Goal: Task Accomplishment & Management: Manage account settings

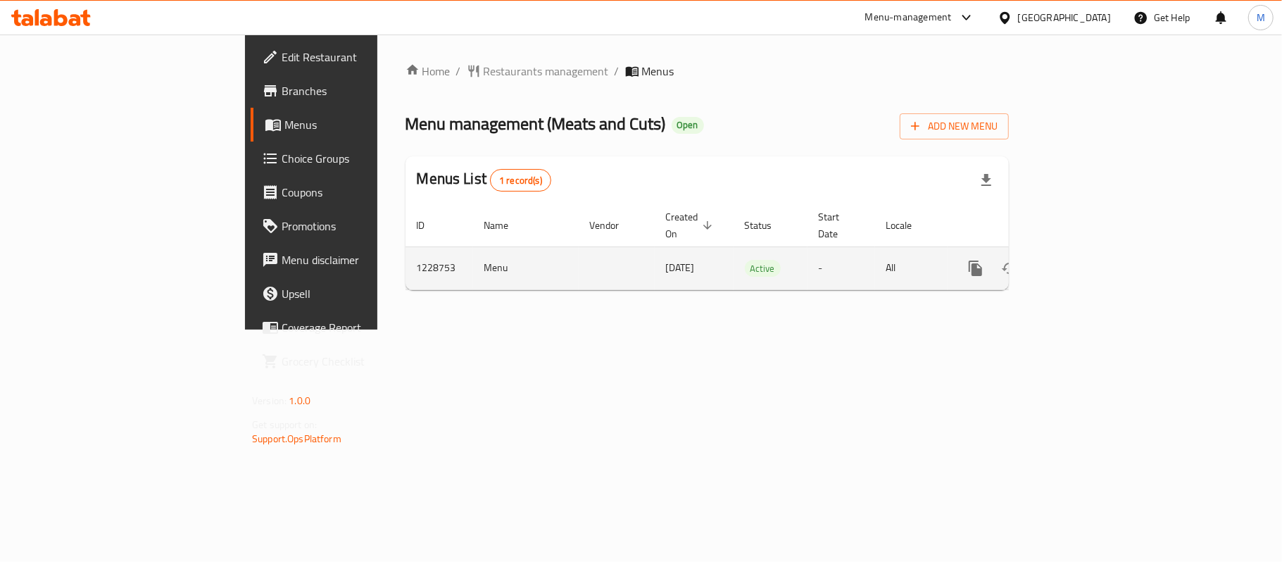
click at [1086, 260] on icon "enhanced table" at bounding box center [1077, 268] width 17 height 17
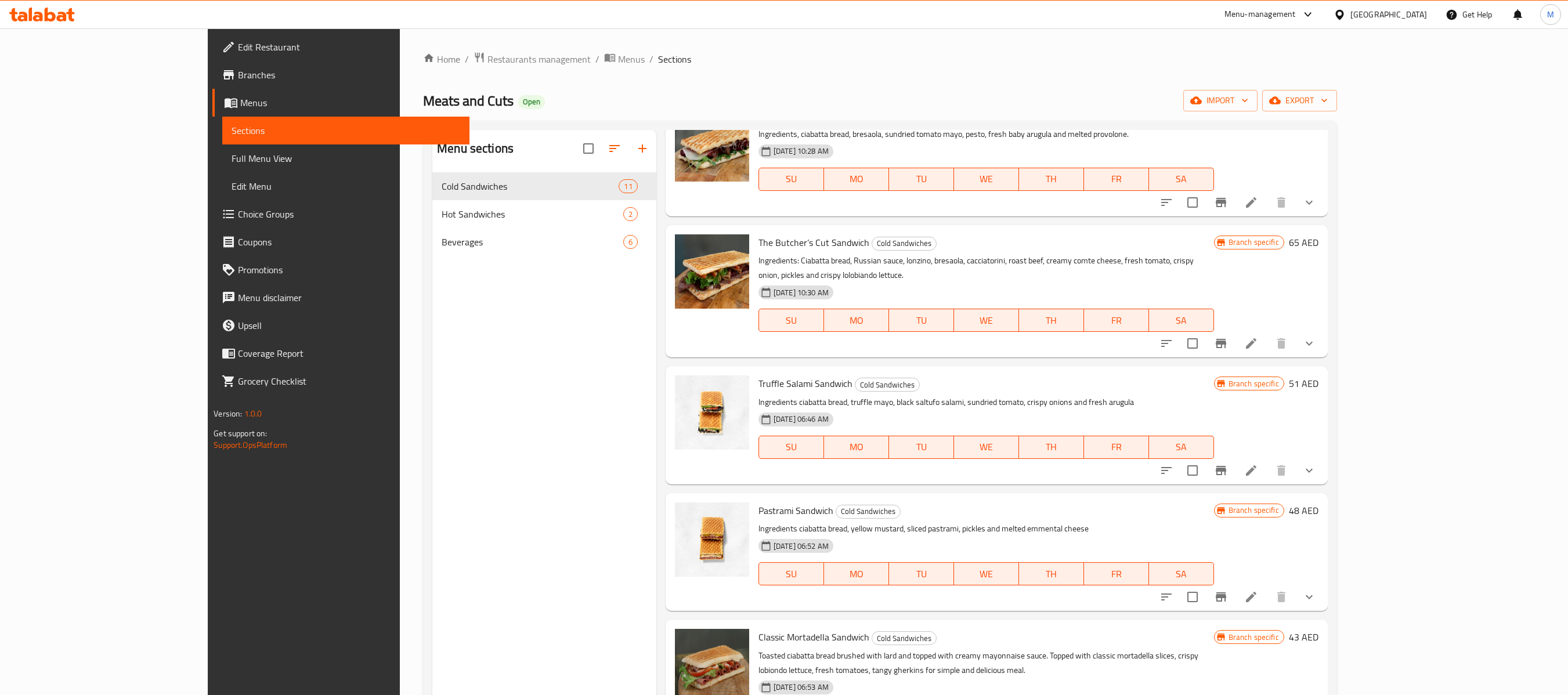
scroll to position [620, 0]
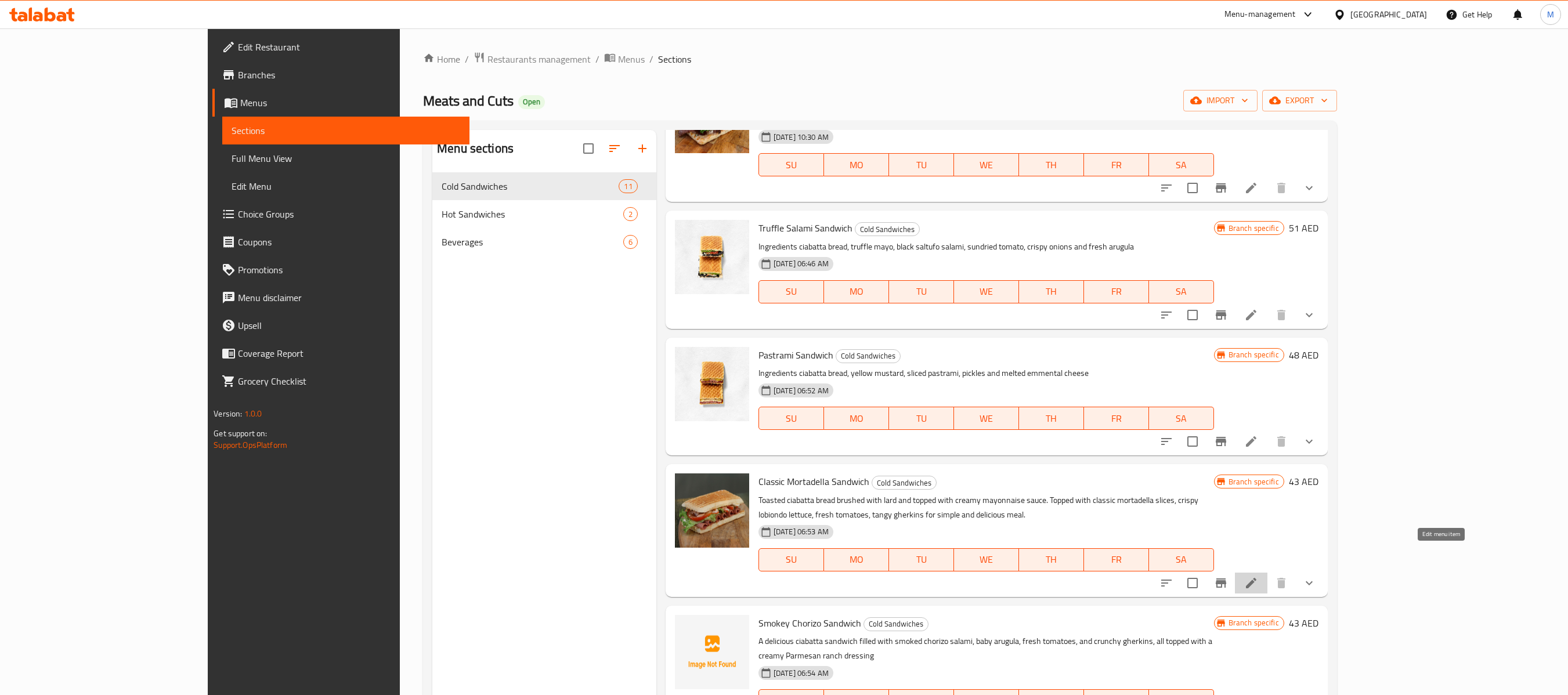
click at [1056, 463] on icon at bounding box center [1251, 583] width 14 height 14
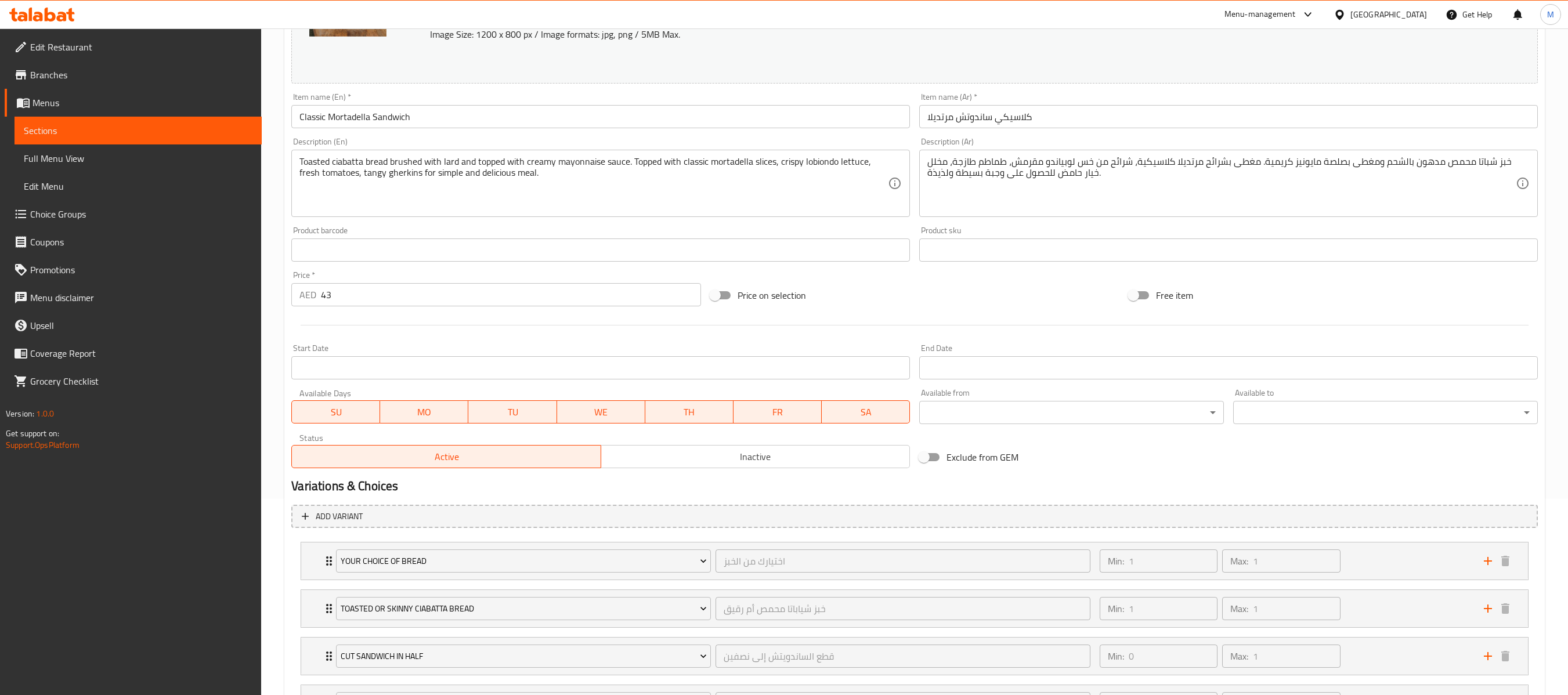
scroll to position [232, 0]
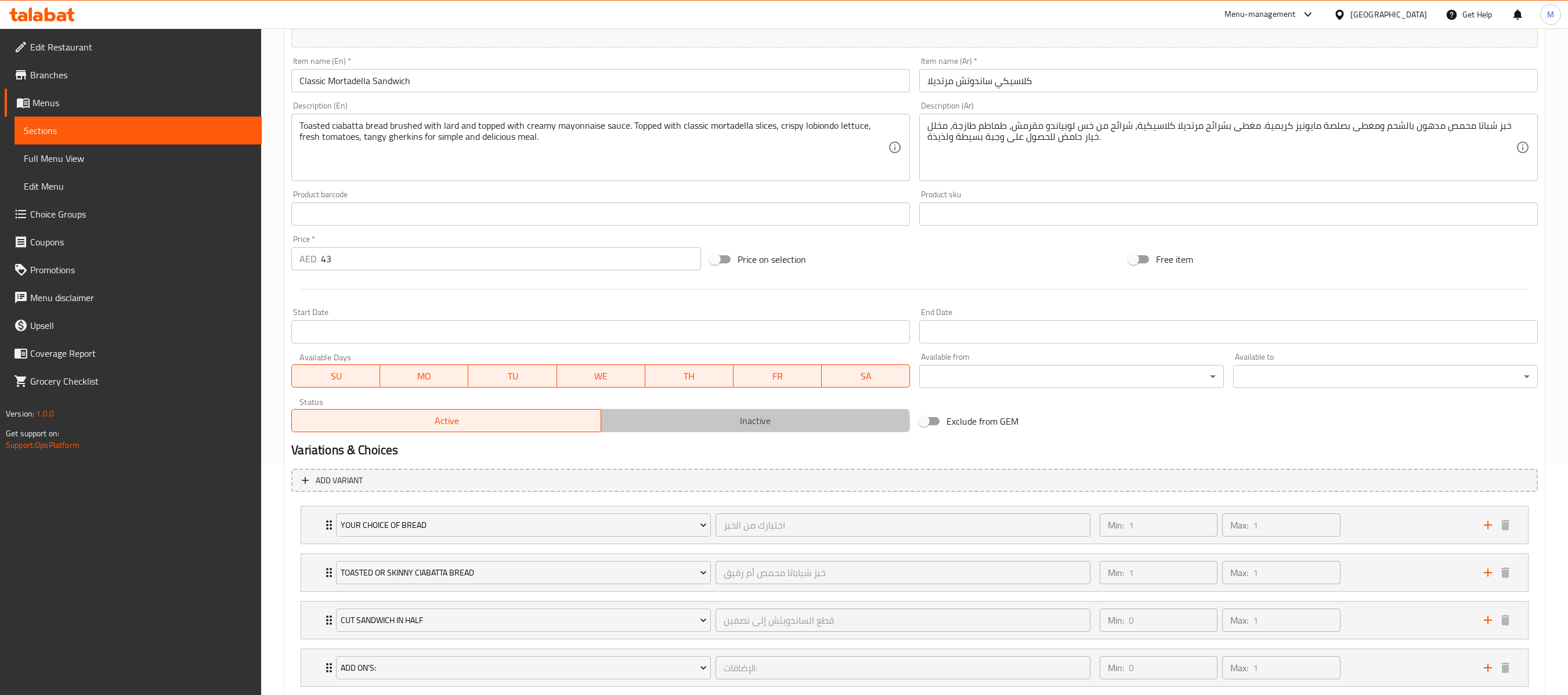
click at [744, 429] on span "Inactive" at bounding box center [755, 421] width 299 height 16
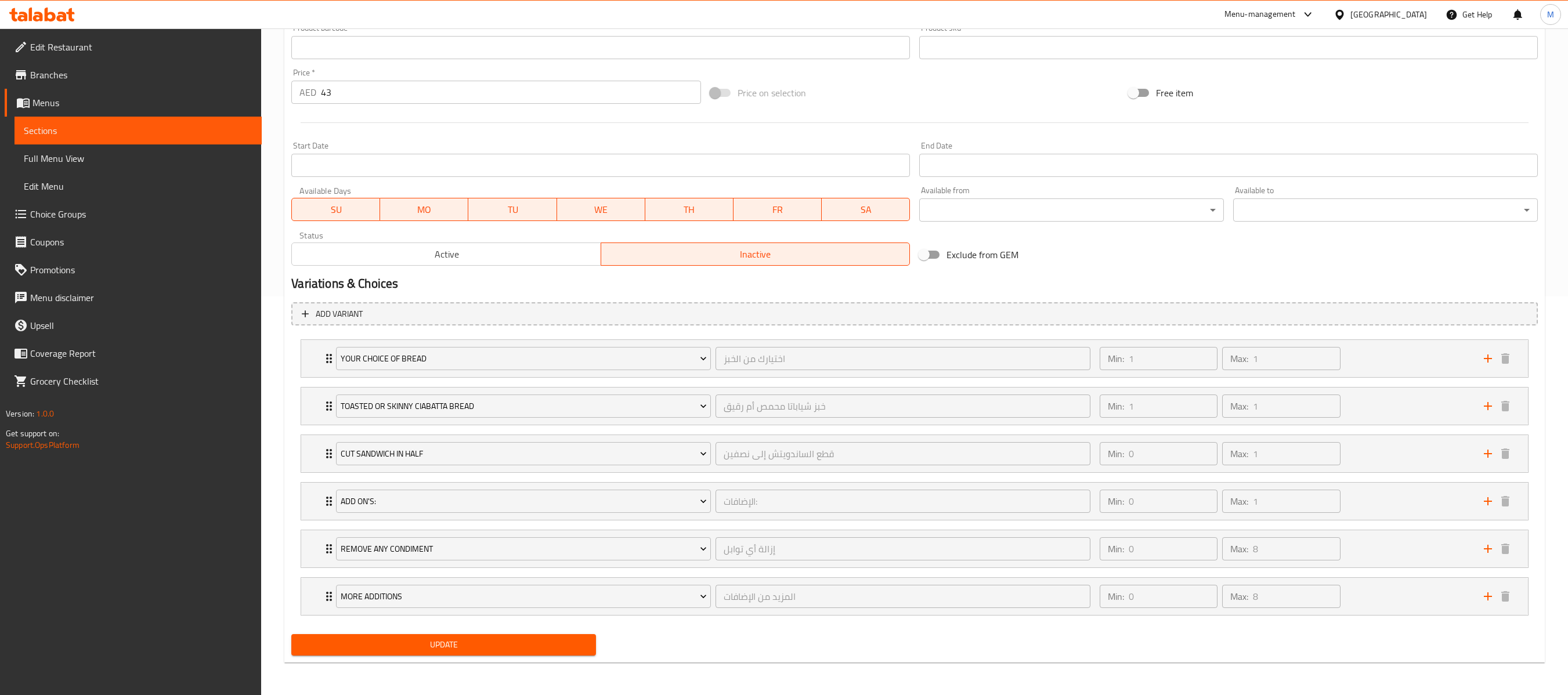
scroll to position [415, 0]
click at [442, 463] on button "Update" at bounding box center [444, 645] width 305 height 21
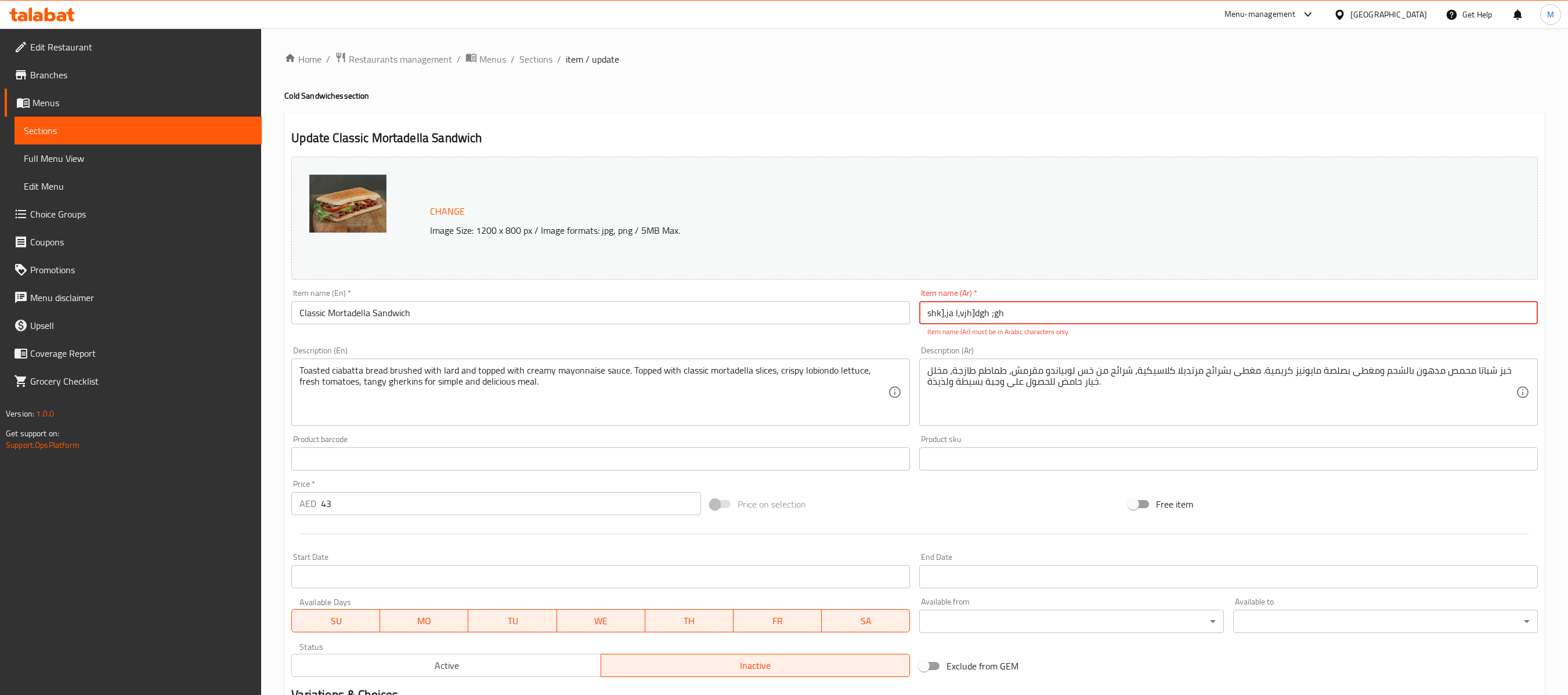
type input "shk],ja l,vjh]dgh ;ghs"
click at [984, 321] on input "text" at bounding box center [1228, 312] width 618 height 23
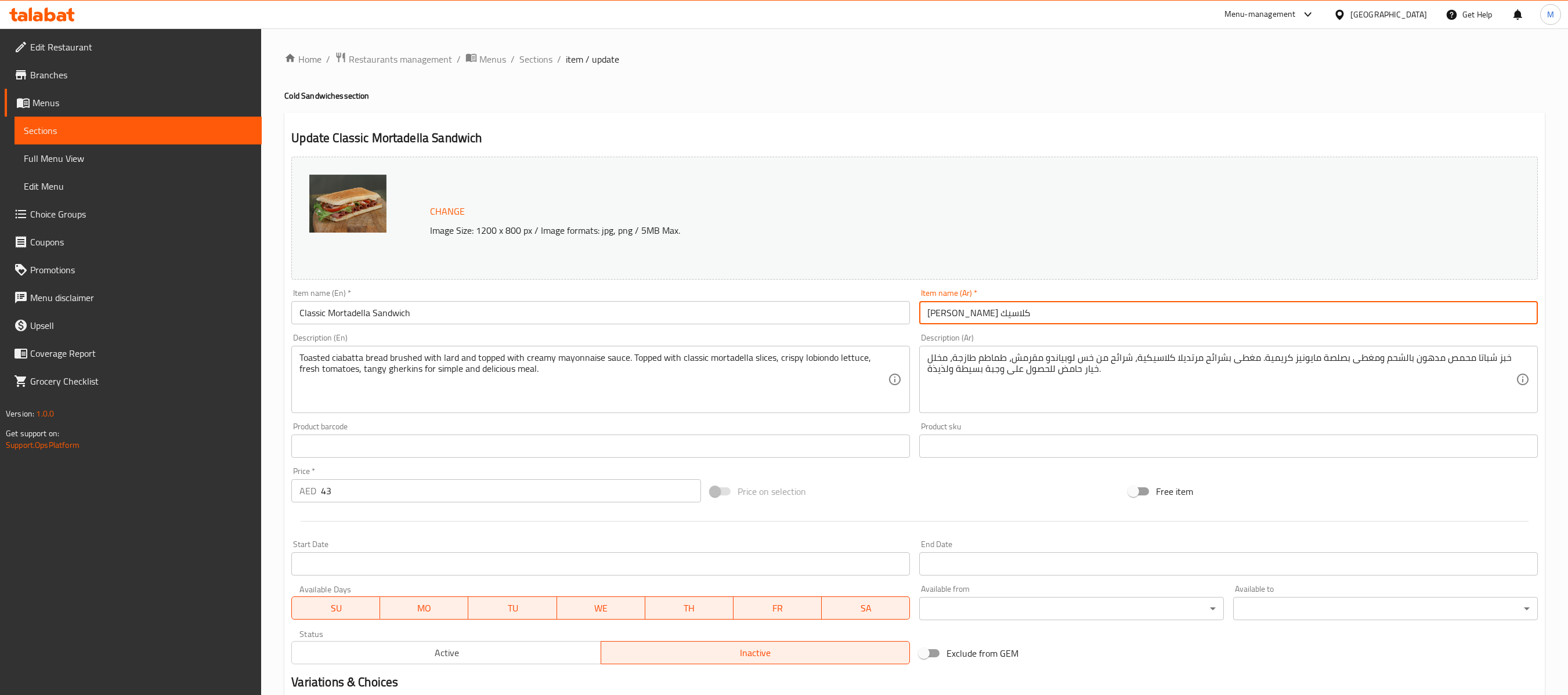
type input "ساندوتش مورتاديلا كلاسيك"
click at [564, 463] on input "43" at bounding box center [510, 491] width 379 height 23
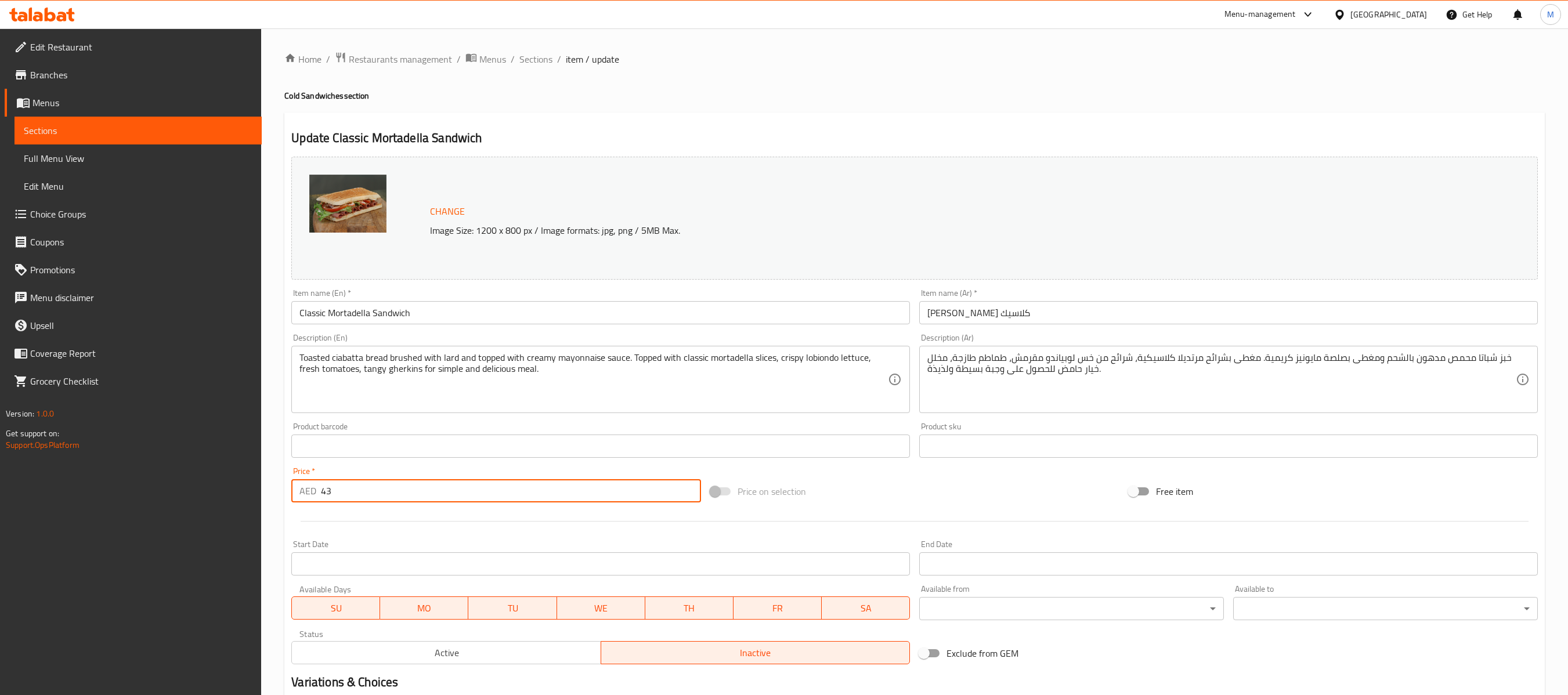
click at [543, 52] on span "Sections" at bounding box center [536, 59] width 33 height 14
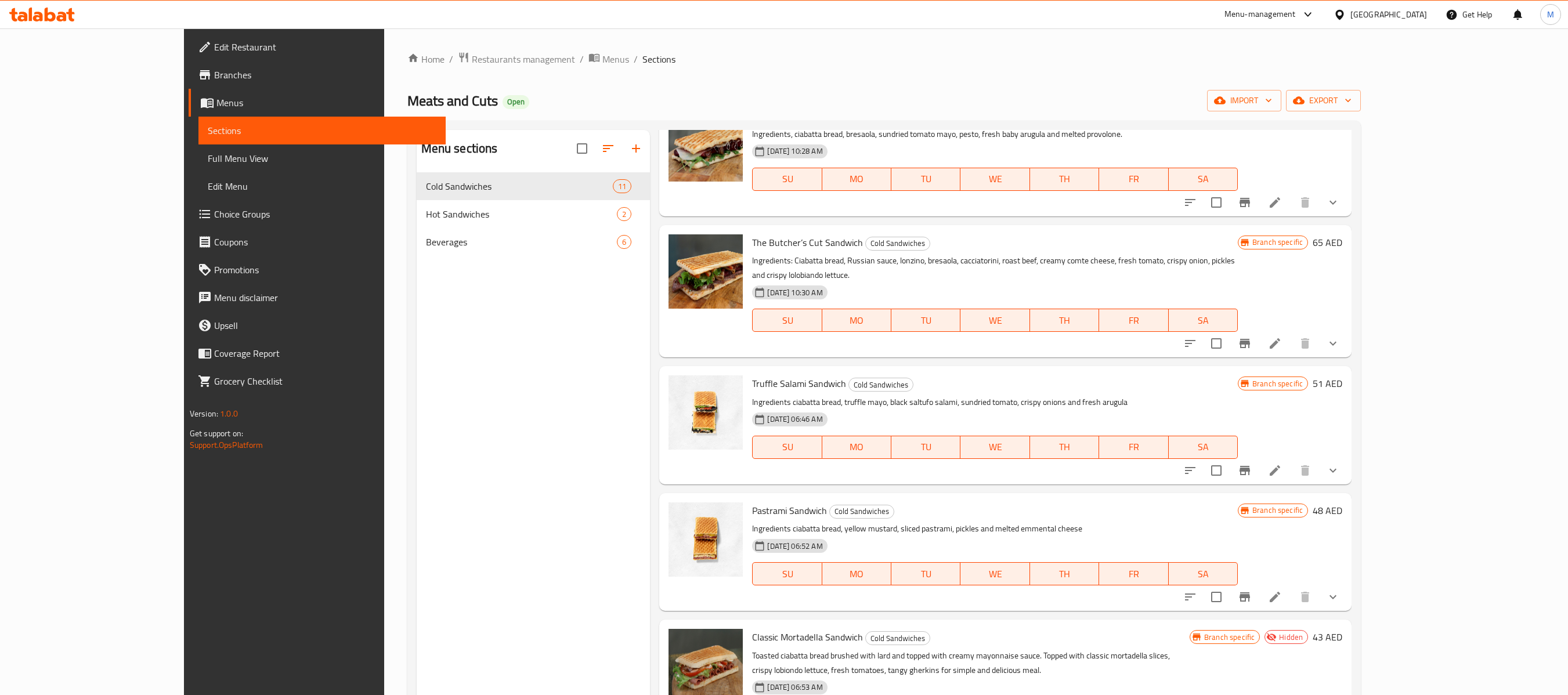
click at [1056, 8] on div "[GEOGRAPHIC_DATA]" at bounding box center [1388, 14] width 77 height 12
click at [1056, 182] on div "Jordan" at bounding box center [1339, 174] width 174 height 26
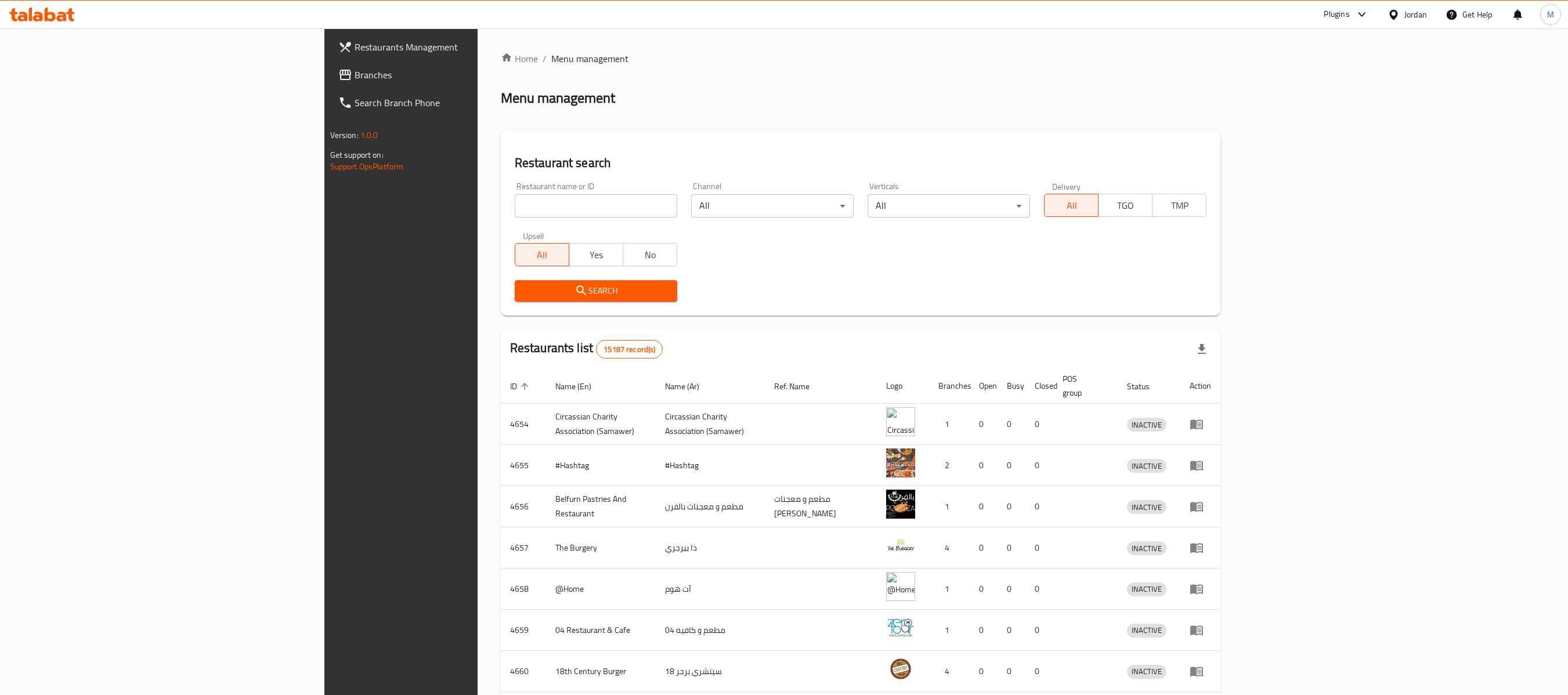
click at [354, 68] on span "Branches" at bounding box center [466, 74] width 223 height 14
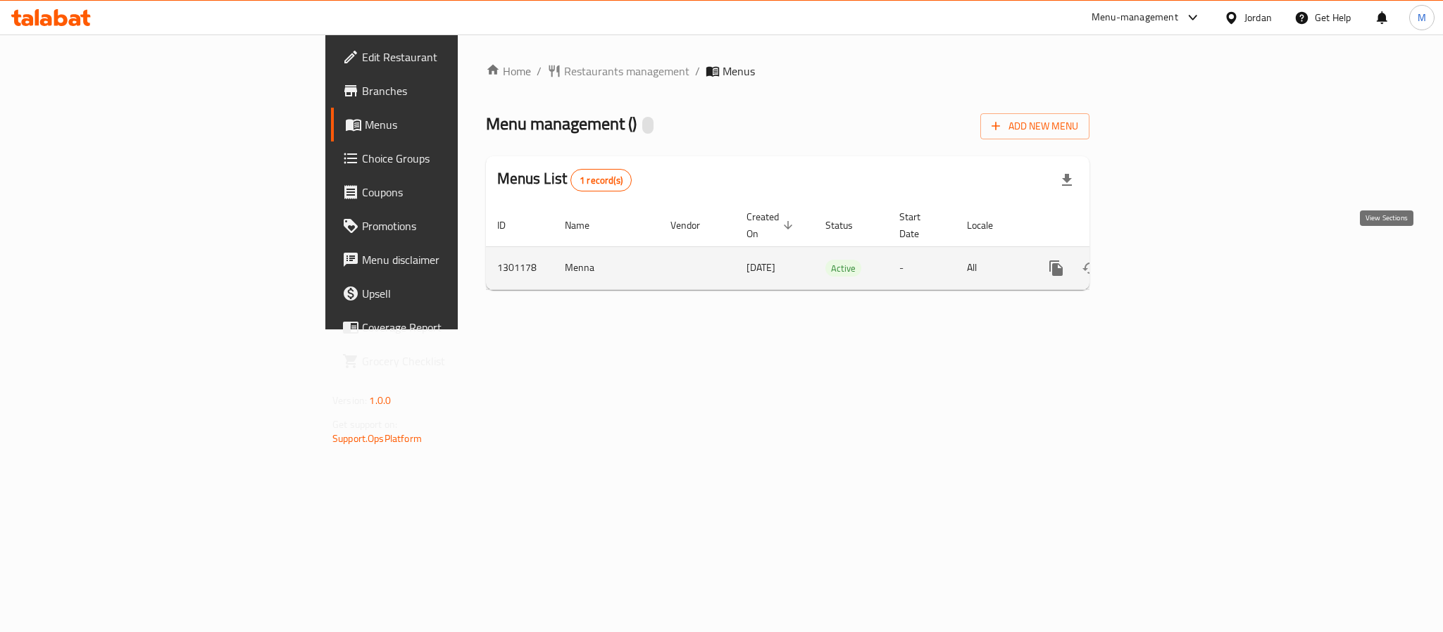
click at [1166, 260] on icon "enhanced table" at bounding box center [1157, 268] width 17 height 17
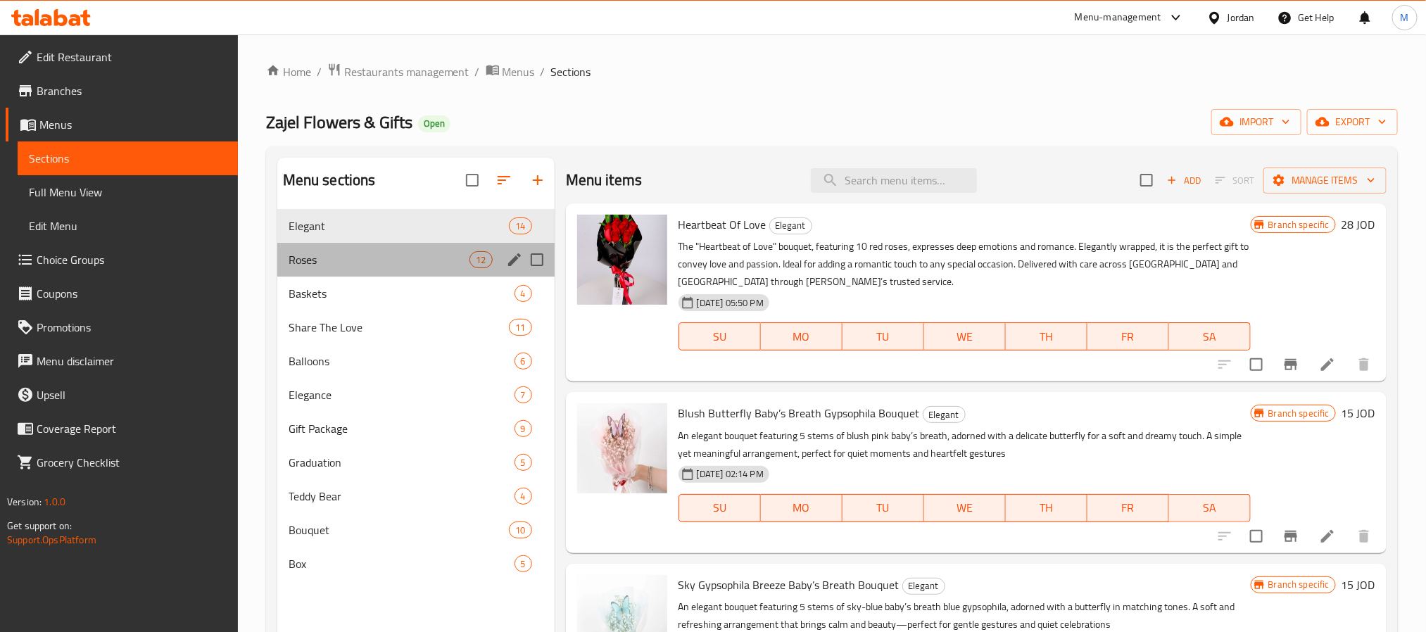
click at [361, 271] on div "Roses 12" at bounding box center [415, 260] width 277 height 34
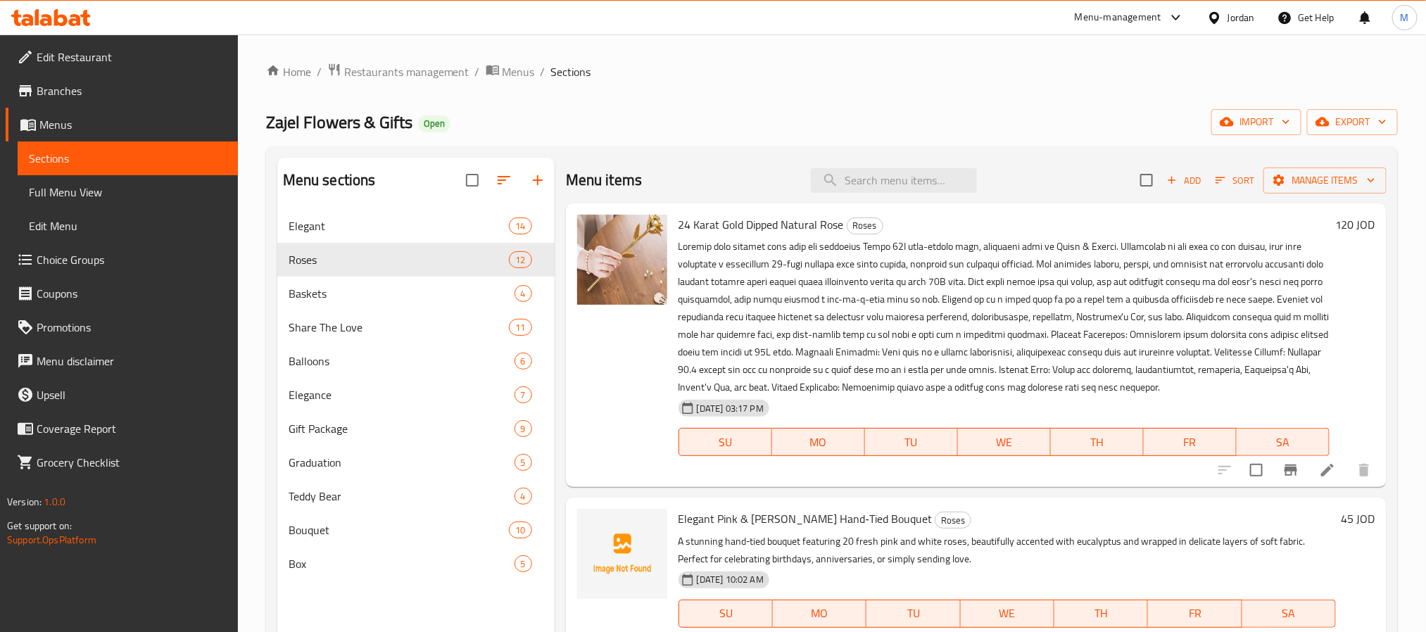
scroll to position [699, 0]
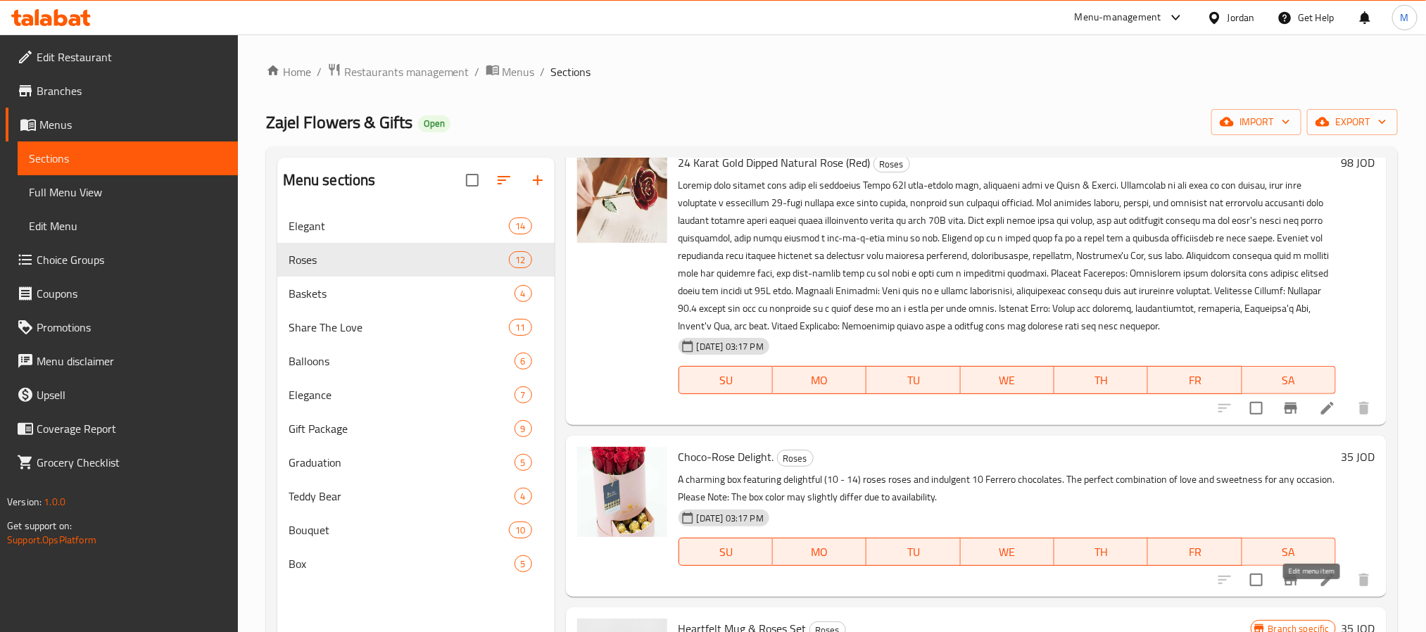
click at [1321, 586] on icon at bounding box center [1327, 580] width 13 height 13
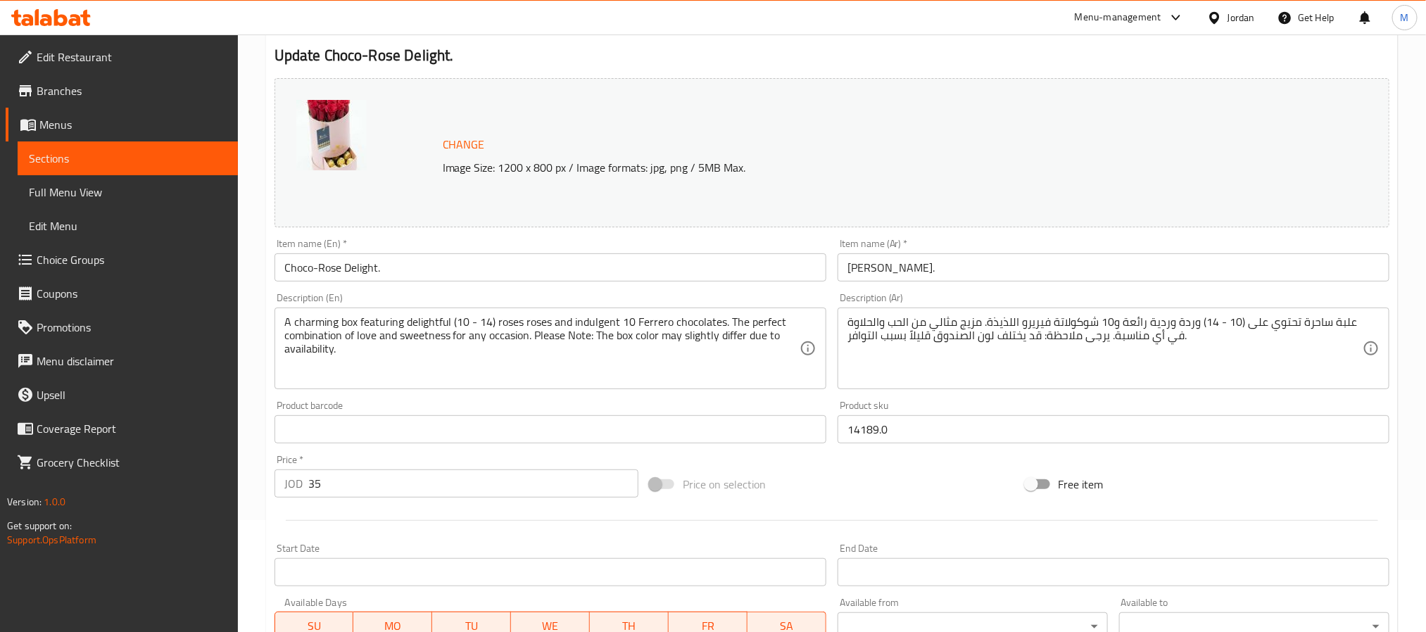
scroll to position [64, 0]
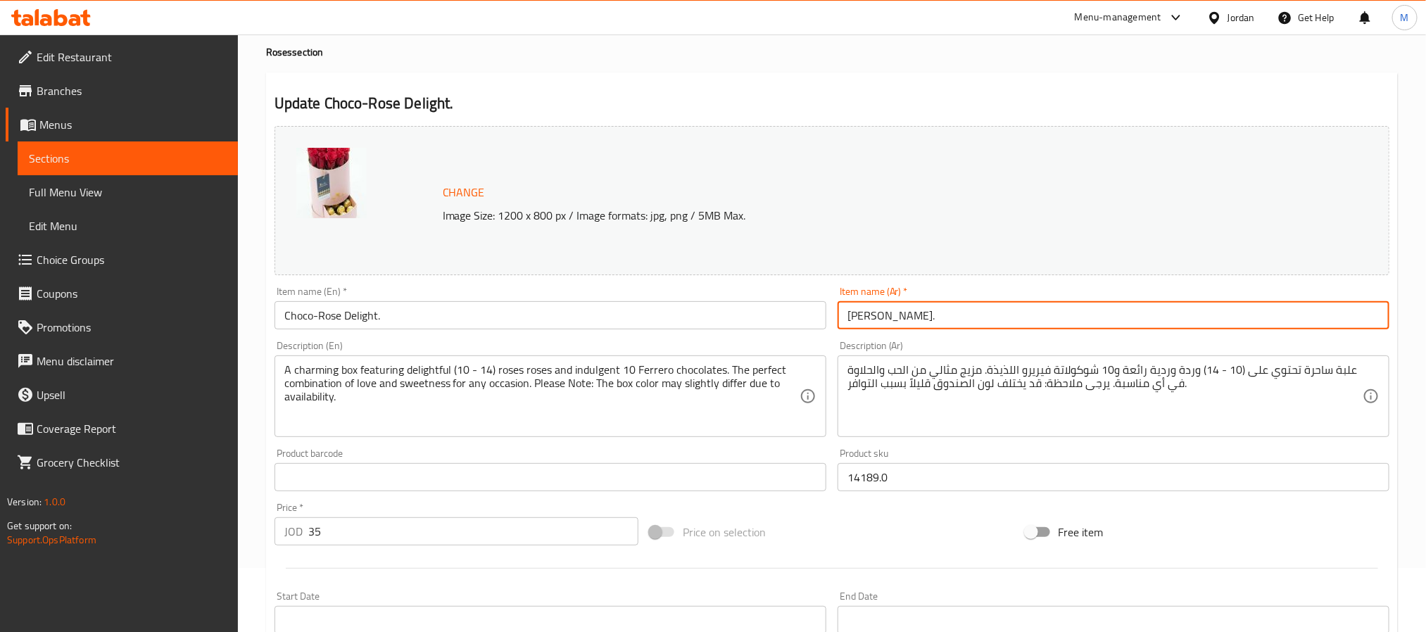
drag, startPoint x: 942, startPoint y: 317, endPoint x: 888, endPoint y: 325, distance: 54.9
click at [864, 334] on div "Item name (Ar)   * شوكو روز ديلايت. Item name (Ar) *" at bounding box center [1113, 308] width 563 height 54
click at [1076, 305] on input "شوكو روز ديلايت." at bounding box center [1114, 315] width 552 height 28
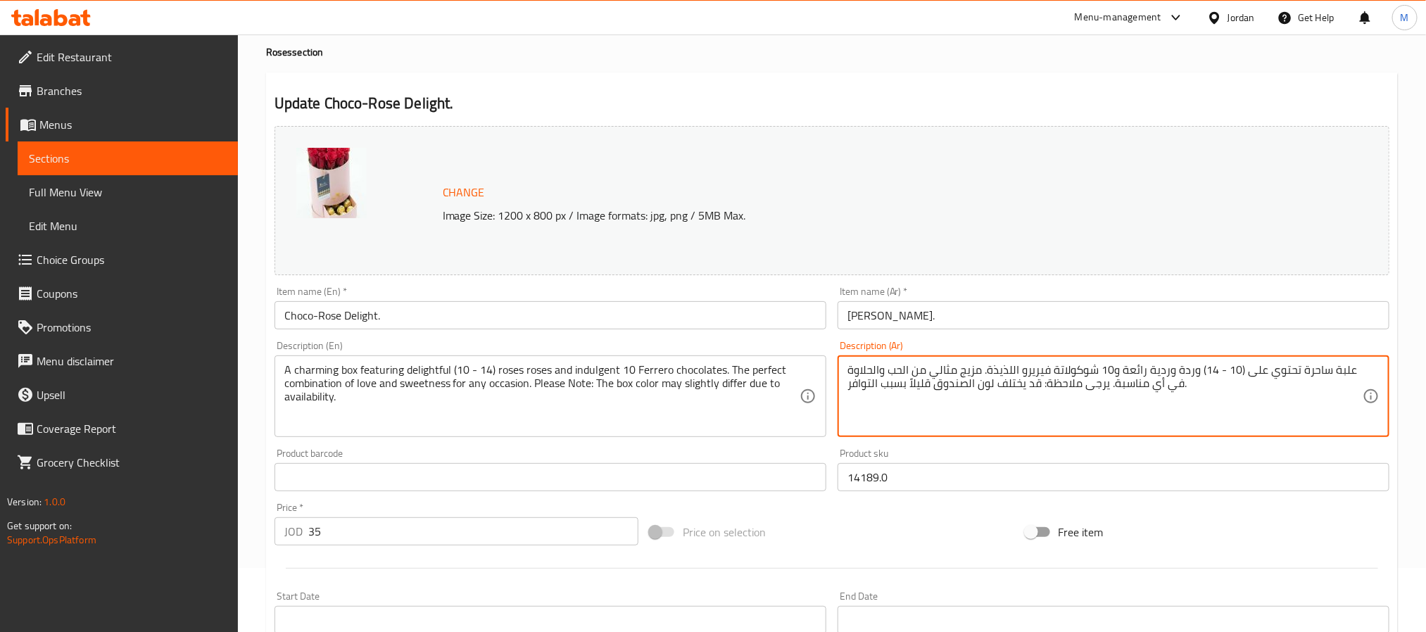
click at [1154, 366] on textarea "علبة ساحرة تحتوي على (10 - 14) وردة وردية رائعة و10 شوكولاتة فيريرو اللذيذة. مز…" at bounding box center [1105, 396] width 515 height 67
type textarea "علبة ساحرة تحتوي على (10 - 14) وردة رائعة و10 شوكولاتة فيريرو اللذيذة. مزيج مثا…"
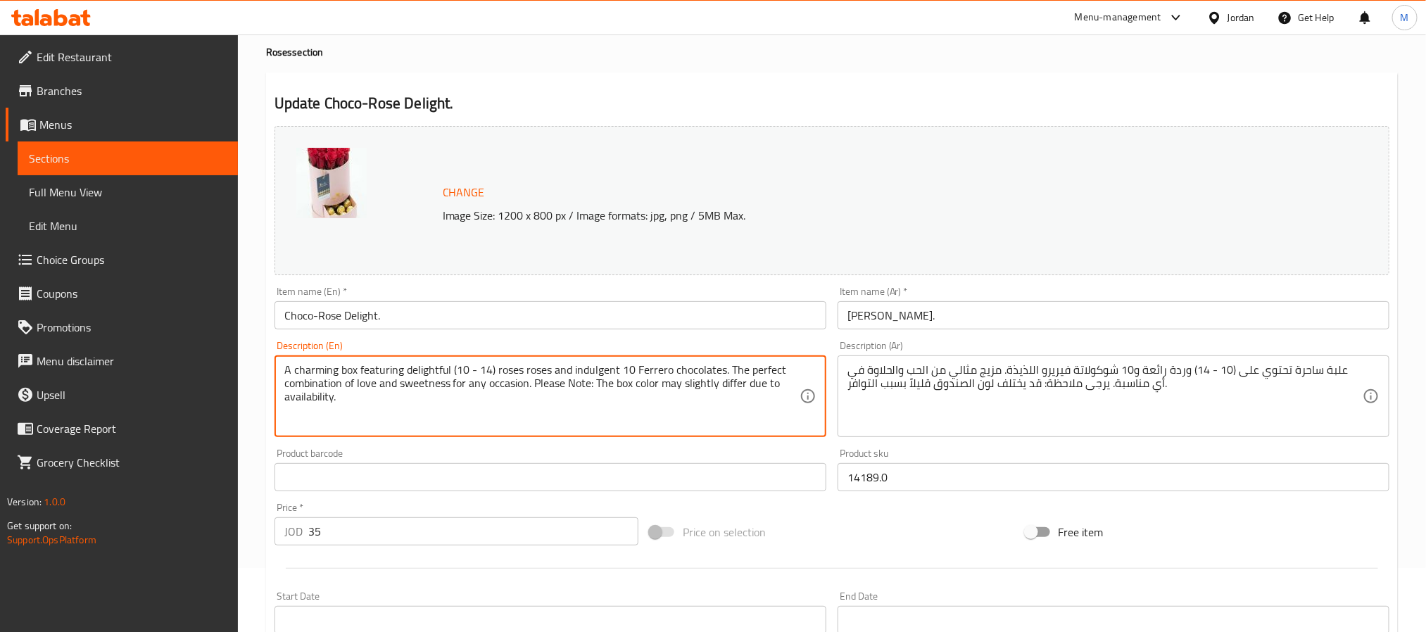
click at [510, 372] on textarea "A charming box featuring delightful (10 - 14) roses roses and indulgent 10 Ferr…" at bounding box center [541, 396] width 515 height 67
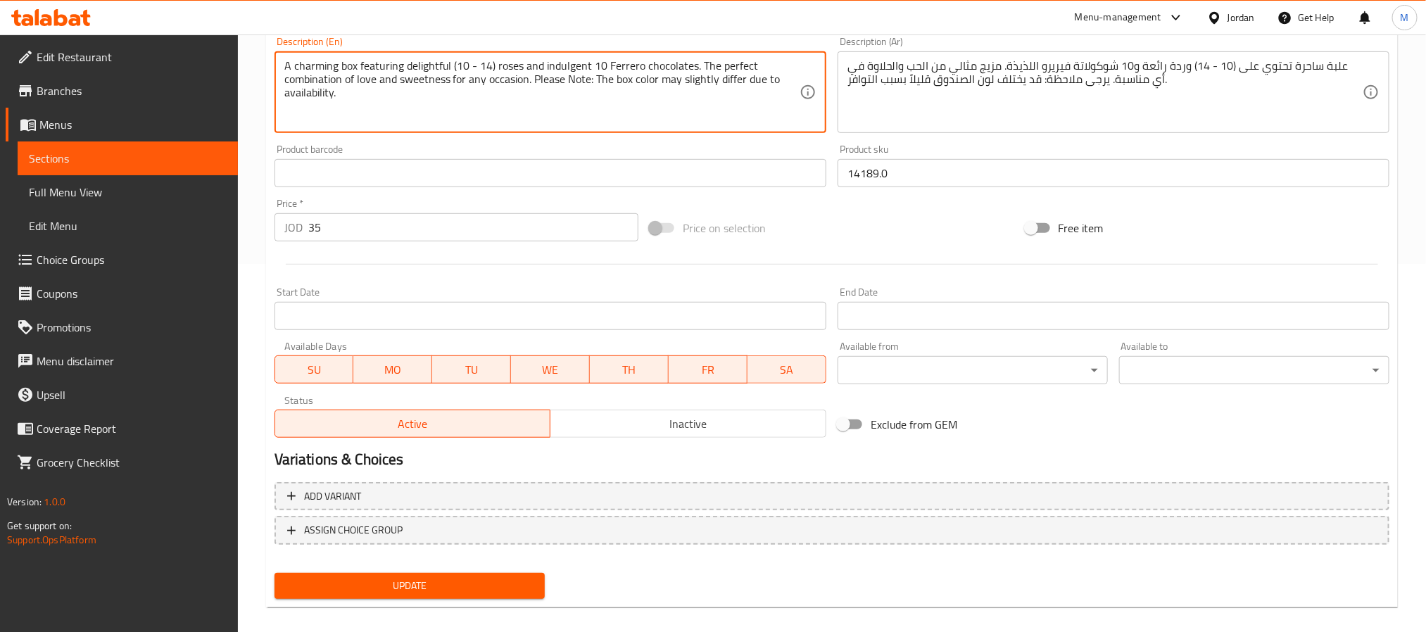
scroll to position [381, 0]
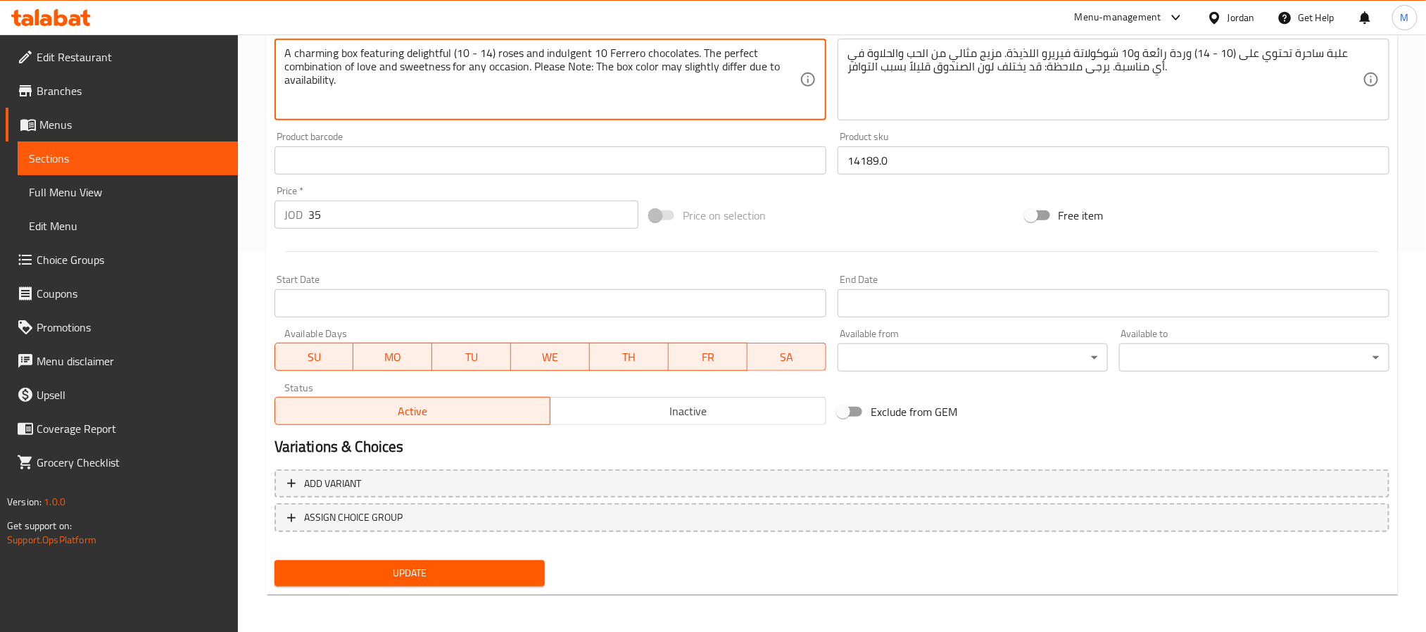
type textarea "A charming box featuring delightful (10 - 14) roses and indulgent 10 Ferrero ch…"
click at [497, 565] on span "Update" at bounding box center [410, 574] width 248 height 18
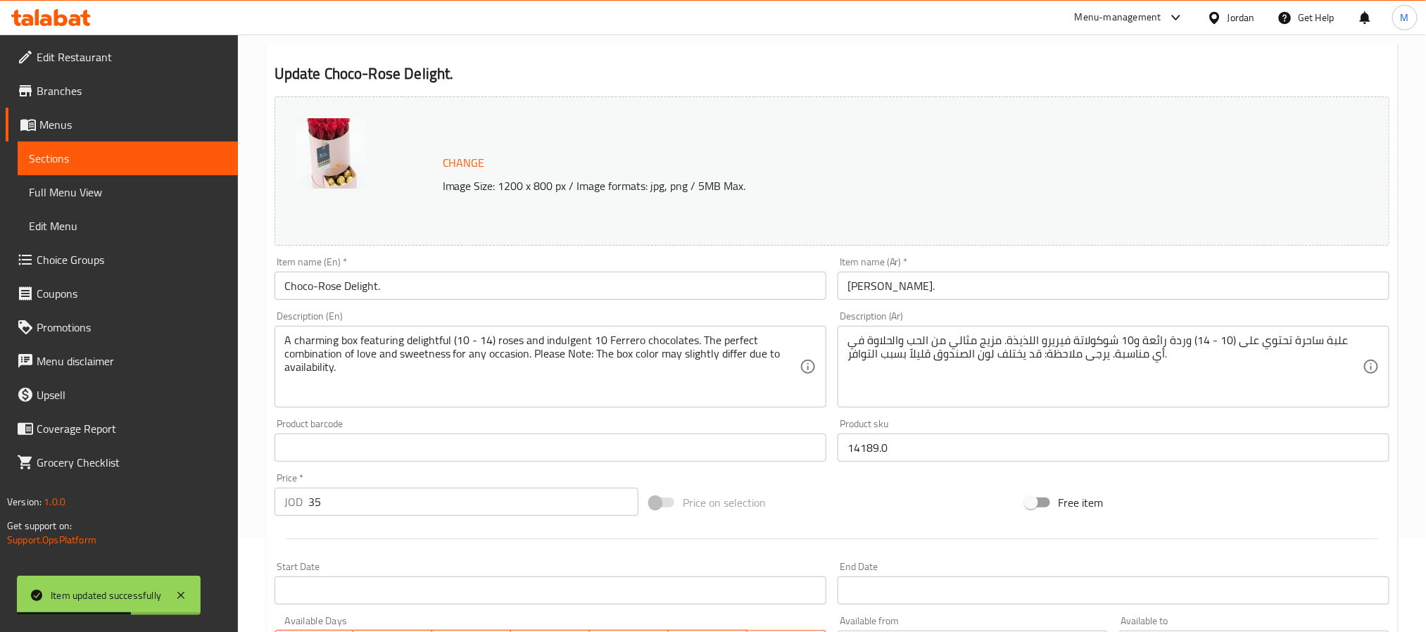
scroll to position [0, 0]
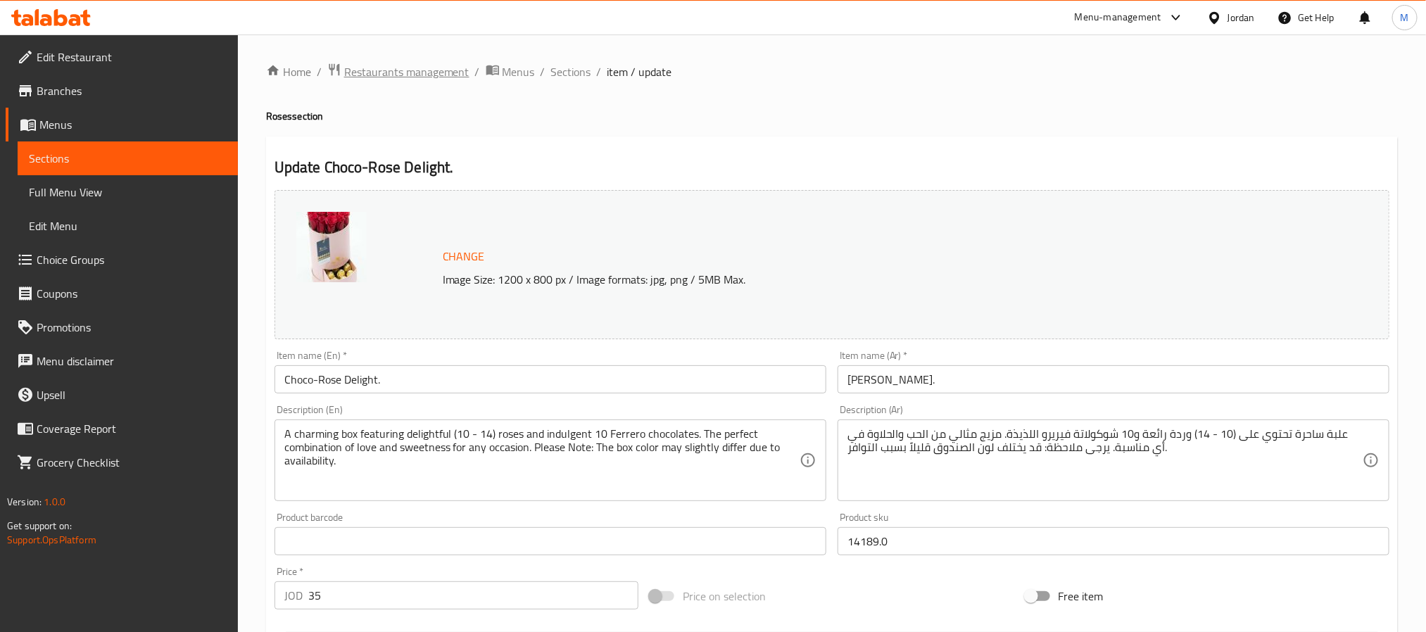
click at [391, 70] on span "Restaurants management" at bounding box center [406, 71] width 125 height 17
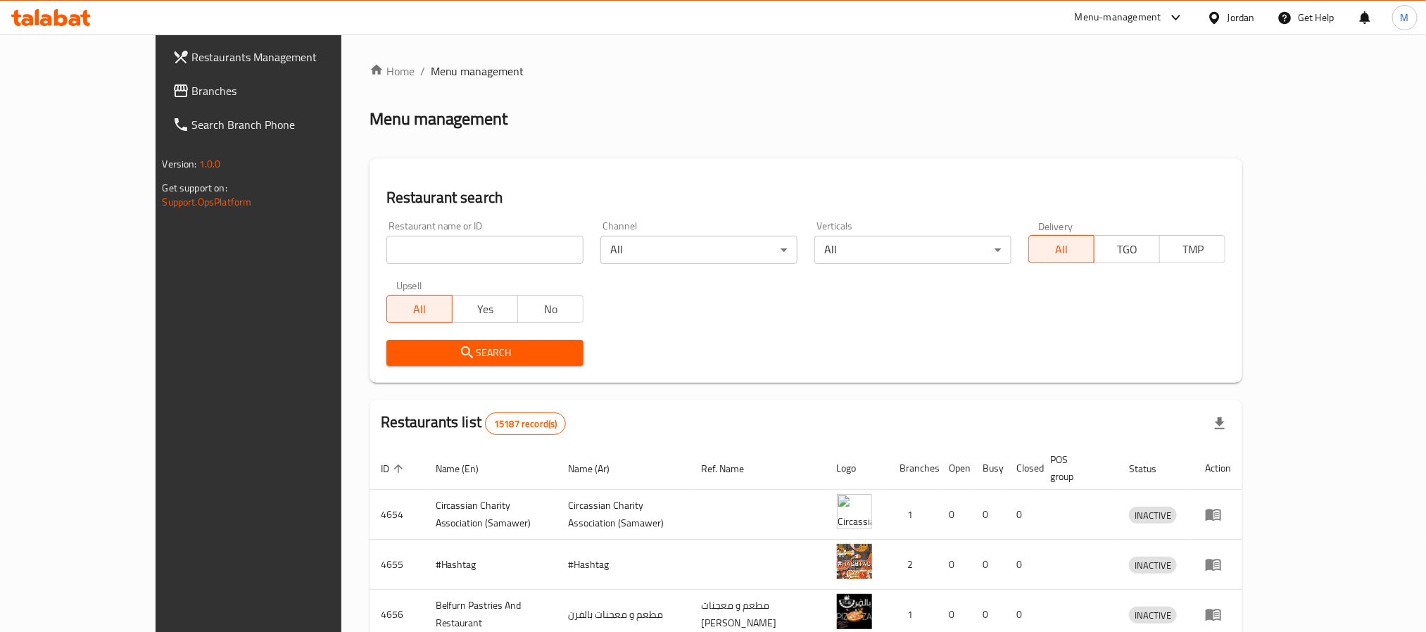
click at [1243, 13] on div "Jordan" at bounding box center [1241, 17] width 27 height 15
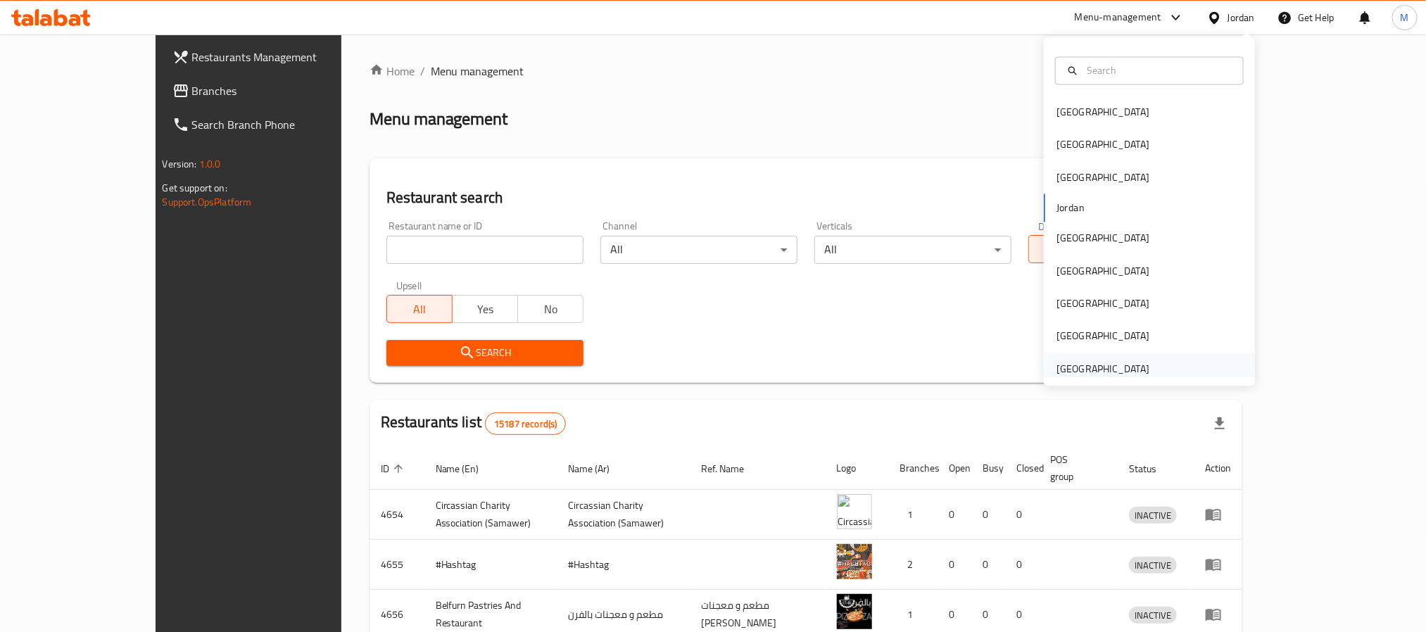
click at [1162, 361] on div "[GEOGRAPHIC_DATA]" at bounding box center [1149, 369] width 211 height 32
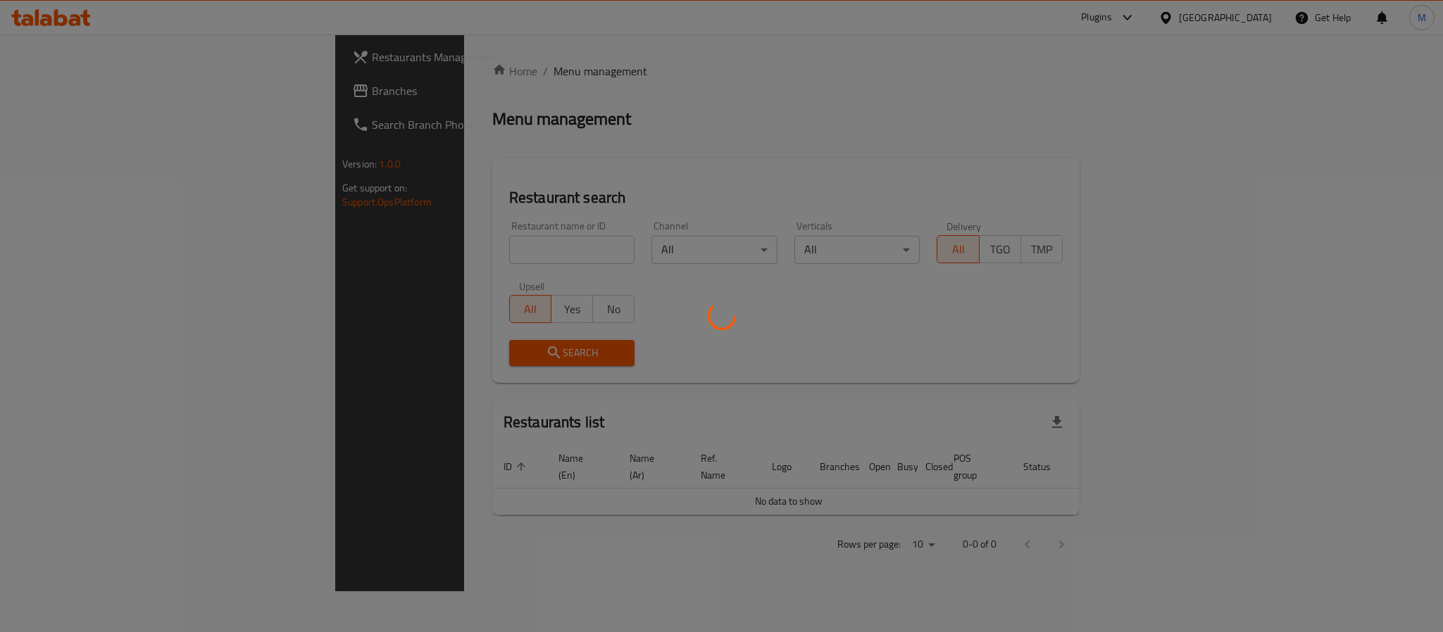
click at [448, 247] on div at bounding box center [721, 316] width 1443 height 632
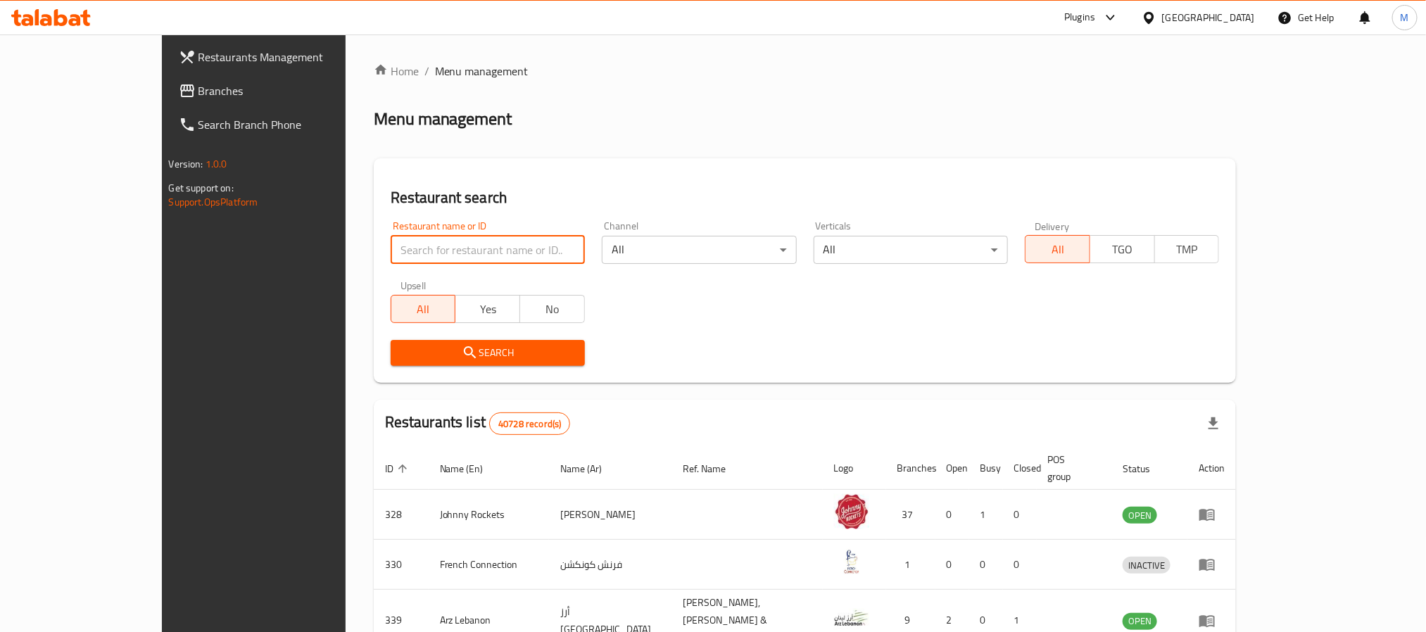
click at [446, 247] on input "search" at bounding box center [488, 250] width 194 height 28
paste input "8718"
type input "8718"
click button "Search" at bounding box center [488, 353] width 194 height 26
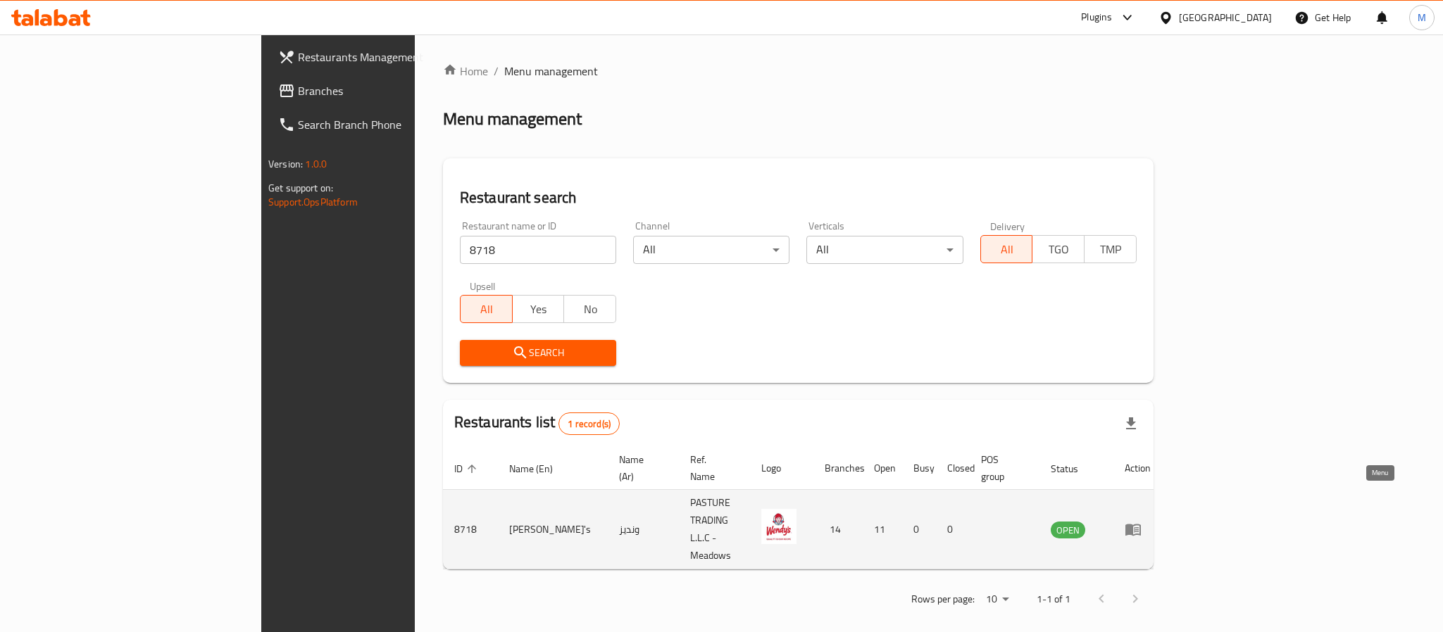
click at [1141, 521] on icon "enhanced table" at bounding box center [1132, 529] width 17 height 17
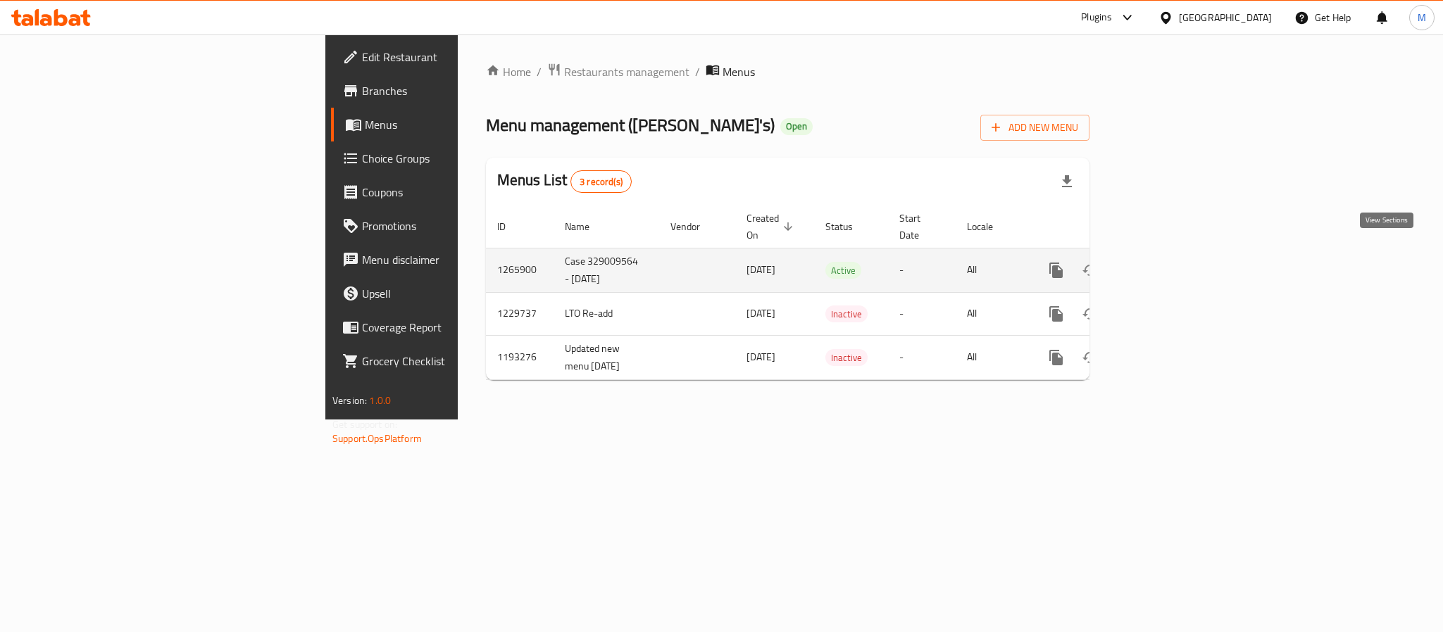
click at [1174, 253] on link "enhanced table" at bounding box center [1157, 270] width 34 height 34
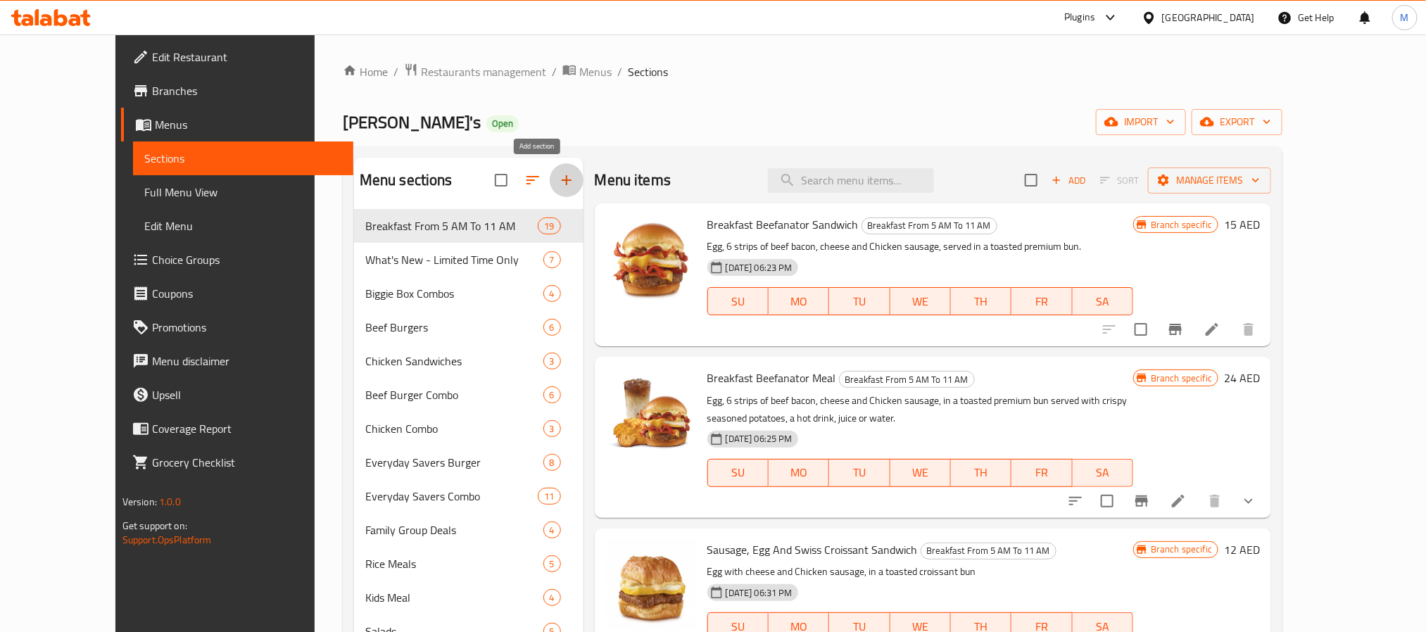
click at [558, 184] on icon "button" at bounding box center [566, 180] width 17 height 17
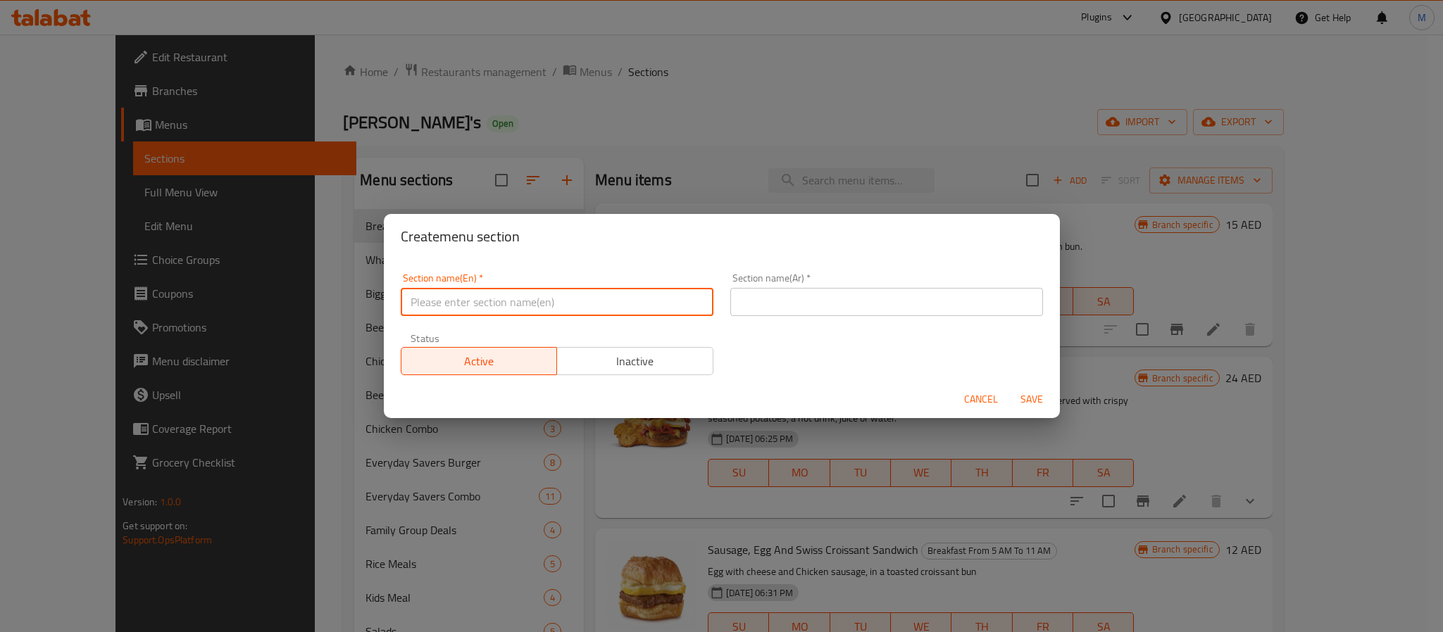
click at [454, 301] on input "text" at bounding box center [557, 302] width 313 height 28
type input "ٌ"
type input "Remove"
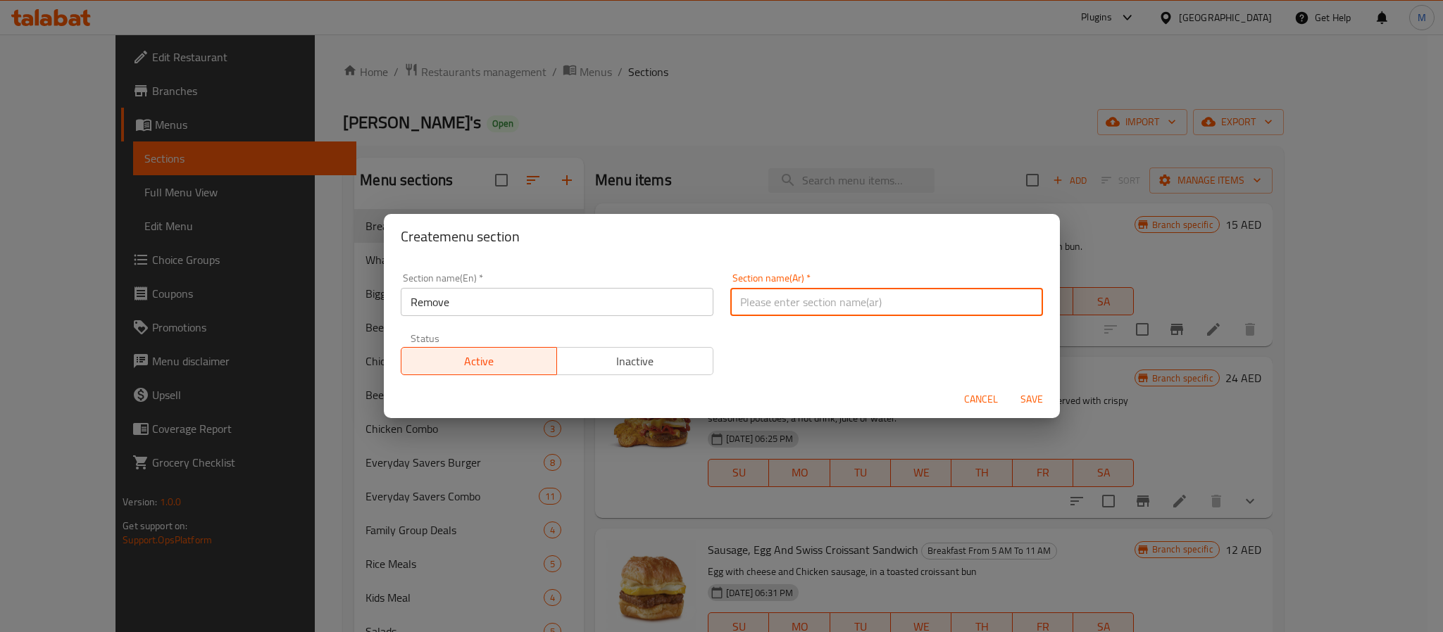
click at [792, 311] on input "text" at bounding box center [886, 302] width 313 height 28
type input "ريموف"
click at [1041, 397] on span "Save" at bounding box center [1031, 400] width 34 height 18
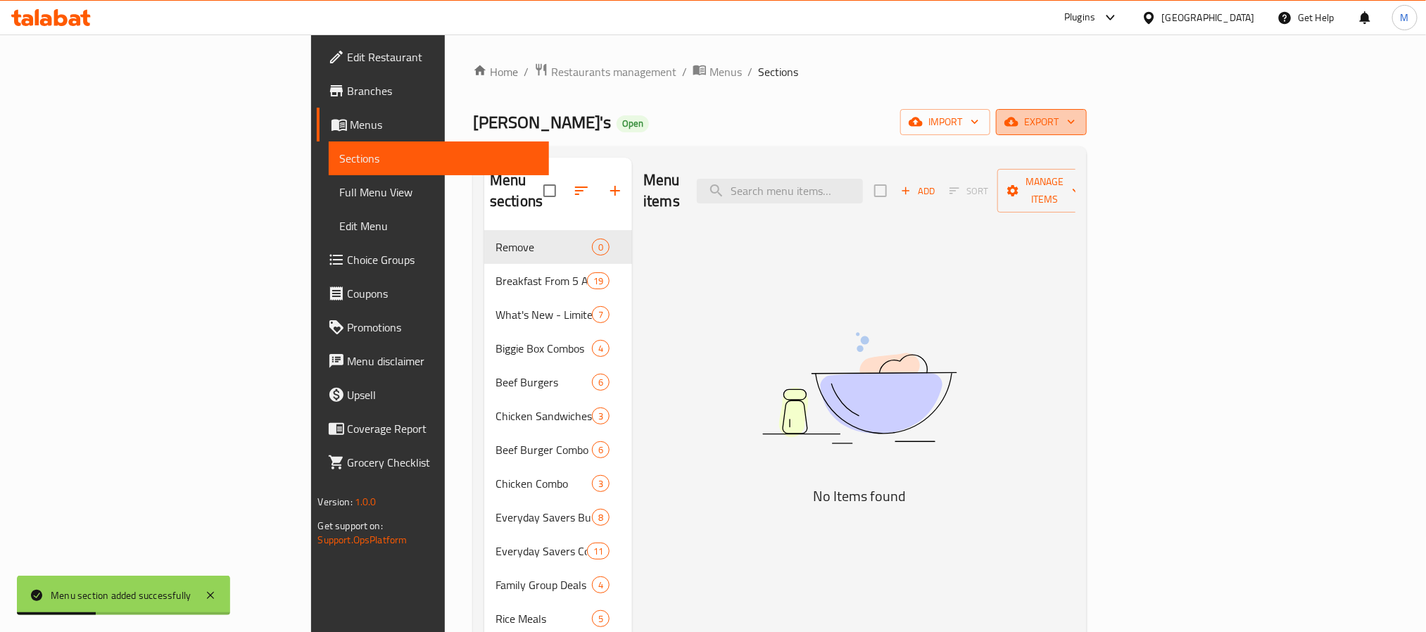
click at [1076, 117] on span "export" at bounding box center [1041, 122] width 68 height 18
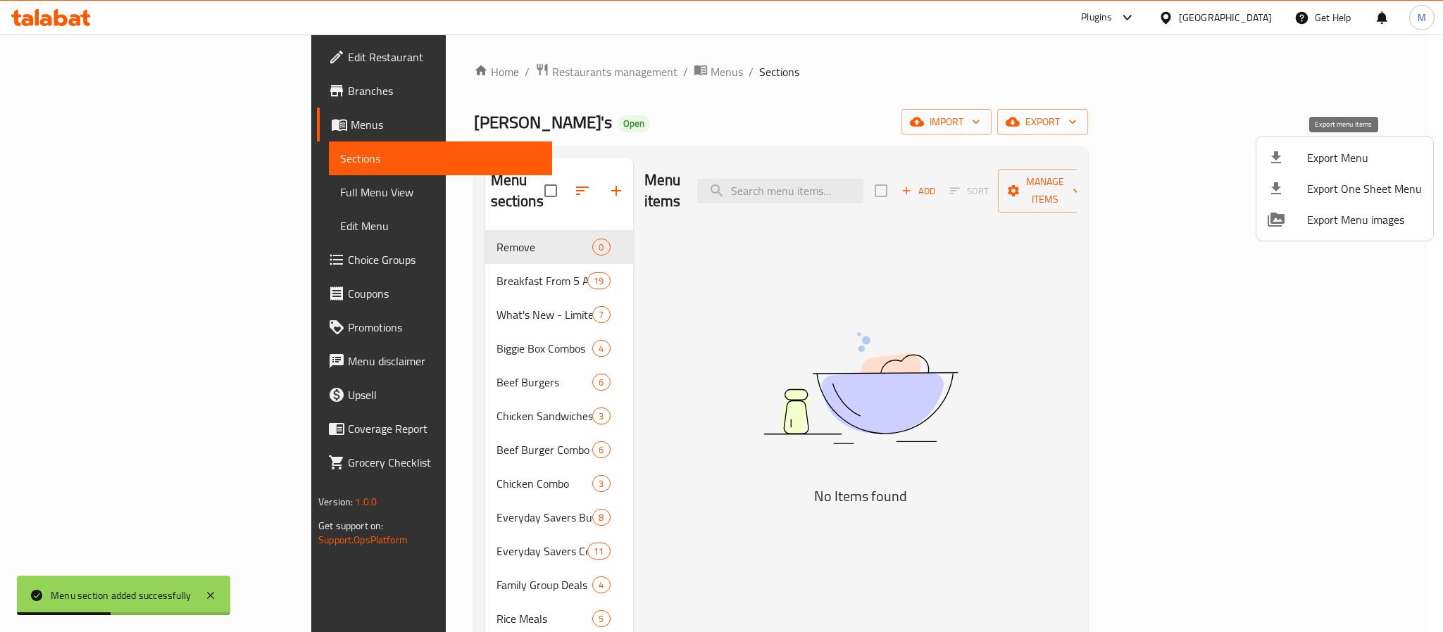
click at [1344, 152] on span "Export Menu" at bounding box center [1364, 157] width 115 height 17
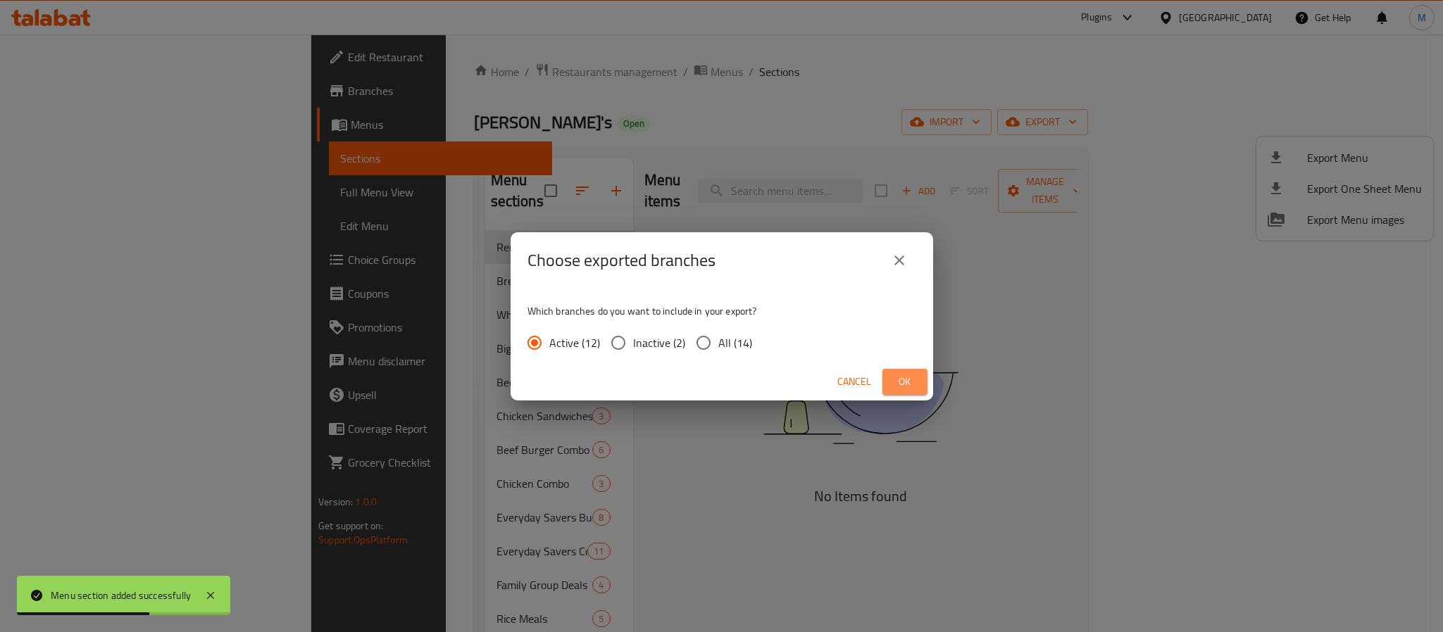
click at [907, 376] on span "Ok" at bounding box center [904, 382] width 23 height 18
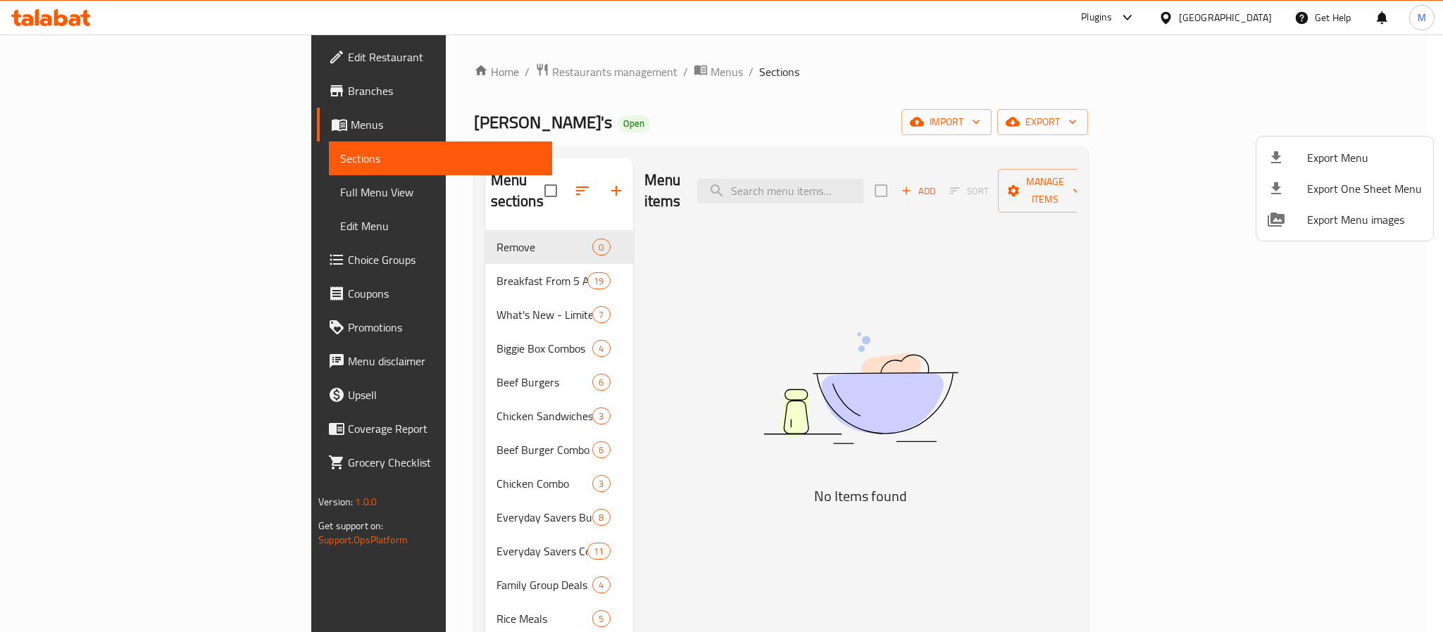
click at [602, 303] on div at bounding box center [721, 316] width 1443 height 632
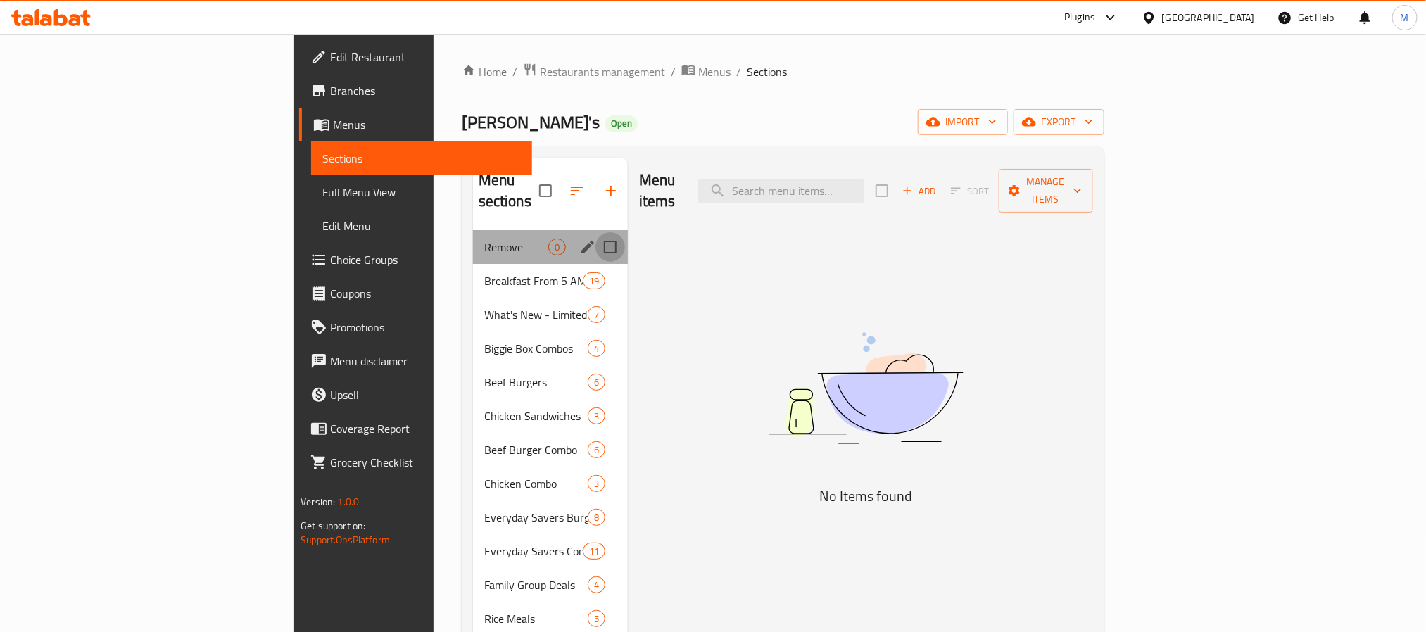
click at [596, 232] on input "Menu sections" at bounding box center [611, 247] width 30 height 30
checkbox input "false"
click at [579, 239] on icon "edit" at bounding box center [587, 247] width 17 height 17
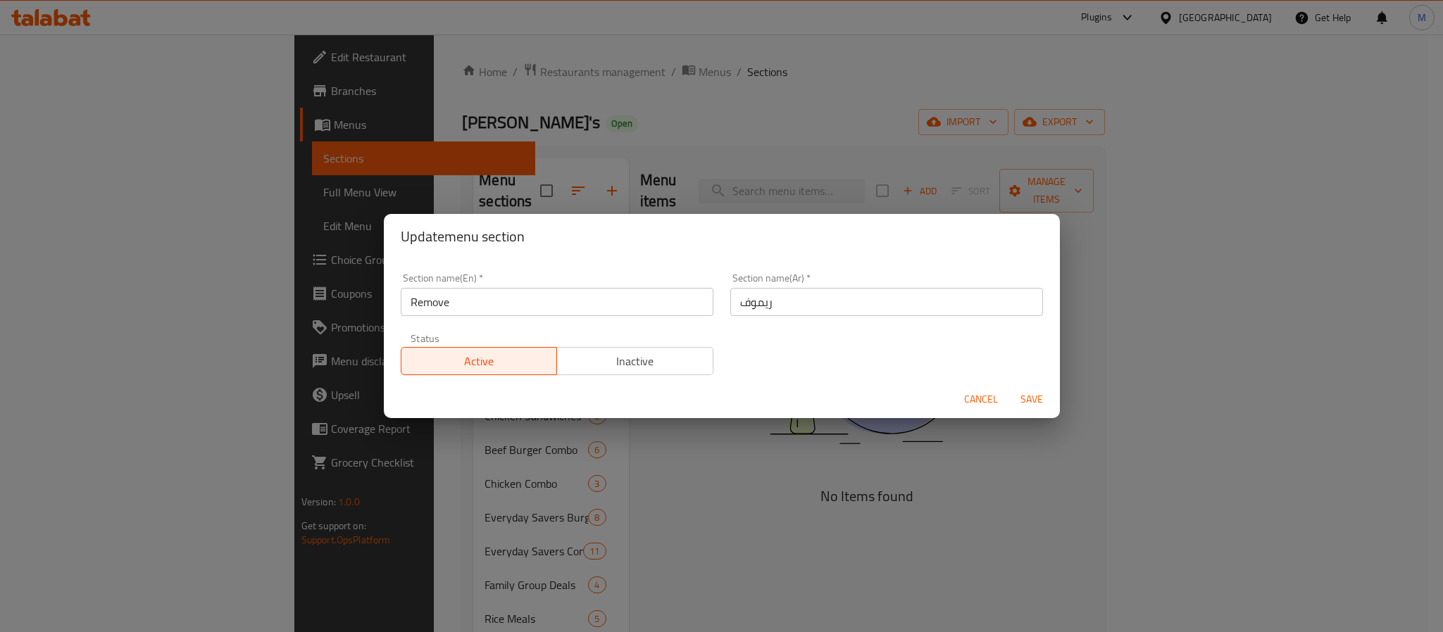
click at [615, 348] on button "Inactive" at bounding box center [634, 361] width 157 height 28
click at [1036, 399] on span "Save" at bounding box center [1031, 400] width 34 height 18
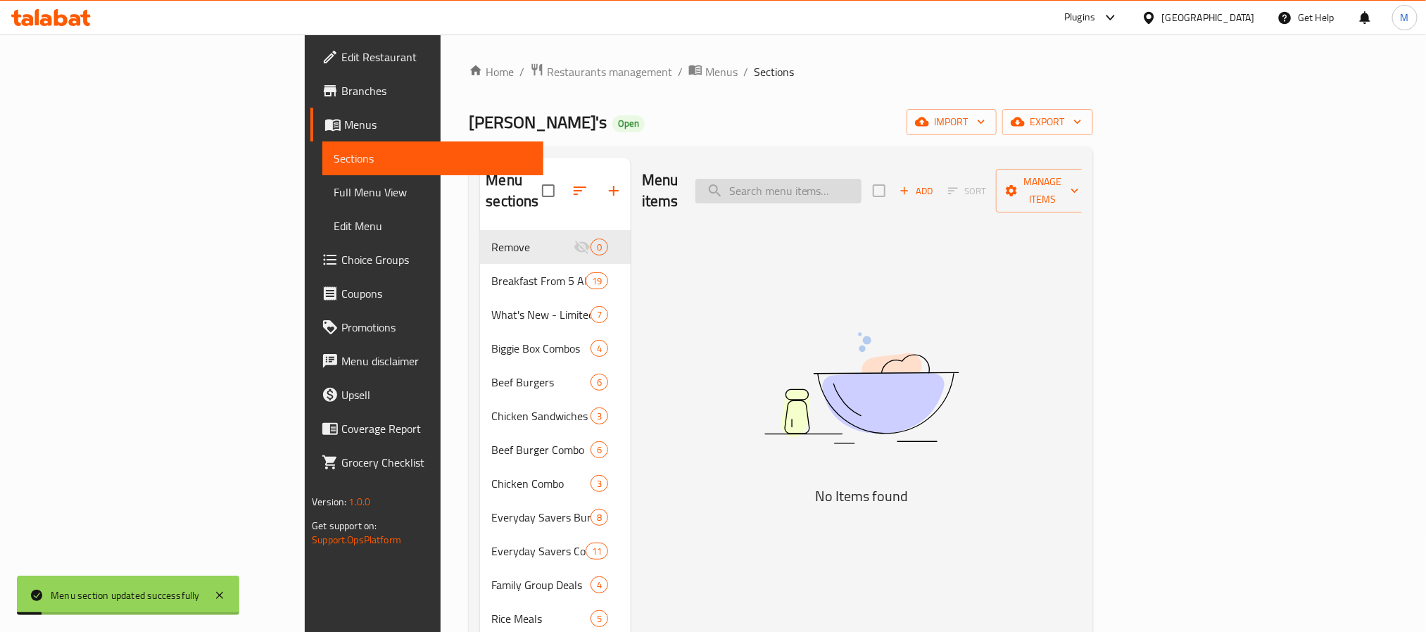
click at [862, 187] on input "search" at bounding box center [779, 191] width 166 height 25
paste input "Italian Caesar salad"
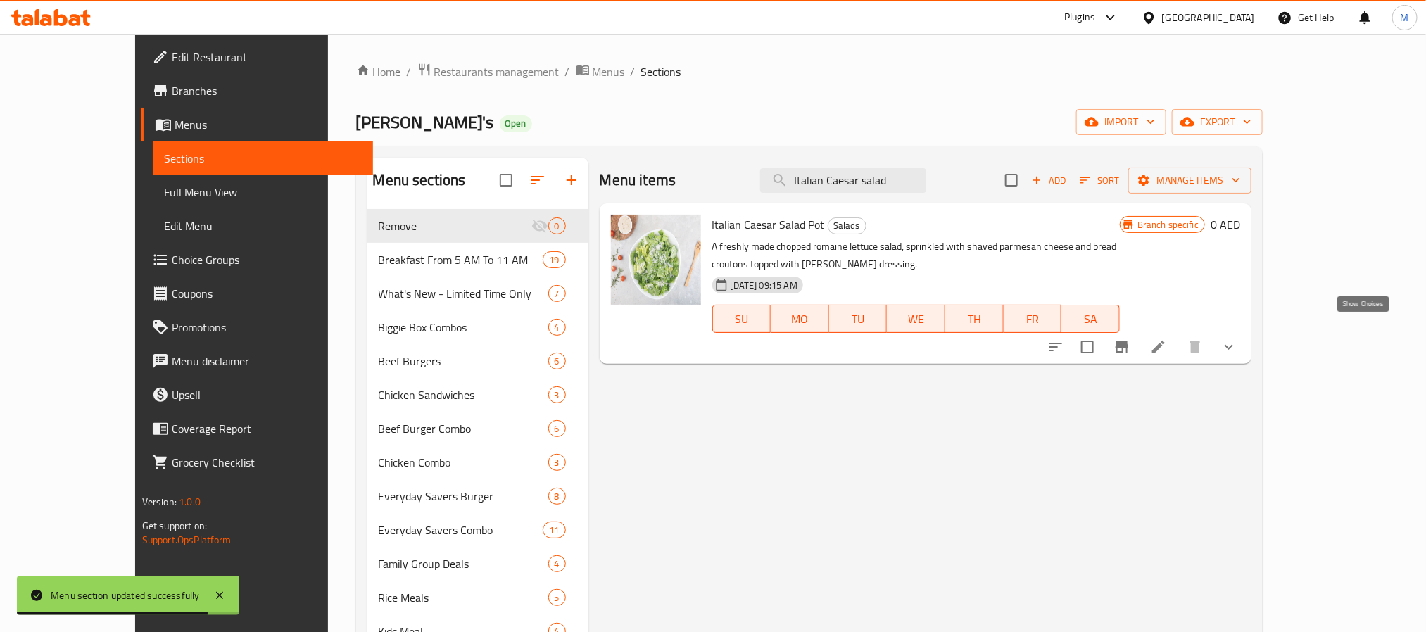
type input "Italian Caesar salad"
click at [1238, 339] on icon "show more" at bounding box center [1229, 347] width 17 height 17
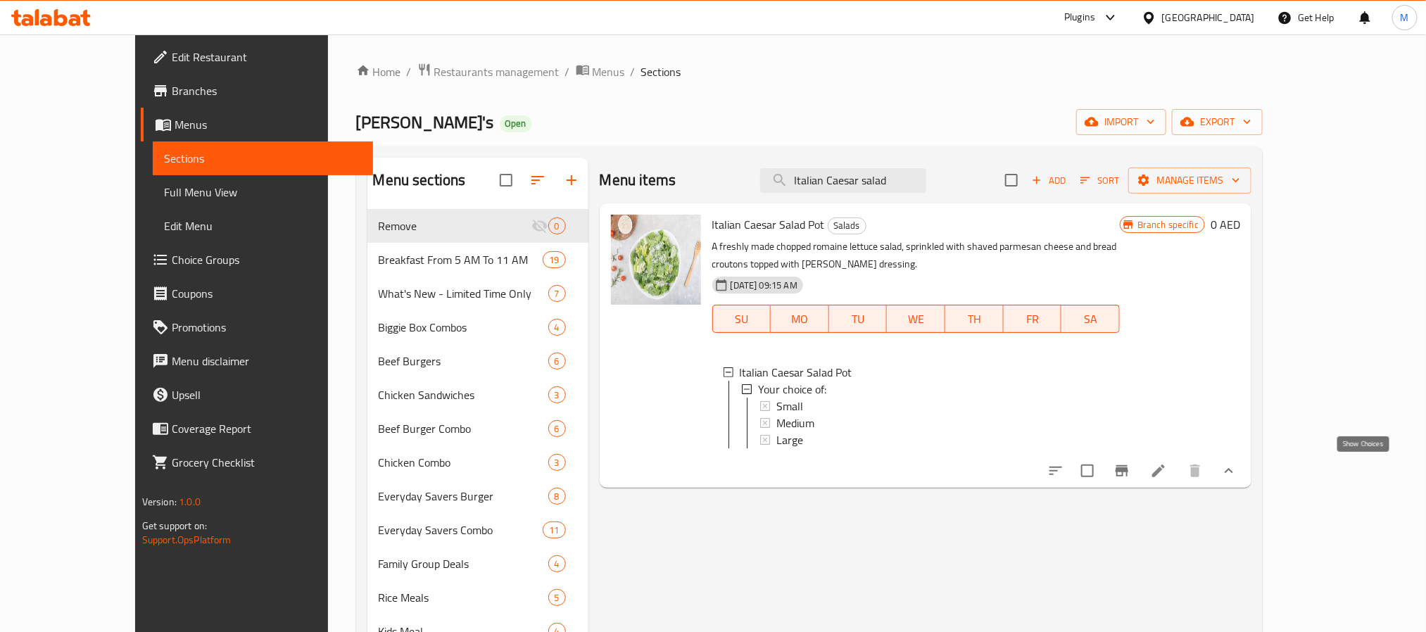
click at [1238, 470] on icon "show more" at bounding box center [1229, 471] width 17 height 17
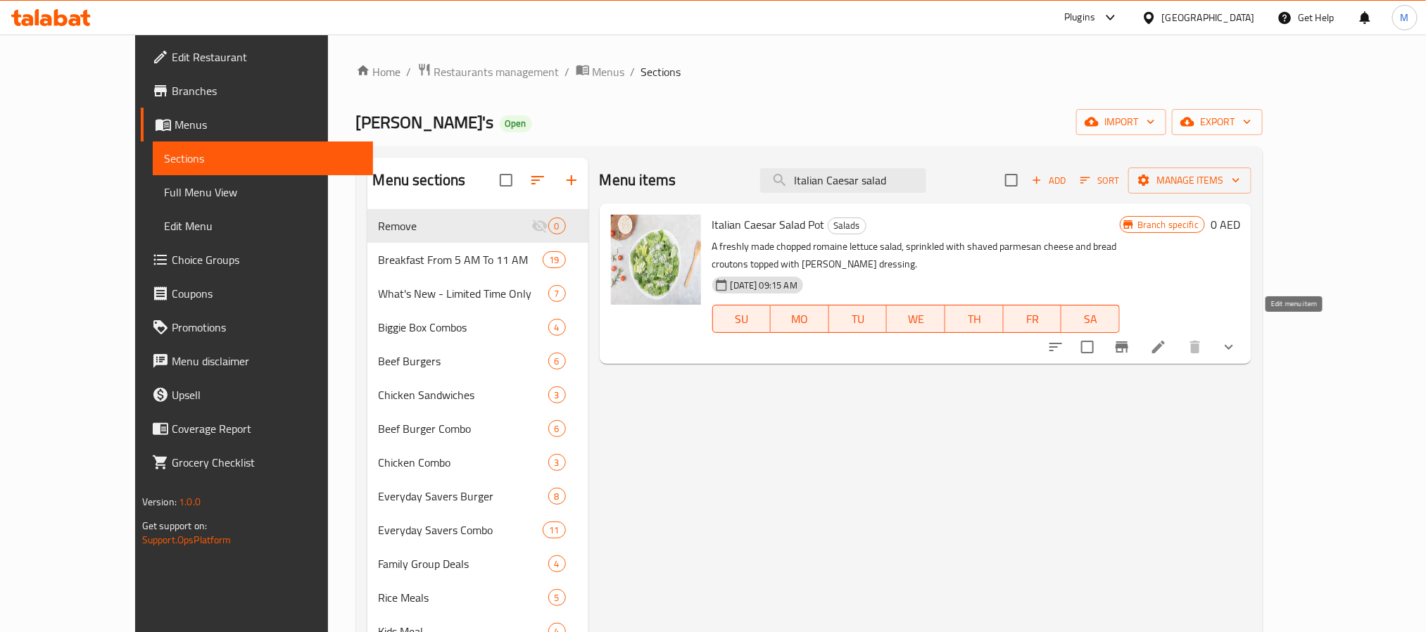
click at [1167, 339] on icon at bounding box center [1158, 347] width 17 height 17
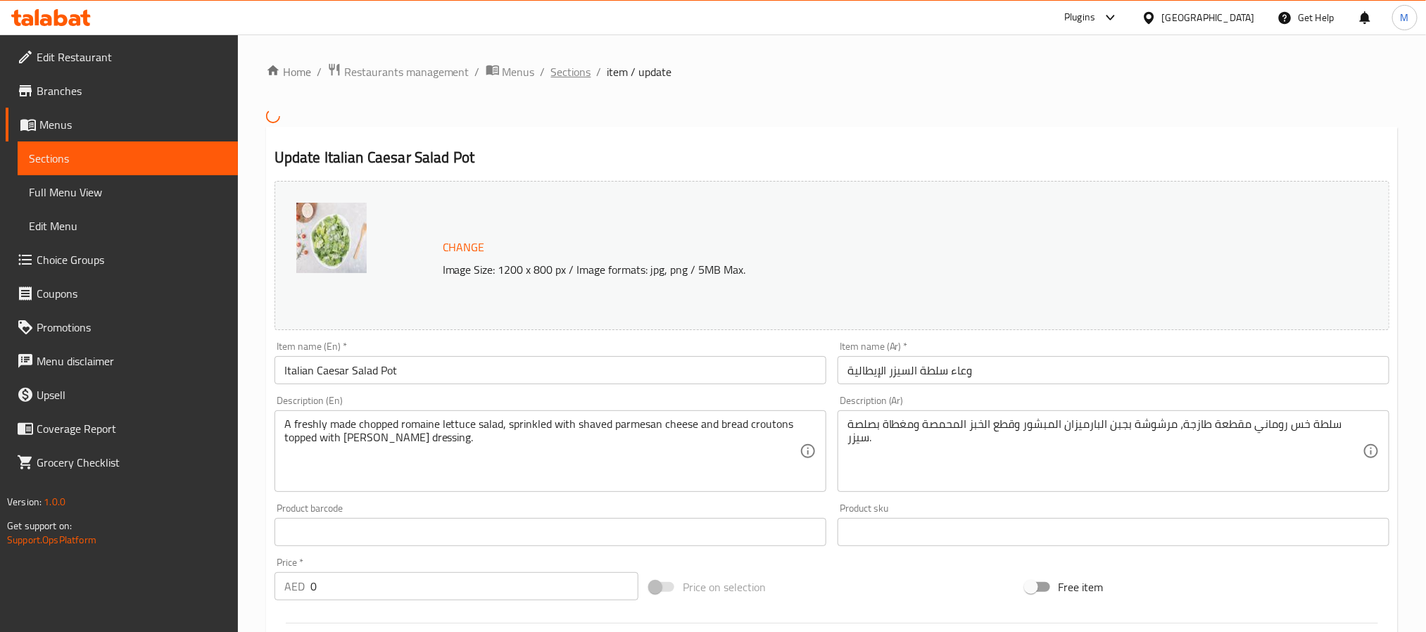
click at [575, 63] on span "Sections" at bounding box center [571, 71] width 40 height 17
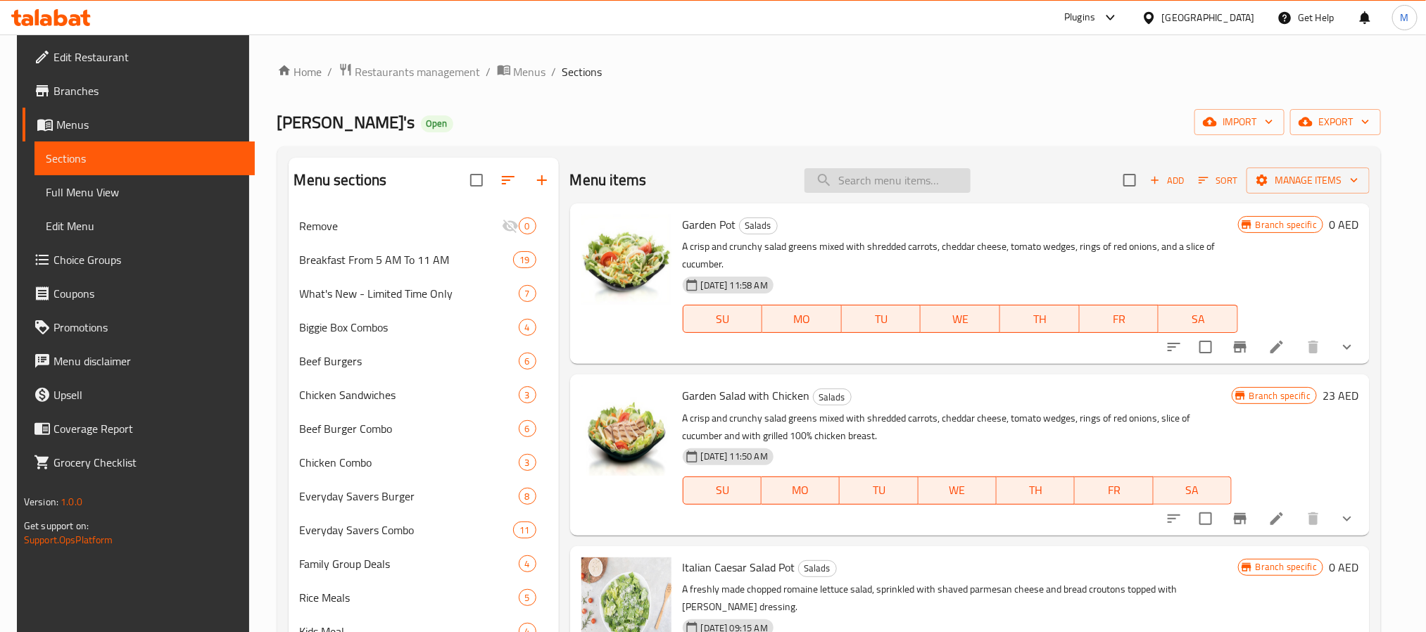
click at [900, 191] on input "search" at bounding box center [888, 180] width 166 height 25
paste input "Italian Caesar salad"
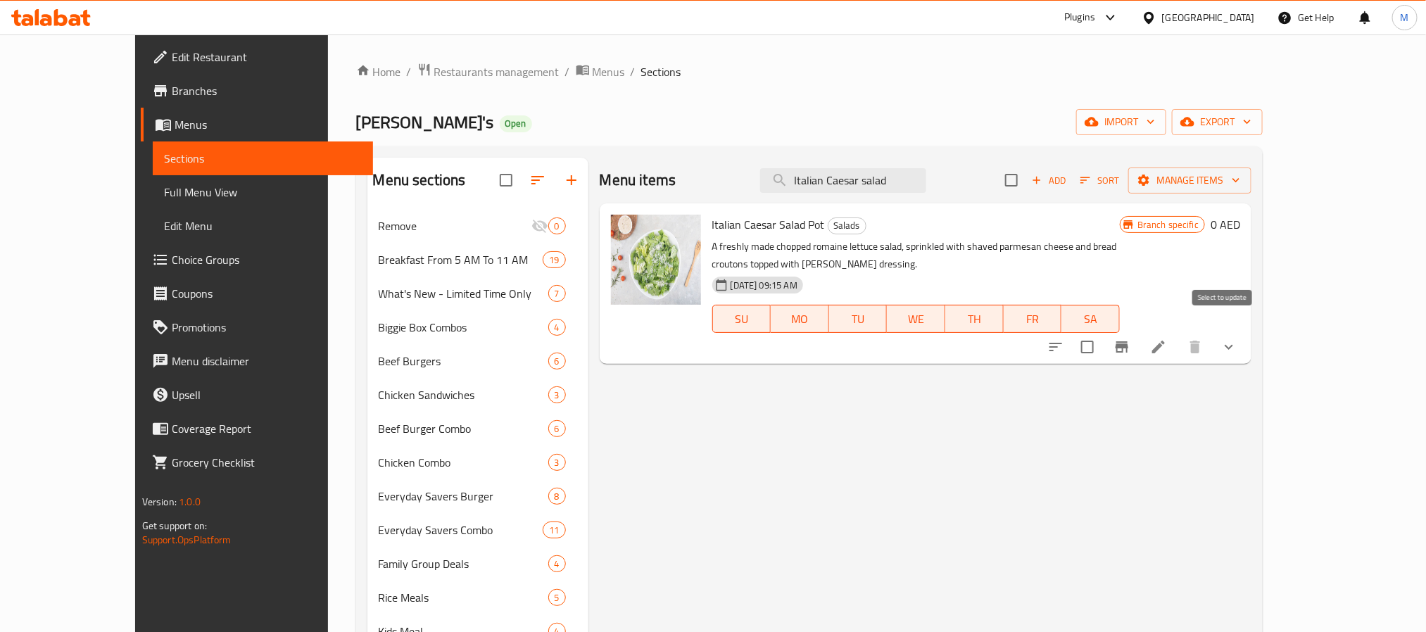
type input "Italian Caesar salad"
click at [1102, 334] on input "checkbox" at bounding box center [1088, 347] width 30 height 30
checkbox input "true"
click at [1252, 194] on div "Add Sort Manage items" at bounding box center [1128, 180] width 246 height 30
click at [1240, 186] on span "Manage items" at bounding box center [1190, 181] width 101 height 18
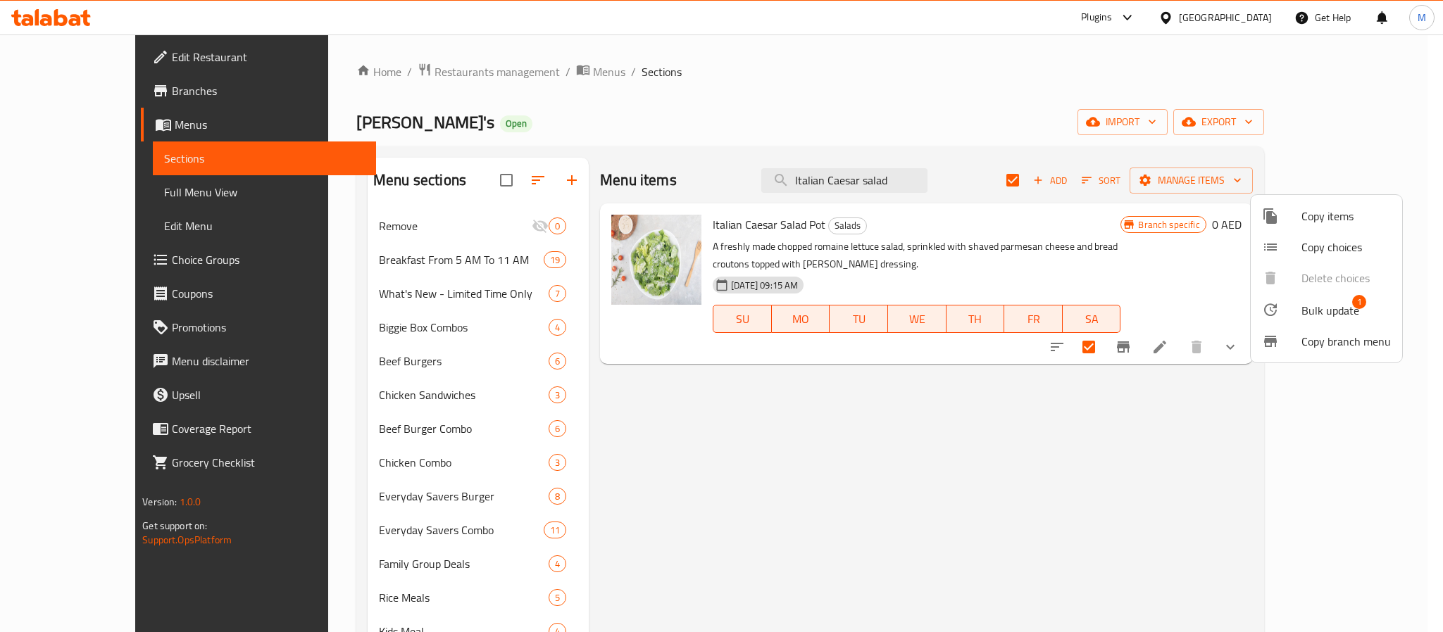
click at [1314, 306] on span "Bulk update" at bounding box center [1330, 310] width 58 height 17
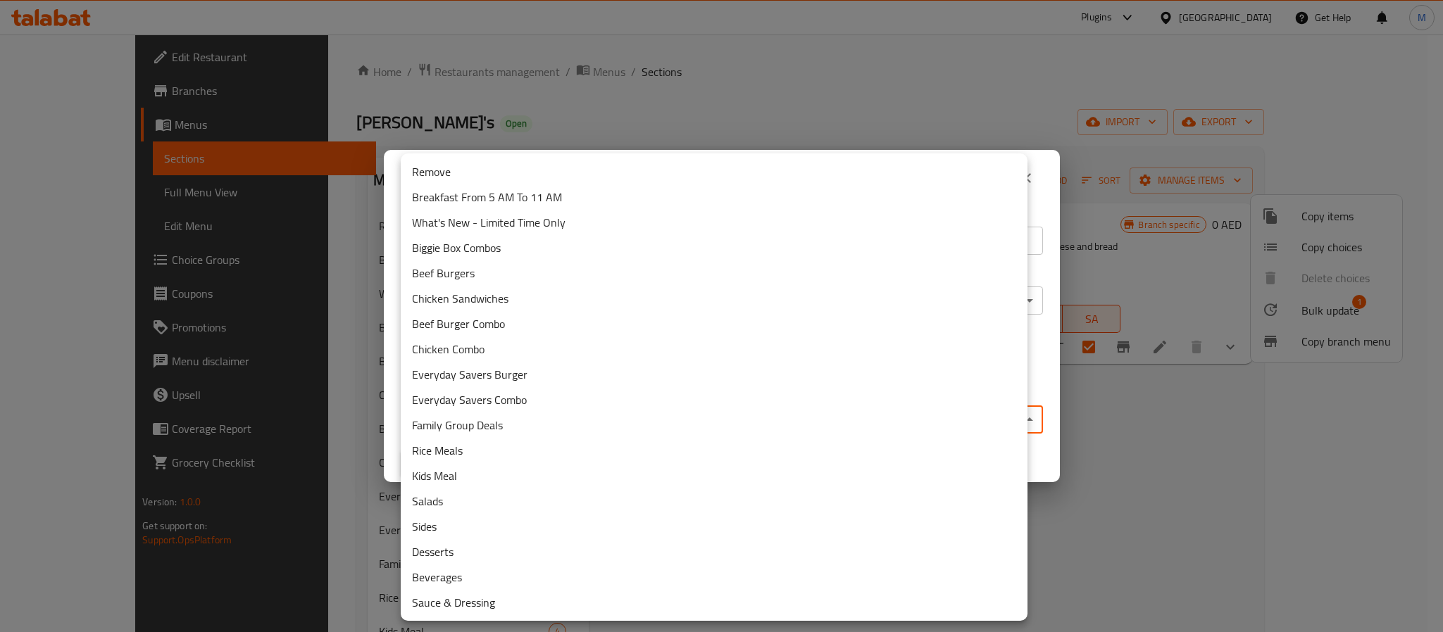
click at [590, 408] on body "​ Plugins United Arab Emirates Get Help M Edit Restaurant Branches Menus Sectio…" at bounding box center [721, 333] width 1443 height 598
click at [497, 178] on li "Remove" at bounding box center [714, 171] width 627 height 25
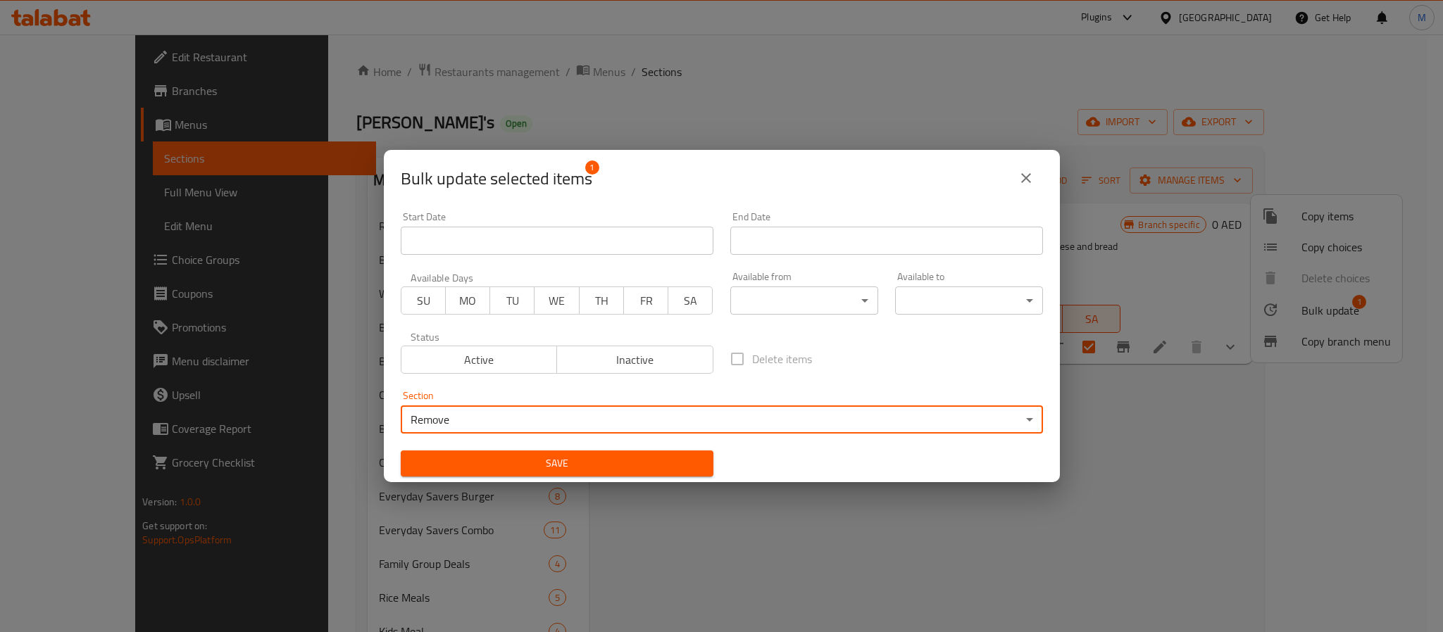
click at [650, 455] on span "Save" at bounding box center [557, 464] width 290 height 18
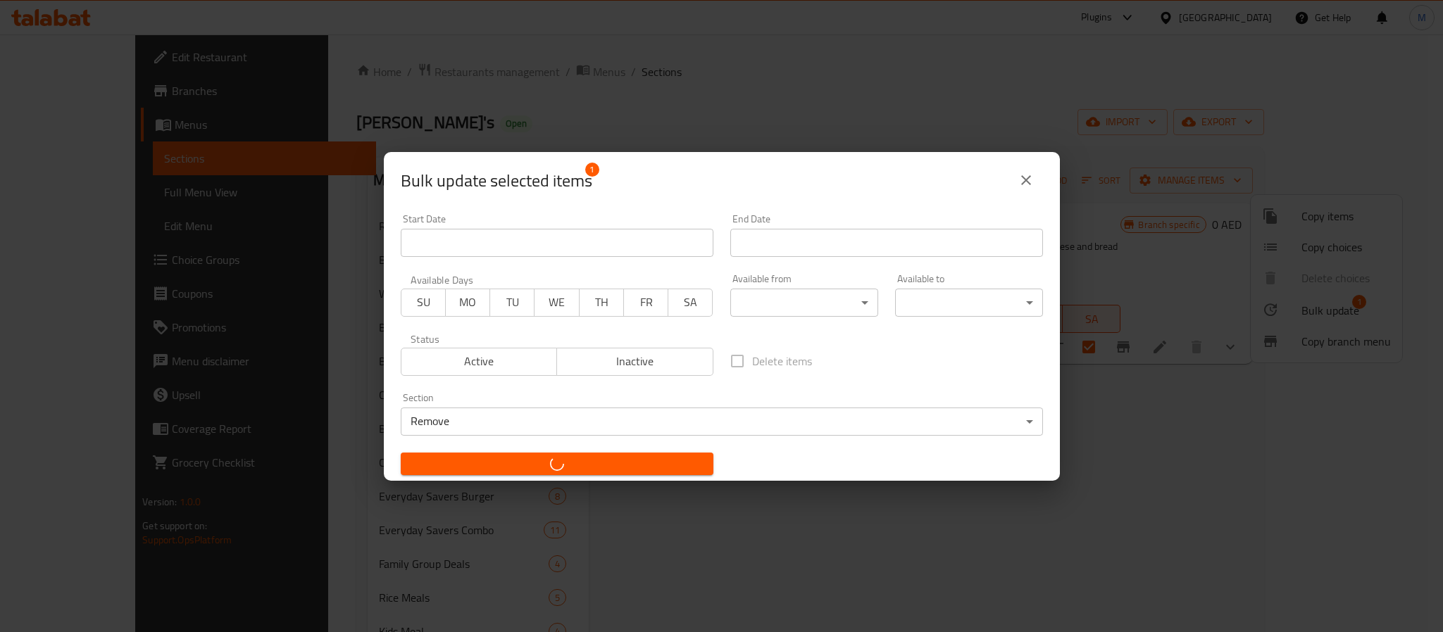
checkbox input "false"
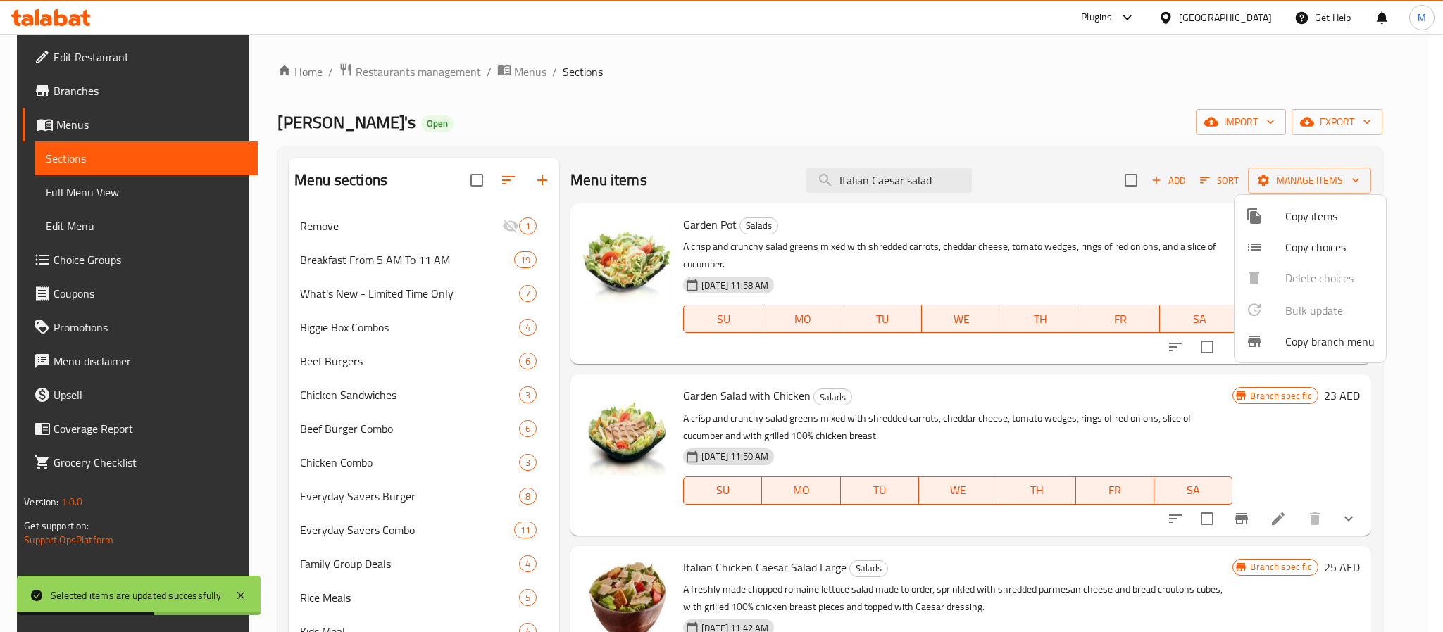
click at [927, 193] on div at bounding box center [721, 316] width 1443 height 632
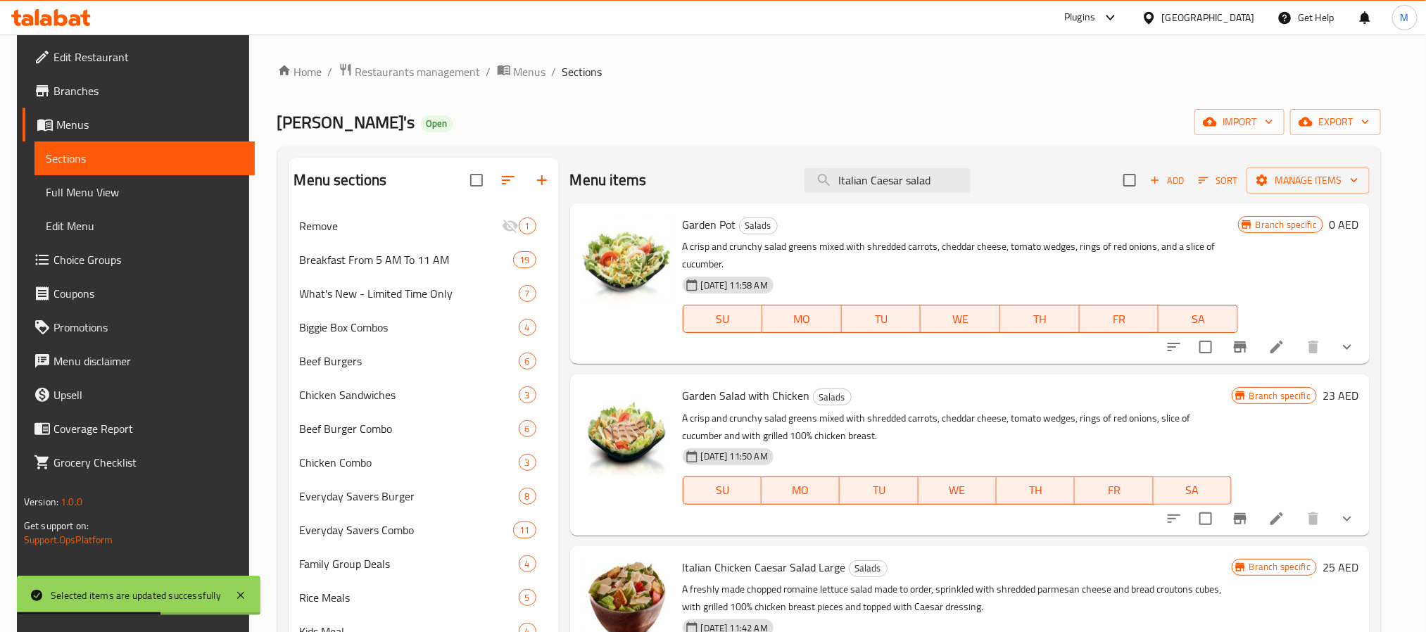
click at [927, 193] on input "Italian Caesar salad" at bounding box center [888, 180] width 166 height 25
paste input "chicken Caesar salad"
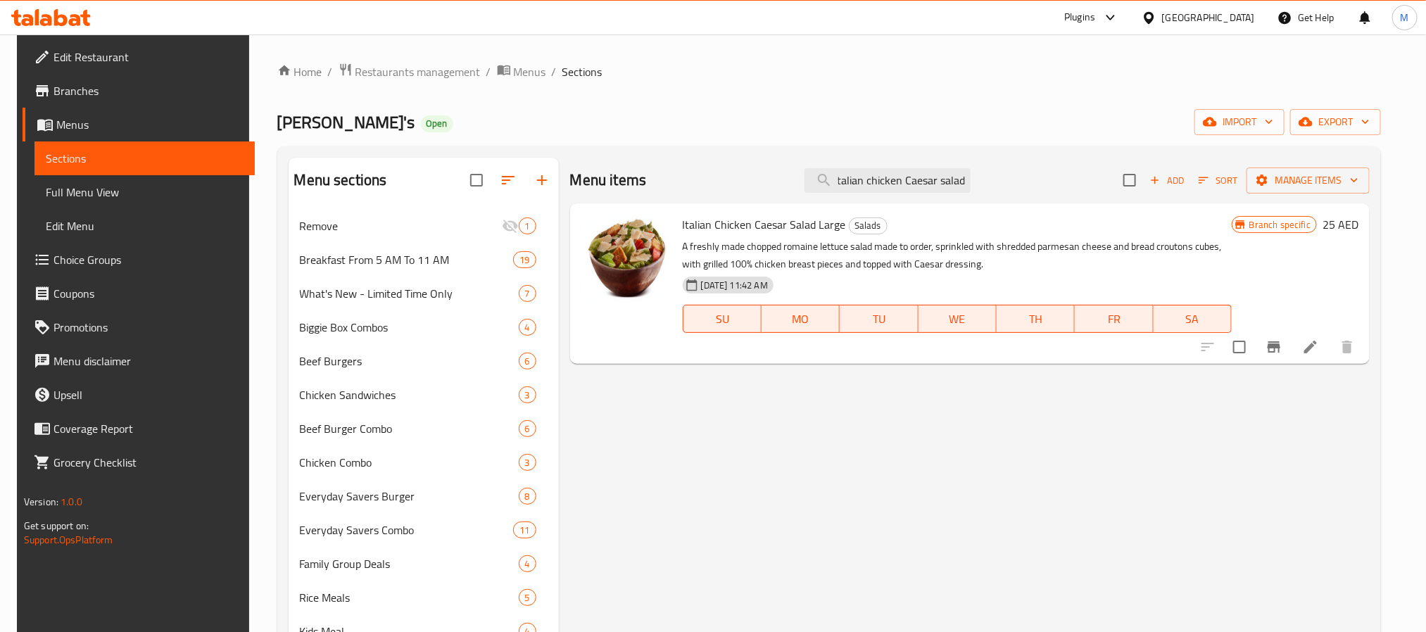
type input "Italian chicken Caesar salad"
click at [1255, 340] on input "checkbox" at bounding box center [1240, 347] width 30 height 30
checkbox input "true"
click at [1289, 190] on button "Manage items" at bounding box center [1308, 181] width 123 height 26
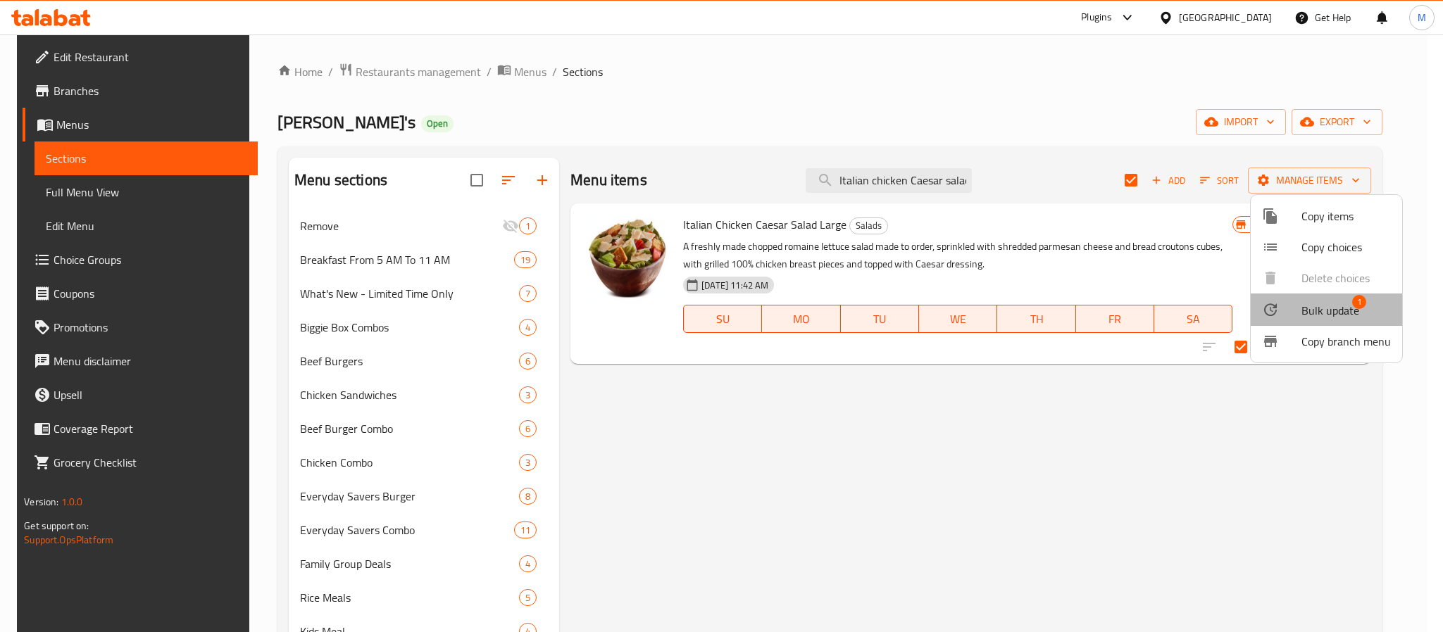
click at [1329, 302] on span "Bulk update" at bounding box center [1330, 310] width 58 height 17
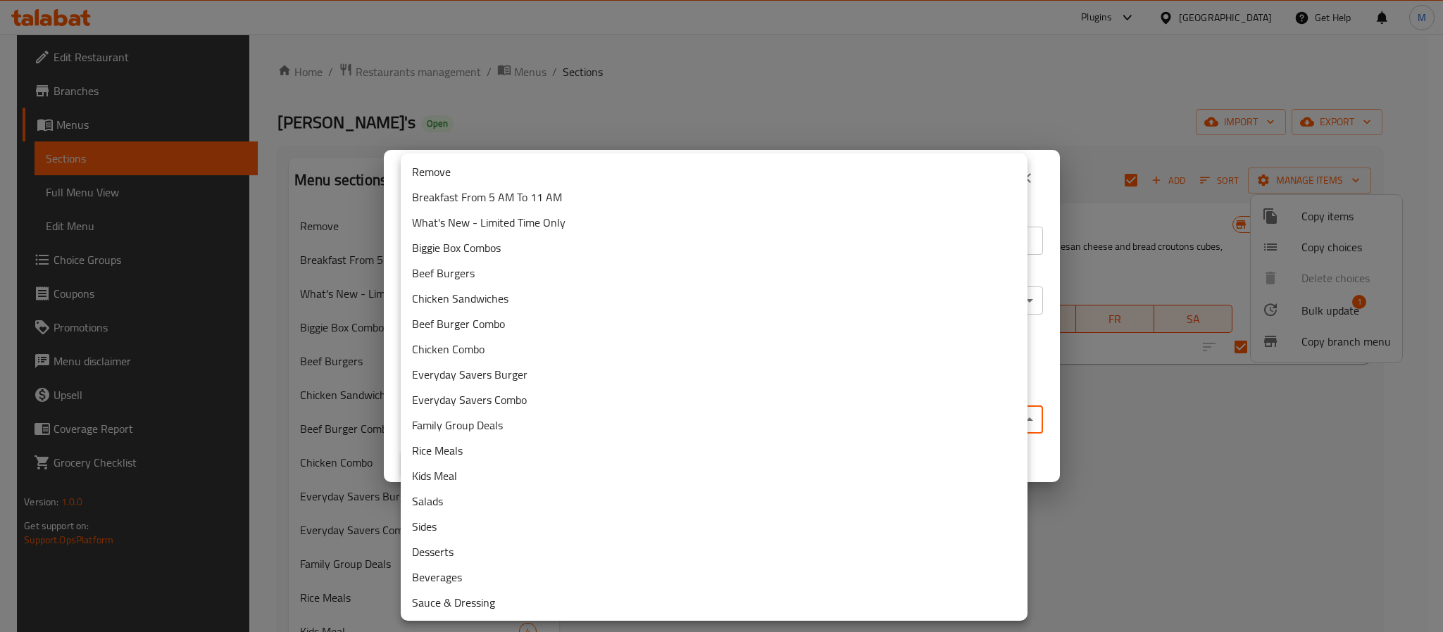
click at [748, 413] on body "​ Plugins United Arab Emirates Get Help M Edit Restaurant Branches Menus Sectio…" at bounding box center [721, 333] width 1443 height 598
click at [444, 161] on li "Remove" at bounding box center [714, 171] width 627 height 25
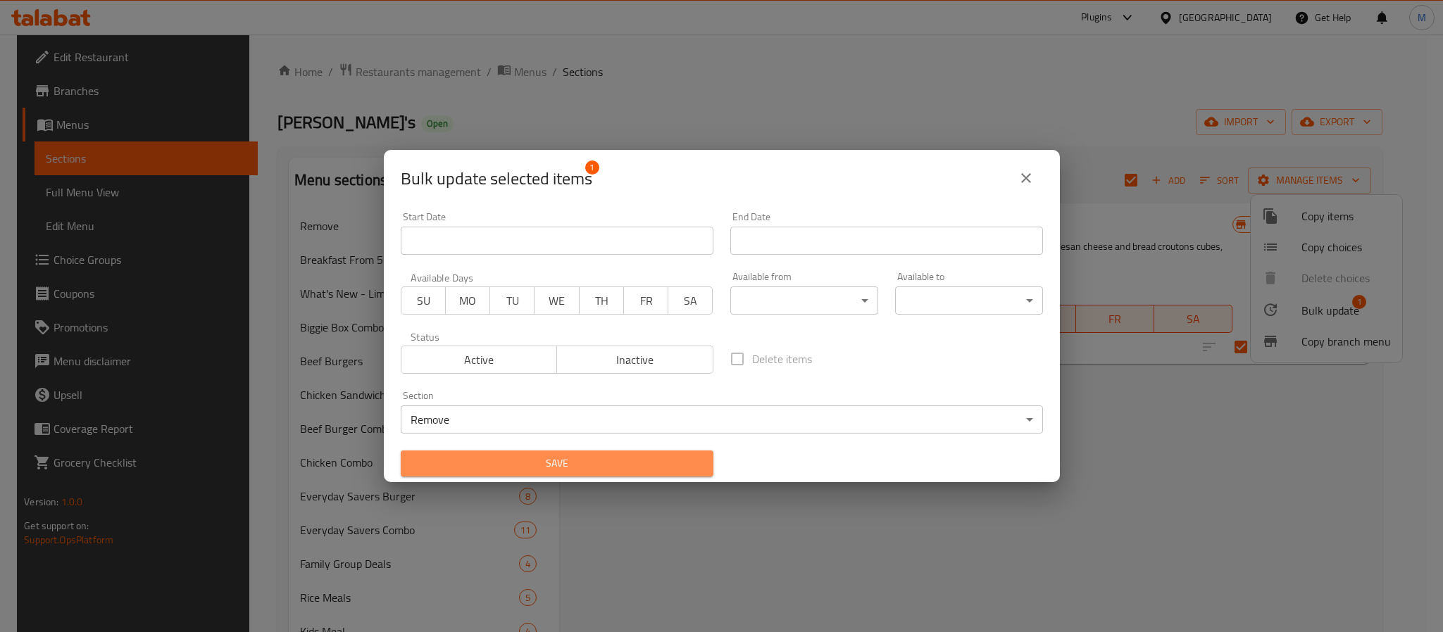
click at [592, 456] on span "Save" at bounding box center [557, 464] width 290 height 18
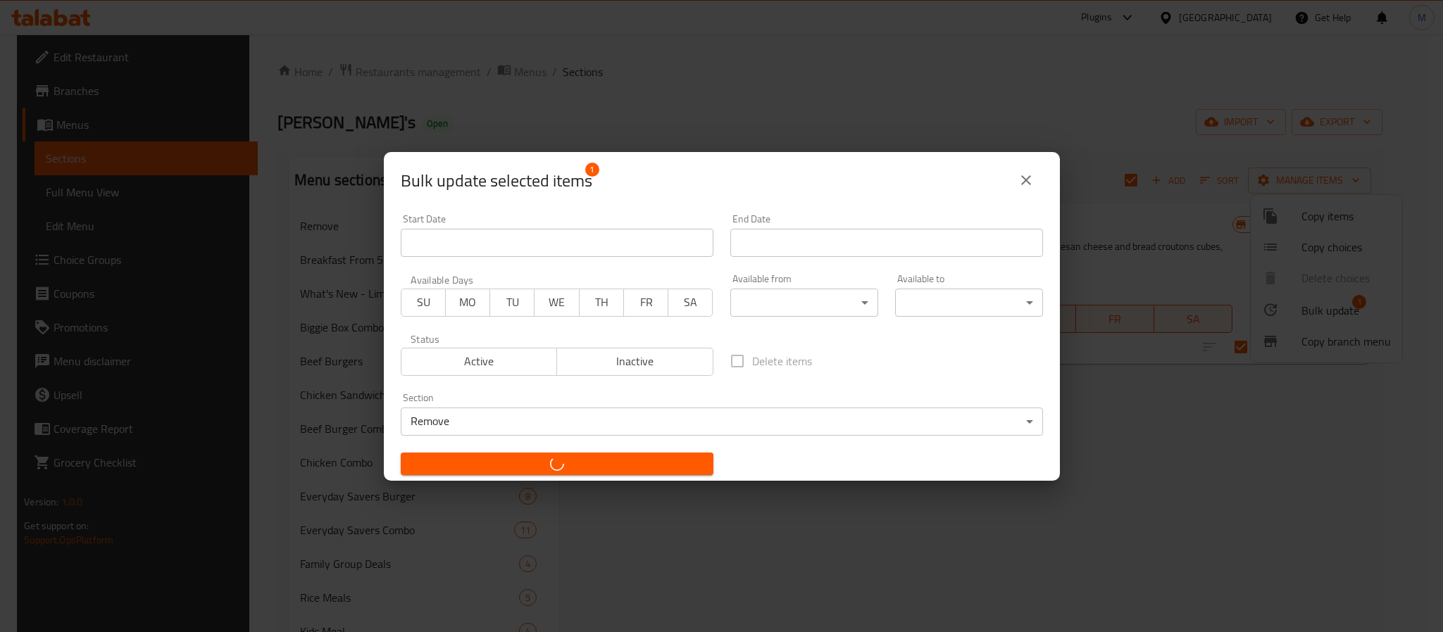
checkbox input "false"
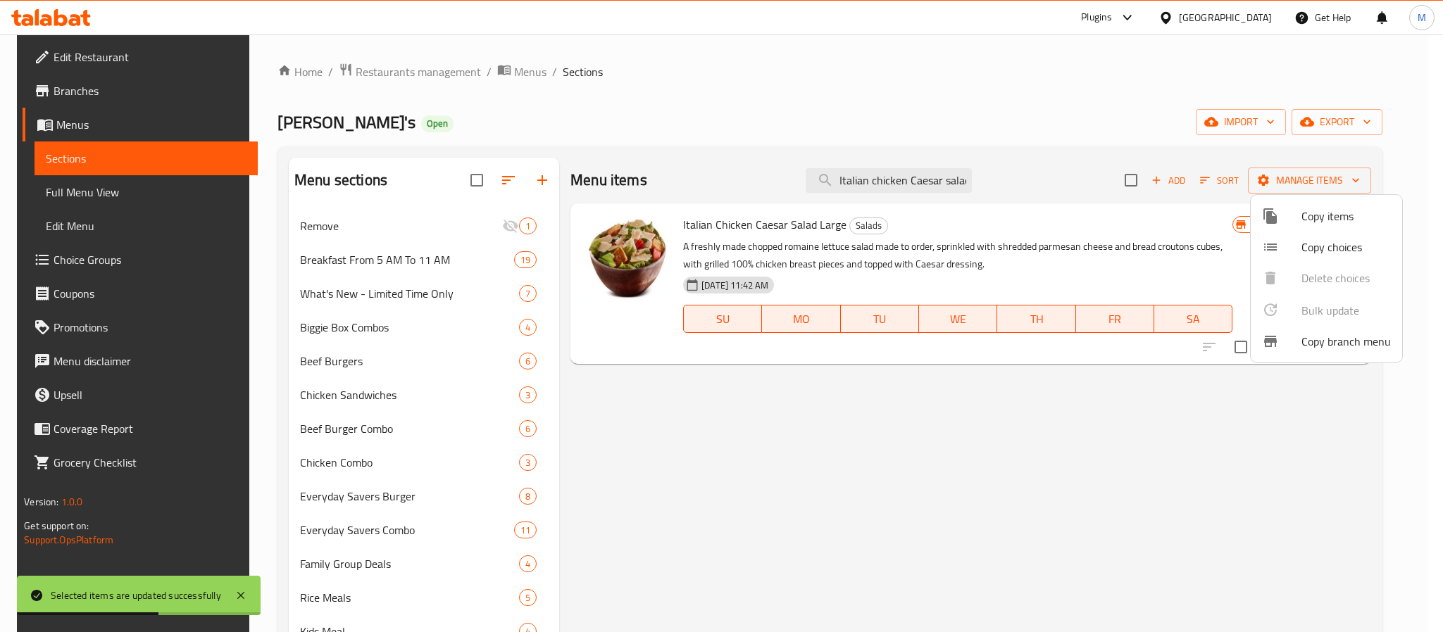
click at [696, 457] on div at bounding box center [721, 316] width 1443 height 632
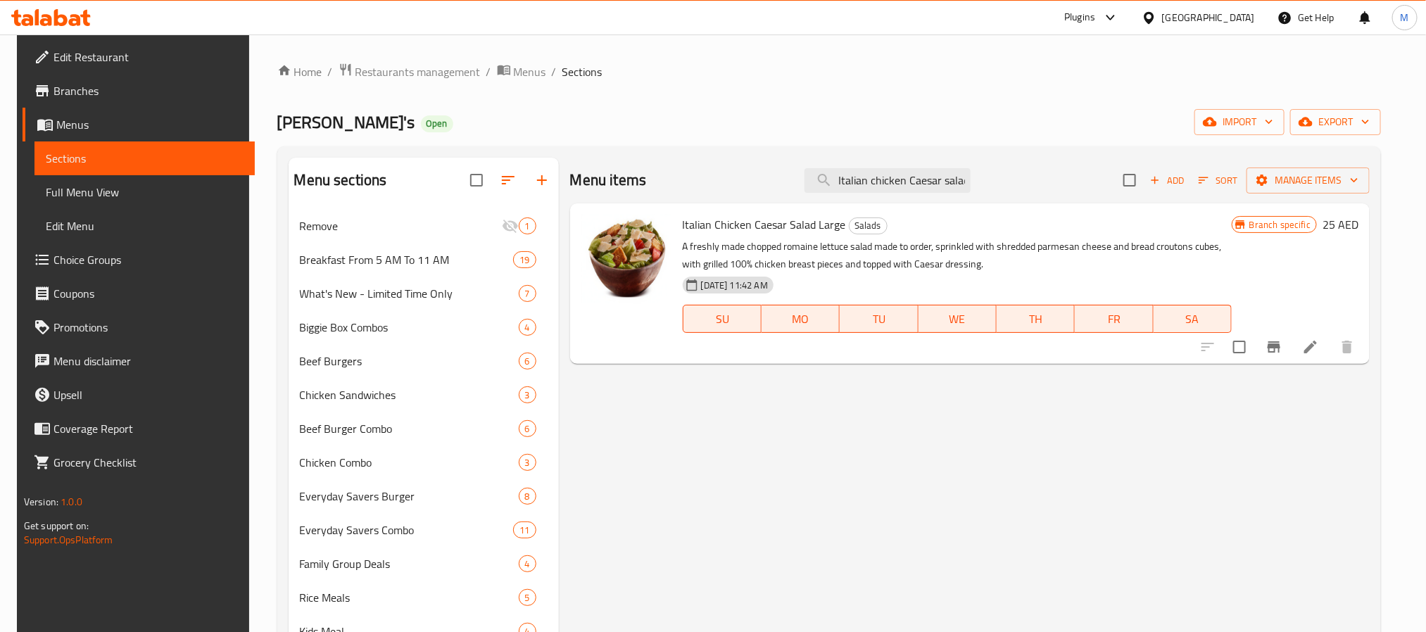
click at [810, 427] on div "Menu items Italian chicken Caesar salad Add Sort Manage items Italian Chicken C…" at bounding box center [964, 490] width 811 height 665
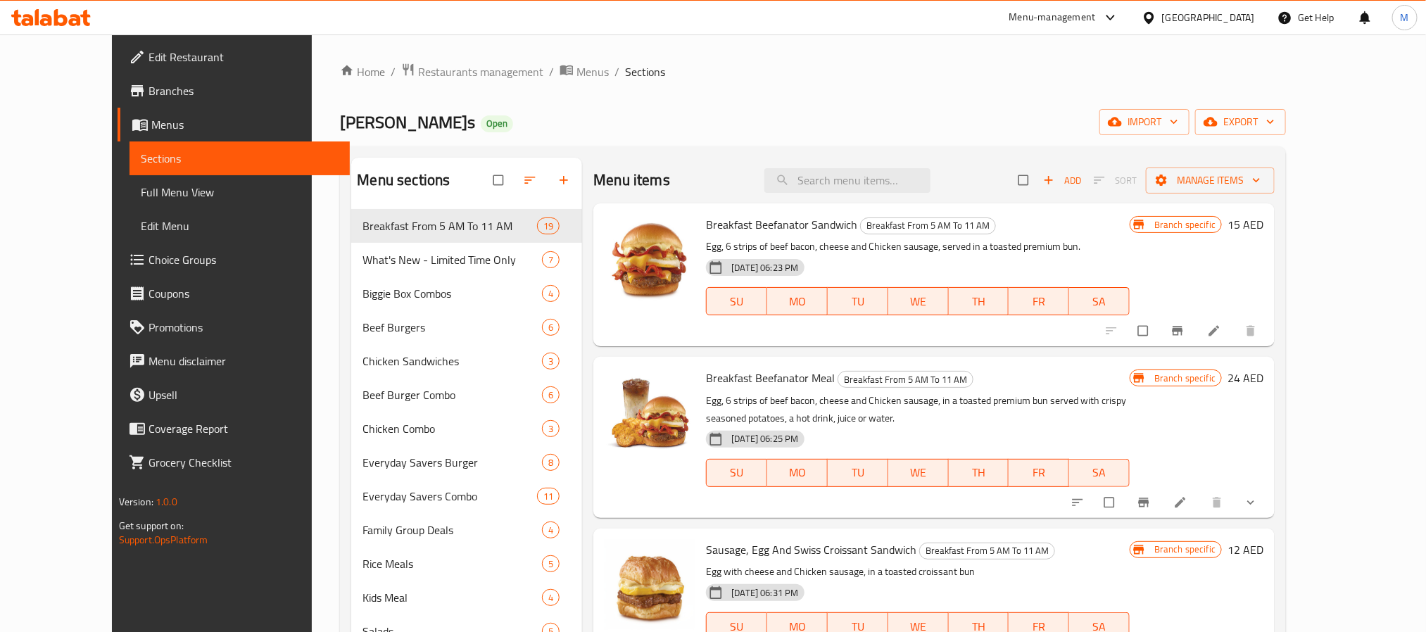
click at [141, 195] on span "Full Menu View" at bounding box center [240, 192] width 198 height 17
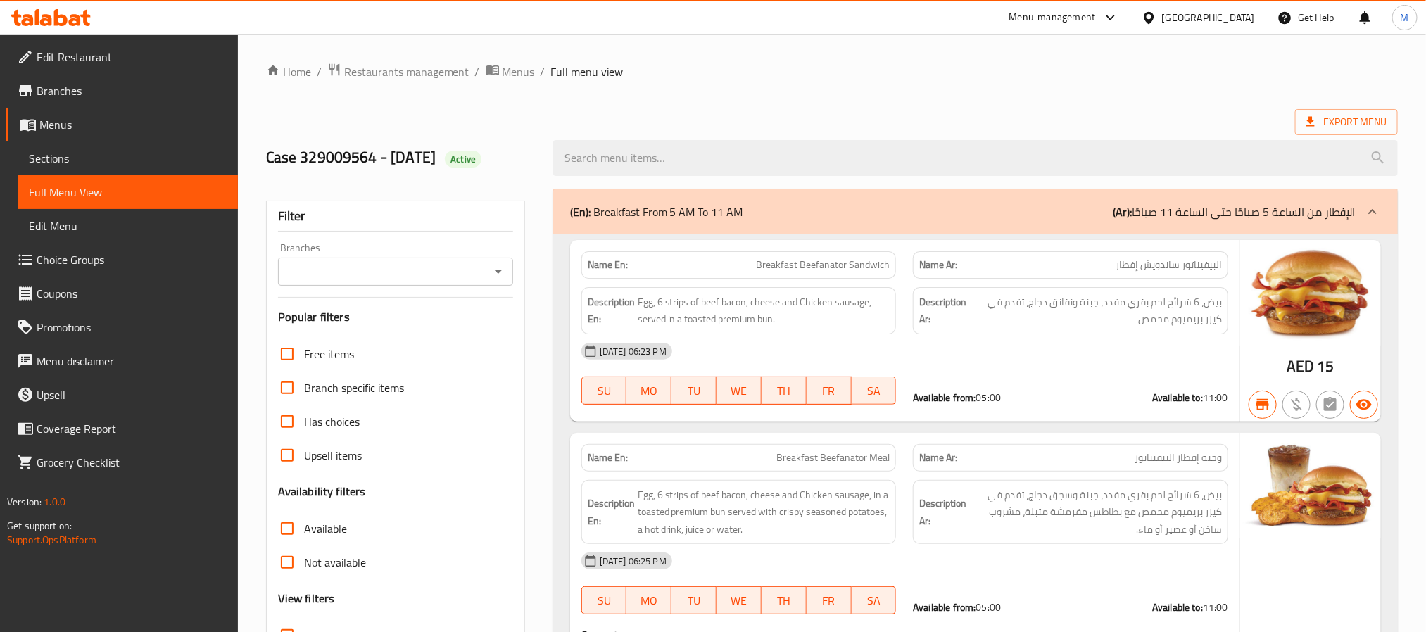
click at [454, 286] on div "Branches" at bounding box center [395, 272] width 235 height 28
click at [497, 271] on icon "Open" at bounding box center [498, 272] width 7 height 4
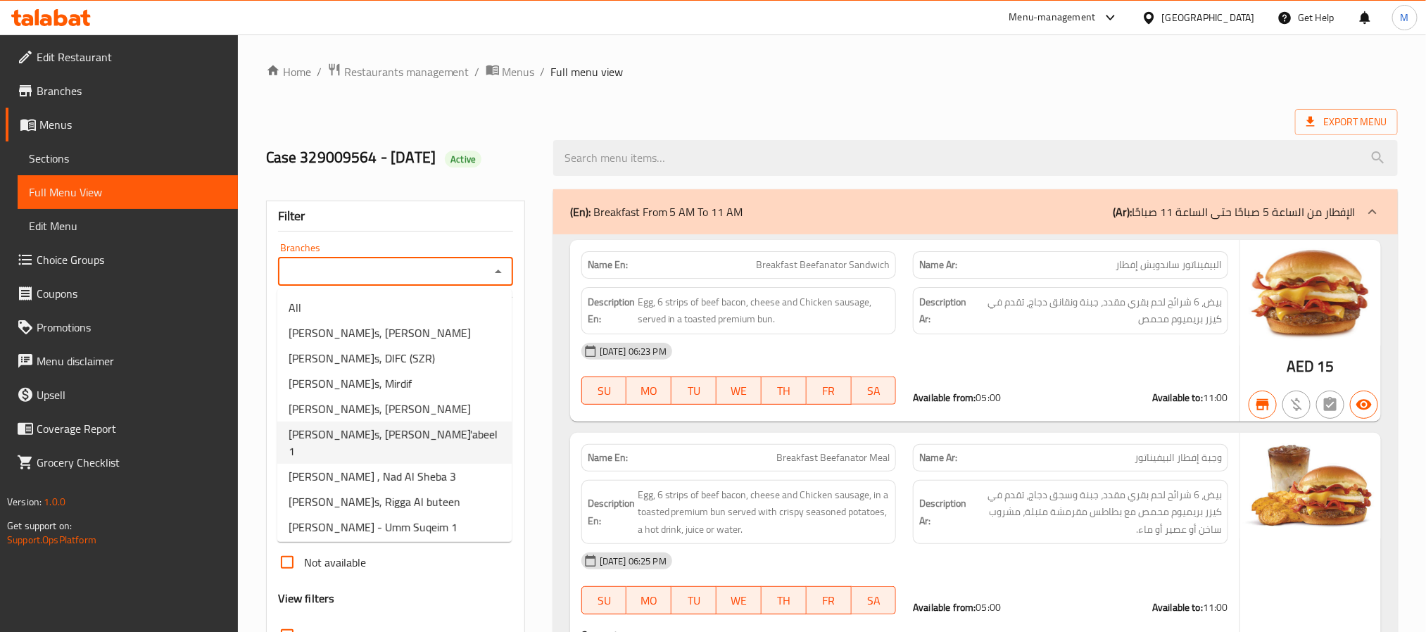
click at [393, 432] on li "Wendy's, Za'abeel 1" at bounding box center [394, 443] width 234 height 42
type input "Wendy's, Za'abeel 1"
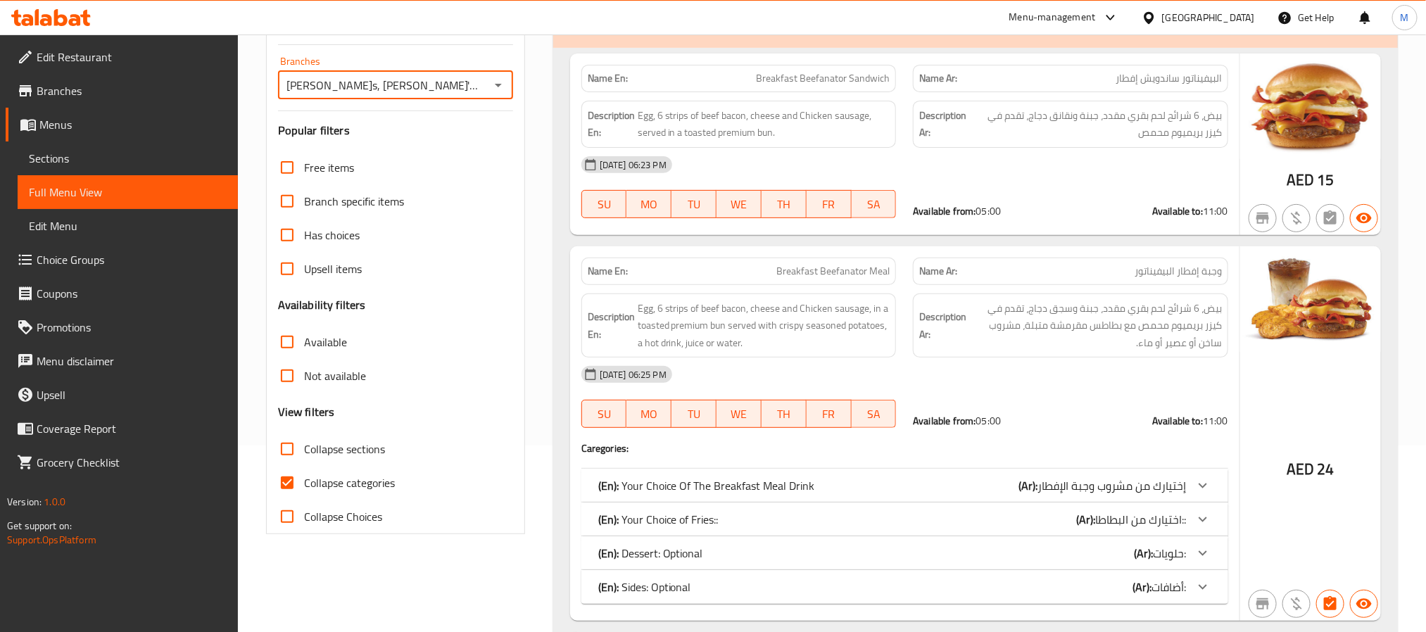
scroll to position [211, 0]
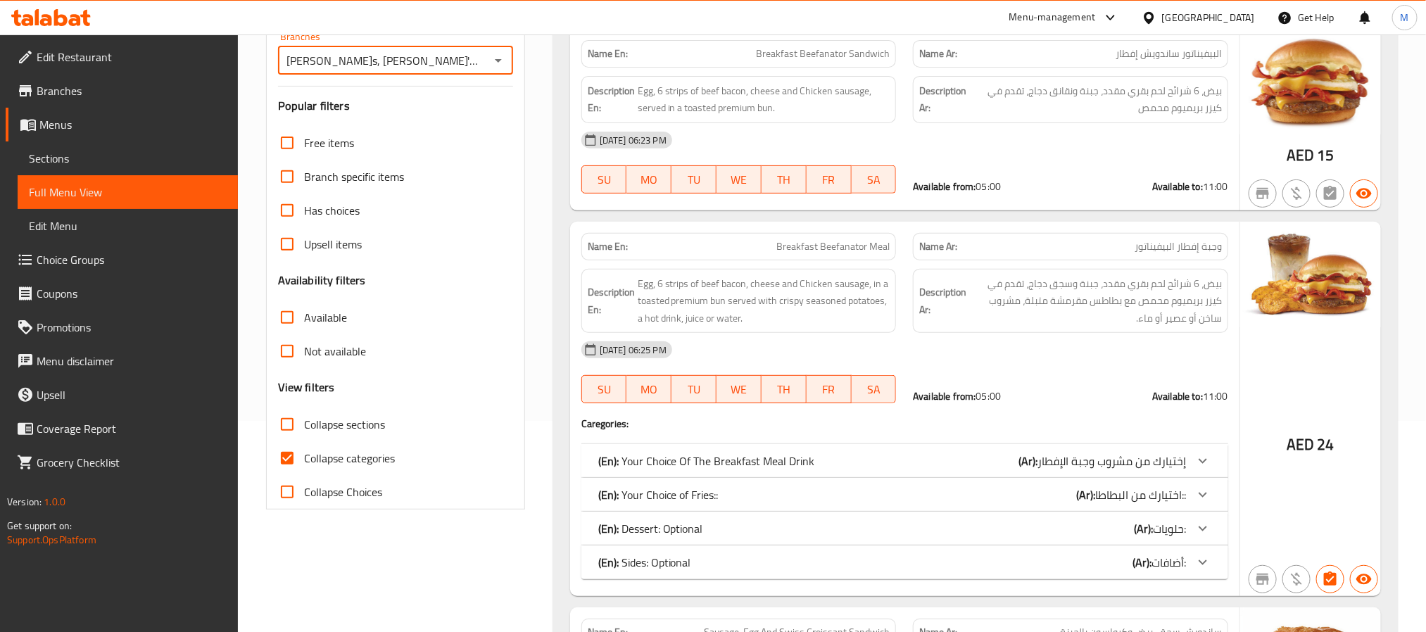
click at [298, 421] on input "Collapse sections" at bounding box center [287, 425] width 34 height 34
checkbox input "true"
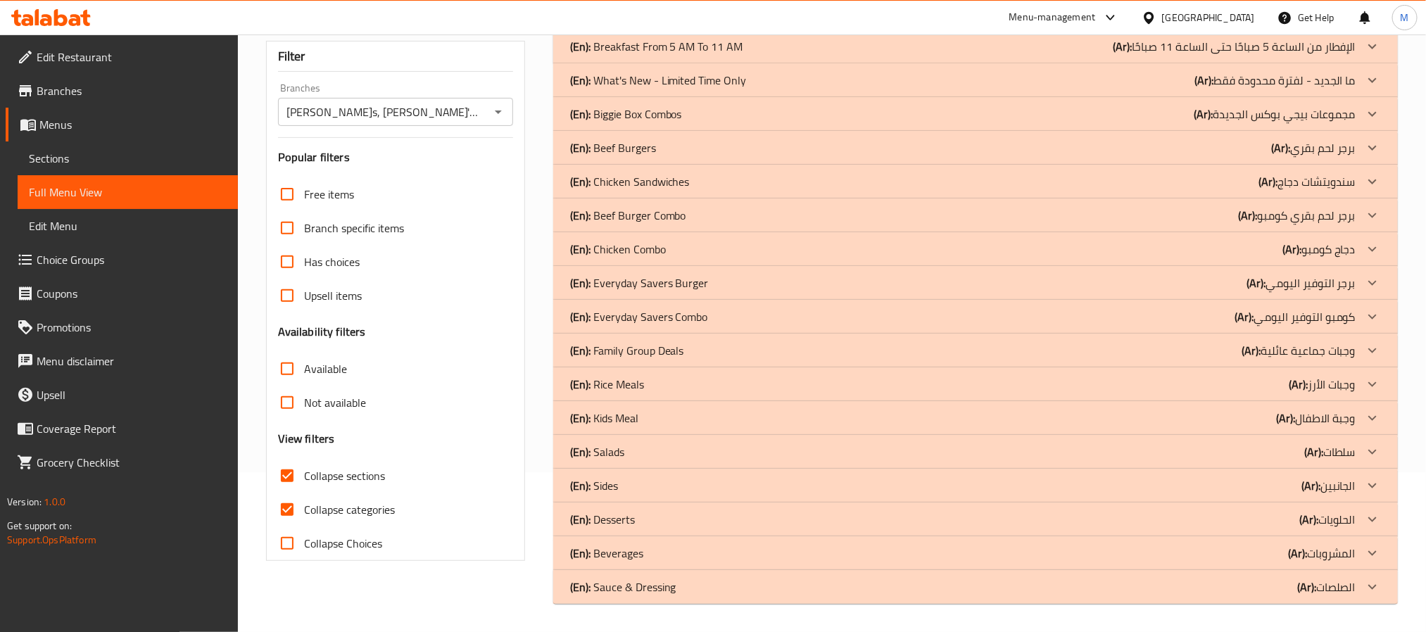
scroll to position [159, 0]
click at [288, 512] on input "Collapse categories" at bounding box center [287, 511] width 34 height 34
checkbox input "false"
click at [287, 472] on input "Collapse sections" at bounding box center [287, 477] width 34 height 34
checkbox input "false"
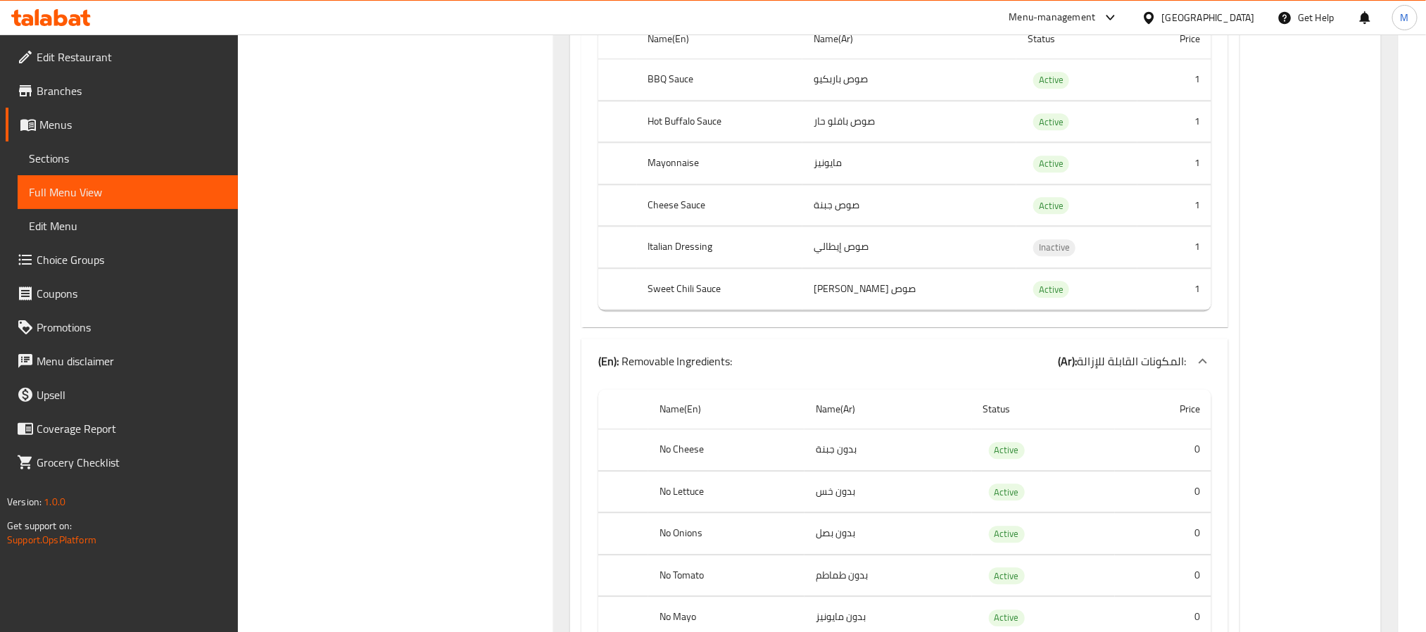
scroll to position [120966, 0]
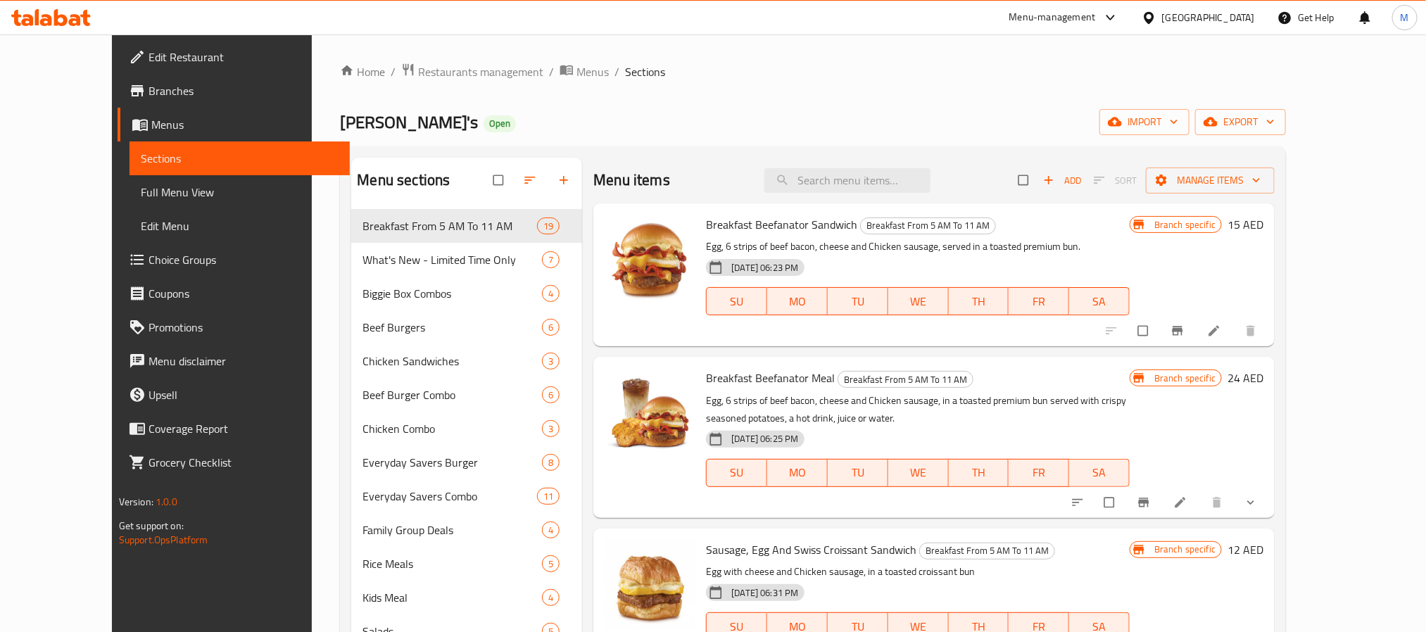
click at [1207, 27] on div "[GEOGRAPHIC_DATA]" at bounding box center [1199, 18] width 136 height 34
click at [1202, 13] on div "[GEOGRAPHIC_DATA]" at bounding box center [1208, 17] width 93 height 15
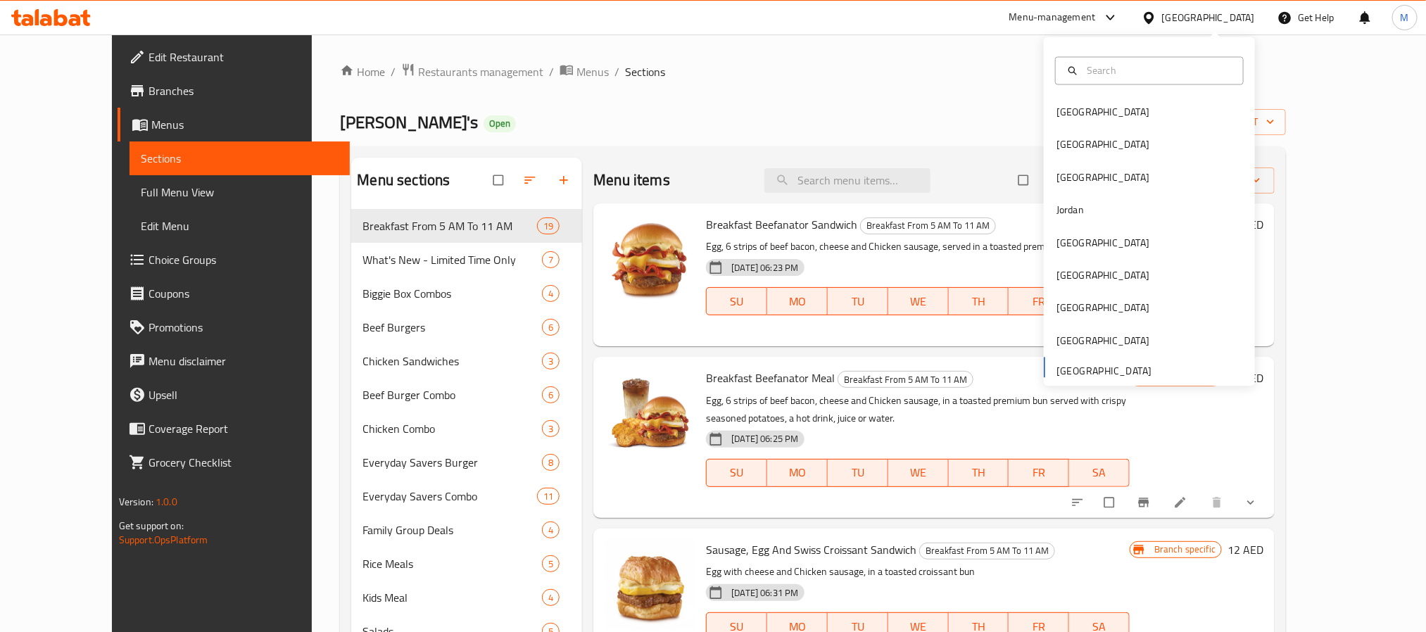
click at [1202, 13] on div "[GEOGRAPHIC_DATA]" at bounding box center [1208, 17] width 93 height 15
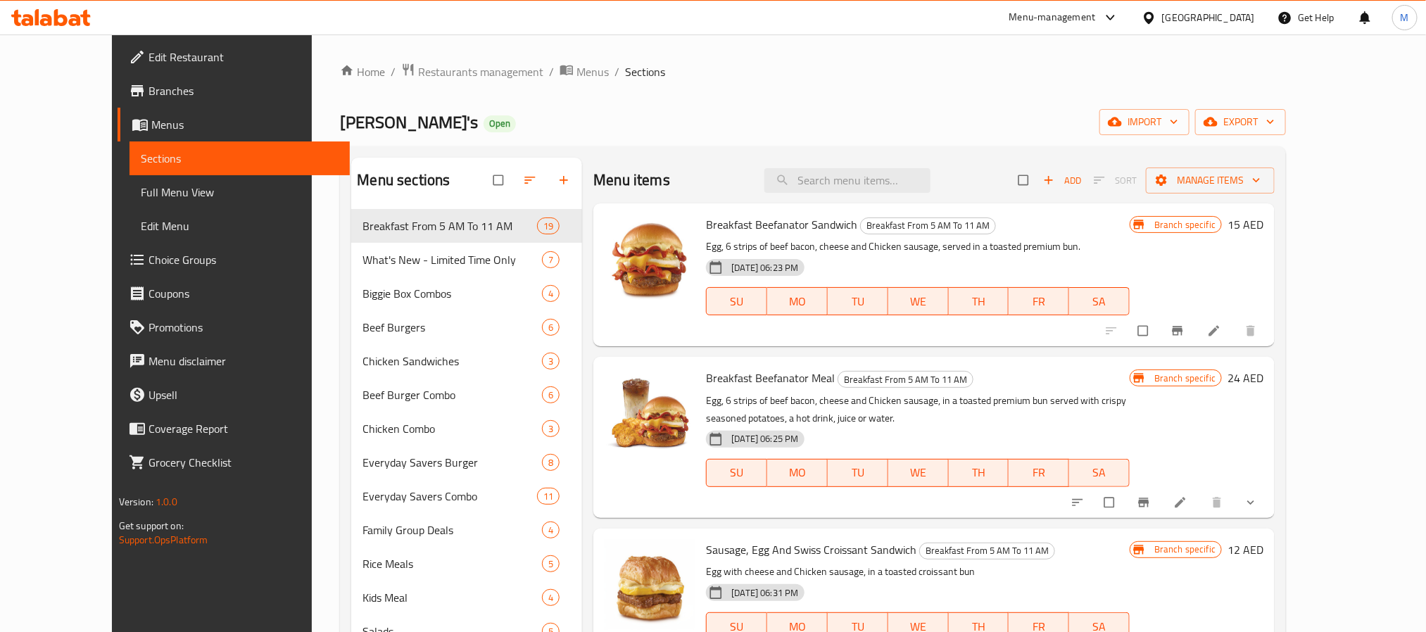
click at [1083, 11] on div "Menu-management" at bounding box center [1053, 17] width 87 height 17
click at [1007, 92] on div "Agent Campaigns Center" at bounding box center [976, 94] width 106 height 15
click at [149, 93] on span "Branches" at bounding box center [244, 90] width 190 height 17
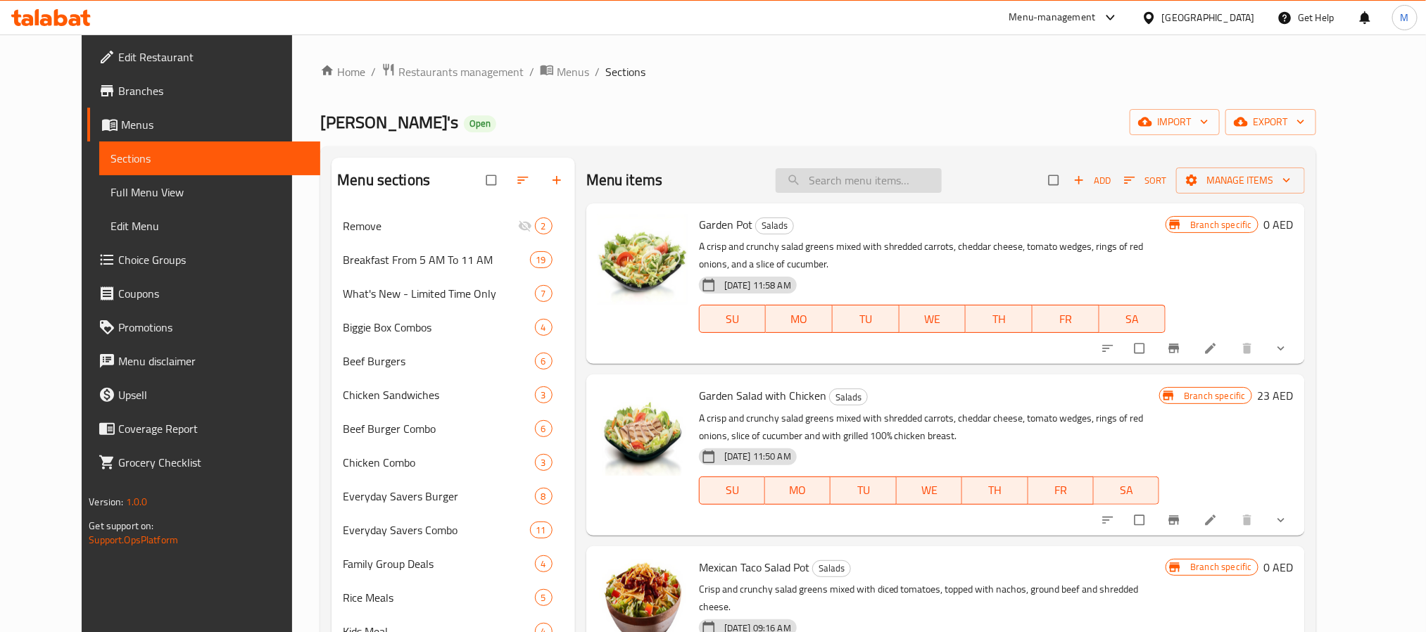
click at [909, 188] on input "search" at bounding box center [859, 180] width 166 height 25
paste input "Triple chocolate nut frosty"
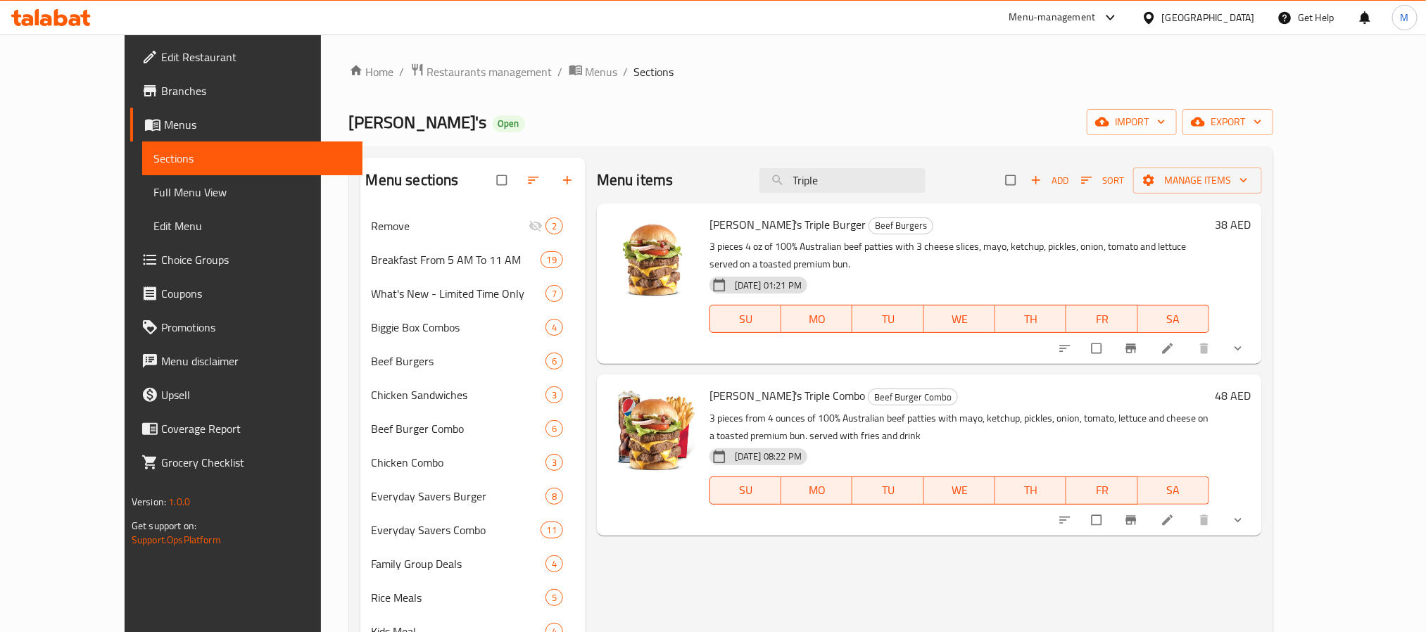
click at [896, 203] on div "[PERSON_NAME]'s Triple Burger Beef Burgers 3 pieces 4 oz of 100% Australian bee…" at bounding box center [929, 283] width 665 height 161
click at [893, 194] on div "Menu items Triple Add Sort Manage items" at bounding box center [929, 181] width 665 height 46
click at [893, 178] on input "Triple" at bounding box center [843, 180] width 166 height 25
paste input "frosty cookies [DATE]"
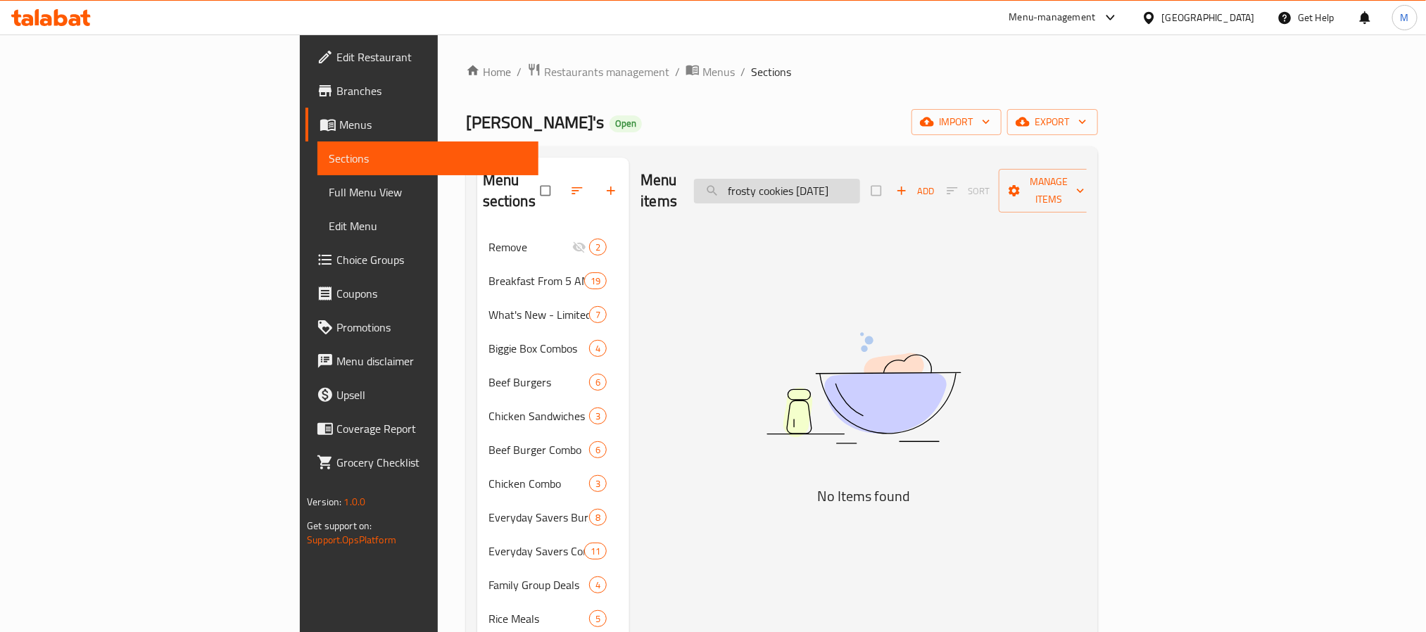
click at [860, 189] on input "frosty cookies [DATE]" at bounding box center [777, 191] width 166 height 25
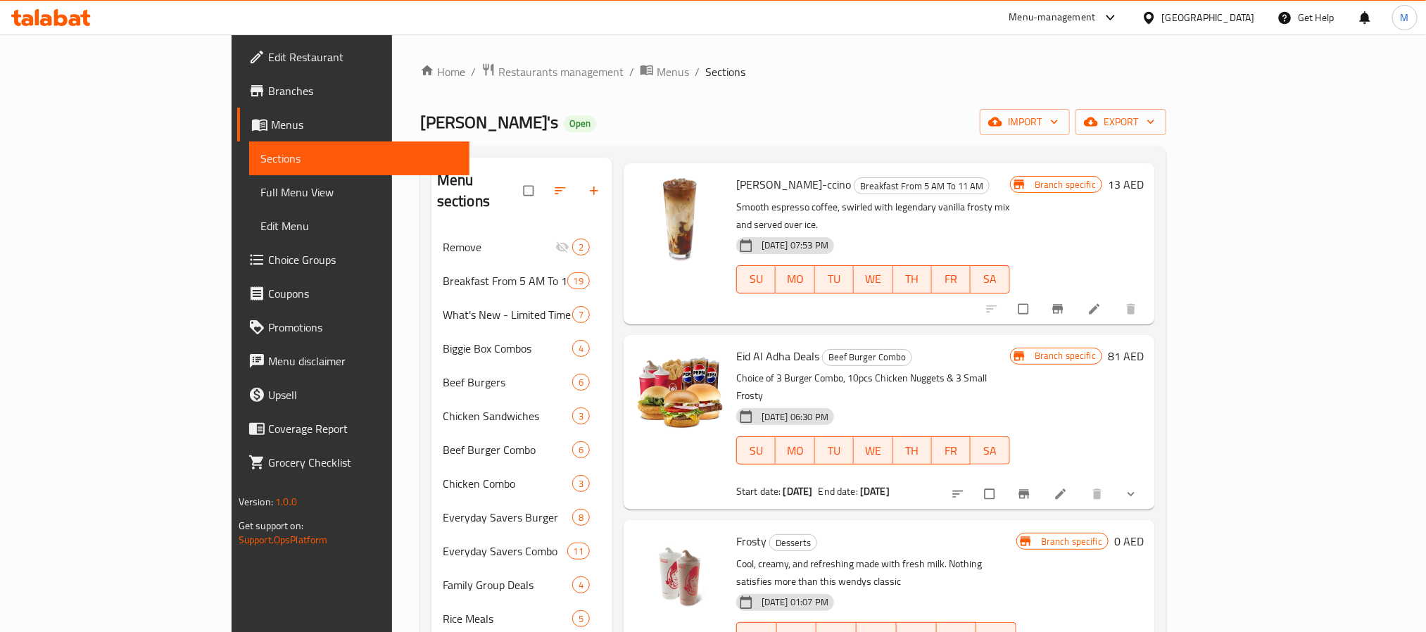
scroll to position [317, 0]
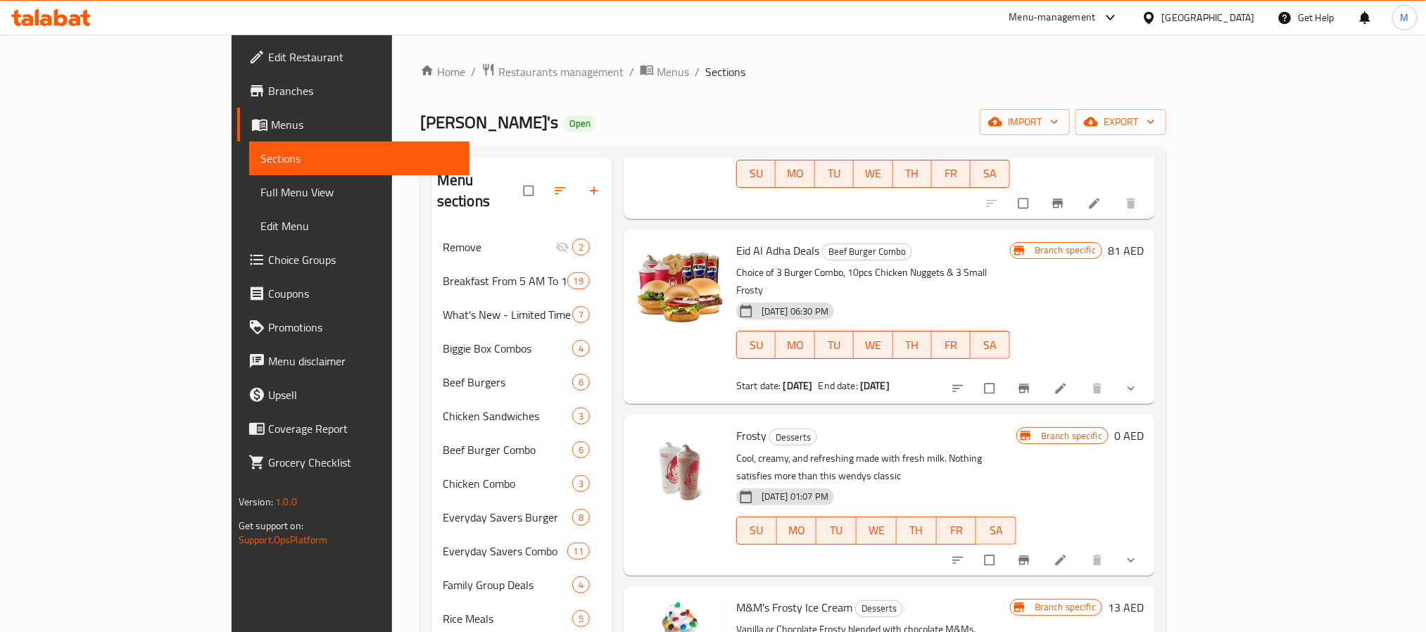
type input "frosty"
click at [1138, 553] on icon "show more" at bounding box center [1131, 560] width 14 height 14
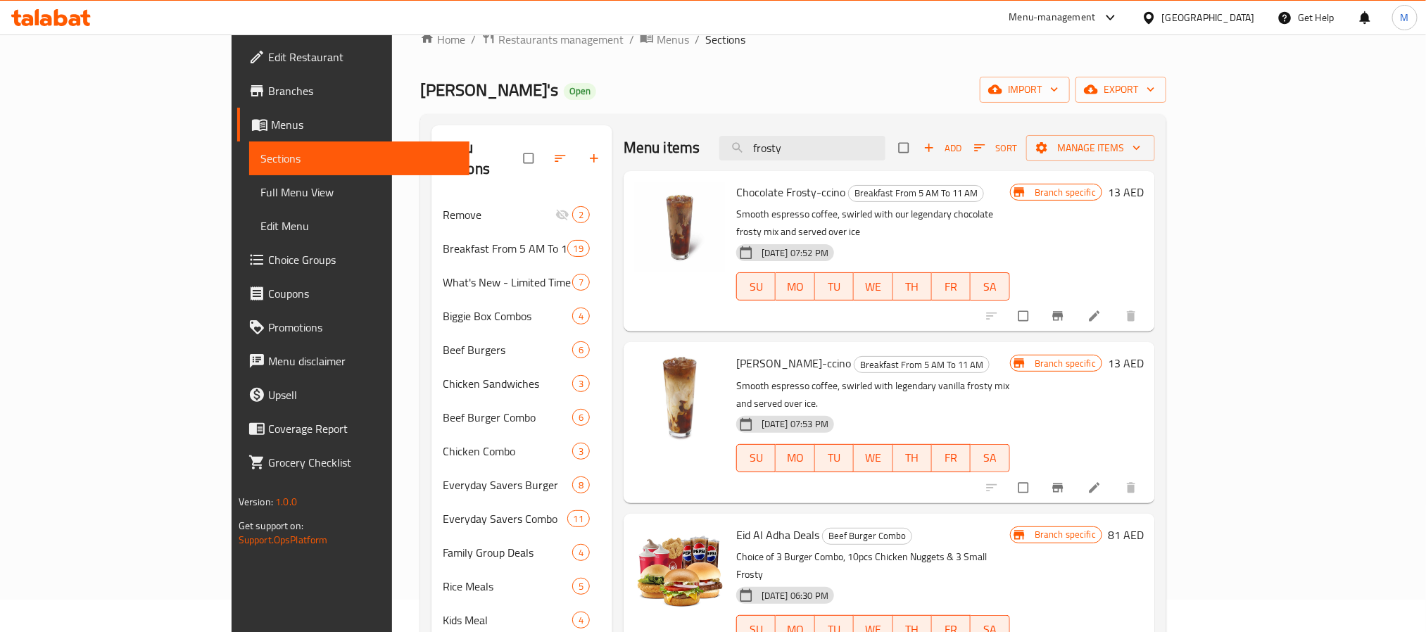
scroll to position [0, 0]
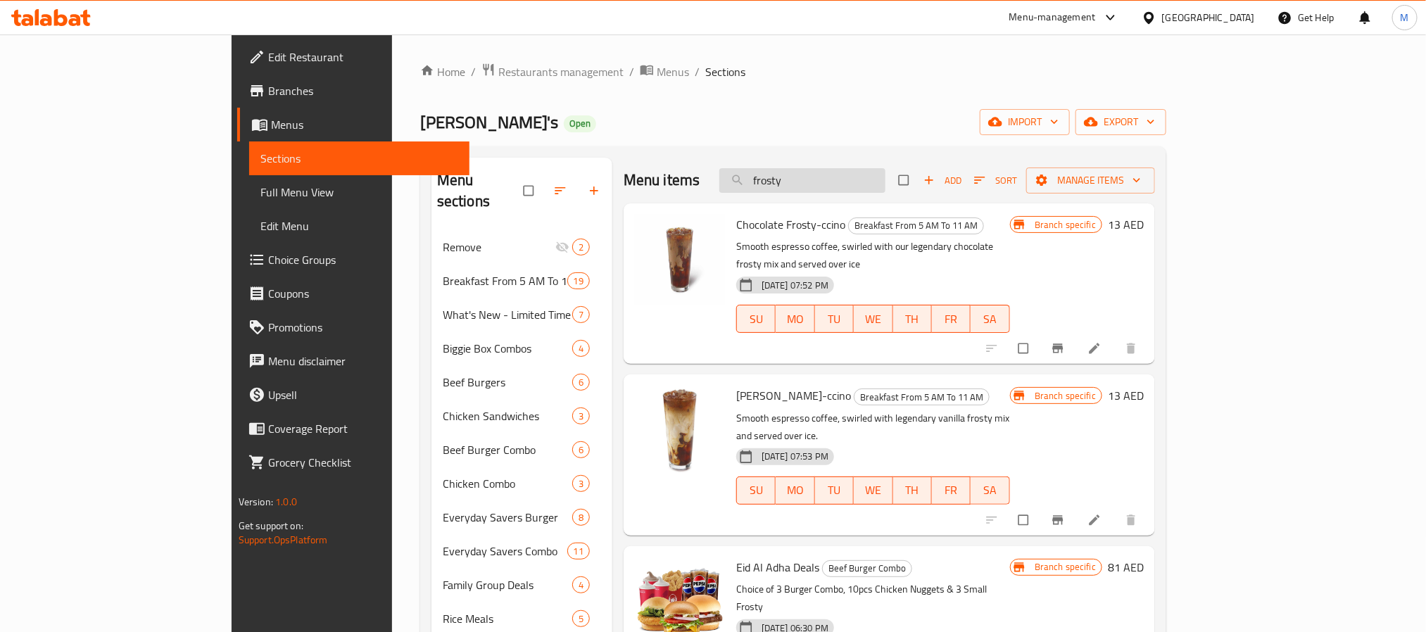
click at [886, 184] on input "frosty" at bounding box center [802, 180] width 166 height 25
paste input "Big stack chicken sandwich"
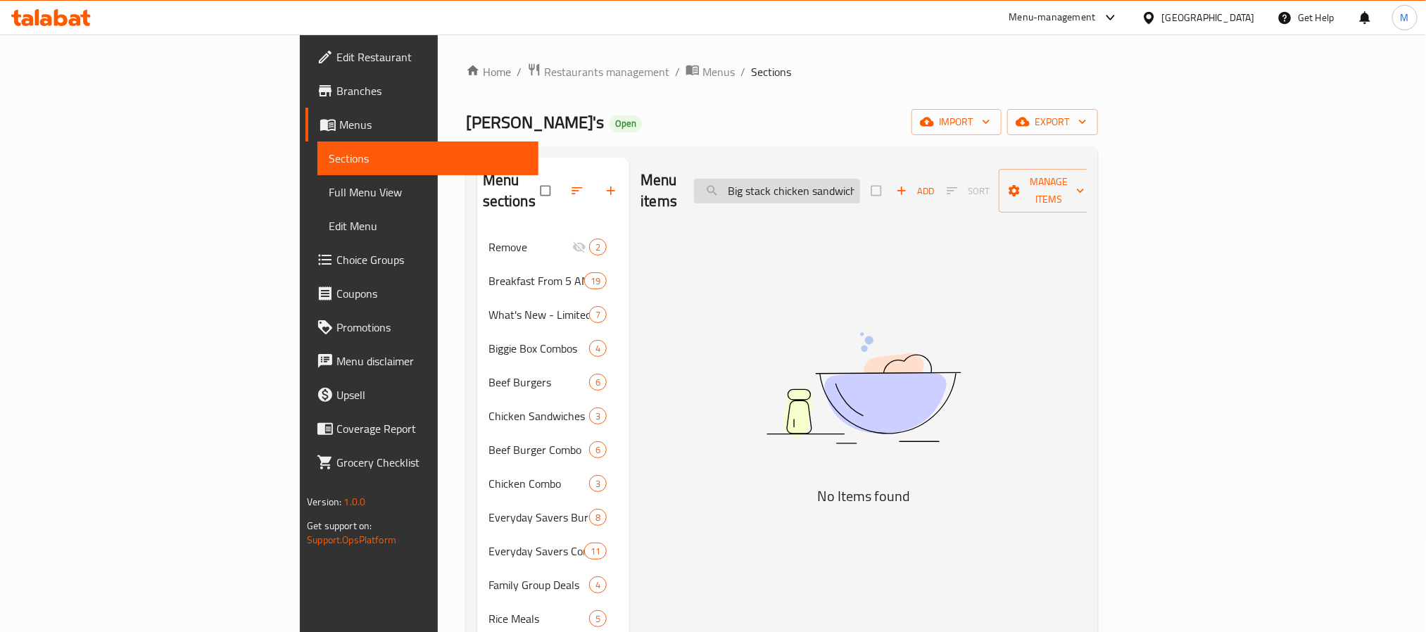
click at [860, 180] on input "Big stack chicken sandwich" at bounding box center [777, 191] width 166 height 25
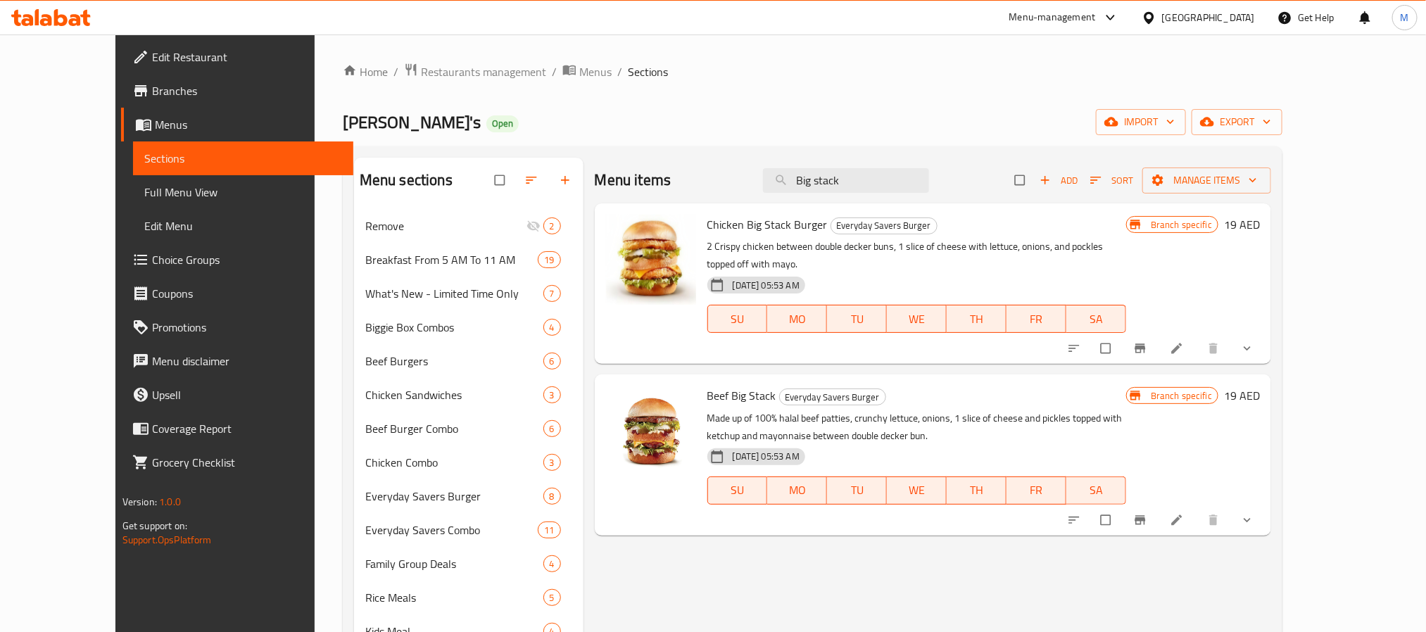
click at [741, 226] on span "Chicken Big Stack Burger" at bounding box center [768, 224] width 120 height 21
copy h6 "Chicken Big Stack Burger"
click at [896, 180] on input "Big stack" at bounding box center [846, 180] width 166 height 25
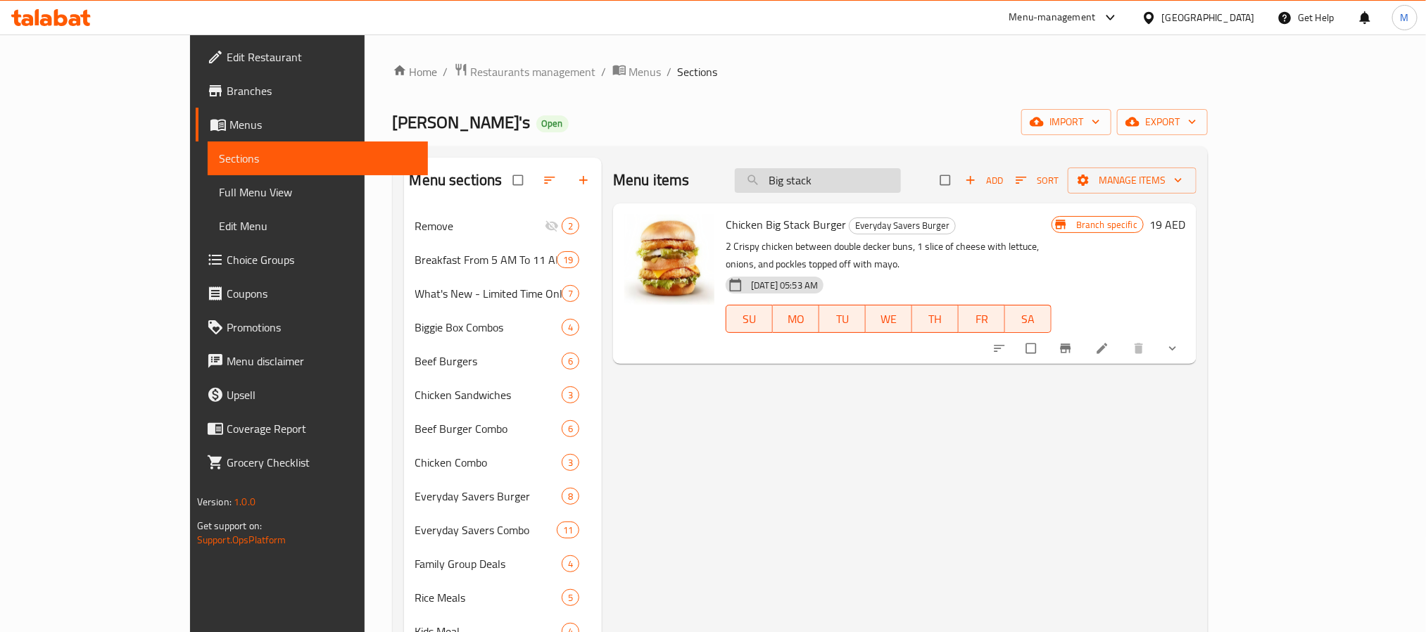
type input "Big stack"
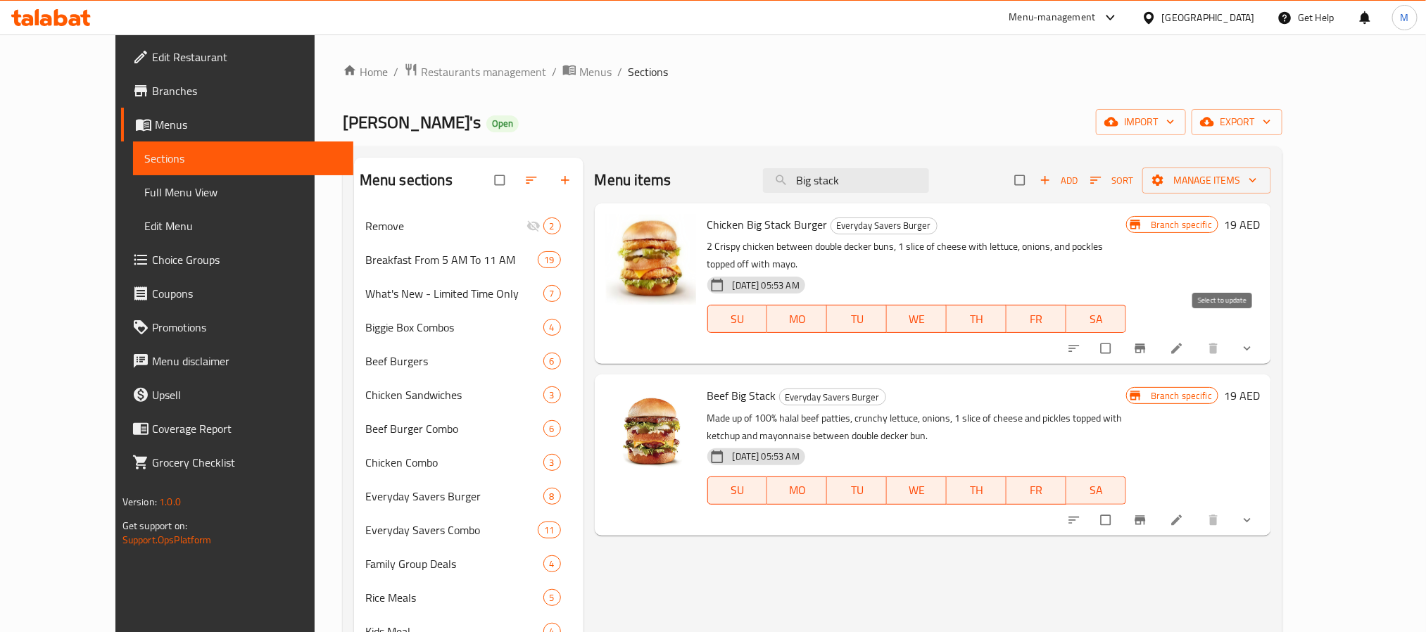
click at [1122, 338] on input "checkbox" at bounding box center [1108, 348] width 30 height 27
checkbox input "true"
click at [1122, 507] on input "checkbox" at bounding box center [1108, 520] width 30 height 27
checkbox input "true"
click at [1266, 341] on button "show more" at bounding box center [1249, 348] width 34 height 31
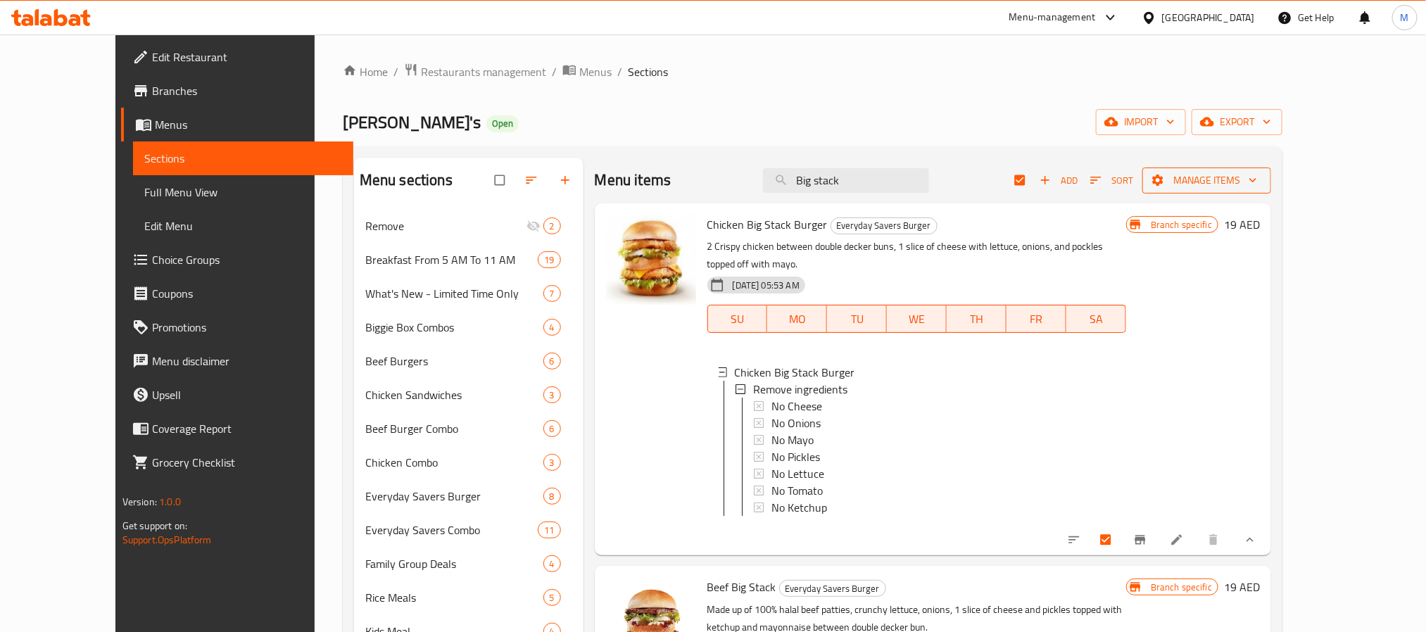
click at [1260, 182] on span "Manage items" at bounding box center [1207, 181] width 106 height 18
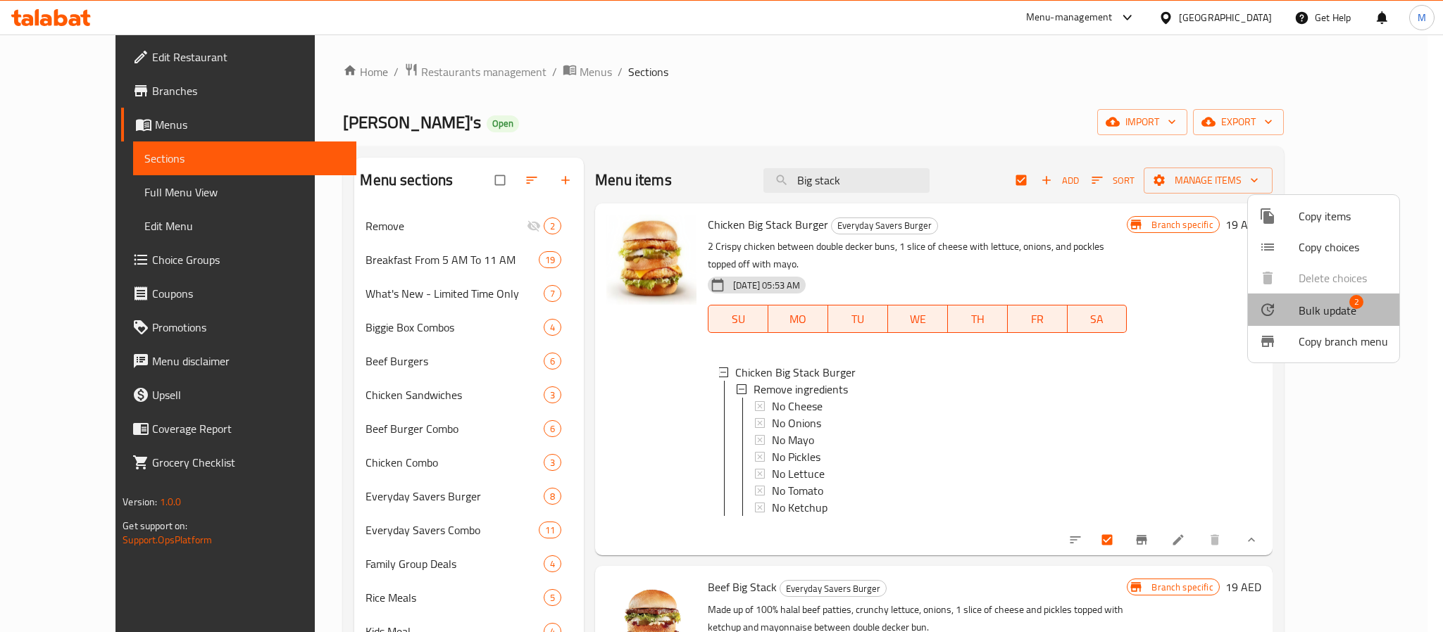
click at [1343, 319] on span "Bulk update" at bounding box center [1327, 310] width 58 height 17
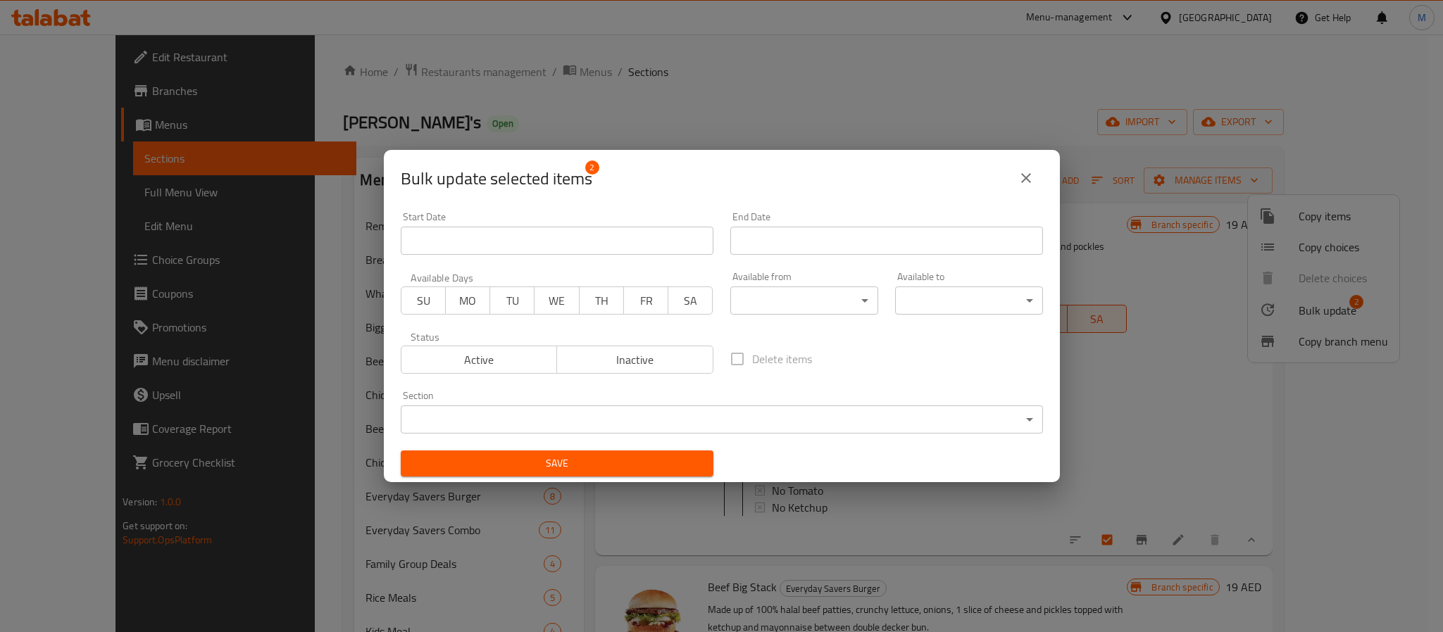
click at [634, 413] on body "​ Menu-management United Arab Emirates Get Help M Edit Restaurant Branches Menu…" at bounding box center [721, 333] width 1443 height 598
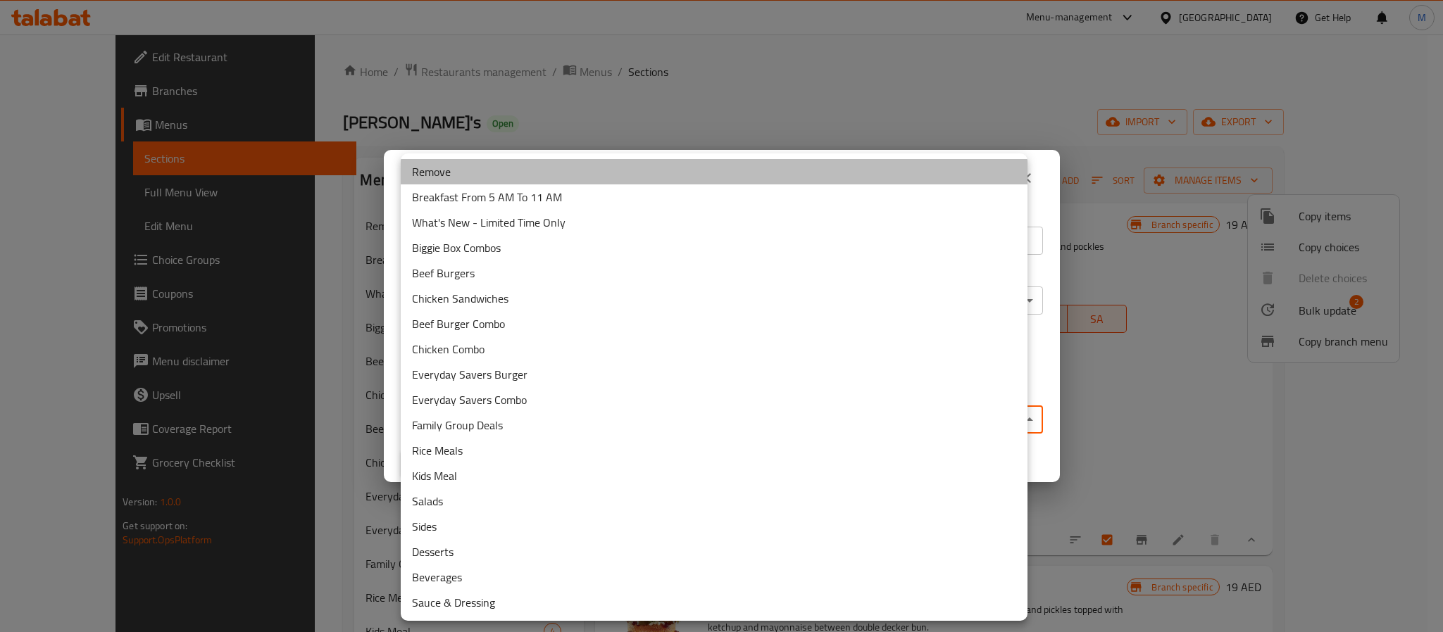
click at [467, 177] on li "Remove" at bounding box center [714, 171] width 627 height 25
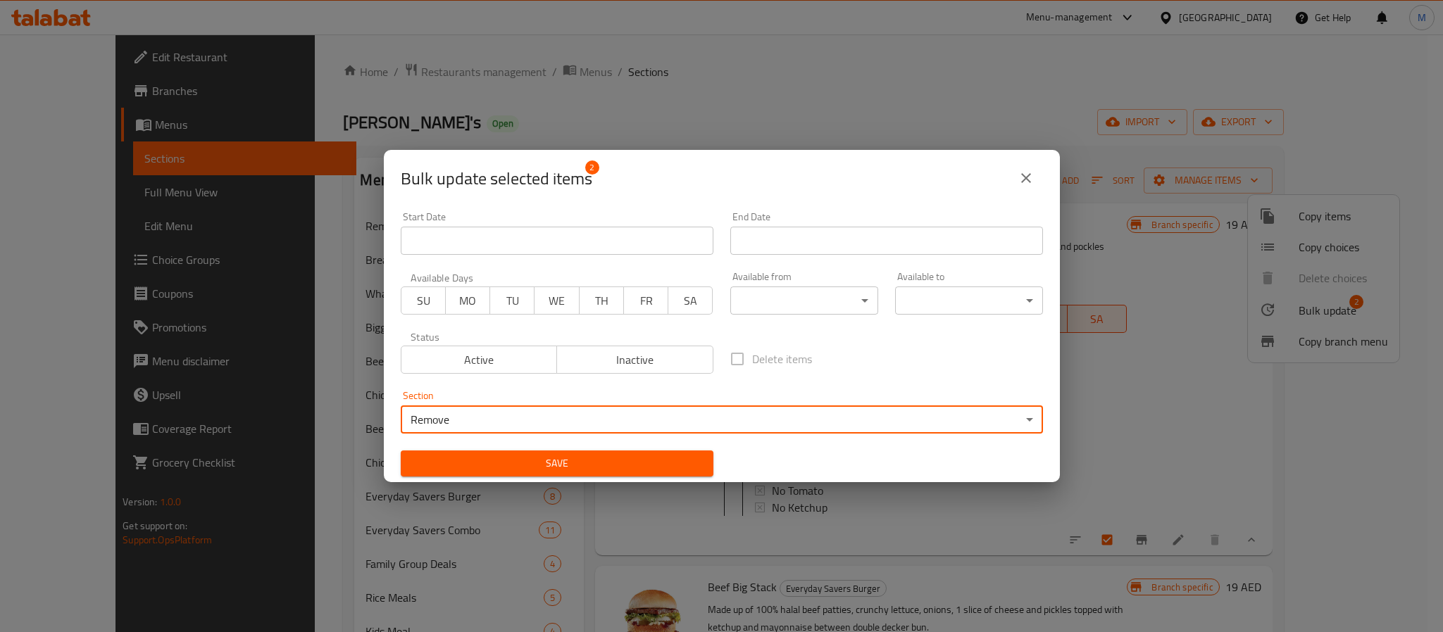
click at [579, 463] on span "Save" at bounding box center [557, 464] width 290 height 18
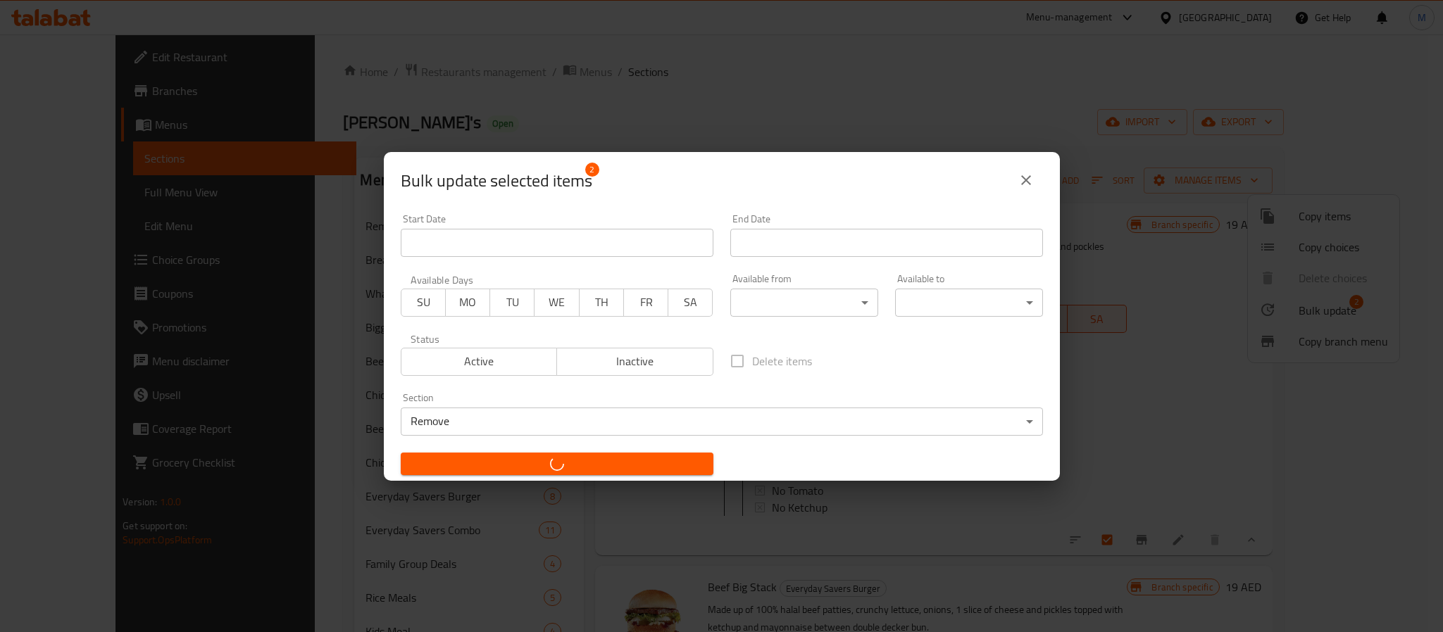
checkbox input "false"
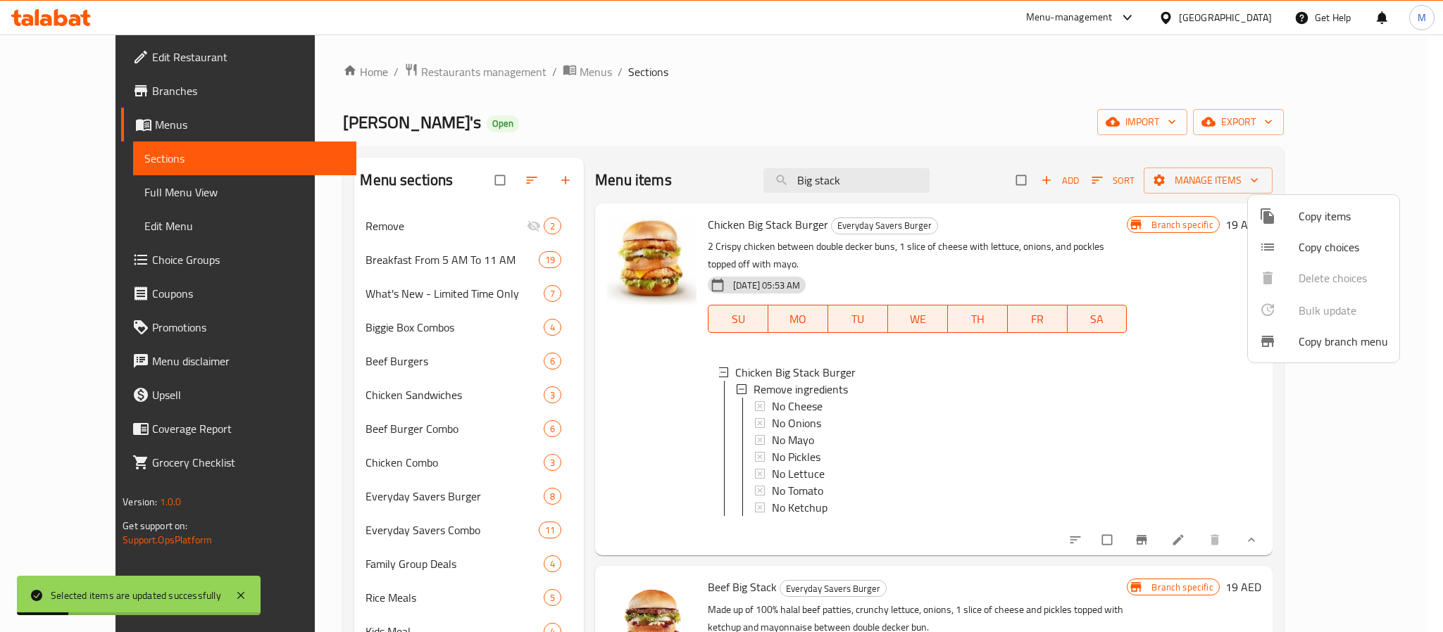
click at [398, 395] on div at bounding box center [721, 316] width 1443 height 632
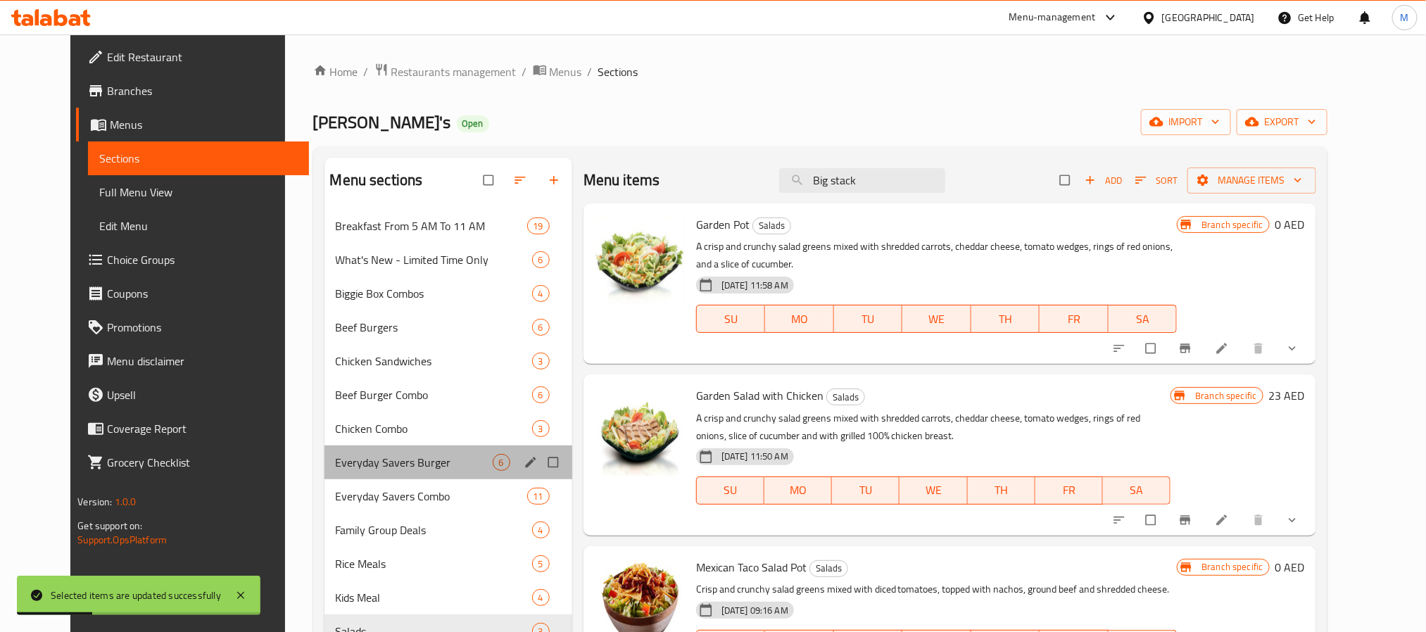
click at [410, 450] on div "Everyday Savers Burger 6" at bounding box center [449, 463] width 248 height 34
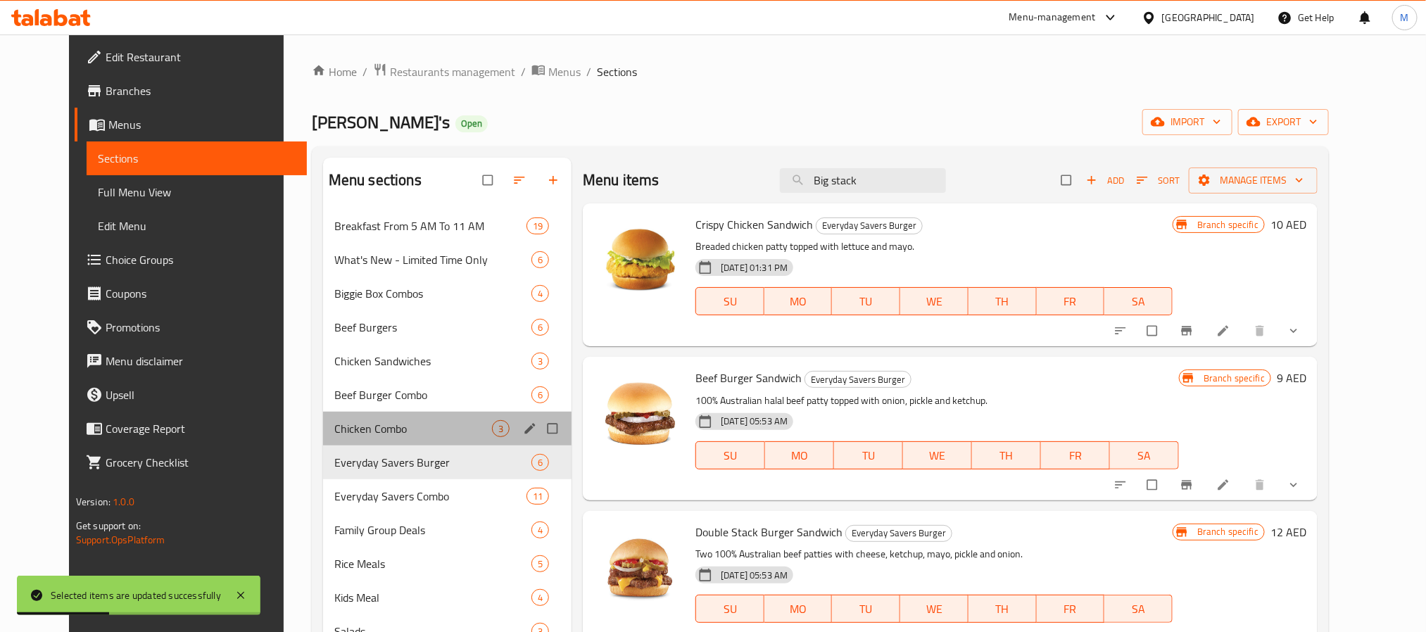
click at [397, 412] on div "Chicken Combo 3" at bounding box center [447, 429] width 249 height 34
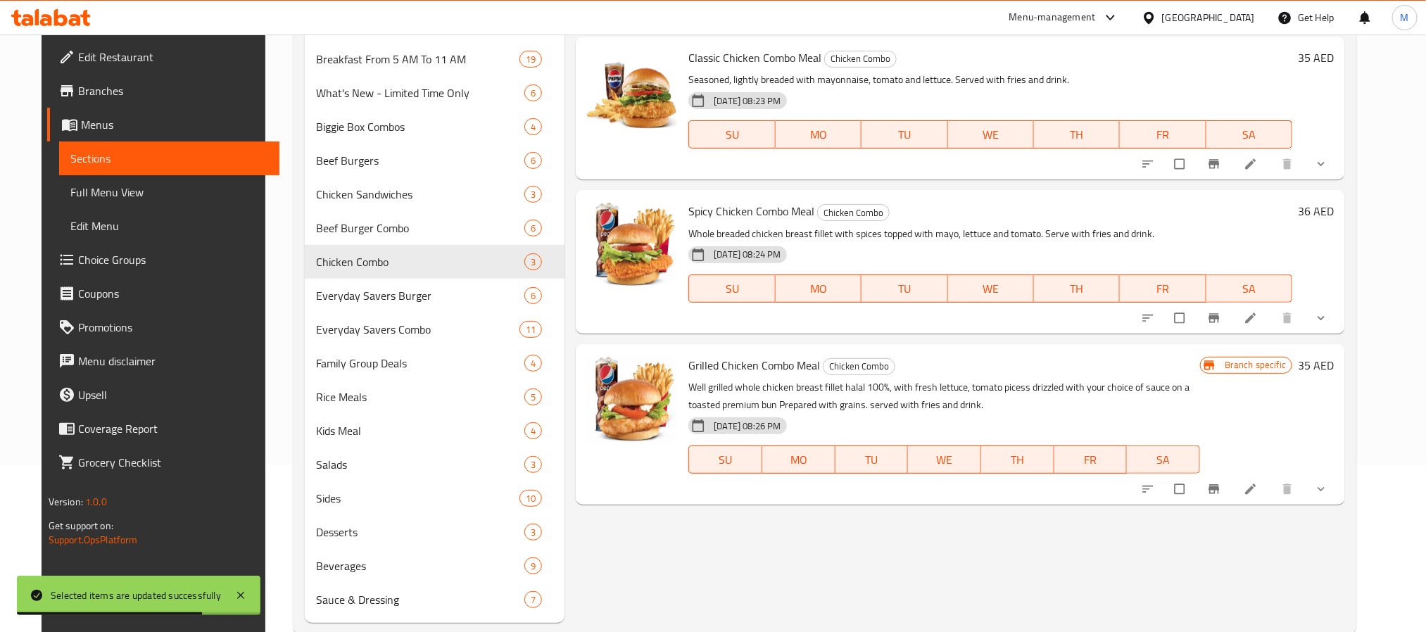
scroll to position [197, 0]
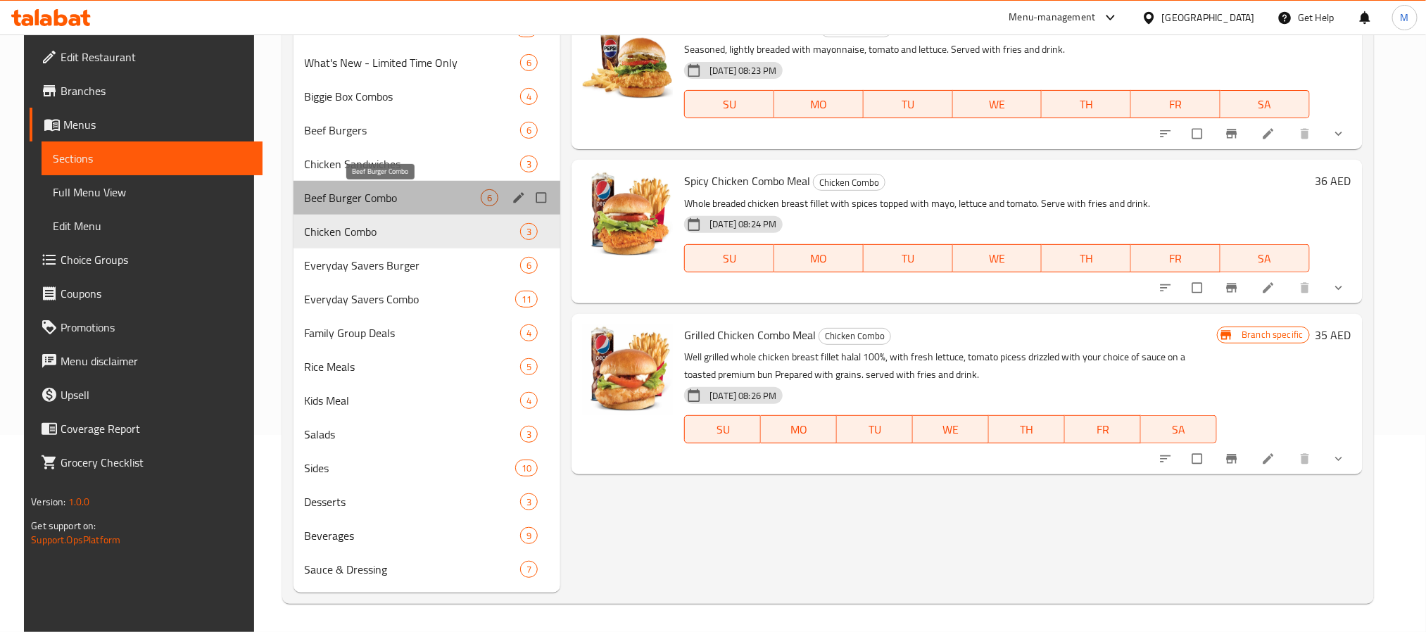
click at [364, 192] on span "Beef Burger Combo" at bounding box center [393, 197] width 177 height 17
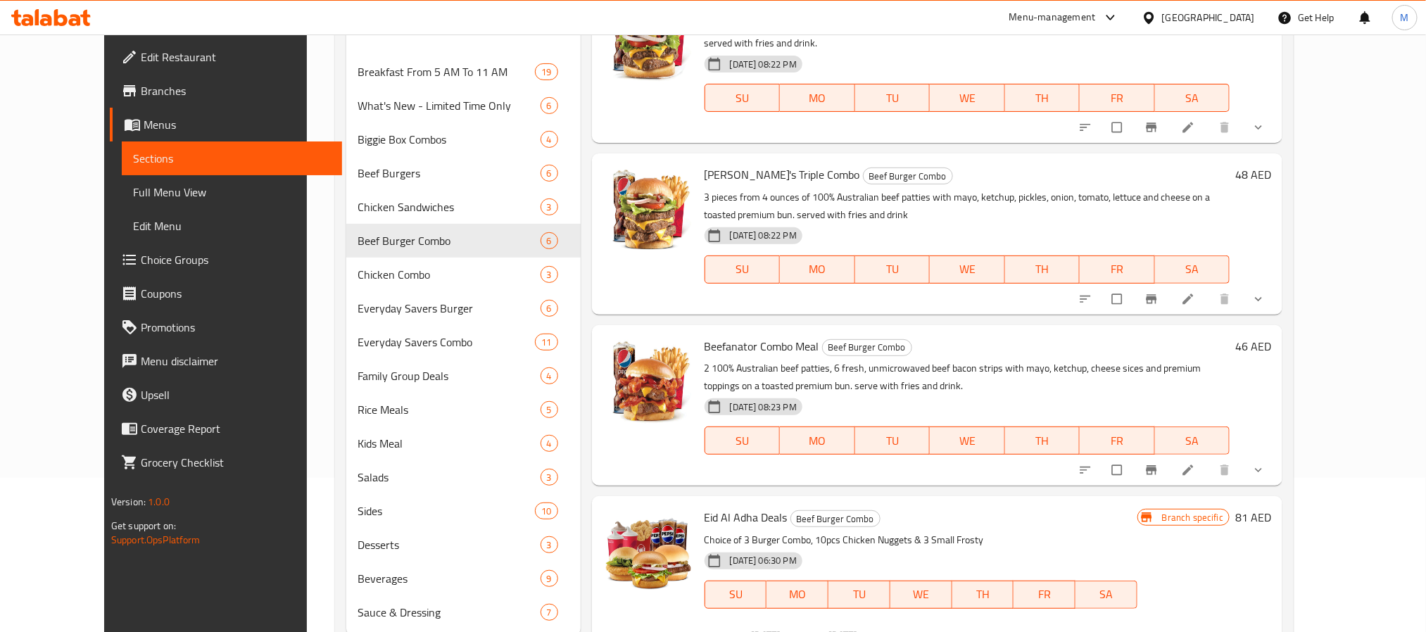
scroll to position [197, 0]
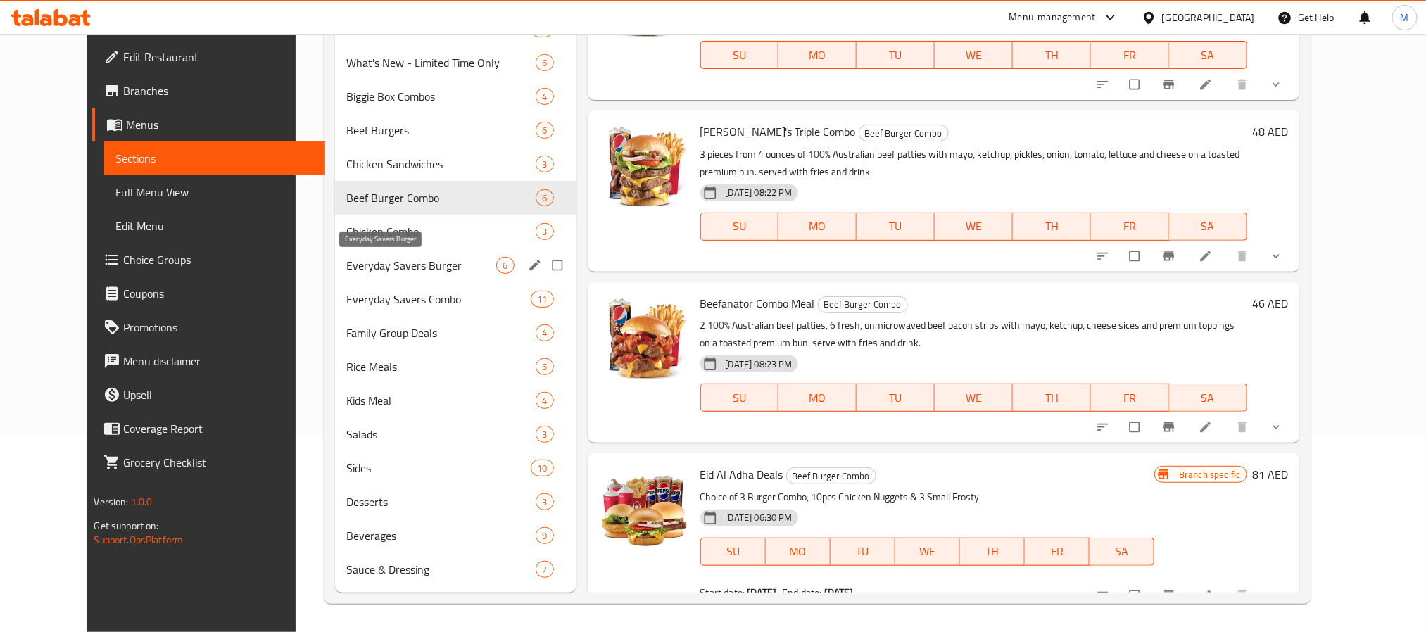
click at [398, 269] on span "Everyday Savers Burger" at bounding box center [421, 265] width 151 height 17
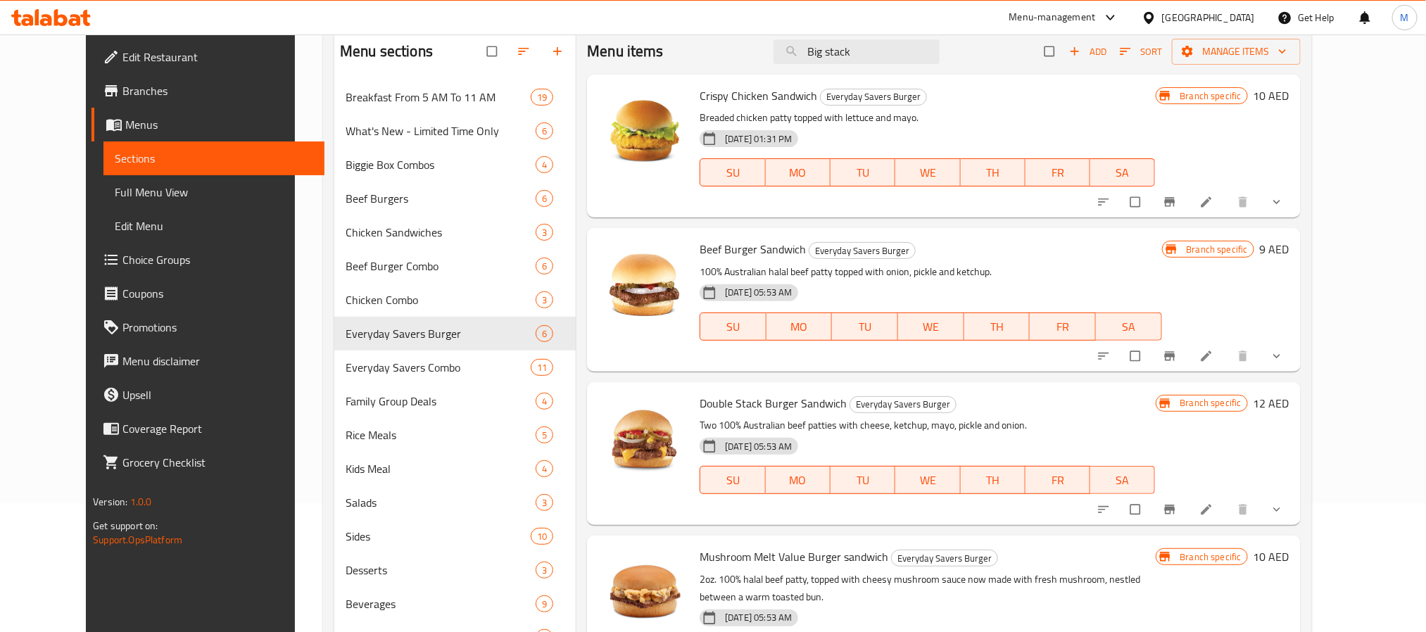
scroll to position [92, 0]
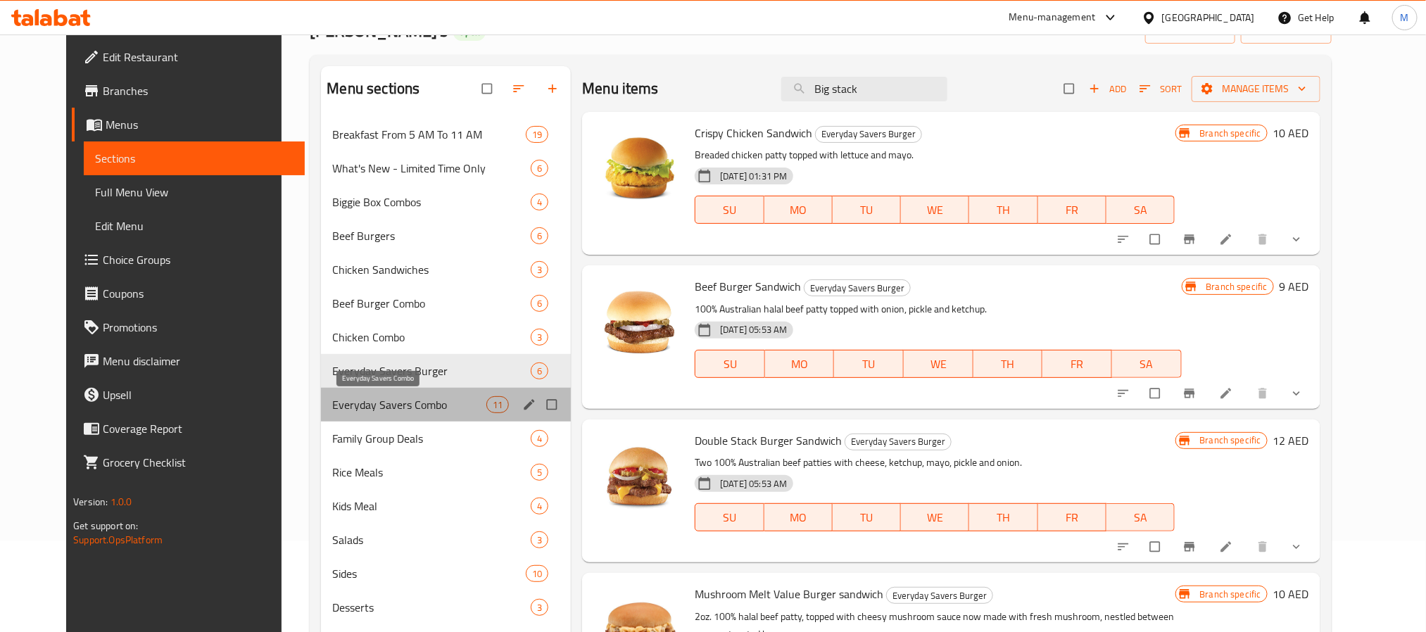
click at [404, 398] on span "Everyday Savers Combo" at bounding box center [409, 404] width 154 height 17
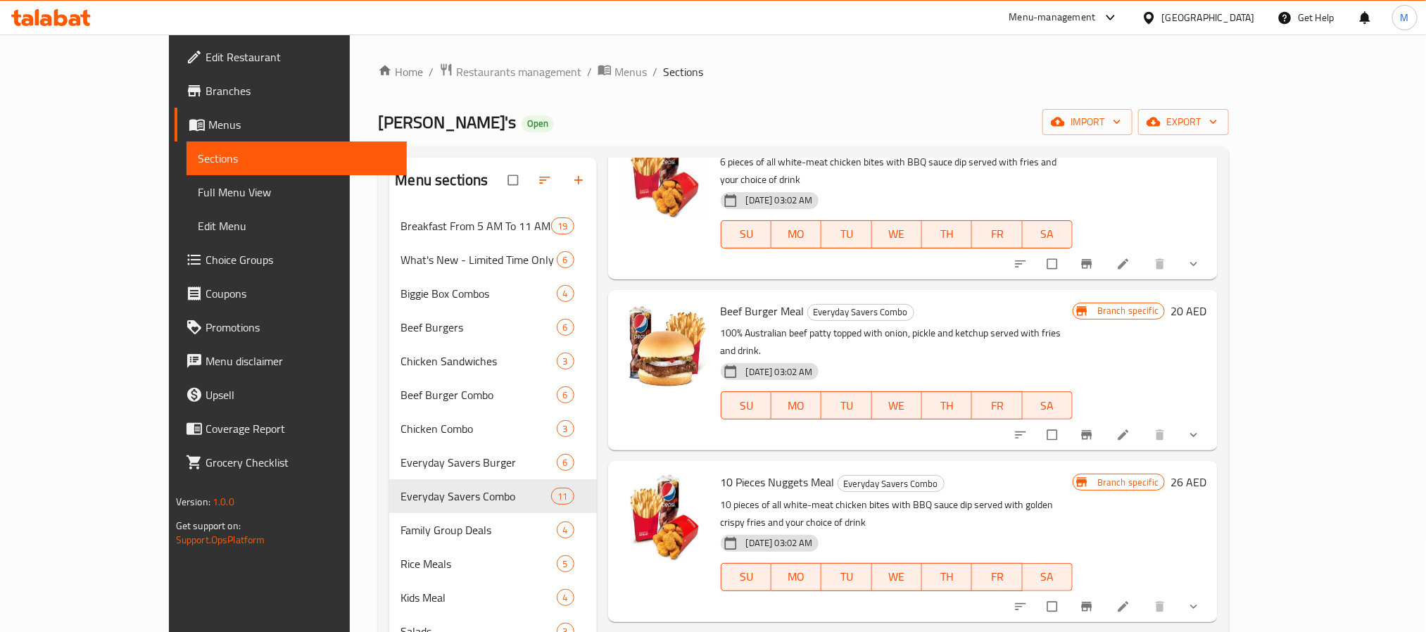
scroll to position [545, 0]
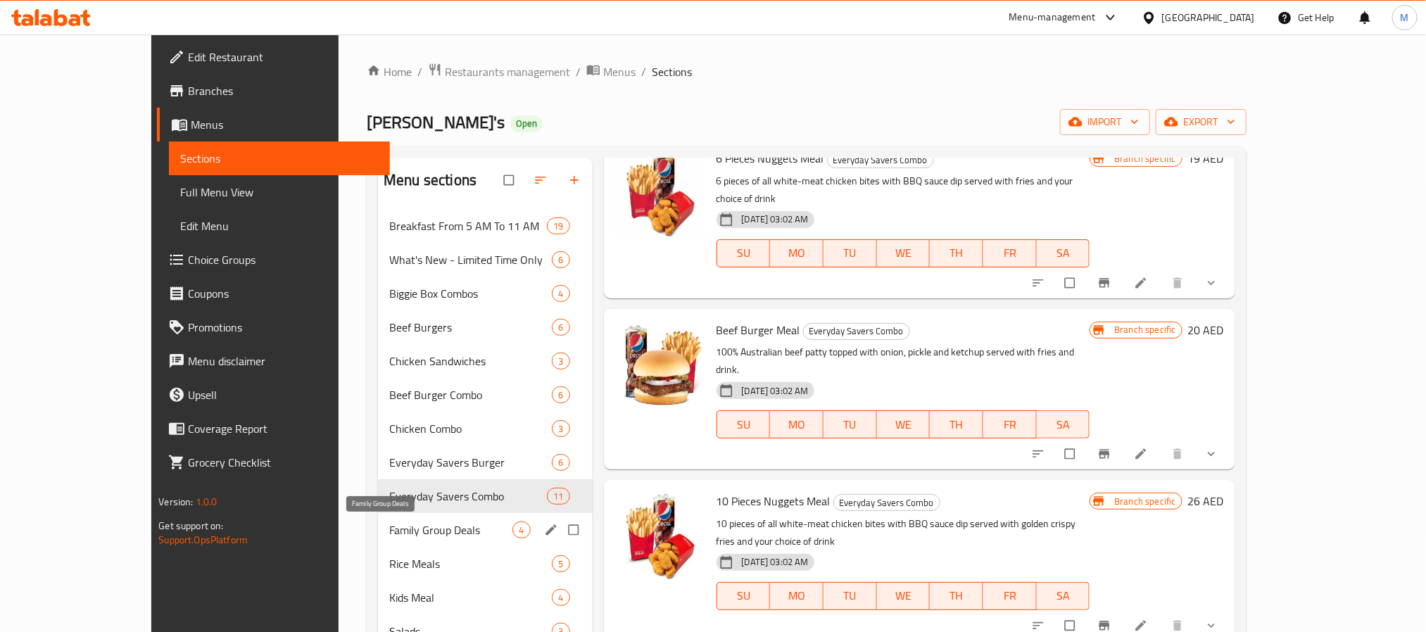
click at [389, 522] on span "Family Group Deals" at bounding box center [450, 530] width 123 height 17
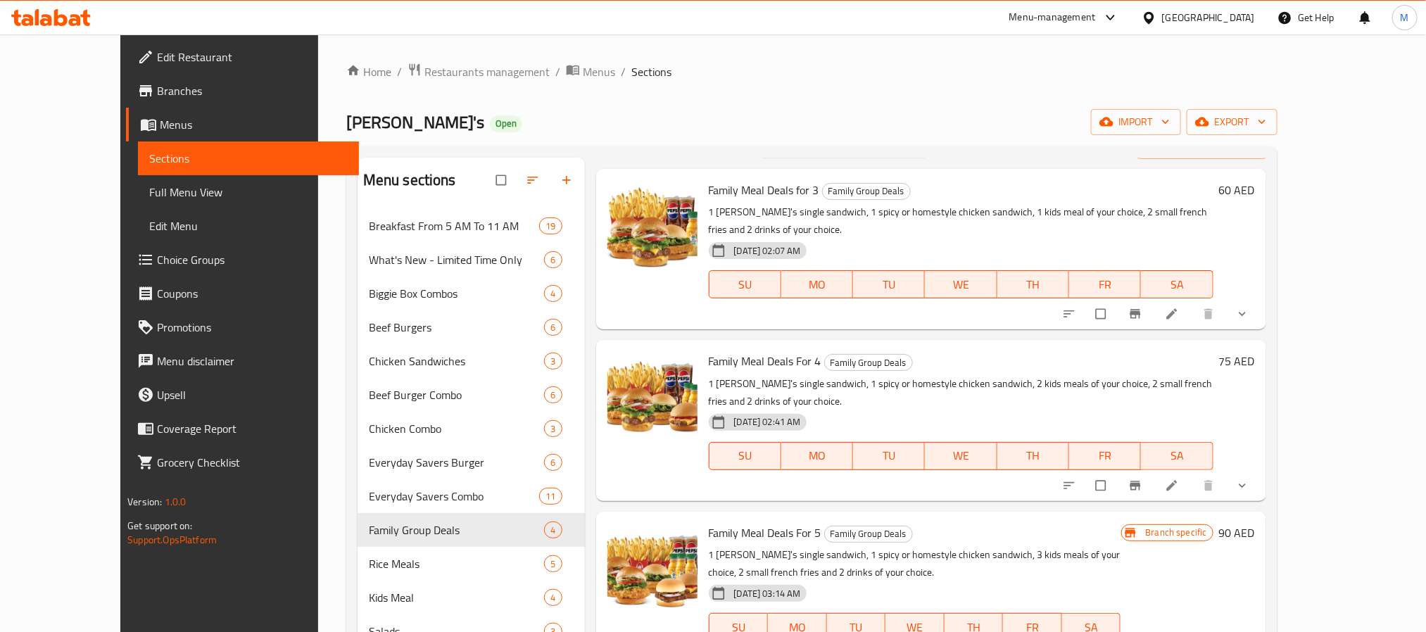
scroll to position [197, 0]
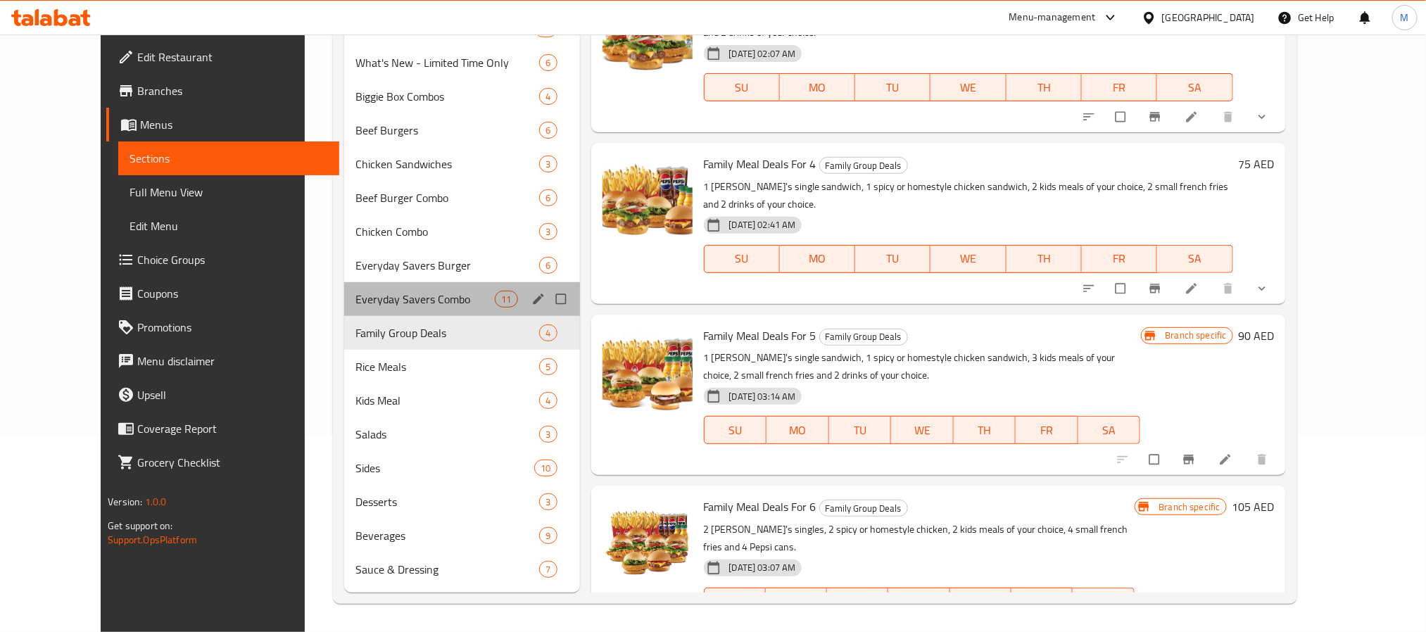
click at [346, 286] on div "Everyday Savers Combo 11" at bounding box center [461, 299] width 235 height 34
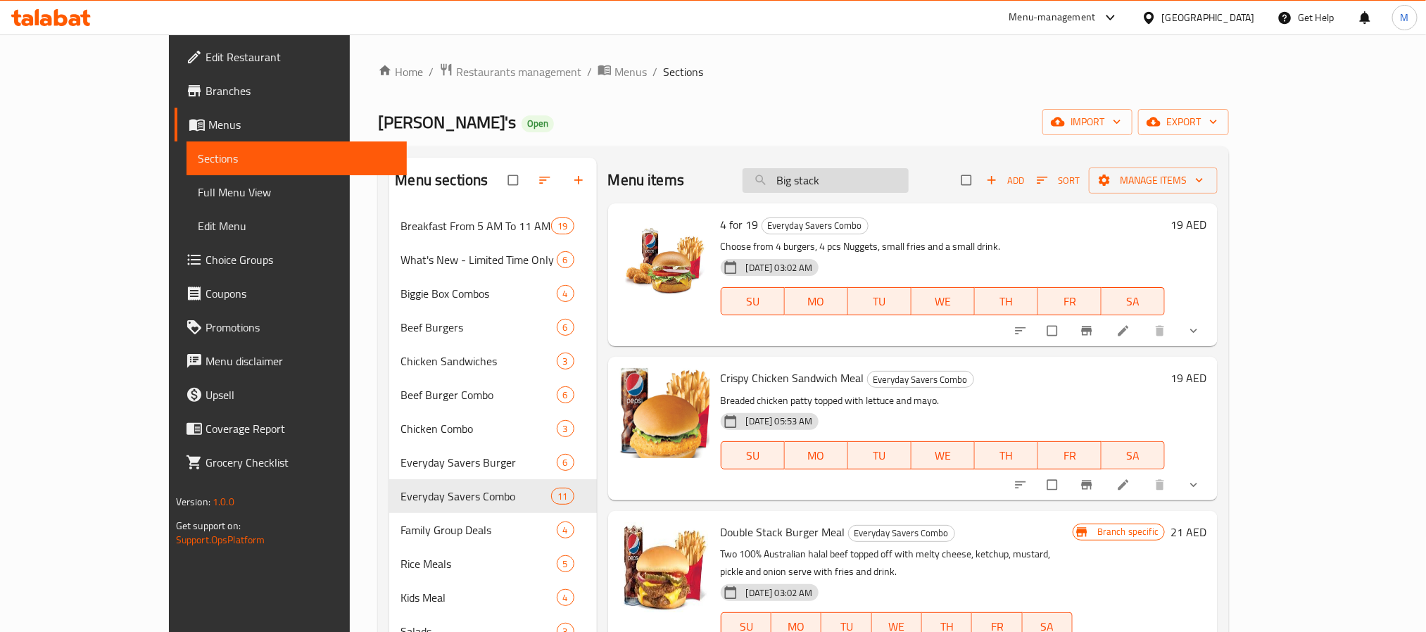
click at [879, 178] on input "Big stack" at bounding box center [826, 180] width 166 height 25
paste input "Italian Dressing"
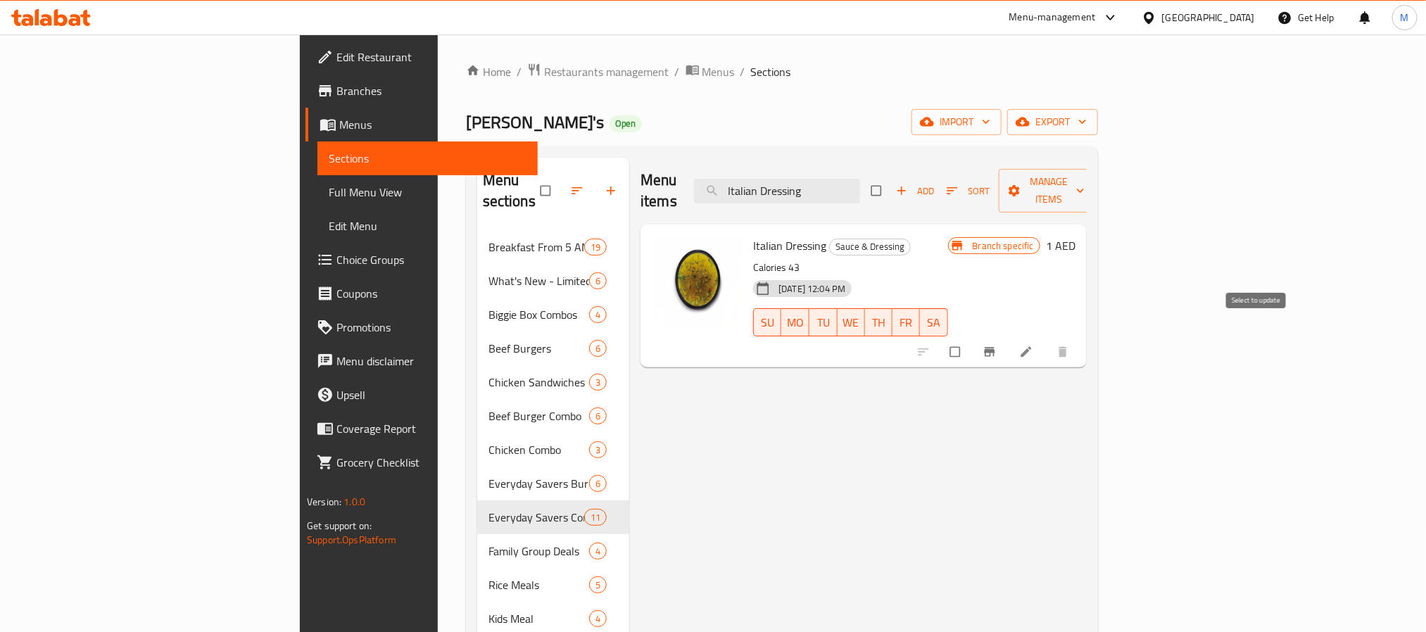
type input "Italian Dressing"
click at [972, 339] on input "checkbox" at bounding box center [957, 352] width 30 height 27
checkbox input "true"
click at [1088, 184] on span "Manage items" at bounding box center [1048, 190] width 77 height 35
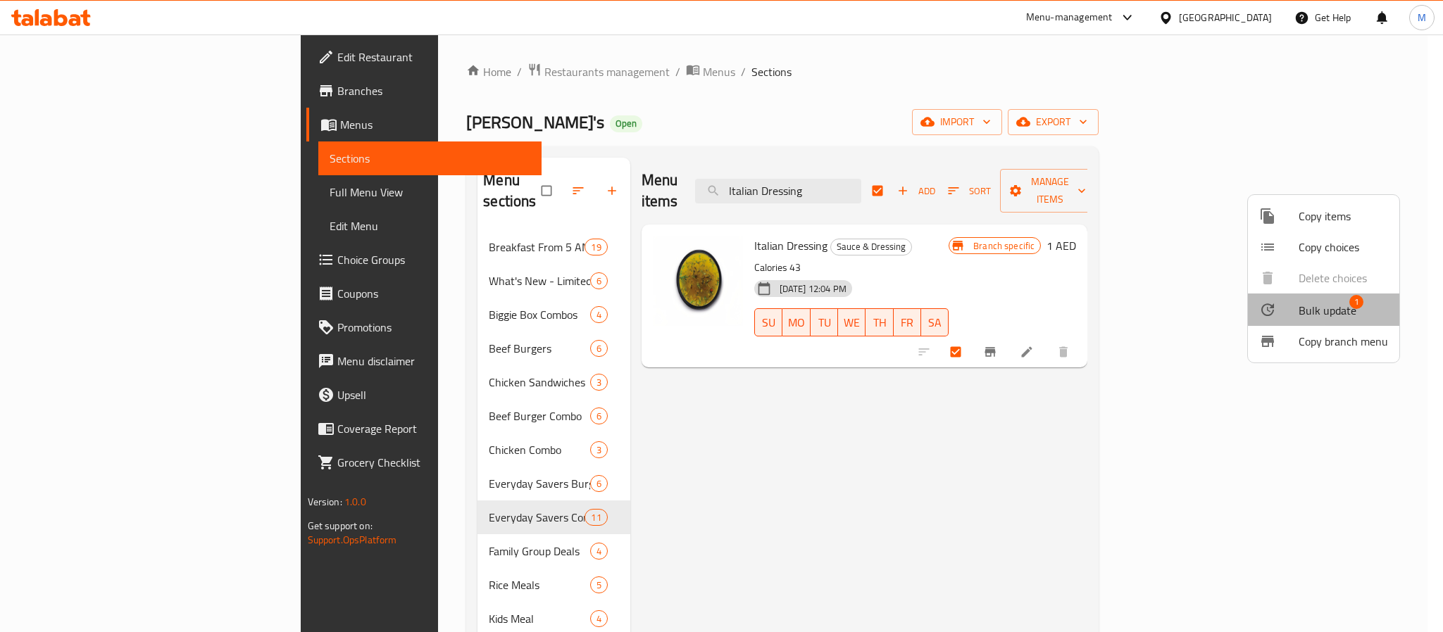
click at [1340, 302] on span "Bulk update" at bounding box center [1327, 310] width 58 height 17
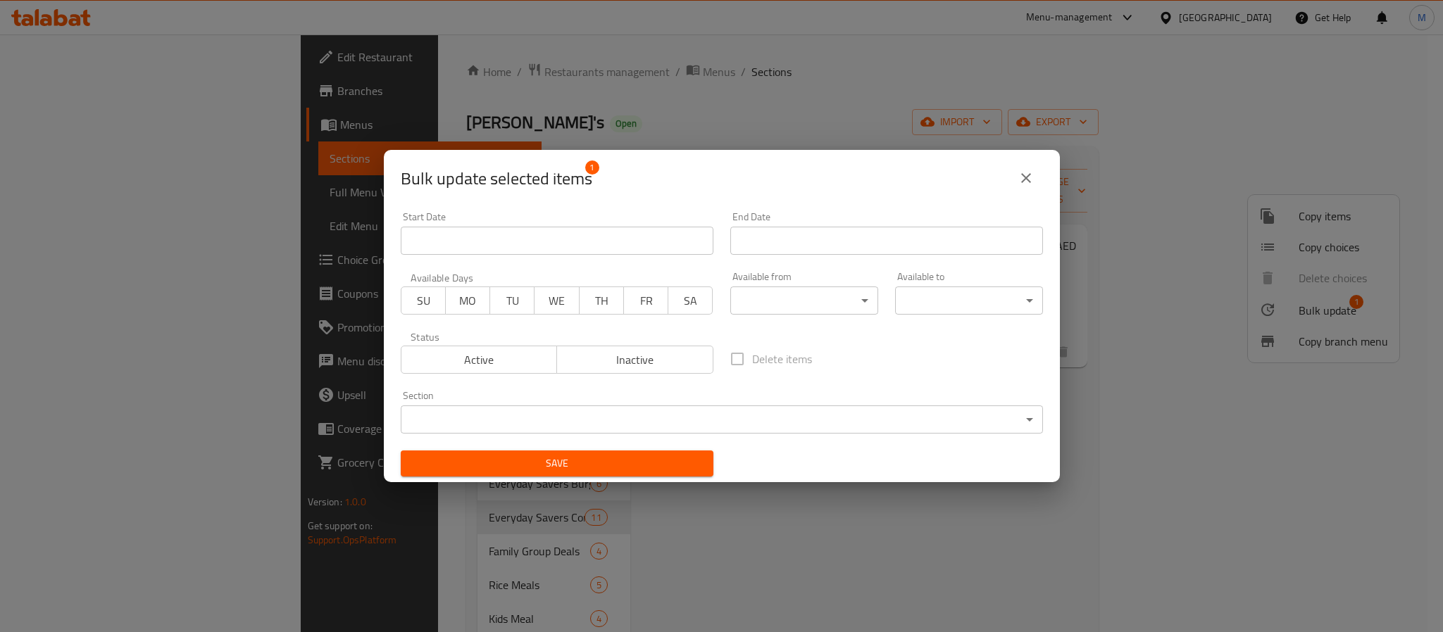
click at [664, 408] on body "​ Menu-management United Arab Emirates Get Help M Edit Restaurant Branches Menu…" at bounding box center [721, 333] width 1443 height 598
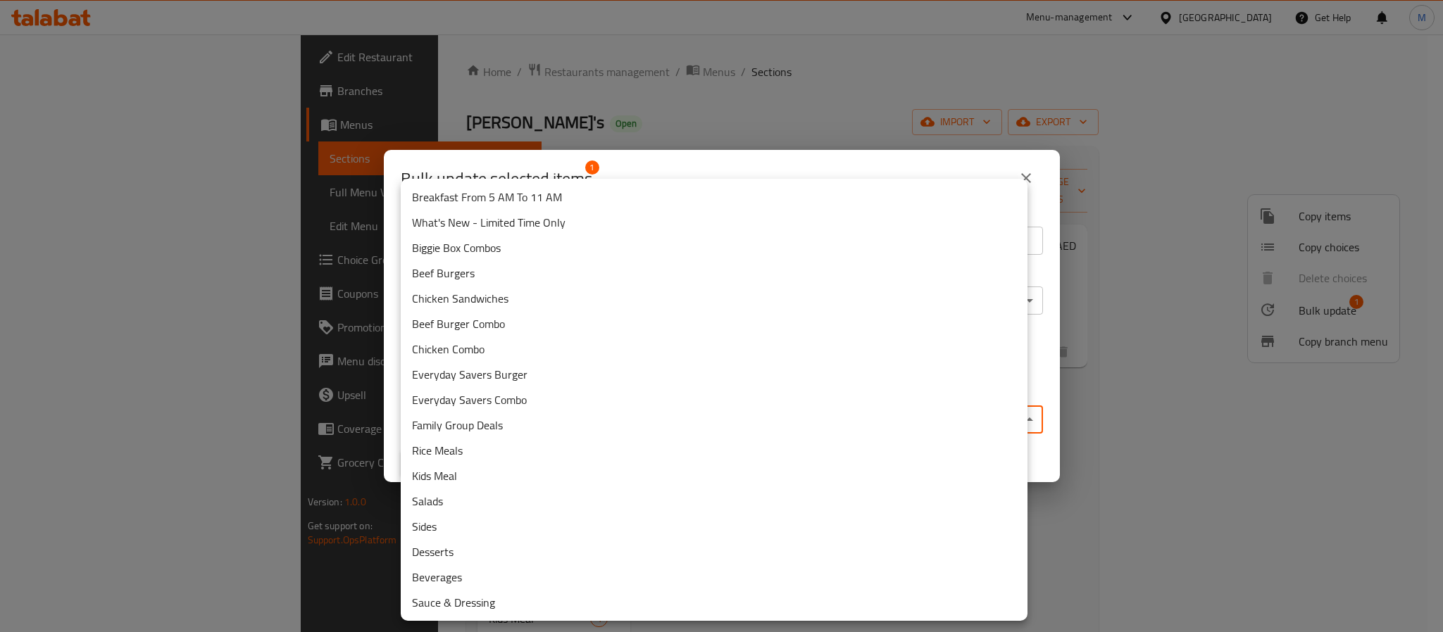
click at [1147, 446] on div at bounding box center [721, 316] width 1443 height 632
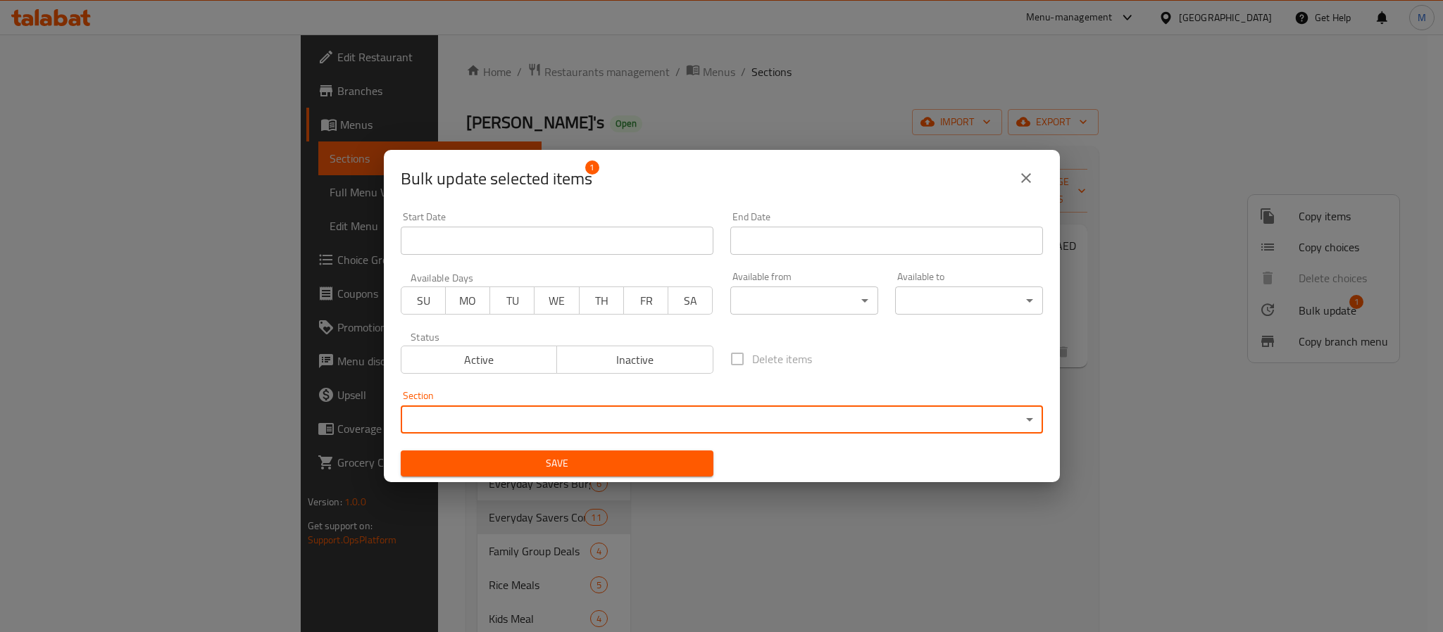
click at [704, 513] on div "Bulk update selected items 1 Start Date Start Date End Date End Date Available …" at bounding box center [721, 316] width 1443 height 632
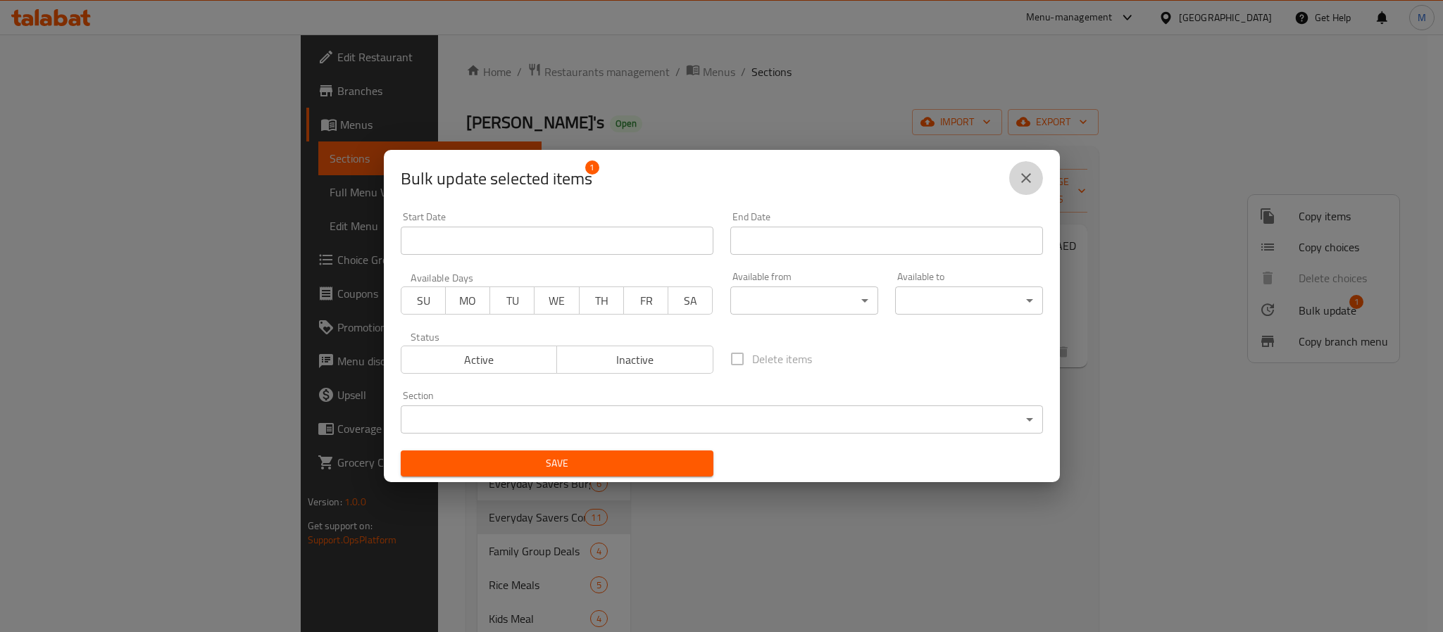
click at [1029, 176] on icon "close" at bounding box center [1025, 178] width 17 height 17
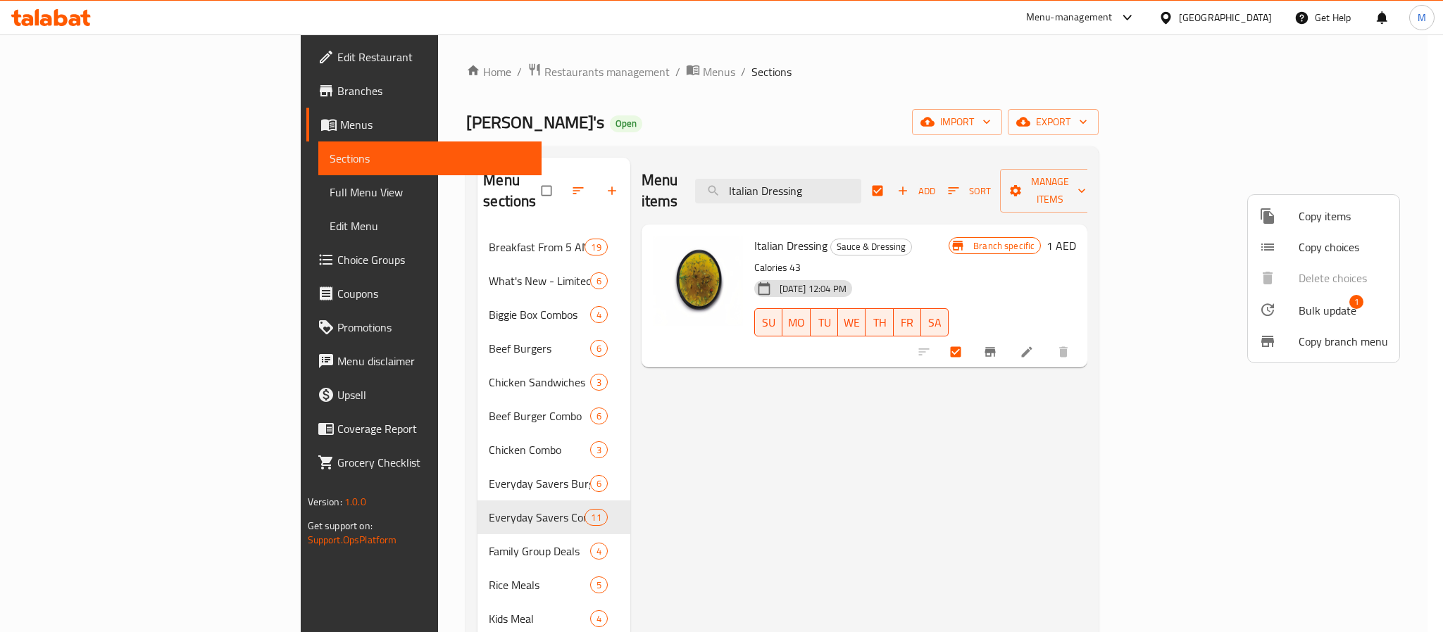
click at [772, 516] on div at bounding box center [721, 316] width 1443 height 632
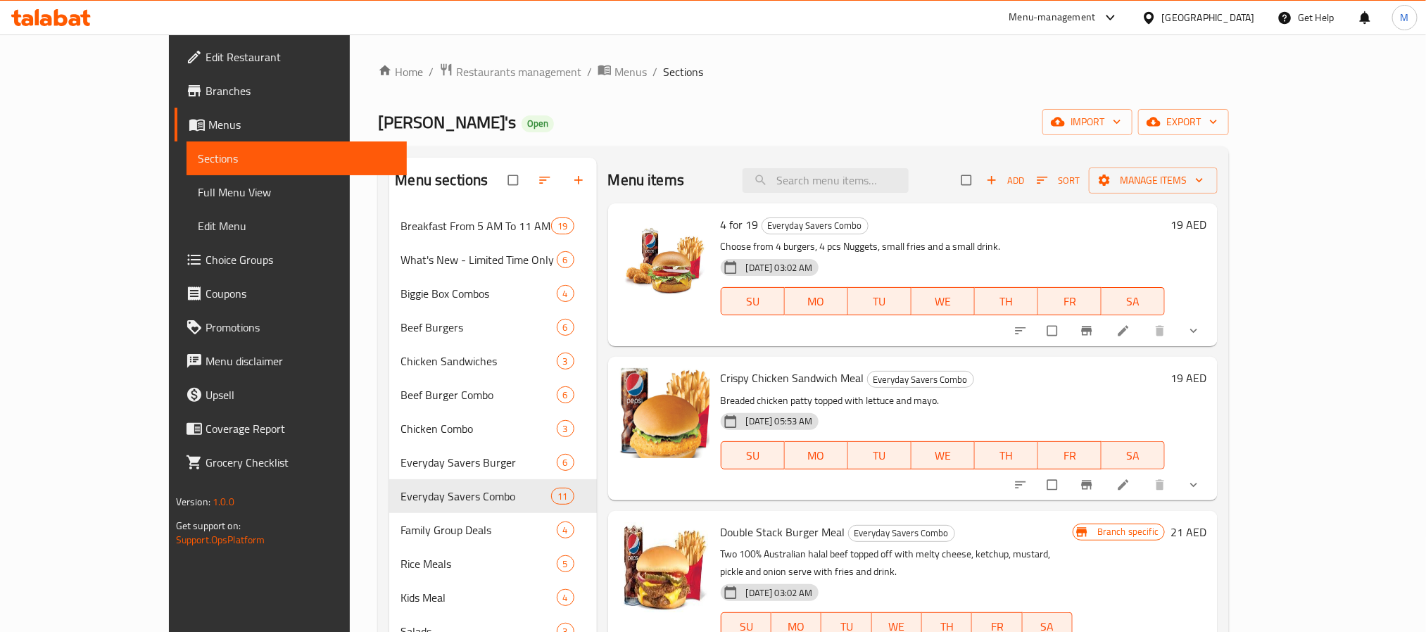
click at [206, 265] on span "Choice Groups" at bounding box center [301, 259] width 190 height 17
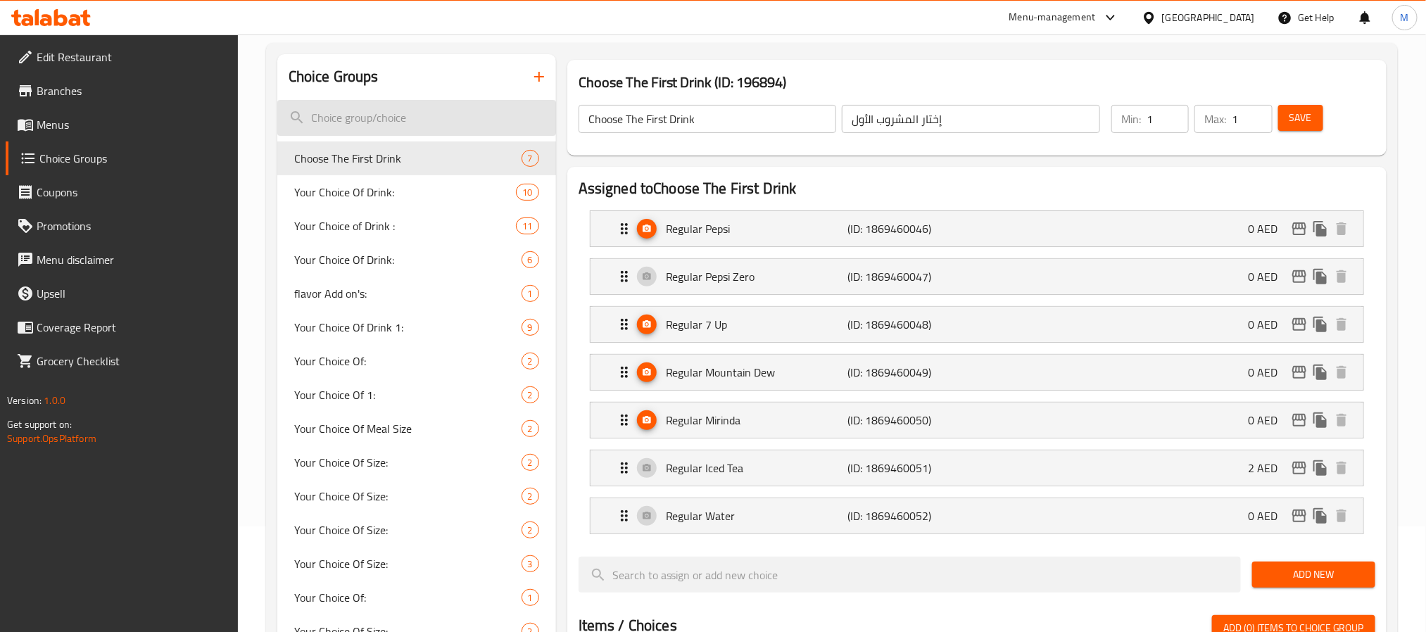
scroll to position [4302, 0]
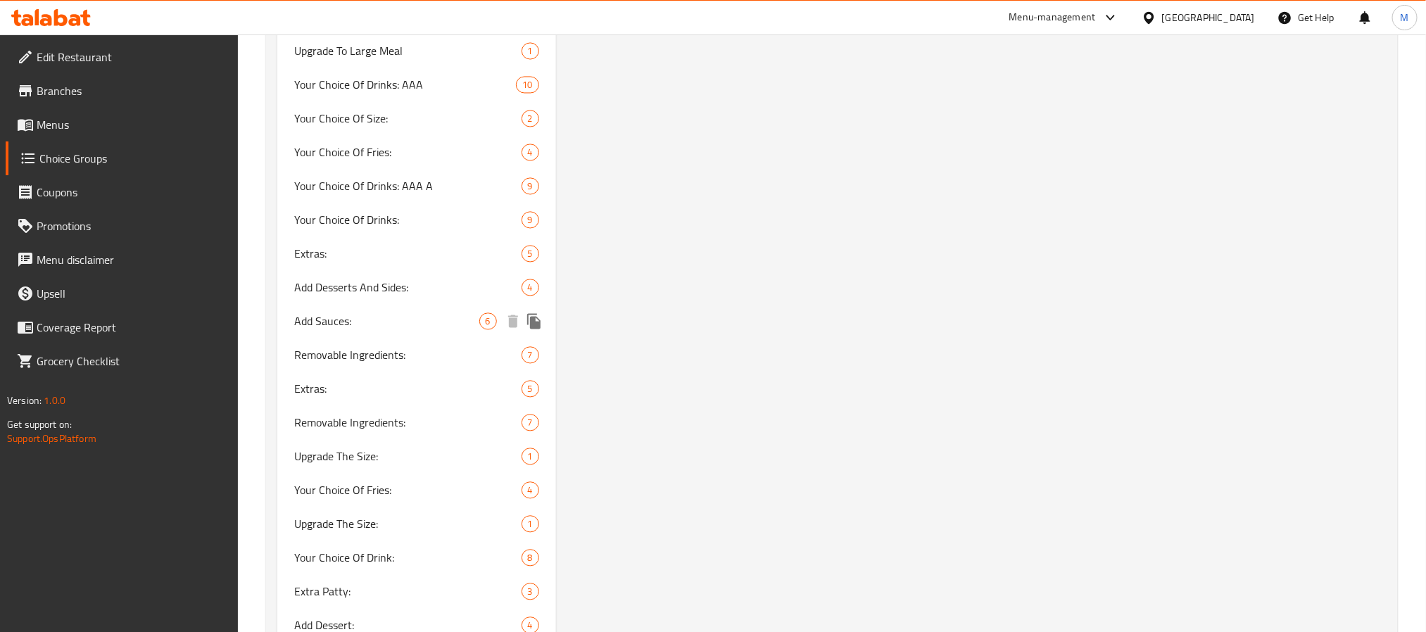
click at [360, 319] on span "Add Sauces:" at bounding box center [386, 321] width 185 height 17
type input "Add Sauces:"
type input "إضافة صوصات:"
type input "0"
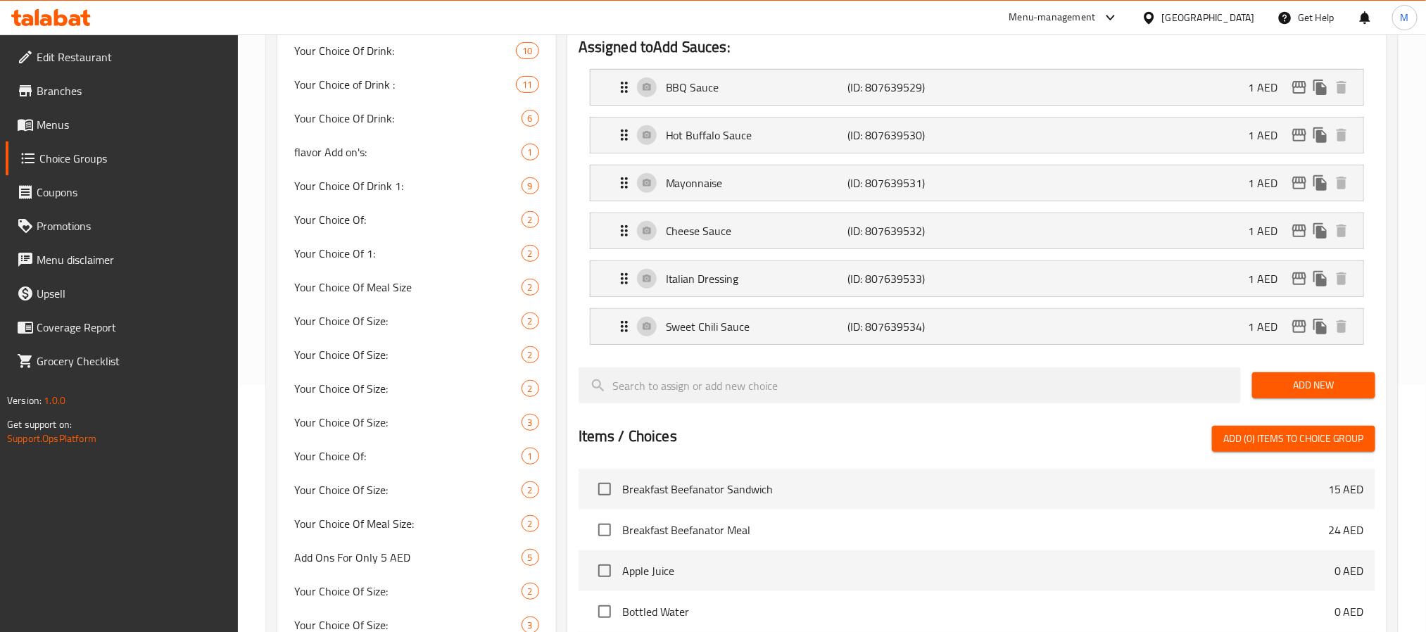
scroll to position [184, 0]
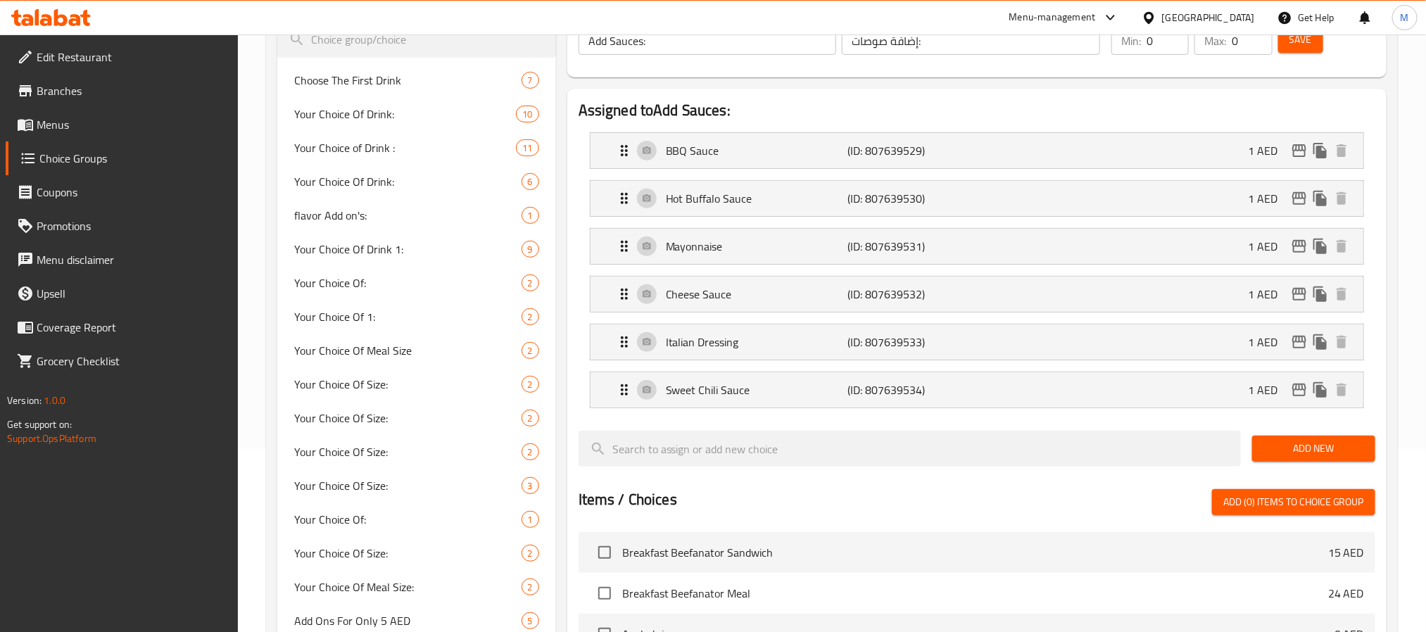
click at [816, 431] on div at bounding box center [910, 448] width 674 height 47
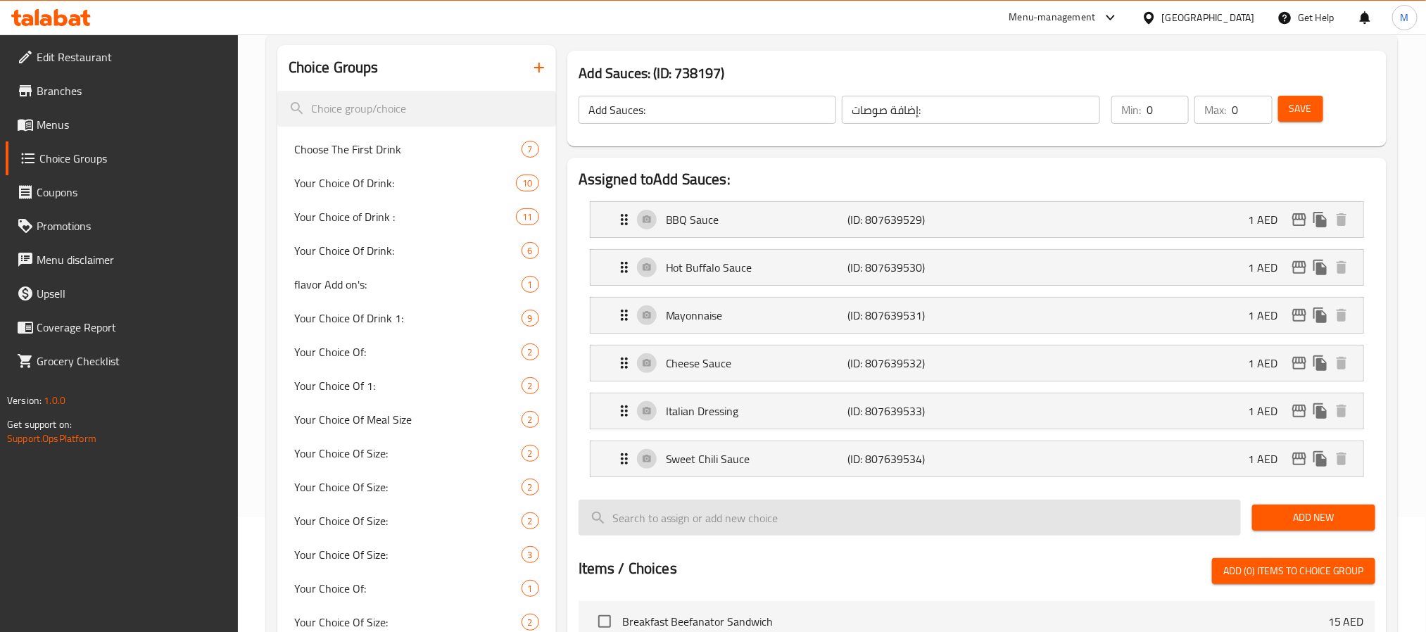
scroll to position [78, 0]
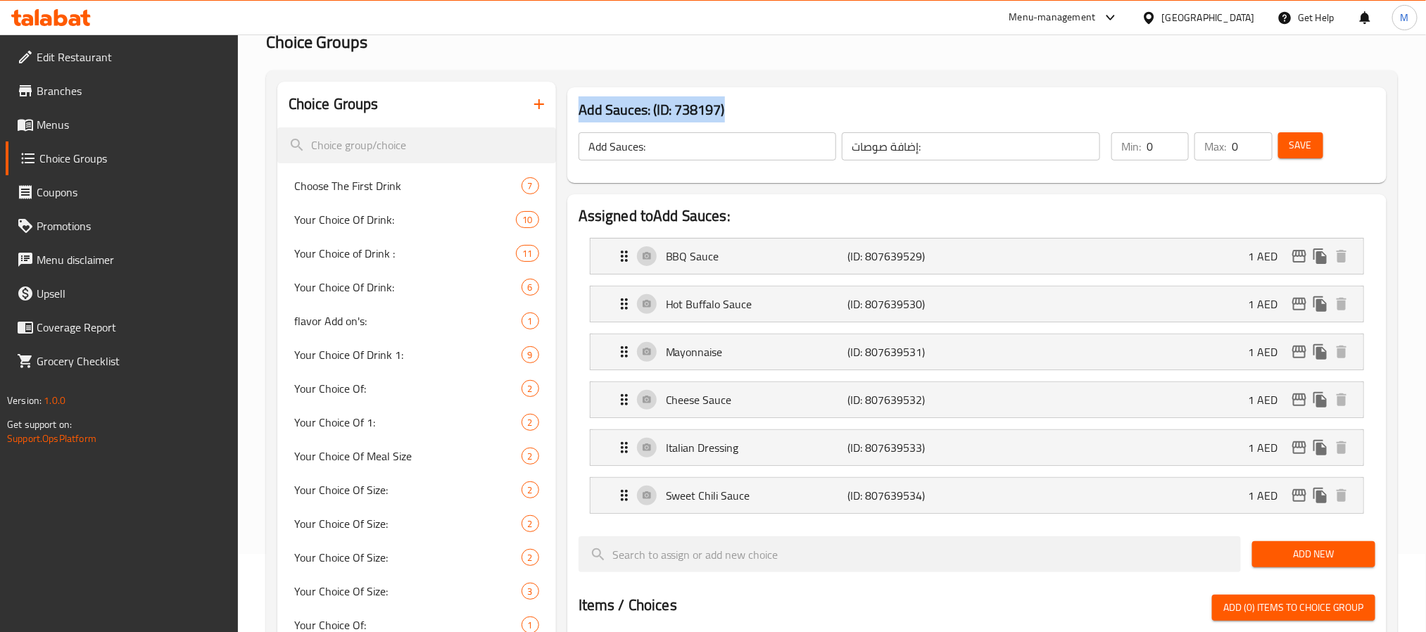
drag, startPoint x: 748, startPoint y: 112, endPoint x: 579, endPoint y: 103, distance: 169.2
click at [579, 103] on h3 "Add Sauces: (ID: 738197)" at bounding box center [977, 110] width 797 height 23
copy h3 "Add Sauces: (ID: 738197)"
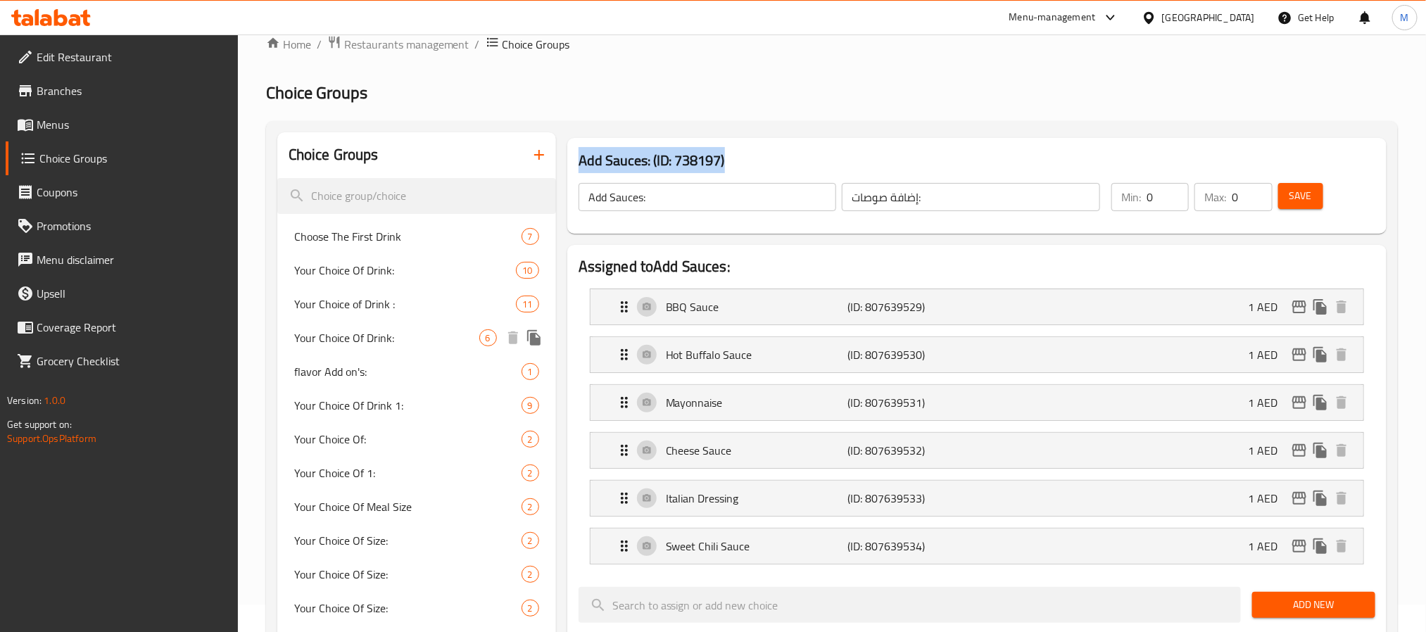
scroll to position [0, 0]
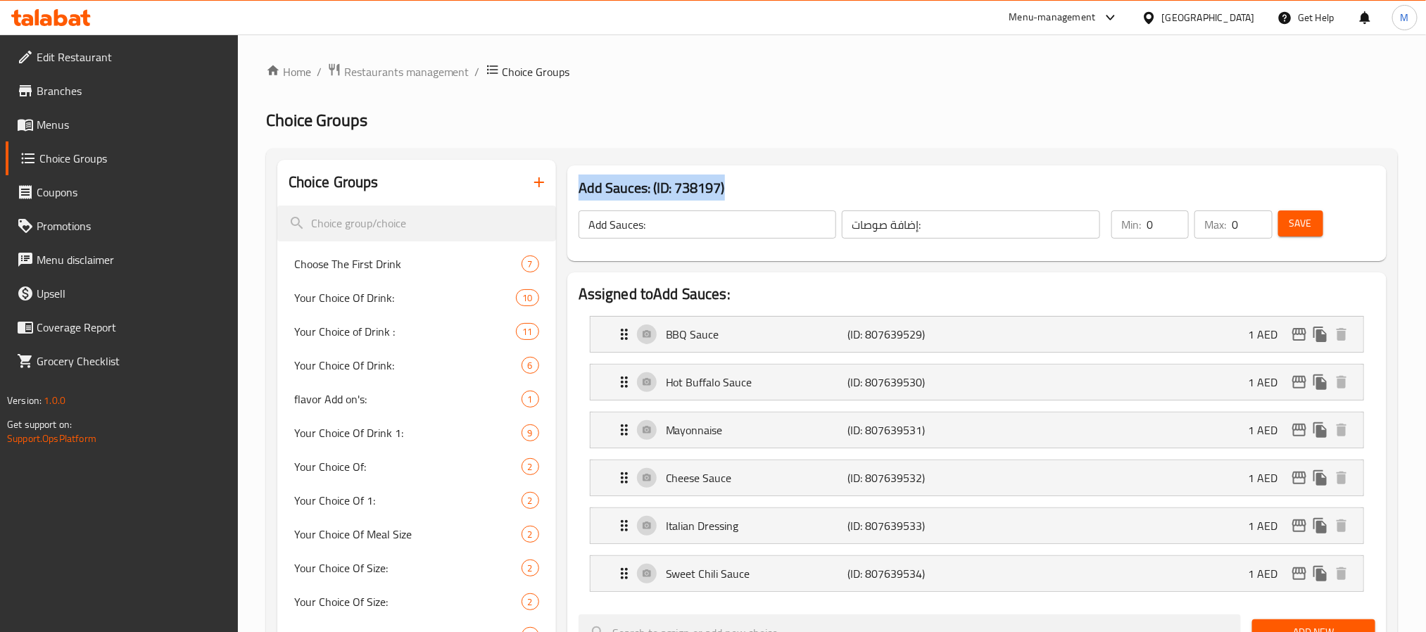
copy h3 "Add Sauces: (ID: 738197)"
click at [756, 529] on nav "BBQ Sauce (ID: 807639529) 1 AED Name (En) BBQ Sauce Name (En) Name (Ar) صوص بار…" at bounding box center [977, 454] width 797 height 298
click at [762, 541] on div "Italian Dressing (ID: 807639533) 1 AED" at bounding box center [981, 525] width 731 height 35
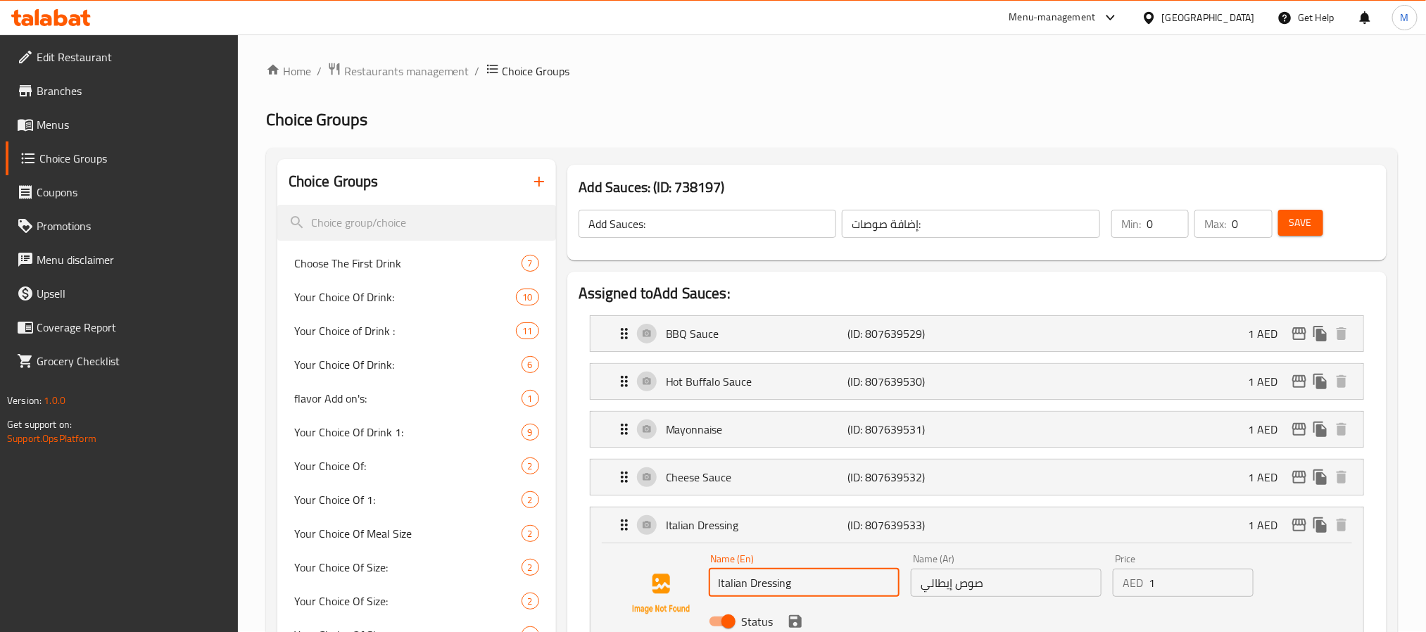
click at [786, 581] on input "Italian Dressing" at bounding box center [804, 583] width 191 height 28
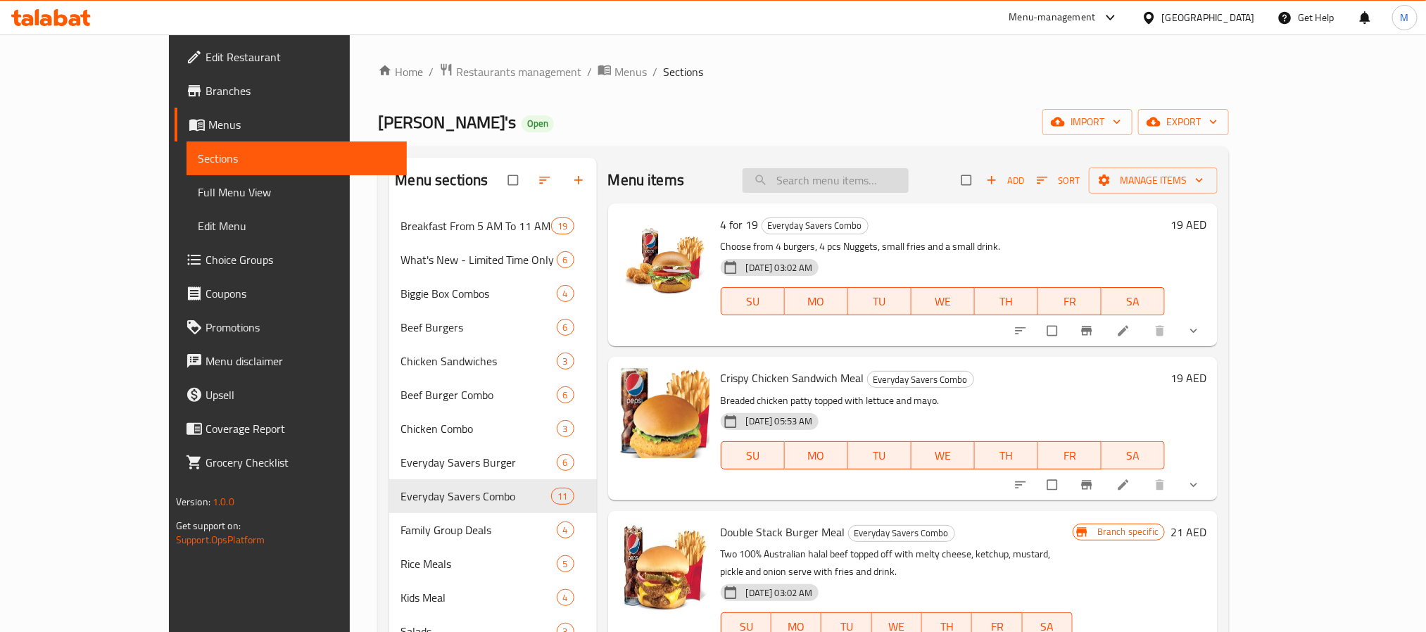
click at [854, 186] on input "search" at bounding box center [826, 180] width 166 height 25
paste input "Italian Dressing"
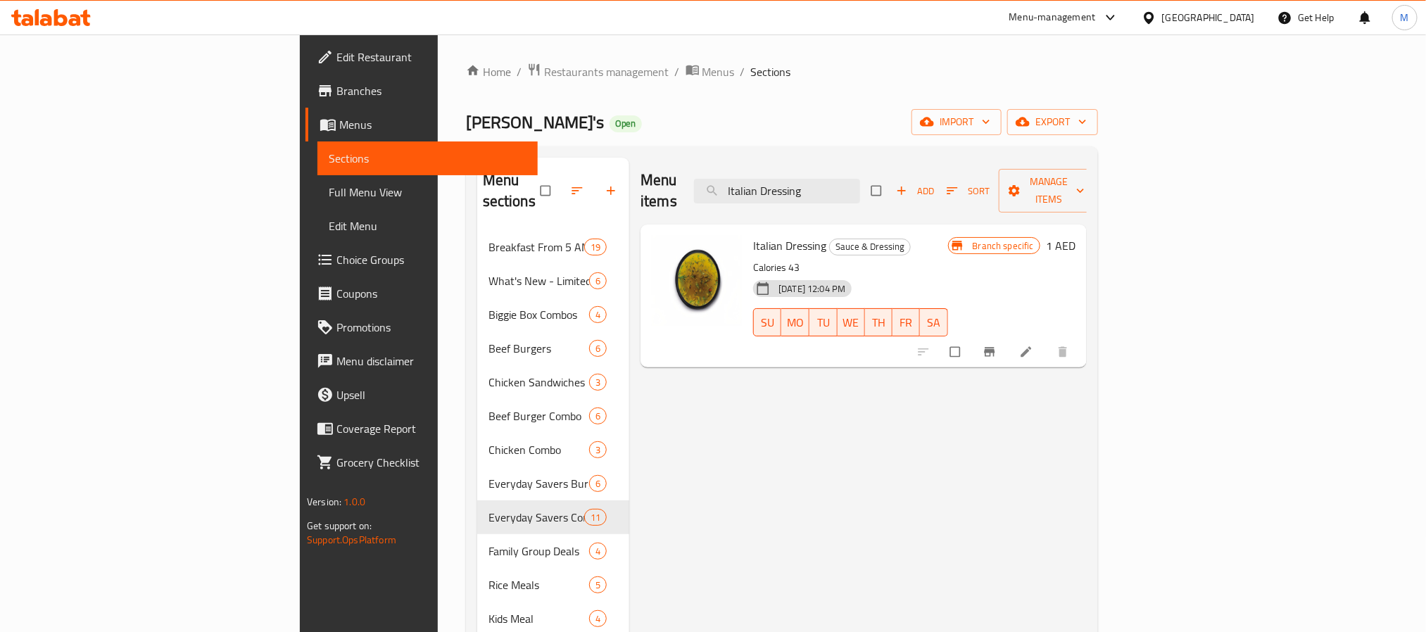
type input "Italian Dressing"
click at [604, 186] on icon "button" at bounding box center [611, 191] width 14 height 14
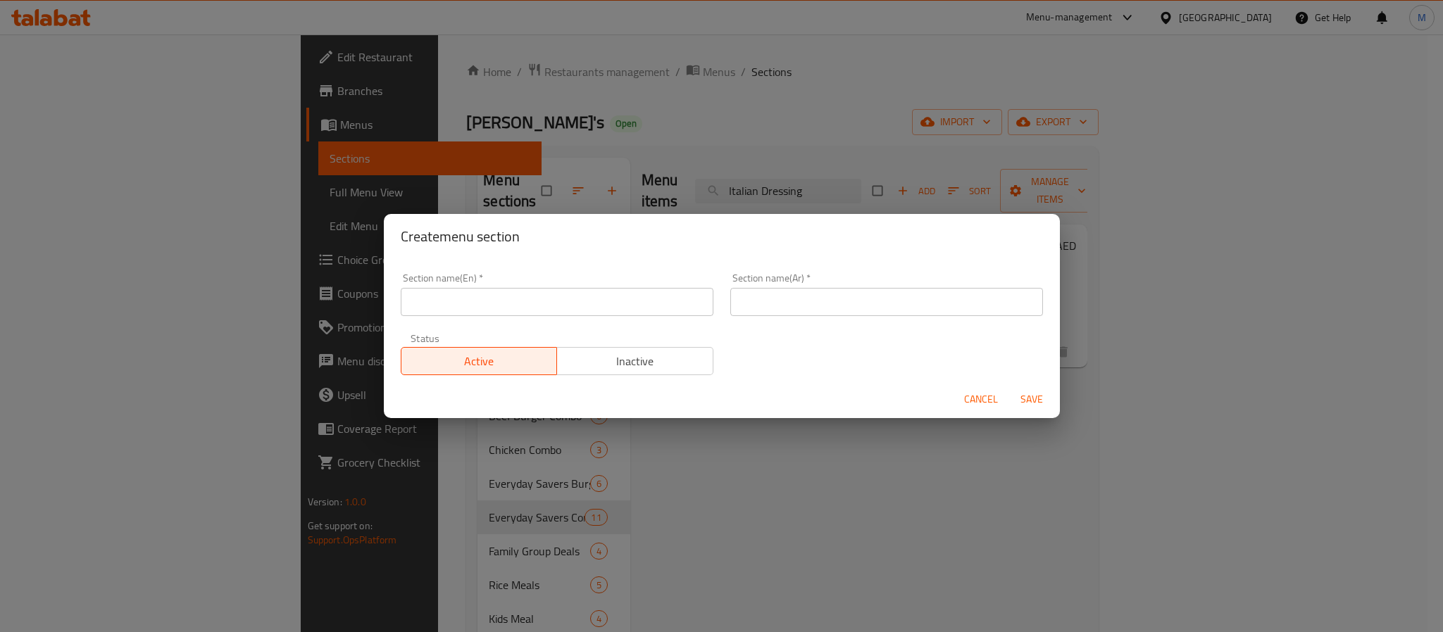
click at [555, 298] on input "text" at bounding box center [557, 302] width 313 height 28
type input "Remove"
click at [777, 310] on input "text" at bounding box center [886, 302] width 313 height 28
drag, startPoint x: 777, startPoint y: 310, endPoint x: 678, endPoint y: 313, distance: 99.3
click at [678, 313] on div "Section name(En)   * Remove Section name(En) * Section name(Ar)   * v Section n…" at bounding box center [721, 324] width 659 height 119
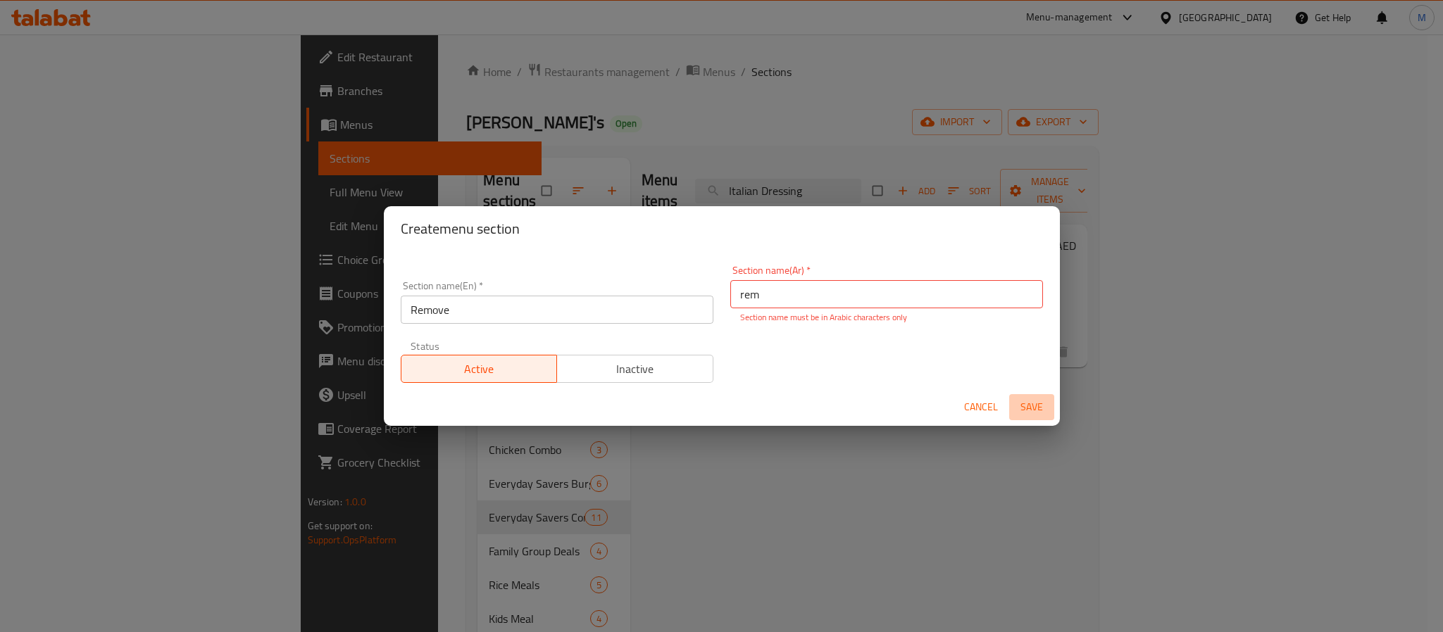
click at [1033, 403] on span "Save" at bounding box center [1031, 407] width 34 height 18
click at [658, 367] on span "Inactive" at bounding box center [634, 369] width 145 height 20
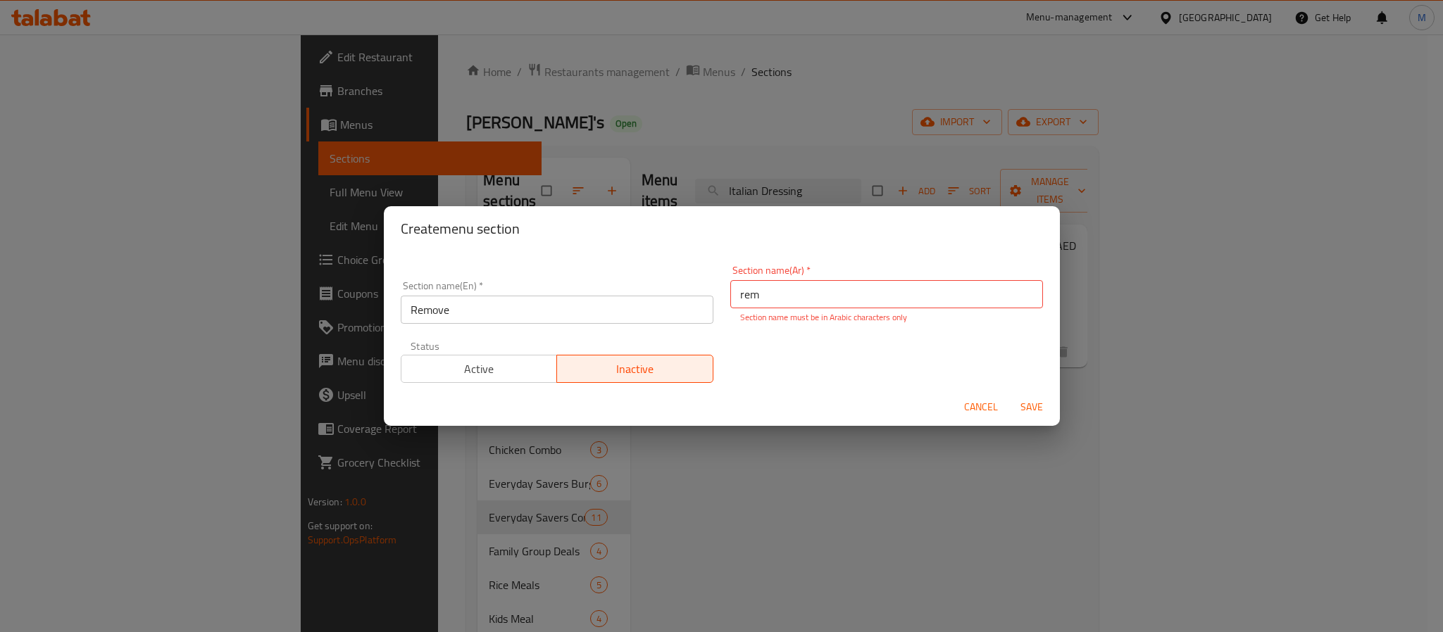
click at [780, 294] on input "rem" at bounding box center [886, 294] width 313 height 28
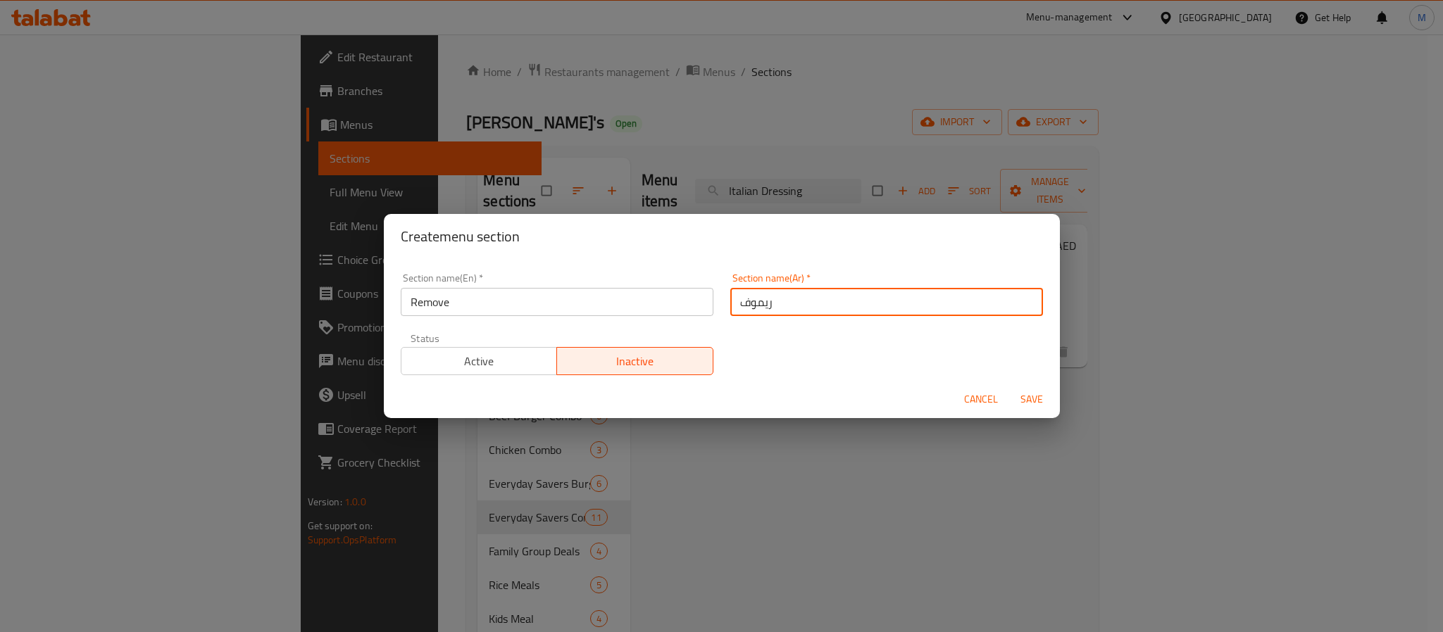
type input "ريموف"
click at [1045, 397] on span "Save" at bounding box center [1031, 400] width 34 height 18
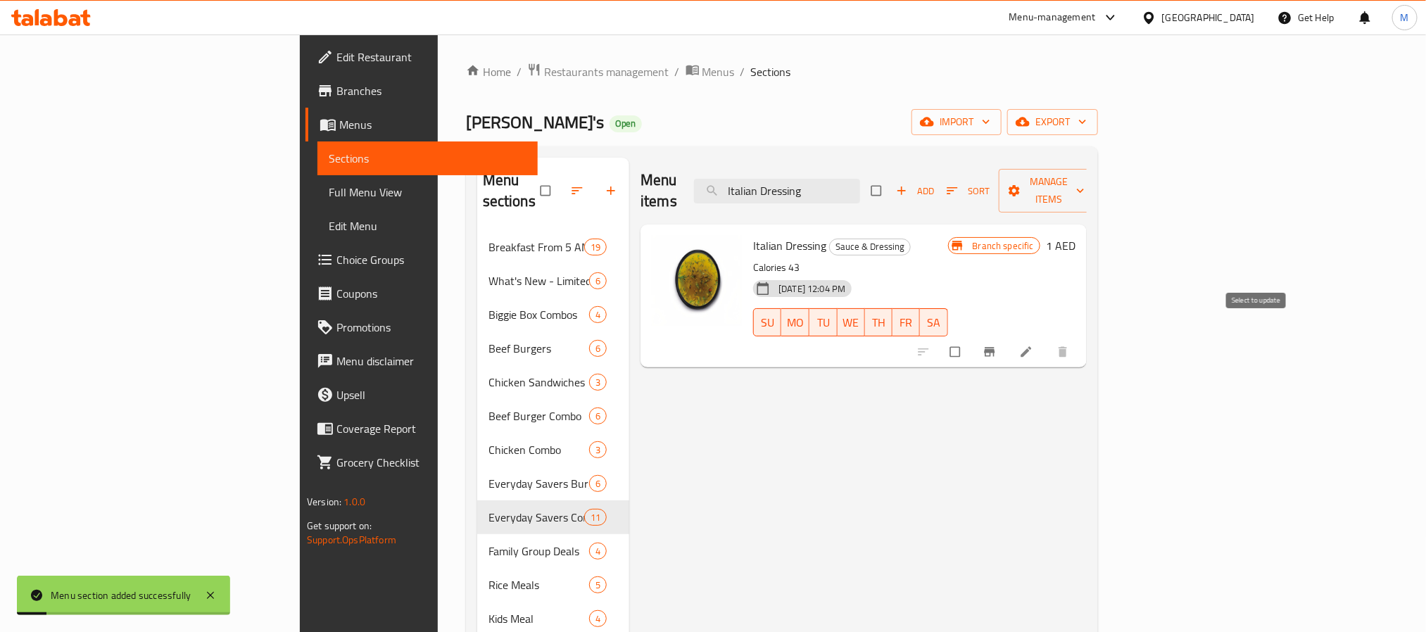
click at [972, 339] on input "checkbox" at bounding box center [957, 352] width 30 height 27
checkbox input "true"
checkbox input "false"
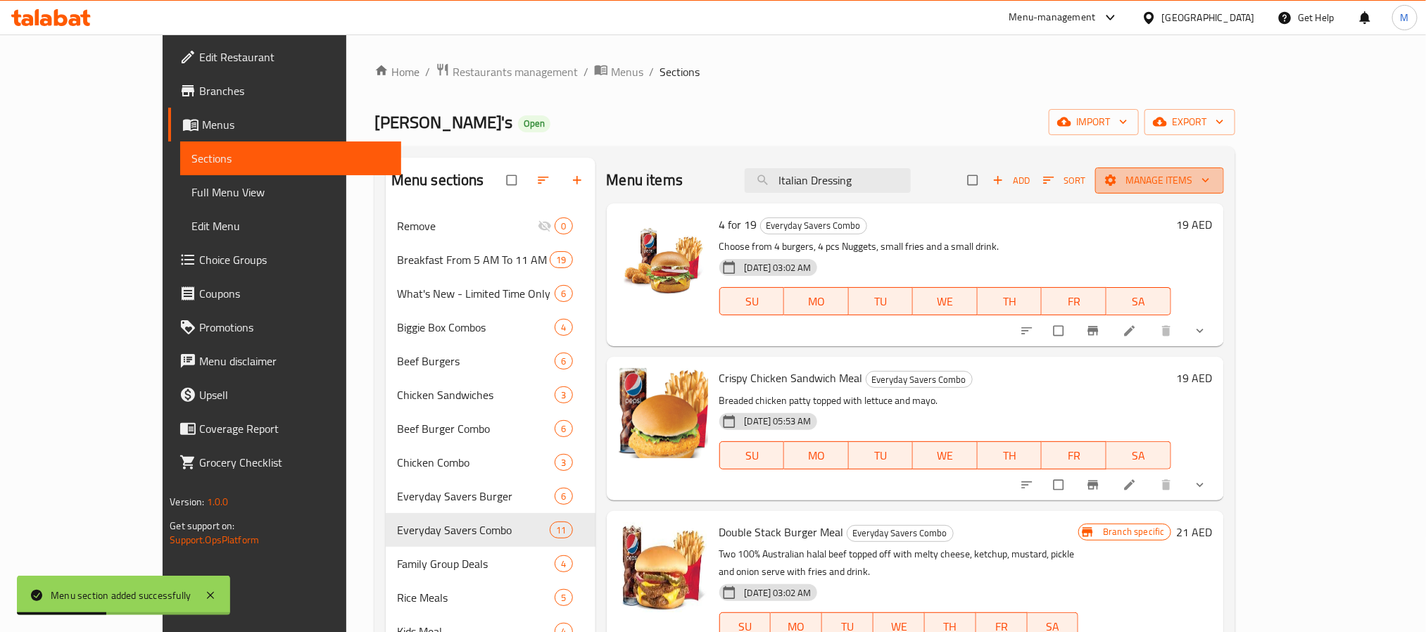
click at [1213, 189] on span "Manage items" at bounding box center [1160, 181] width 106 height 18
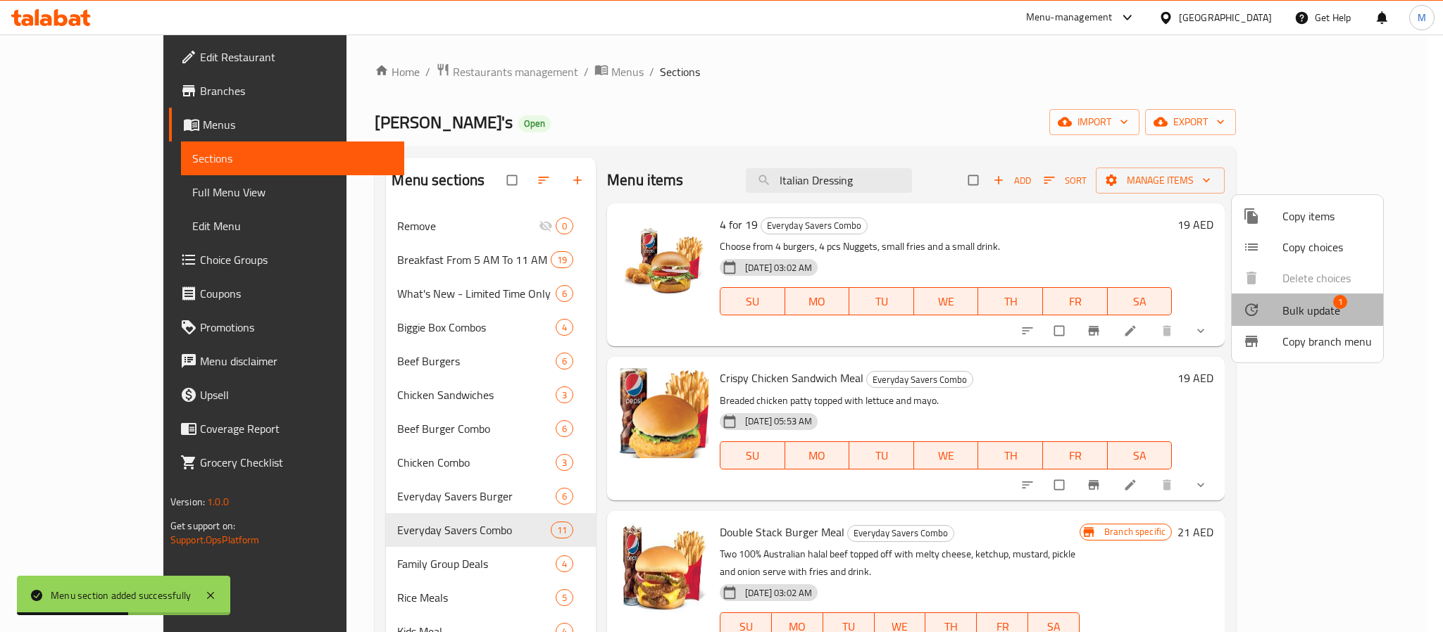
click at [1312, 302] on span "Bulk update" at bounding box center [1311, 310] width 58 height 17
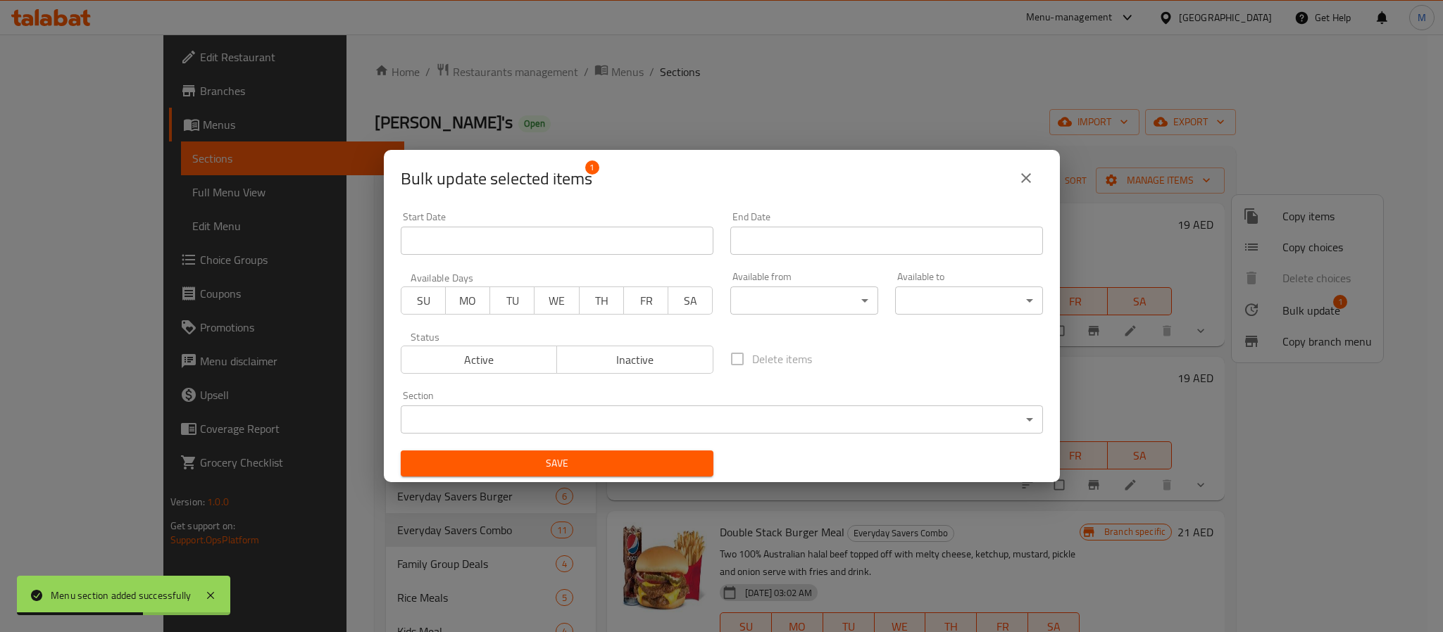
click at [617, 419] on body "Menu section added successfully ​ Menu-management [GEOGRAPHIC_DATA] Get Help M …" at bounding box center [721, 333] width 1443 height 598
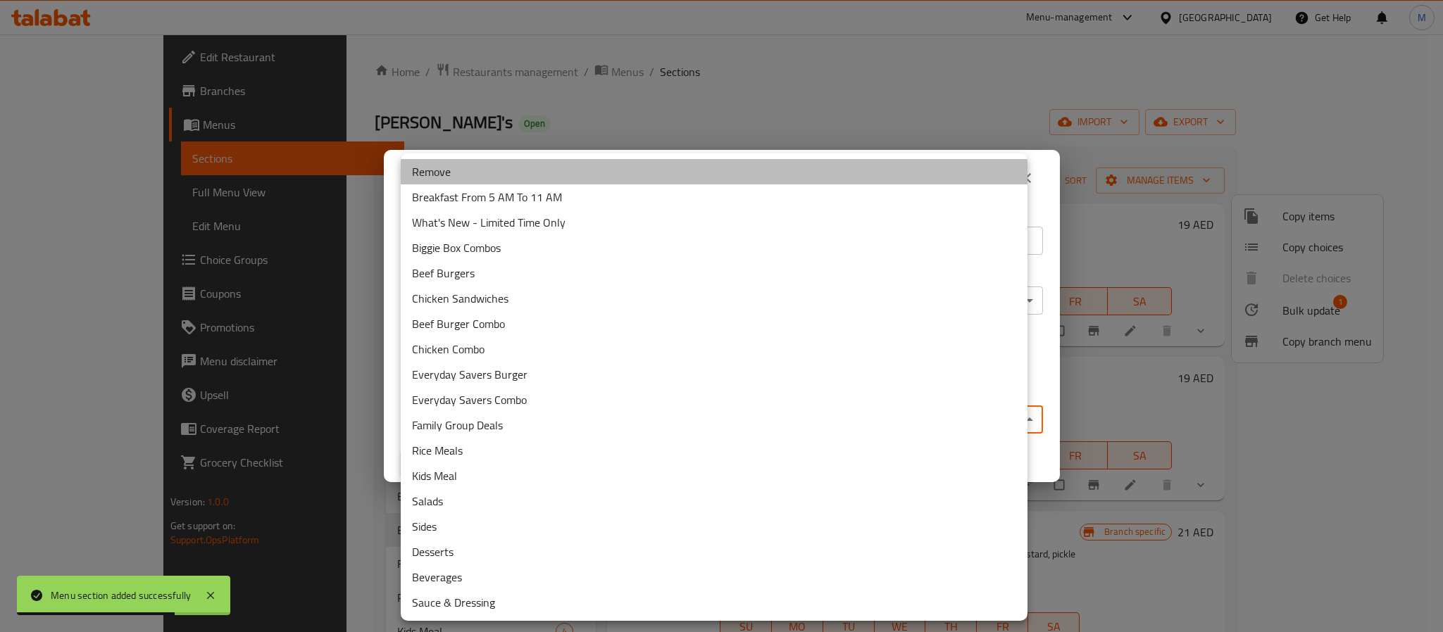
click at [480, 180] on li "Remove" at bounding box center [714, 171] width 627 height 25
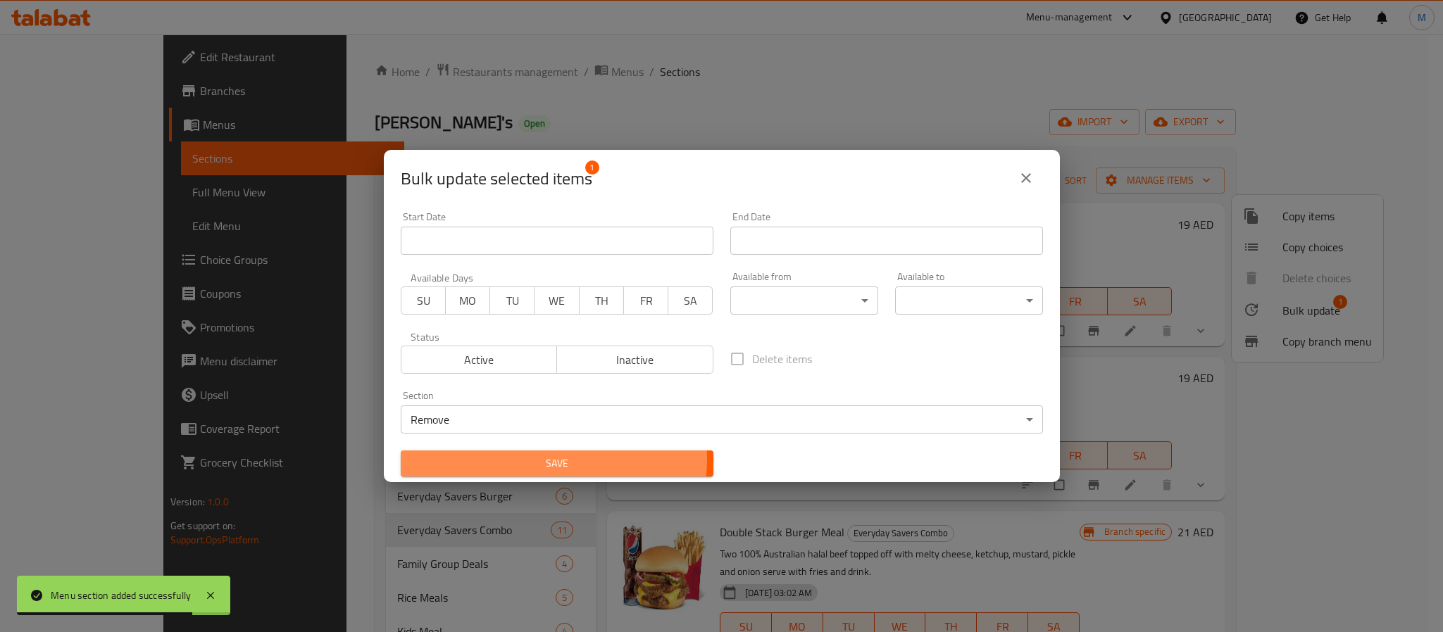
click at [541, 459] on span "Save" at bounding box center [557, 464] width 290 height 18
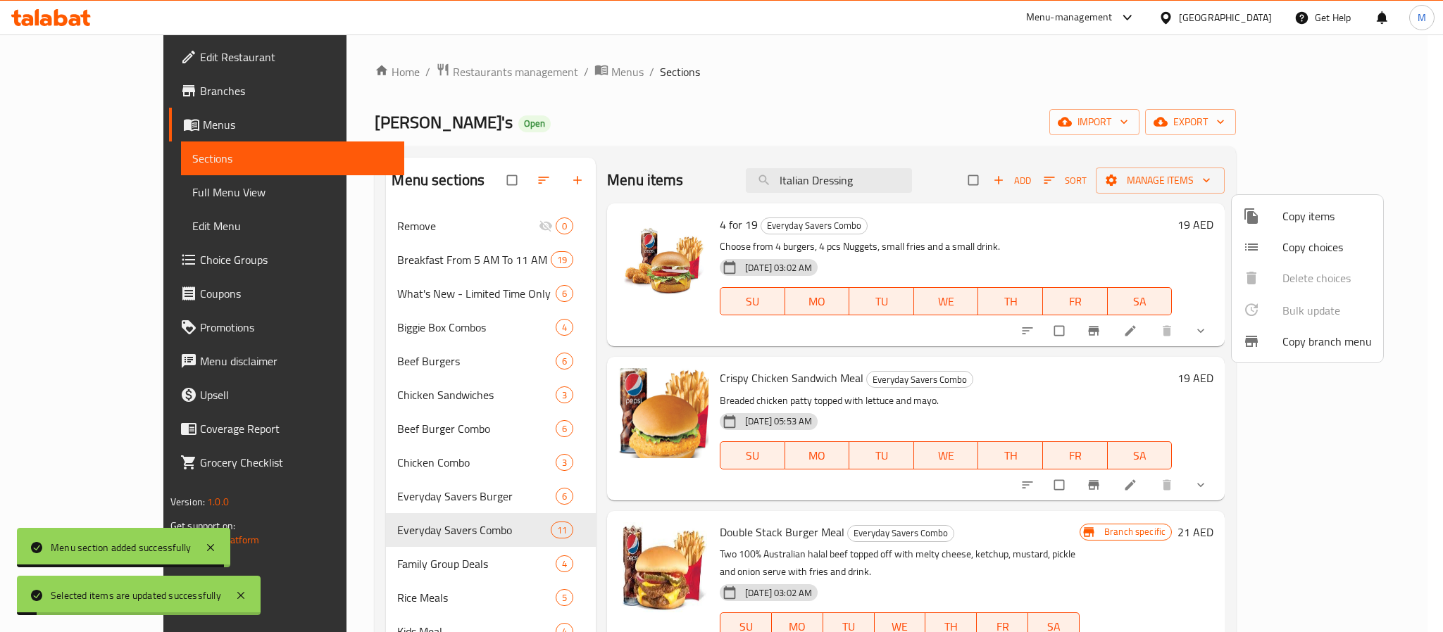
click at [881, 182] on div at bounding box center [721, 316] width 1443 height 632
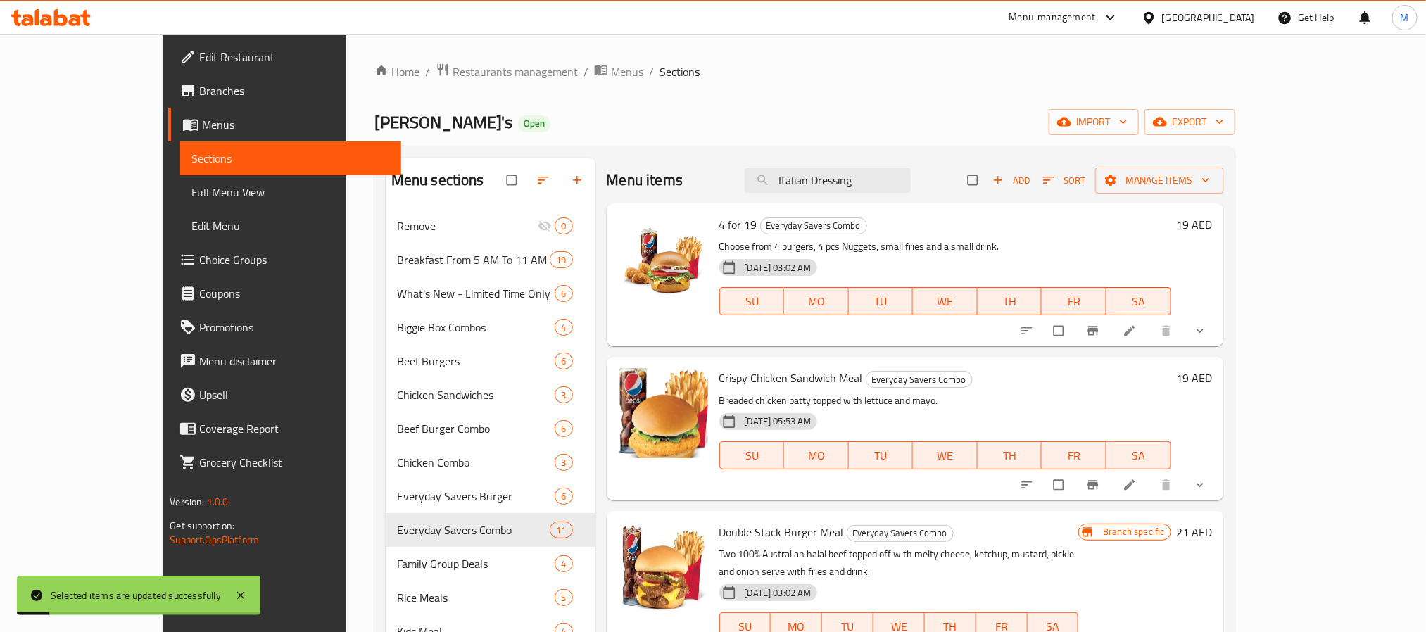
click at [881, 182] on input "Italian Dressing" at bounding box center [828, 180] width 166 height 25
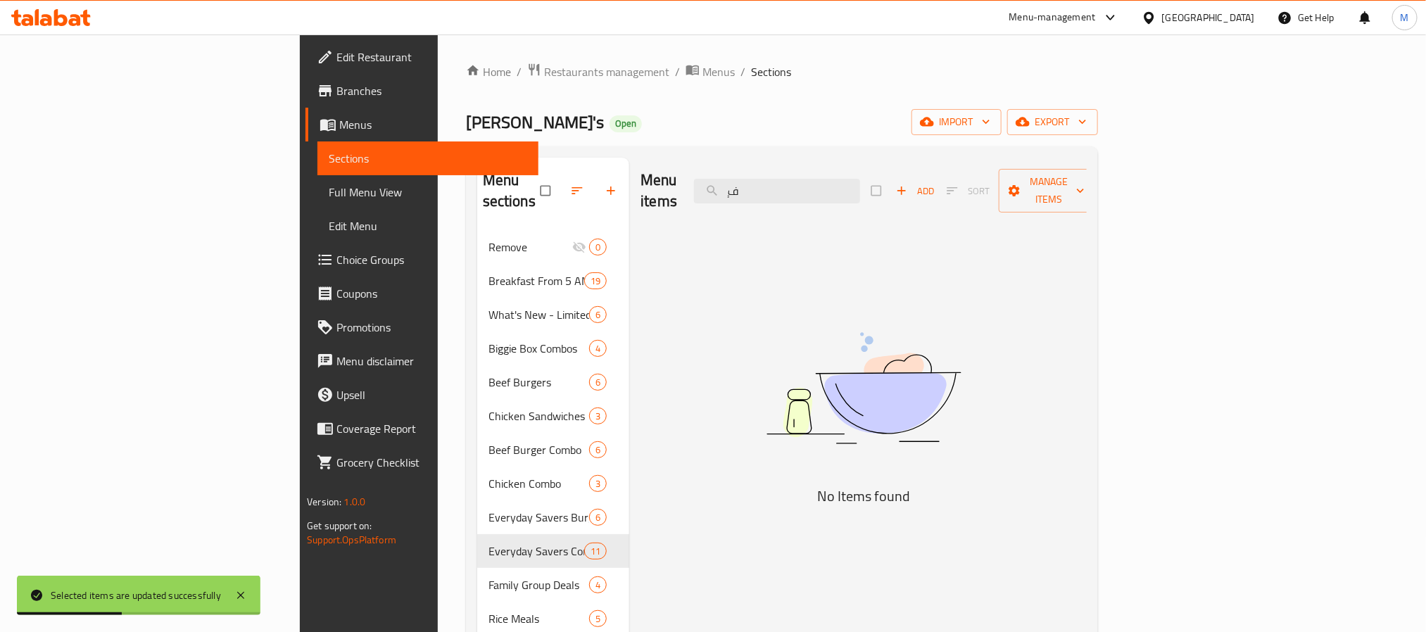
type input "ٍ"
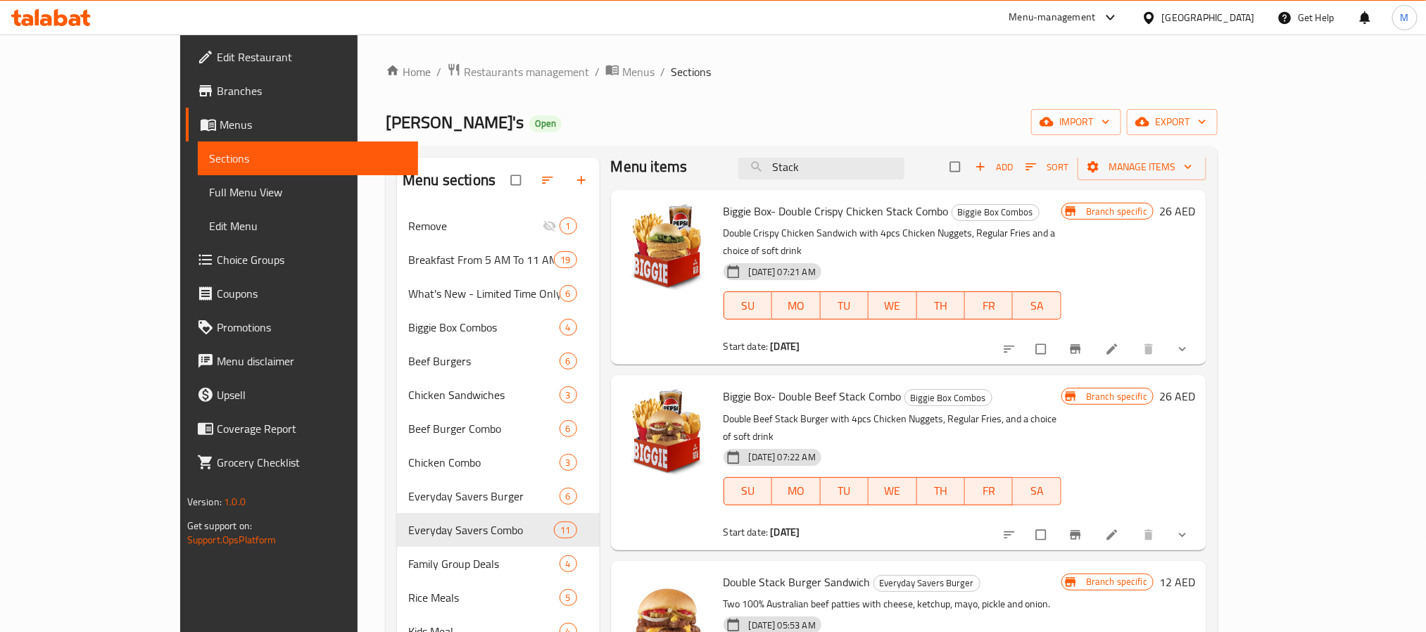
type input "Stack"
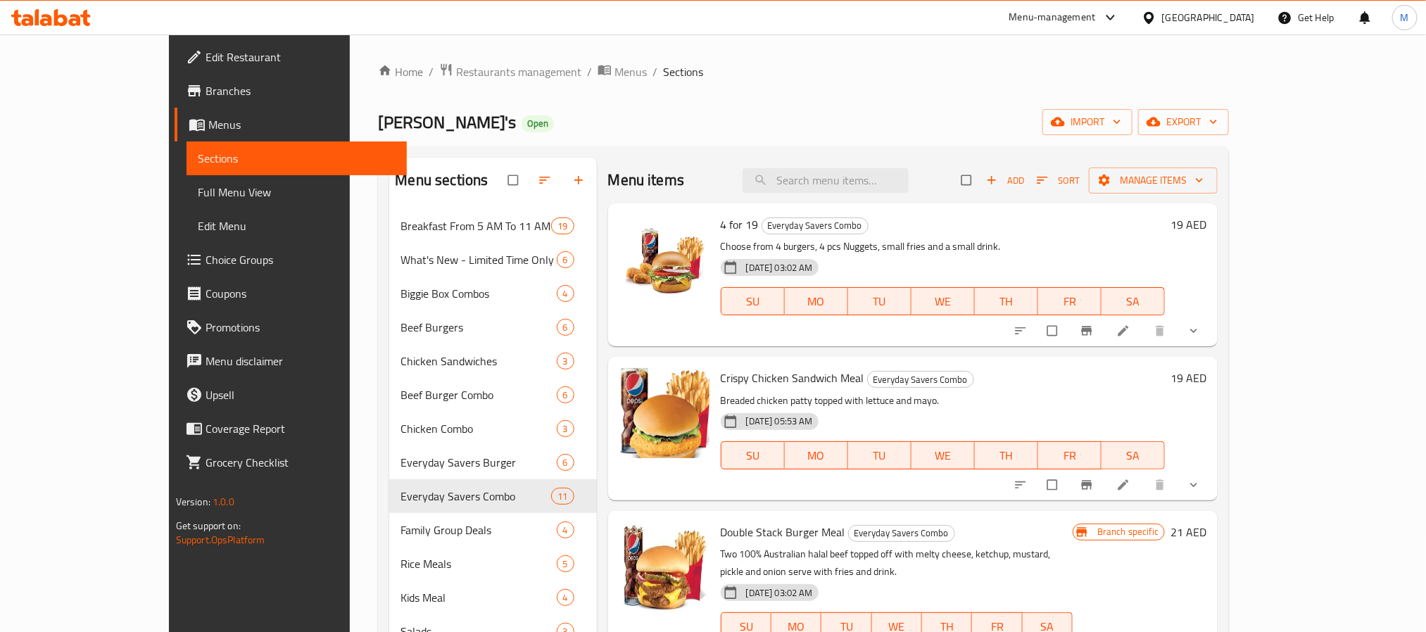
click at [1115, 270] on div "[DATE] 03:02 AM SU MO TU WE TH FR SA" at bounding box center [943, 291] width 456 height 76
click at [1038, 250] on p "Choose from 4 burgers, 4 pcs Nuggets, small fries and a small drink." at bounding box center [943, 247] width 445 height 18
click at [1229, 134] on button "export" at bounding box center [1183, 122] width 91 height 26
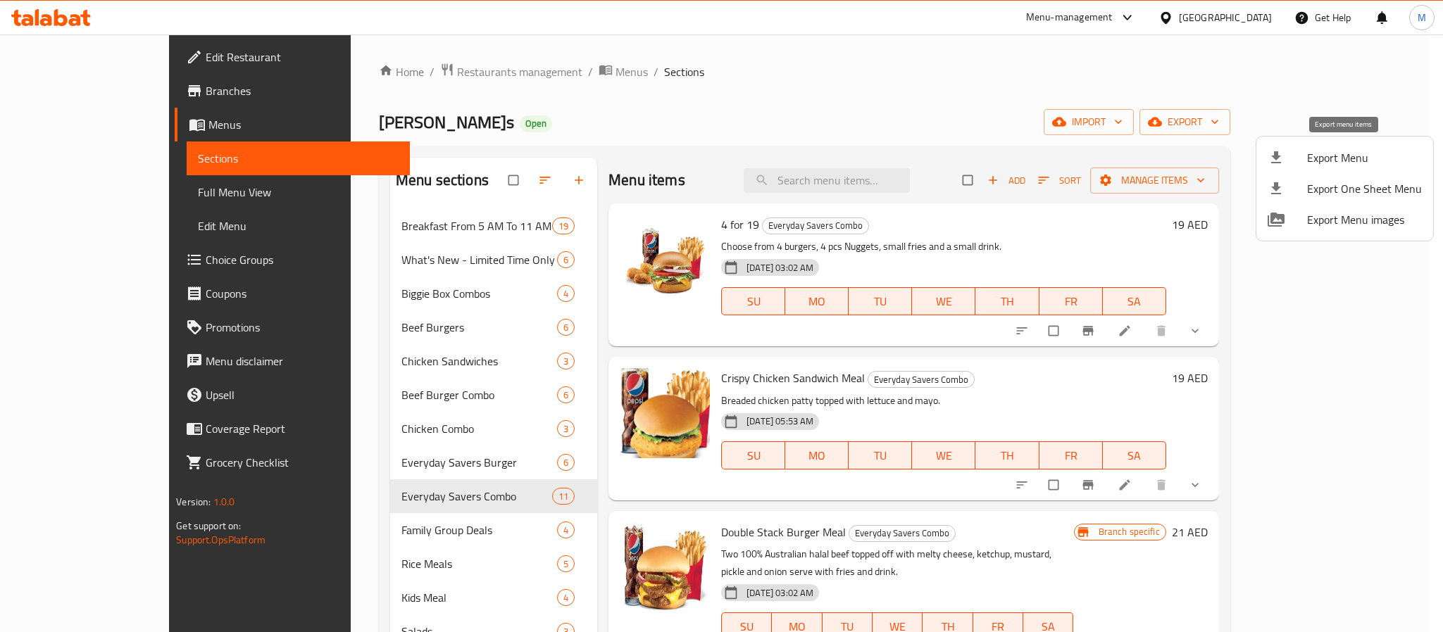
click at [1344, 165] on span "Export Menu" at bounding box center [1364, 157] width 115 height 17
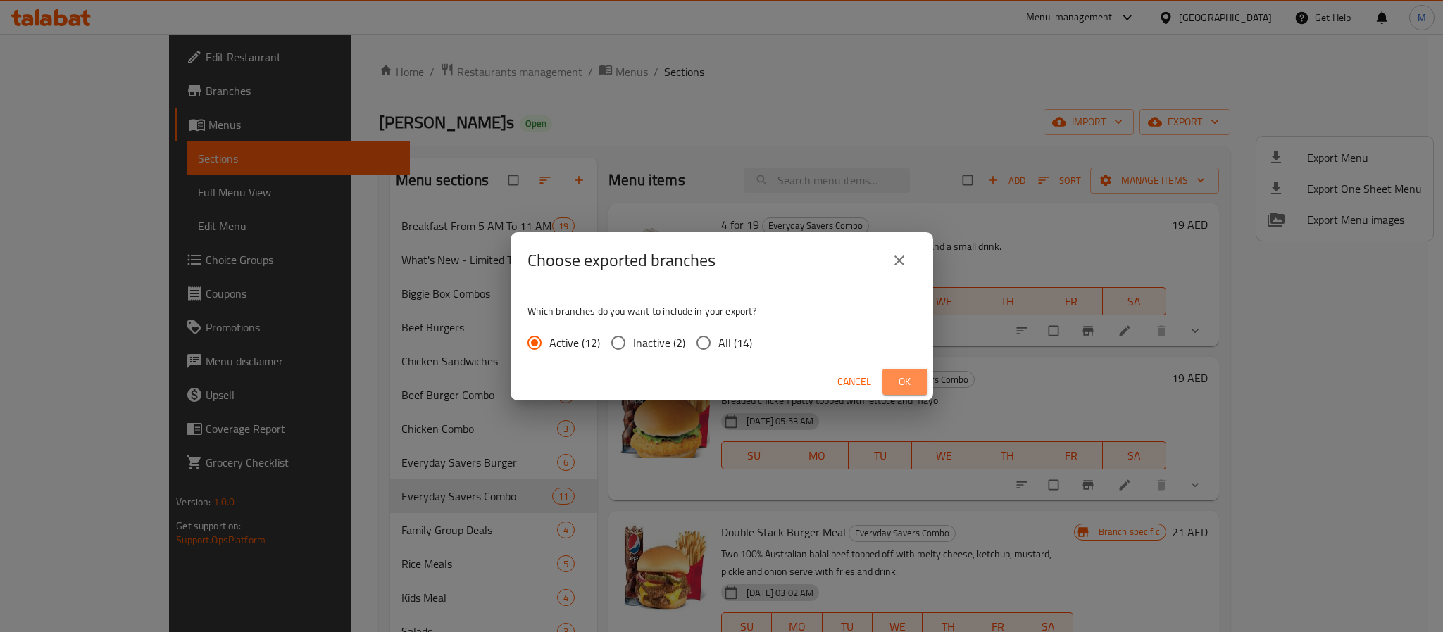
click at [924, 376] on button "Ok" at bounding box center [904, 382] width 45 height 26
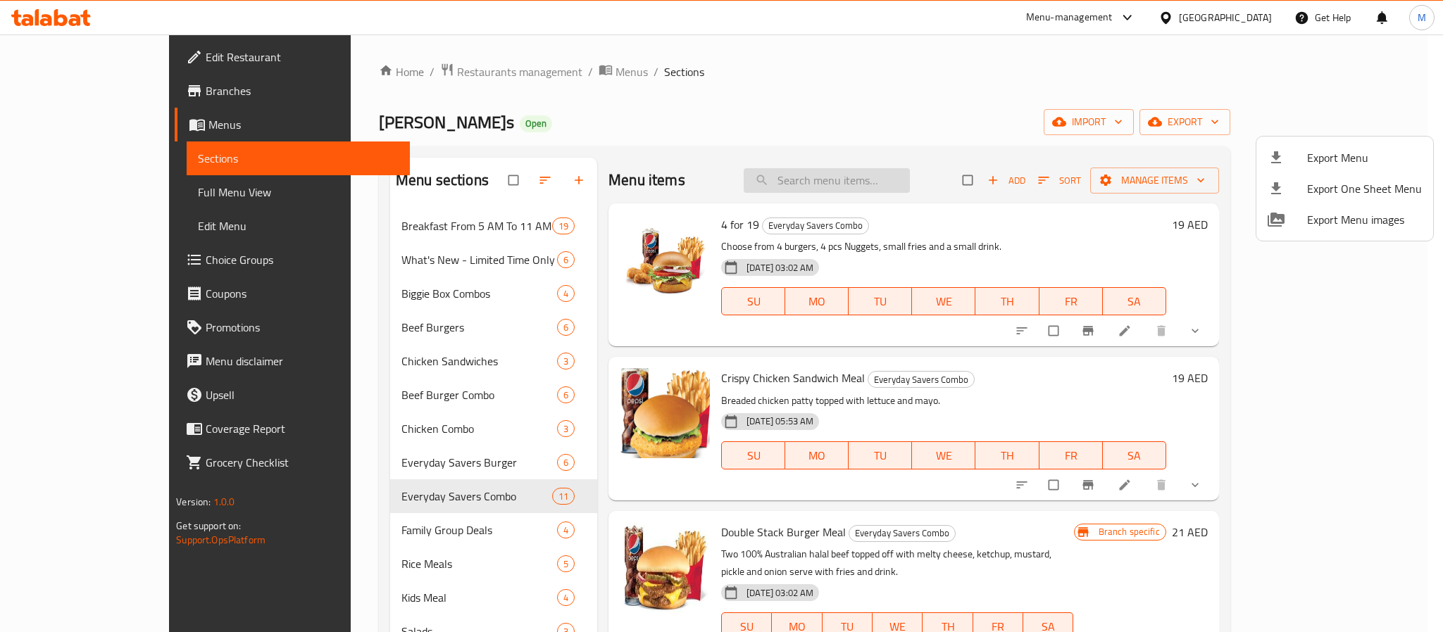
click at [871, 182] on div at bounding box center [721, 316] width 1443 height 632
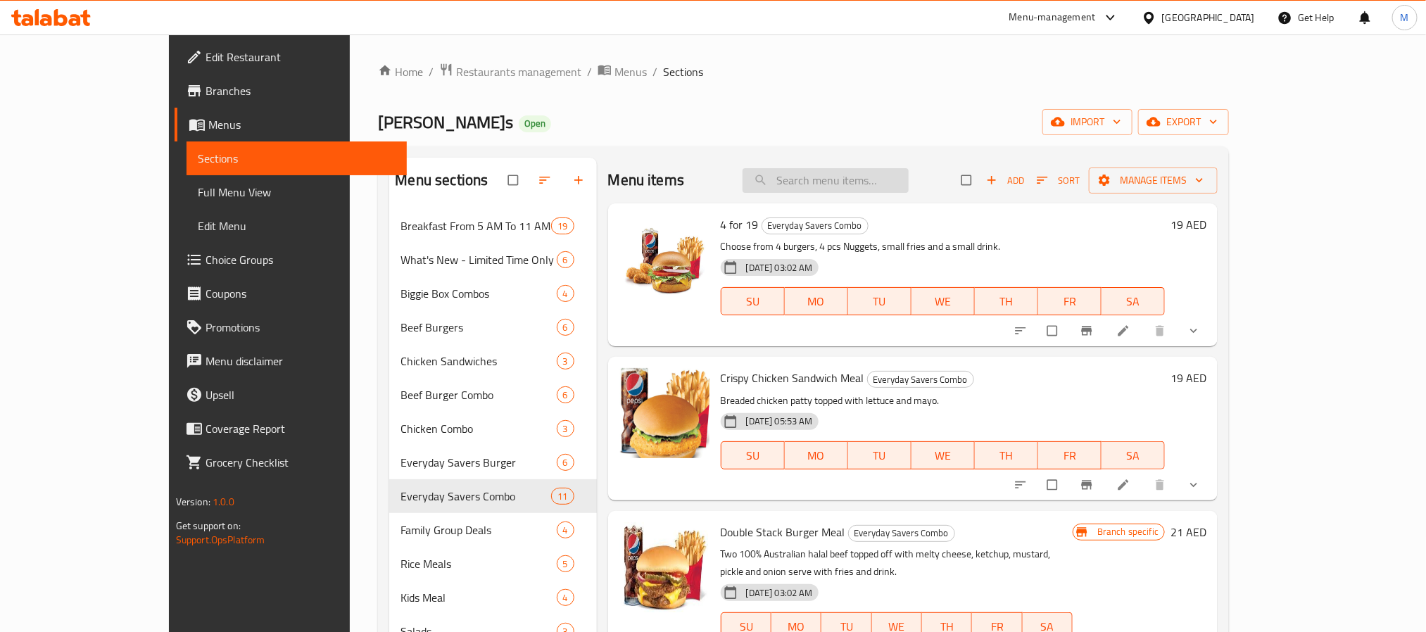
click at [871, 182] on input "search" at bounding box center [826, 180] width 166 height 25
paste input "nut"
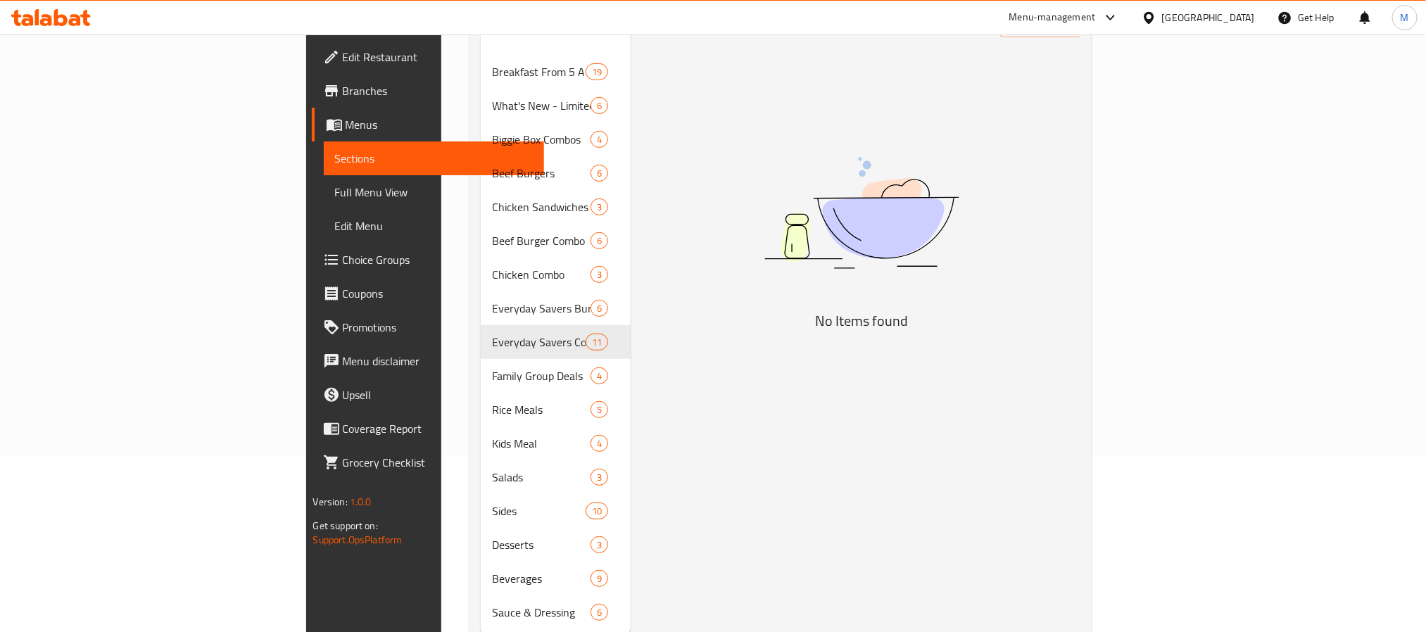
scroll to position [197, 0]
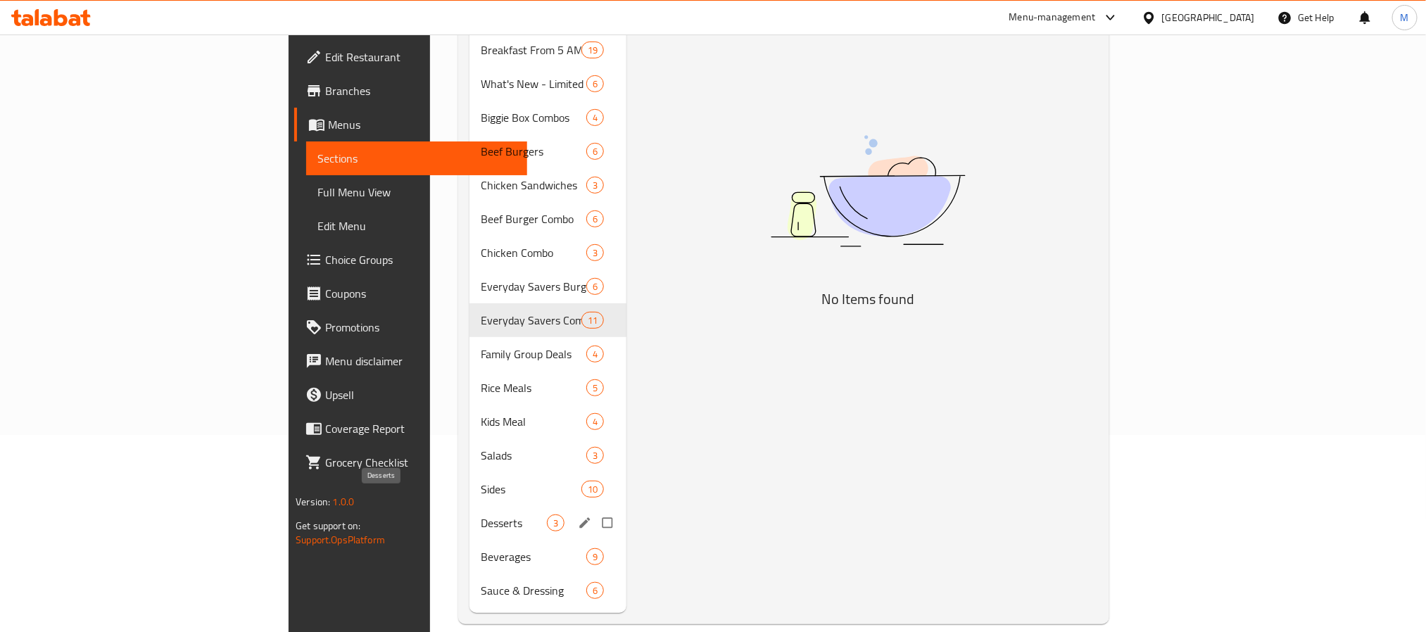
type input "nut"
click at [481, 515] on span "Desserts" at bounding box center [514, 523] width 66 height 17
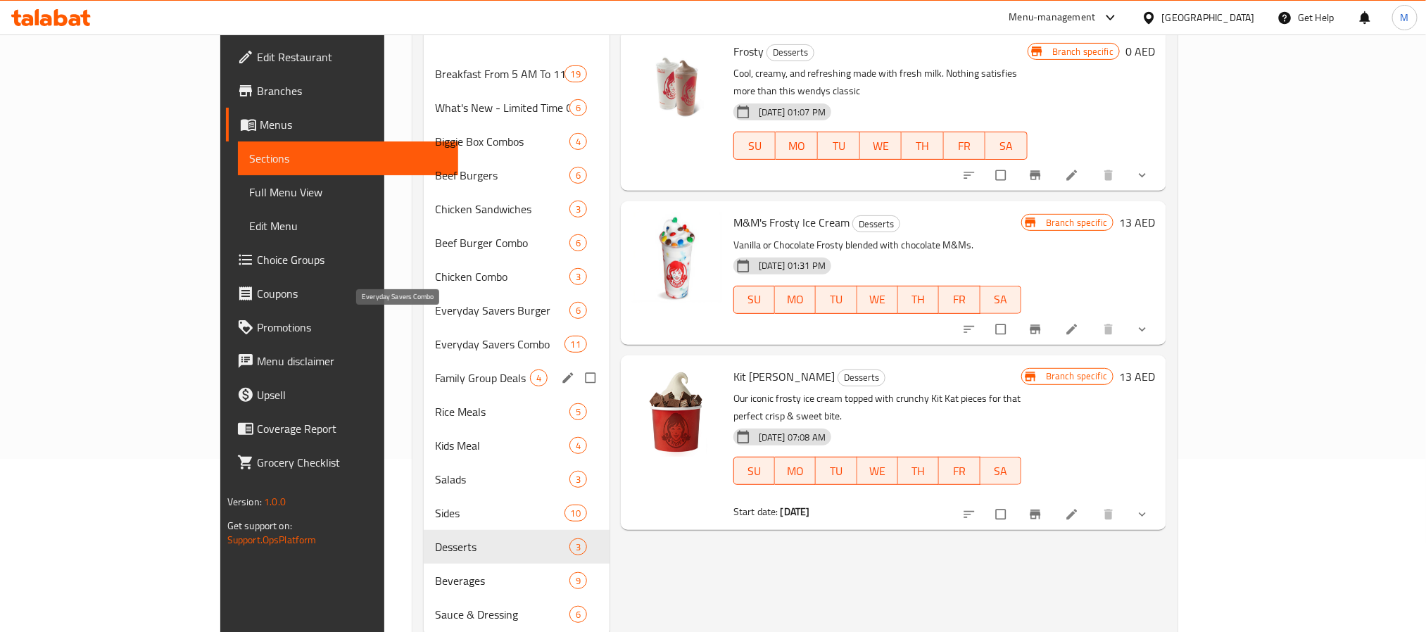
scroll to position [197, 0]
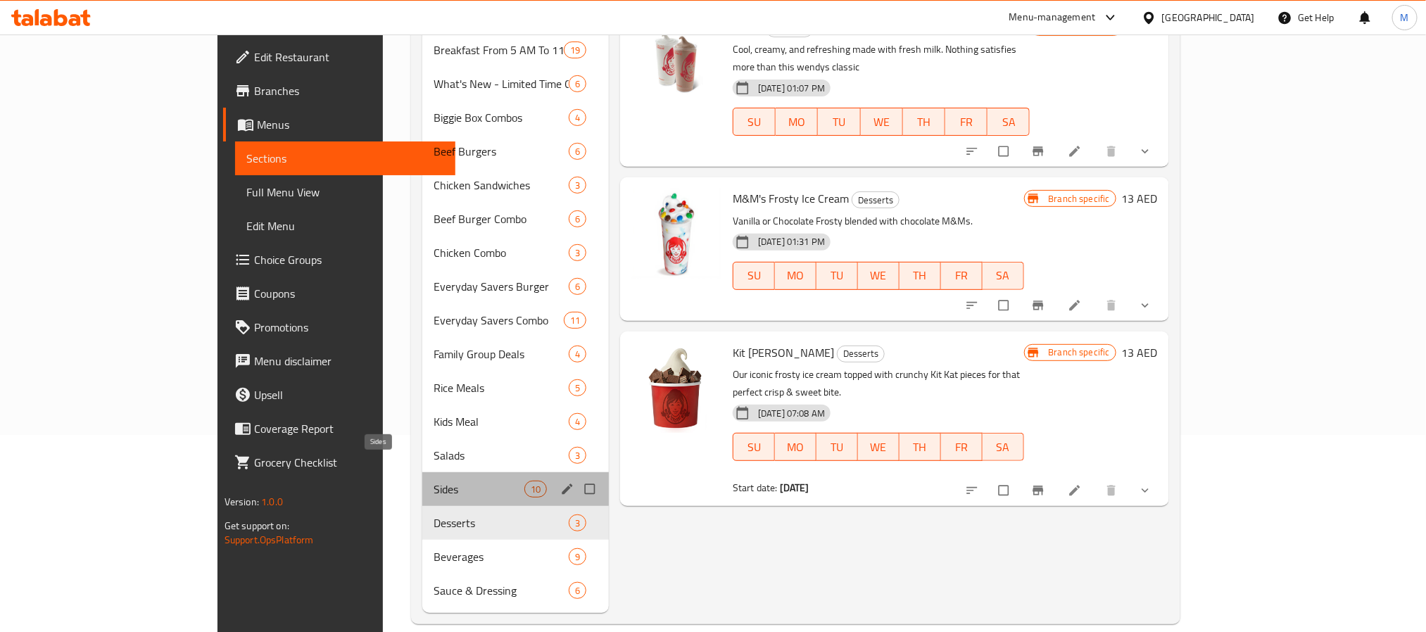
click at [434, 481] on span "Sides" at bounding box center [479, 489] width 91 height 17
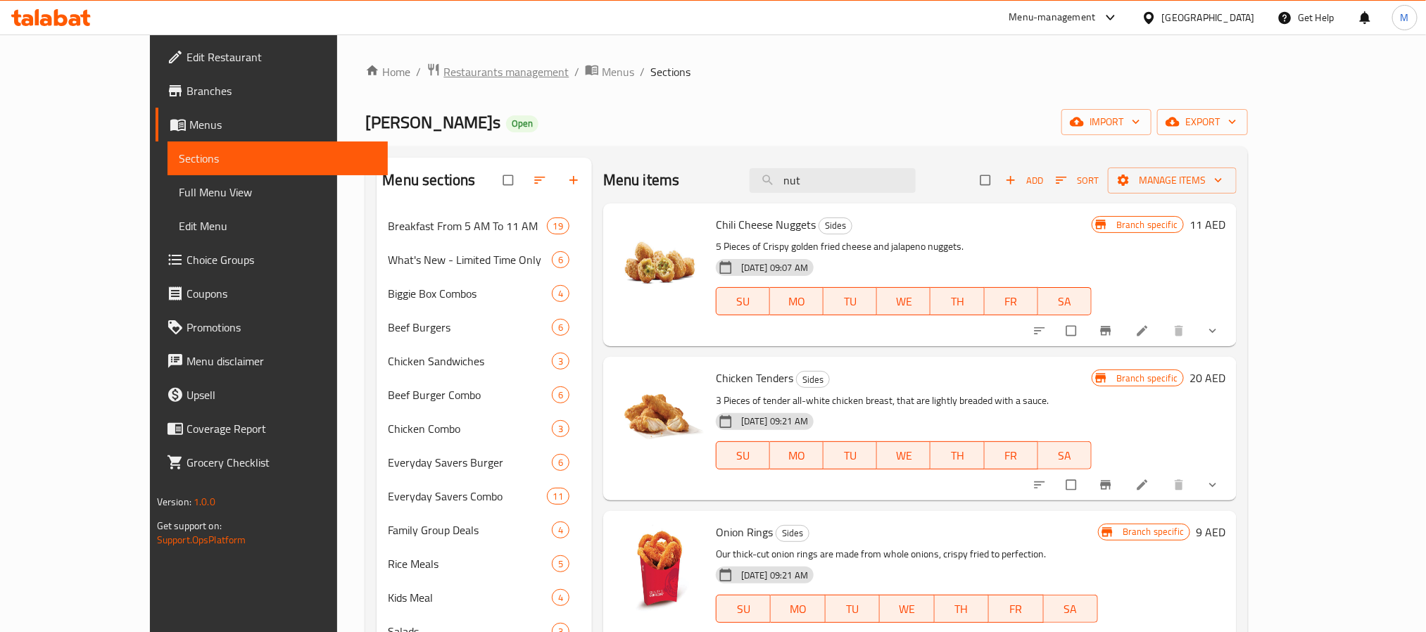
click at [444, 70] on span "Restaurants management" at bounding box center [506, 71] width 125 height 17
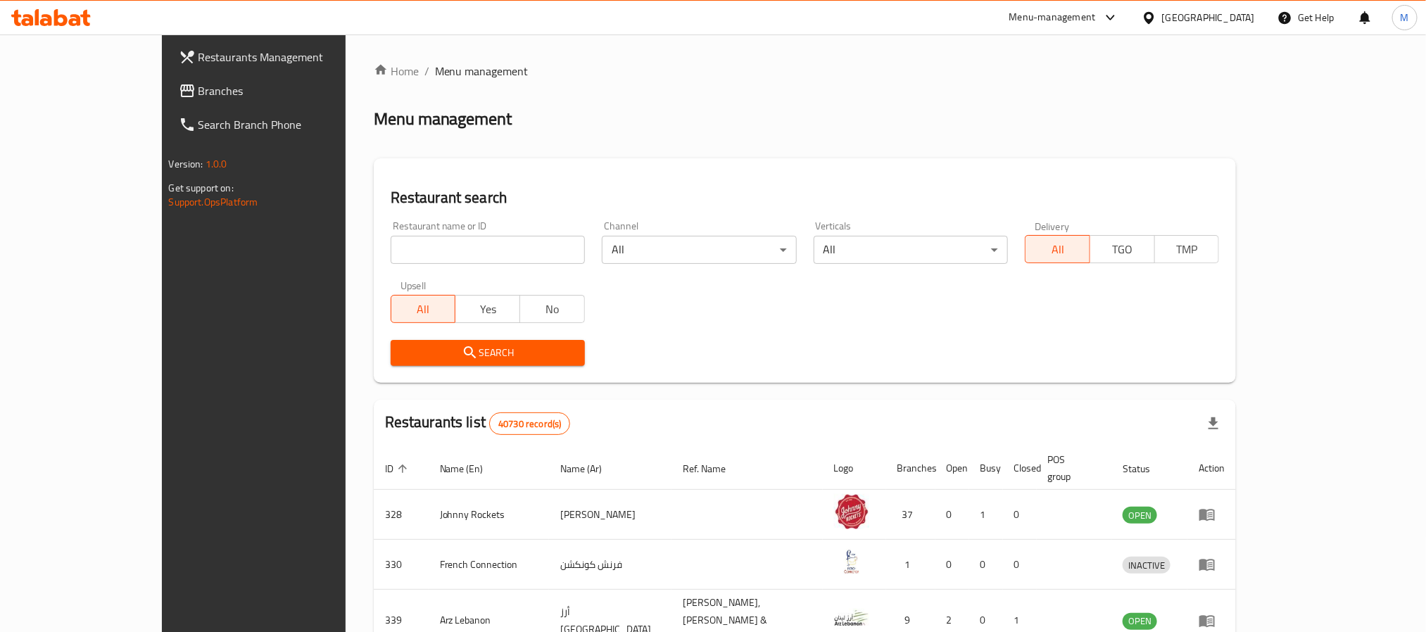
click at [427, 246] on input "search" at bounding box center [488, 250] width 194 height 28
paste input "9540"
type input "9540"
click button "Search" at bounding box center [488, 353] width 194 height 26
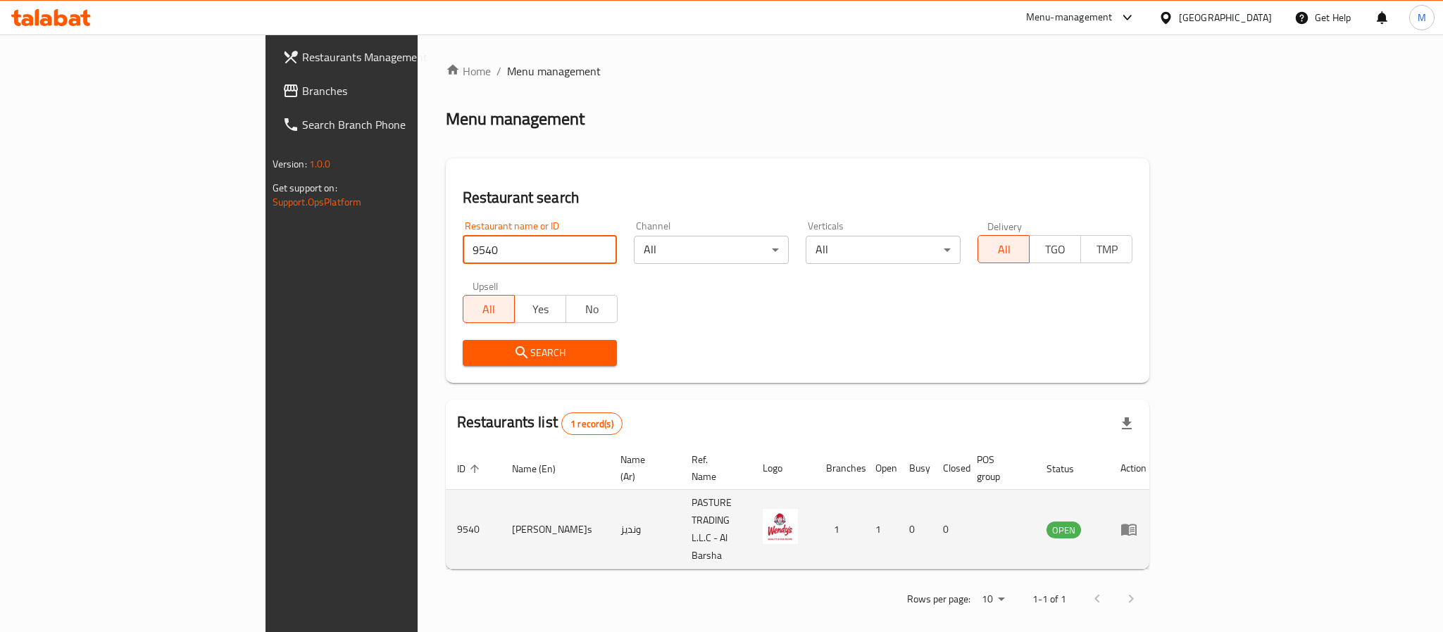
click at [1134, 527] on icon "enhanced table" at bounding box center [1131, 530] width 5 height 6
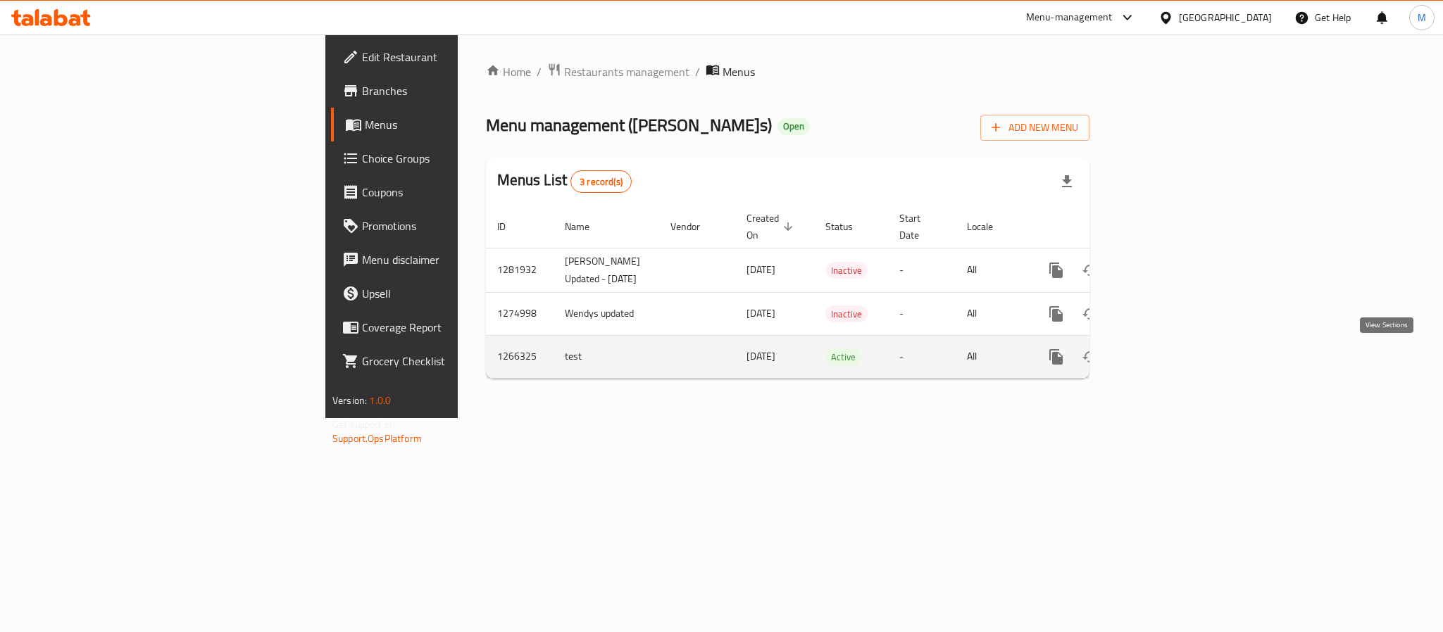
click at [1164, 359] on icon "enhanced table" at bounding box center [1157, 357] width 13 height 13
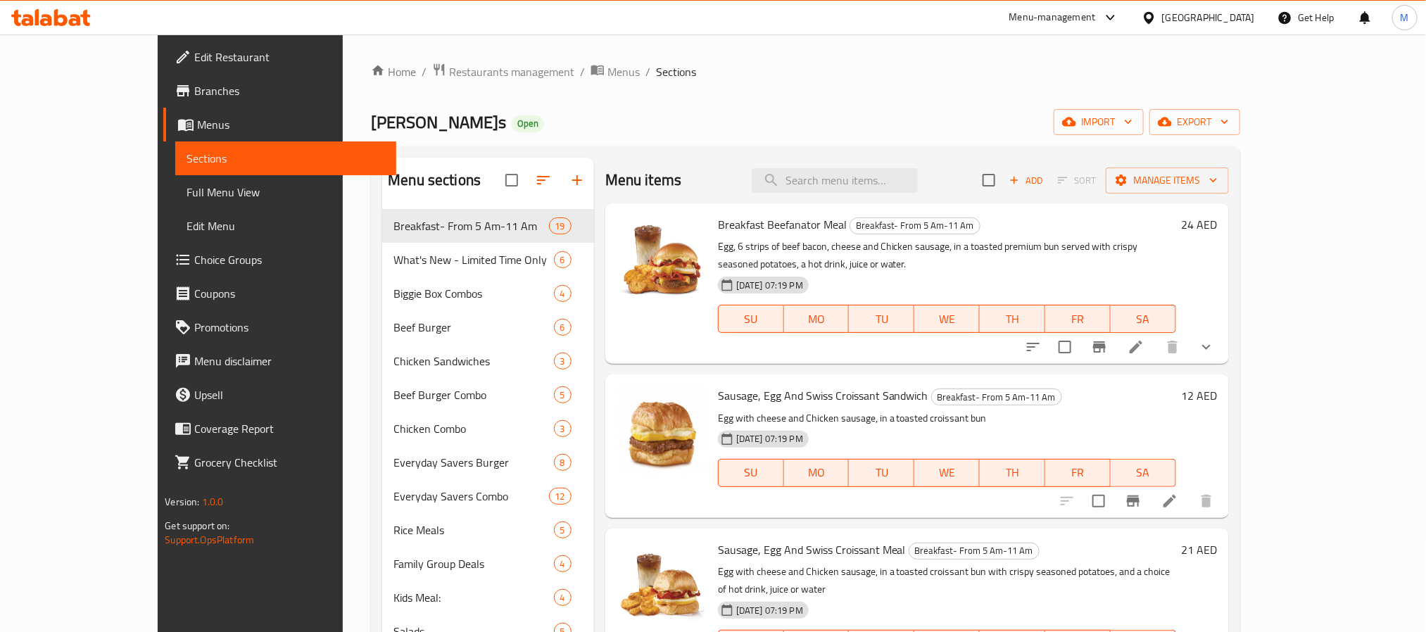
drag, startPoint x: 134, startPoint y: 191, endPoint x: 1052, endPoint y: 3, distance: 937.1
click at [187, 191] on span "Full Menu View" at bounding box center [286, 192] width 198 height 17
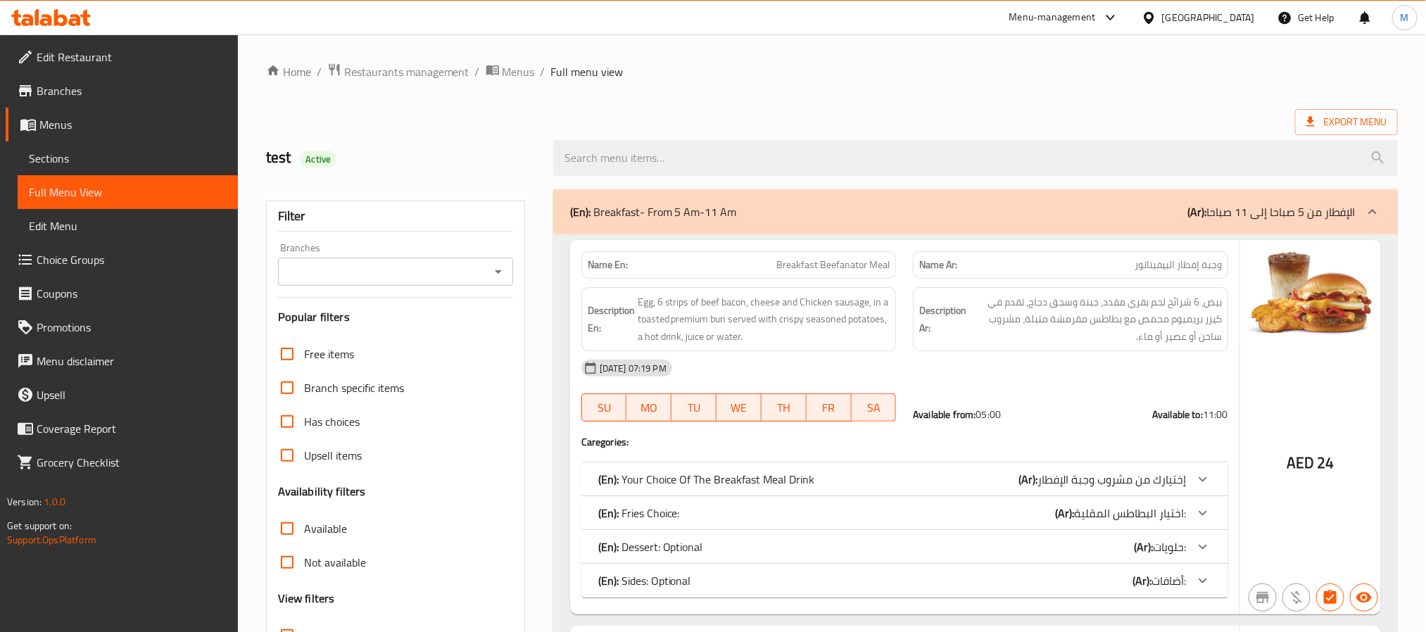
click at [496, 277] on icon "Open" at bounding box center [498, 271] width 17 height 17
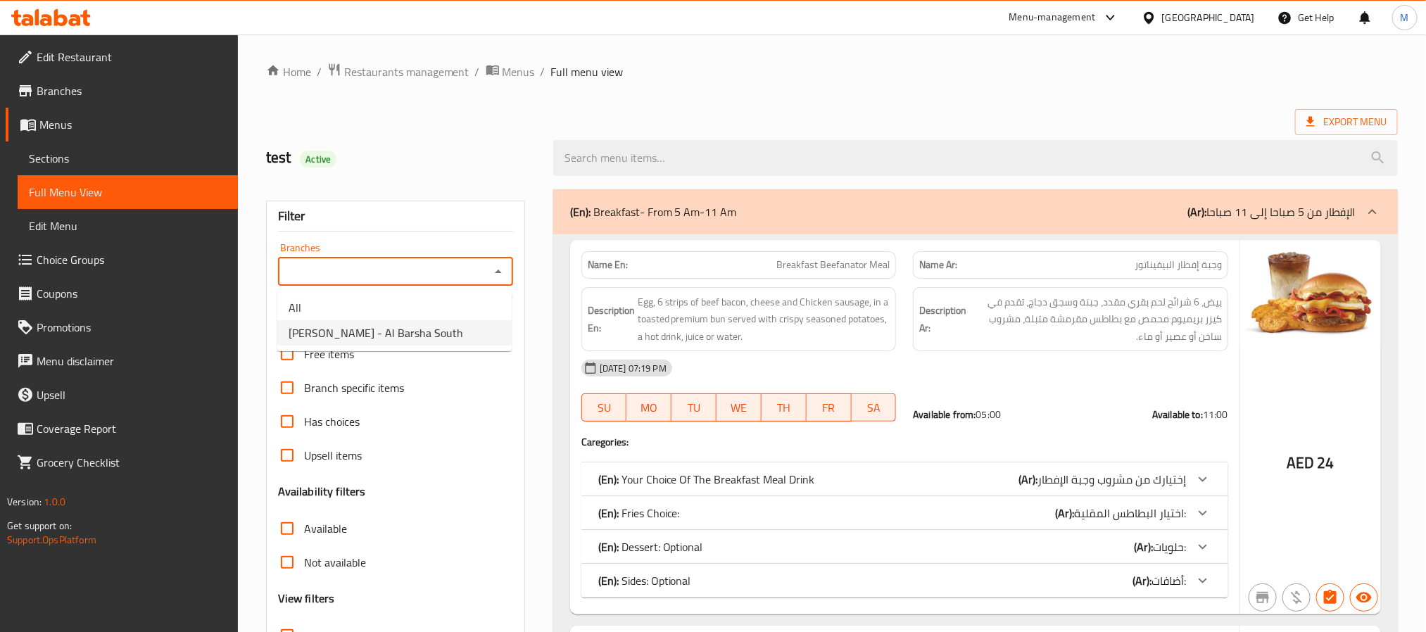
click at [408, 338] on span "[PERSON_NAME] - Al Barsha South" at bounding box center [376, 333] width 175 height 17
type input "[PERSON_NAME] - Al Barsha South"
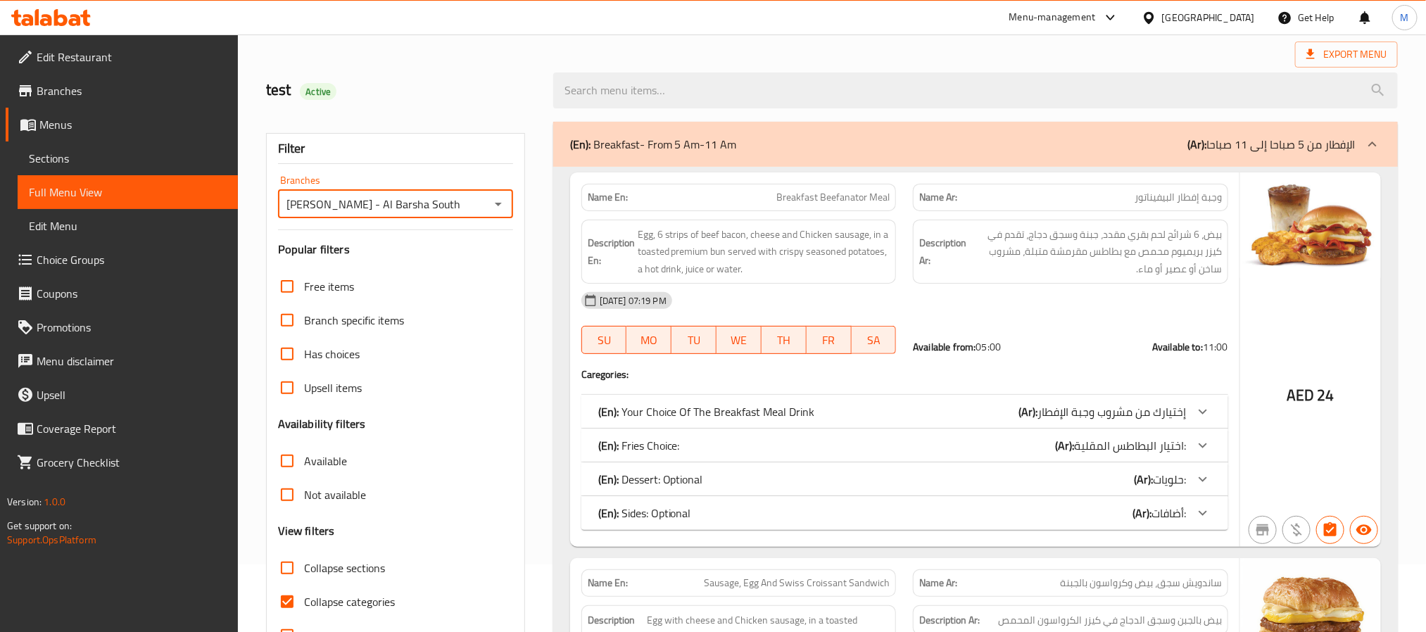
scroll to position [106, 0]
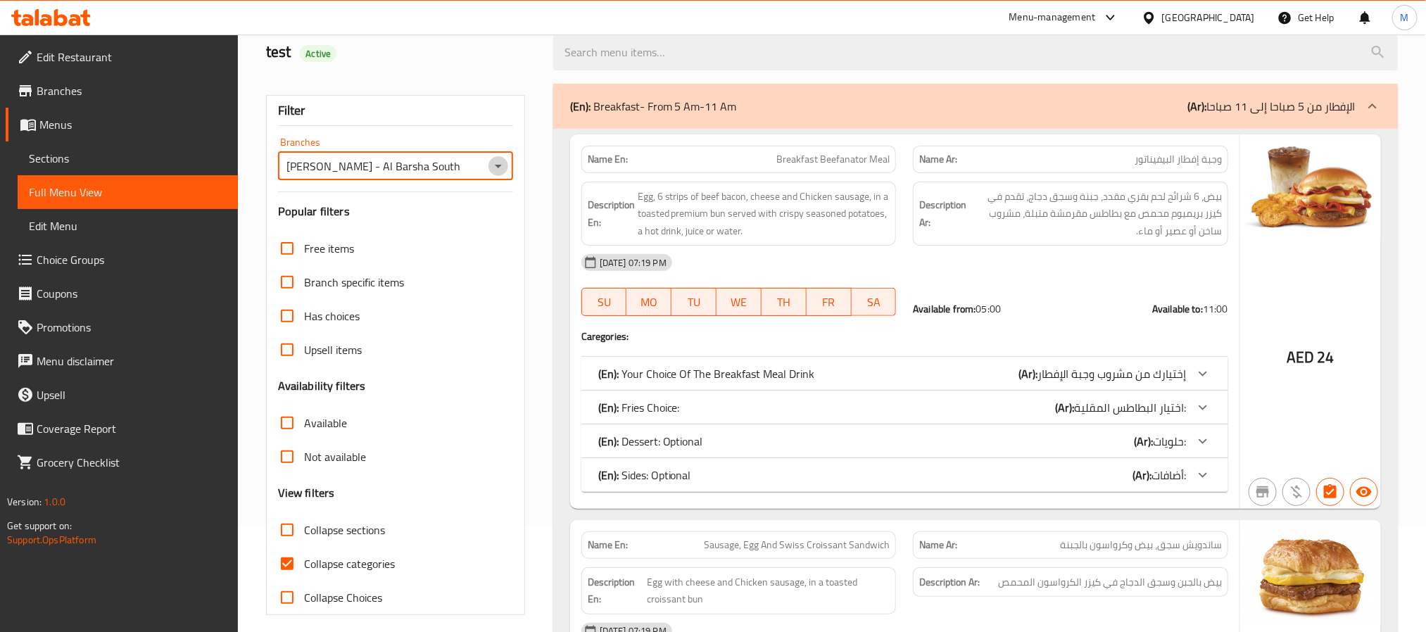
click at [499, 165] on icon "Open" at bounding box center [498, 167] width 7 height 4
click at [499, 165] on icon "Close" at bounding box center [498, 166] width 17 height 17
click at [294, 555] on input "Collapse categories" at bounding box center [287, 564] width 34 height 34
checkbox input "false"
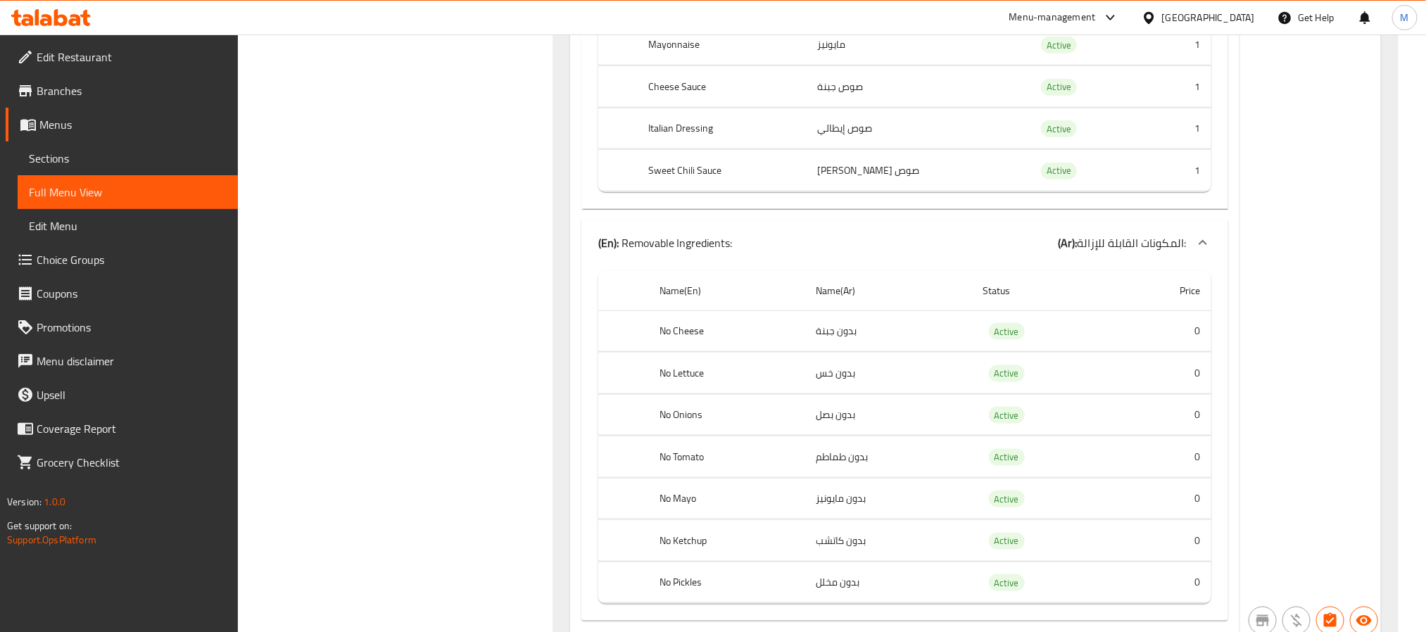
scroll to position [32120, 0]
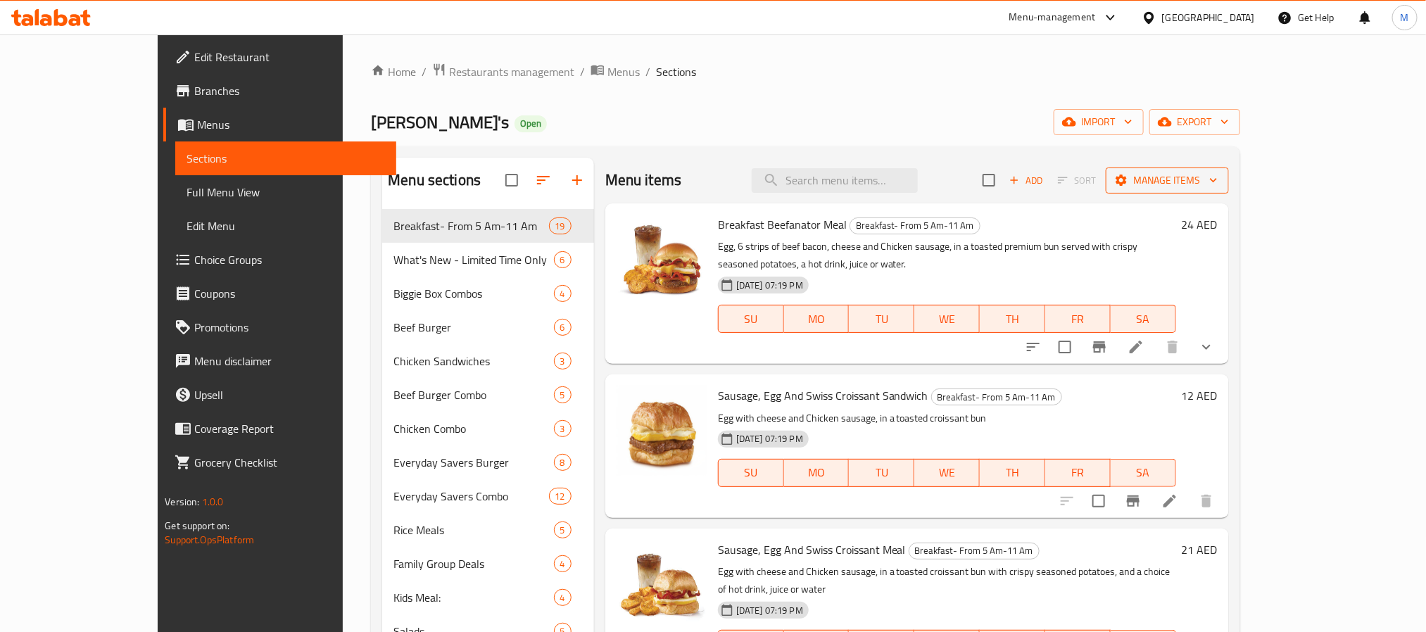
click at [1218, 177] on span "Manage items" at bounding box center [1167, 181] width 101 height 18
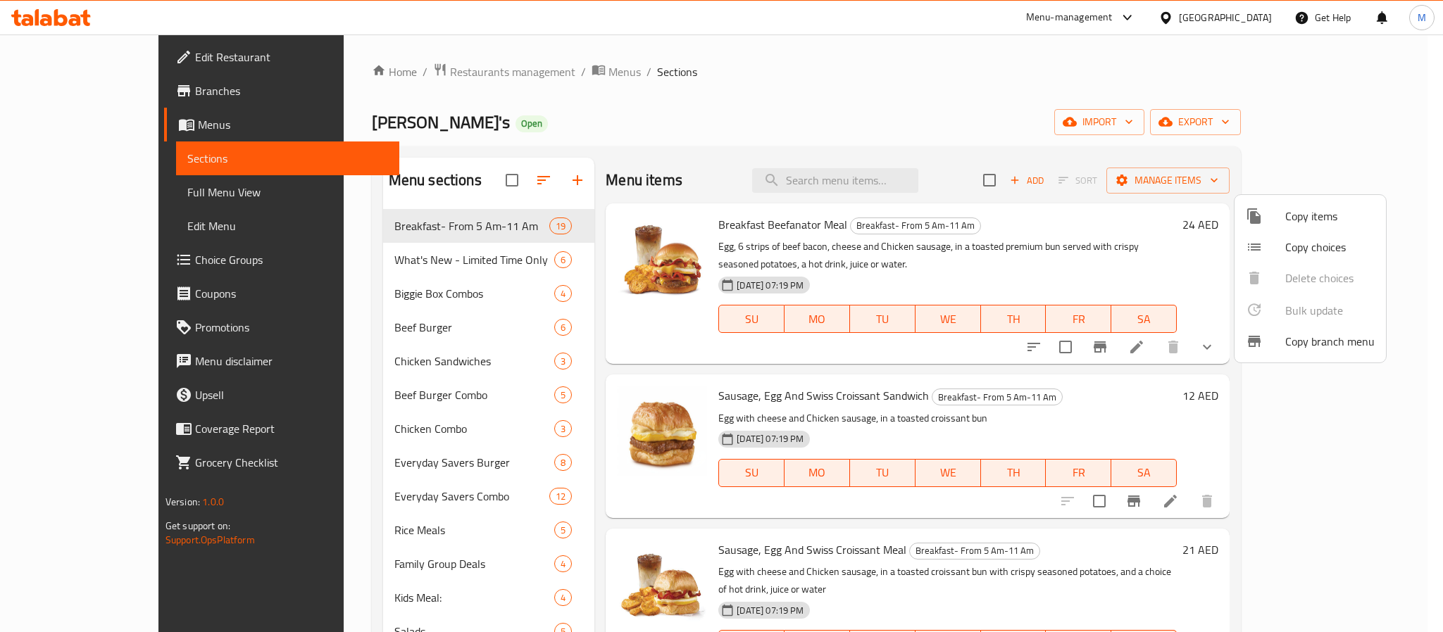
click at [1338, 135] on div at bounding box center [721, 316] width 1443 height 632
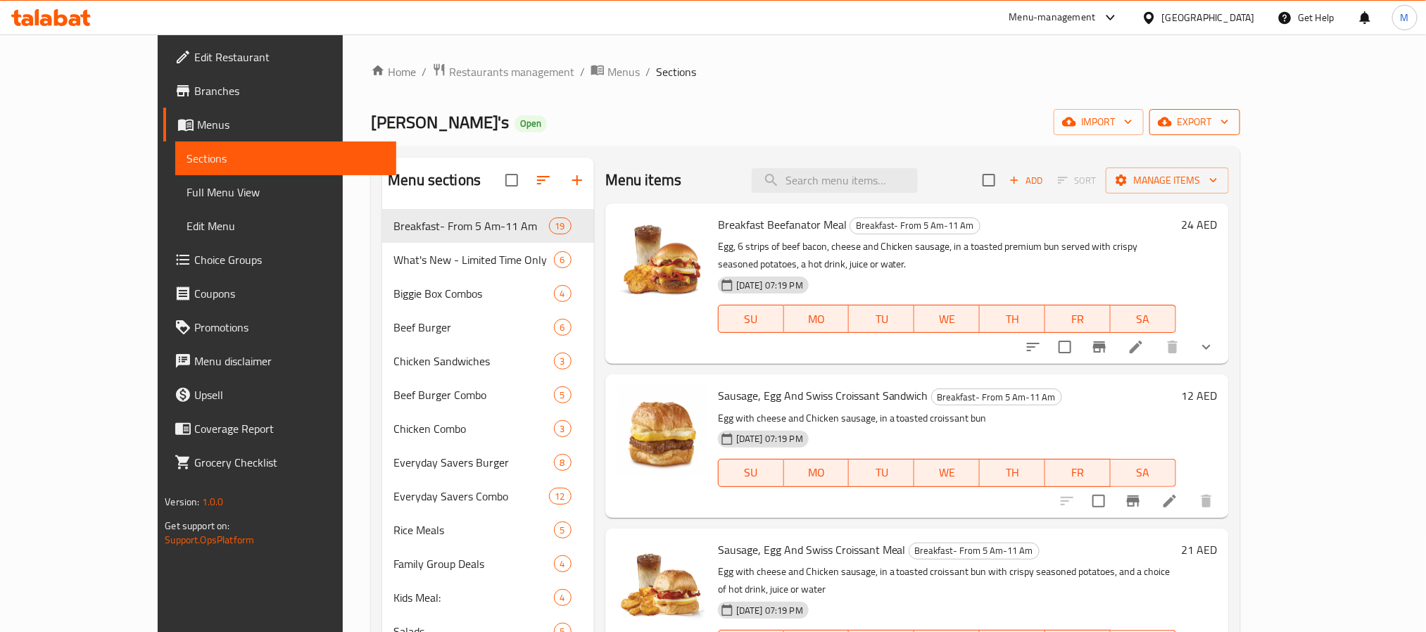
click at [1229, 131] on span "export" at bounding box center [1195, 122] width 68 height 18
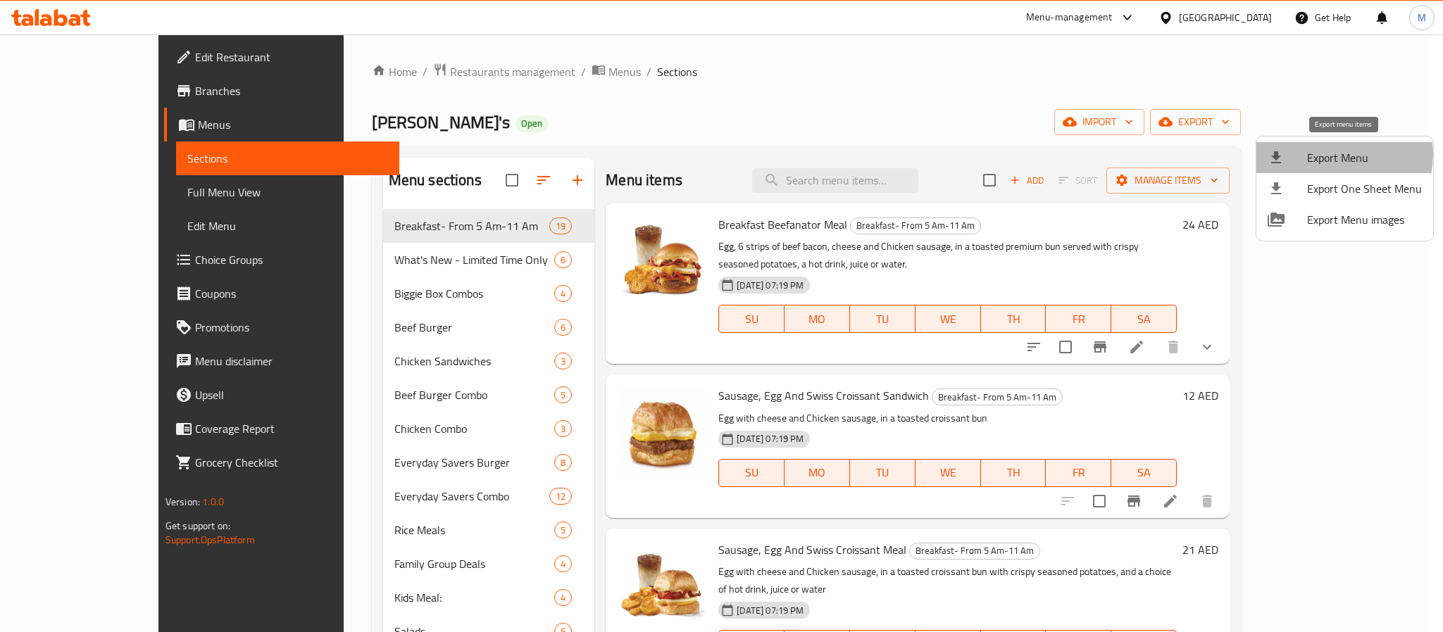
click at [1339, 155] on span "Export Menu" at bounding box center [1364, 157] width 115 height 17
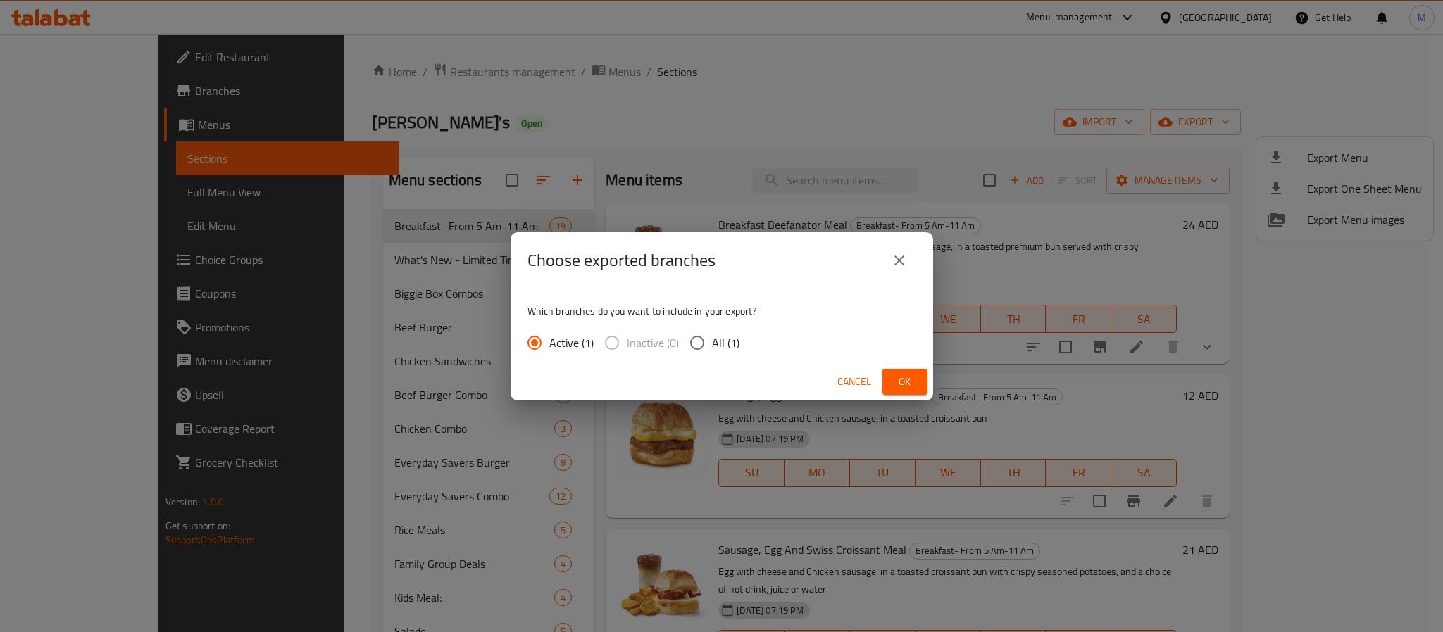
click at [894, 380] on span "Ok" at bounding box center [904, 382] width 23 height 18
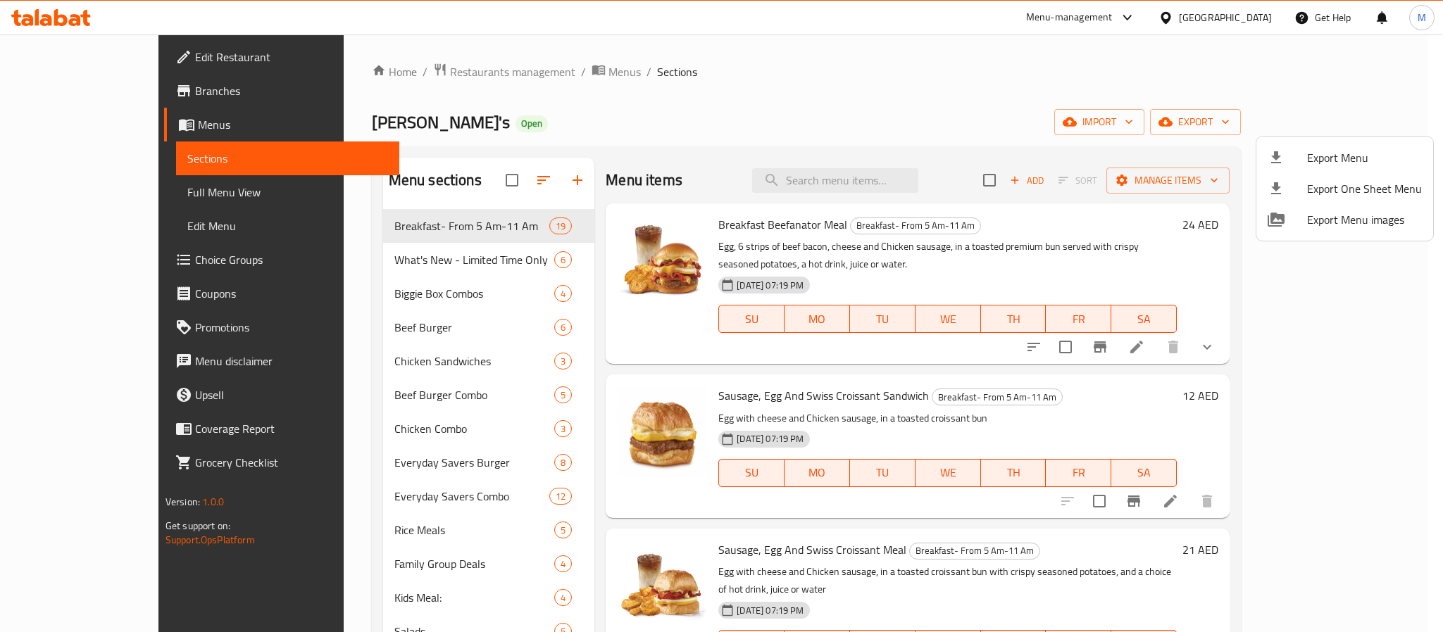
click at [530, 178] on div at bounding box center [721, 316] width 1443 height 632
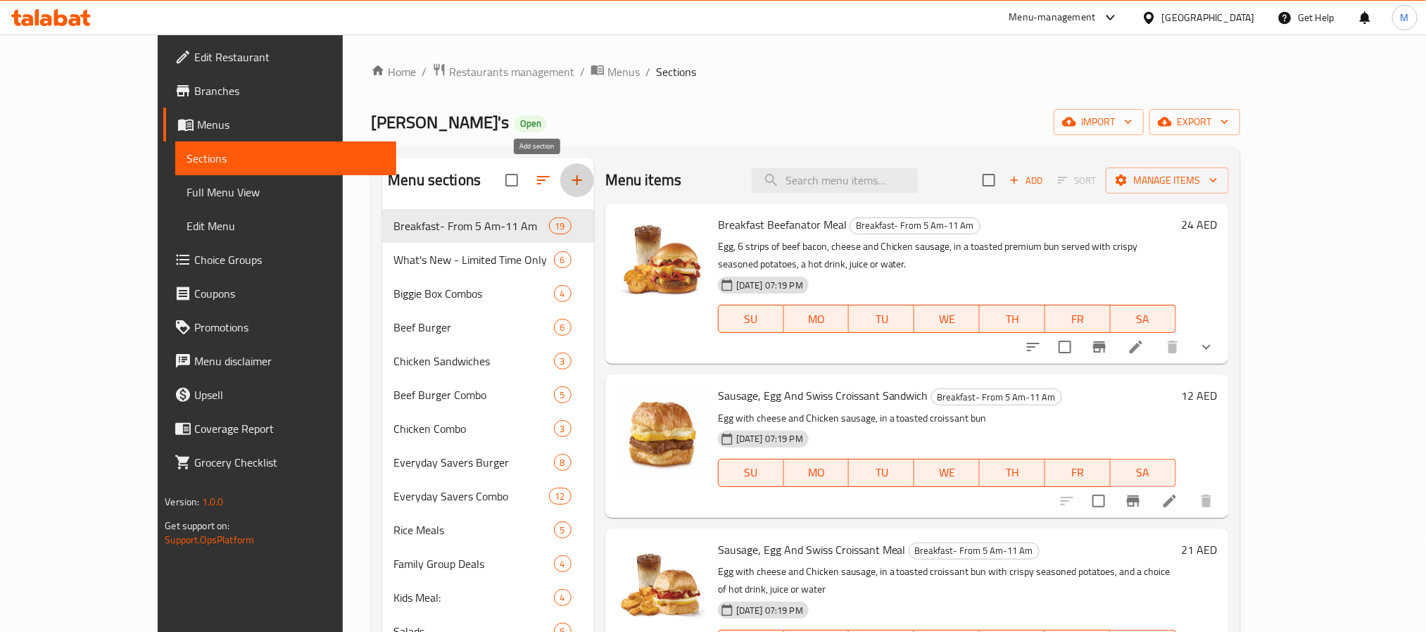
click at [569, 184] on icon "button" at bounding box center [577, 180] width 17 height 17
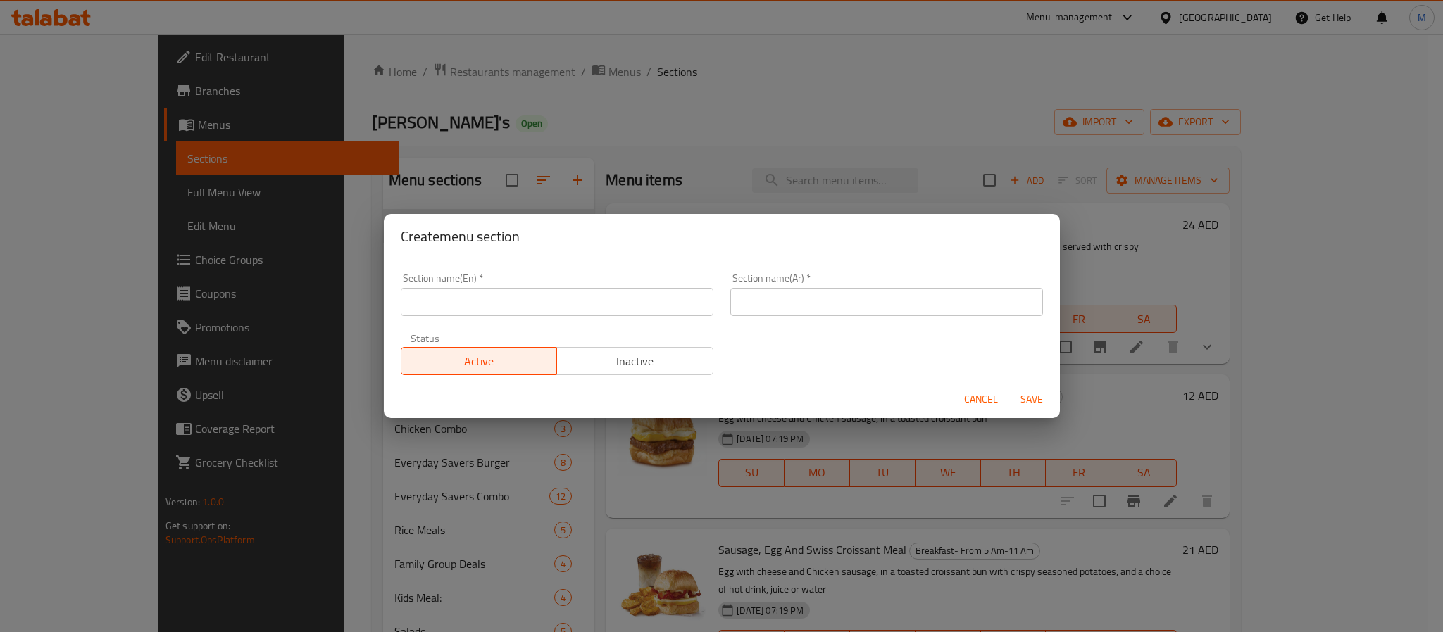
click at [480, 309] on input "text" at bounding box center [557, 302] width 313 height 28
type input "Remove"
click at [800, 311] on input "text" at bounding box center [886, 302] width 313 height 28
click at [800, 311] on input "v" at bounding box center [886, 302] width 313 height 28
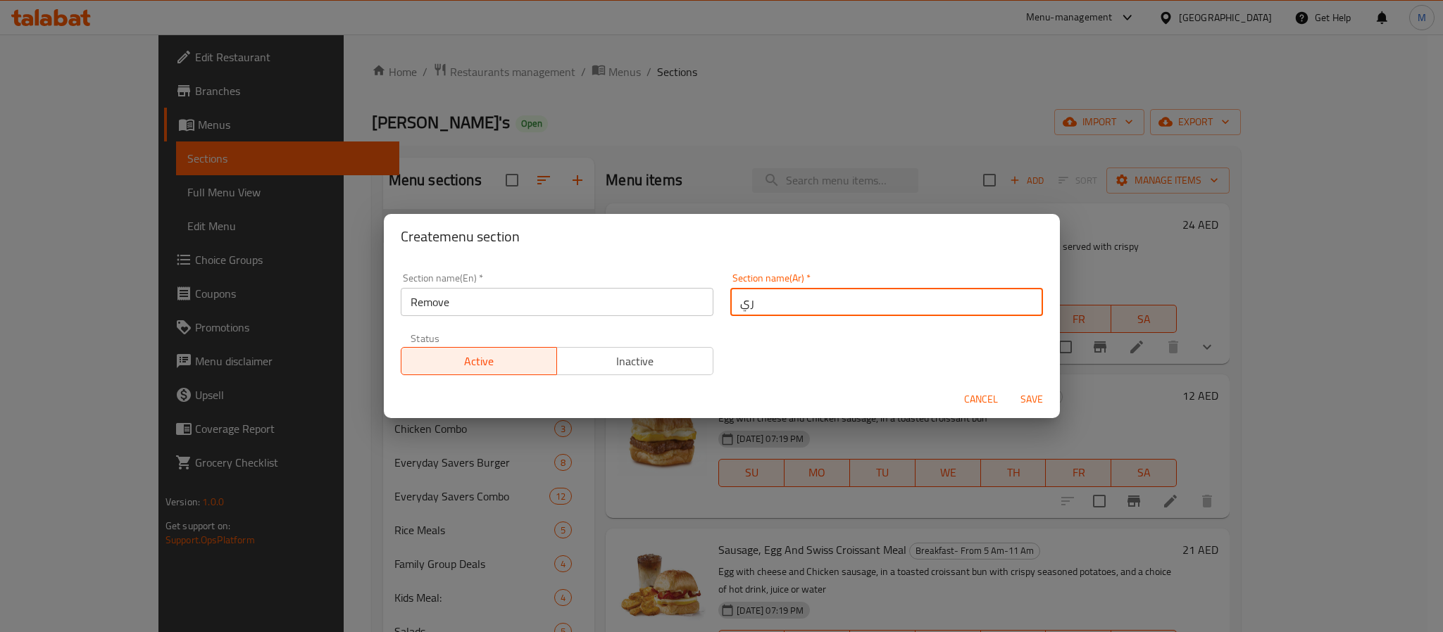
type input "ريموف"
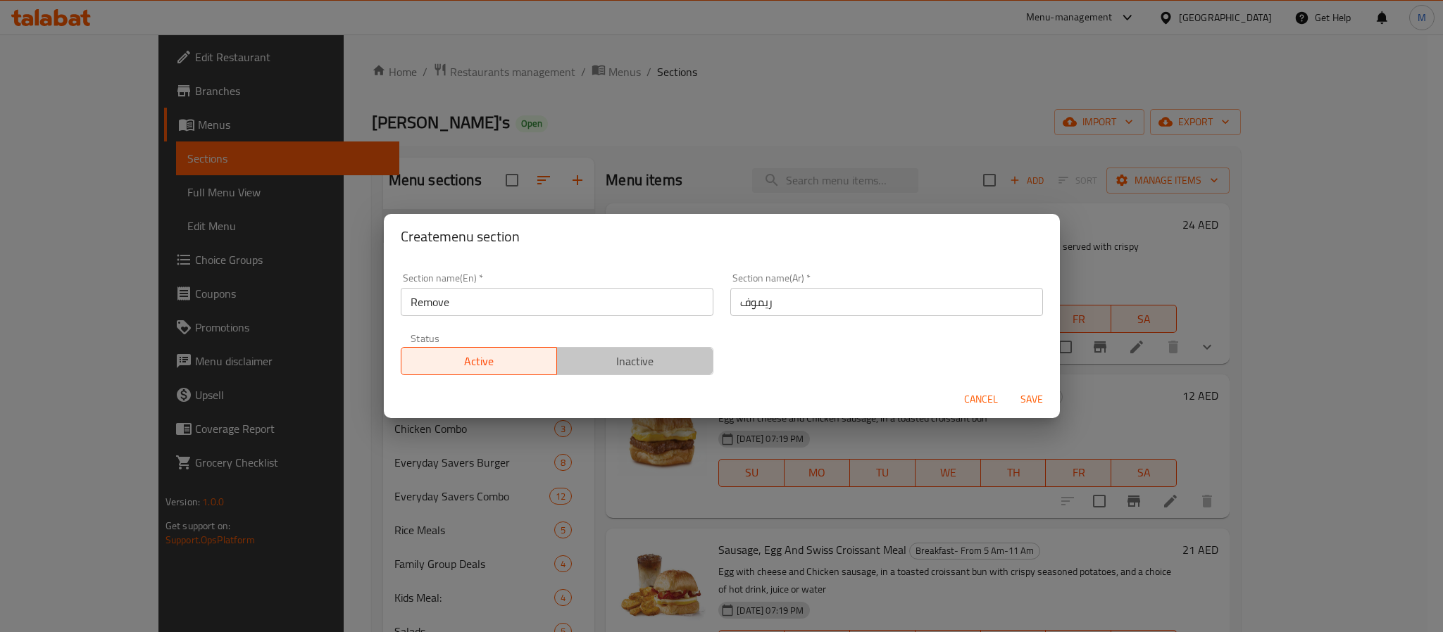
click at [660, 367] on span "Inactive" at bounding box center [634, 361] width 145 height 20
click at [1041, 403] on span "Save" at bounding box center [1031, 400] width 34 height 18
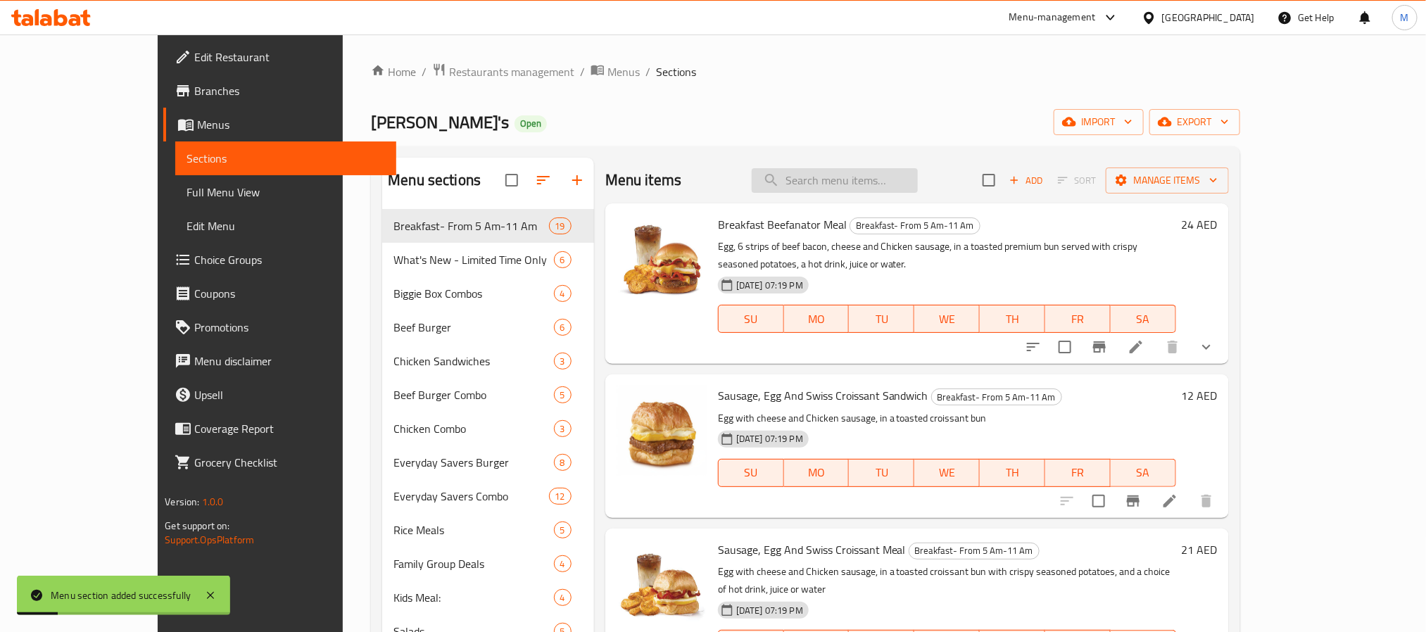
click at [887, 173] on input "search" at bounding box center [835, 180] width 166 height 25
paste input "Italian Caesar salad"
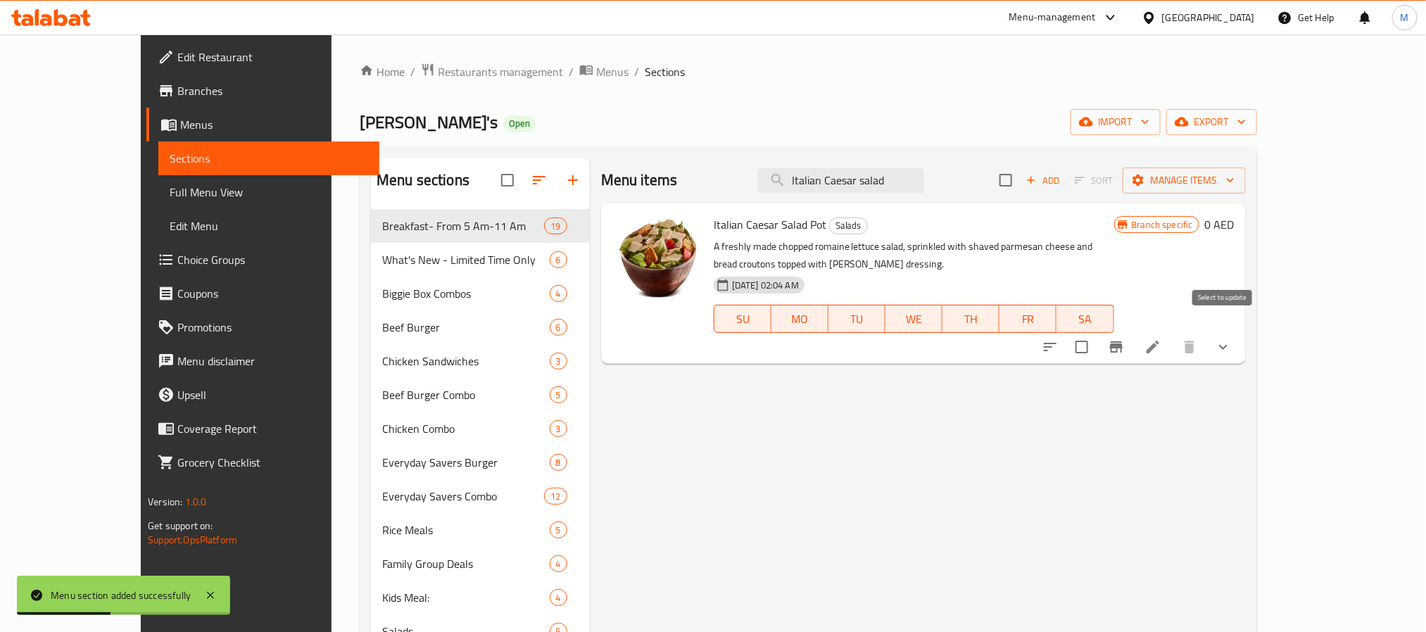
type input "Italian Caesar salad"
click at [1097, 338] on input "checkbox" at bounding box center [1082, 347] width 30 height 30
checkbox input "true"
checkbox input "false"
click at [1235, 187] on span "Manage items" at bounding box center [1184, 181] width 101 height 18
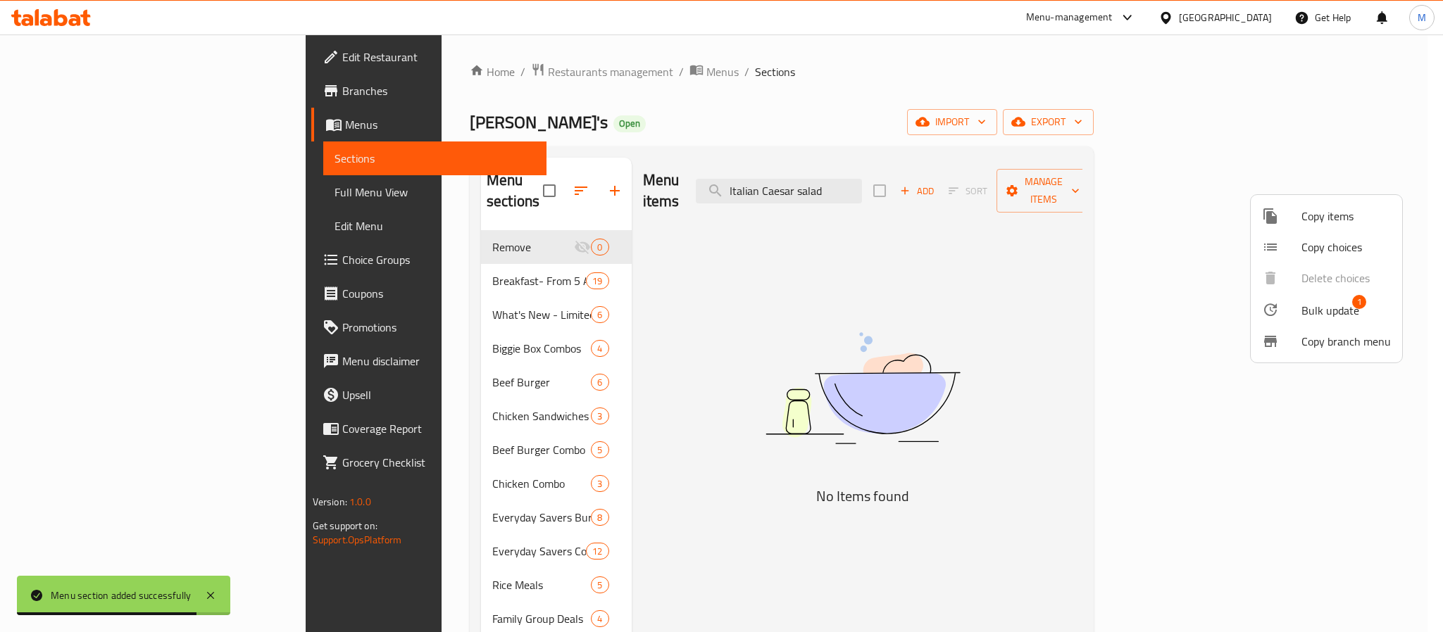
click at [1105, 241] on div at bounding box center [721, 316] width 1443 height 632
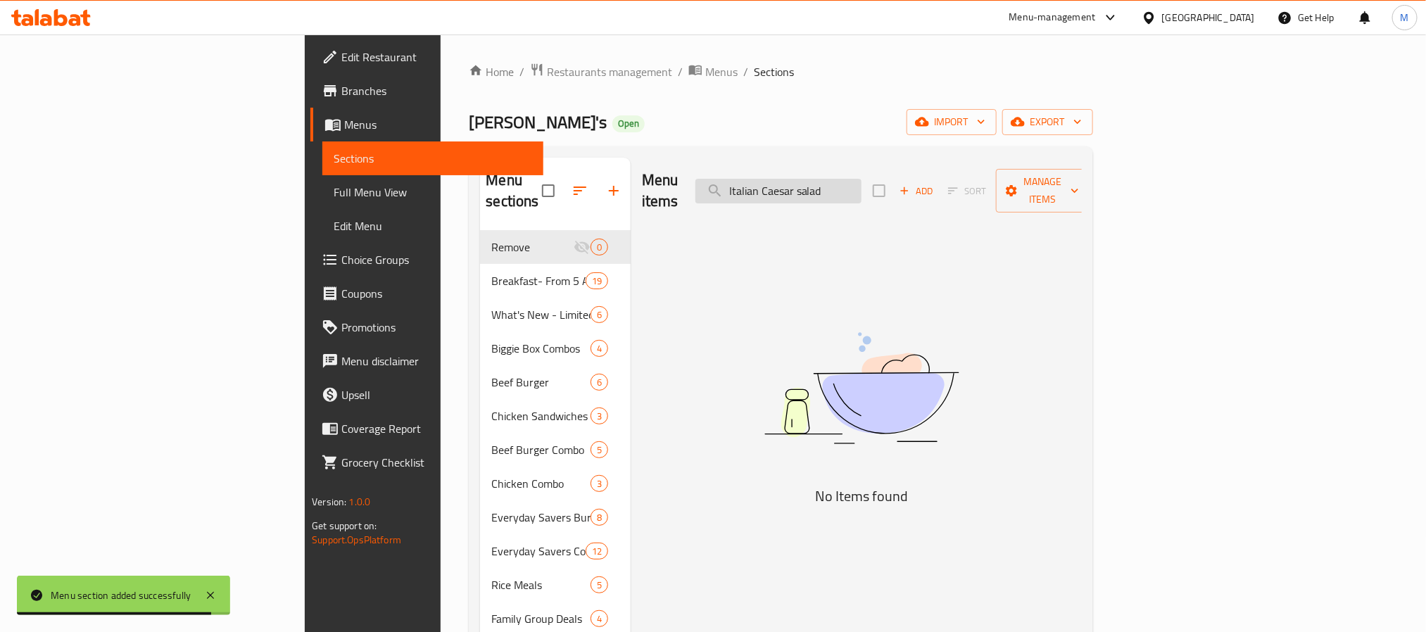
click at [862, 180] on input "Italian Caesar salad" at bounding box center [779, 191] width 166 height 25
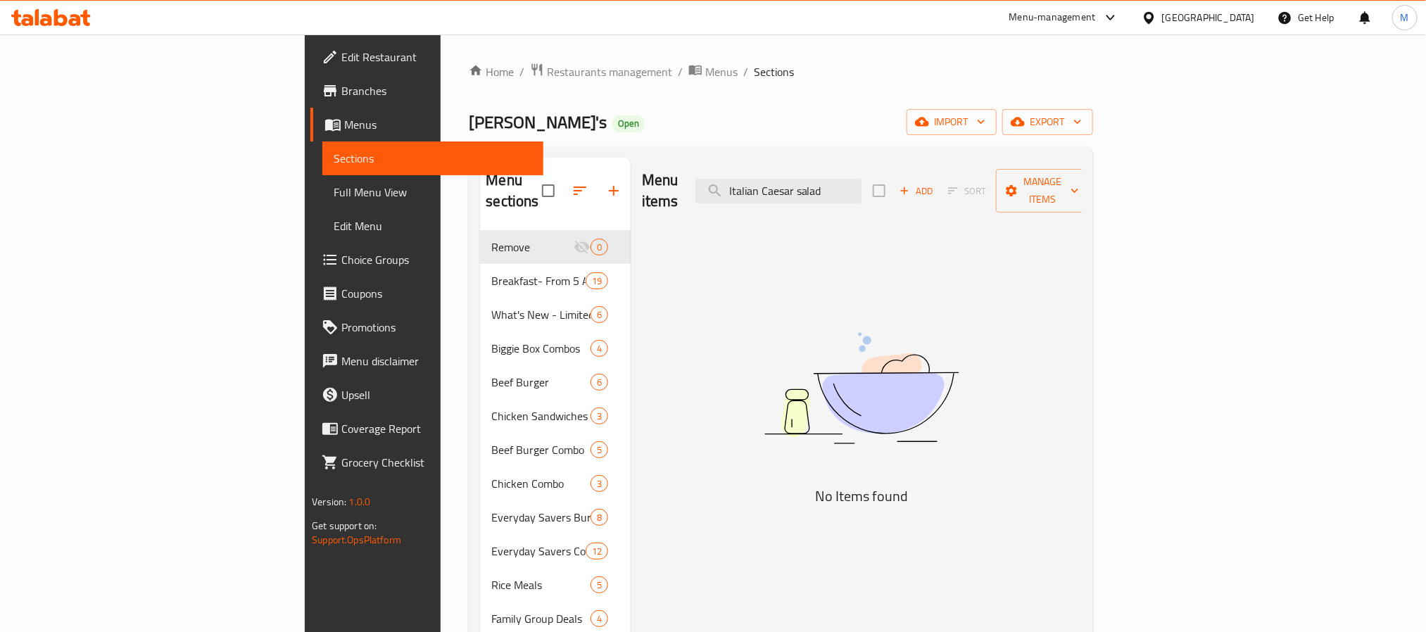
type input "Italian Caesar salad"
checkbox input "true"
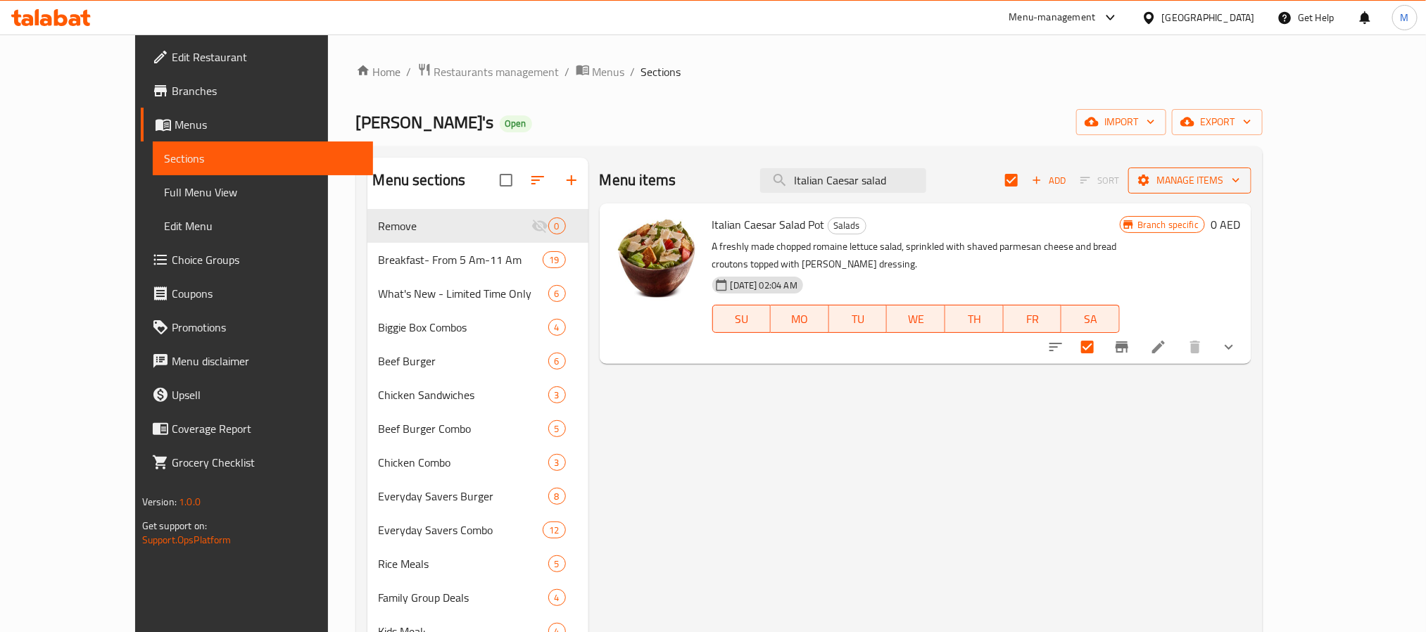
type input "Italian Caesar salad"
click at [1240, 189] on span "Manage items" at bounding box center [1190, 181] width 101 height 18
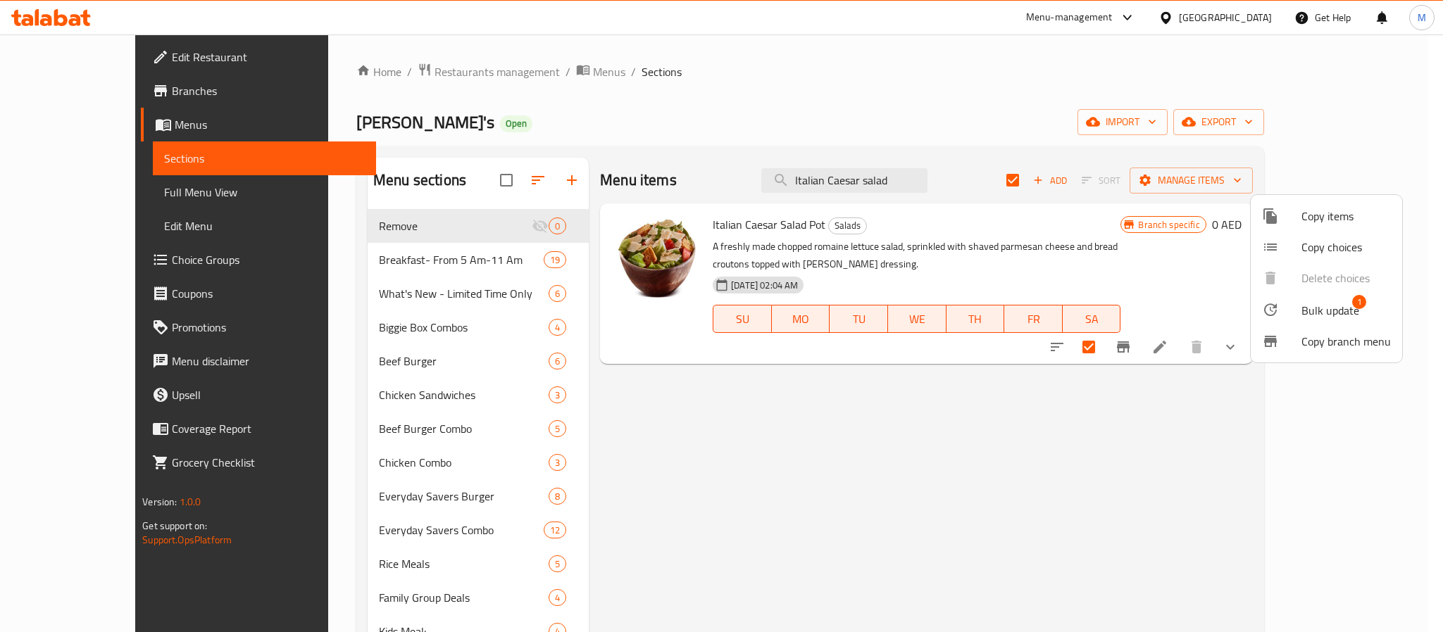
click at [1324, 296] on li "Bulk update 1" at bounding box center [1325, 310] width 151 height 32
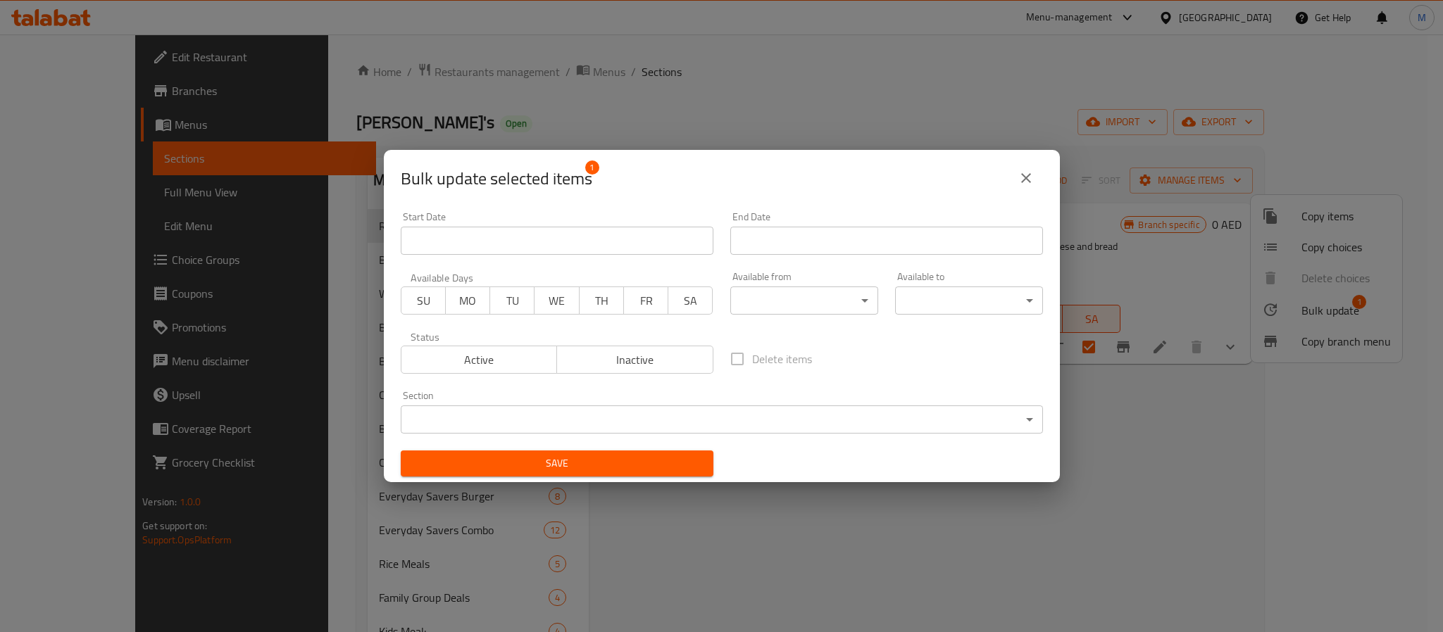
click at [564, 425] on body "​ Menu-management [GEOGRAPHIC_DATA] Get Help M Edit Restaurant Branches Menus S…" at bounding box center [721, 333] width 1443 height 598
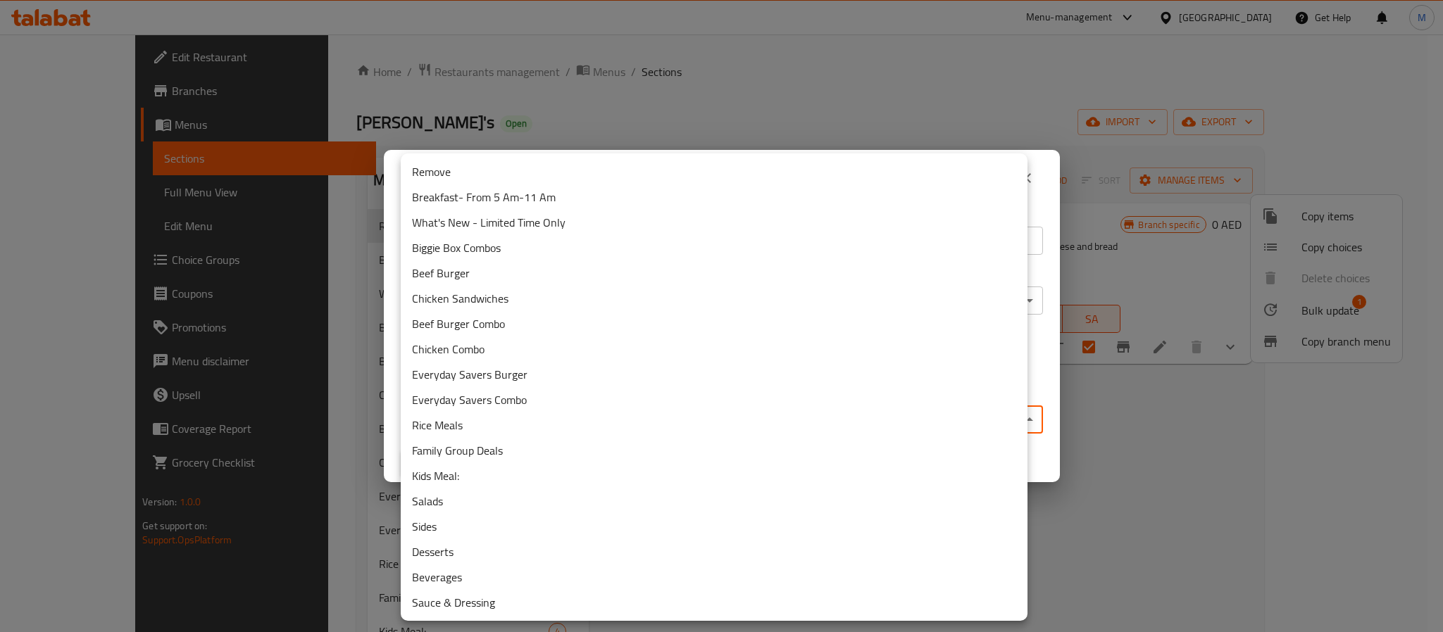
click at [463, 173] on li "Remove" at bounding box center [714, 171] width 627 height 25
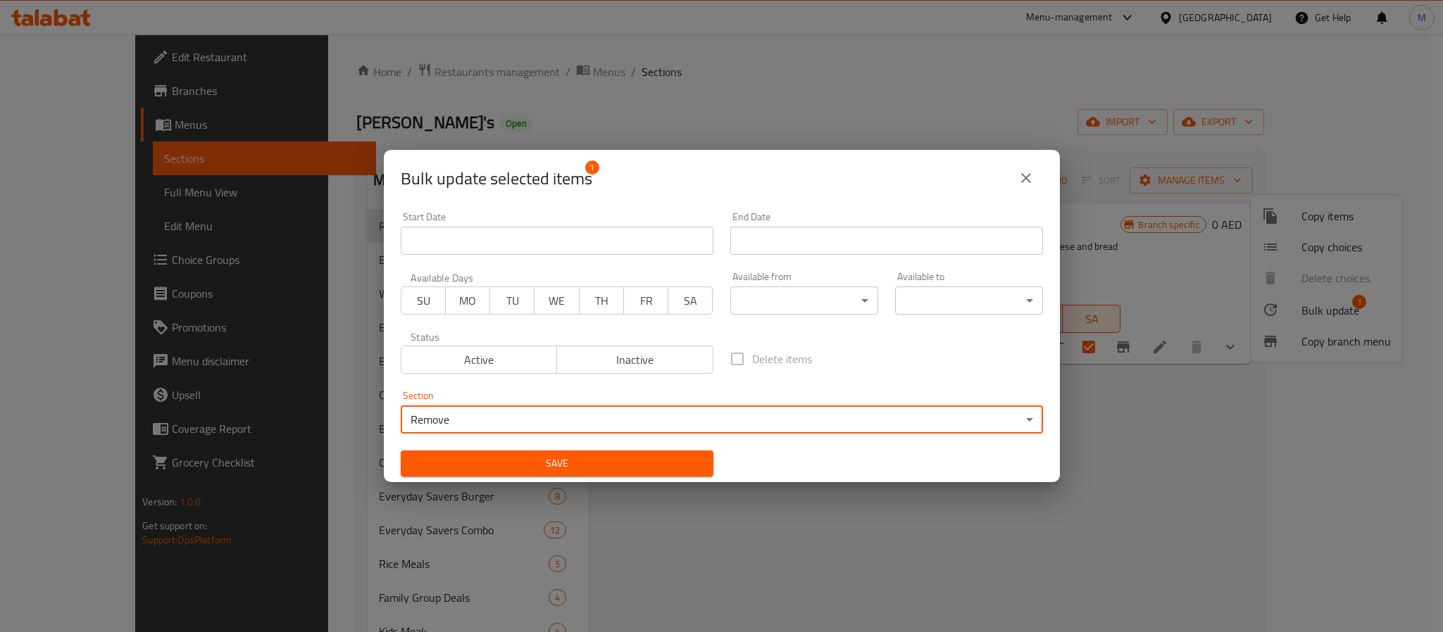
click at [651, 469] on span "Save" at bounding box center [557, 464] width 290 height 18
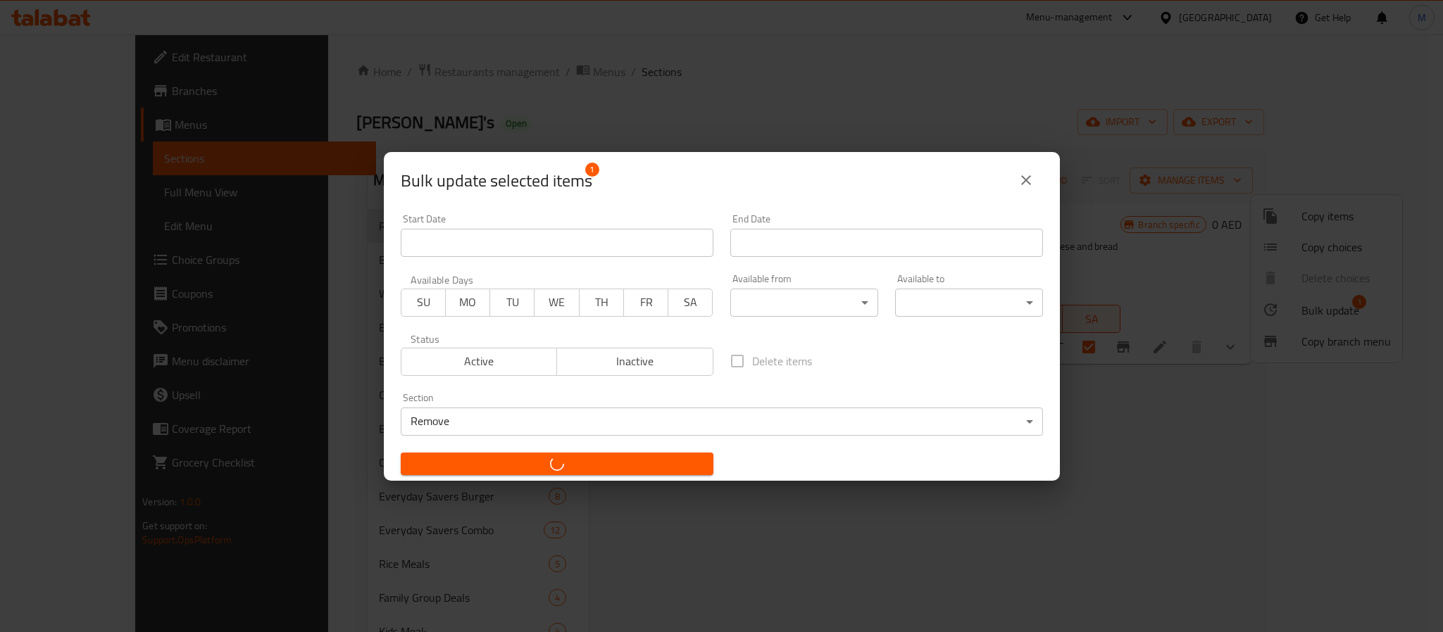
checkbox input "false"
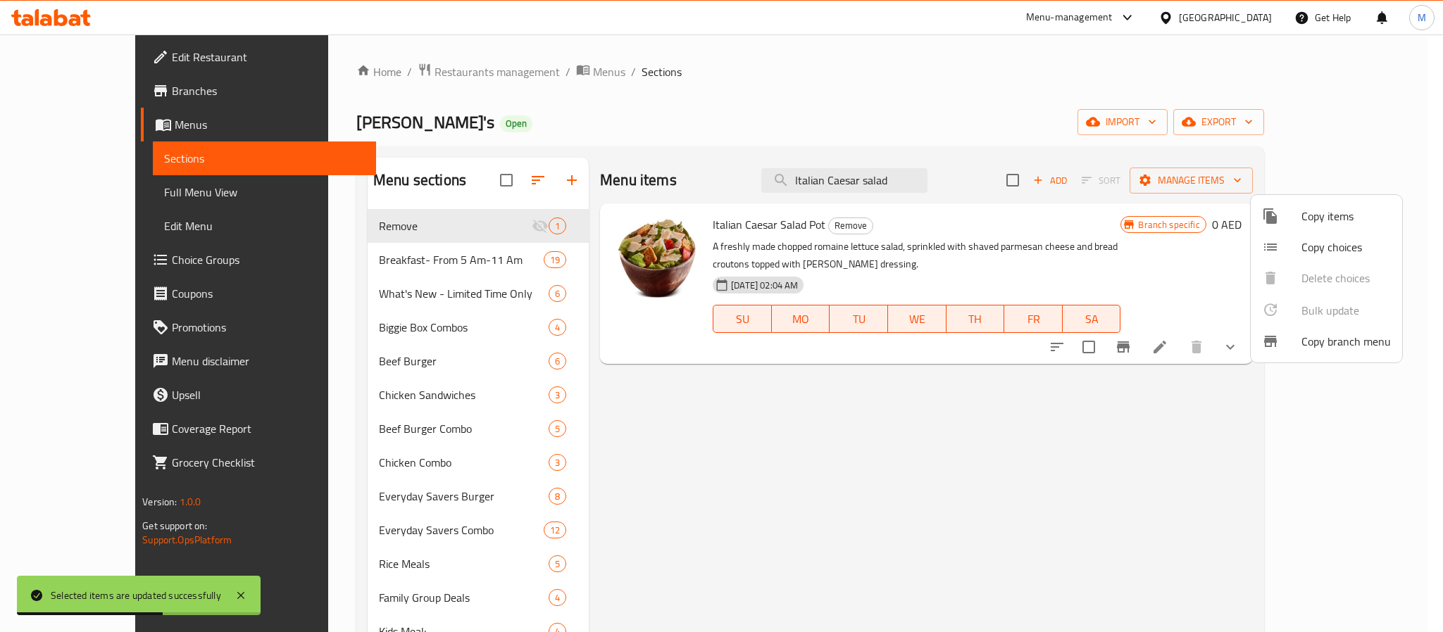
click at [889, 191] on div at bounding box center [721, 316] width 1443 height 632
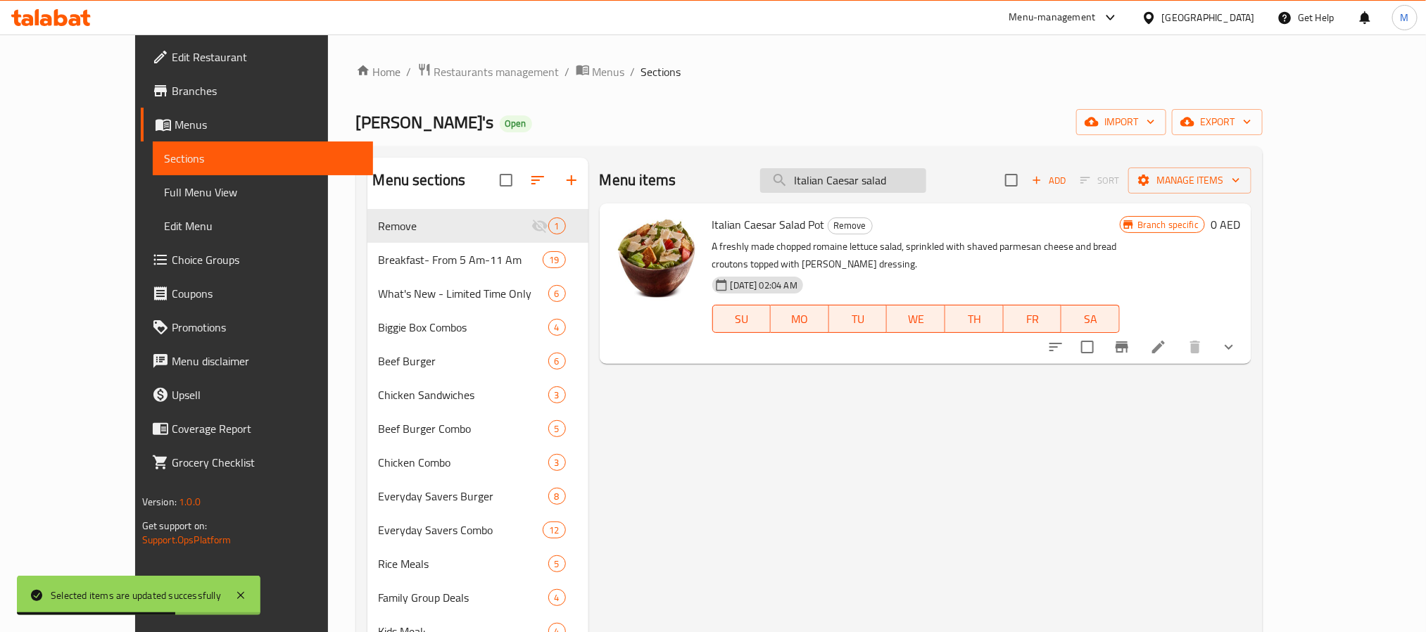
click at [893, 186] on input "Italian Caesar salad" at bounding box center [843, 180] width 166 height 25
paste input "chicken Caesar salad"
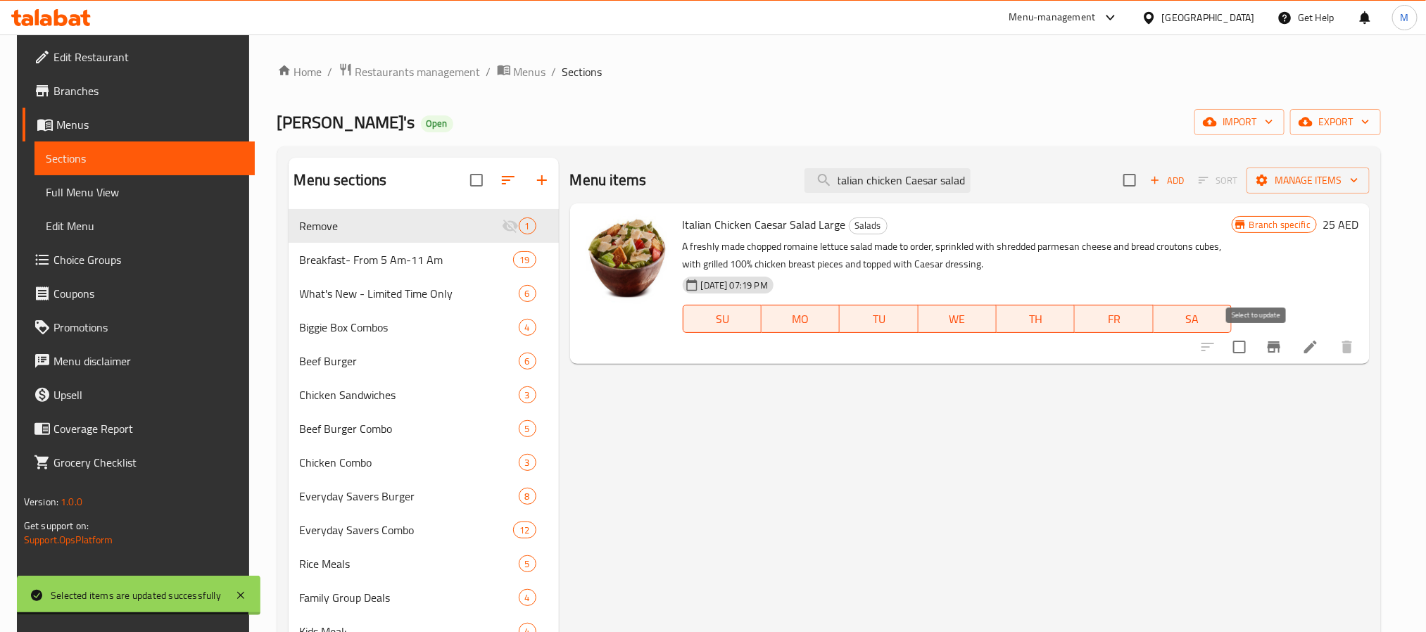
type input "Italian chicken Caesar salad"
click at [1253, 349] on input "checkbox" at bounding box center [1240, 347] width 30 height 30
checkbox input "true"
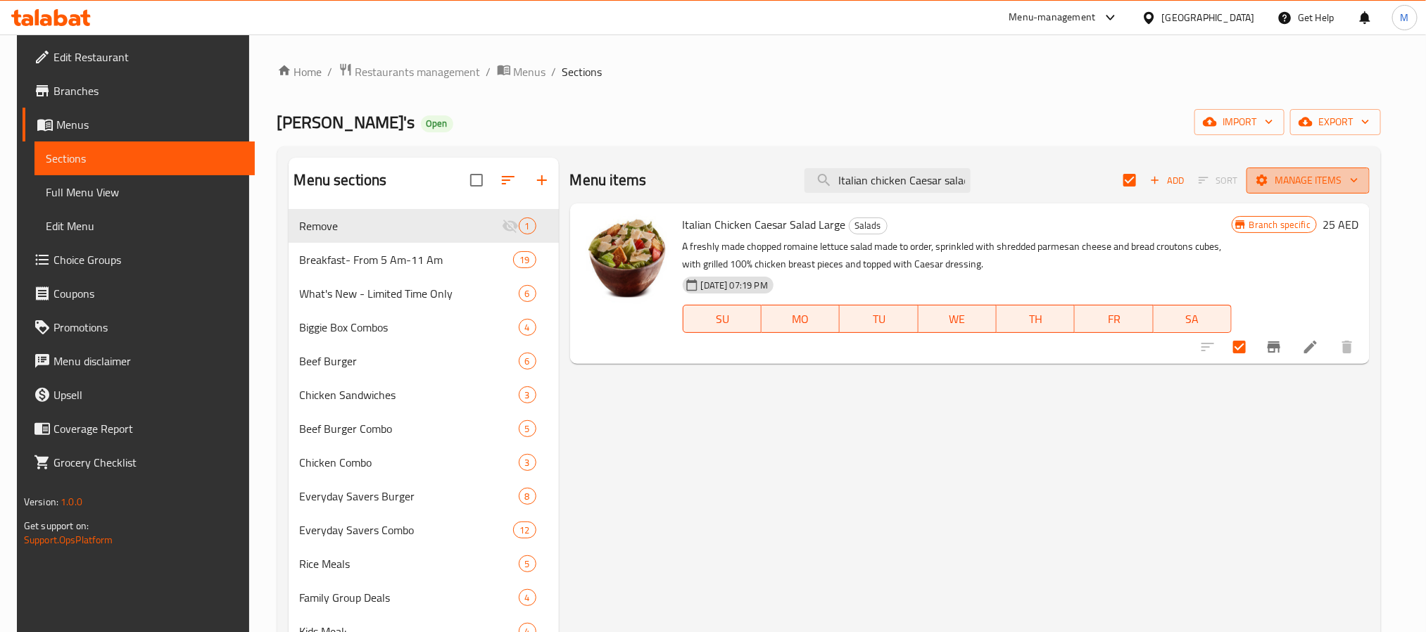
click at [1293, 189] on span "Manage items" at bounding box center [1308, 181] width 101 height 18
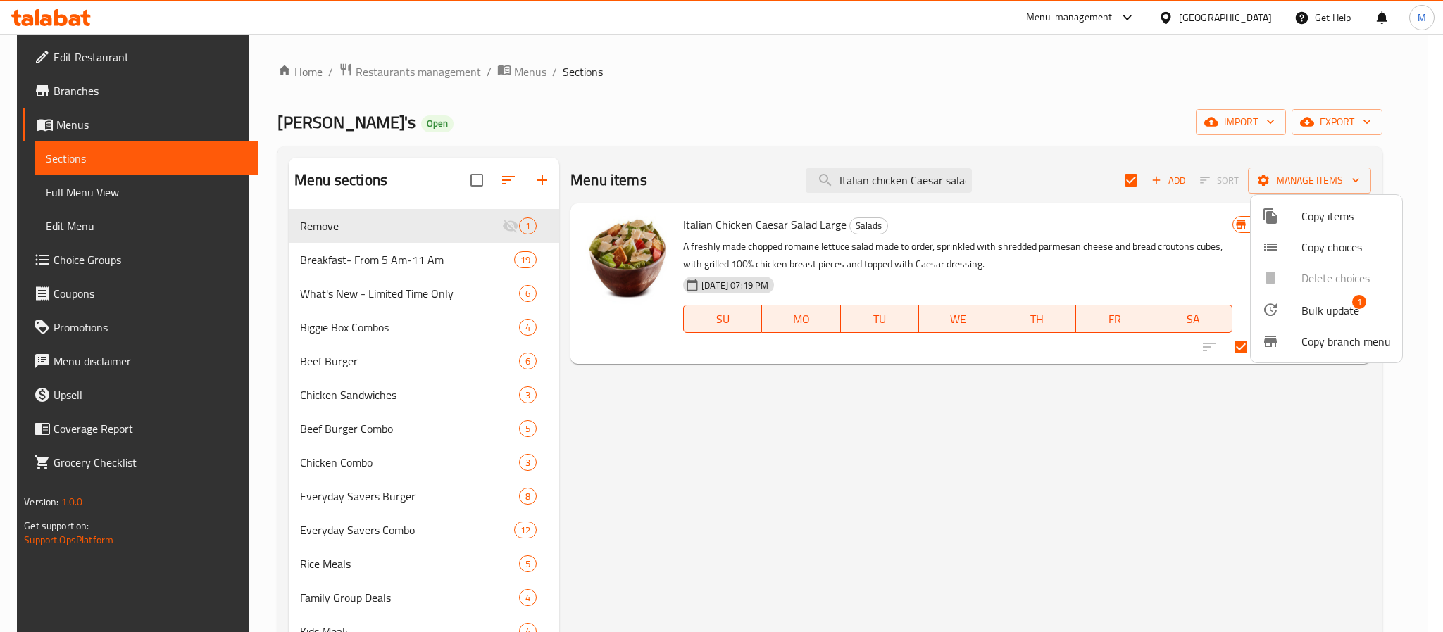
click at [1341, 302] on span "Bulk update" at bounding box center [1330, 310] width 58 height 17
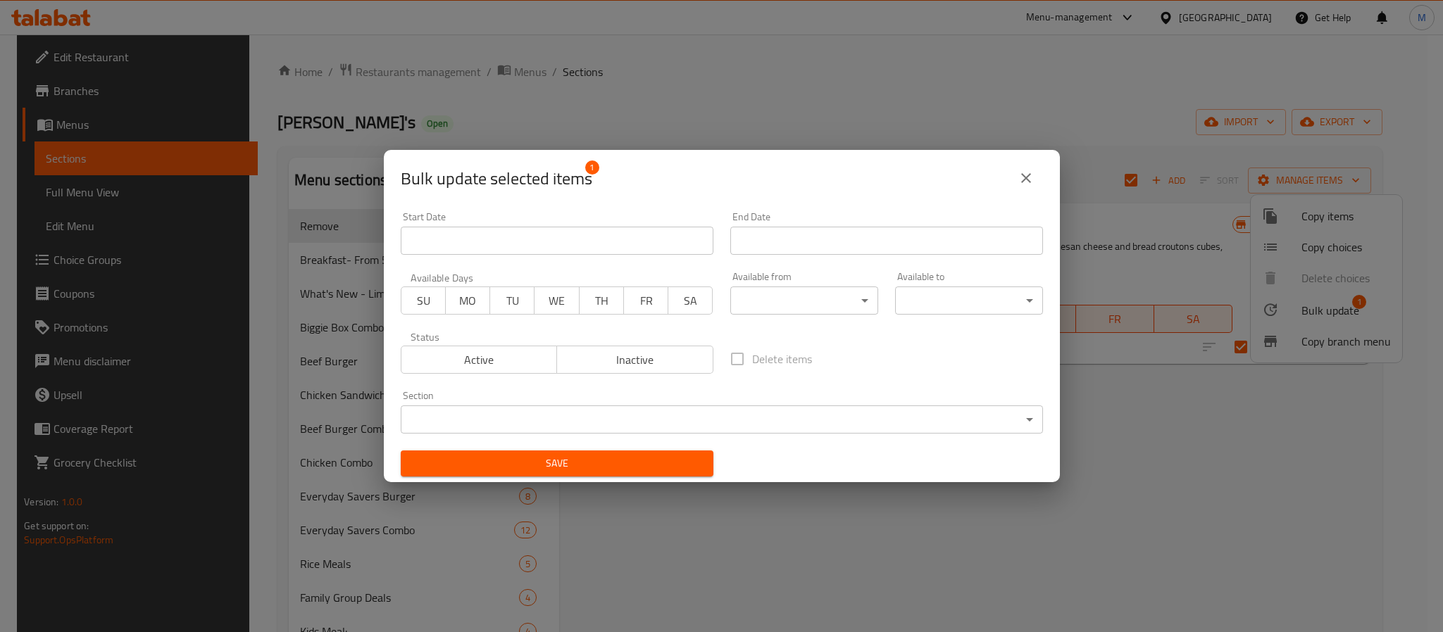
click at [598, 410] on body "​ Menu-management [GEOGRAPHIC_DATA] Get Help M Edit Restaurant Branches Menus S…" at bounding box center [721, 333] width 1443 height 598
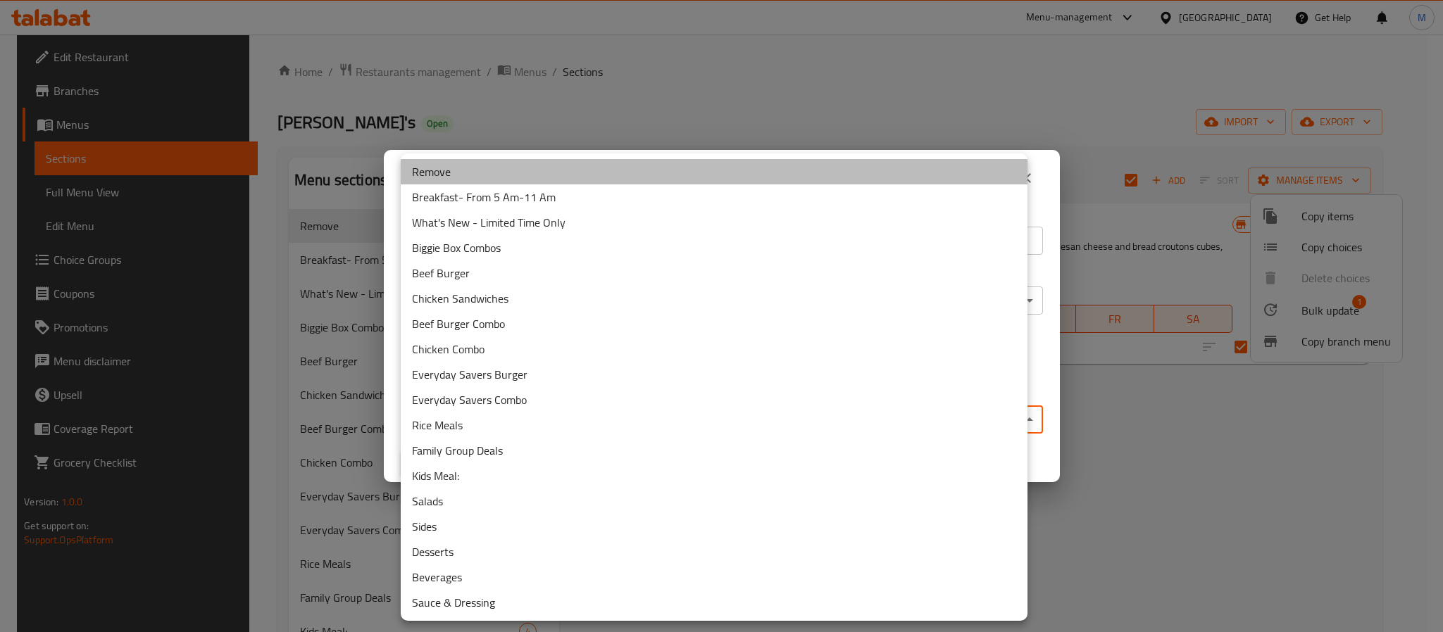
click at [509, 182] on li "Remove" at bounding box center [714, 171] width 627 height 25
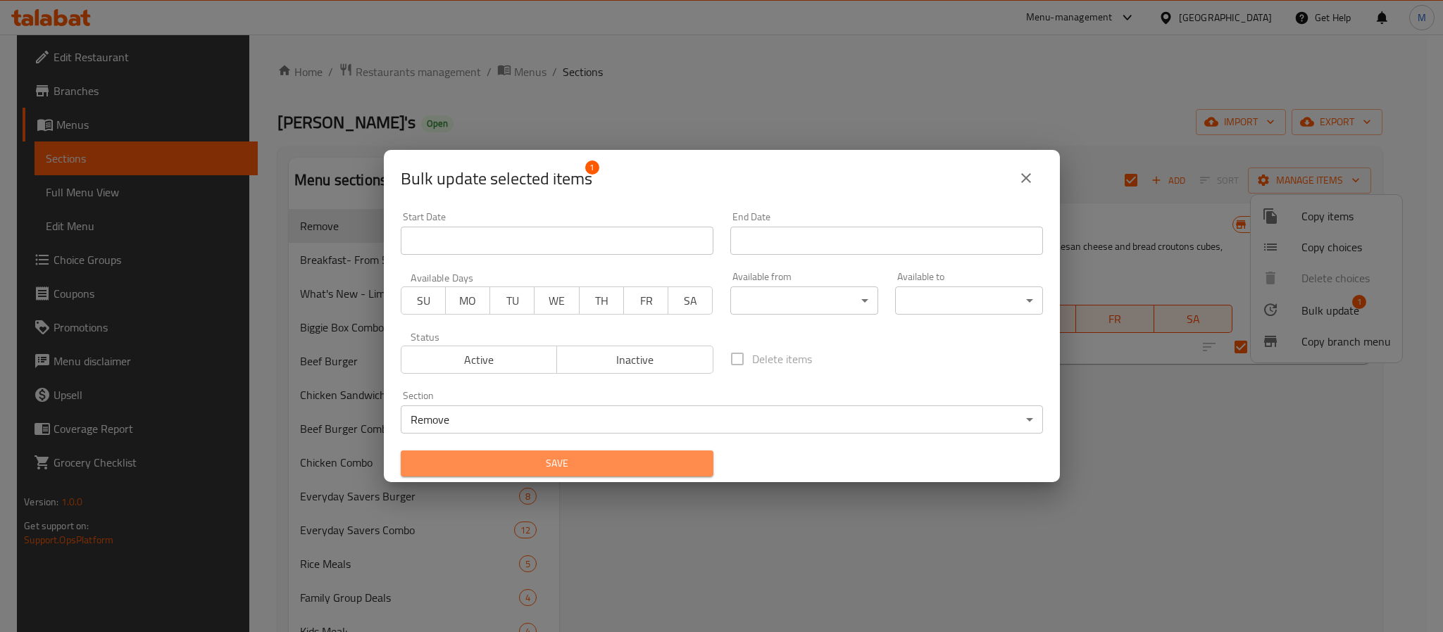
click at [598, 461] on span "Save" at bounding box center [557, 464] width 290 height 18
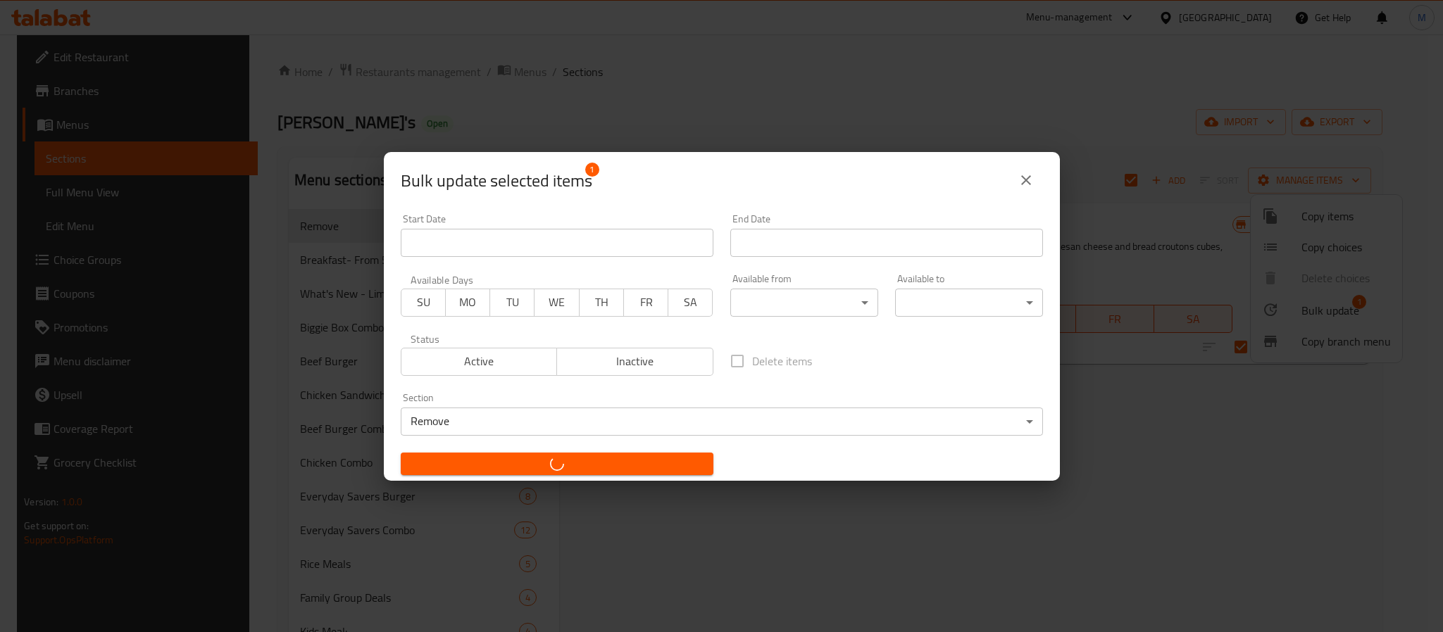
checkbox input "false"
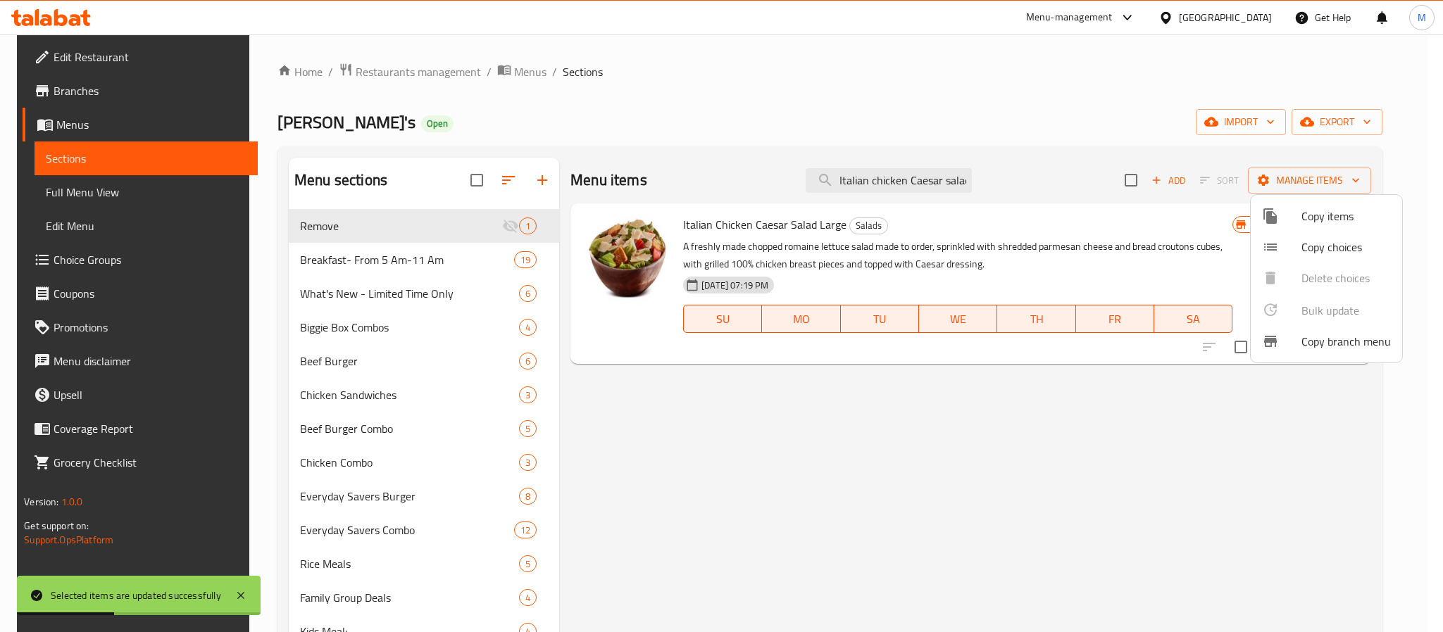
click at [1062, 127] on div at bounding box center [721, 316] width 1443 height 632
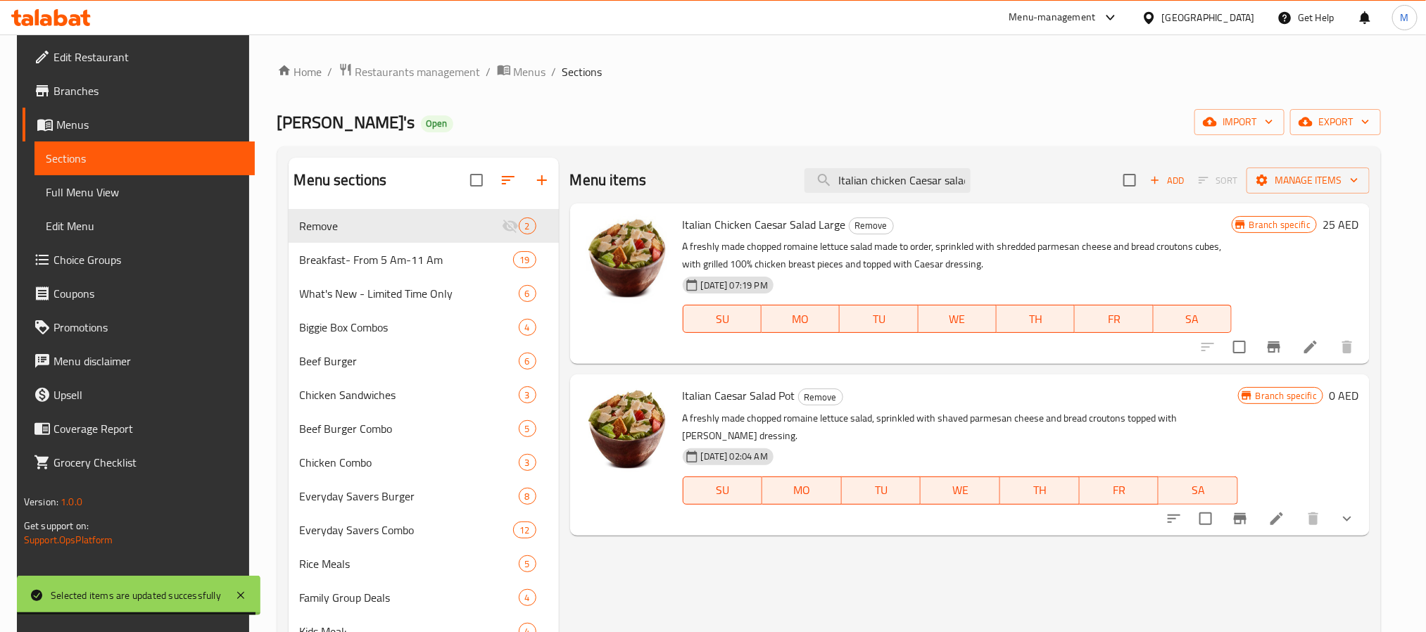
click at [912, 165] on div "Menu items Italian chicken Caesar salad Add Sort Manage items" at bounding box center [970, 181] width 800 height 46
click at [924, 180] on input "Italian chicken Caesar salad" at bounding box center [888, 180] width 166 height 25
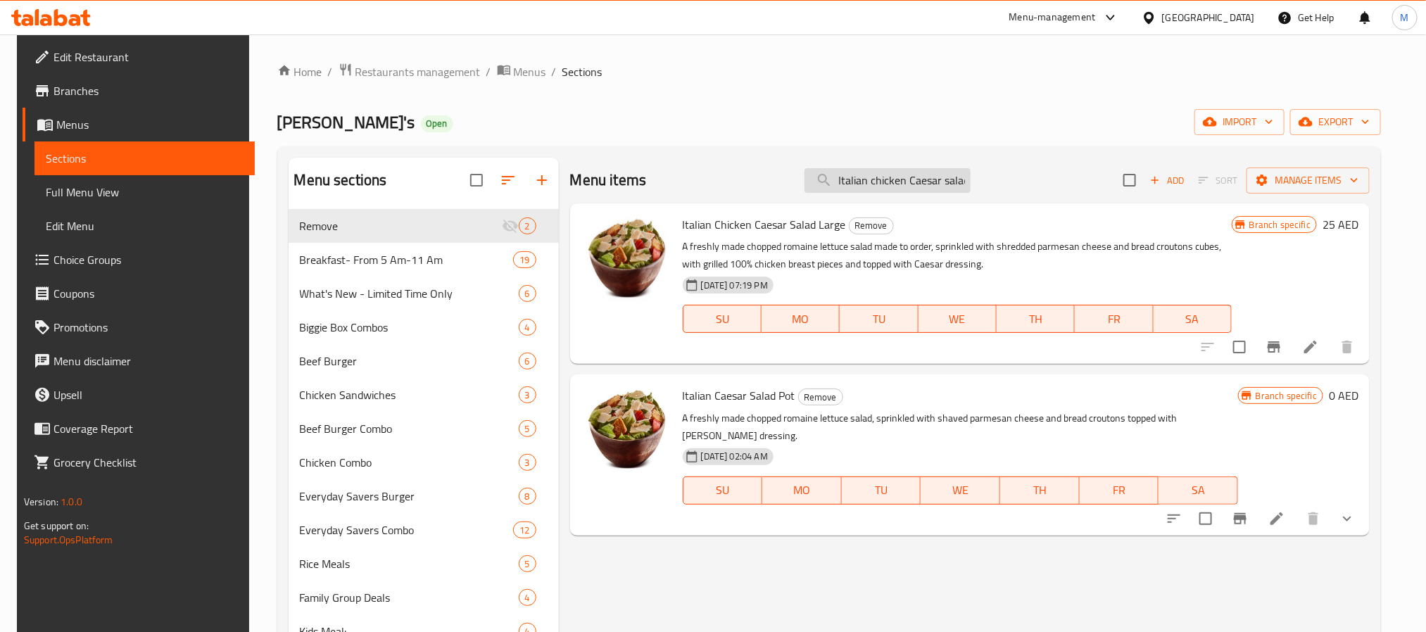
paste input "Triple chocolate nut frosty"
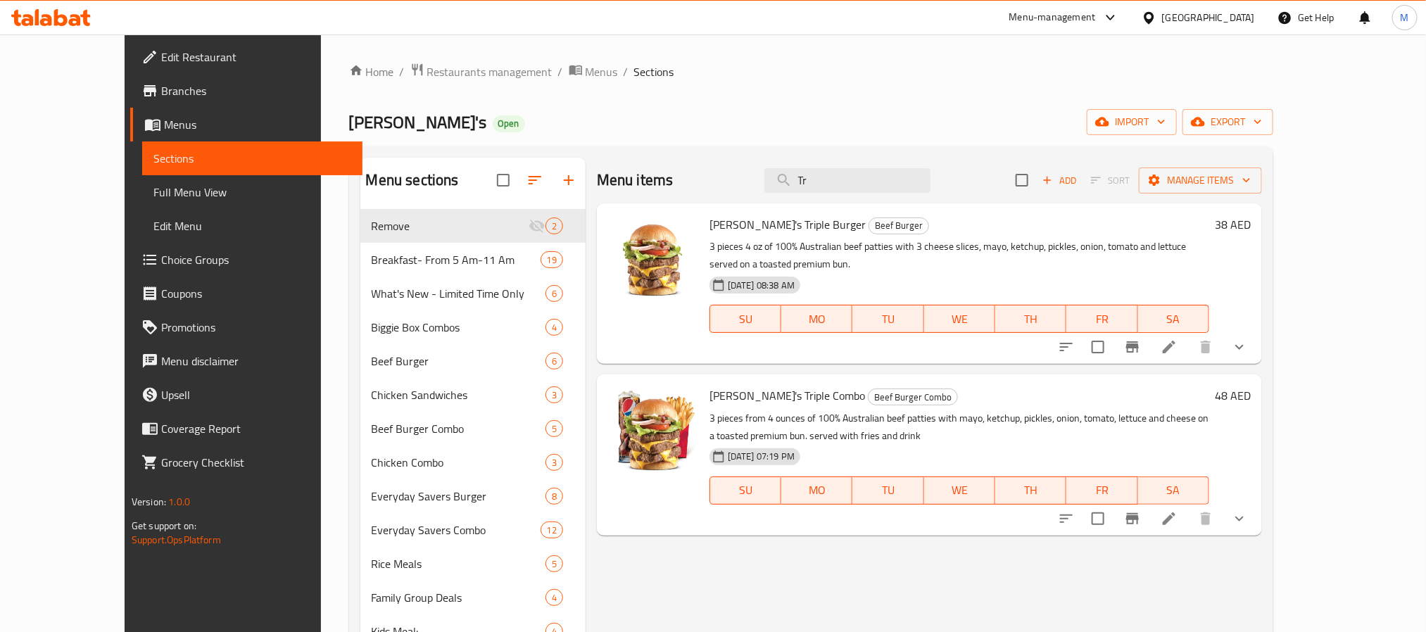
type input "T"
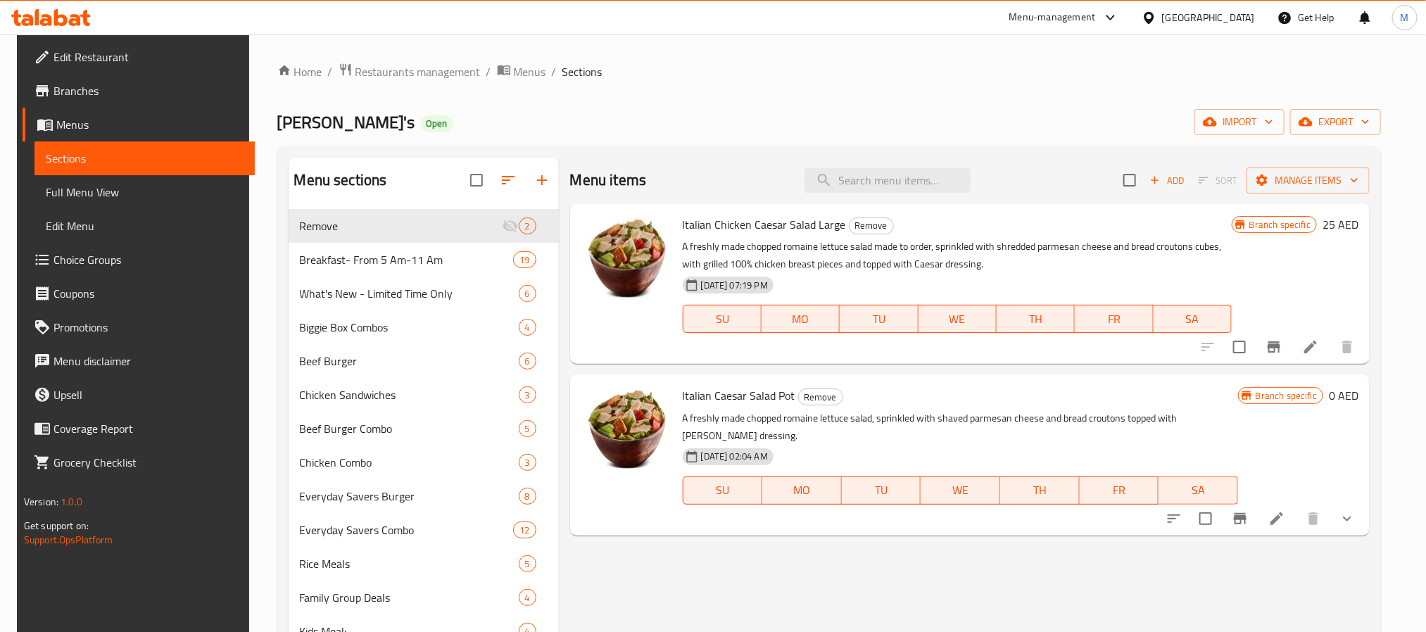
type input "["
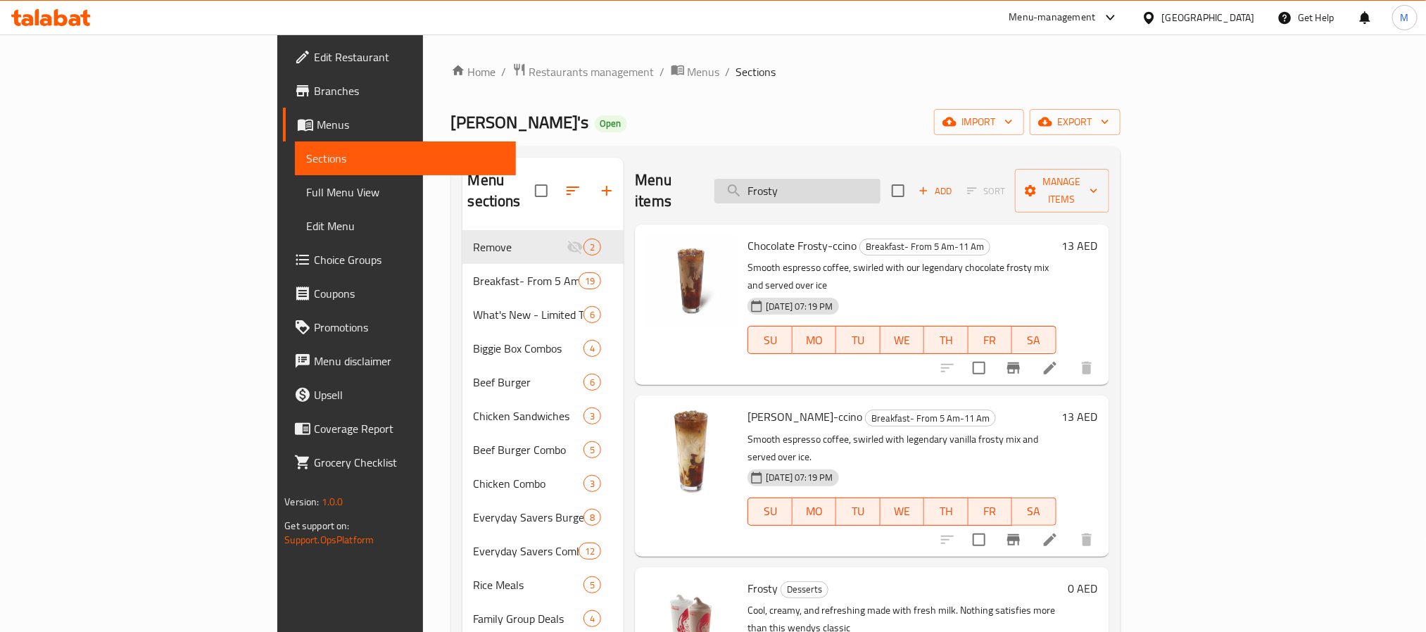
click at [875, 191] on input "Frosty" at bounding box center [798, 191] width 166 height 25
paste input "frosty cookies [DATE]"
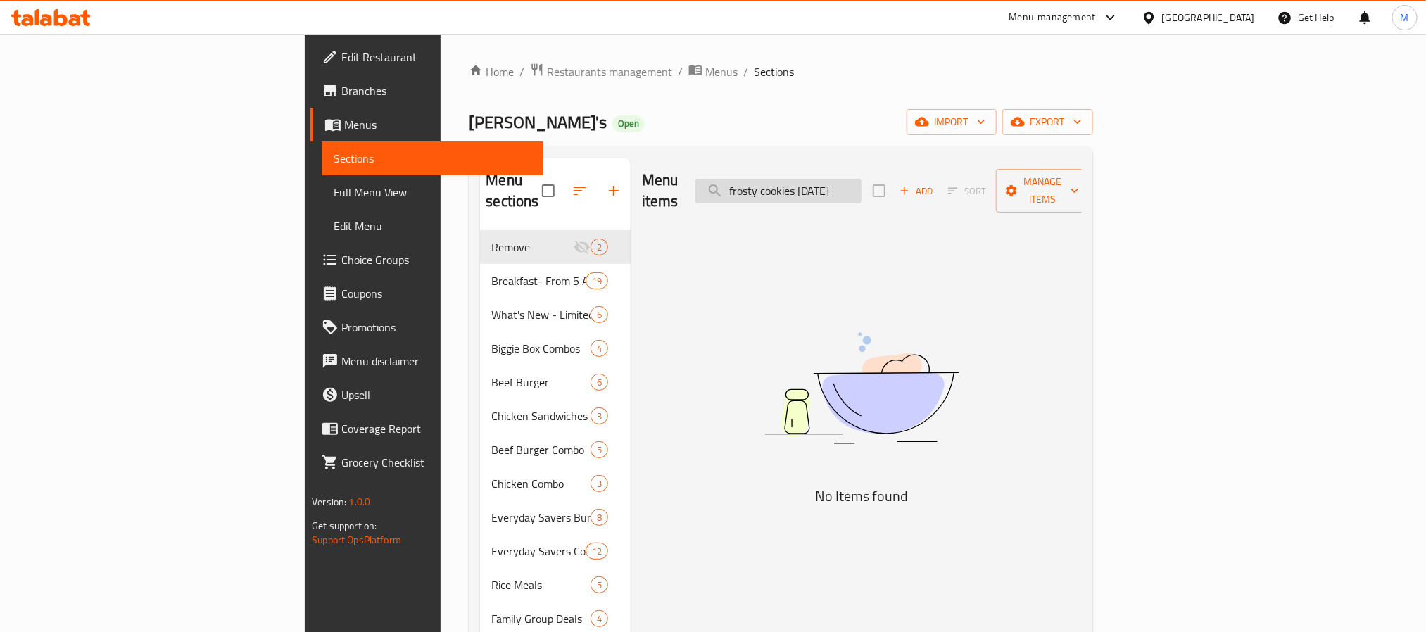
click at [862, 188] on input "frosty cookies [DATE]" at bounding box center [779, 191] width 166 height 25
click at [854, 187] on input "frosty cookies" at bounding box center [779, 191] width 166 height 25
click at [862, 184] on input "cookies" at bounding box center [779, 191] width 166 height 25
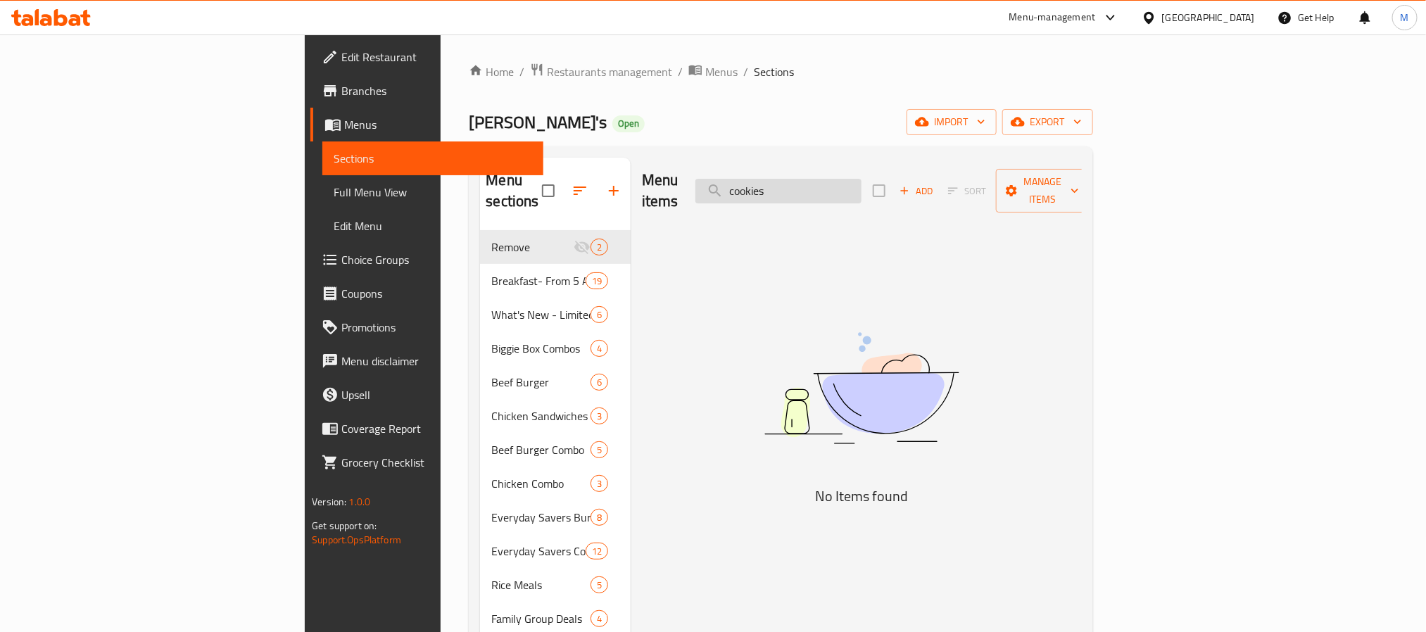
click at [862, 179] on input "cookies" at bounding box center [779, 191] width 166 height 25
paste input "Big stack"
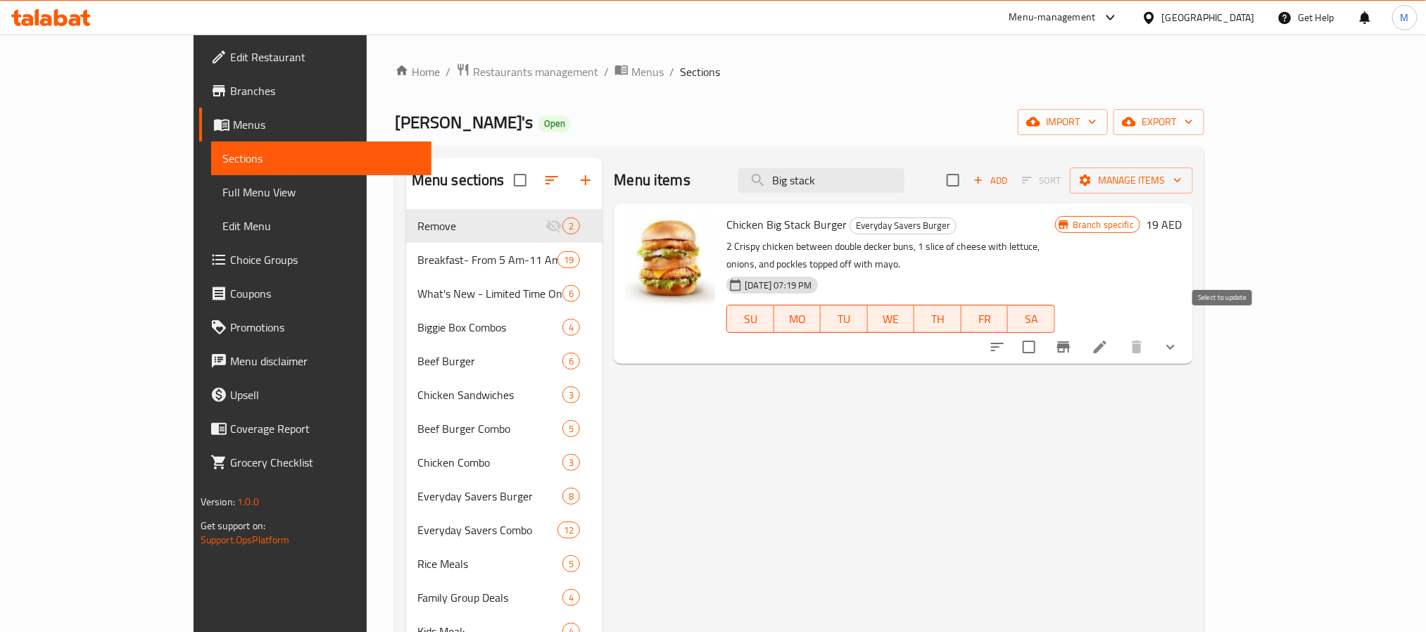
type input "Big stack"
click at [1044, 334] on input "checkbox" at bounding box center [1029, 347] width 30 height 30
checkbox input "true"
click at [1182, 184] on span "Manage items" at bounding box center [1131, 181] width 101 height 18
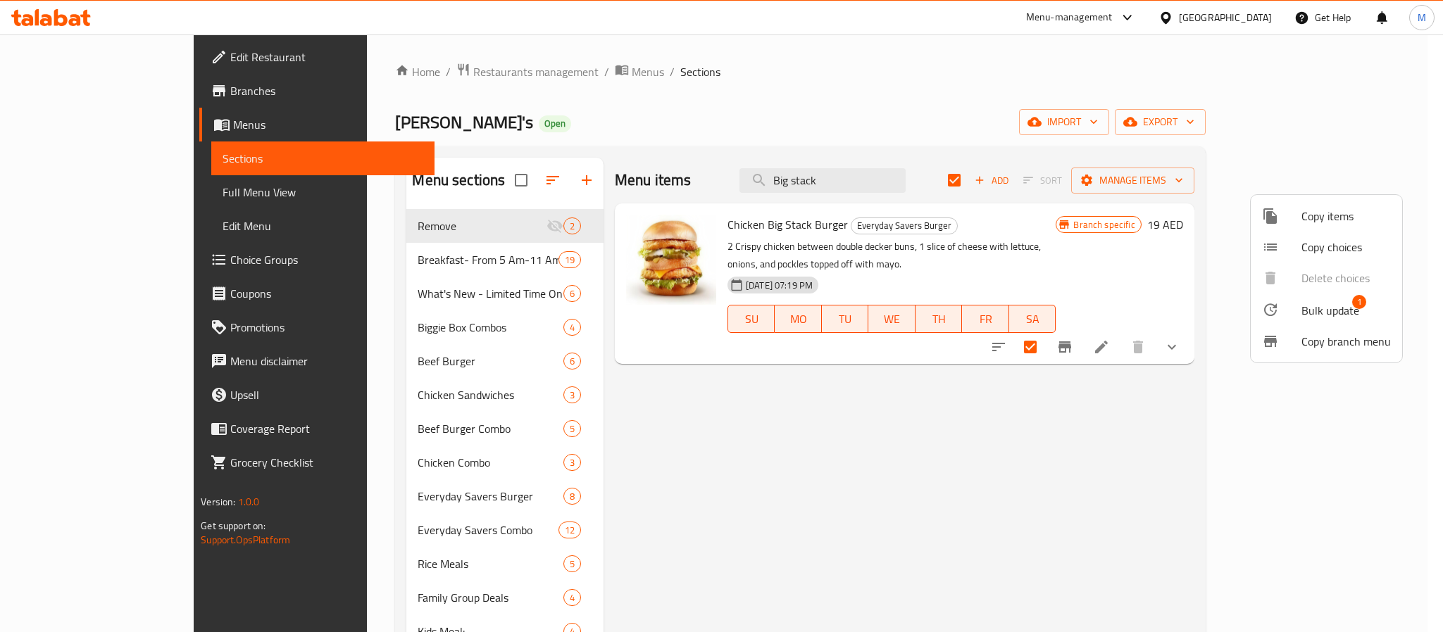
click at [1333, 308] on span "Bulk update" at bounding box center [1330, 310] width 58 height 17
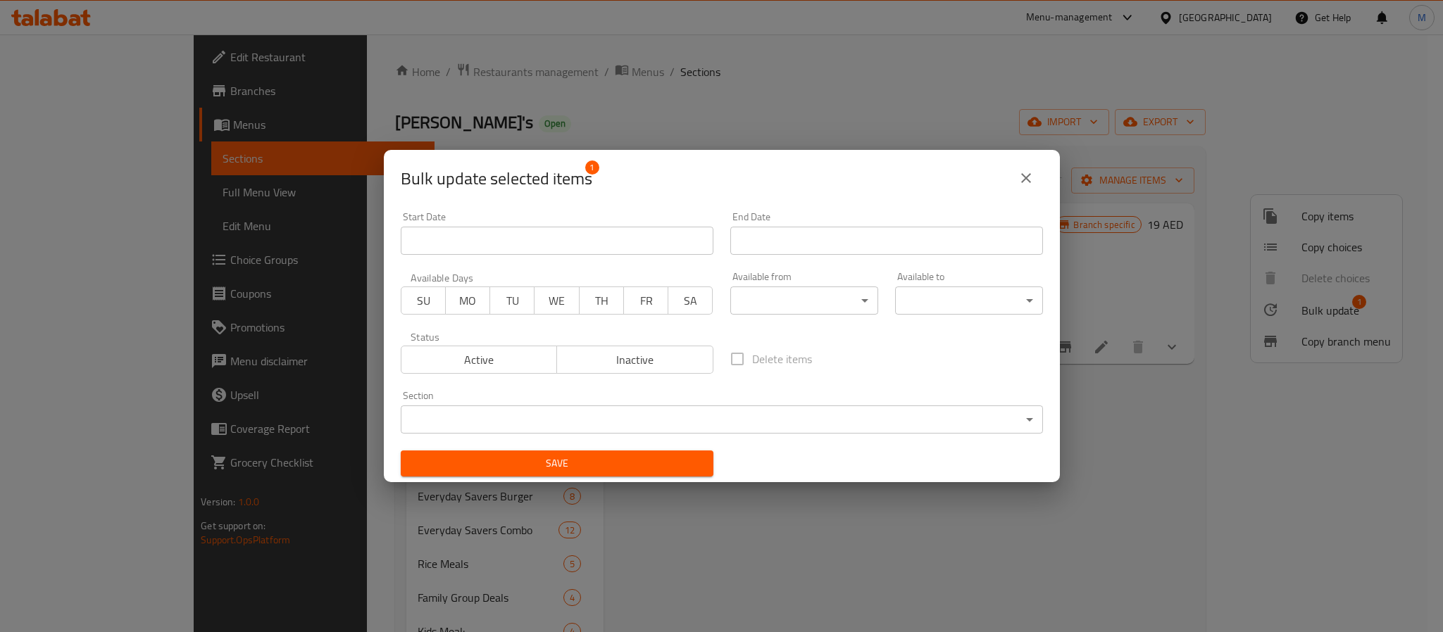
click at [562, 415] on body "​ Menu-management [GEOGRAPHIC_DATA] Get Help M Edit Restaurant Branches Menus S…" at bounding box center [721, 333] width 1443 height 598
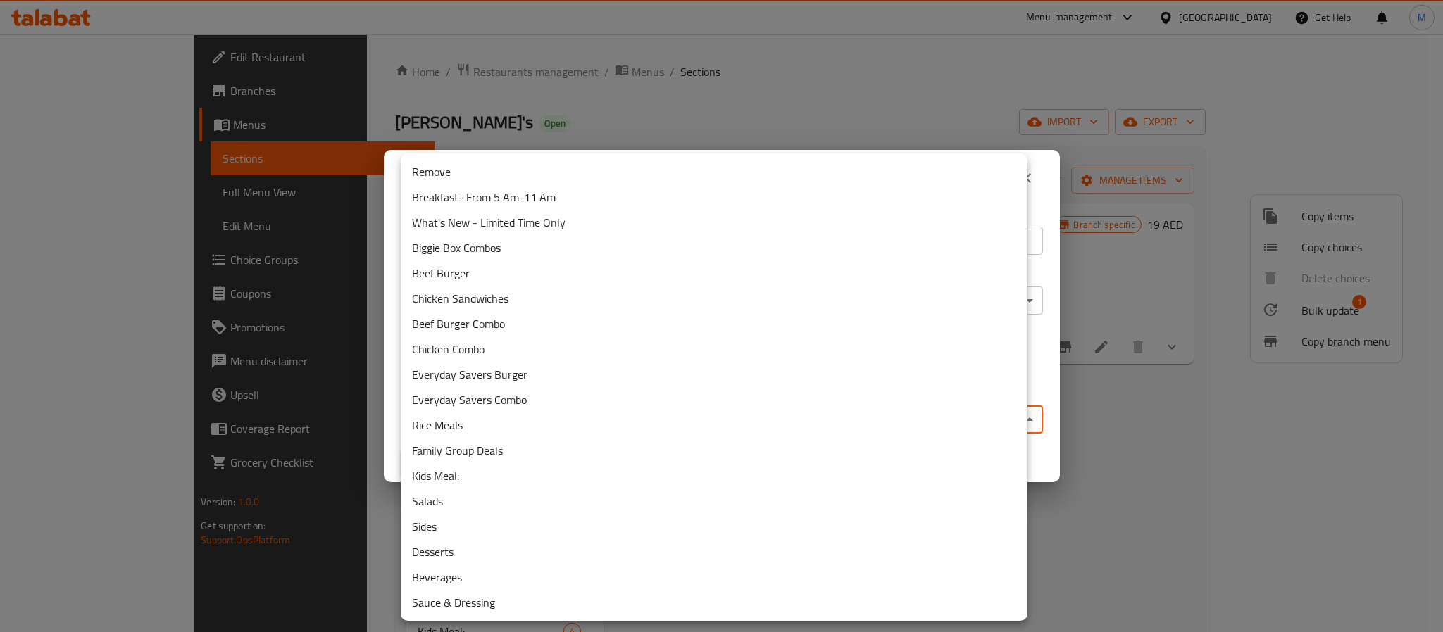
click at [492, 177] on li "Remove" at bounding box center [714, 171] width 627 height 25
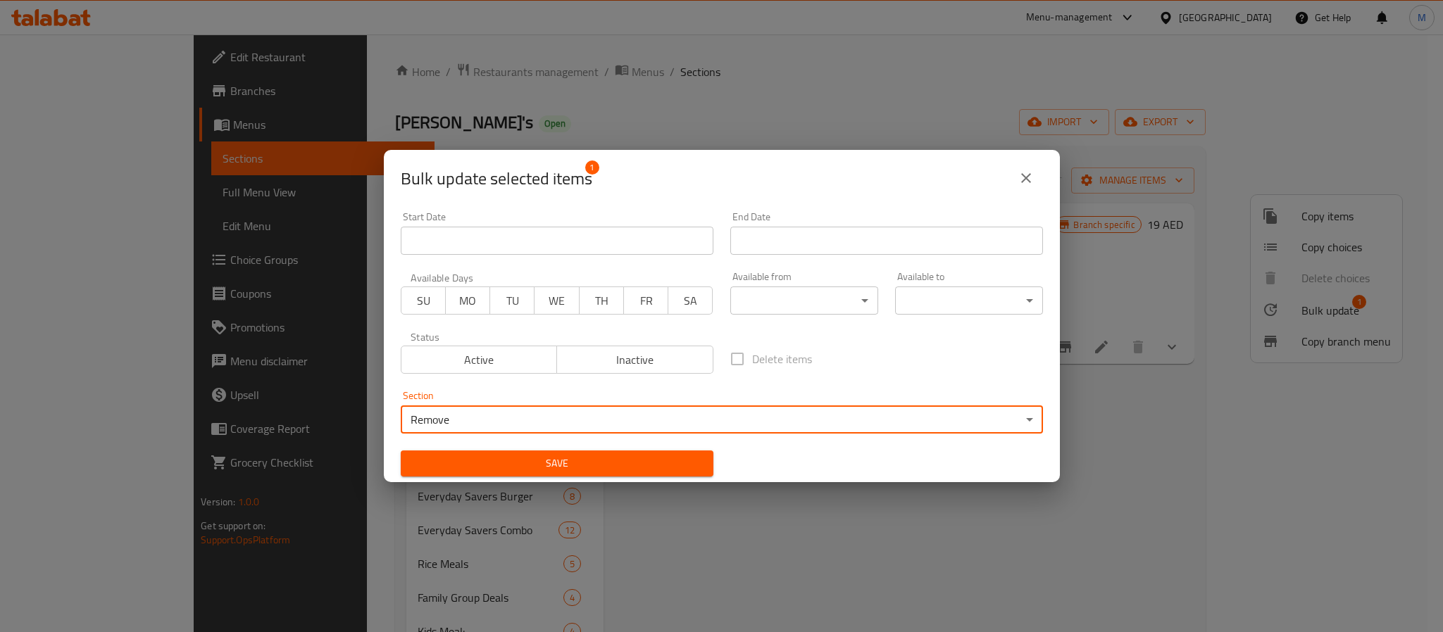
click at [629, 465] on span "Save" at bounding box center [557, 464] width 290 height 18
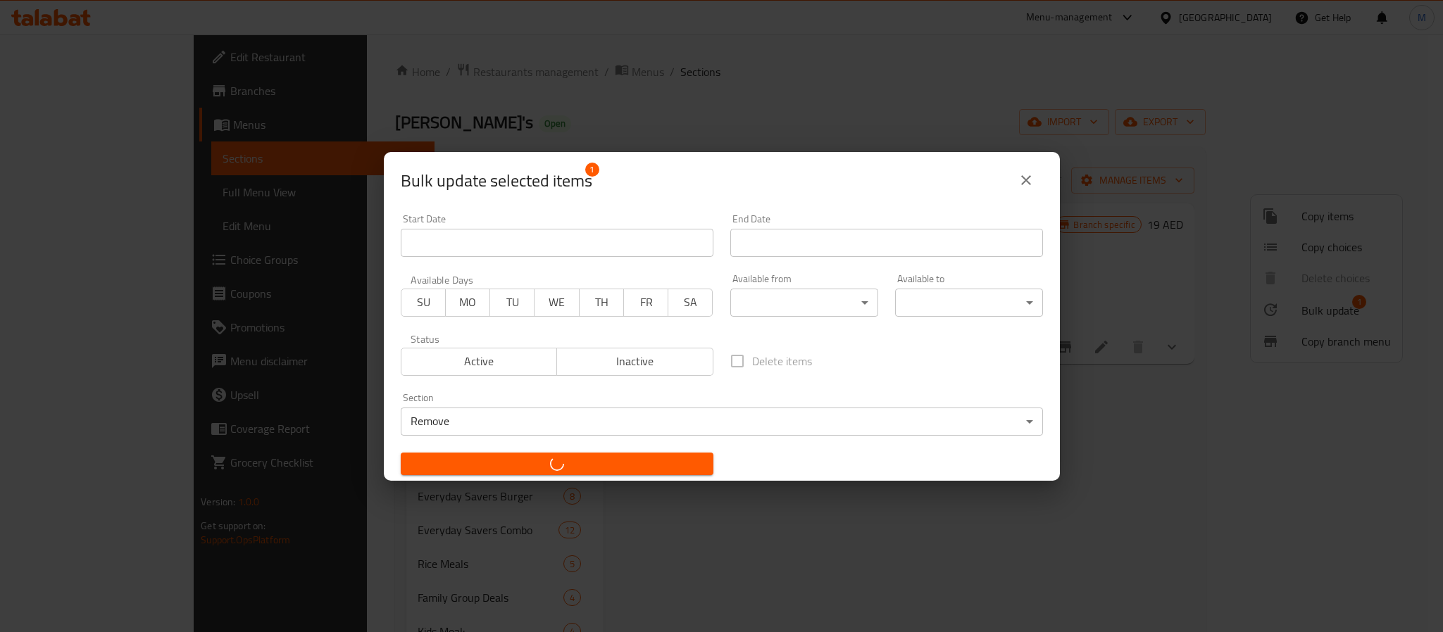
checkbox input "false"
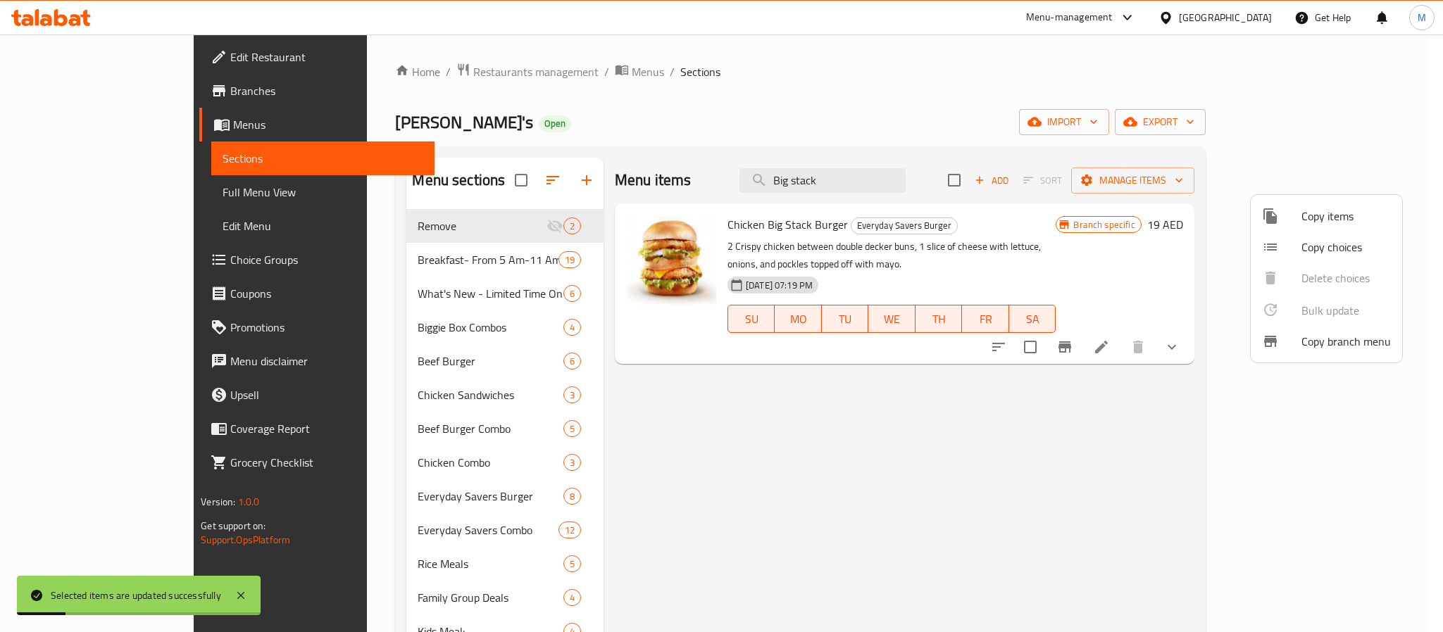
click at [381, 532] on div at bounding box center [721, 316] width 1443 height 632
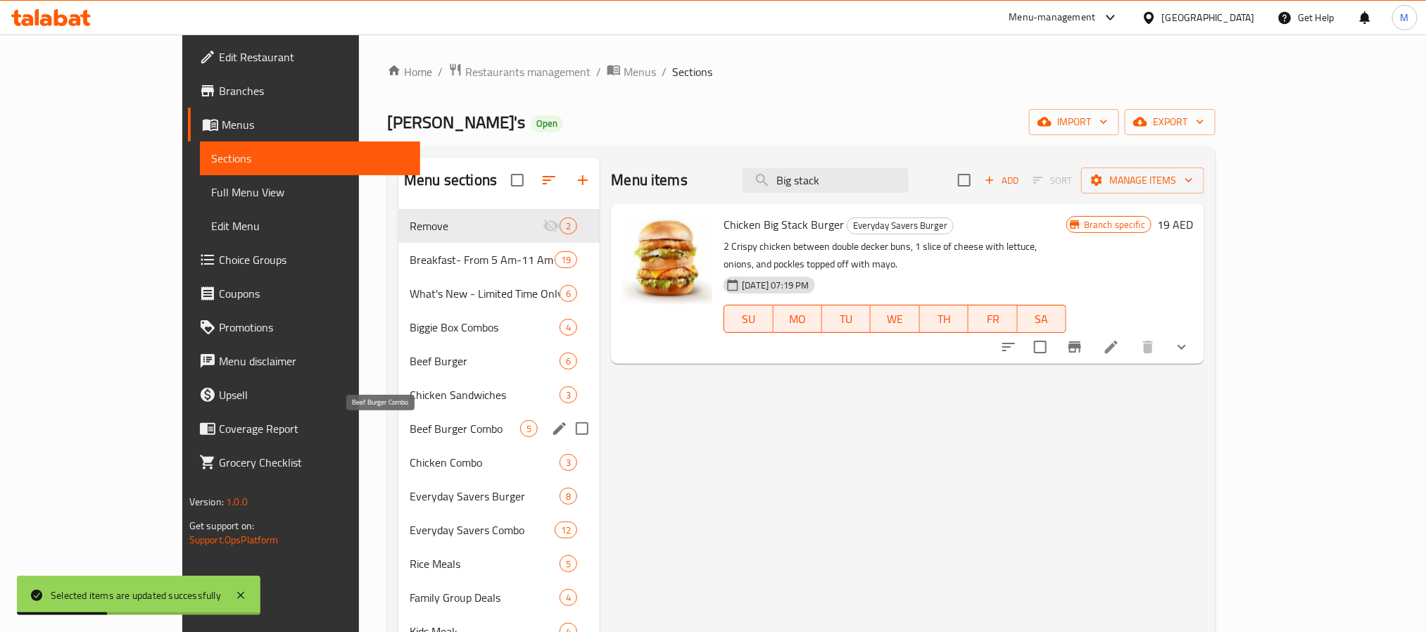
click at [410, 429] on span "Beef Burger Combo" at bounding box center [465, 428] width 111 height 17
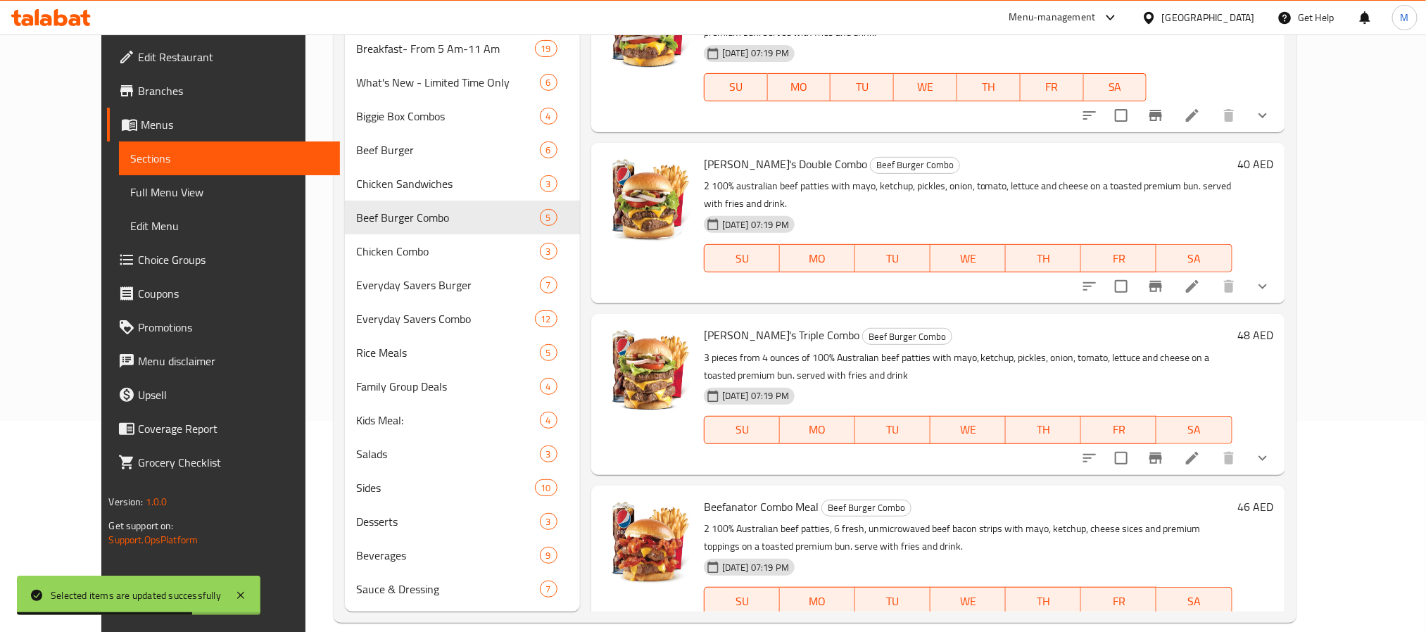
scroll to position [230, 0]
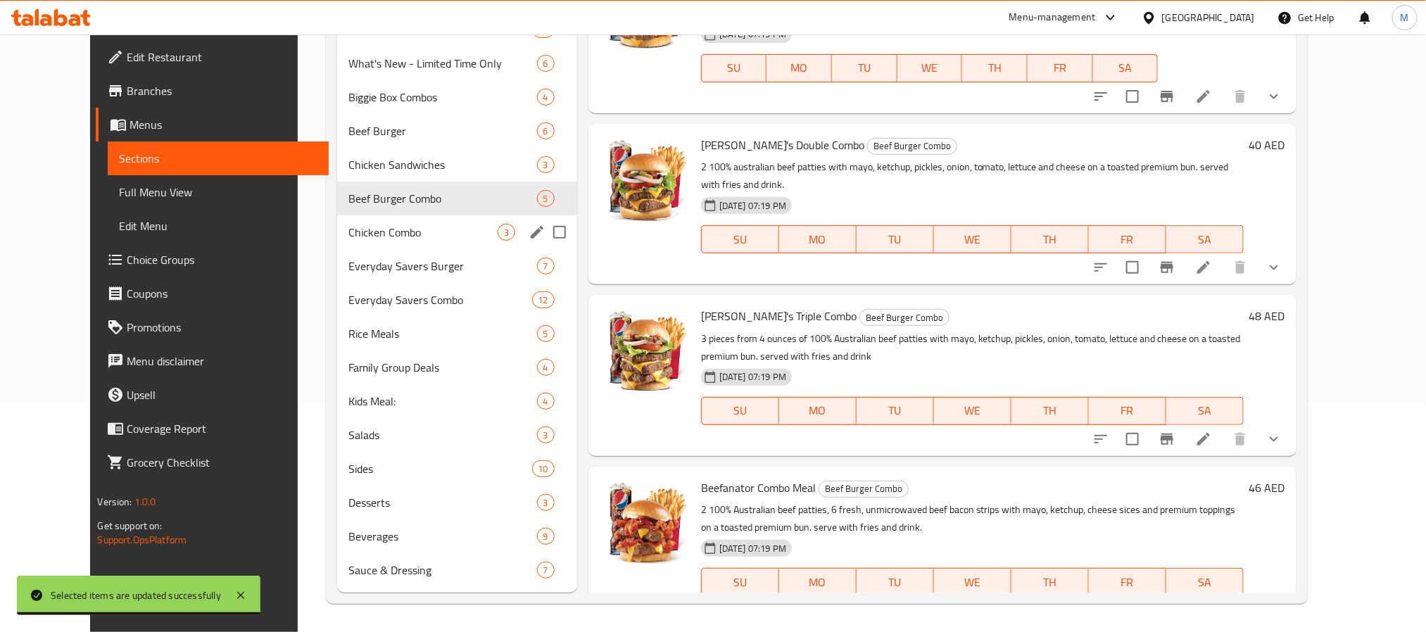
click at [386, 237] on span "Chicken Combo" at bounding box center [422, 232] width 149 height 17
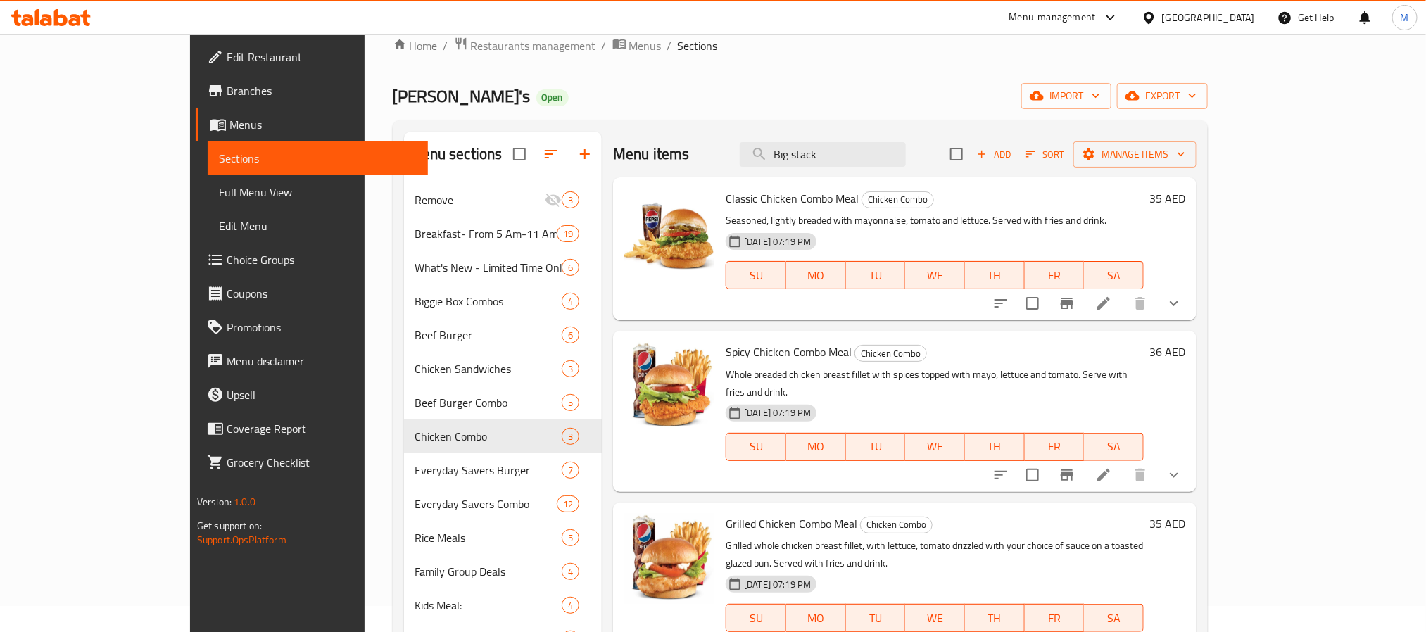
scroll to position [19, 0]
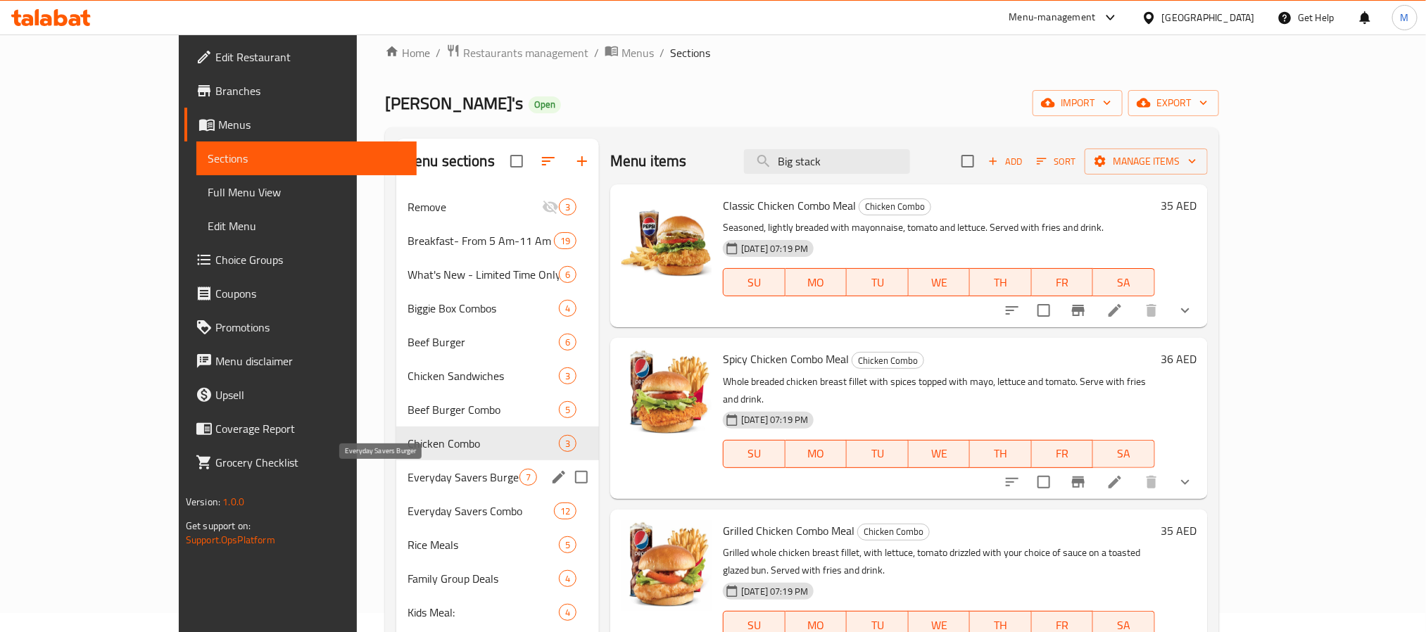
click at [436, 471] on span "Everyday Savers Burger" at bounding box center [464, 477] width 112 height 17
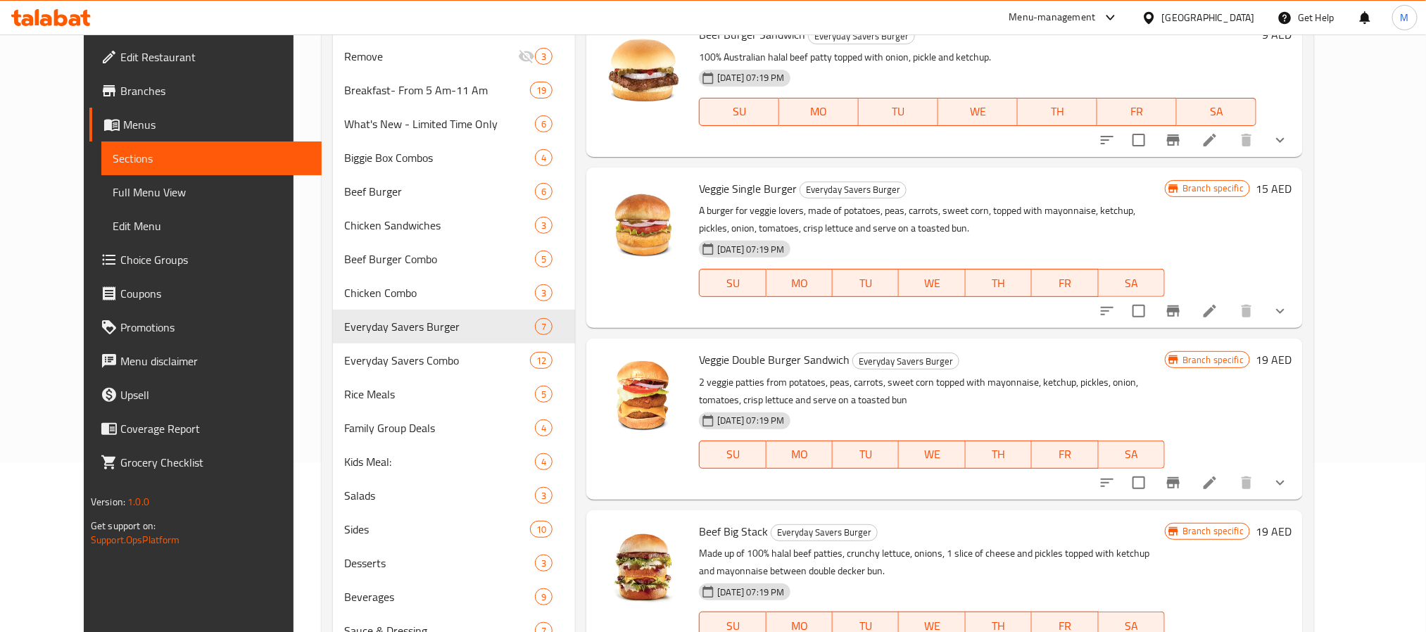
scroll to position [230, 0]
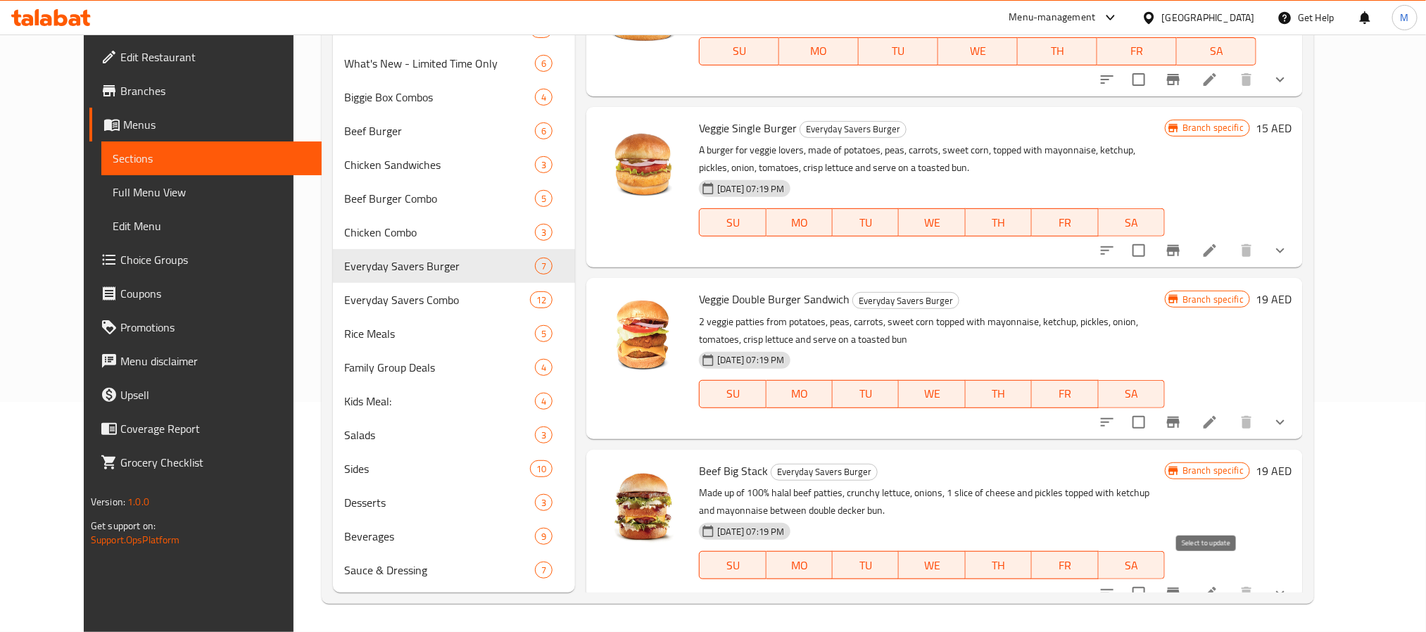
click at [1154, 579] on input "checkbox" at bounding box center [1139, 594] width 30 height 30
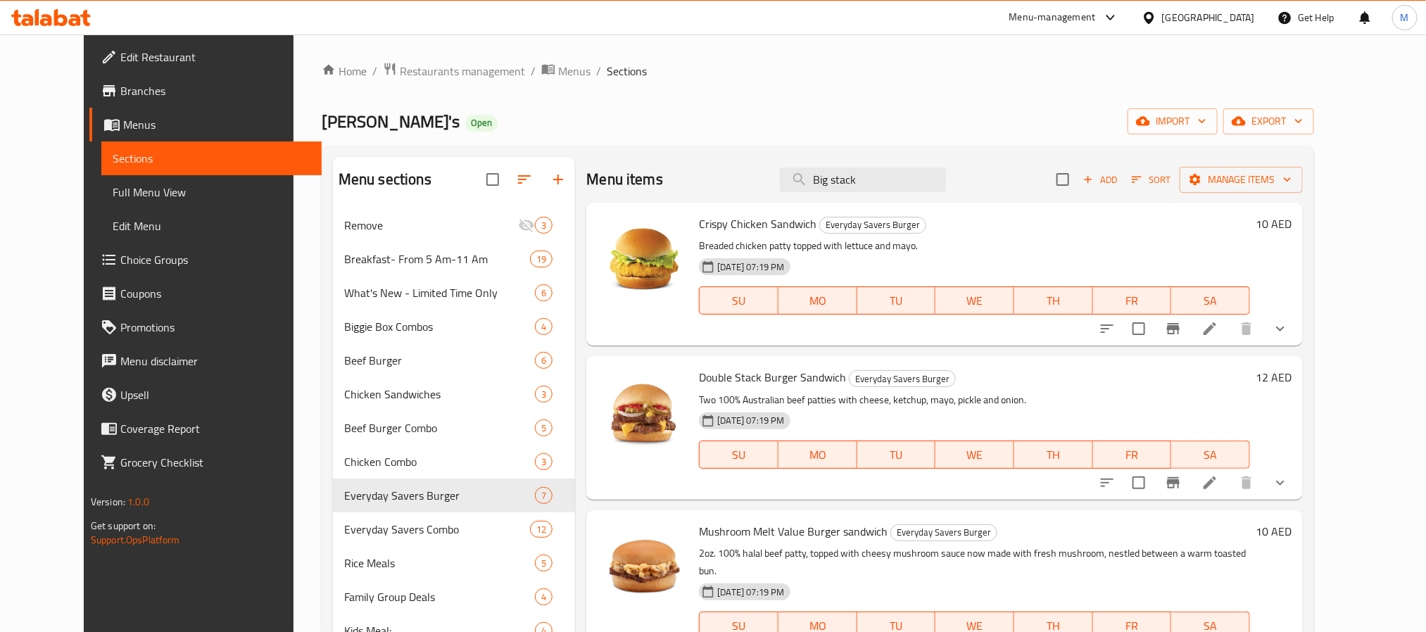
scroll to position [0, 0]
click at [1278, 186] on span "Manage items" at bounding box center [1241, 181] width 101 height 18
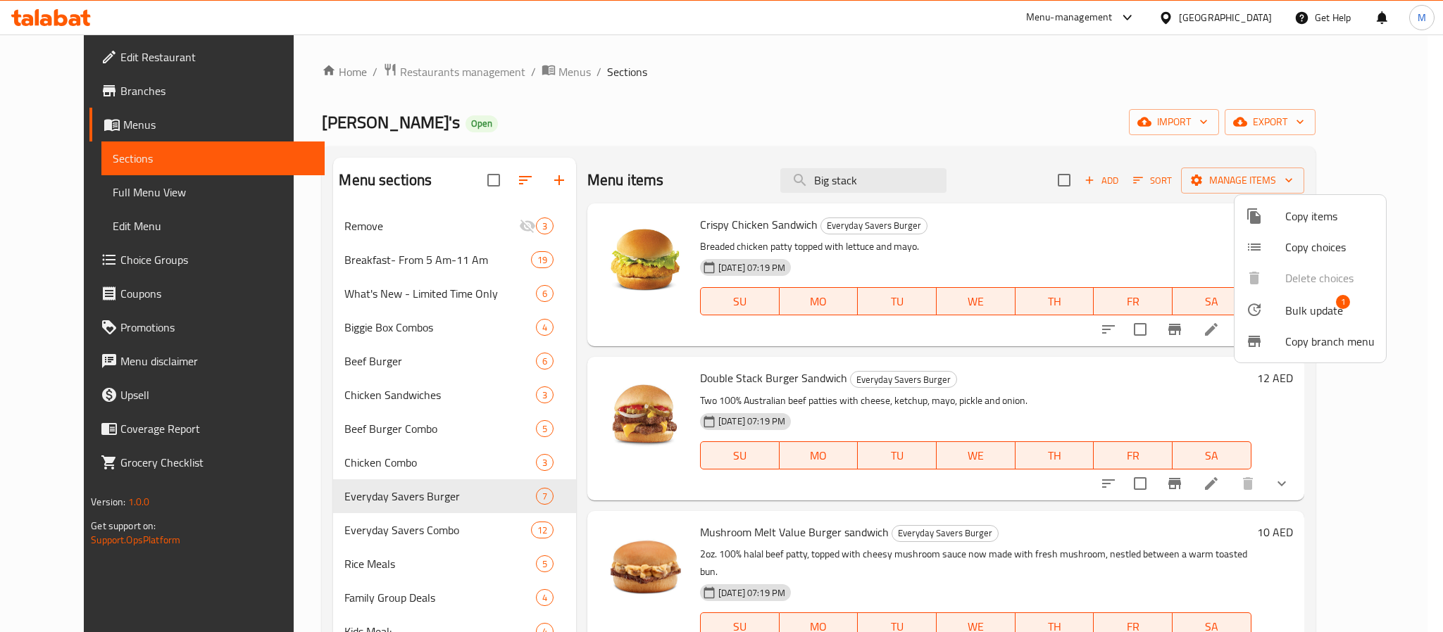
click at [1312, 308] on span "Bulk update" at bounding box center [1314, 310] width 58 height 17
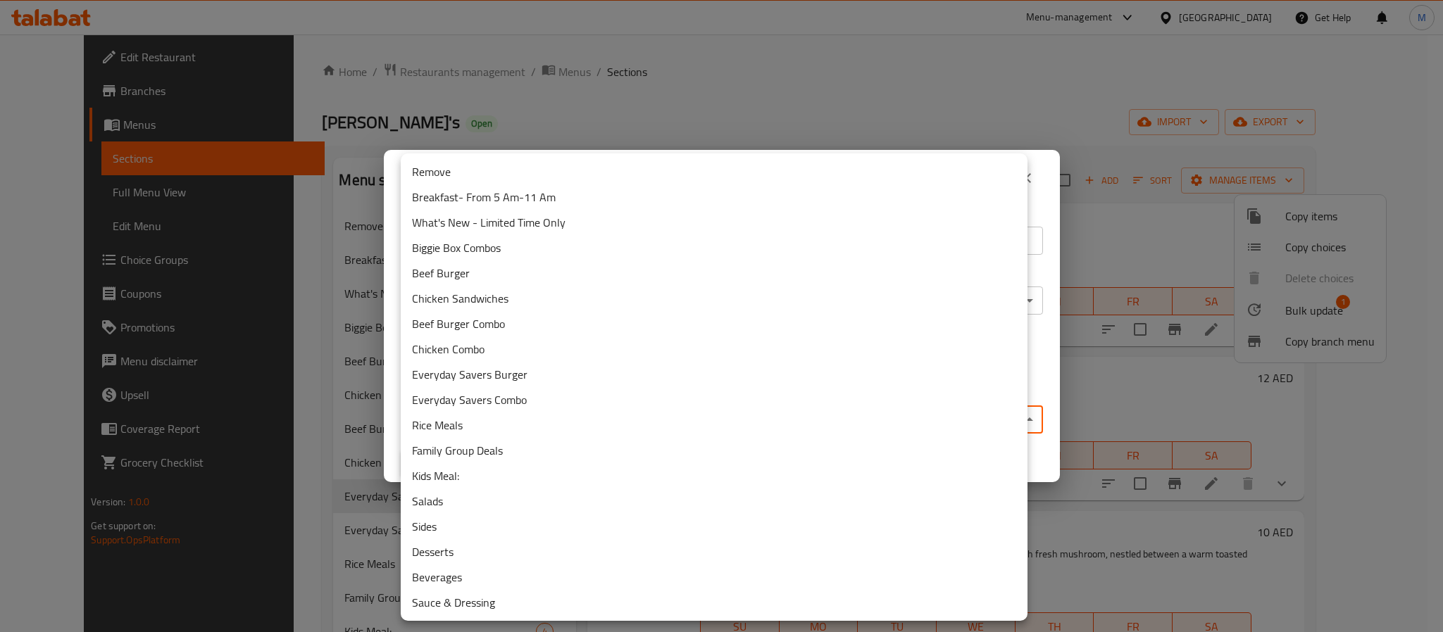
click at [639, 422] on body "​ Menu-management [GEOGRAPHIC_DATA] Get Help M Edit Restaurant Branches Menus S…" at bounding box center [721, 333] width 1443 height 598
click at [459, 180] on li "Remove" at bounding box center [714, 171] width 627 height 25
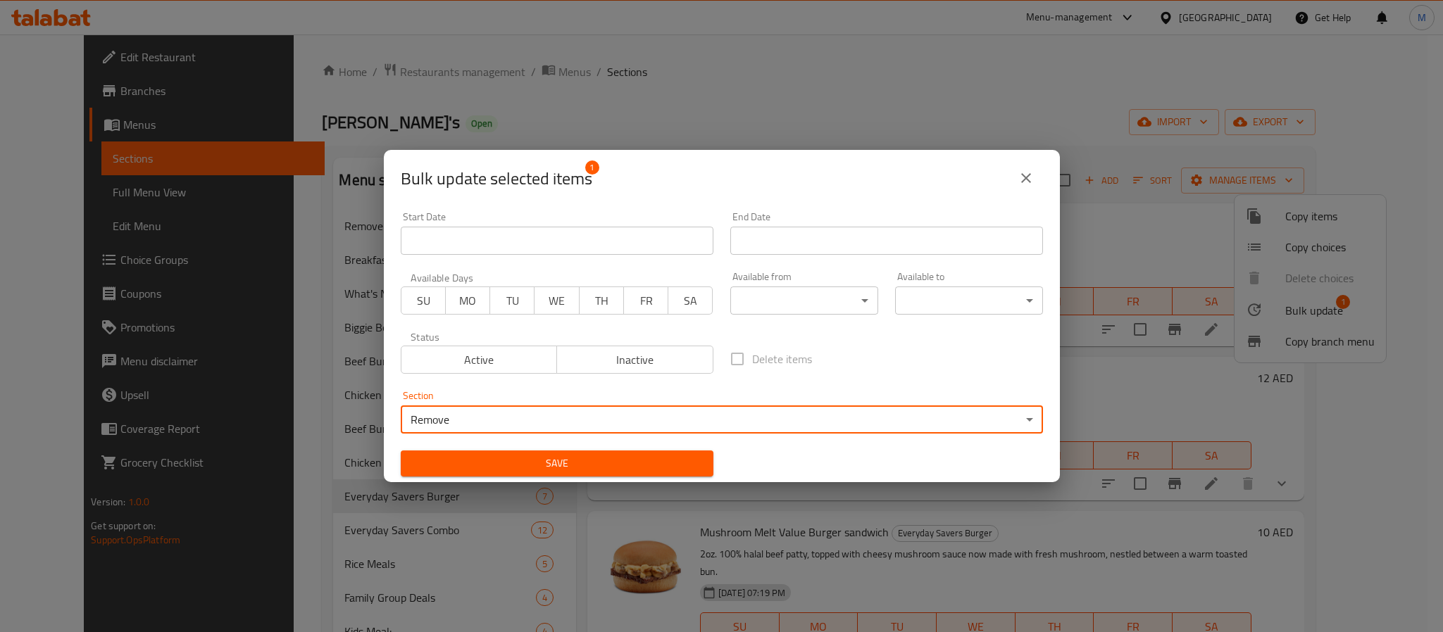
click at [632, 469] on span "Save" at bounding box center [557, 464] width 290 height 18
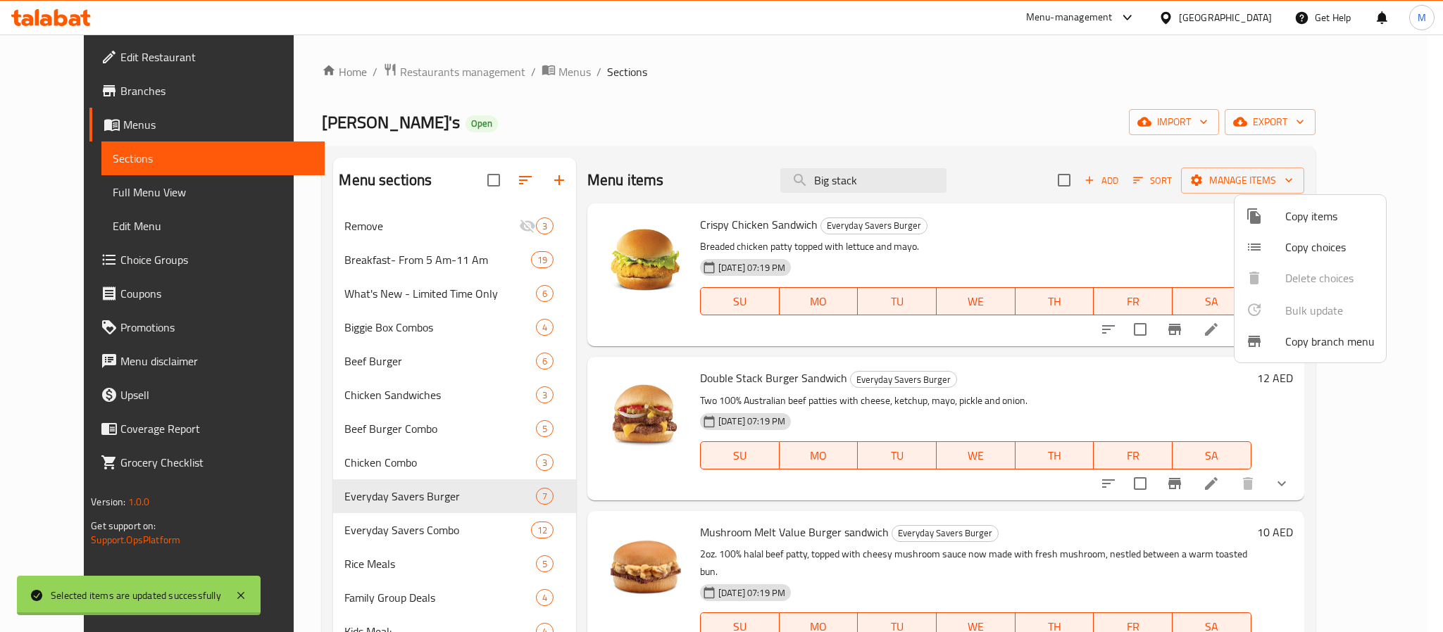
checkbox input "false"
click at [900, 193] on div at bounding box center [721, 316] width 1443 height 632
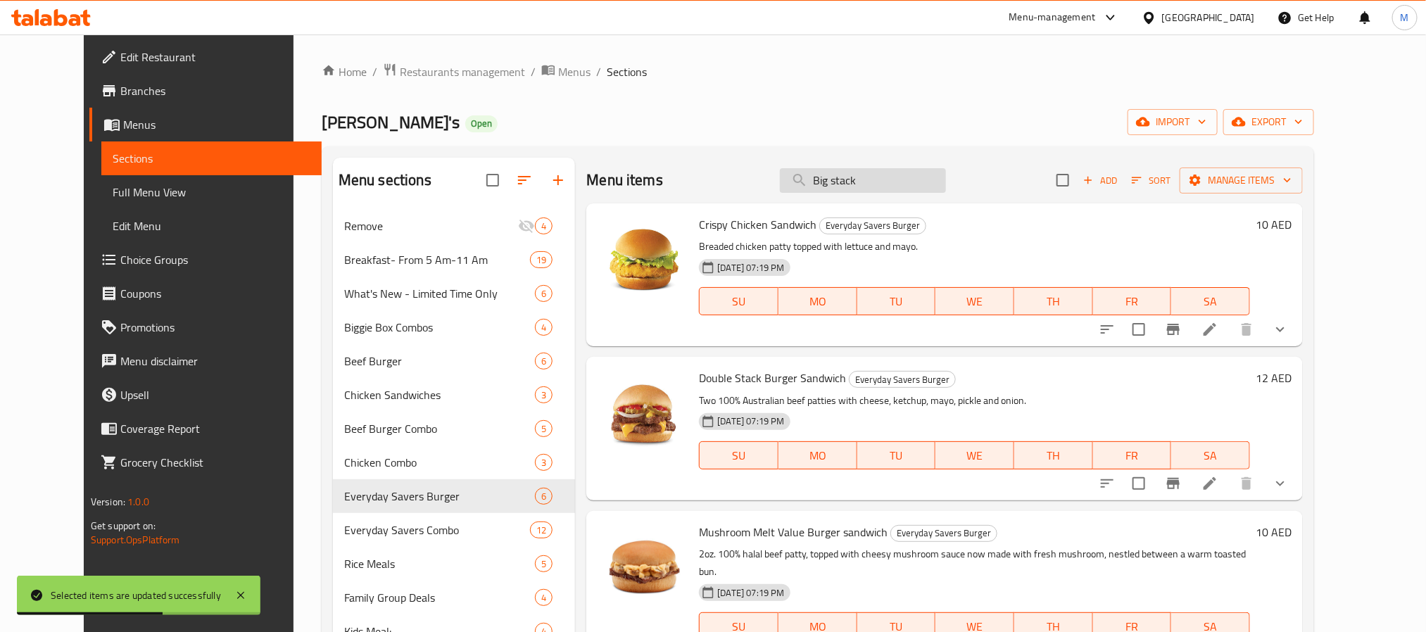
click at [900, 184] on input "Big stack" at bounding box center [863, 180] width 166 height 25
paste input "stack"
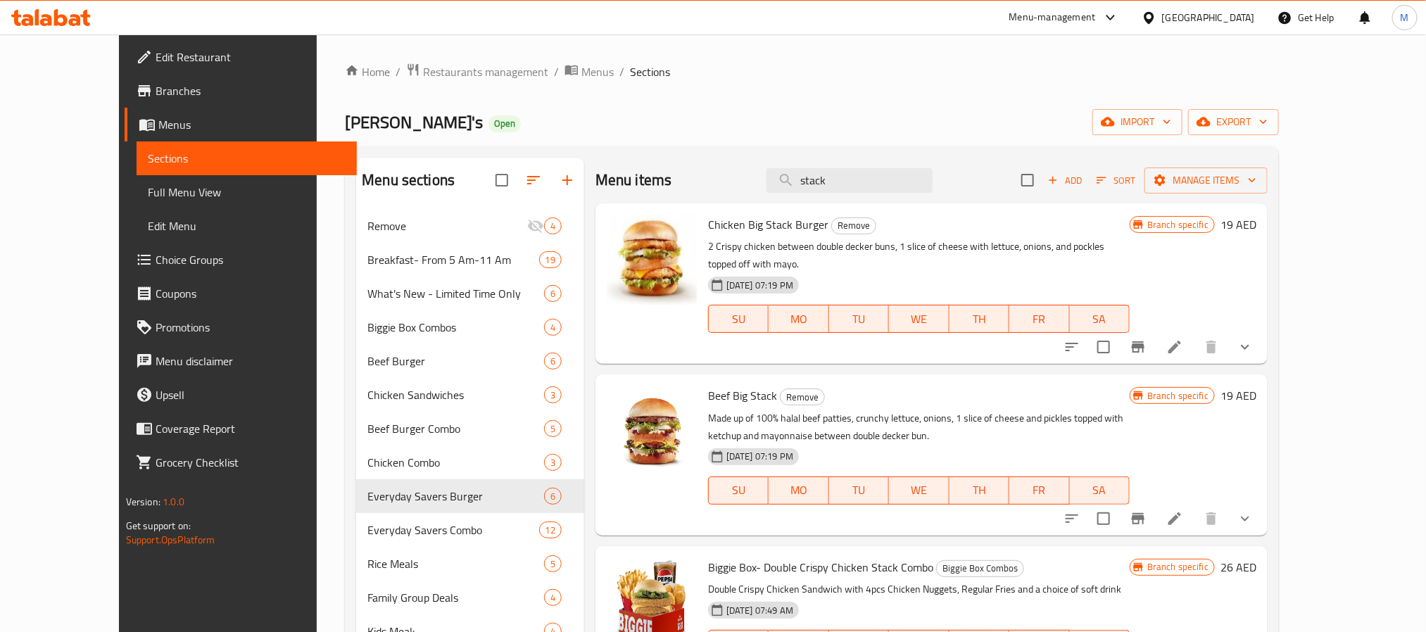
type input "stack"
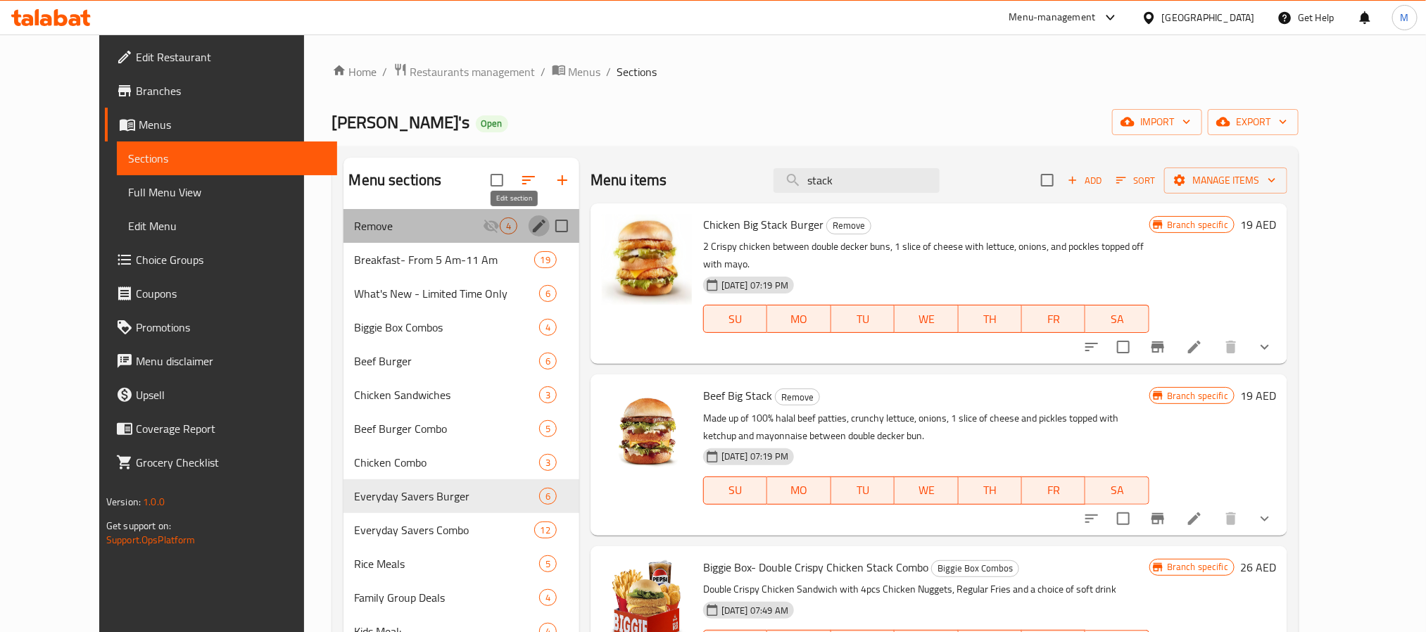
click at [531, 225] on icon "edit" at bounding box center [539, 226] width 17 height 17
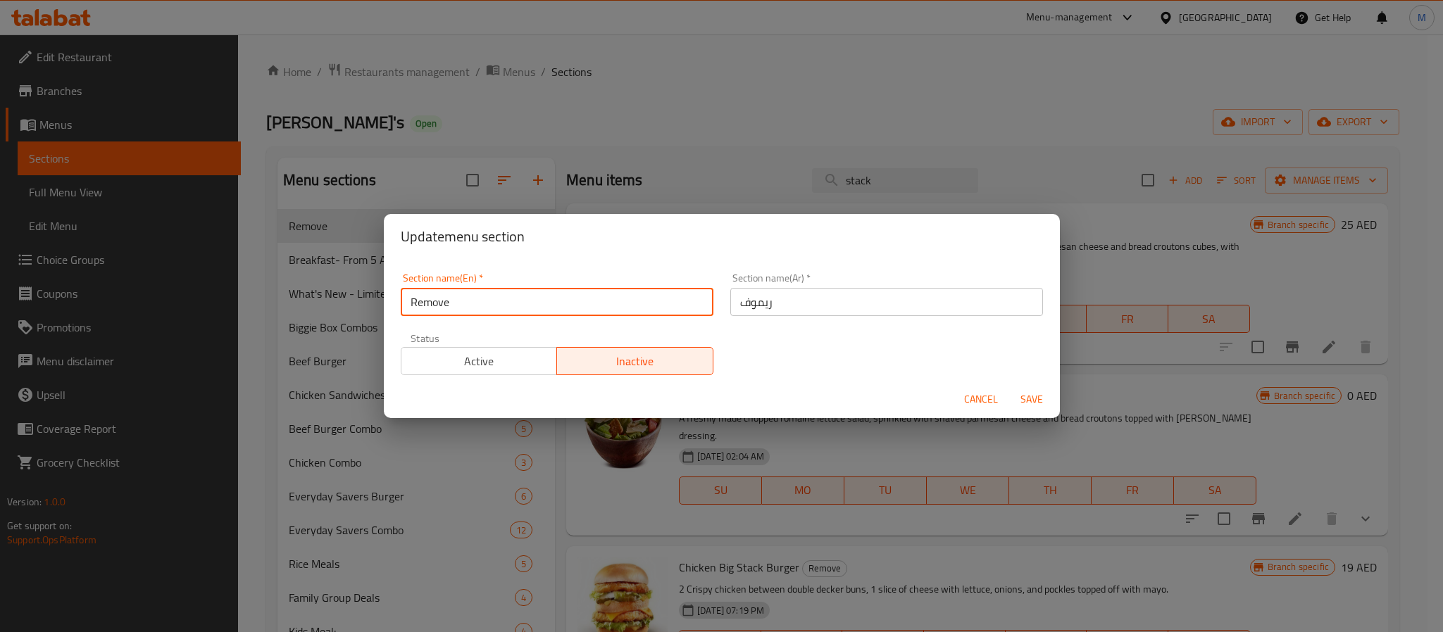
click at [505, 306] on input "Remove" at bounding box center [557, 302] width 313 height 28
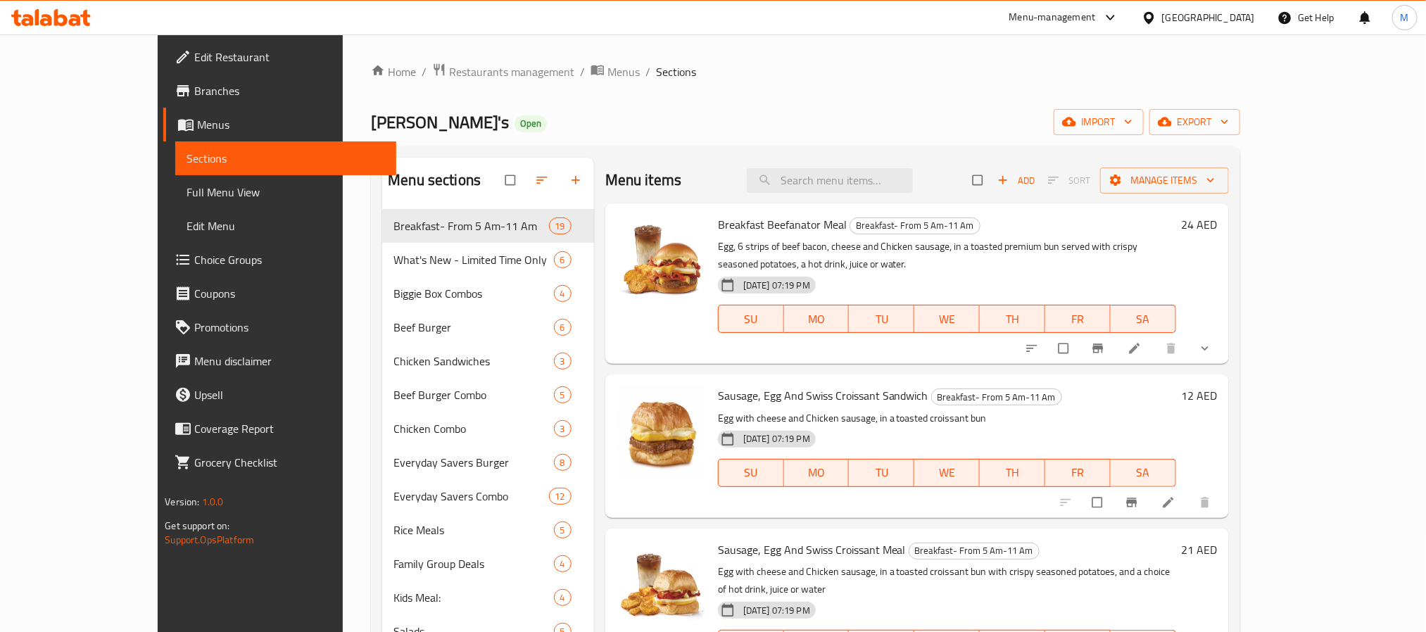
click at [194, 94] on span "Branches" at bounding box center [289, 90] width 190 height 17
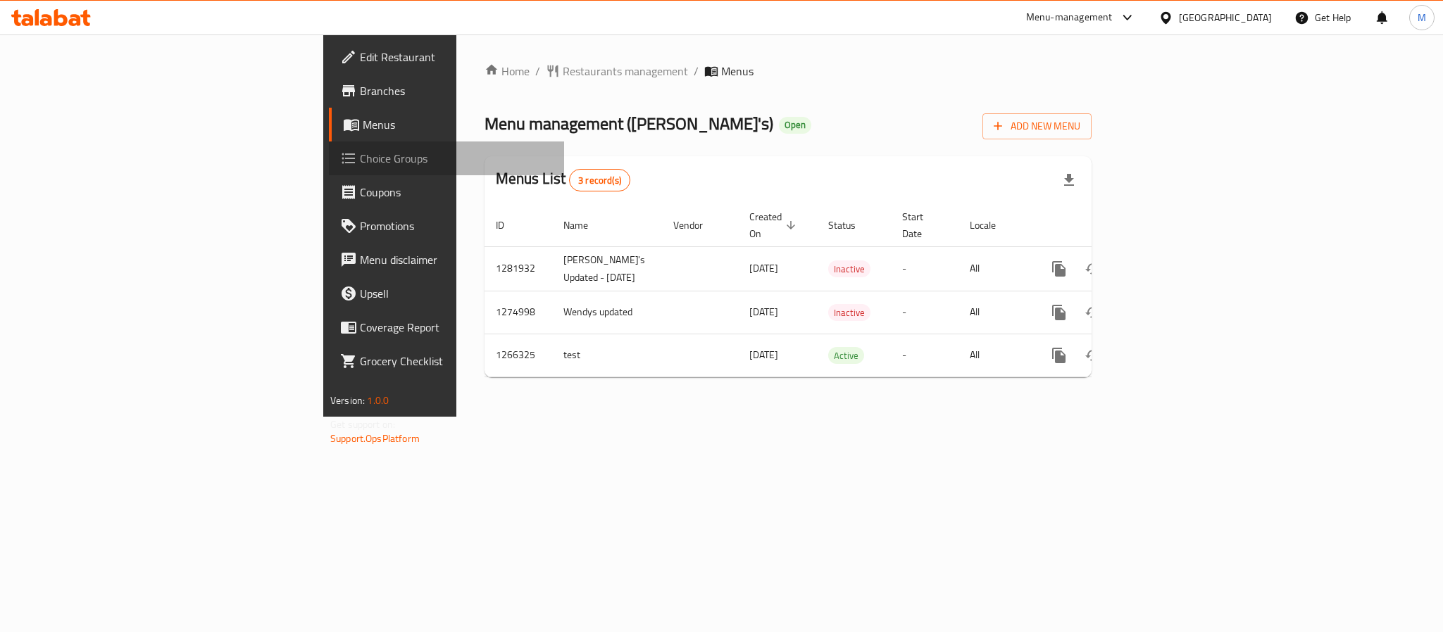
click at [360, 156] on span "Choice Groups" at bounding box center [456, 158] width 193 height 17
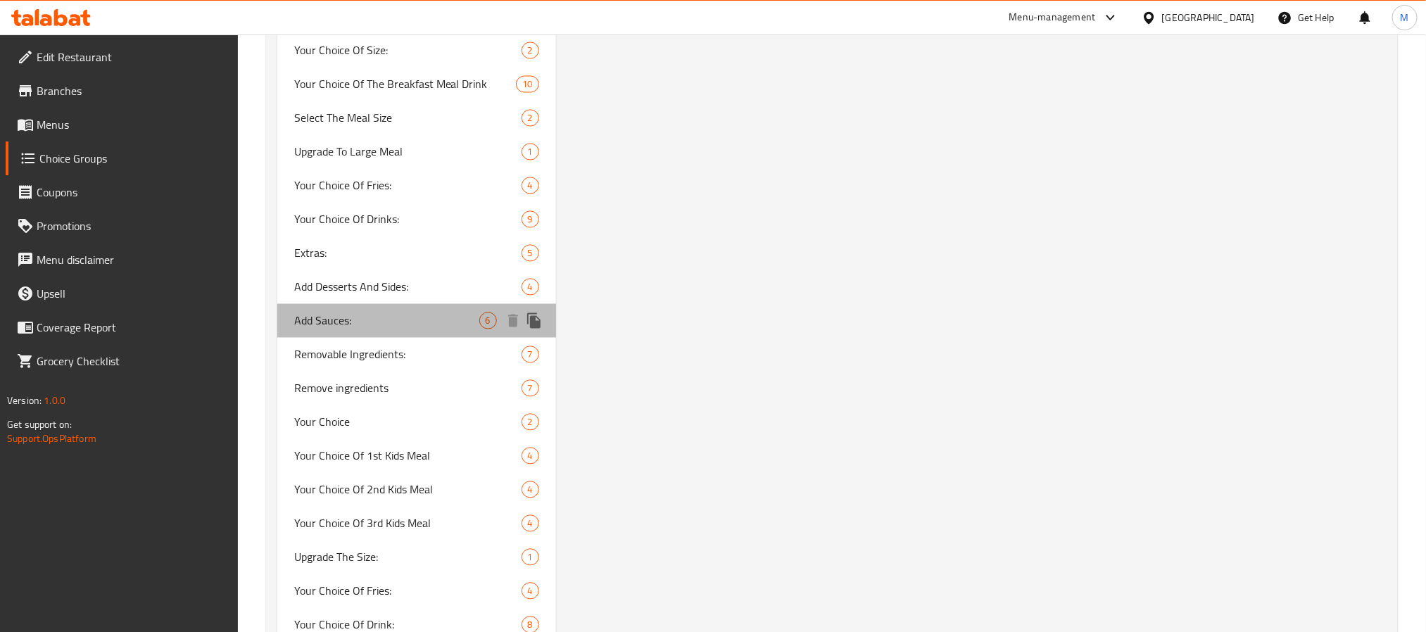
click at [431, 313] on span "Add Sauces:" at bounding box center [386, 321] width 185 height 17
type input "Add Sauces:"
type input "إضافة صوصات:"
type input "0"
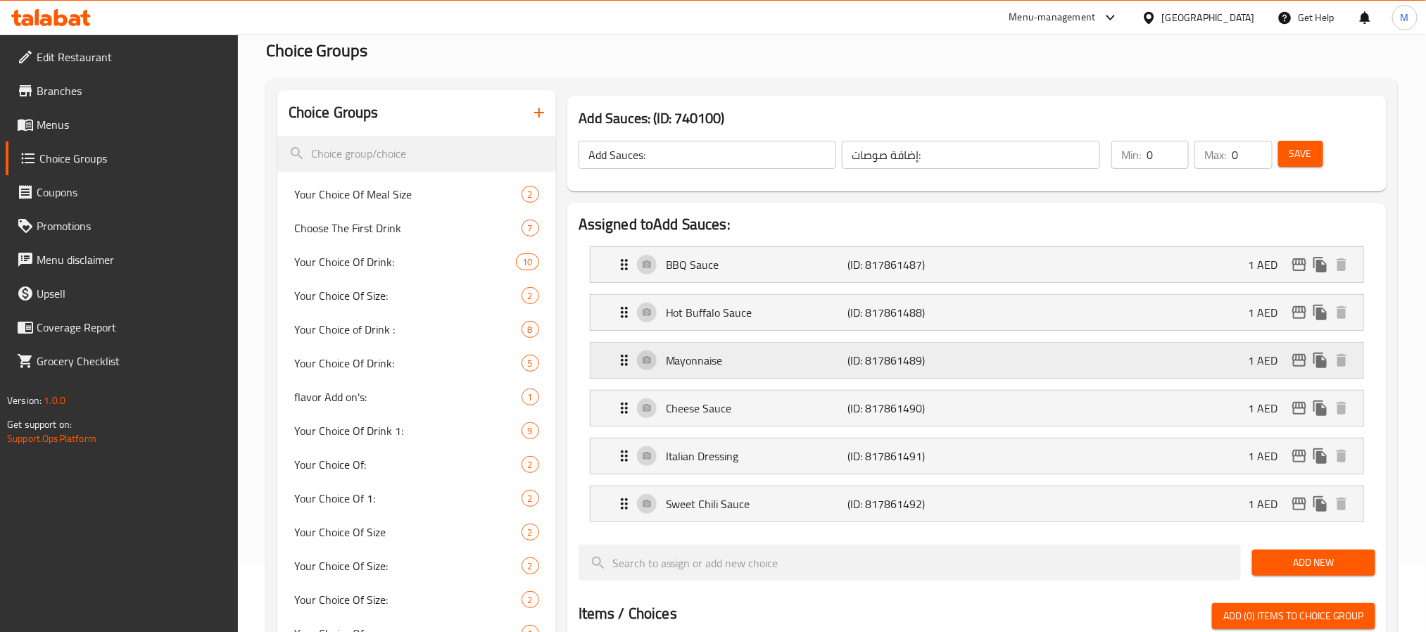
scroll to position [106, 0]
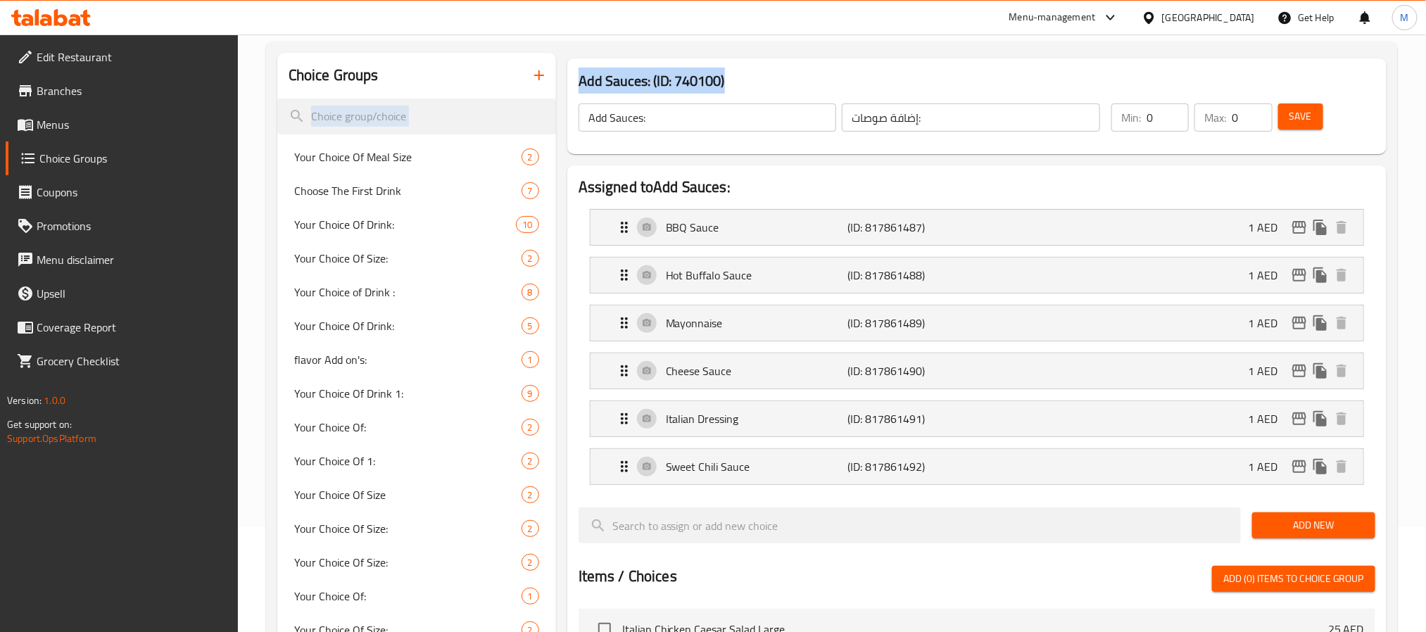
drag, startPoint x: 755, startPoint y: 81, endPoint x: 552, endPoint y: 63, distance: 203.5
click at [705, 92] on h3 "Add Sauces: (ID: 740100)" at bounding box center [977, 81] width 797 height 23
drag, startPoint x: 740, startPoint y: 82, endPoint x: 579, endPoint y: 77, distance: 160.6
click at [579, 77] on h3 "Add Sauces: (ID: 740100)" at bounding box center [977, 81] width 797 height 23
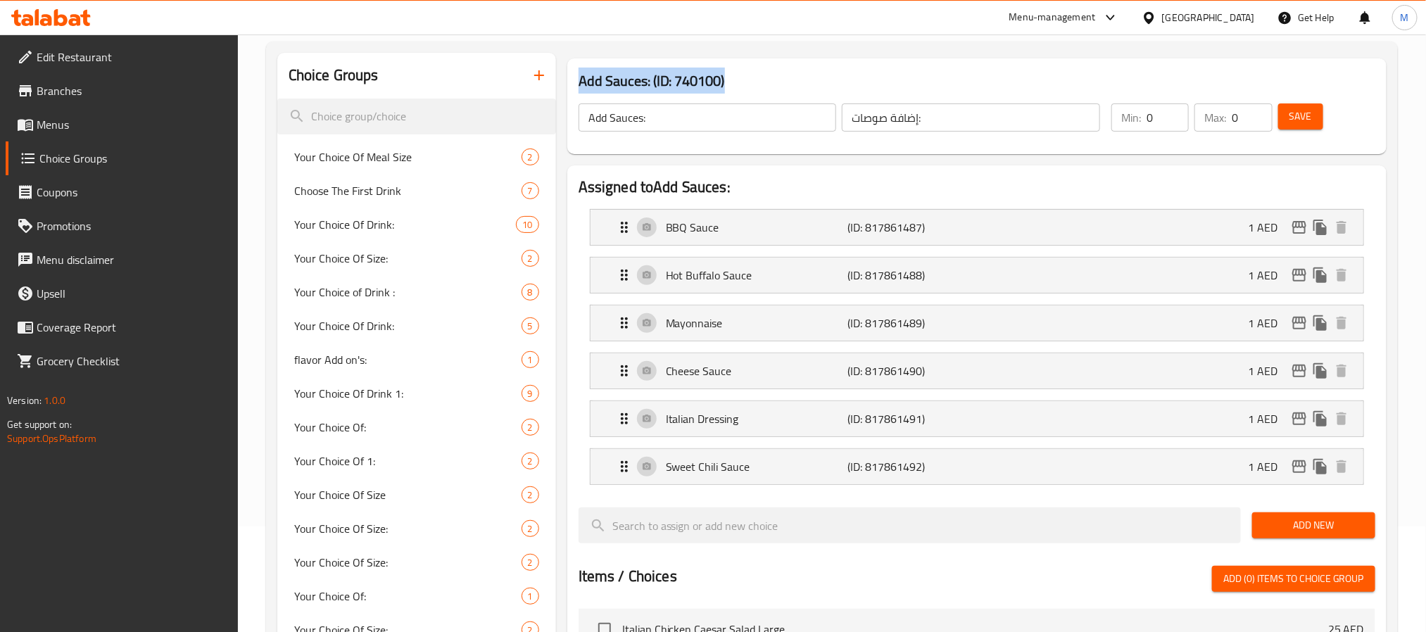
copy h3 "Add Sauces: (ID: 740100)"
click at [822, 416] on p "Italian Dressing" at bounding box center [757, 418] width 182 height 17
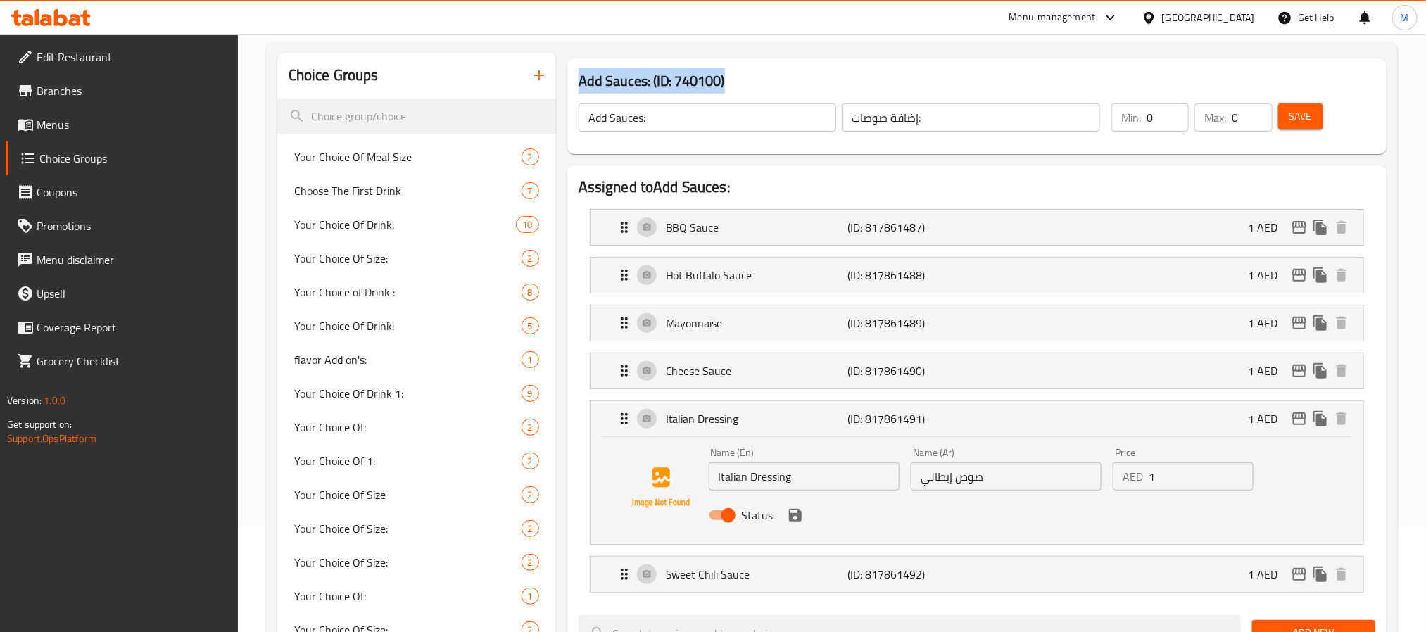
click at [814, 493] on div "Name (En) Italian Dressing Name (En)" at bounding box center [804, 469] width 202 height 54
click at [814, 482] on input "Italian Dressing" at bounding box center [804, 477] width 191 height 28
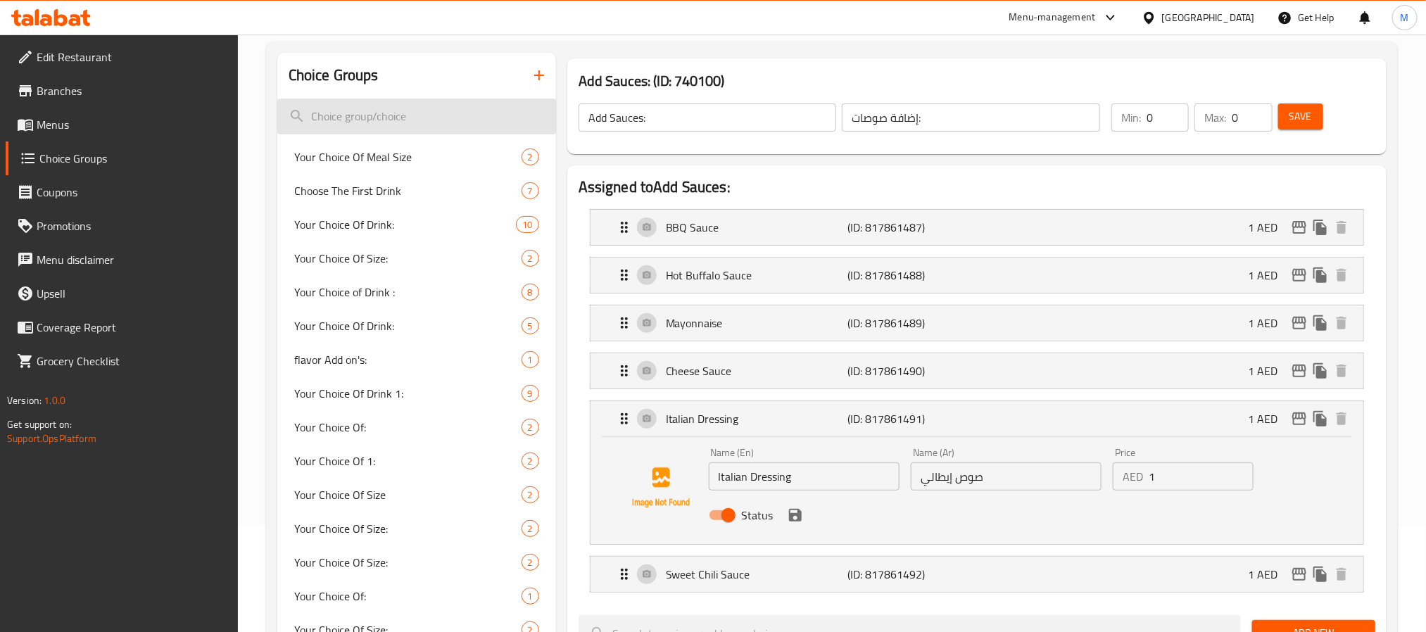
click at [374, 113] on input "search" at bounding box center [416, 117] width 279 height 36
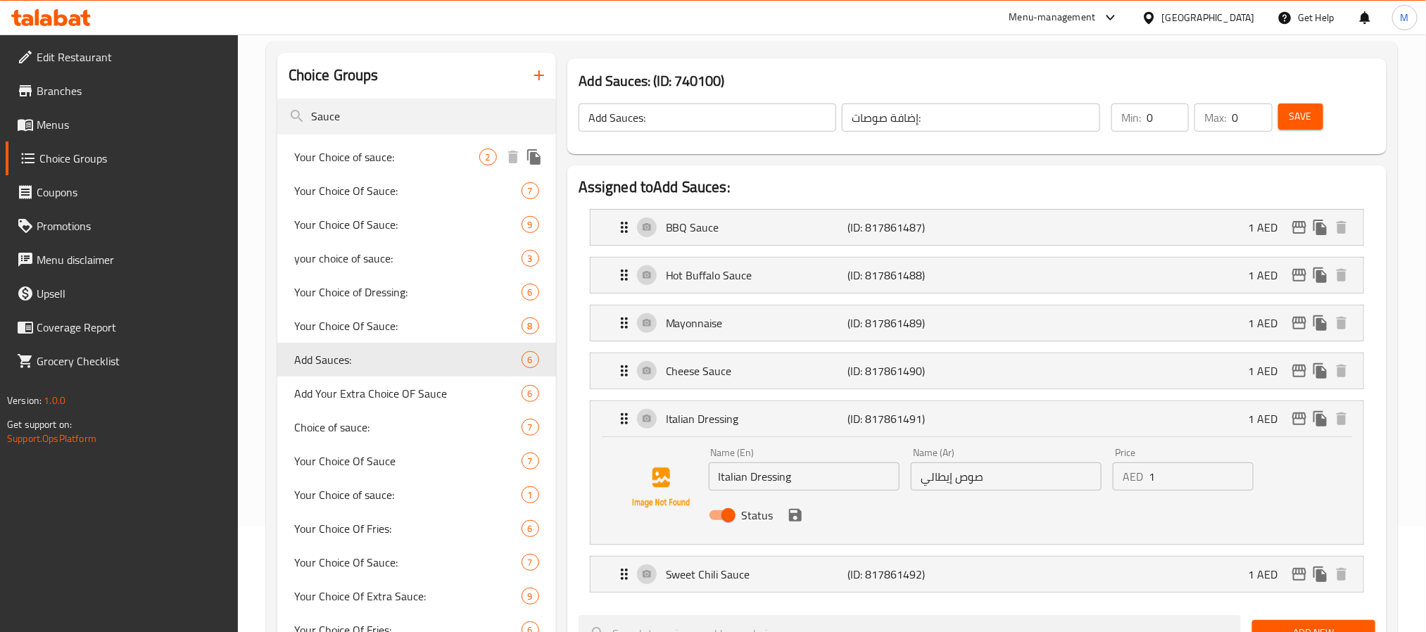
type input "Sauce"
click at [375, 167] on div "Your Choice of sauce: 2" at bounding box center [416, 157] width 279 height 34
type input "Your Choice of sauce:"
type input "اختيارك من الصوص :"
type input "1"
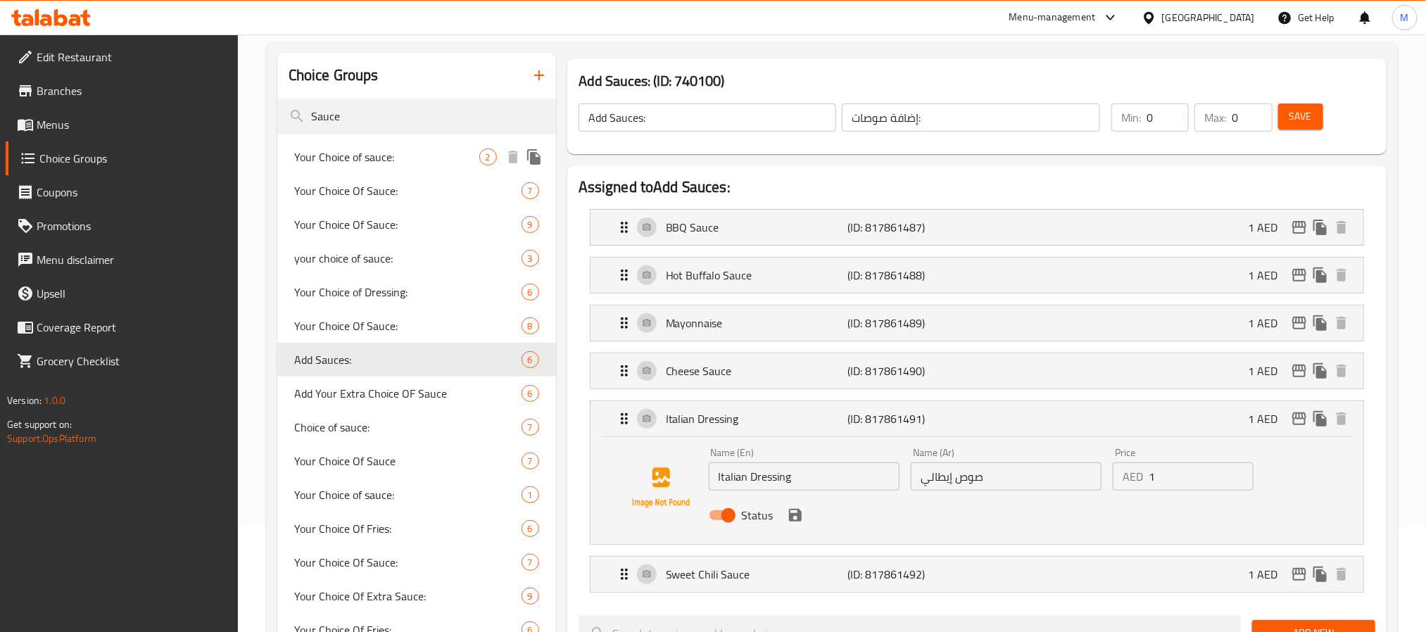
type input "1"
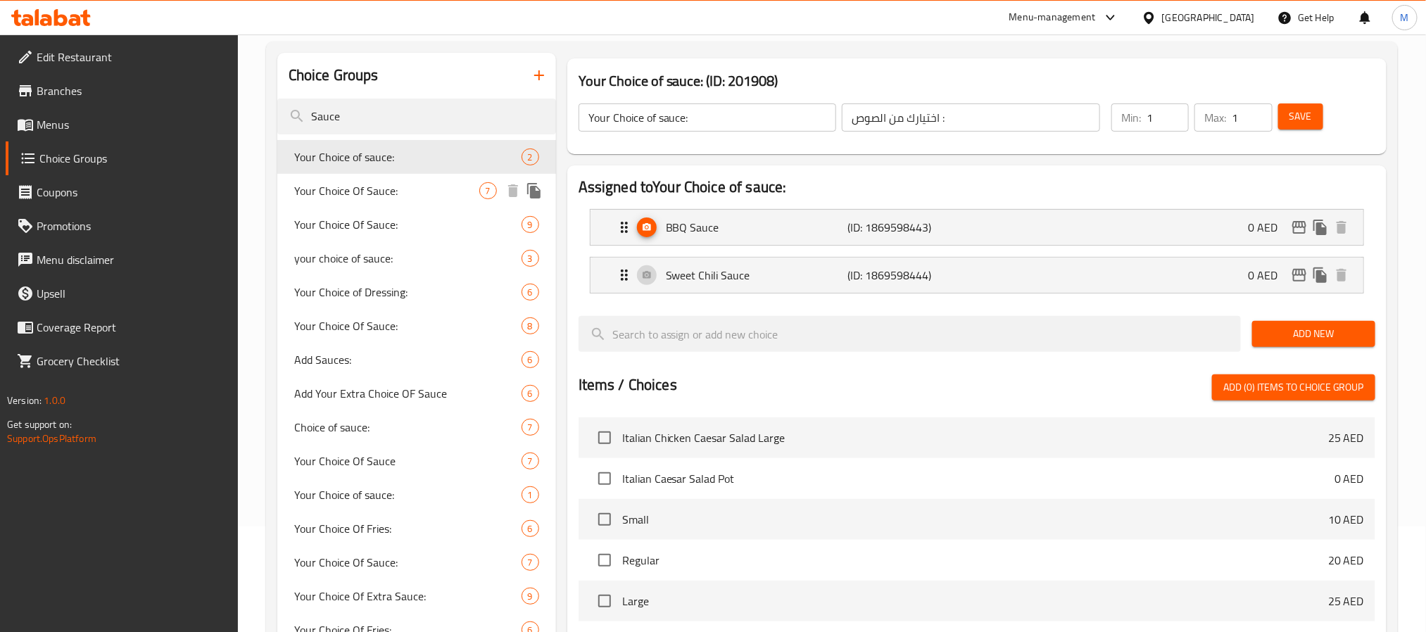
click at [394, 182] on span "Your Choice Of Sauce:" at bounding box center [386, 190] width 185 height 17
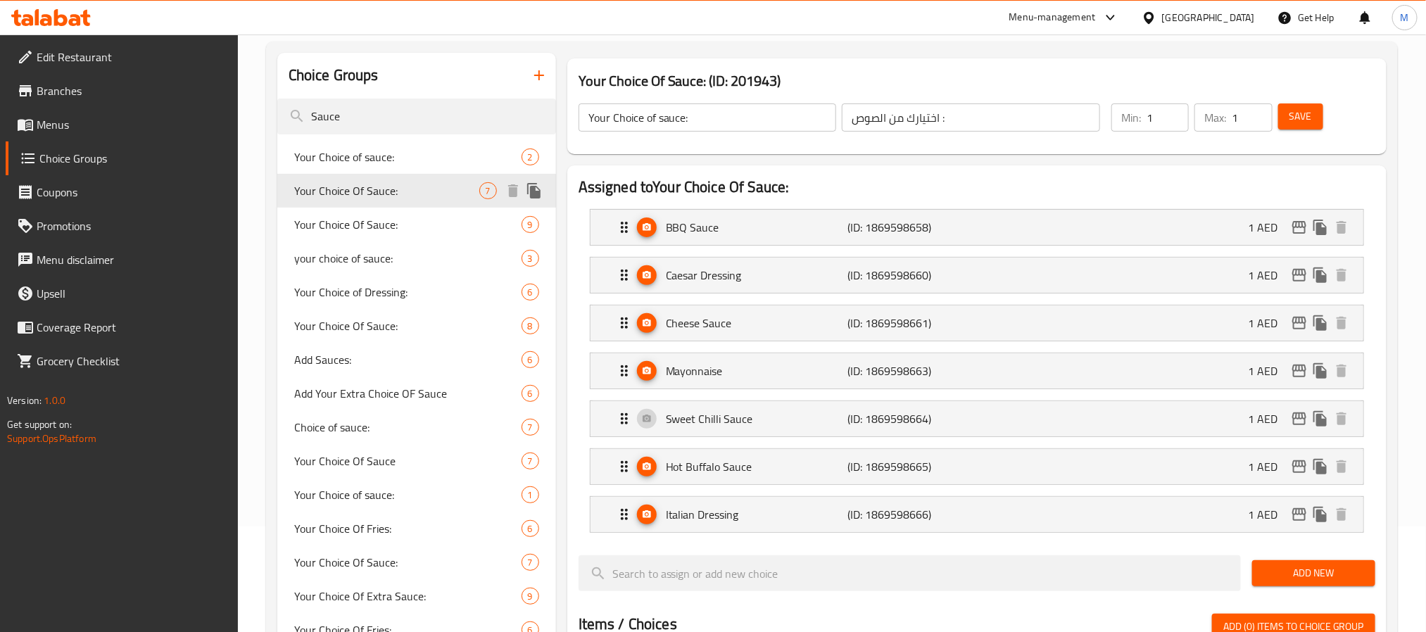
type input "Your Choice Of Sauce:"
type input "اختيارك من الصلصة:"
type input "0"
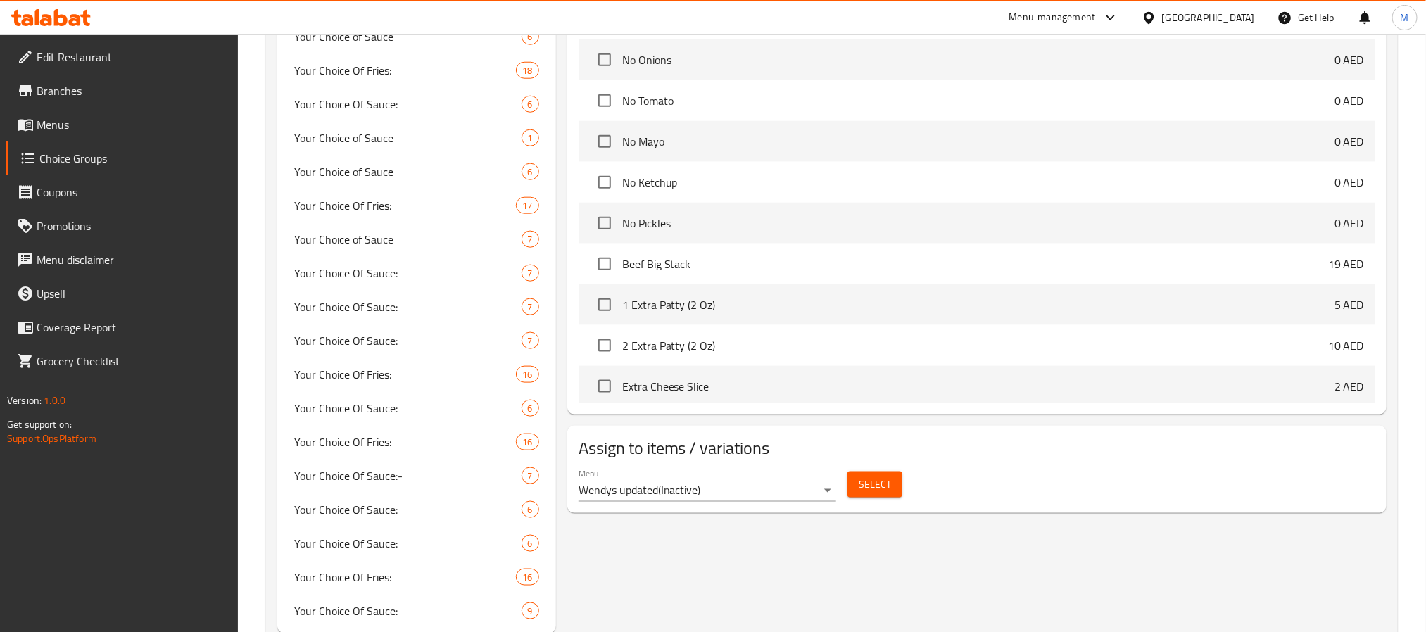
scroll to position [772, 0]
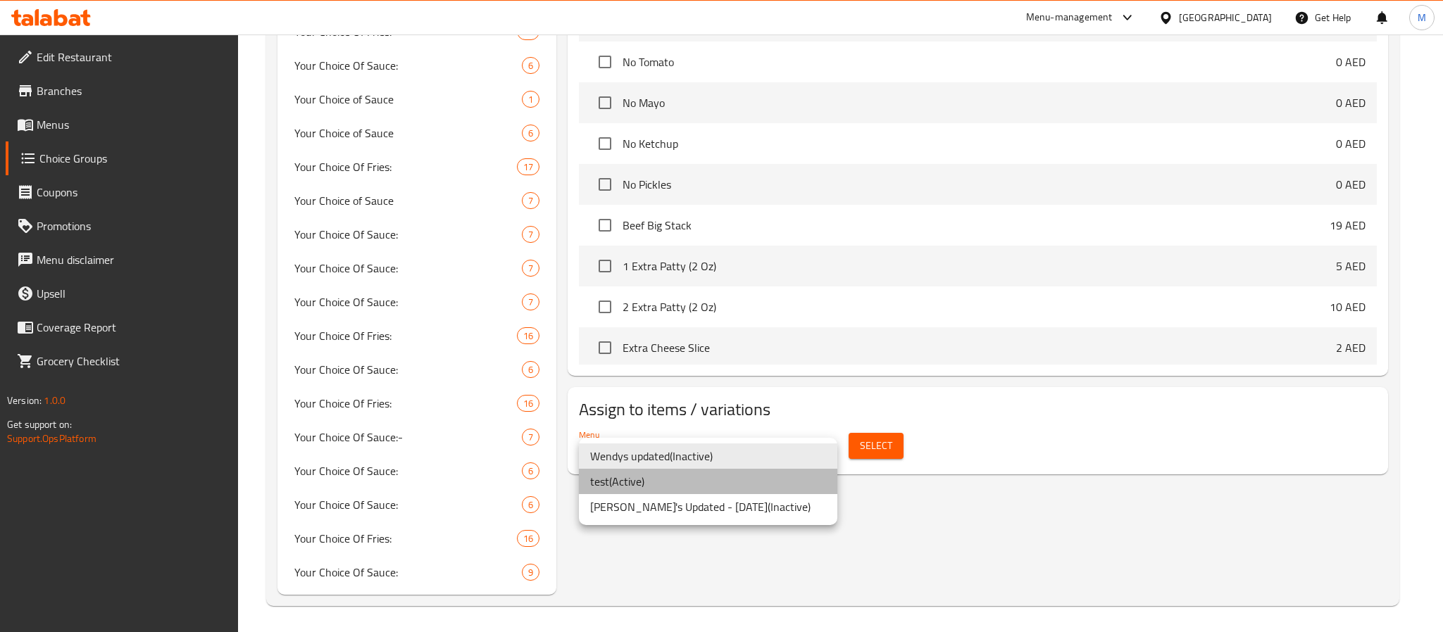
click at [743, 482] on li "test ( Active )" at bounding box center [708, 481] width 258 height 25
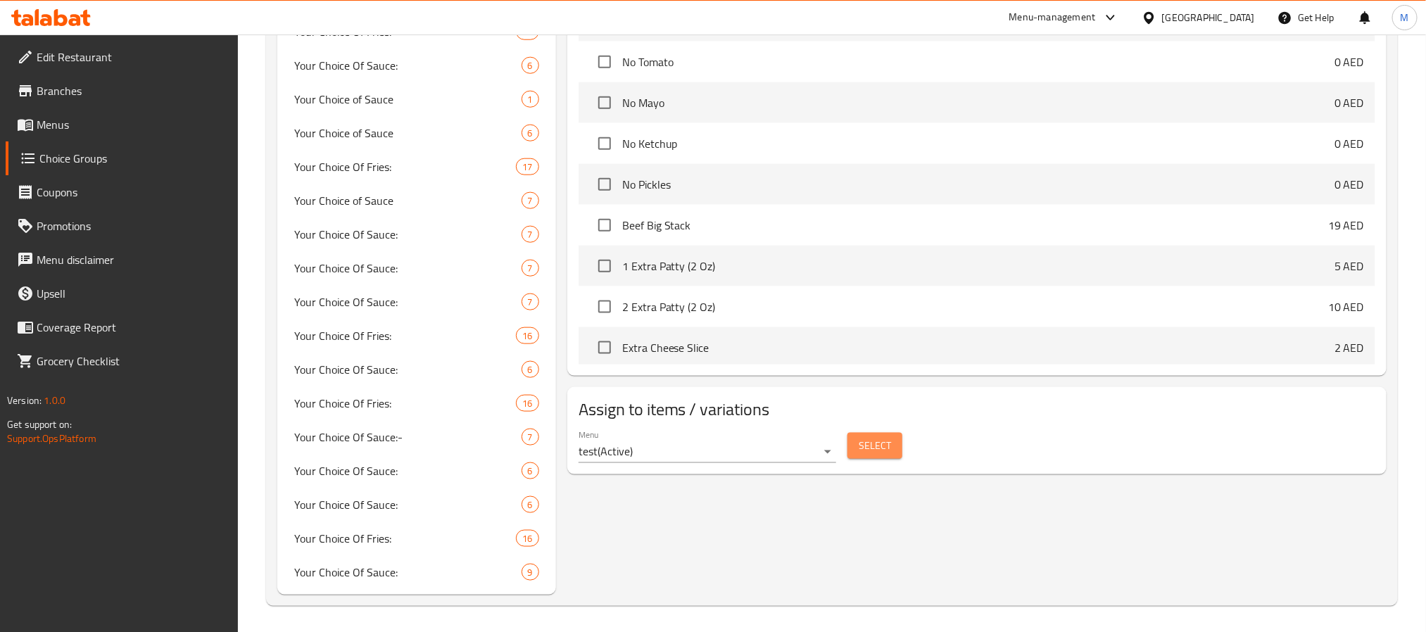
click at [892, 452] on button "Select" at bounding box center [875, 446] width 55 height 26
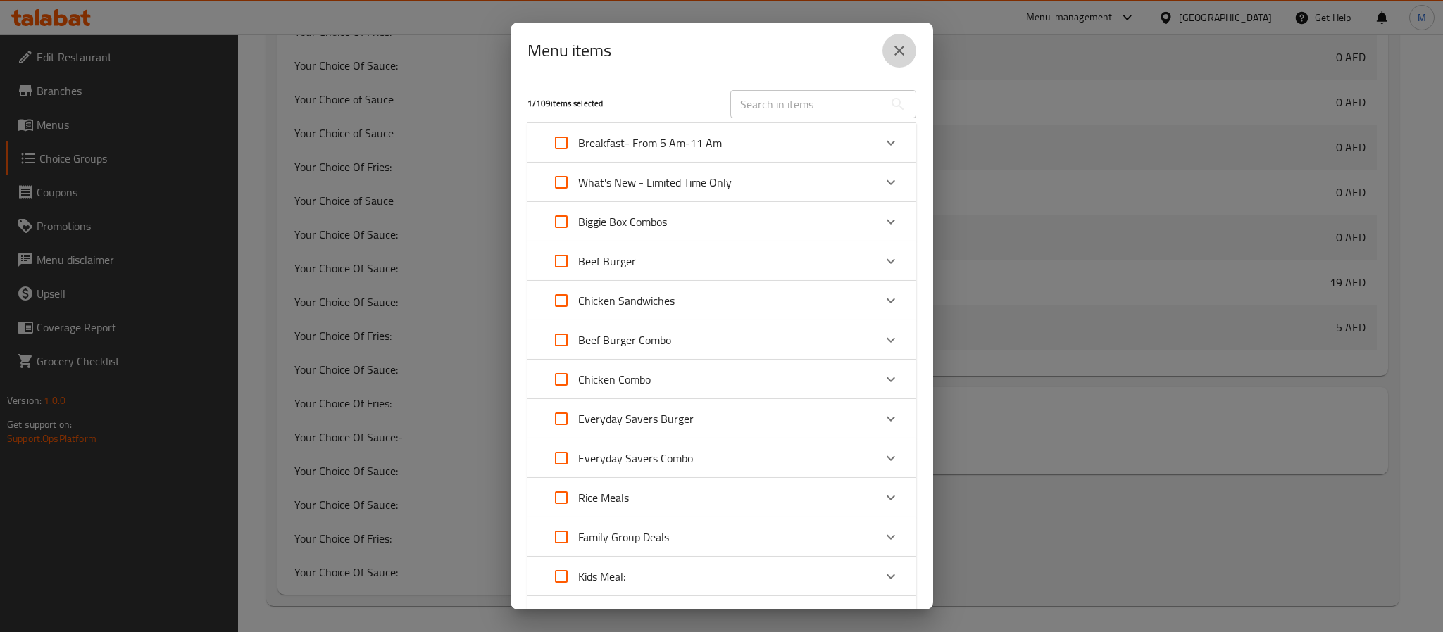
click at [893, 56] on icon "close" at bounding box center [899, 50] width 17 height 17
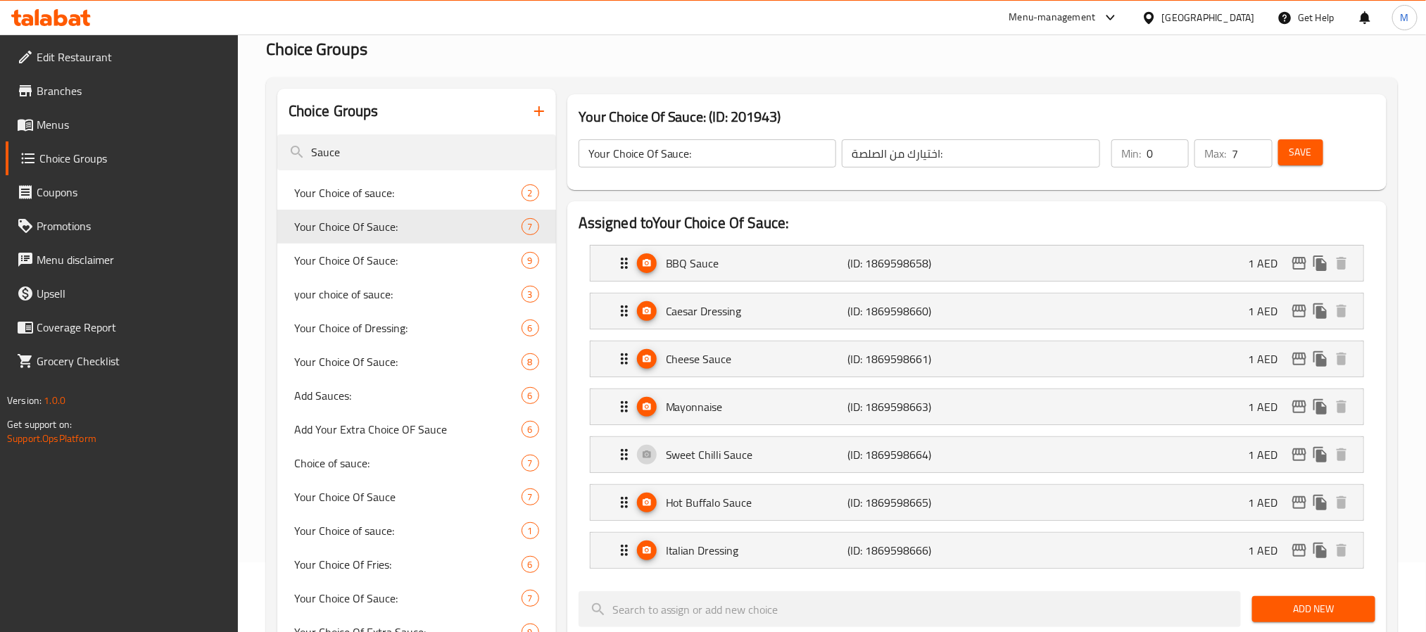
scroll to position [32, 0]
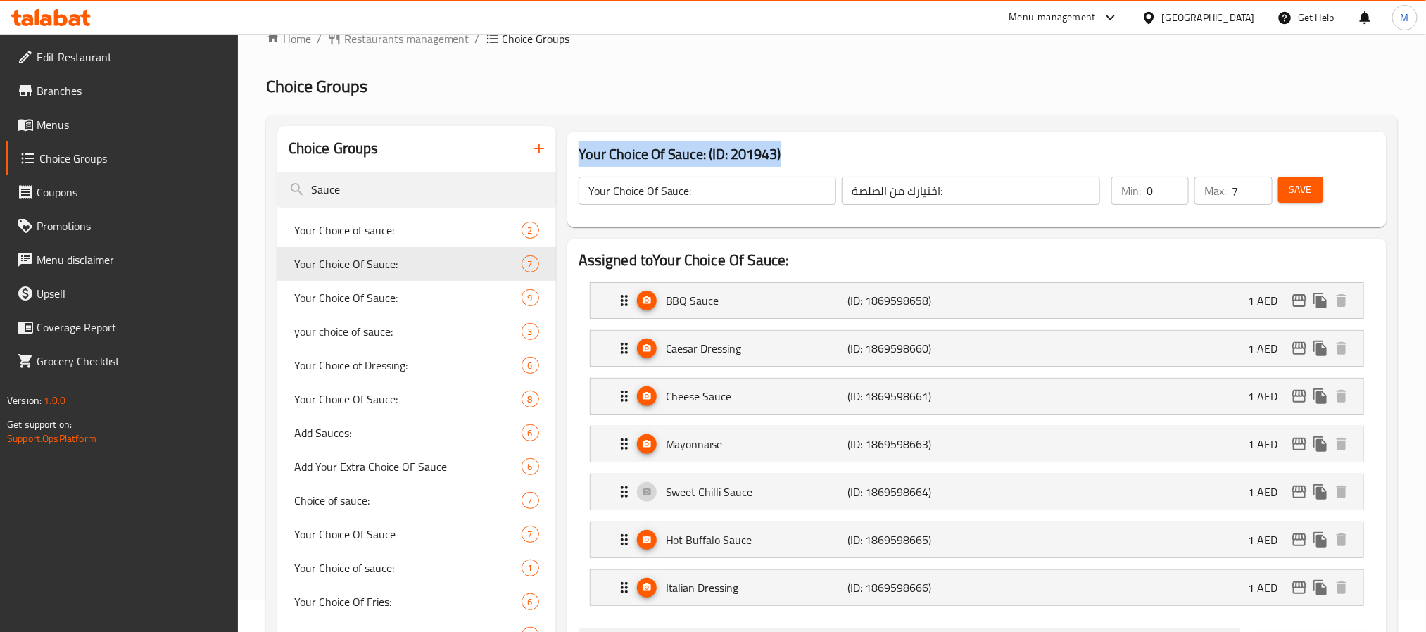
drag, startPoint x: 798, startPoint y: 150, endPoint x: 582, endPoint y: 146, distance: 216.9
click at [582, 146] on h3 "Your Choice Of Sauce: (ID: 201943)" at bounding box center [977, 154] width 797 height 23
copy h3 "Your Choice Of Sauce: (ID: 201943)"
click at [771, 593] on p "Italian Dressing" at bounding box center [757, 587] width 182 height 17
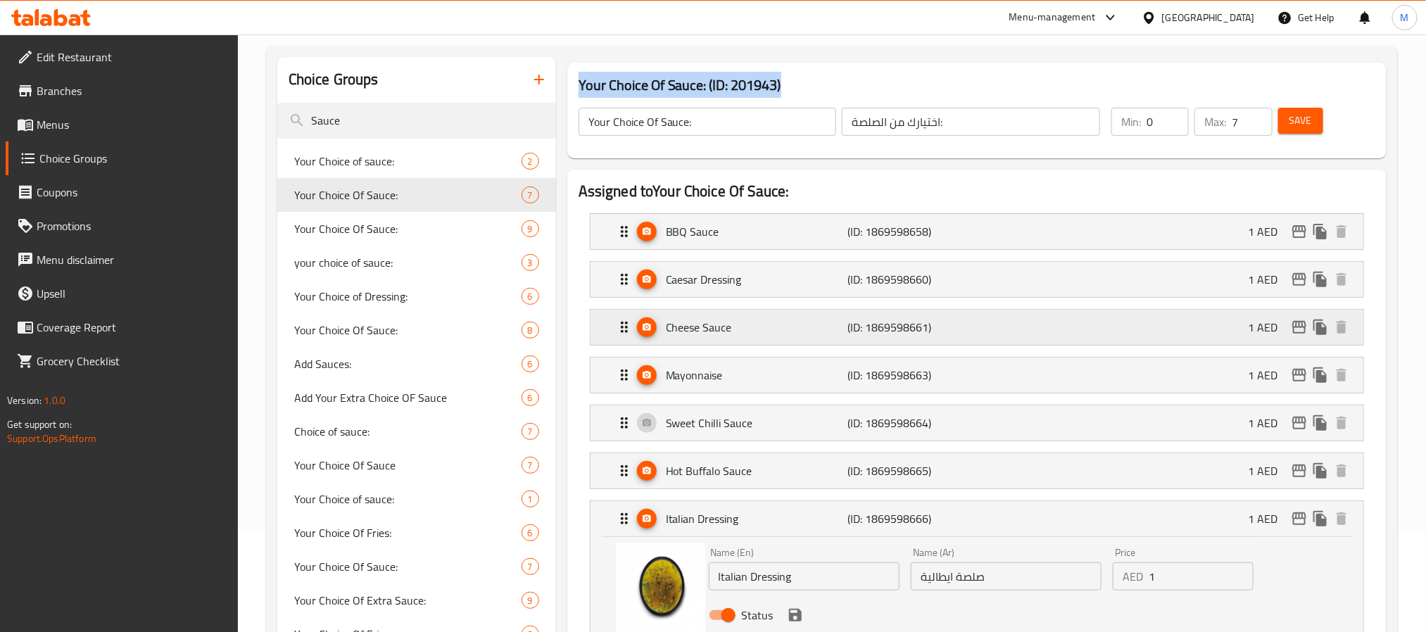
scroll to position [138, 0]
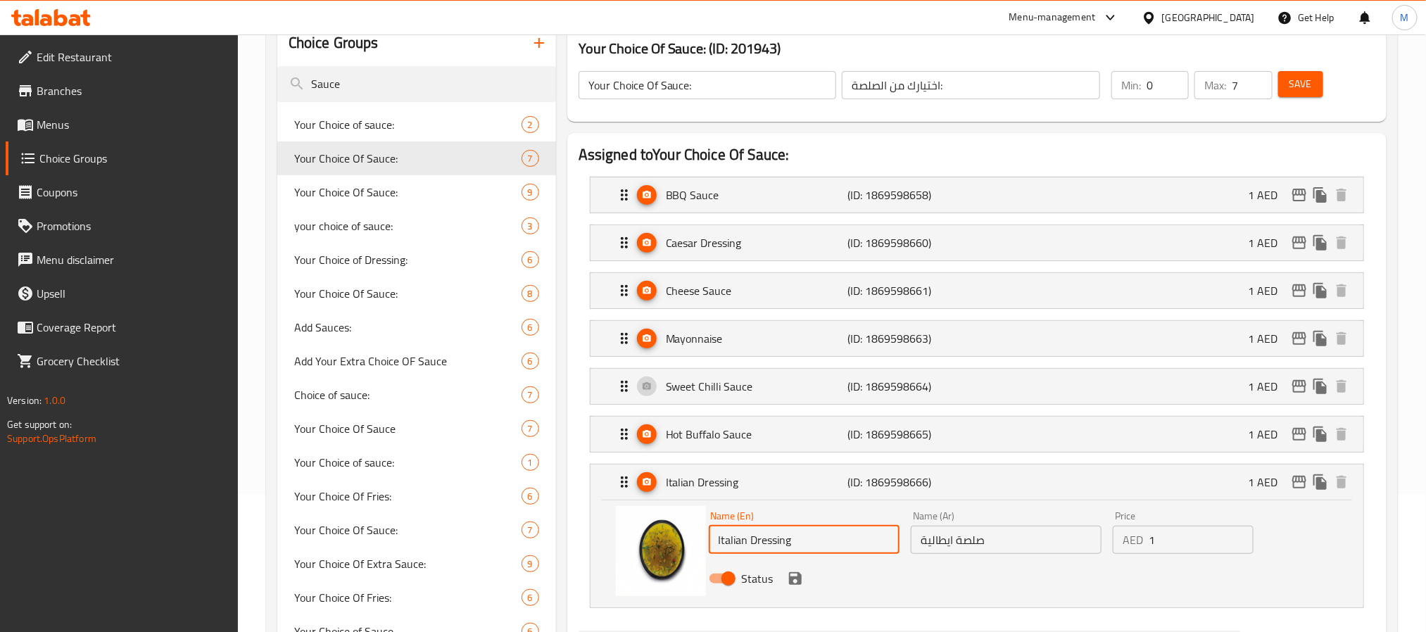
click at [799, 546] on input "Italian Dressing" at bounding box center [804, 540] width 191 height 28
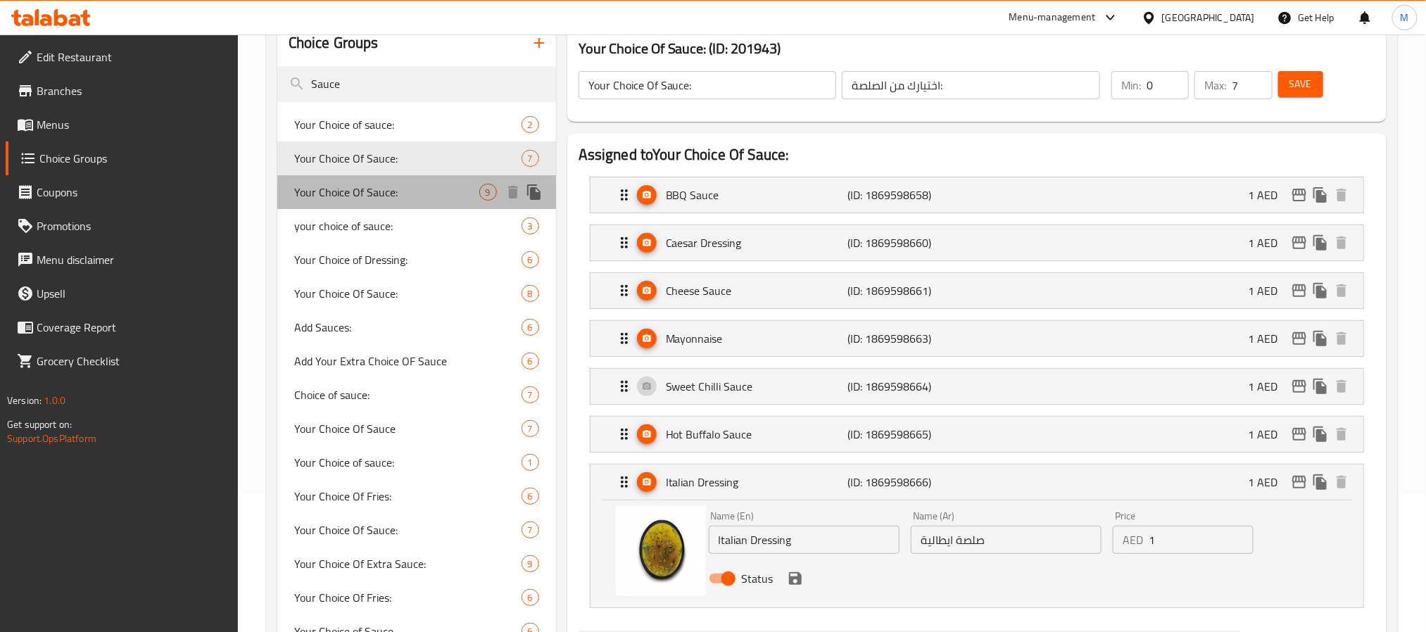
click at [420, 199] on span "Your Choice Of Sauce:" at bounding box center [386, 192] width 185 height 17
type input "0"
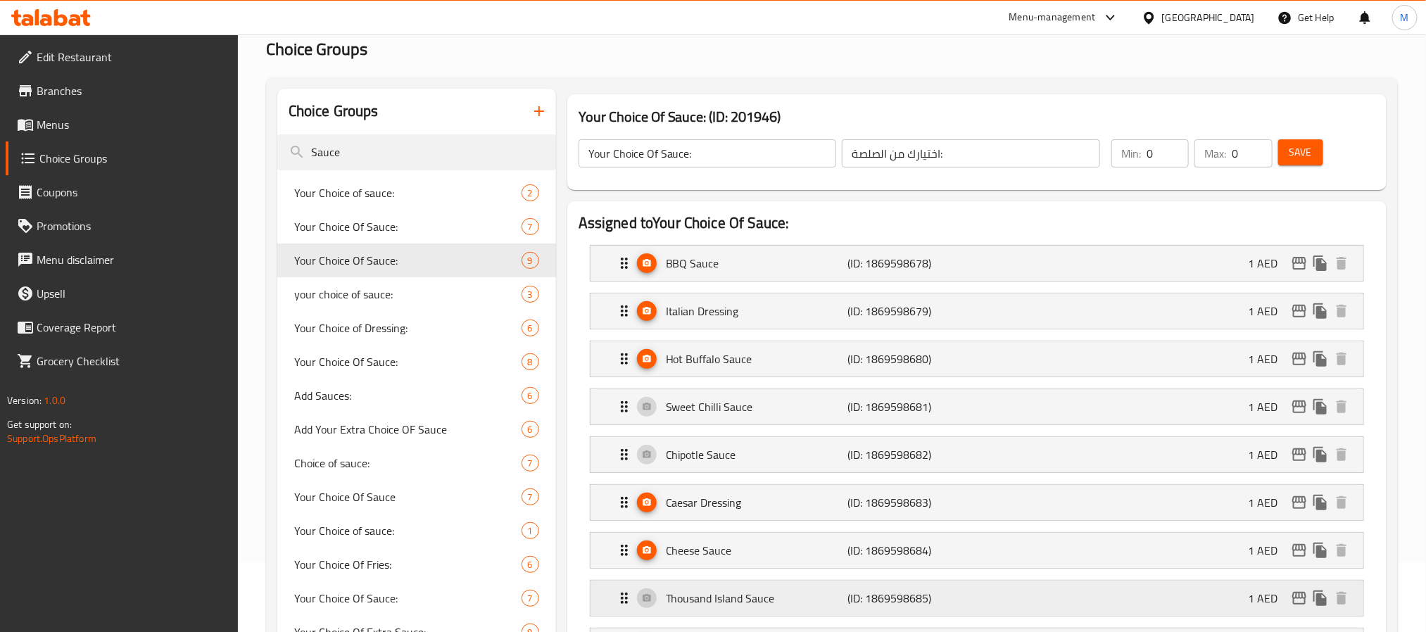
scroll to position [32, 0]
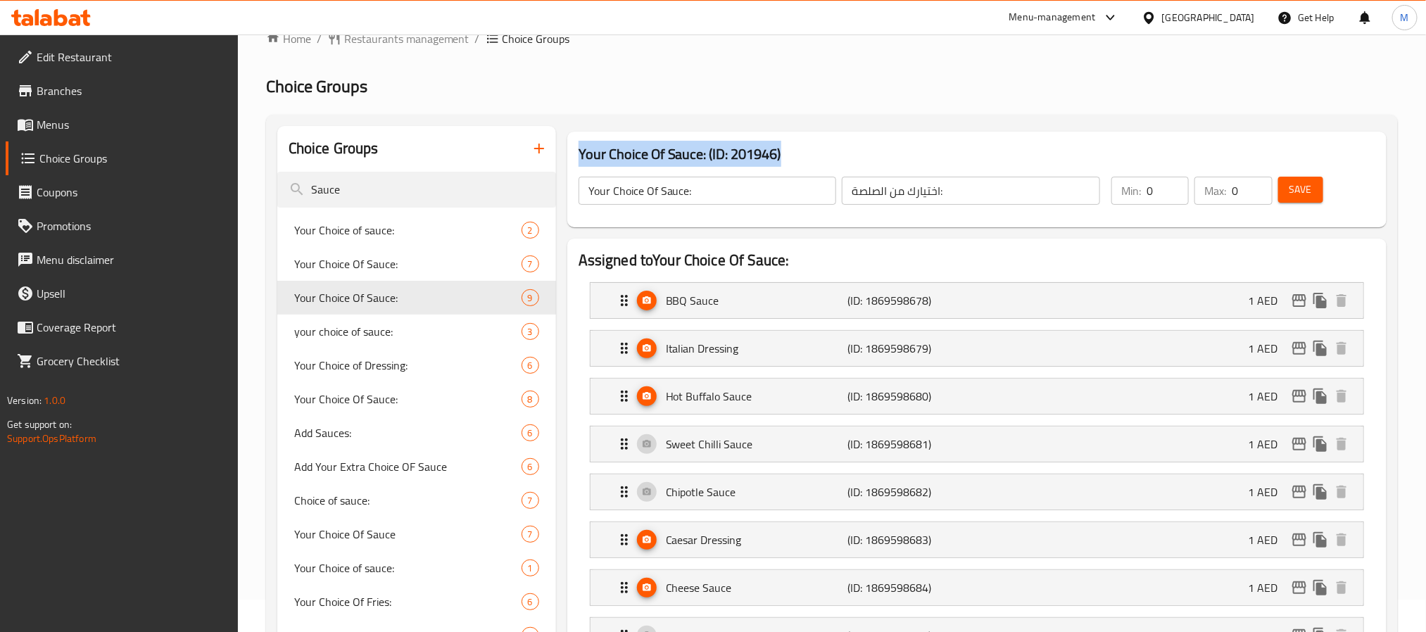
drag, startPoint x: 796, startPoint y: 146, endPoint x: 579, endPoint y: 148, distance: 216.8
click at [579, 148] on h3 "Your Choice Of Sauce: (ID: 201946)" at bounding box center [977, 154] width 797 height 23
copy h3 "Your Choice Of Sauce: (ID: 201946)"
click at [376, 327] on span "your choice of sauce:" at bounding box center [386, 331] width 185 height 17
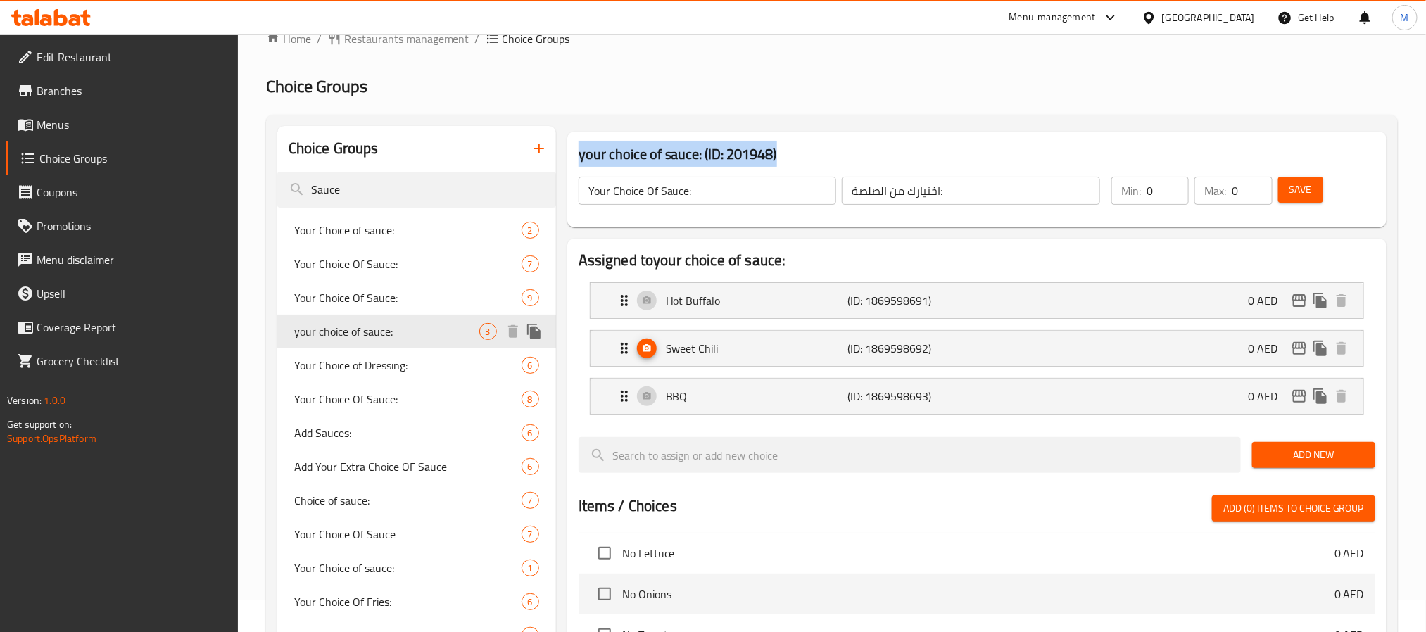
type input "your choice of sauce:"
type input "1"
click at [391, 359] on span "Your Choice of Dressing:" at bounding box center [386, 365] width 185 height 17
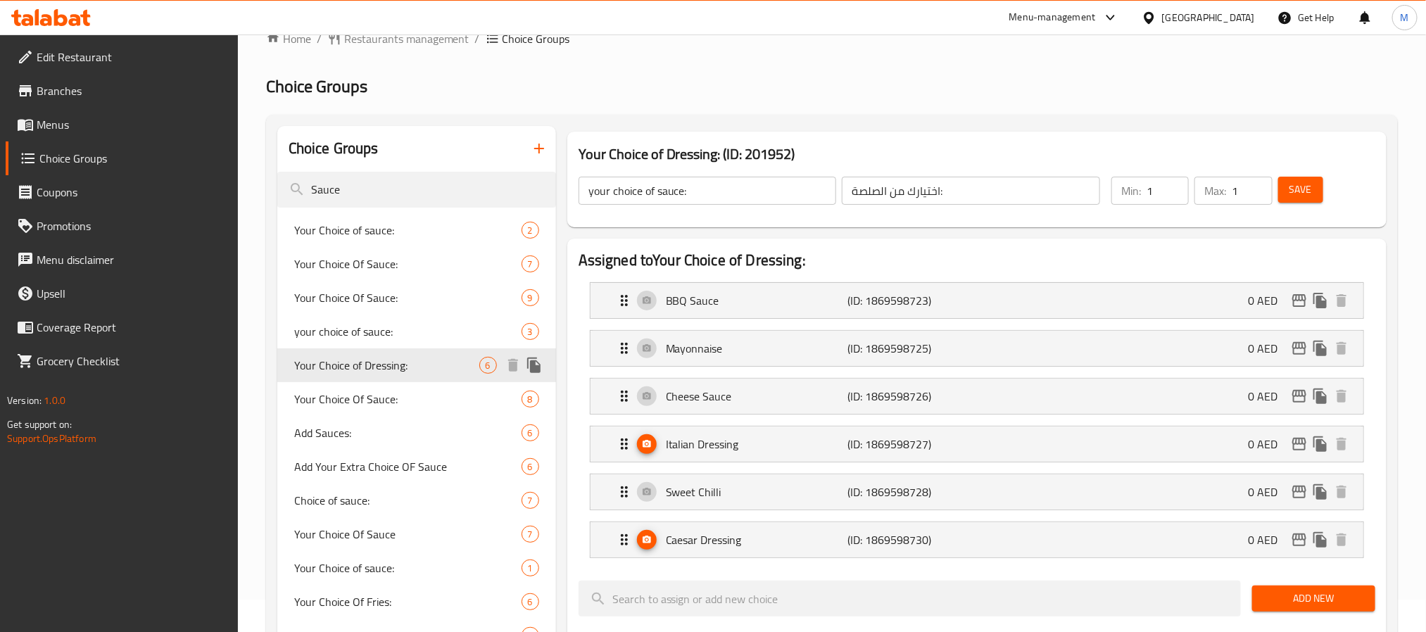
type input "Your Choice of Dressing:"
type input "اختيارك من الصلصة :"
drag, startPoint x: 810, startPoint y: 151, endPoint x: 574, endPoint y: 144, distance: 235.2
click at [574, 144] on div "Your Choice of Dressing: (ID: 201952) Your Choice of Dressing: ​ اختيارك من الص…" at bounding box center [976, 180] width 819 height 96
copy h3 "Your Choice of Dressing: (ID: 201952)"
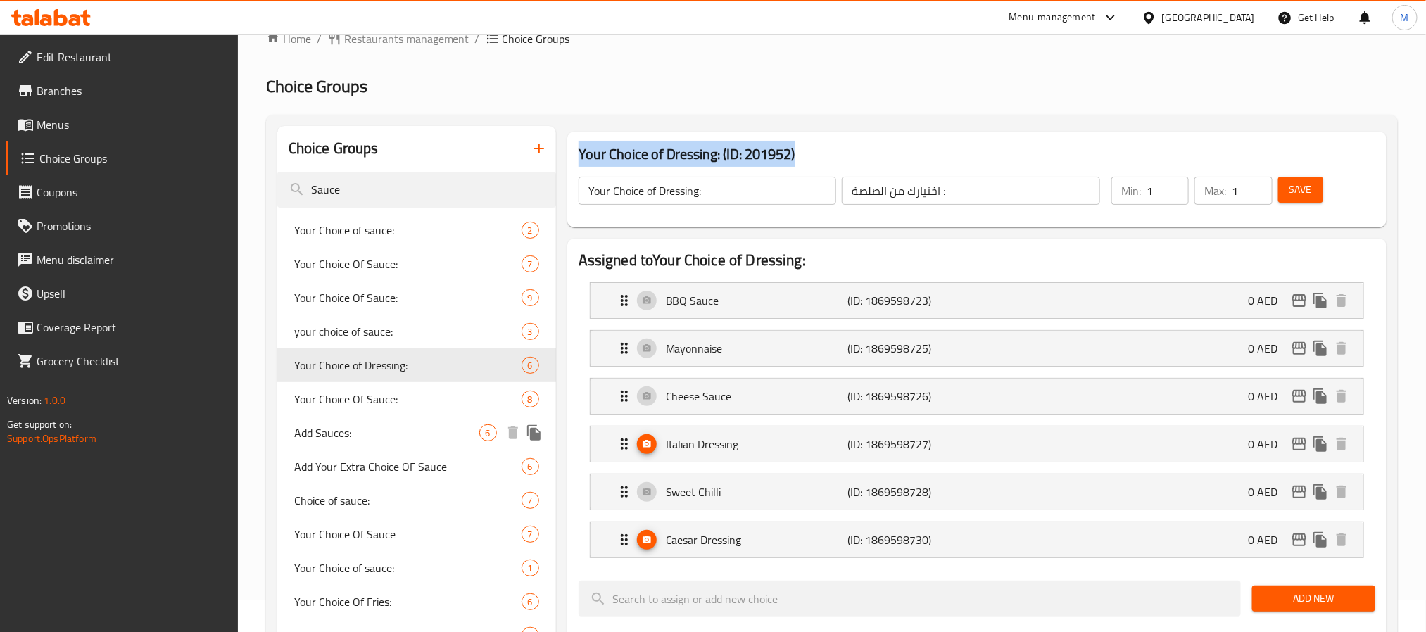
click at [394, 408] on div "Your Choice Of Sauce: 8" at bounding box center [416, 399] width 279 height 34
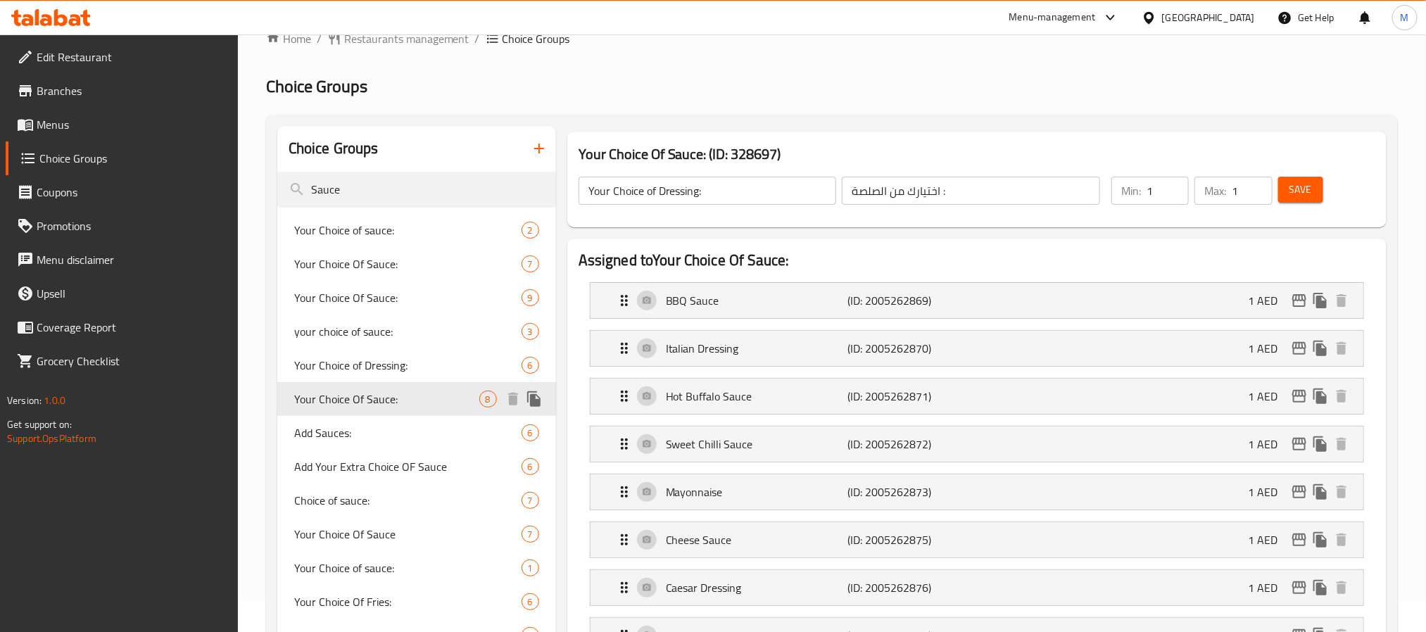
type input "Your Choice Of Sauce:"
type input "اختيارك من الصلصة:"
type input "0"
type input "8"
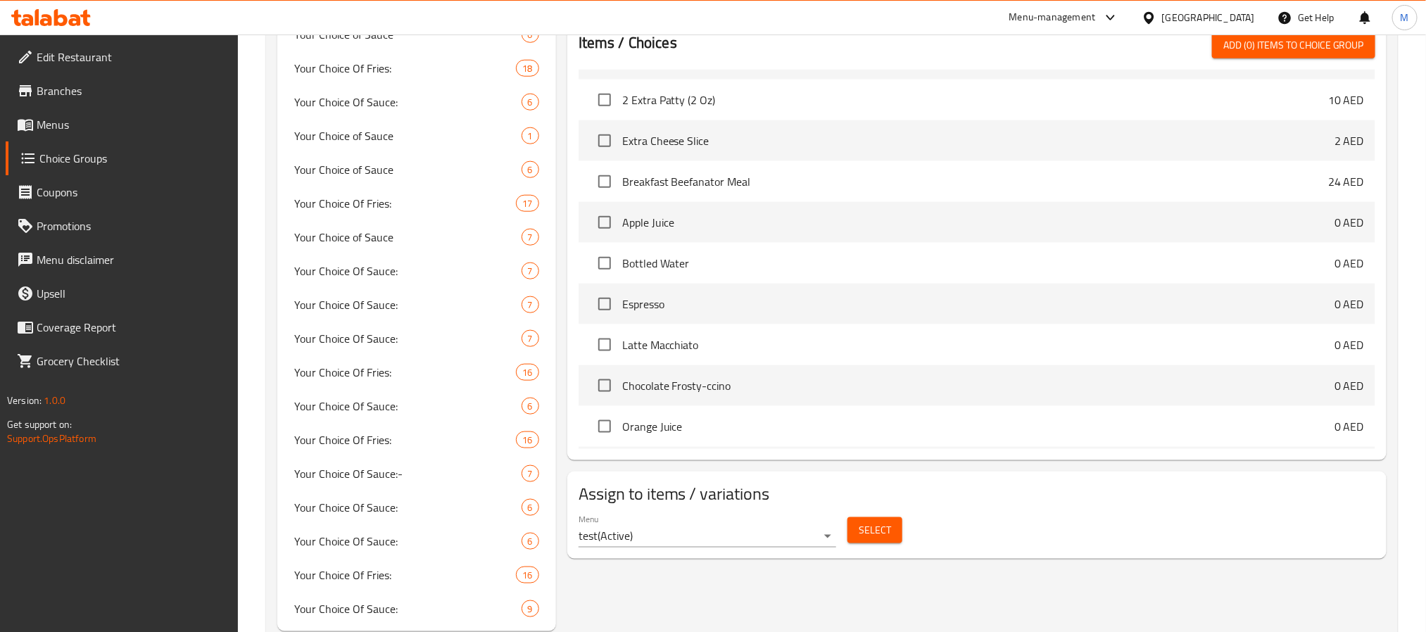
scroll to position [772, 0]
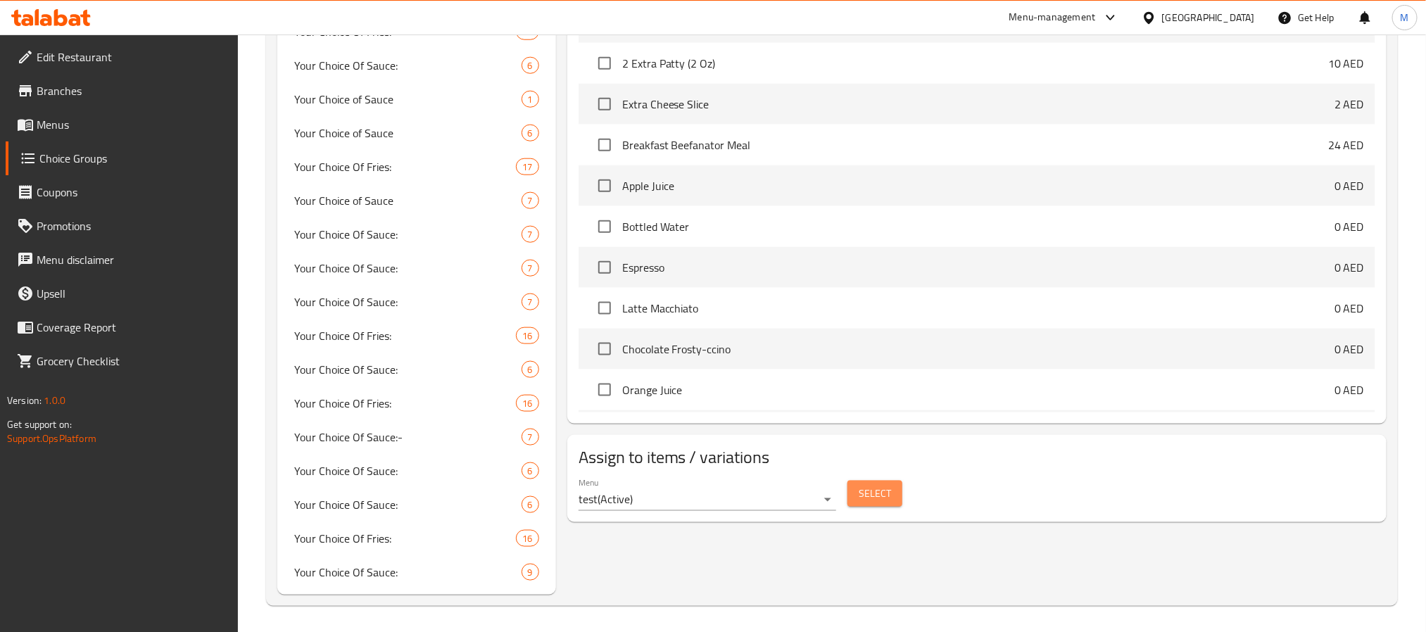
click at [868, 503] on span "Select" at bounding box center [875, 494] width 32 height 18
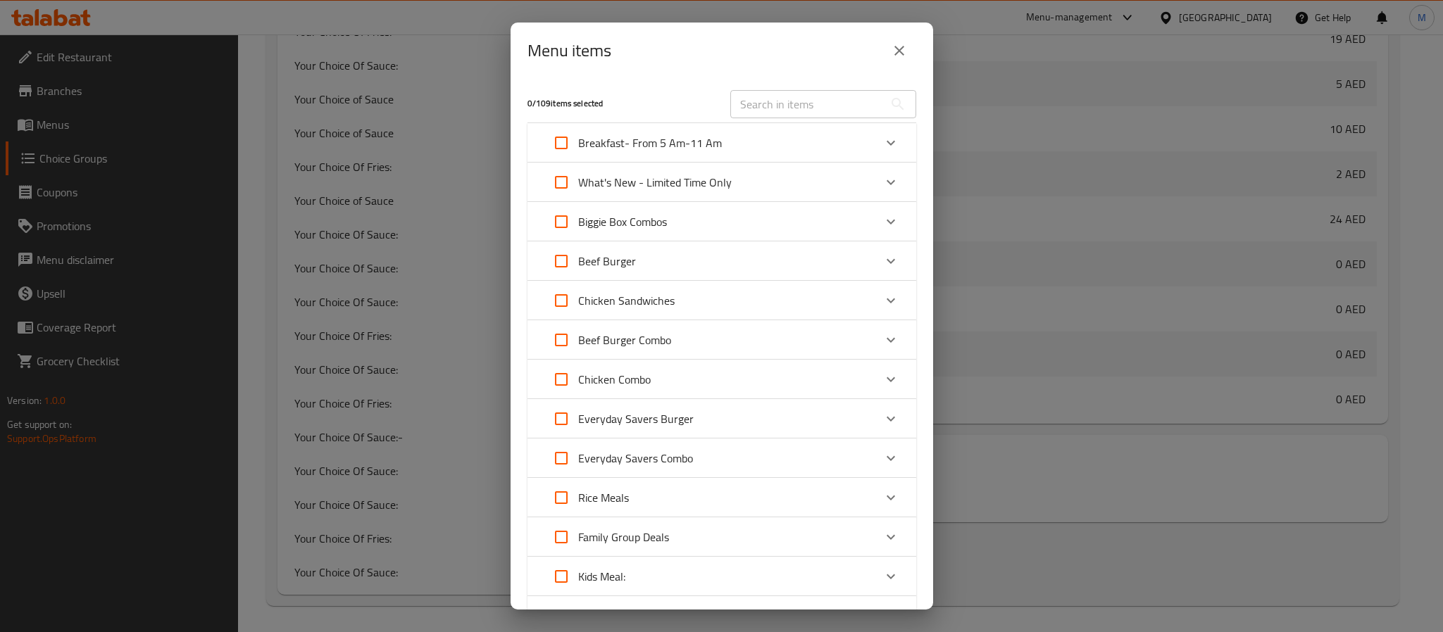
click at [903, 53] on icon "close" at bounding box center [899, 50] width 17 height 17
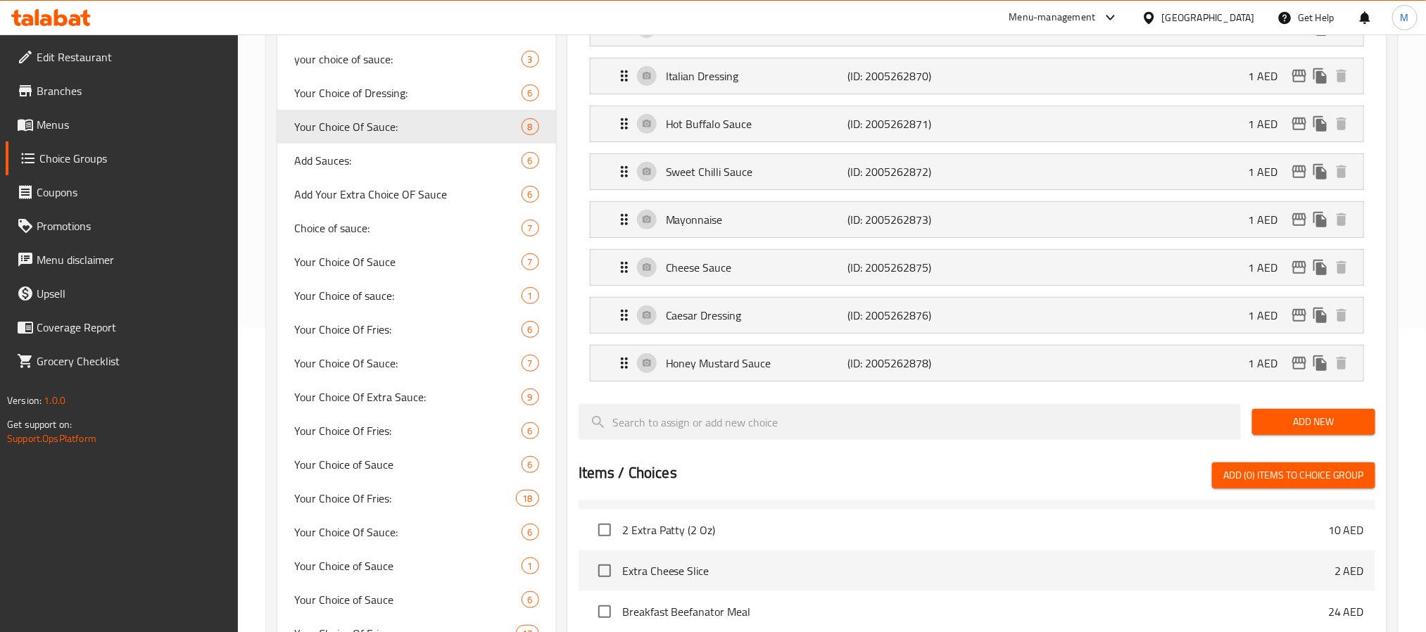
scroll to position [244, 0]
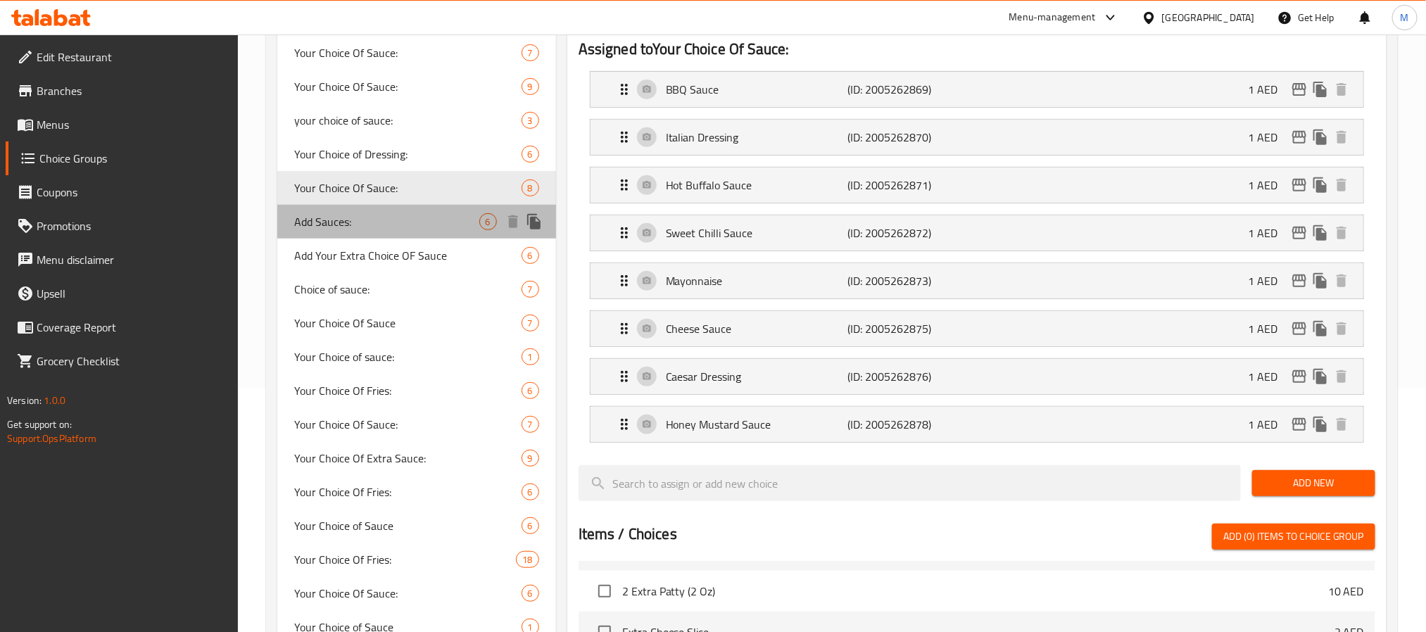
click at [374, 222] on span "Add Sauces:" at bounding box center [386, 221] width 185 height 17
type input "Add Sauces:"
type input "إضافة صوصات:"
type input "0"
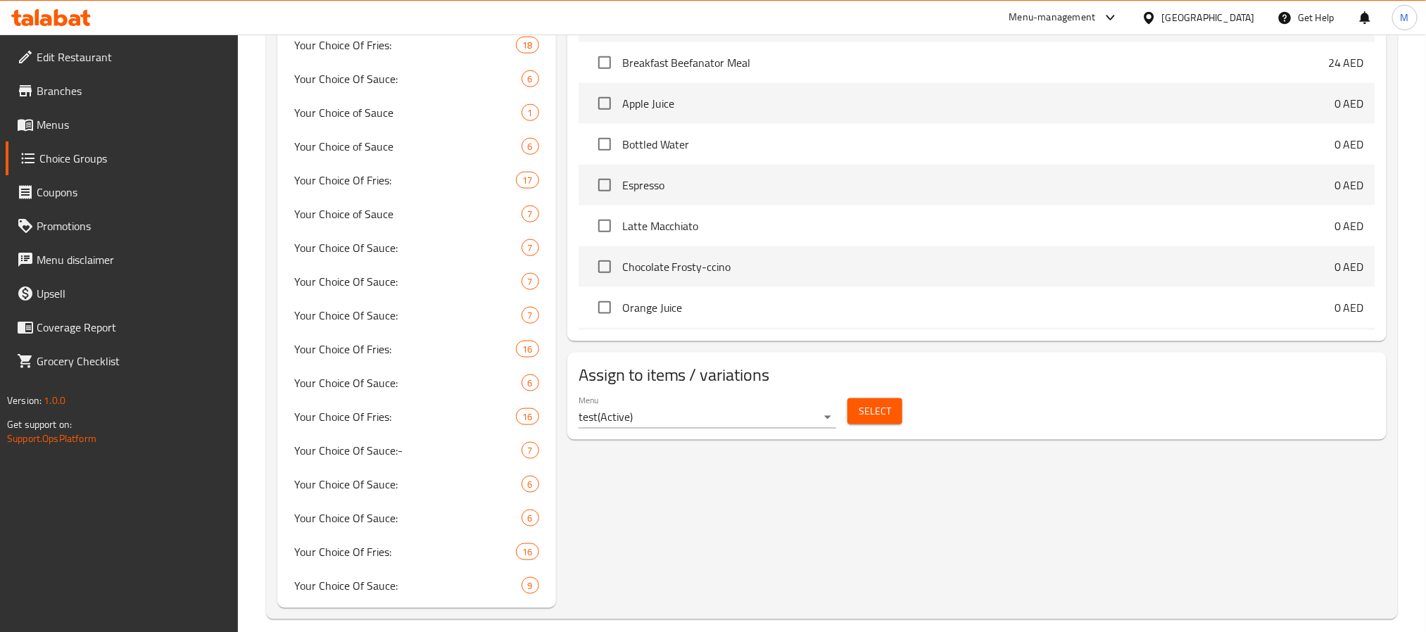
scroll to position [772, 0]
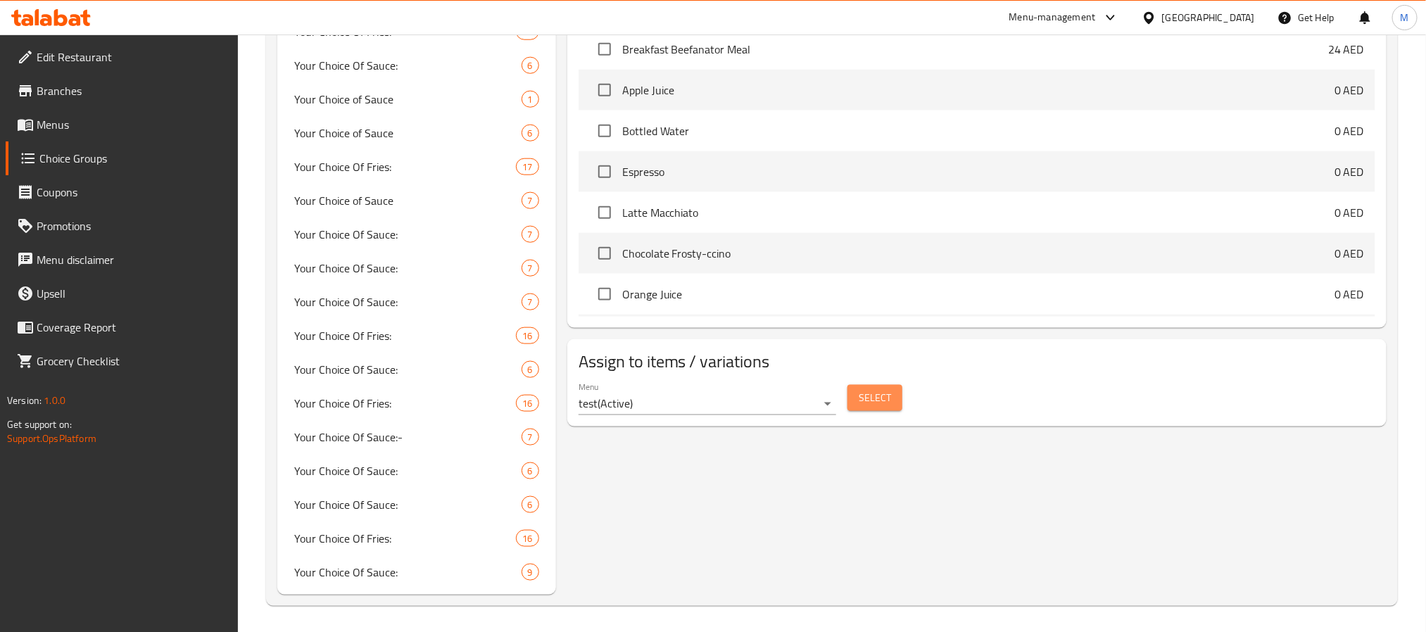
click at [862, 404] on span "Select" at bounding box center [875, 398] width 32 height 18
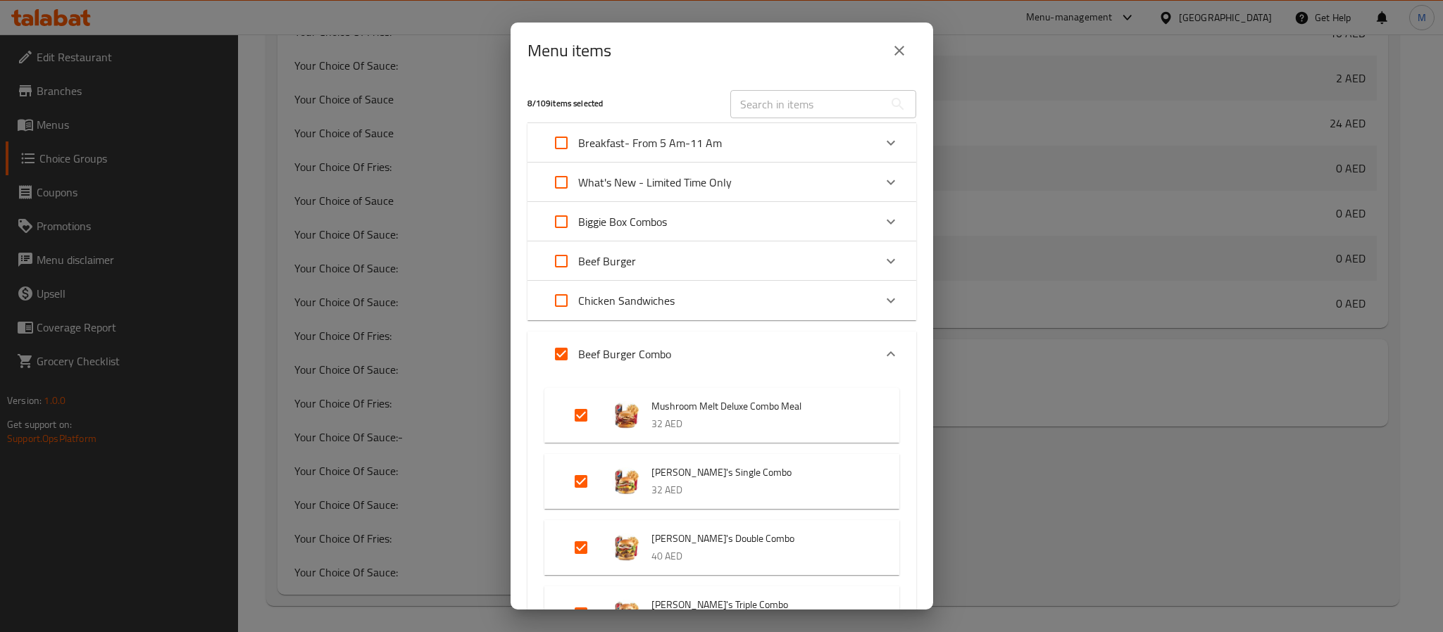
click at [906, 59] on button "close" at bounding box center [899, 51] width 34 height 34
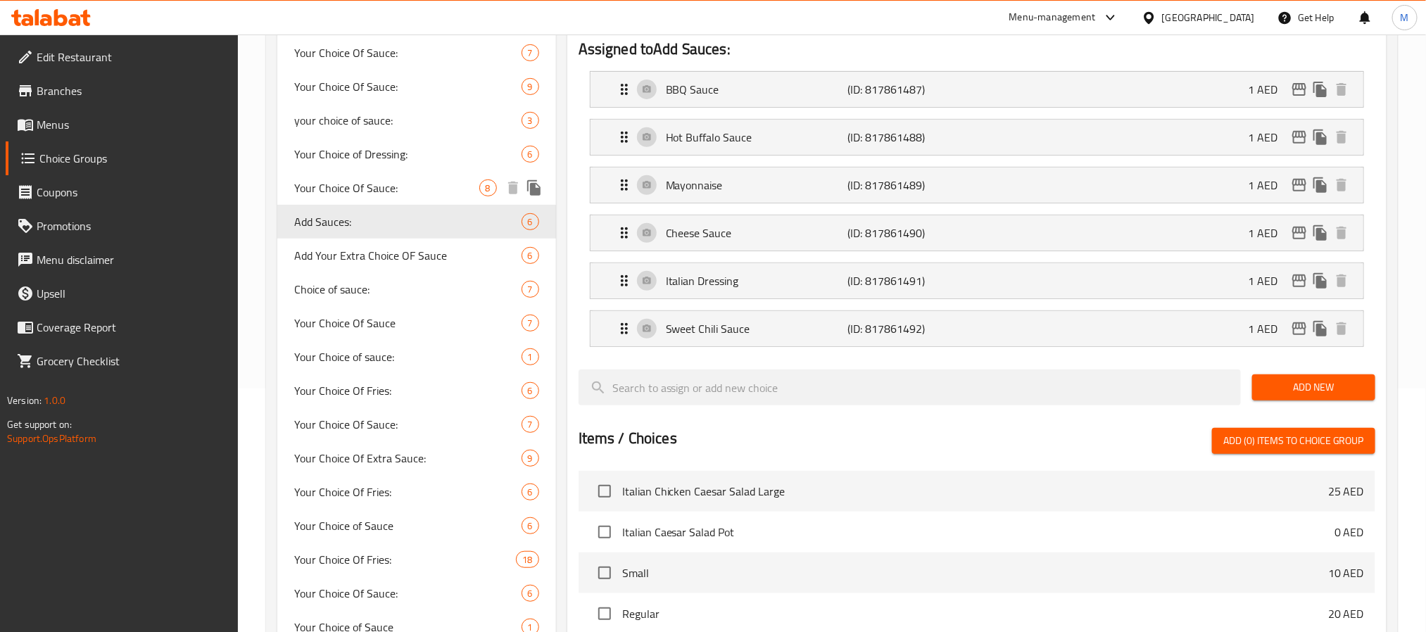
scroll to position [0, 0]
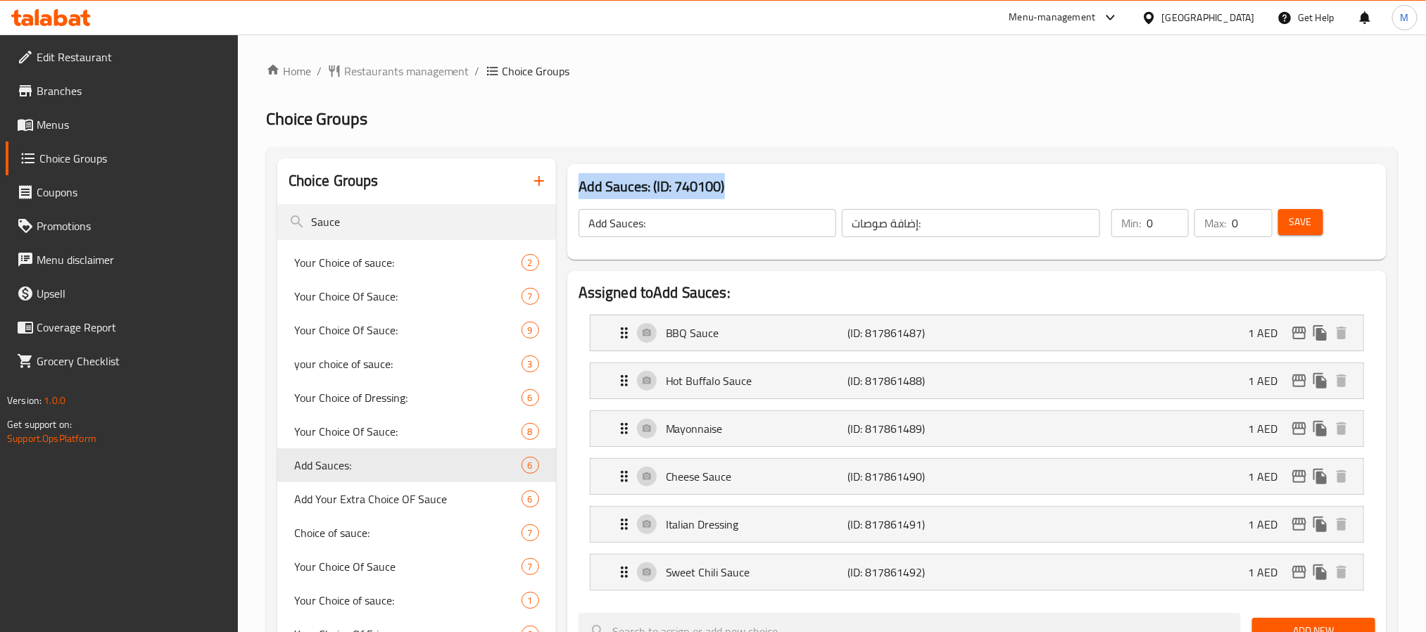
drag, startPoint x: 736, startPoint y: 184, endPoint x: 579, endPoint y: 180, distance: 157.0
click at [579, 180] on h3 "Add Sauces: (ID: 740100)" at bounding box center [977, 186] width 797 height 23
copy h3 "Add Sauces: (ID: 740100)"
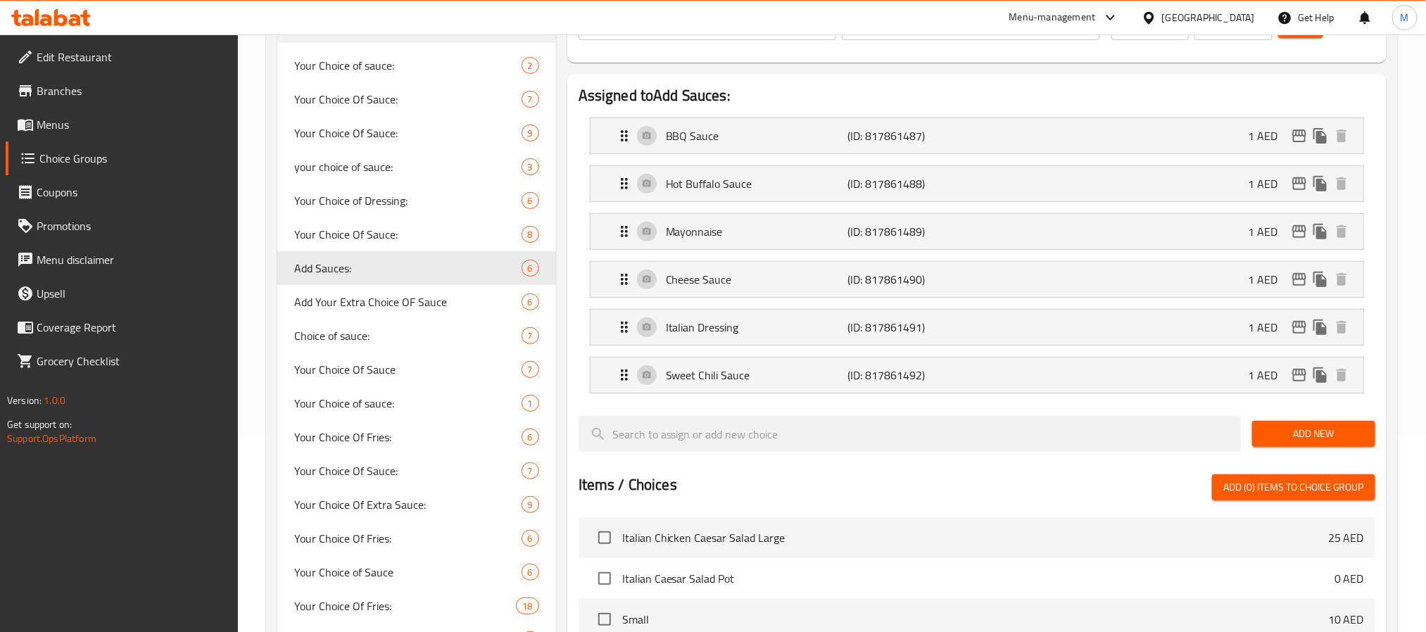
scroll to position [211, 0]
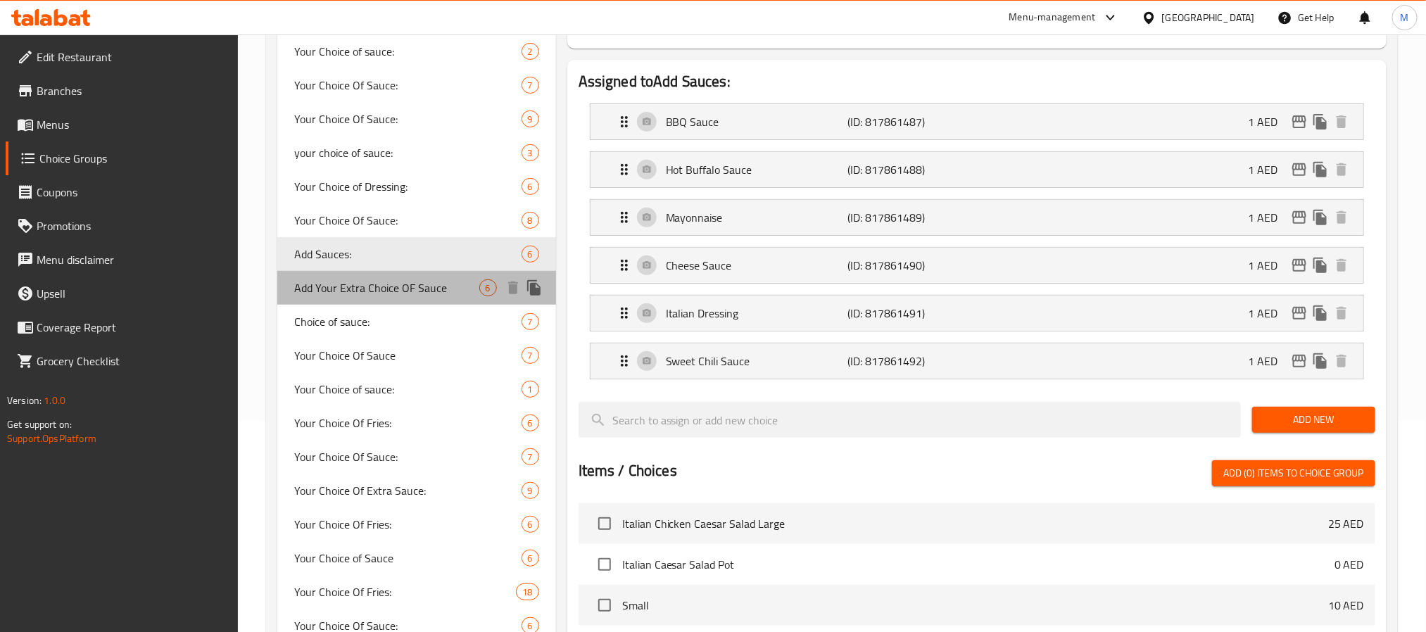
click at [416, 294] on span "Add Your Extra Choice OF Sauce" at bounding box center [386, 287] width 185 height 17
type input "Add Your Extra Choice OF Sauce"
type input "أضف اختيارك الإضافي من الصلصة"
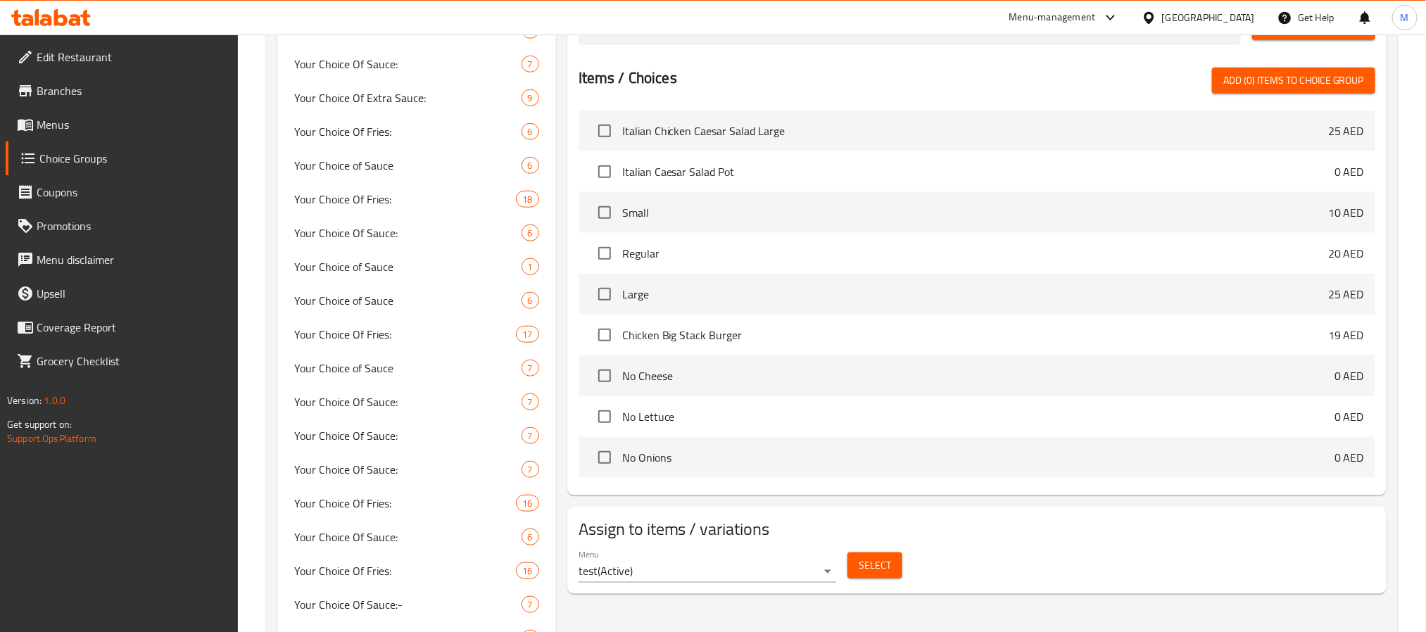
scroll to position [739, 0]
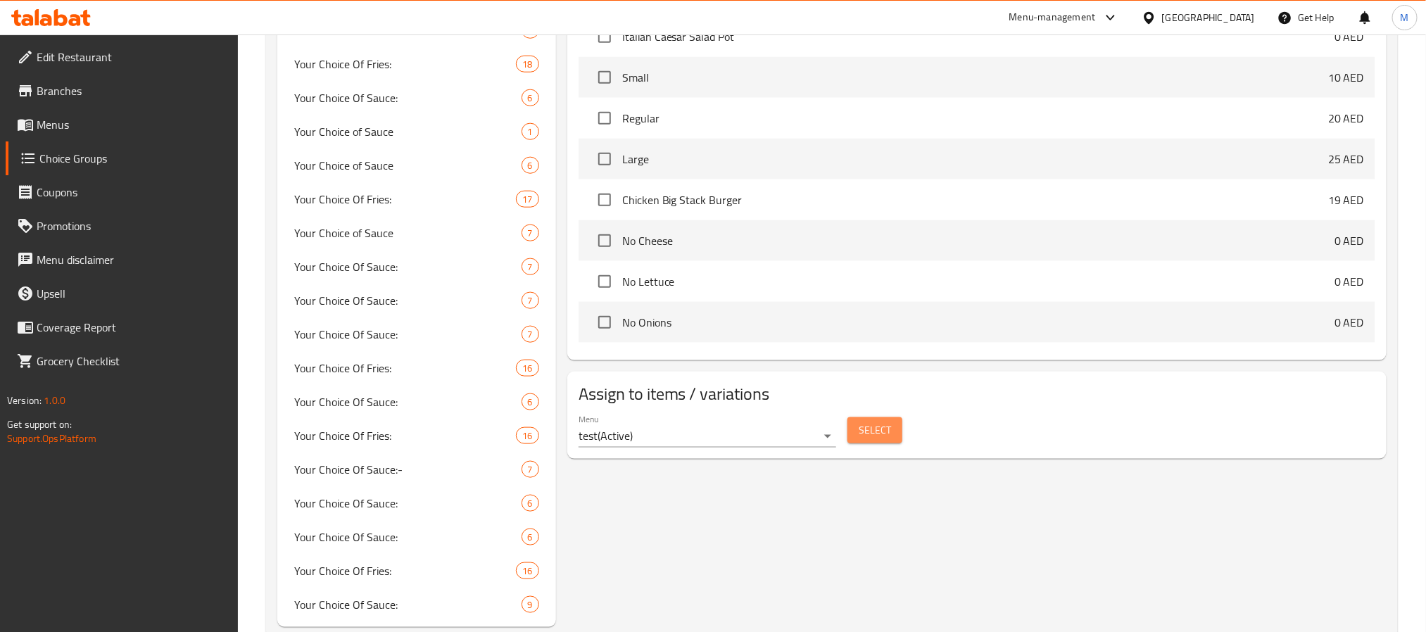
click at [883, 436] on span "Select" at bounding box center [875, 431] width 32 height 18
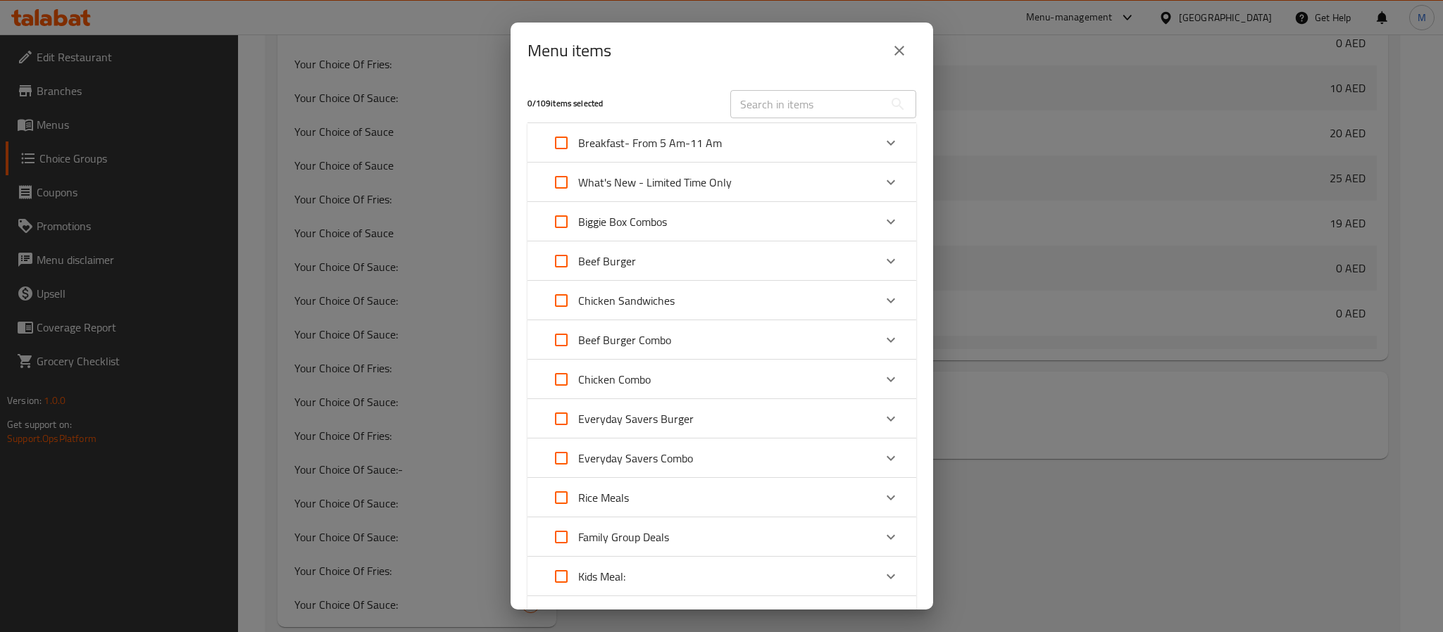
click at [908, 49] on button "close" at bounding box center [899, 51] width 34 height 34
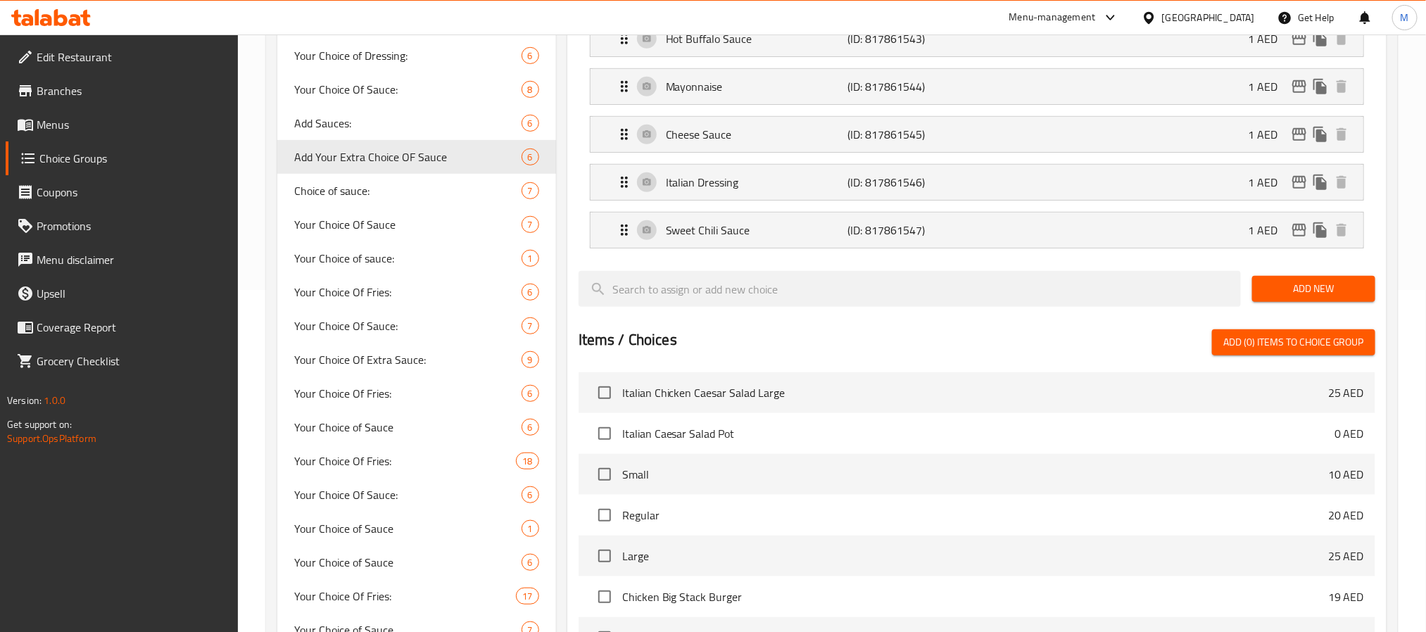
scroll to position [317, 0]
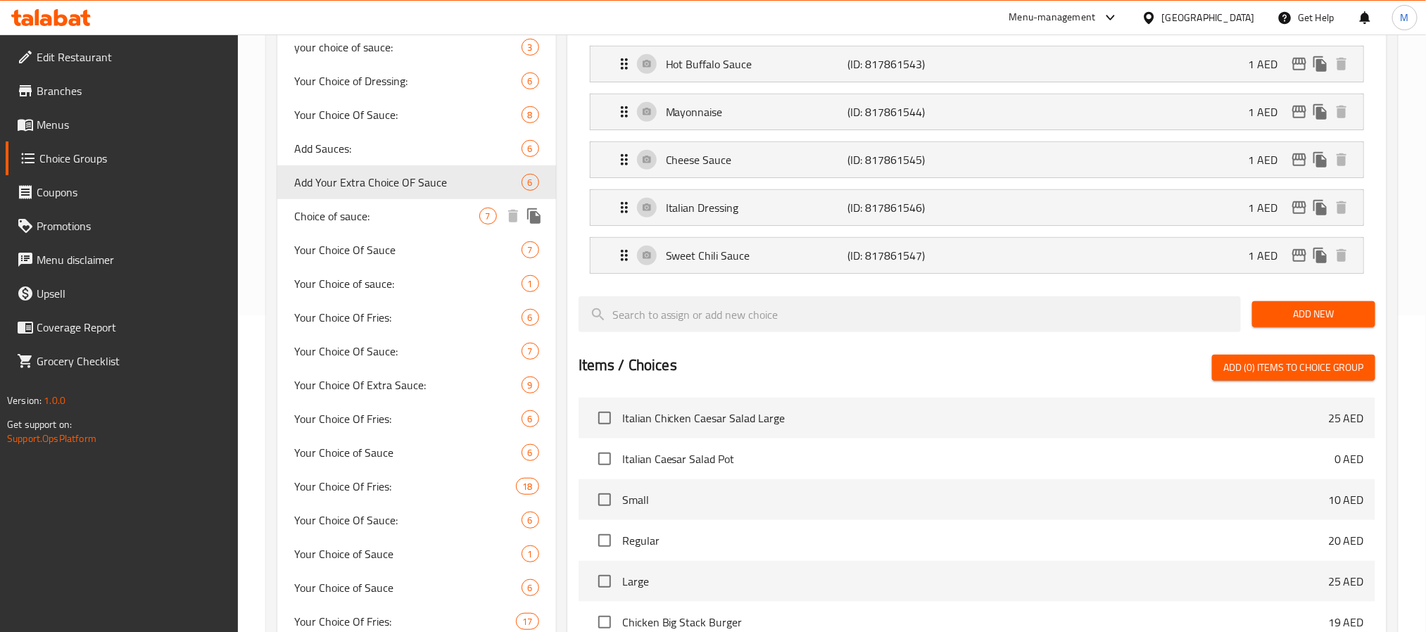
click at [345, 218] on span "Choice of sauce:" at bounding box center [386, 216] width 185 height 17
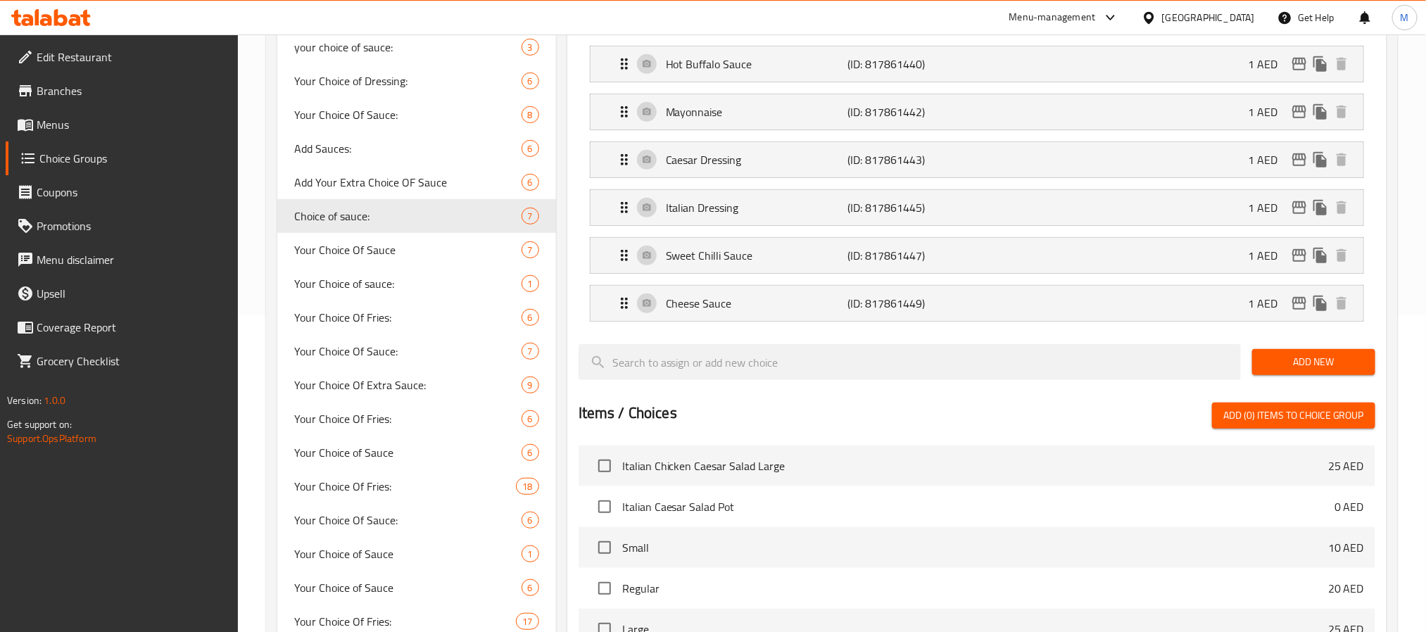
type input "Choice of sauce:"
type input "اختيار الصلصة:"
type input "1"
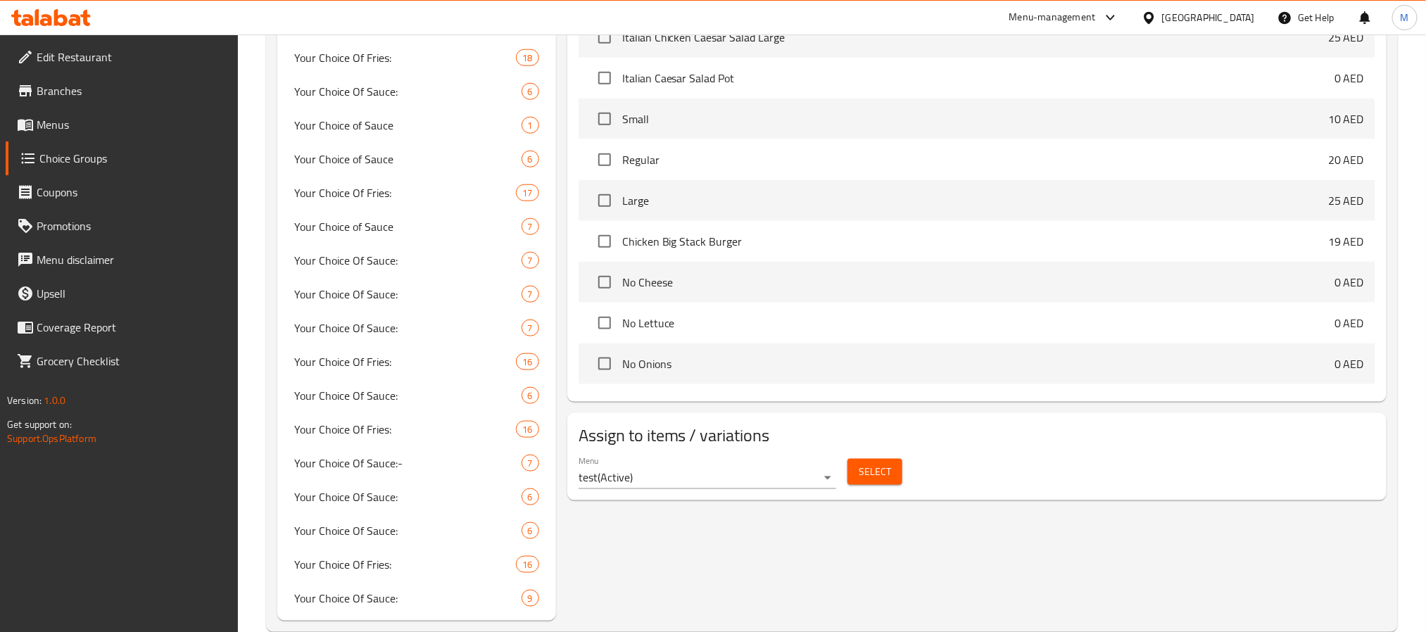
scroll to position [772, 0]
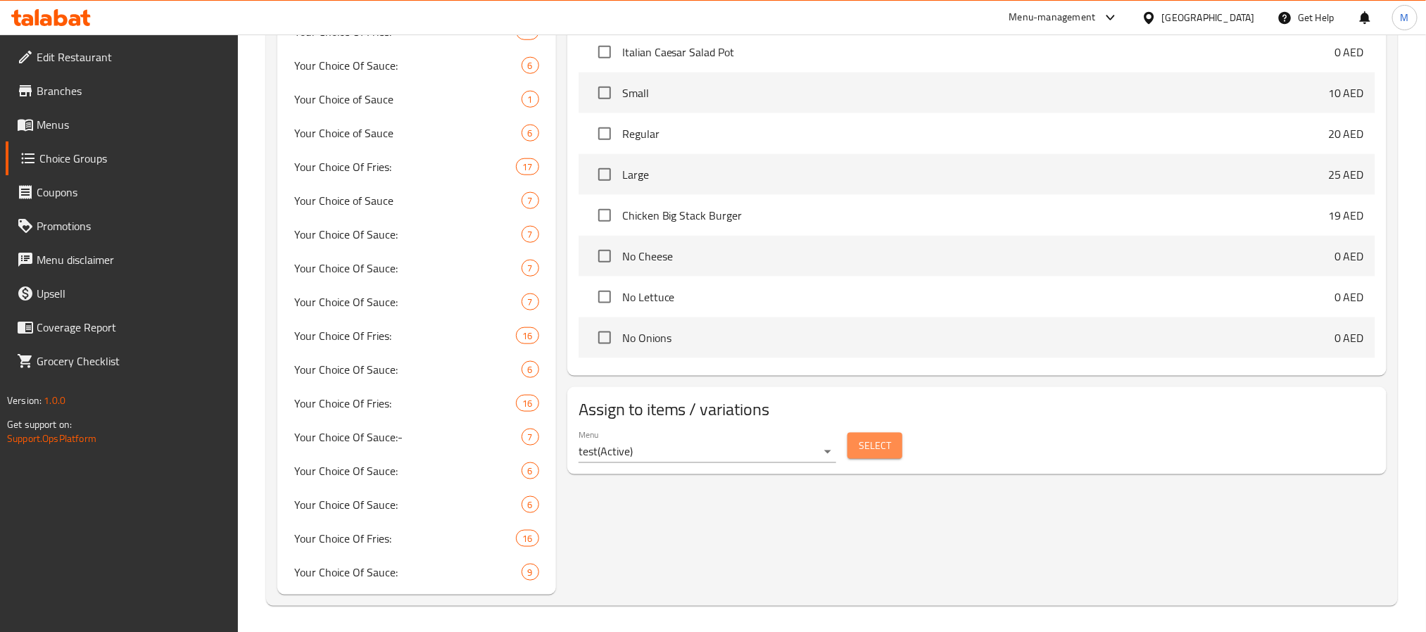
click at [871, 450] on span "Select" at bounding box center [875, 446] width 32 height 18
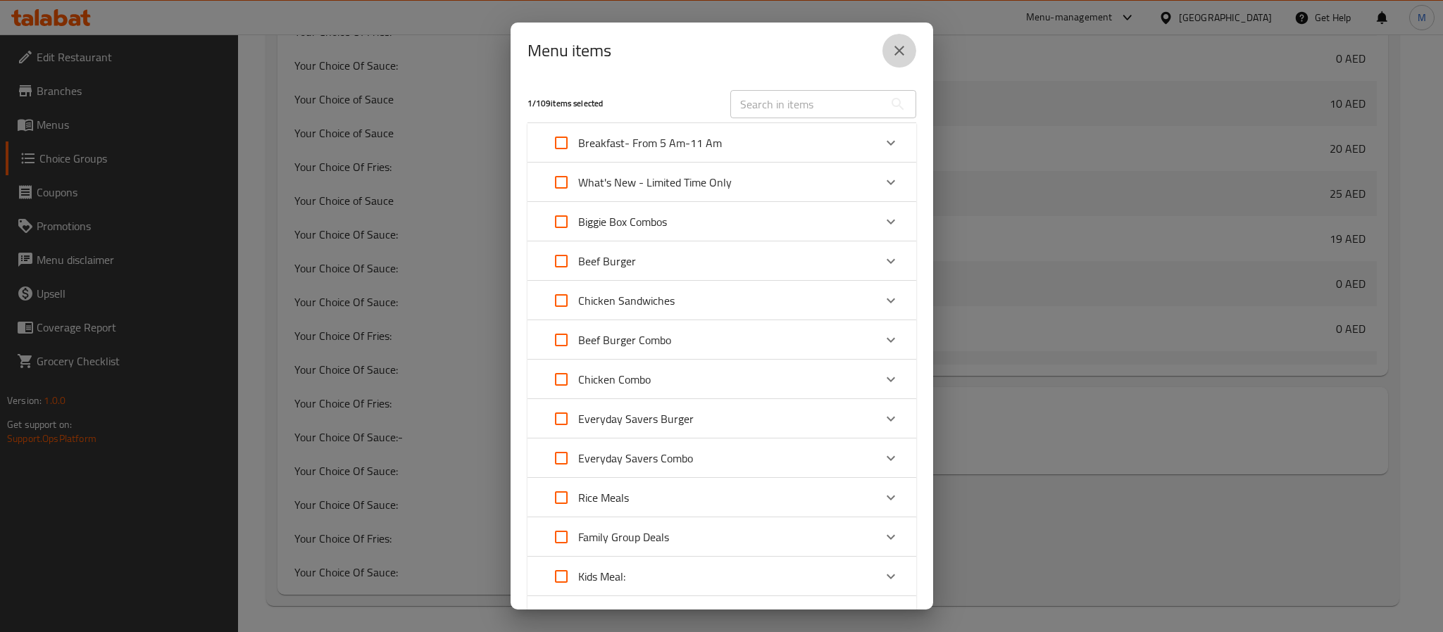
click at [900, 47] on icon "close" at bounding box center [899, 50] width 17 height 17
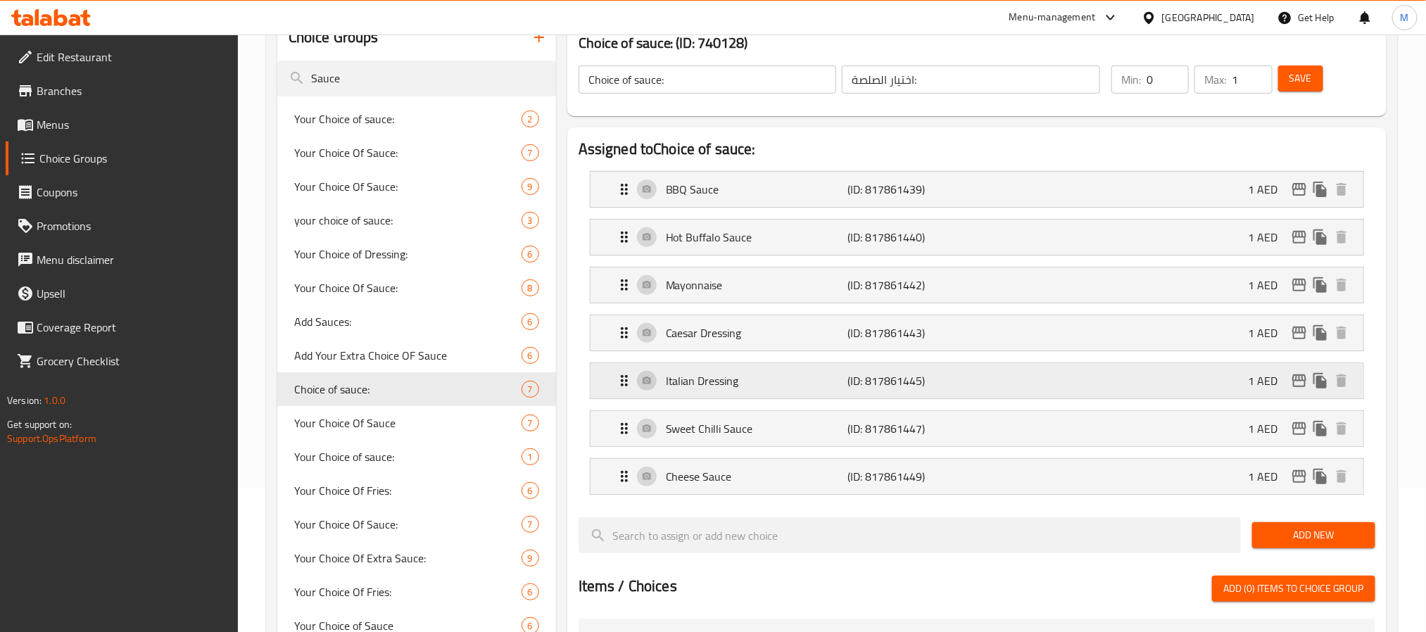
scroll to position [0, 0]
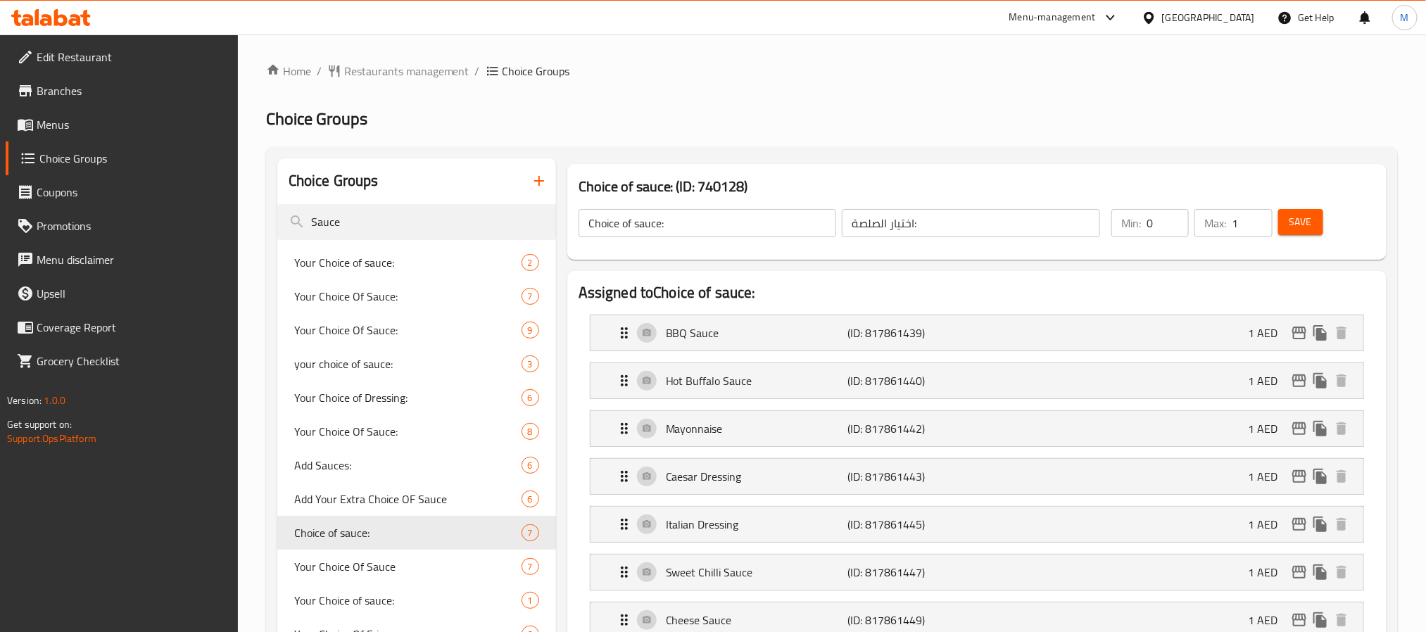
click at [773, 193] on div "Choice of sauce: ​ اختيار الصلصة: ​ Min: 0 ​ Max: 1 ​ Save" at bounding box center [977, 223] width 808 height 62
drag, startPoint x: 774, startPoint y: 188, endPoint x: 572, endPoint y: 195, distance: 201.5
click at [572, 195] on div "Choice of sauce: (ID: 740128) Choice of sauce: ​ اختيار الصلصة: ​ Min: 0 ​ Max:…" at bounding box center [976, 212] width 819 height 96
copy h3
click at [737, 192] on h3 "Choice of sauce: (ID: 740128)" at bounding box center [977, 186] width 797 height 23
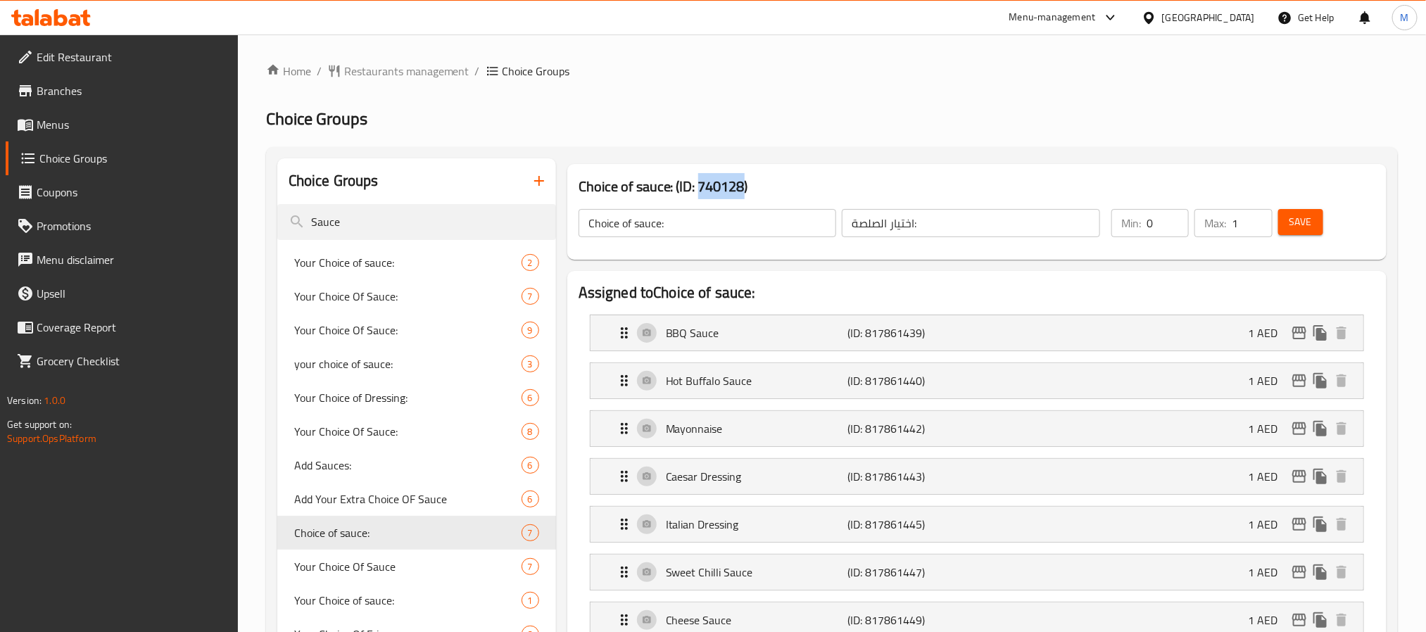
click at [737, 192] on h3 "Choice of sauce: (ID: 740128)" at bounding box center [977, 186] width 797 height 23
copy h3 "Choice of sauce: (ID: 740128)"
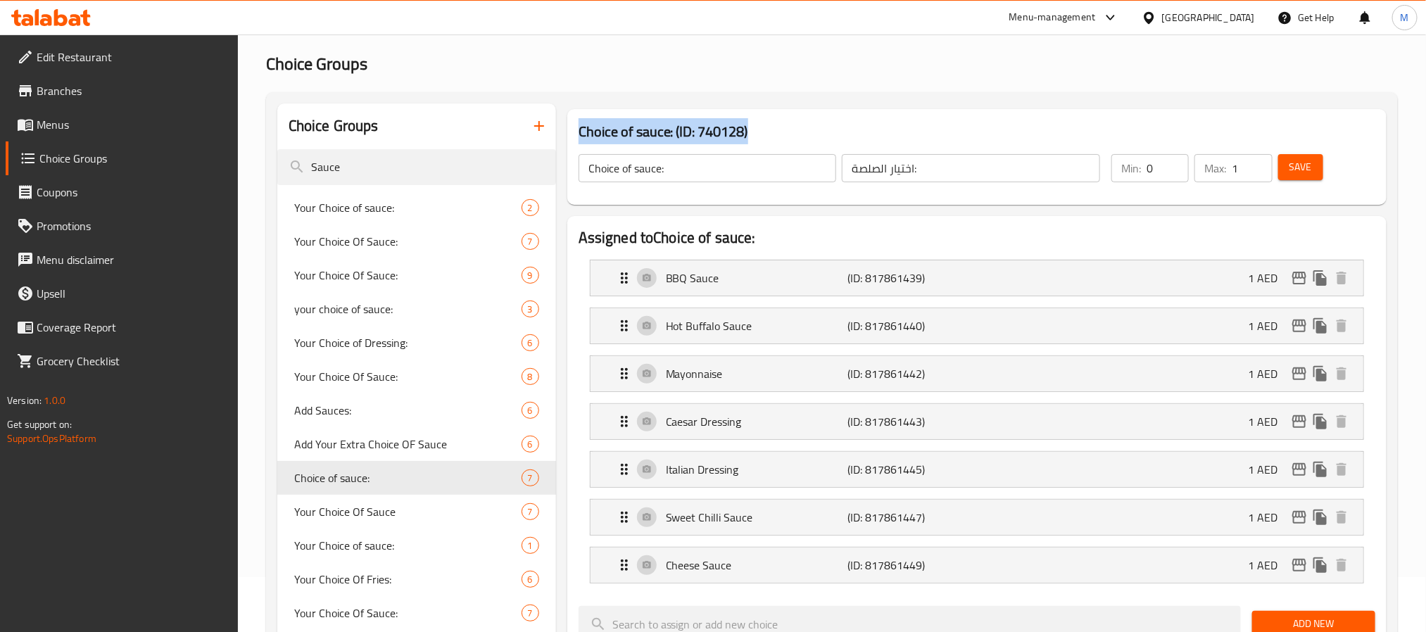
scroll to position [106, 0]
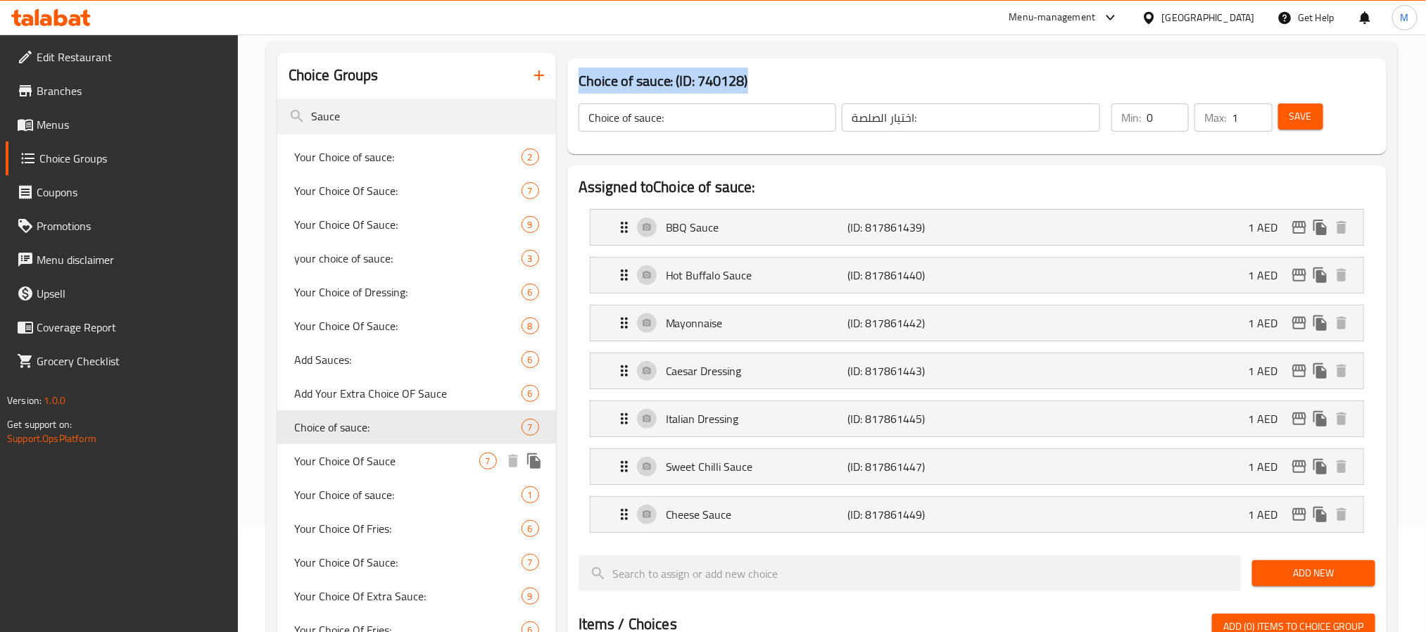
click at [382, 457] on span "Your Choice Of Sauce" at bounding box center [386, 461] width 185 height 17
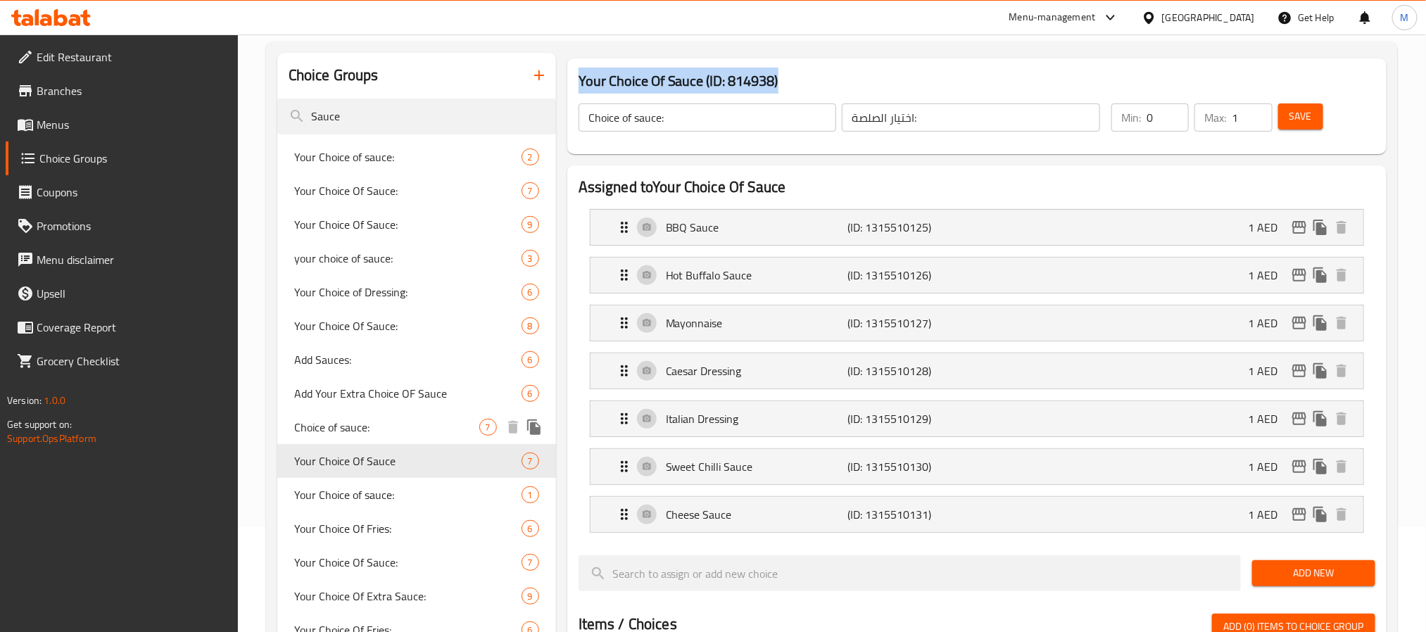
type input "Your Choice Of Sauce"
type input "اختيارك من الصلصة:"
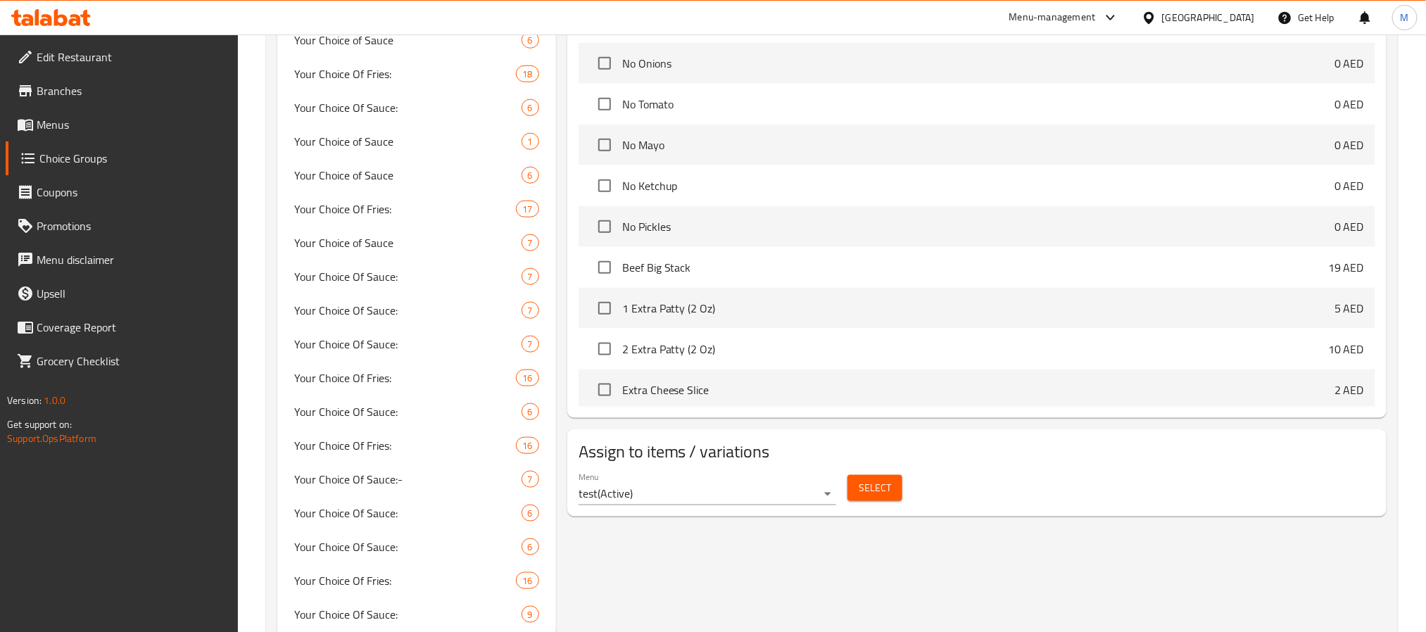
scroll to position [772, 0]
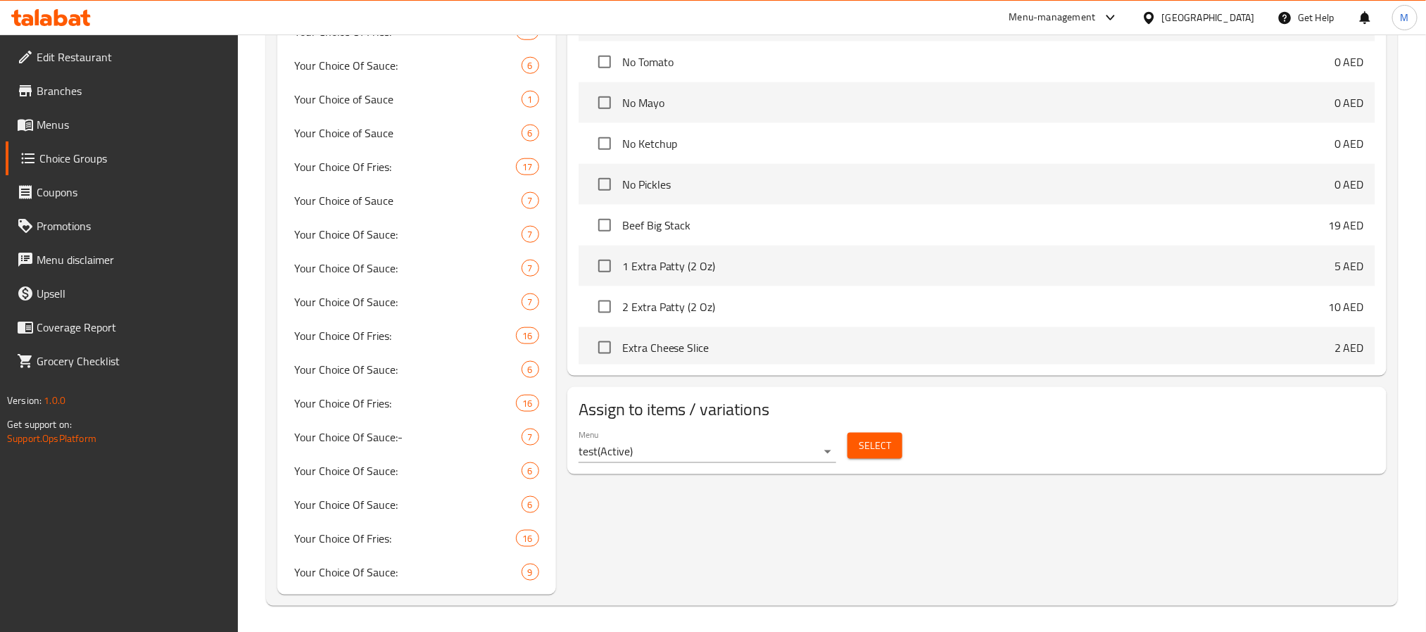
click at [879, 453] on span "Select" at bounding box center [875, 446] width 32 height 18
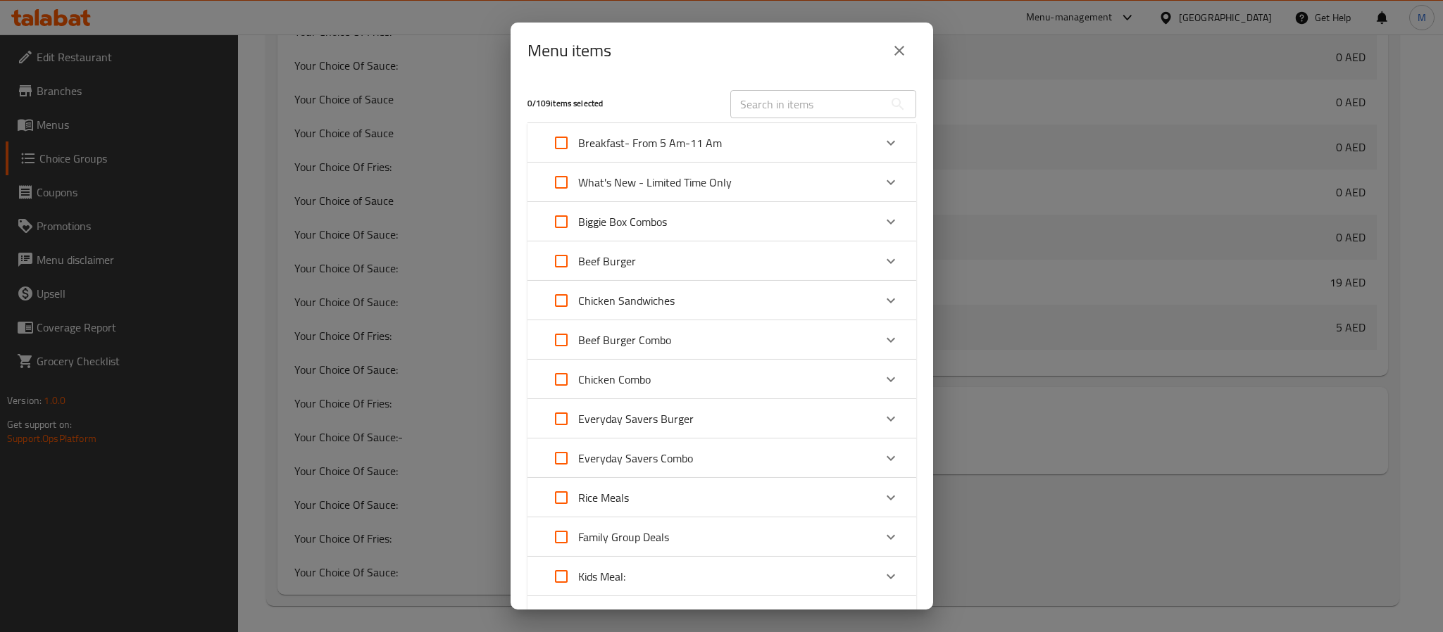
click at [903, 51] on icon "close" at bounding box center [899, 50] width 17 height 17
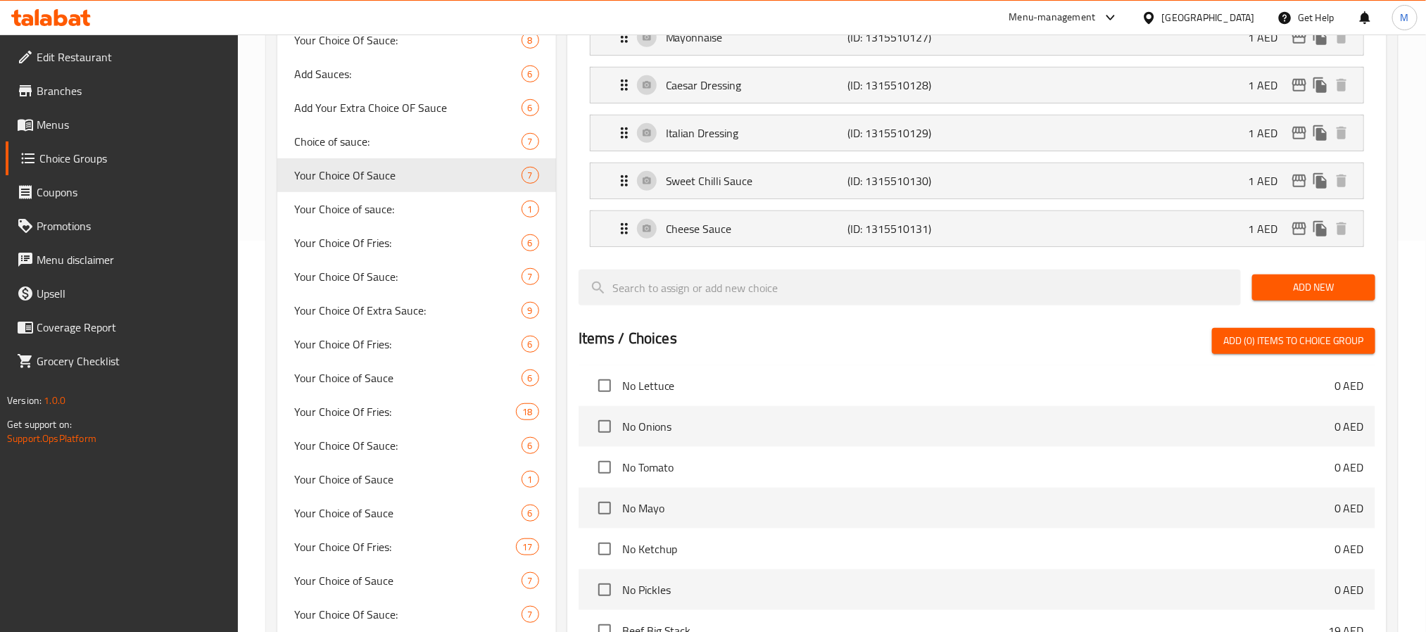
scroll to position [349, 0]
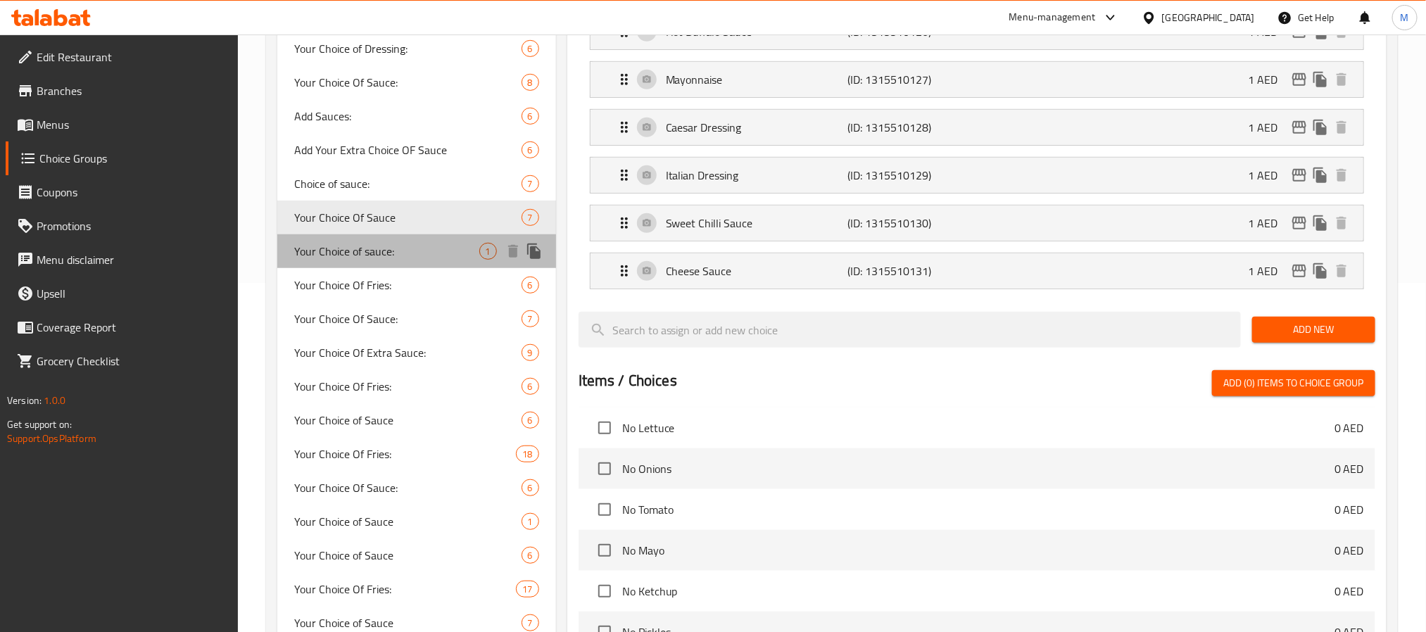
click at [425, 258] on span "Your Choice of sauce:" at bounding box center [386, 251] width 185 height 17
type input "Your Choice of sauce:"
type input "اختيارك من:"
type input "1"
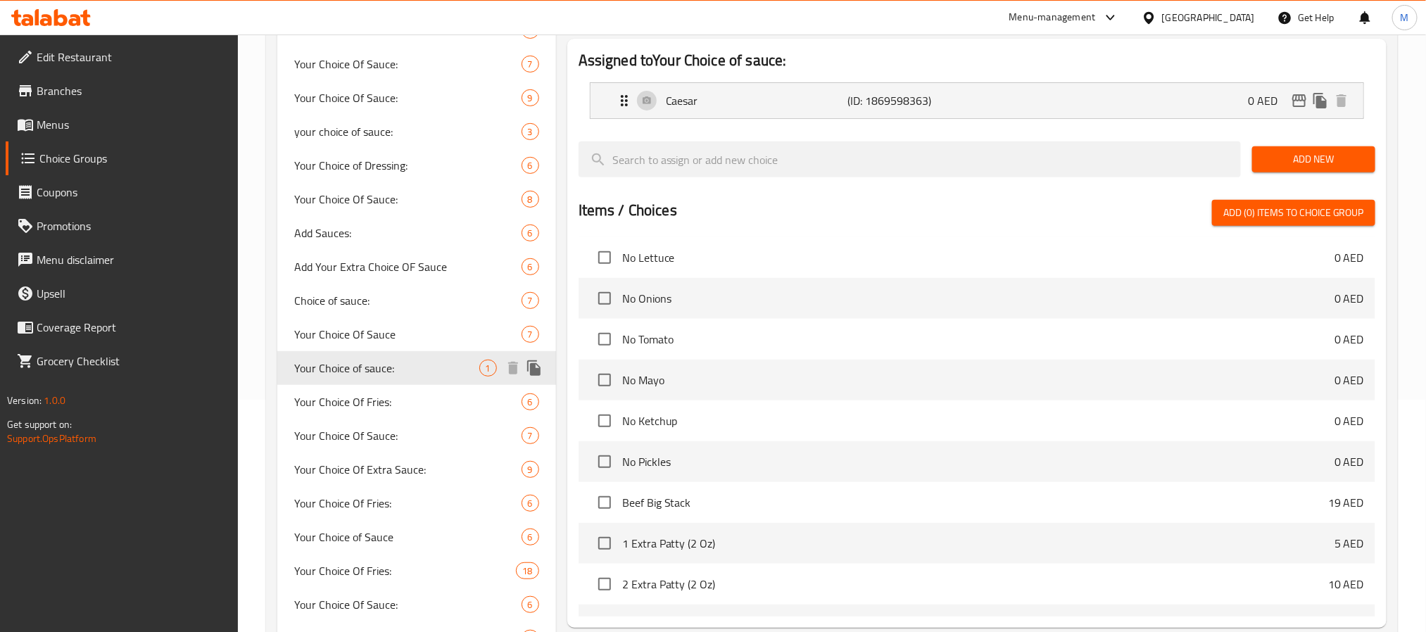
scroll to position [244, 0]
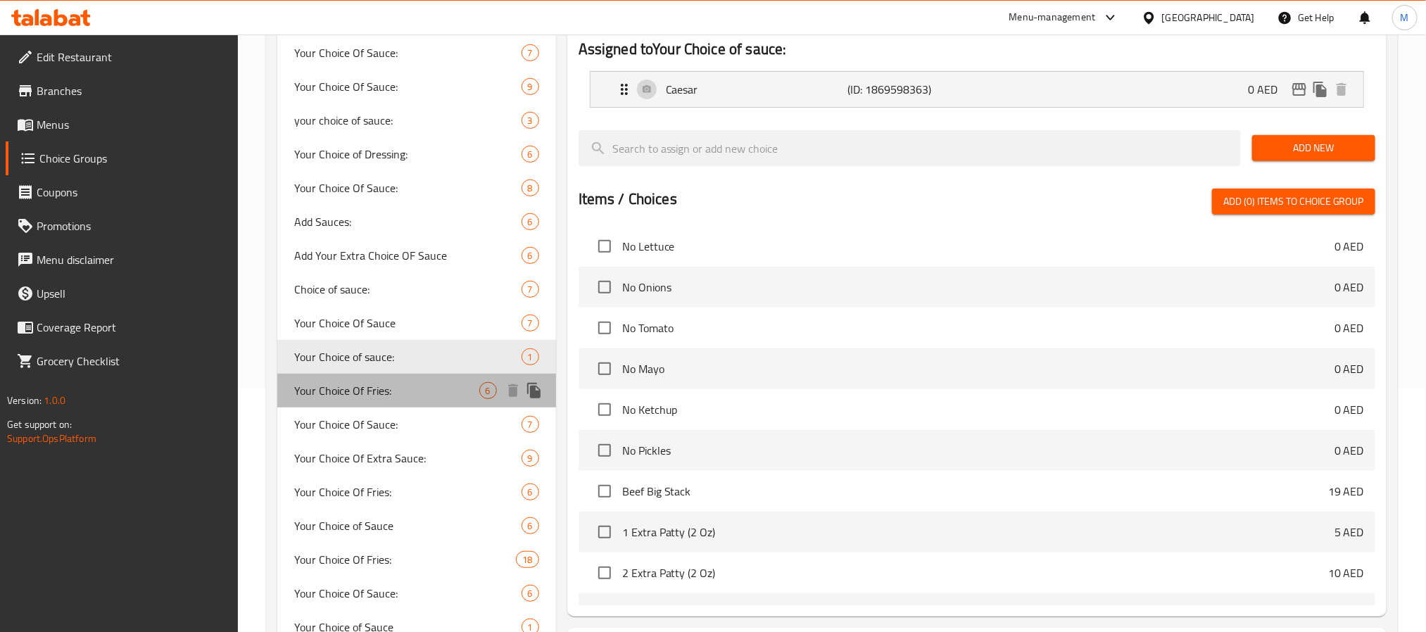
click at [349, 391] on span "Your Choice Of Fries:" at bounding box center [386, 390] width 185 height 17
type input "Your Choice Of Fries:"
type input "اختيارك من البطاطا:"
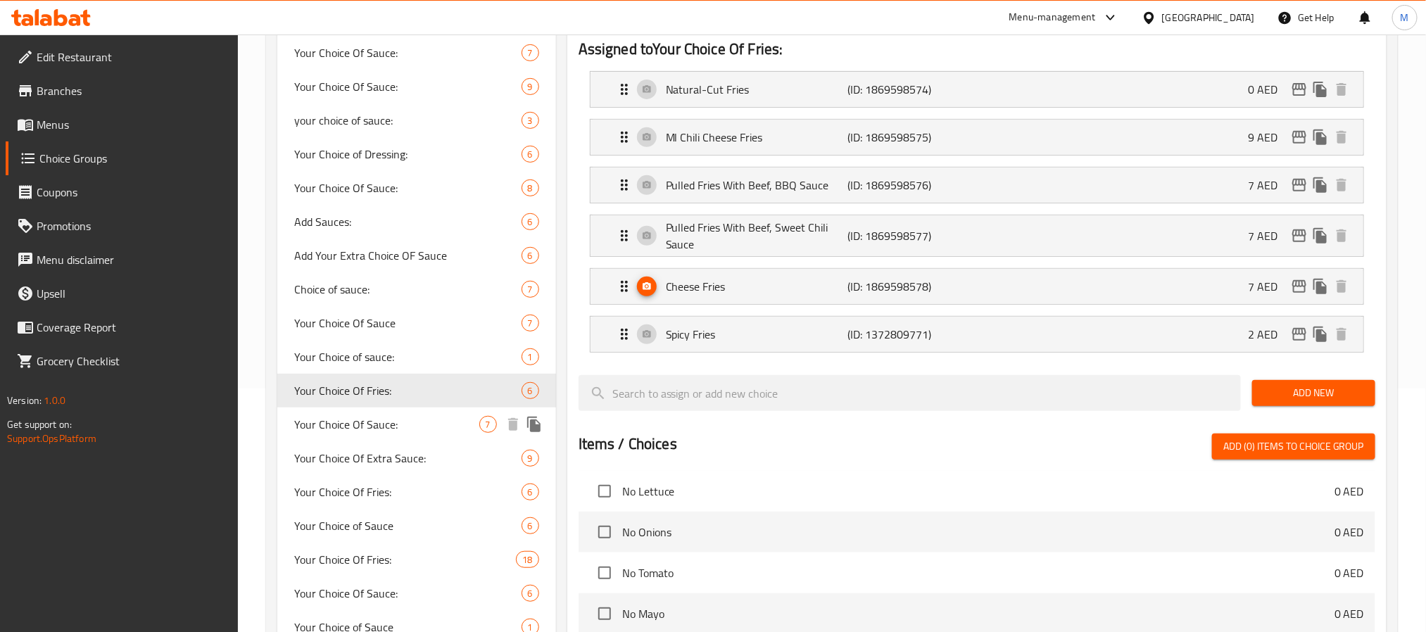
click at [420, 427] on span "Your Choice Of Sauce:" at bounding box center [386, 424] width 185 height 17
type input "Your Choice Of Sauce:"
type input "اختيارك من الصلصة:"
type input "0"
type input "7"
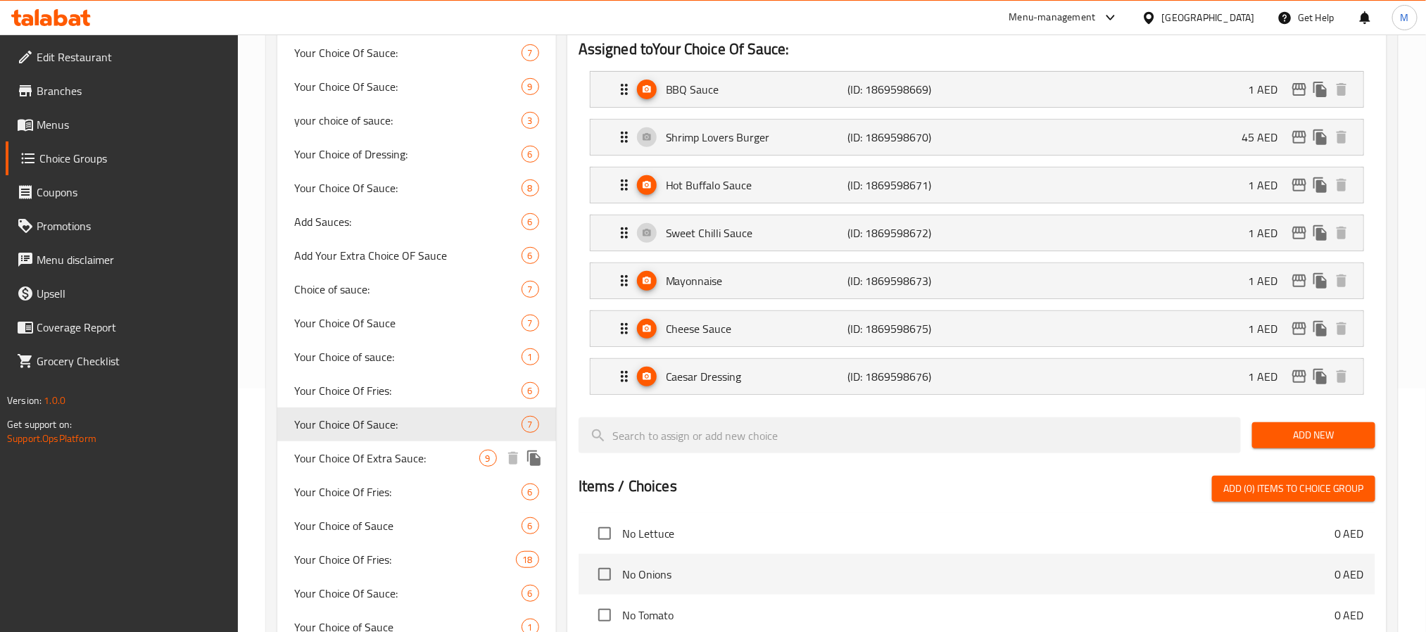
click at [410, 460] on span "Your Choice Of Extra Sauce:" at bounding box center [386, 458] width 185 height 17
type input "Your Choice Of Extra Sauce:"
type input "اختيارك من الصلصة الاضافية:"
type input "0"
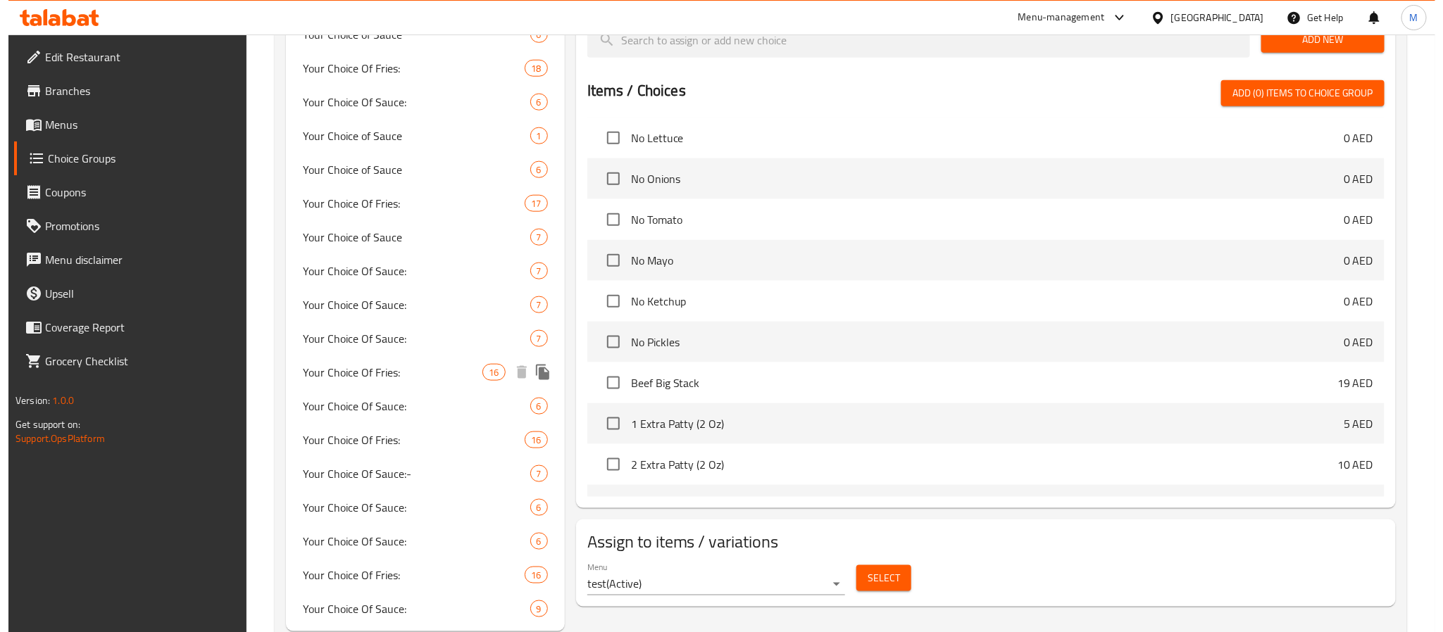
scroll to position [772, 0]
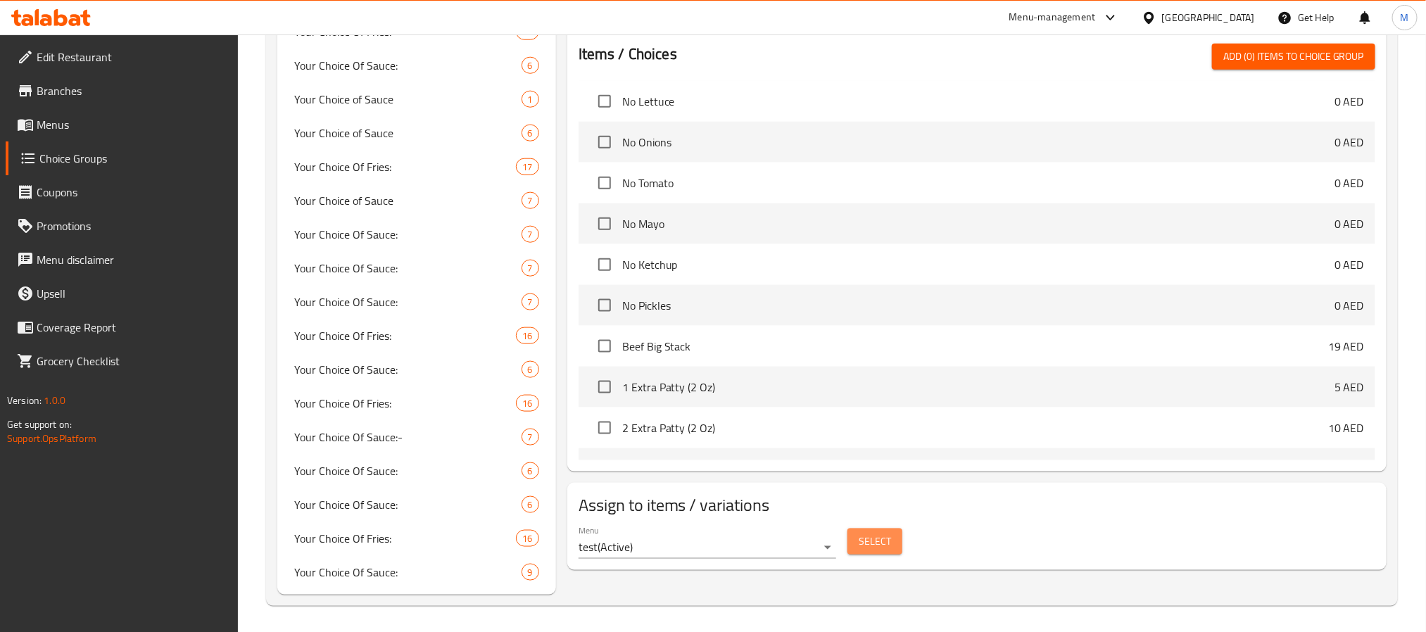
click at [862, 555] on button "Select" at bounding box center [875, 542] width 55 height 26
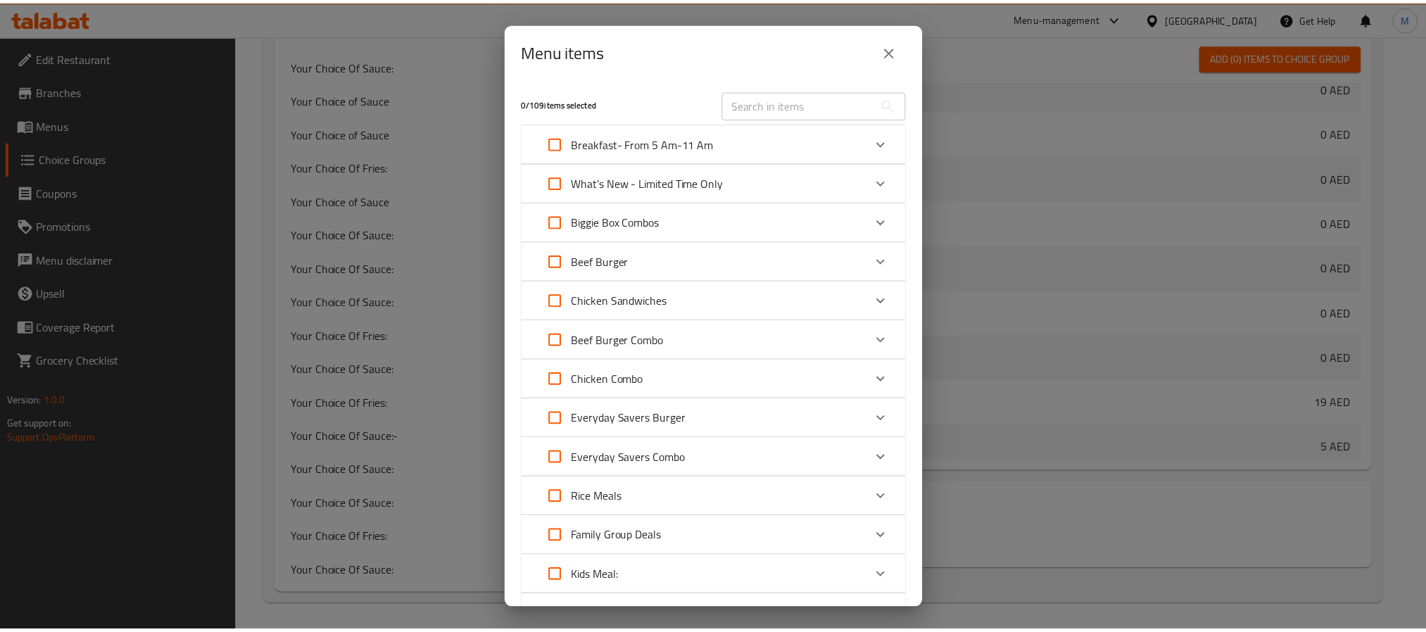
scroll to position [317, 0]
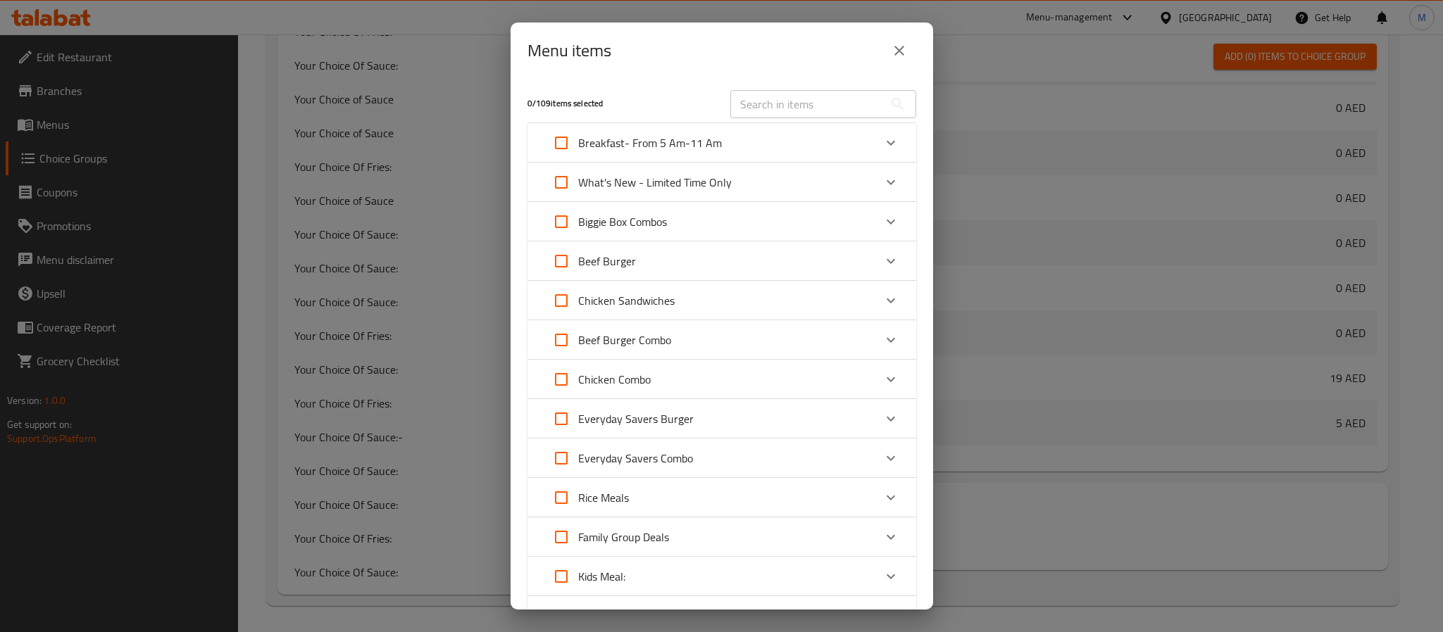
click at [894, 55] on icon "close" at bounding box center [899, 51] width 10 height 10
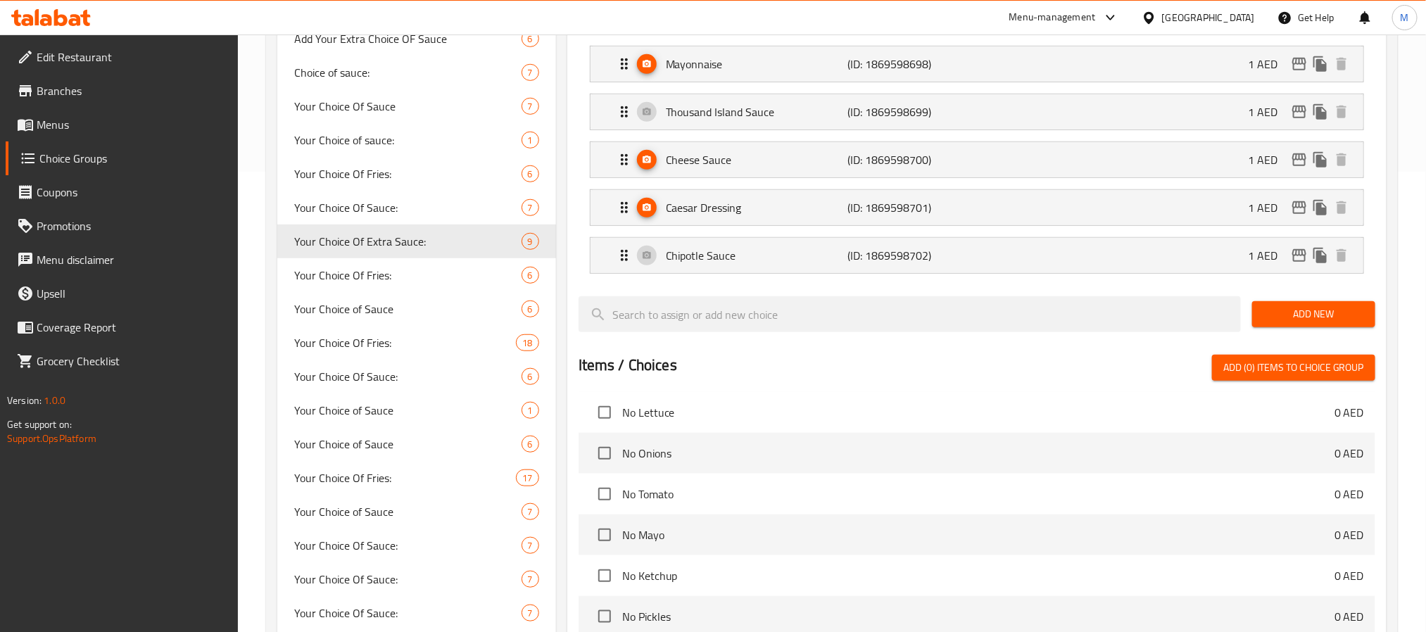
scroll to position [455, 0]
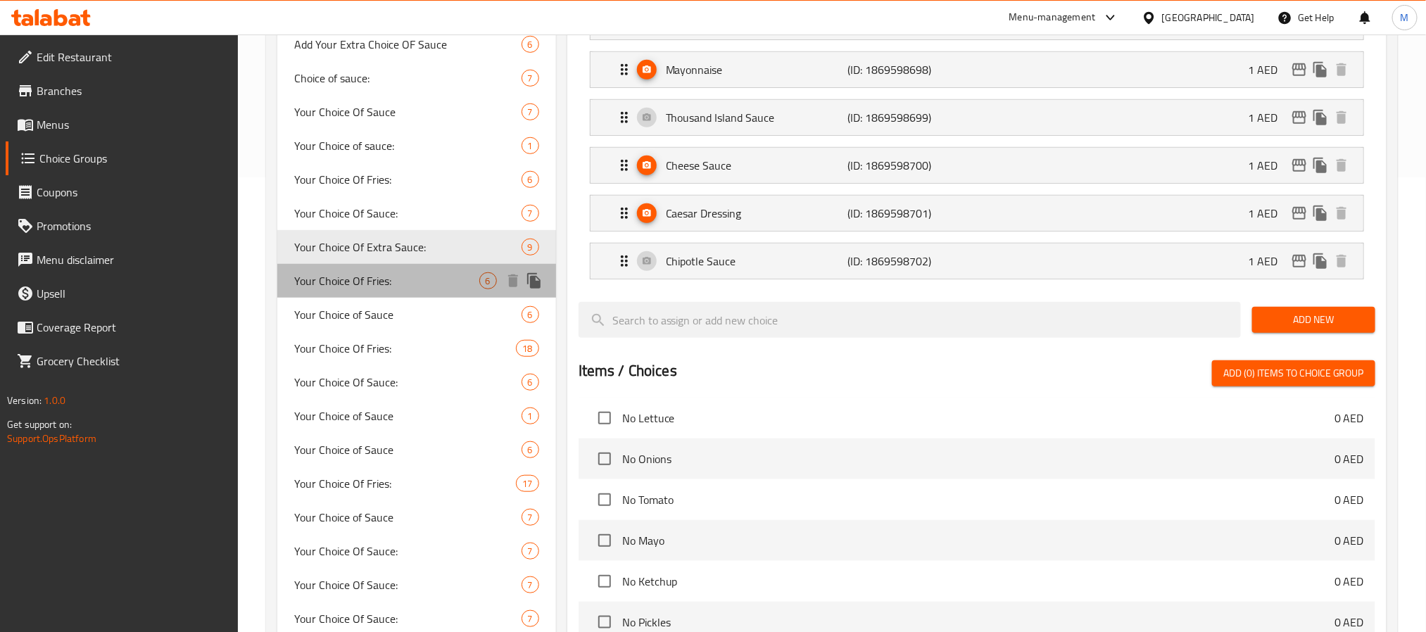
click at [412, 275] on span "Your Choice Of Fries:" at bounding box center [386, 280] width 185 height 17
type input "Your Choice Of Fries:"
type input "اختيارك من البطاطا:"
type input "1"
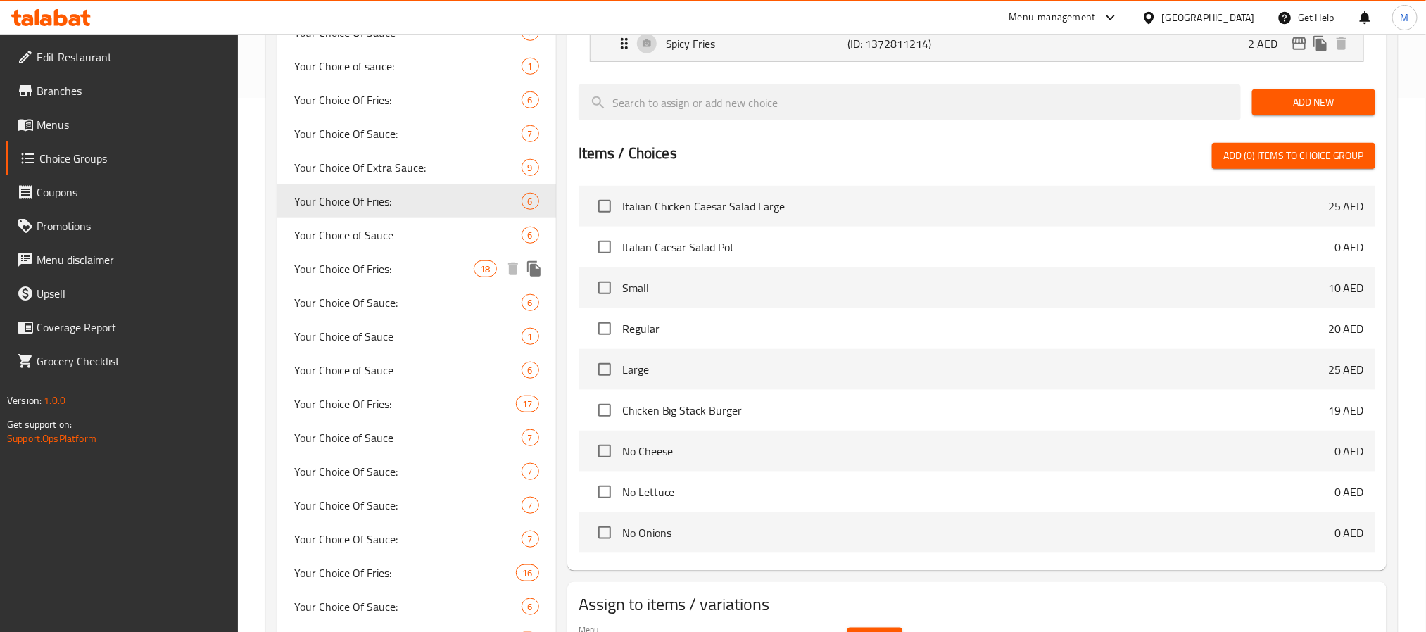
scroll to position [560, 0]
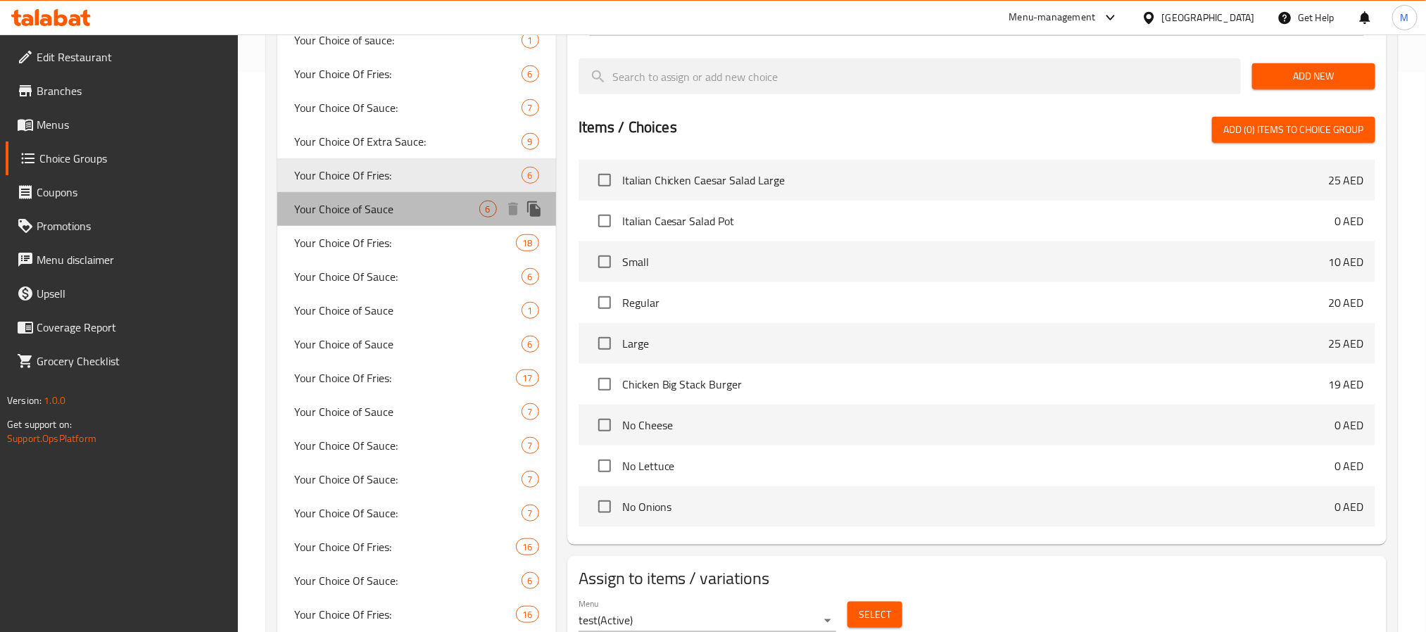
click at [408, 213] on span "Your Choice of Sauce" at bounding box center [386, 209] width 185 height 17
type input "Your Choice of Sauce"
type input "0"
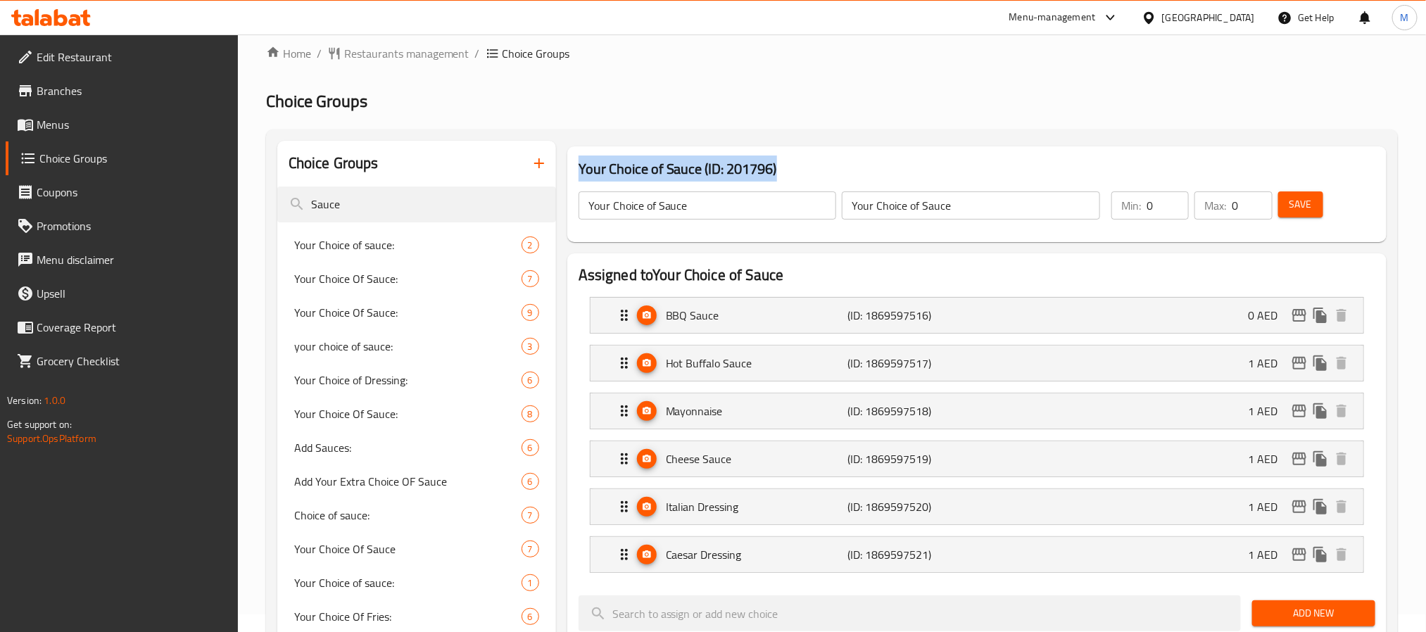
scroll to position [0, 0]
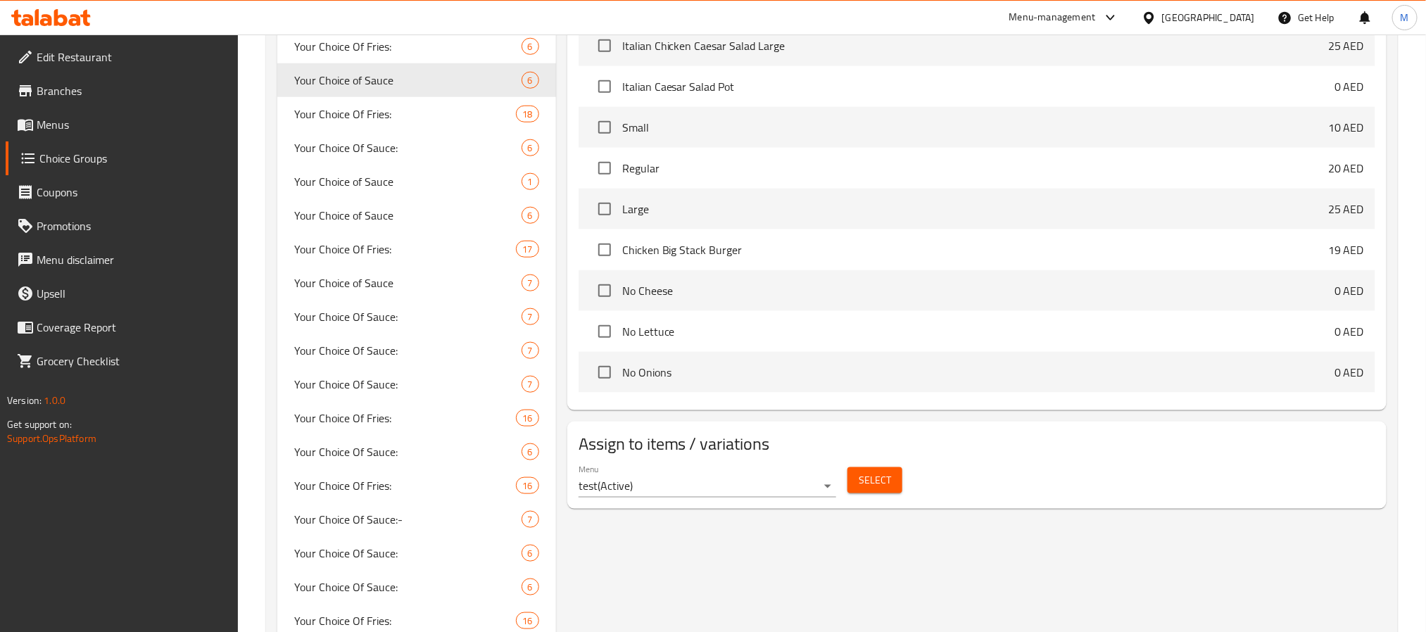
scroll to position [739, 0]
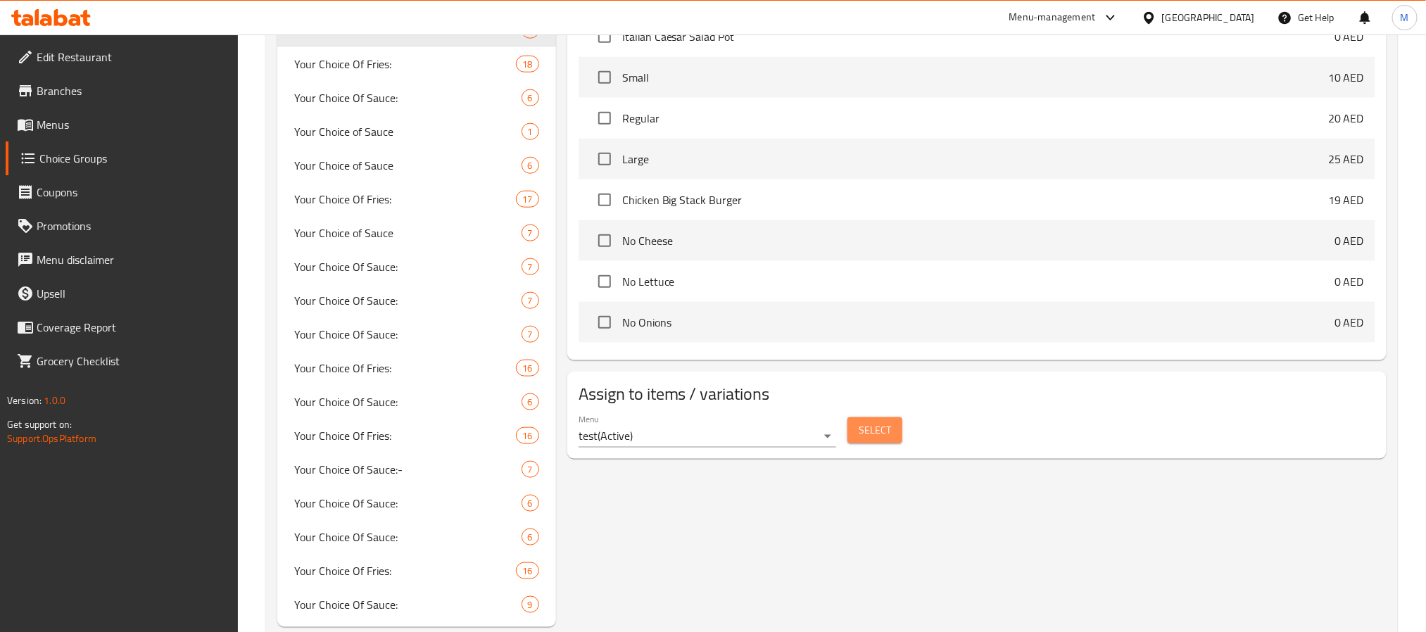
click at [877, 435] on span "Select" at bounding box center [875, 431] width 32 height 18
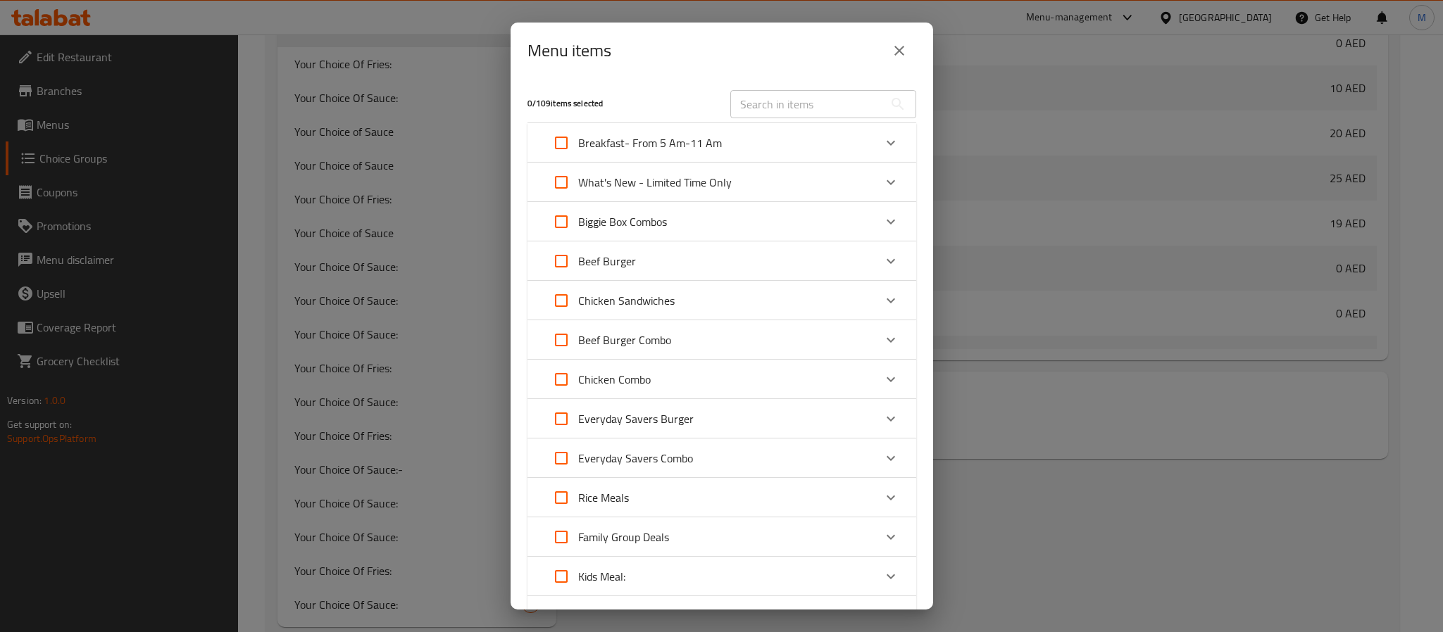
click at [891, 54] on icon "close" at bounding box center [899, 50] width 17 height 17
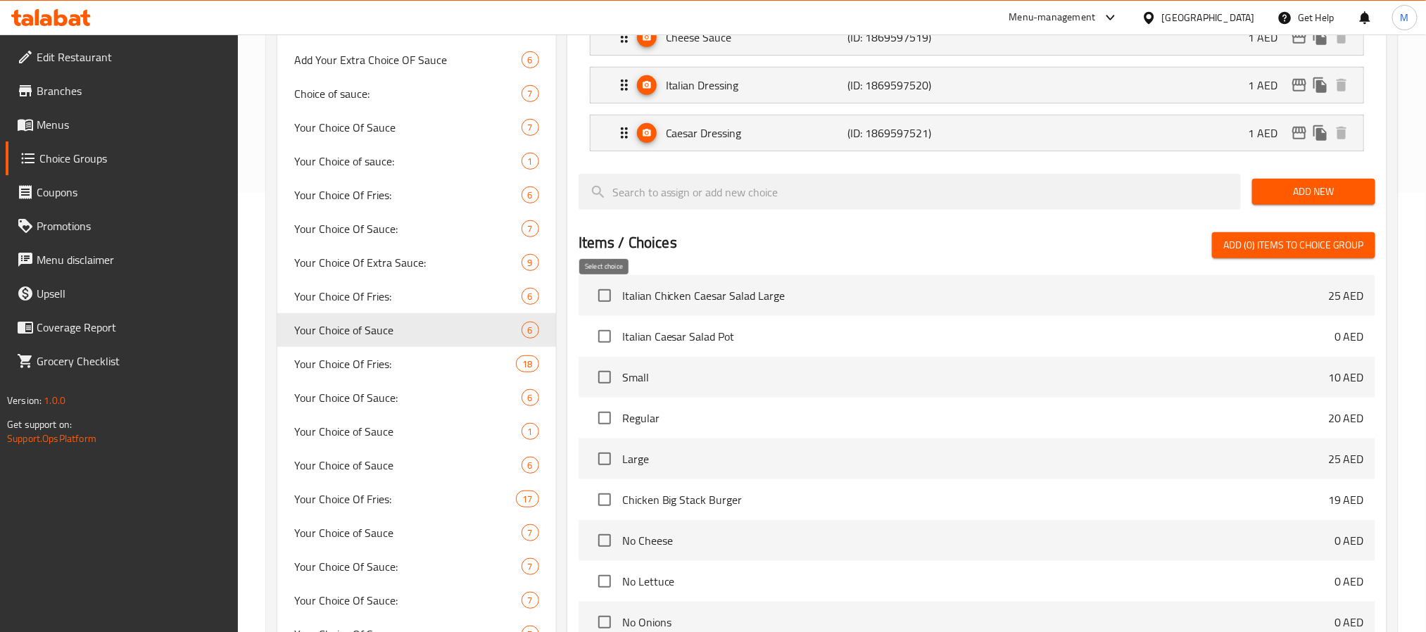
scroll to position [422, 0]
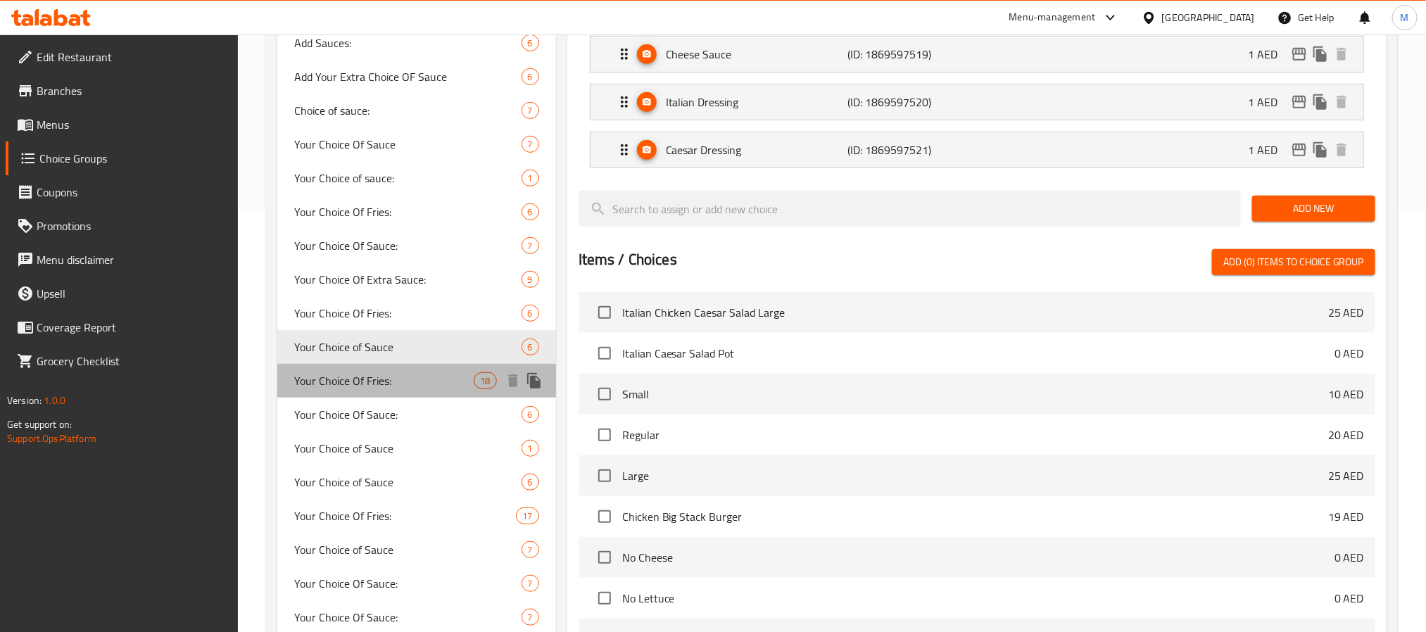
click at [415, 378] on span "Your Choice Of Fries:" at bounding box center [384, 380] width 180 height 17
type input "Your Choice Of Fries:"
type input "اختيارك من البطاطا:"
type input "1"
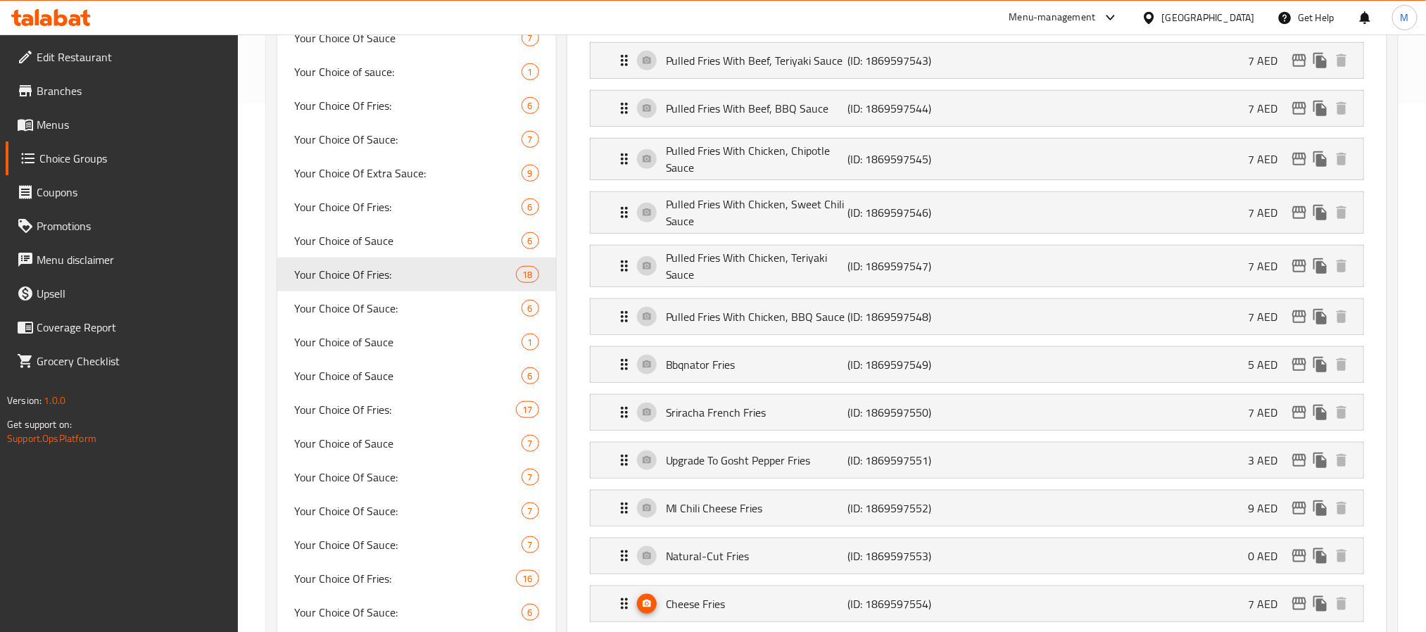
scroll to position [528, 0]
click at [374, 317] on span "Your Choice Of Sauce:" at bounding box center [386, 309] width 185 height 17
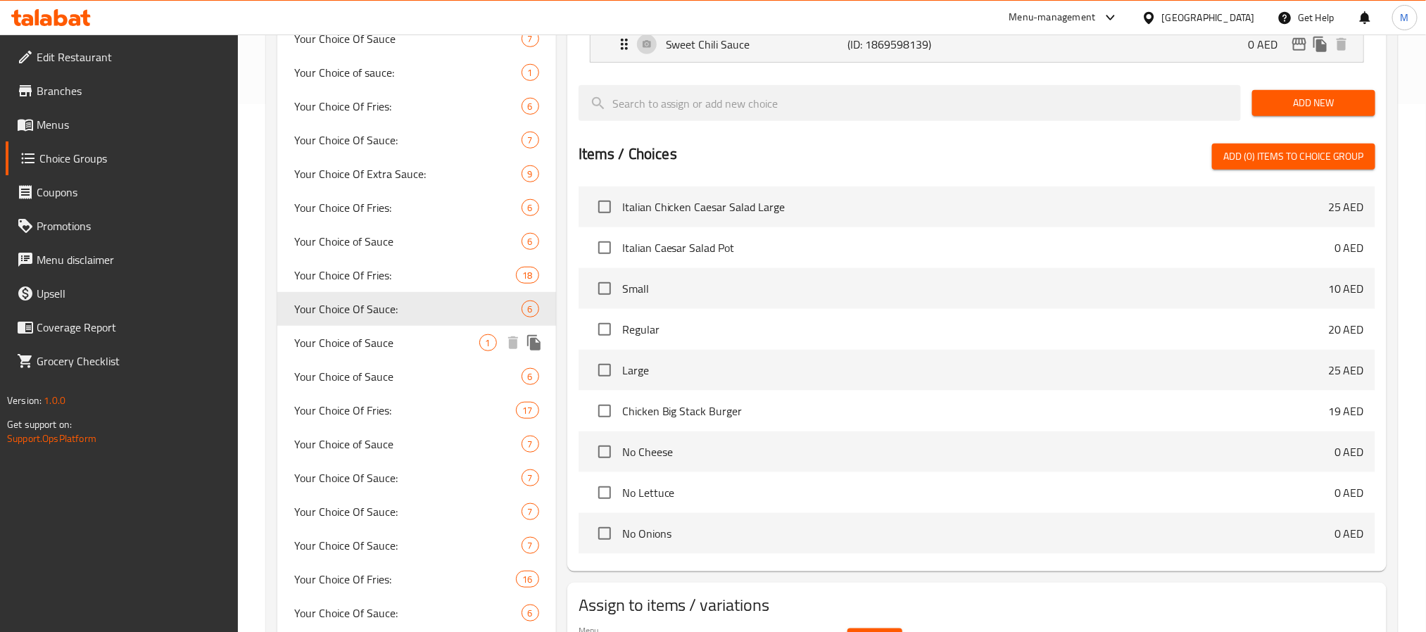
type input "Your Choice Of Sauce:"
type input "أختيارك من الصوص:"
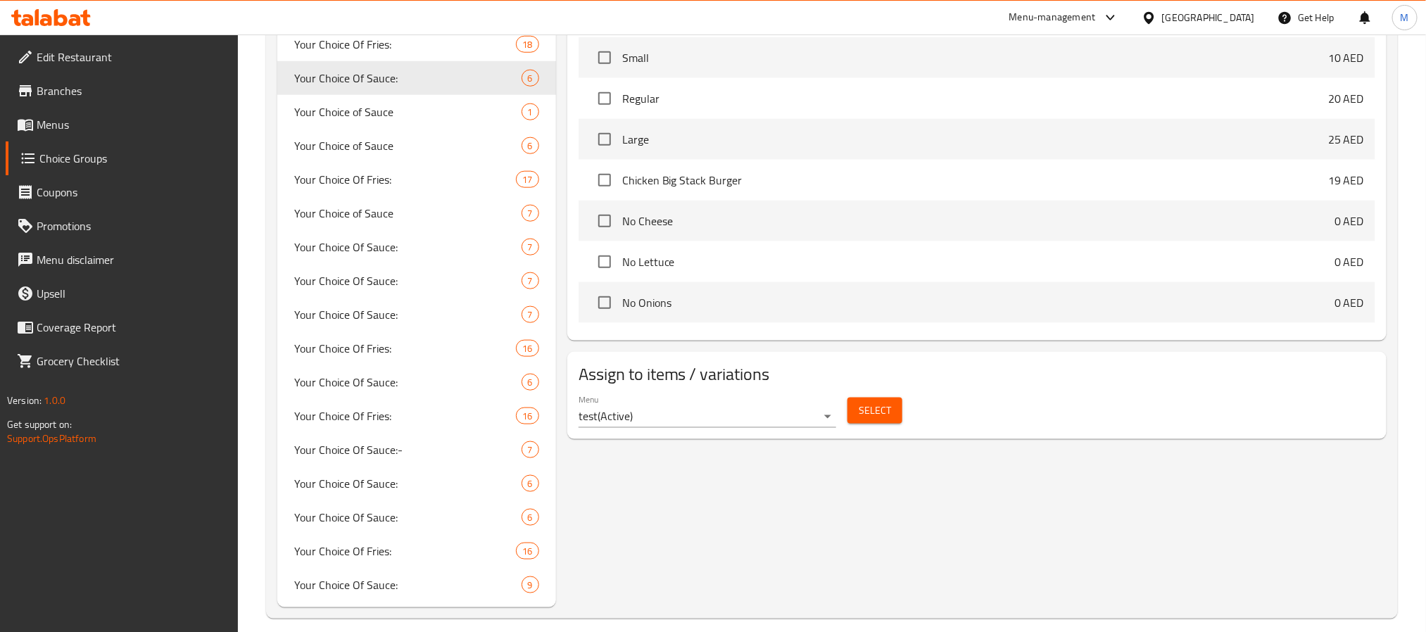
scroll to position [772, 0]
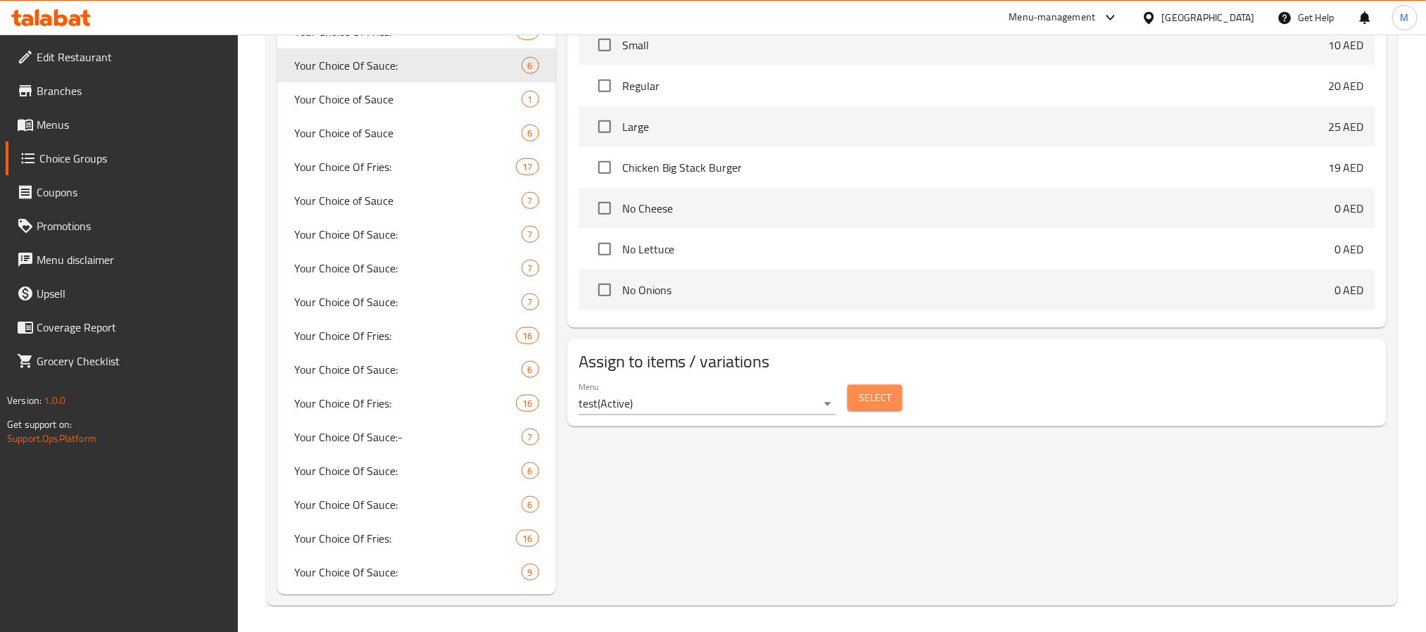
click at [870, 402] on span "Select" at bounding box center [875, 398] width 32 height 18
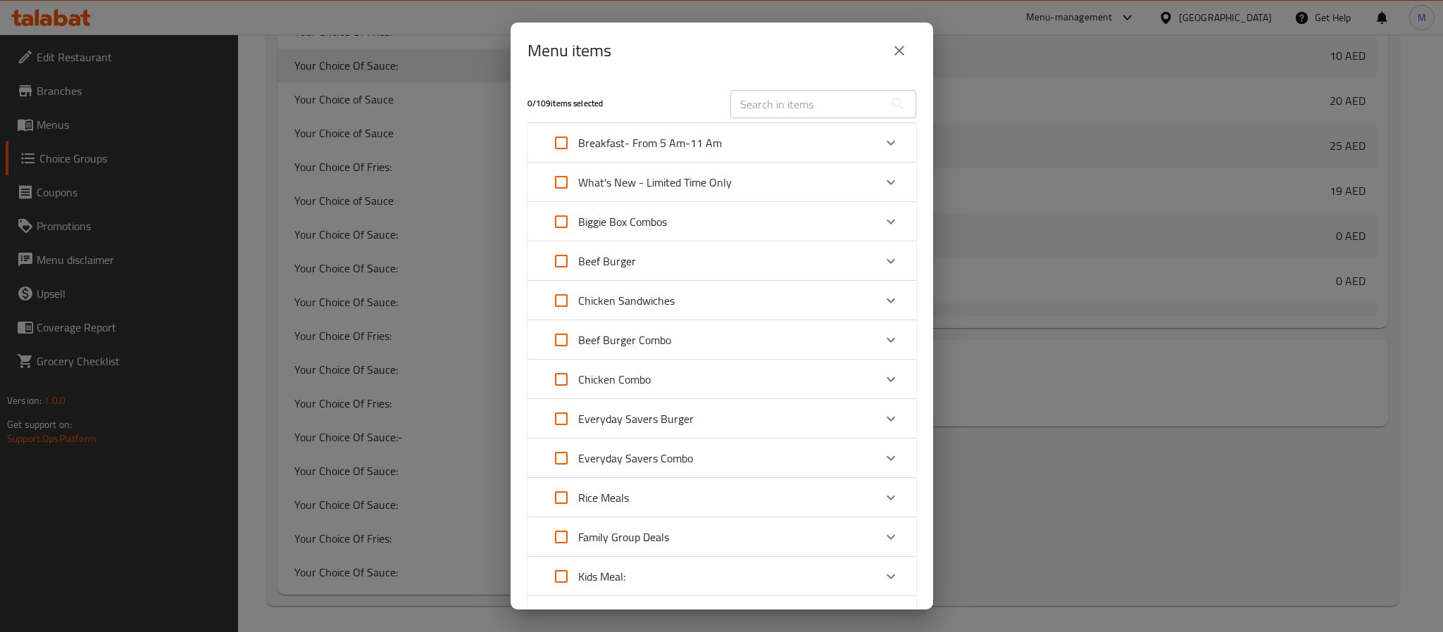
click at [904, 57] on icon "close" at bounding box center [899, 50] width 17 height 17
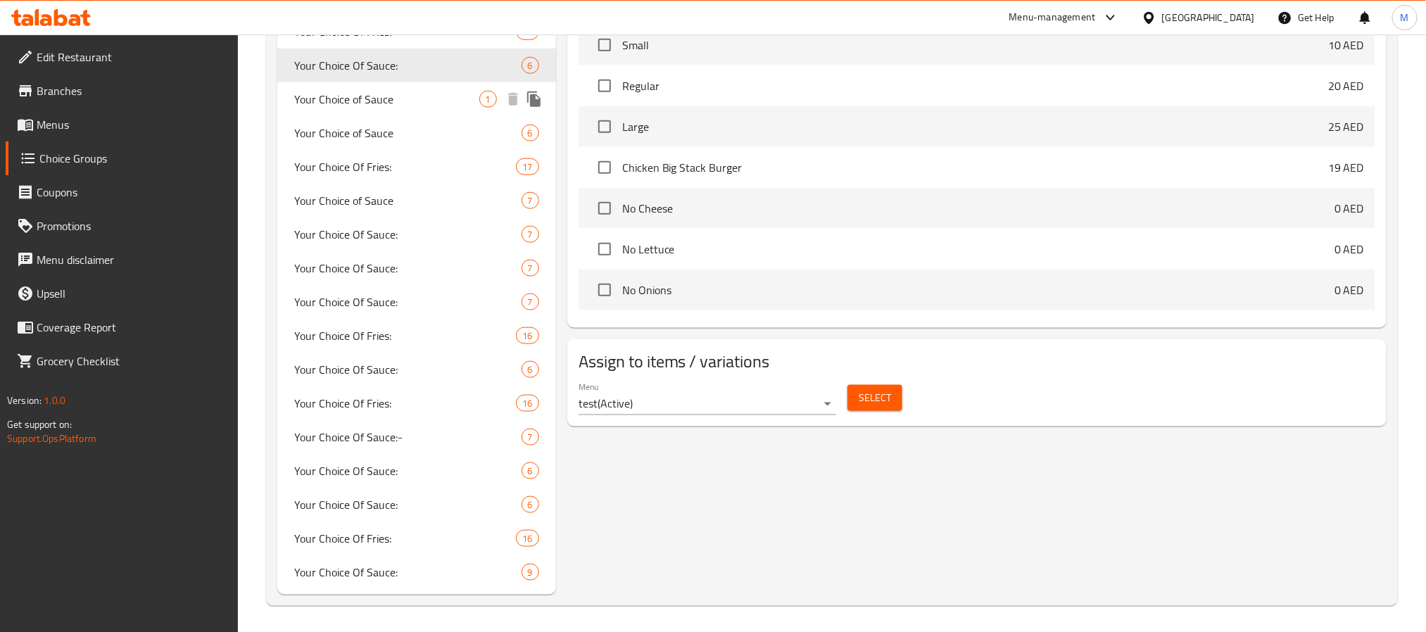
click at [361, 97] on span "Your Choice of Sauce" at bounding box center [386, 99] width 185 height 17
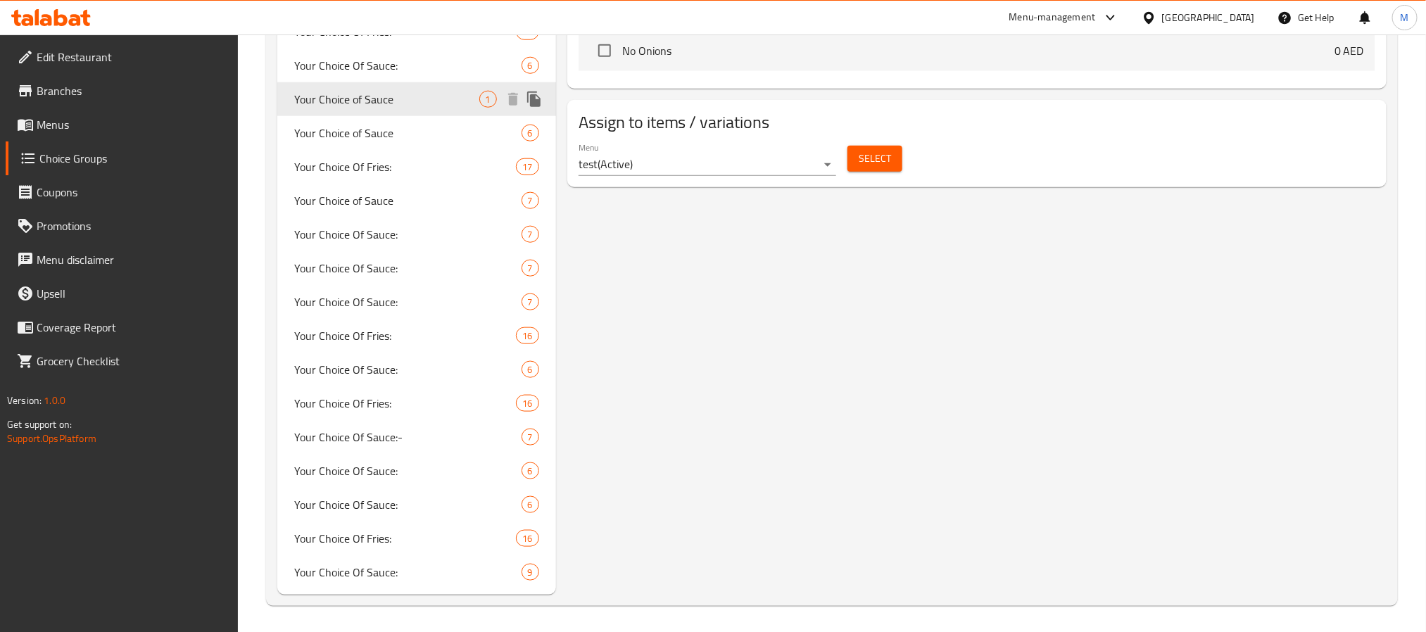
type input "Your Choice of Sauce"
type input "0"
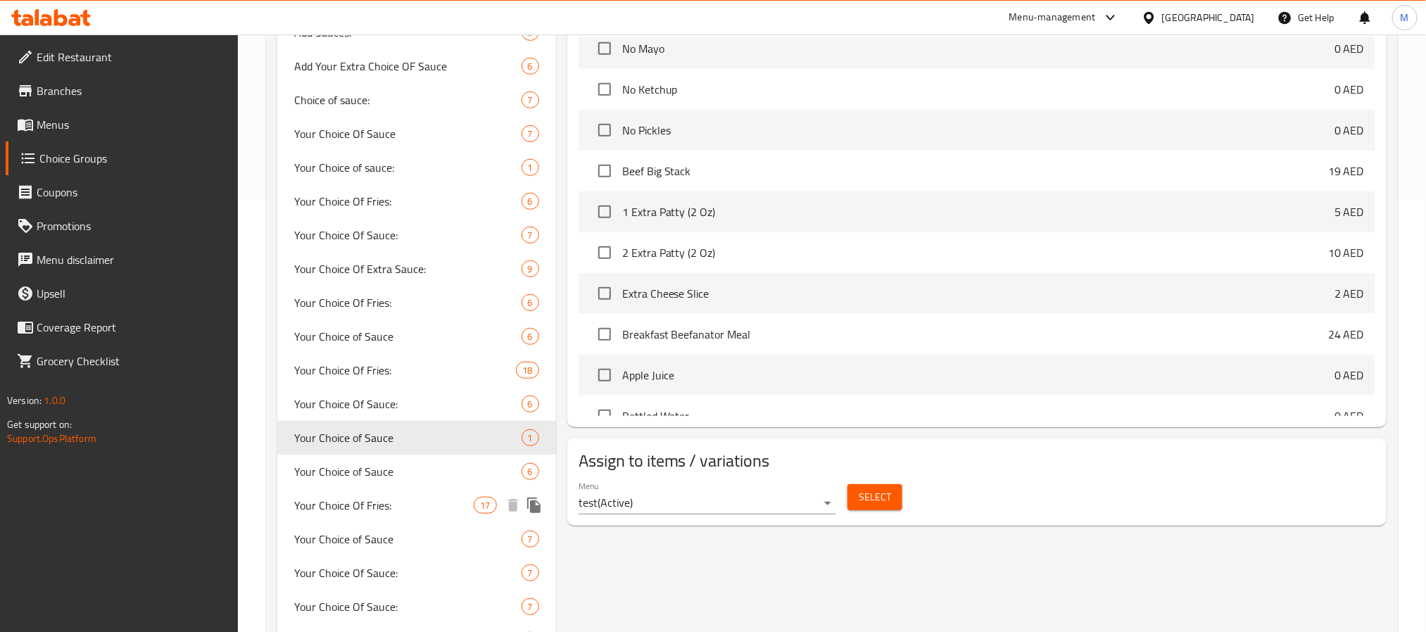
scroll to position [455, 0]
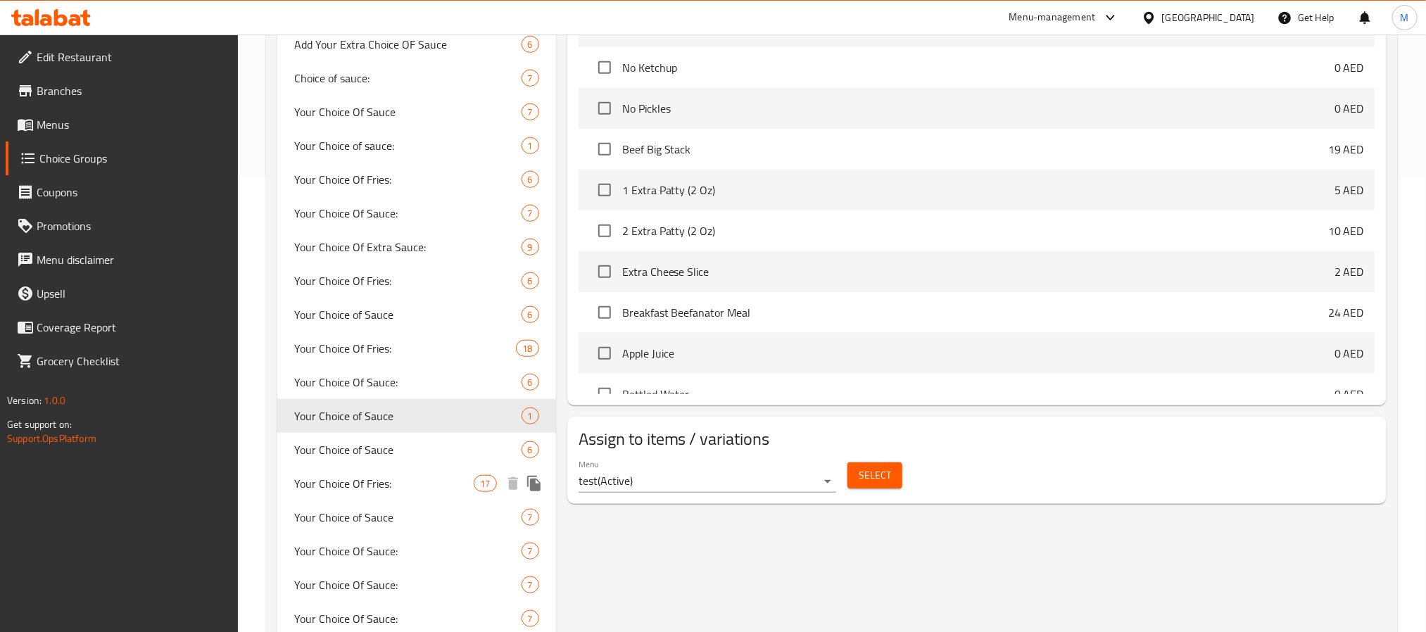
click at [448, 467] on div "Your Choice Of Fries: 17" at bounding box center [416, 484] width 279 height 34
type input "Your Choice Of Fries:"
type input "اختيارك من البطاطا:"
type input "1"
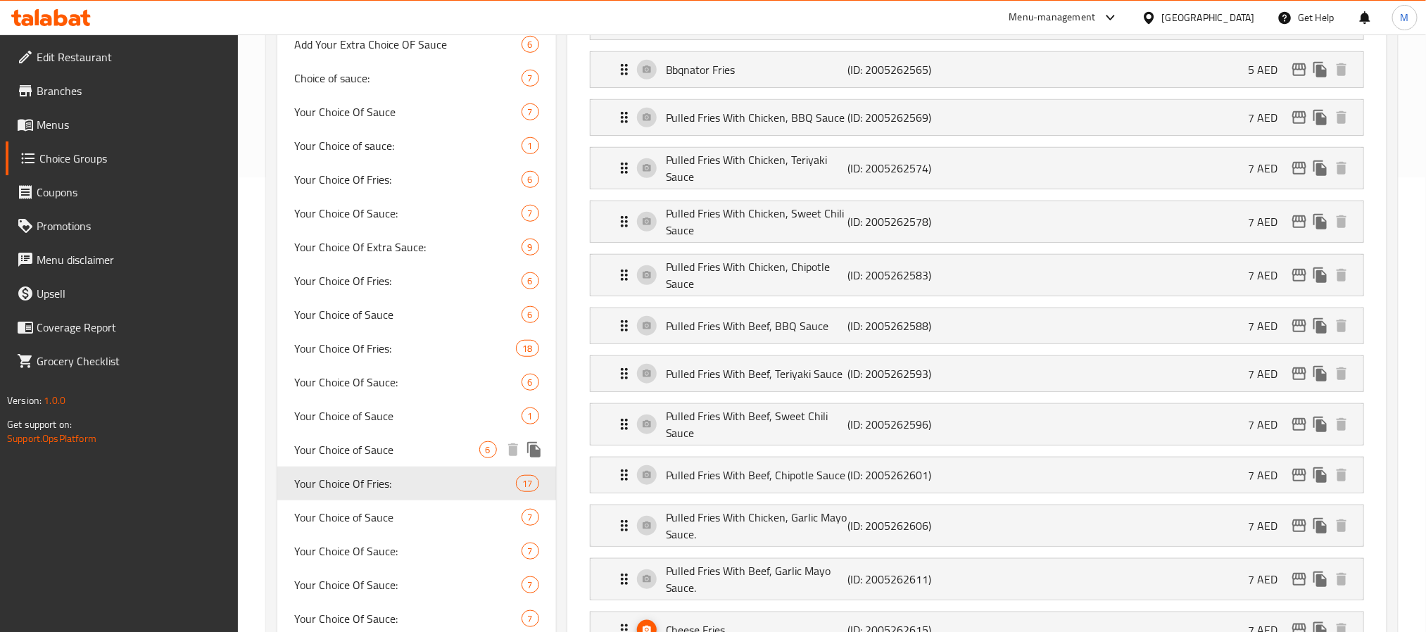
click at [448, 457] on div "Your Choice of Sauce 6" at bounding box center [416, 450] width 279 height 34
type input "Your Choice of Sauce"
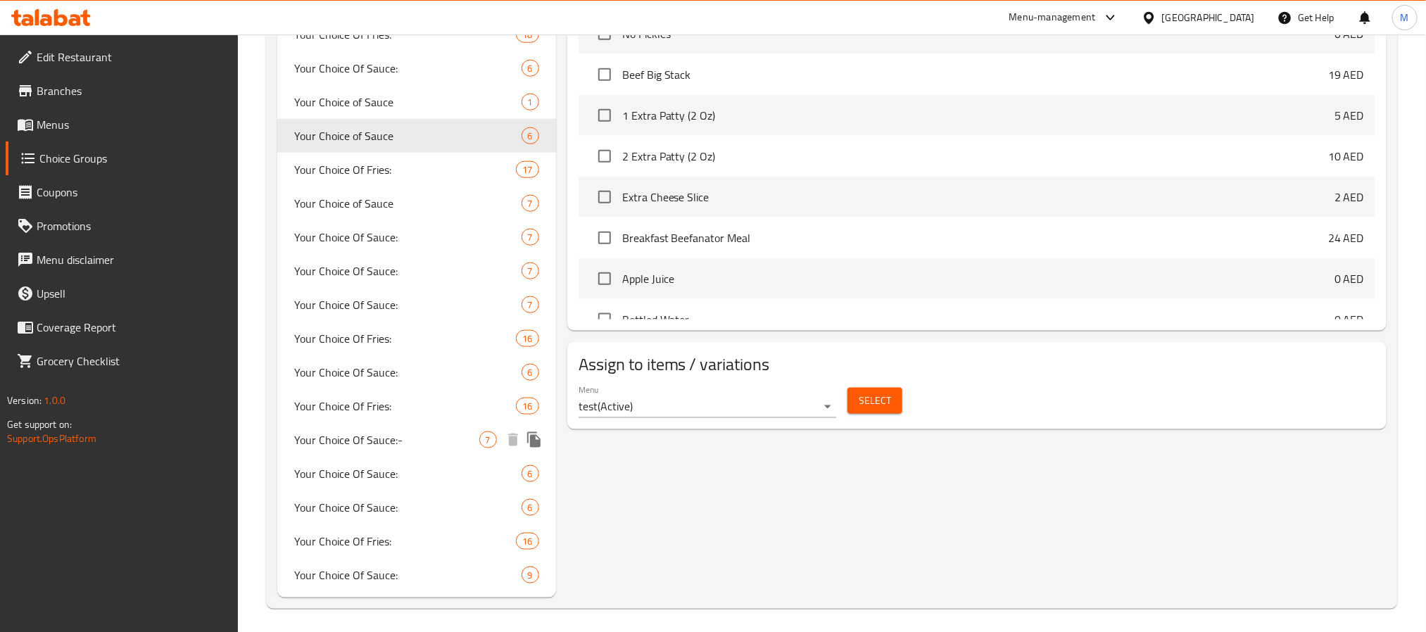
scroll to position [772, 0]
click at [867, 416] on div "Select" at bounding box center [875, 397] width 66 height 37
click at [869, 406] on span "Select" at bounding box center [875, 398] width 32 height 18
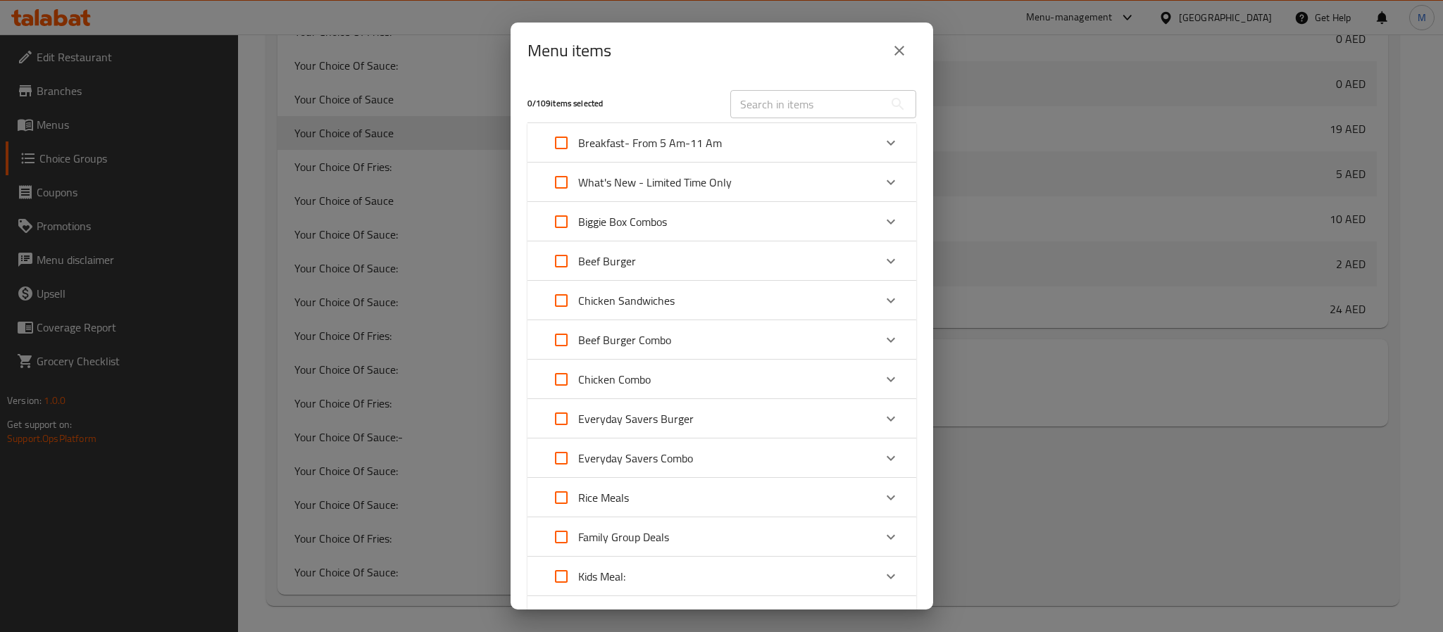
click at [891, 58] on icon "close" at bounding box center [899, 50] width 17 height 17
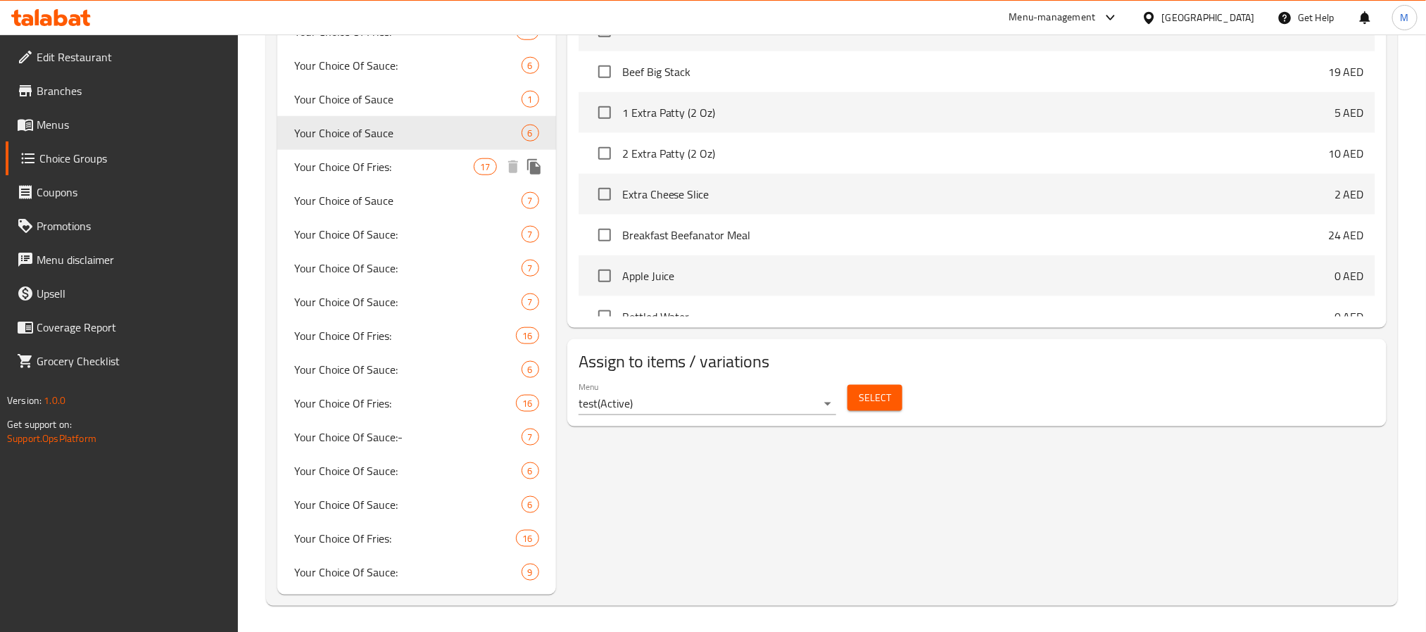
click at [376, 165] on span "Your Choice Of Fries:" at bounding box center [384, 166] width 180 height 17
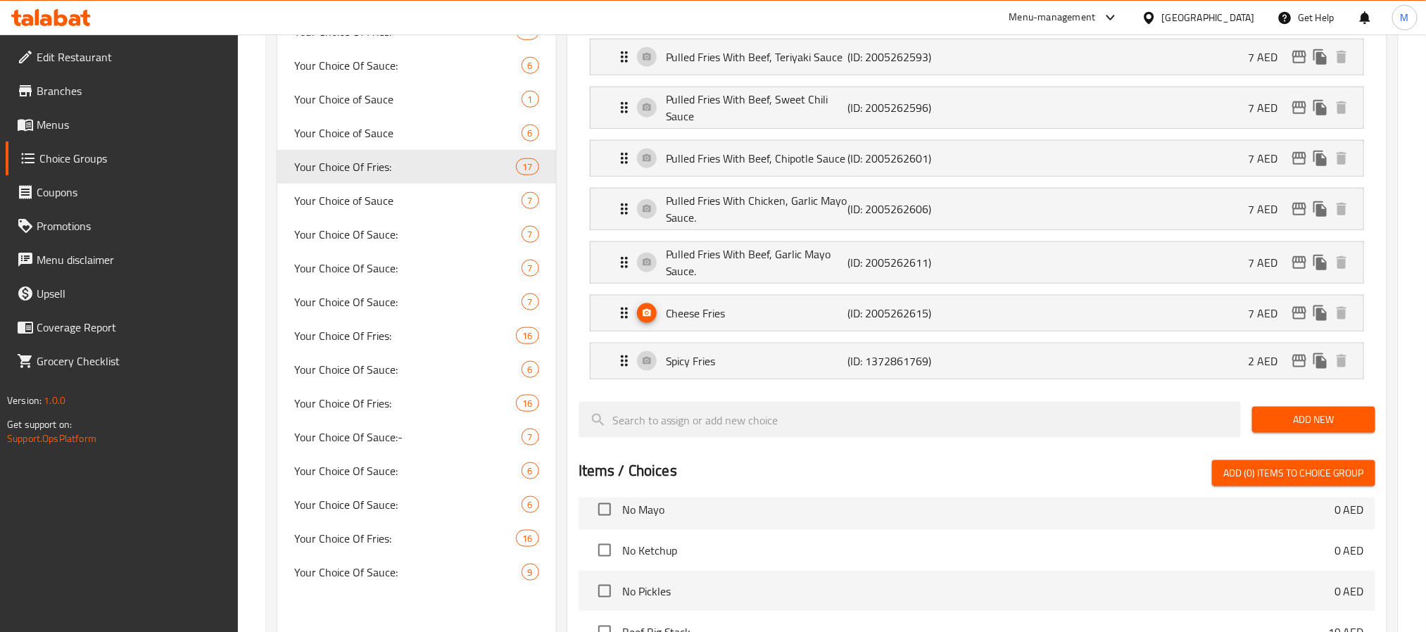
type input "Your Choice Of Fries:"
type input "اختيارك من البطاطا:"
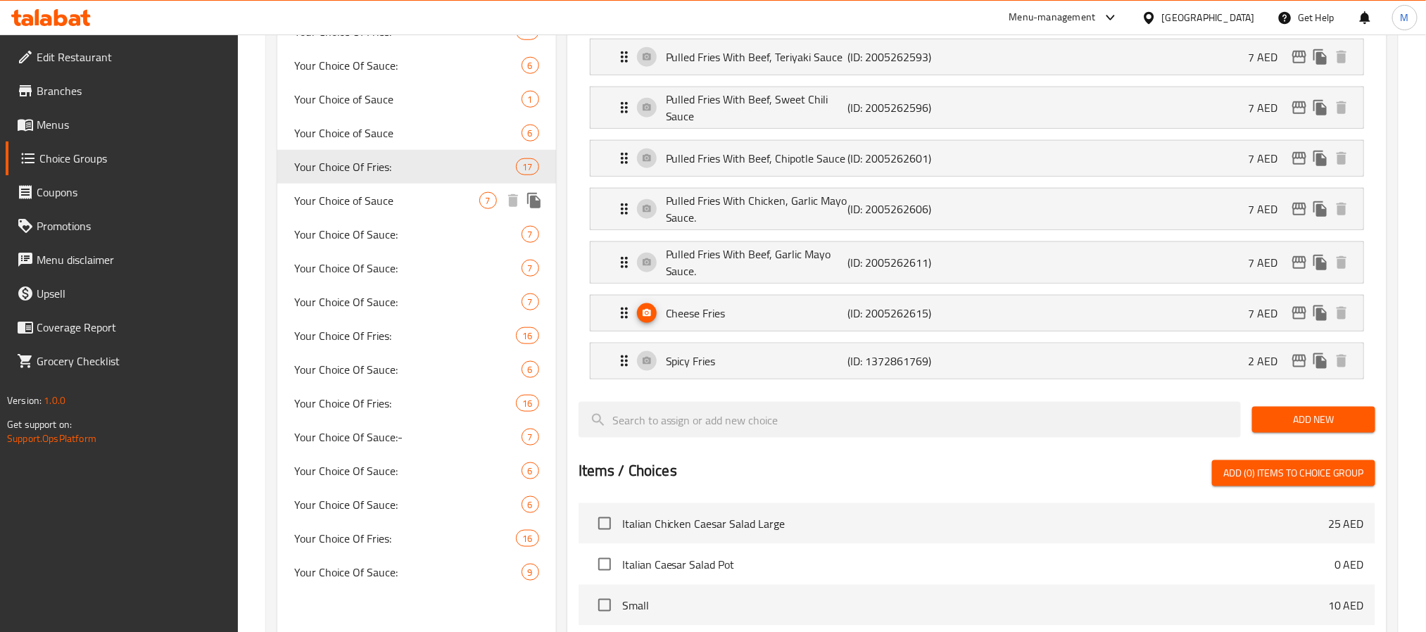
click at [400, 199] on span "Your Choice of Sauce" at bounding box center [386, 200] width 185 height 17
type input "Your Choice of Sauce"
type input "0"
type input "6"
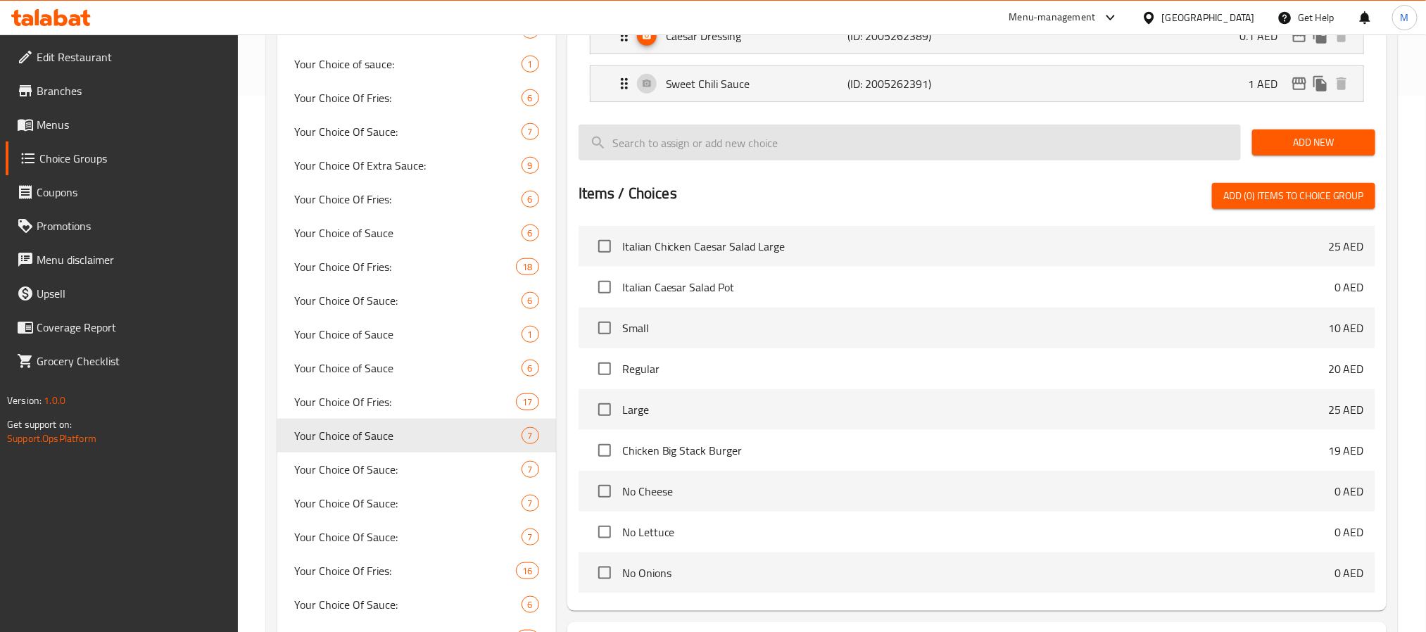
scroll to position [772, 0]
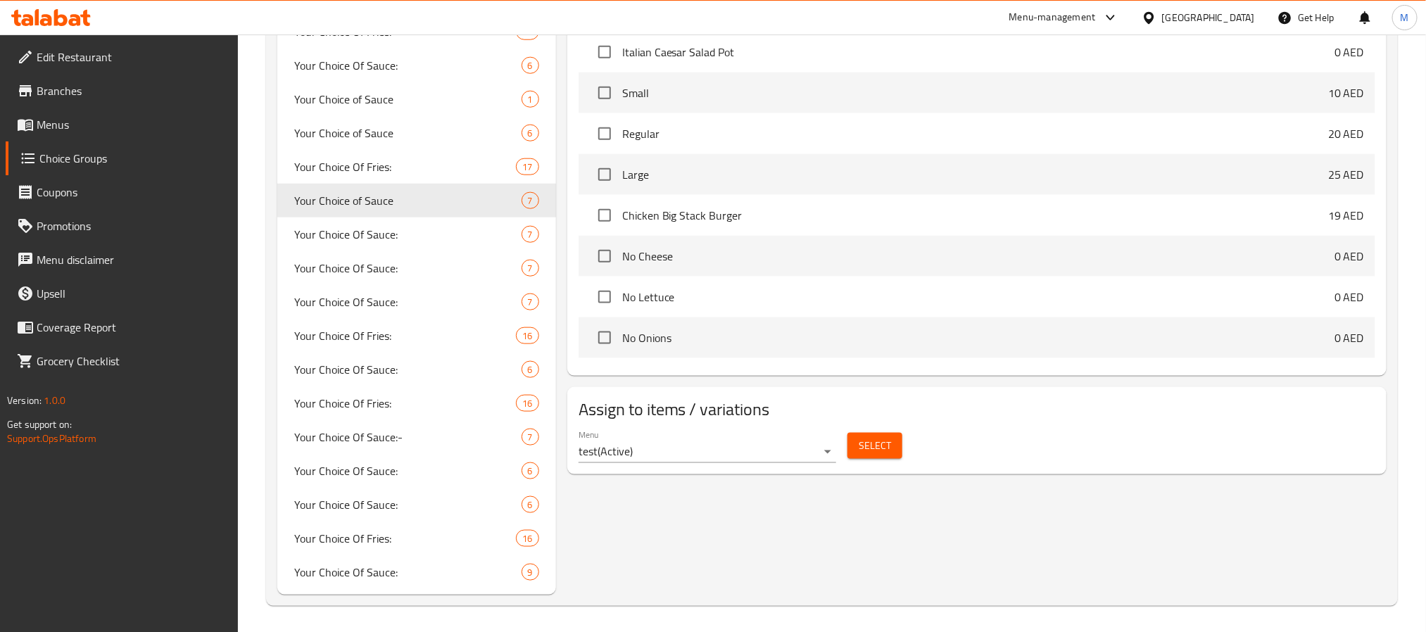
click at [875, 463] on div "Select" at bounding box center [875, 445] width 66 height 37
click at [879, 455] on span "Select" at bounding box center [875, 446] width 32 height 18
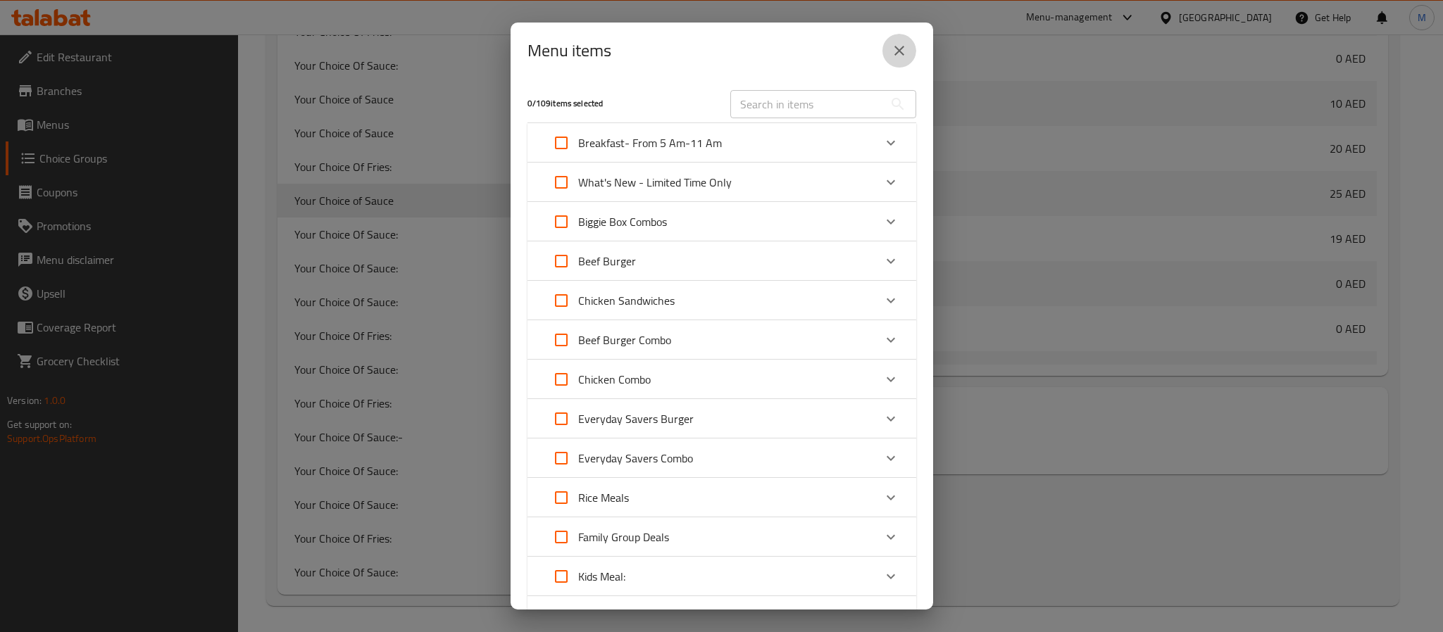
click at [891, 57] on icon "close" at bounding box center [899, 50] width 17 height 17
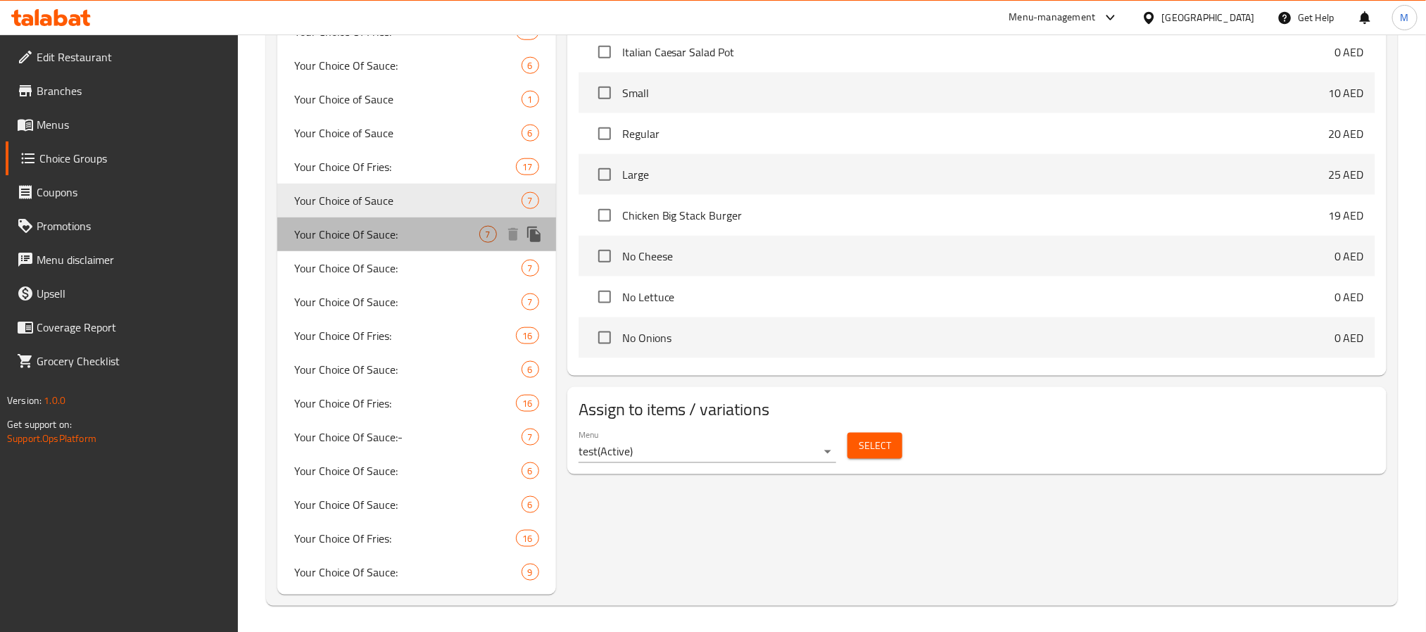
click at [379, 226] on span "Your Choice Of Sauce:" at bounding box center [386, 234] width 185 height 17
type input "Your Choice Of Sauce:"
type input "اختيارك من الصلصة:"
type input "0"
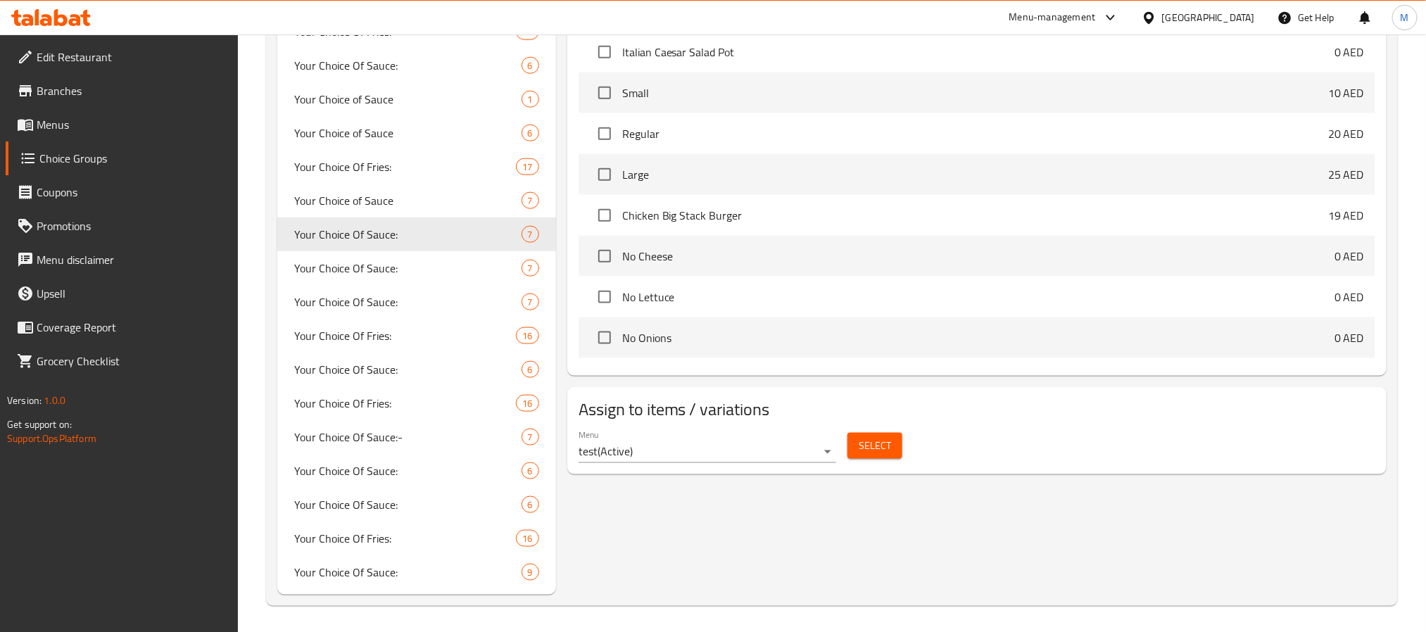
click at [881, 444] on span "Select" at bounding box center [875, 446] width 32 height 18
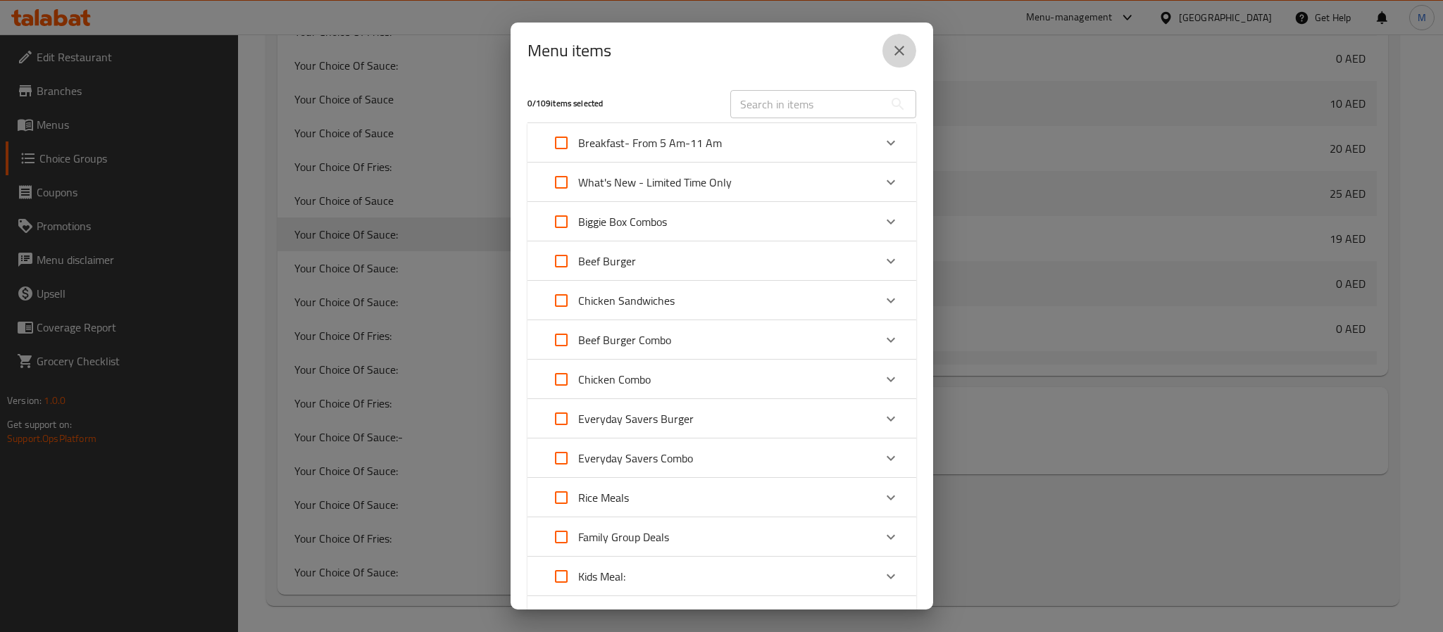
click at [891, 56] on icon "close" at bounding box center [899, 50] width 17 height 17
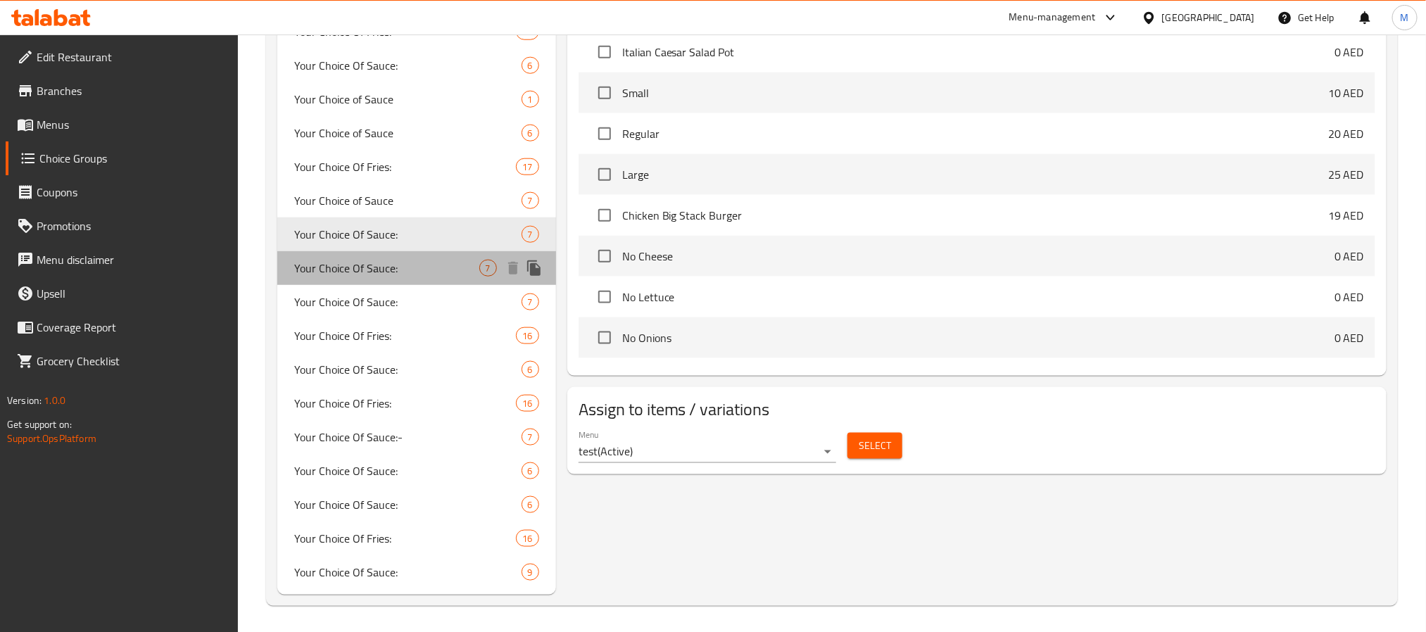
click at [422, 266] on span "Your Choice Of Sauce:" at bounding box center [386, 268] width 185 height 17
type input "1"
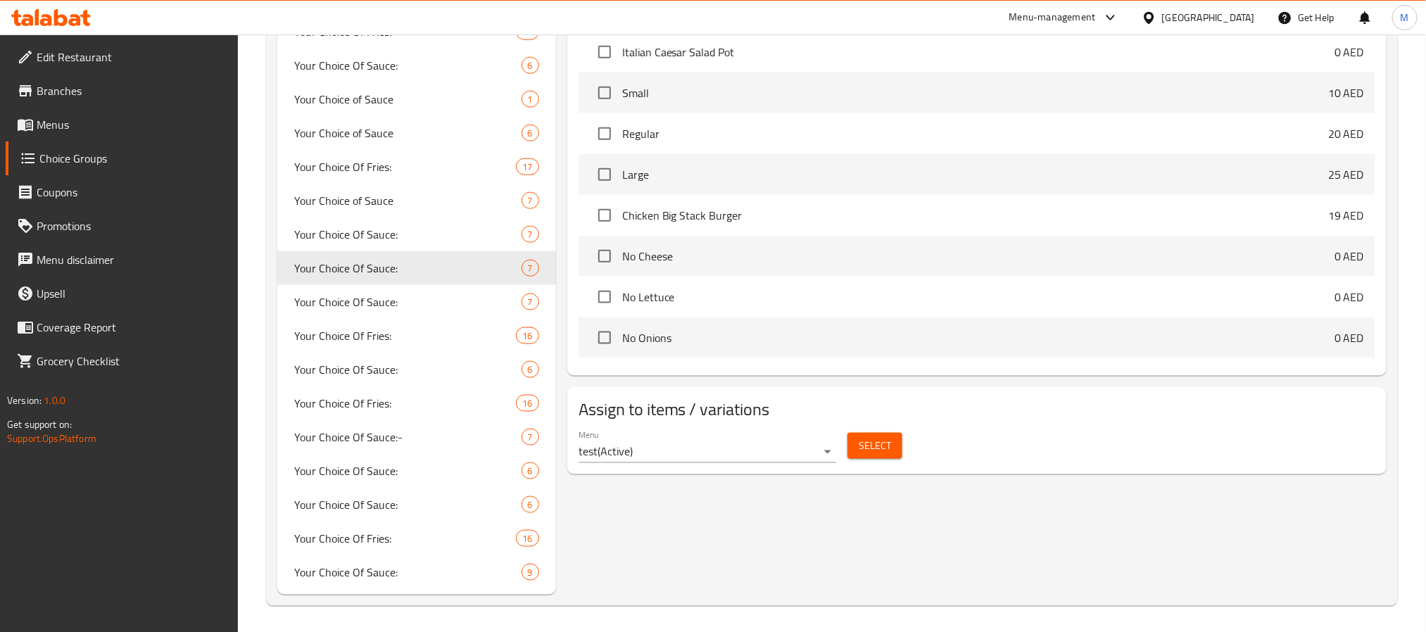
click at [857, 451] on button "Select" at bounding box center [875, 446] width 55 height 26
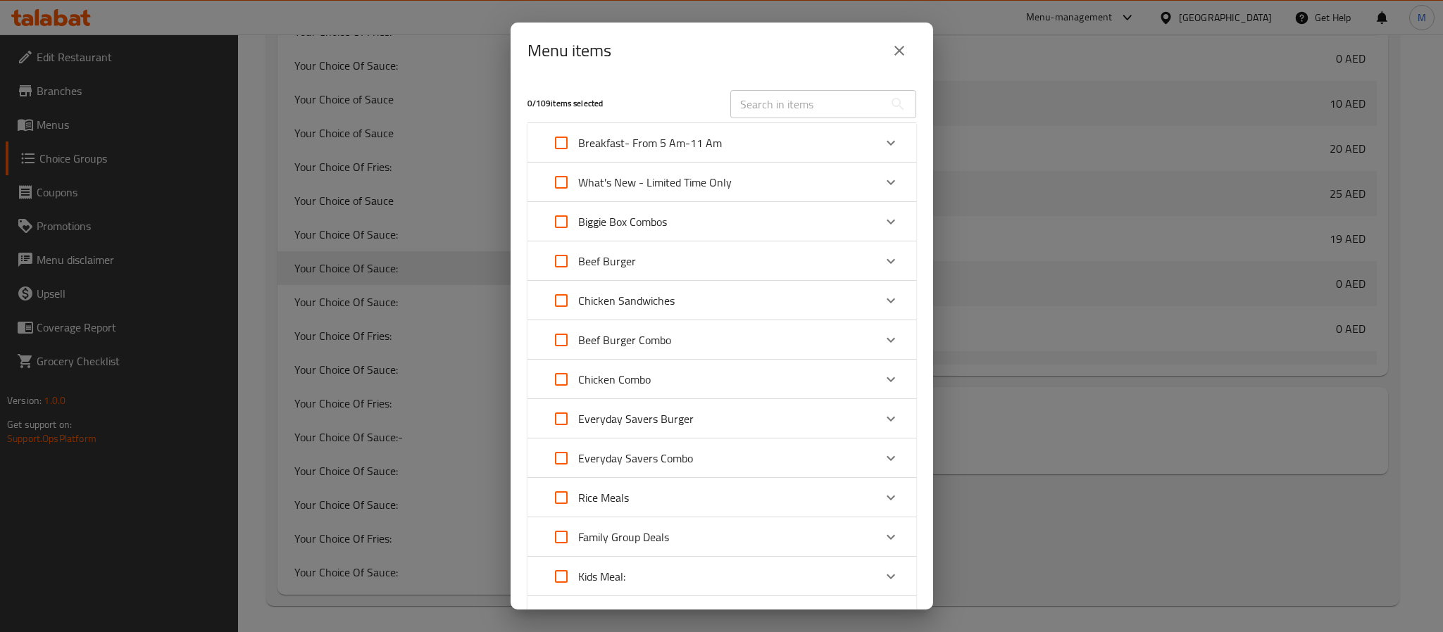
click at [903, 39] on button "close" at bounding box center [899, 51] width 34 height 34
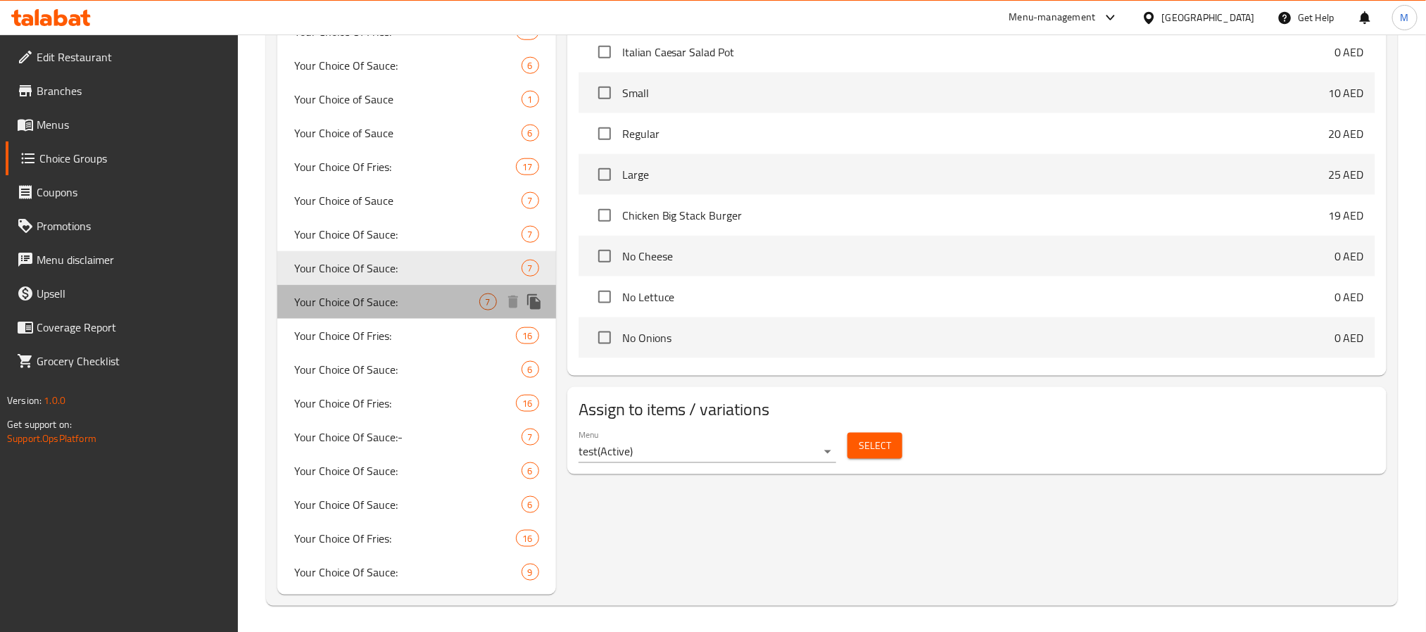
click at [414, 298] on span "Your Choice Of Sauce:" at bounding box center [386, 302] width 185 height 17
type input "أختيارك من الصلصة:"
type input "0"
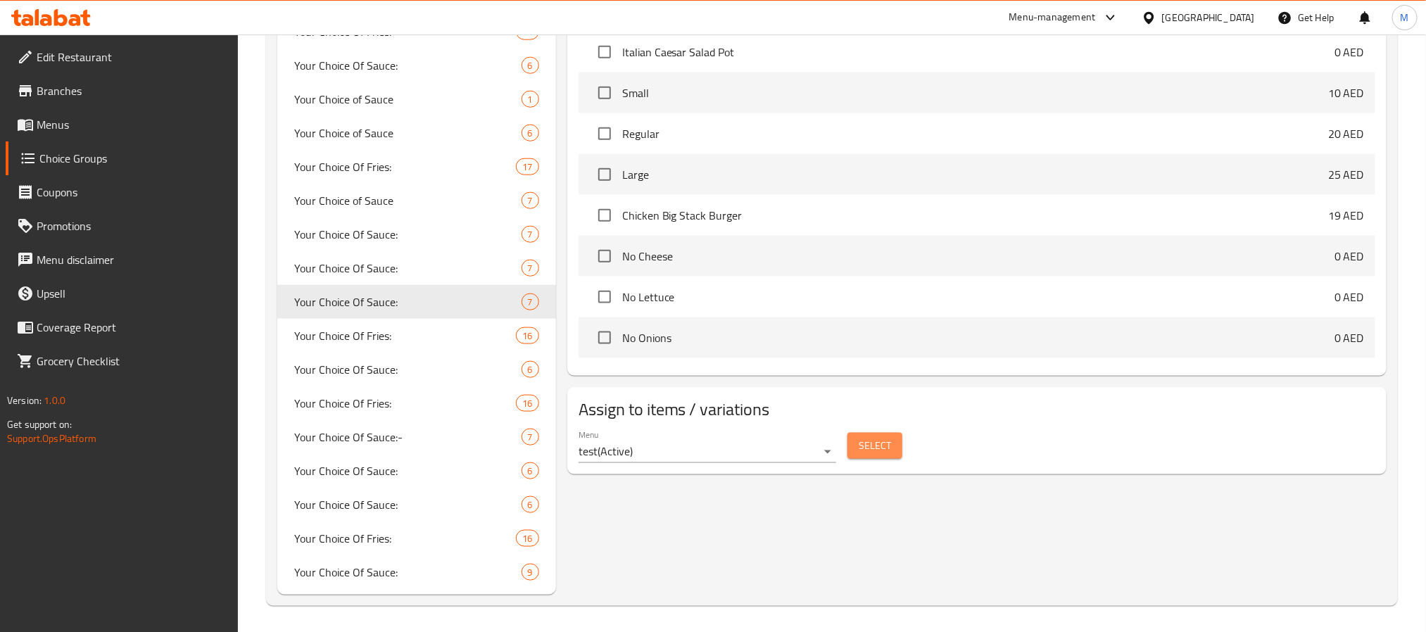
click at [872, 446] on span "Select" at bounding box center [875, 446] width 32 height 18
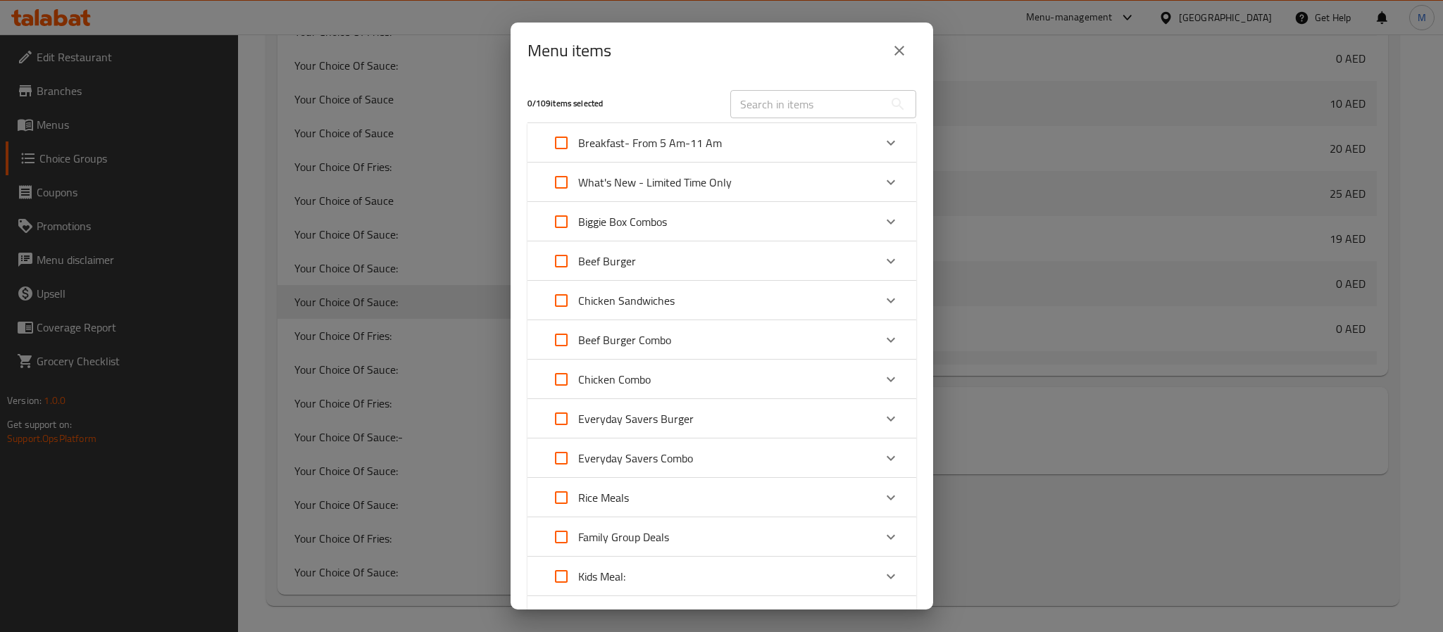
click at [891, 44] on icon "close" at bounding box center [899, 50] width 17 height 17
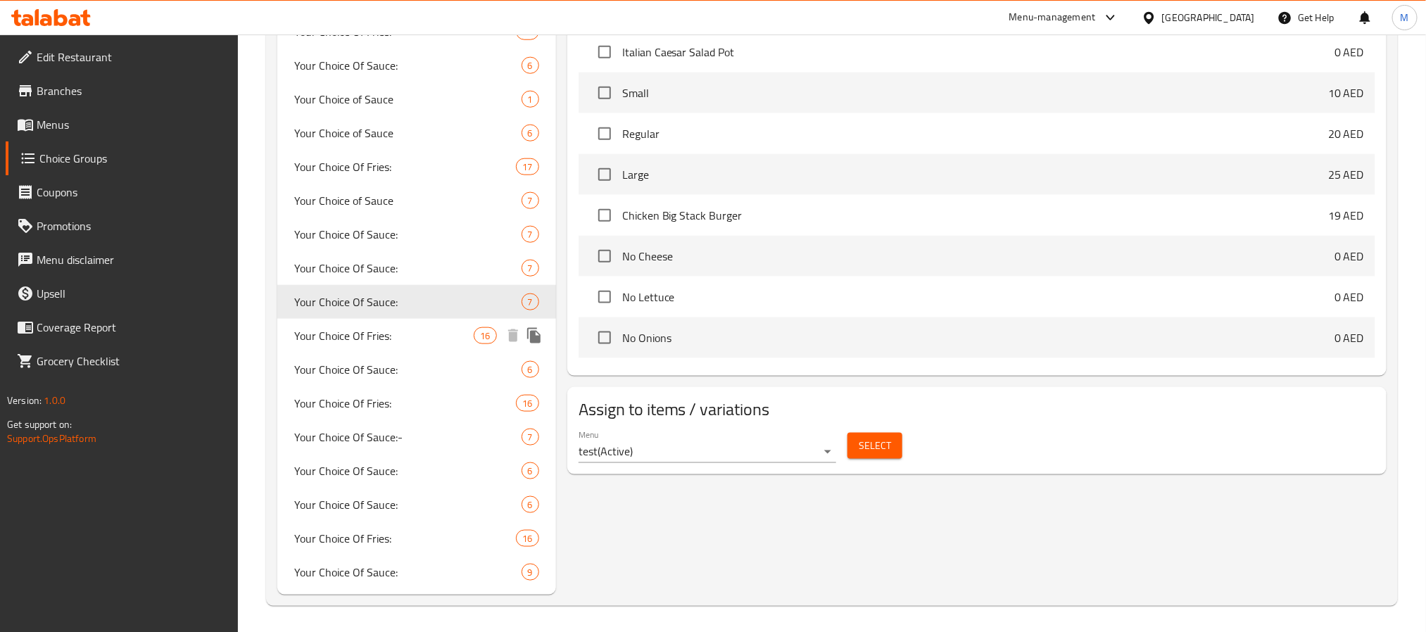
click at [410, 336] on span "Your Choice Of Fries:" at bounding box center [384, 335] width 180 height 17
type input "Your Choice Of Fries:"
type input "اختيارك من البطاطا:"
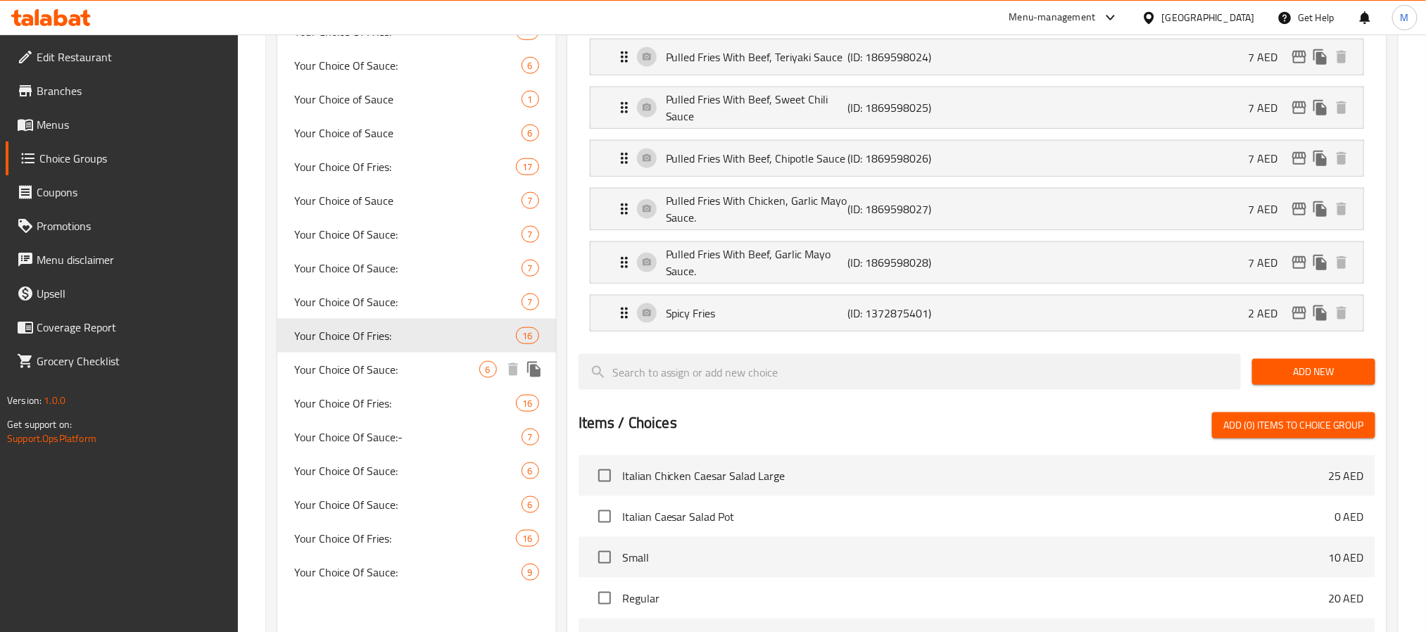
click at [397, 372] on span "Your Choice Of Sauce:" at bounding box center [386, 369] width 185 height 17
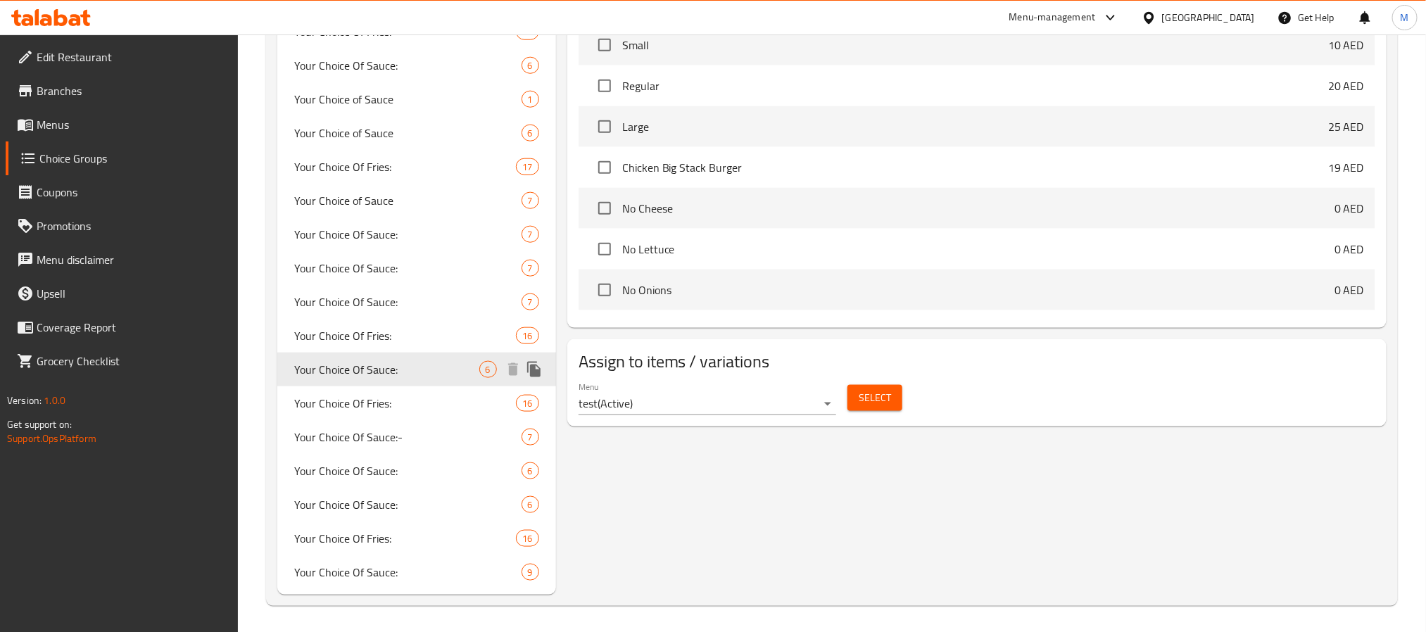
type input "Your Choice Of Sauce:"
type input "أختيارك من الصوص:"
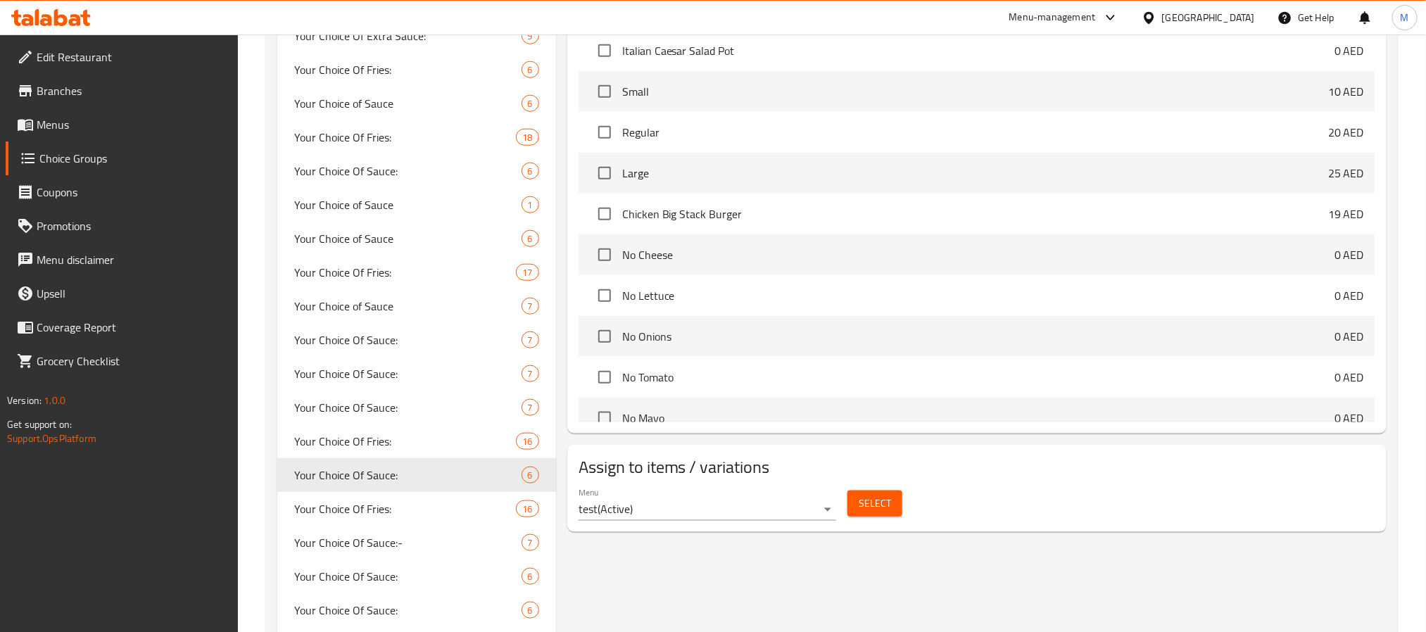
scroll to position [106, 0]
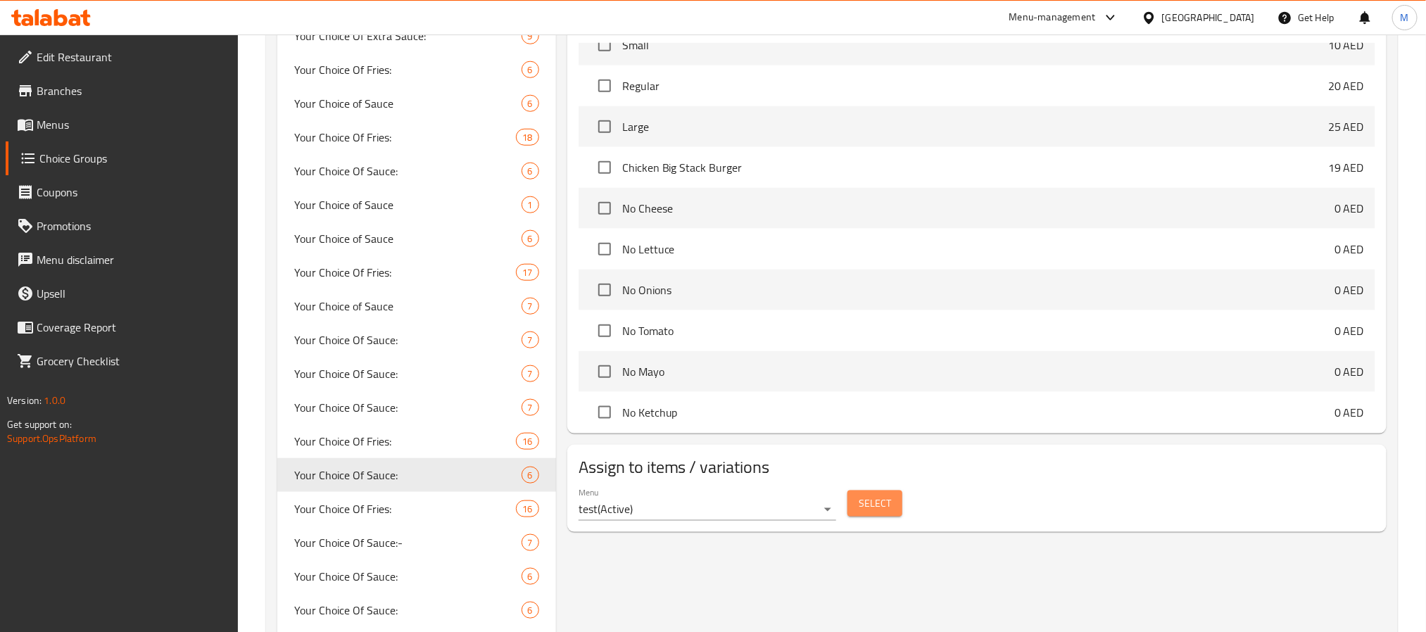
click at [872, 507] on span "Select" at bounding box center [875, 504] width 32 height 18
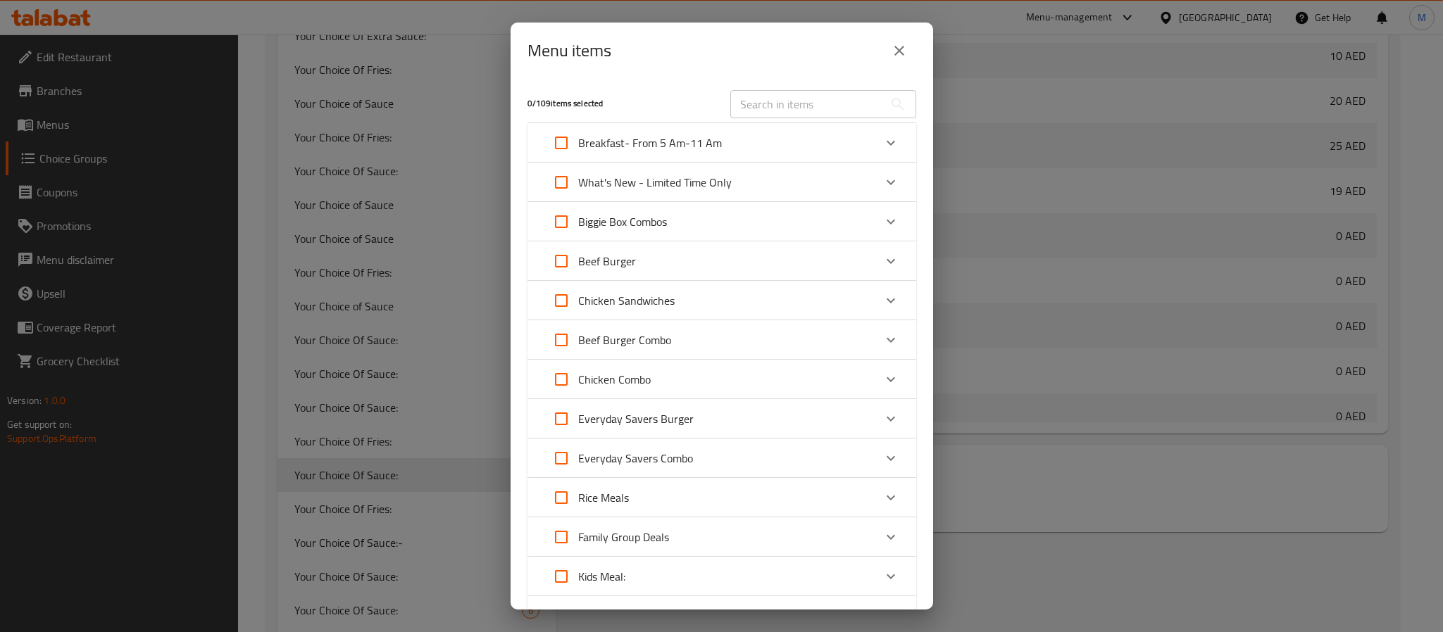
click at [891, 55] on icon "close" at bounding box center [899, 50] width 17 height 17
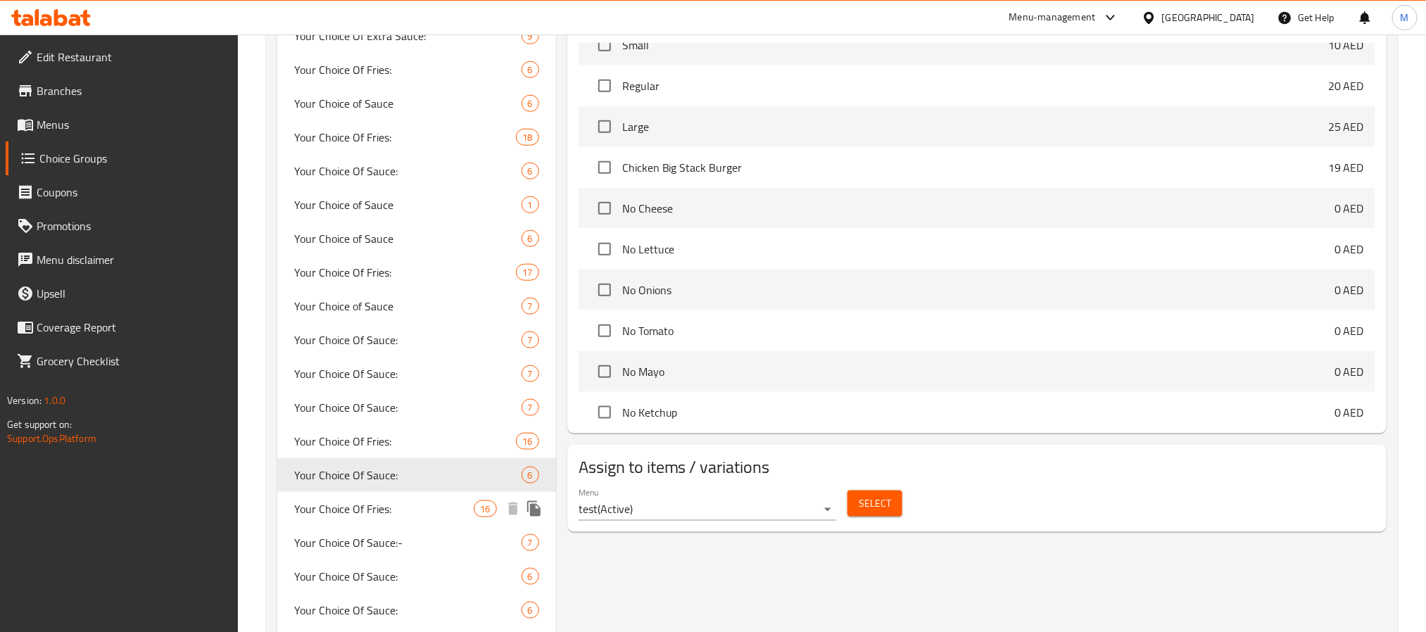
click at [412, 505] on span "Your Choice Of Fries:" at bounding box center [384, 509] width 180 height 17
type input "Your Choice Of Fries:"
type input "اختيارك من البطاطا:"
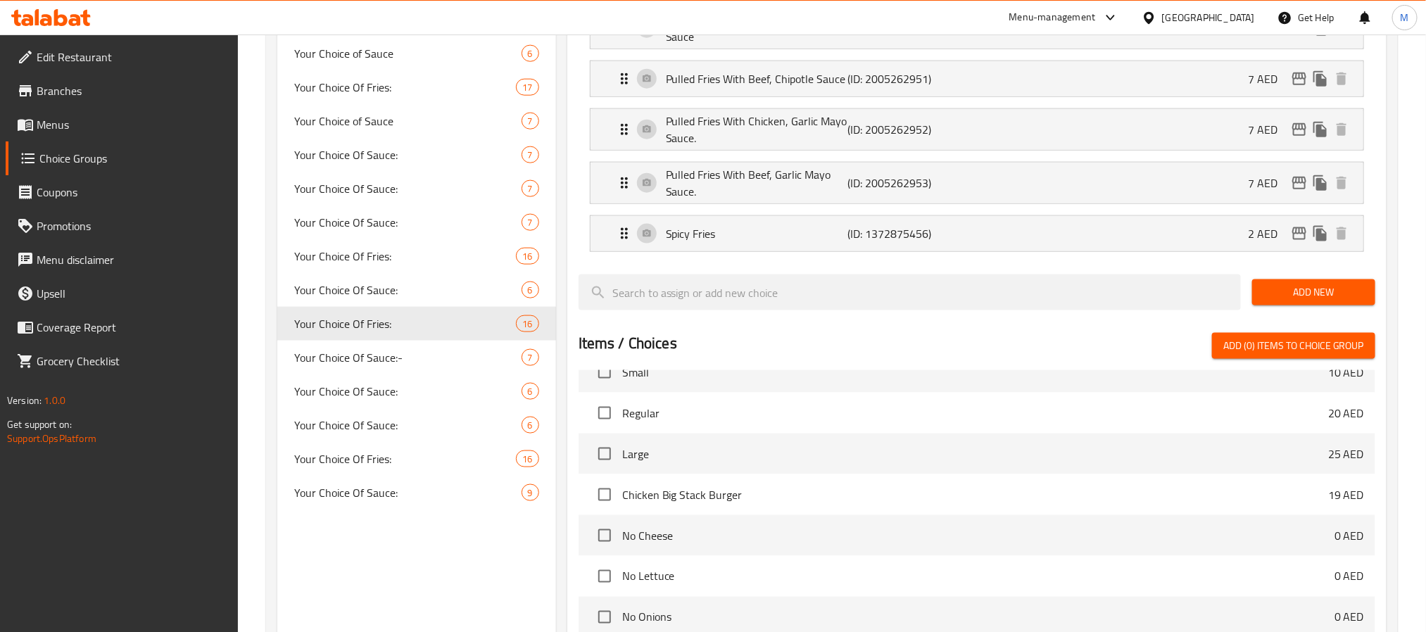
scroll to position [877, 0]
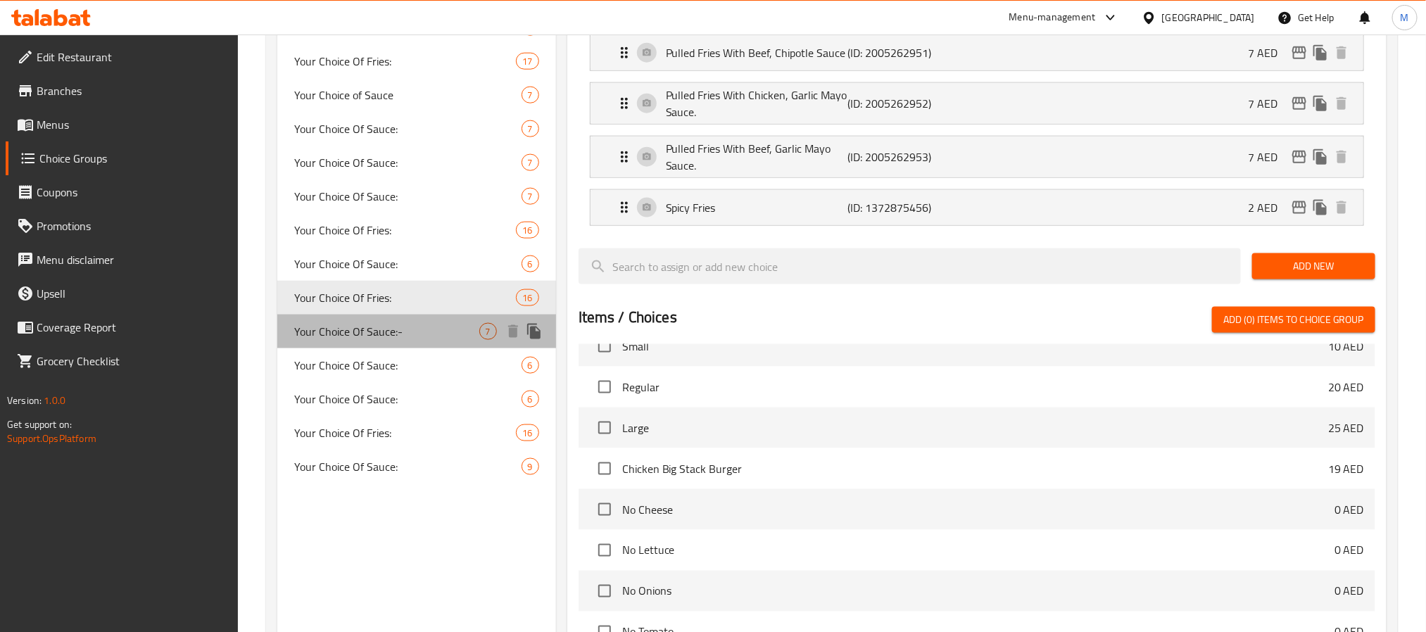
click at [389, 332] on span "Your Choice Of Sauce:-" at bounding box center [386, 331] width 185 height 17
type input "Your Choice Of Sauce:-"
type input "إختيارك من الصوص"
type input "6"
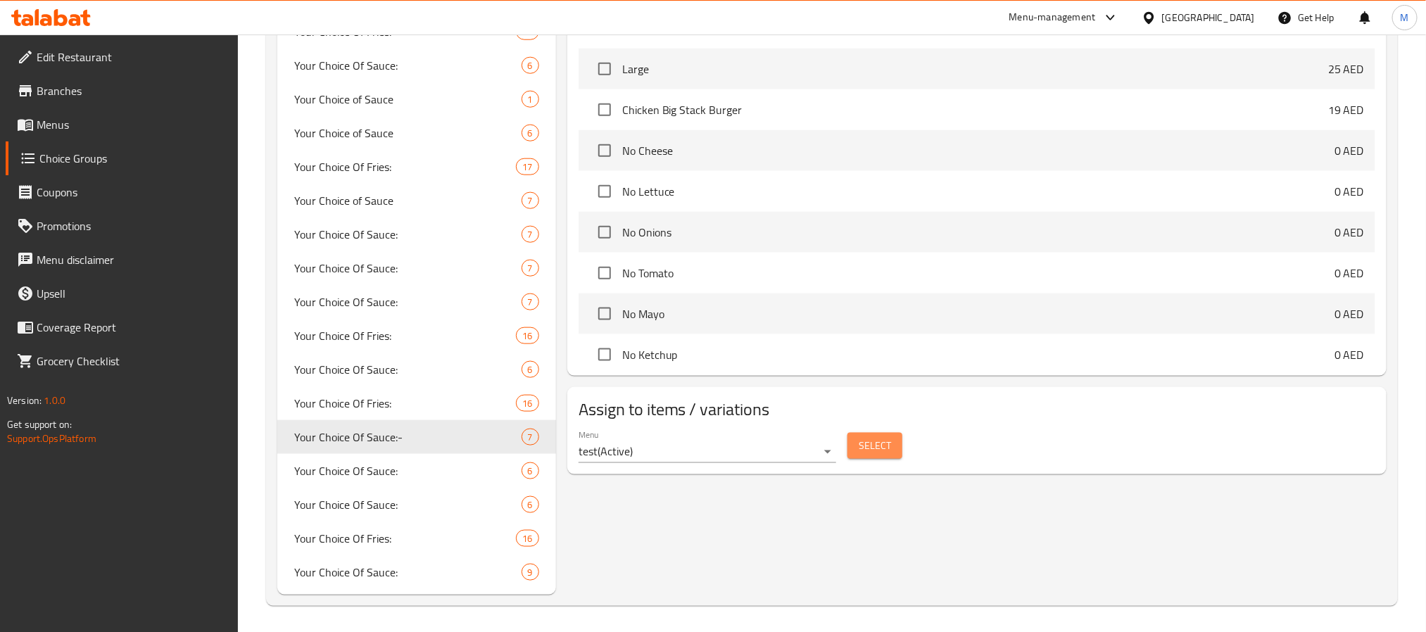
click at [887, 455] on span "Select" at bounding box center [875, 446] width 32 height 18
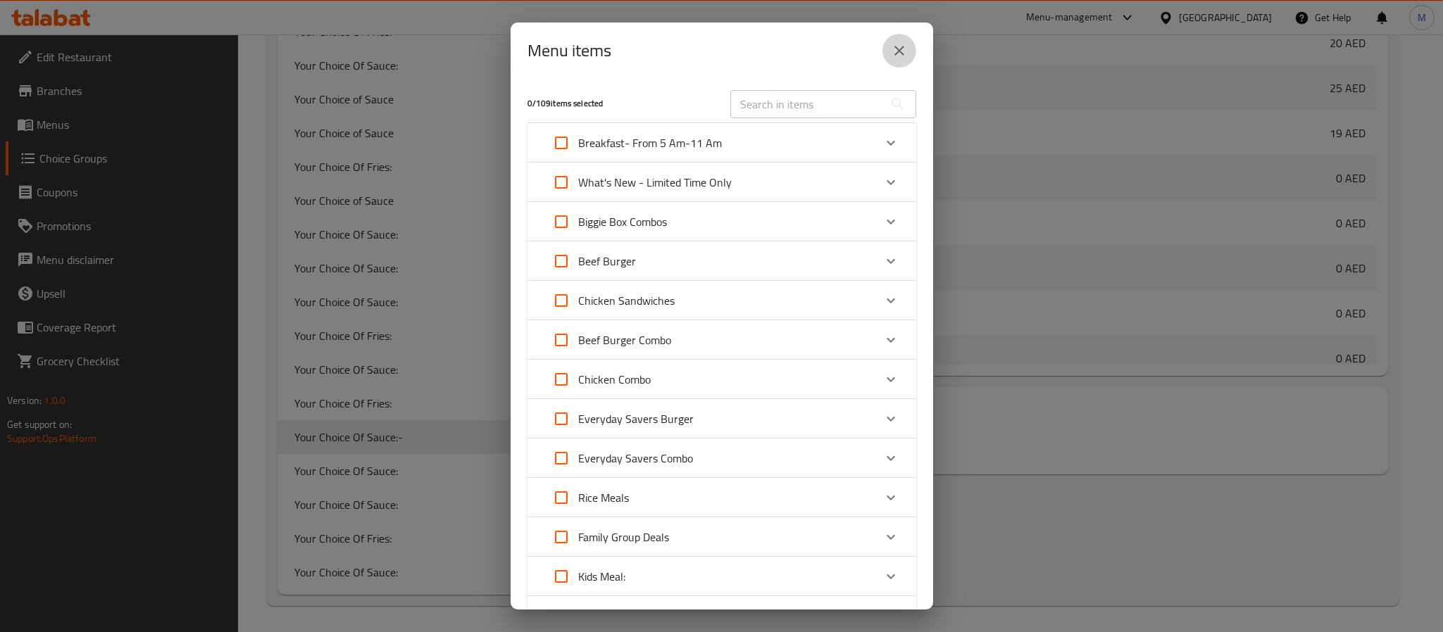
click at [892, 54] on icon "close" at bounding box center [899, 50] width 17 height 17
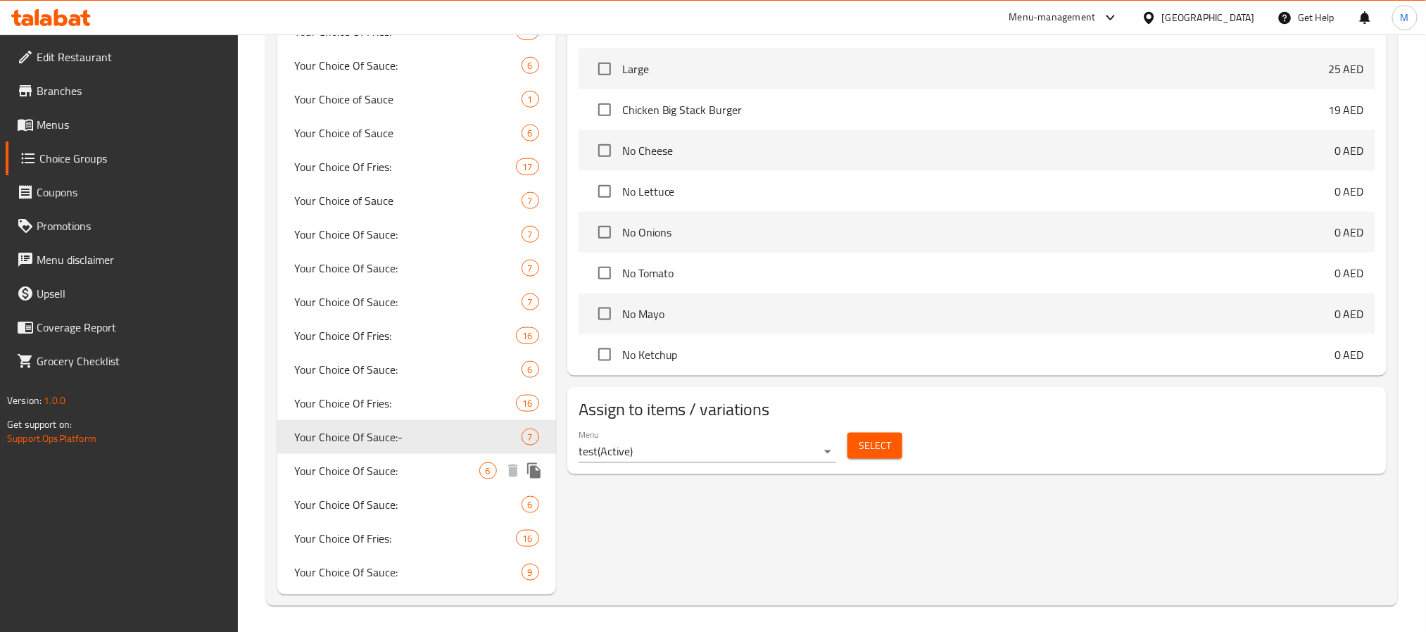
click at [380, 465] on span "Your Choice Of Sauce:" at bounding box center [386, 471] width 185 height 17
type input "Your Choice Of Sauce:"
type input "أختيارك من الصوص:"
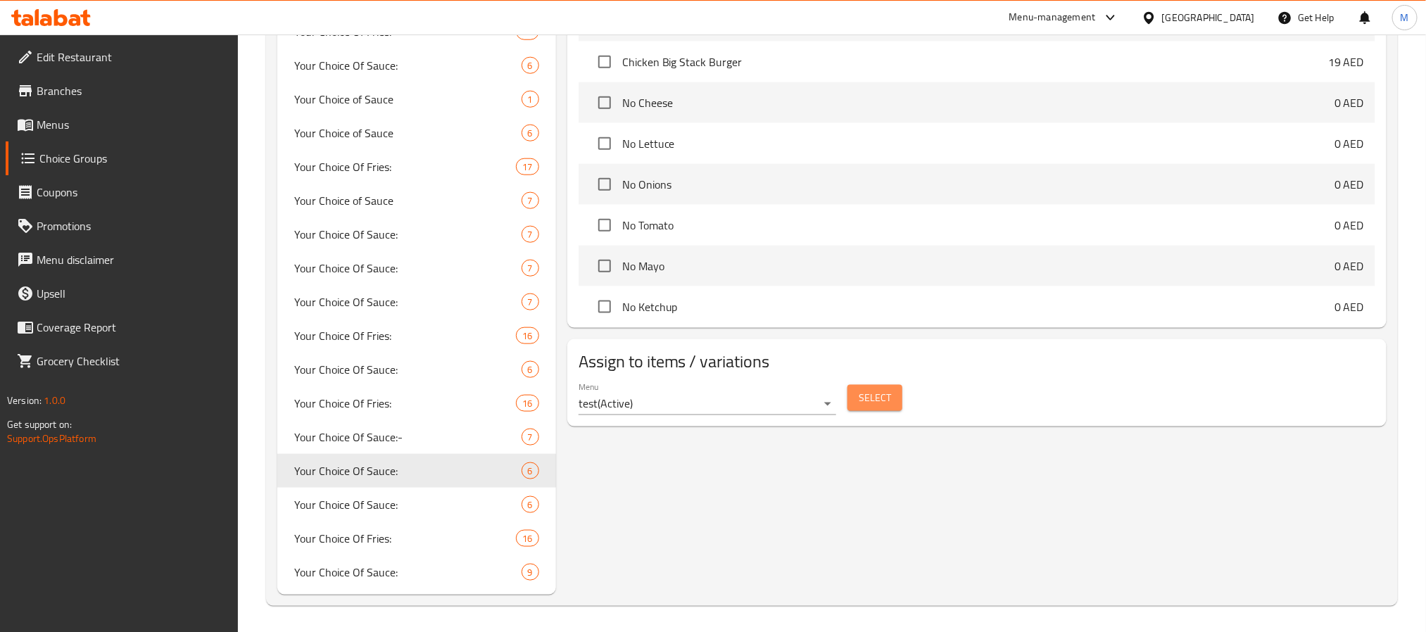
click at [869, 406] on span "Select" at bounding box center [875, 398] width 32 height 18
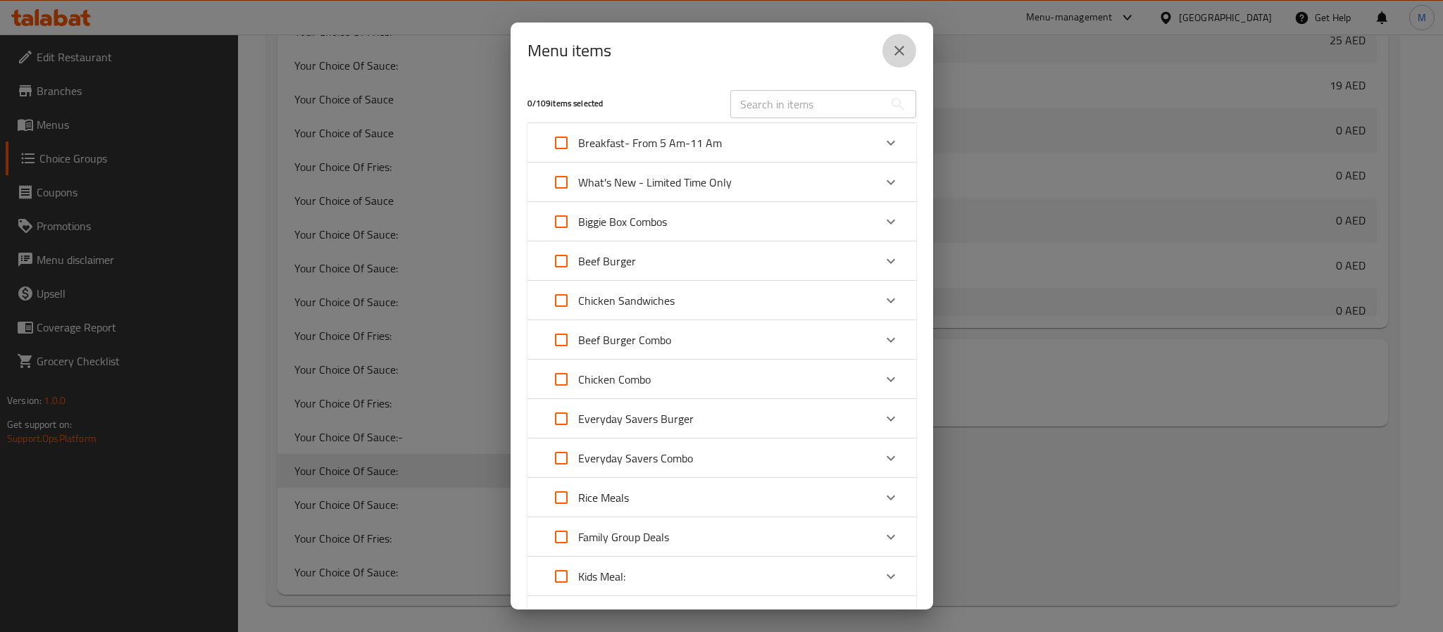
click at [900, 44] on icon "close" at bounding box center [899, 50] width 17 height 17
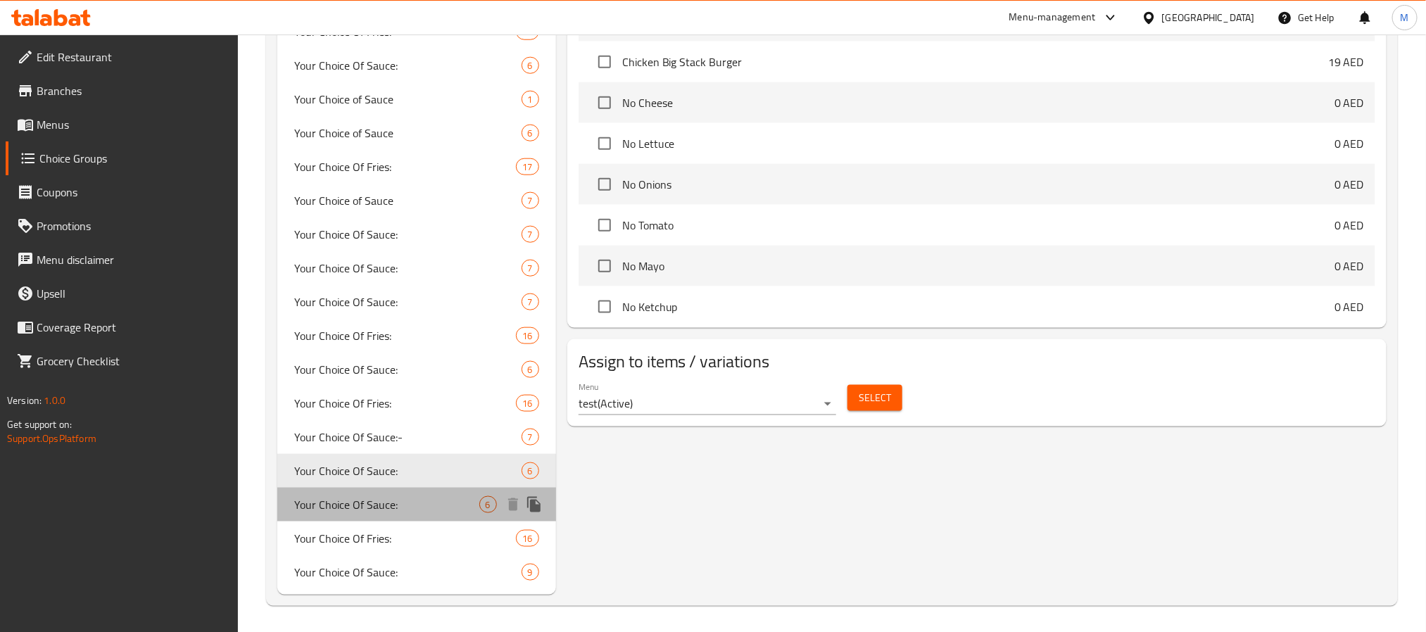
click at [410, 501] on span "Your Choice Of Sauce:" at bounding box center [386, 504] width 185 height 17
type input "6"
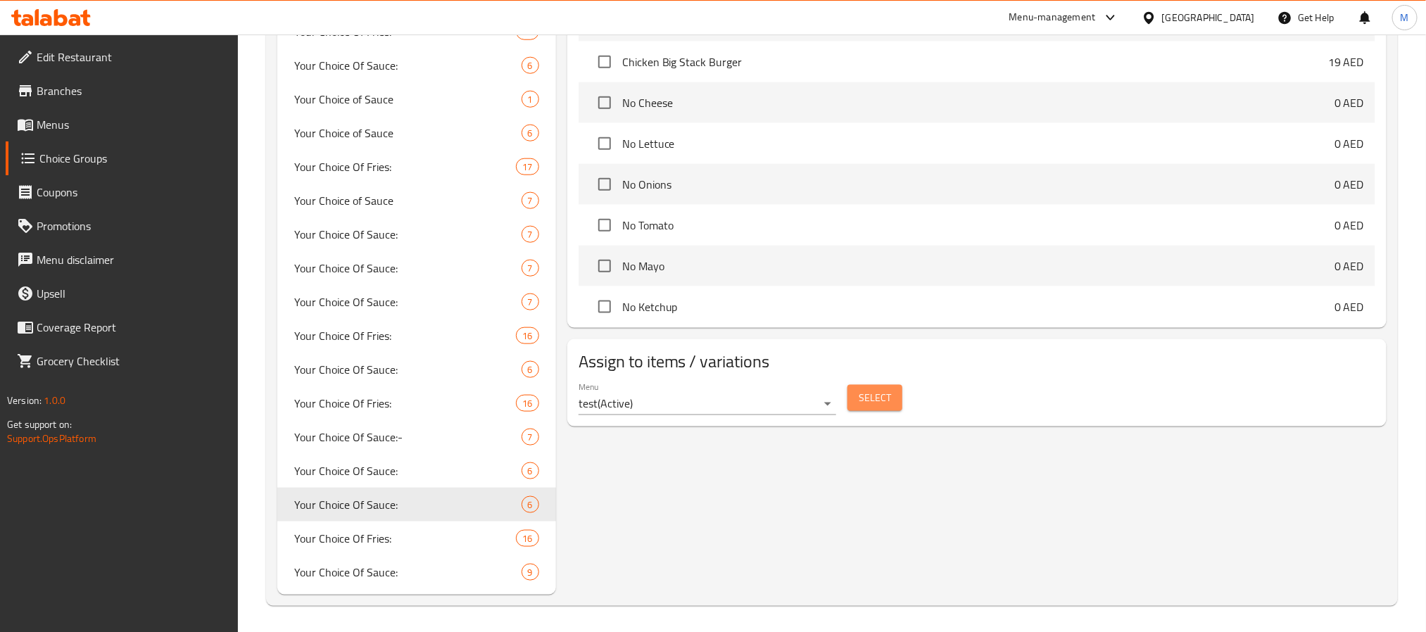
click at [889, 406] on span "Select" at bounding box center [875, 398] width 32 height 18
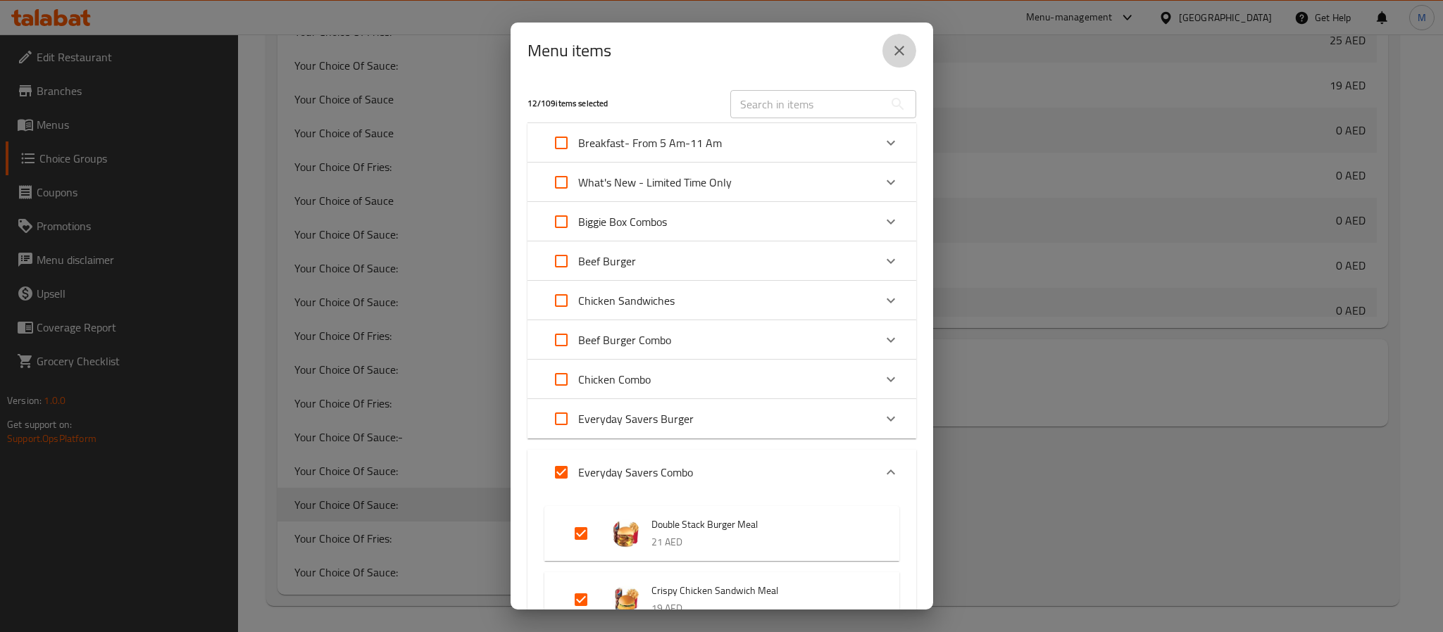
click at [906, 53] on icon "close" at bounding box center [899, 50] width 17 height 17
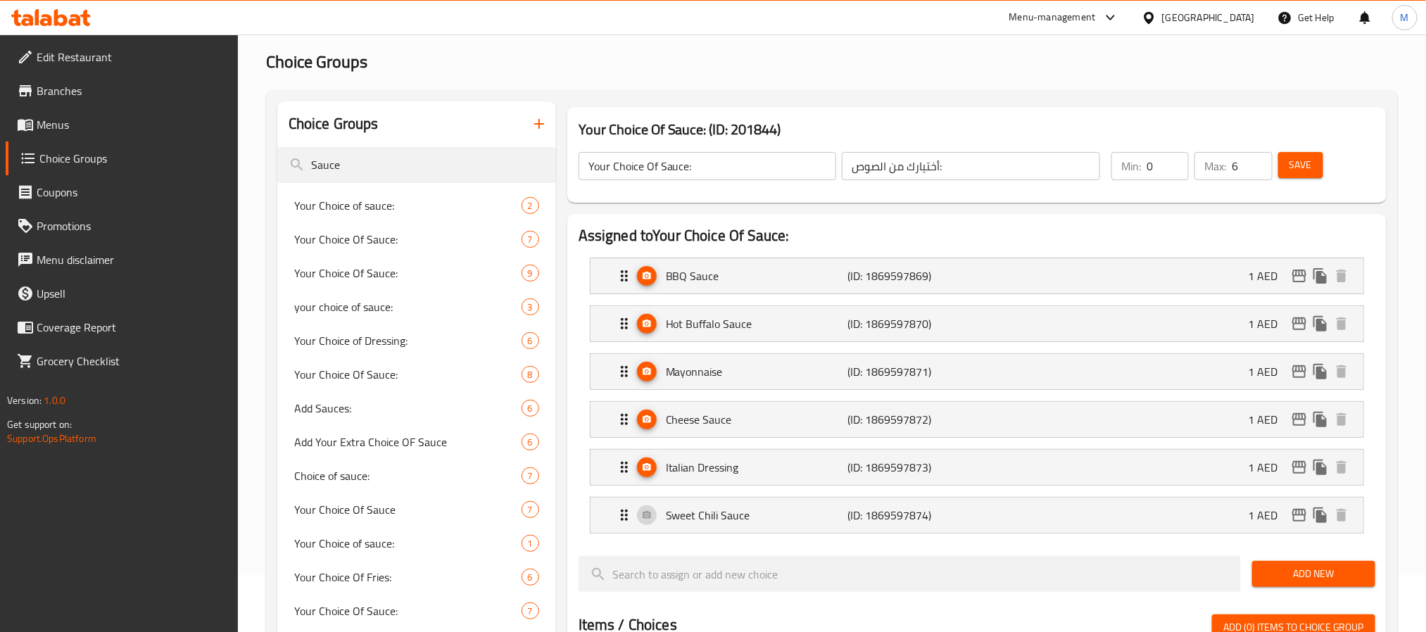
scroll to position [32, 0]
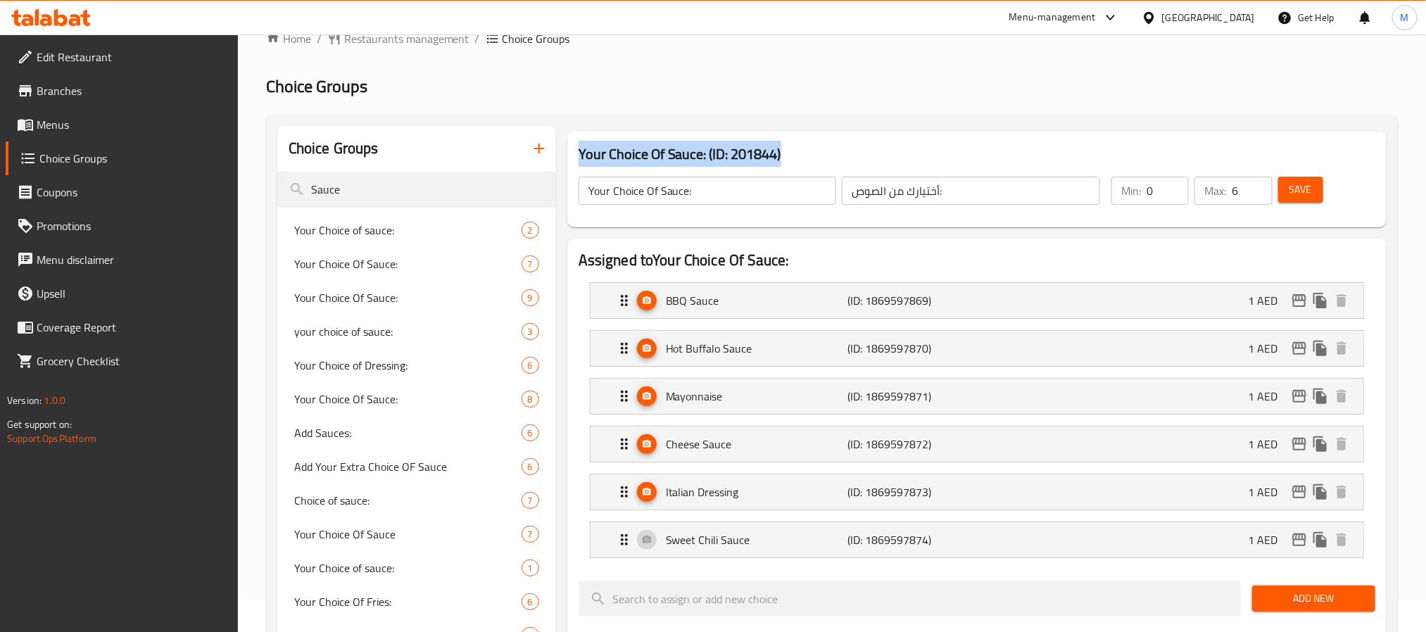
drag, startPoint x: 793, startPoint y: 148, endPoint x: 579, endPoint y: 151, distance: 213.3
click at [579, 151] on h3 "Your Choice Of Sauce: (ID: 201844)" at bounding box center [977, 154] width 797 height 23
copy h3 "Your Choice Of Sauce: (ID: 201844)"
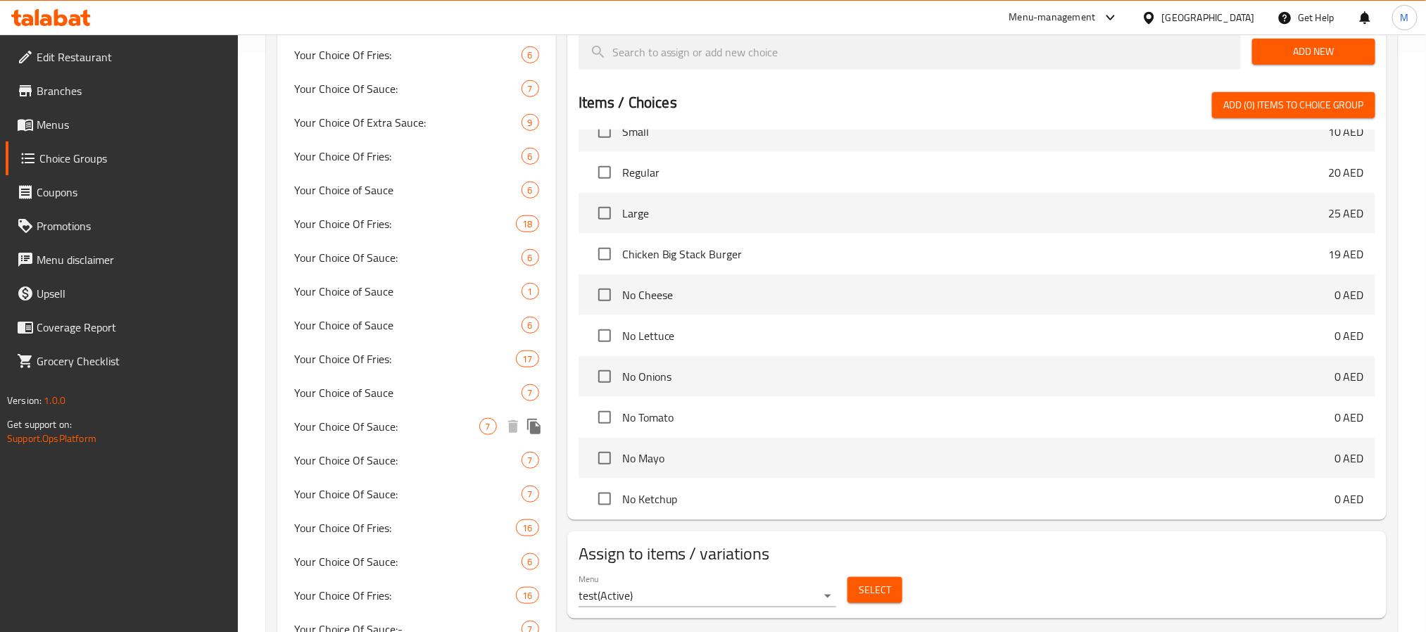
scroll to position [772, 0]
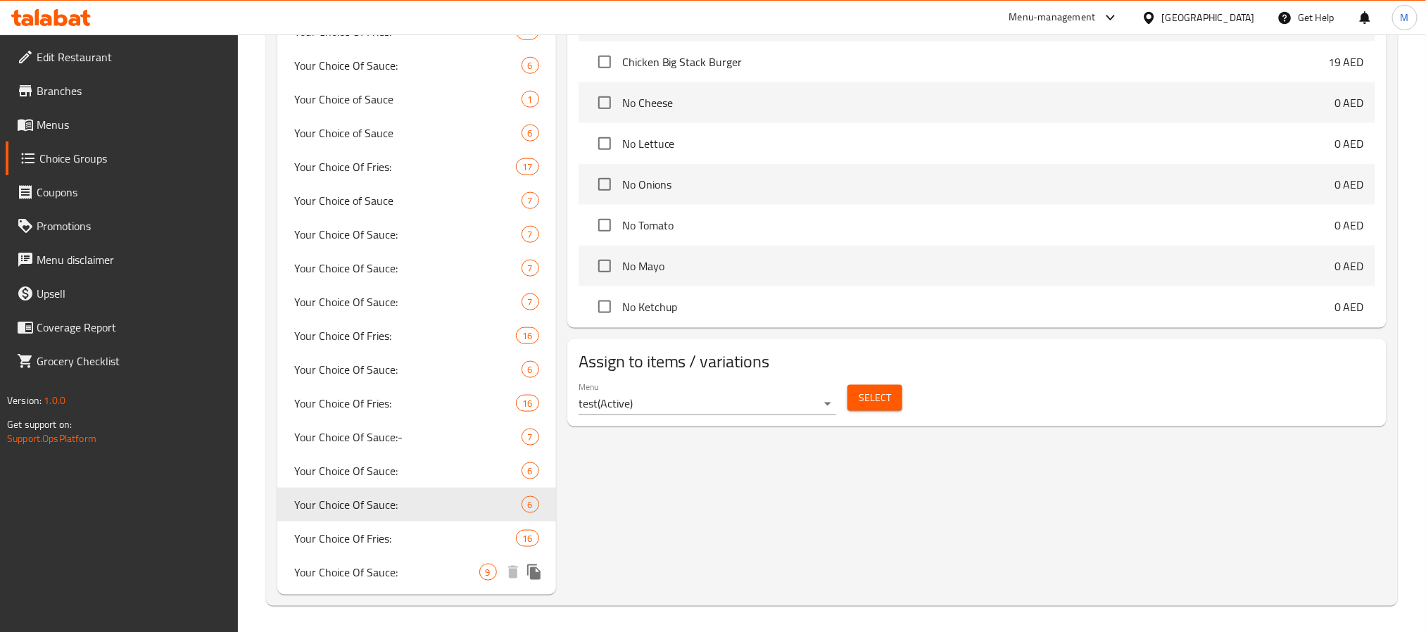
click at [418, 573] on span "Your Choice Of Sauce:" at bounding box center [386, 572] width 185 height 17
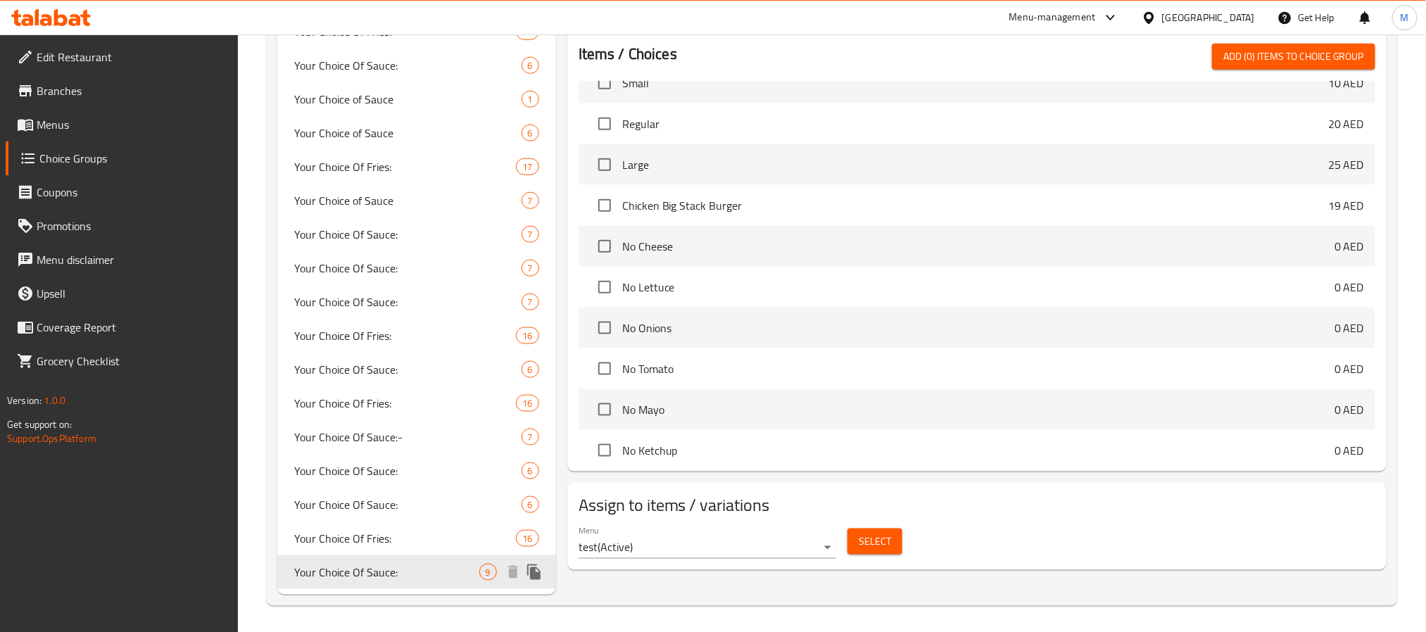
type input "اختيارك من الصلصة:"
type input "9"
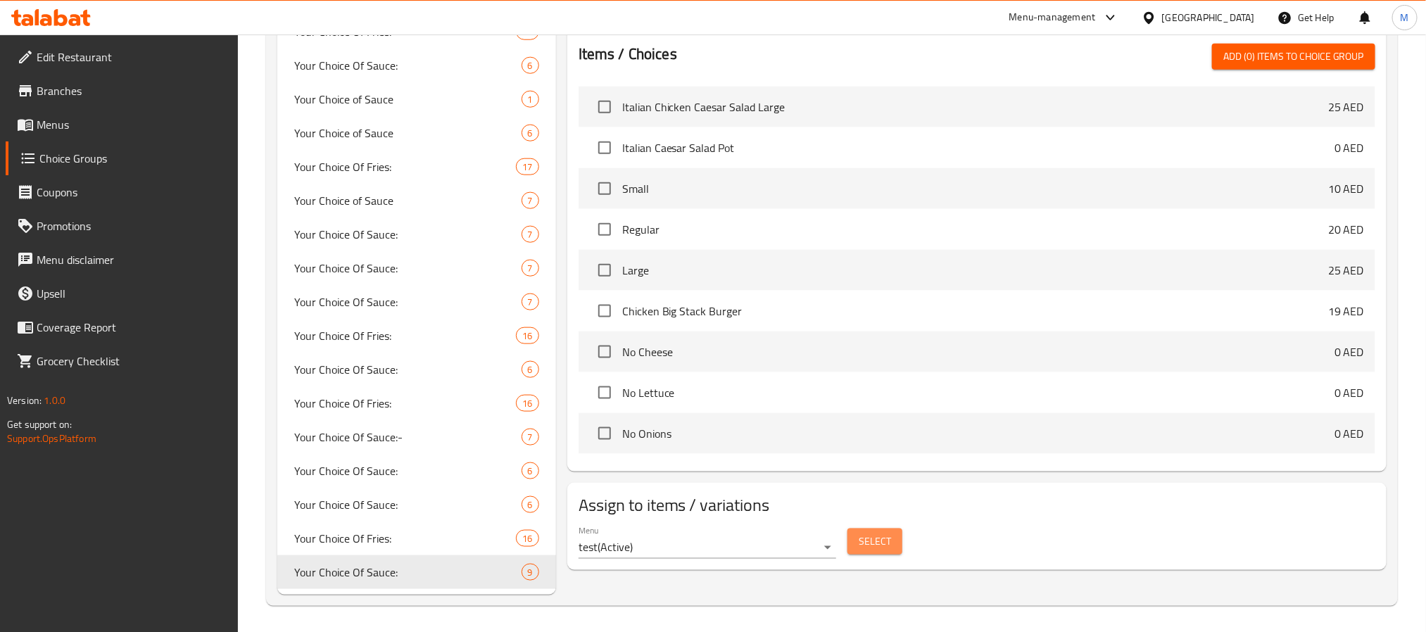
click at [883, 541] on span "Select" at bounding box center [875, 542] width 32 height 18
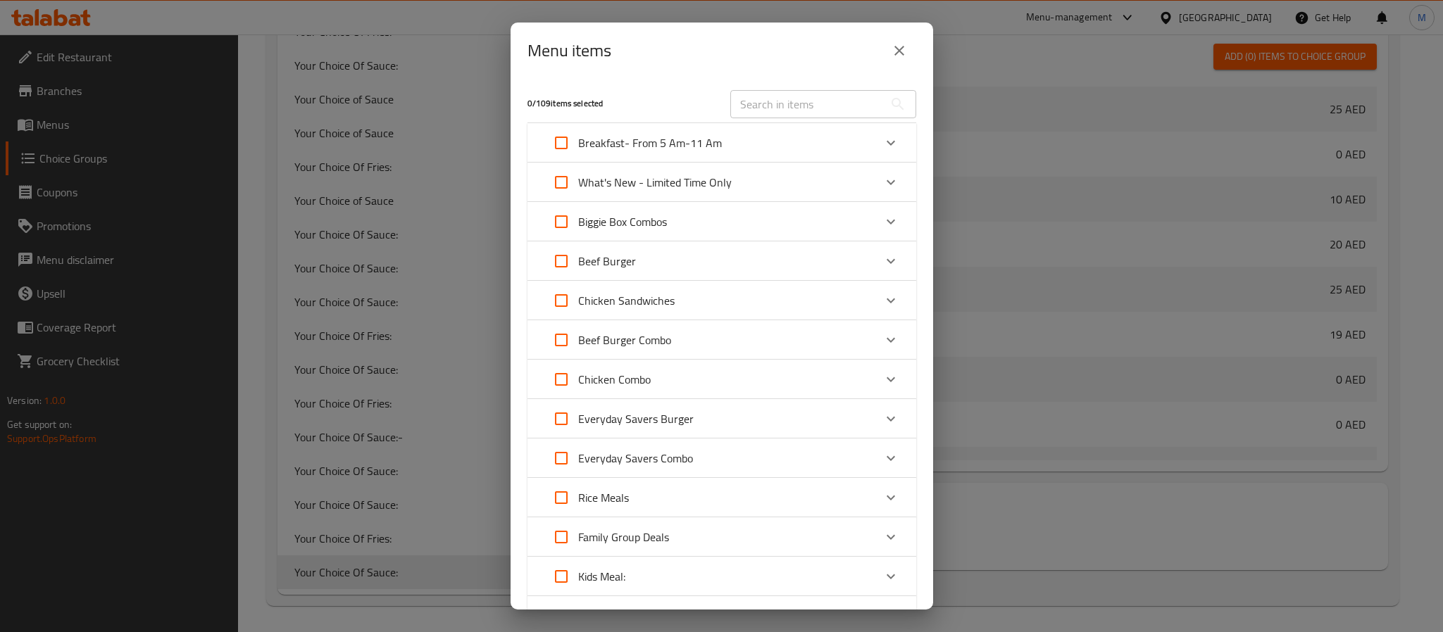
click at [907, 40] on button "close" at bounding box center [899, 51] width 34 height 34
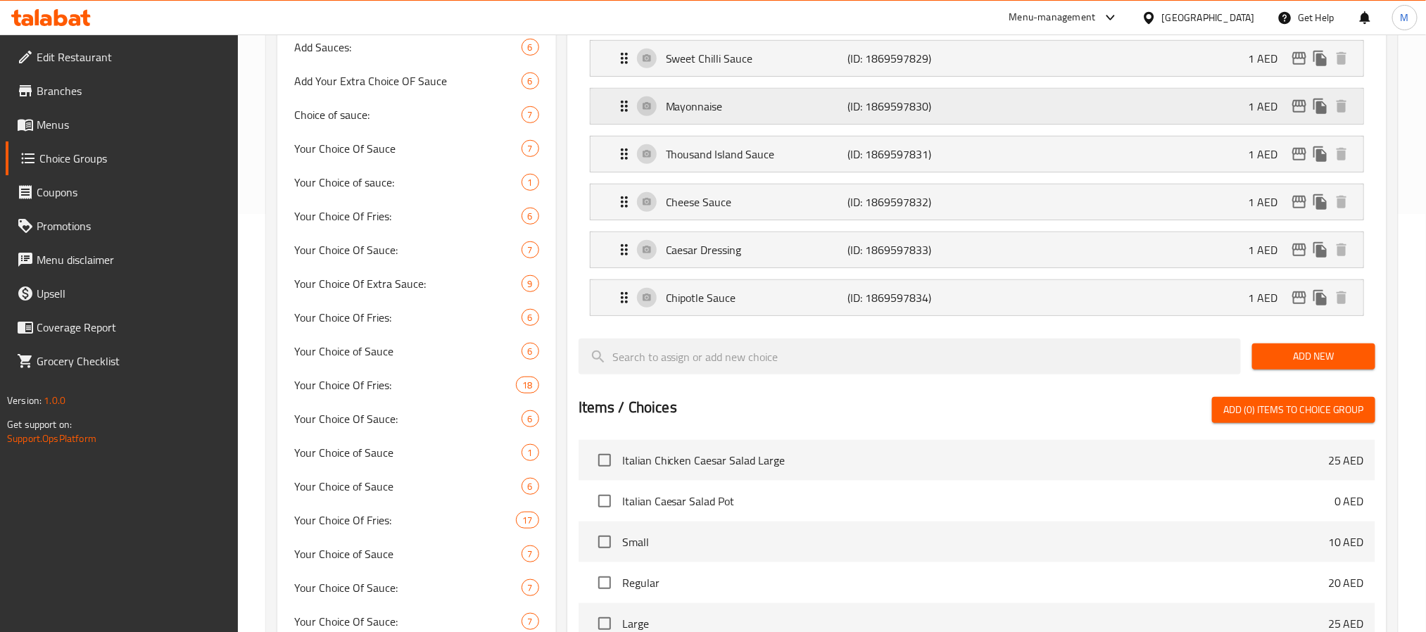
scroll to position [349, 0]
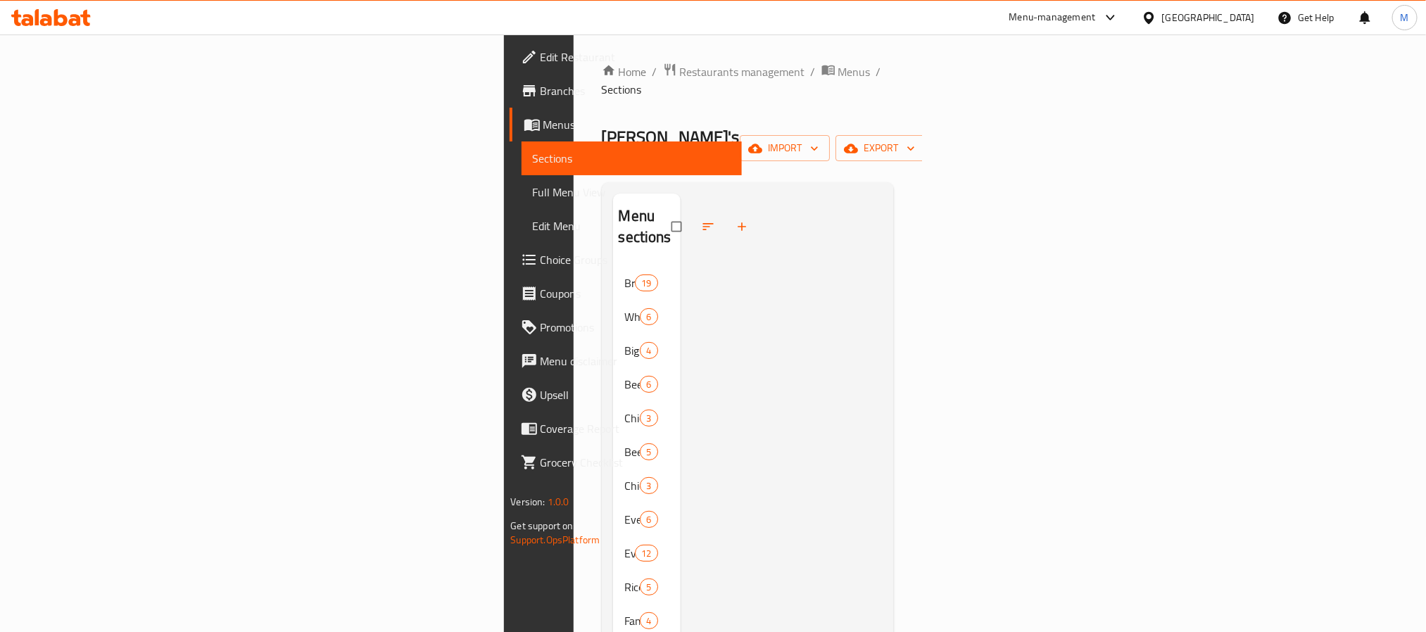
click at [792, 194] on div at bounding box center [782, 520] width 203 height 653
click at [624, 275] on span "Breakfast- From 5 Am-11 Am" at bounding box center [629, 283] width 11 height 17
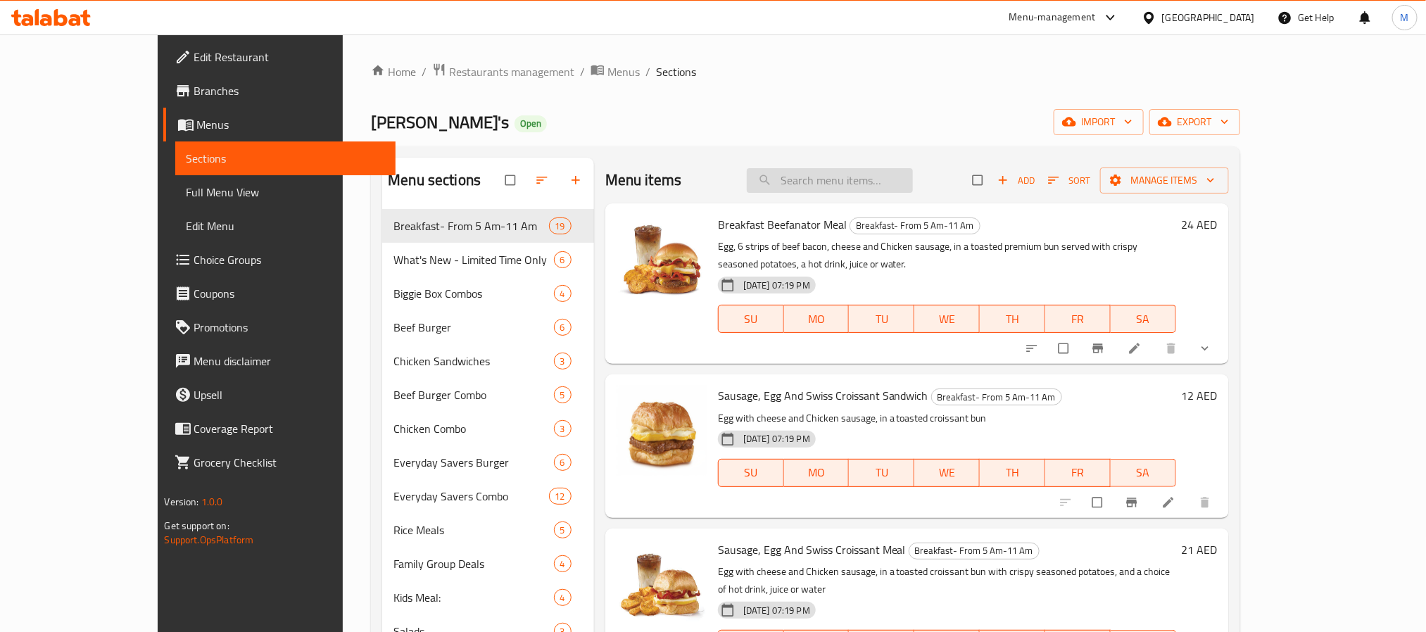
click at [853, 176] on input "search" at bounding box center [830, 180] width 166 height 25
paste input "Italian Dressing"
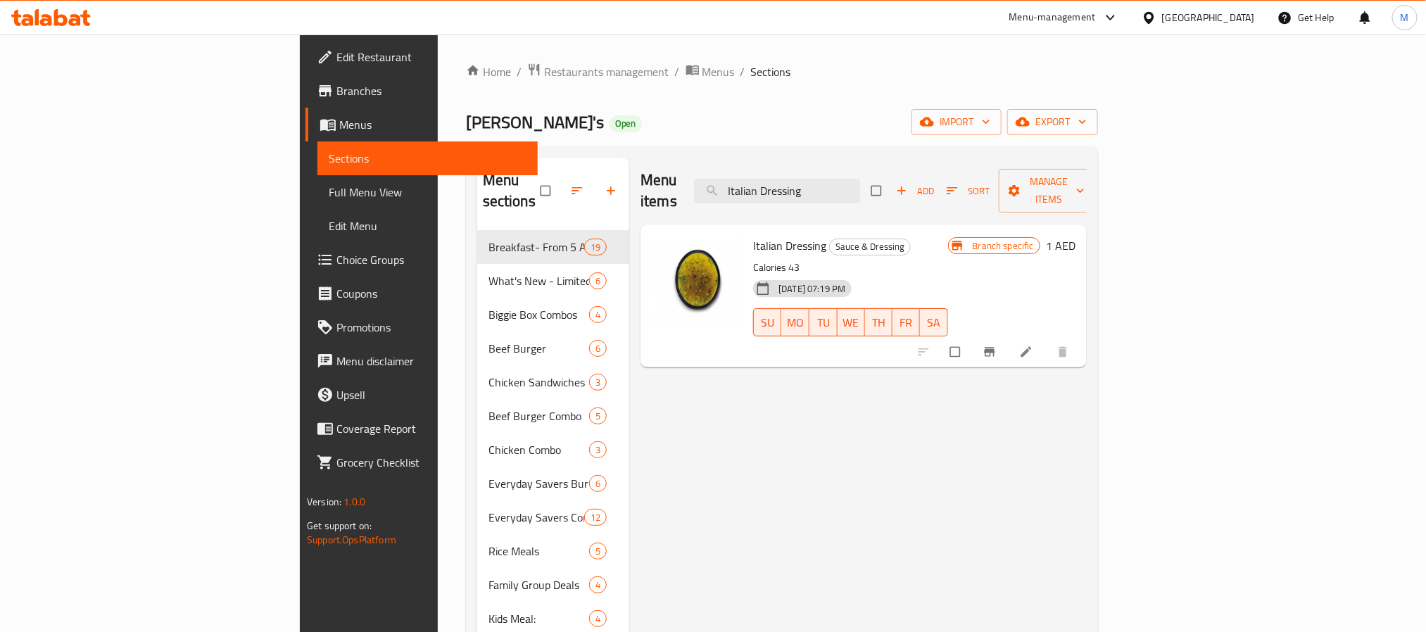
type input "Italian Dressing"
click at [972, 339] on input "checkbox" at bounding box center [957, 352] width 30 height 27
checkbox input "true"
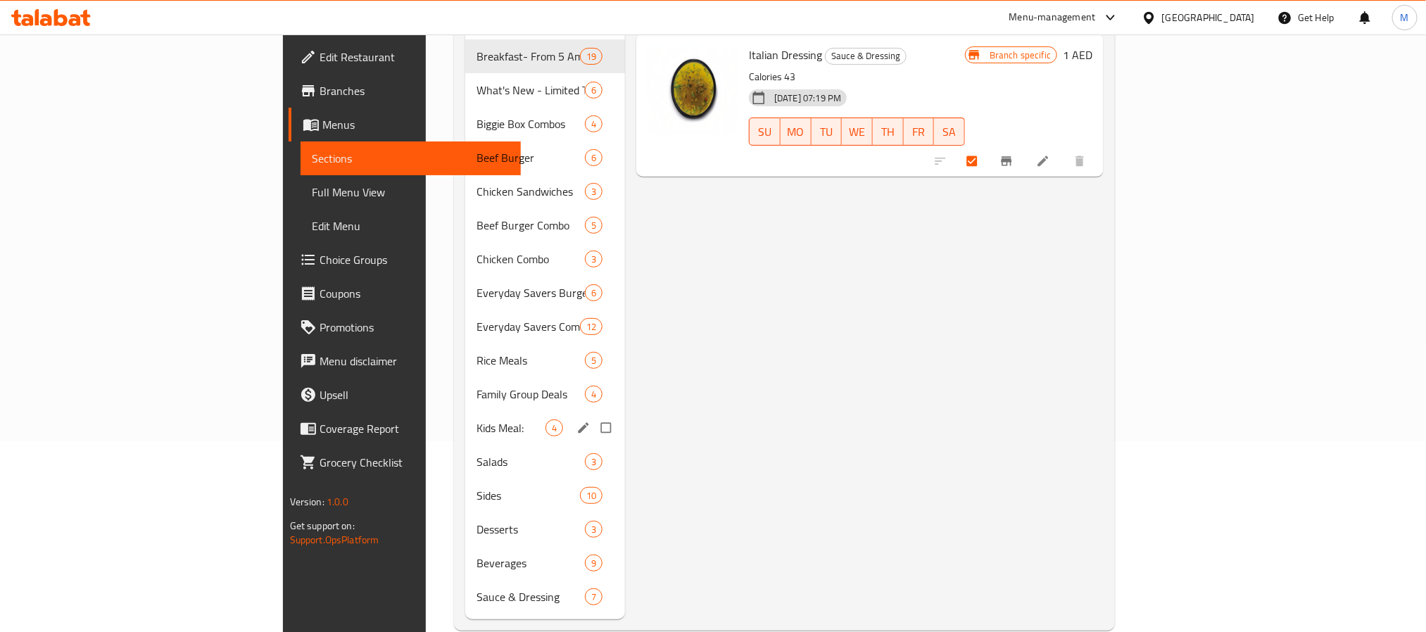
scroll to position [197, 0]
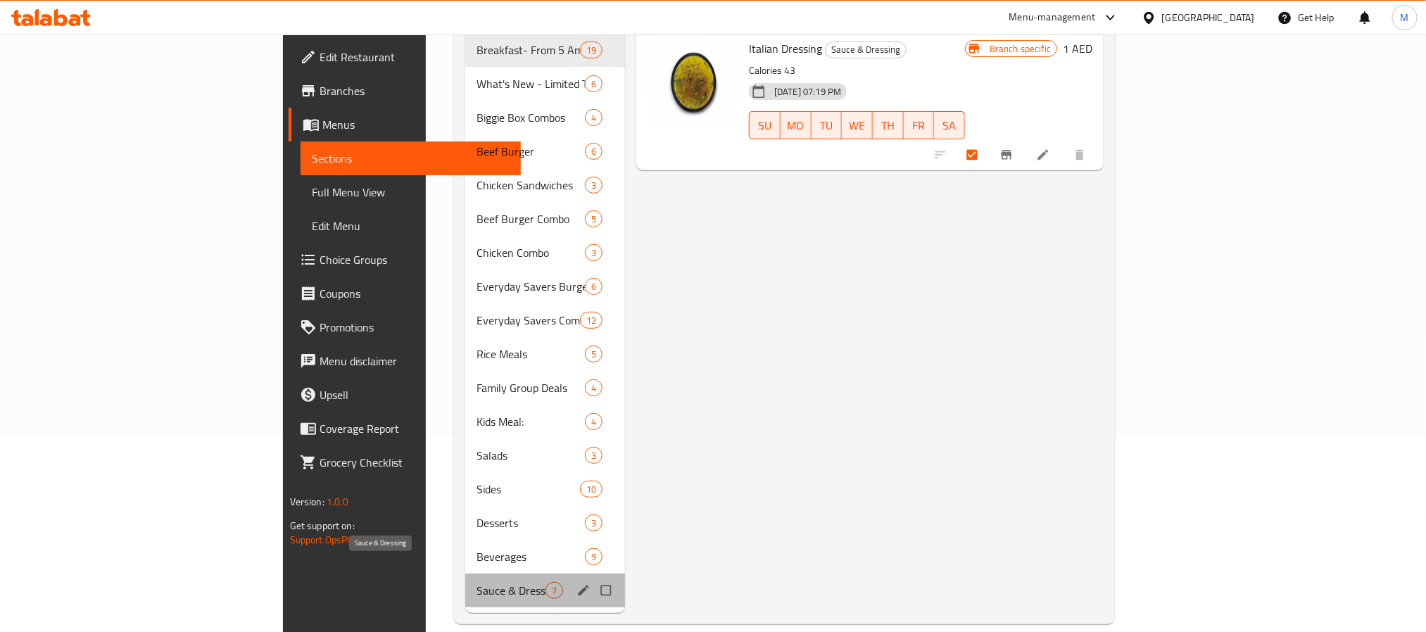
click at [477, 582] on span "Sauce & Dressing" at bounding box center [511, 590] width 69 height 17
checkbox input "false"
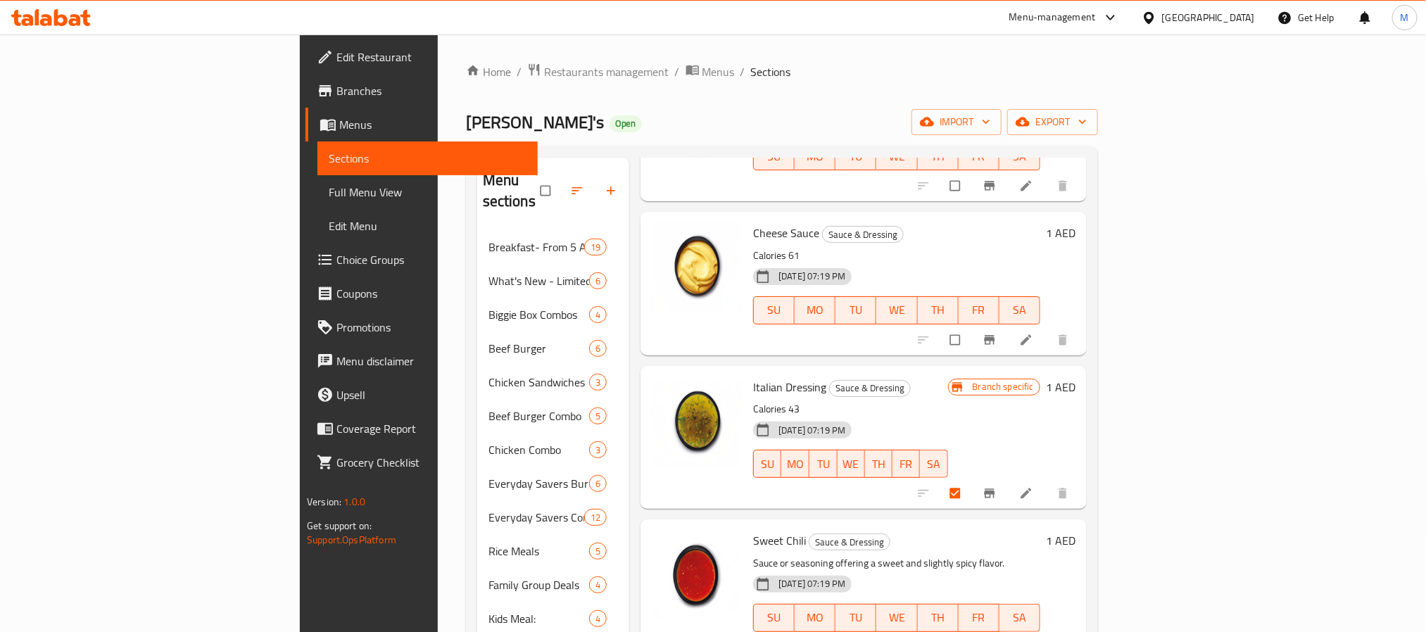
scroll to position [478, 0]
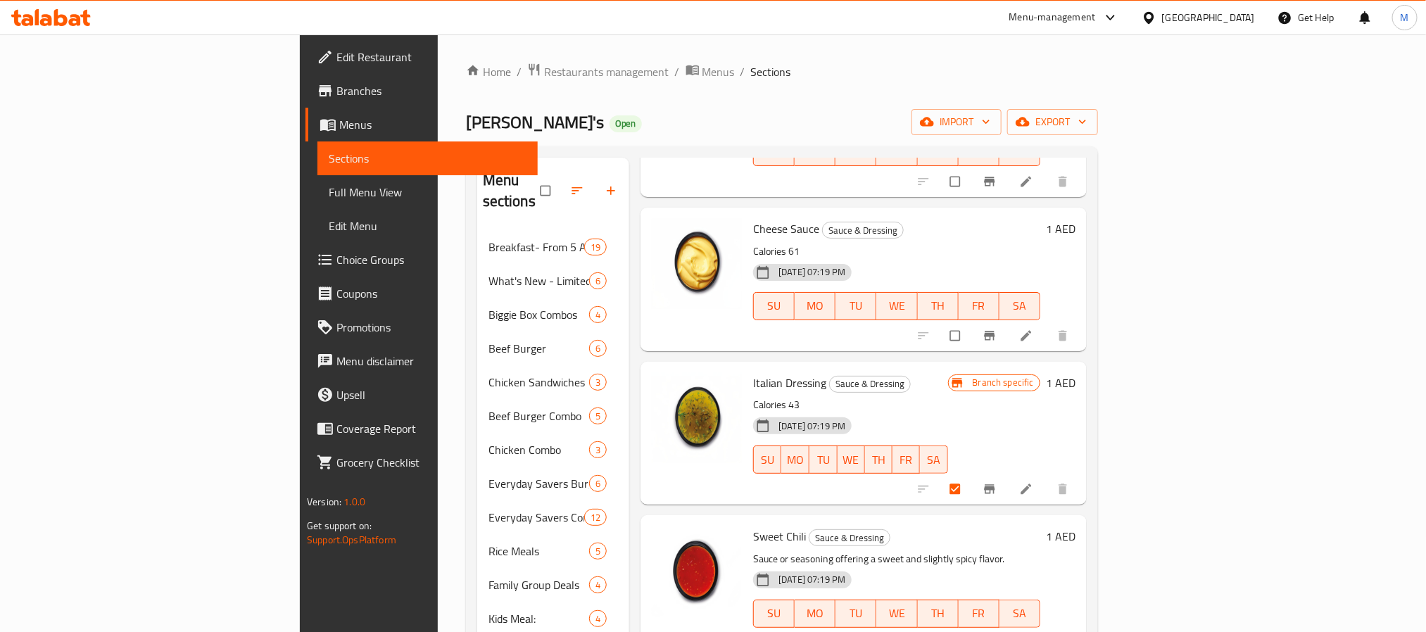
click at [753, 372] on span "Italian Dressing" at bounding box center [789, 382] width 73 height 21
copy h6 "Italian Dressing"
click at [1010, 243] on p "Calories 61" at bounding box center [896, 252] width 287 height 18
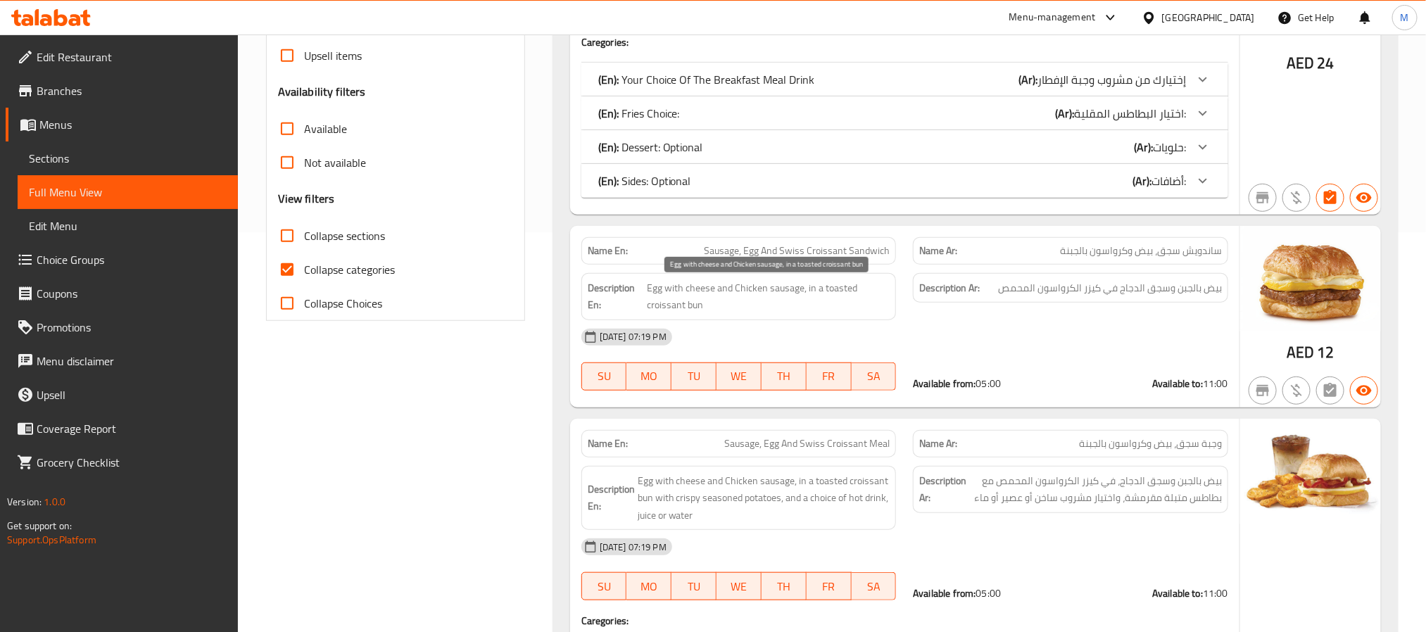
scroll to position [422, 0]
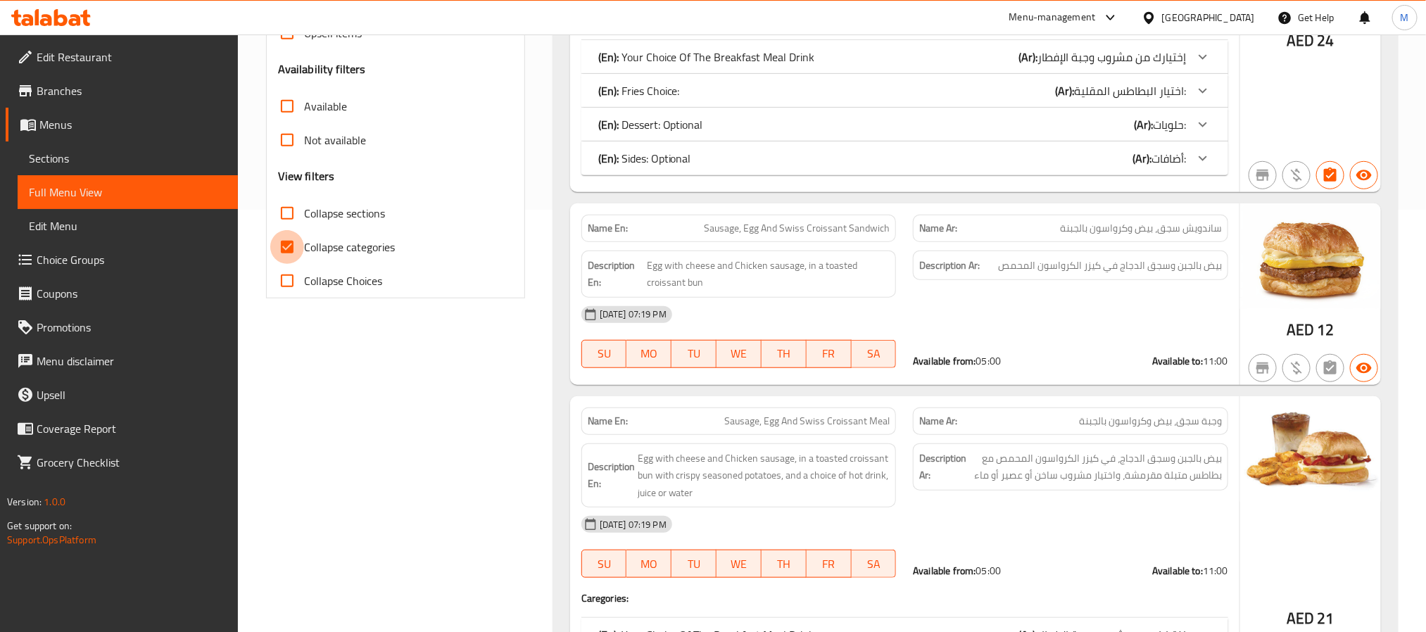
click at [288, 250] on input "Collapse categories" at bounding box center [287, 247] width 34 height 34
checkbox input "false"
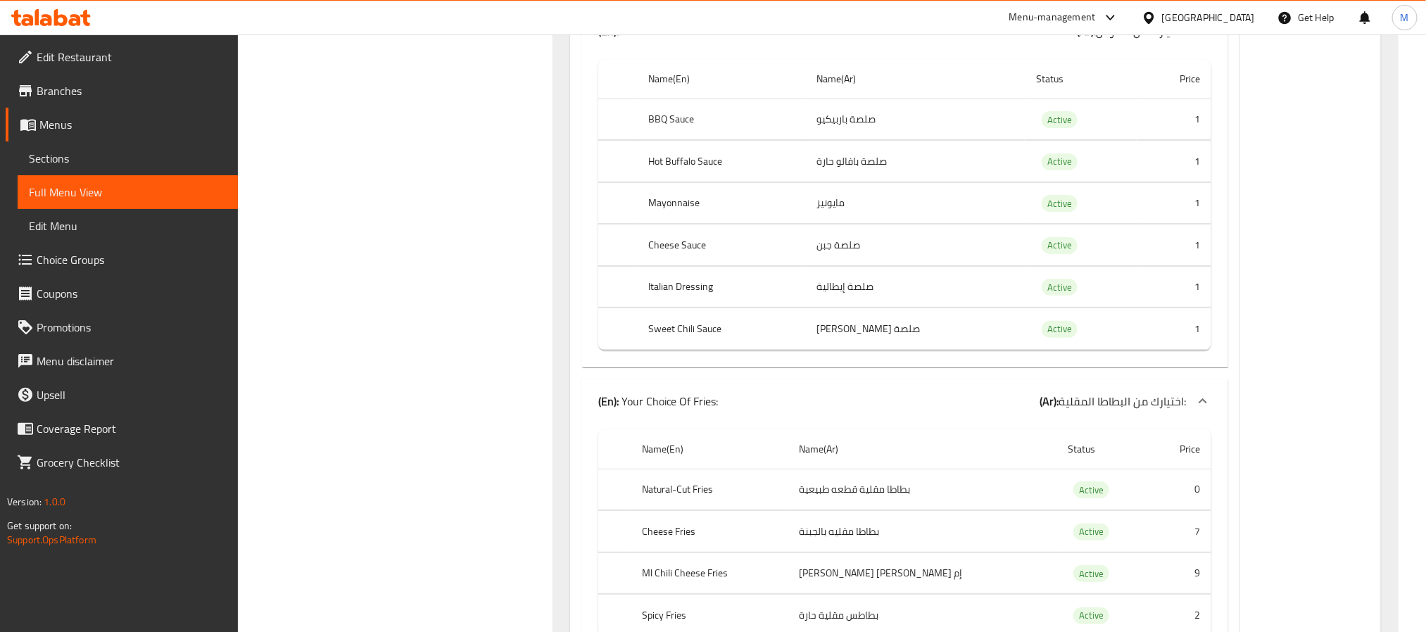
scroll to position [57147, 0]
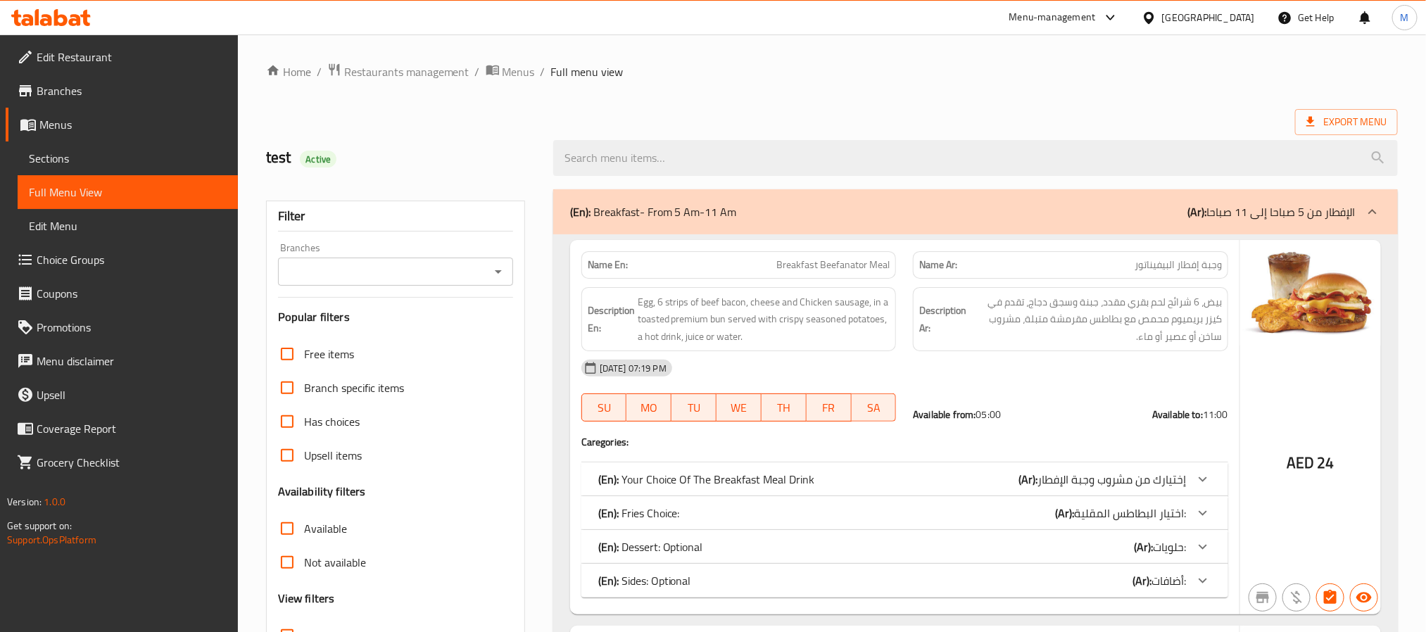
click at [494, 271] on icon "Open" at bounding box center [498, 271] width 17 height 17
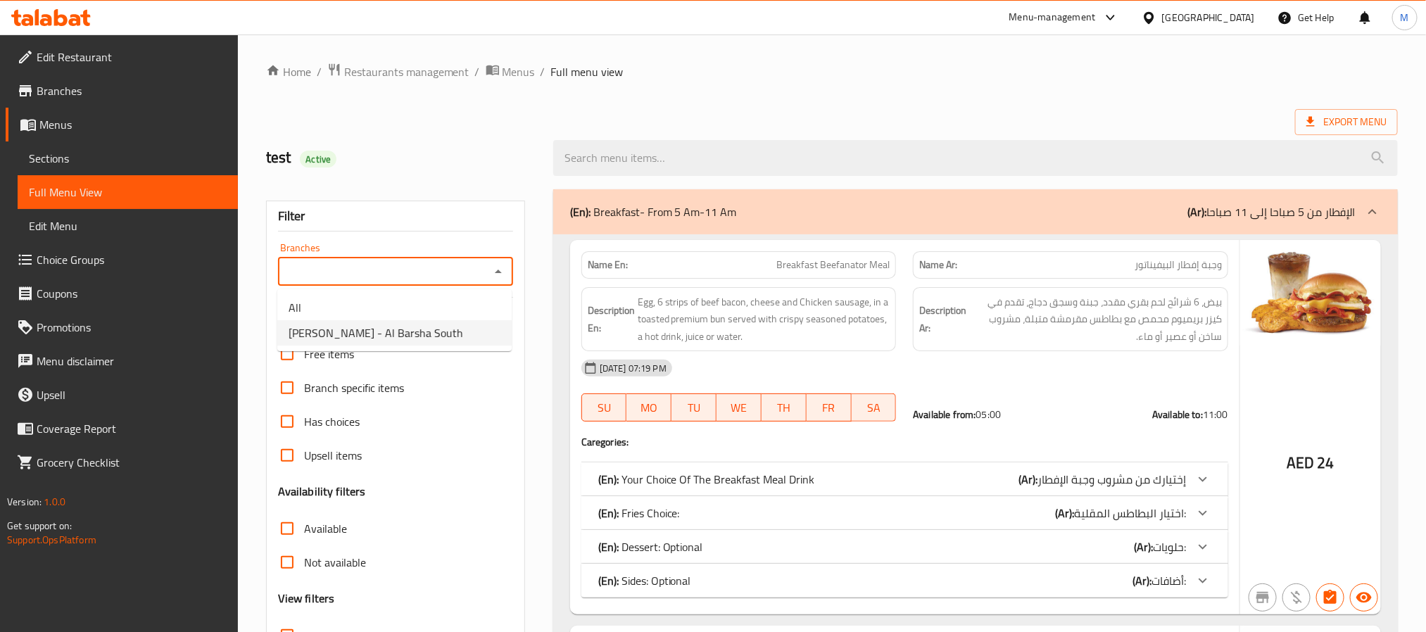
click at [377, 334] on span "Wendy's - Al Barsha South" at bounding box center [376, 333] width 175 height 17
type input "Wendy's - Al Barsha South"
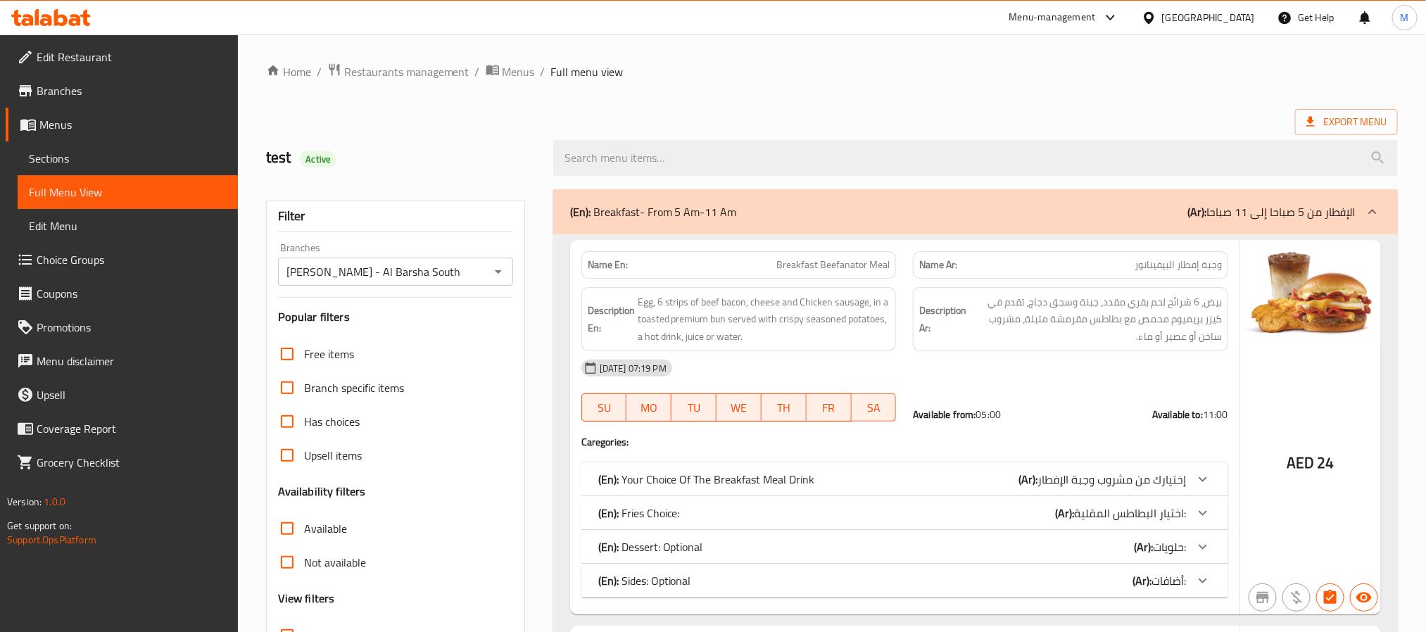
scroll to position [35157, 0]
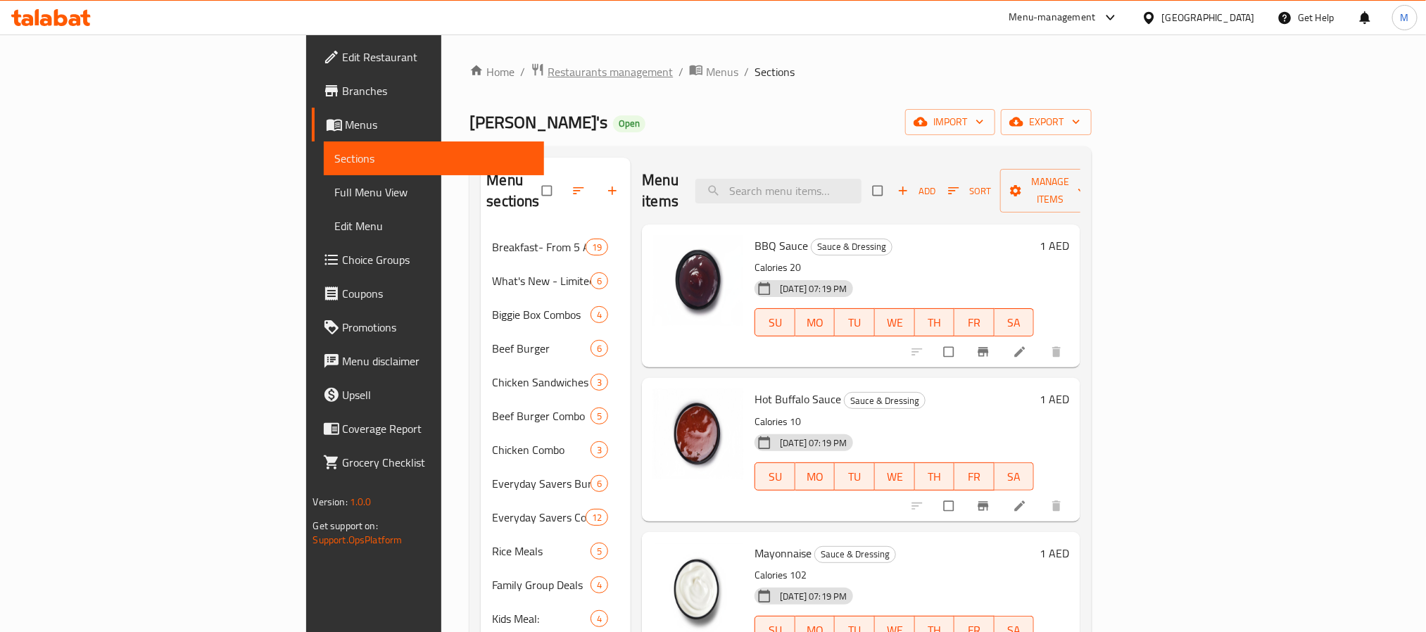
click at [548, 63] on span "Restaurants management" at bounding box center [610, 71] width 125 height 17
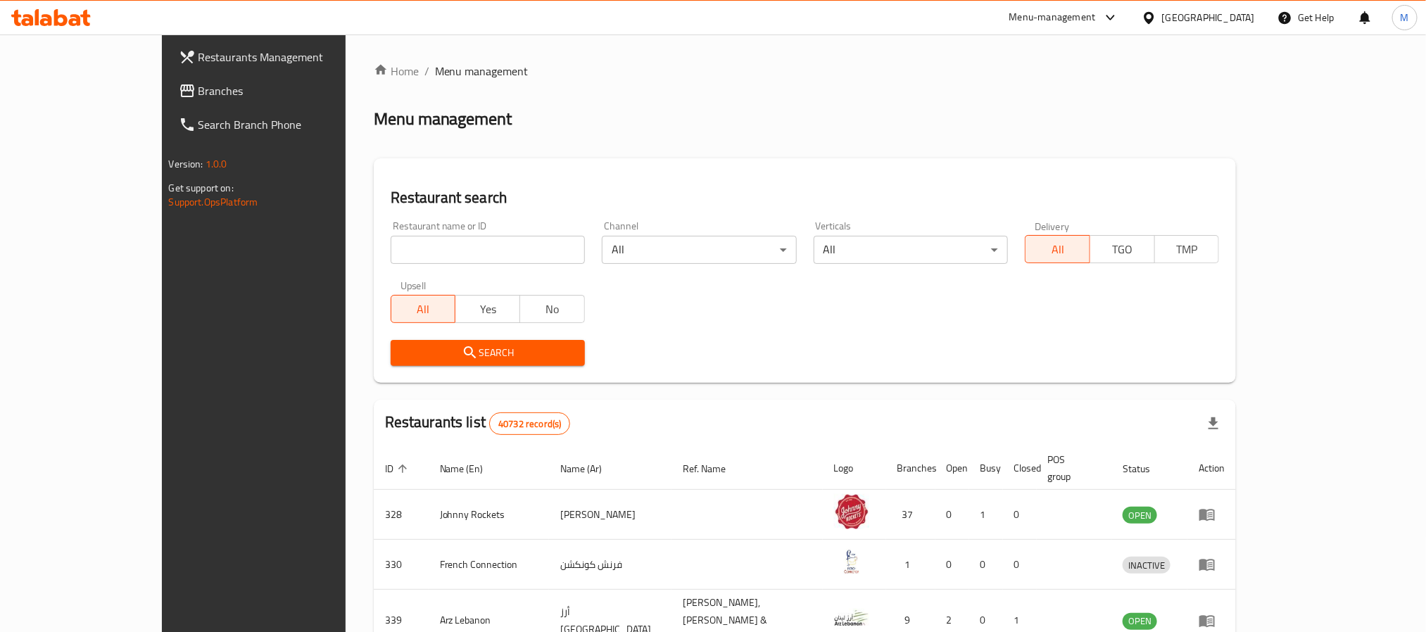
click at [391, 246] on input "search" at bounding box center [488, 250] width 194 height 28
paste input "8718"
type input "8718"
click button "Search" at bounding box center [488, 353] width 194 height 26
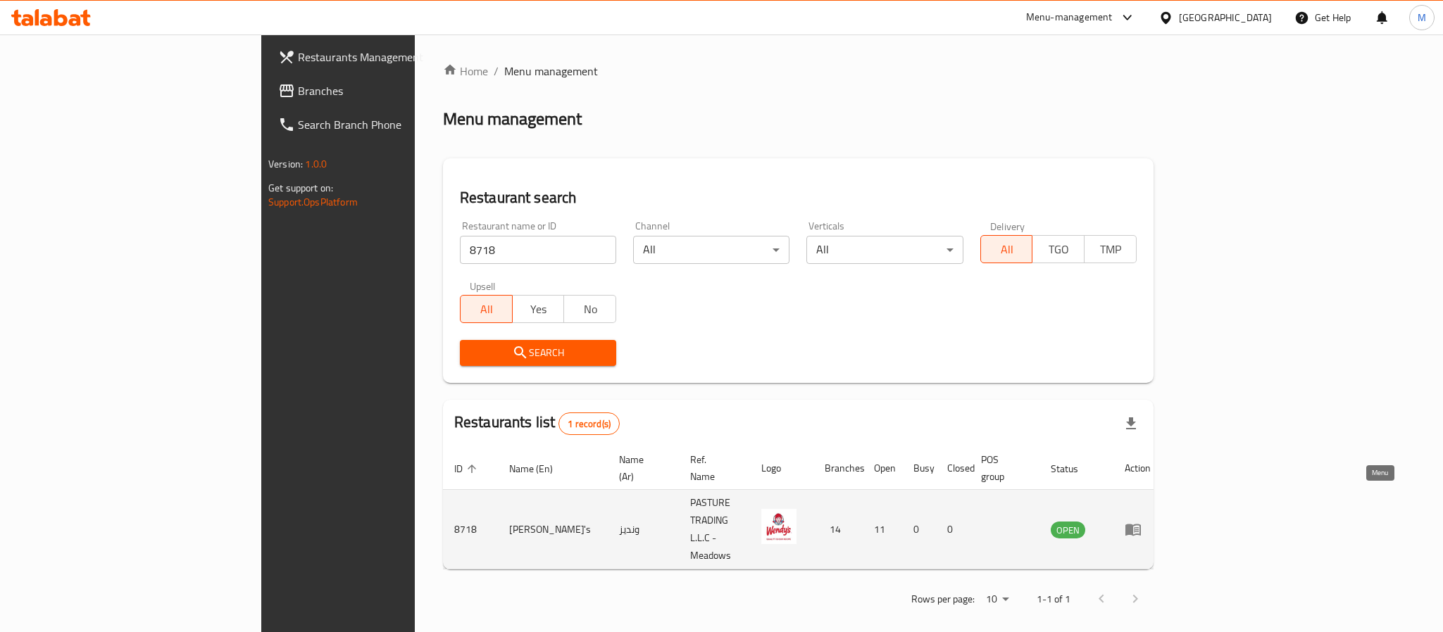
click at [1150, 521] on link "enhanced table" at bounding box center [1137, 529] width 26 height 17
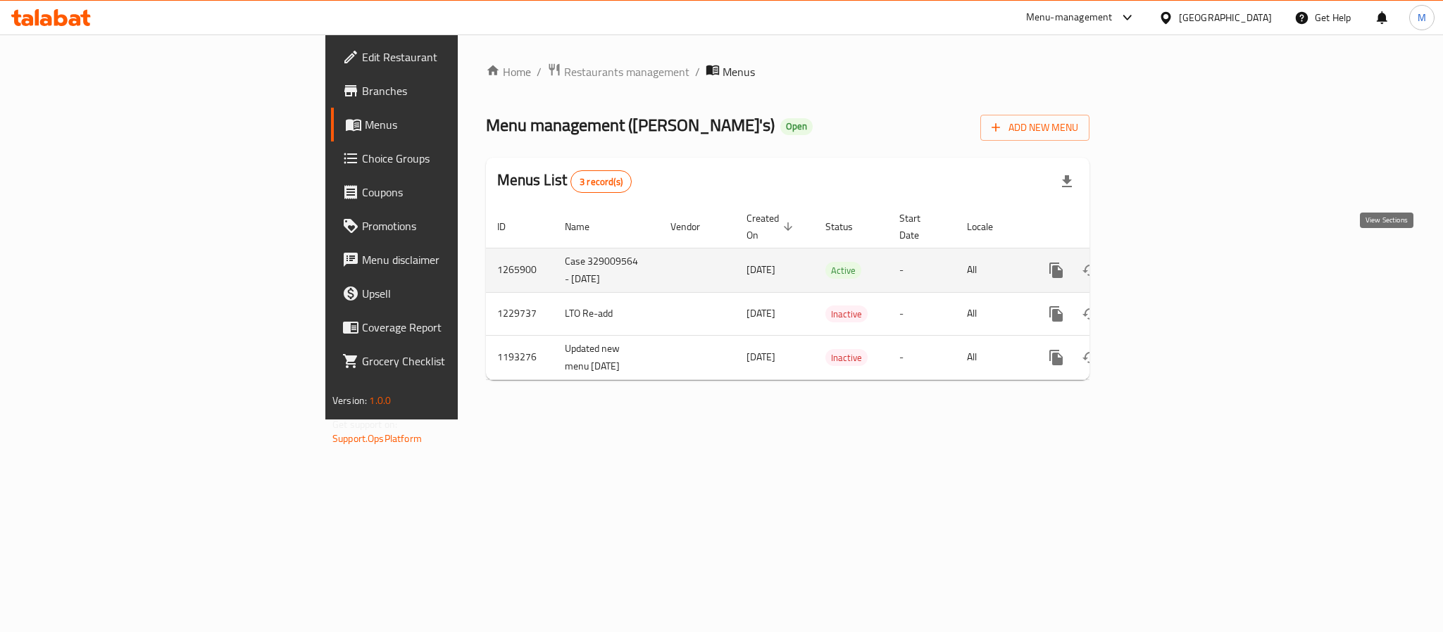
click at [1164, 264] on icon "enhanced table" at bounding box center [1157, 270] width 13 height 13
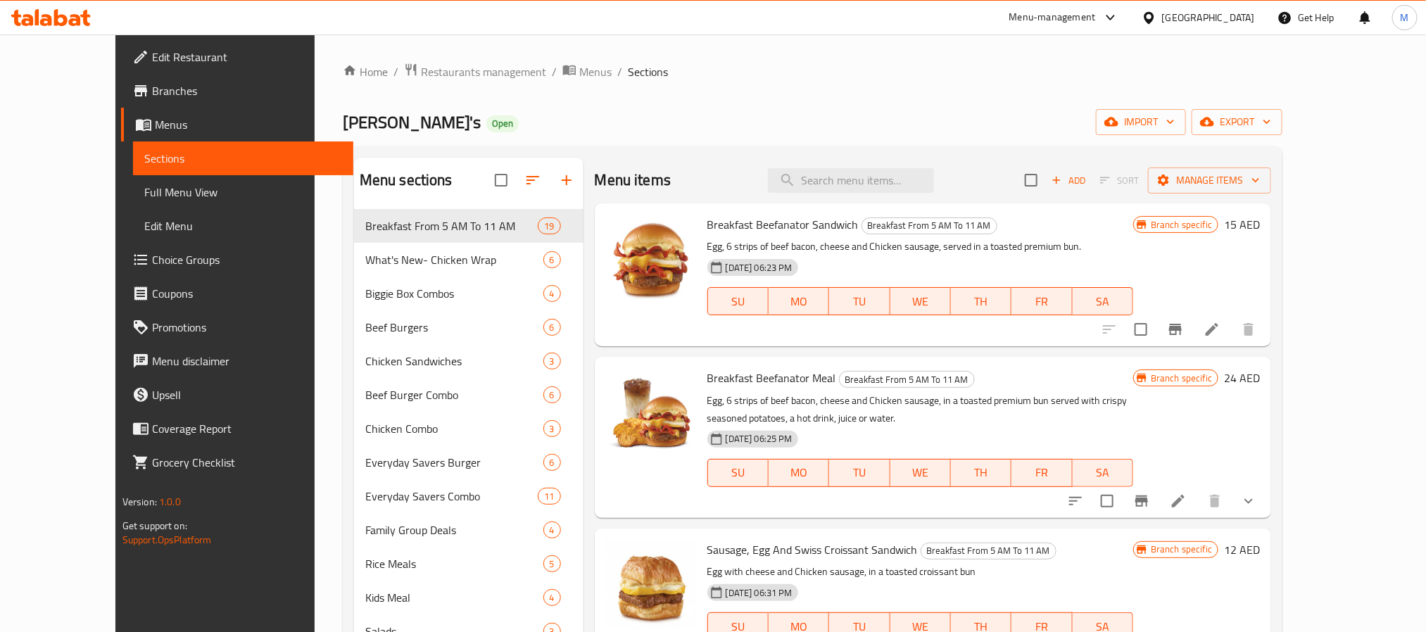
click at [152, 258] on span "Choice Groups" at bounding box center [247, 259] width 190 height 17
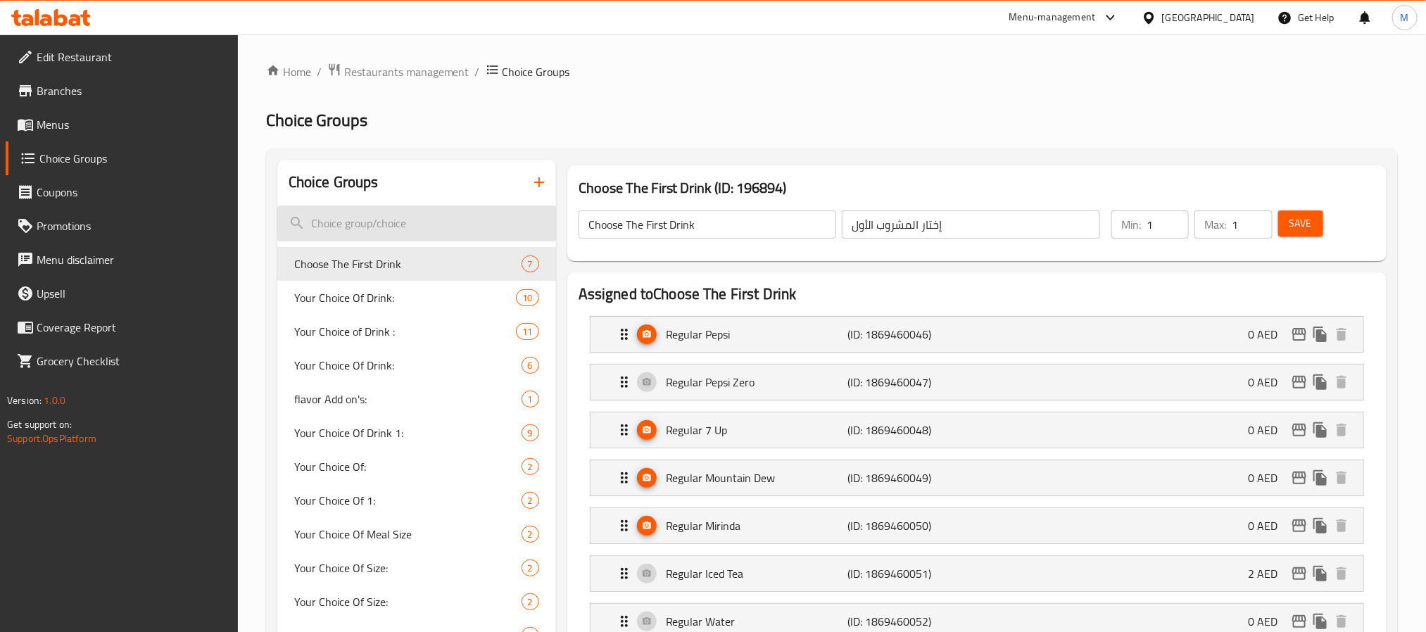
click at [401, 222] on input "search" at bounding box center [416, 224] width 279 height 36
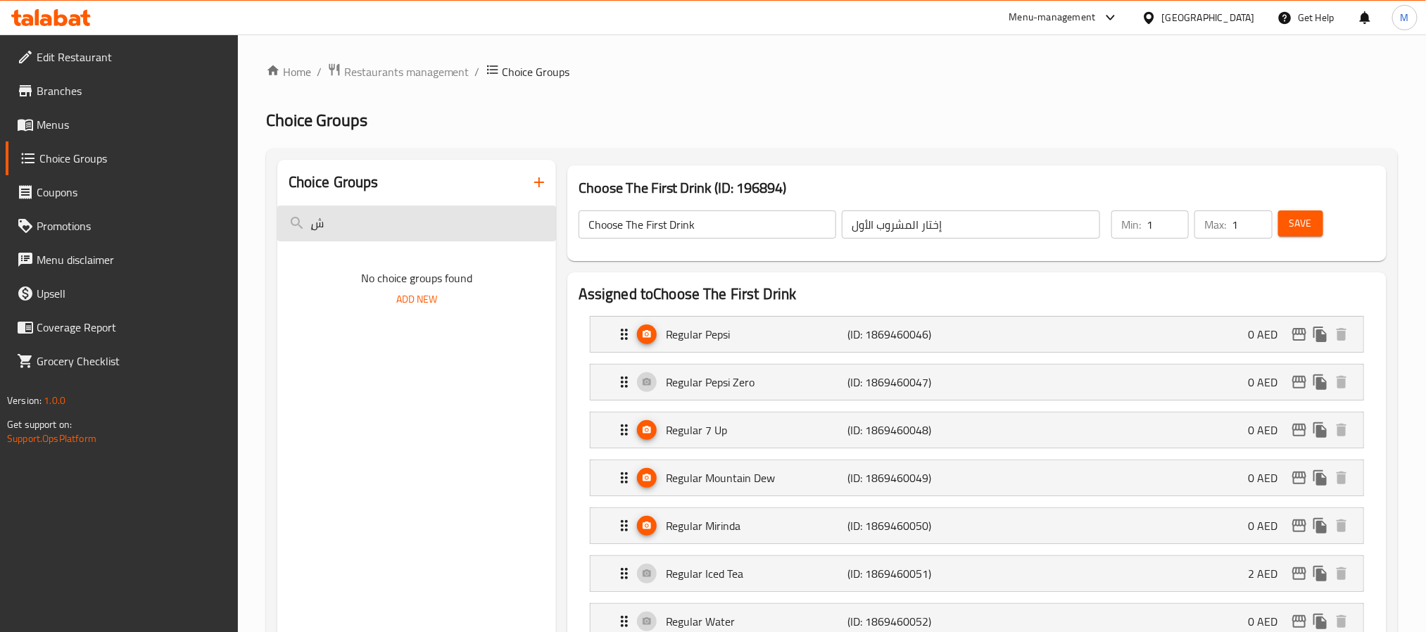
type input "ٍ"
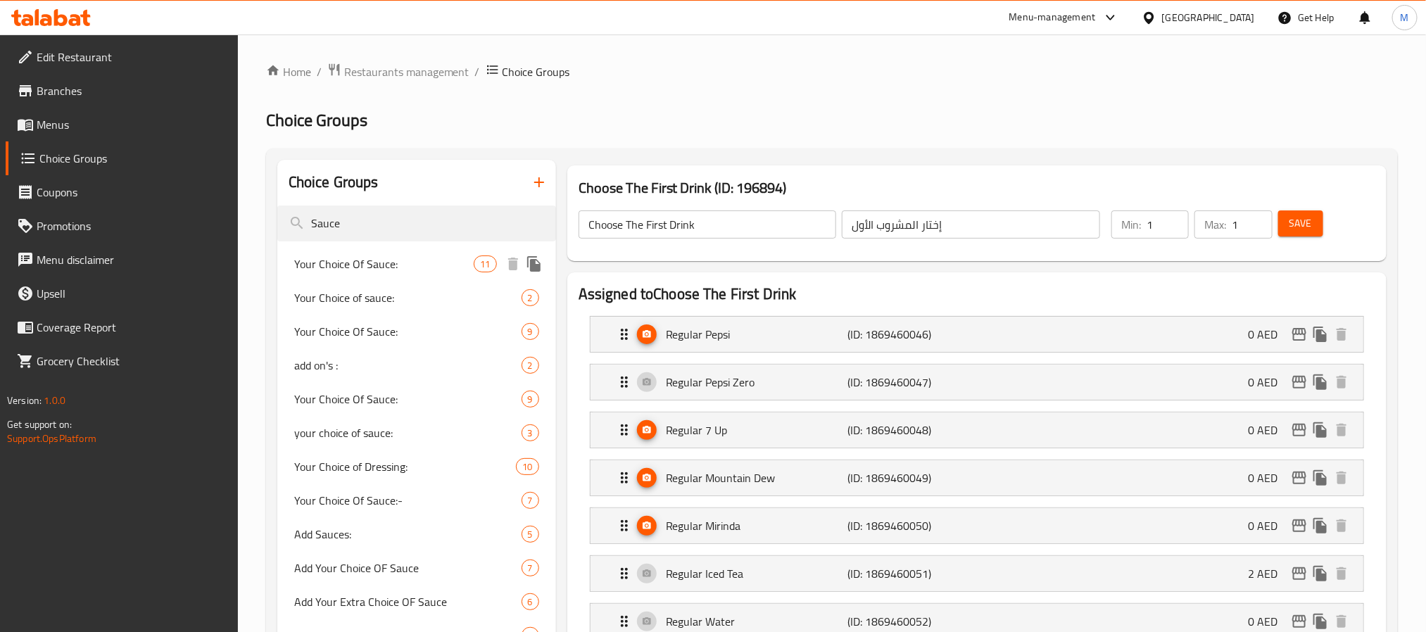
type input "Sauce"
click at [413, 264] on span "Your Choice Of Sauce:" at bounding box center [384, 264] width 180 height 17
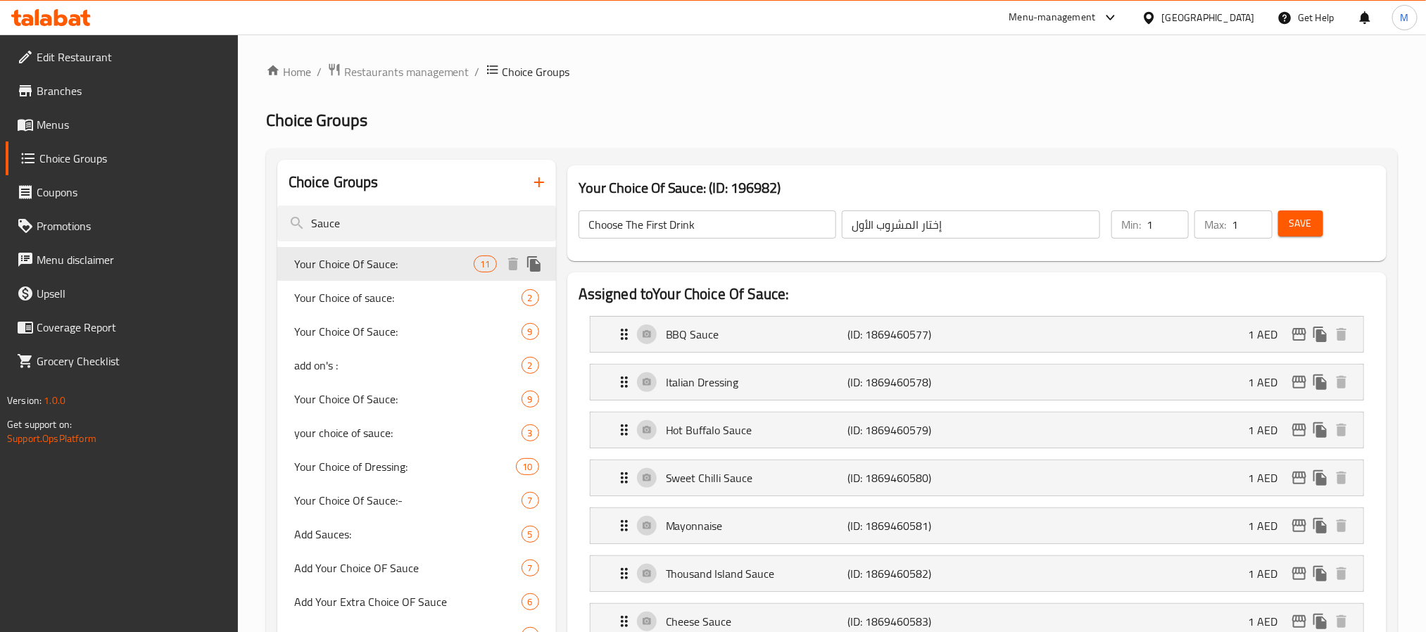
type input "Your Choice Of Sauce:"
type input "اختيارك من الصلصة:"
type input "0"
type input "11"
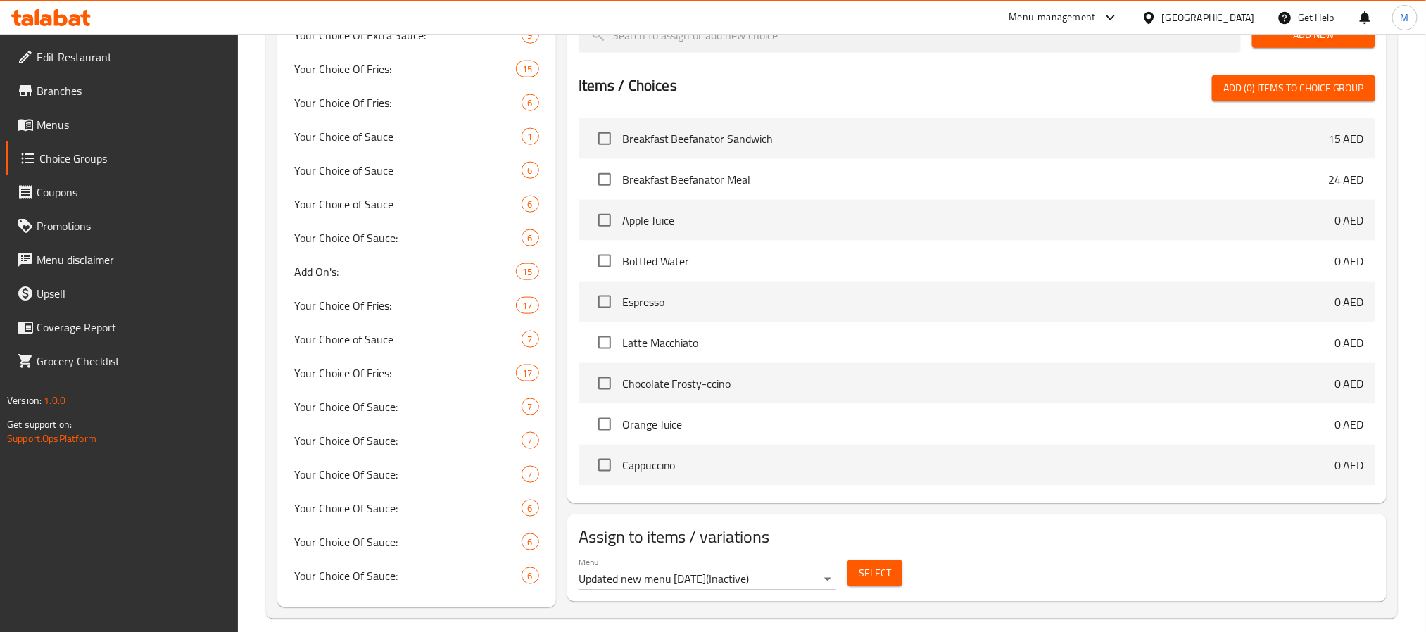
scroll to position [858, 0]
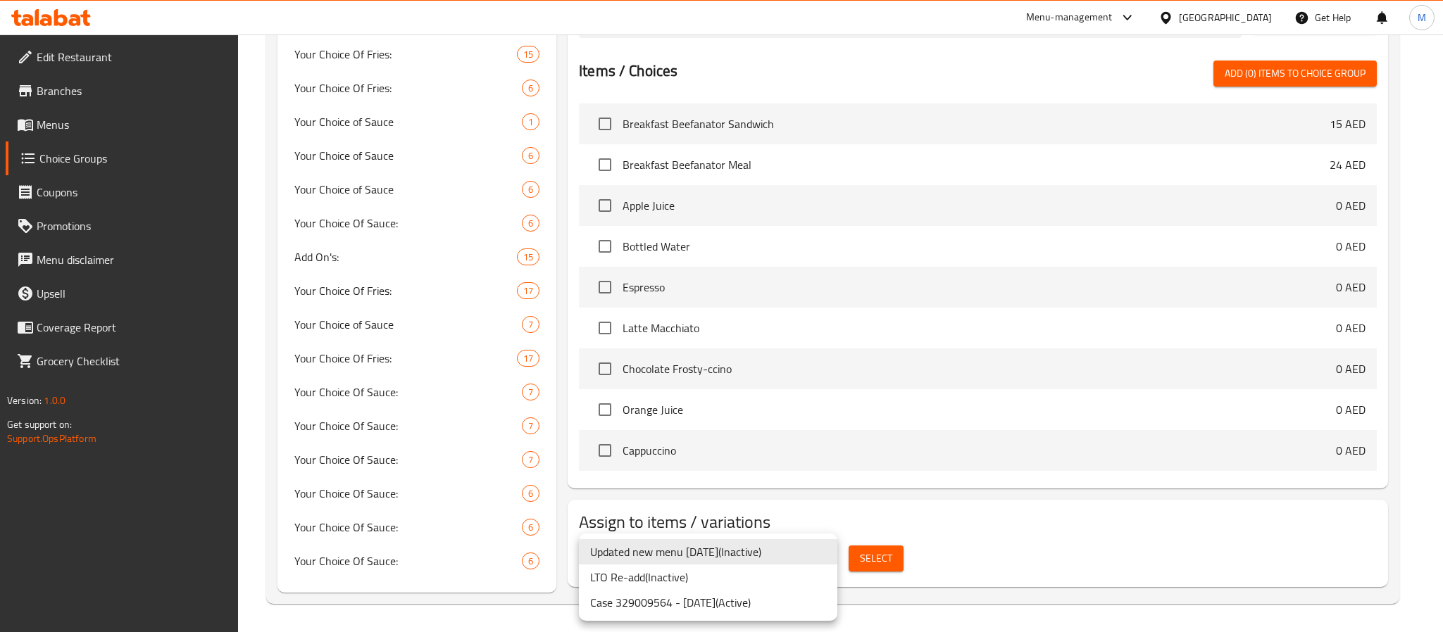
click at [750, 603] on li "Case 329009564 - [DATE] ( Active )" at bounding box center [708, 602] width 258 height 25
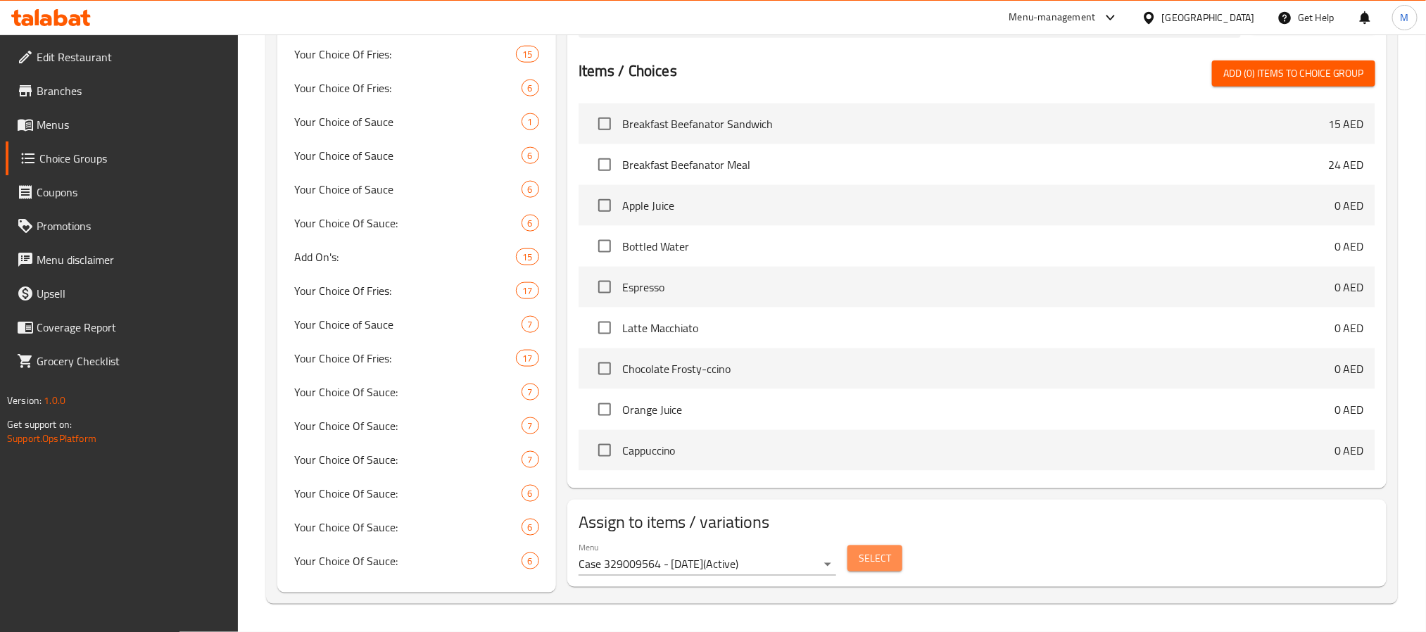
click at [886, 562] on span "Select" at bounding box center [875, 559] width 32 height 18
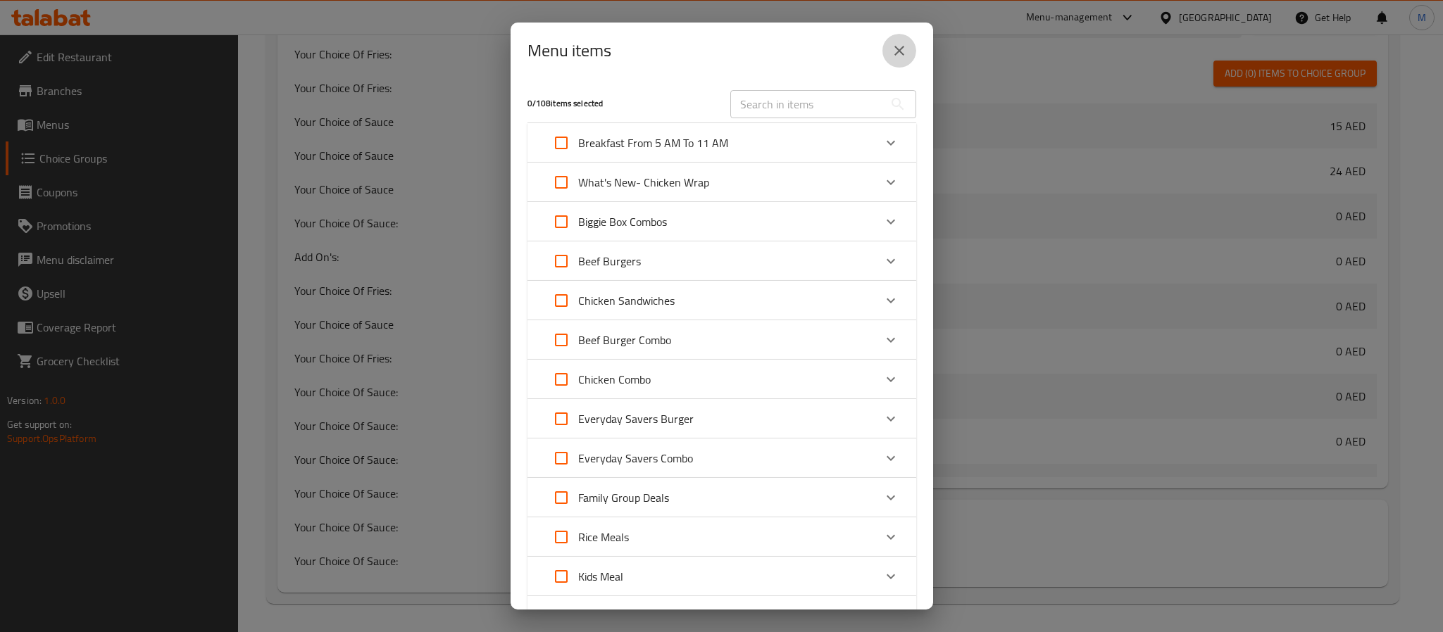
click at [903, 51] on icon "close" at bounding box center [899, 50] width 17 height 17
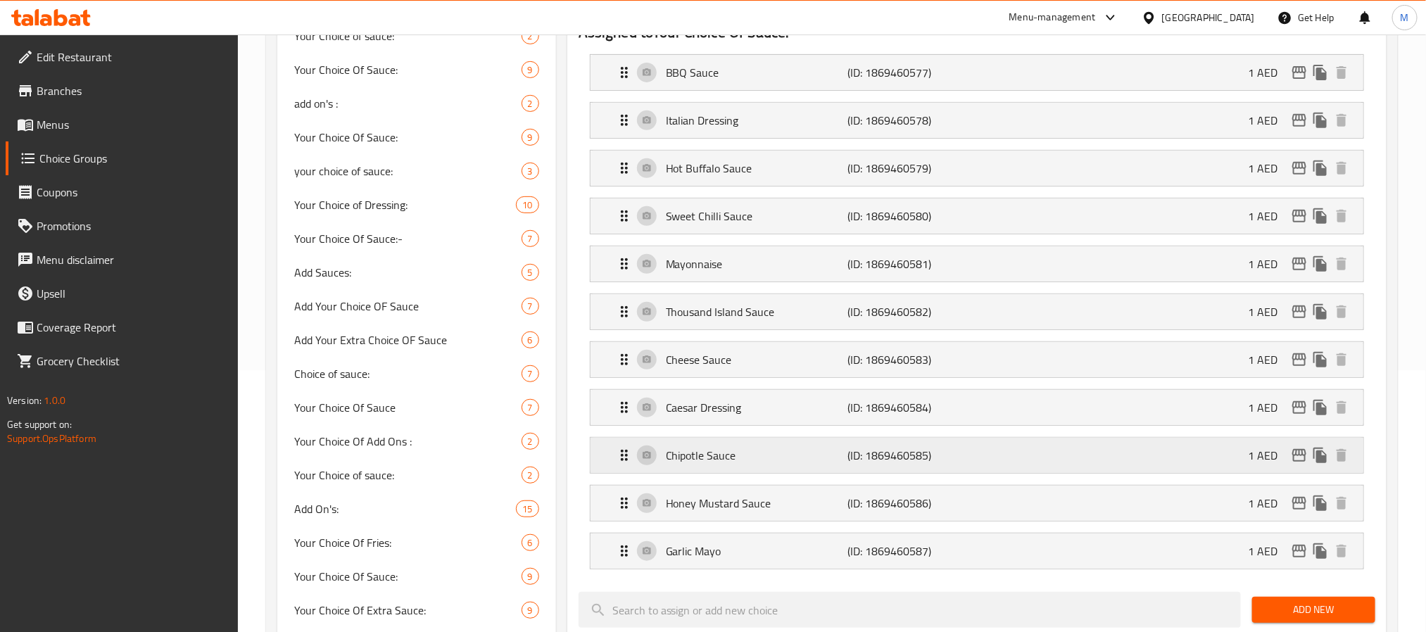
scroll to position [225, 0]
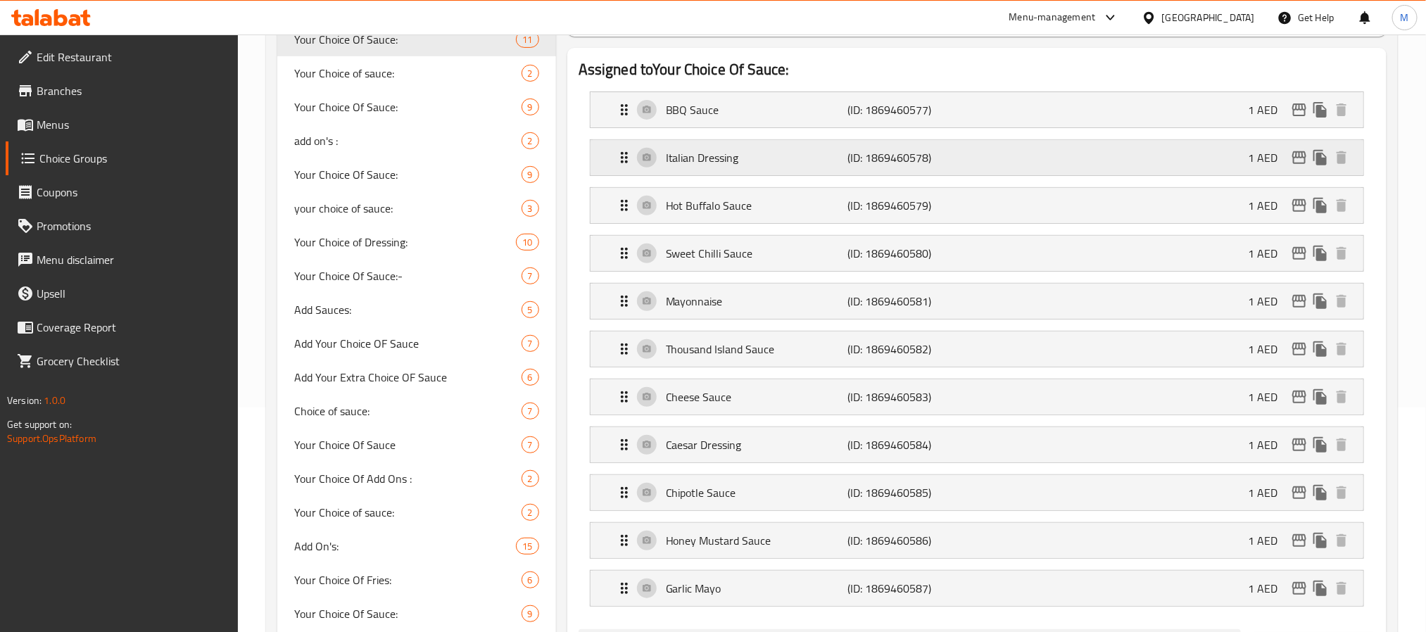
click at [753, 163] on p "Italian Dressing" at bounding box center [757, 157] width 182 height 17
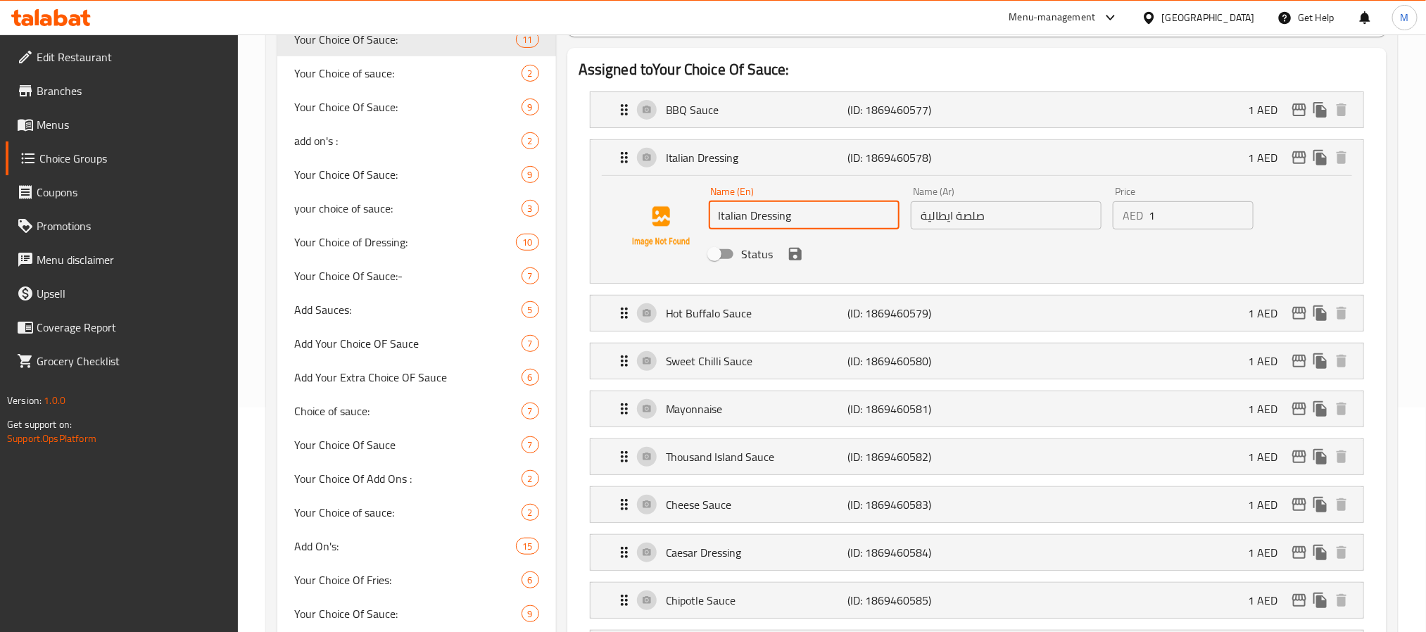
click at [786, 218] on input "Italian Dressing" at bounding box center [804, 215] width 191 height 28
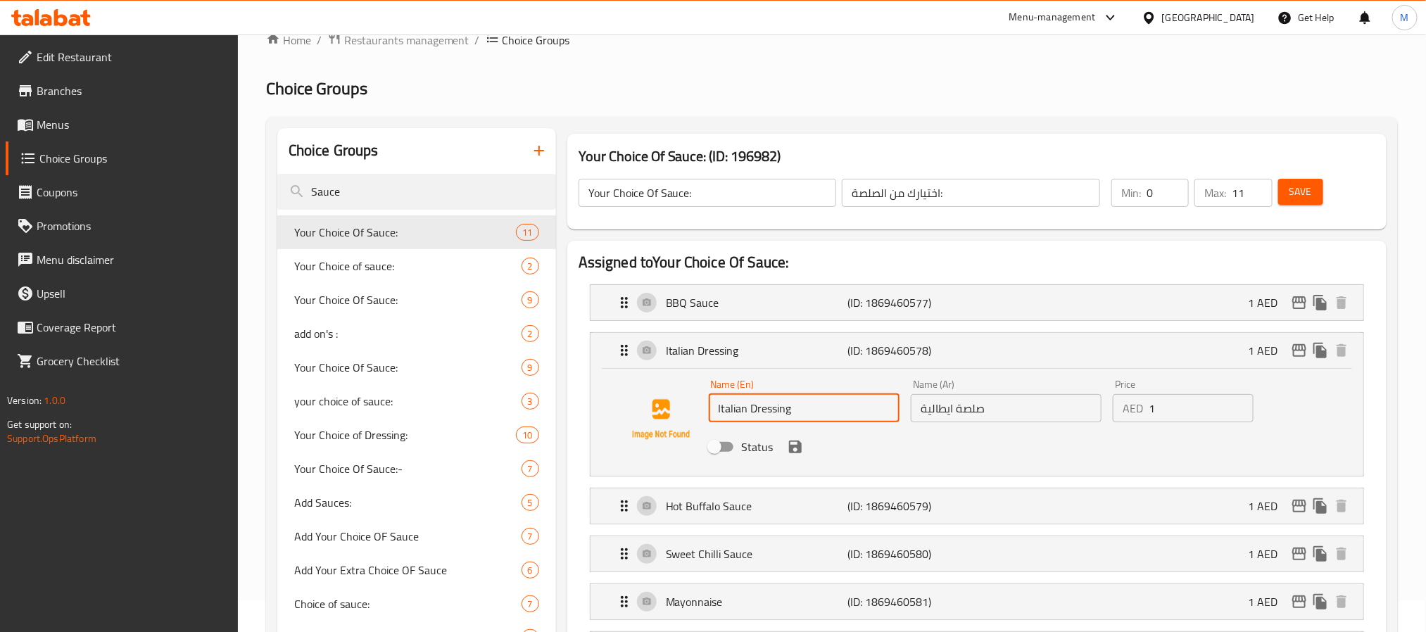
scroll to position [13, 0]
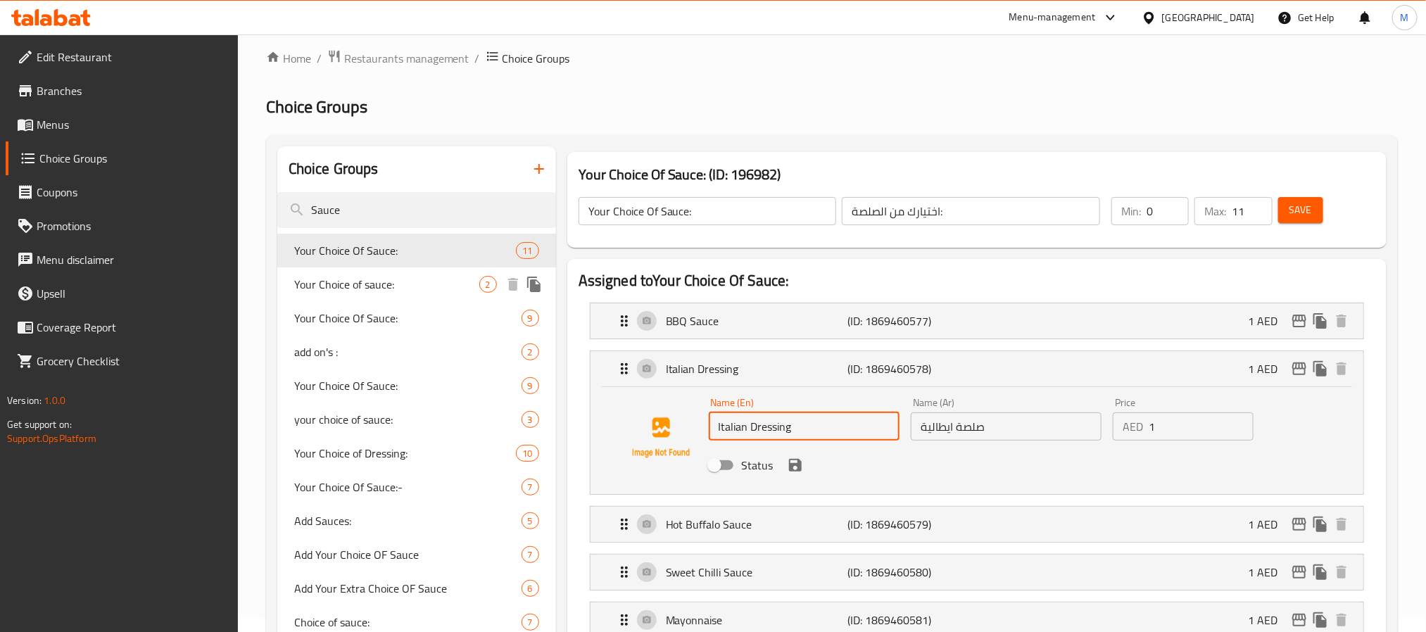
click at [427, 279] on span "Your Choice of sauce:" at bounding box center [386, 284] width 185 height 17
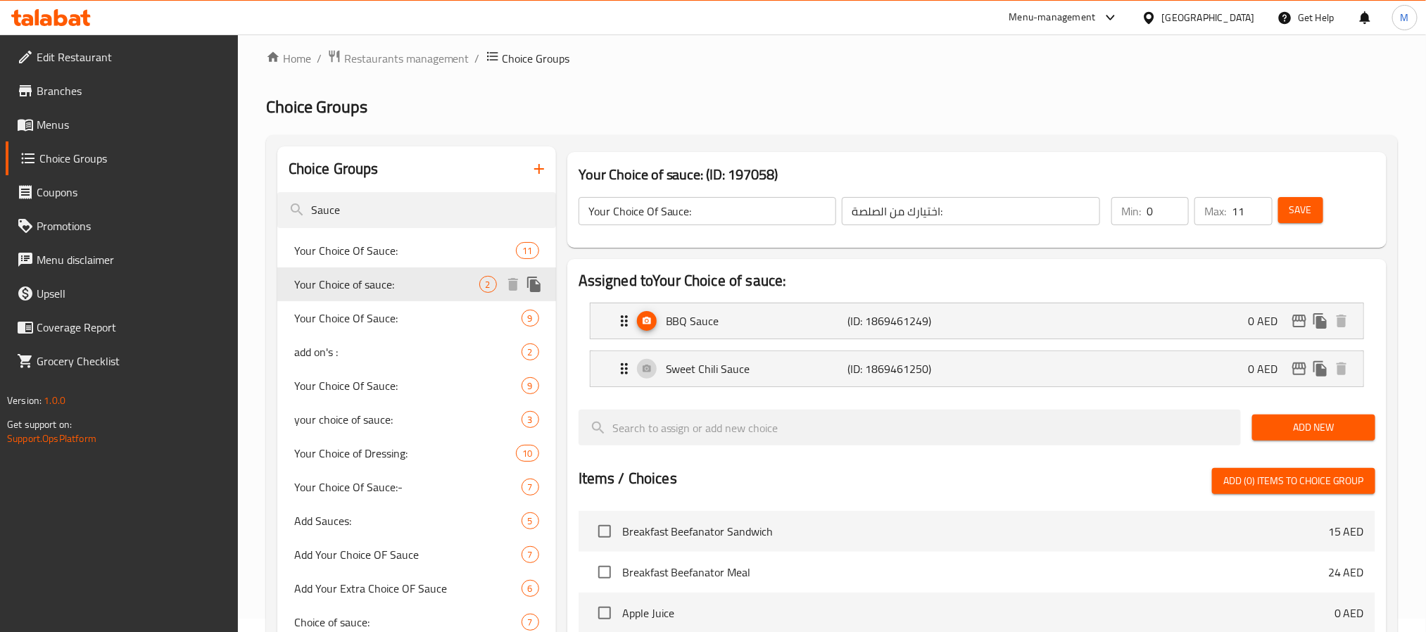
type input "Your Choice of sauce:"
type input "اختيارك من الصوص :"
type input "1"
click at [417, 303] on div "Your Choice Of Sauce: 9" at bounding box center [416, 318] width 279 height 34
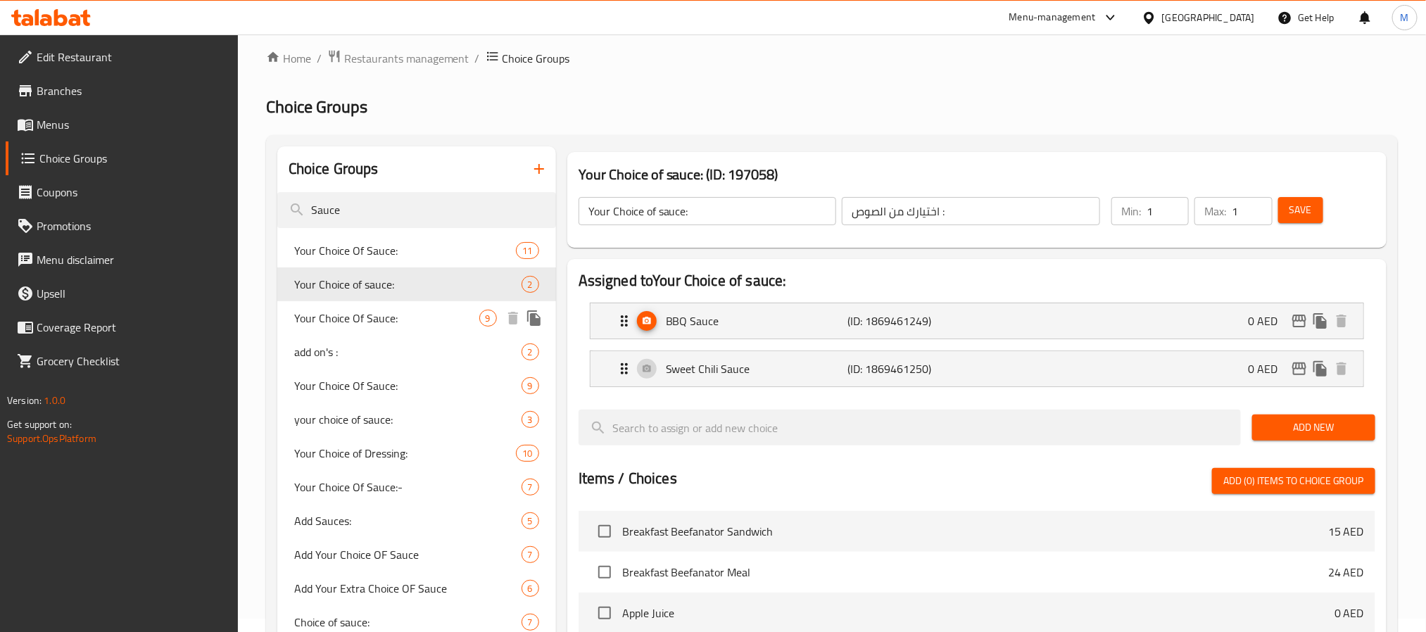
type input "Your Choice Of Sauce:"
type input "اختيارك من الصلصة:"
type input "0"
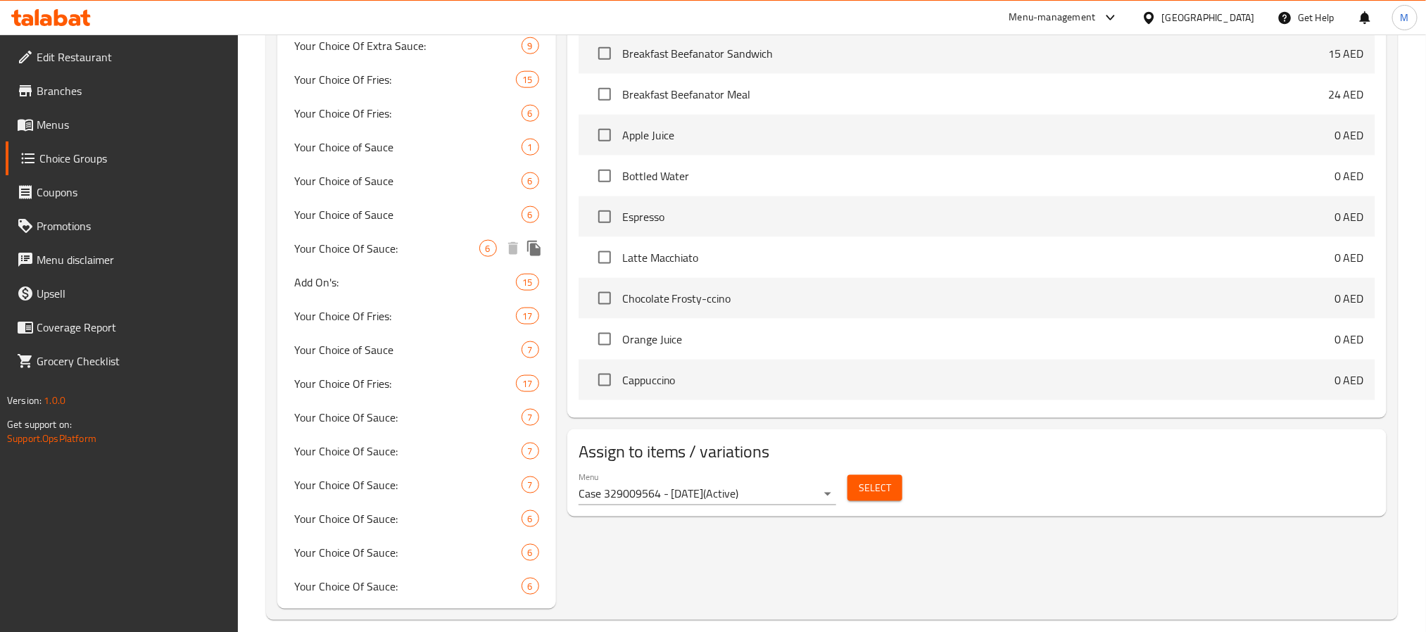
scroll to position [841, 0]
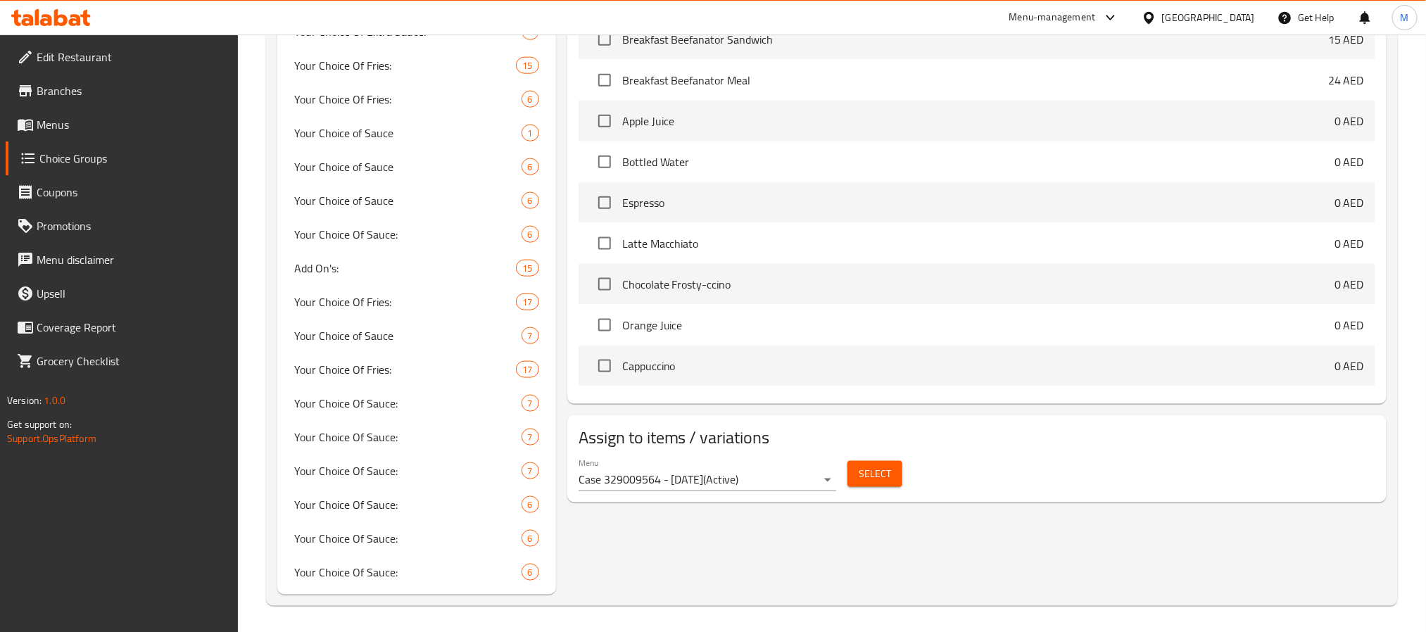
click at [867, 483] on span "Select" at bounding box center [875, 474] width 32 height 18
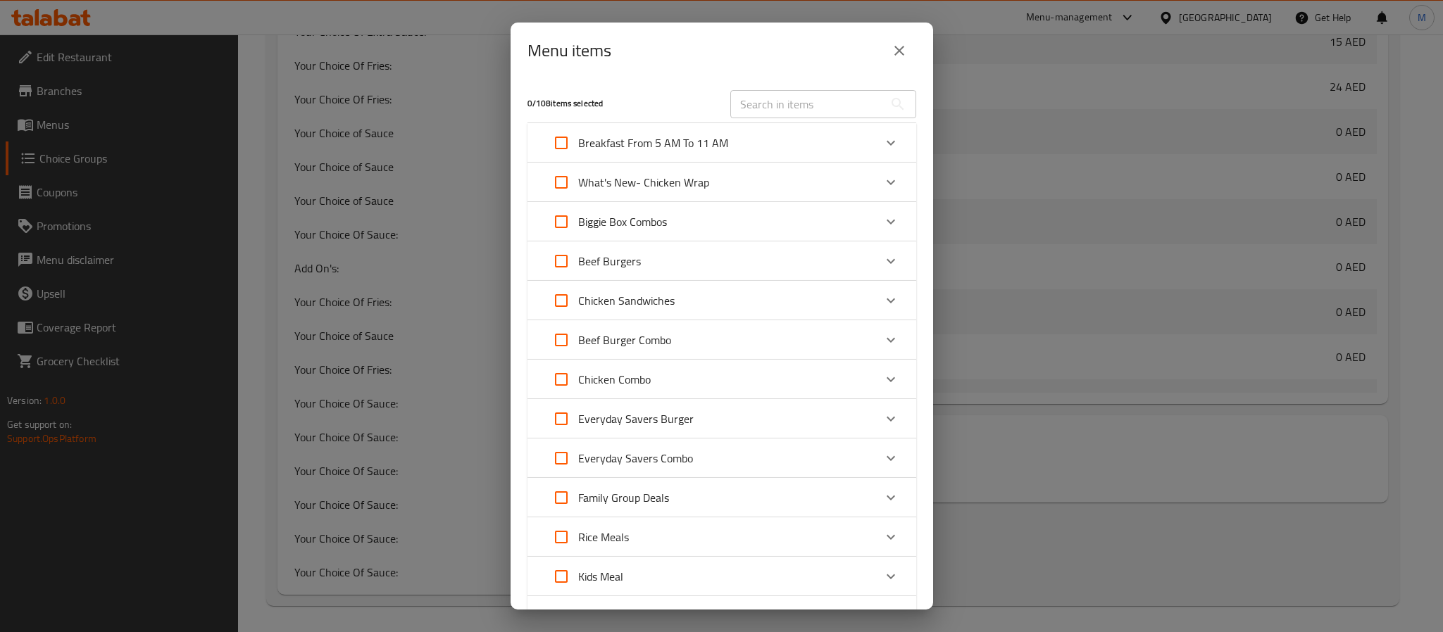
click at [895, 60] on button "close" at bounding box center [899, 51] width 34 height 34
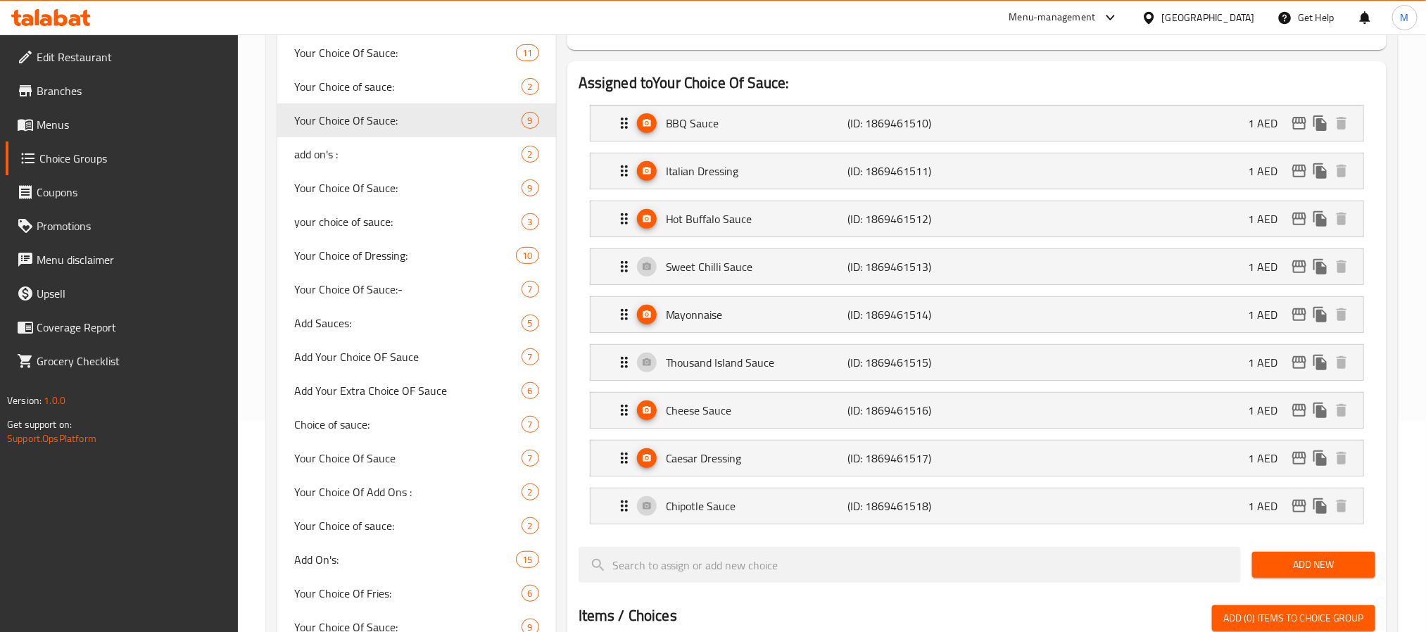
scroll to position [101, 0]
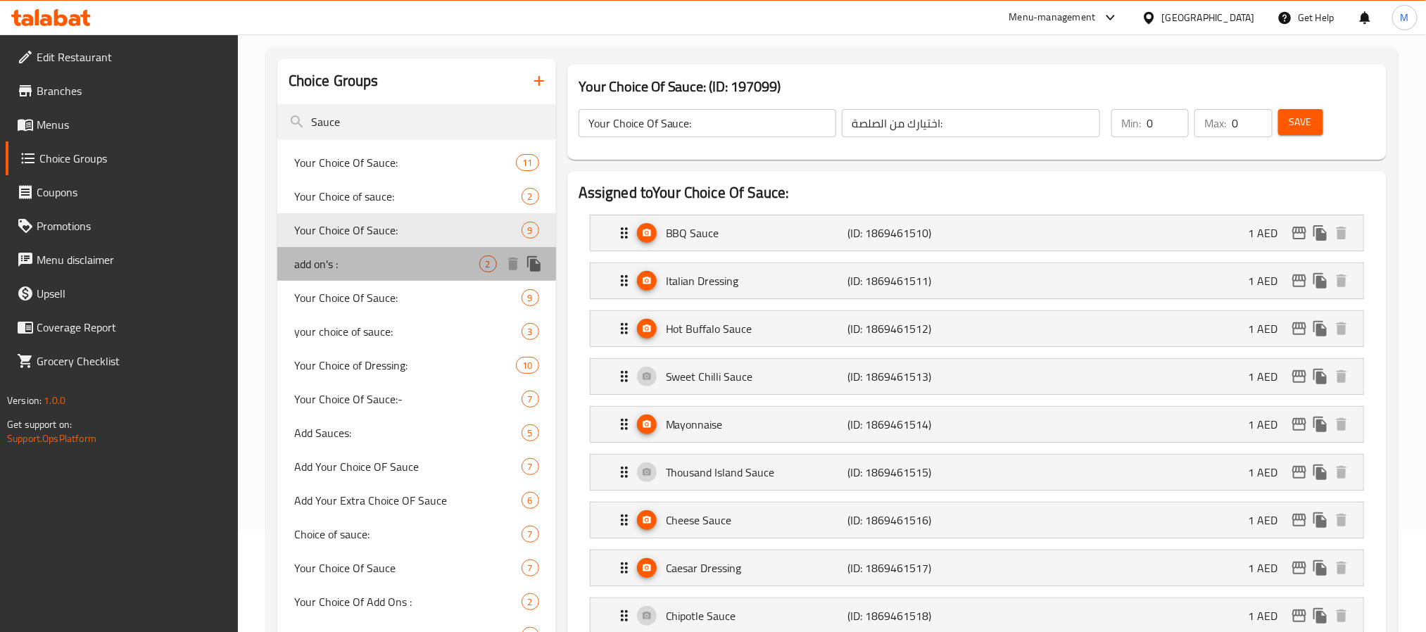
click at [435, 263] on span "add on's :" at bounding box center [386, 264] width 185 height 17
type input "add on's :"
type input "اضافات"
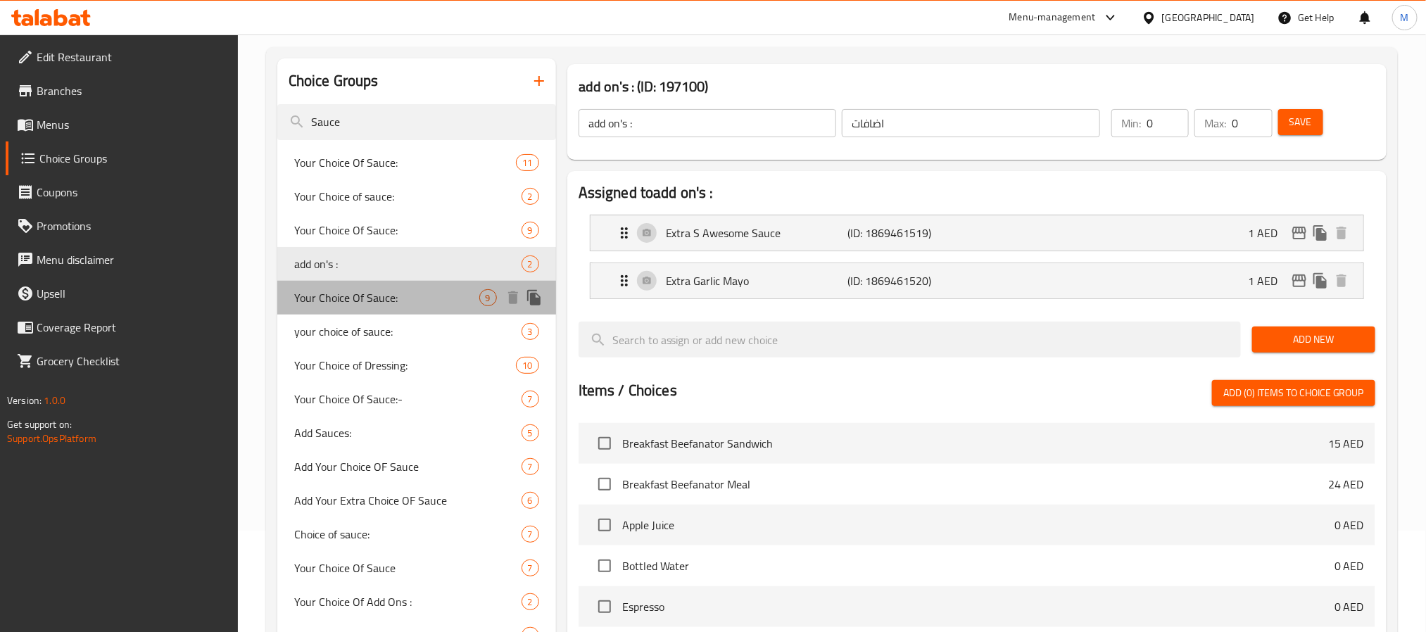
click at [412, 291] on span "Your Choice Of Sauce:" at bounding box center [386, 297] width 185 height 17
type input "Your Choice Of Sauce:"
type input "اختيارك من الصلصة:"
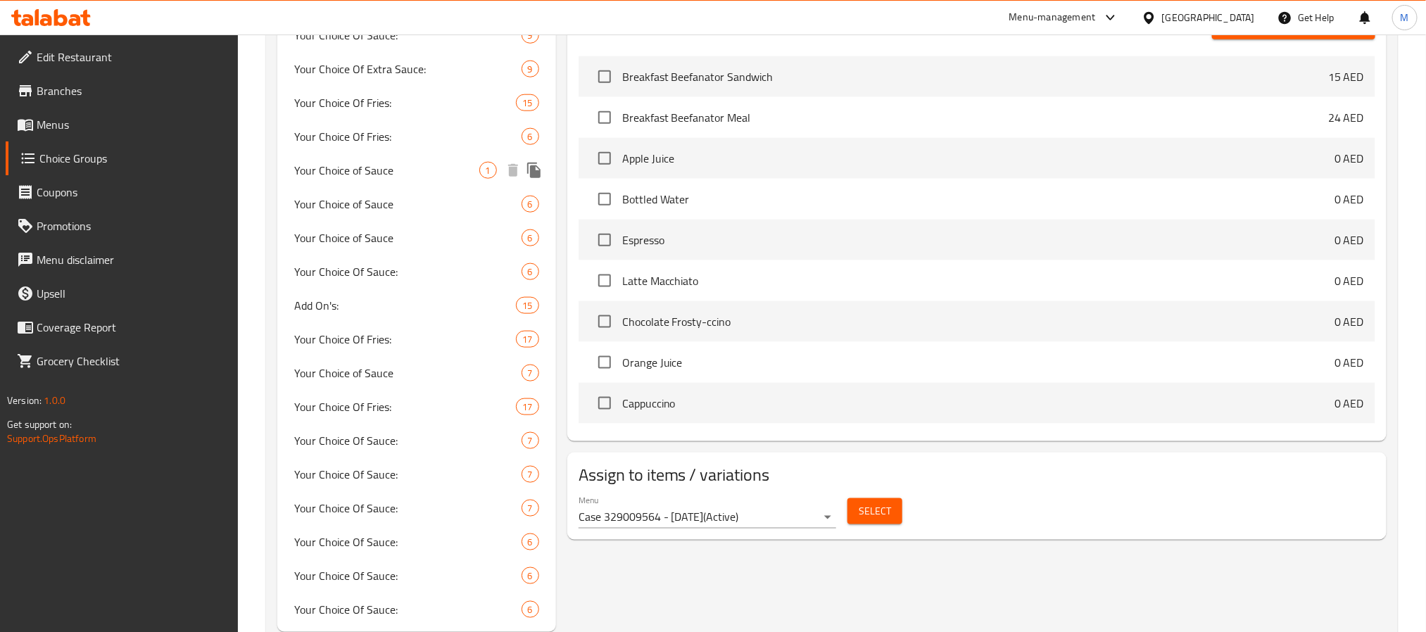
scroll to position [841, 0]
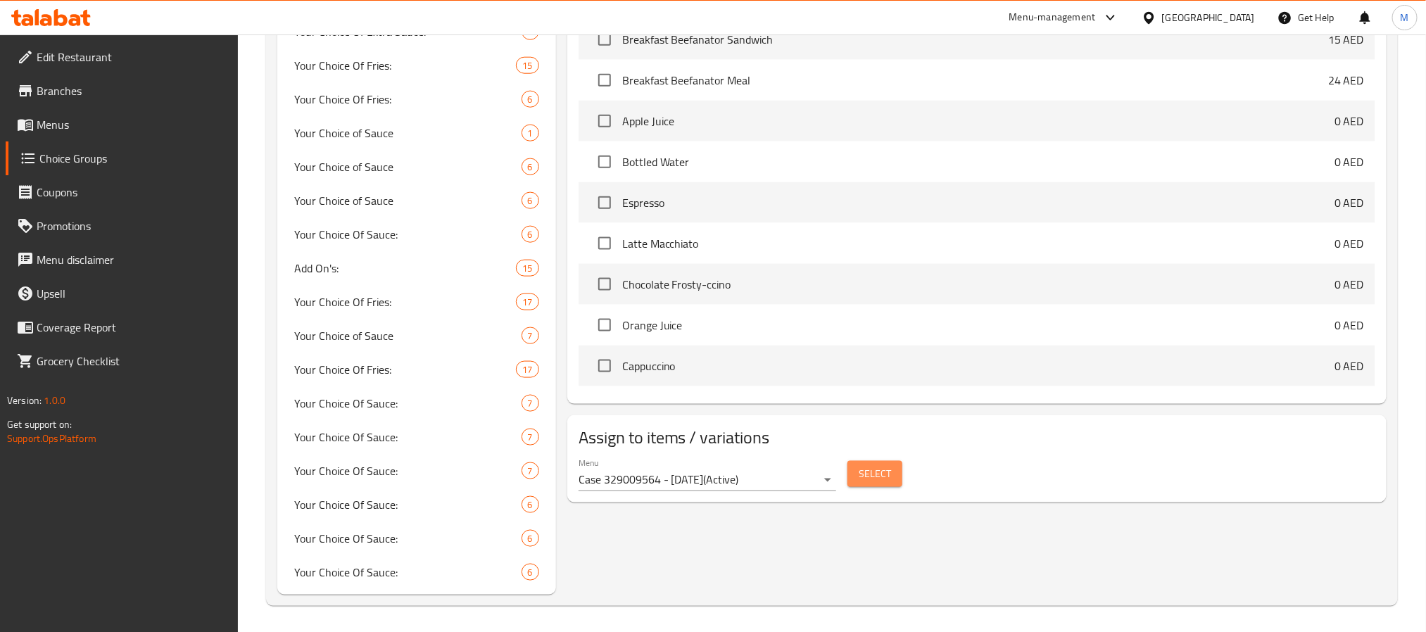
click at [860, 483] on span "Select" at bounding box center [875, 474] width 32 height 18
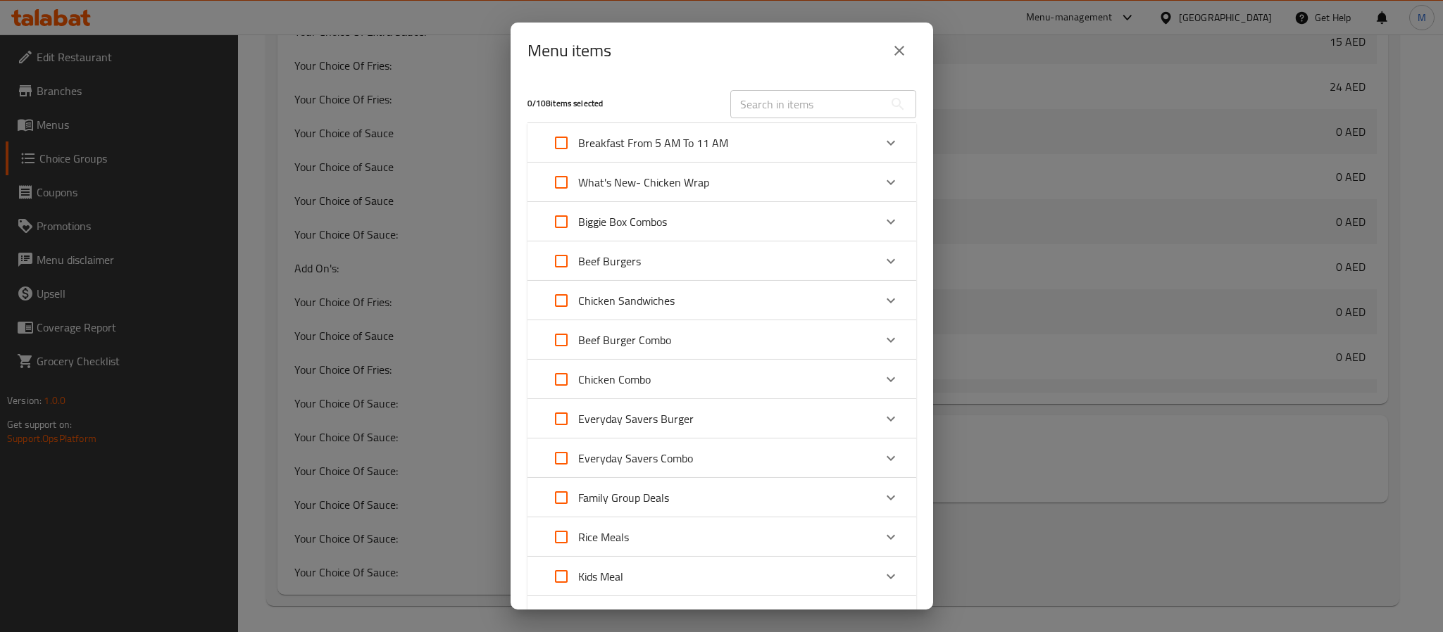
click at [898, 51] on icon "close" at bounding box center [899, 50] width 17 height 17
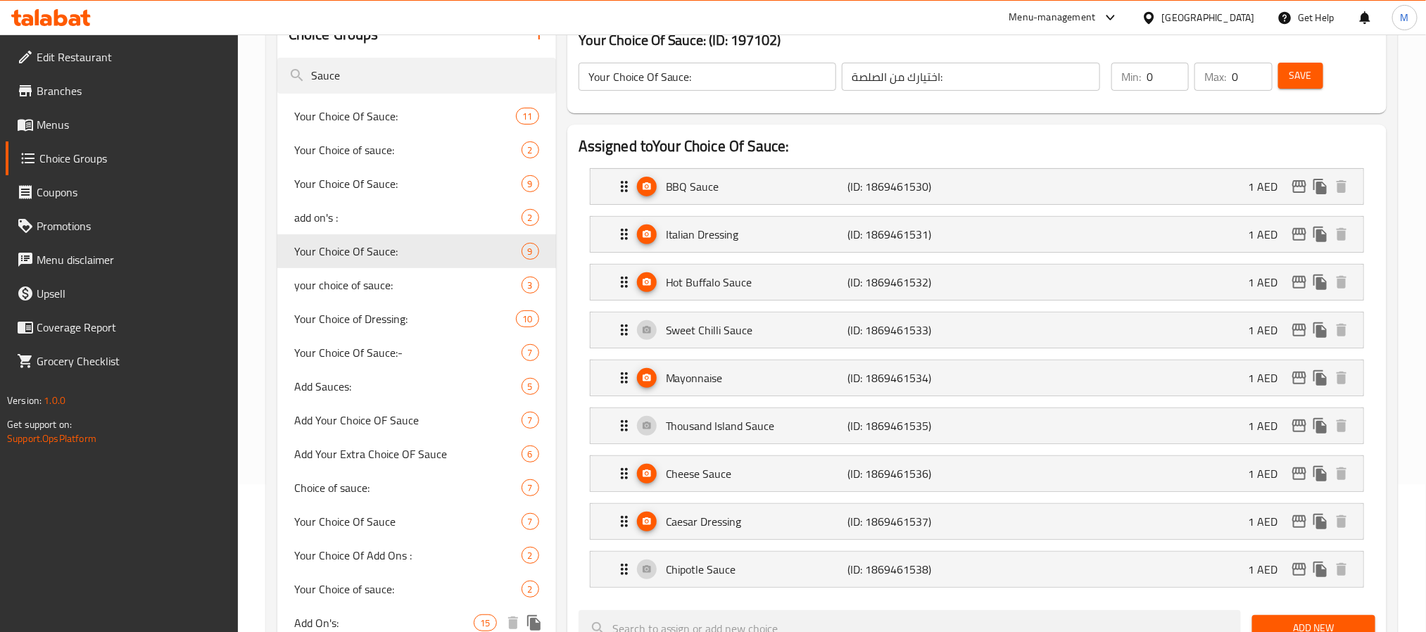
scroll to position [101, 0]
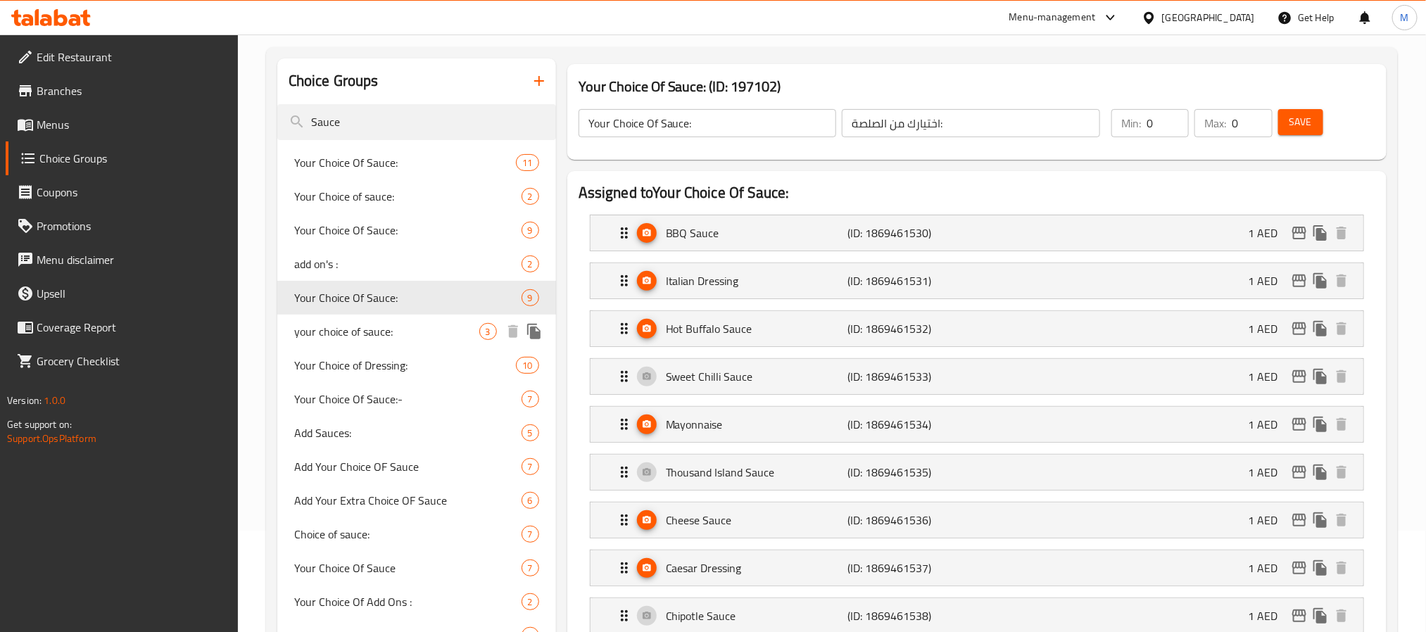
click at [425, 336] on span "your choice of sauce:" at bounding box center [386, 331] width 185 height 17
type input "your choice of sauce:"
type input "1"
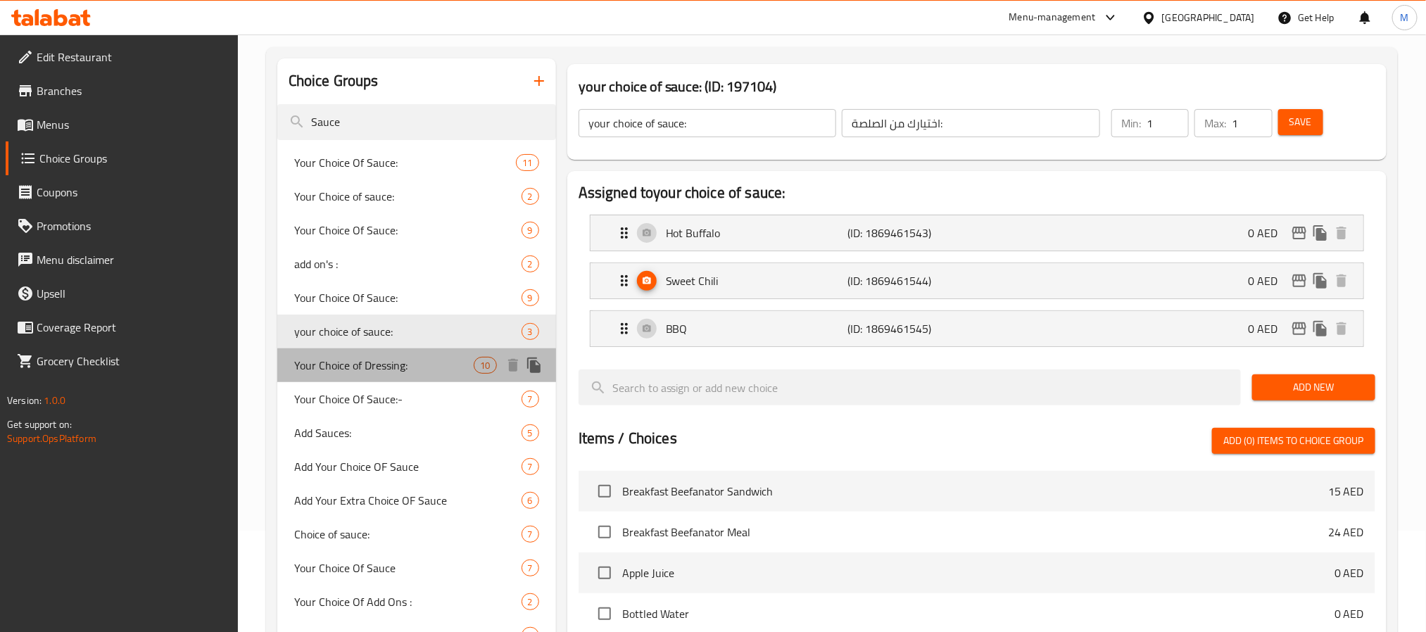
click at [431, 366] on span "Your Choice of Dressing:" at bounding box center [384, 365] width 180 height 17
type input "Your Choice of Dressing:"
type input "اختيارك من الصلصة :"
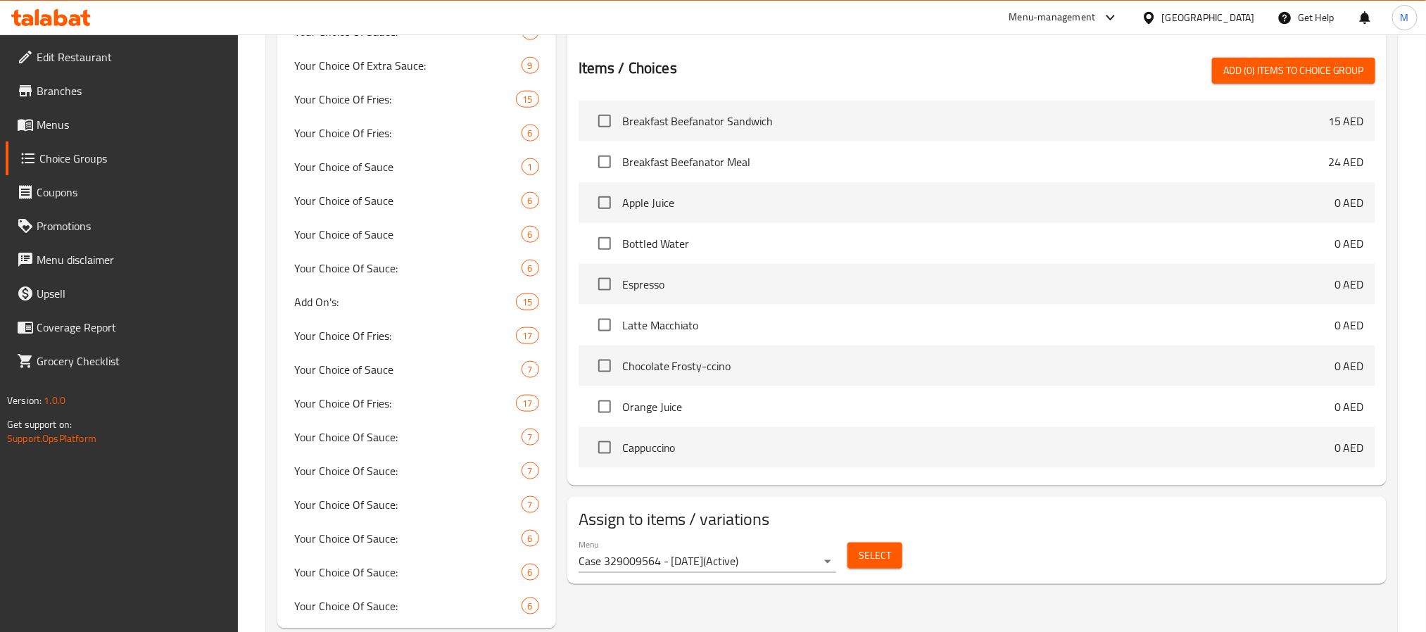
scroll to position [841, 0]
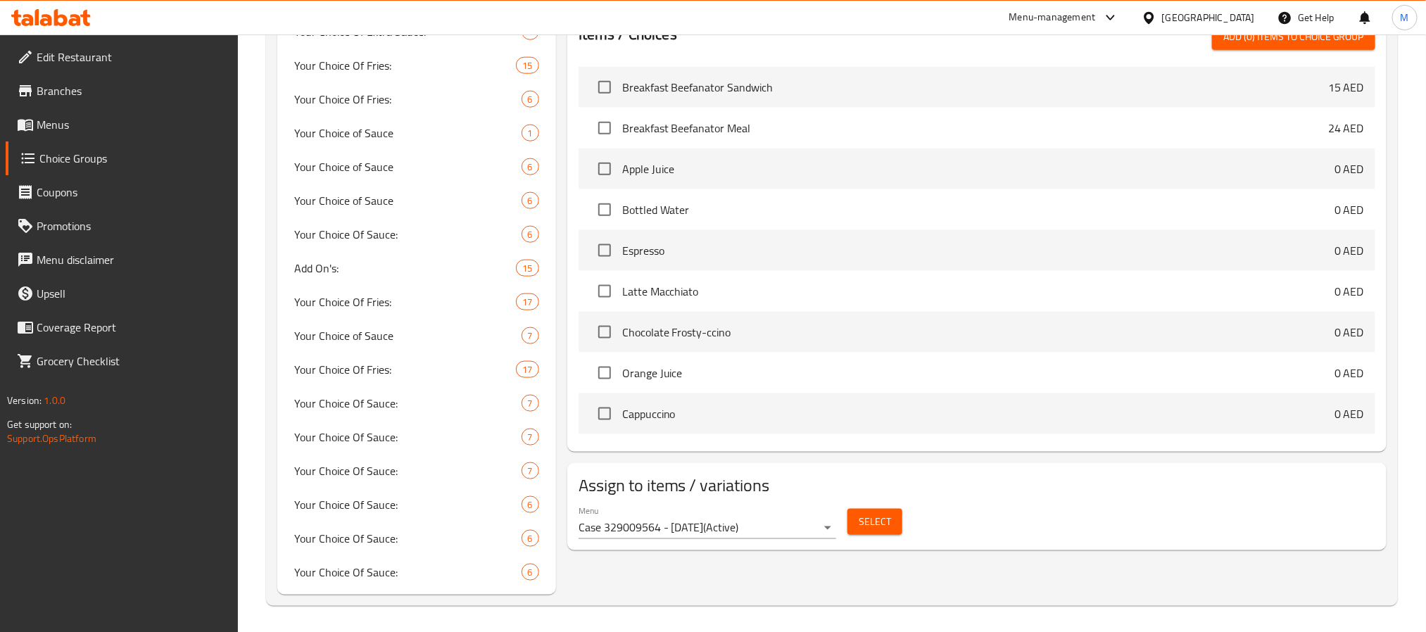
click at [864, 524] on span "Select" at bounding box center [875, 522] width 32 height 18
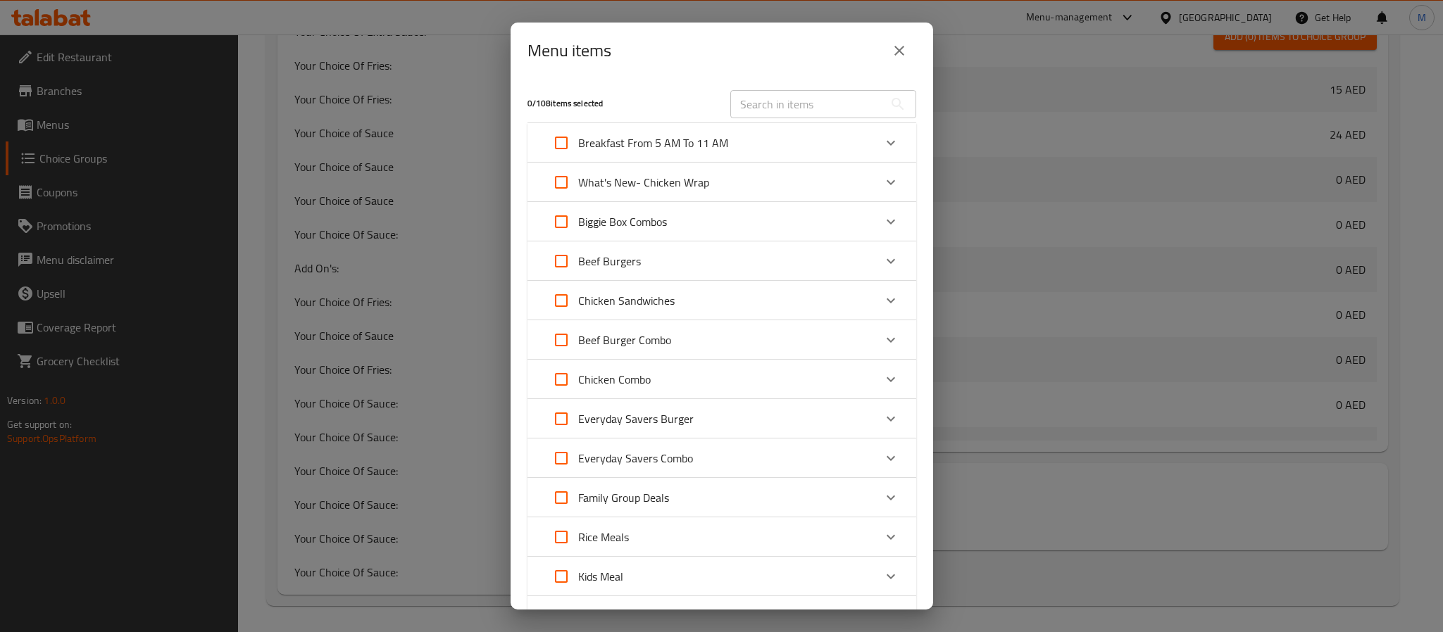
click at [898, 57] on icon "close" at bounding box center [899, 50] width 17 height 17
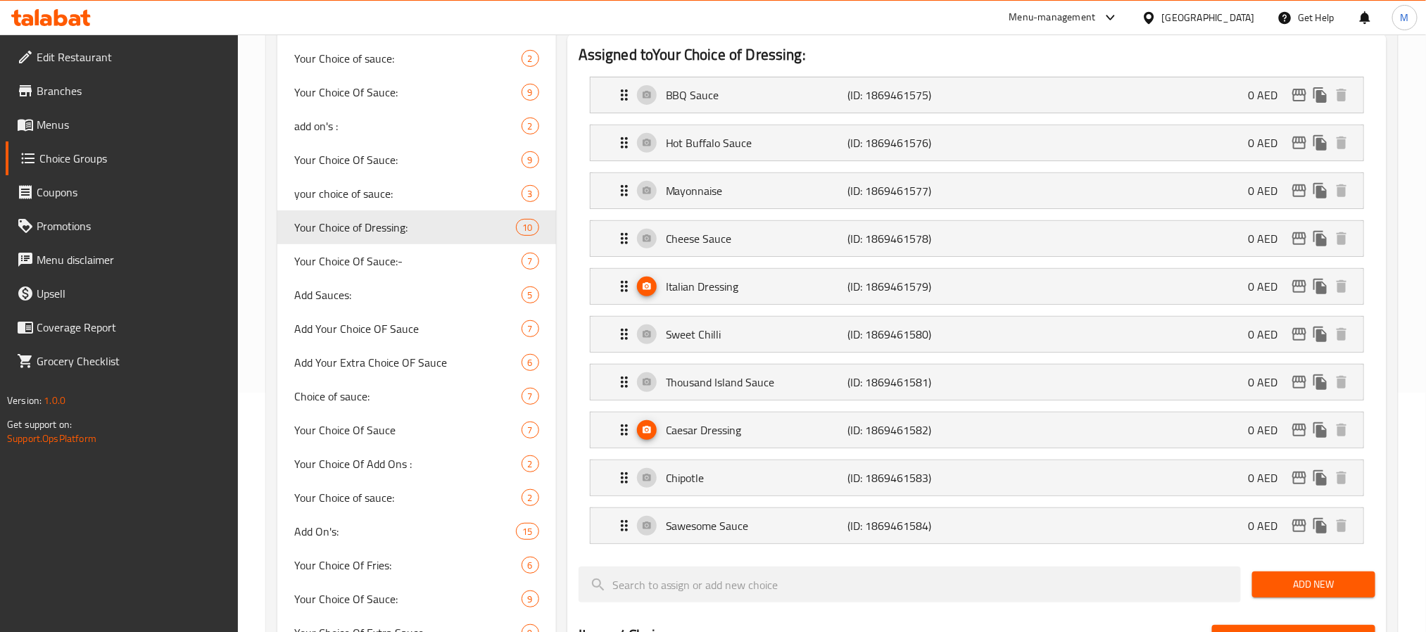
scroll to position [207, 0]
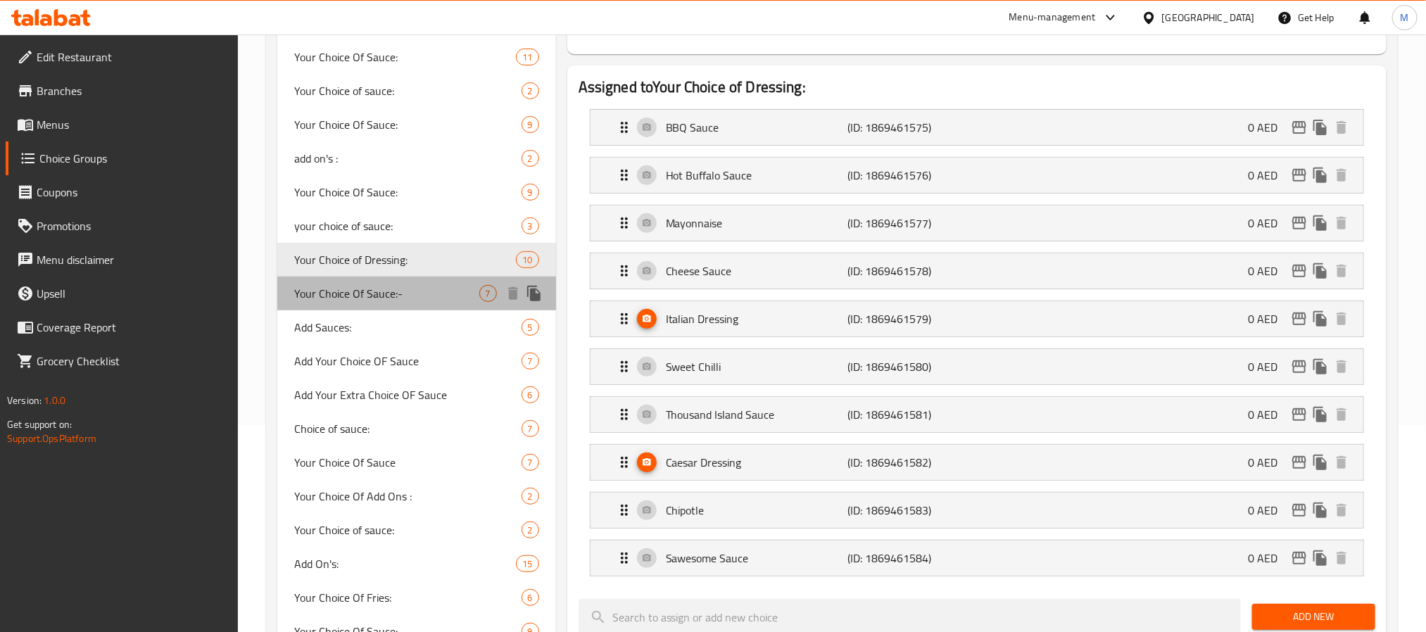
click at [414, 298] on span "Your Choice Of Sauce:-" at bounding box center [386, 293] width 185 height 17
type input "Your Choice Of Sauce:-"
type input "إختيارك من الصوص"
type input "0"
type input "6"
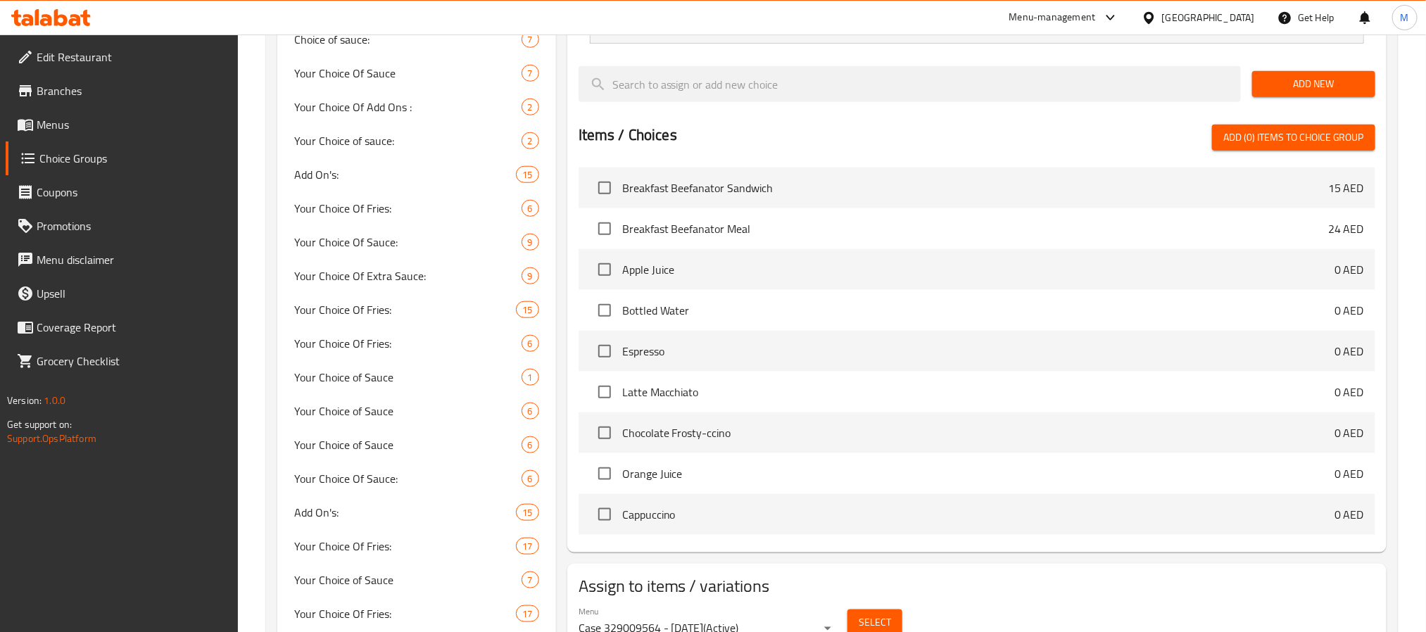
scroll to position [735, 0]
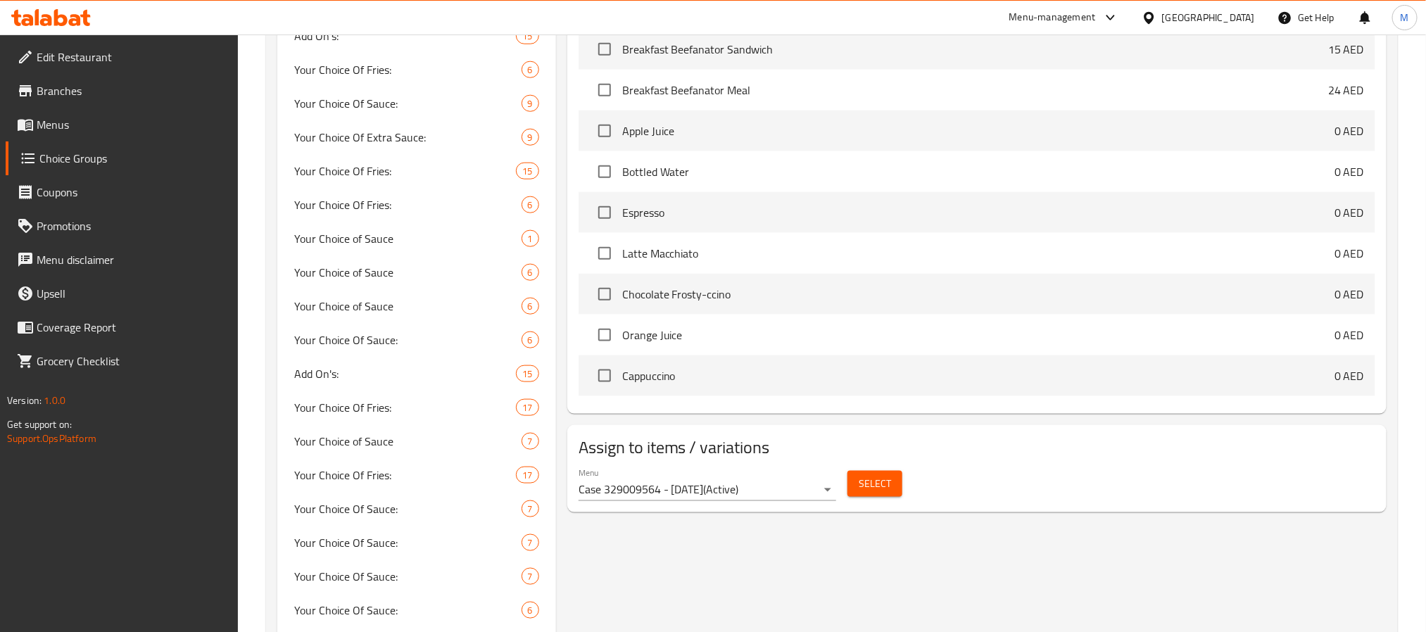
click at [873, 491] on span "Select" at bounding box center [875, 484] width 32 height 18
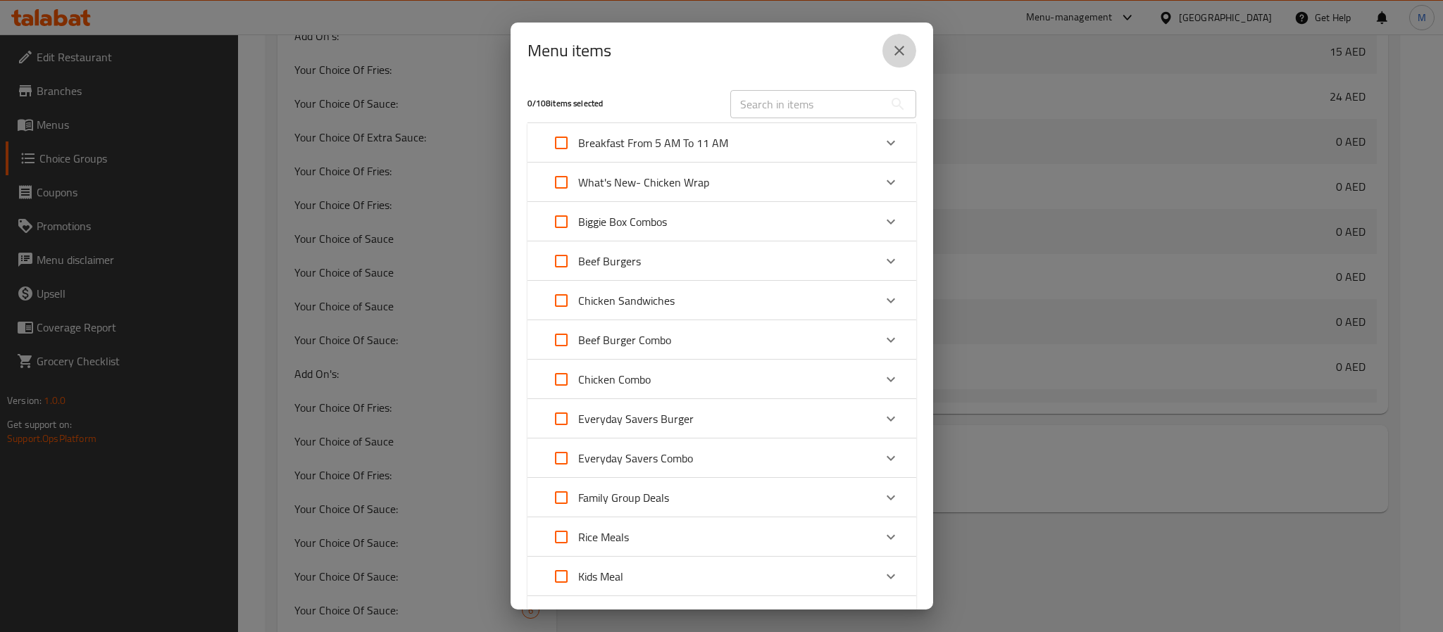
click at [895, 51] on icon "close" at bounding box center [899, 50] width 17 height 17
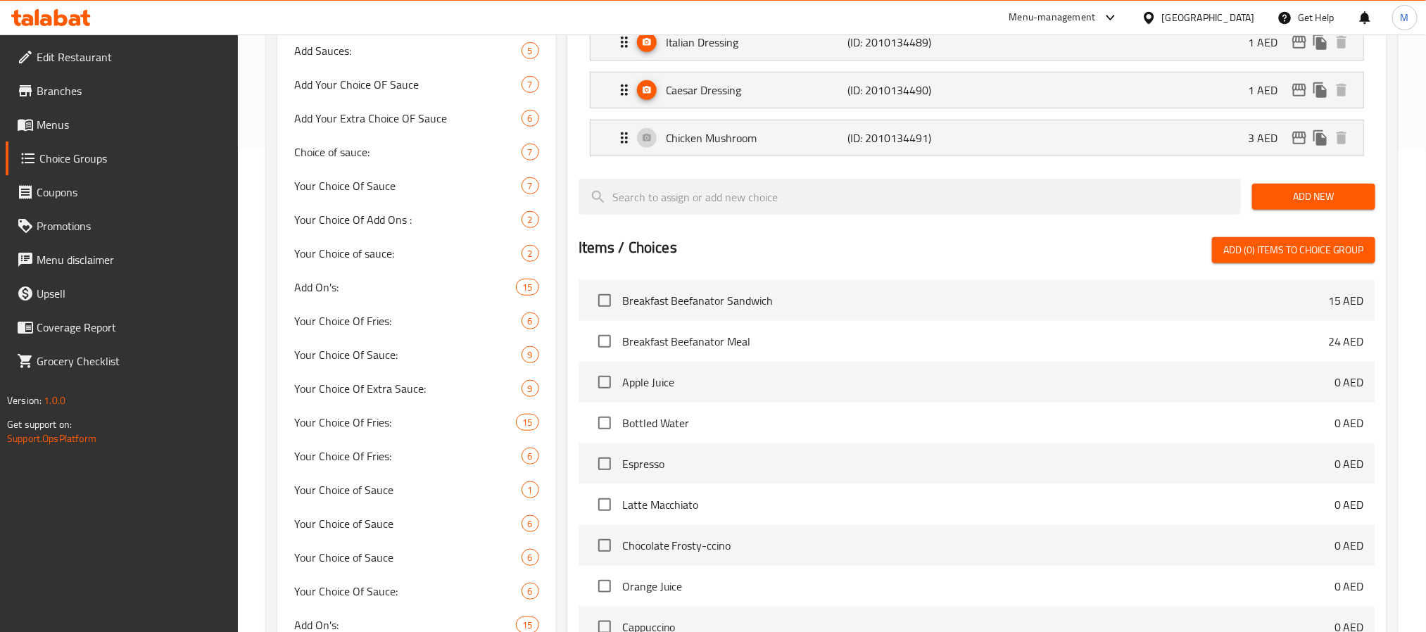
scroll to position [418, 0]
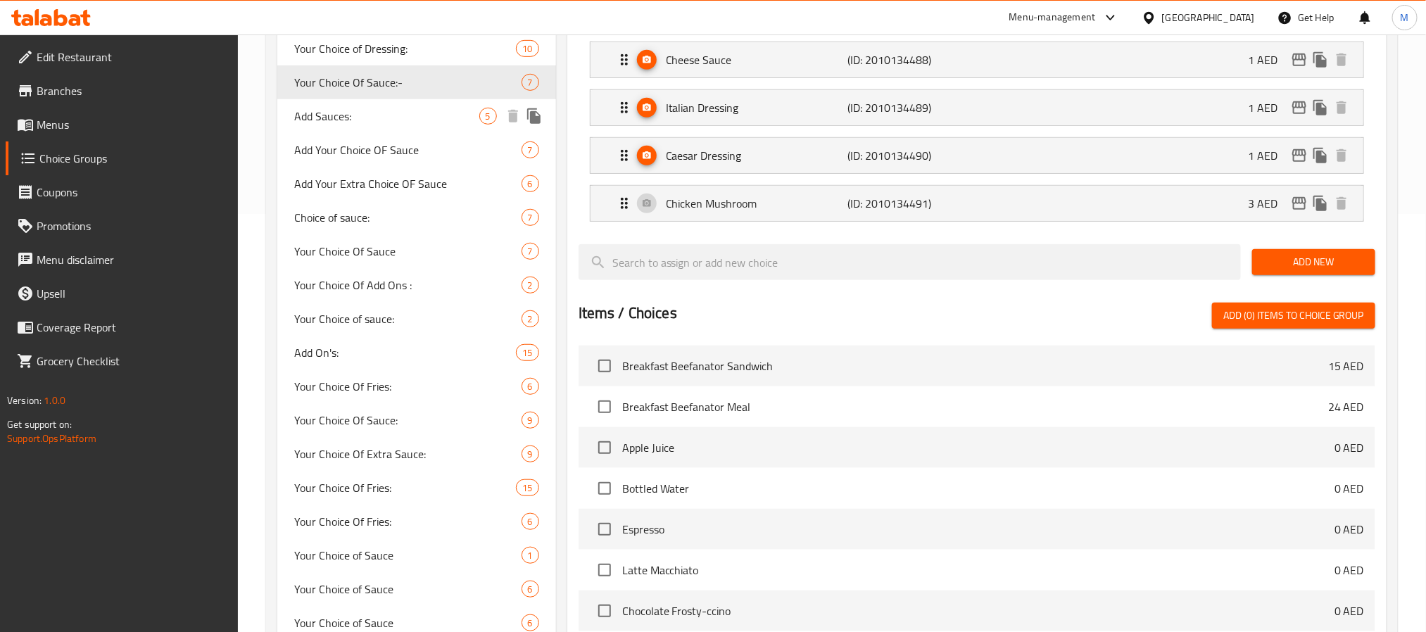
click at [362, 122] on span "Add Sauces:" at bounding box center [386, 116] width 185 height 17
type input "Add Sauces:"
type input "إضافة صوصات:"
type input "0"
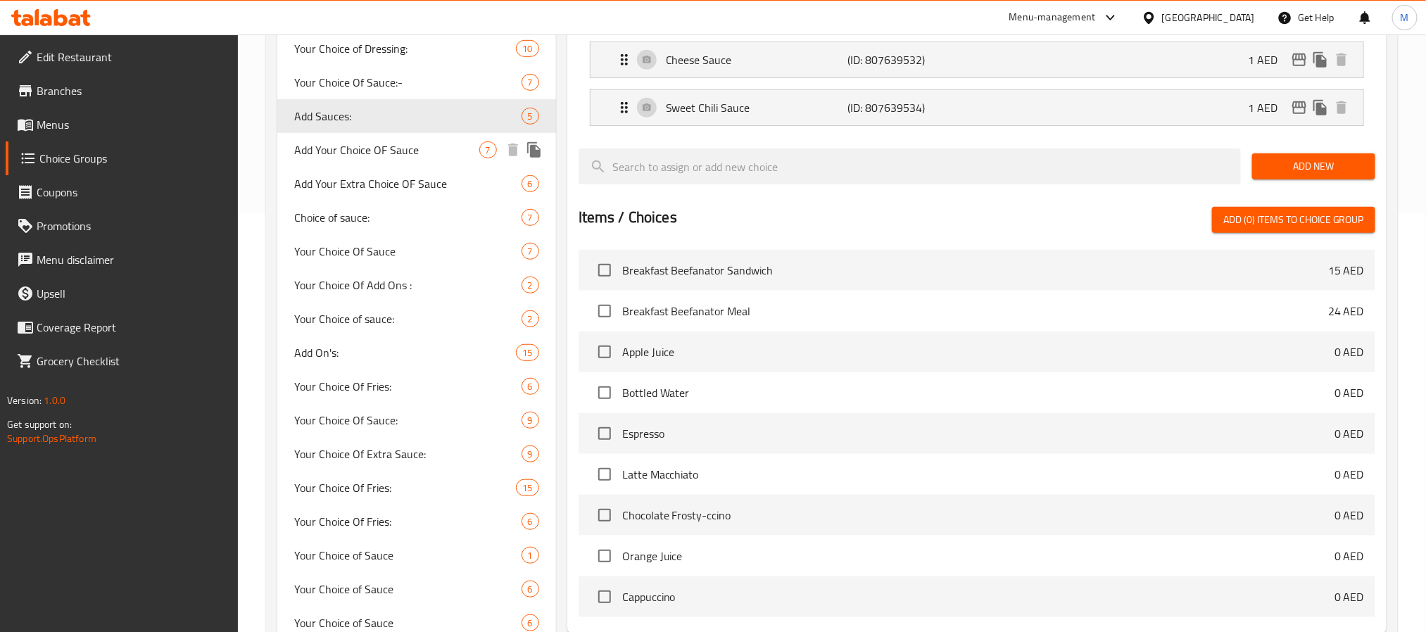
click at [394, 154] on span "Add Your Choice OF Sauce" at bounding box center [386, 150] width 185 height 17
type input "Add Your Choice OF Sauce"
type input "أضف اختيارك من الصلصة"
type input "6"
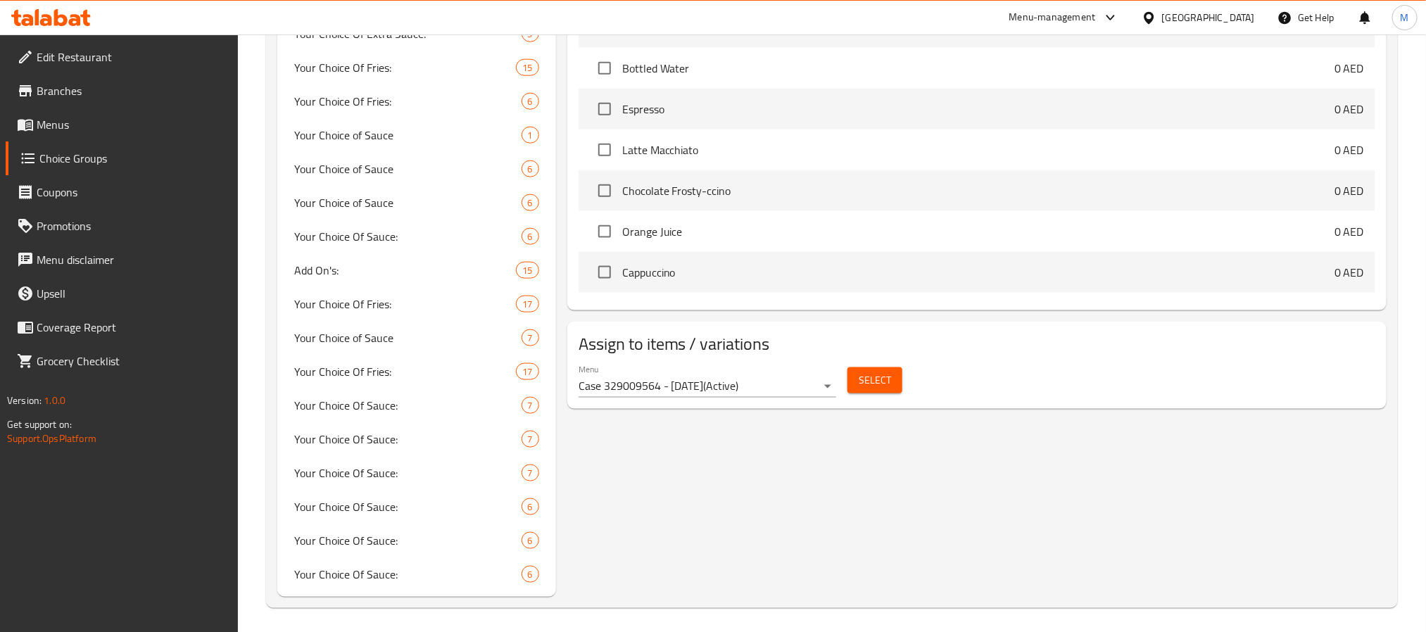
scroll to position [841, 0]
click at [891, 391] on button "Select" at bounding box center [875, 378] width 55 height 26
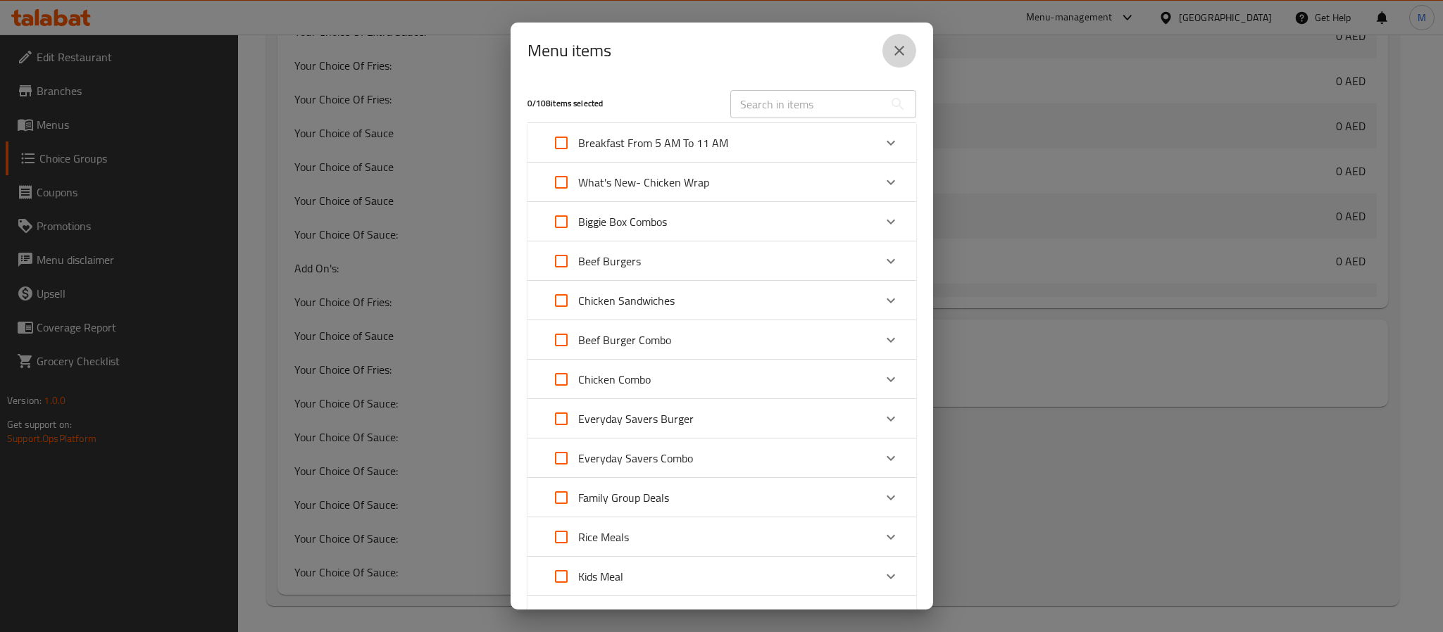
click at [898, 47] on icon "close" at bounding box center [899, 50] width 17 height 17
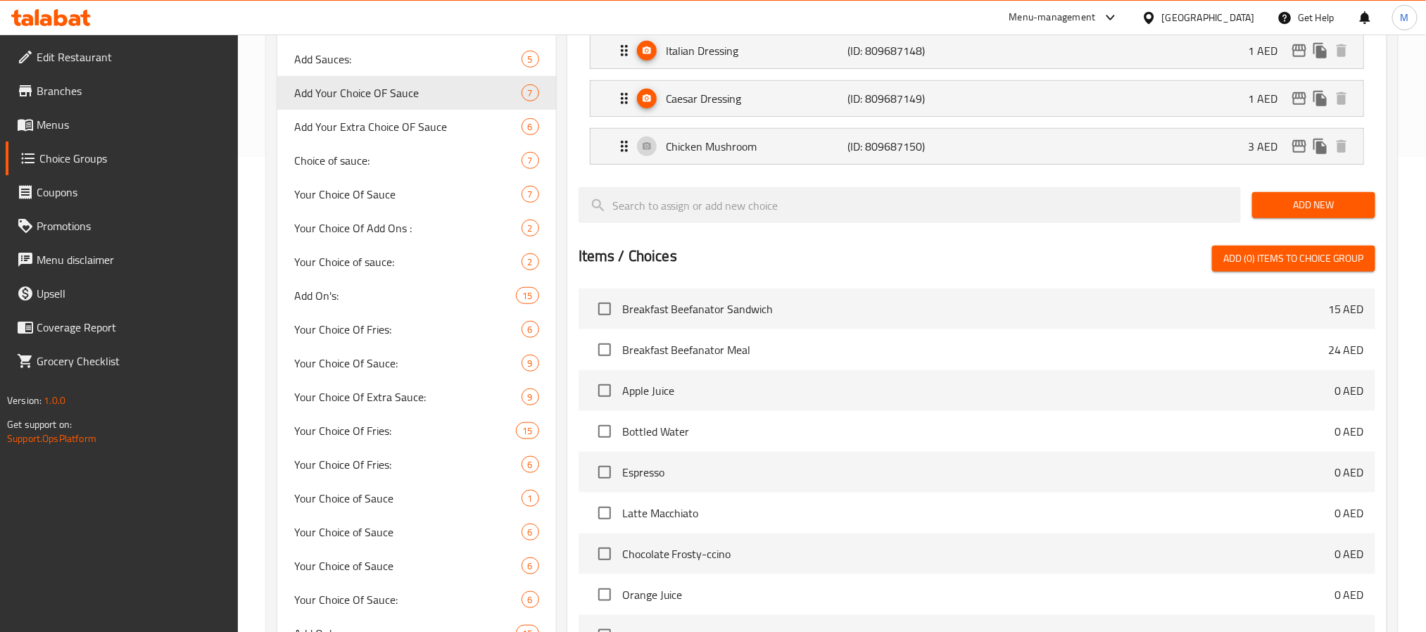
scroll to position [418, 0]
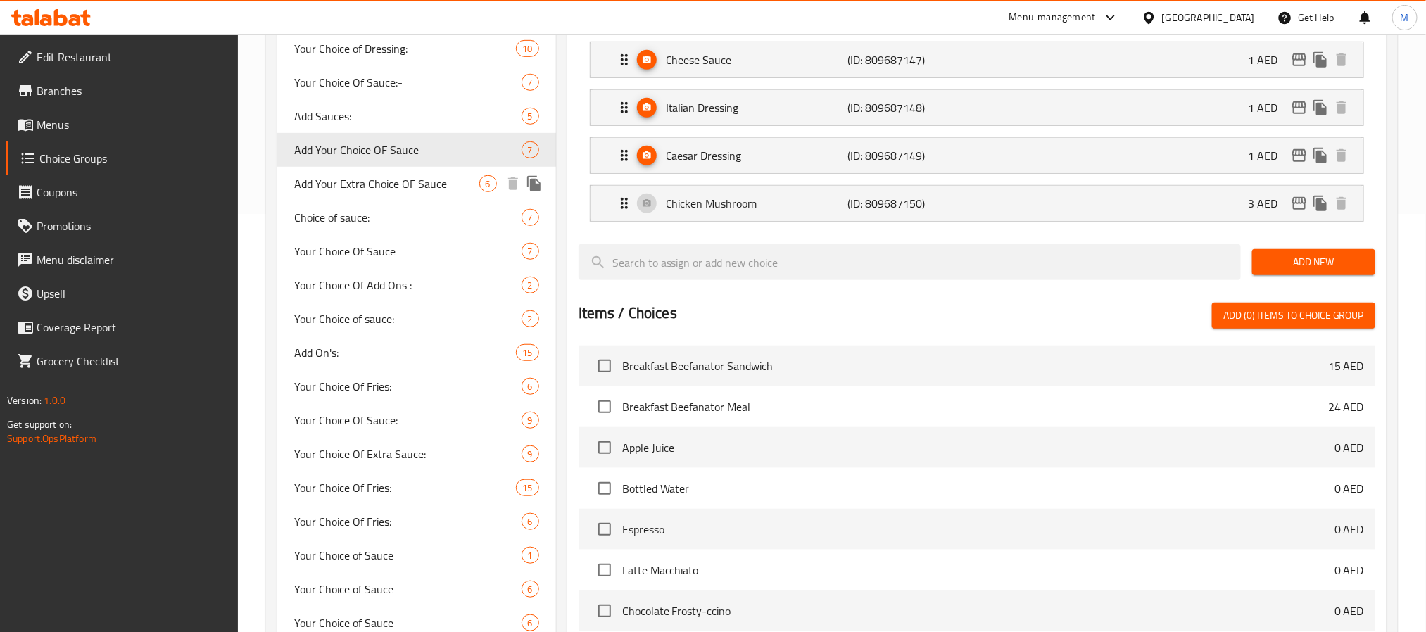
click at [396, 187] on span "Add Your Extra Choice OF Sauce" at bounding box center [386, 183] width 185 height 17
type input "Add Your Extra Choice OF Sauce"
type input "أضف اختيارك الإضافي من الصلصة"
type input "0"
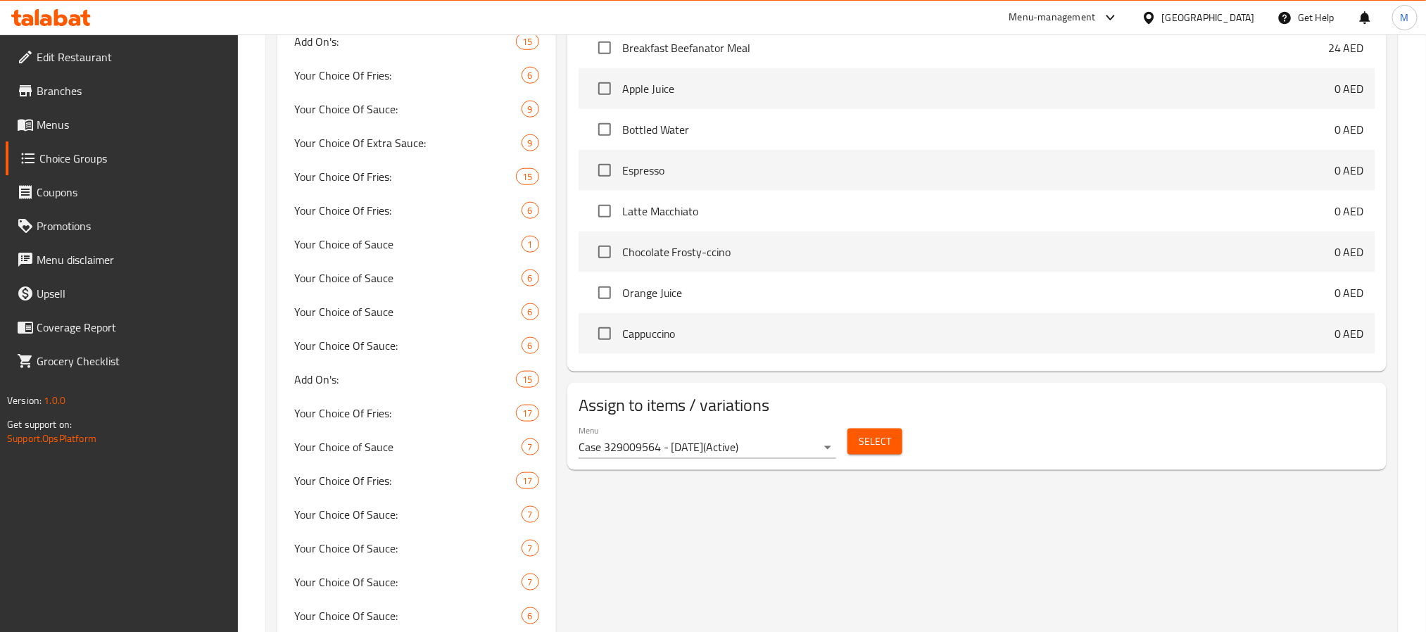
scroll to position [735, 0]
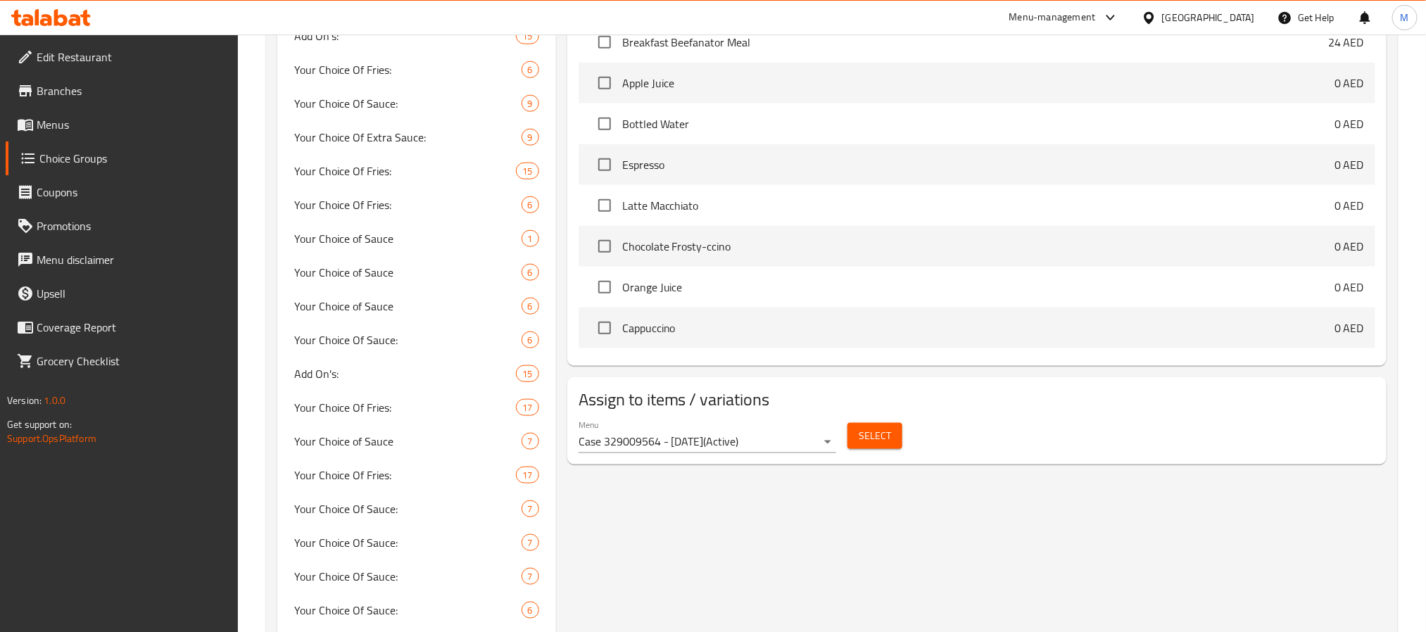
click at [887, 445] on span "Select" at bounding box center [875, 436] width 32 height 18
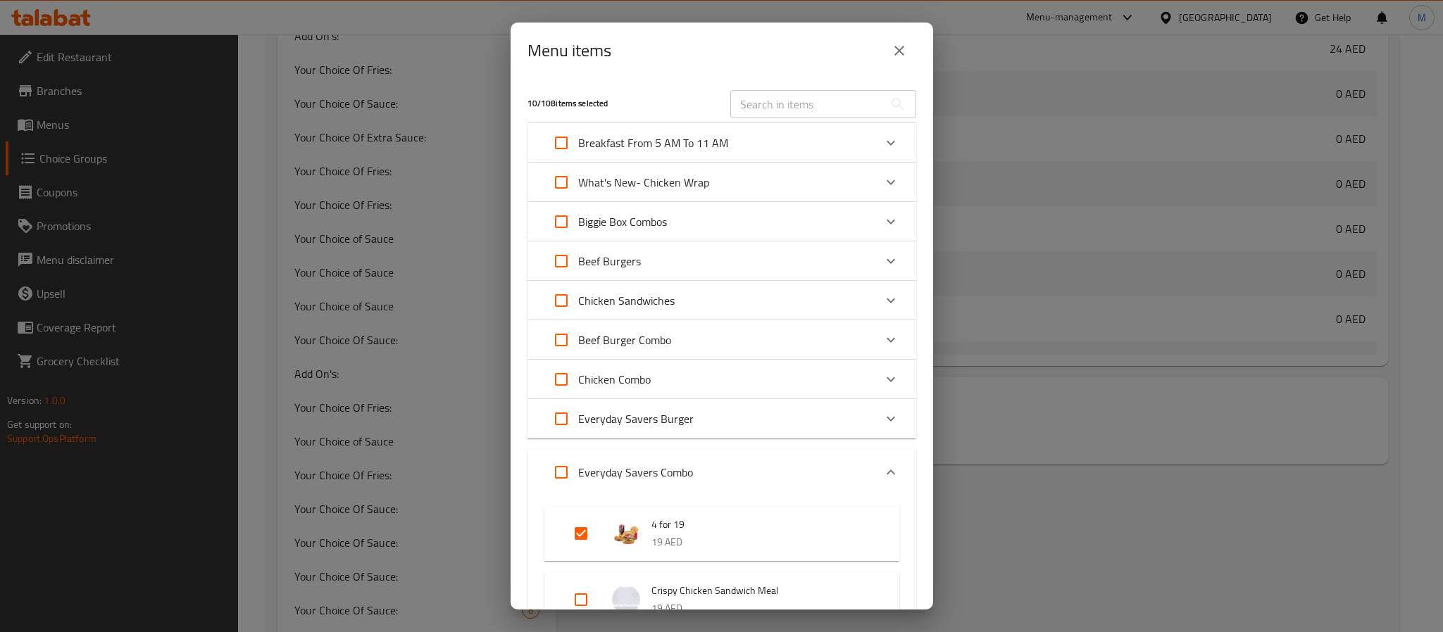
click at [894, 58] on icon "close" at bounding box center [899, 50] width 17 height 17
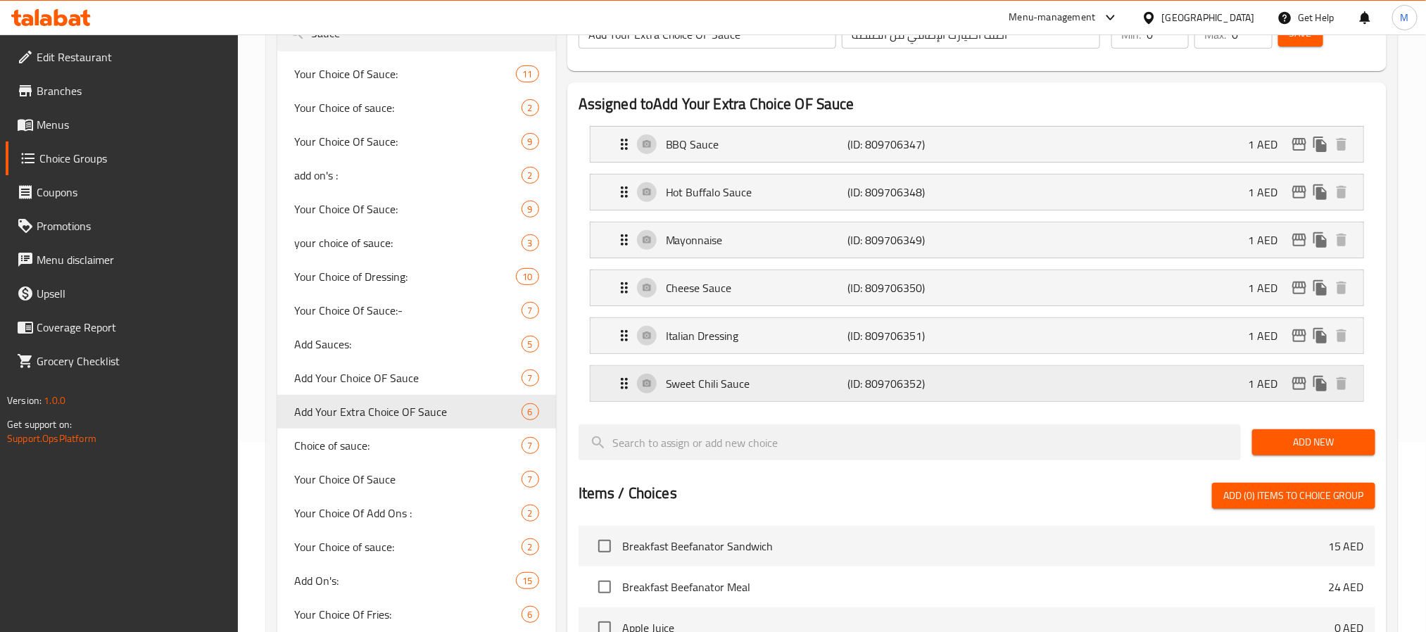
scroll to position [0, 0]
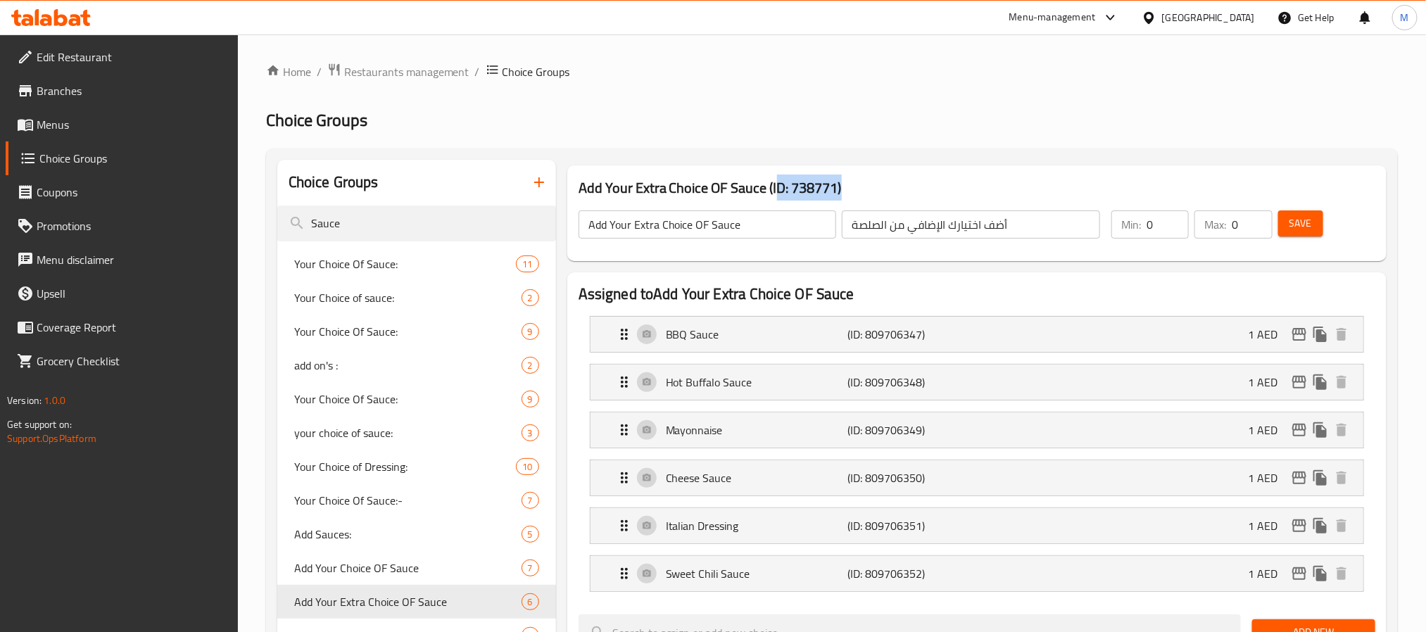
drag, startPoint x: 856, startPoint y: 190, endPoint x: 639, endPoint y: 180, distance: 217.8
click at [684, 184] on h3 "Add Your Extra Choice OF Sauce (ID: 738771)" at bounding box center [977, 188] width 797 height 23
click at [568, 175] on div "Add Your Extra Choice OF Sauce (ID: 738771) Add Your Extra Choice OF Sauce ​ أض…" at bounding box center [976, 213] width 819 height 96
click at [653, 182] on h3 "Add Your Extra Choice OF Sauce (ID: 738771)" at bounding box center [977, 188] width 797 height 23
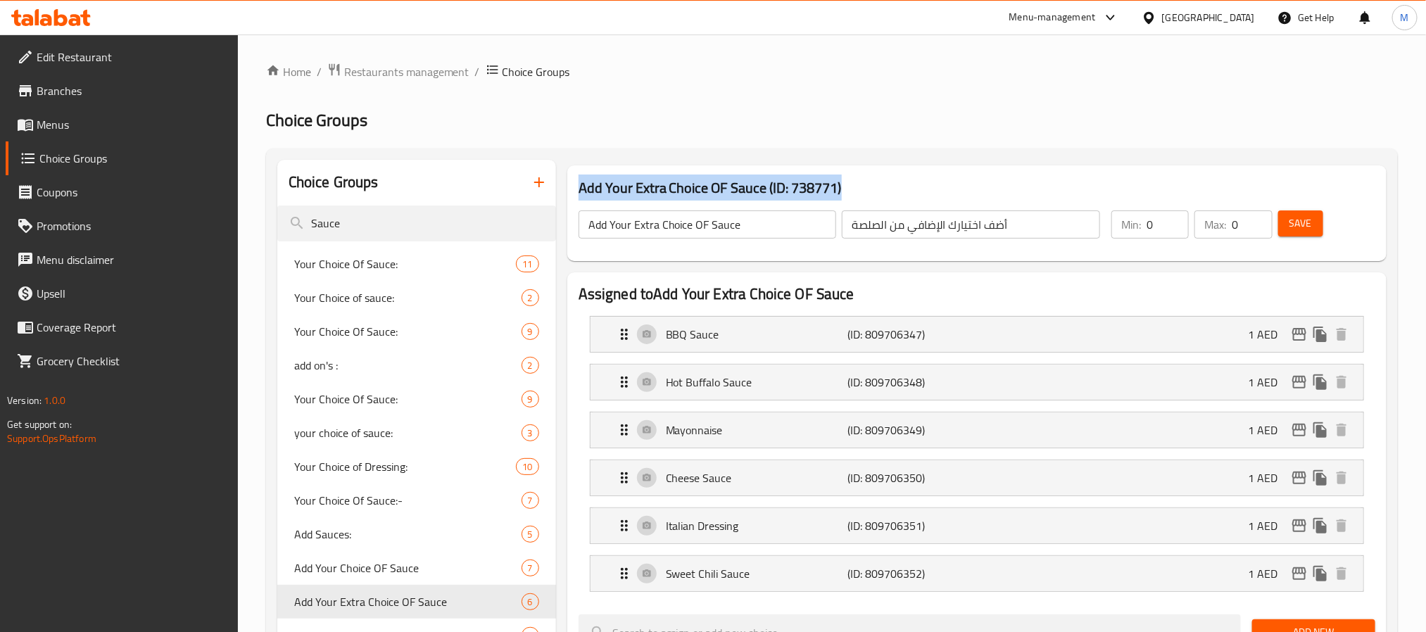
click at [653, 182] on h3 "Add Your Extra Choice OF Sauce (ID: 738771)" at bounding box center [977, 188] width 797 height 23
copy h3 "Add Your Extra Choice OF Sauce (ID: 738771)"
click at [769, 534] on p "Italian Dressing" at bounding box center [757, 525] width 182 height 17
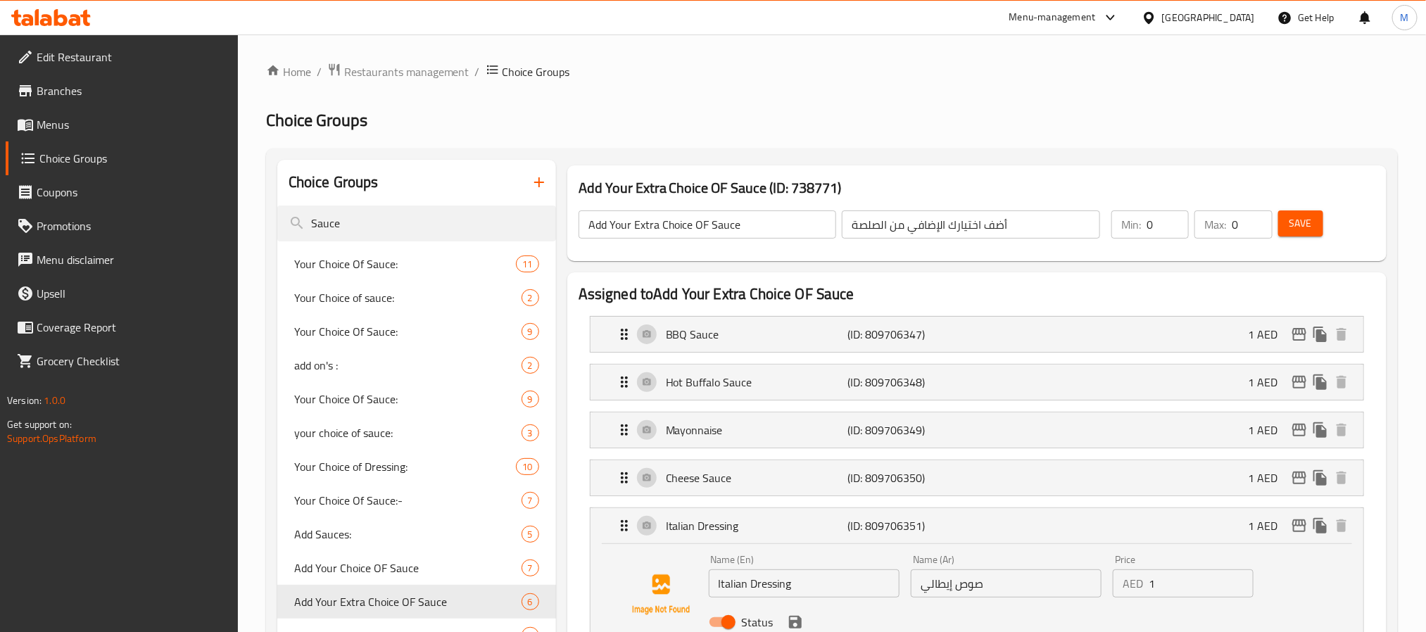
click at [767, 586] on input "Italian Dressing" at bounding box center [804, 584] width 191 height 28
click at [791, 529] on p "Italian Dressing" at bounding box center [757, 525] width 182 height 17
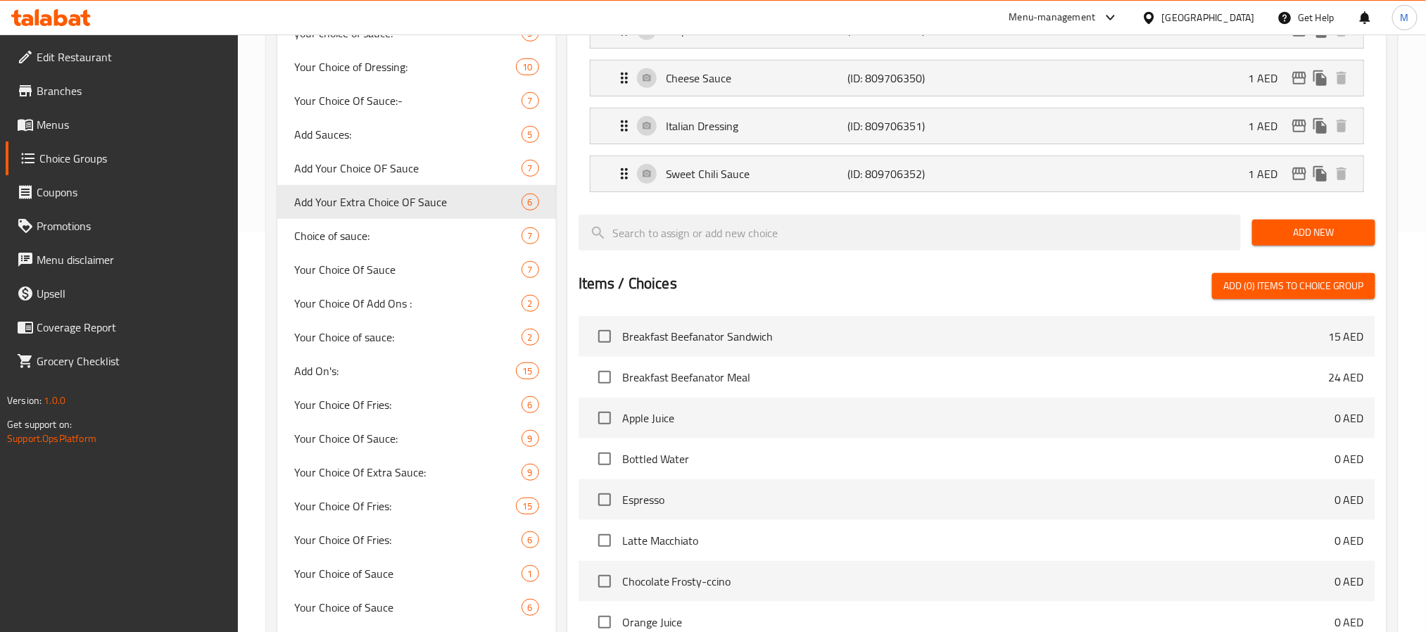
scroll to position [422, 0]
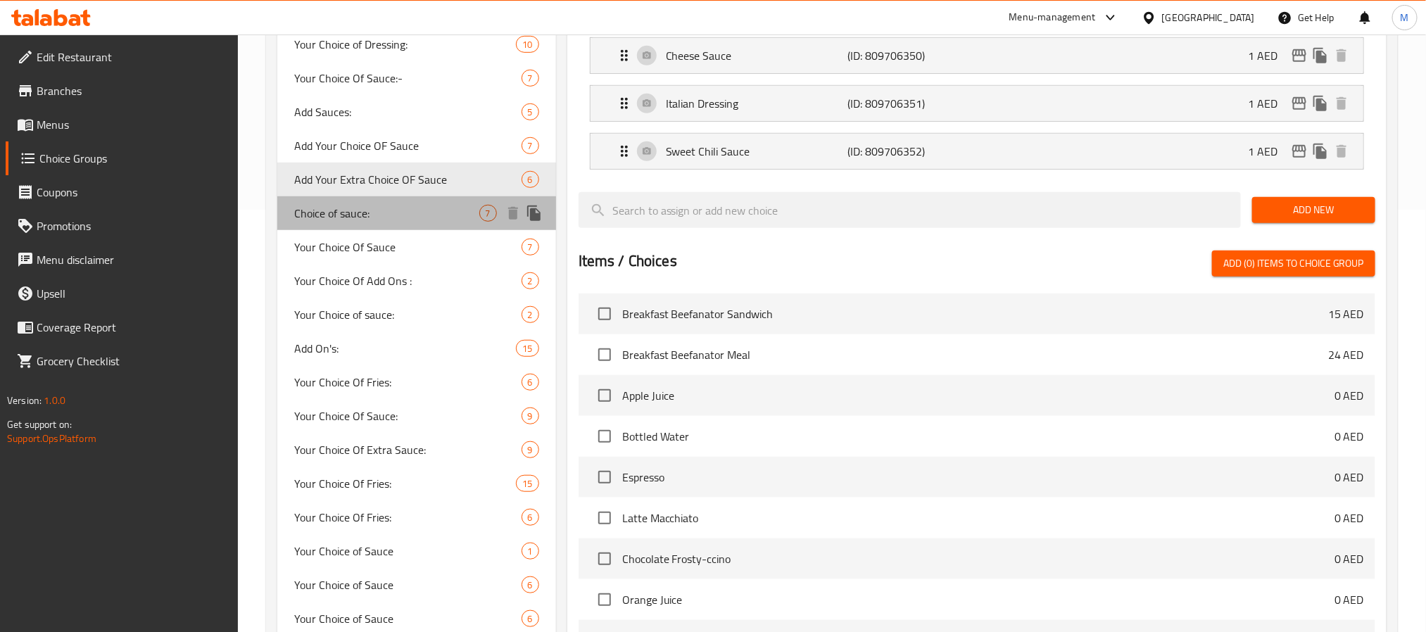
click at [375, 218] on span "Choice of sauce:" at bounding box center [386, 213] width 185 height 17
type input "Choice of sauce:"
type input "اختيار الصلصة:"
type input "1"
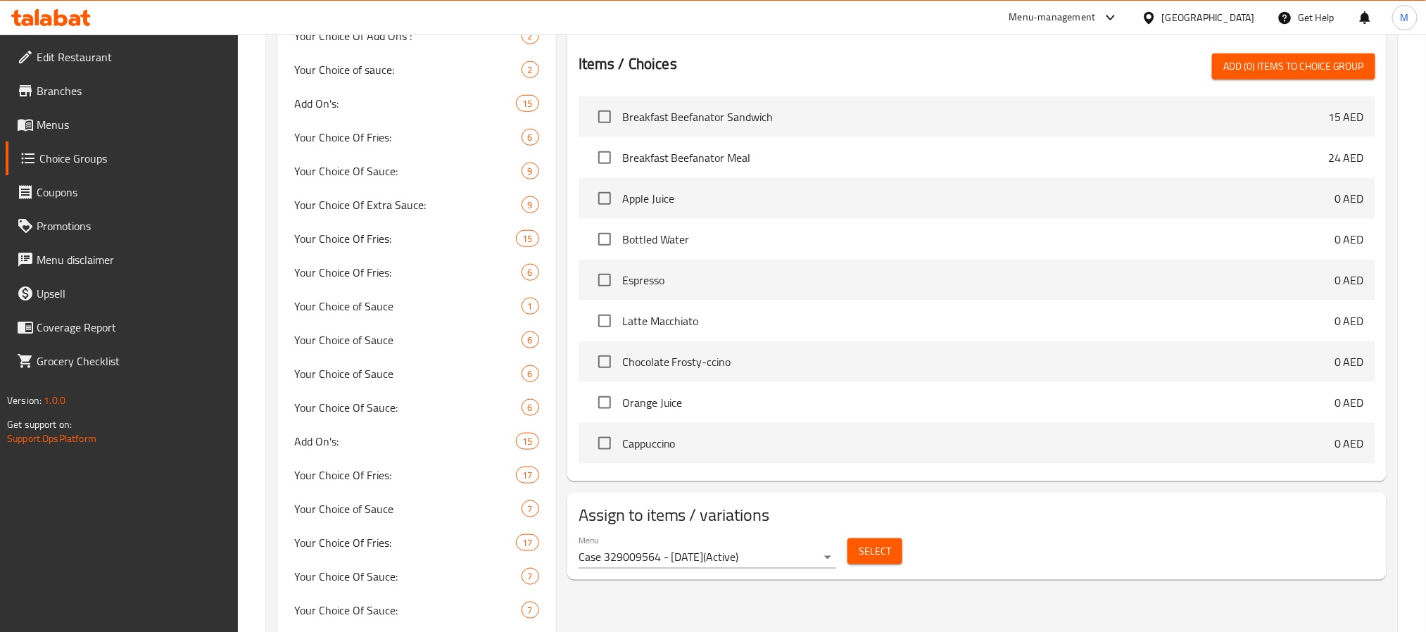
scroll to position [739, 0]
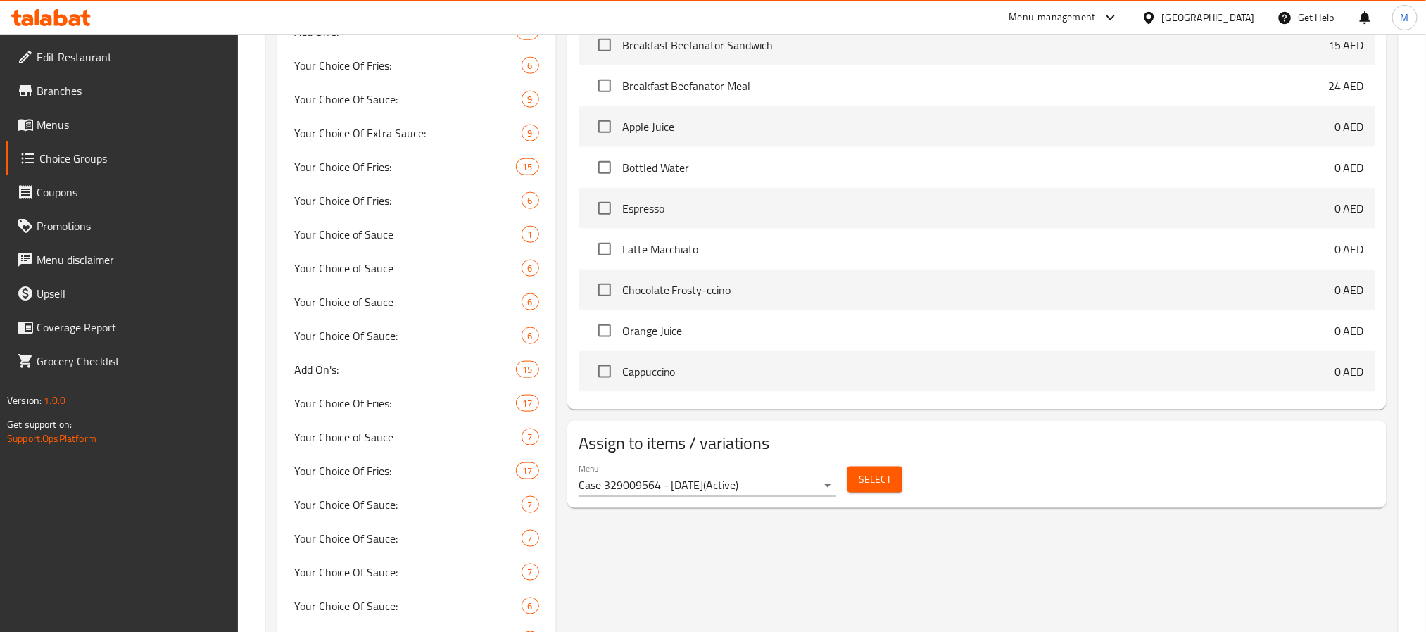
click at [879, 493] on button "Select" at bounding box center [875, 480] width 55 height 26
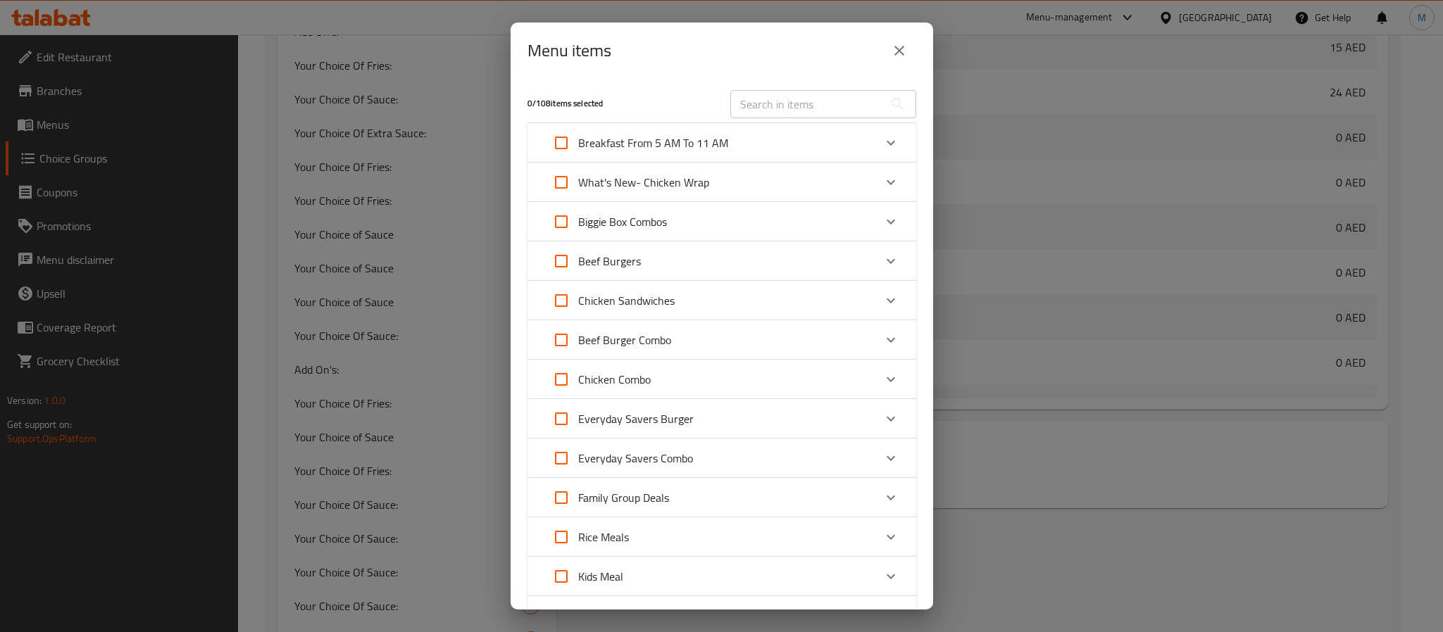
click at [898, 53] on icon "close" at bounding box center [899, 50] width 17 height 17
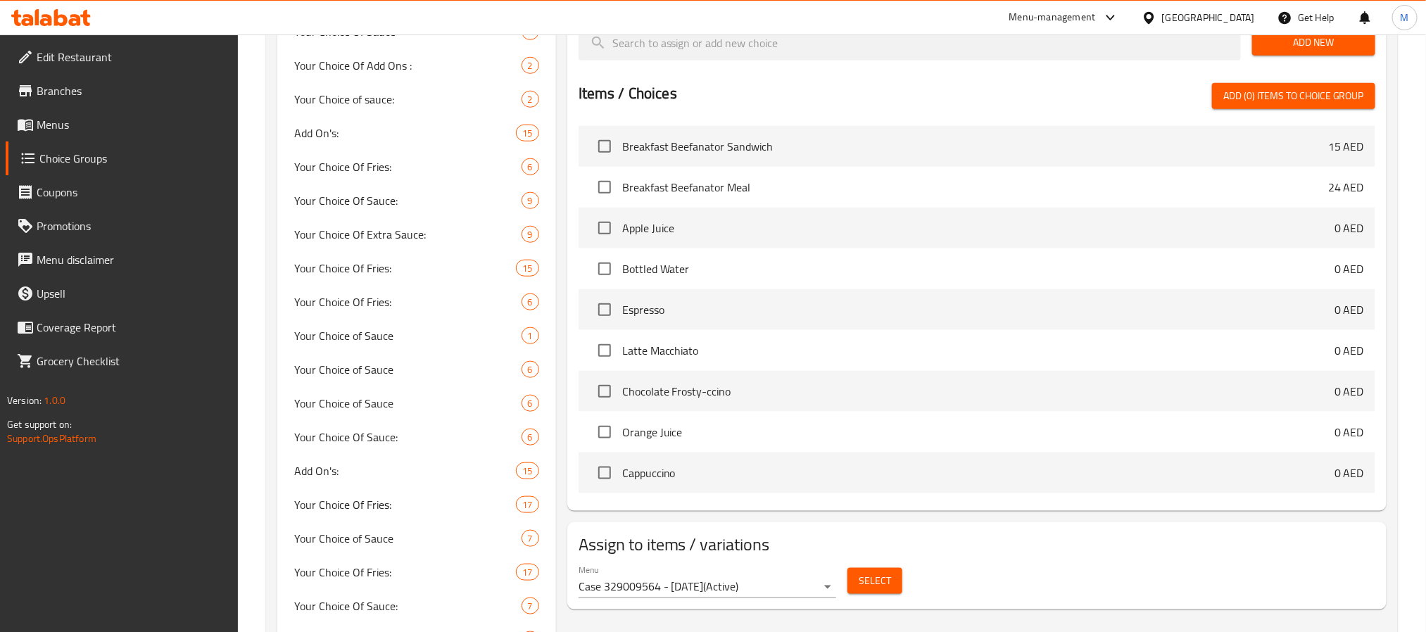
scroll to position [422, 0]
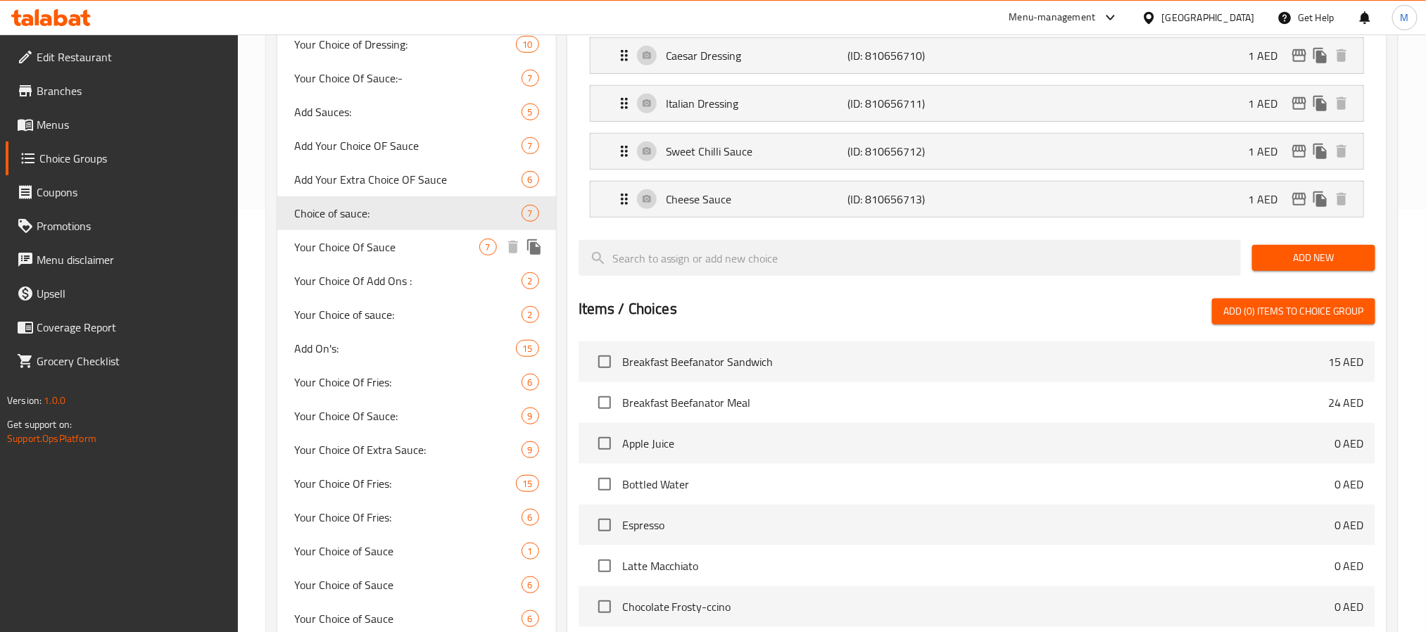
click at [432, 234] on div "Your Choice Of Sauce 7" at bounding box center [416, 247] width 279 height 34
type input "Your Choice Of Sauce"
type input "اختيارك من الصلصة:"
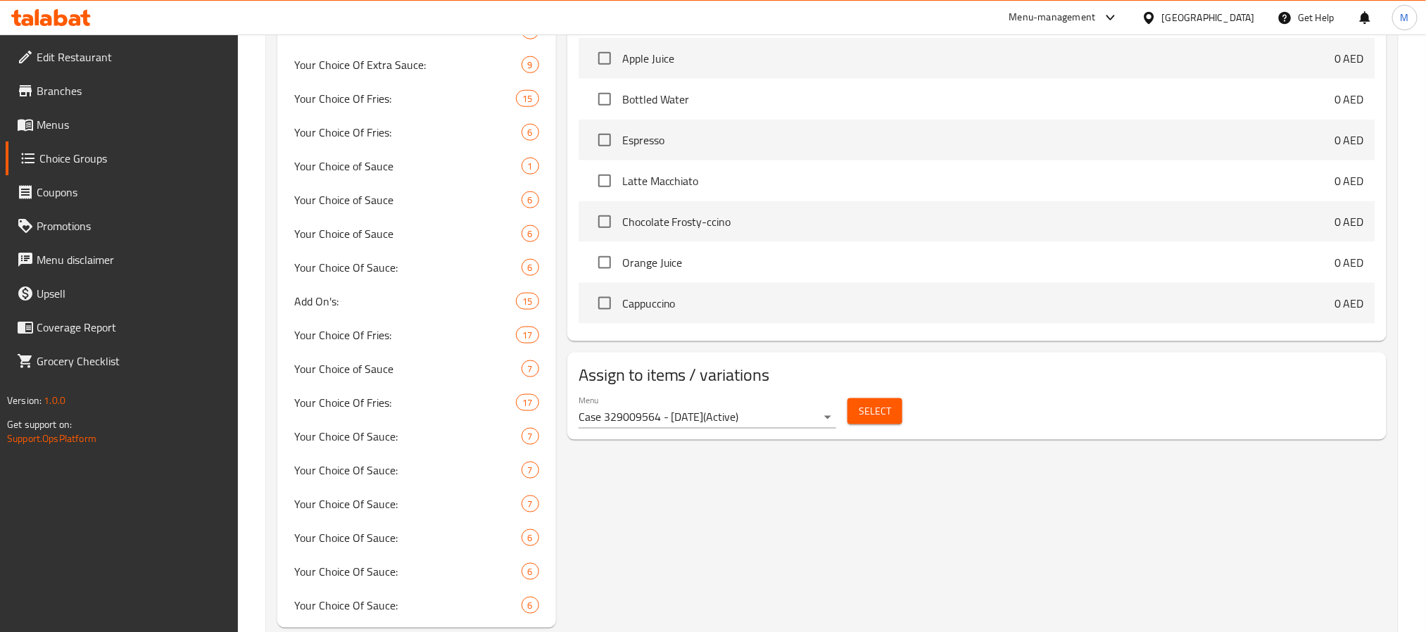
scroll to position [841, 0]
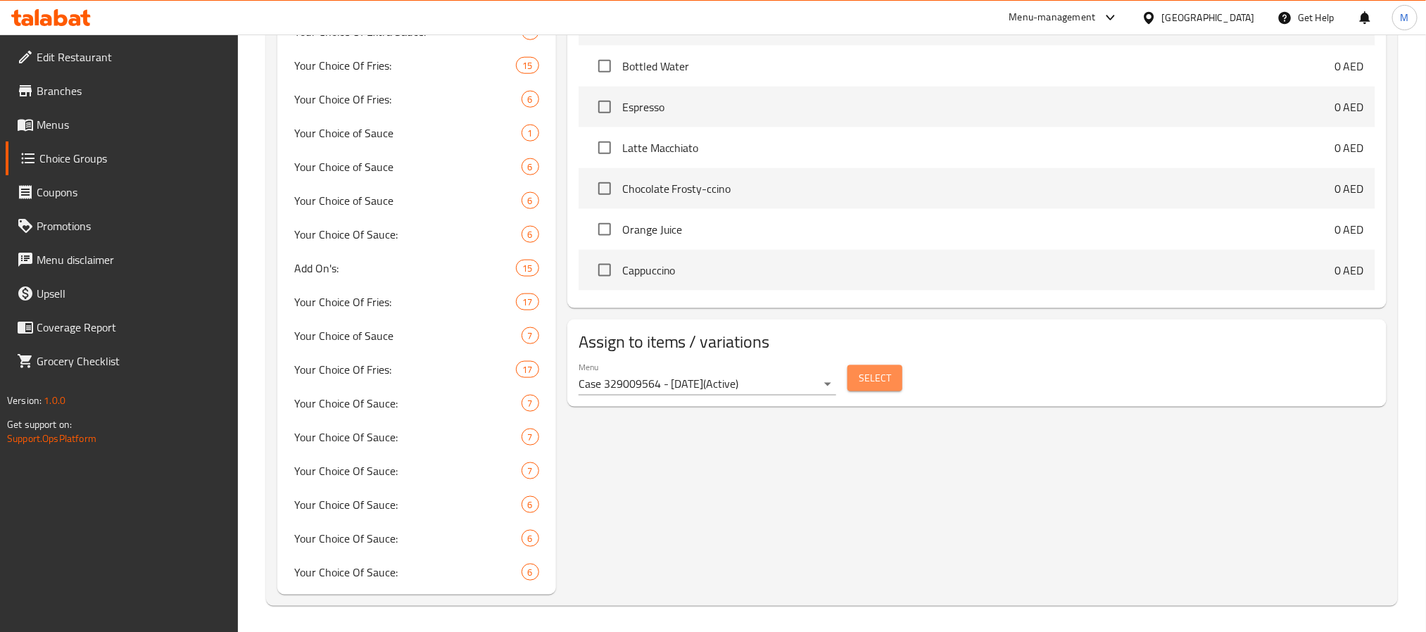
click at [853, 375] on button "Select" at bounding box center [875, 378] width 55 height 26
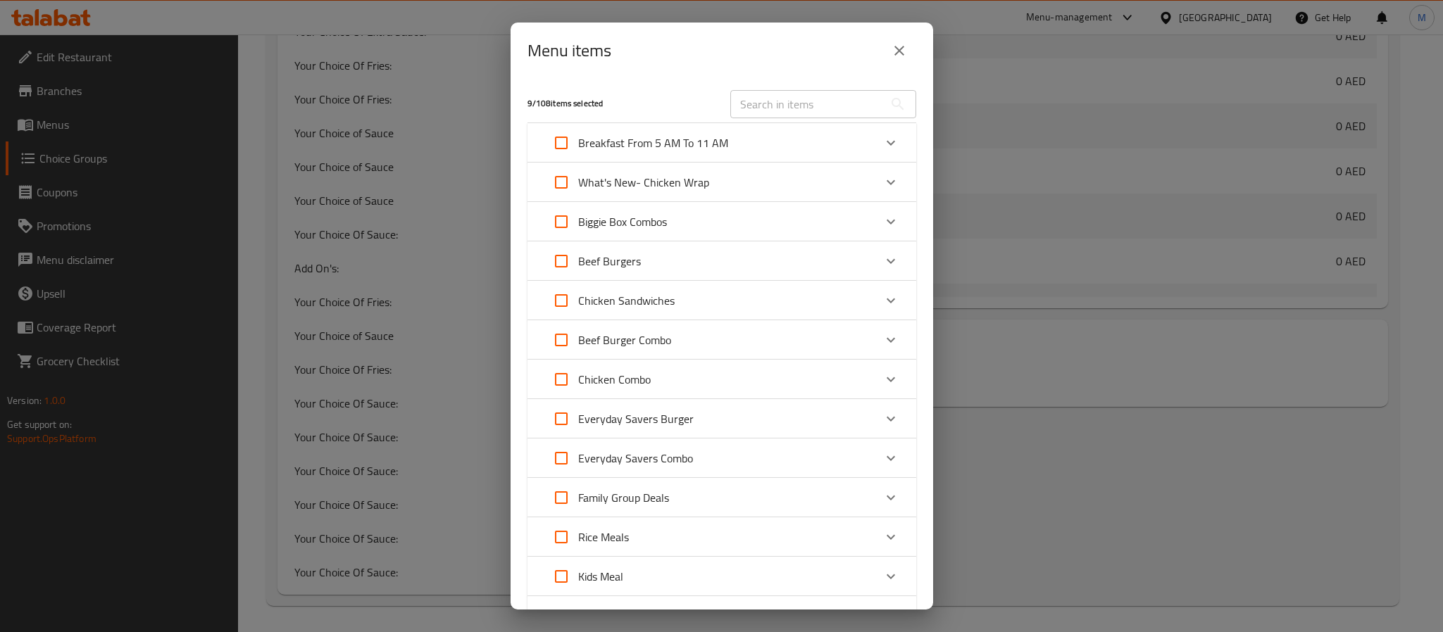
click at [900, 60] on button "close" at bounding box center [899, 51] width 34 height 34
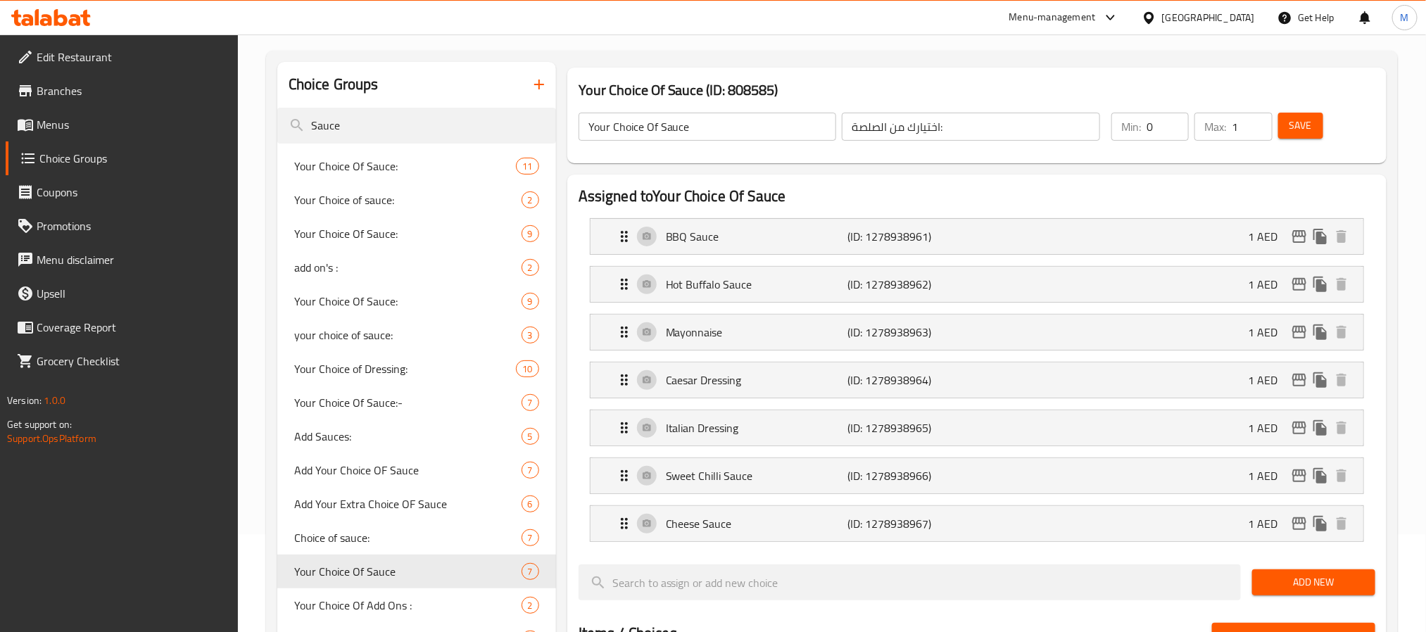
scroll to position [0, 0]
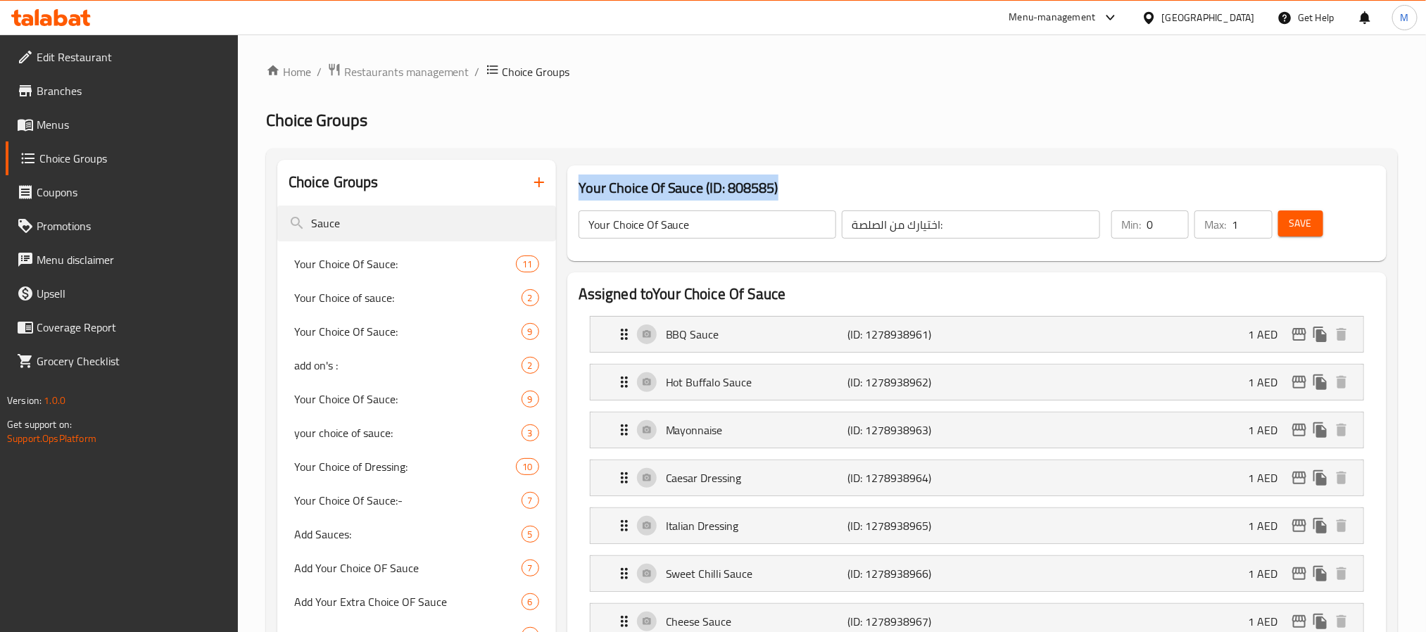
drag, startPoint x: 786, startPoint y: 182, endPoint x: 581, endPoint y: 192, distance: 205.1
click at [579, 190] on h3 "Your Choice Of Sauce (ID: 808585)" at bounding box center [977, 188] width 797 height 23
copy h3 "Your Choice Of Sauce (ID: 808585)"
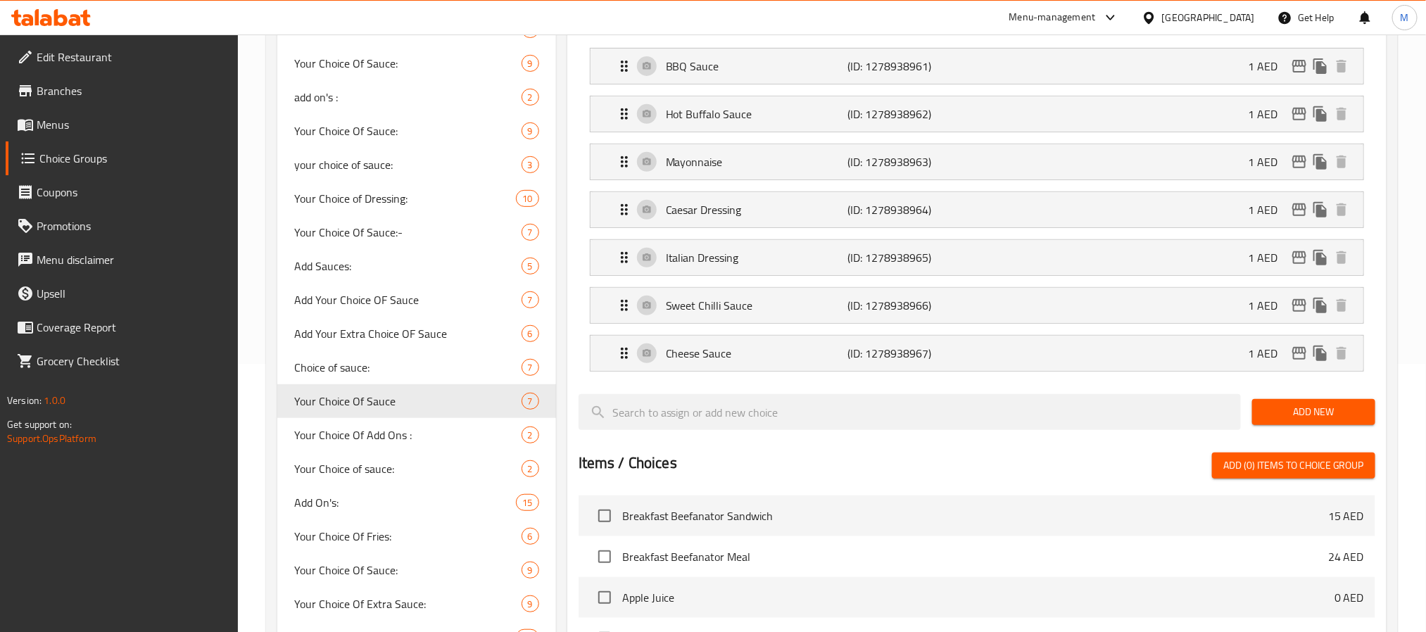
scroll to position [211, 0]
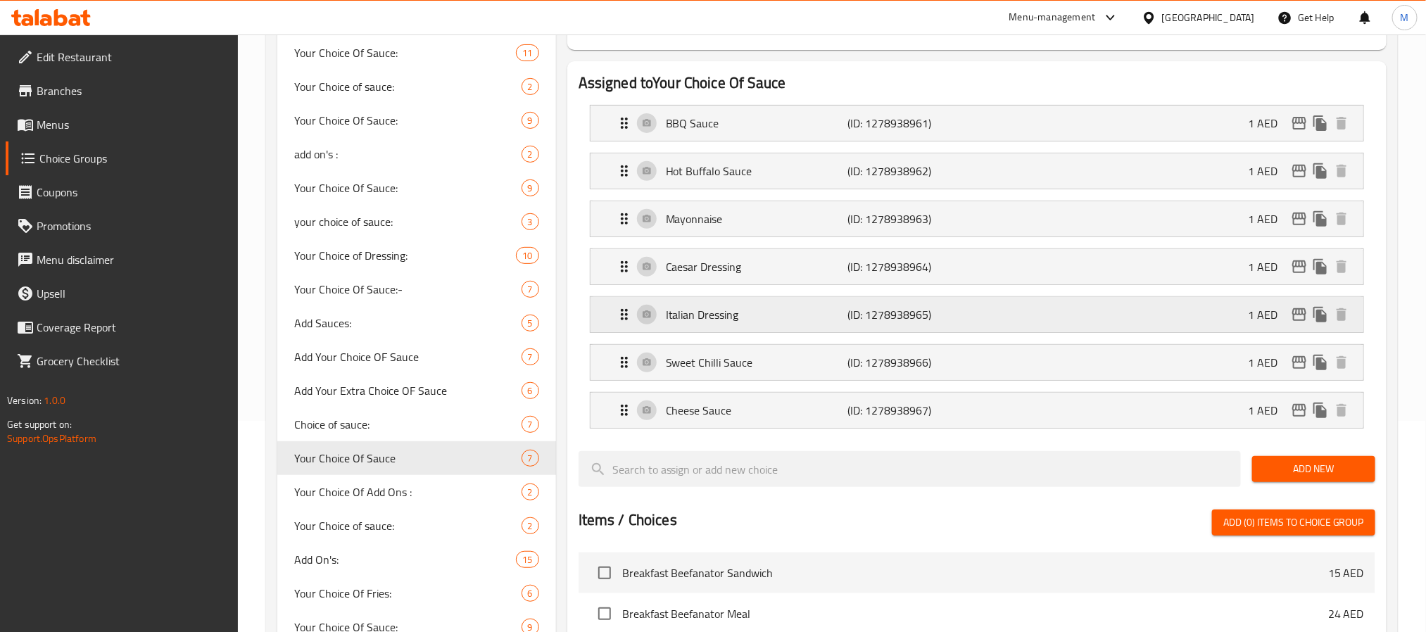
click at [736, 323] on p "Italian Dressing" at bounding box center [757, 314] width 182 height 17
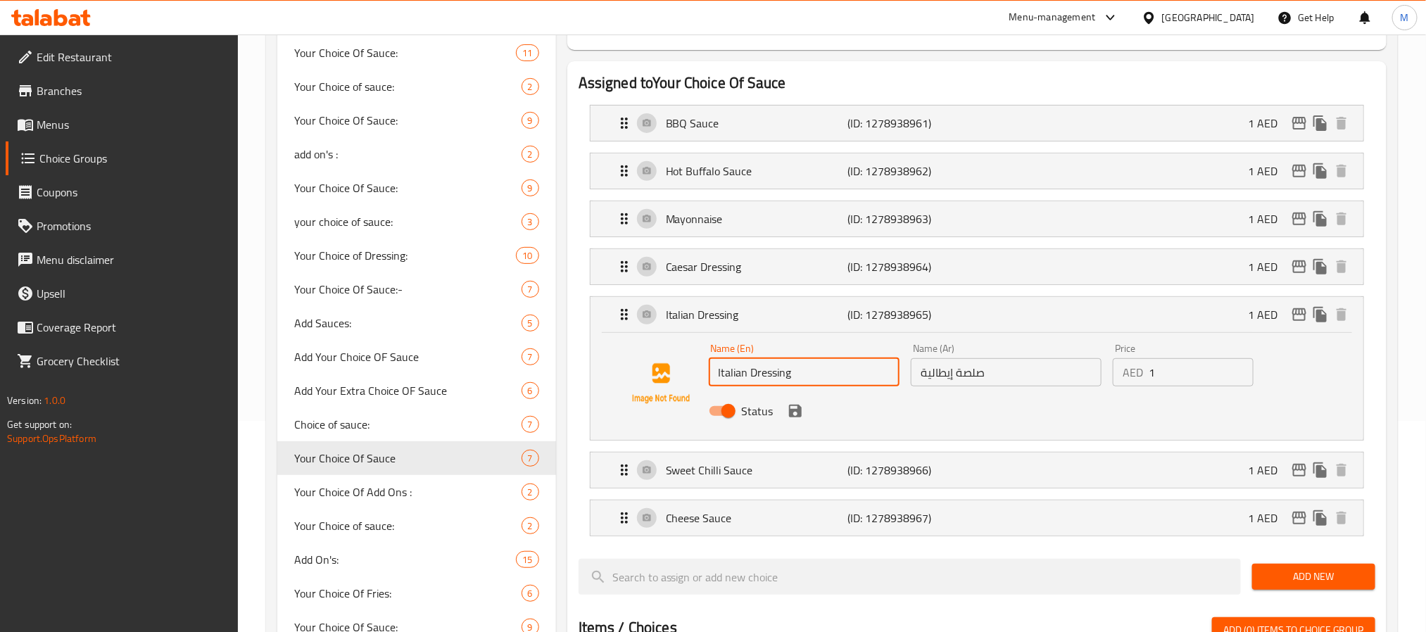
click at [777, 377] on input "Italian Dressing" at bounding box center [804, 372] width 191 height 28
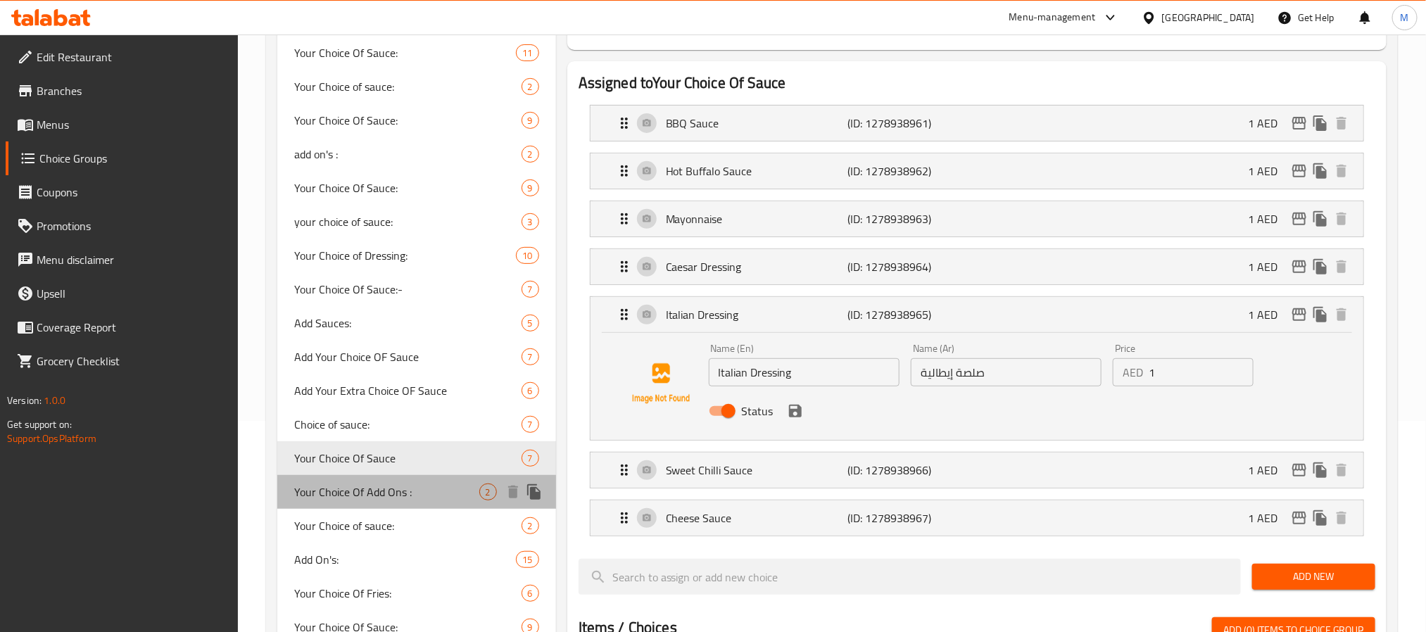
click at [402, 501] on span "Your Choice Of Add Ons :" at bounding box center [386, 492] width 185 height 17
type input "Your Choice Of Add Ons :"
type input "اختيارك من الاضافات :"
type input "0"
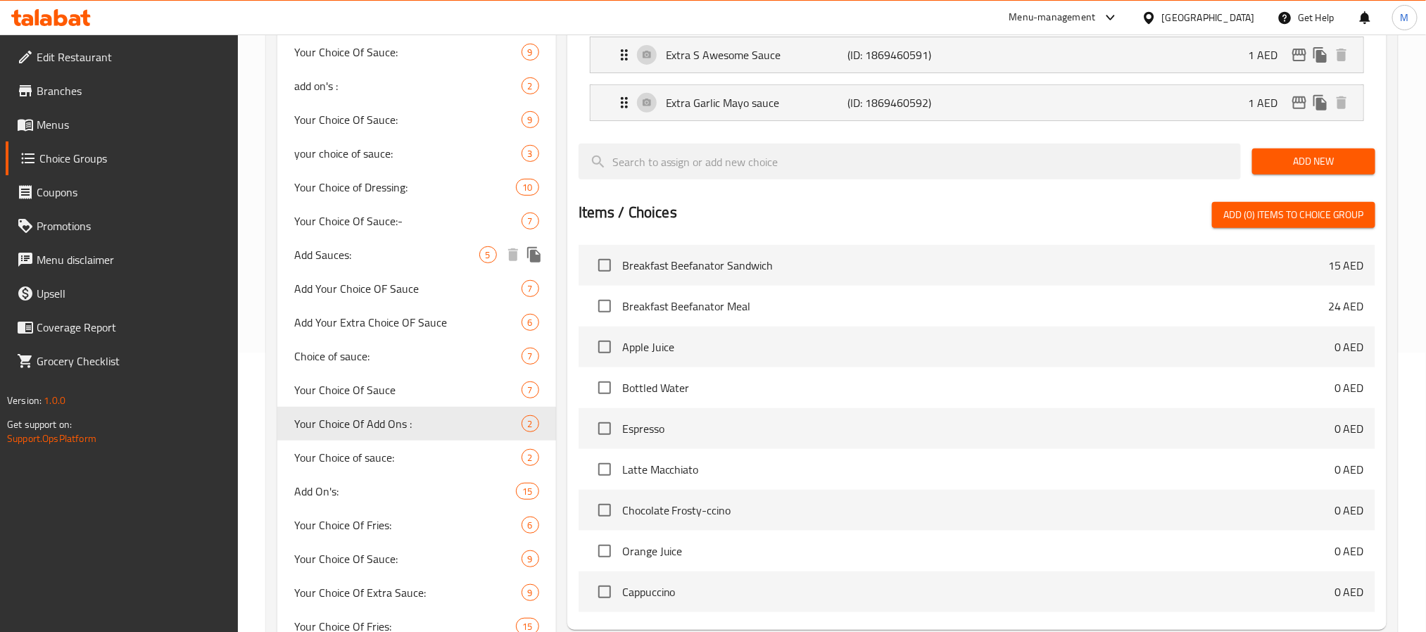
scroll to position [317, 0]
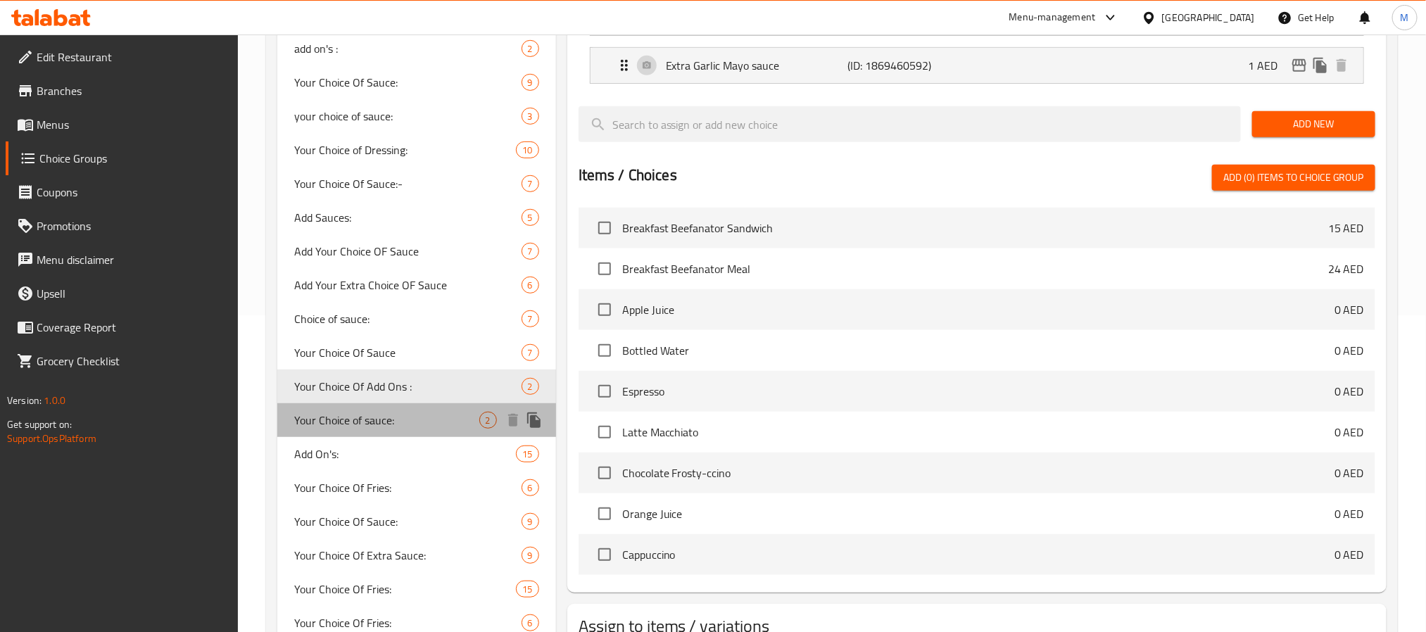
click at [406, 404] on div "Your Choice of sauce: 2" at bounding box center [416, 420] width 279 height 34
type input "Your Choice of sauce:"
type input "اختيارك من:"
type input "1"
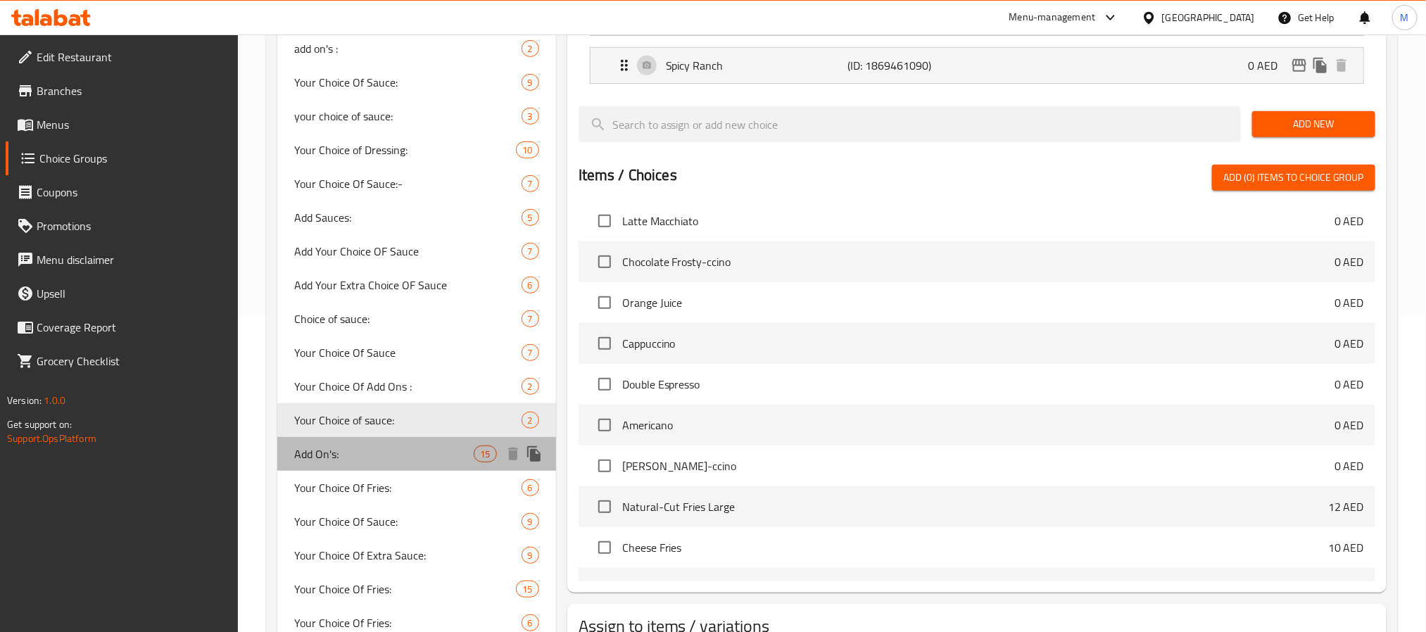
click at [359, 441] on div "Add On's: 15" at bounding box center [416, 454] width 279 height 34
type input "Add On's:"
type input "الإضافات:"
type input "0"
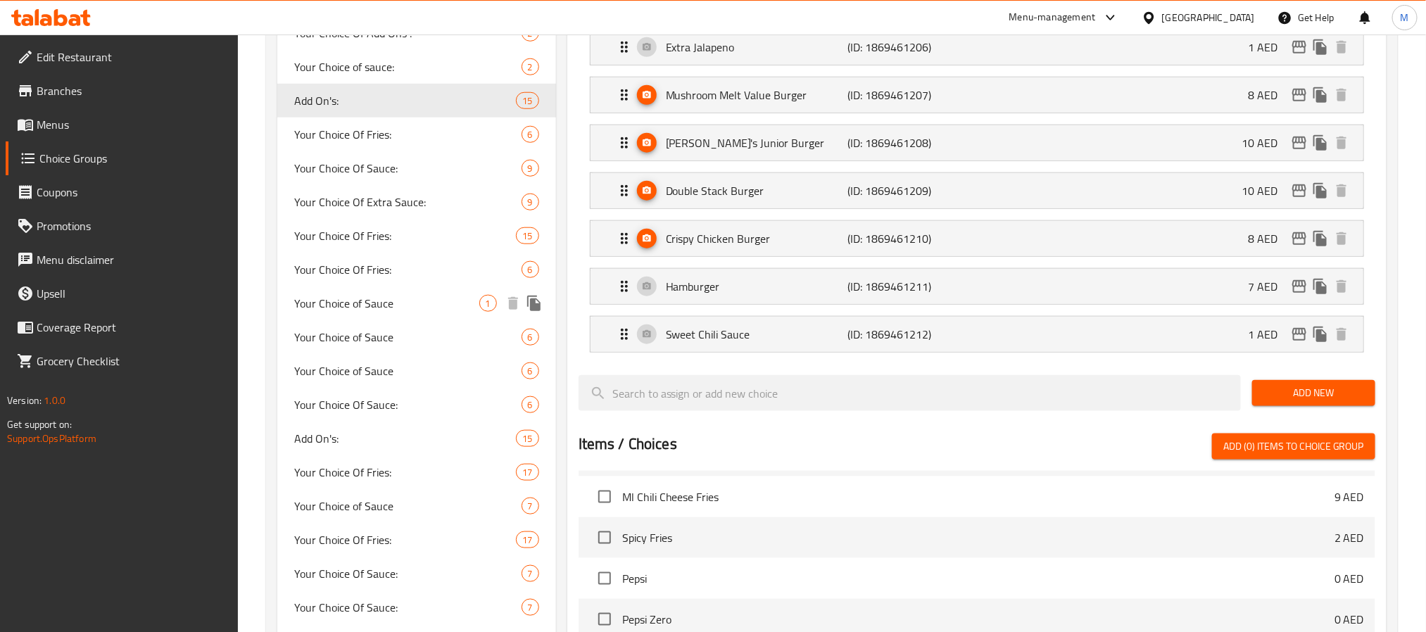
scroll to position [634, 0]
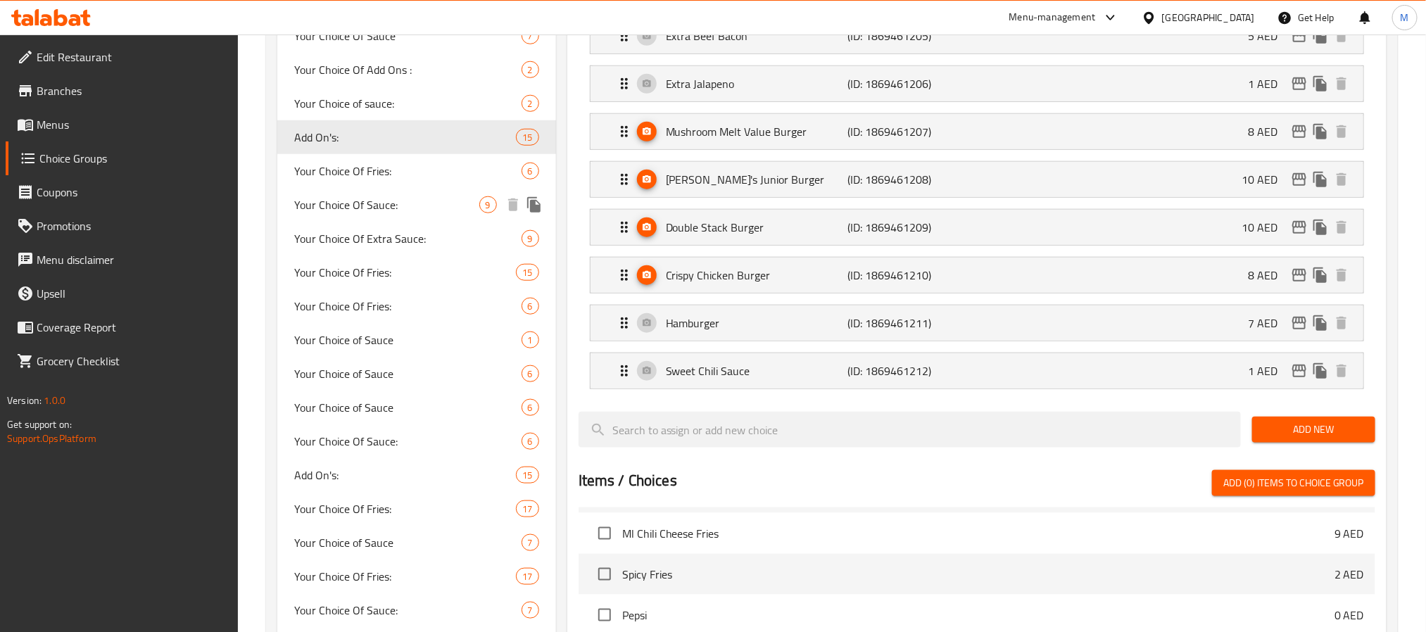
click at [398, 203] on span "Your Choice Of Sauce:" at bounding box center [386, 204] width 185 height 17
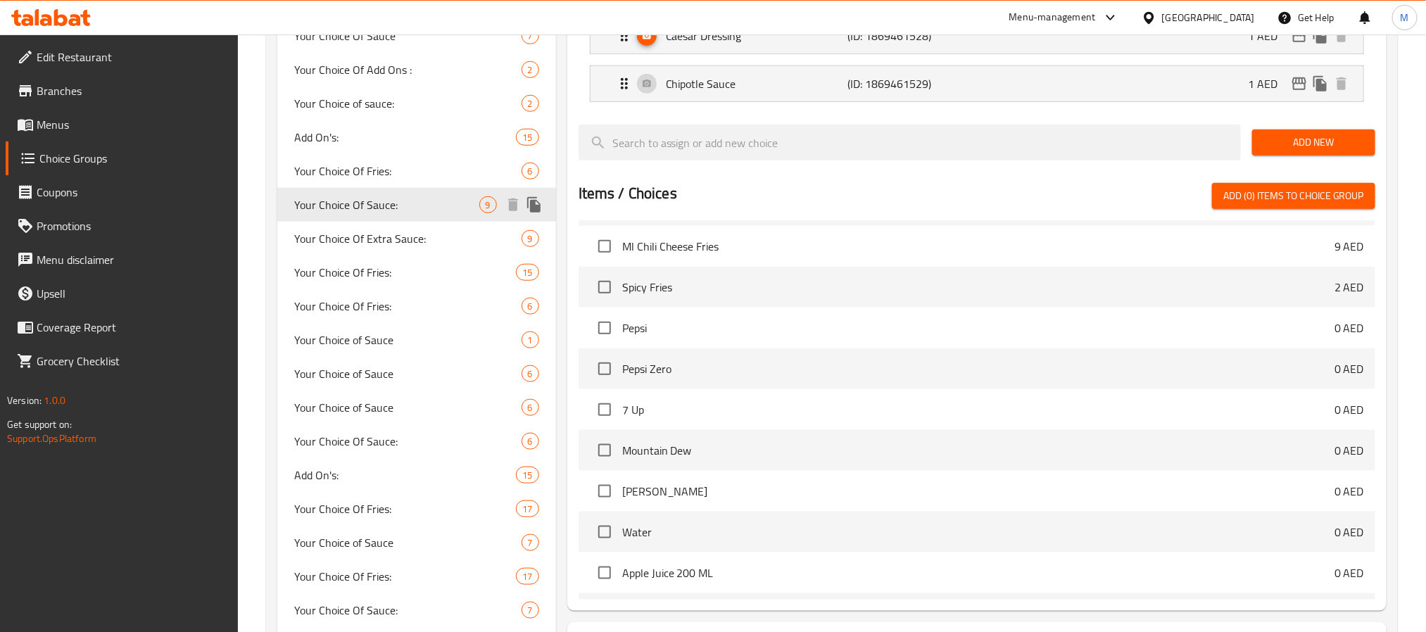
type input "Your Choice Of Sauce:"
type input "اختيارك من الصلصة:"
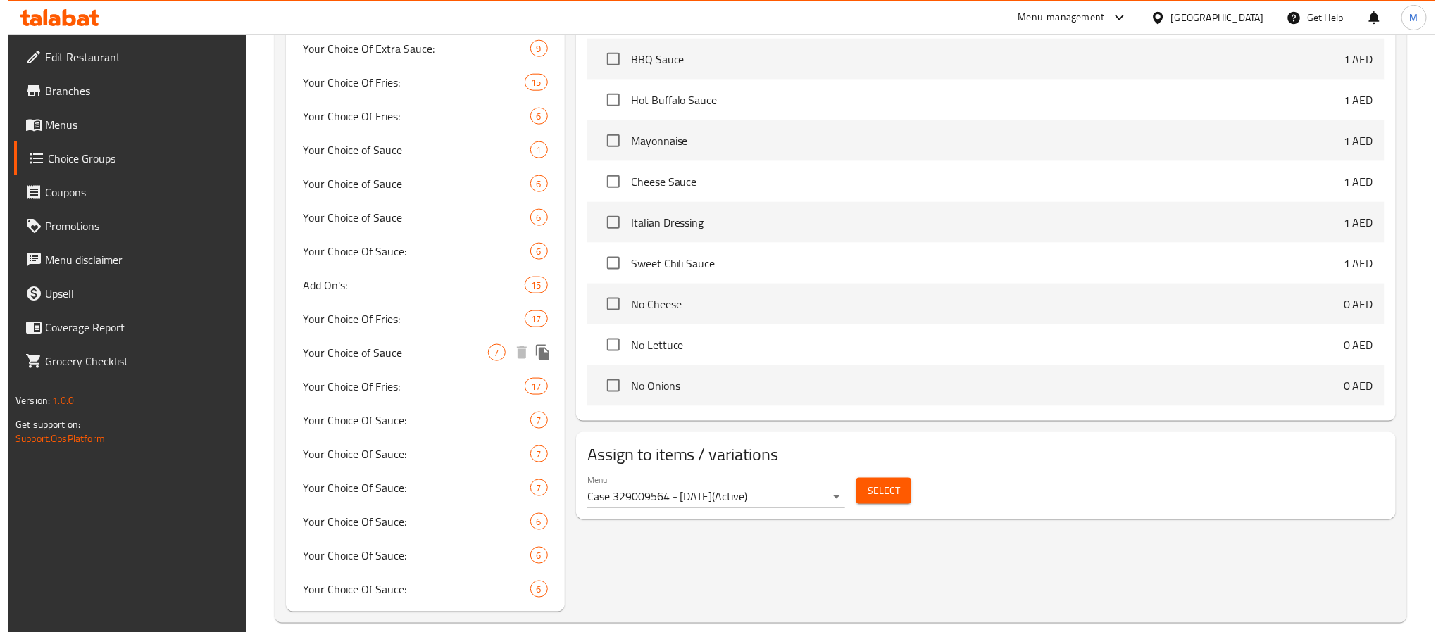
scroll to position [841, 0]
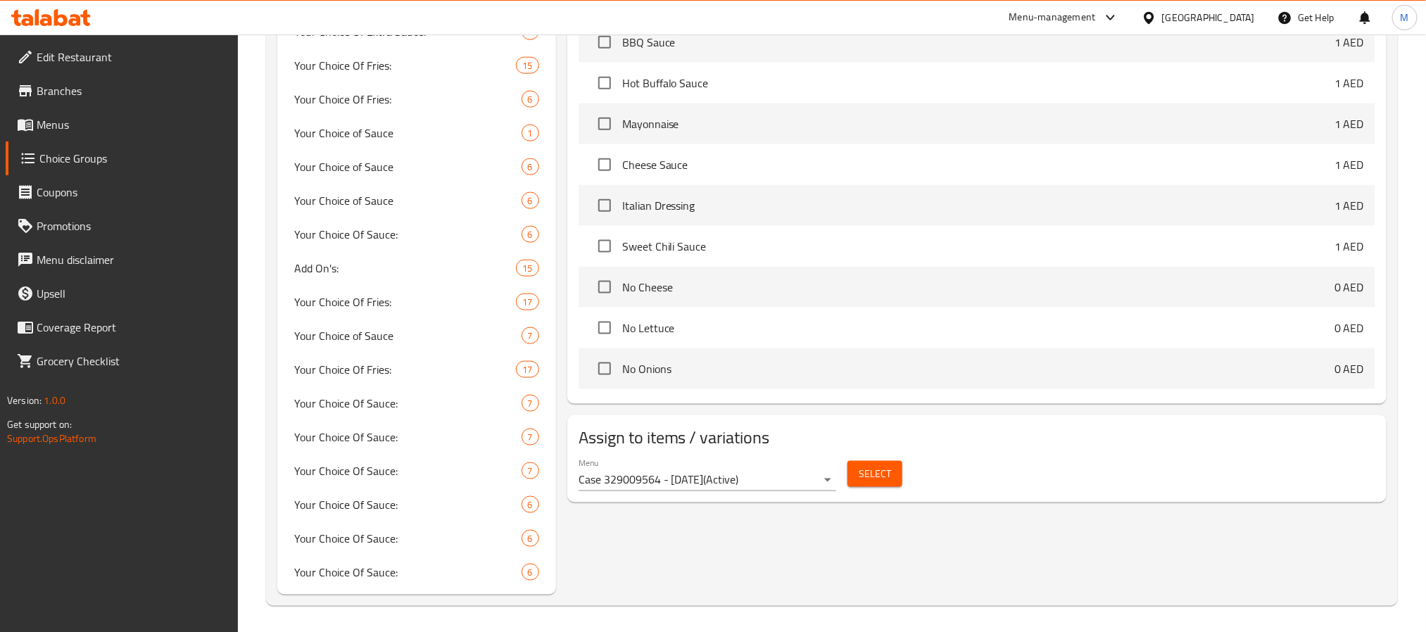
click at [877, 483] on span "Select" at bounding box center [875, 474] width 32 height 18
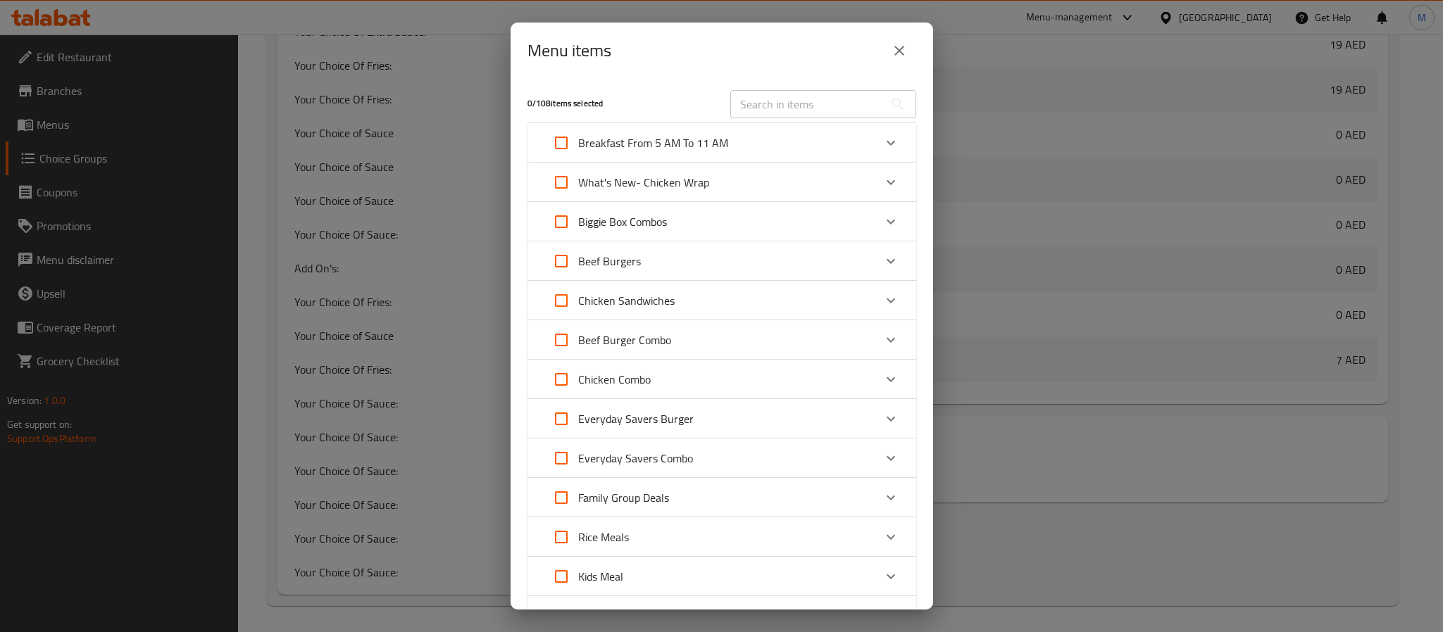
scroll to position [10109, 0]
click at [900, 51] on icon "close" at bounding box center [899, 51] width 10 height 10
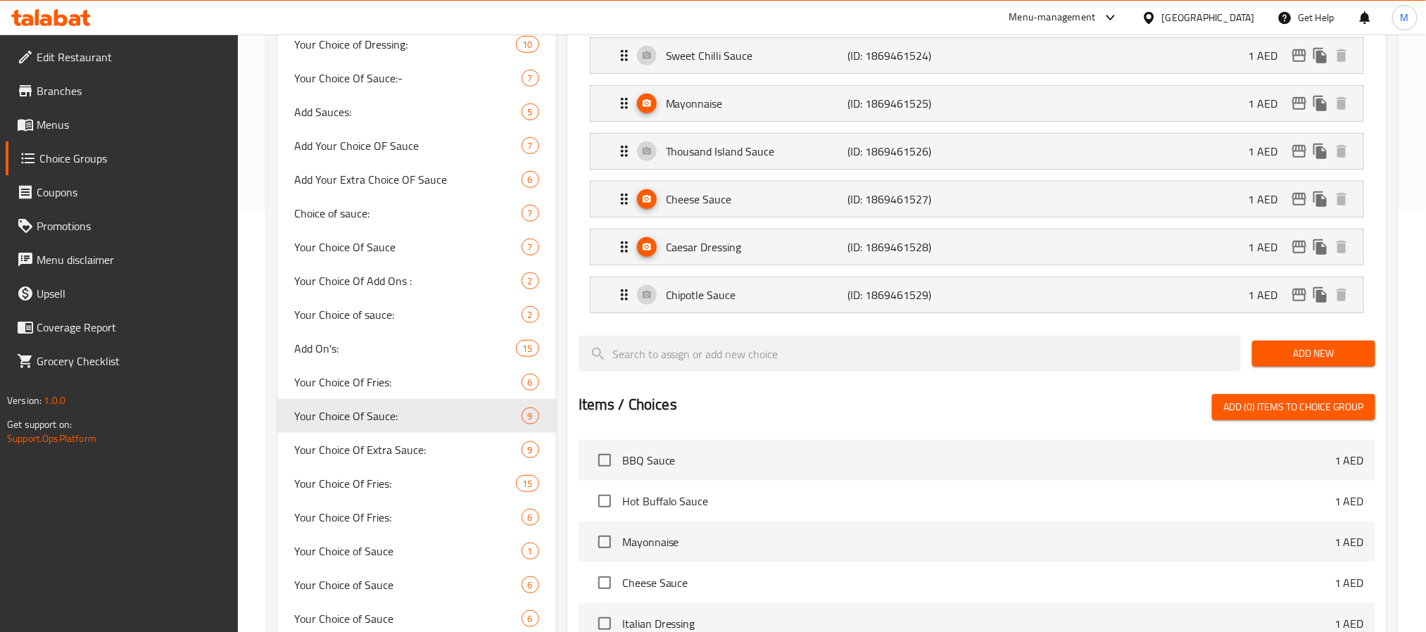
scroll to position [528, 0]
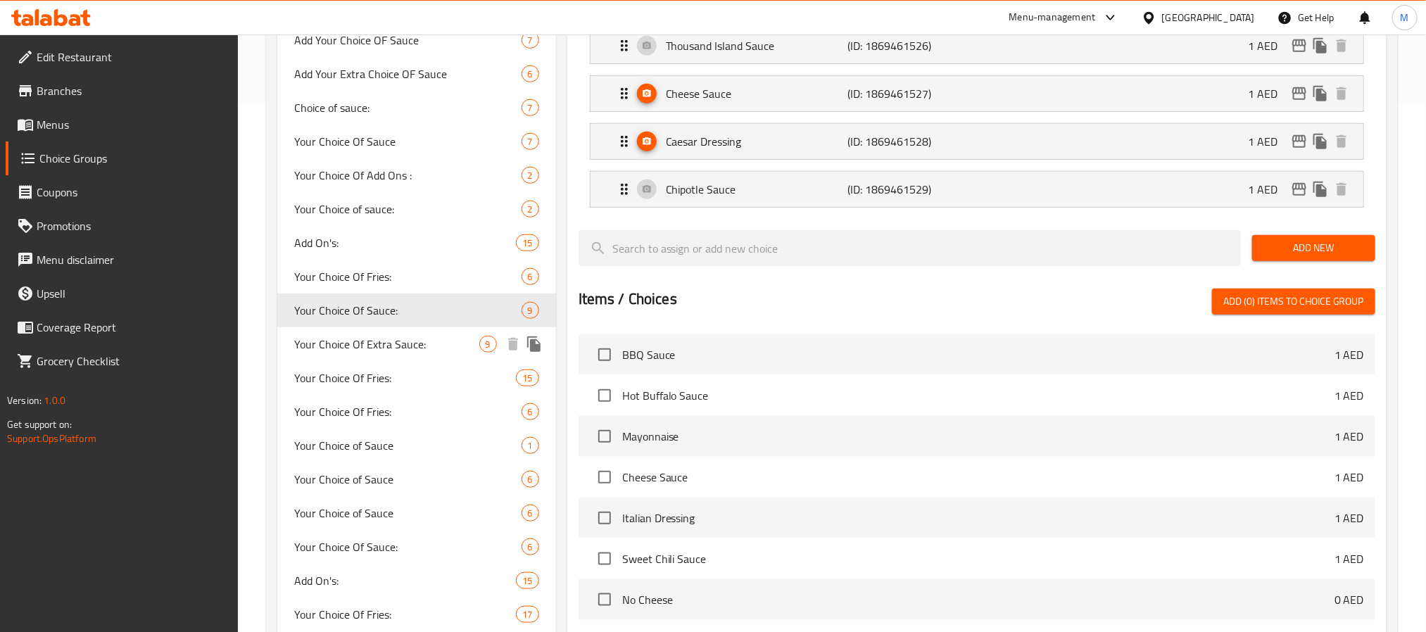
click at [444, 334] on div "Your Choice Of Extra Sauce: 9" at bounding box center [416, 344] width 279 height 34
type input "Your Choice Of Extra Sauce:"
type input "اختيارك من الصلصة الاضافية:"
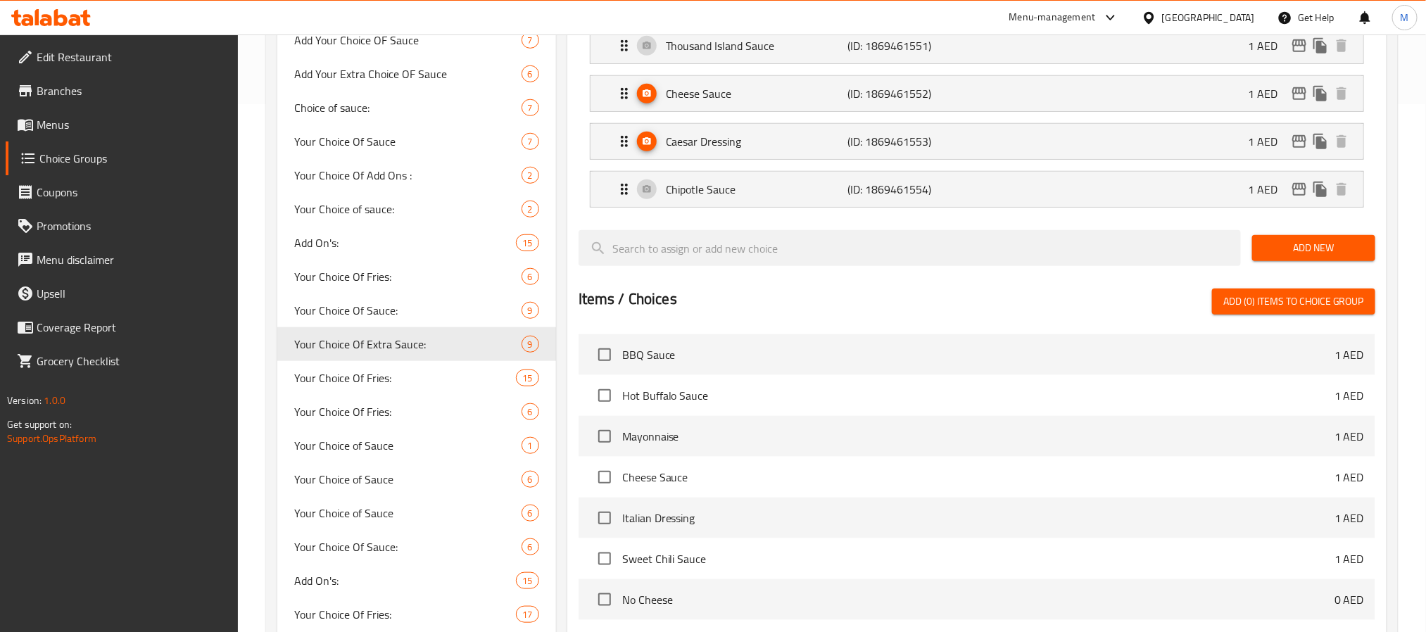
click at [571, 315] on div "Assigned to Your Choice Of Extra Sauce: BBQ Sauce (ID: 1869461546) 1 AED Name (…" at bounding box center [976, 230] width 819 height 972
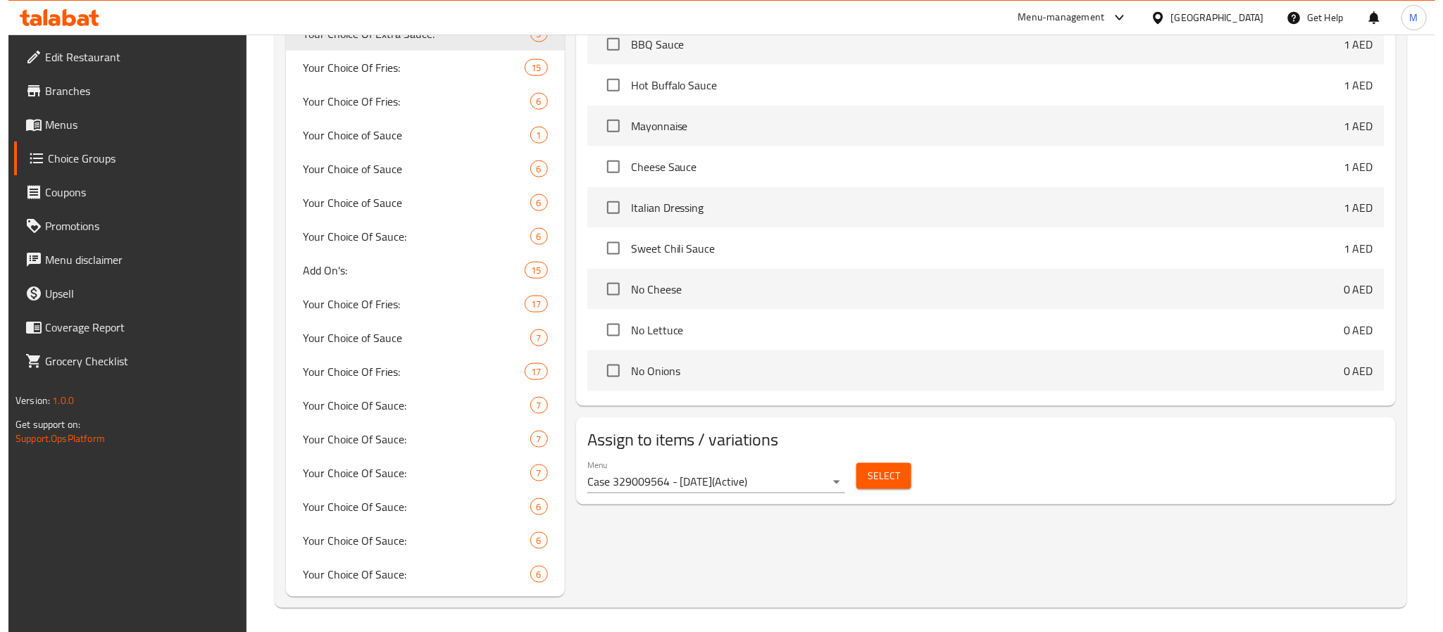
scroll to position [841, 0]
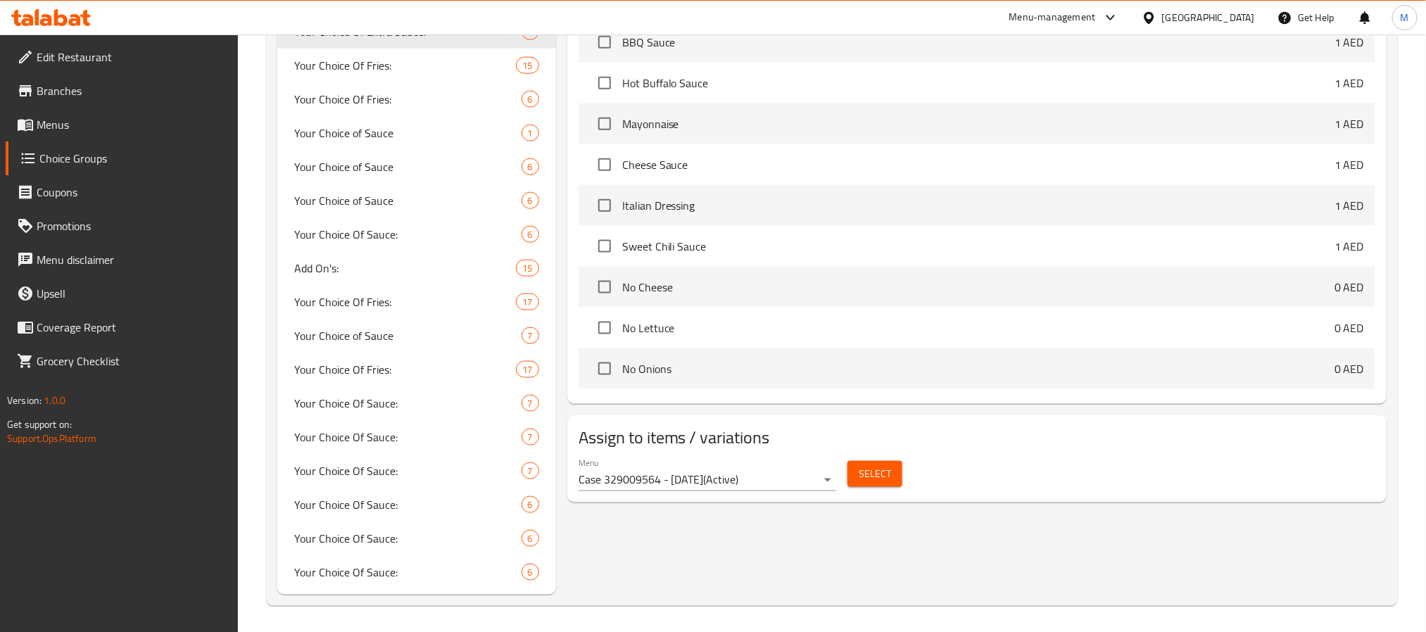
click at [869, 482] on span "Select" at bounding box center [875, 474] width 32 height 18
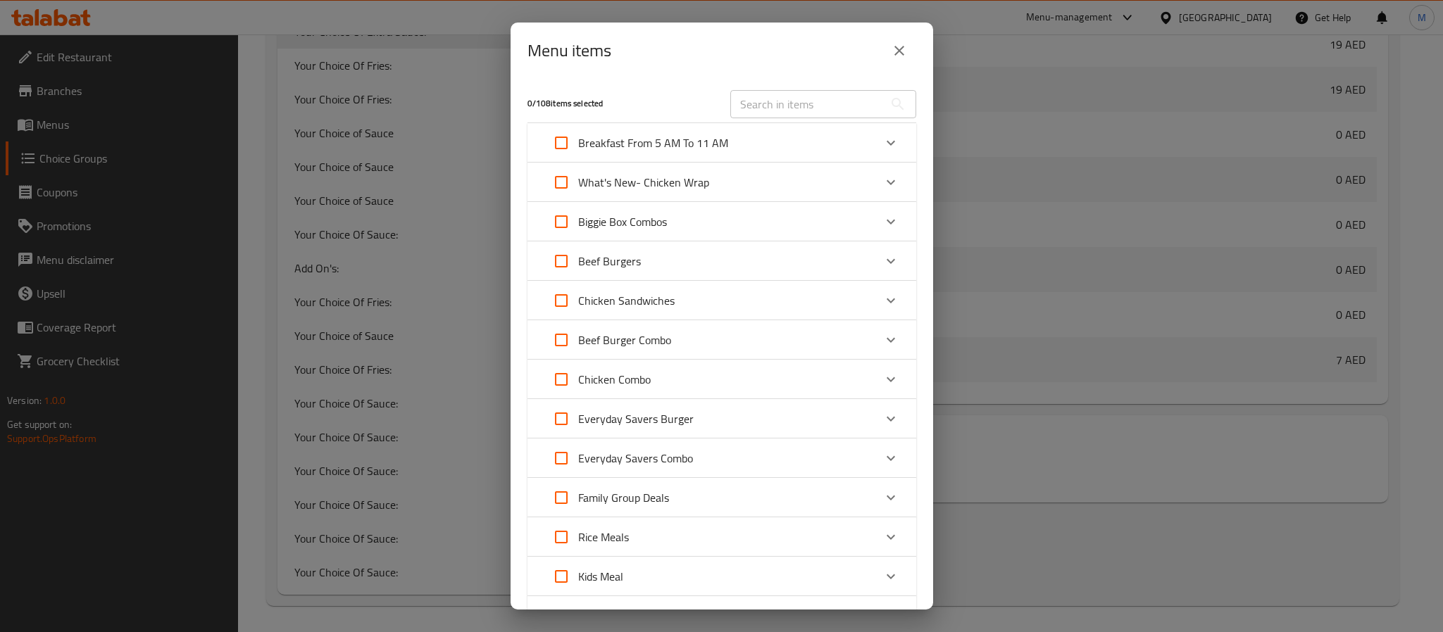
scroll to position [10109, 0]
click at [889, 49] on button "close" at bounding box center [899, 51] width 34 height 34
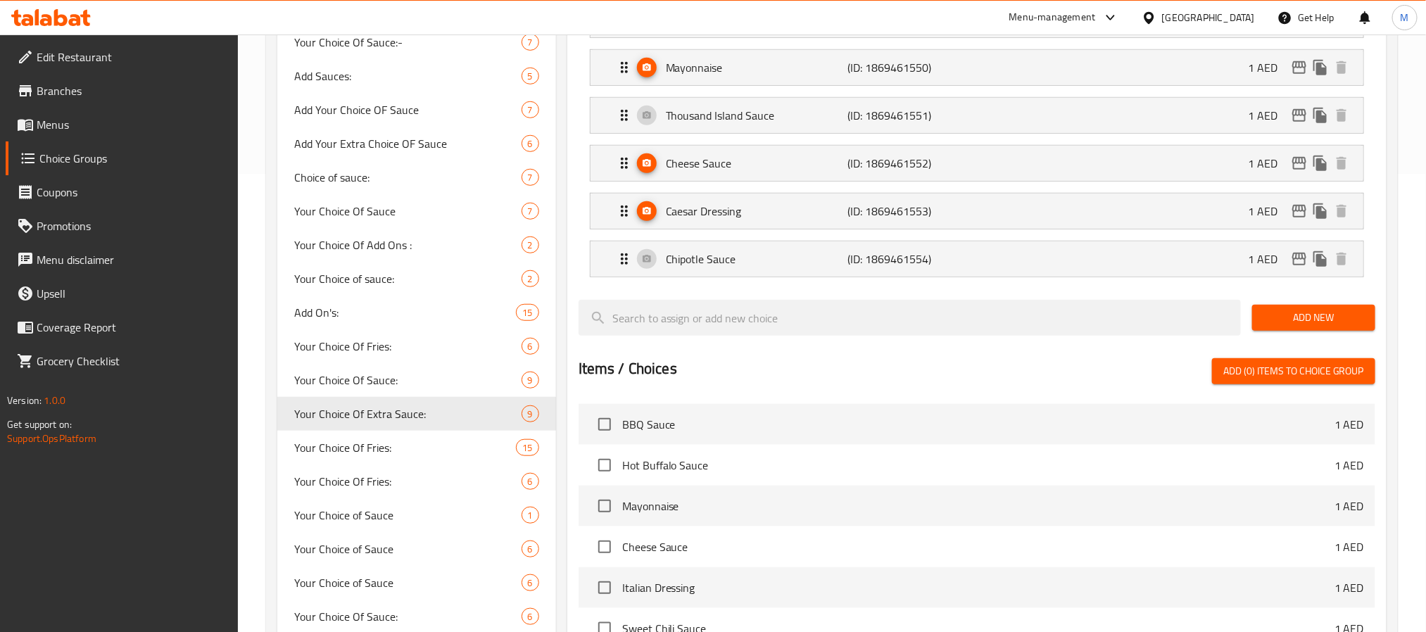
scroll to position [528, 0]
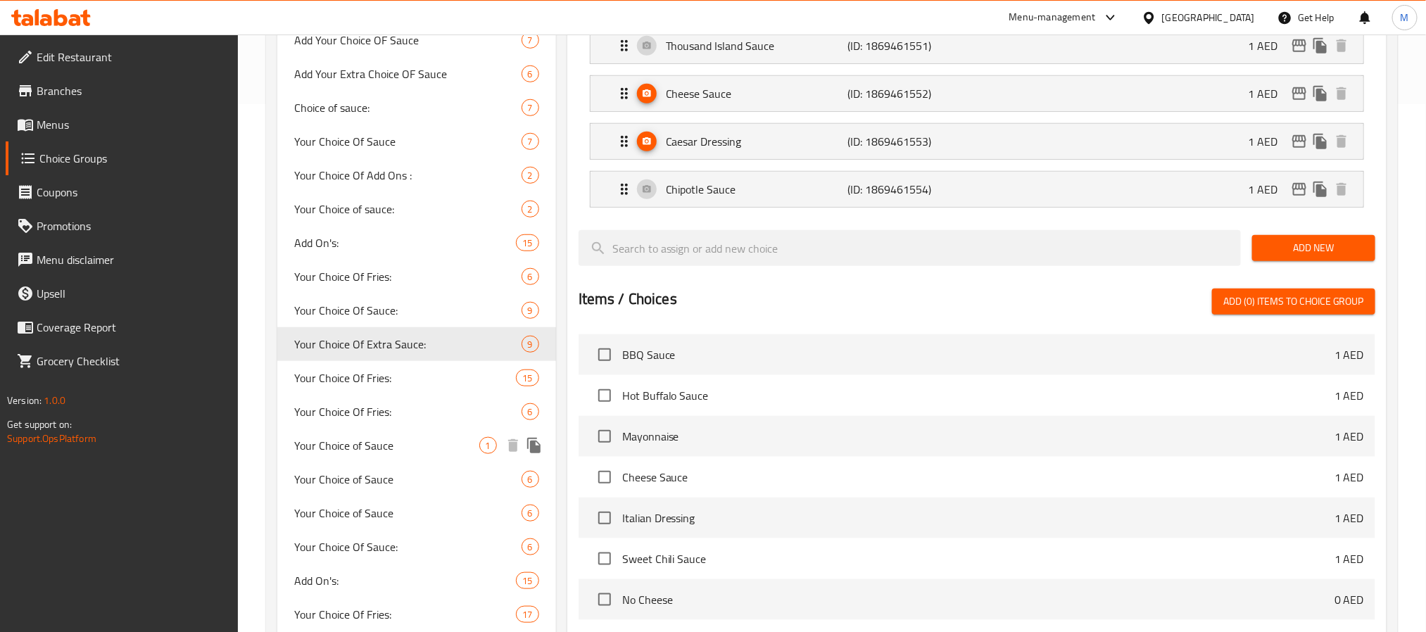
click at [427, 440] on span "Your Choice of Sauce" at bounding box center [386, 445] width 185 height 17
type input "Your Choice of Sauce"
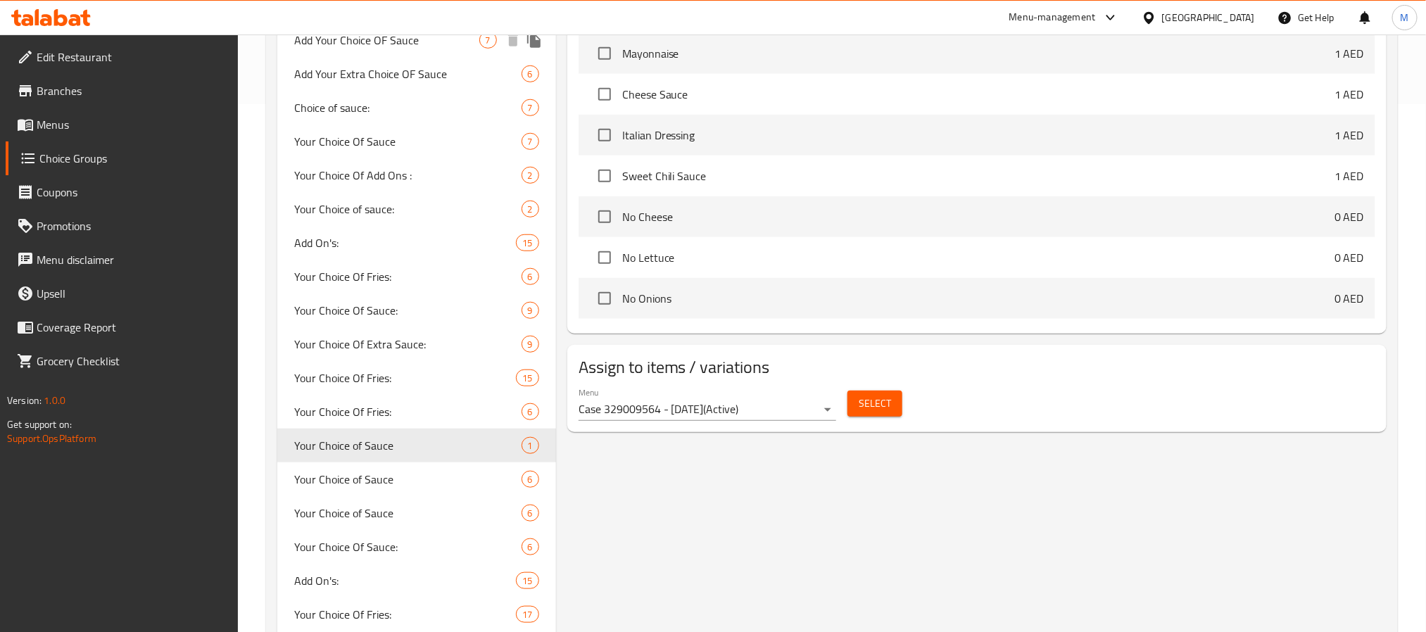
scroll to position [140, 0]
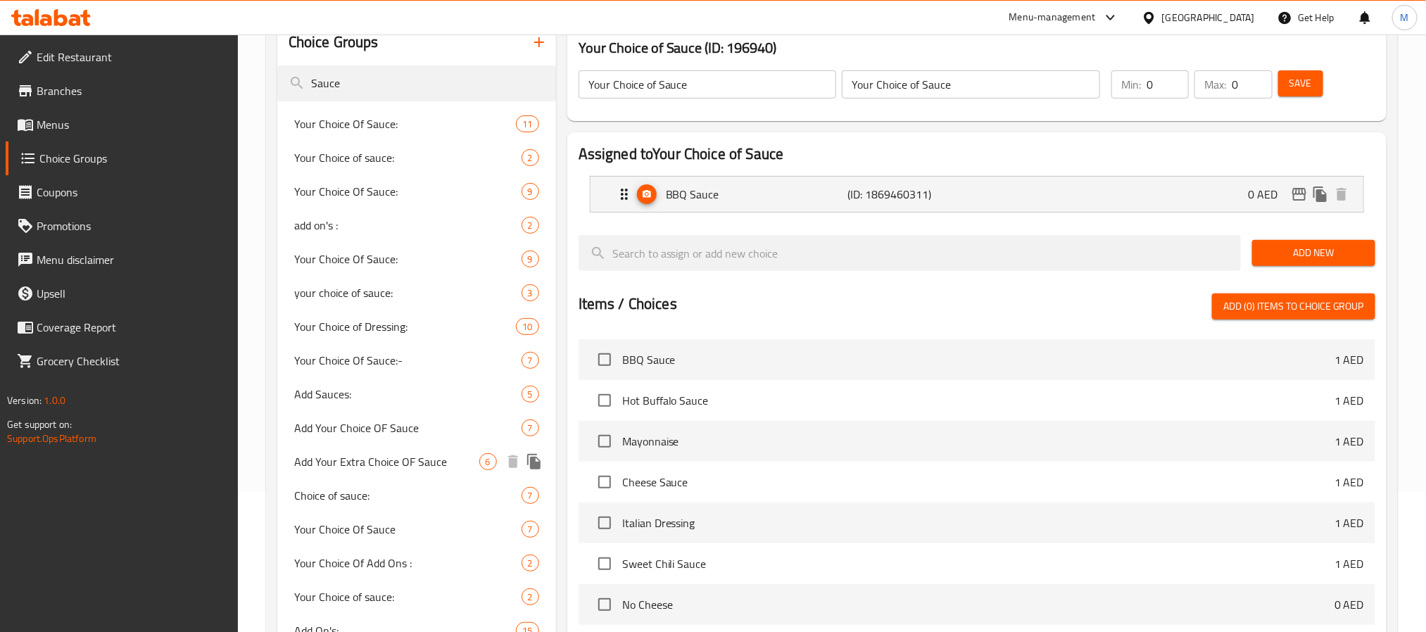
click at [415, 465] on span "Add Your Extra Choice OF Sauce" at bounding box center [386, 461] width 185 height 17
type input "Add Your Extra Choice OF Sauce"
type input "أضف اختيارك الإضافي من الصلصة"
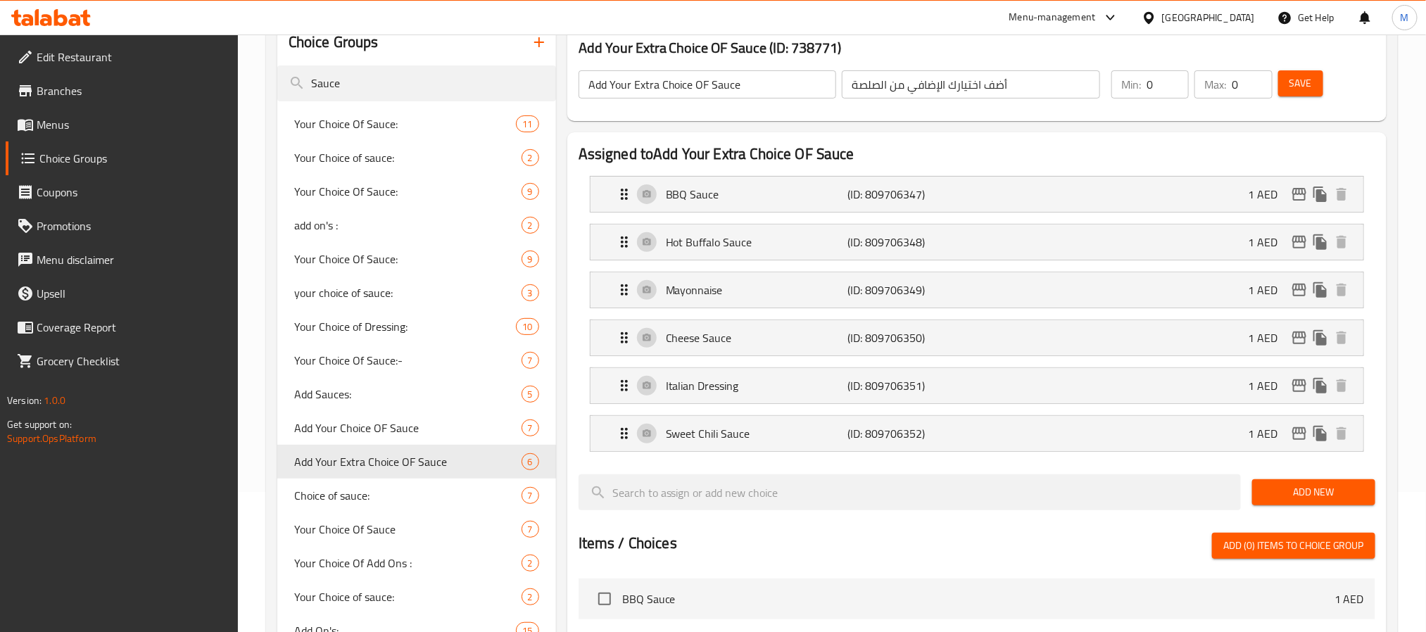
scroll to position [0, 0]
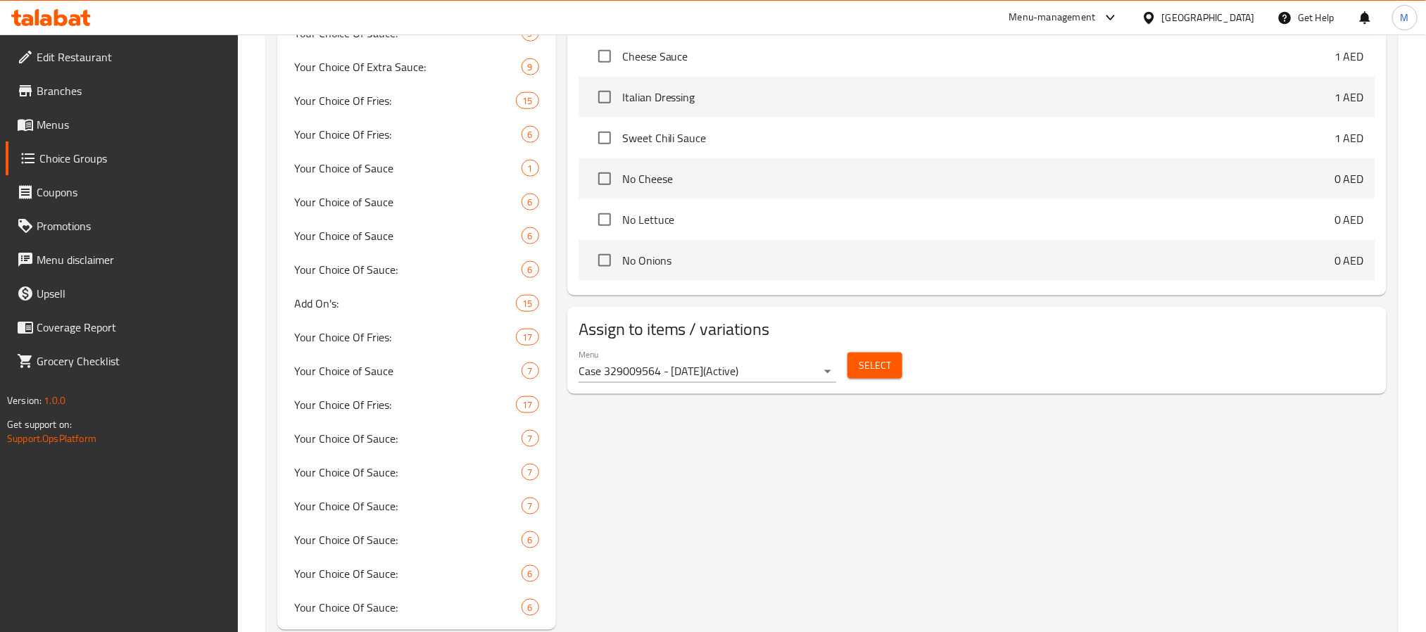
click at [888, 370] on span "Select" at bounding box center [875, 366] width 32 height 18
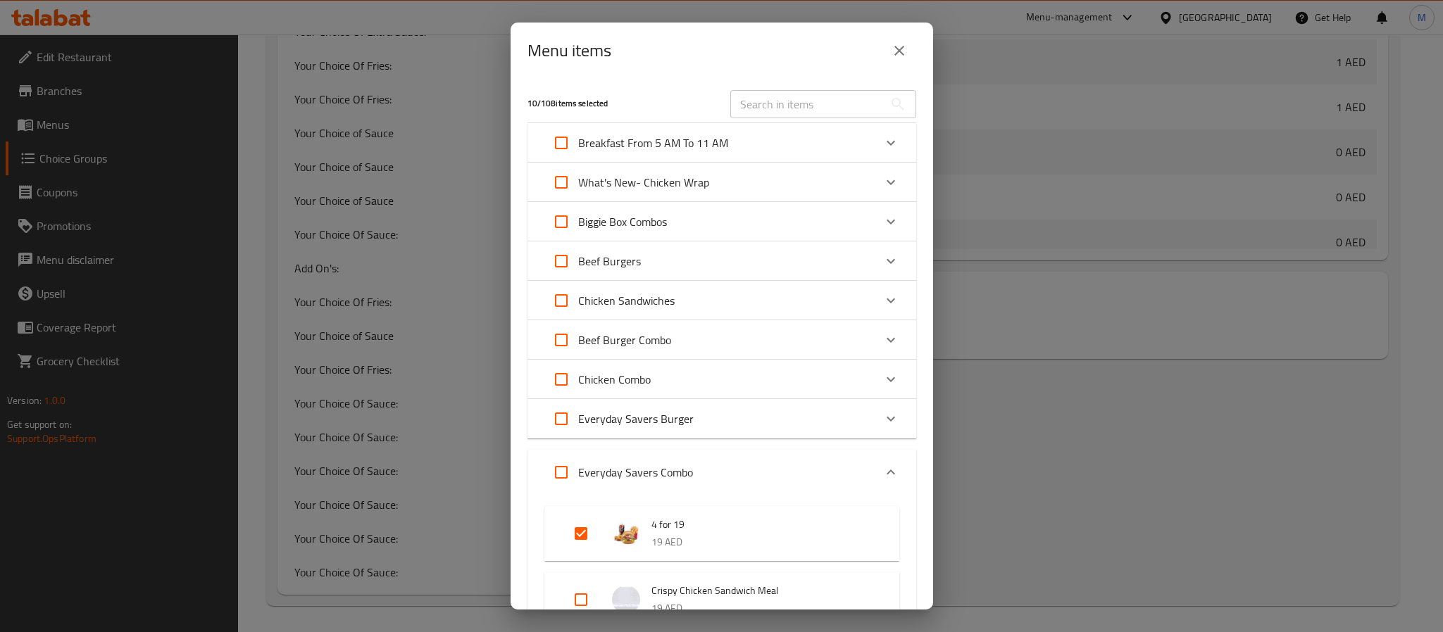
click at [898, 51] on icon "close" at bounding box center [899, 50] width 17 height 17
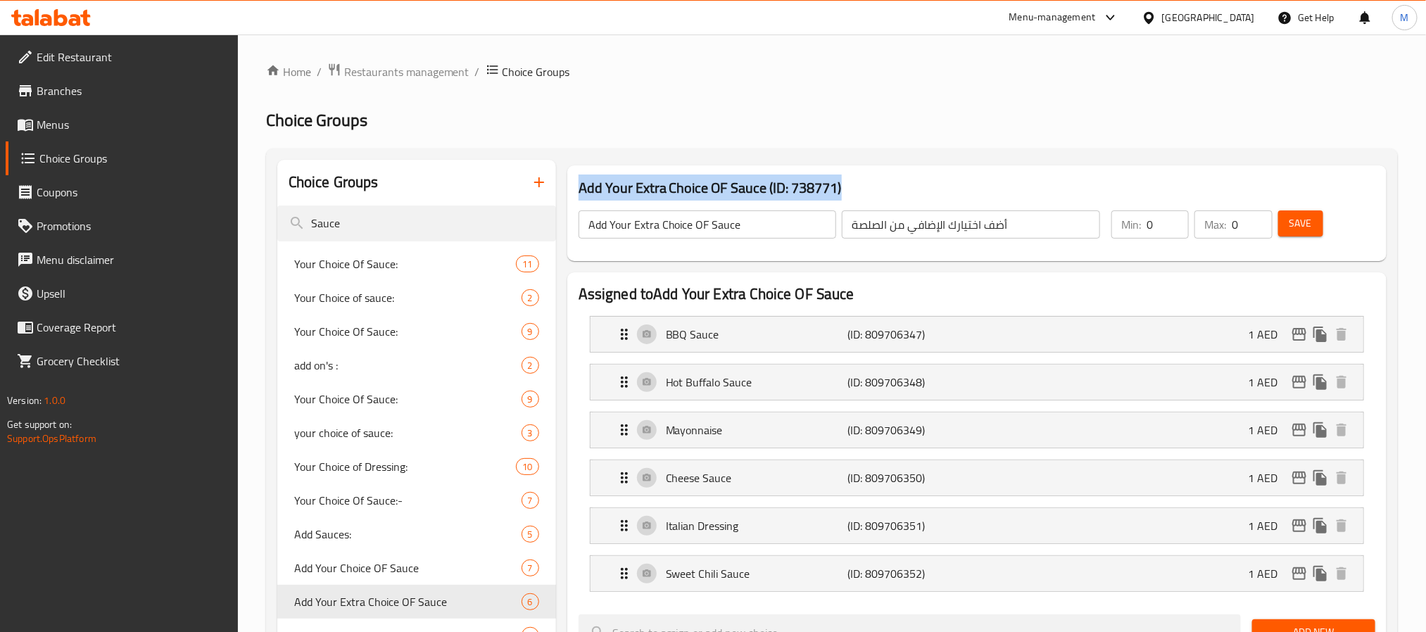
drag, startPoint x: 854, startPoint y: 182, endPoint x: 577, endPoint y: 184, distance: 277.4
click at [577, 184] on div "Add Your Extra Choice OF Sauce (ID: 738771) Add Your Extra Choice OF Sauce ​ أض…" at bounding box center [976, 213] width 819 height 96
copy h3 "Add Your Extra Choice OF Sauce (ID: 738771)"
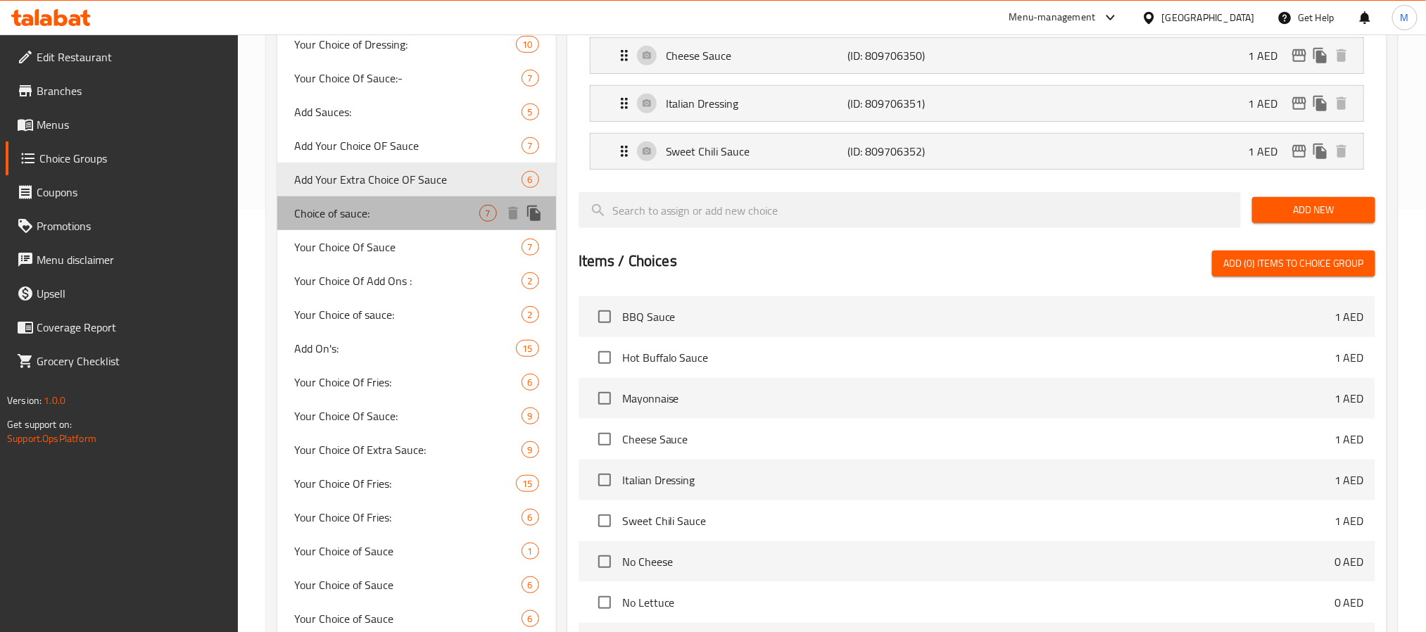
click at [416, 224] on div "Choice of sauce: 7" at bounding box center [416, 213] width 279 height 34
type input "Choice of sauce:"
type input "اختيار الصلصة:"
type input "1"
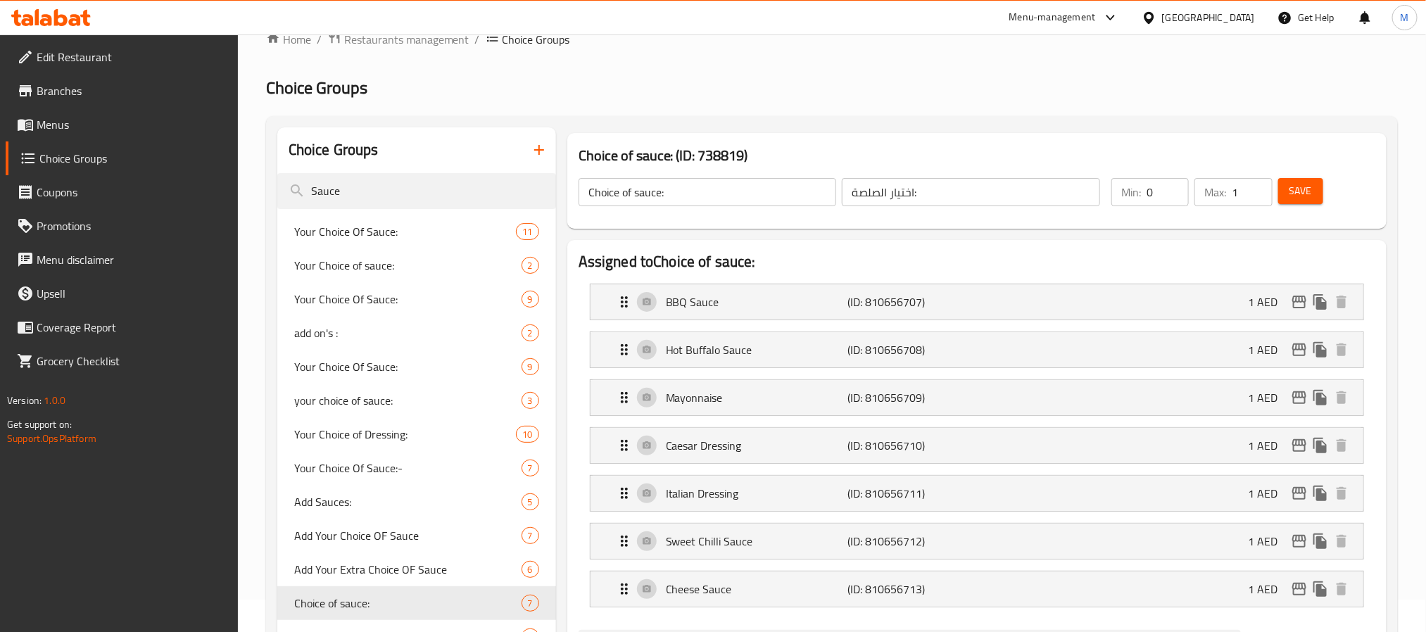
click at [938, 251] on h2 "Assigned to Choice of sauce:" at bounding box center [977, 261] width 797 height 21
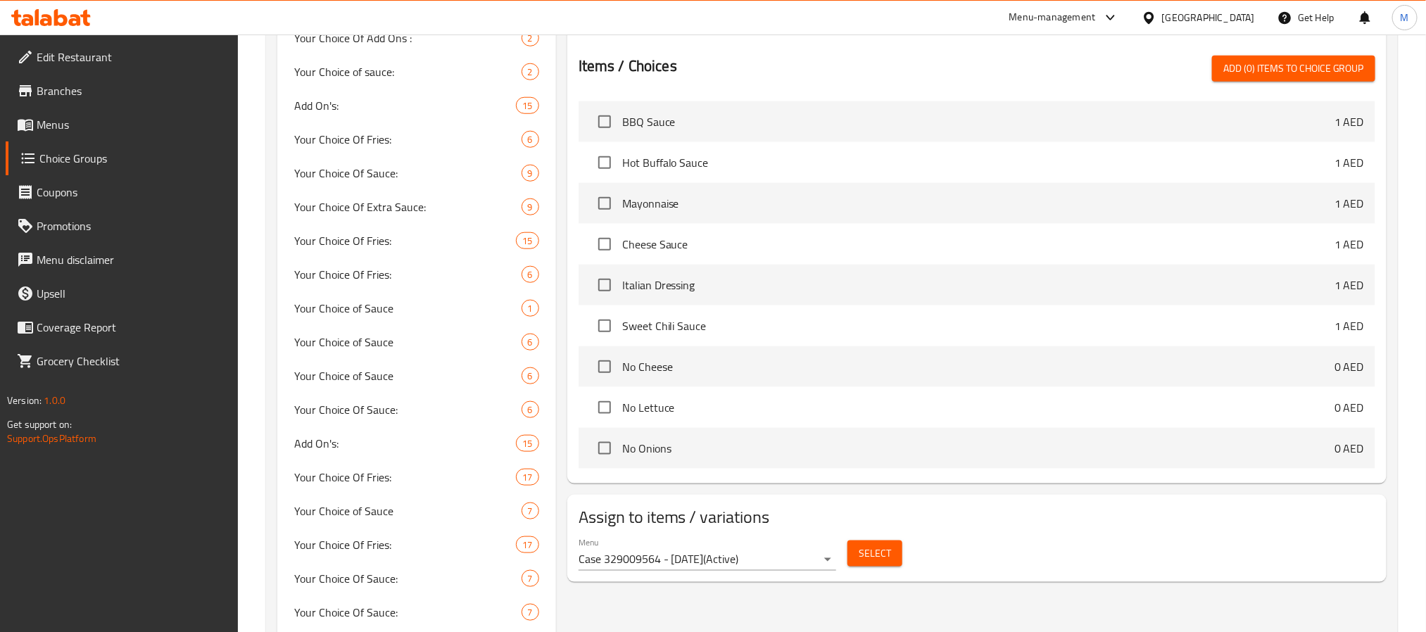
scroll to position [666, 0]
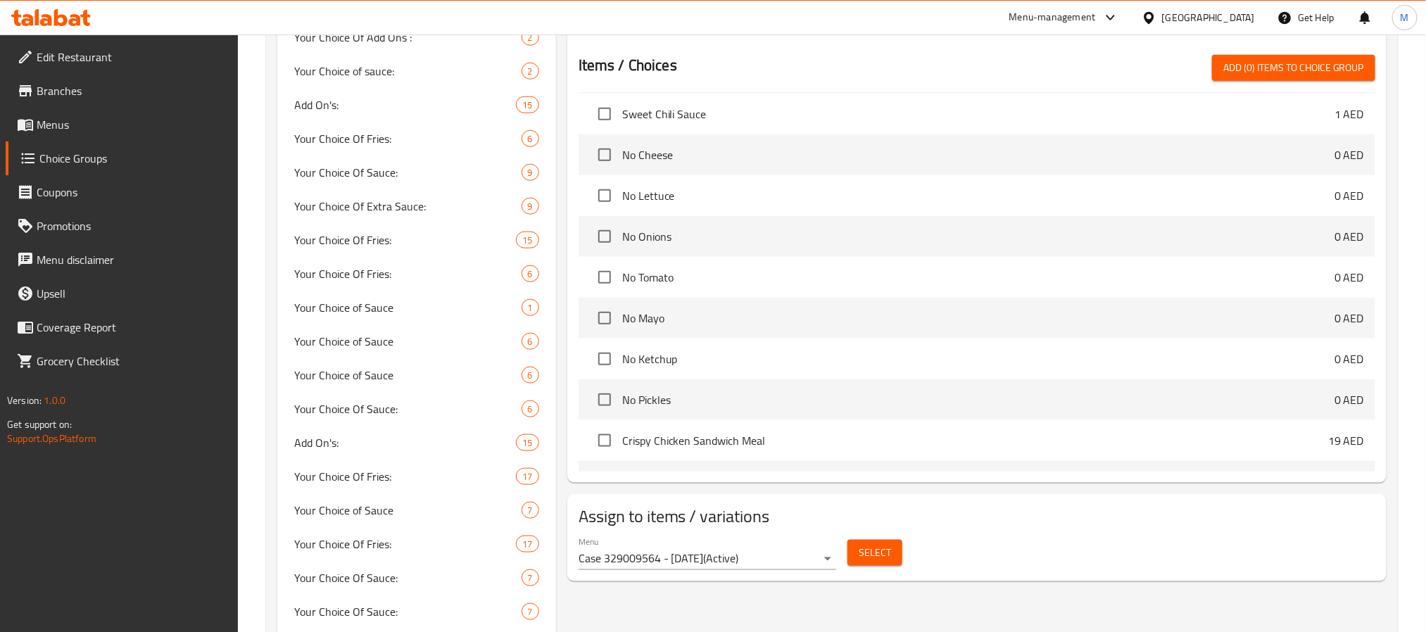
click at [857, 553] on button "Select" at bounding box center [875, 553] width 55 height 26
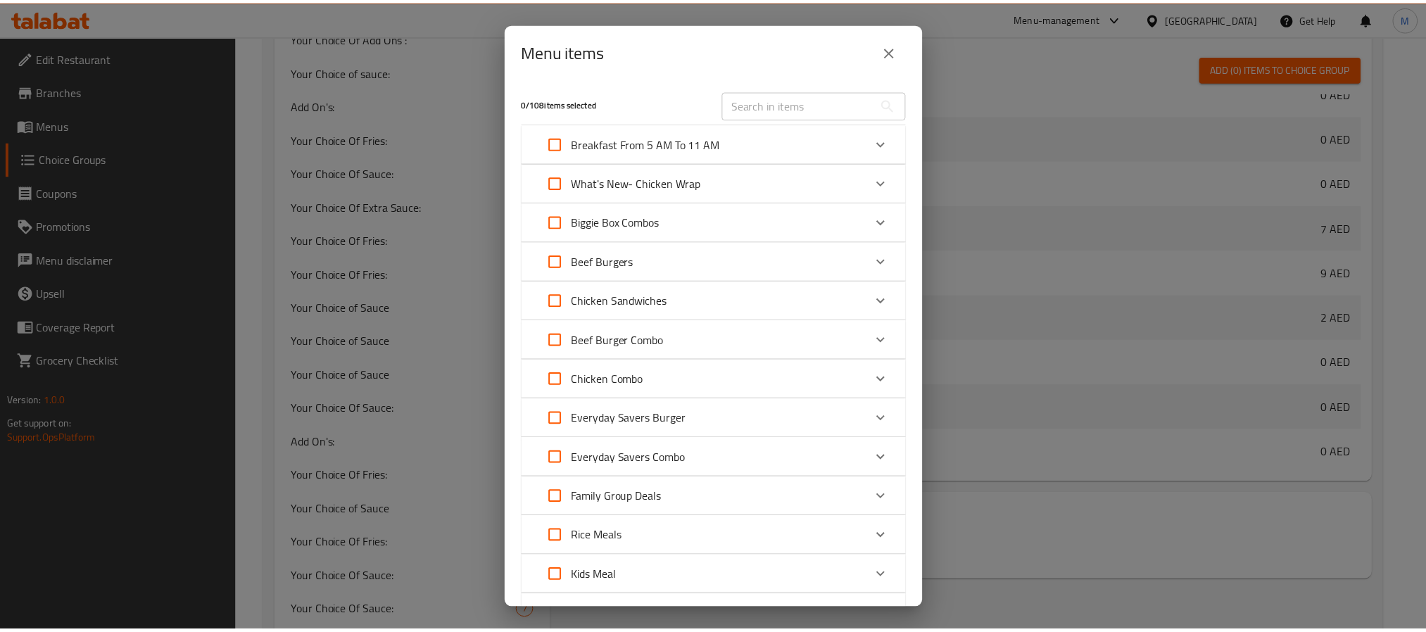
scroll to position [841, 0]
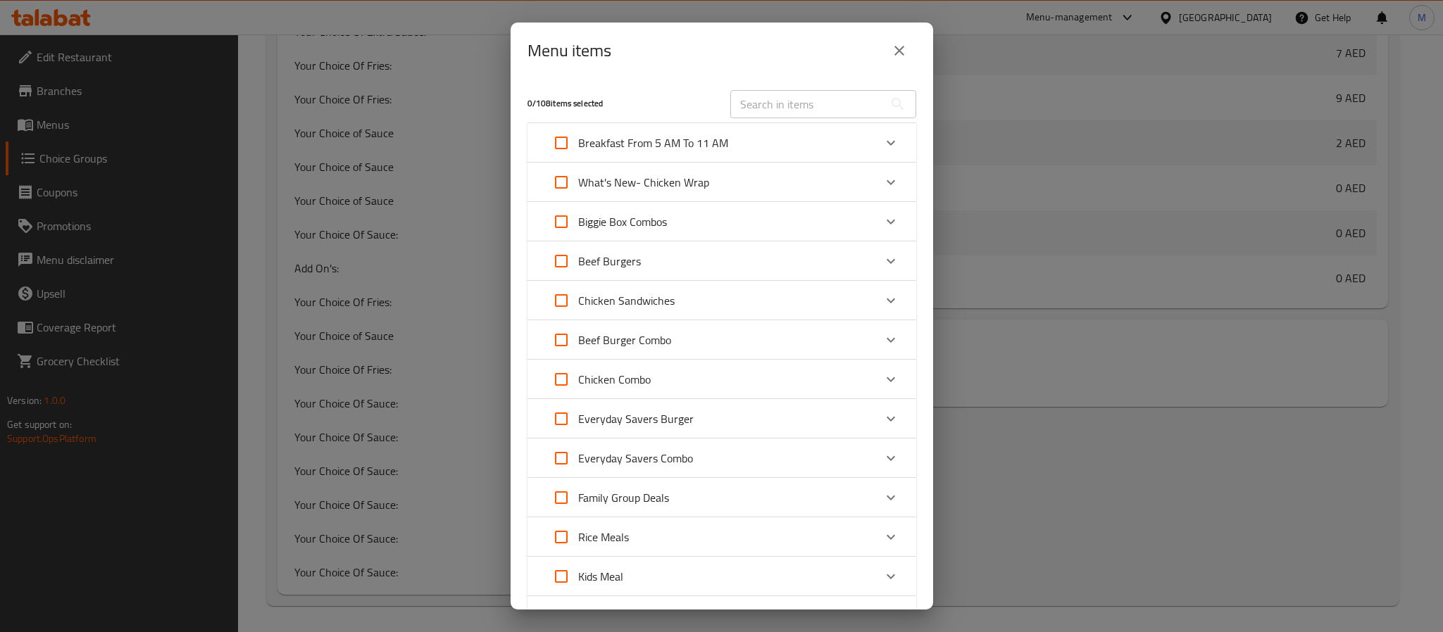
click at [904, 49] on icon "close" at bounding box center [899, 50] width 17 height 17
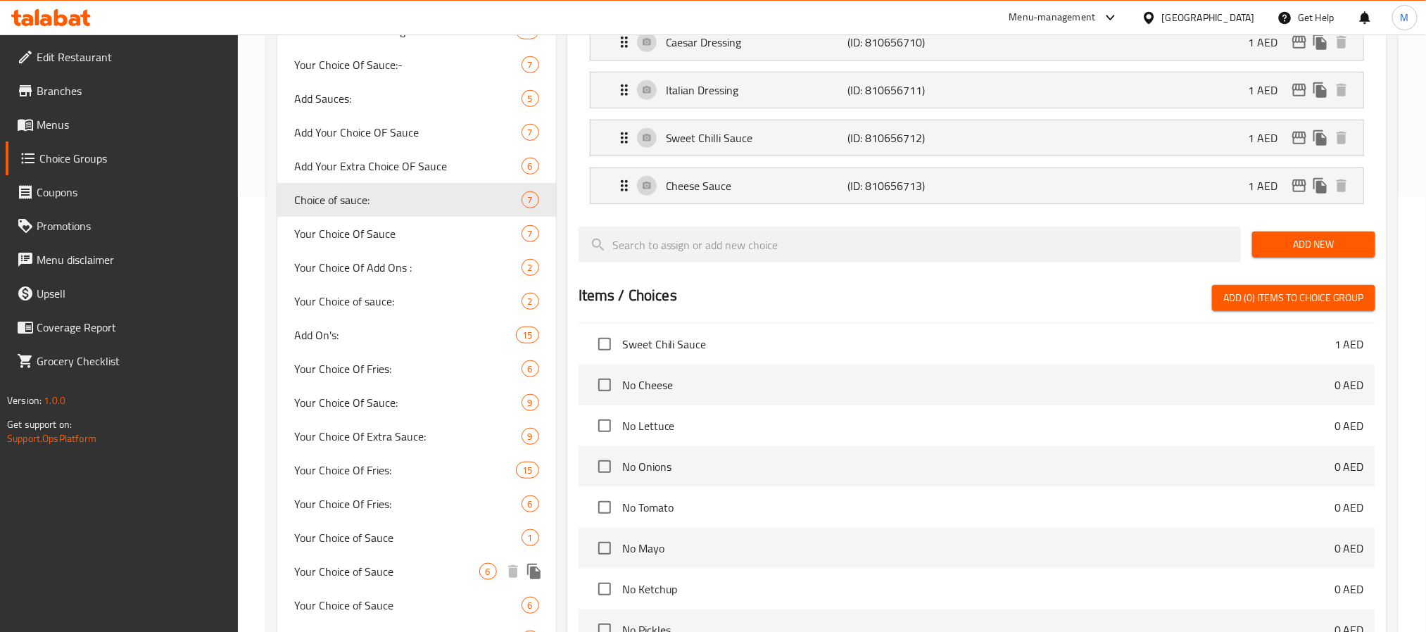
scroll to position [418, 0]
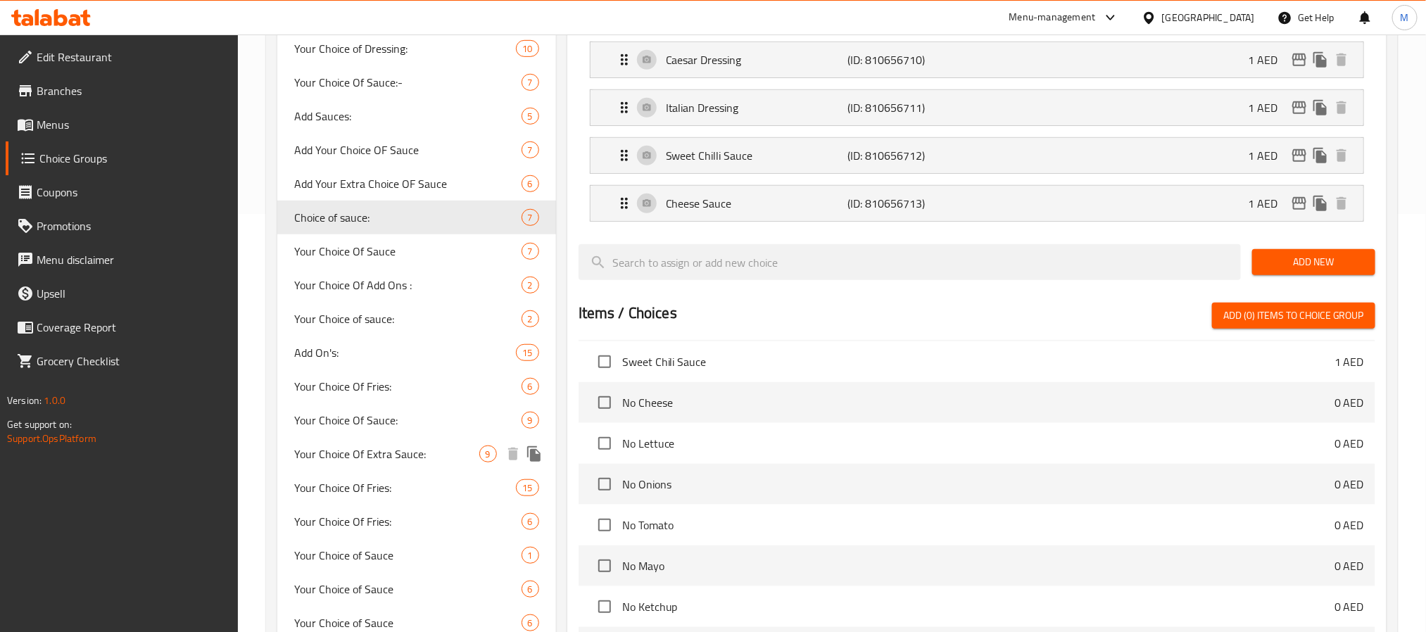
click at [422, 446] on span "Your Choice Of Extra Sauce:" at bounding box center [386, 454] width 185 height 17
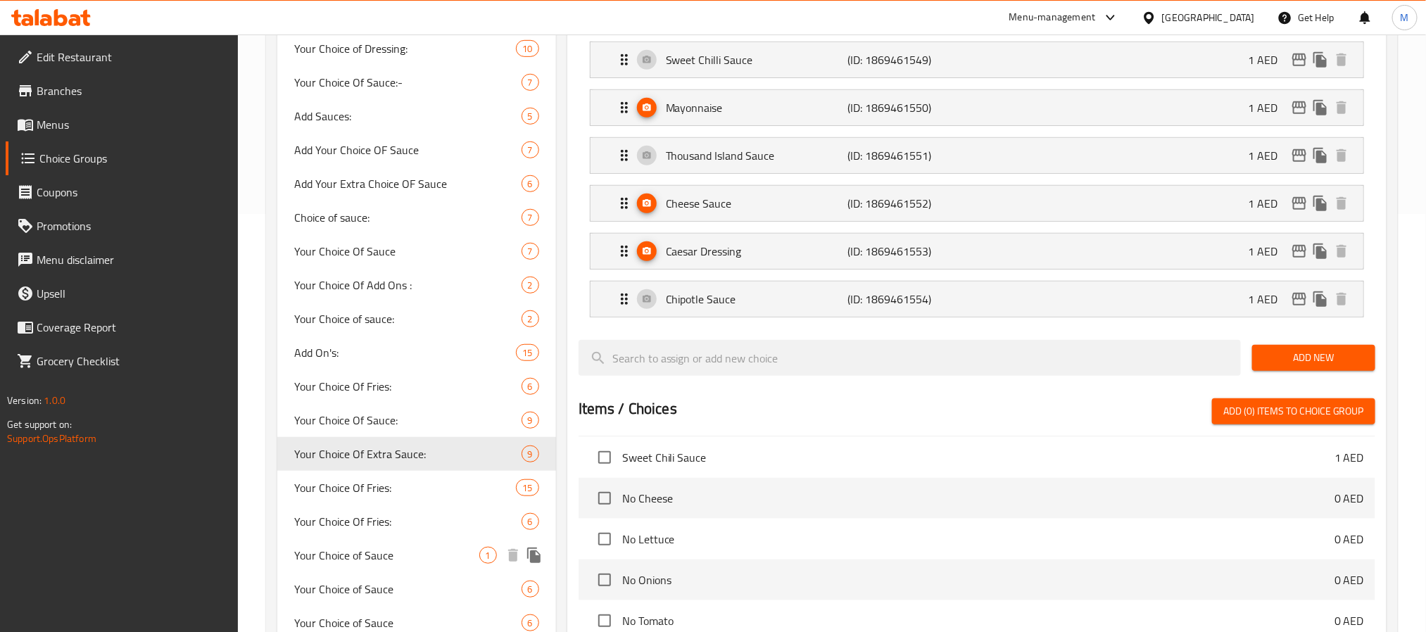
type input "Your Choice Of Extra Sauce:"
type input "اختيارك من الصلصة الاضافية:"
type input "0"
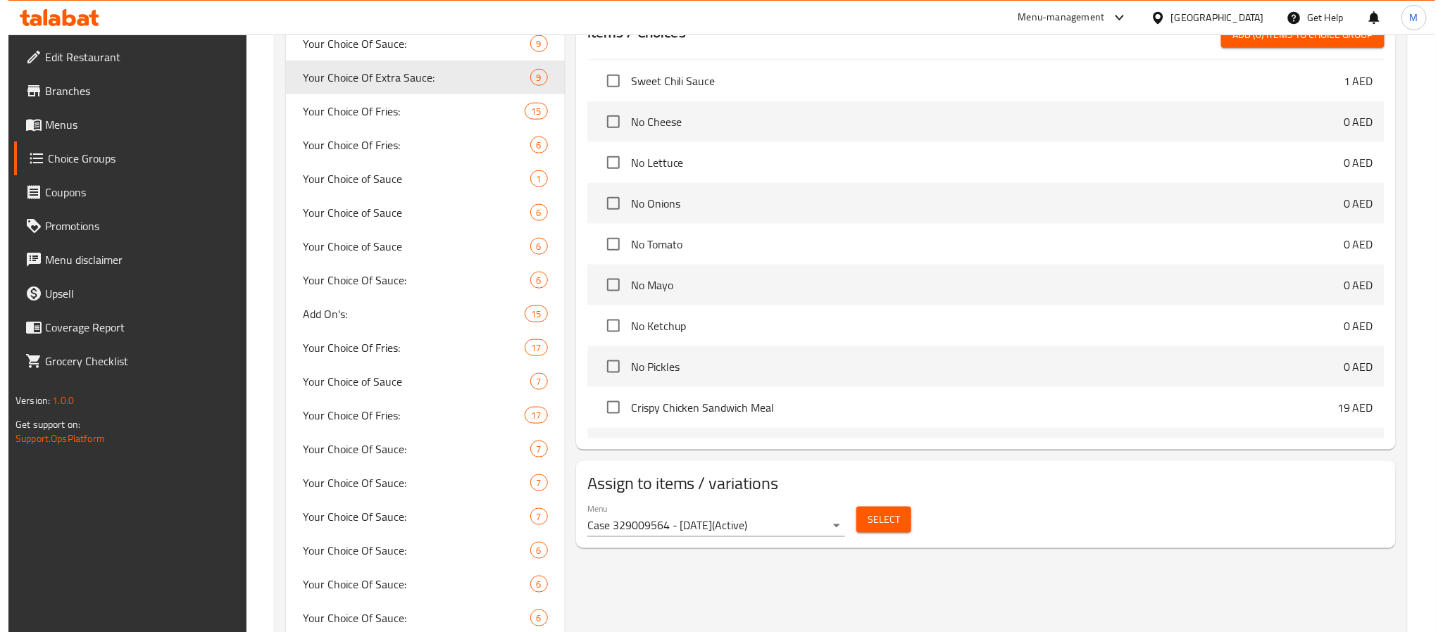
scroll to position [832, 0]
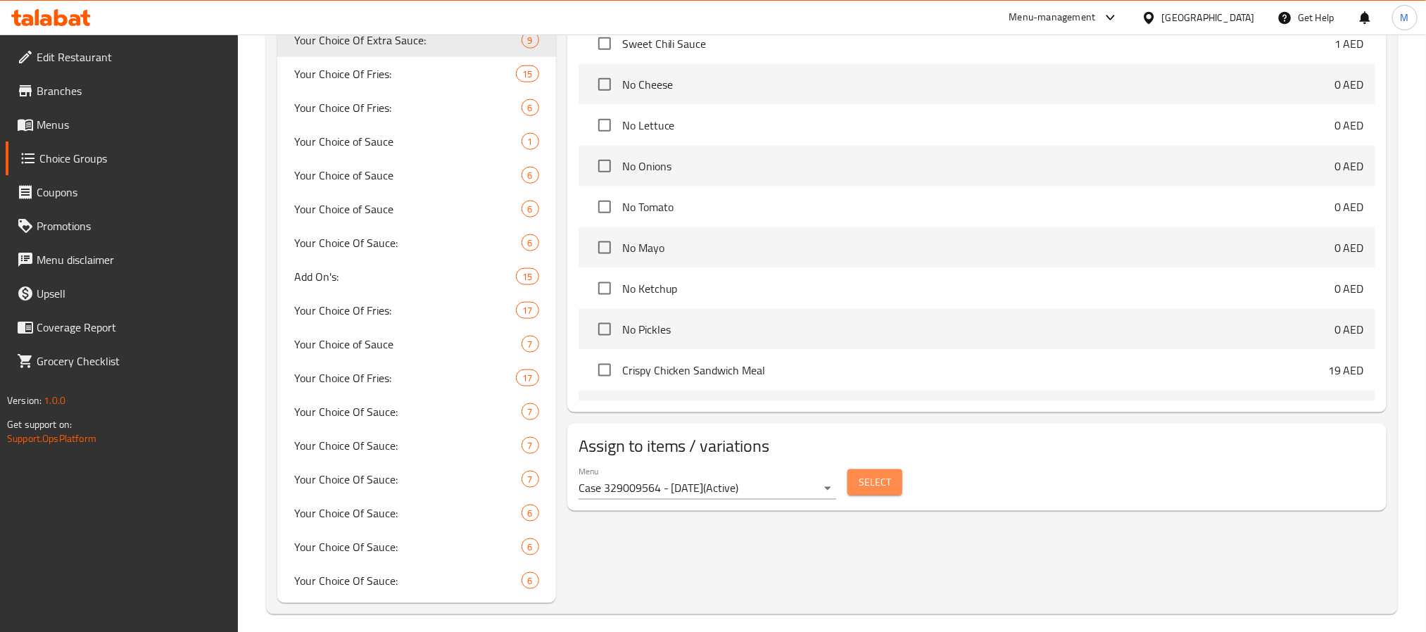
click at [893, 493] on button "Select" at bounding box center [875, 483] width 55 height 26
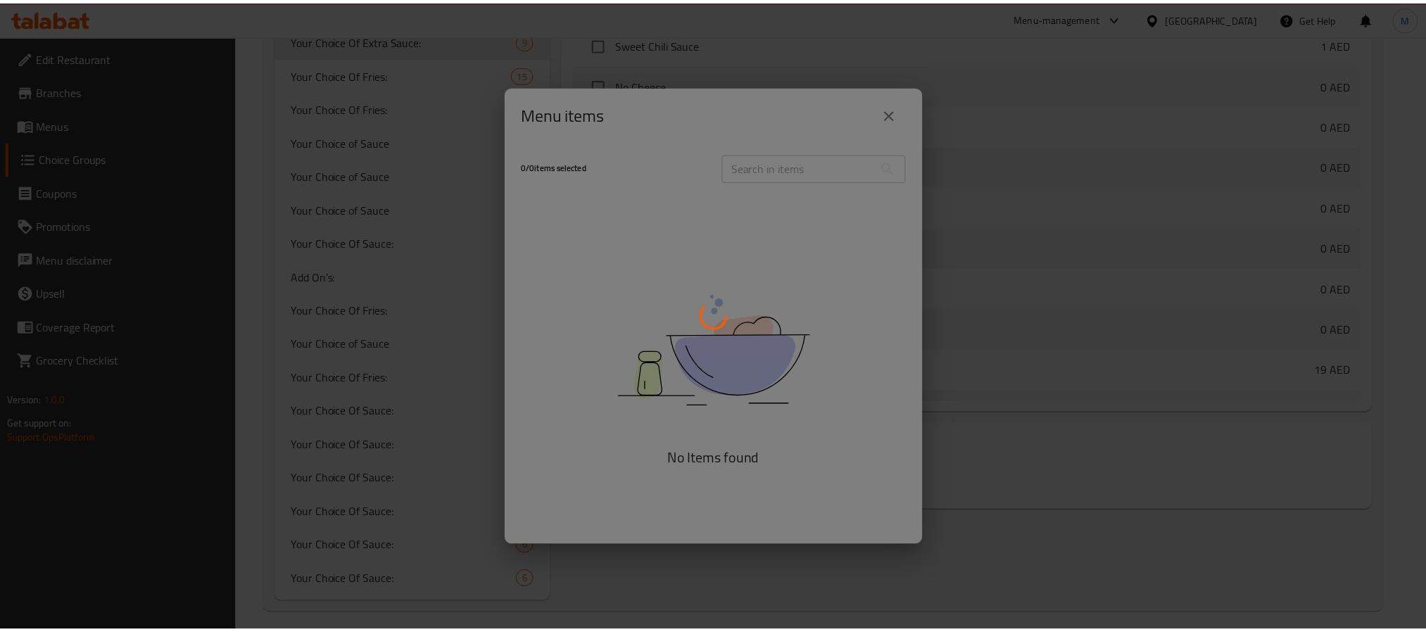
scroll to position [841, 0]
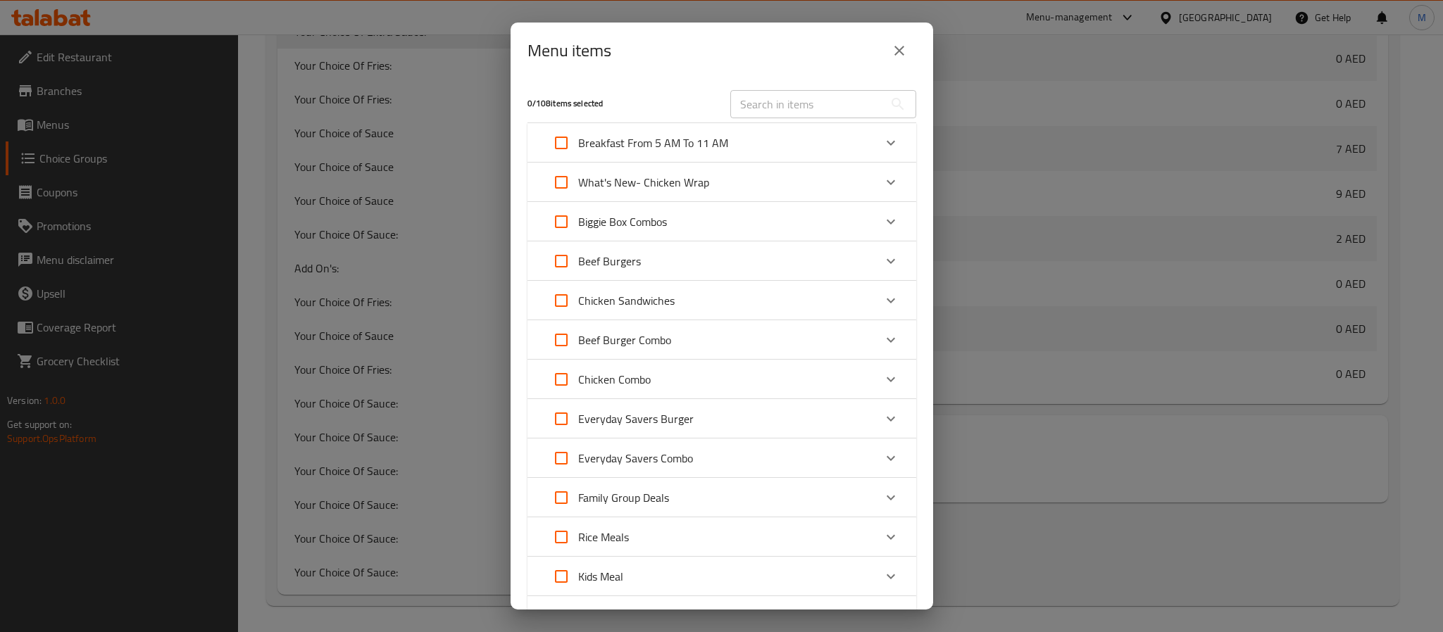
click at [903, 113] on div "​" at bounding box center [823, 104] width 203 height 45
click at [898, 57] on icon "close" at bounding box center [899, 50] width 17 height 17
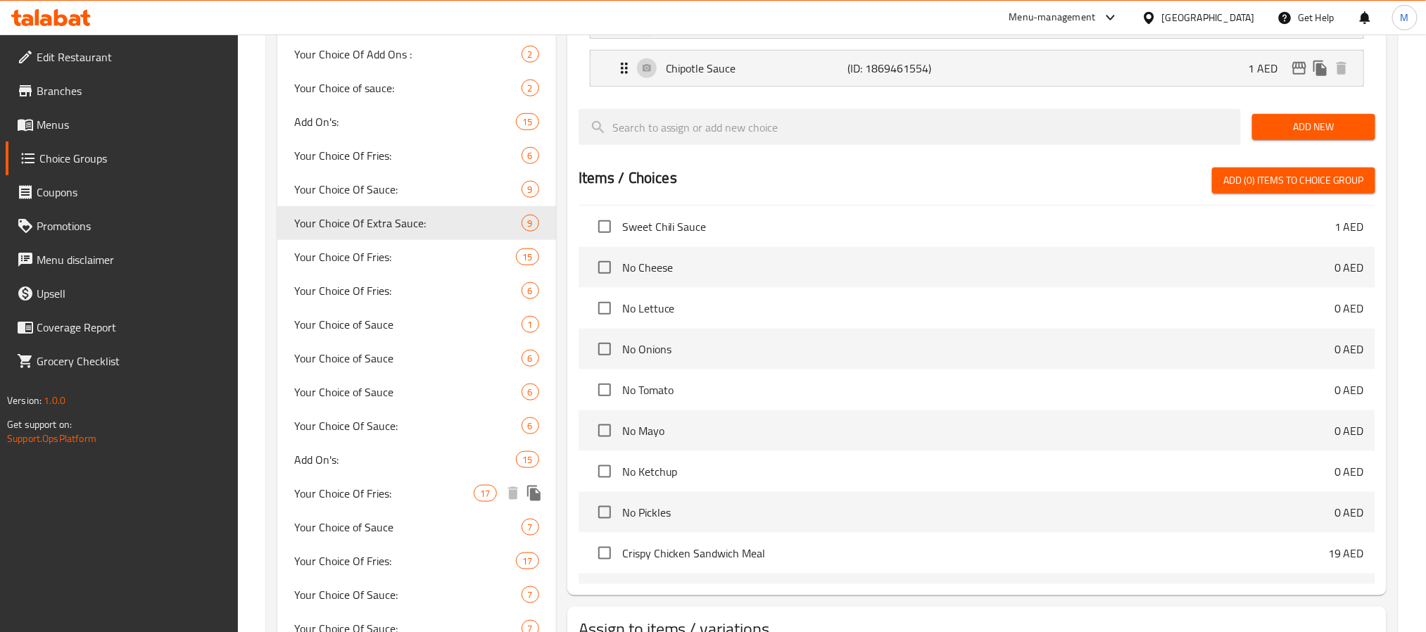
scroll to position [629, 0]
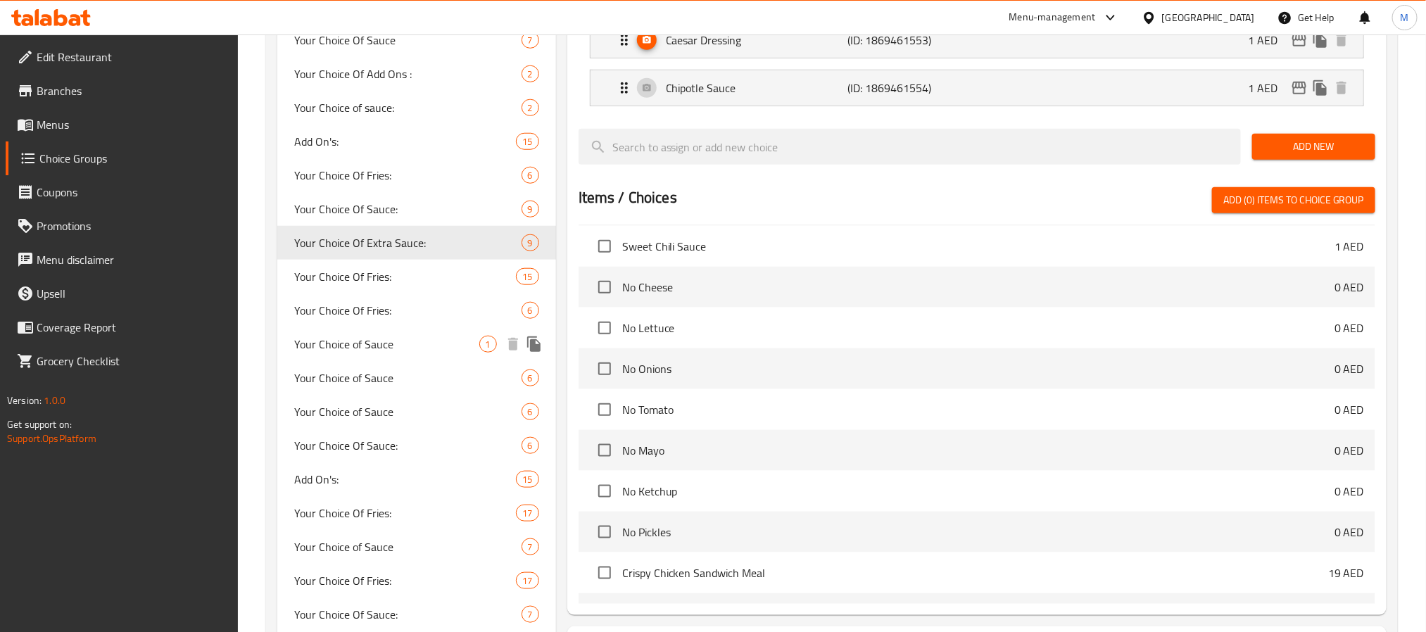
click at [412, 342] on span "Your Choice of Sauce" at bounding box center [386, 344] width 185 height 17
type input "Your Choice of Sauce"
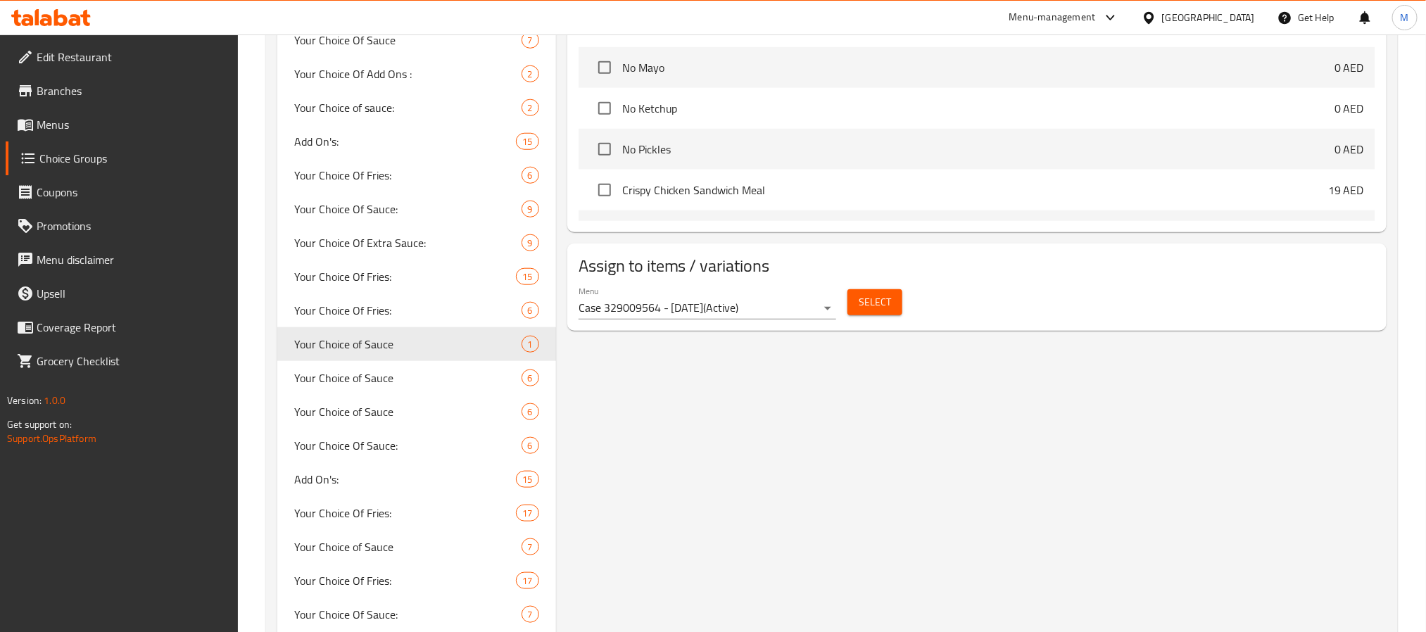
scroll to position [241, 0]
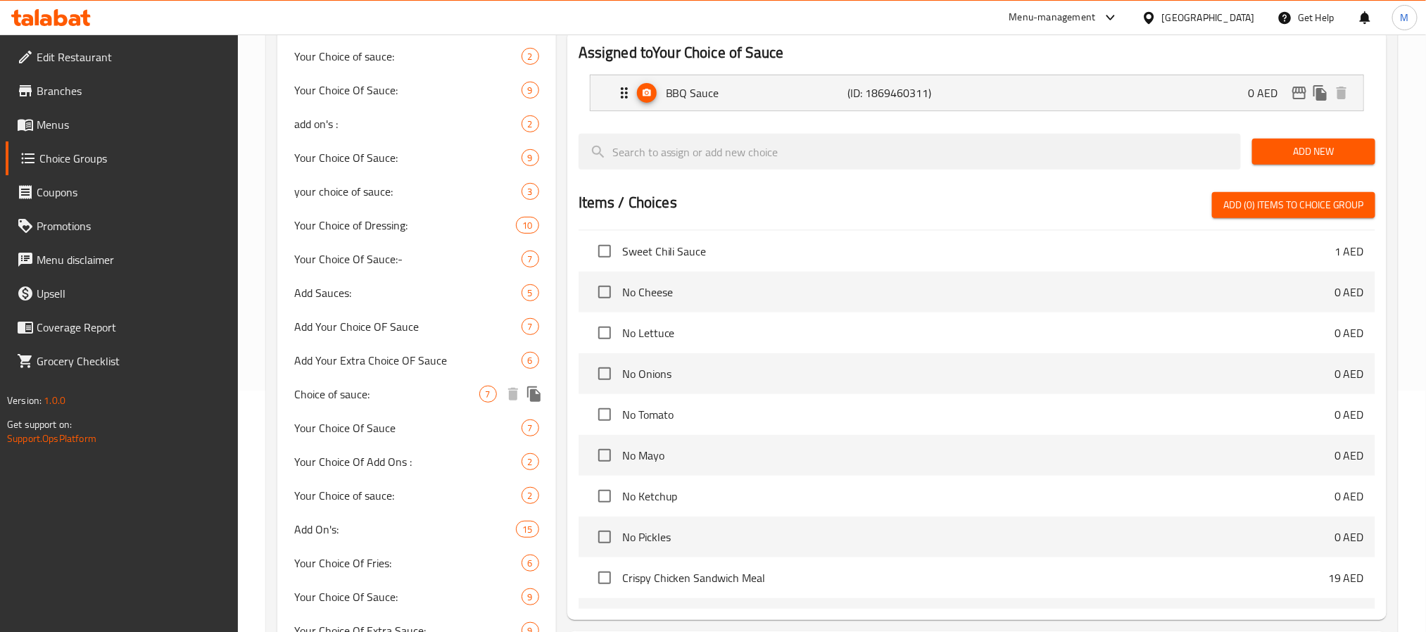
click at [425, 380] on div "Choice of sauce: 7" at bounding box center [416, 394] width 279 height 34
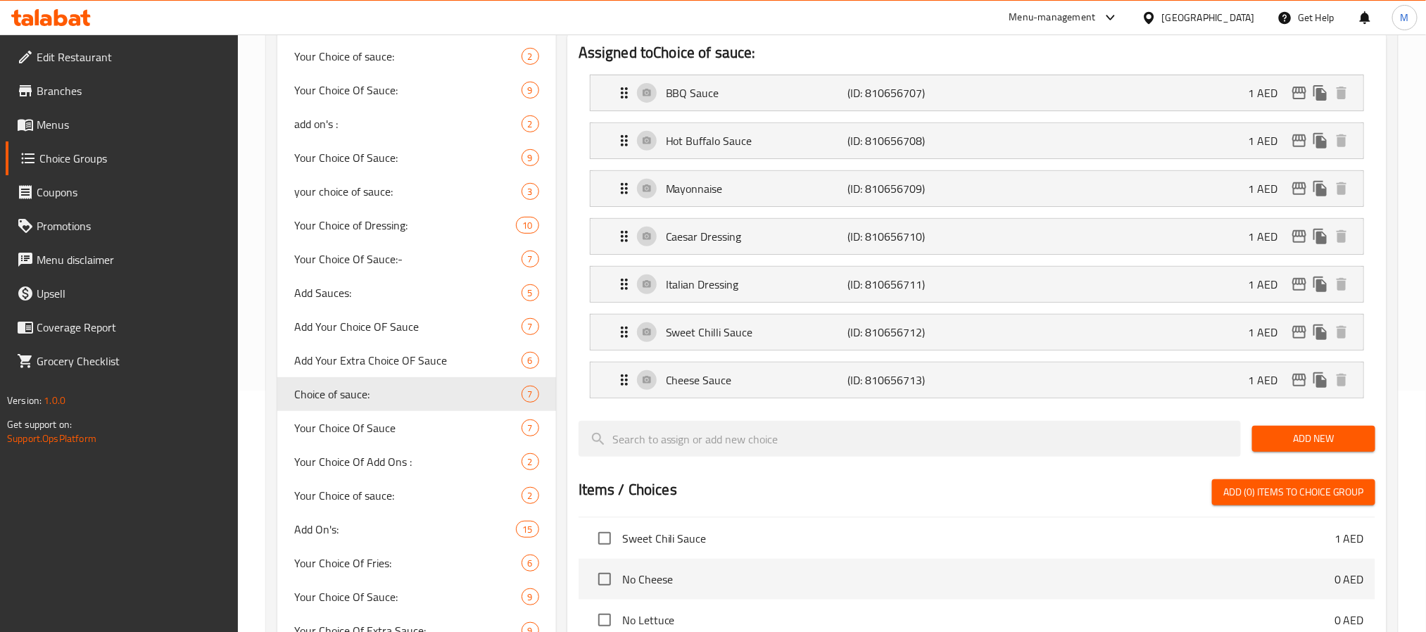
type input "Choice of sauce:"
type input "اختيار الصلصة:"
type input "1"
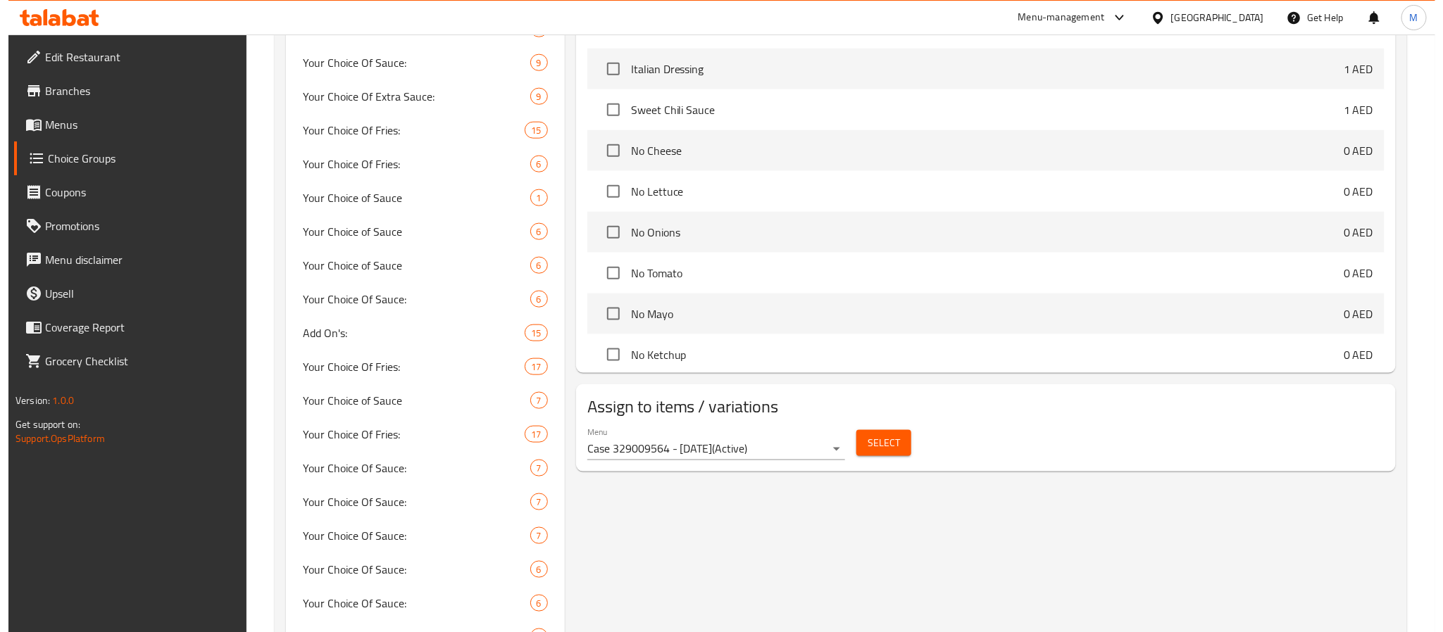
scroll to position [841, 0]
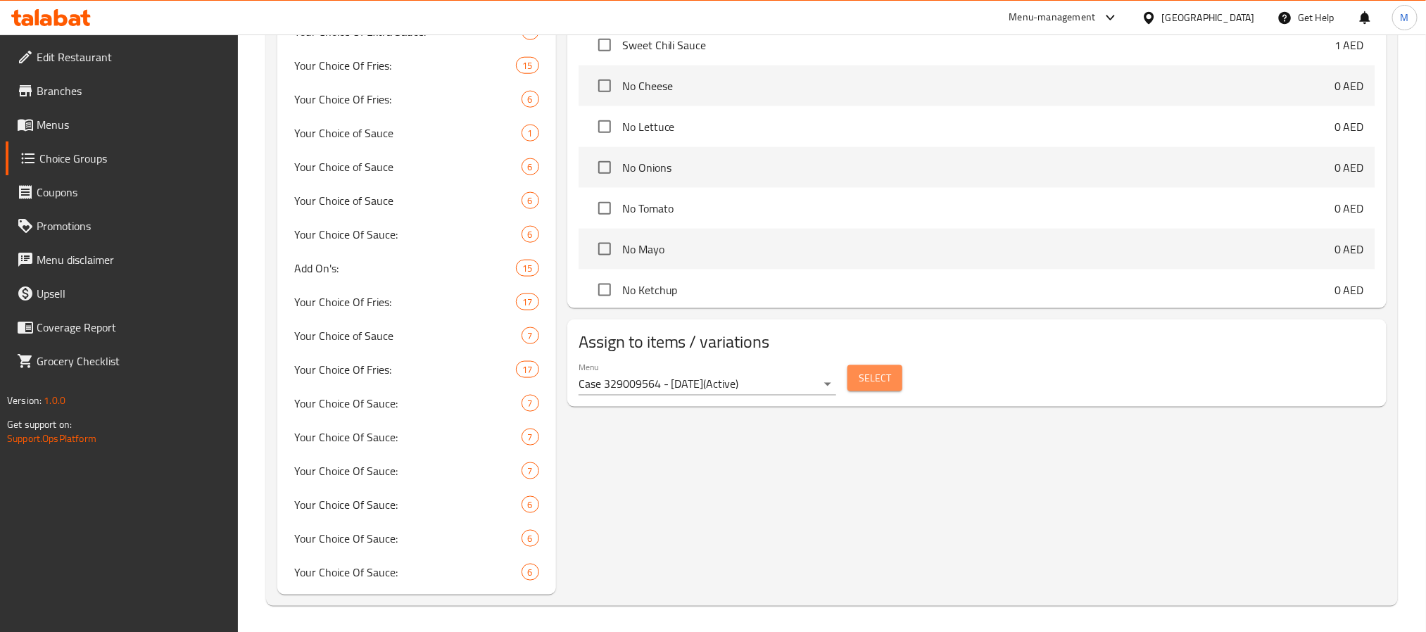
click at [881, 387] on span "Select" at bounding box center [875, 379] width 32 height 18
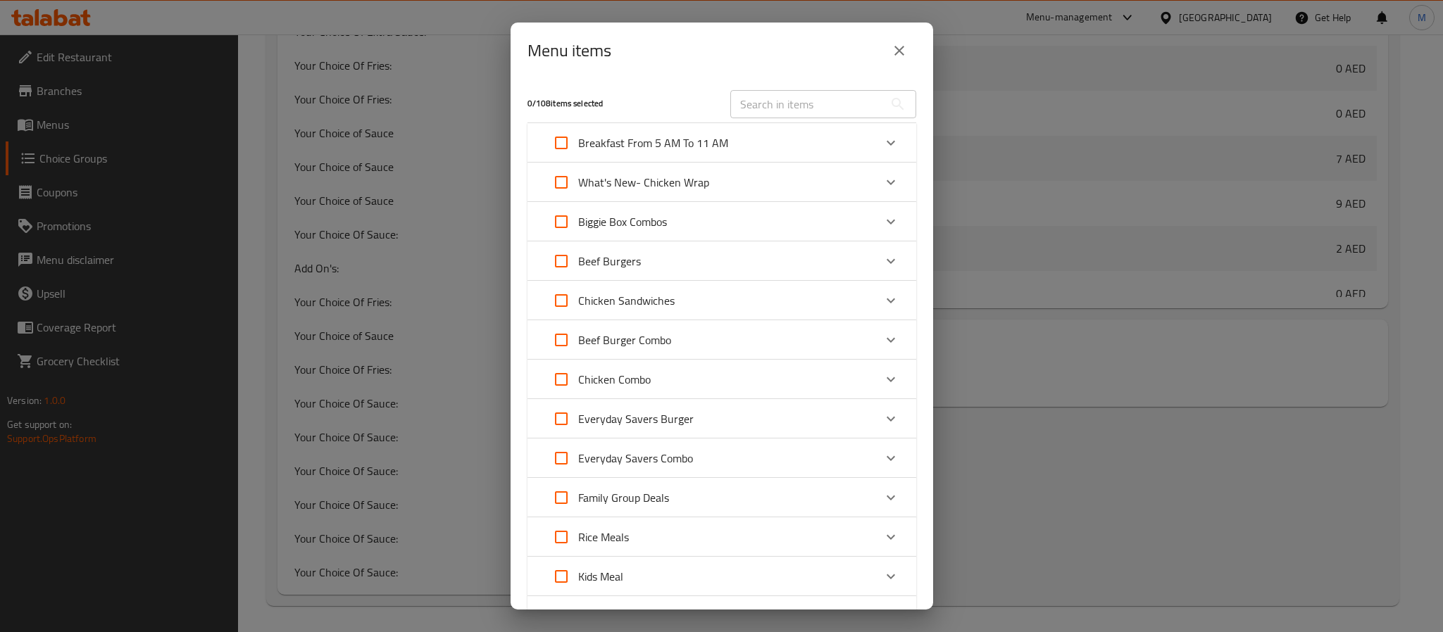
scroll to position [10214, 0]
click at [900, 57] on icon "close" at bounding box center [899, 50] width 17 height 17
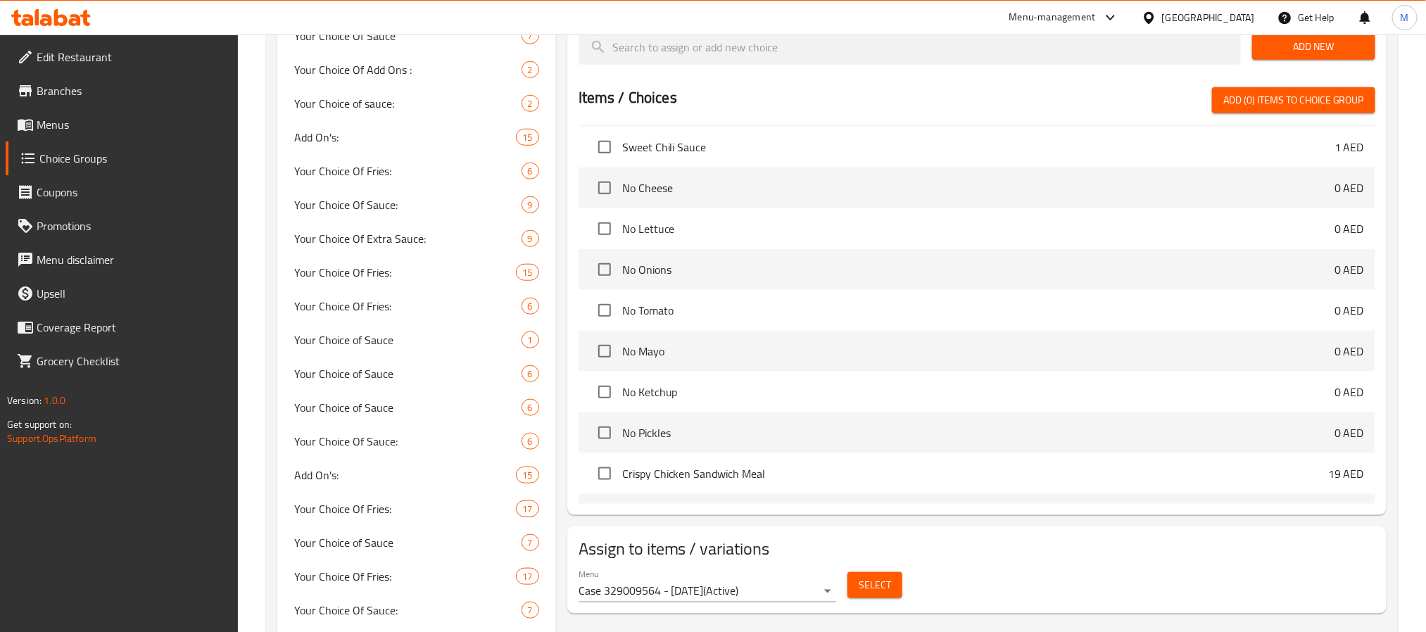
scroll to position [9355, 0]
click at [408, 376] on span "Your Choice of Sauce" at bounding box center [386, 373] width 185 height 17
type input "Your Choice of Sauce"
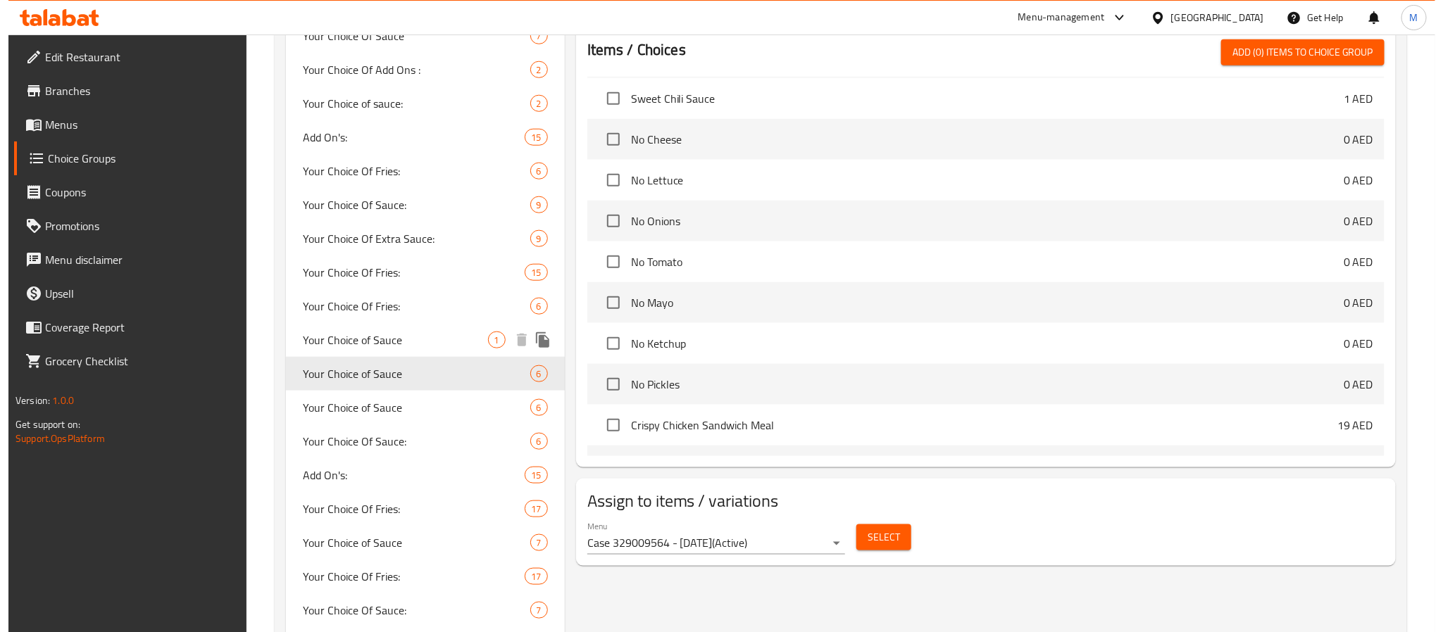
scroll to position [586, 0]
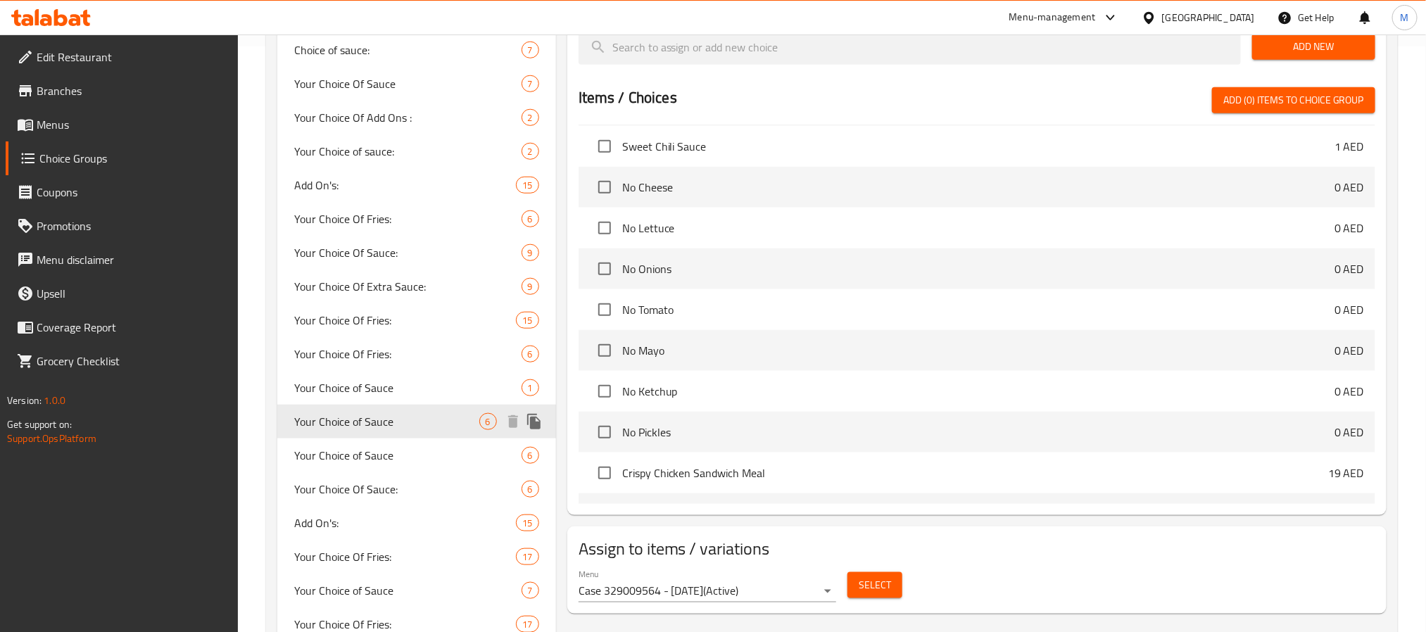
click at [433, 422] on span "Your Choice of Sauce" at bounding box center [386, 421] width 185 height 17
click at [1029, 584] on div "Menu Case 329009564 - 20 Nov. ( Active ) Select" at bounding box center [977, 585] width 808 height 45
click at [896, 587] on button "Select" at bounding box center [875, 585] width 55 height 26
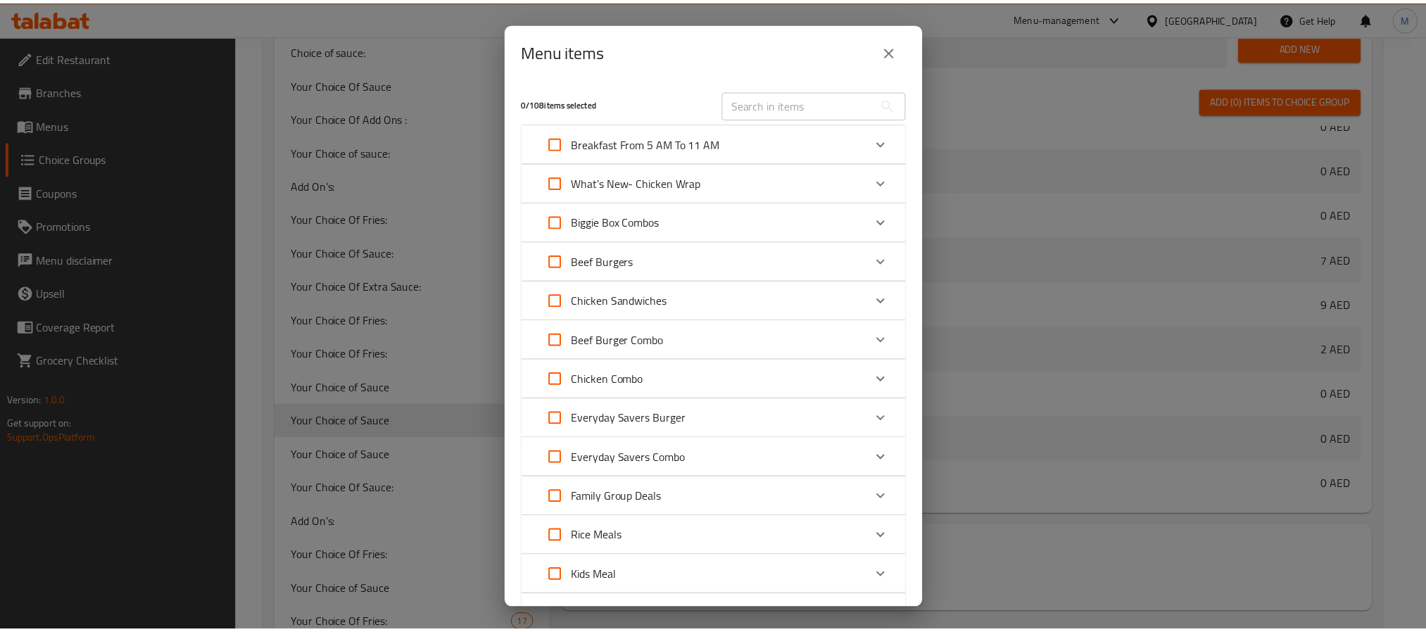
scroll to position [841, 0]
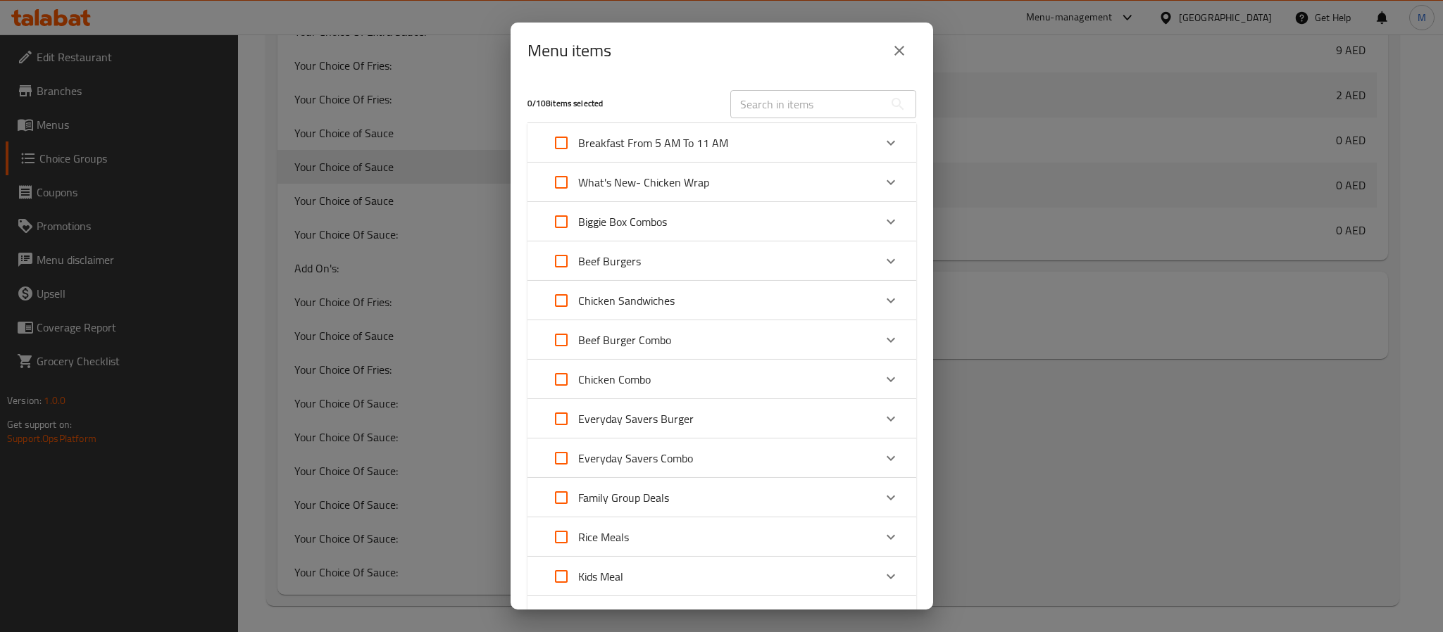
click at [902, 53] on icon "close" at bounding box center [899, 50] width 17 height 17
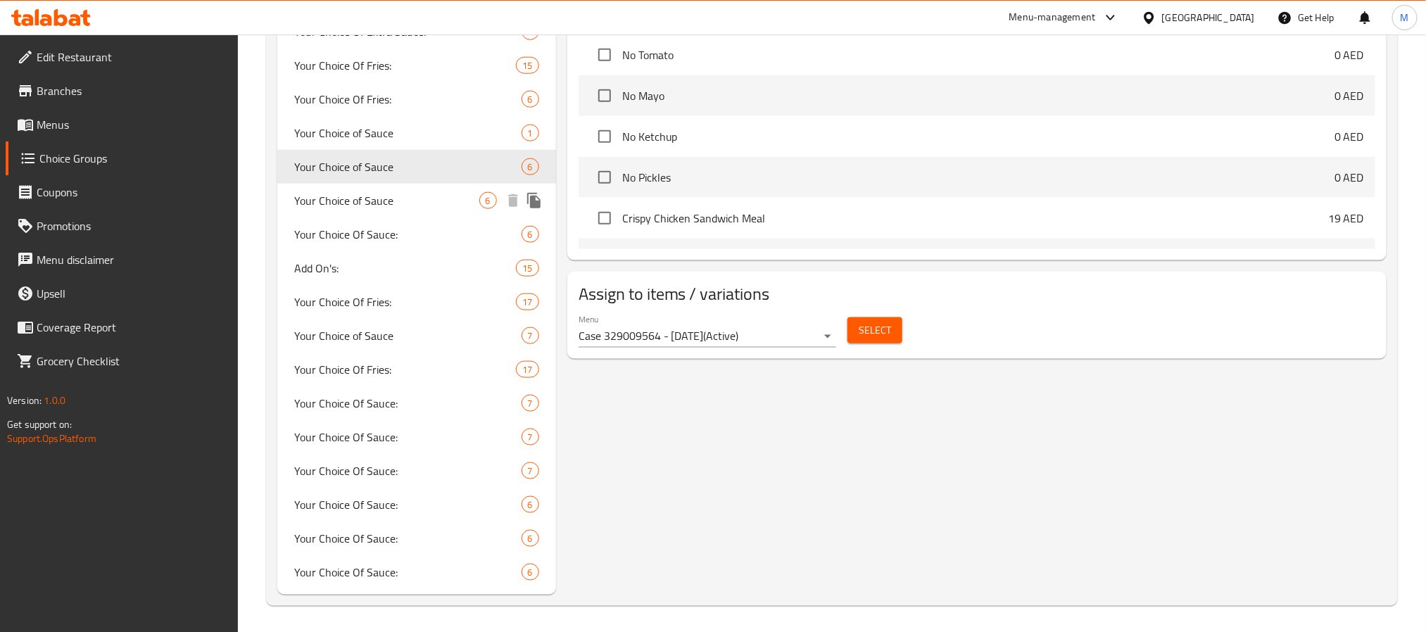
click at [386, 203] on span "Your Choice of Sauce" at bounding box center [386, 200] width 185 height 17
type input "0"
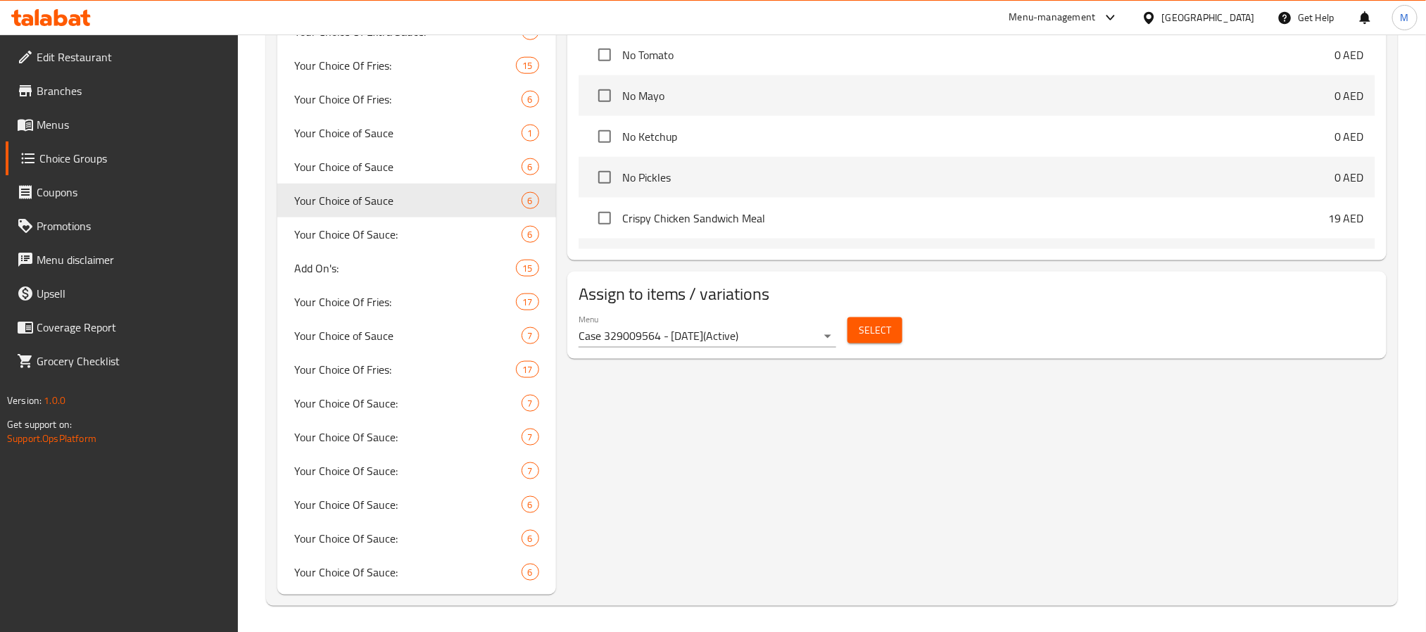
click at [872, 326] on span "Select" at bounding box center [875, 331] width 32 height 18
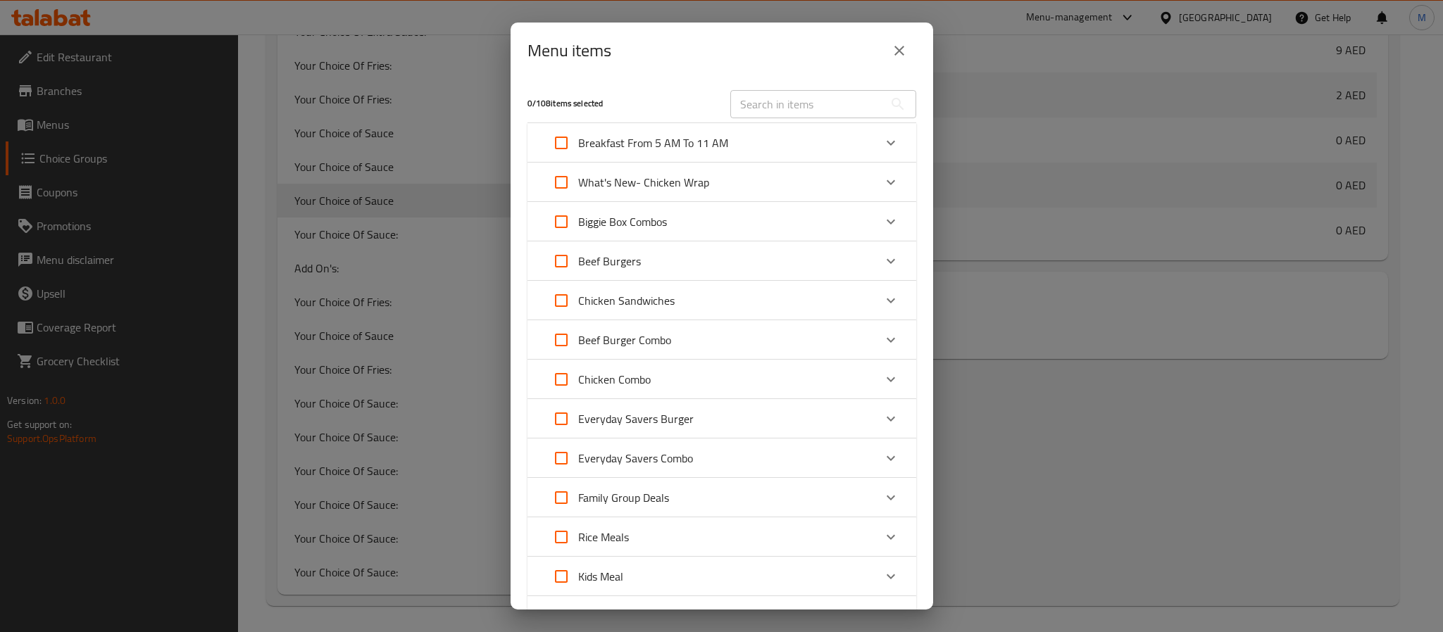
click at [900, 56] on icon "close" at bounding box center [899, 50] width 17 height 17
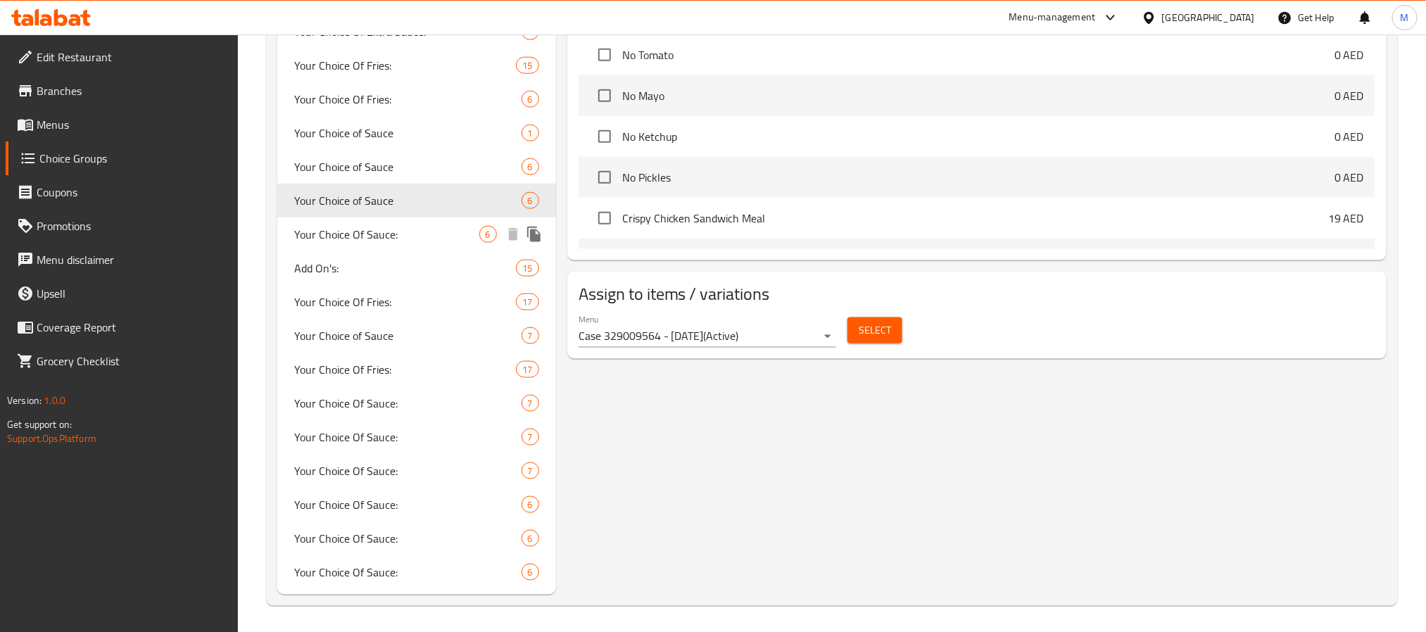
click at [362, 235] on span "Your Choice Of Sauce:" at bounding box center [386, 234] width 185 height 17
type input "Your Choice Of Sauce:"
type input "أختيارك من الصوص:"
type input "1"
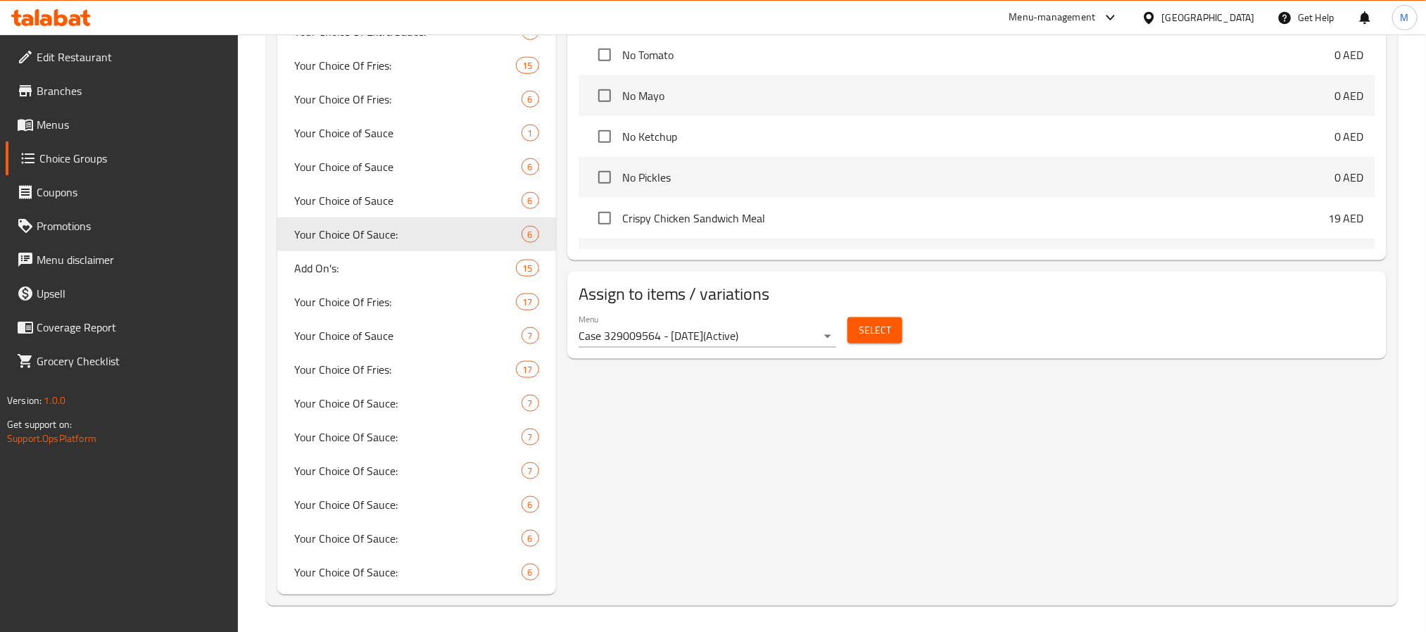
click at [866, 334] on span "Select" at bounding box center [875, 331] width 32 height 18
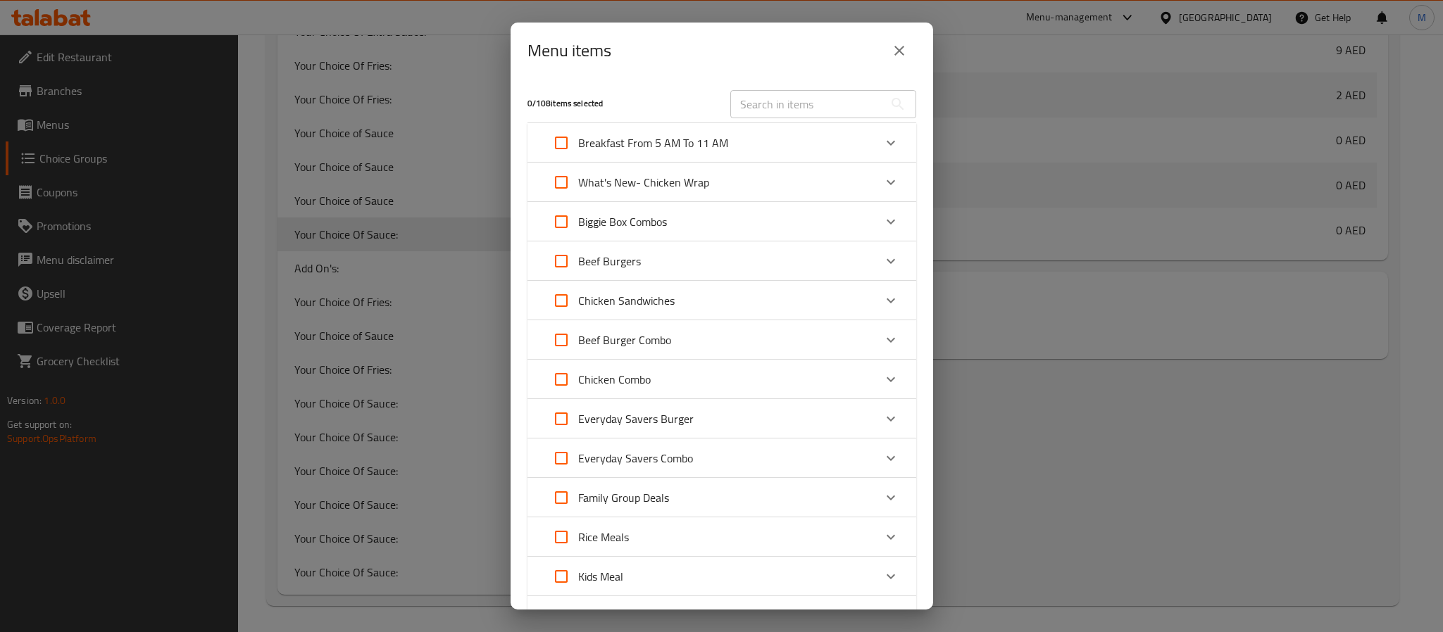
click at [896, 56] on icon "close" at bounding box center [899, 50] width 17 height 17
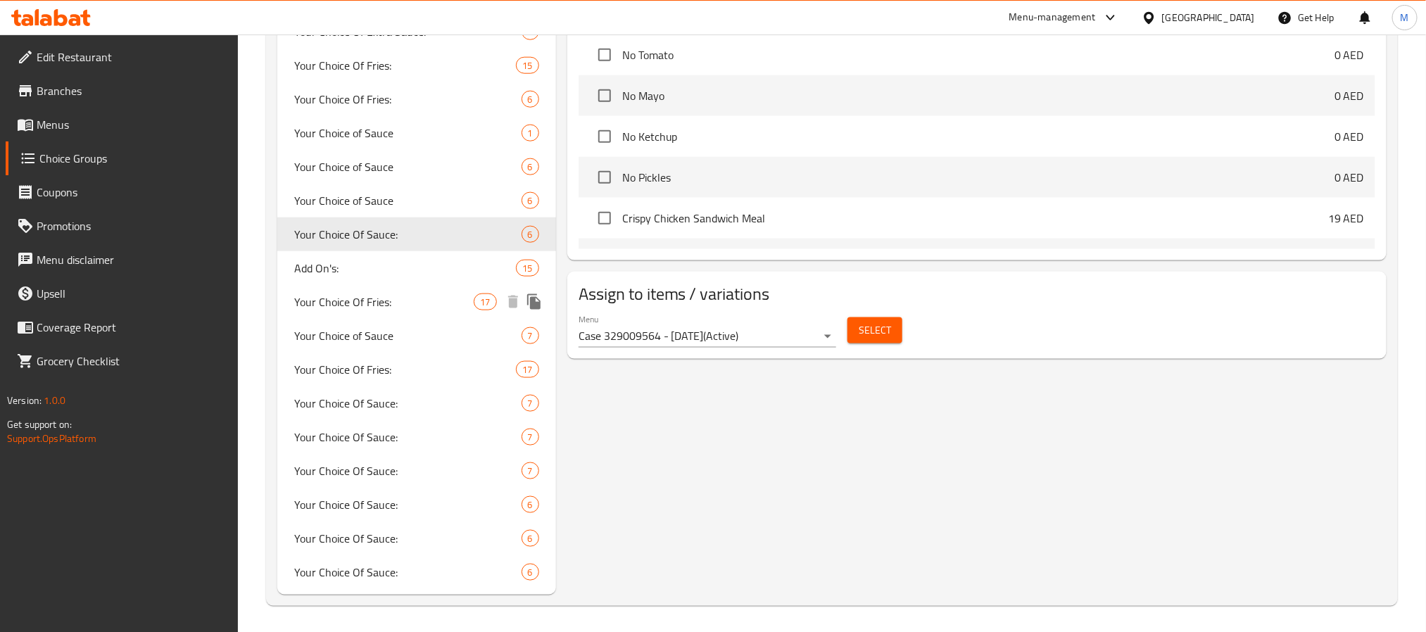
click at [378, 301] on span "Your Choice Of Fries:" at bounding box center [384, 302] width 180 height 17
type input "Your Choice Of Fries:"
type input "اختيارك من البطاطا:"
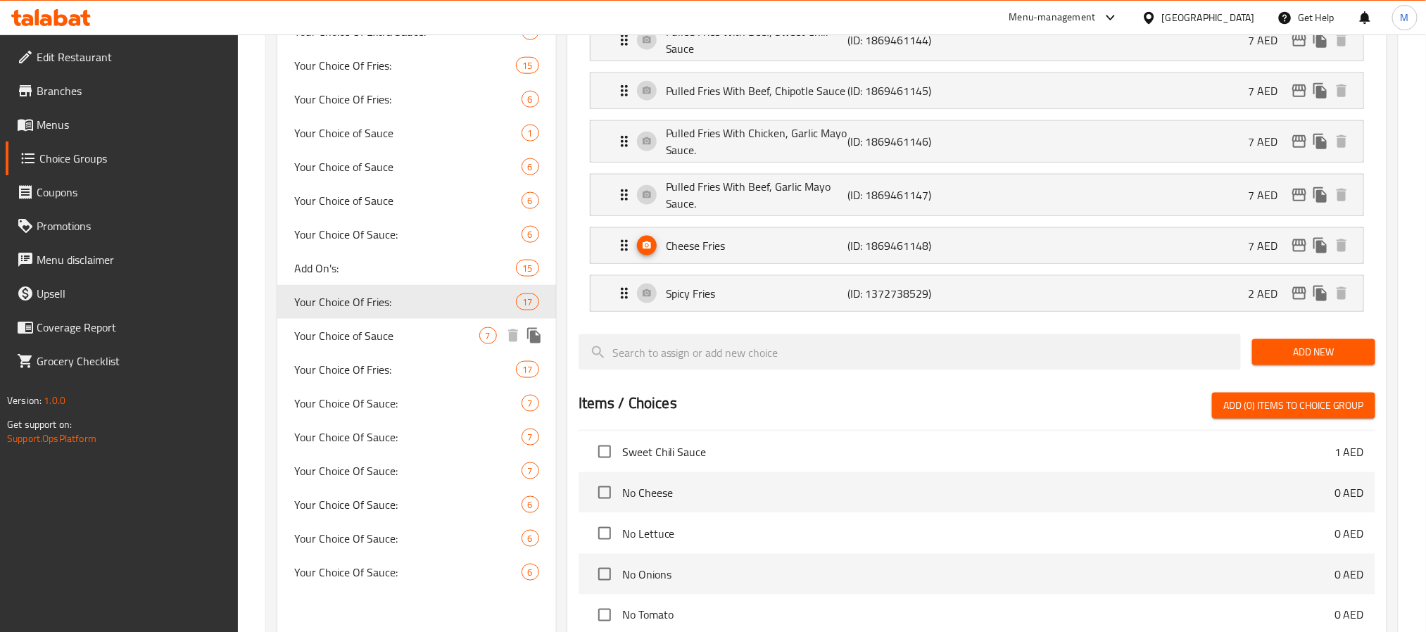
click at [425, 336] on span "Your Choice of Sauce" at bounding box center [386, 335] width 185 height 17
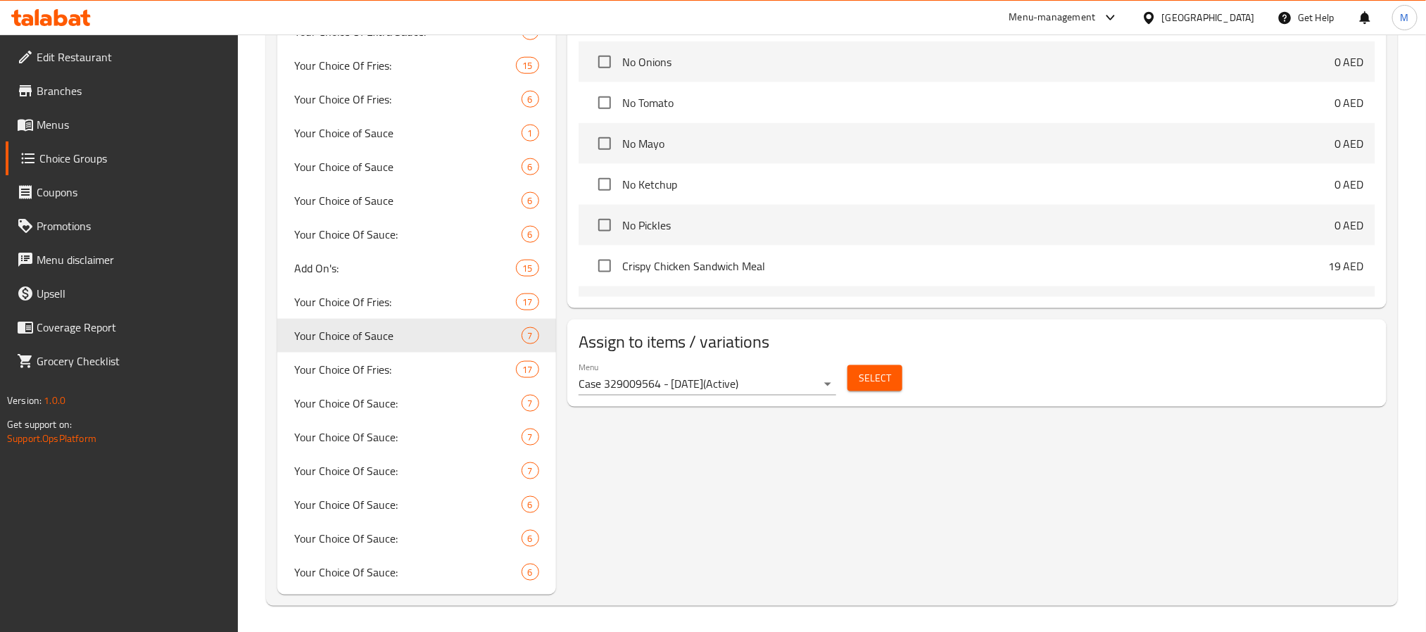
type input "Your Choice of Sauce"
type input "0"
type input "6"
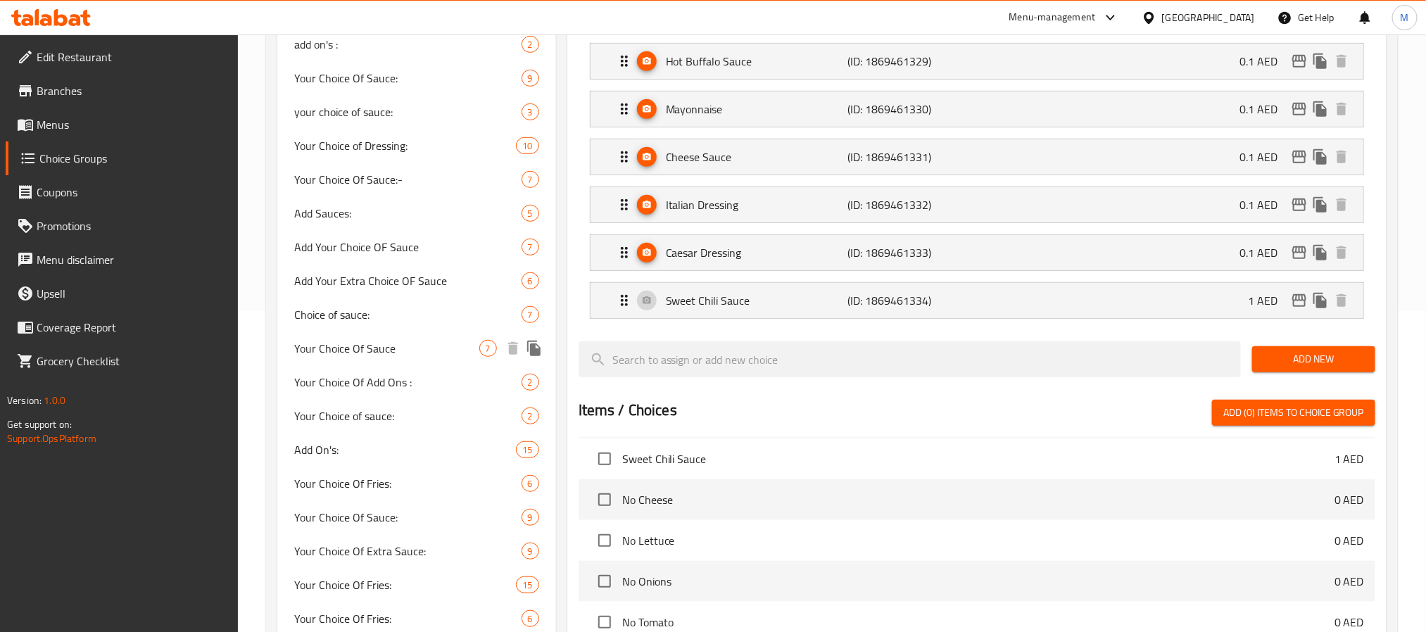
click at [467, 351] on span "Your Choice Of Sauce" at bounding box center [386, 348] width 185 height 17
type input "Your Choice Of Sauce"
type input "اختيارك من الصلصة:"
type input "1"
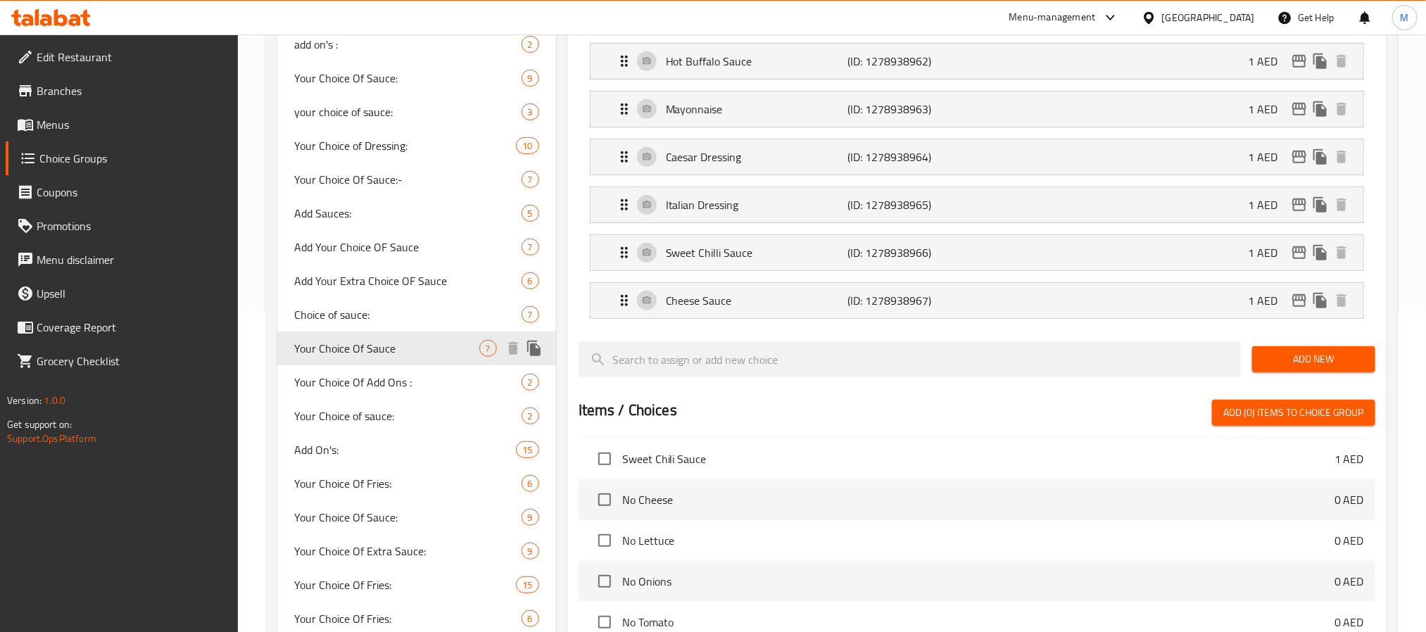
click at [433, 353] on span "Your Choice Of Sauce" at bounding box center [386, 348] width 185 height 17
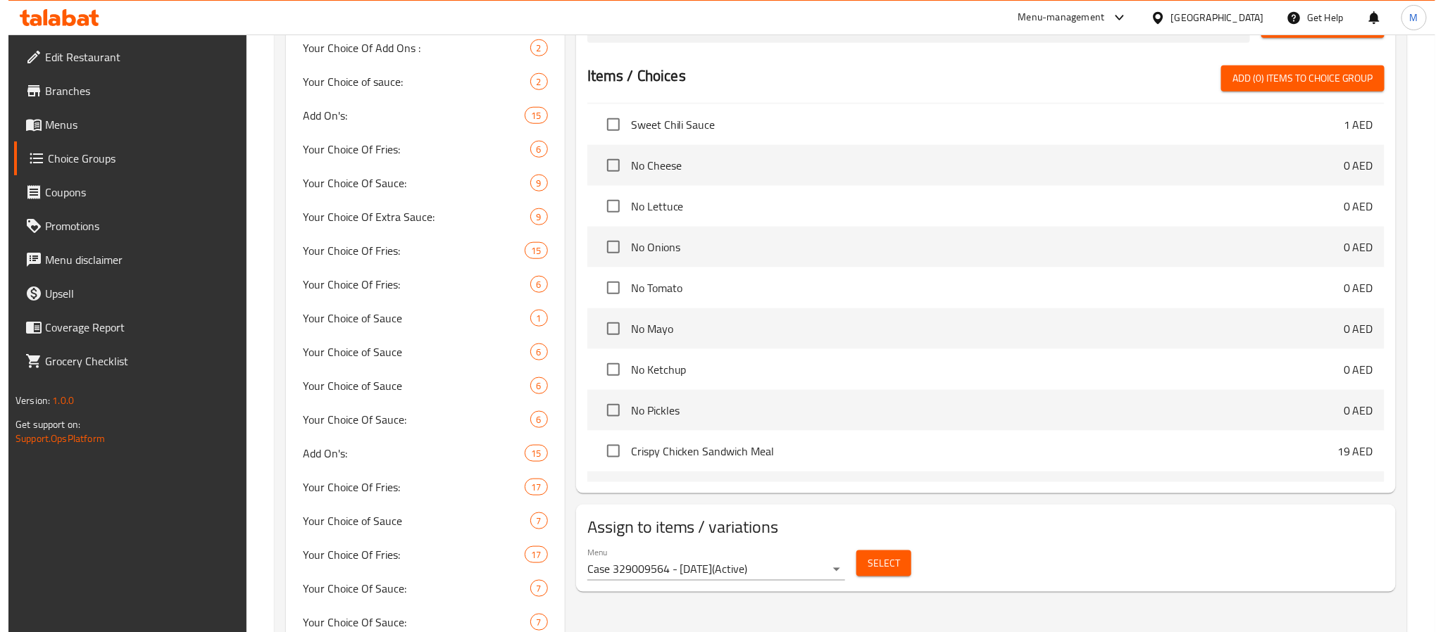
scroll to position [701, 0]
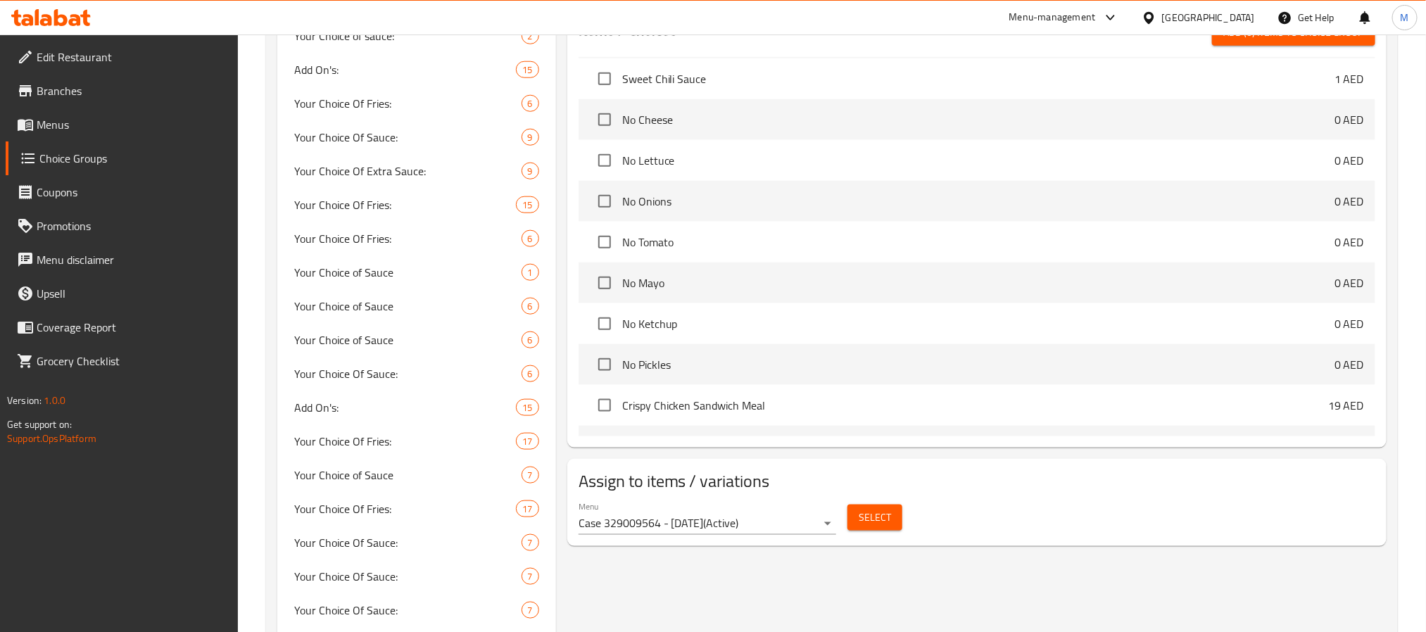
click at [995, 574] on div "Your Choice Of Sauce (ID: 808585) Your Choice Of Sauce ​ اختيارك من الصلصة: ​ M…" at bounding box center [974, 97] width 836 height 1276
click at [885, 516] on span "Select" at bounding box center [875, 518] width 32 height 18
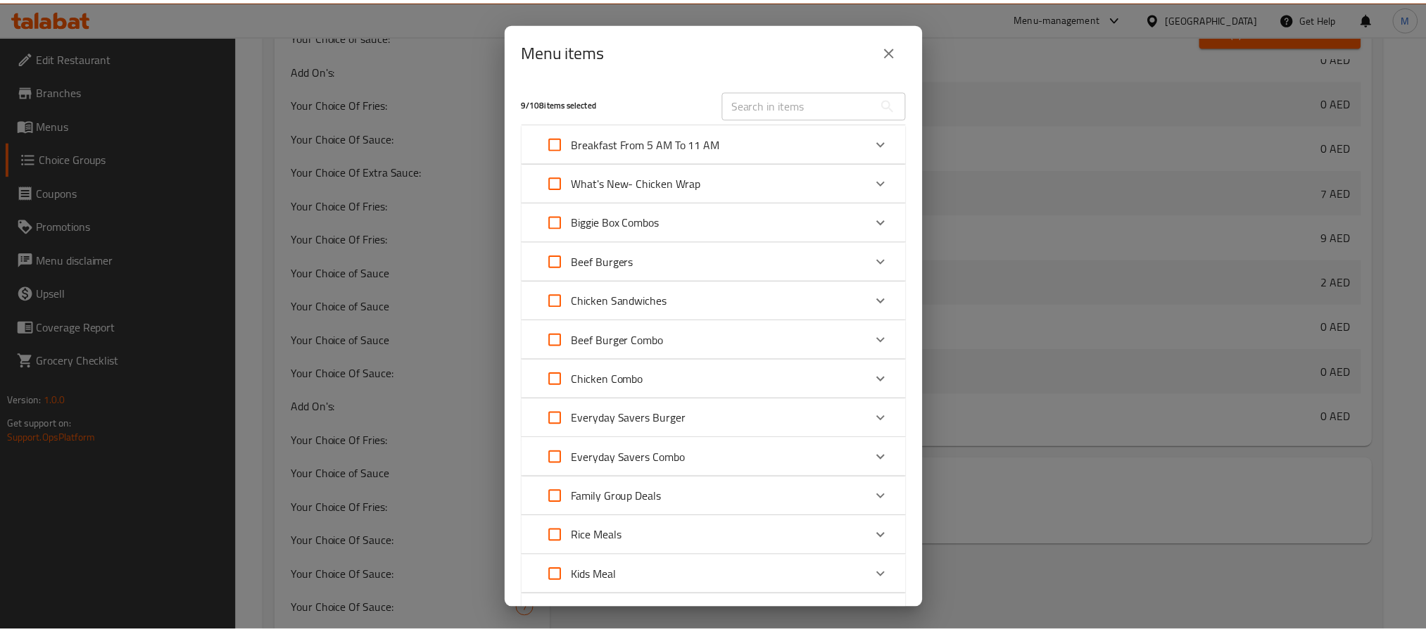
scroll to position [841, 0]
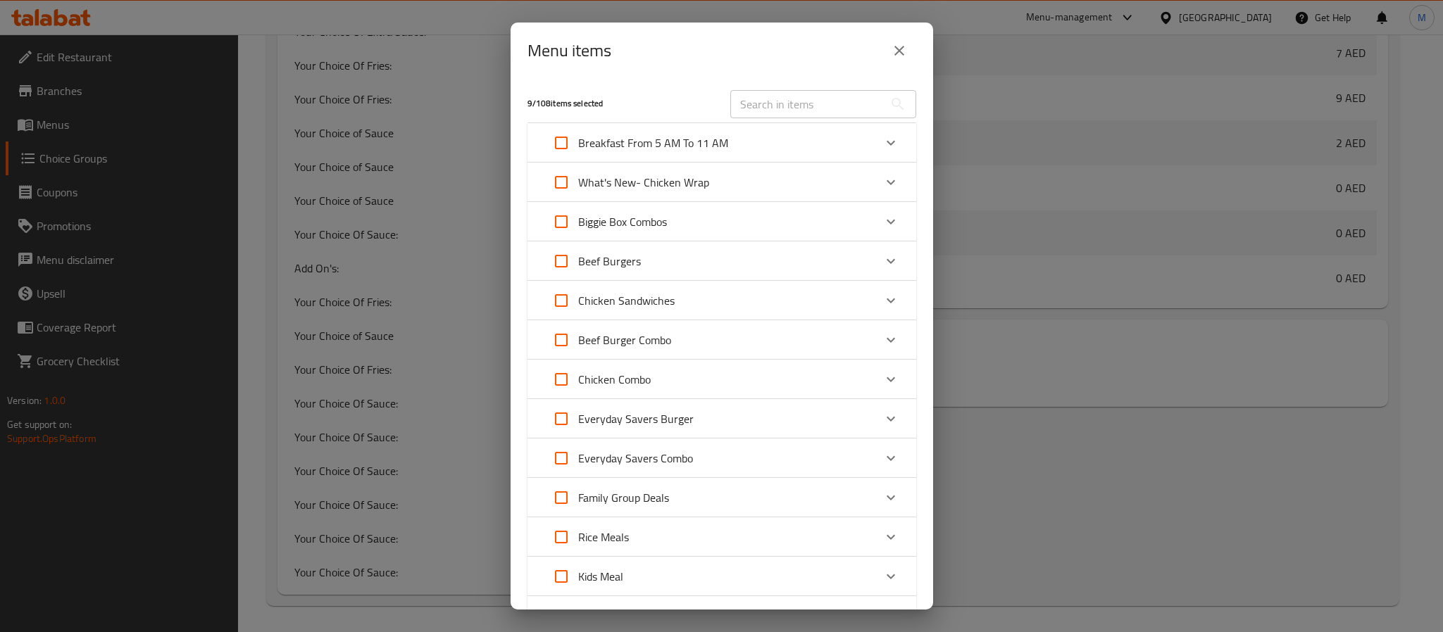
click at [908, 55] on button "close" at bounding box center [899, 51] width 34 height 34
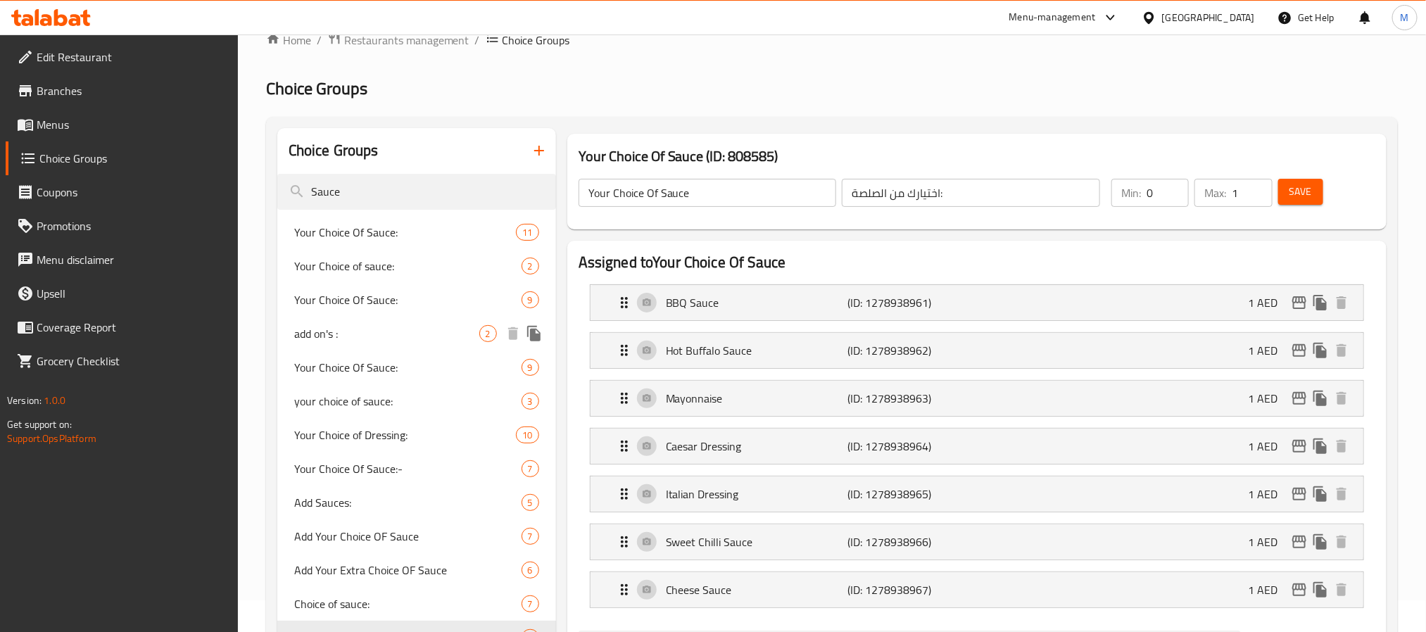
scroll to position [0, 0]
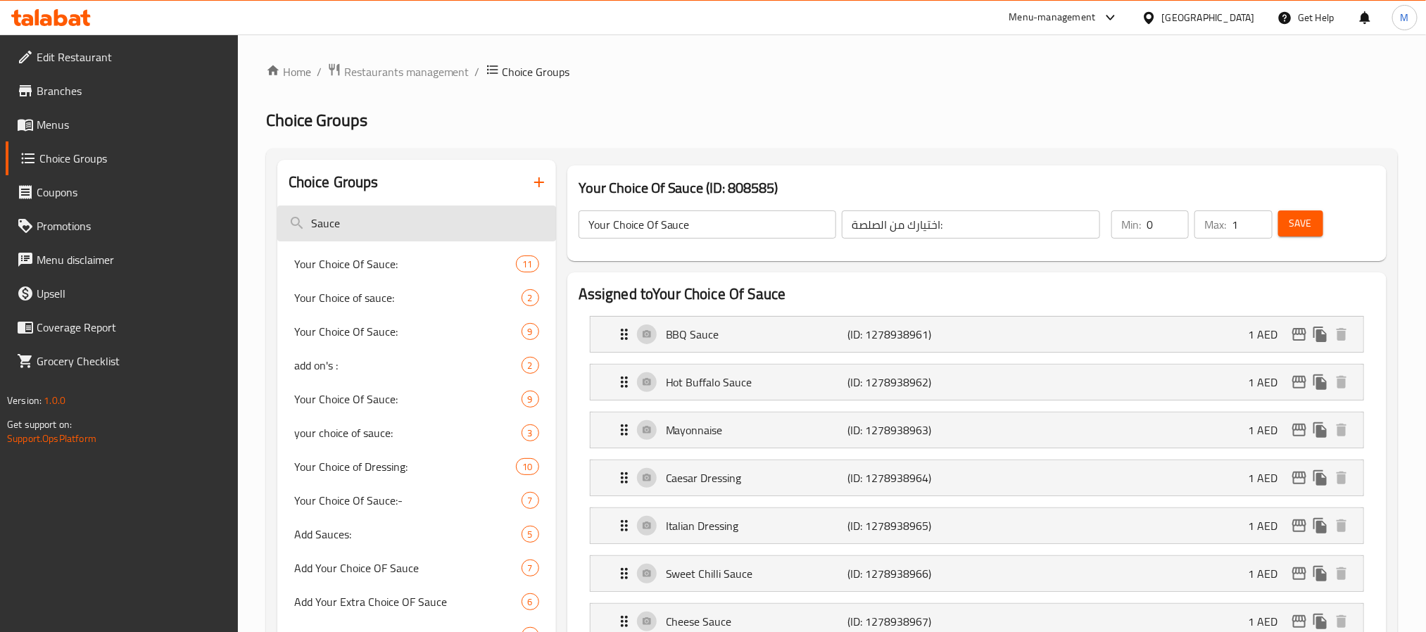
click at [410, 218] on input "Sauce" at bounding box center [416, 224] width 279 height 36
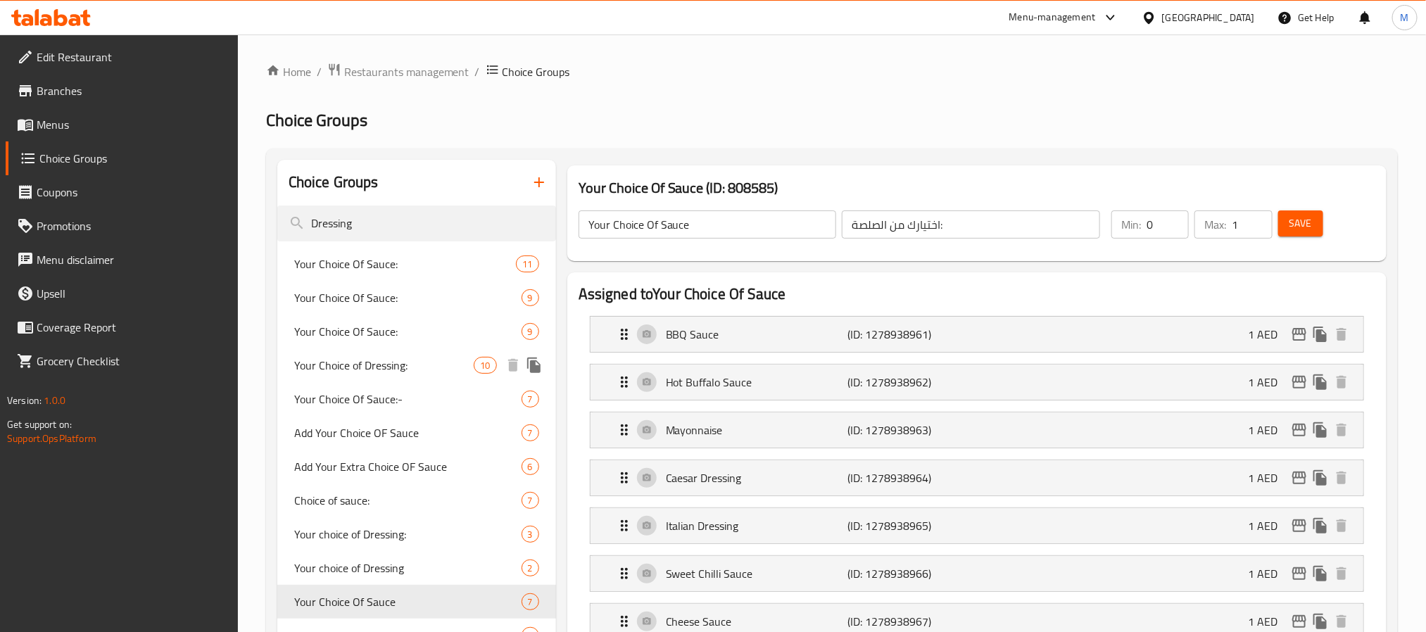
type input "Dressing"
click at [396, 367] on span "Your Choice of Dressing:" at bounding box center [384, 365] width 180 height 17
type input "Your Choice of Dressing:"
type input "اختيارك من الصلصة :"
type input "1"
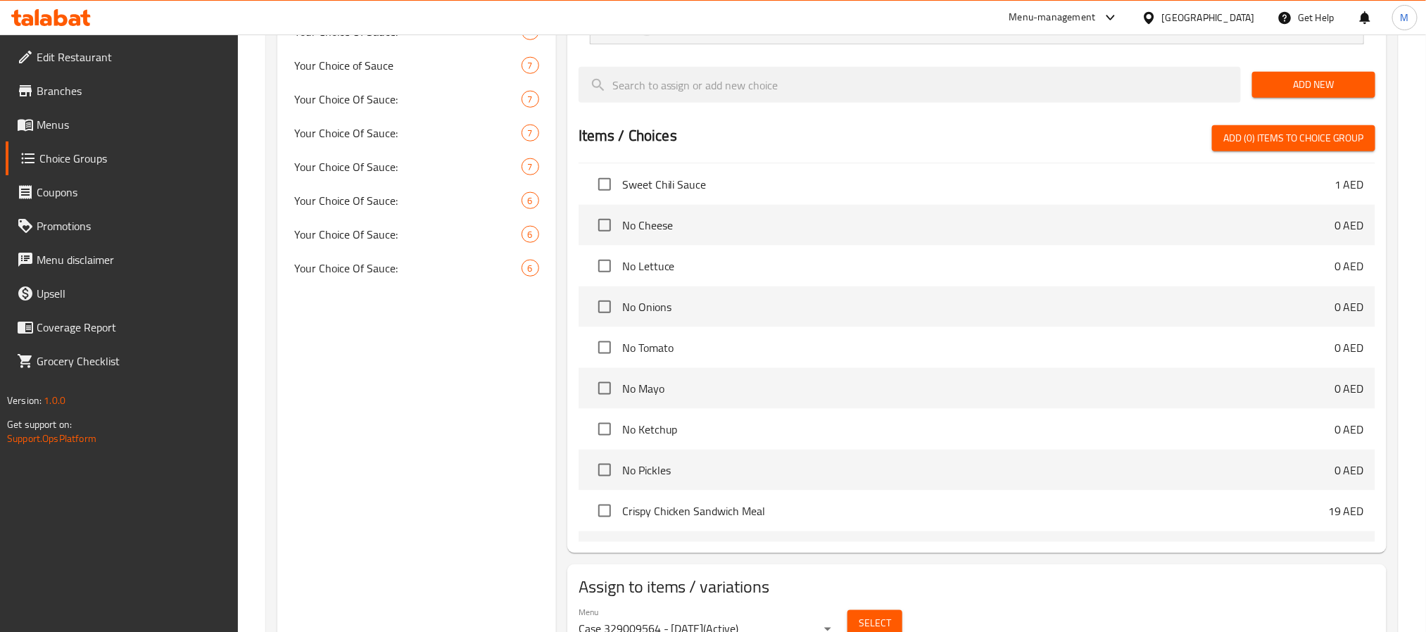
scroll to position [810, 0]
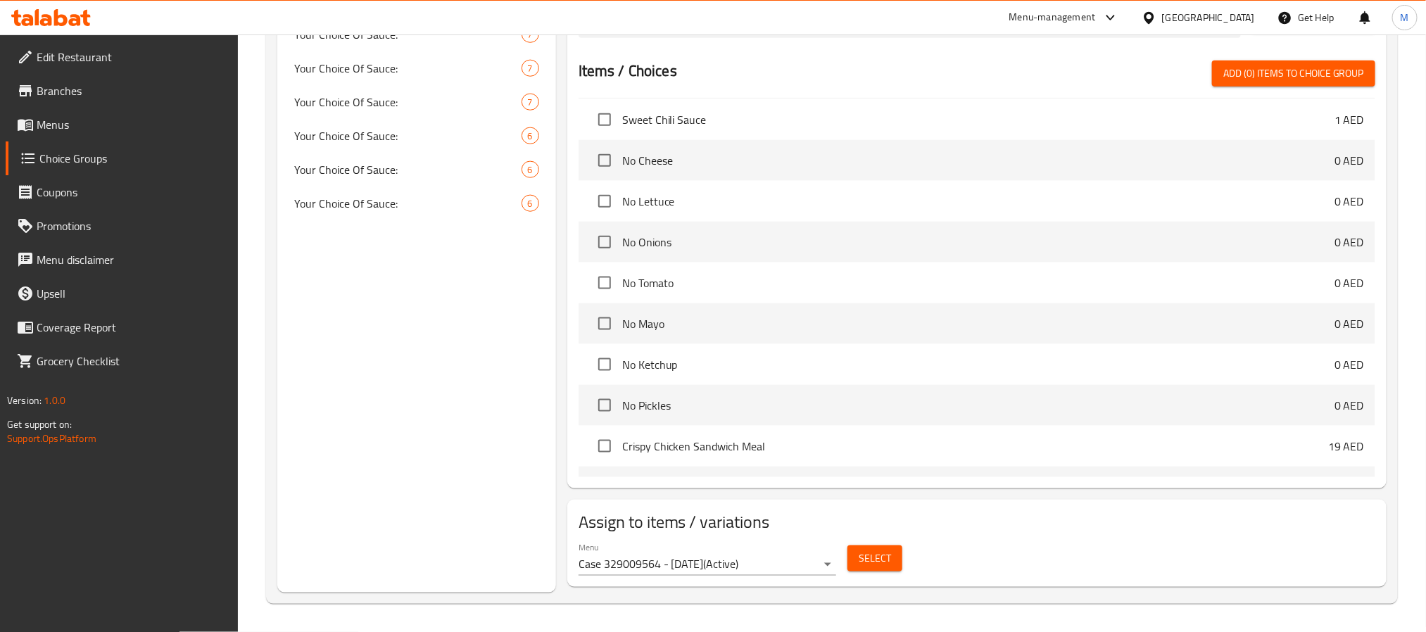
click at [867, 562] on span "Select" at bounding box center [875, 559] width 32 height 18
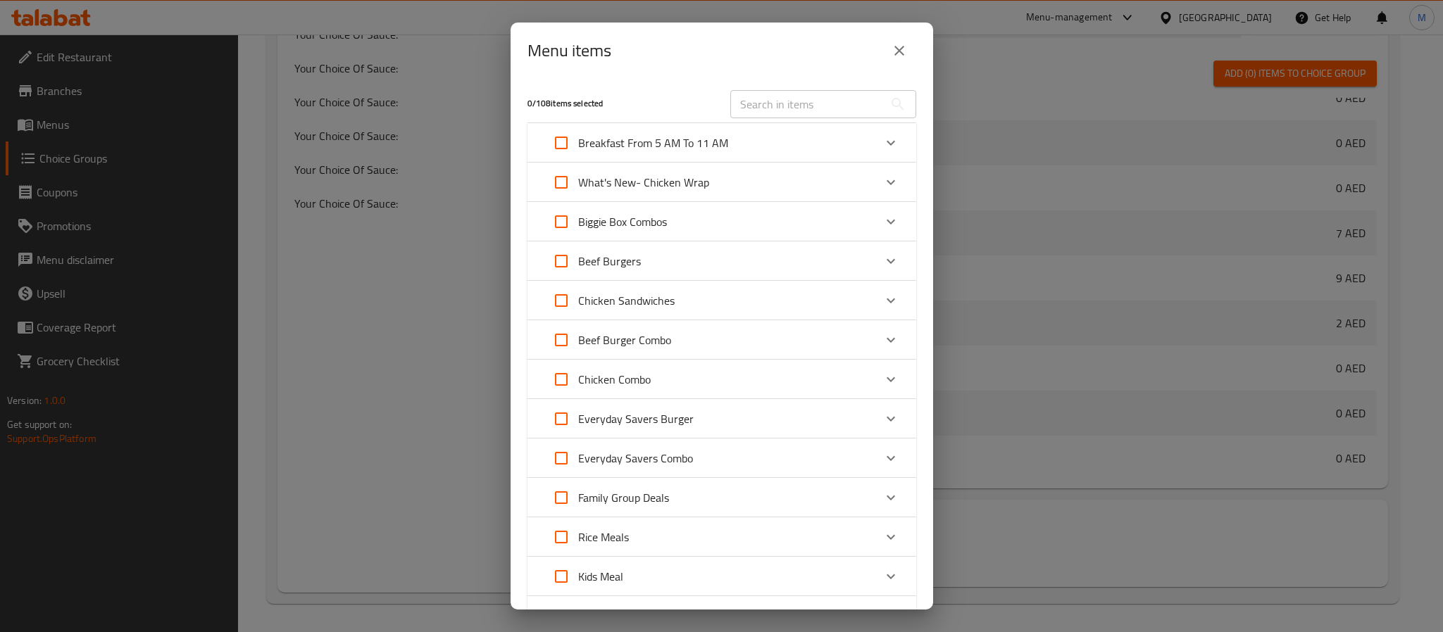
click at [908, 53] on button "close" at bounding box center [899, 51] width 34 height 34
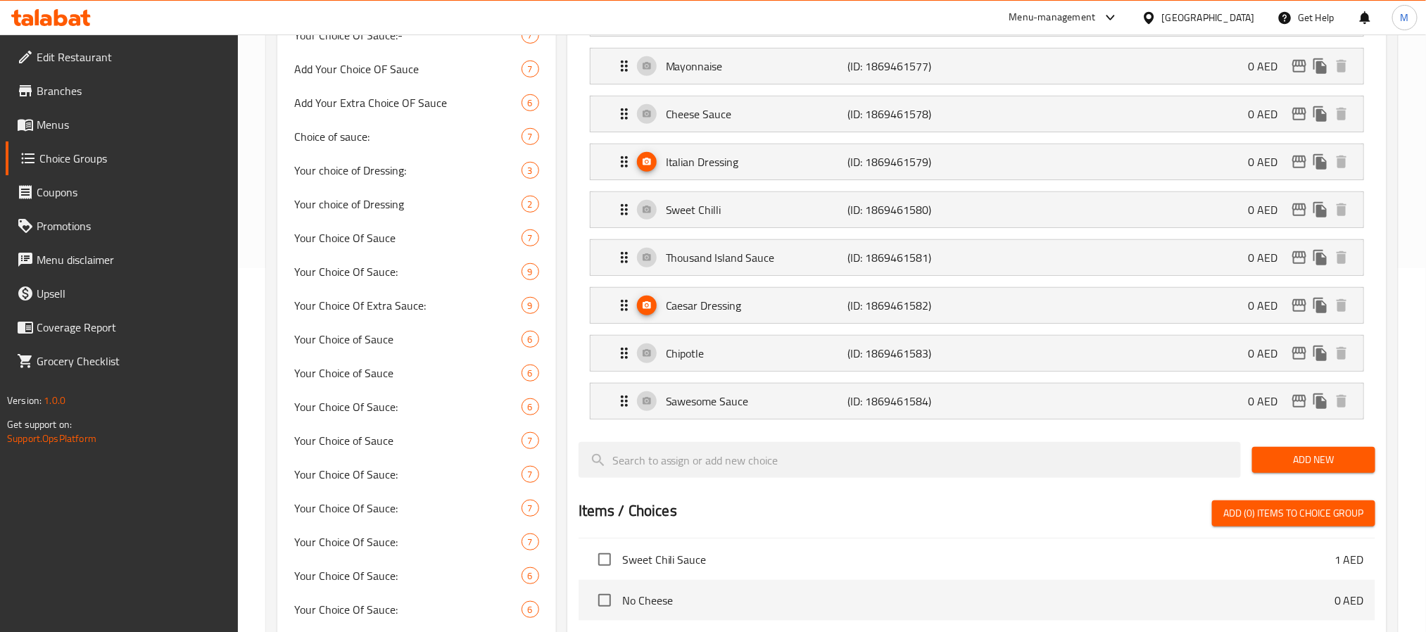
scroll to position [282, 0]
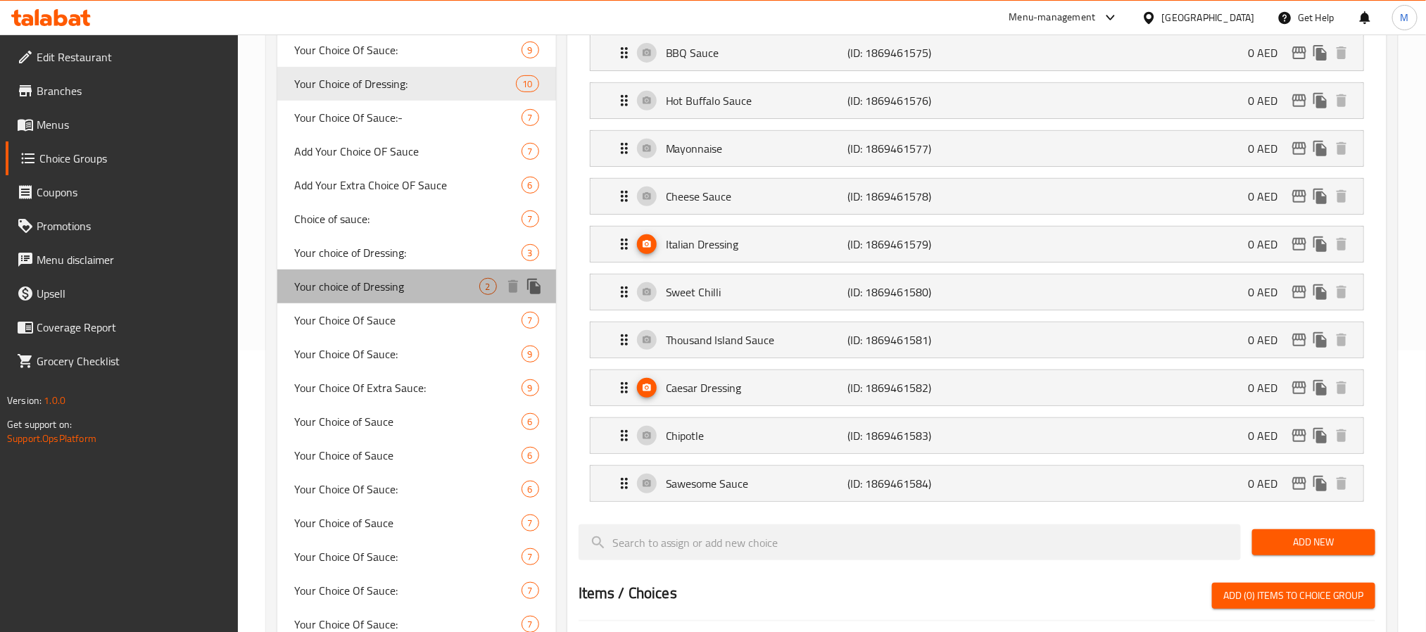
click at [434, 284] on span "Your choice of Dressing" at bounding box center [386, 286] width 185 height 17
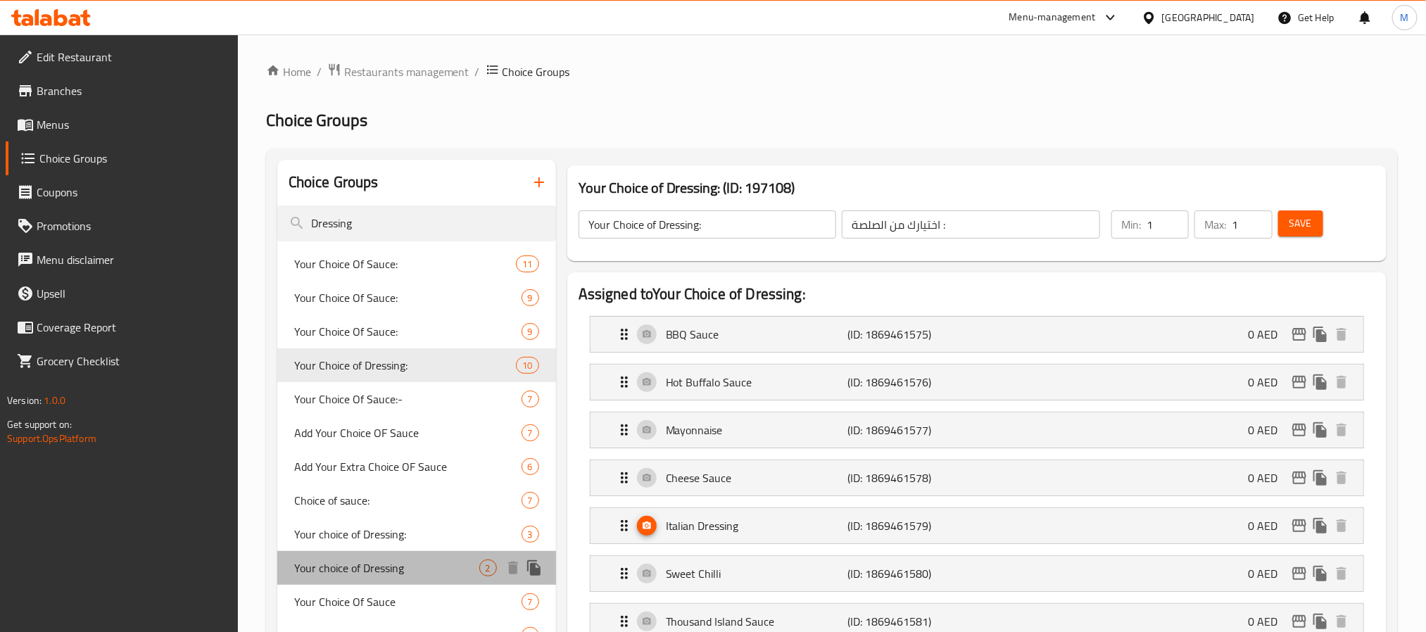
type input "Your choice of Dressing"
type input "اختيارك من الصوص"
type input "0"
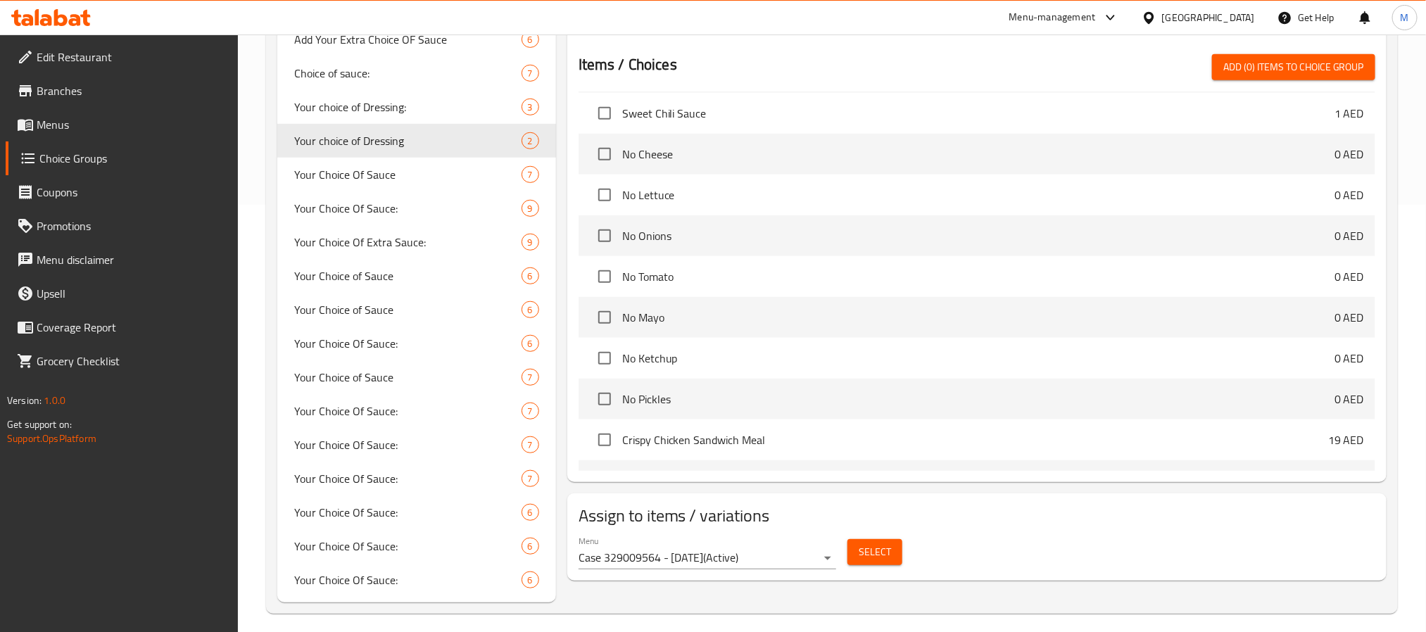
scroll to position [436, 0]
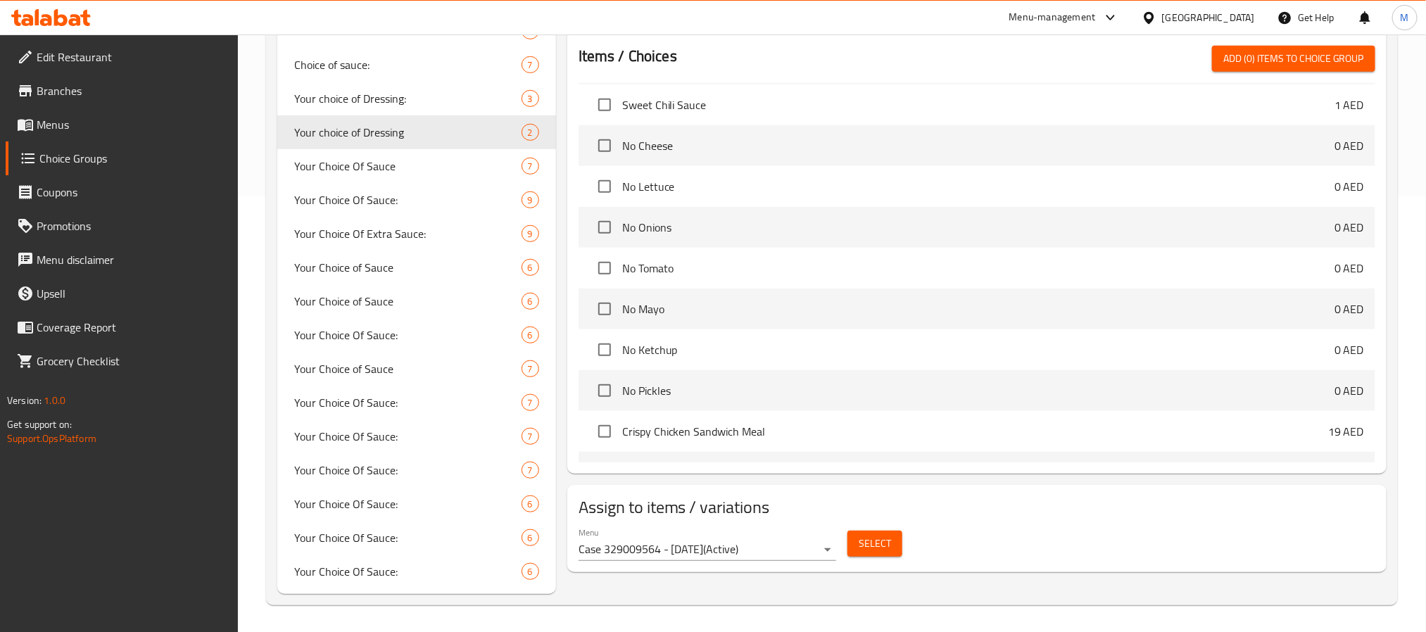
click at [875, 543] on span "Select" at bounding box center [875, 544] width 32 height 18
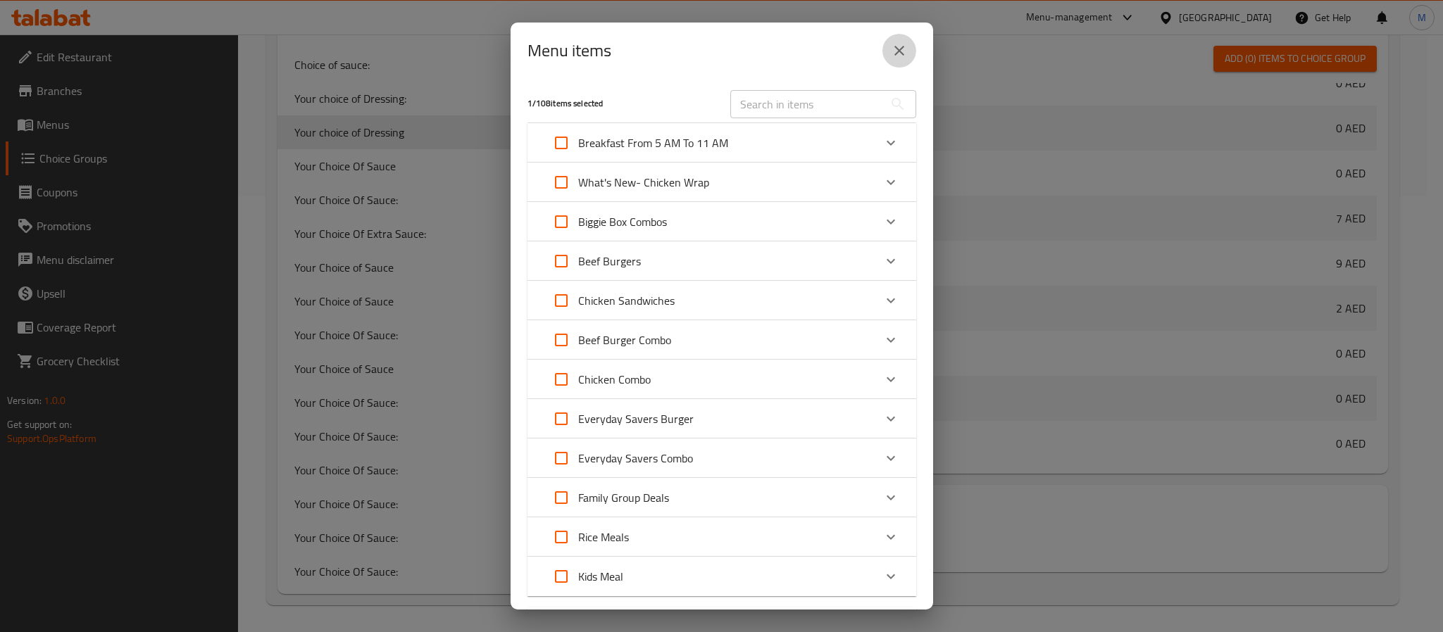
click at [890, 57] on button "close" at bounding box center [899, 51] width 34 height 34
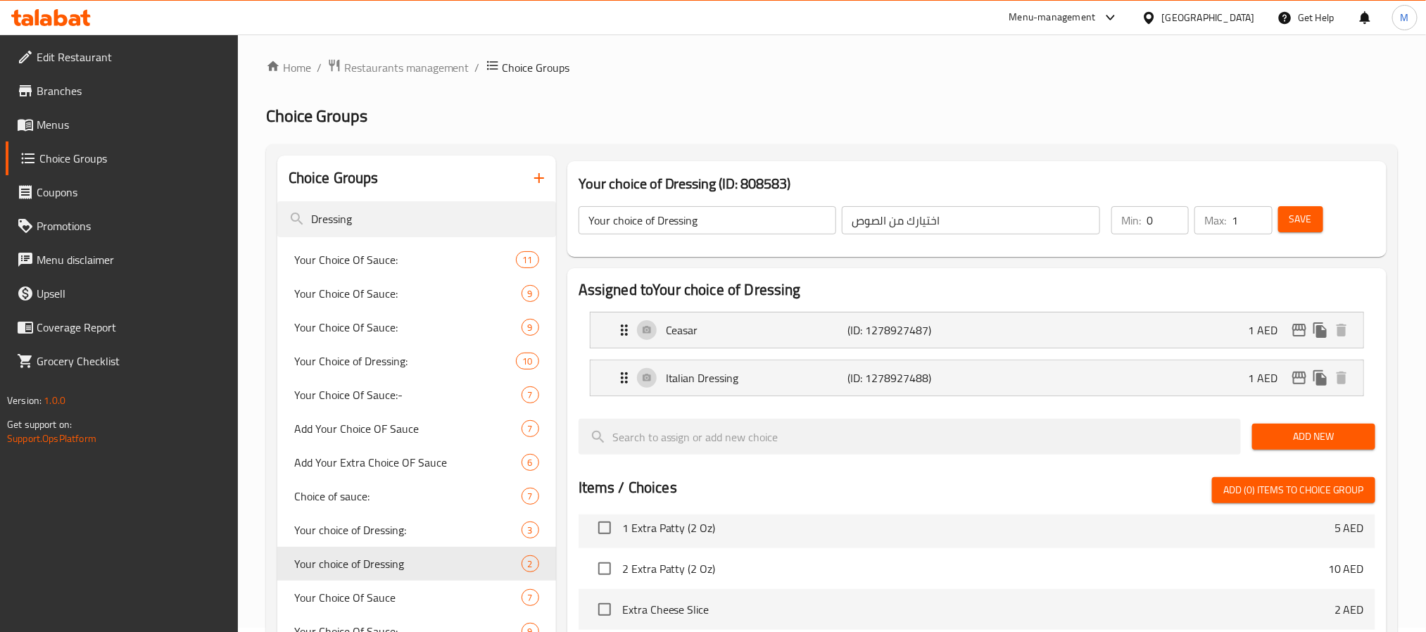
scroll to position [0, 0]
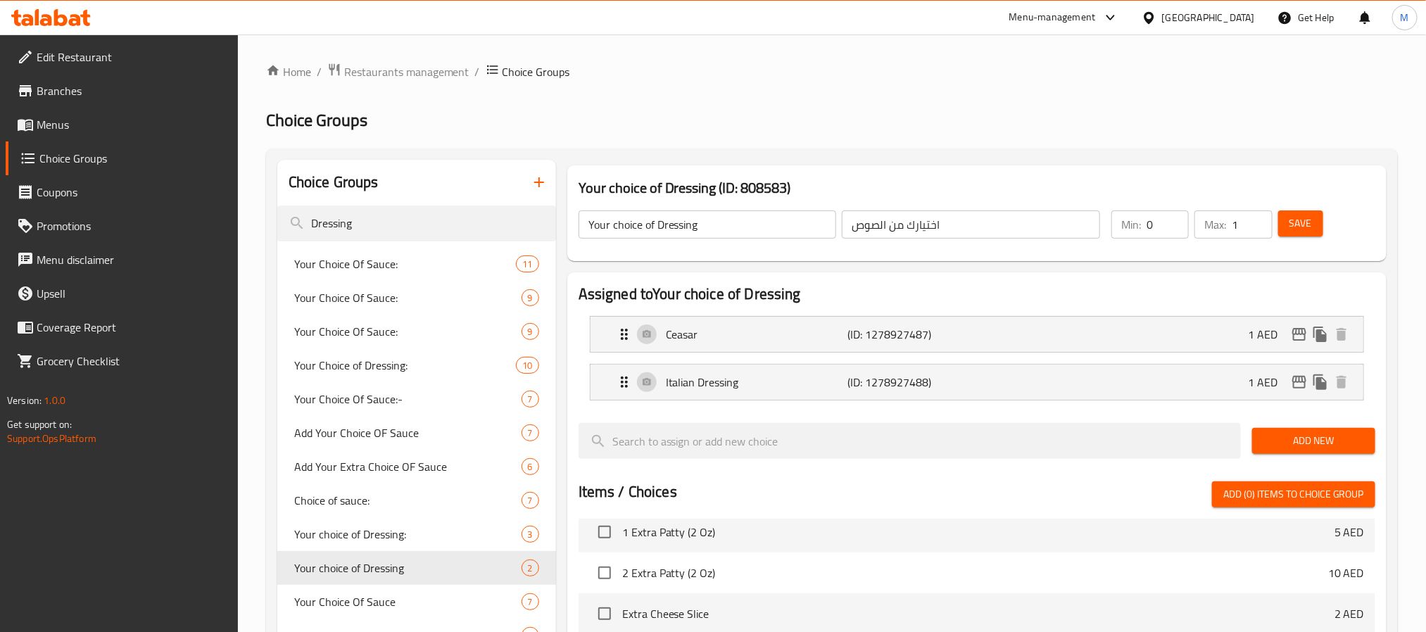
drag, startPoint x: 819, startPoint y: 180, endPoint x: 579, endPoint y: 177, distance: 240.8
click at [579, 177] on h3 "Your choice of Dressing (ID: 808583)" at bounding box center [977, 188] width 797 height 23
copy h3 "Your choice of Dressing (ID: 808583)"
click at [748, 379] on p "Italian Dressing" at bounding box center [757, 382] width 182 height 17
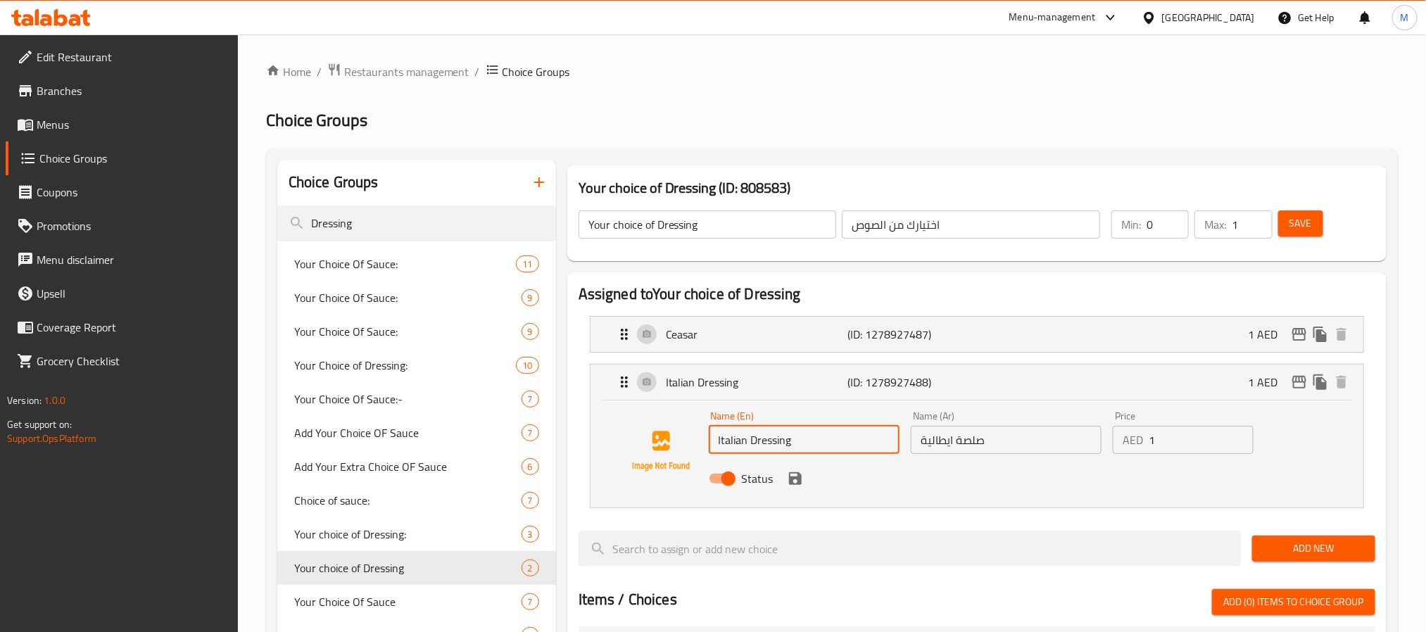
click at [784, 446] on input "Italian Dressing" at bounding box center [804, 440] width 191 height 28
click at [389, 77] on span "Restaurants management" at bounding box center [406, 71] width 125 height 17
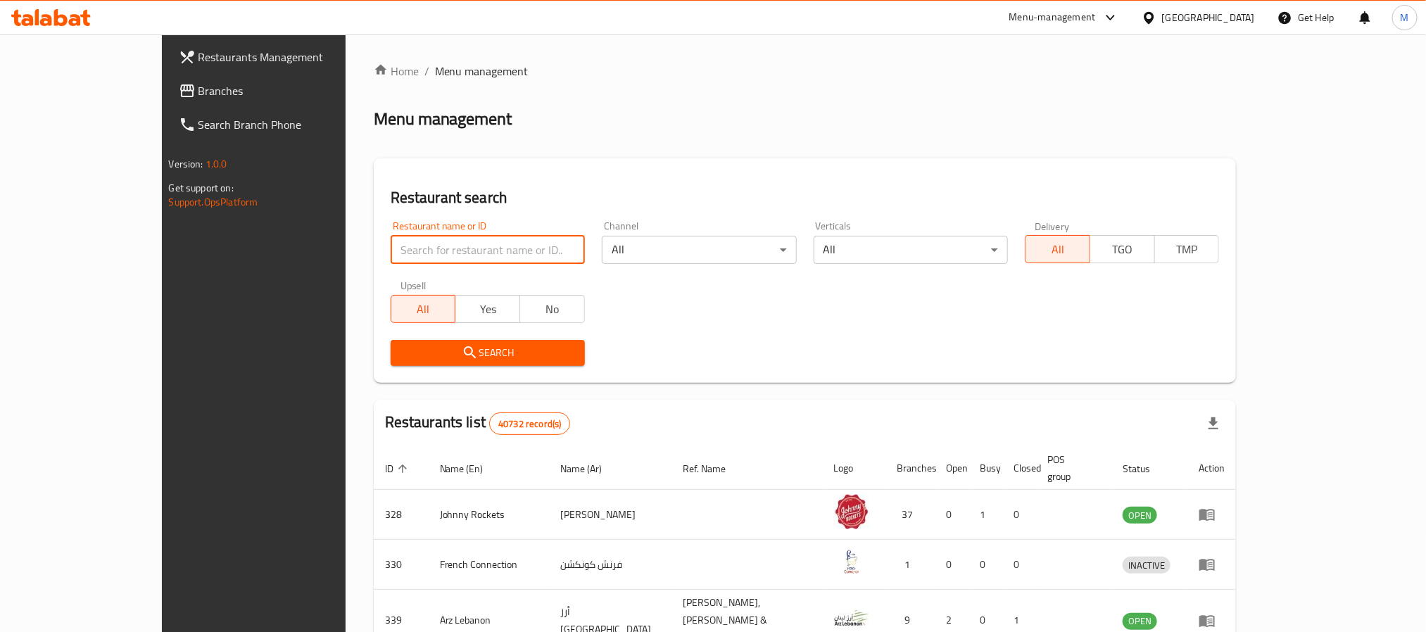
click at [459, 245] on input "search" at bounding box center [488, 250] width 194 height 28
paste input "9540"
type input "9540"
click button "Search" at bounding box center [488, 353] width 194 height 26
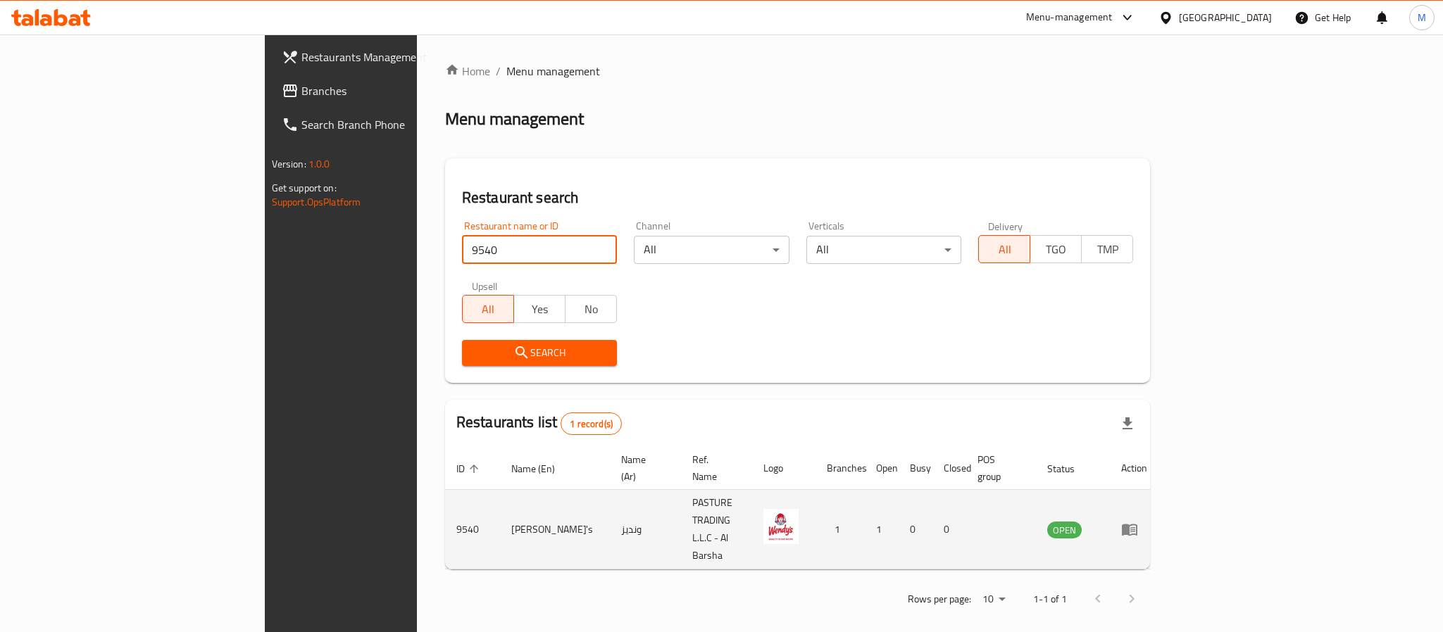
click at [1135, 527] on icon "enhanced table" at bounding box center [1132, 530] width 5 height 6
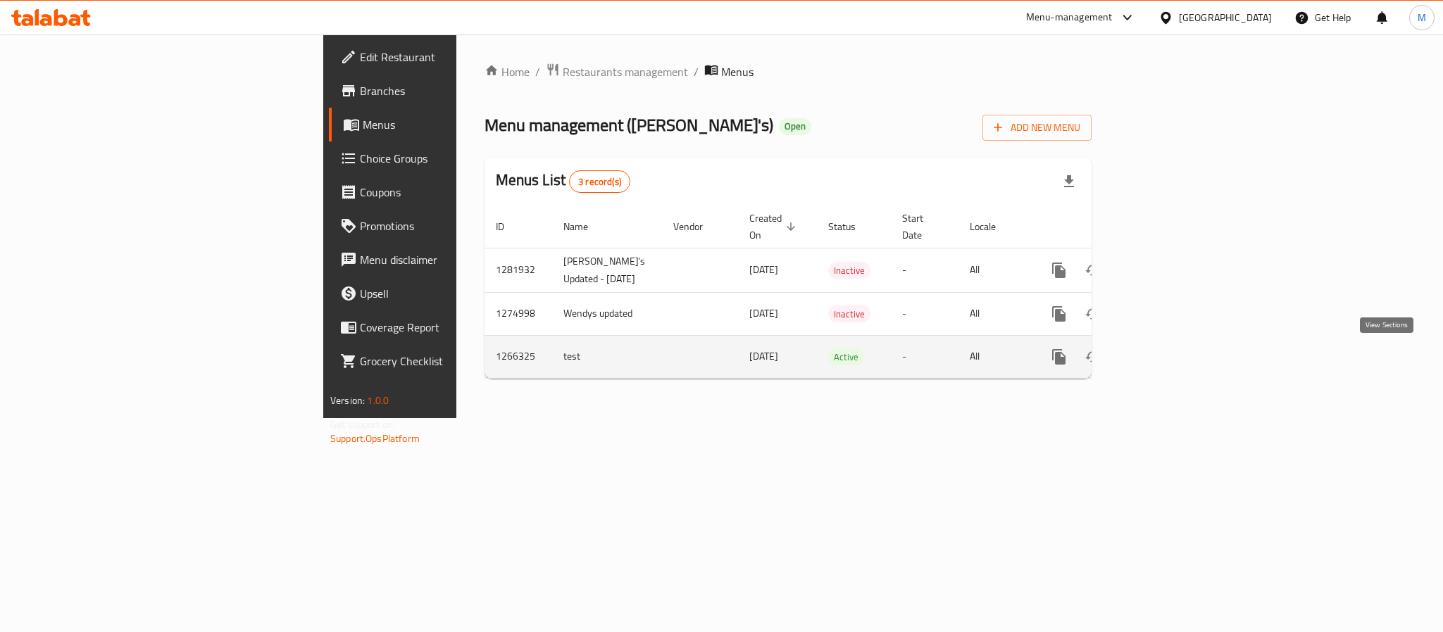
click at [1169, 359] on icon "enhanced table" at bounding box center [1160, 356] width 17 height 17
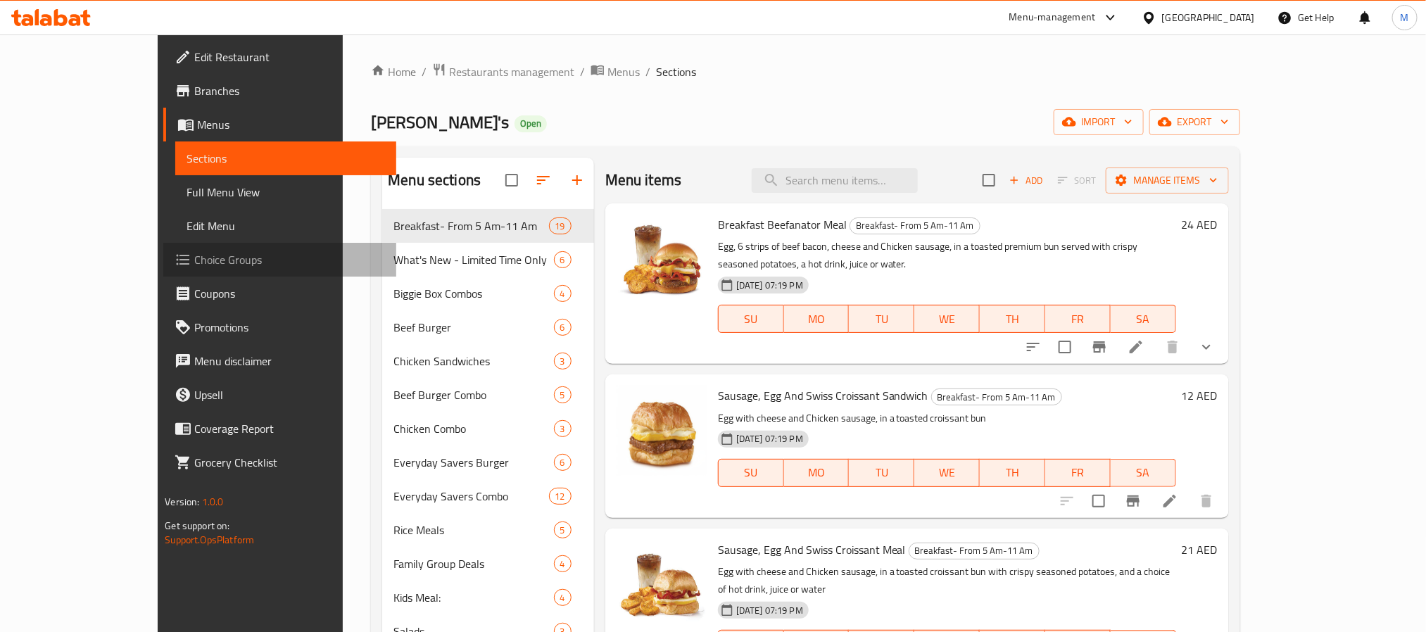
click at [194, 260] on span "Choice Groups" at bounding box center [289, 259] width 190 height 17
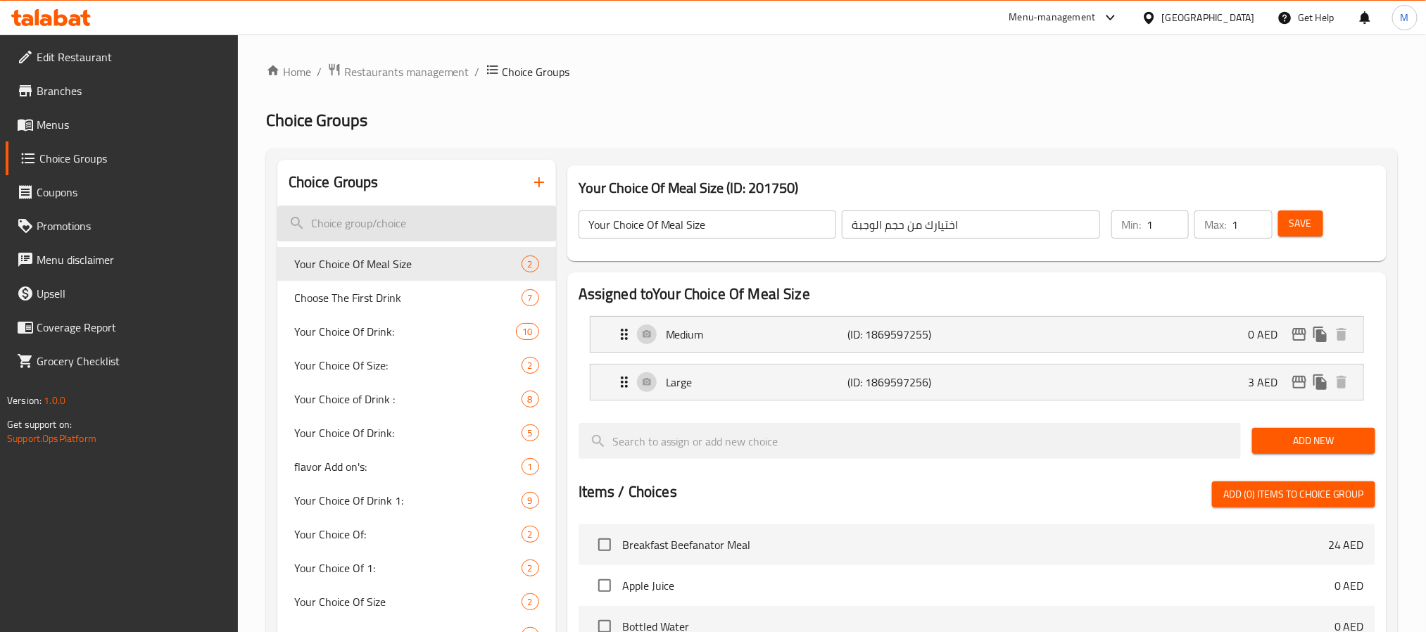
click at [384, 226] on input "search" at bounding box center [416, 224] width 279 height 36
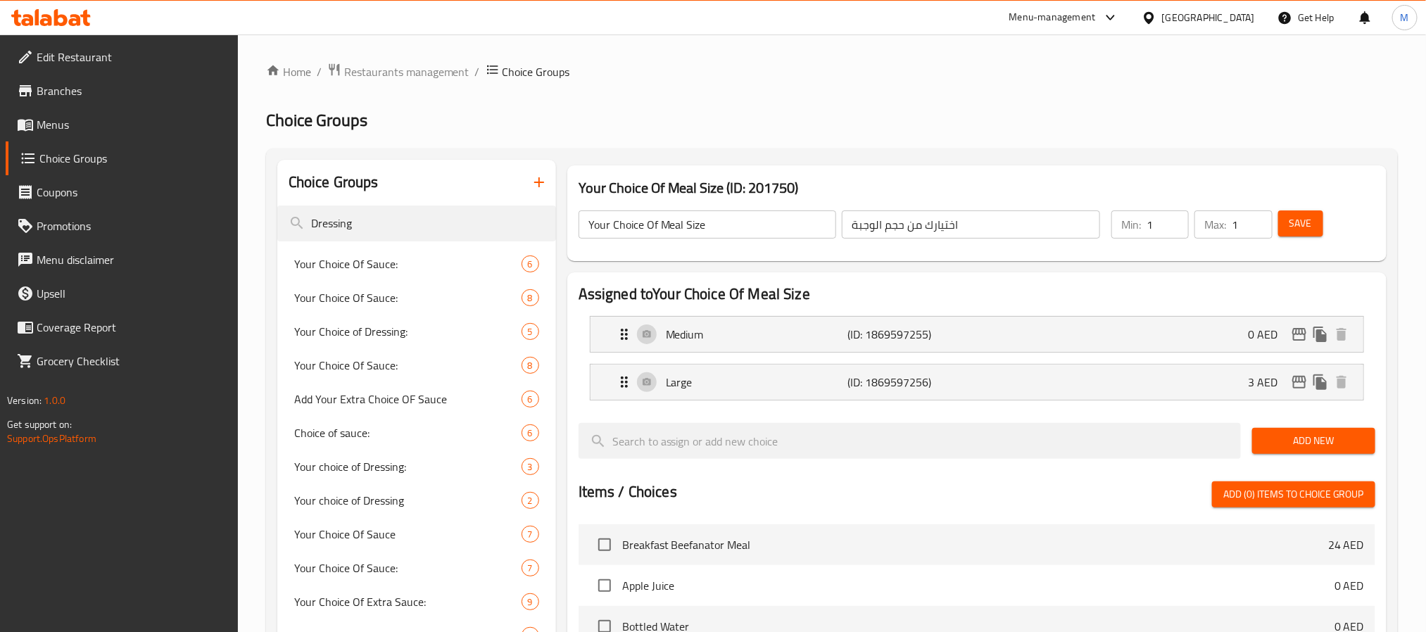
type input "Dressing"
click at [395, 459] on span "Your choice of Dressing:" at bounding box center [386, 466] width 185 height 17
type input "Your choice of Dressing:"
type input "اختيارك من الصلصة:"
type input "0"
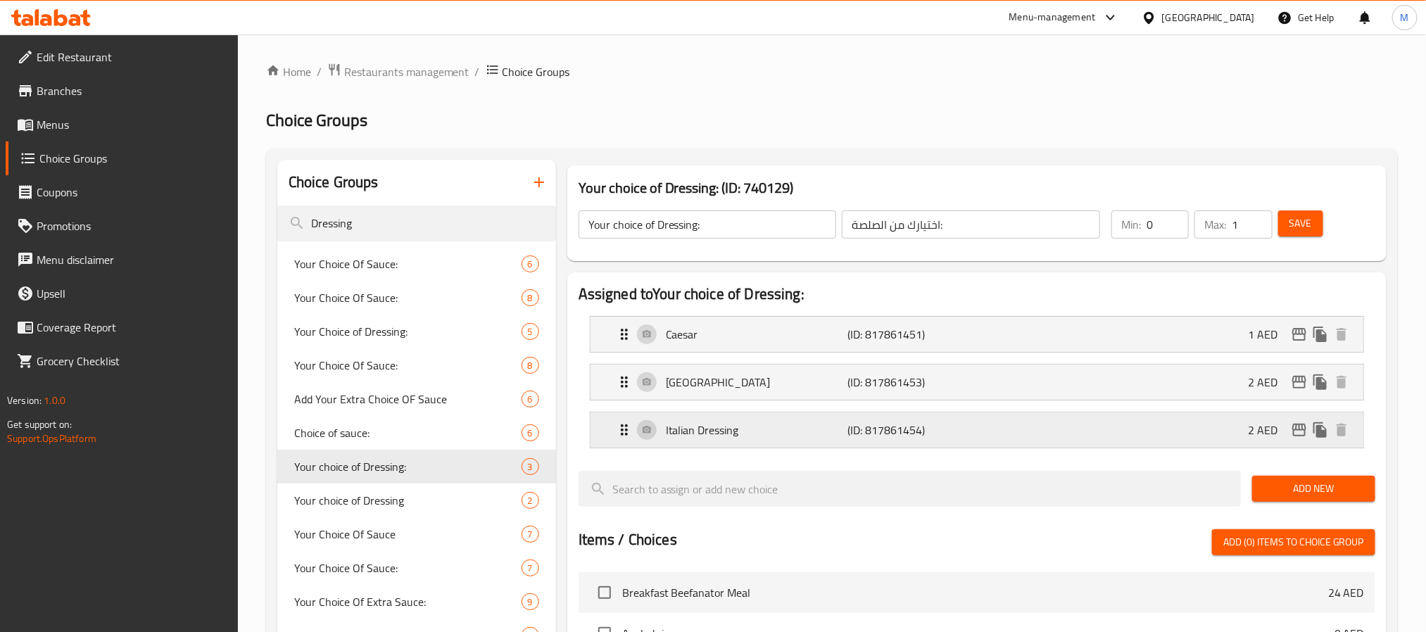
click at [742, 439] on p "Italian Dressing" at bounding box center [757, 430] width 182 height 17
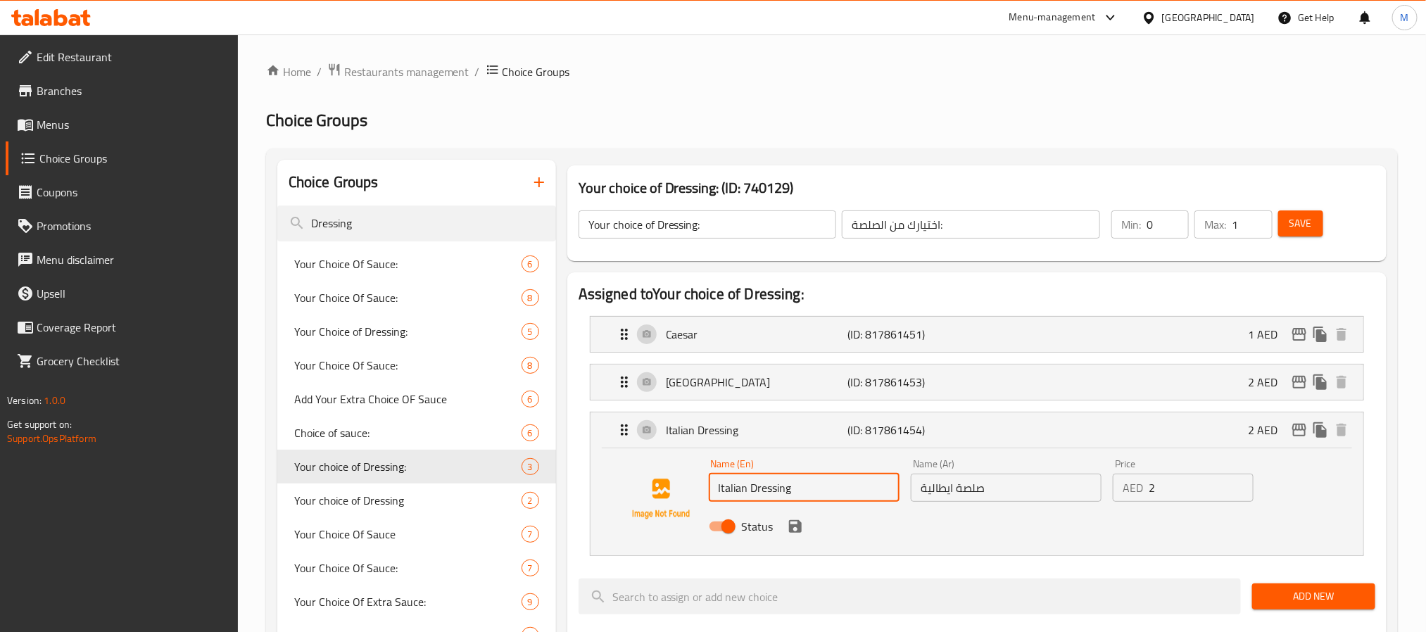
click at [784, 497] on input "Italian Dressing" at bounding box center [804, 488] width 191 height 28
drag, startPoint x: 801, startPoint y: 188, endPoint x: 577, endPoint y: 184, distance: 224.6
click at [577, 184] on div "Your choice of Dressing: (ID: 740129) Your choice of Dressing: ​ اختيارك من الص…" at bounding box center [976, 213] width 819 height 96
copy h3 "Your choice of Dressing: (ID: 740129)"
click at [677, 72] on ol "Home / Restaurants management / Choice Groups" at bounding box center [832, 72] width 1132 height 18
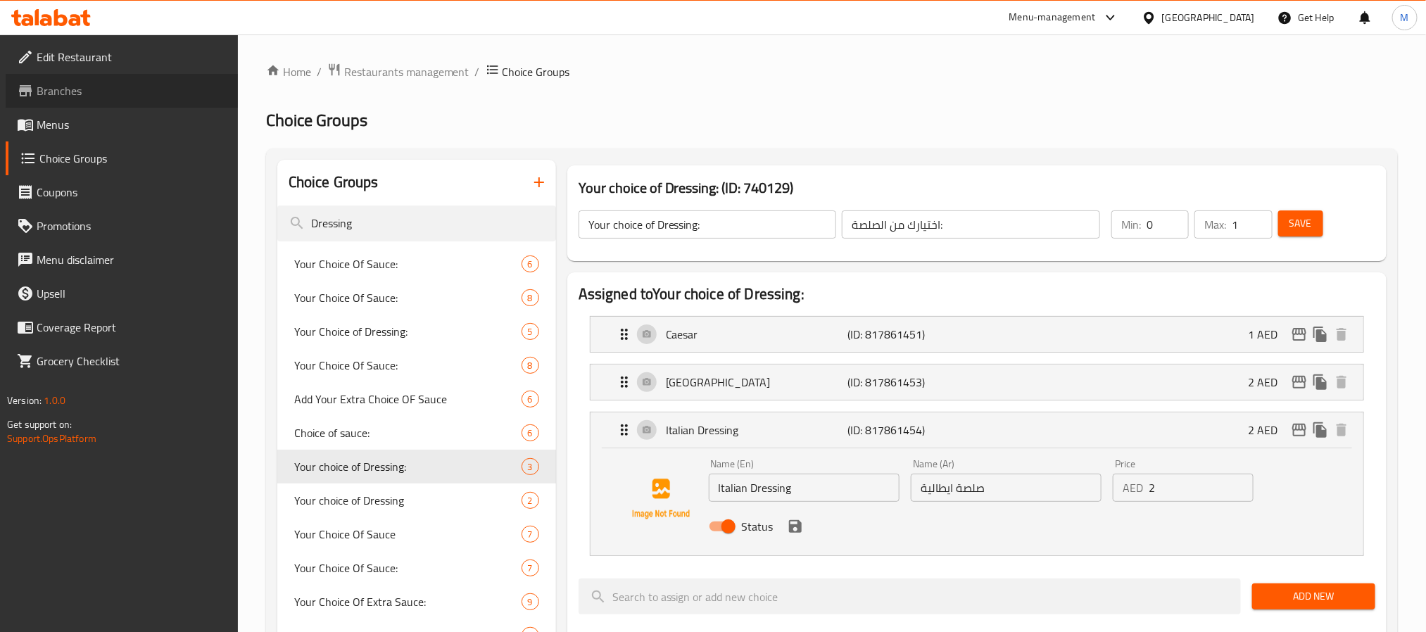
click at [93, 95] on span "Branches" at bounding box center [132, 90] width 190 height 17
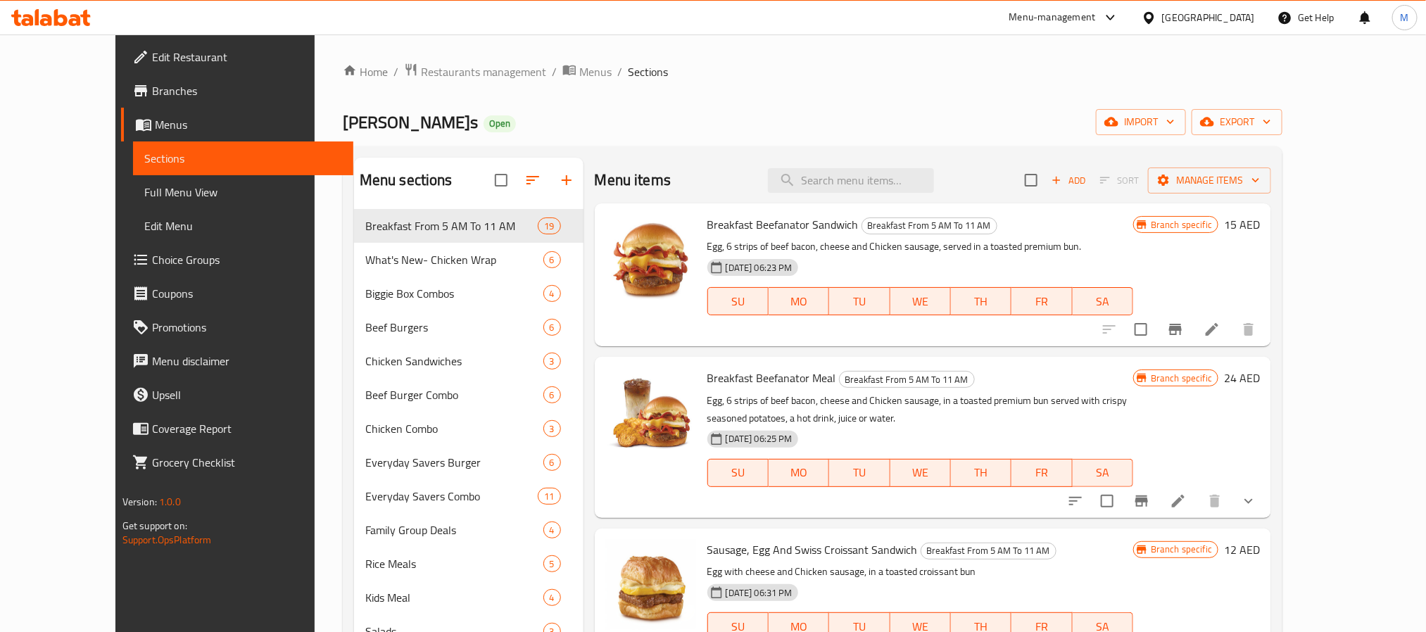
click at [144, 192] on span "Full Menu View" at bounding box center [243, 192] width 198 height 17
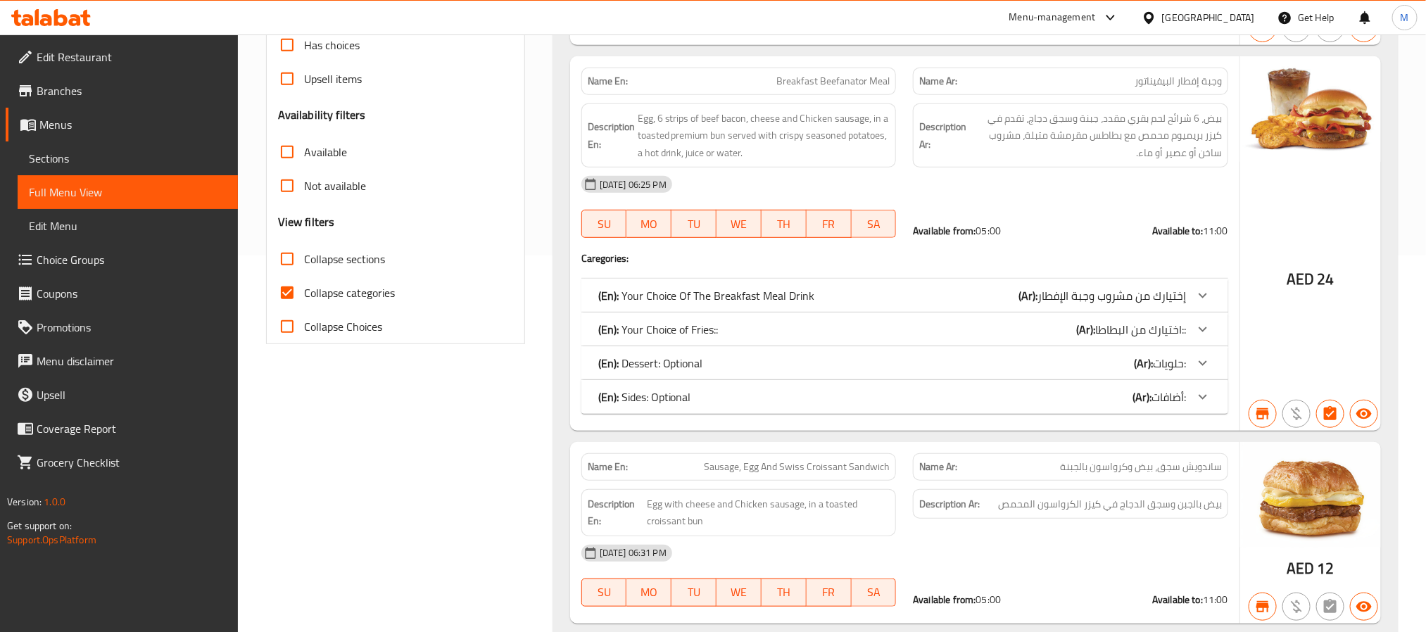
scroll to position [422, 0]
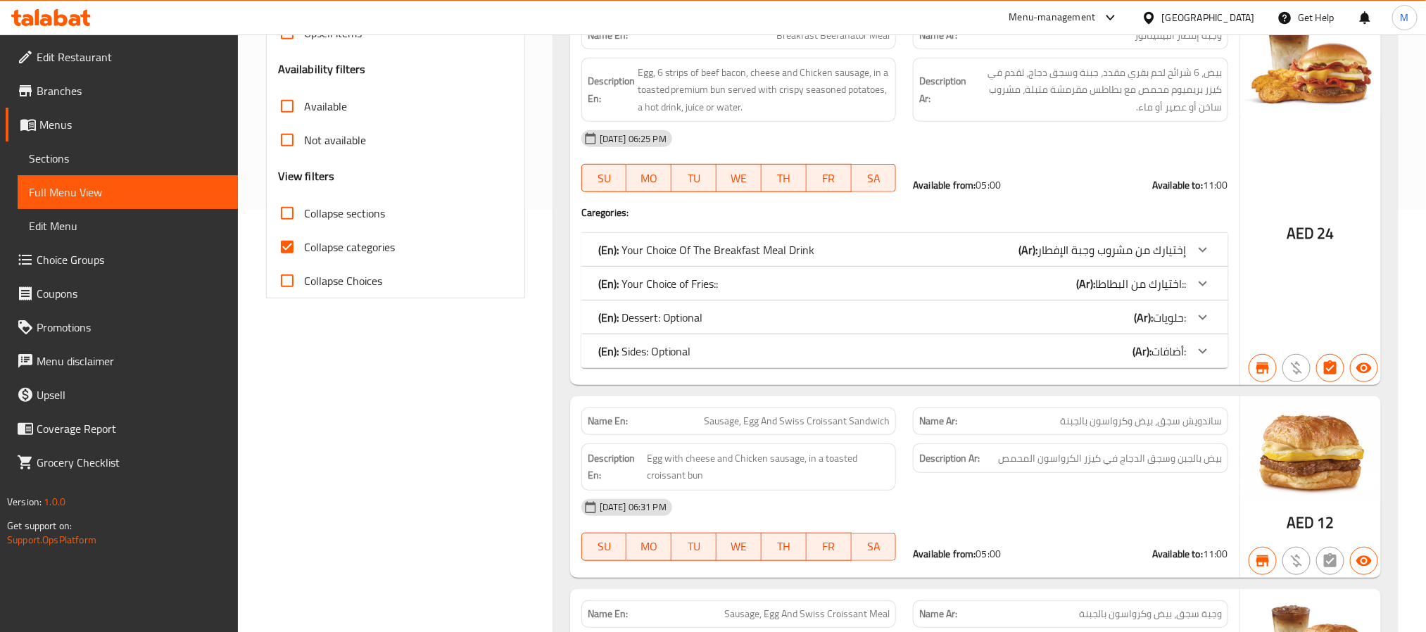
click at [281, 249] on input "Collapse categories" at bounding box center [287, 247] width 34 height 34
checkbox input "false"
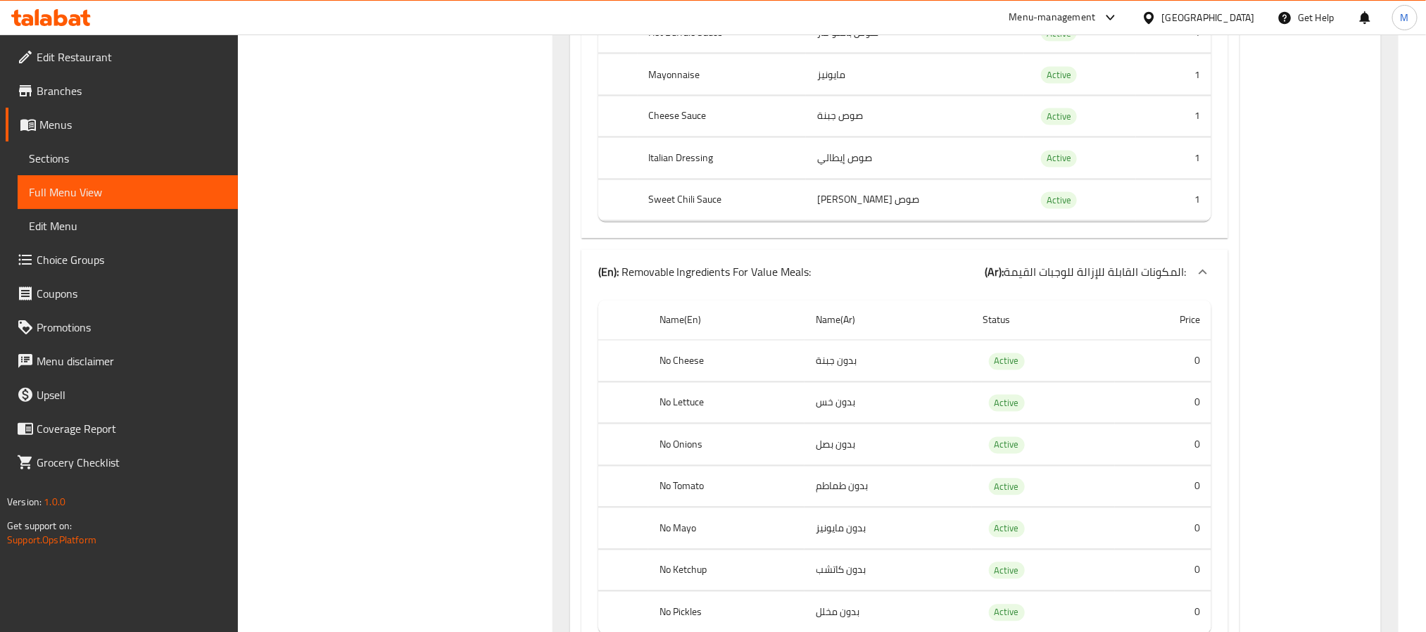
scroll to position [61232, 0]
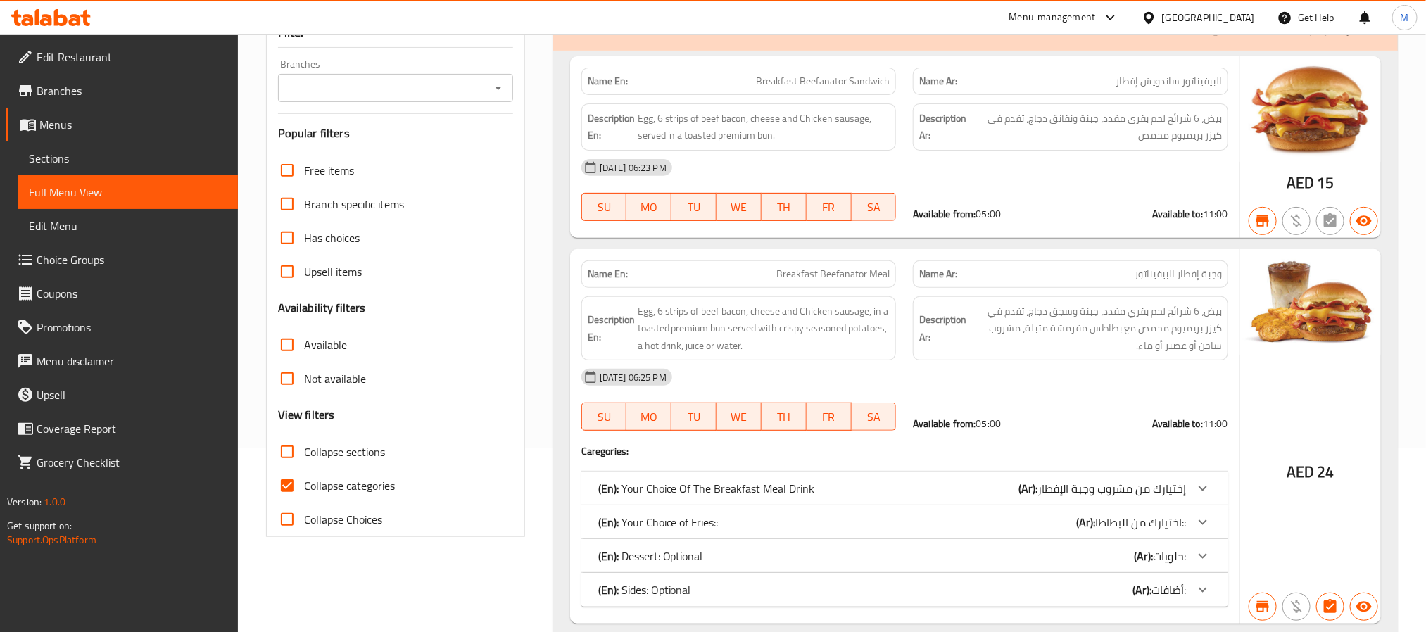
scroll to position [528, 0]
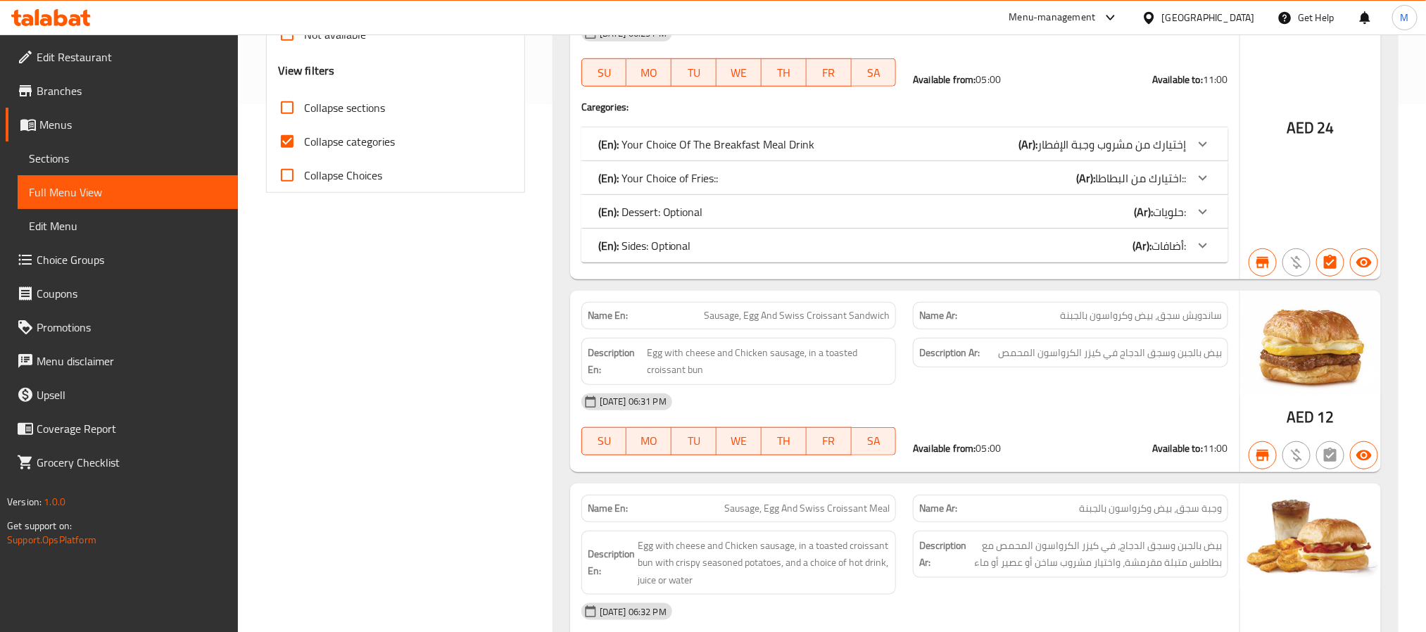
click at [290, 142] on input "Collapse categories" at bounding box center [287, 142] width 34 height 34
checkbox input "false"
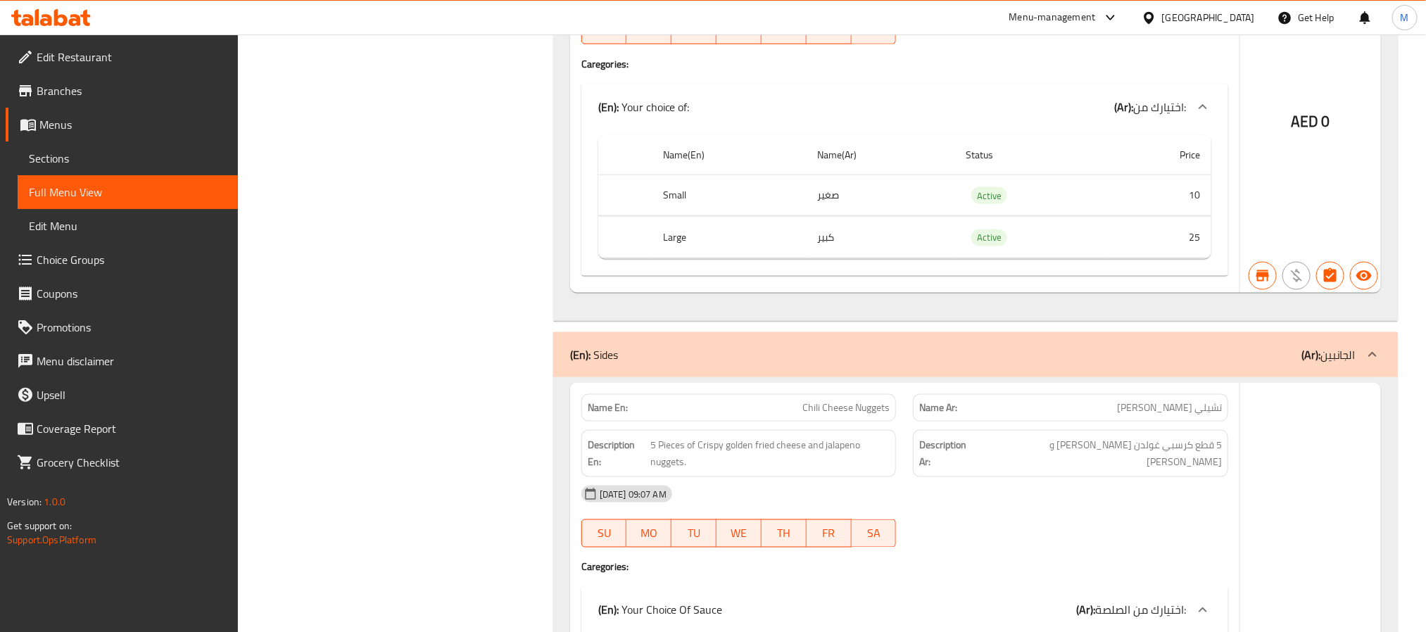
scroll to position [103639, 0]
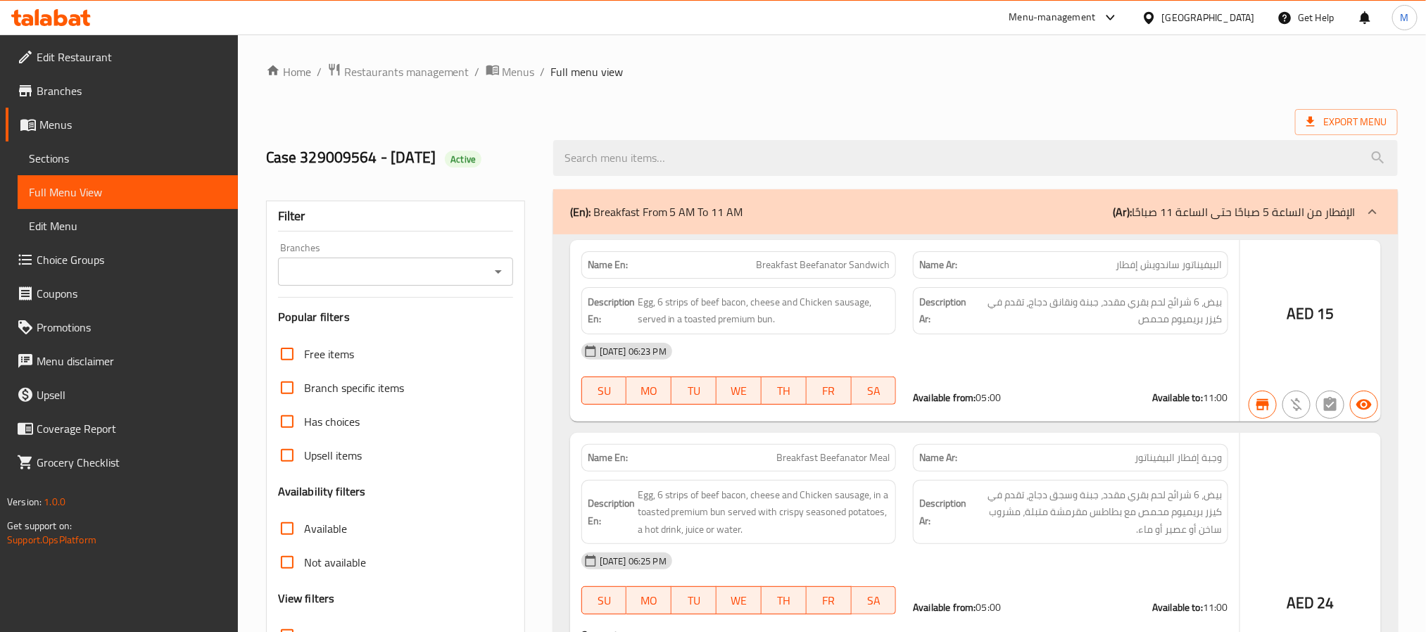
click at [450, 265] on div at bounding box center [713, 316] width 1426 height 632
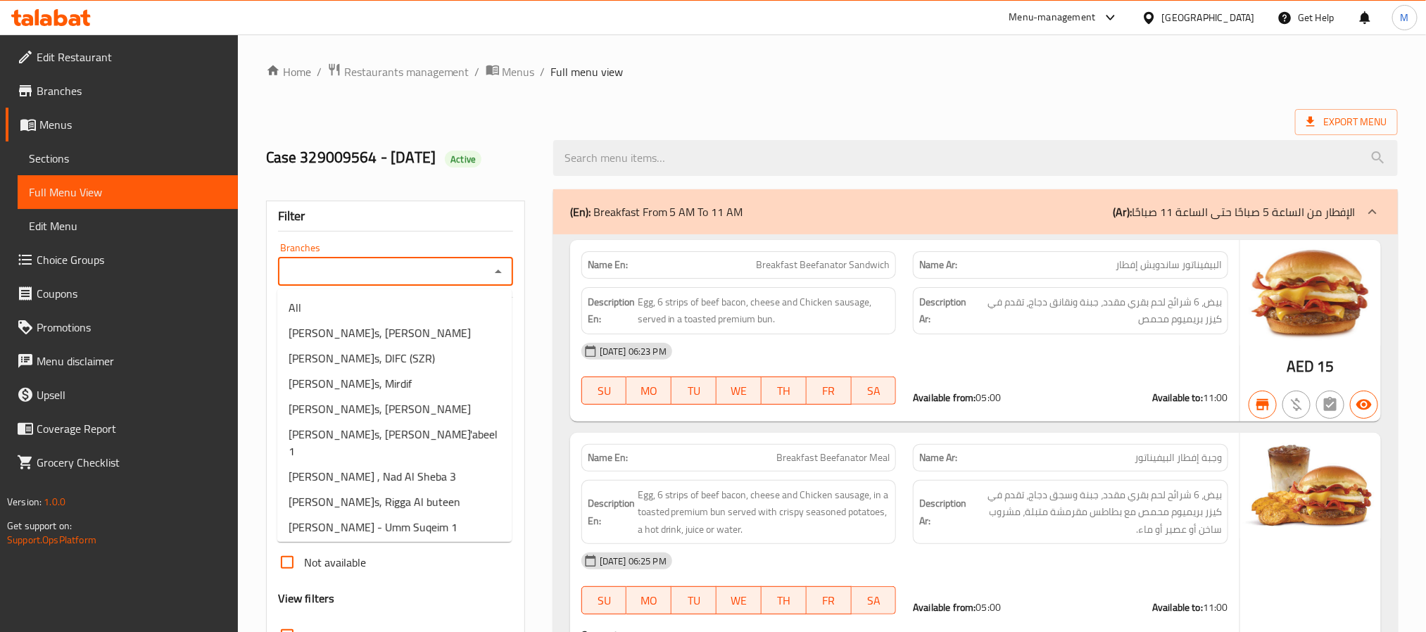
click at [450, 265] on input "Branches" at bounding box center [383, 272] width 203 height 20
click at [444, 273] on input "Branches" at bounding box center [383, 272] width 203 height 20
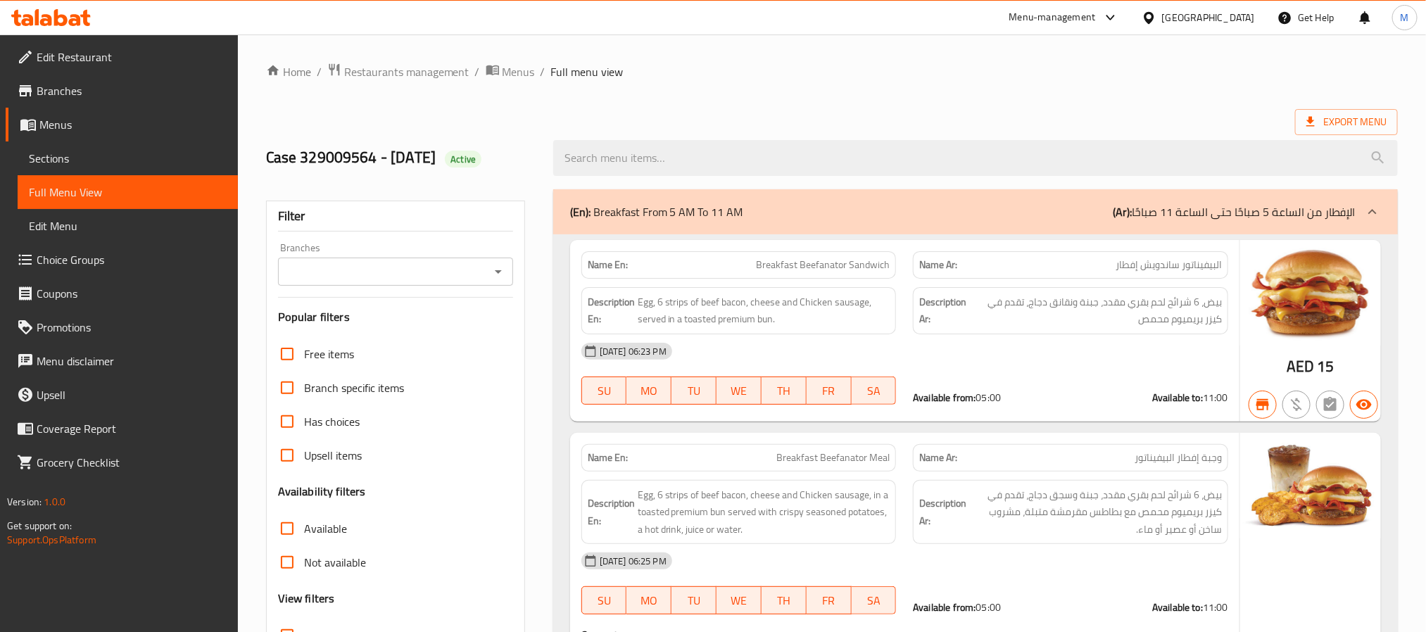
click at [478, 231] on div "Filter" at bounding box center [395, 216] width 235 height 30
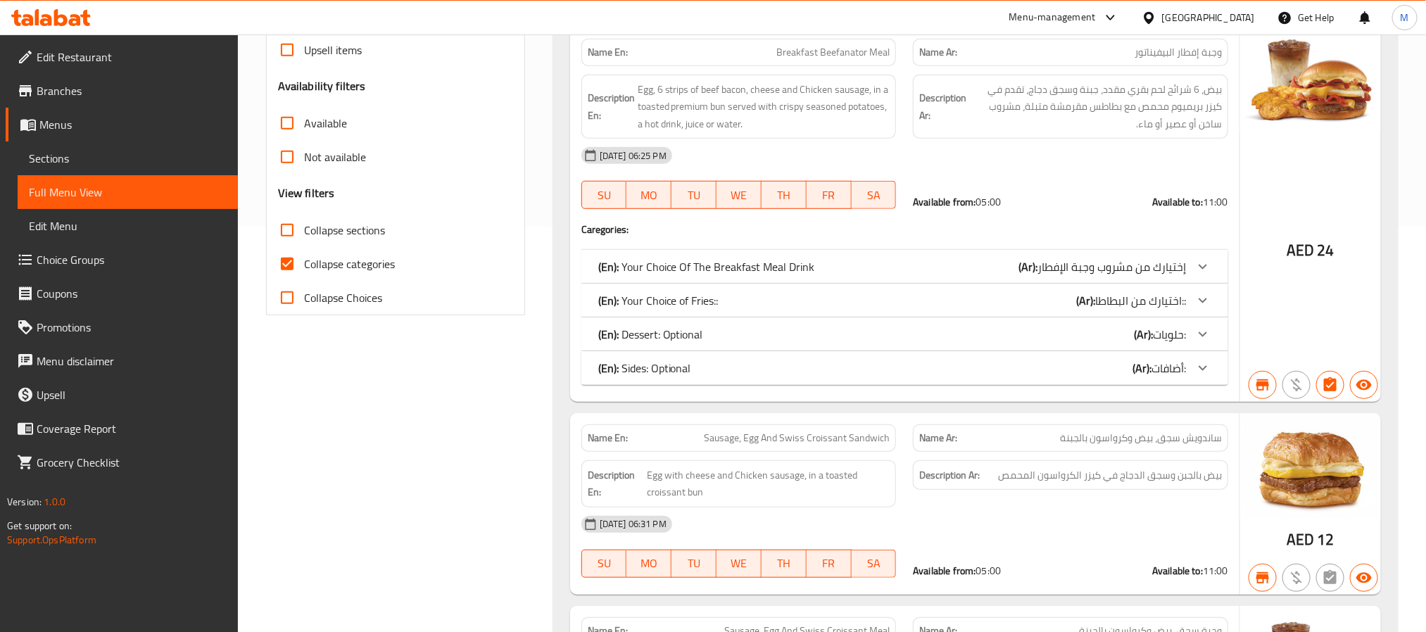
scroll to position [422, 0]
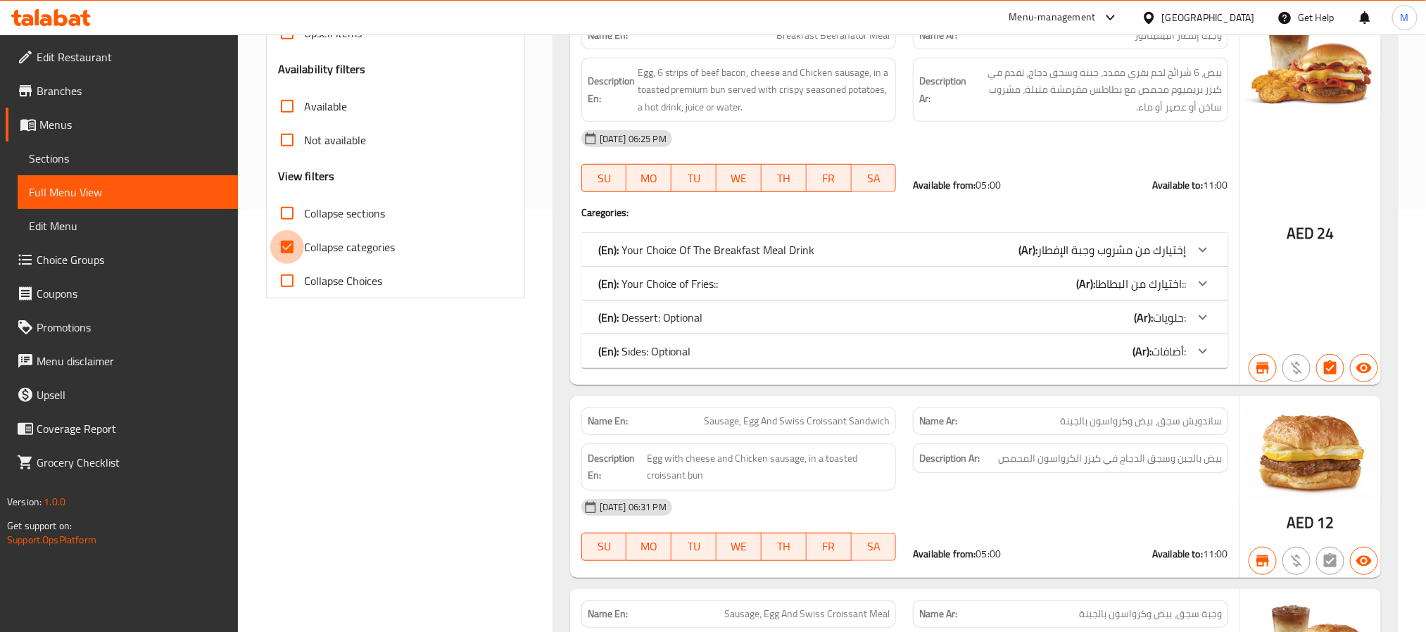
click at [287, 252] on input "Collapse categories" at bounding box center [287, 247] width 34 height 34
checkbox input "false"
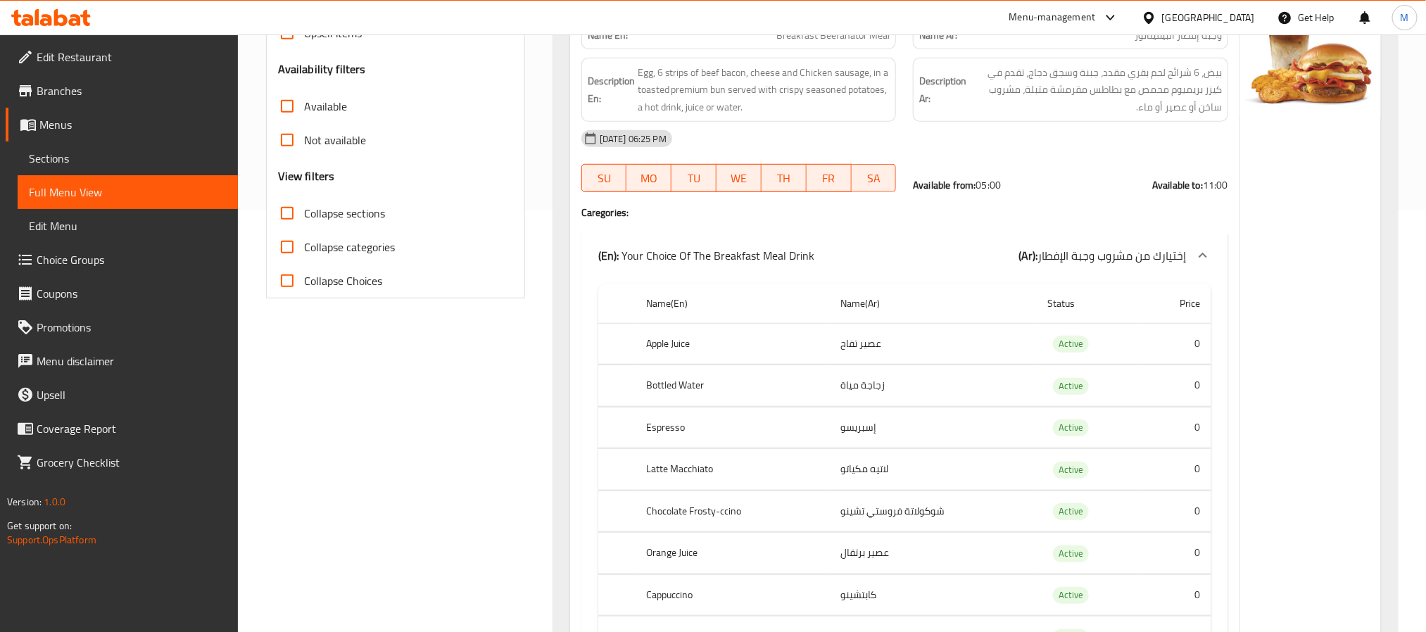
scroll to position [0, 0]
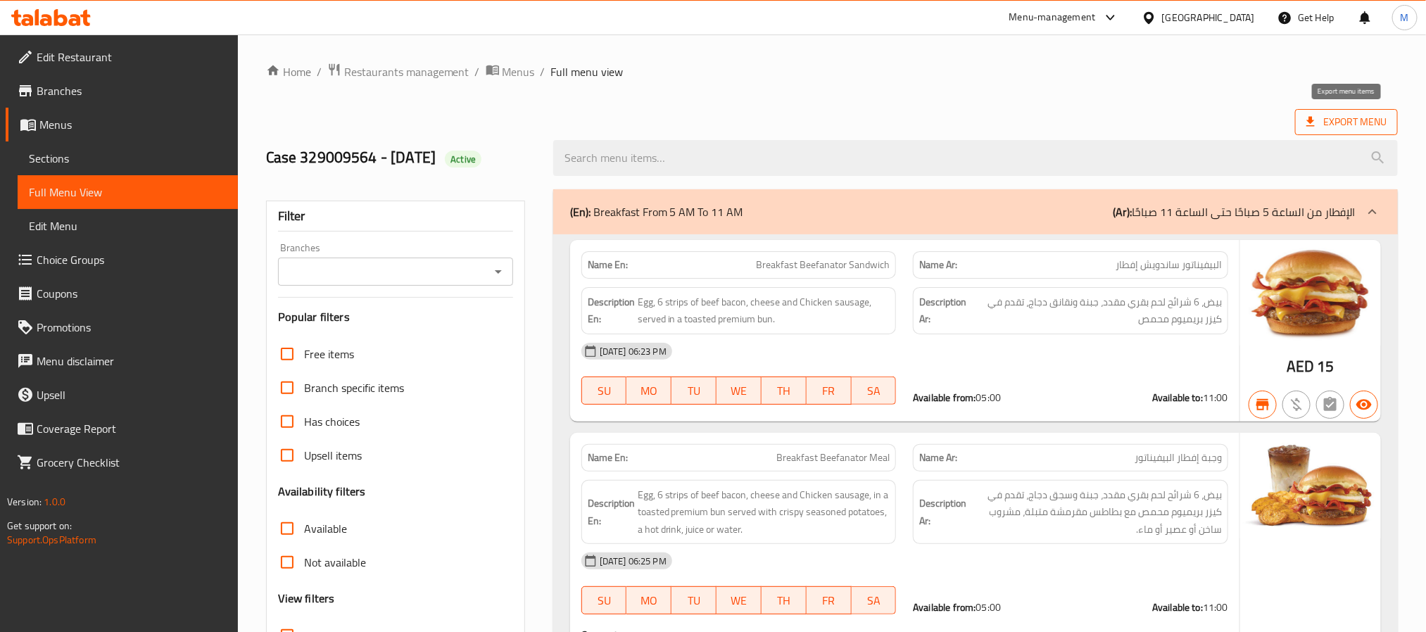
click at [1373, 120] on span "Export Menu" at bounding box center [1347, 122] width 80 height 18
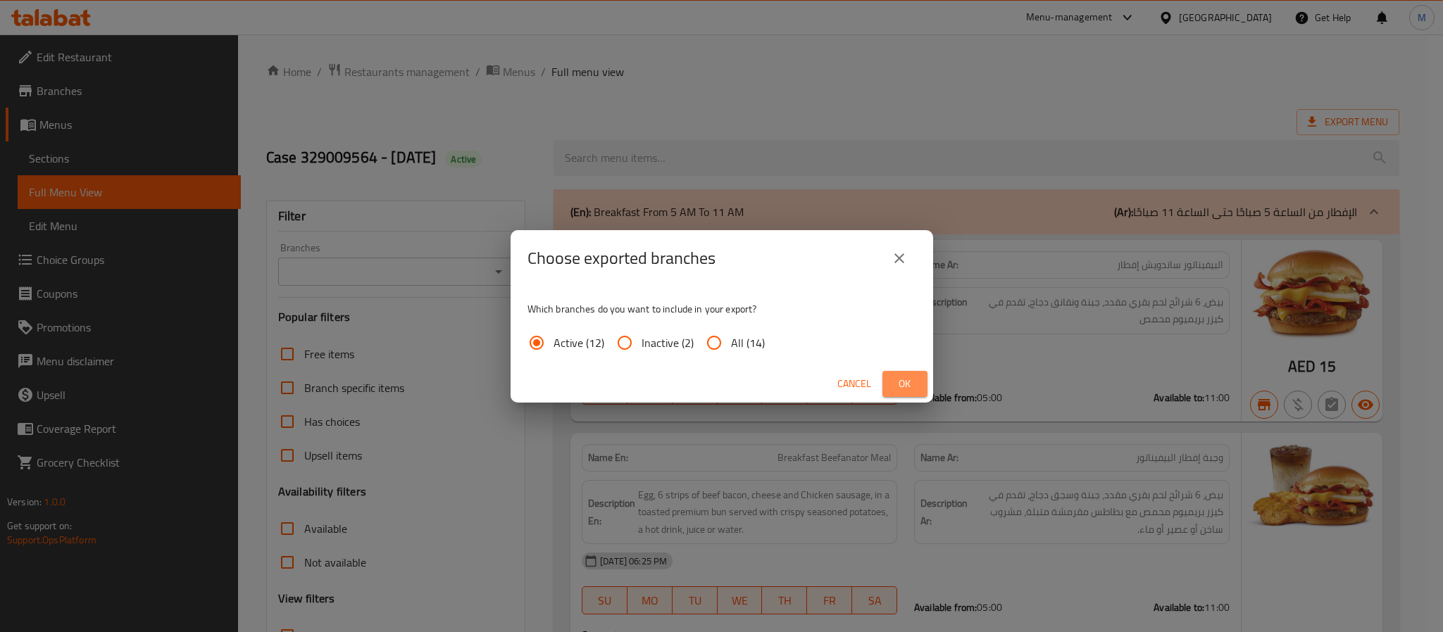
click at [906, 380] on span "Ok" at bounding box center [904, 384] width 23 height 18
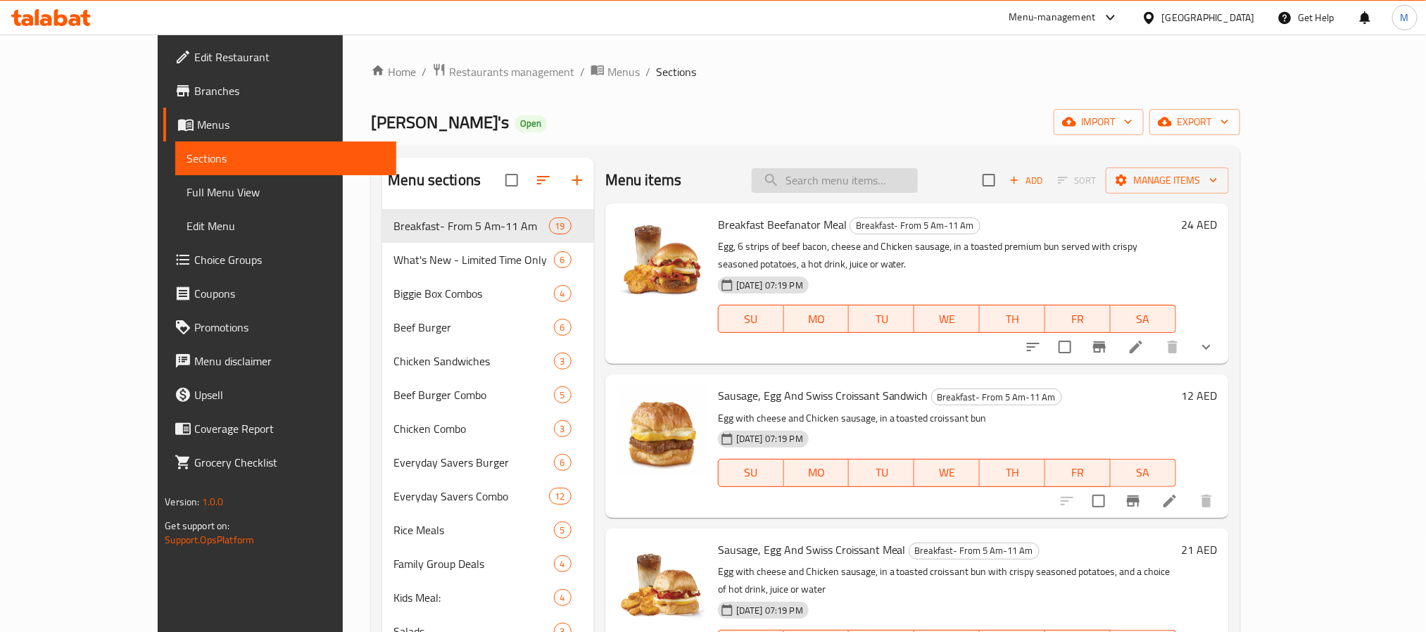
click at [860, 180] on input "search" at bounding box center [835, 180] width 166 height 25
paste input "Italian Dressin"
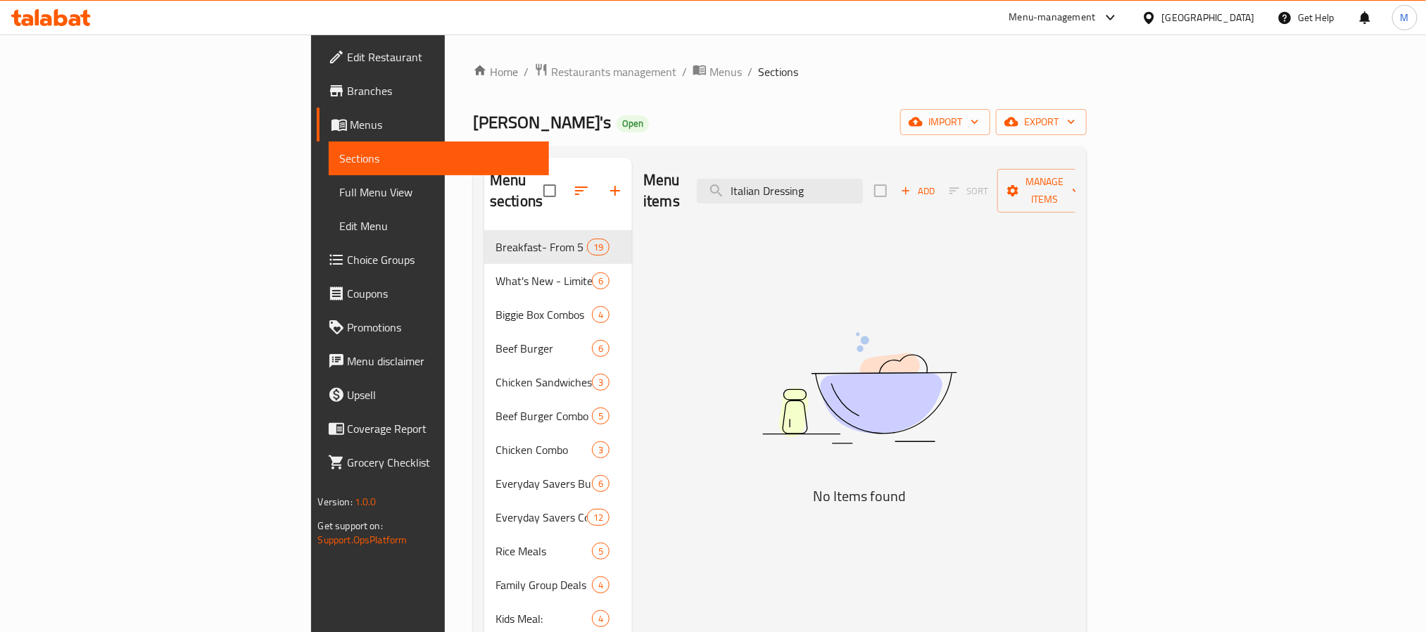
type input "Italian Dressing"
click at [863, 182] on input "Italian Dressing" at bounding box center [780, 191] width 166 height 25
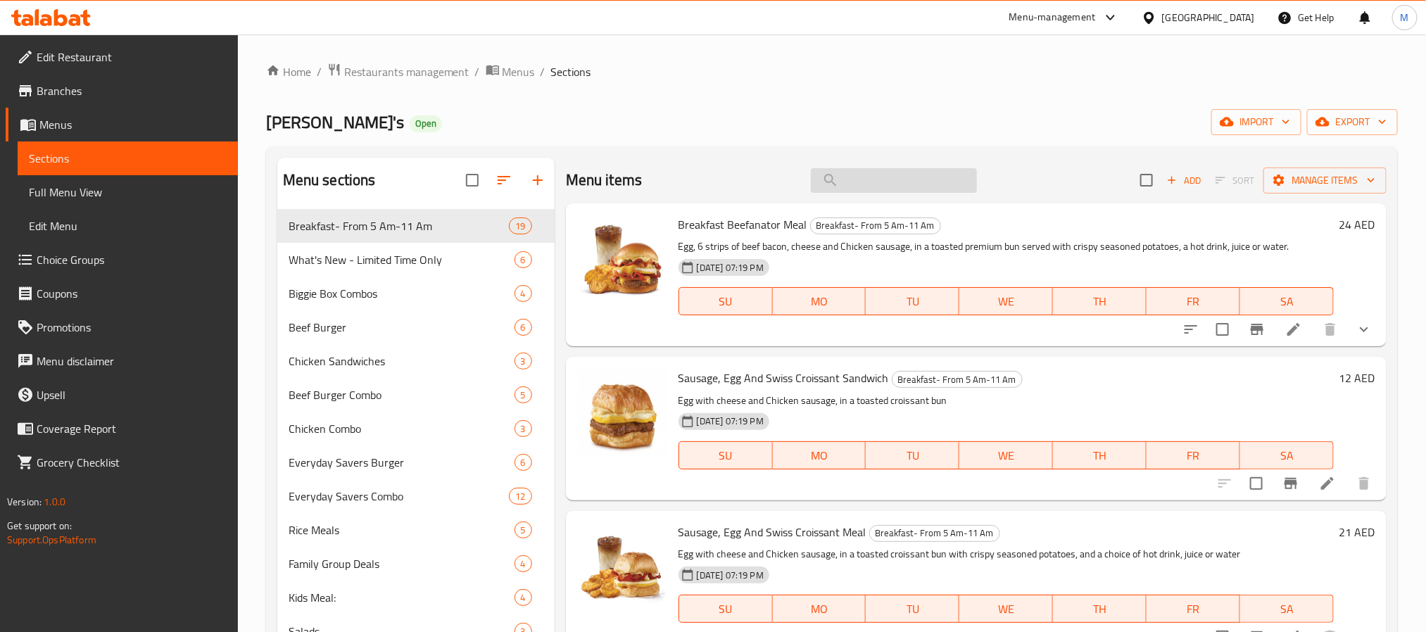
type input "Italian Dressing"
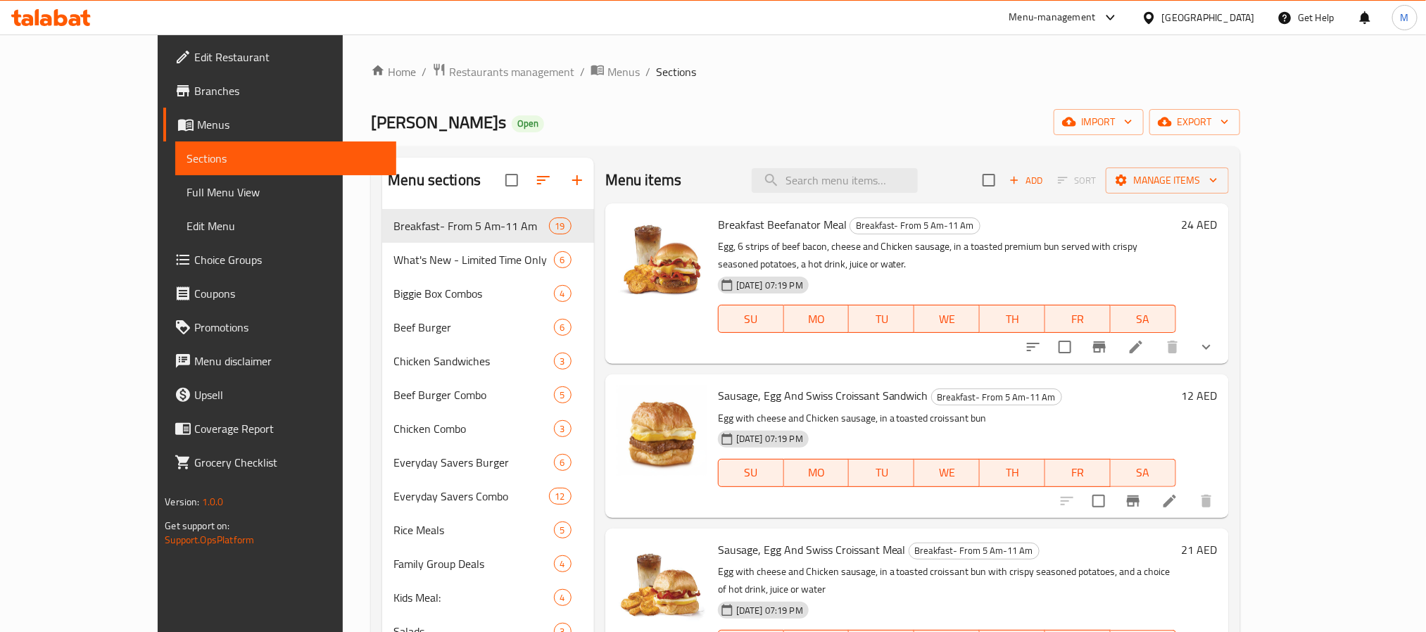
click at [744, 77] on ol "Home / Restaurants management / Menus / Sections" at bounding box center [805, 72] width 869 height 18
drag, startPoint x: 115, startPoint y: 186, endPoint x: 545, endPoint y: 2, distance: 467.7
click at [187, 186] on span "Full Menu View" at bounding box center [286, 192] width 198 height 17
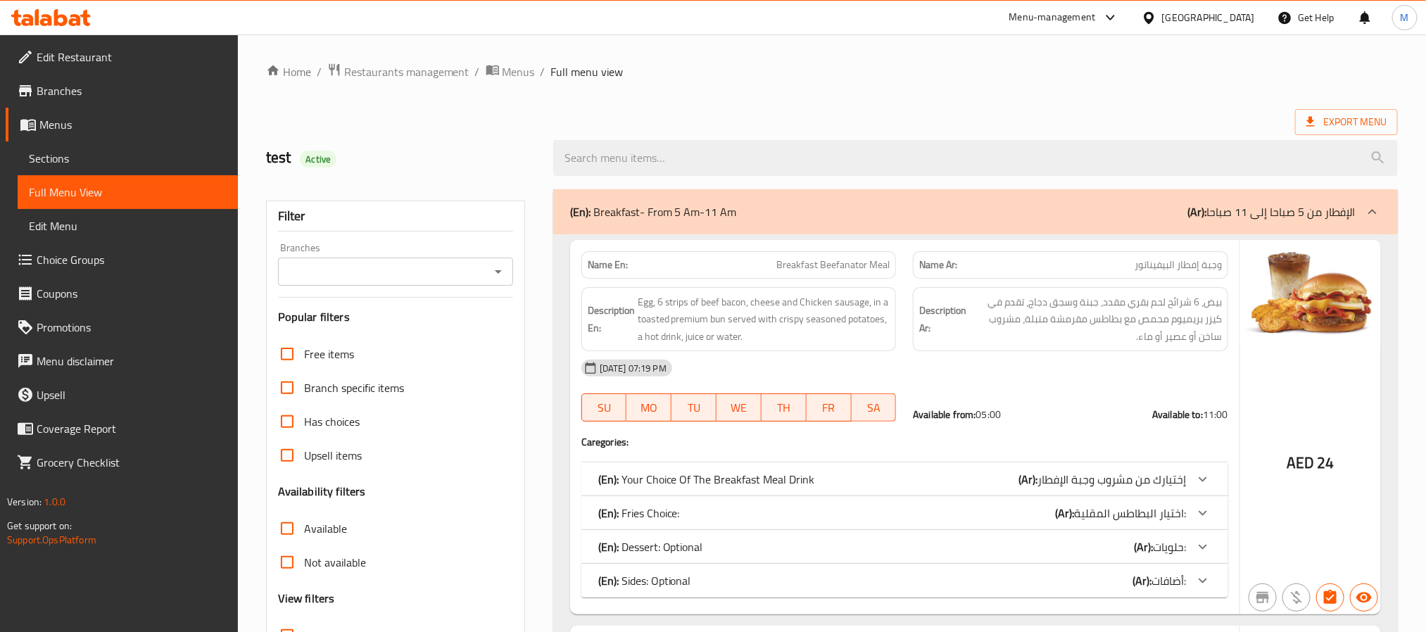
click at [776, 113] on div "Export Menu" at bounding box center [832, 122] width 1132 height 26
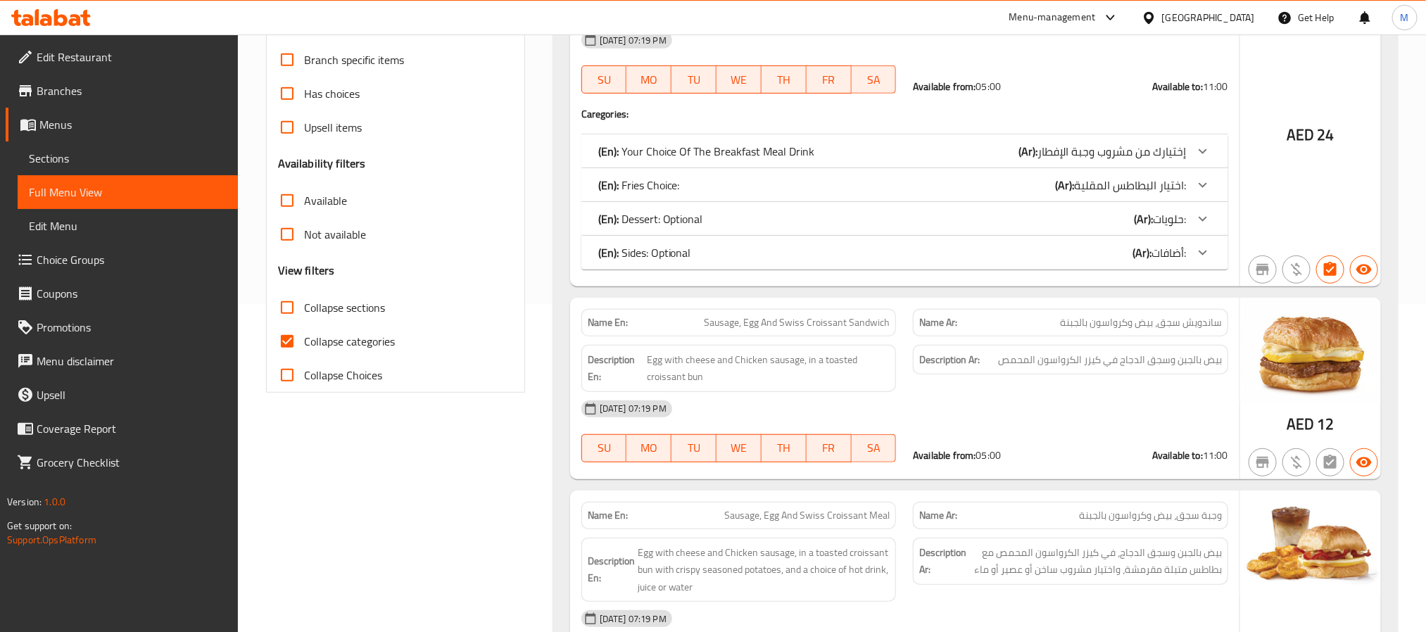
scroll to position [528, 0]
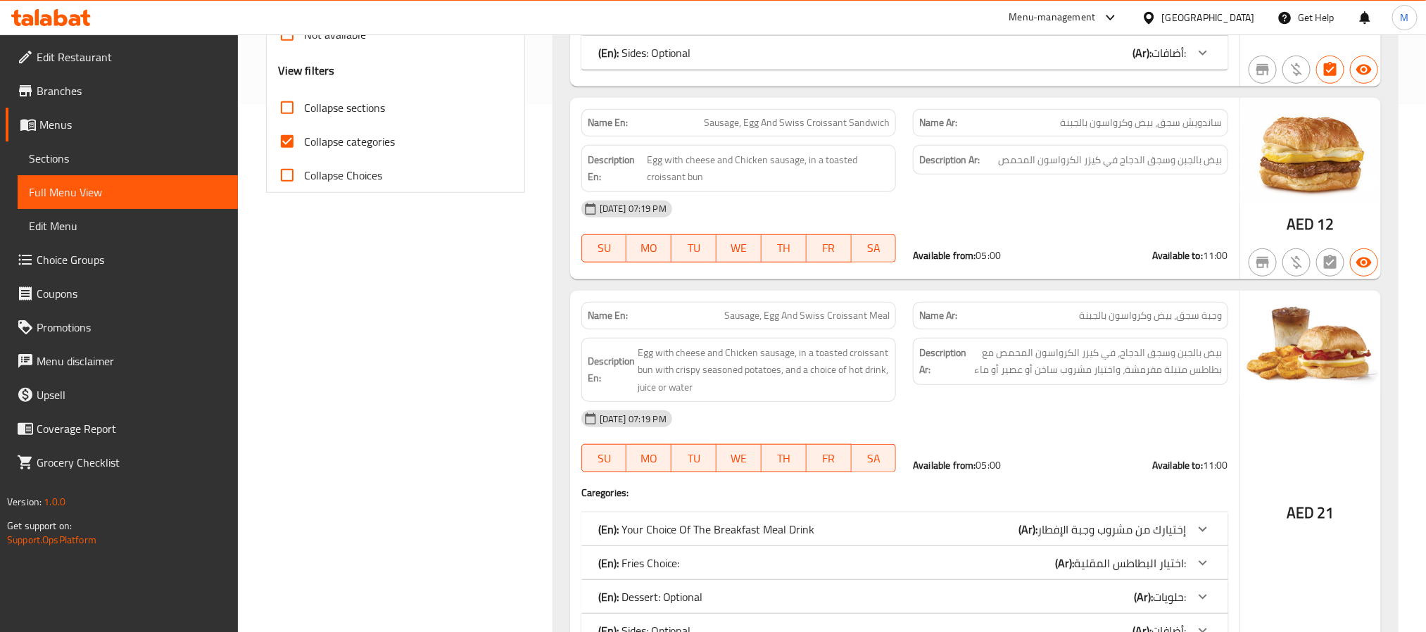
click at [290, 144] on input "Collapse categories" at bounding box center [287, 142] width 34 height 34
checkbox input "false"
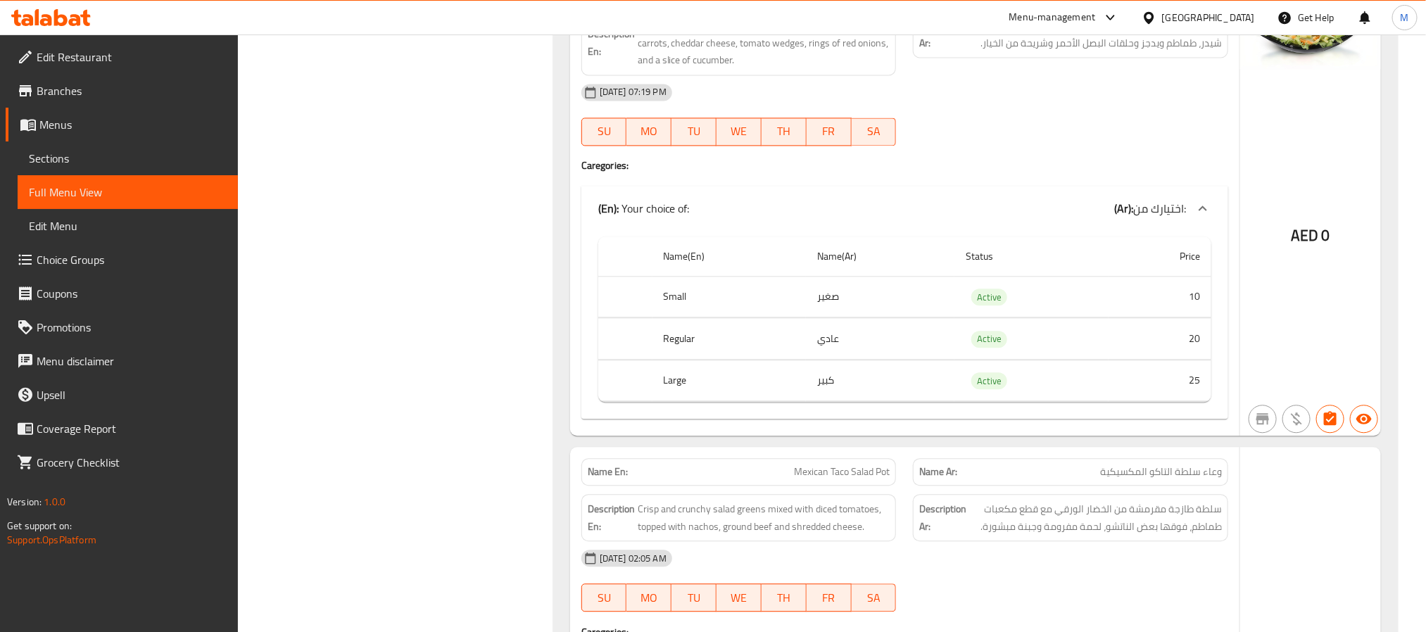
scroll to position [107183, 0]
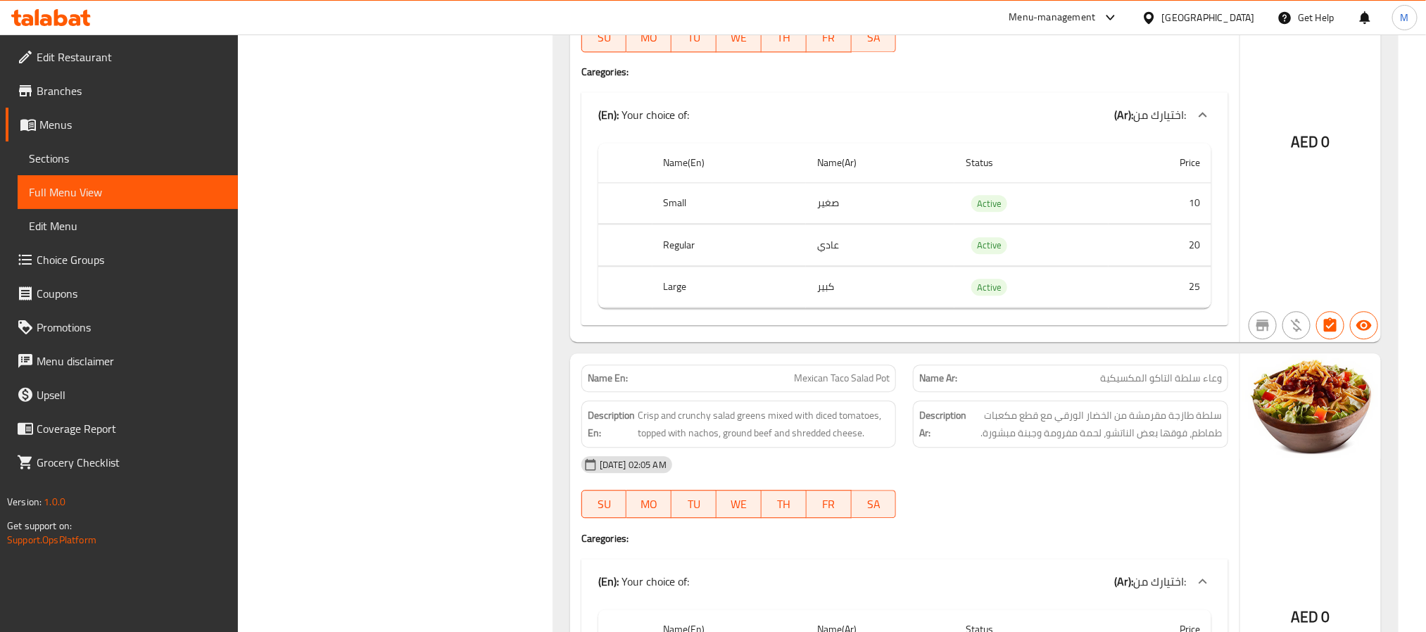
scroll to position [107288, 0]
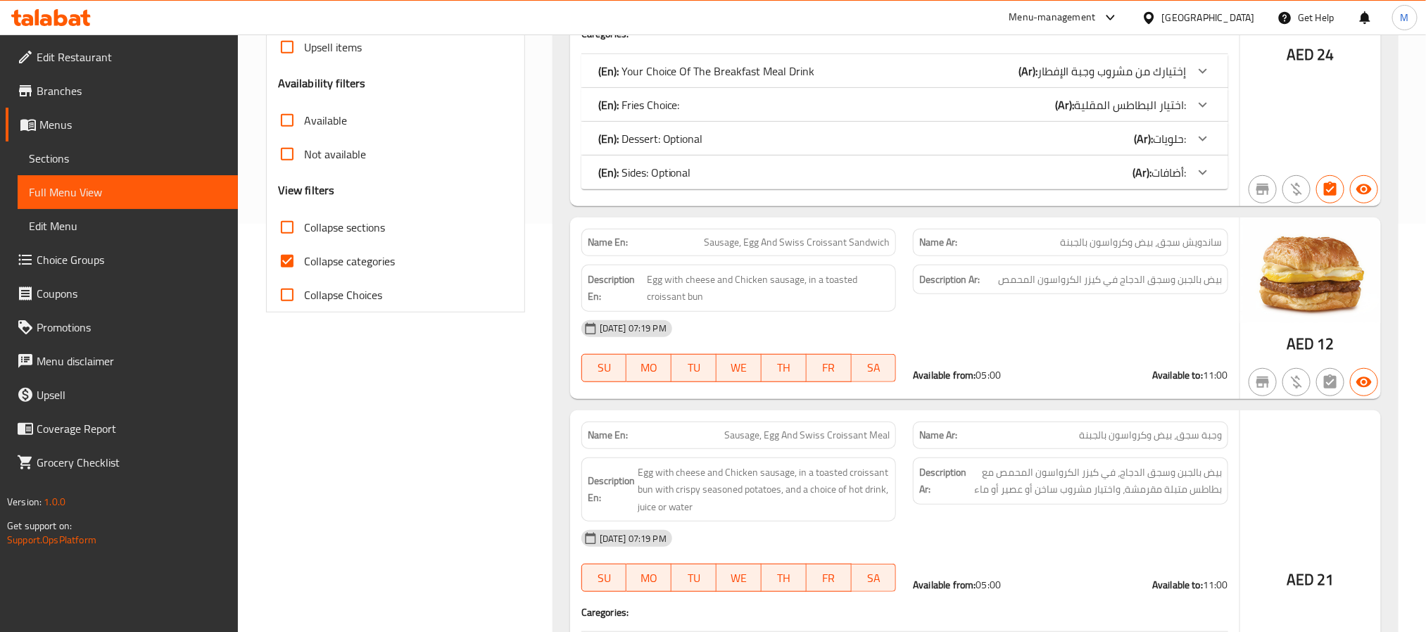
scroll to position [422, 0]
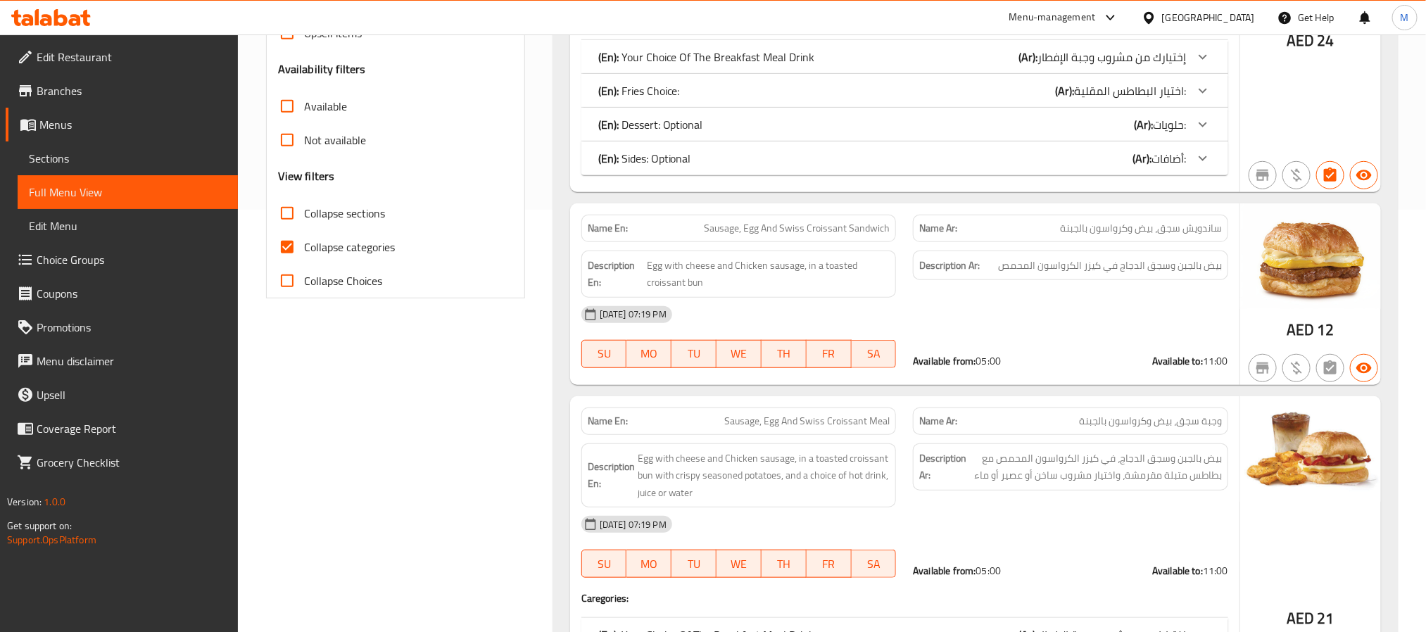
click at [291, 246] on input "Collapse categories" at bounding box center [287, 247] width 34 height 34
checkbox input "false"
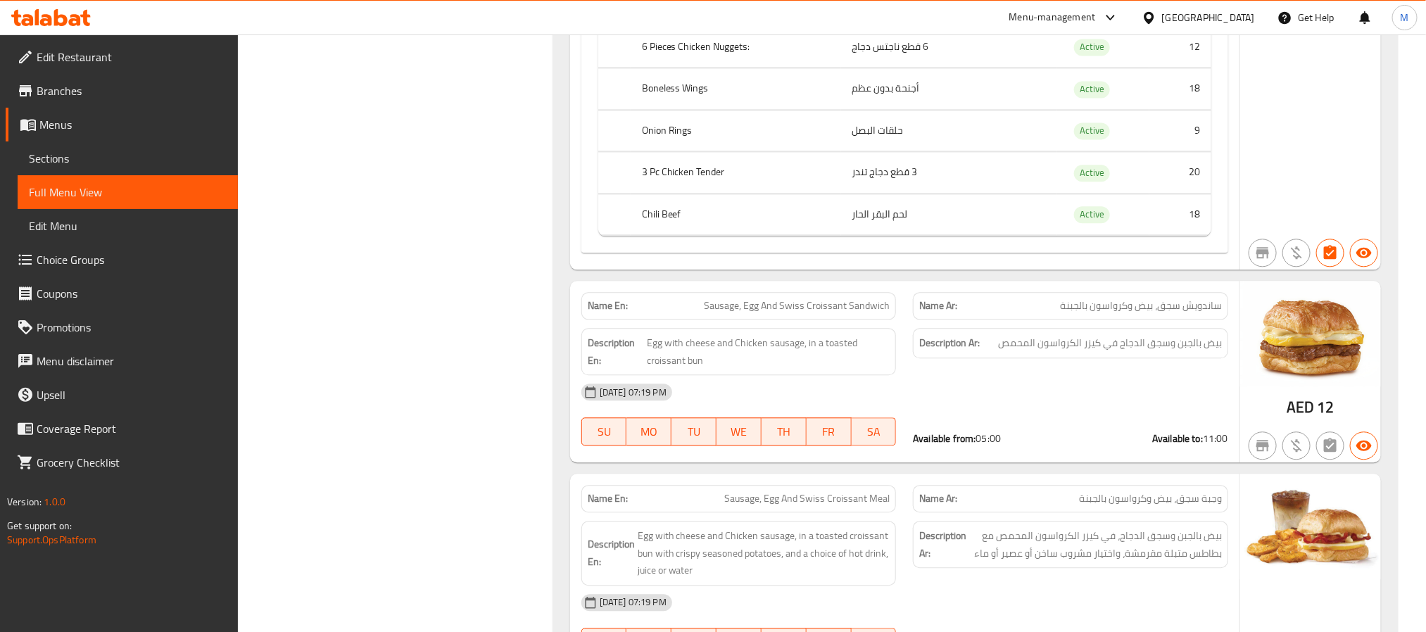
scroll to position [0, 0]
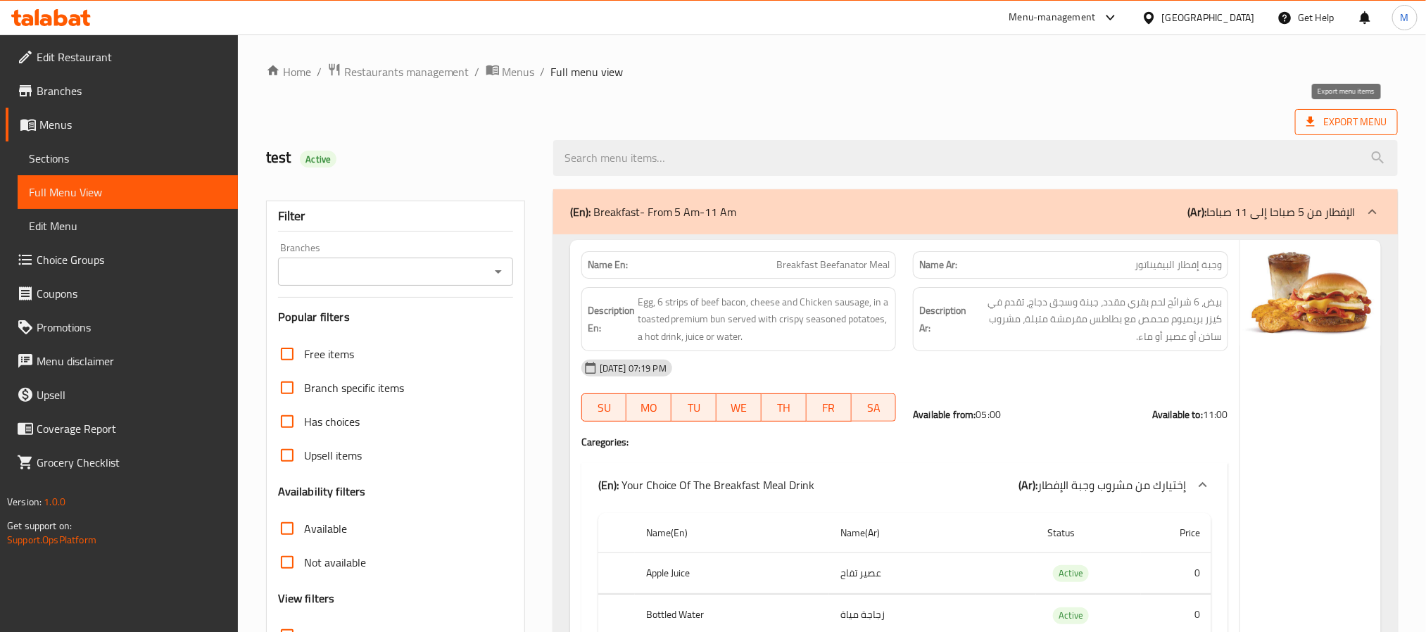
click at [1335, 116] on span "Export Menu" at bounding box center [1347, 122] width 80 height 18
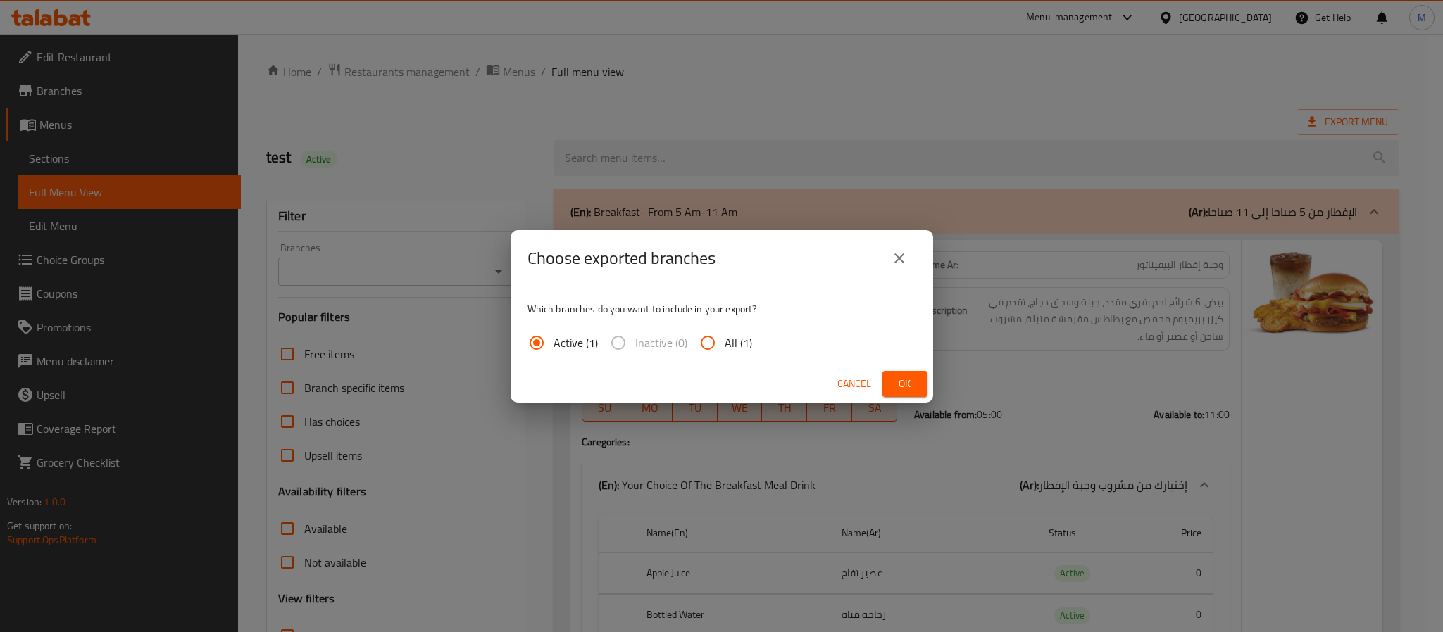
click at [894, 379] on span "Ok" at bounding box center [904, 384] width 23 height 18
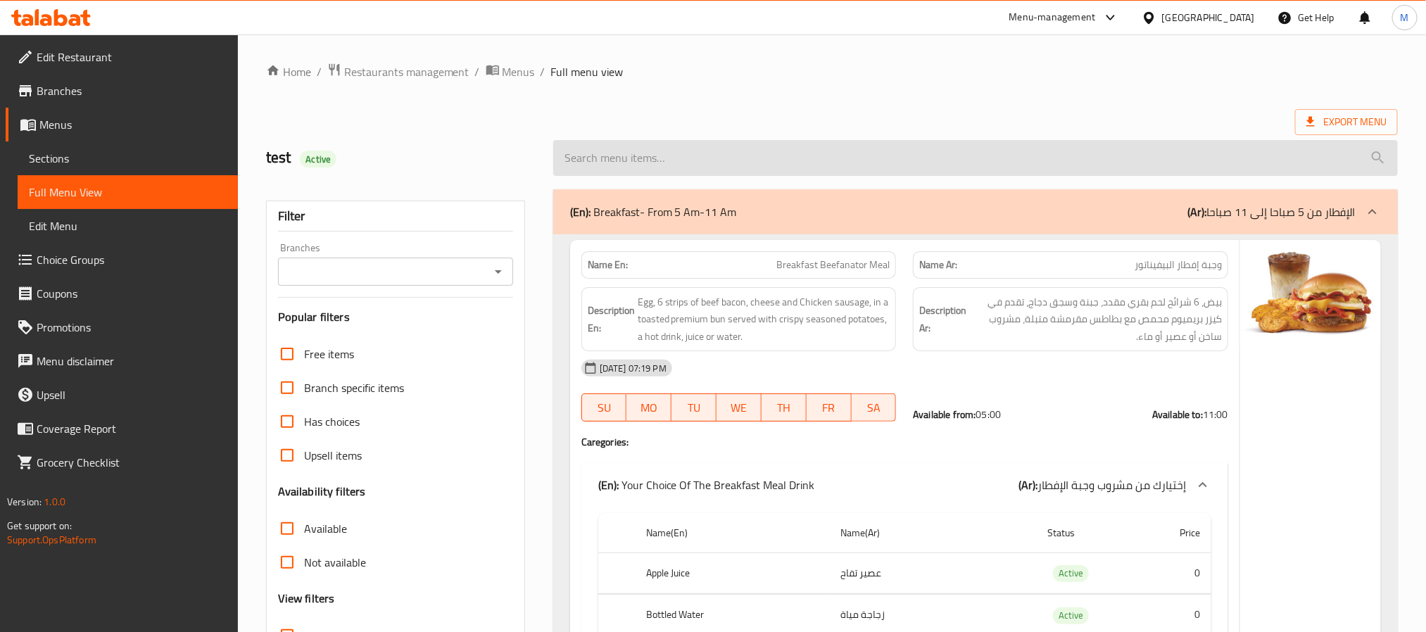
click at [1319, 140] on input "search" at bounding box center [975, 158] width 845 height 36
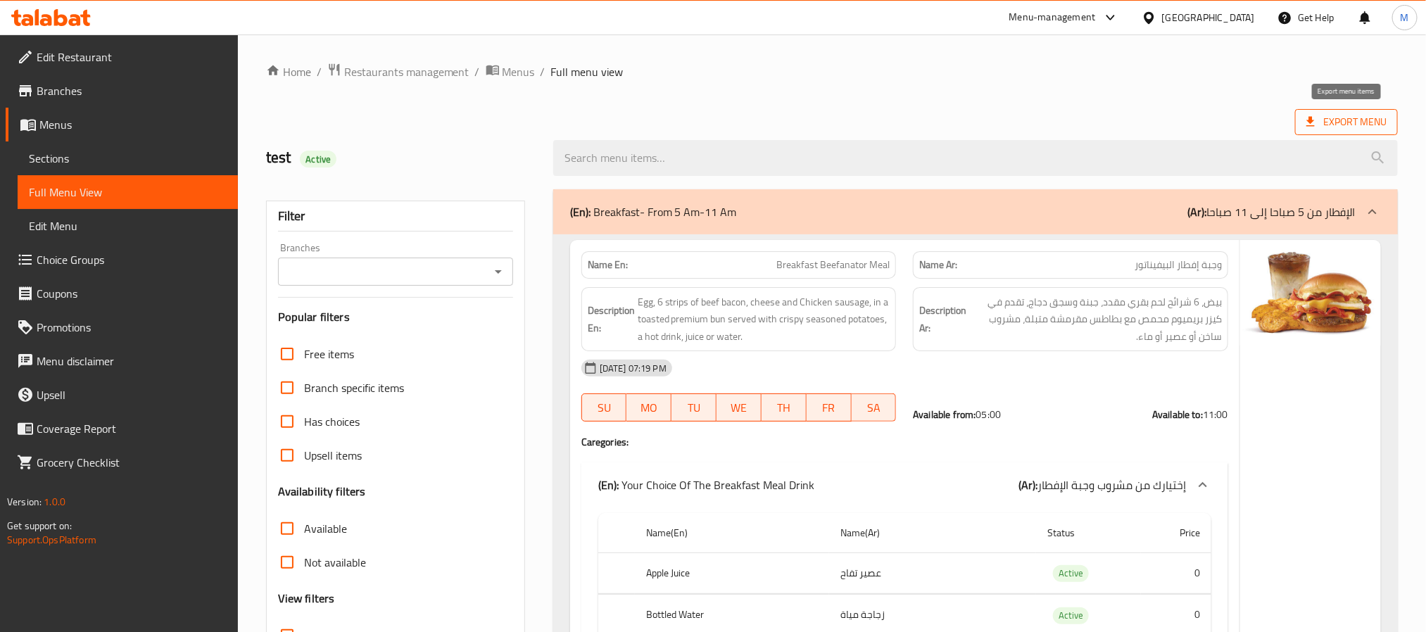
click at [1327, 115] on span "Export Menu" at bounding box center [1347, 122] width 80 height 18
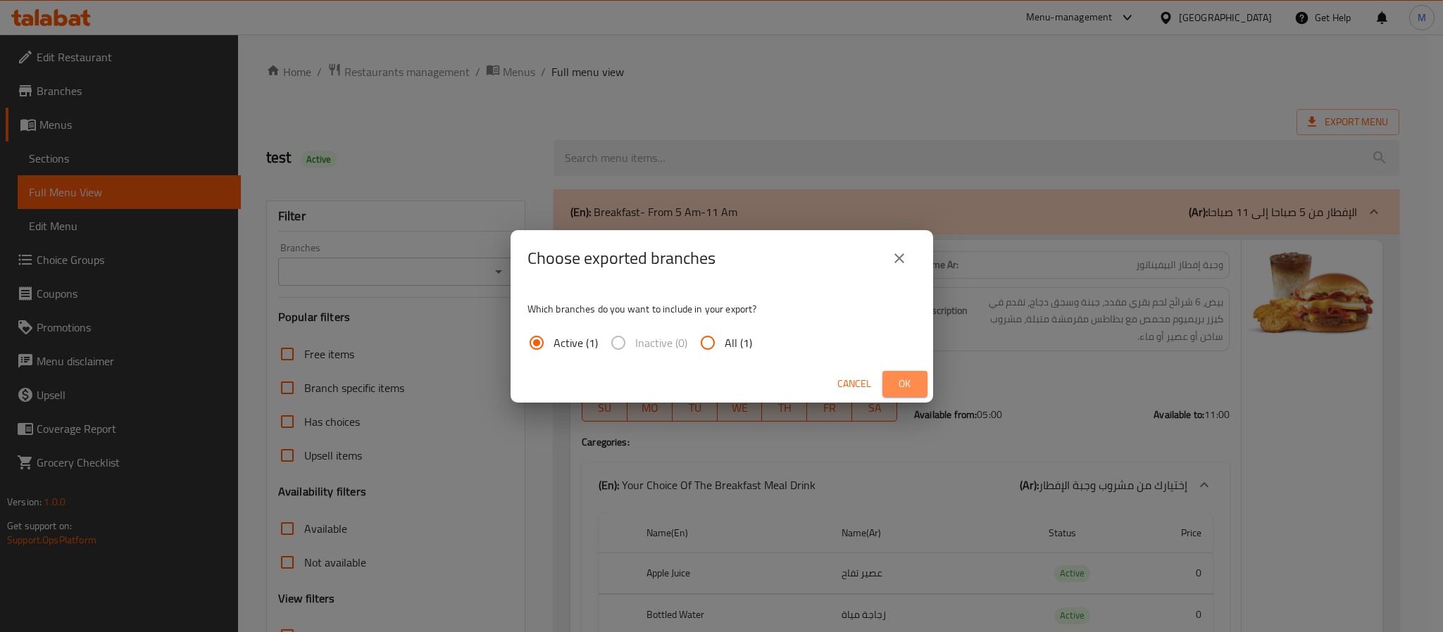
click at [890, 387] on button "Ok" at bounding box center [904, 384] width 45 height 26
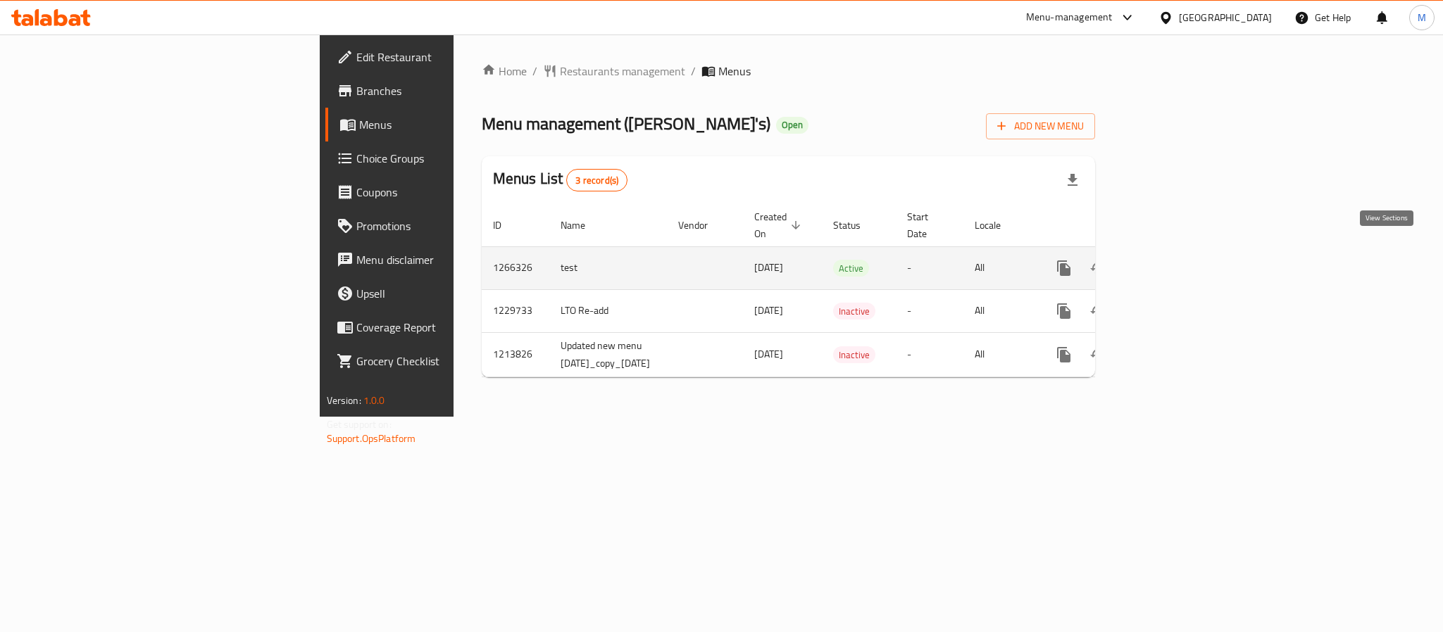
click at [1182, 253] on link "enhanced table" at bounding box center [1165, 268] width 34 height 34
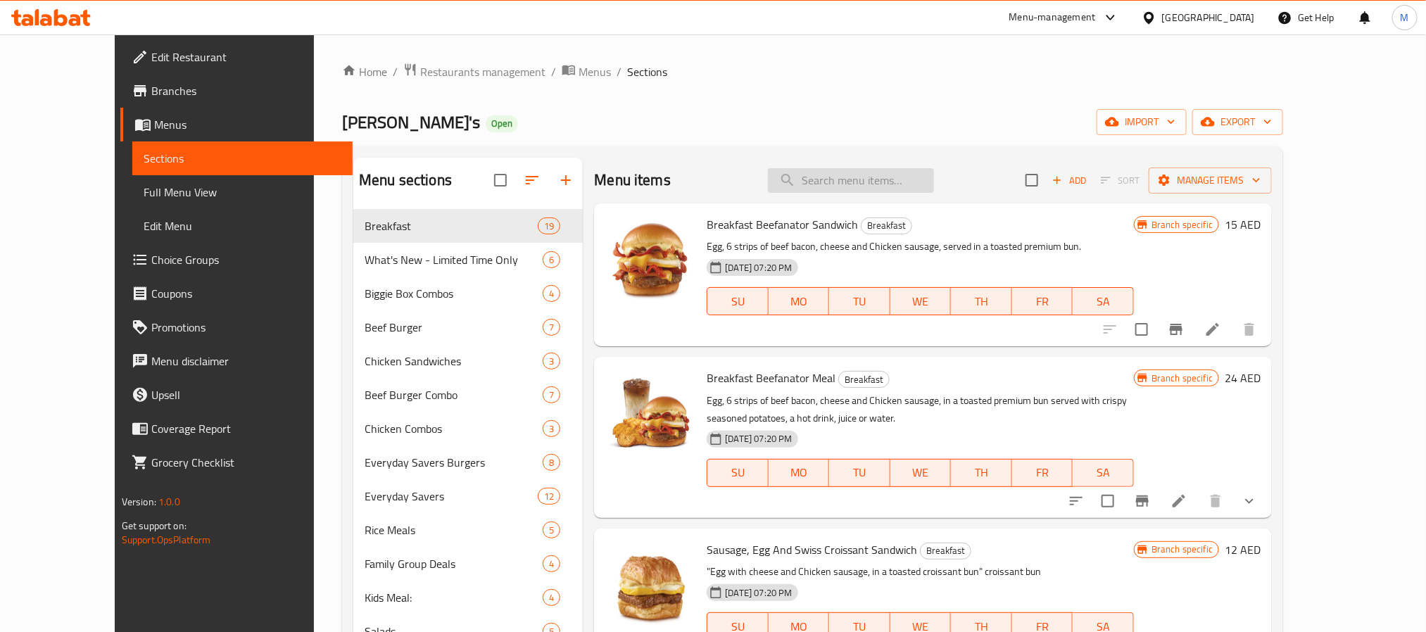
click at [885, 176] on input "search" at bounding box center [851, 180] width 166 height 25
paste input "Italian Dressing"
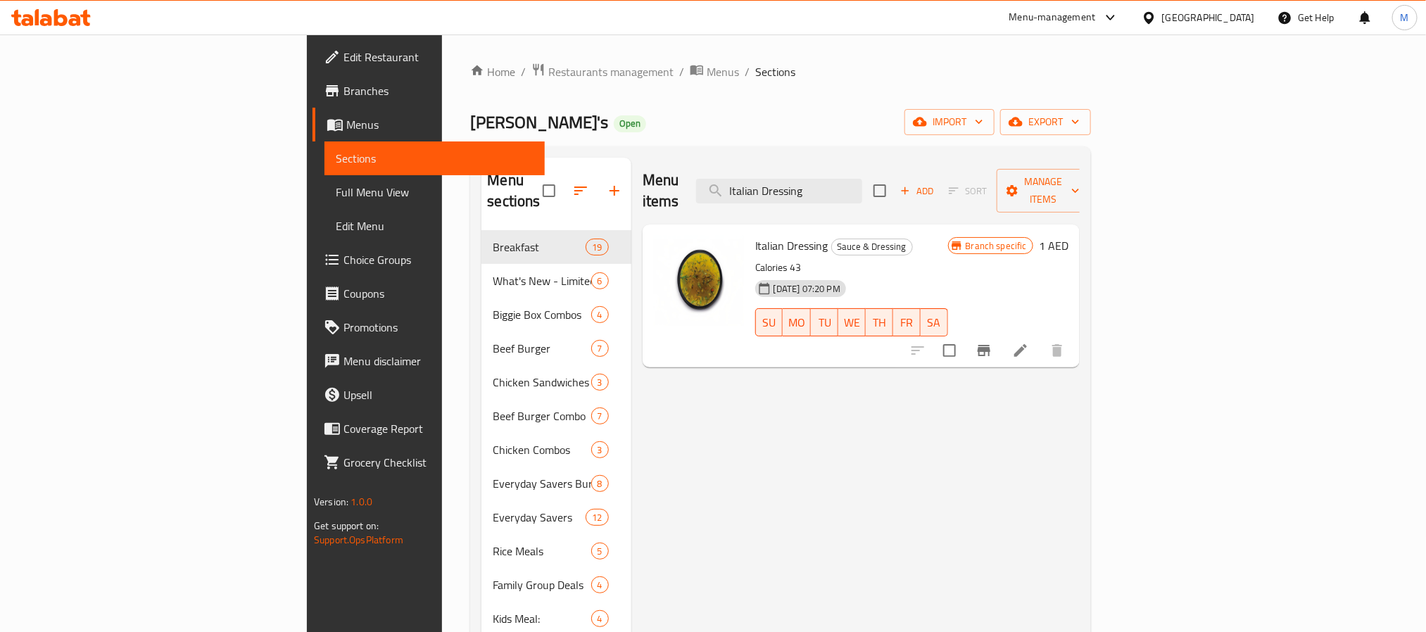
type input "Italian Dressing"
click at [606, 182] on icon "button" at bounding box center [614, 190] width 17 height 17
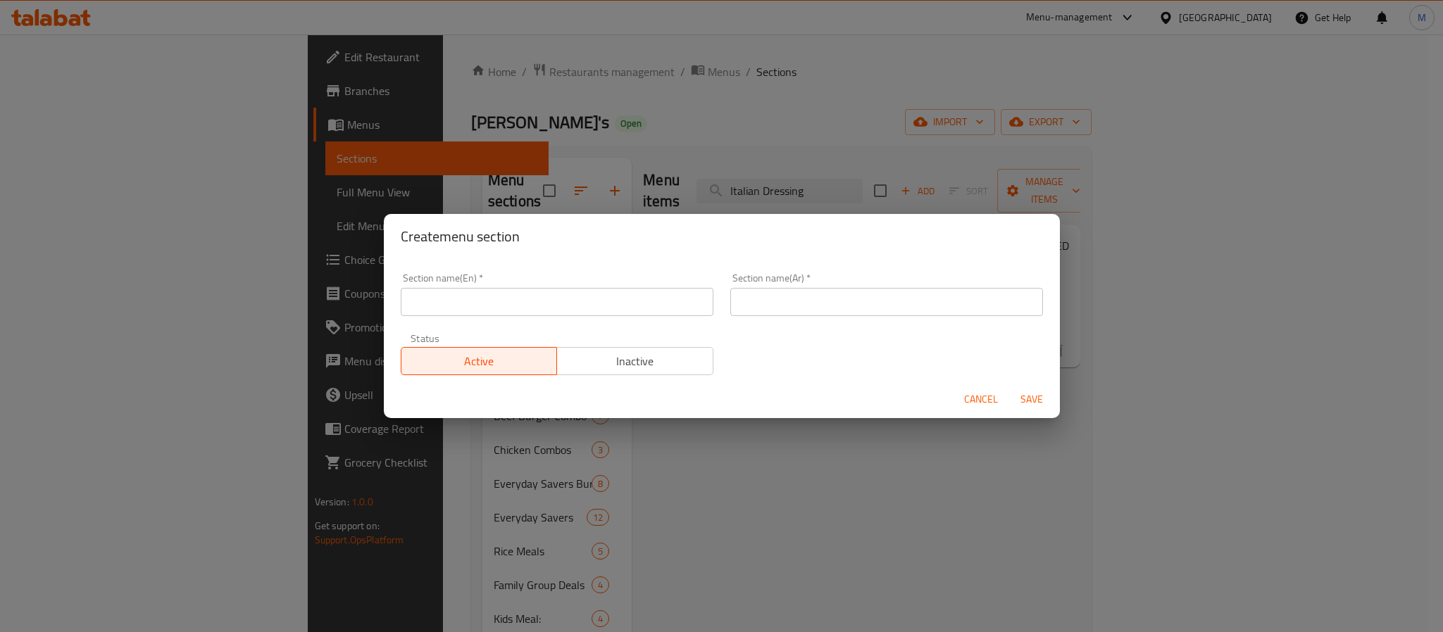
click at [501, 298] on input "text" at bounding box center [557, 302] width 313 height 28
type input "Remove"
click at [619, 368] on span "Inactive" at bounding box center [634, 361] width 145 height 20
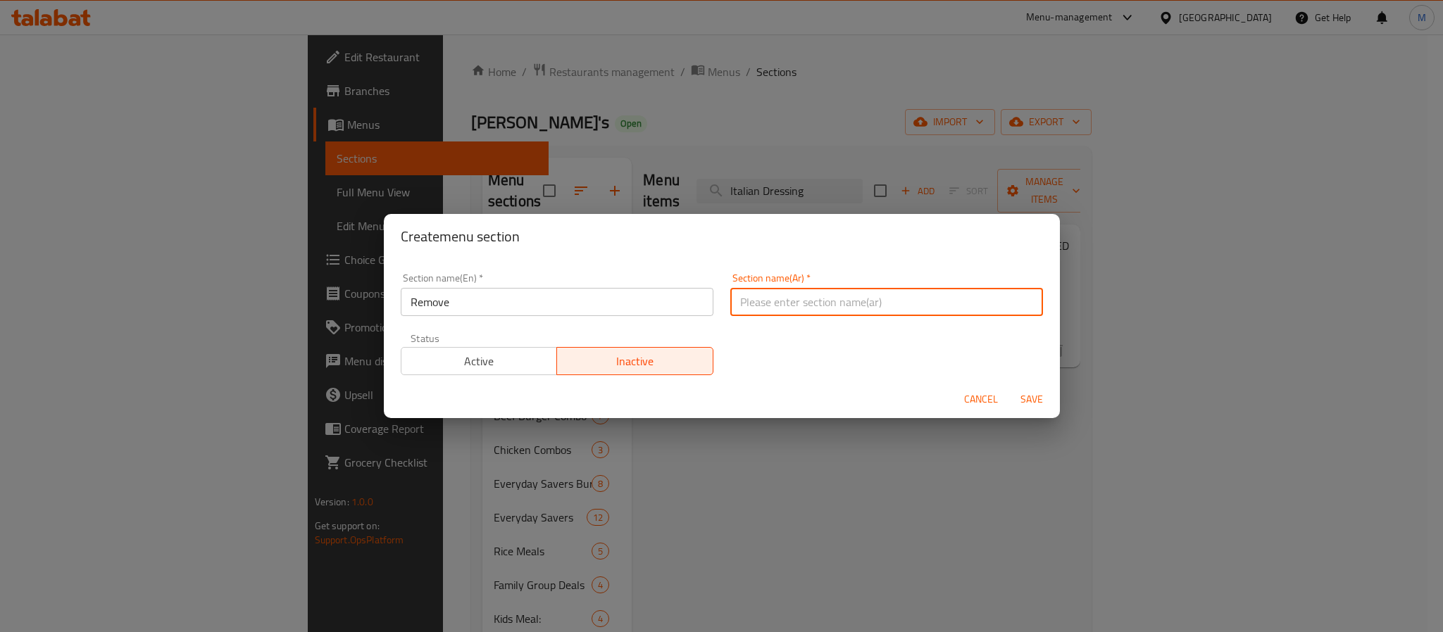
click at [782, 303] on input "text" at bounding box center [886, 302] width 313 height 28
type input "ريموف"
click at [1035, 391] on span "Save" at bounding box center [1031, 400] width 34 height 18
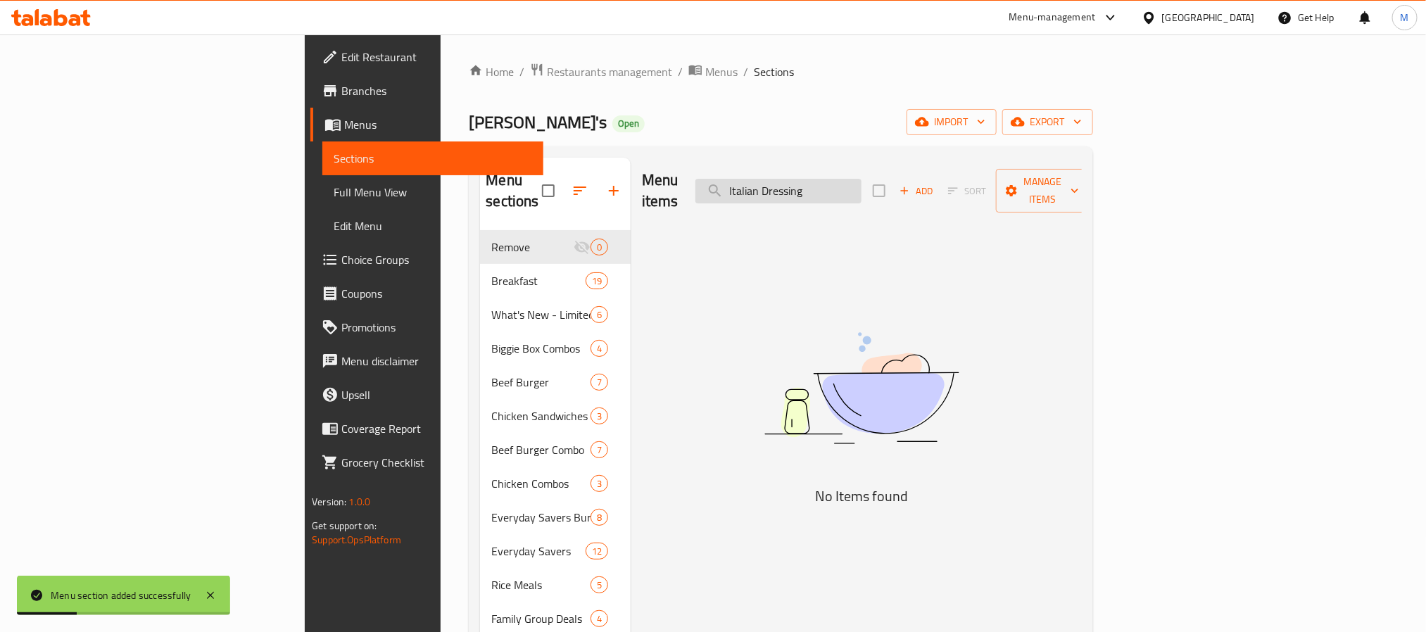
click at [862, 188] on input "Italian Dressing" at bounding box center [779, 191] width 166 height 25
type input "Italian Dressing"
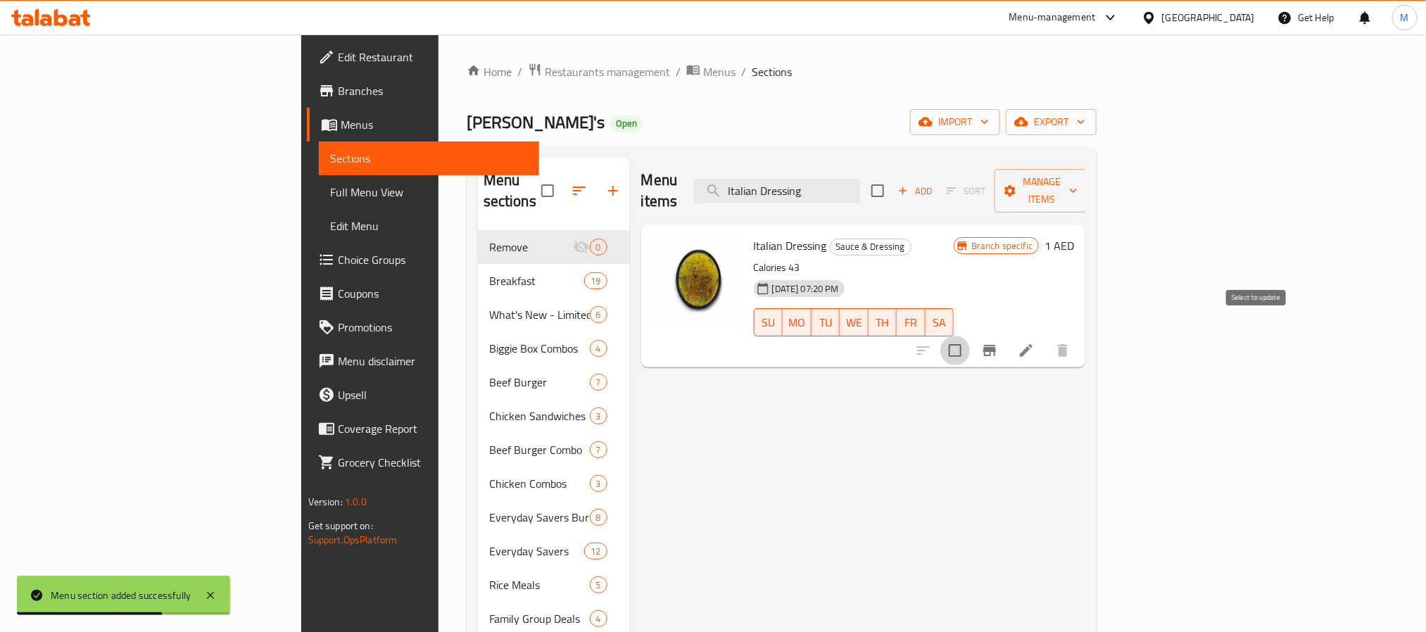
click at [970, 336] on input "checkbox" at bounding box center [956, 351] width 30 height 30
checkbox input "true"
click at [1078, 184] on span "Manage items" at bounding box center [1042, 190] width 72 height 35
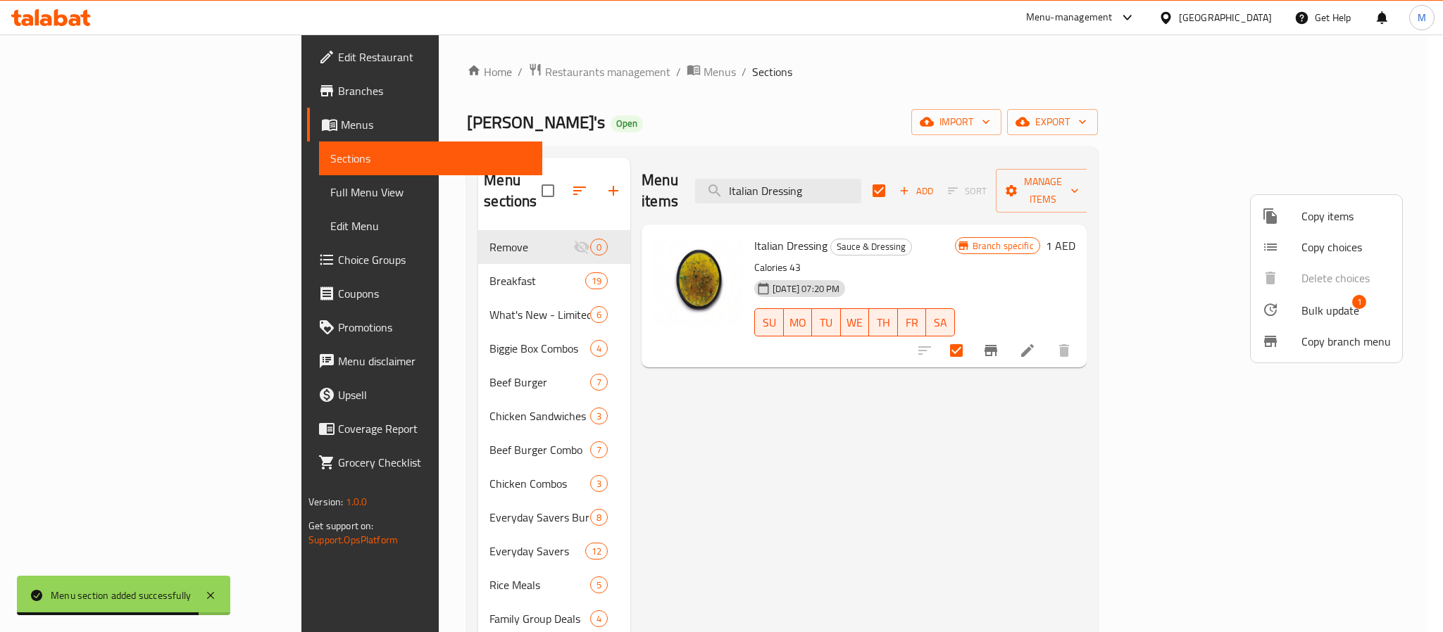
click at [1337, 310] on span "Bulk update" at bounding box center [1330, 310] width 58 height 17
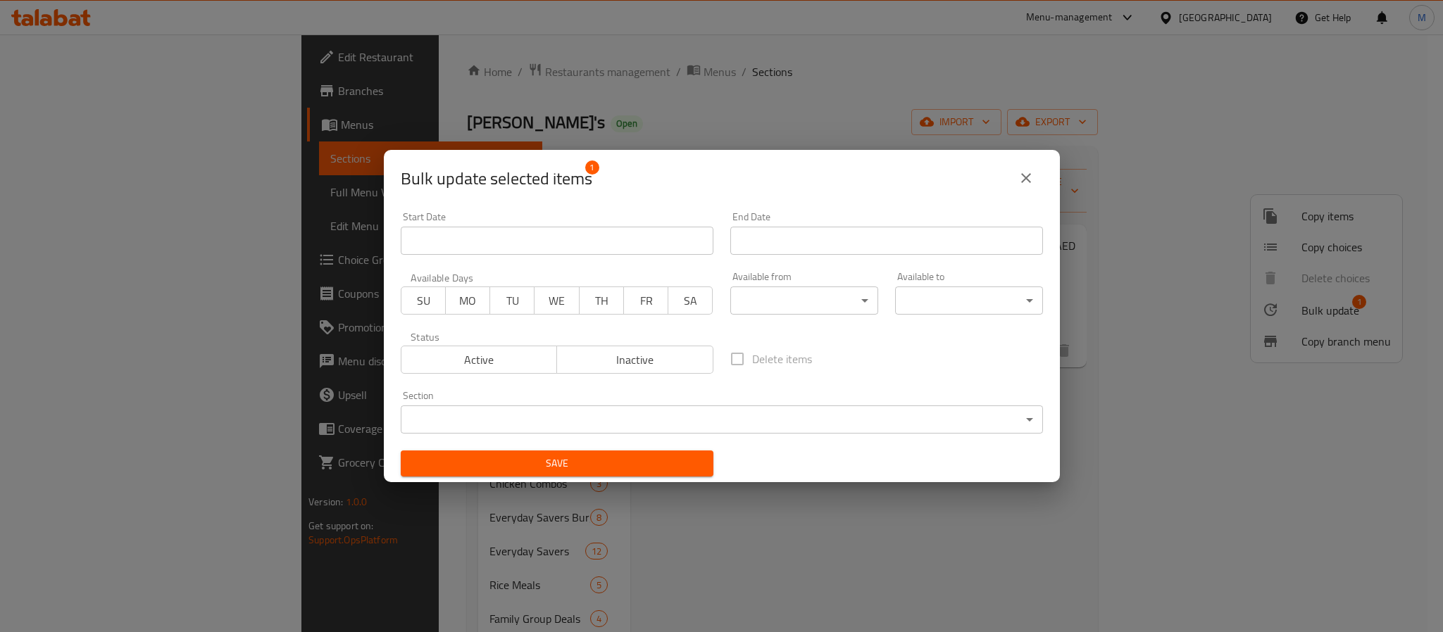
click at [570, 414] on body "​ Menu-management United Arab Emirates Get Help M Edit Restaurant Branches Menu…" at bounding box center [721, 333] width 1443 height 598
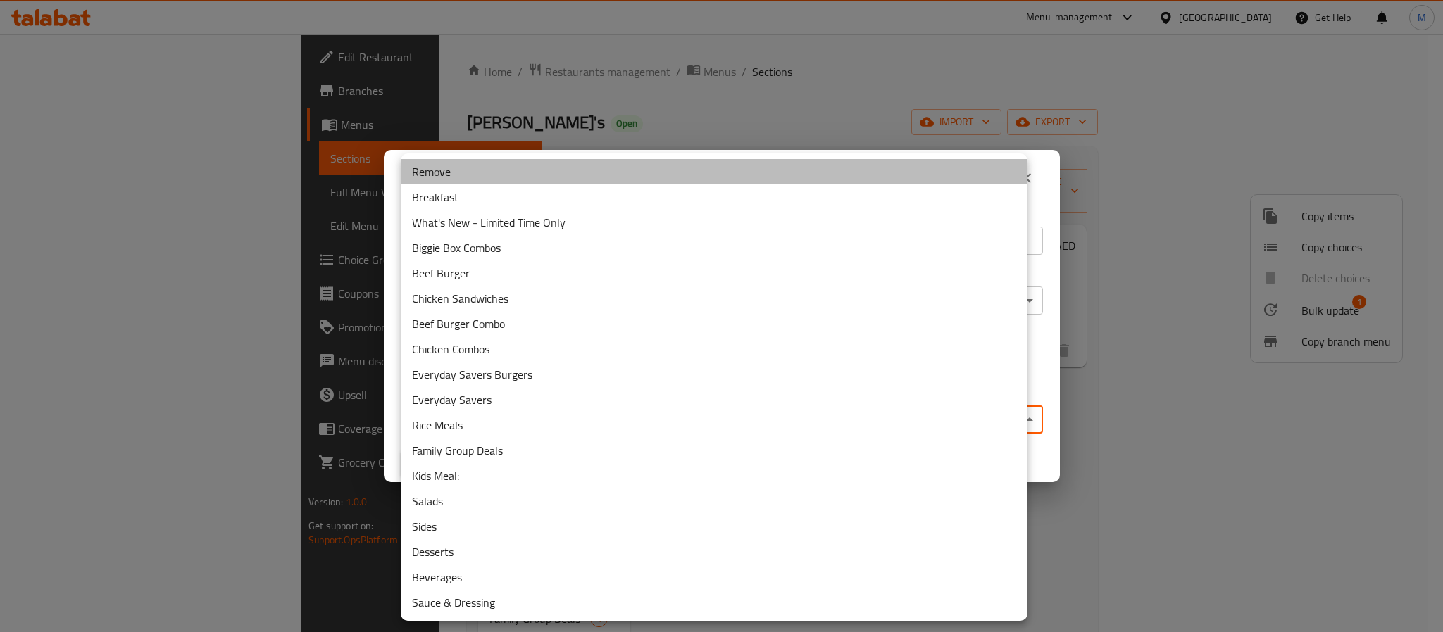
click at [496, 180] on li "Remove" at bounding box center [714, 171] width 627 height 25
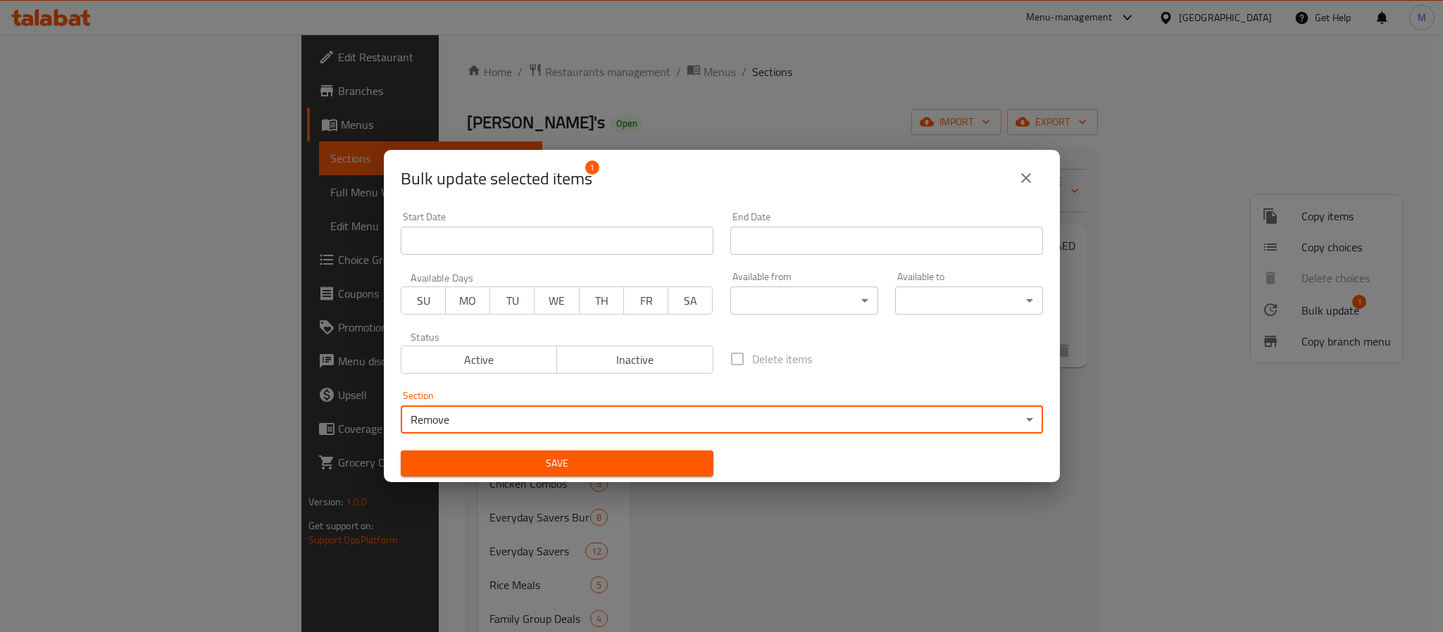
click at [575, 459] on span "Save" at bounding box center [557, 464] width 290 height 18
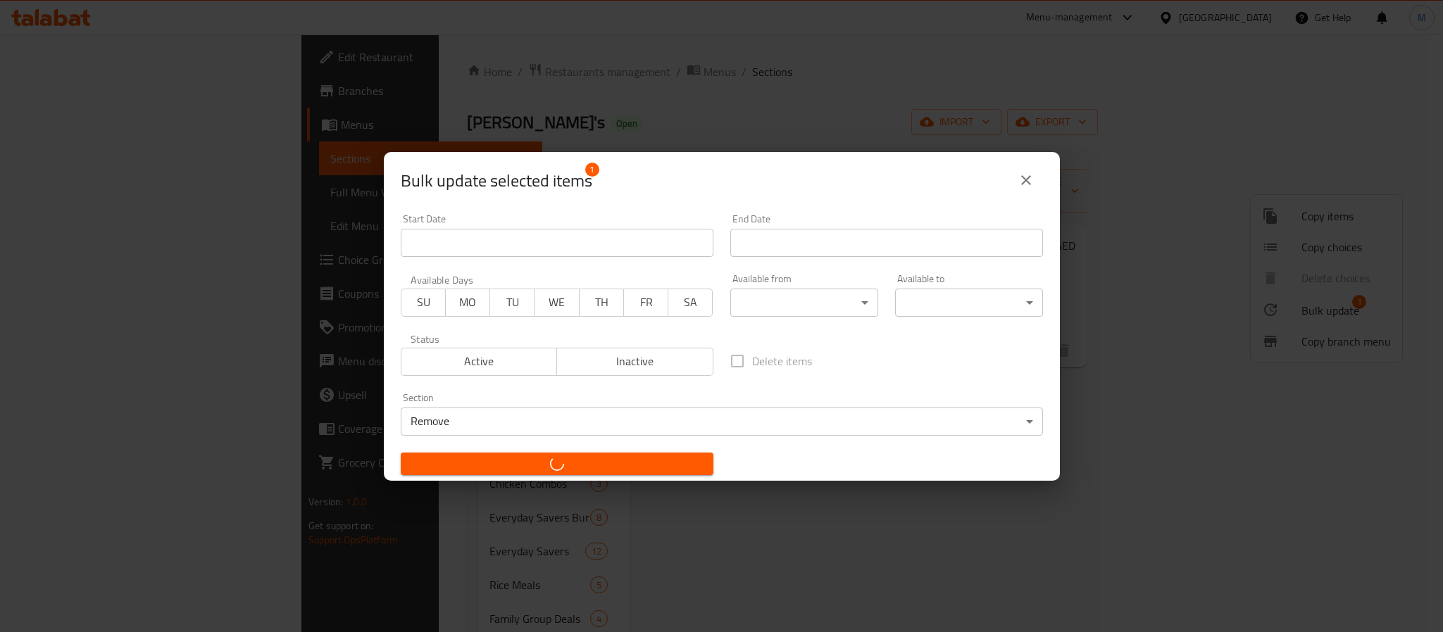
checkbox input "false"
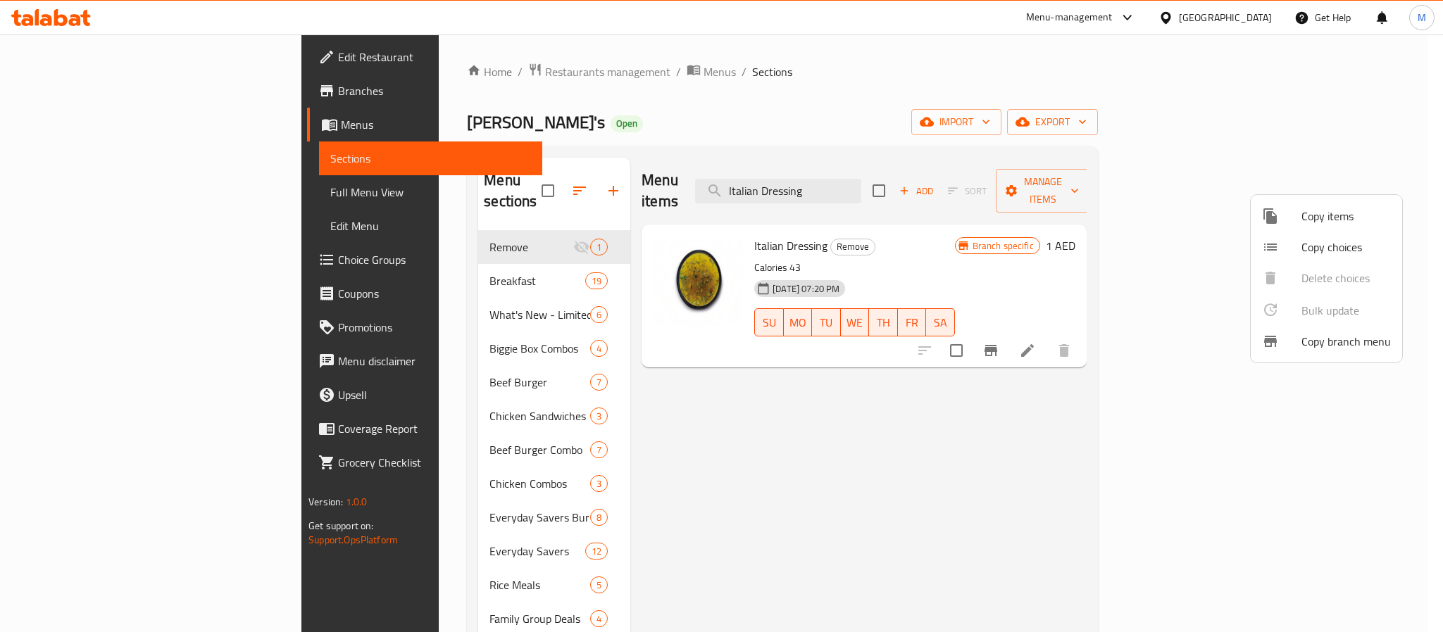
click at [77, 89] on div at bounding box center [721, 316] width 1443 height 632
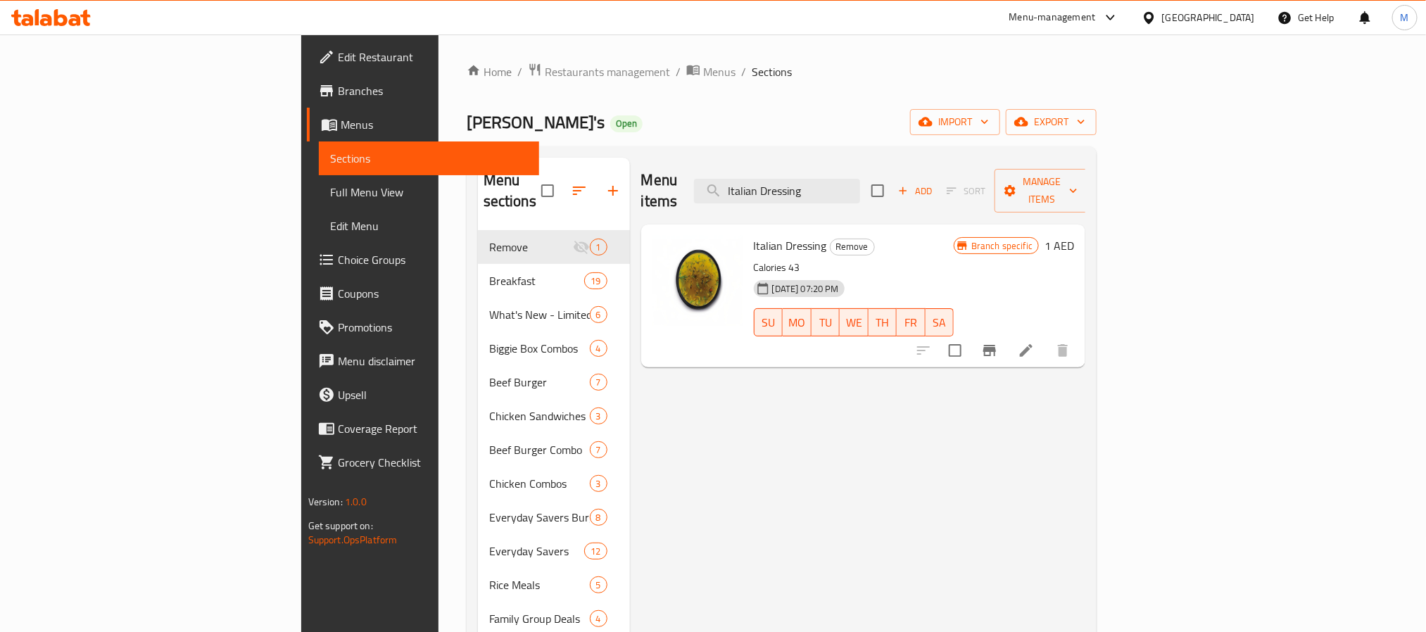
click at [338, 89] on span "Branches" at bounding box center [433, 90] width 190 height 17
click at [748, 375] on div "Menu items Add Sort Manage items Italian Dressing Remove Calories 43 [DATE] 07:…" at bounding box center [858, 501] width 456 height 686
click at [748, 366] on div "Menu items Add Sort Manage items Italian Dressing Remove Calories 43 [DATE] 07:…" at bounding box center [858, 501] width 456 height 686
click at [860, 188] on input "search" at bounding box center [777, 191] width 166 height 25
paste input "Italian Caesar salad"
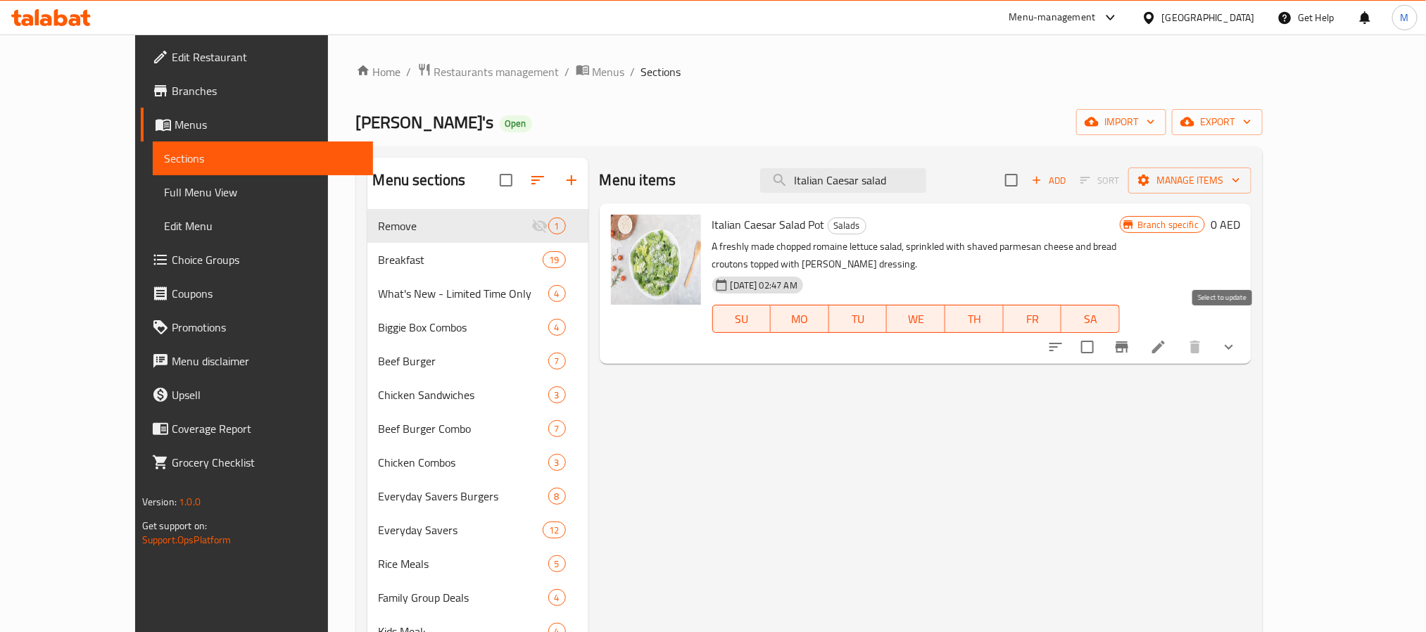
type input "Italian Caesar salad"
click at [1102, 334] on input "checkbox" at bounding box center [1088, 347] width 30 height 30
checkbox input "true"
click at [1240, 189] on span "Manage items" at bounding box center [1190, 181] width 101 height 18
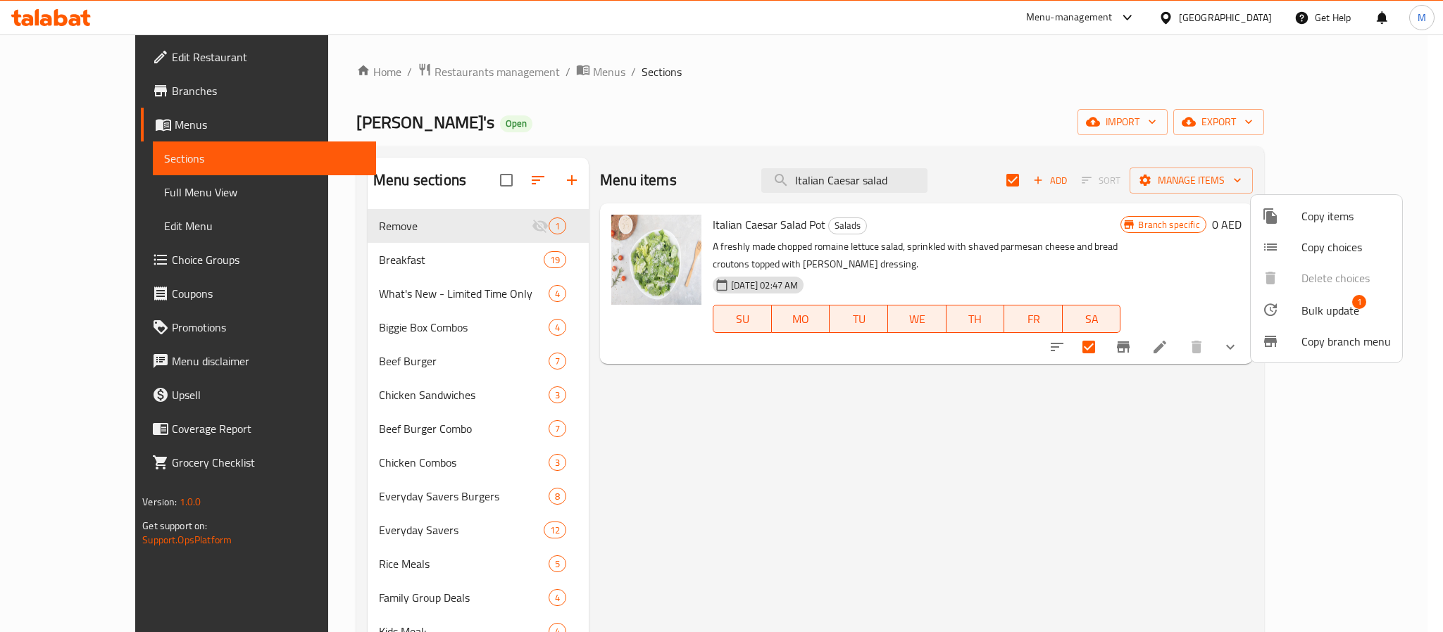
click at [1335, 315] on span "Bulk update" at bounding box center [1330, 310] width 58 height 17
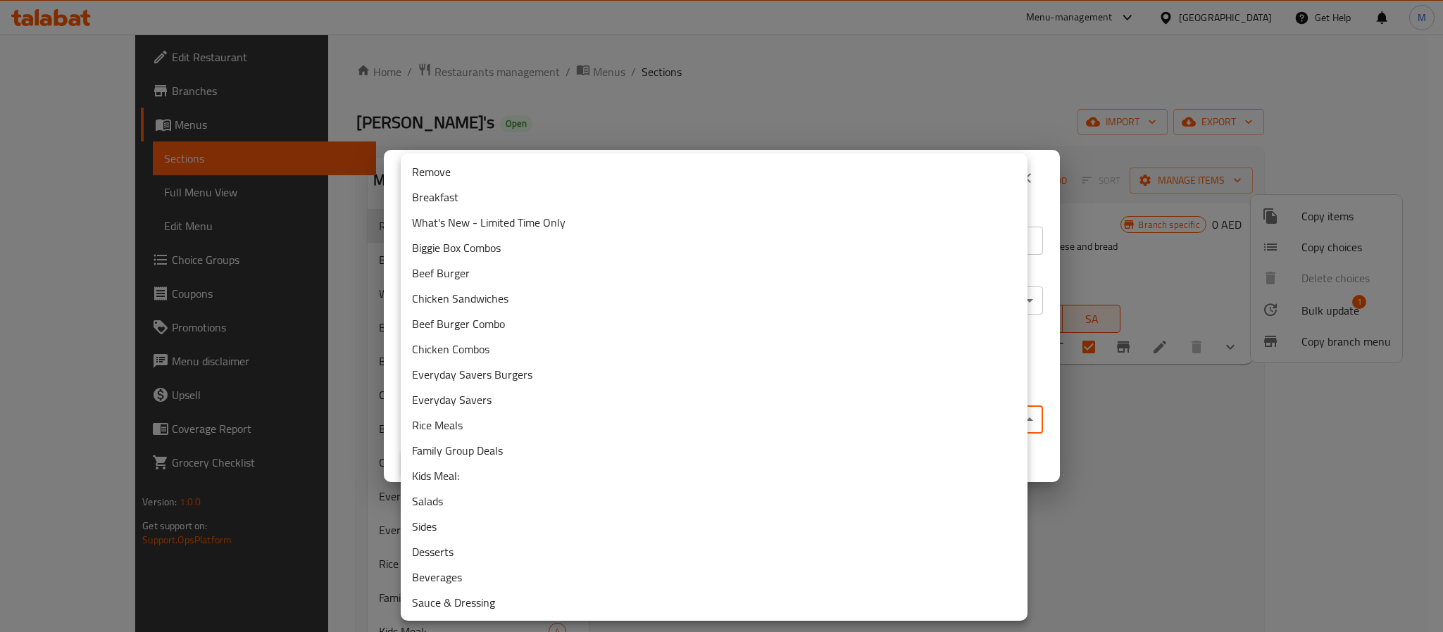
click at [594, 417] on body "​ Menu-management [GEOGRAPHIC_DATA] Get Help M Edit Restaurant Branches Menus S…" at bounding box center [721, 333] width 1443 height 598
click at [484, 168] on li "Remove" at bounding box center [714, 171] width 627 height 25
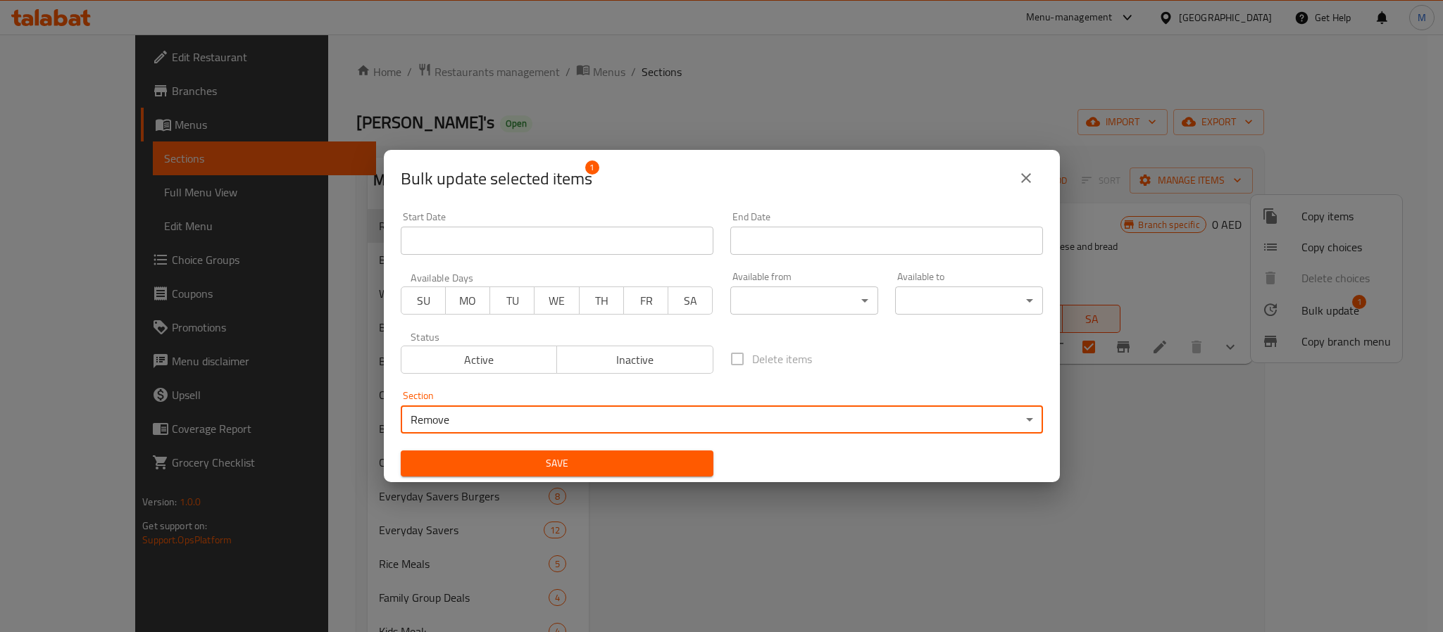
click at [644, 463] on span "Save" at bounding box center [557, 464] width 290 height 18
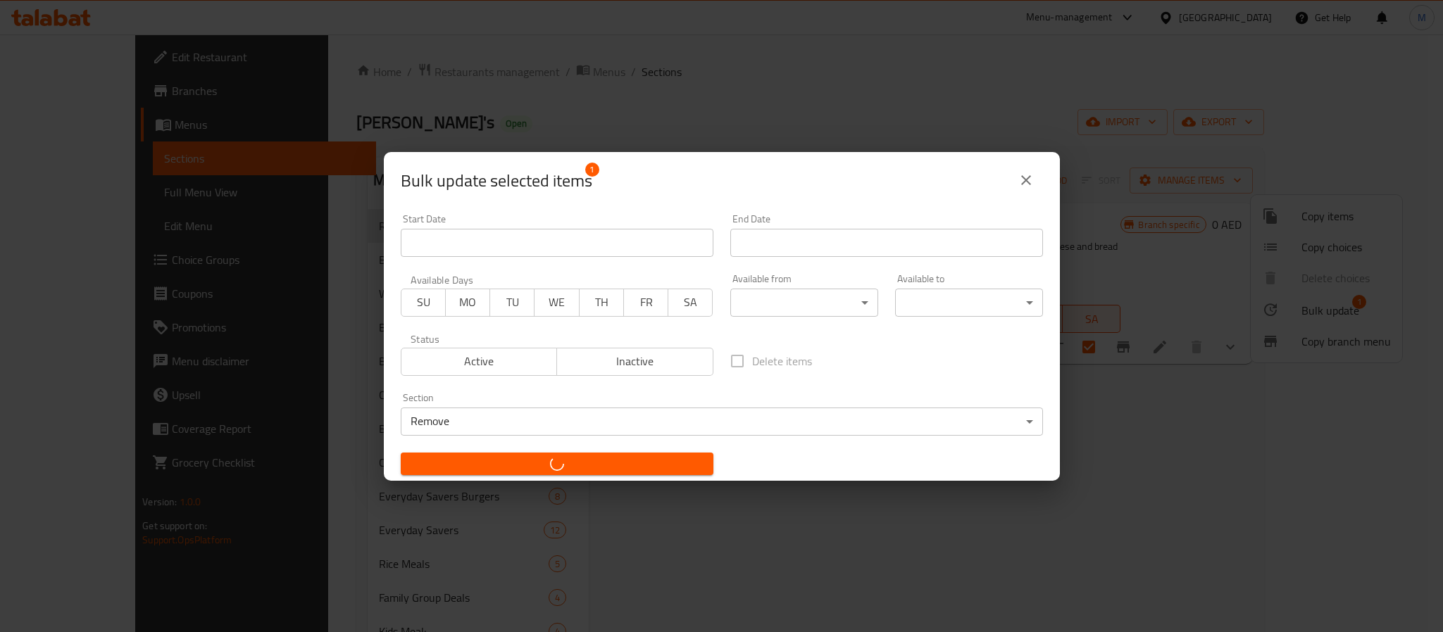
checkbox input "false"
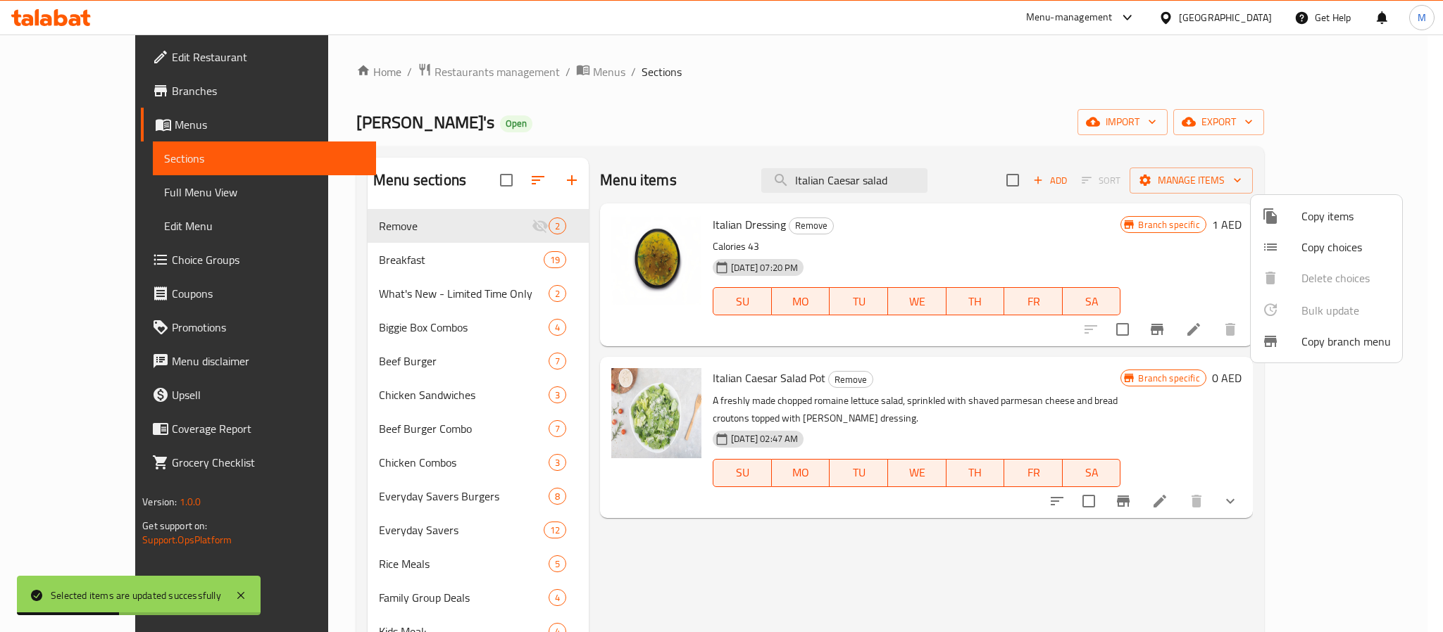
click at [909, 176] on div at bounding box center [721, 316] width 1443 height 632
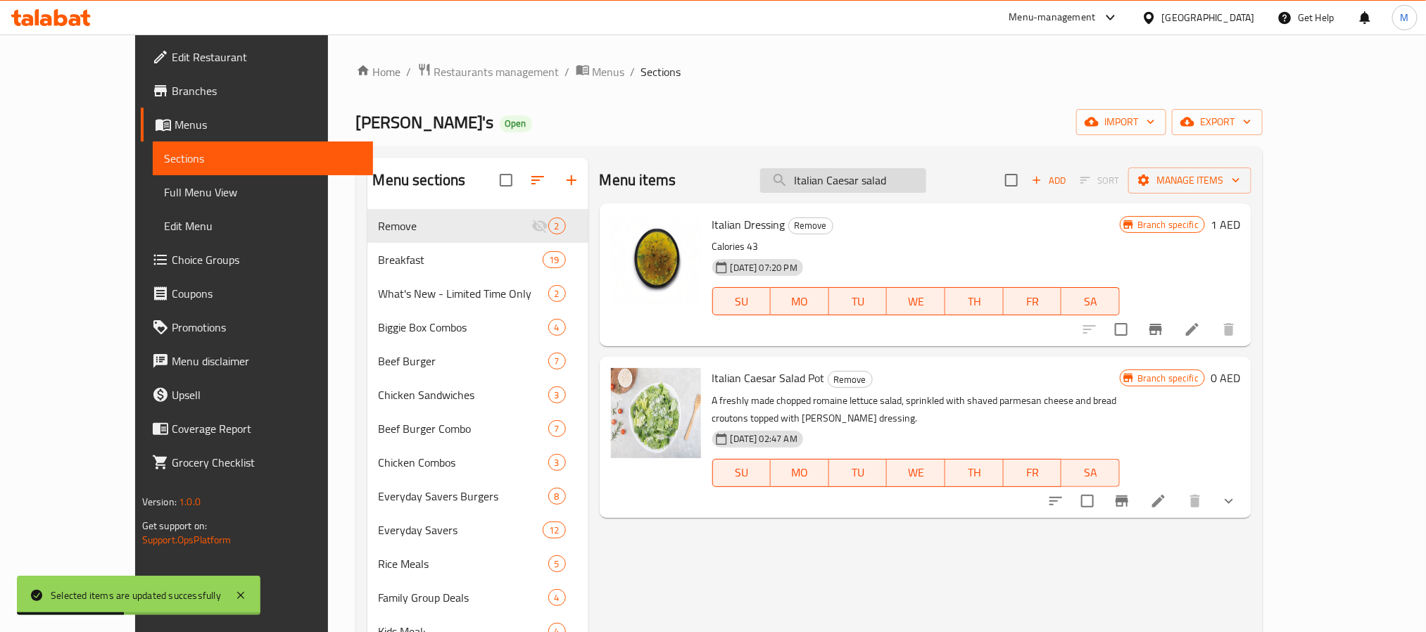
click at [909, 176] on input "Italian Caesar salad" at bounding box center [843, 180] width 166 height 25
paste input "chicken"
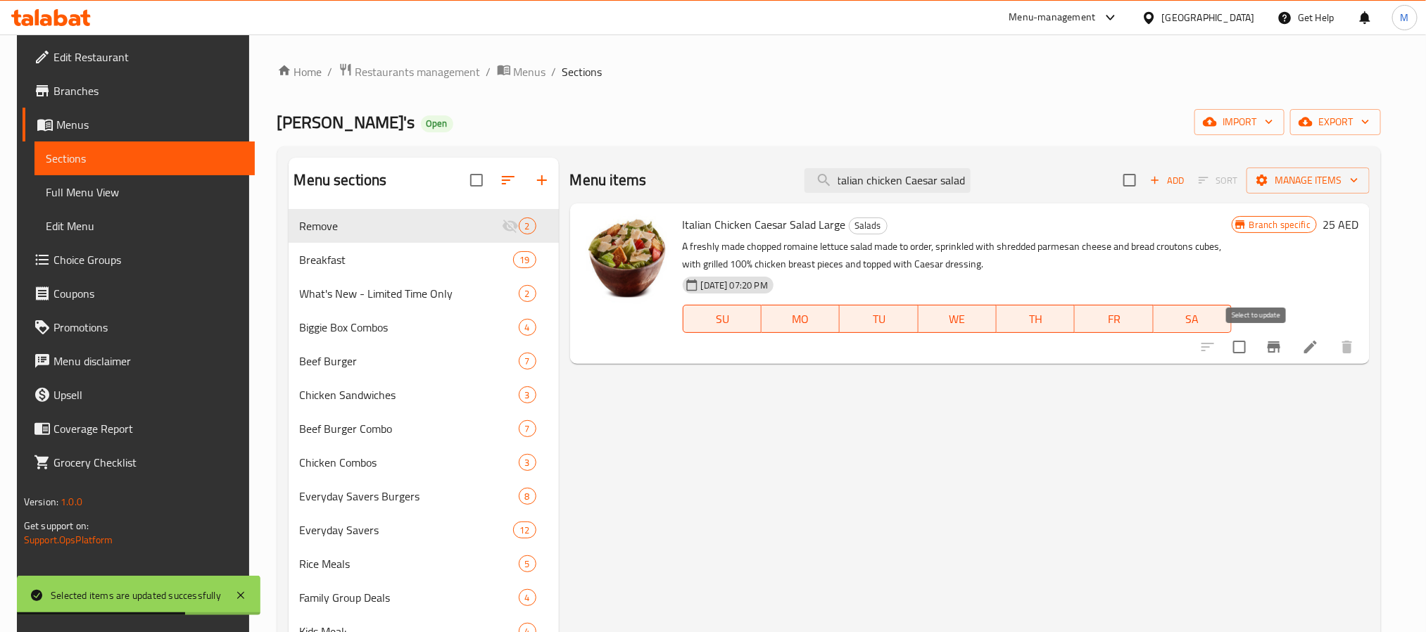
type input "Italian chicken Caesar salad"
click at [1250, 351] on input "checkbox" at bounding box center [1240, 347] width 30 height 30
checkbox input "true"
click at [1295, 190] on button "Manage items" at bounding box center [1308, 181] width 123 height 26
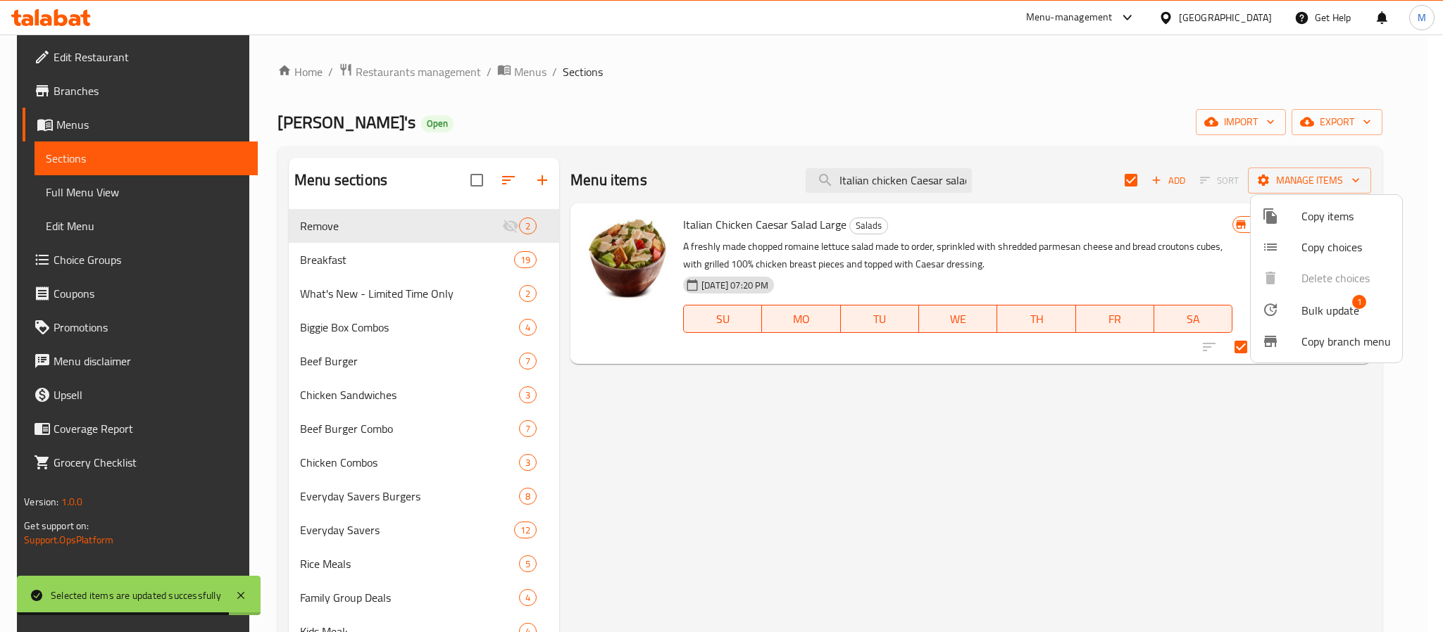
click at [1335, 307] on span "Bulk update" at bounding box center [1330, 310] width 58 height 17
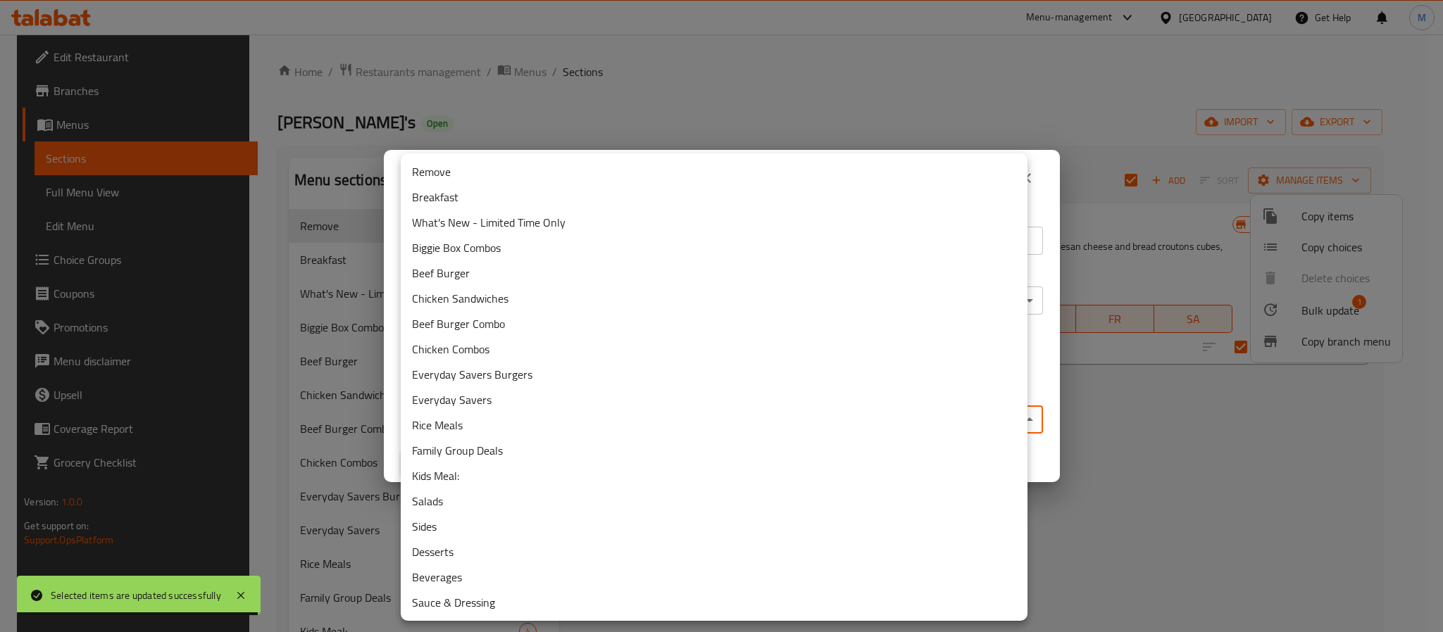
click at [649, 417] on body "Selected items are updated successfully ​ Menu-management [GEOGRAPHIC_DATA] Get…" at bounding box center [721, 333] width 1443 height 598
click at [482, 180] on li "Remove" at bounding box center [714, 171] width 627 height 25
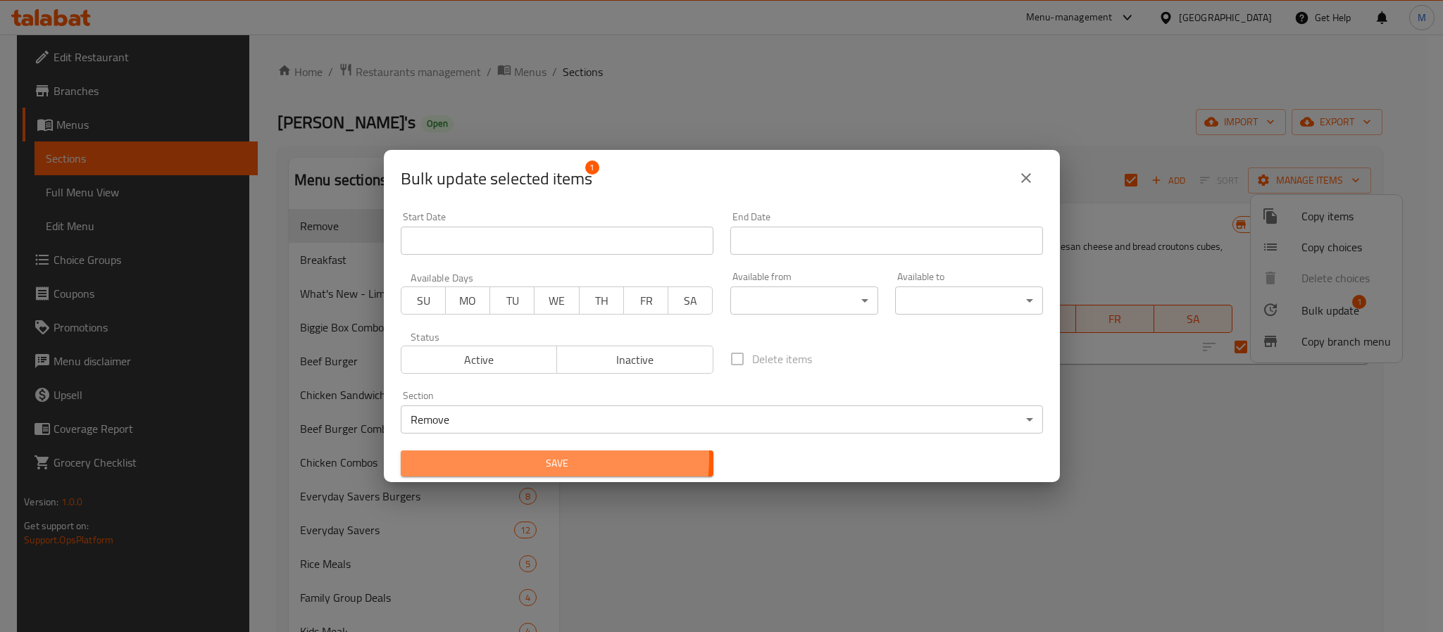
click at [553, 458] on span "Save" at bounding box center [557, 464] width 290 height 18
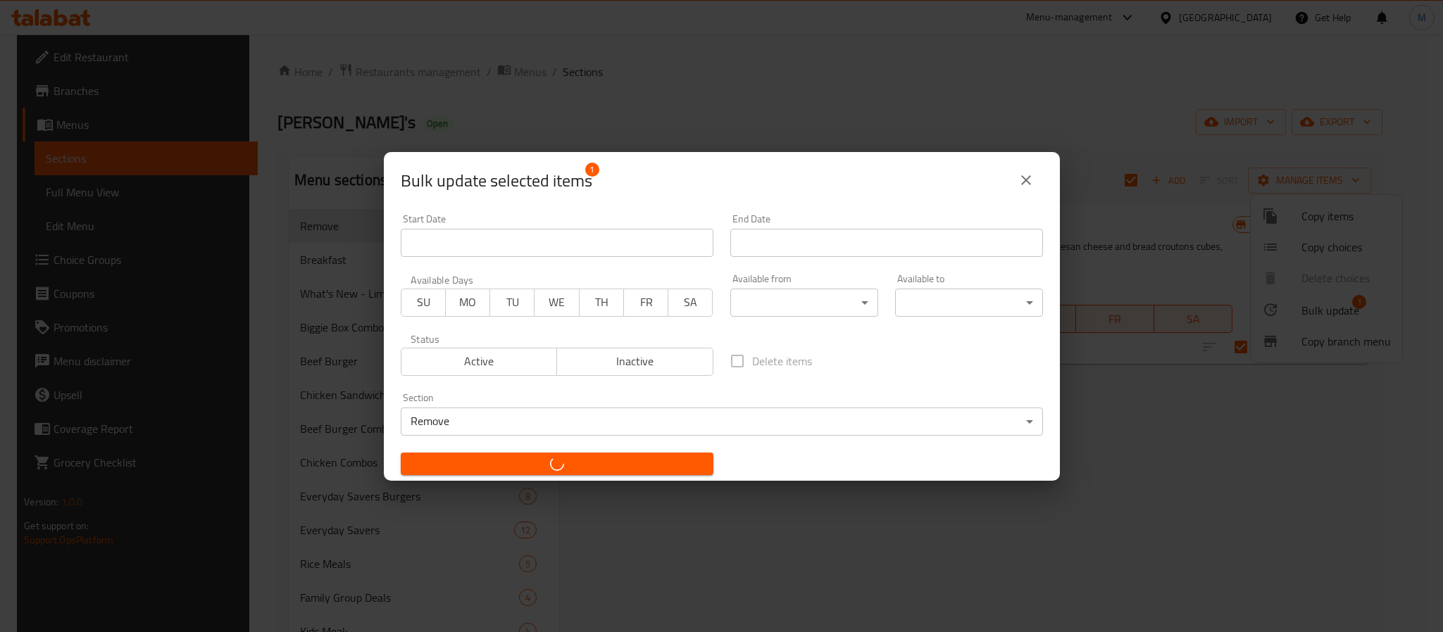
checkbox input "false"
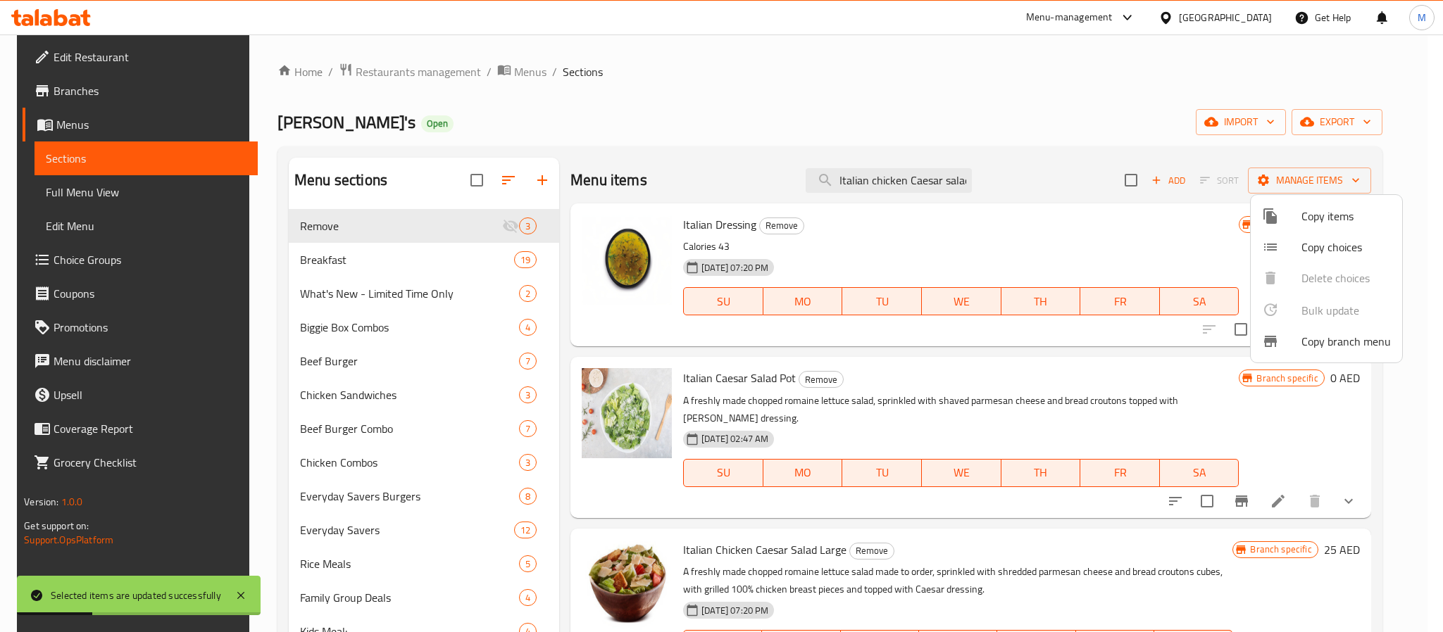
click at [915, 180] on div at bounding box center [721, 316] width 1443 height 632
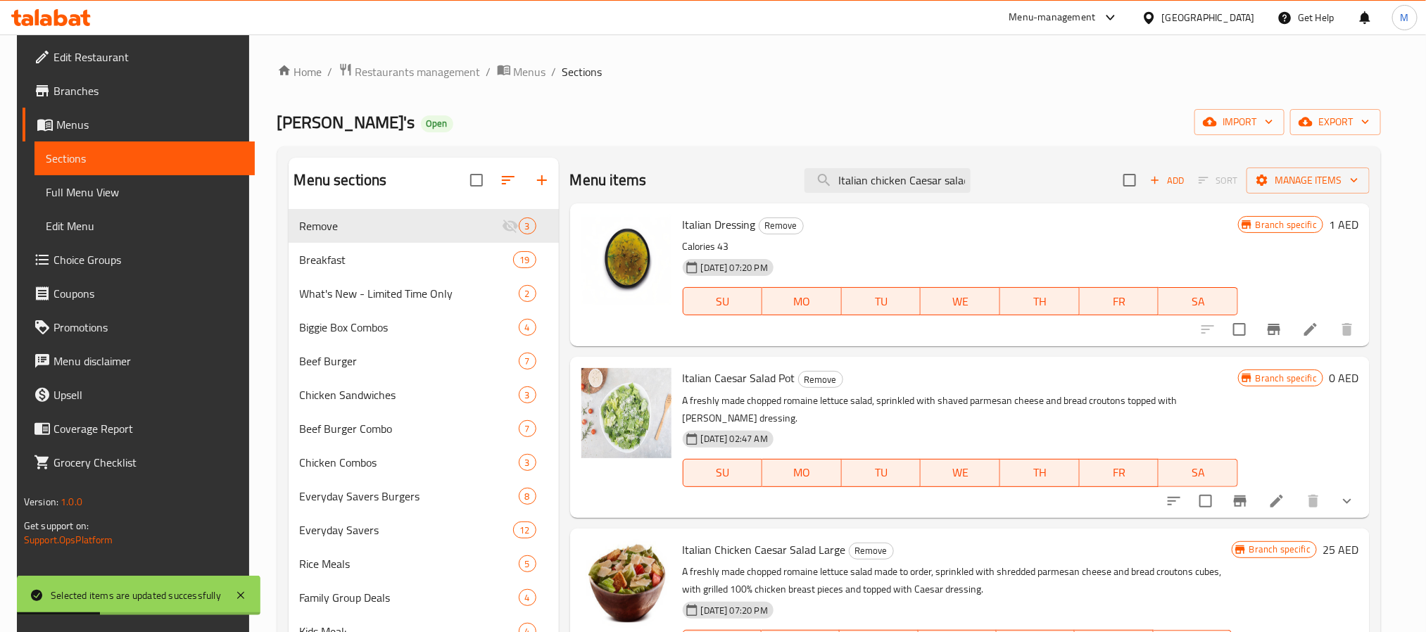
click at [915, 180] on input "Italian chicken Caesar salad" at bounding box center [888, 180] width 166 height 25
paste input "Triple chocolate nut frosty"
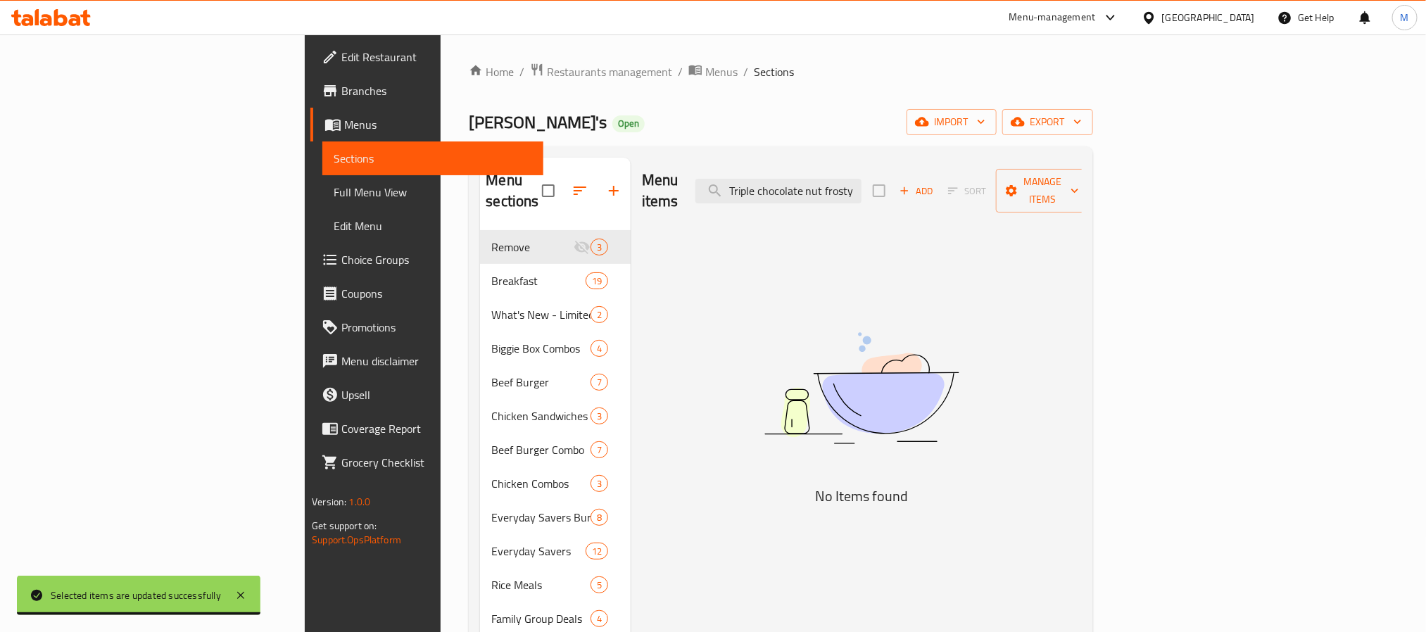
drag, startPoint x: 942, startPoint y: 180, endPoint x: 645, endPoint y: 192, distance: 297.3
click at [645, 192] on div "Menu items Triple chocolate nut frosty Add Sort Manage items" at bounding box center [862, 191] width 440 height 67
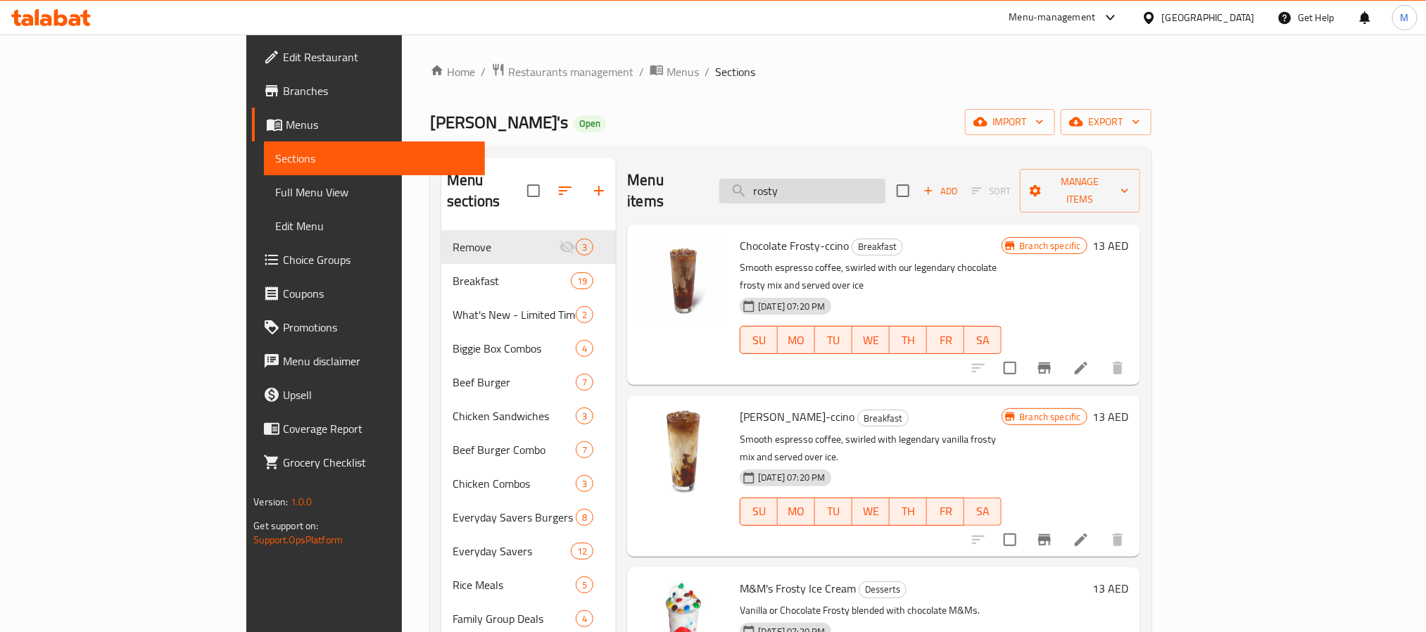
click at [886, 186] on input "rosty" at bounding box center [802, 191] width 166 height 25
paste input "frosty cookies Sunda"
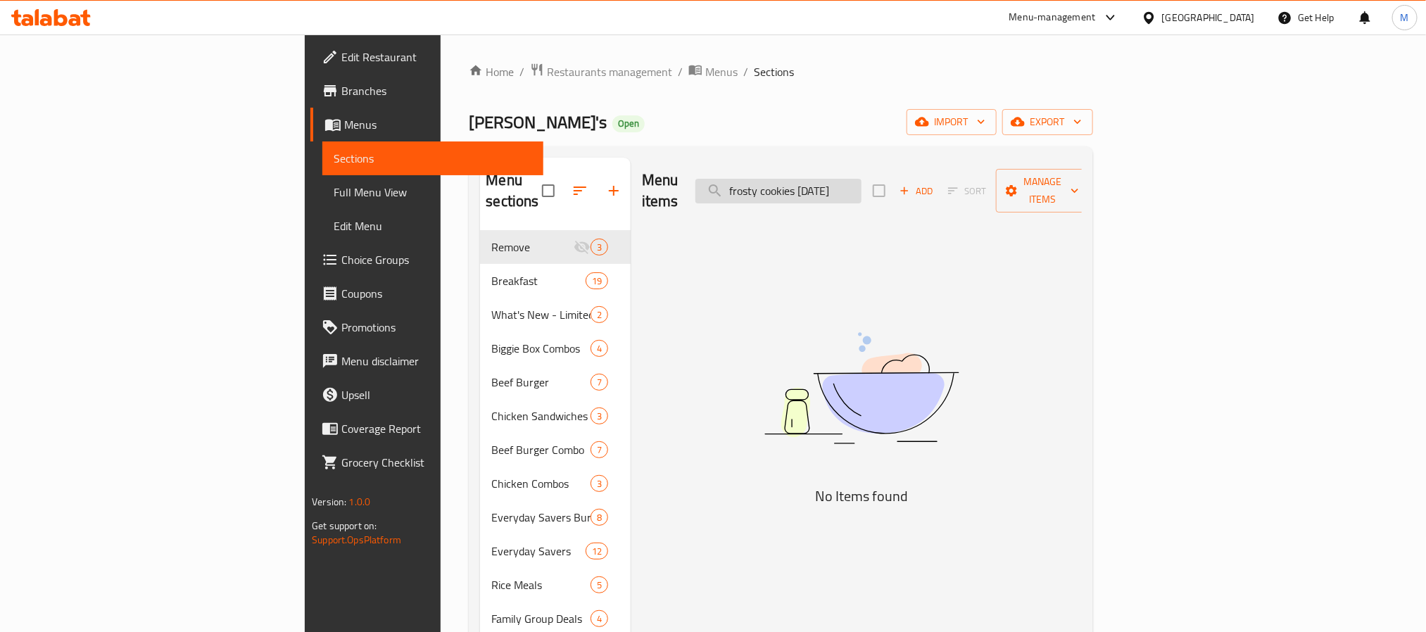
click at [862, 184] on input "frosty cookies [DATE]" at bounding box center [779, 191] width 166 height 25
click at [912, 222] on div "Menu items frosty cookies [DATE] Add Sort Manage items No Items found" at bounding box center [856, 501] width 451 height 686
drag, startPoint x: 910, startPoint y: 180, endPoint x: 565, endPoint y: 193, distance: 345.9
click at [642, 193] on div "Menu items frosty cookies [DATE] Add Sort Manage items" at bounding box center [862, 191] width 440 height 67
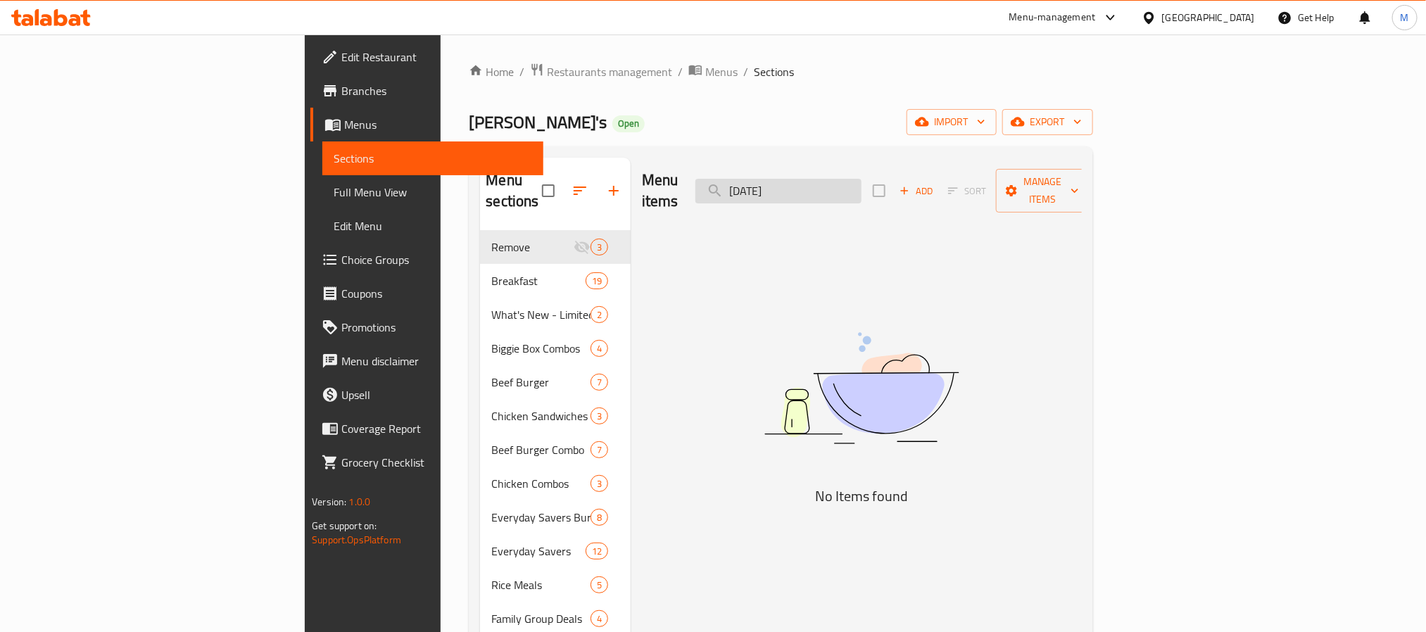
click at [862, 179] on input "[DATE]" at bounding box center [779, 191] width 166 height 25
paste input "stack"
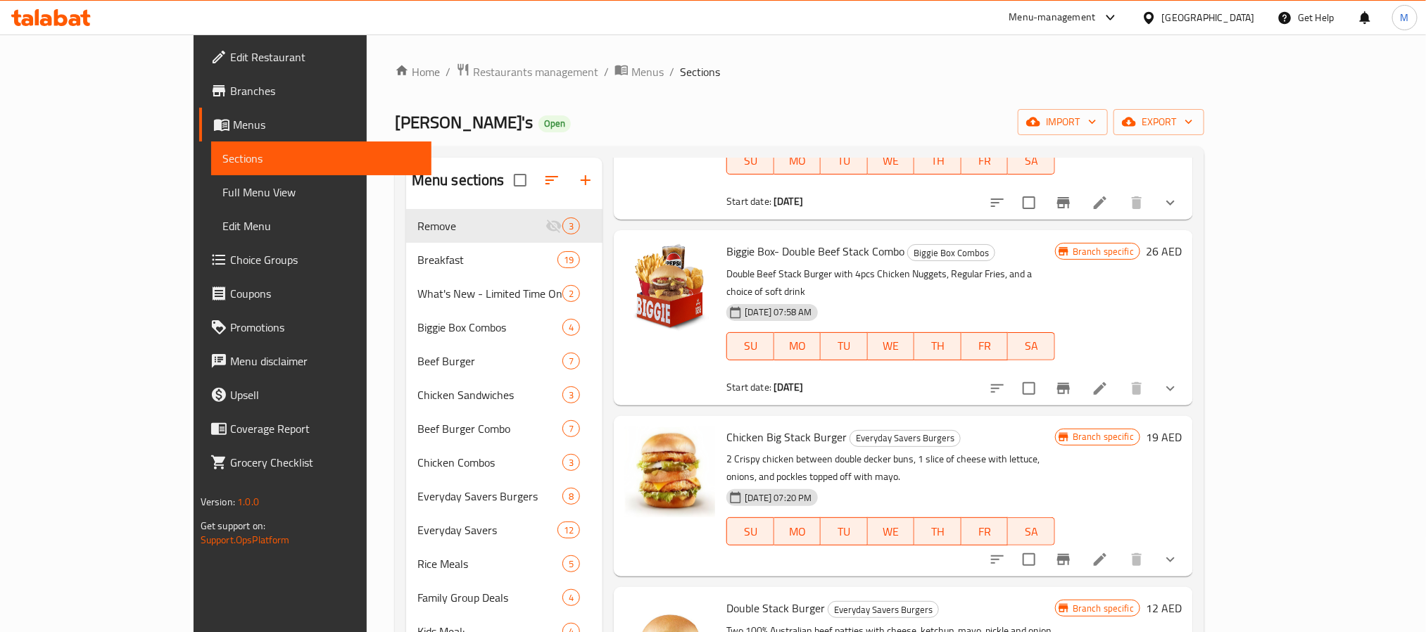
scroll to position [168, 0]
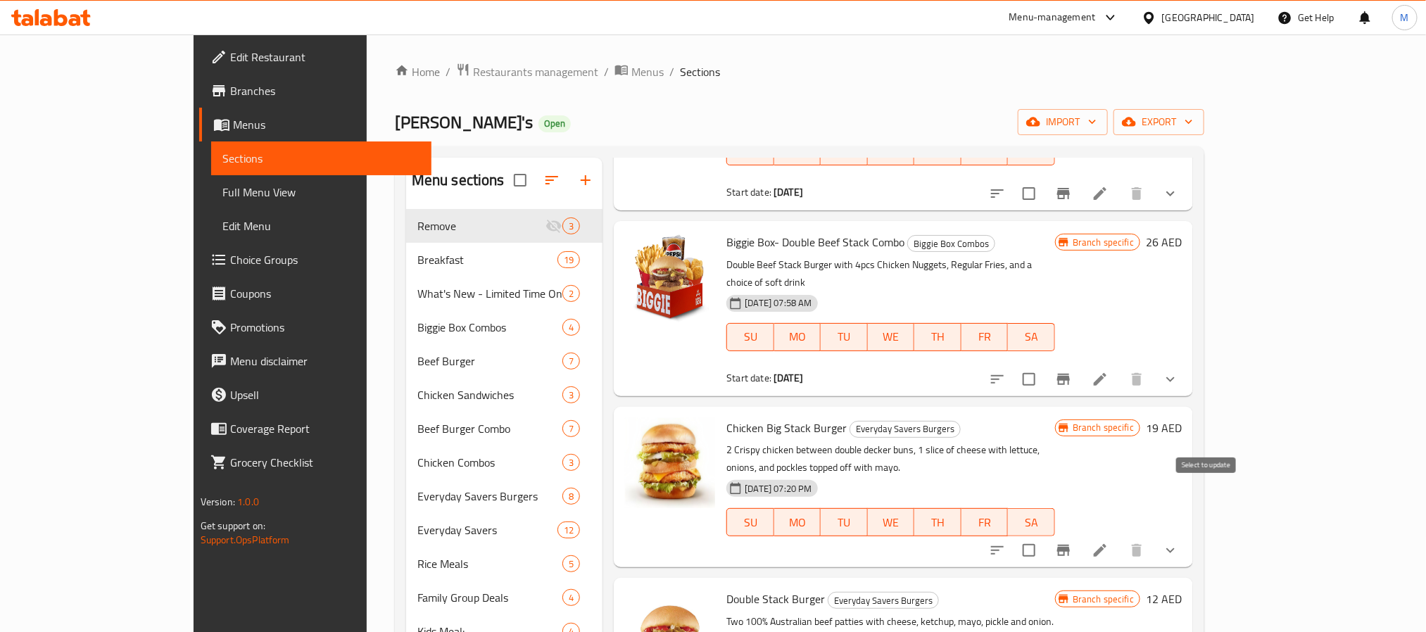
type input "stack"
click at [1044, 536] on input "checkbox" at bounding box center [1029, 551] width 30 height 30
checkbox input "true"
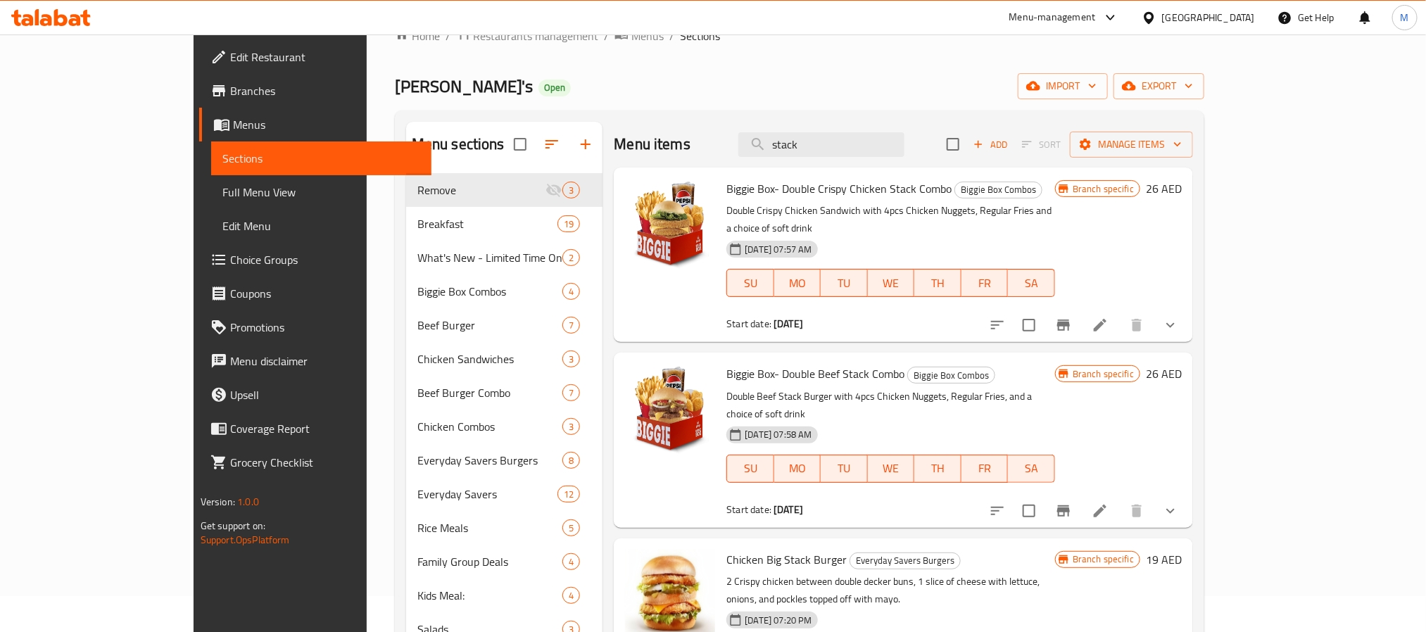
scroll to position [0, 0]
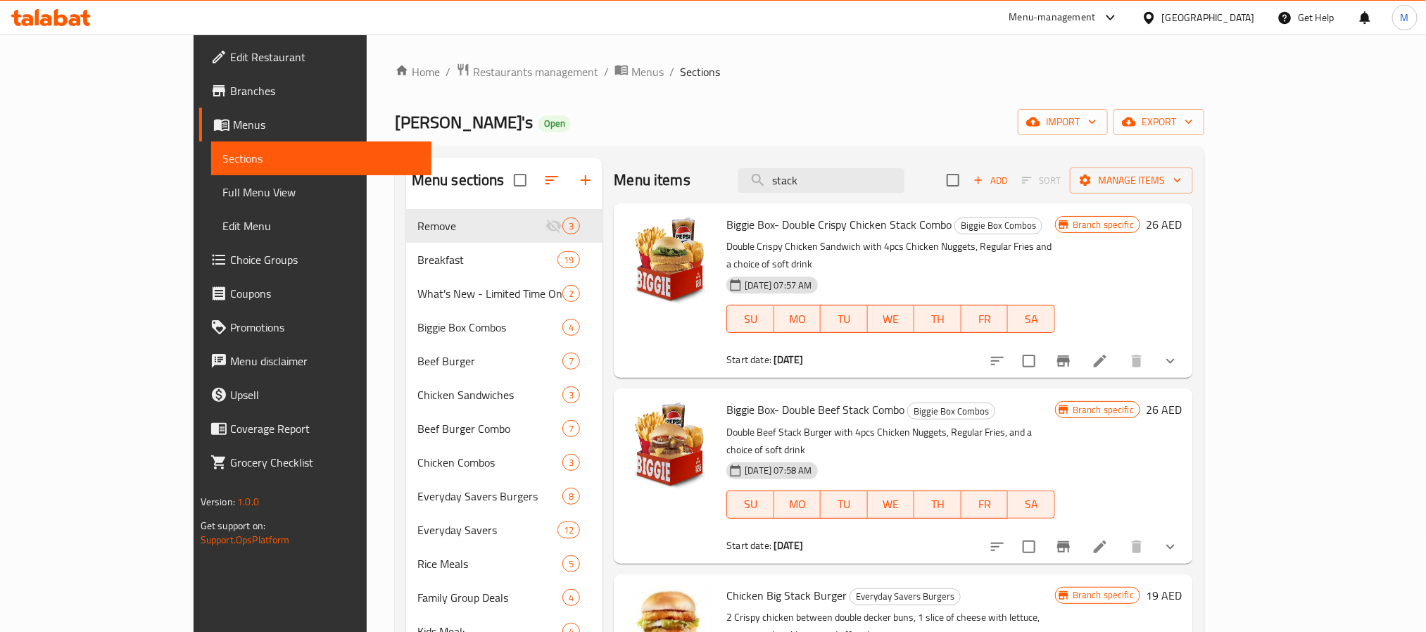
click at [896, 161] on div "Menu items stack Add Sort Manage items" at bounding box center [903, 181] width 579 height 46
click at [898, 182] on input "stack" at bounding box center [822, 180] width 166 height 25
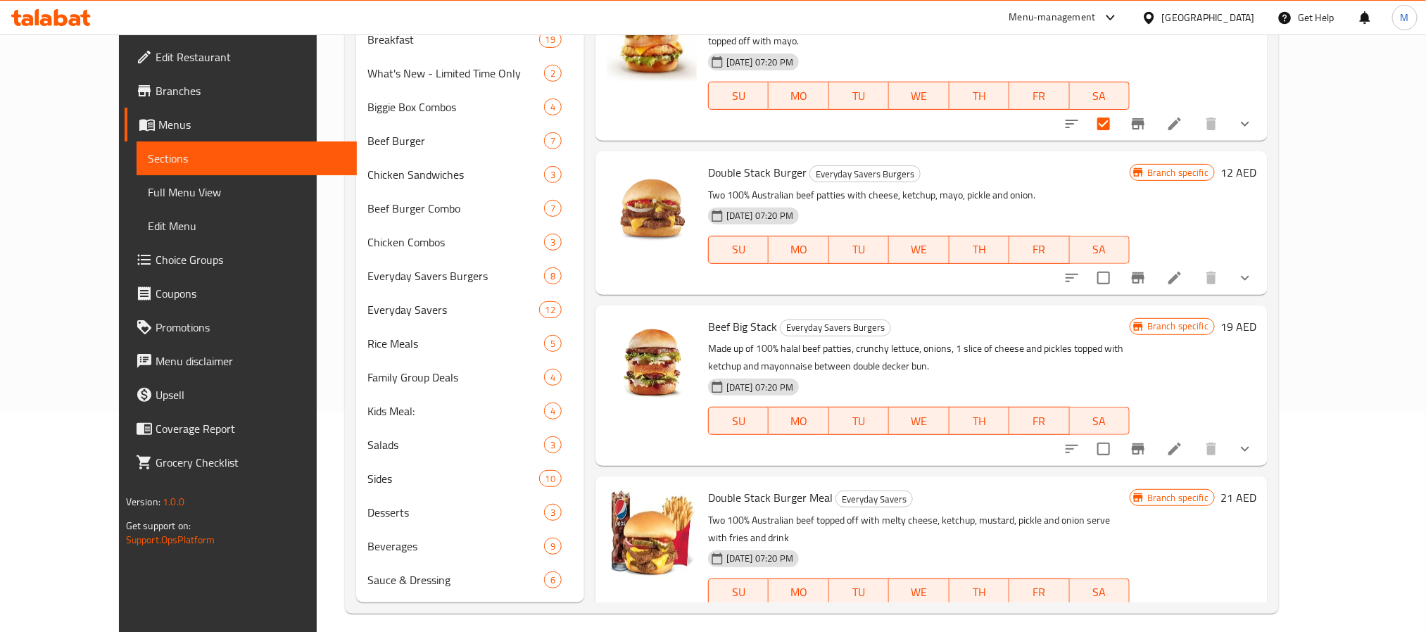
scroll to position [230, 0]
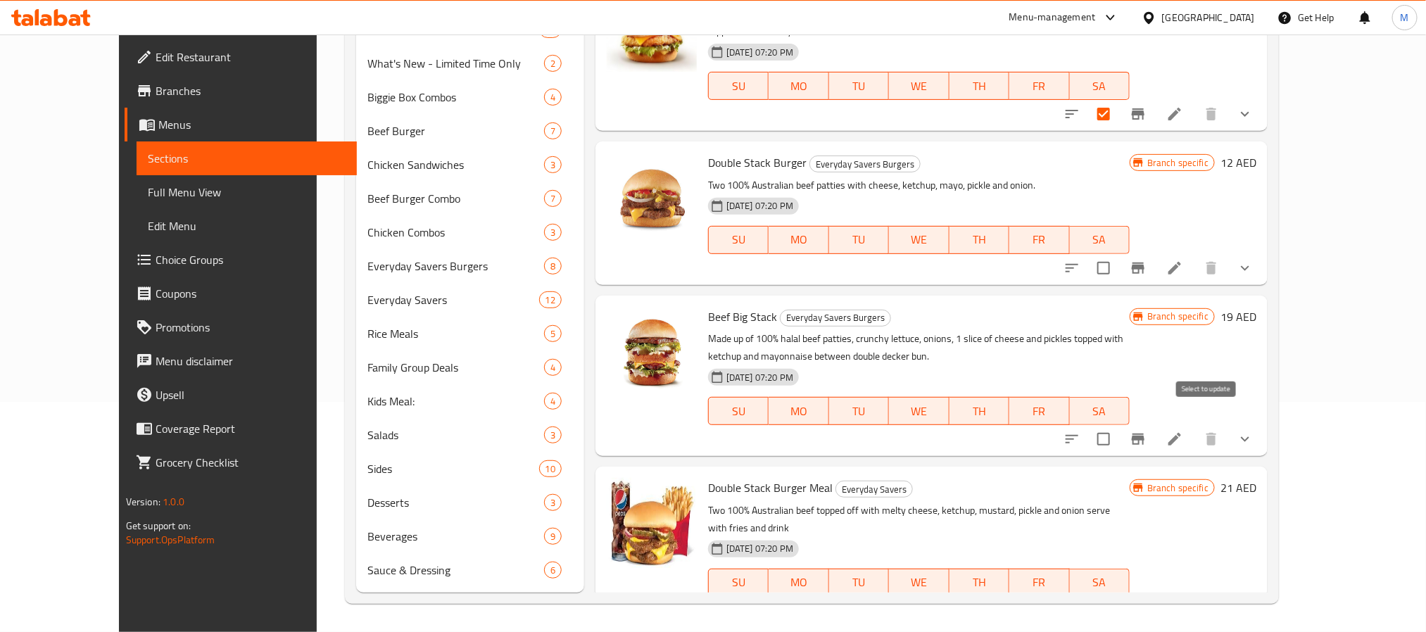
type input "stack"
click at [1119, 429] on input "checkbox" at bounding box center [1104, 440] width 30 height 30
checkbox input "true"
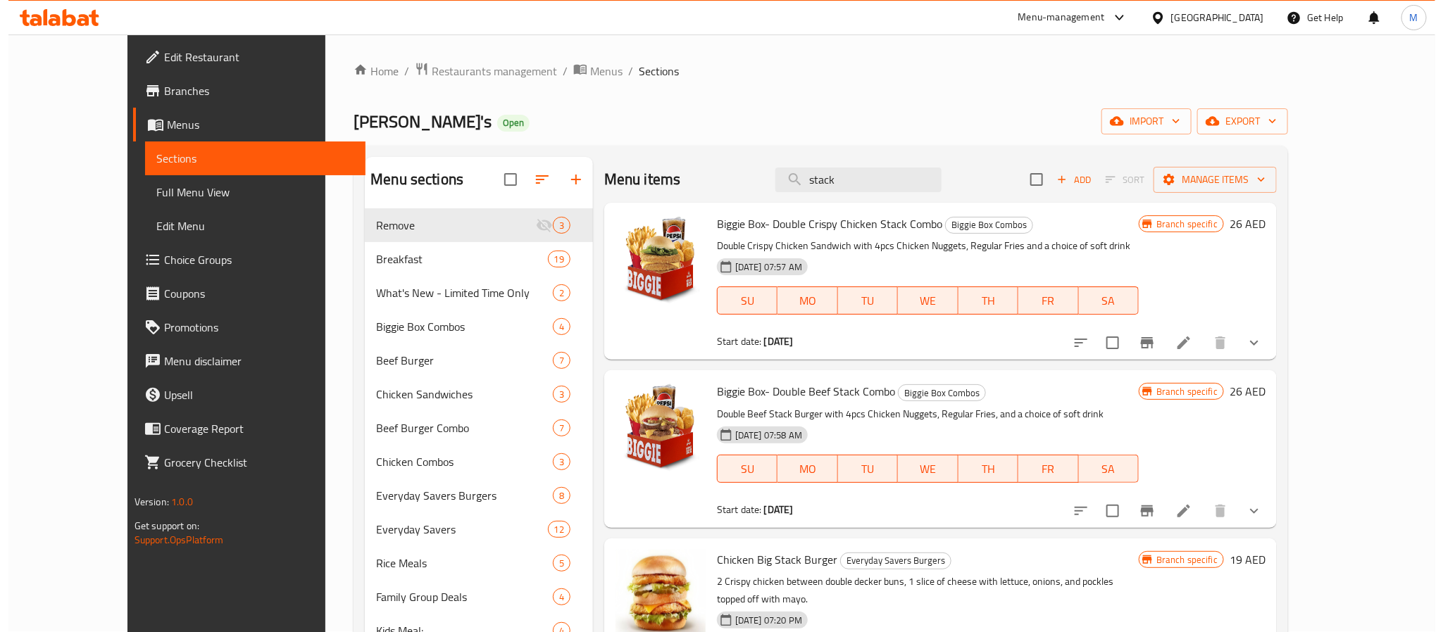
scroll to position [0, 0]
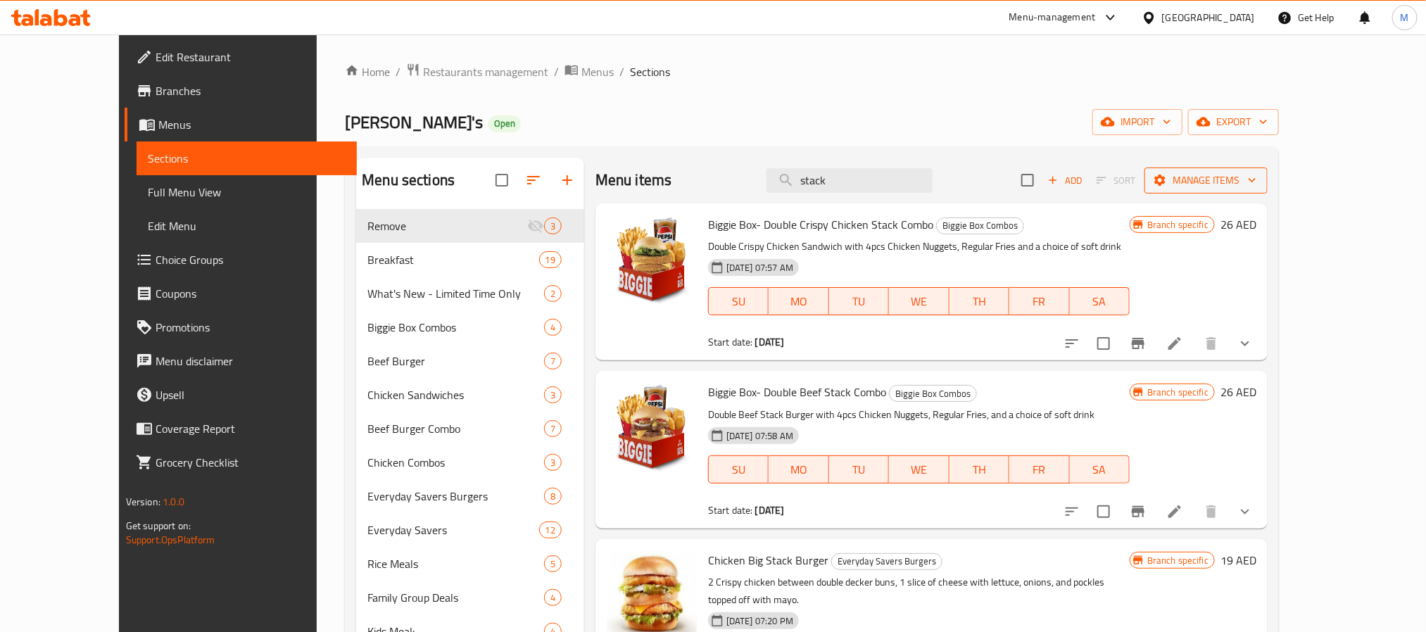
click at [1257, 176] on span "Manage items" at bounding box center [1206, 181] width 101 height 18
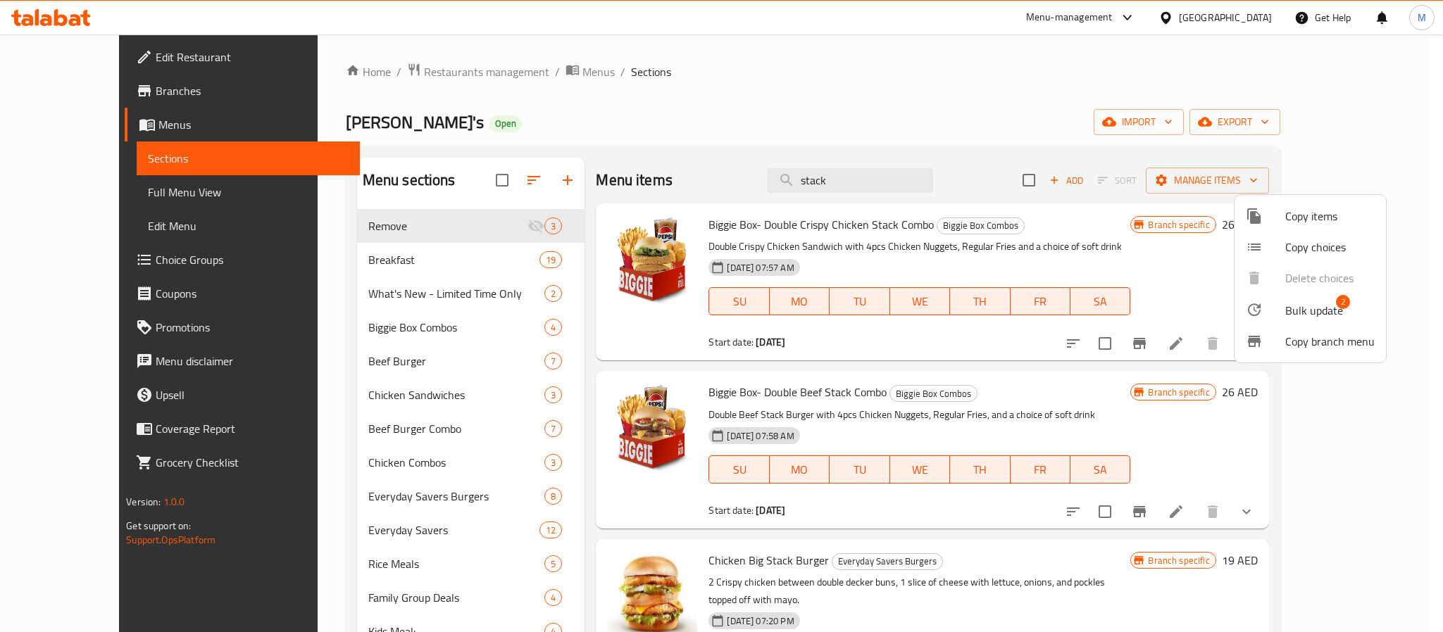
click at [1326, 307] on span "Bulk update" at bounding box center [1314, 310] width 58 height 17
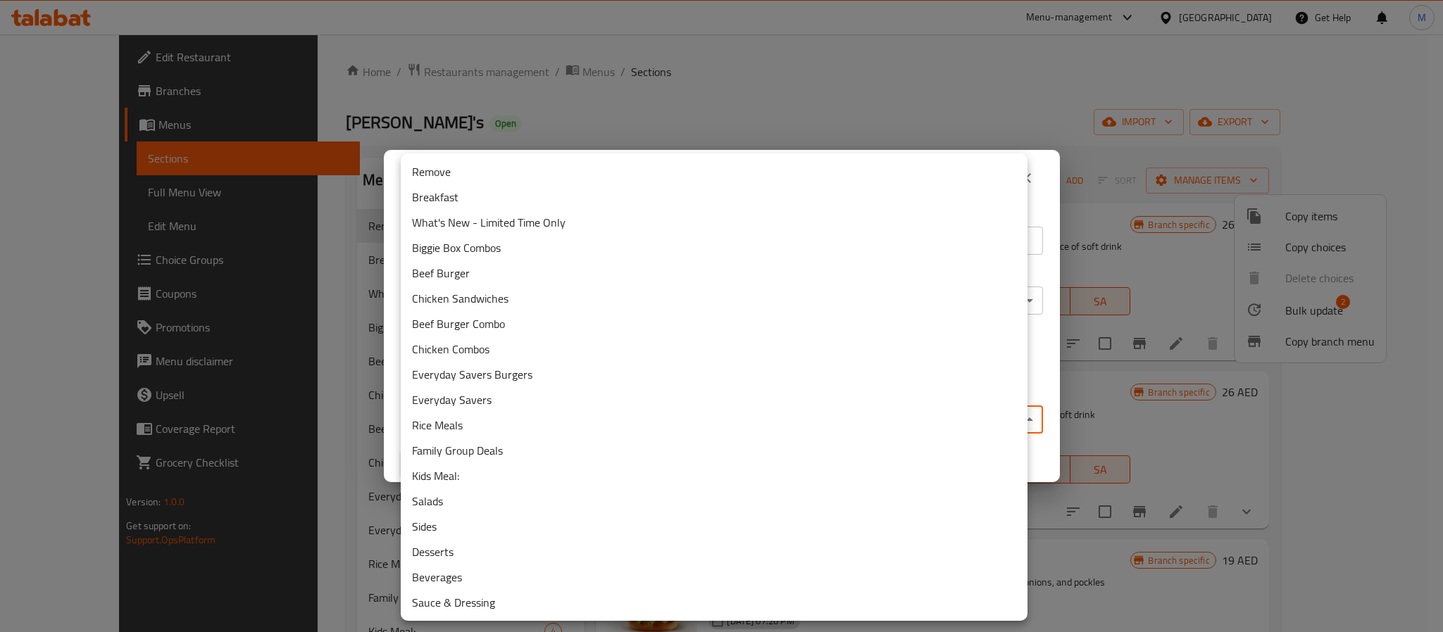
click at [661, 410] on body "​ Menu-management United Arab Emirates Get Help M Edit Restaurant Branches Menu…" at bounding box center [721, 333] width 1443 height 598
click at [473, 163] on li "Remove" at bounding box center [714, 171] width 627 height 25
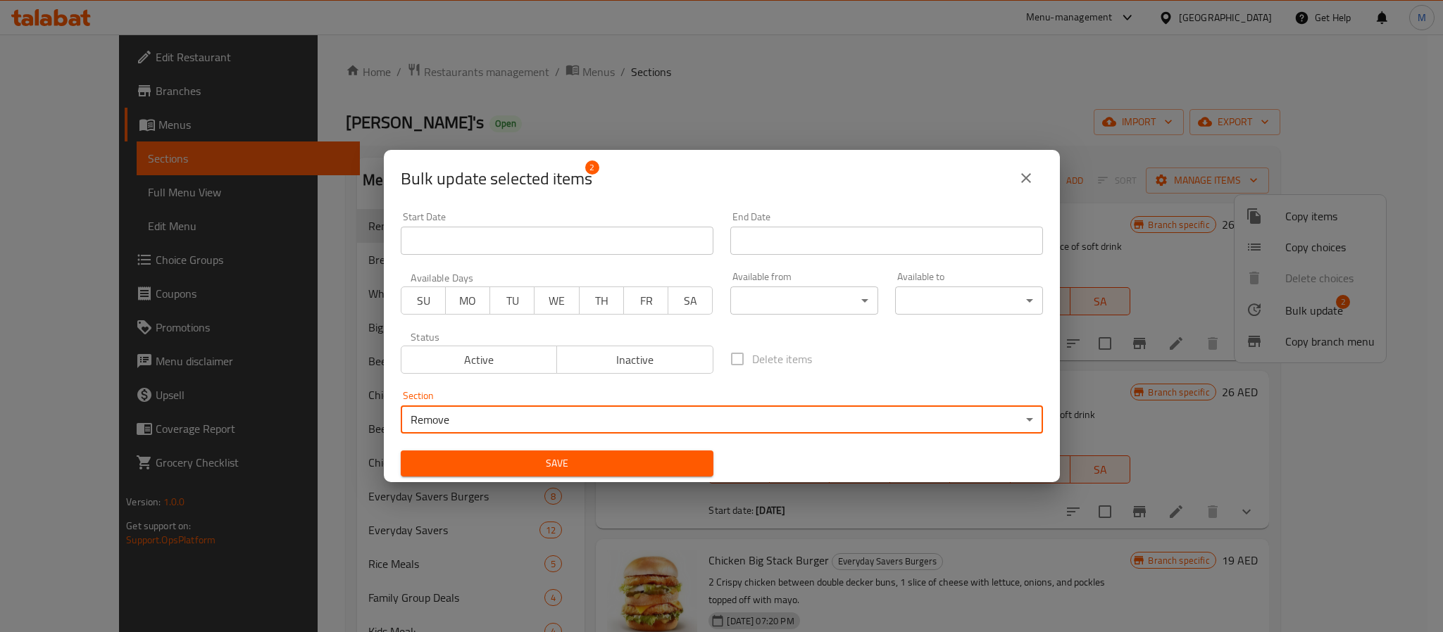
click at [607, 467] on span "Save" at bounding box center [557, 464] width 290 height 18
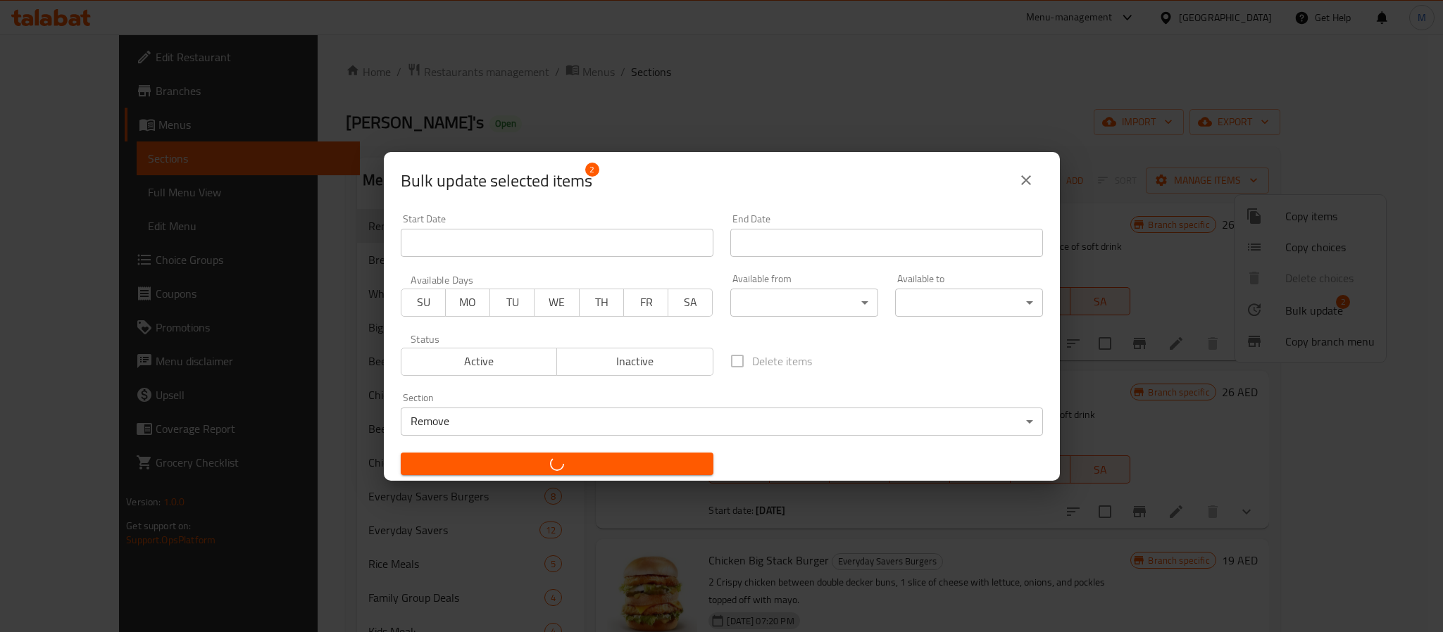
checkbox input "false"
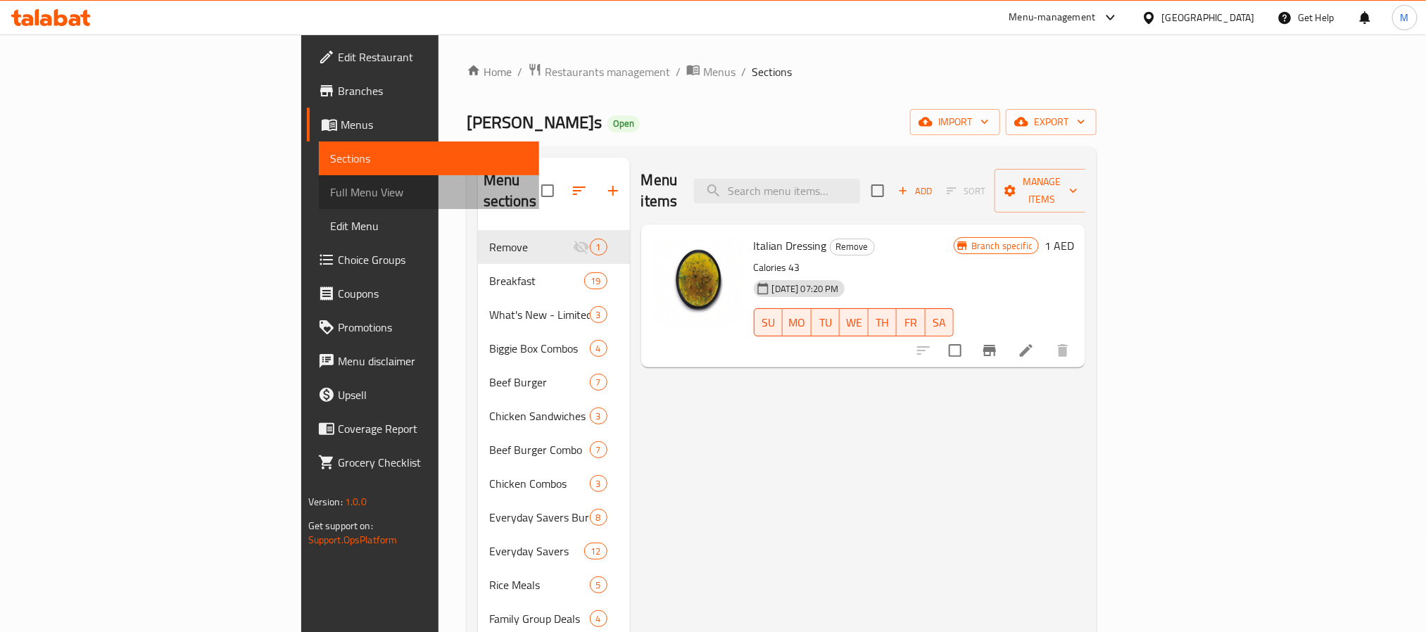
click at [330, 193] on span "Full Menu View" at bounding box center [429, 192] width 198 height 17
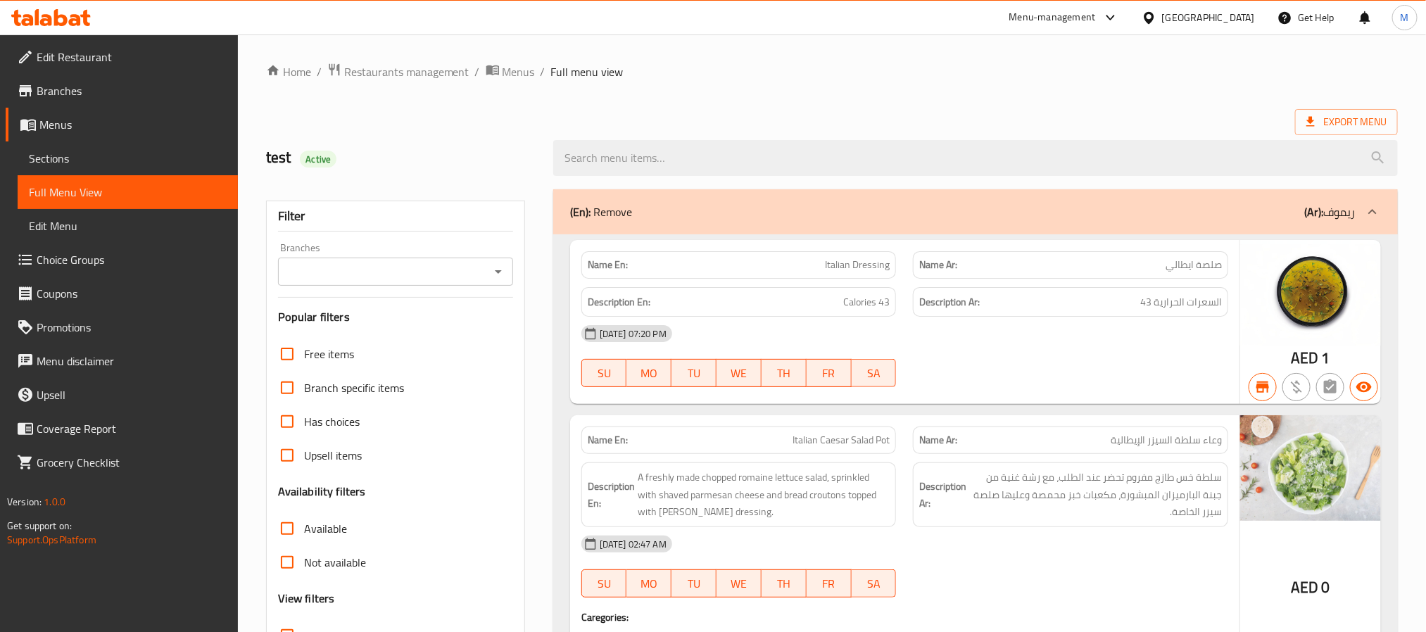
scroll to position [422, 0]
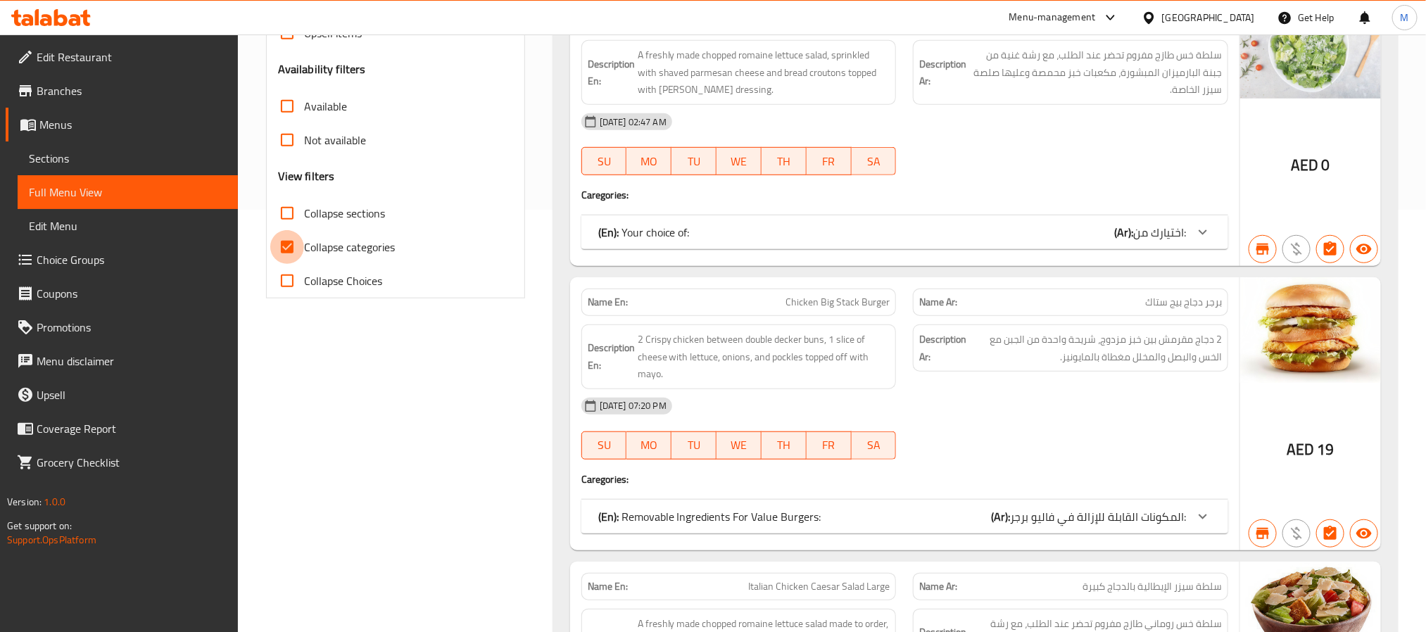
click at [275, 241] on input "Collapse categories" at bounding box center [287, 247] width 34 height 34
checkbox input "false"
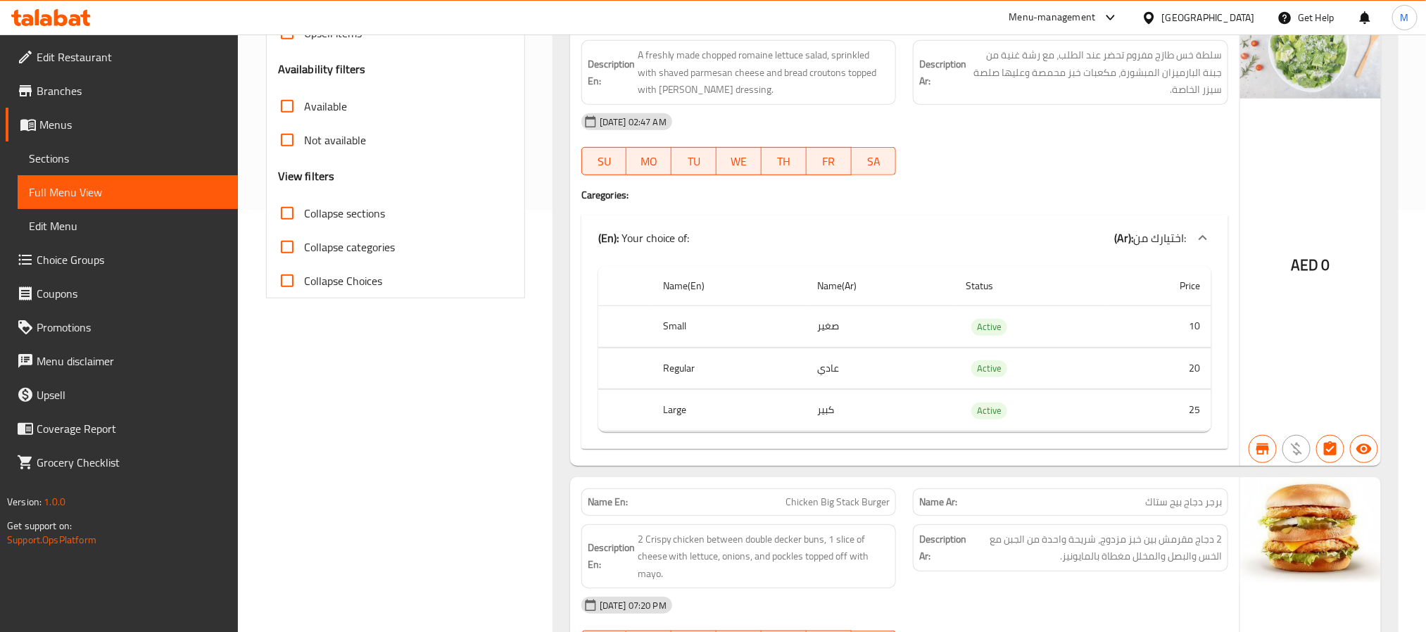
scroll to position [0, 0]
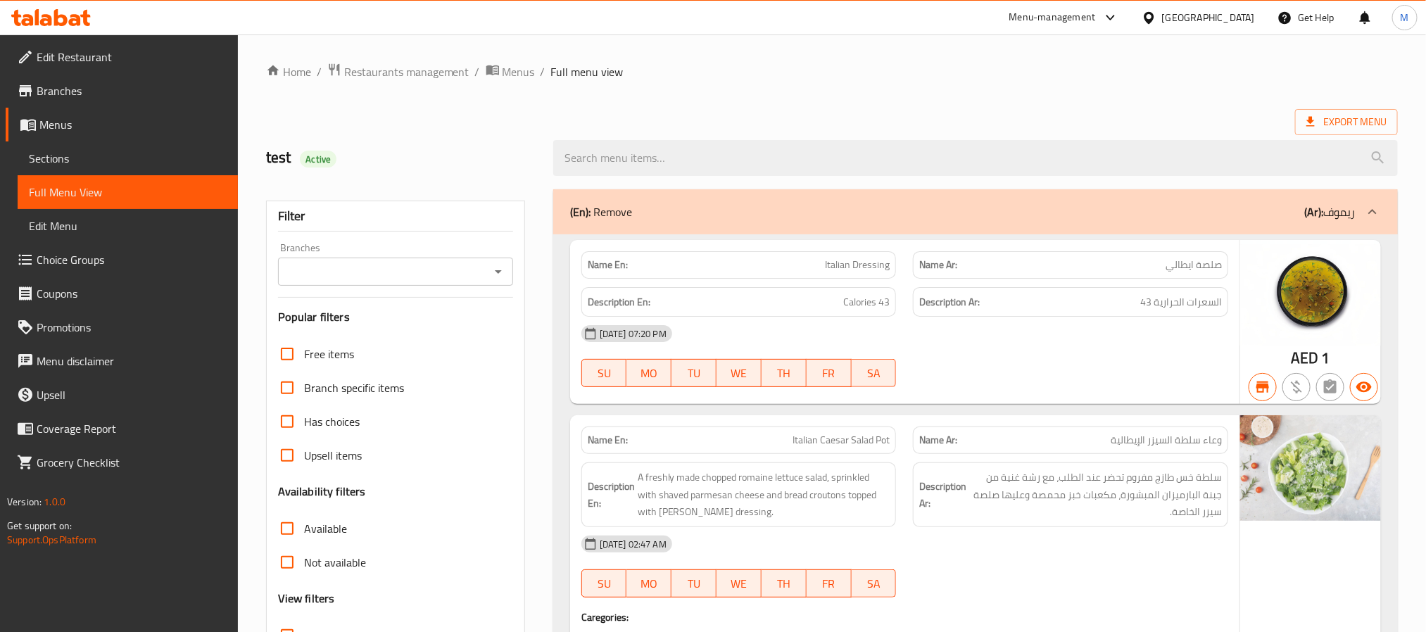
click at [826, 110] on div "Export Menu" at bounding box center [832, 122] width 1132 height 26
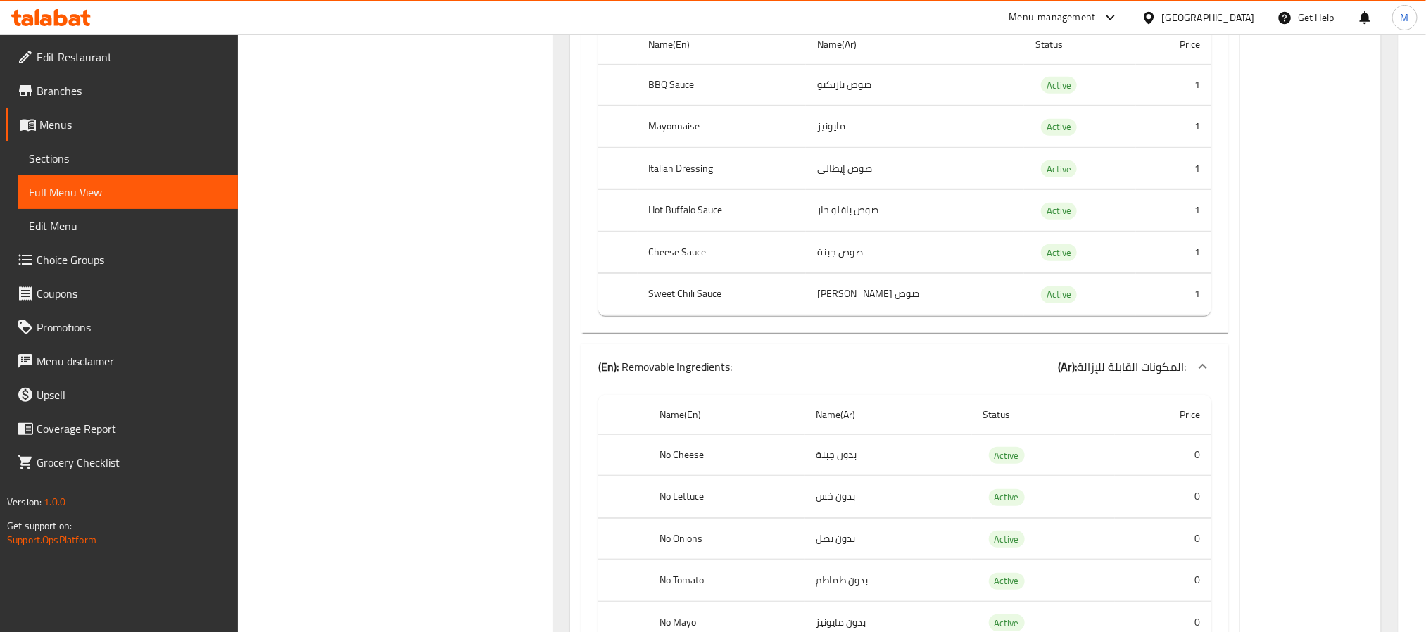
scroll to position [28844, 0]
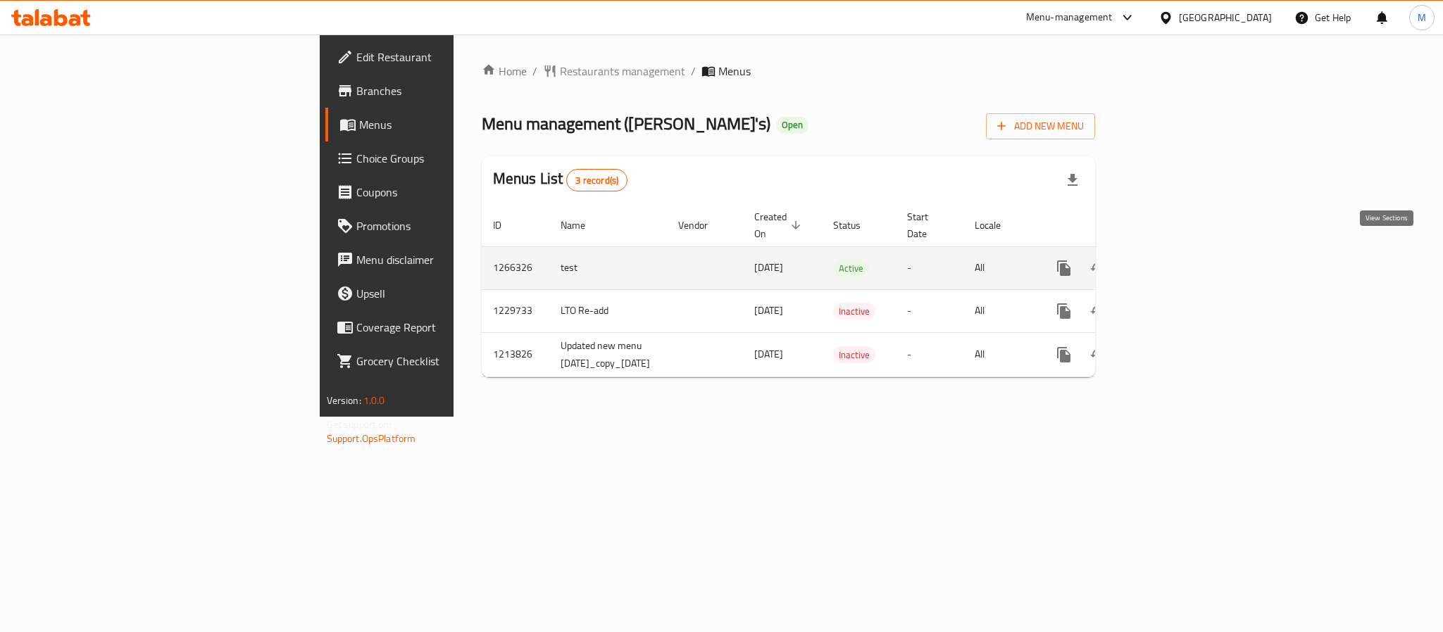
click at [1174, 260] on icon "enhanced table" at bounding box center [1165, 268] width 17 height 17
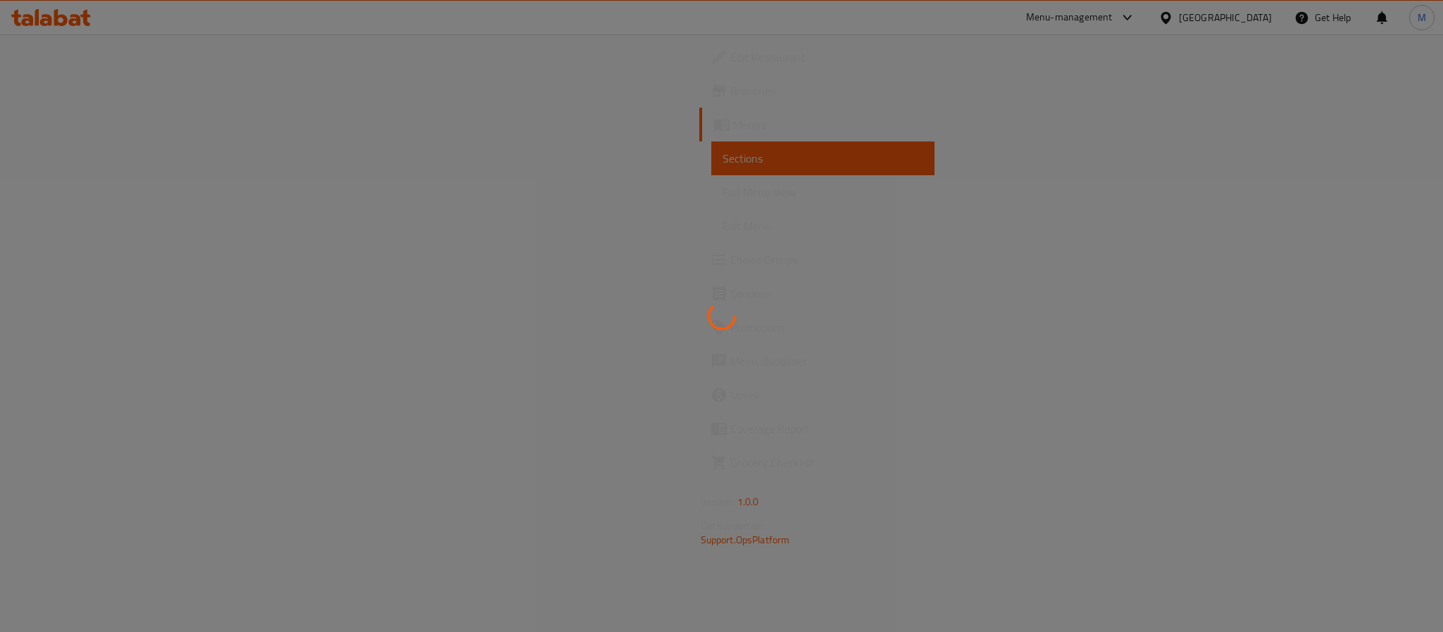
click at [97, 260] on div at bounding box center [721, 316] width 1443 height 632
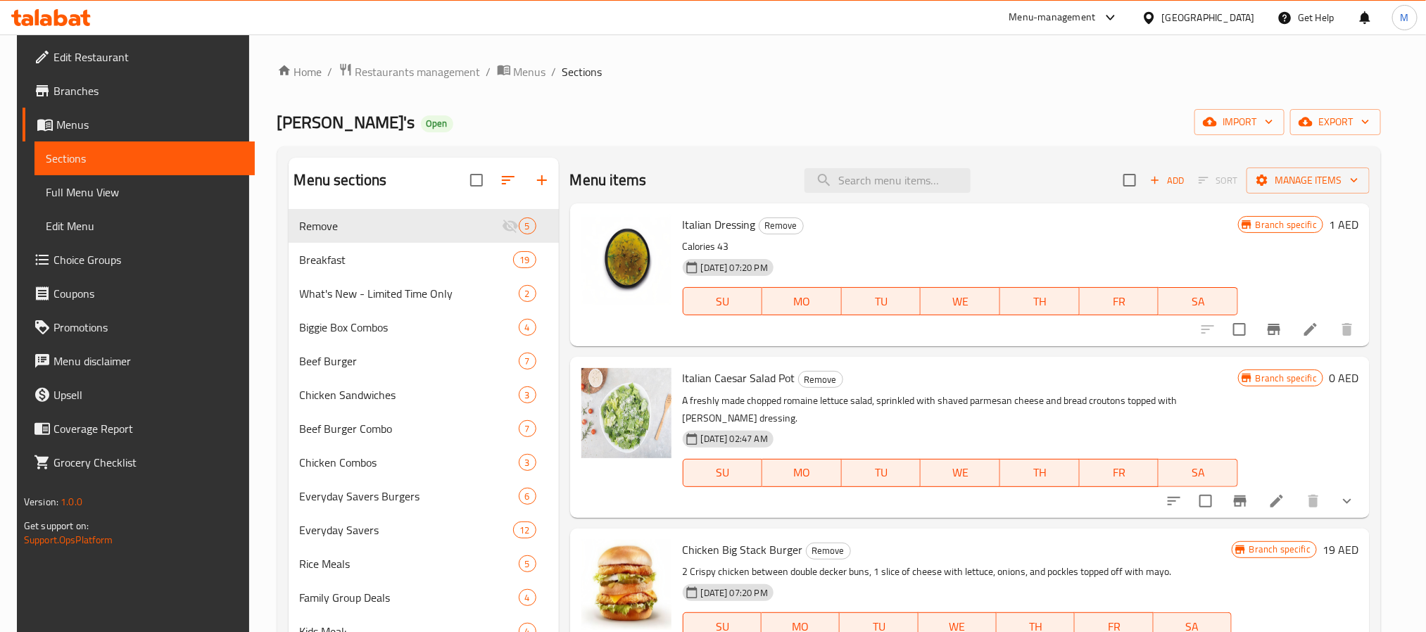
click at [97, 260] on span "Choice Groups" at bounding box center [149, 259] width 190 height 17
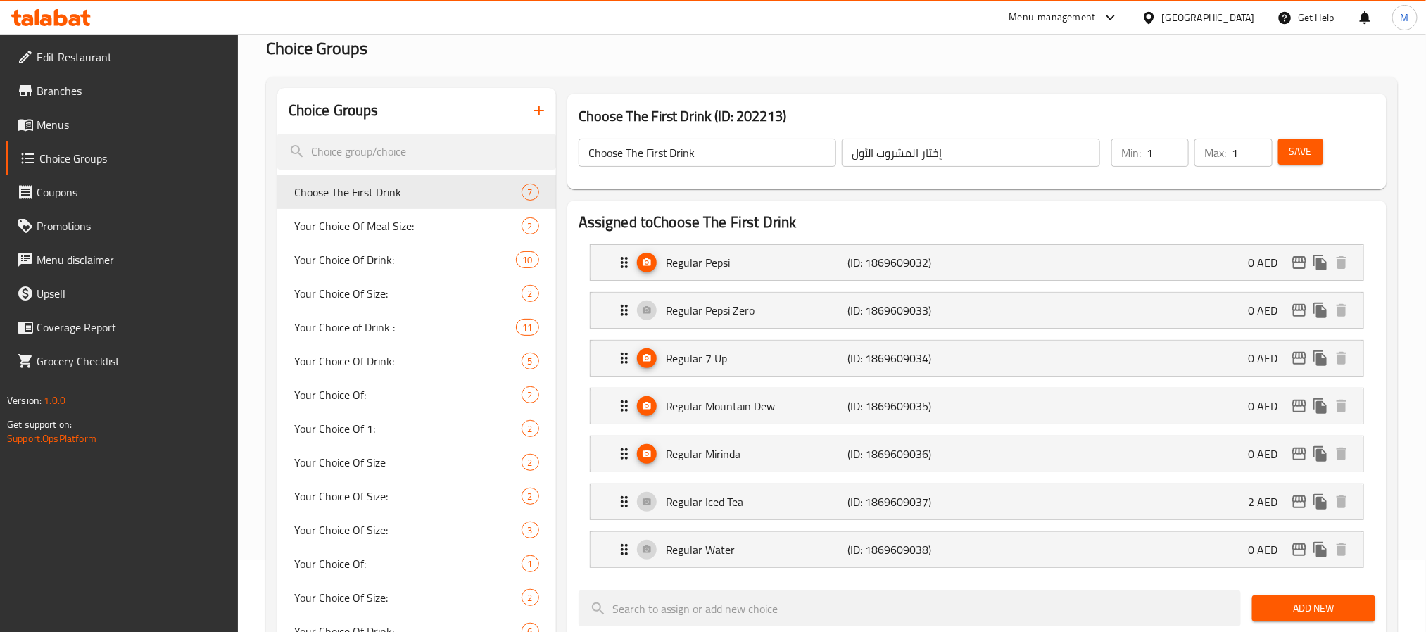
scroll to position [106, 0]
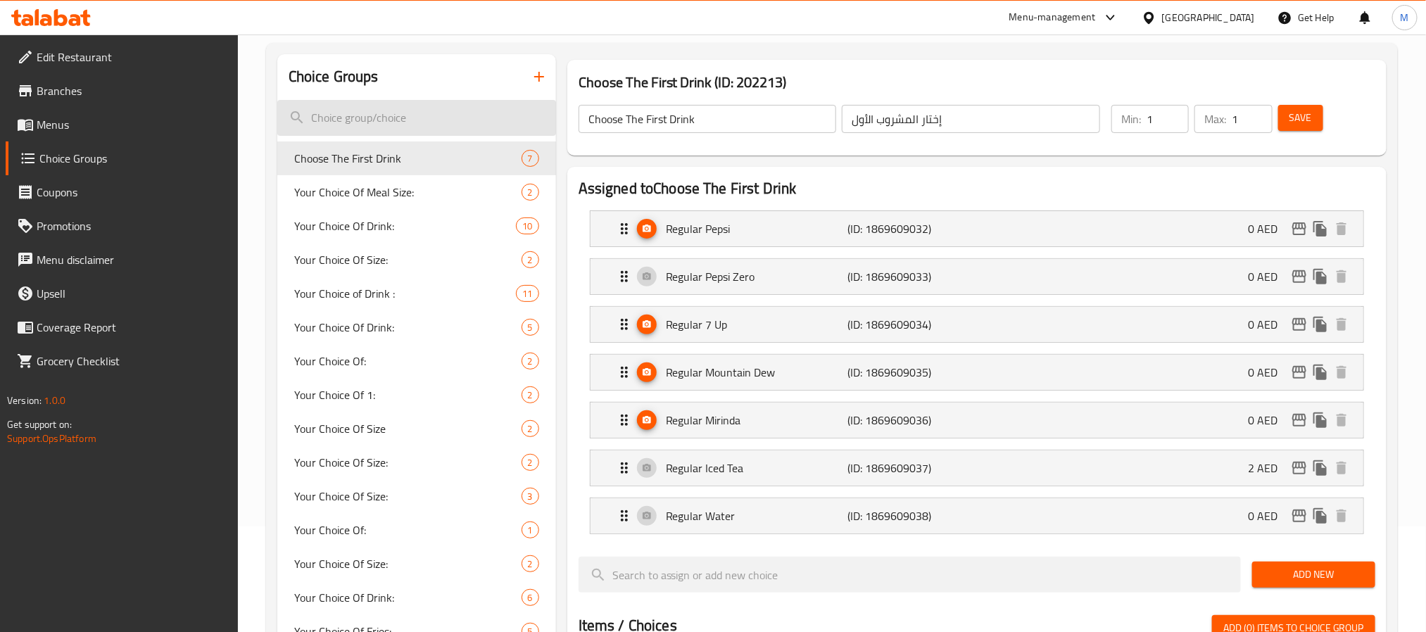
click at [490, 129] on input "search" at bounding box center [416, 118] width 279 height 36
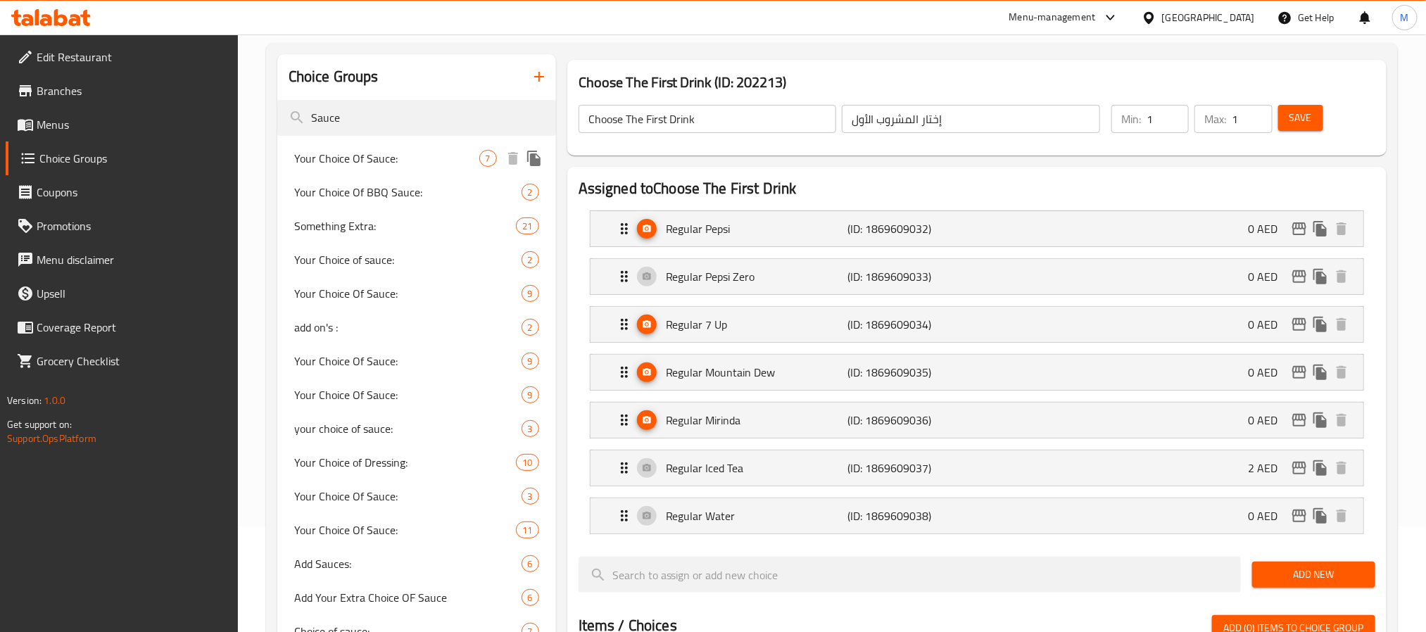
type input "Sauce"
click at [441, 152] on span "Your Choice Of Sauce:" at bounding box center [386, 158] width 185 height 17
type input "Your Choice Of Sauce:"
type input "اختيارك من الصلصة:"
type input "0"
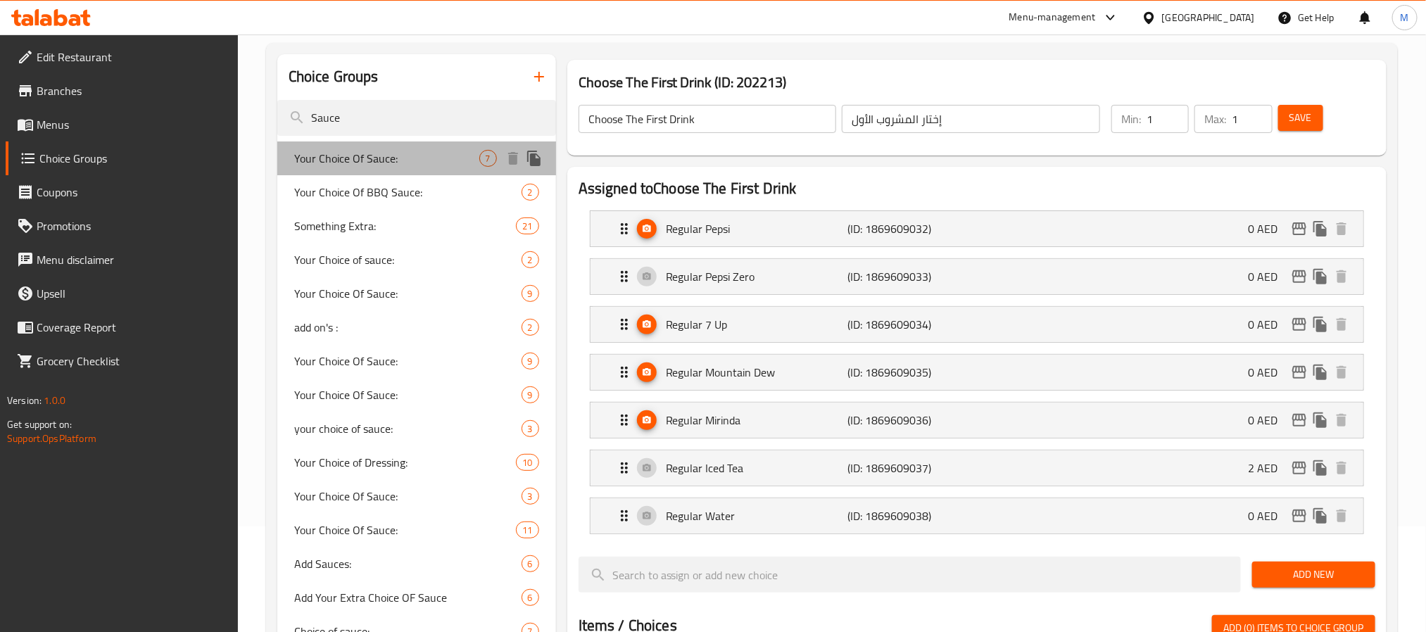
type input "0"
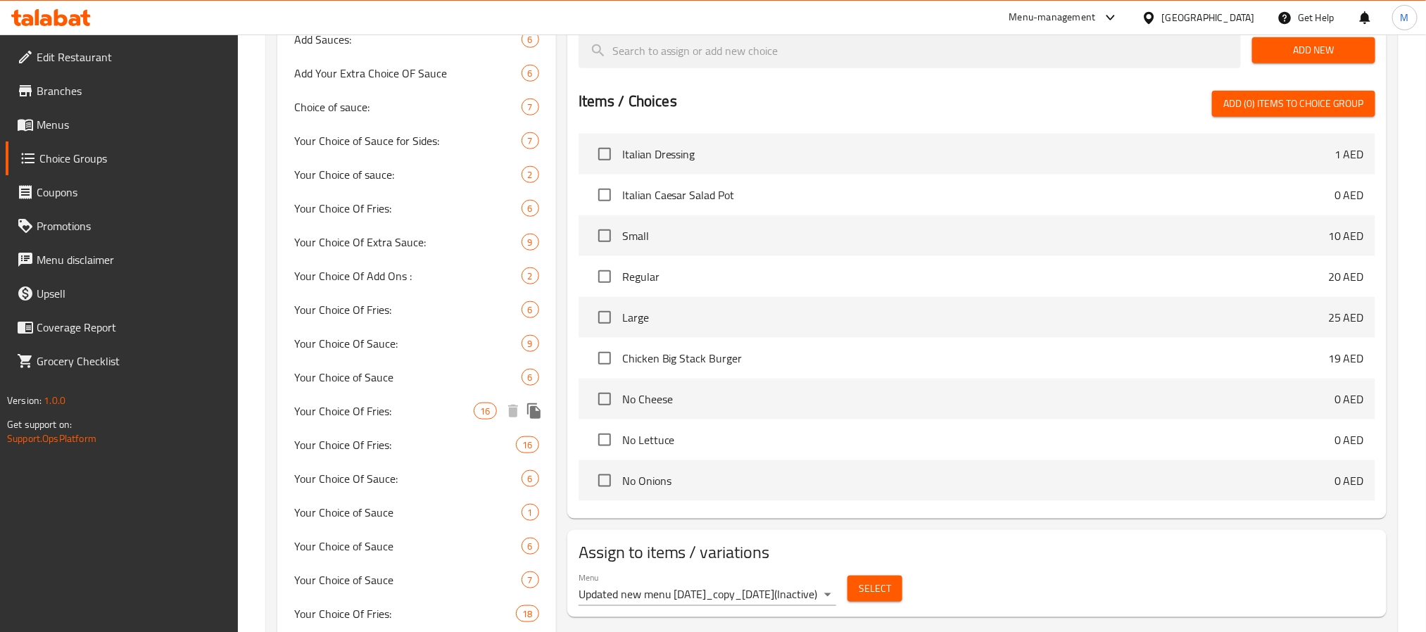
scroll to position [950, 0]
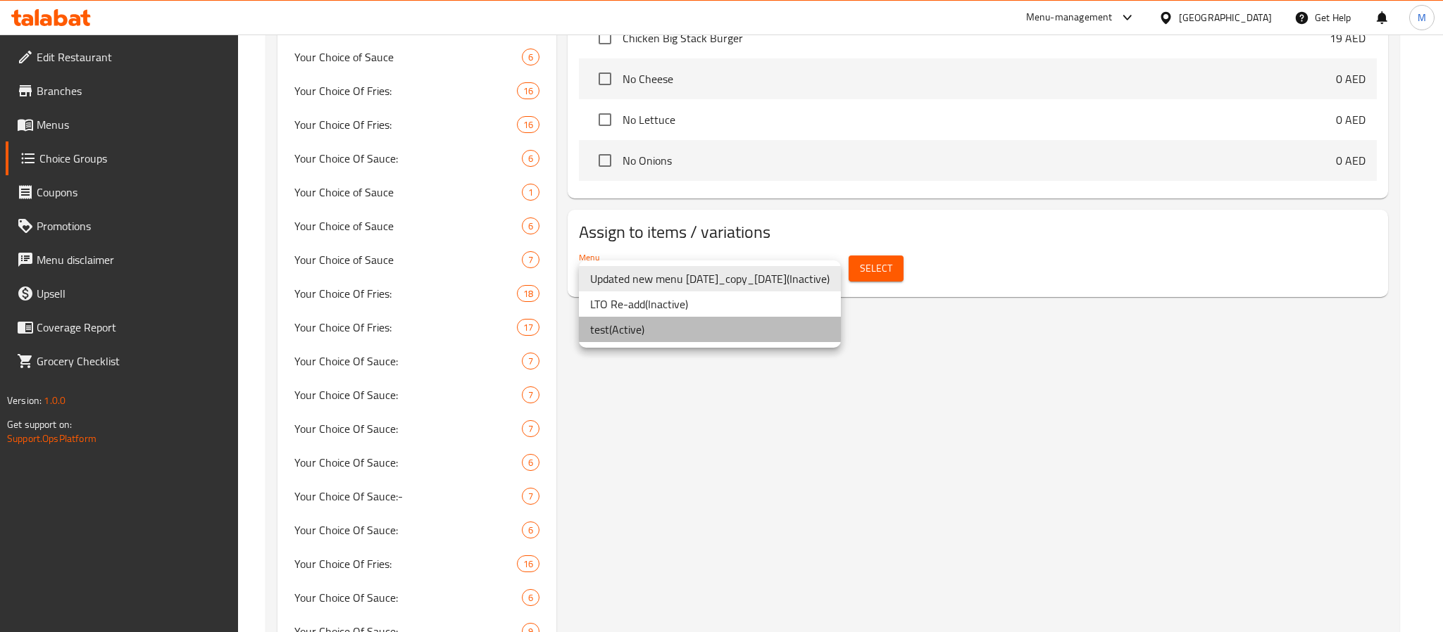
click at [655, 324] on li "test ( Active )" at bounding box center [710, 329] width 262 height 25
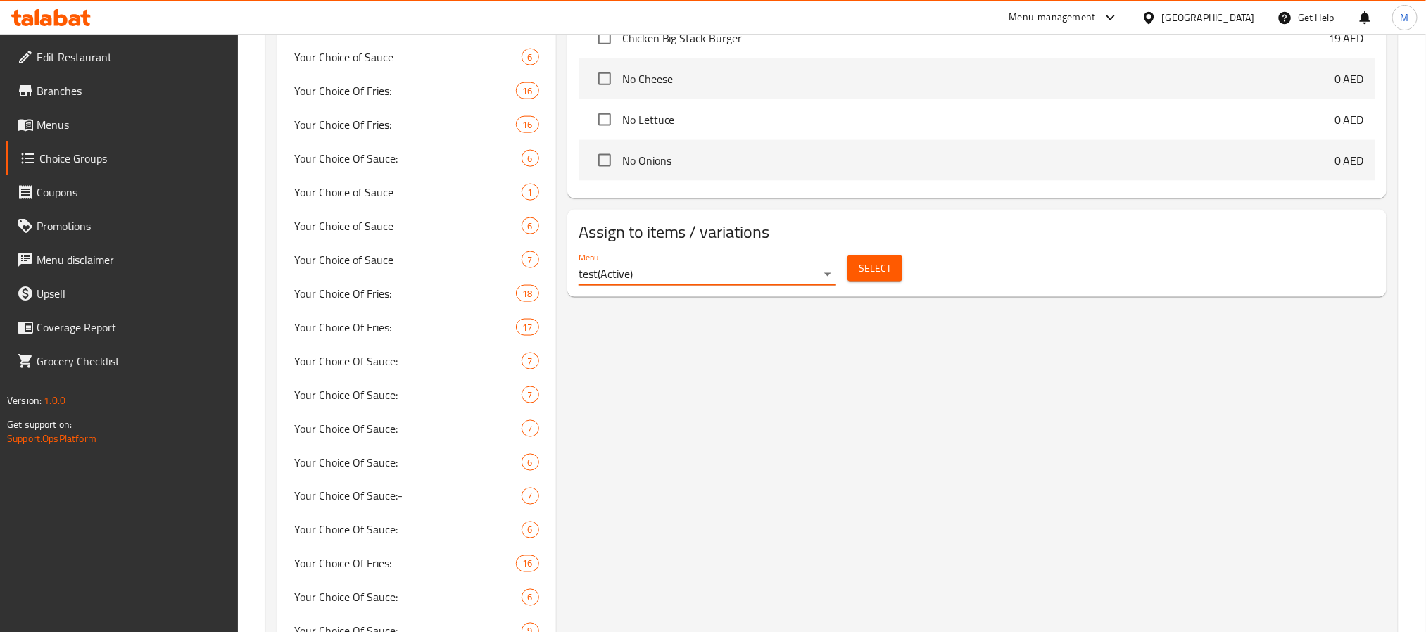
click at [884, 277] on span "Select" at bounding box center [875, 269] width 32 height 18
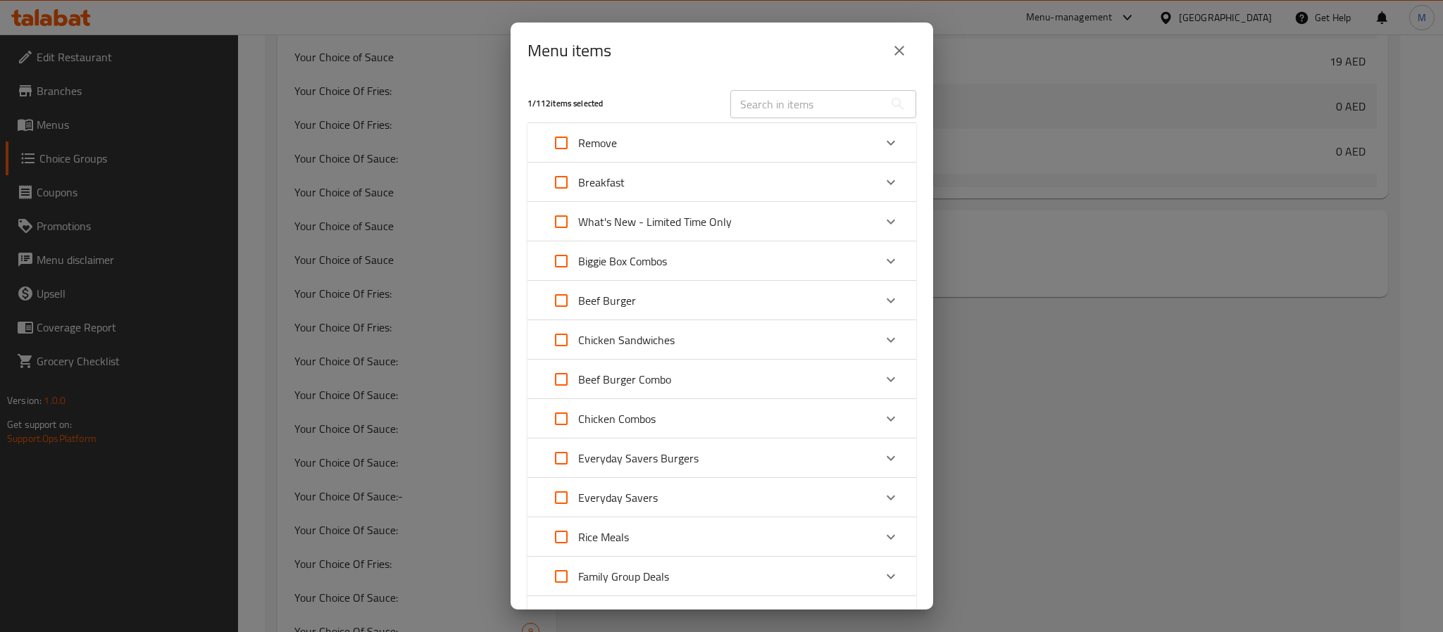
click at [904, 44] on icon "close" at bounding box center [899, 50] width 17 height 17
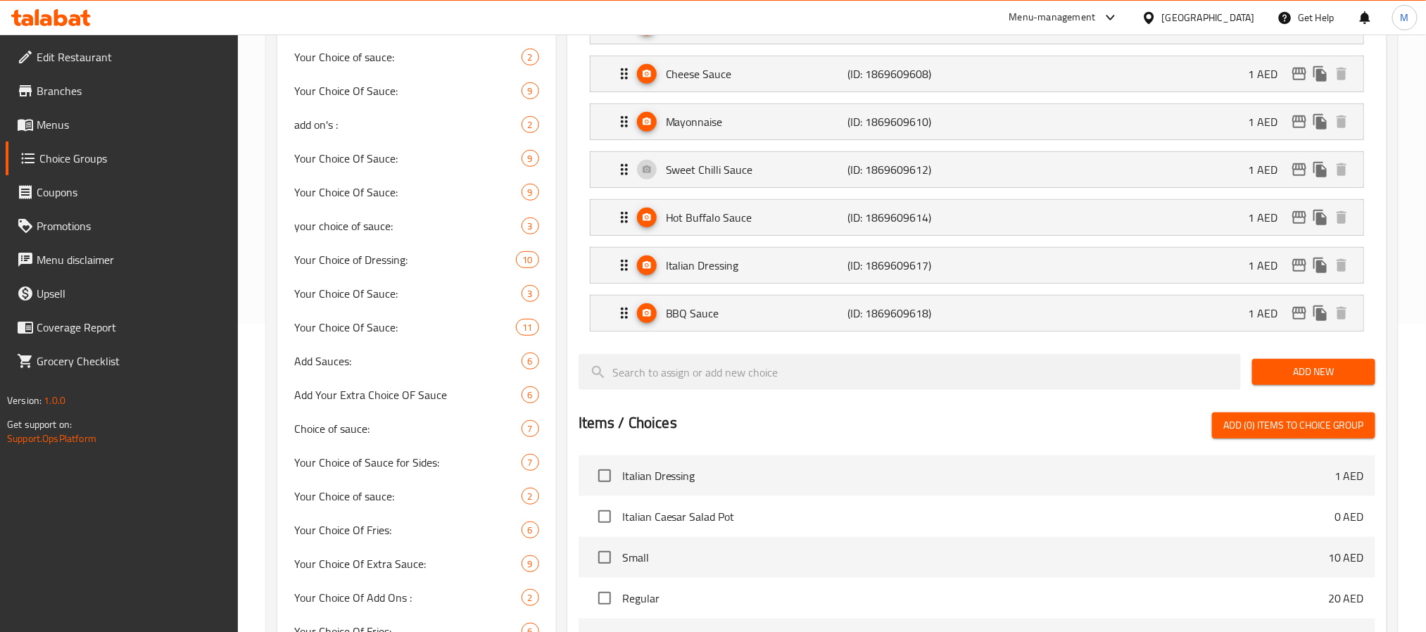
scroll to position [0, 0]
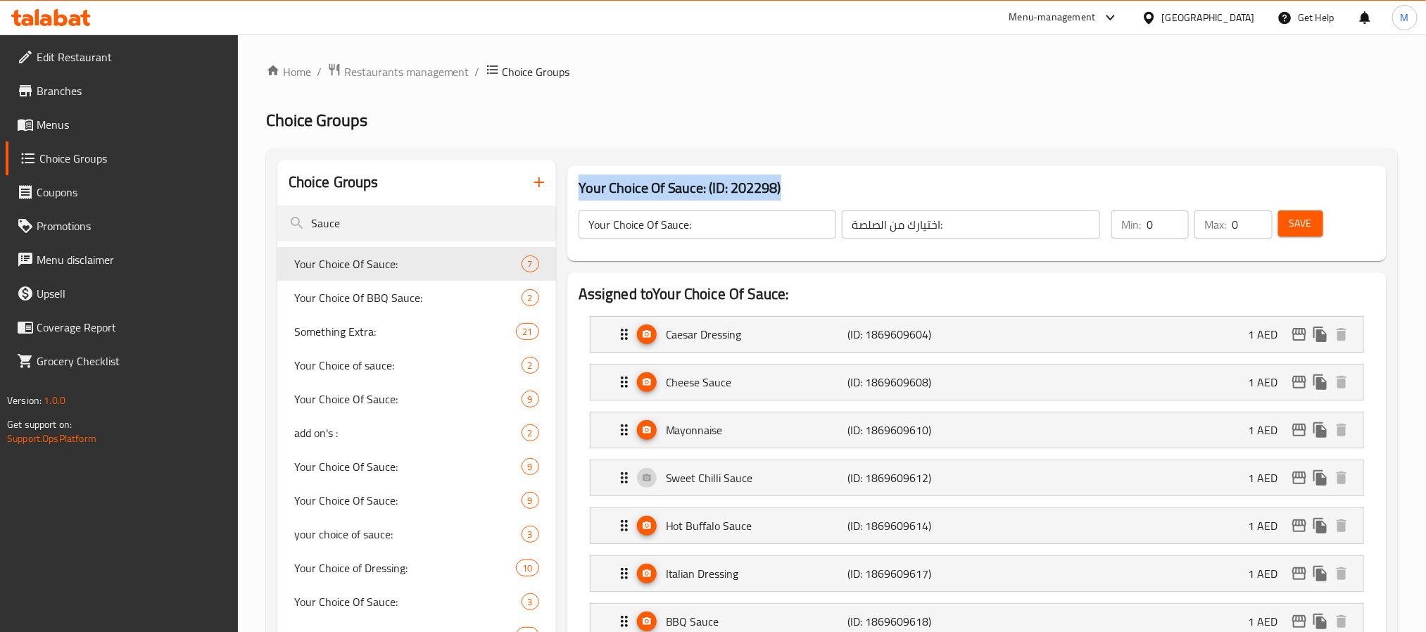
drag, startPoint x: 803, startPoint y: 182, endPoint x: 579, endPoint y: 189, distance: 224.7
click at [579, 189] on h3 "Your Choice Of Sauce: (ID: 202298)" at bounding box center [977, 188] width 797 height 23
copy h3 "Your Choice Of Sauce: (ID: 202298)"
click at [362, 301] on span "Your Choice Of BBQ Sauce:" at bounding box center [386, 297] width 185 height 17
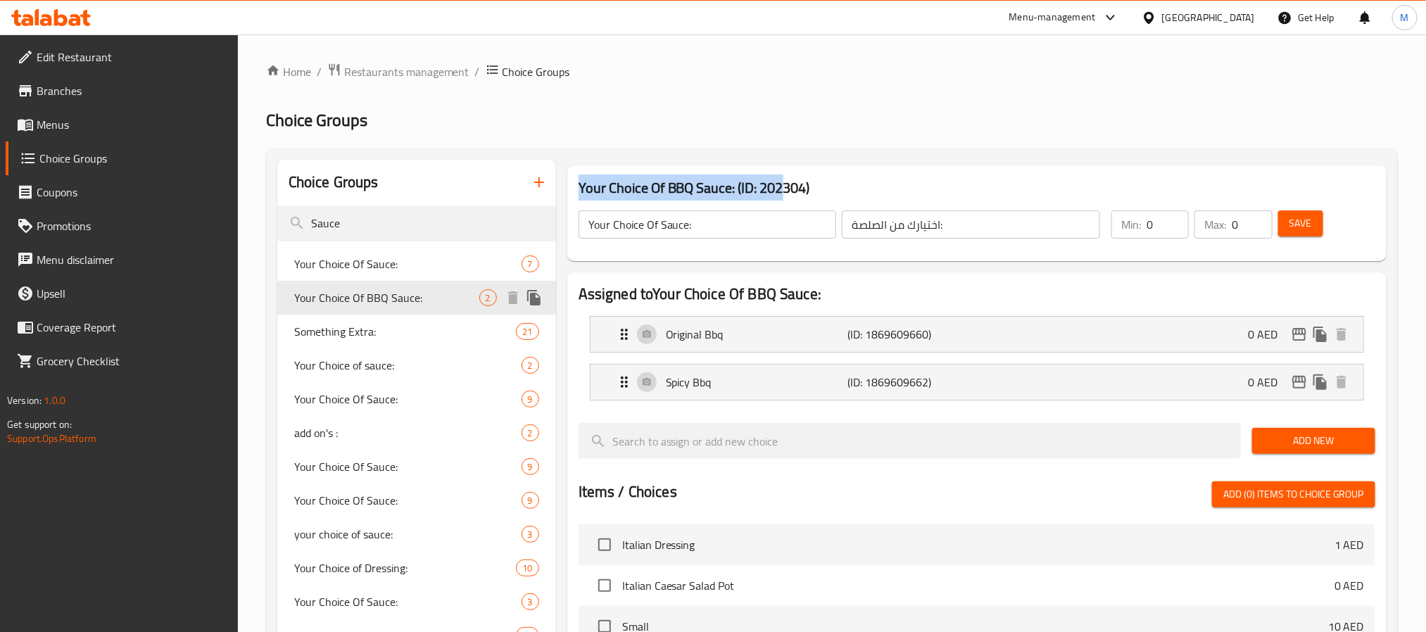
type input "Your Choice Of BBQ Sauce:"
type input "اختيارك من الصلصة الباربكيو:"
type input "1"
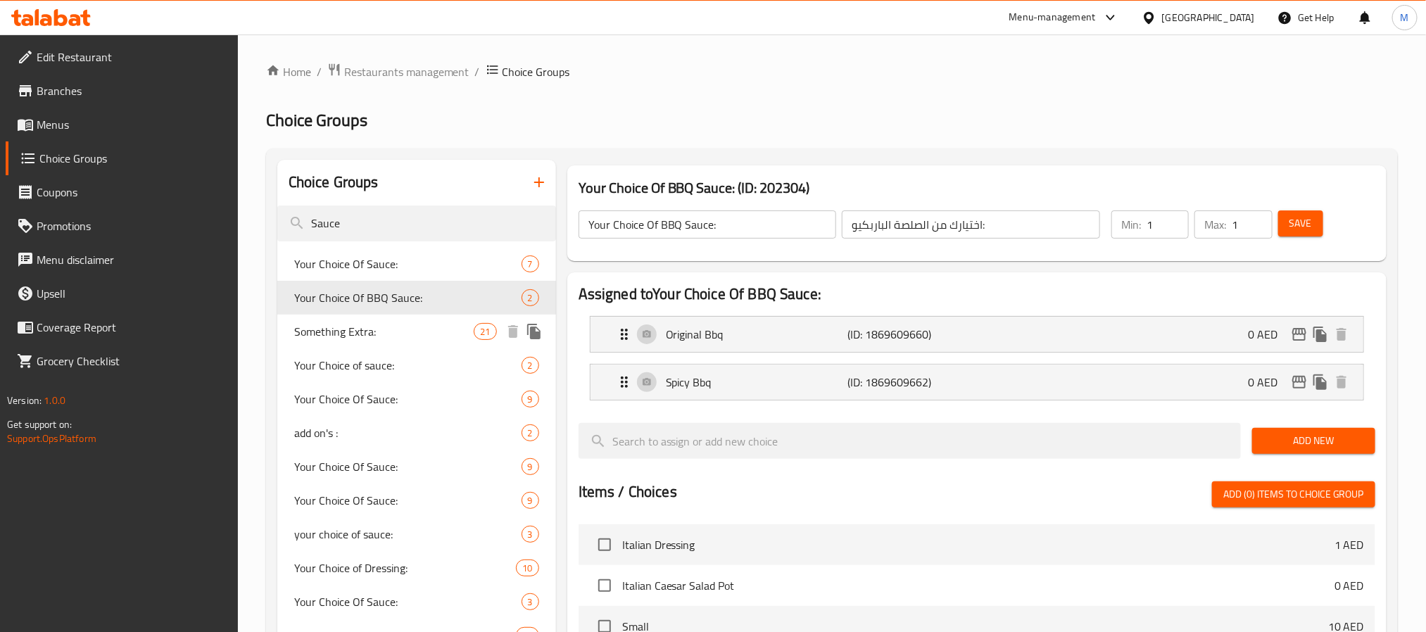
click at [384, 330] on span "Something Extra:" at bounding box center [384, 331] width 180 height 17
type input "Something Extra:"
type input "إكسترا"
type input "0"
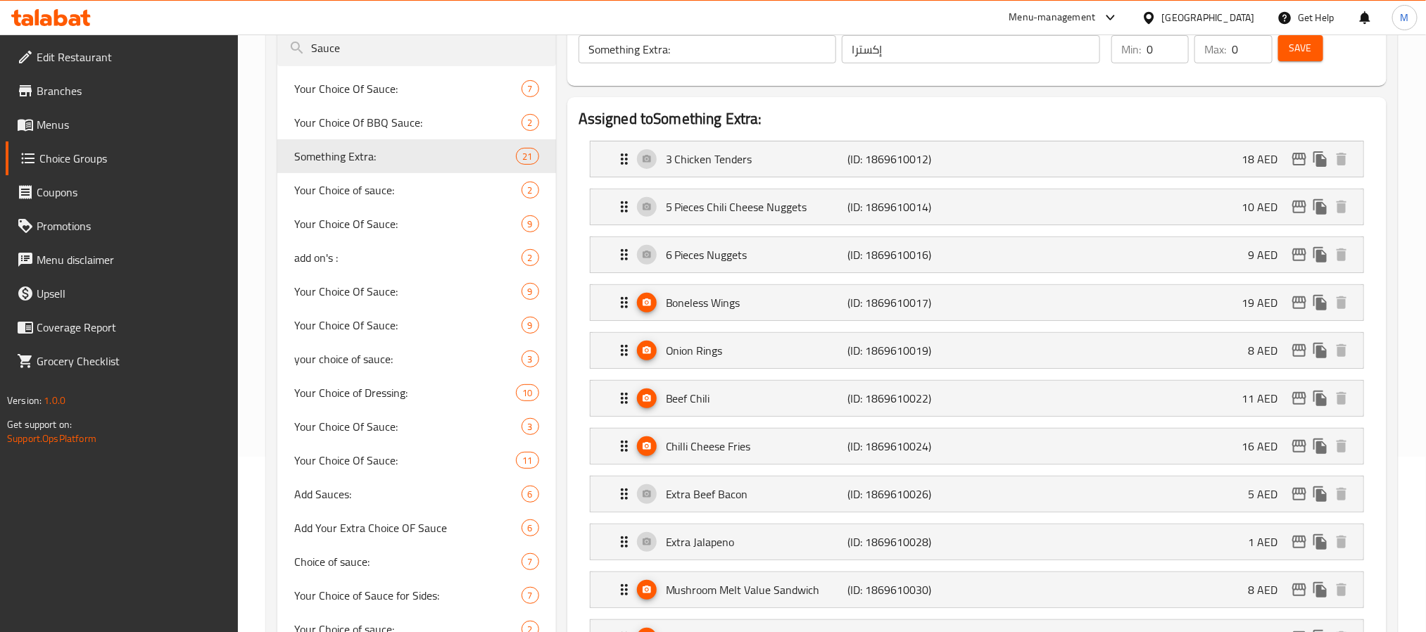
scroll to position [106, 0]
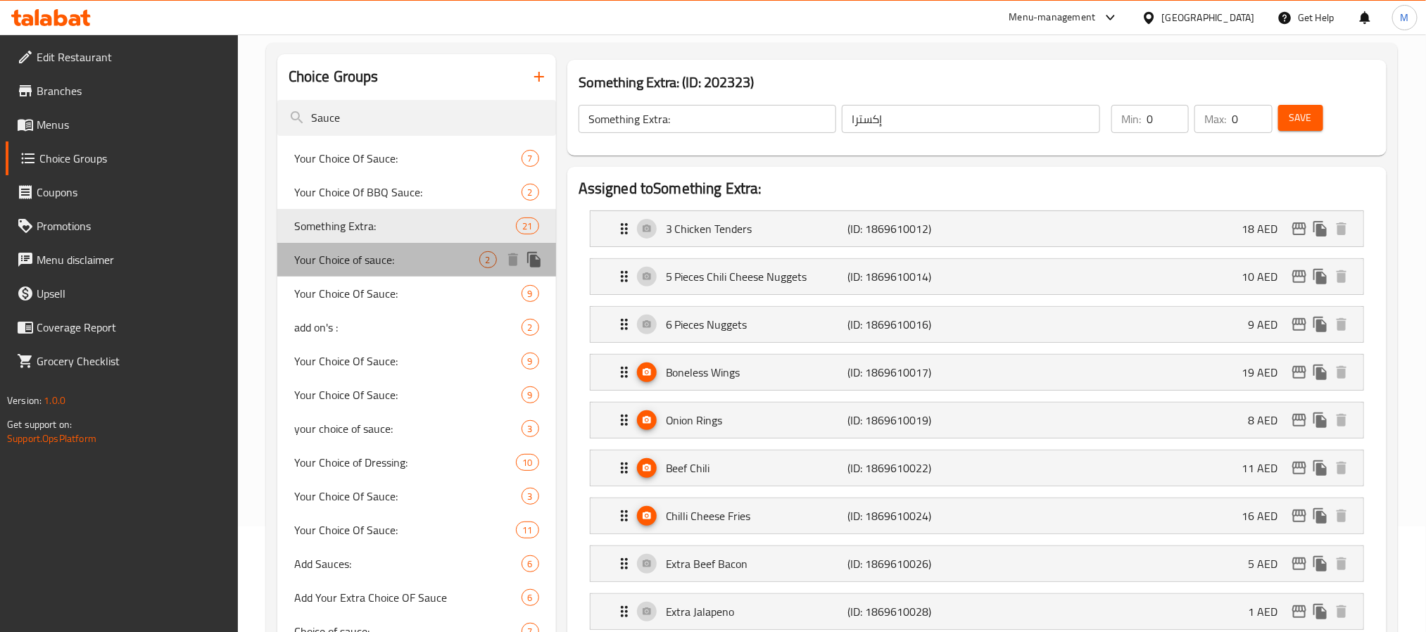
click at [427, 264] on span "Your Choice of sauce:" at bounding box center [386, 259] width 185 height 17
type input "Your Choice of sauce:"
type input "اختيارك من الصوص :"
type input "1"
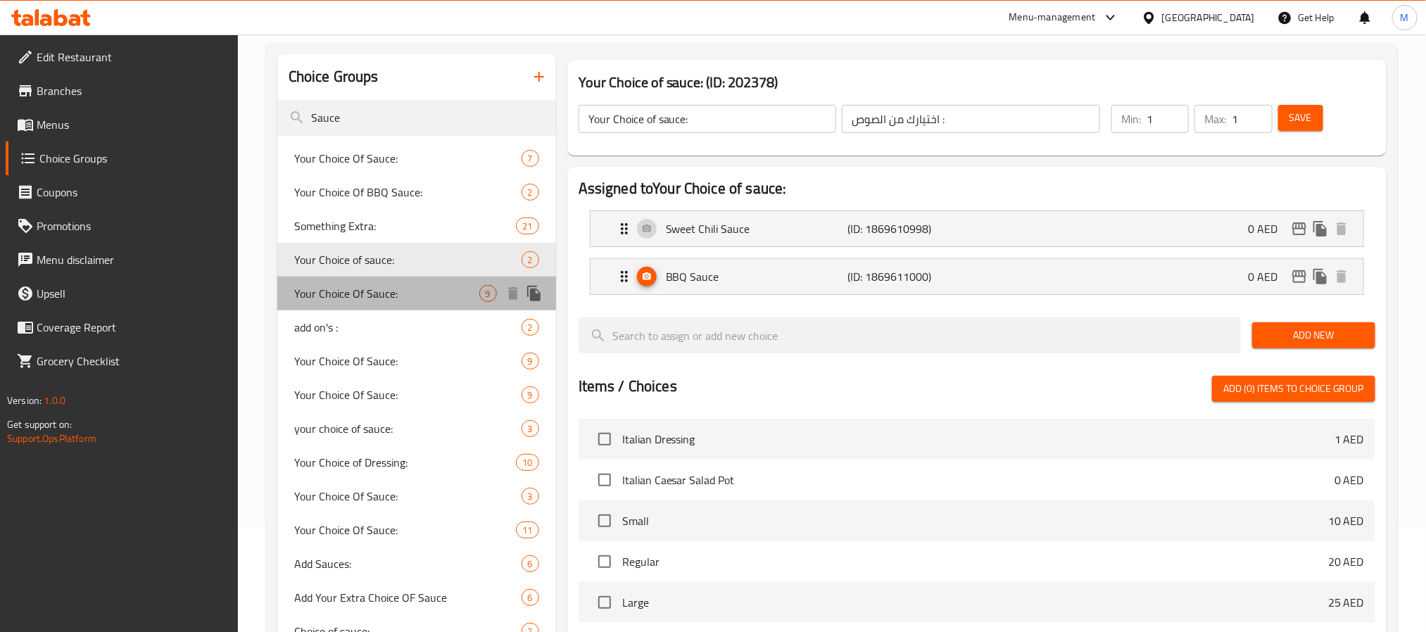
click at [425, 285] on span "Your Choice Of Sauce:" at bounding box center [386, 293] width 185 height 17
type input "Your Choice Of Sauce:"
type input "اختيارك من الصلصة:"
type input "0"
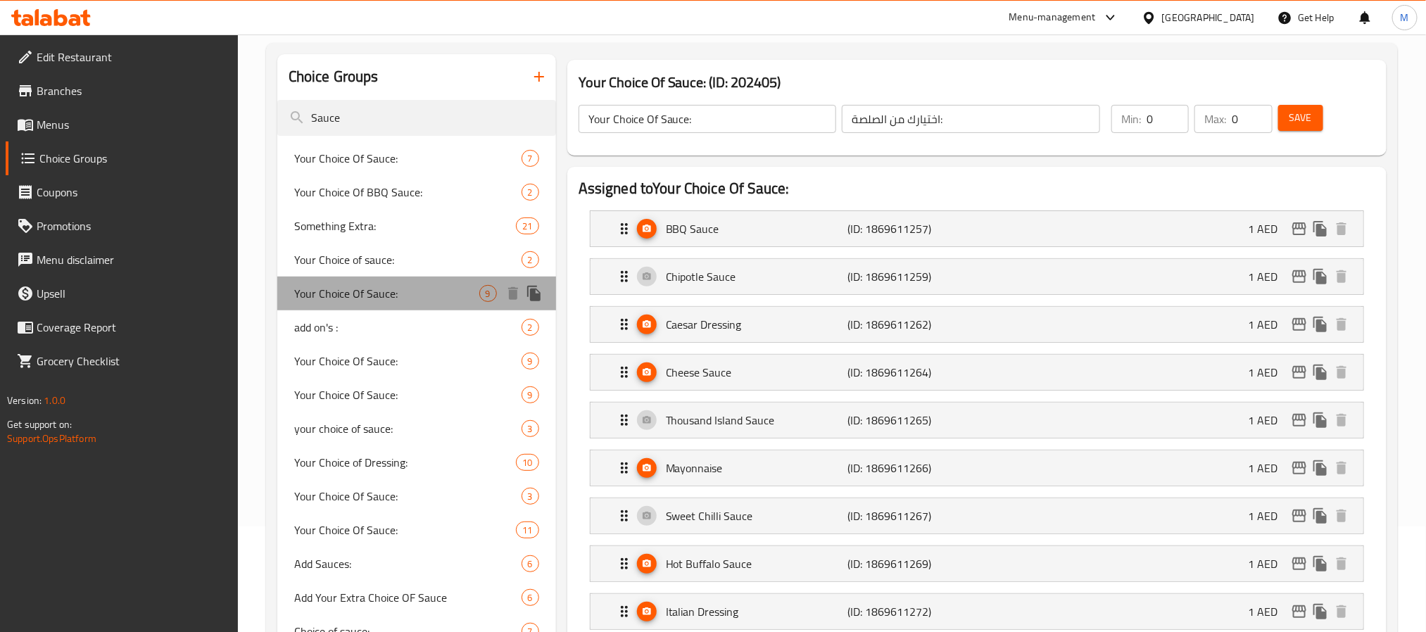
click at [427, 285] on span "Your Choice Of Sauce:" at bounding box center [386, 293] width 185 height 17
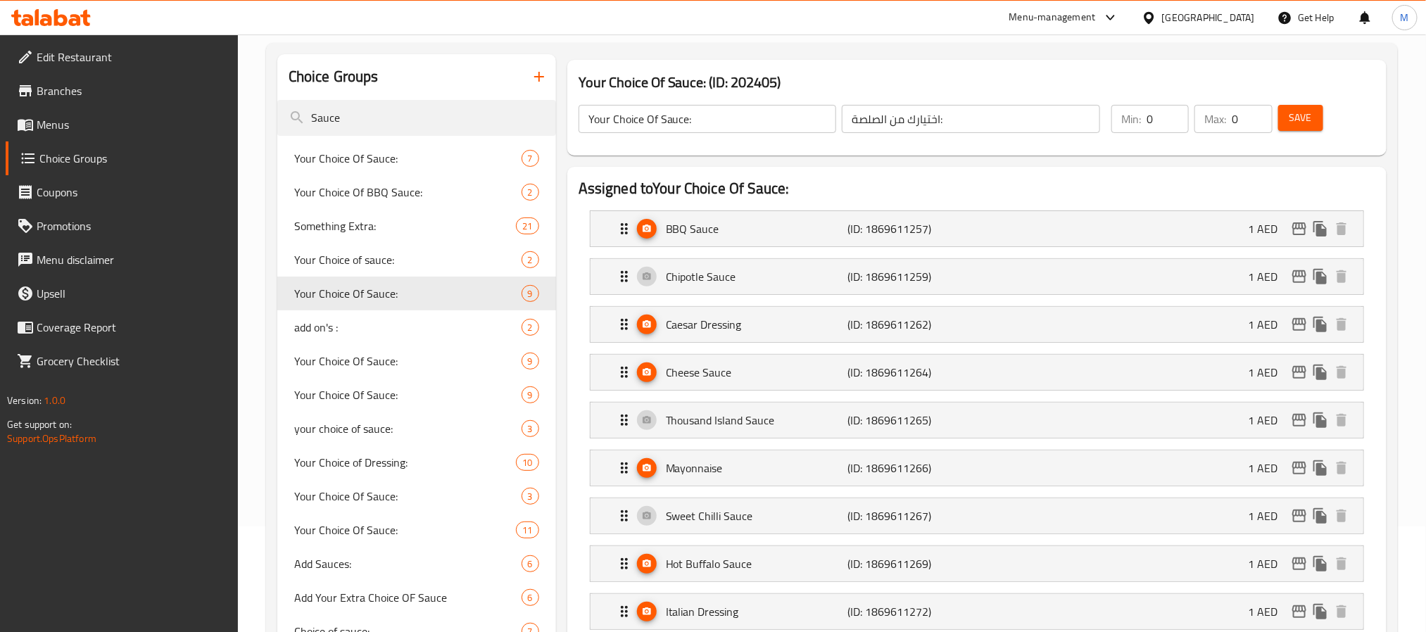
click at [822, 182] on h2 "Assigned to Your Choice Of Sauce:" at bounding box center [977, 188] width 797 height 21
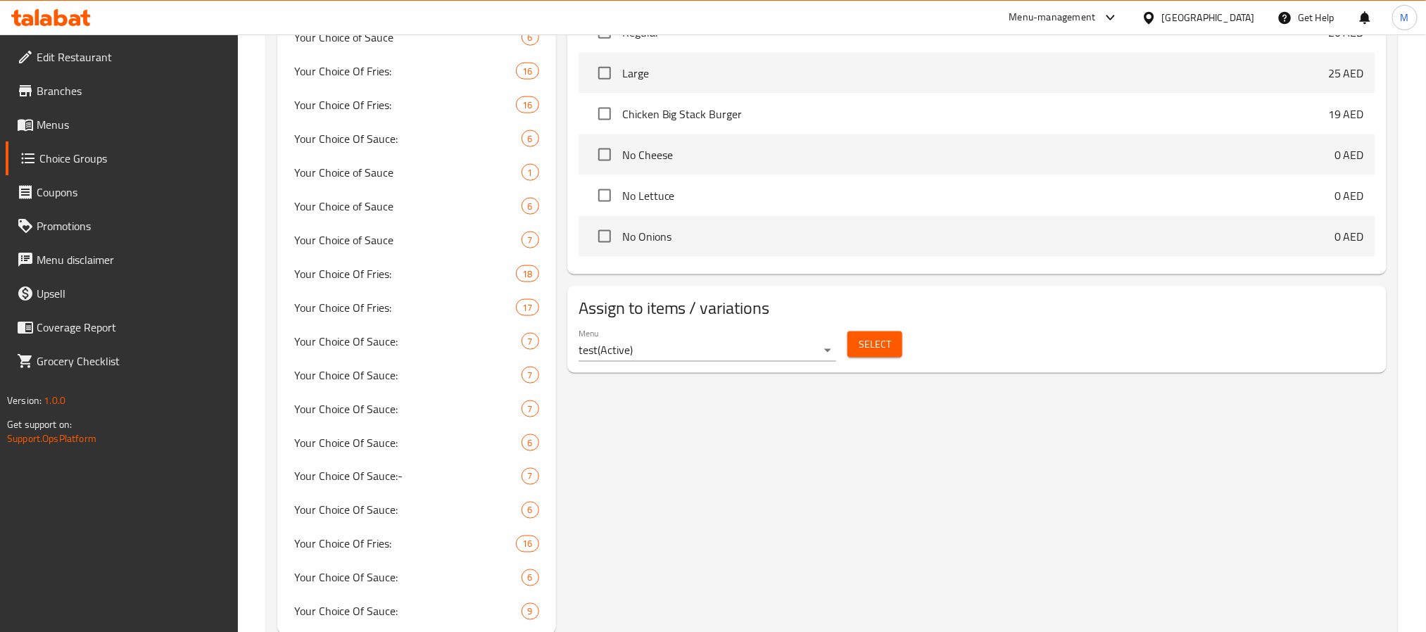
scroll to position [1010, 0]
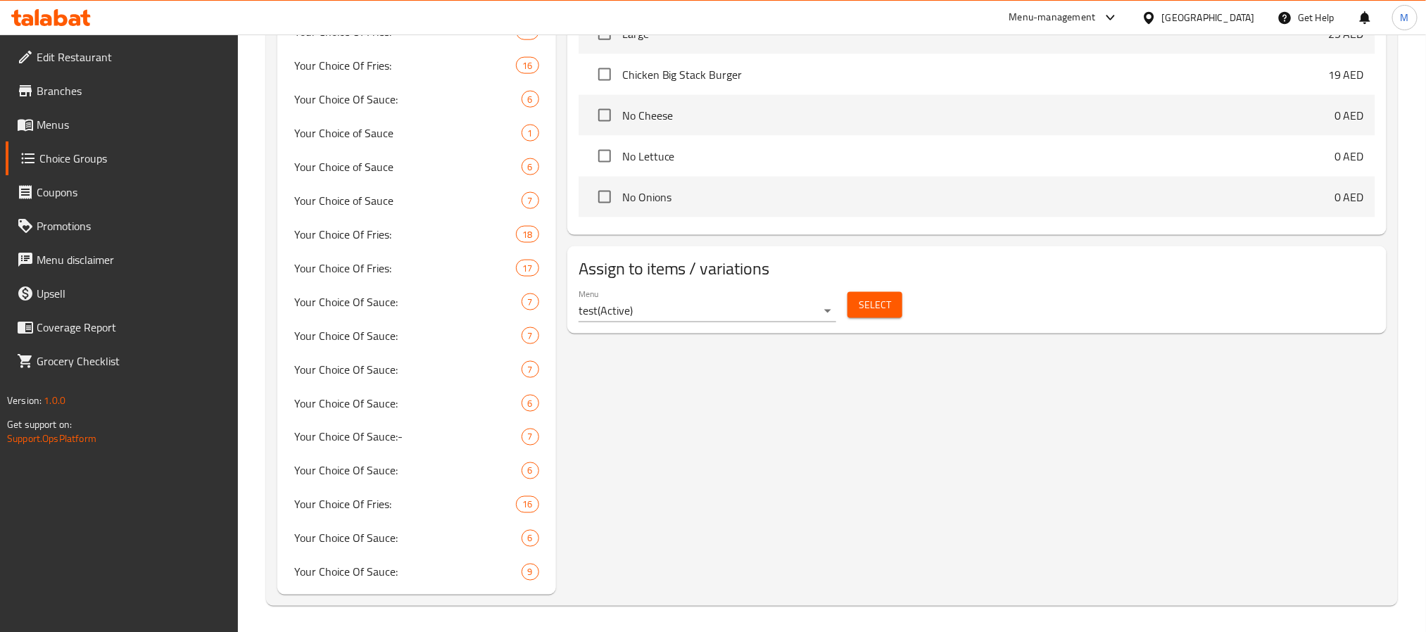
click at [872, 303] on span "Select" at bounding box center [875, 305] width 32 height 18
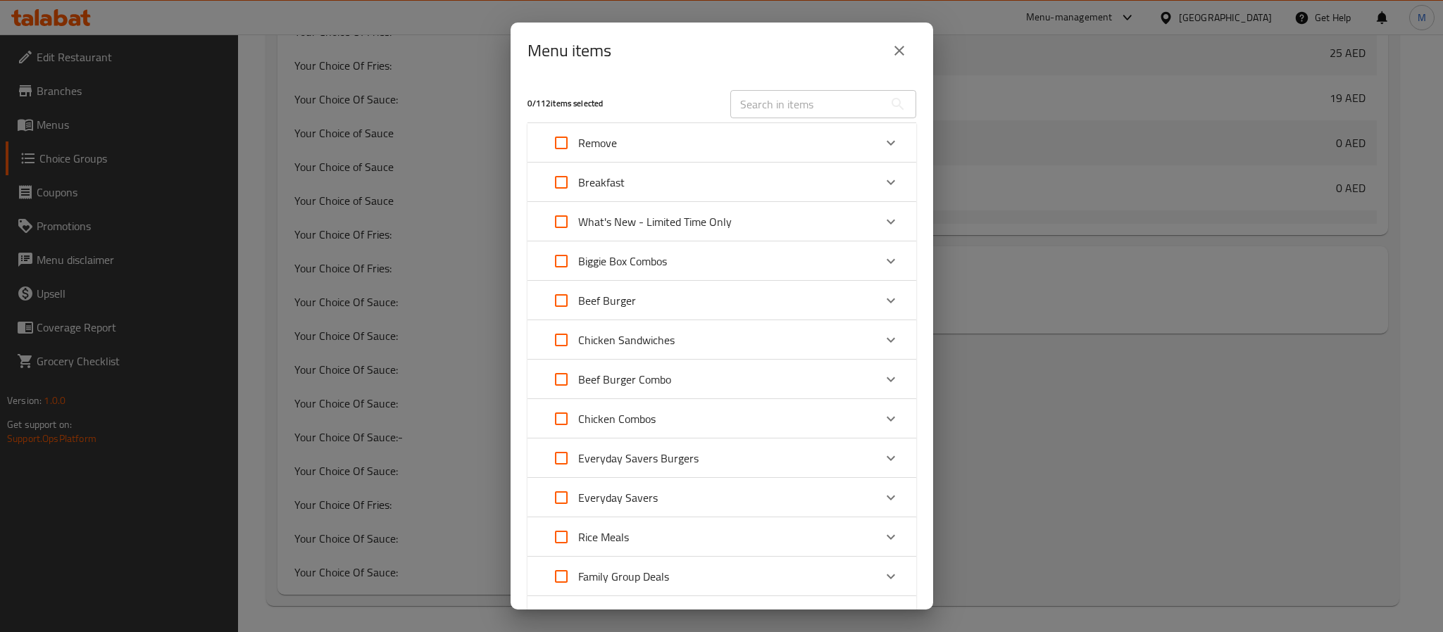
click at [894, 55] on icon "close" at bounding box center [899, 51] width 10 height 10
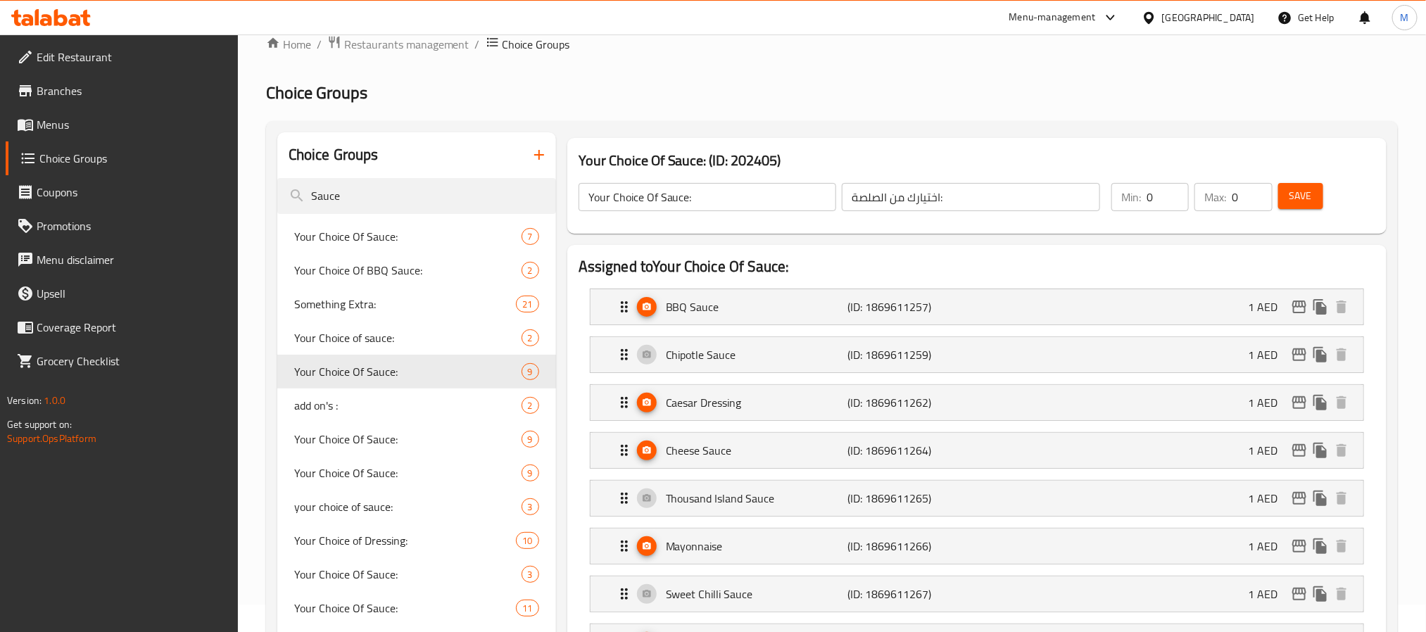
scroll to position [0, 0]
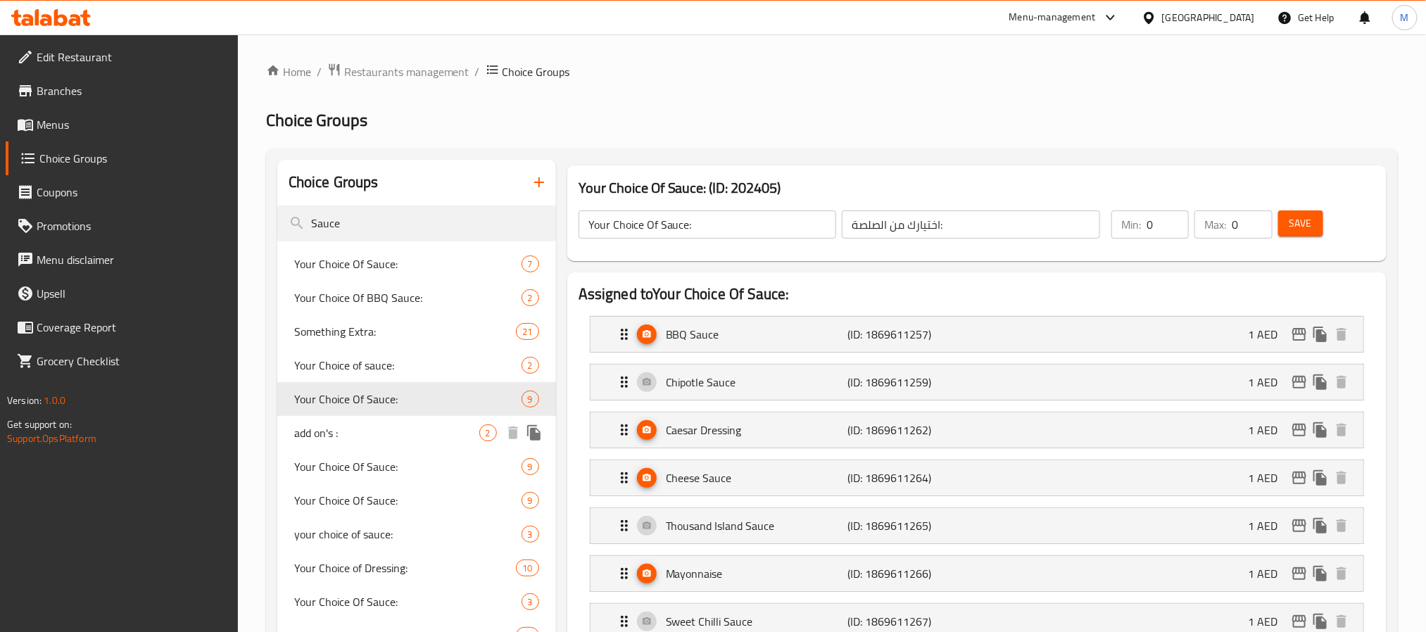
click at [410, 444] on div "add on's : 2" at bounding box center [416, 433] width 279 height 34
type input "add on's :"
type input "اضافات"
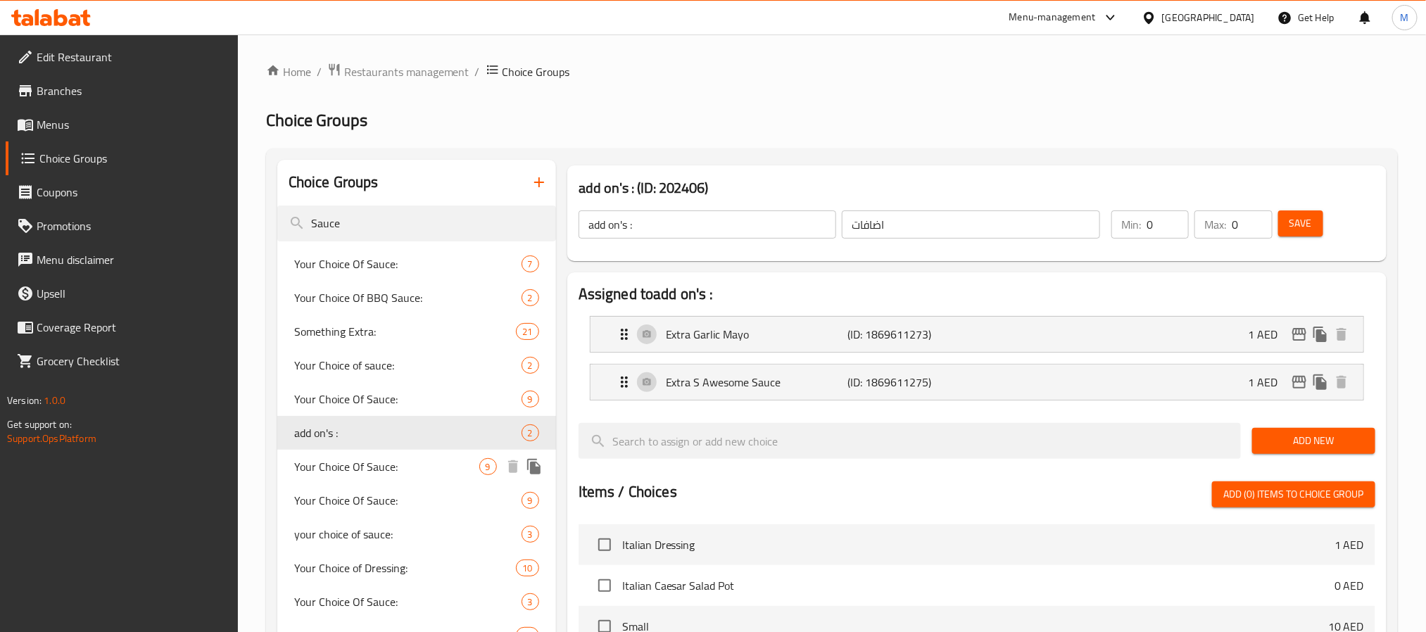
click at [396, 455] on div "Your Choice Of Sauce: 9" at bounding box center [416, 467] width 279 height 34
type input "Your Choice Of Sauce:"
type input "اختيارك من الصلصة:"
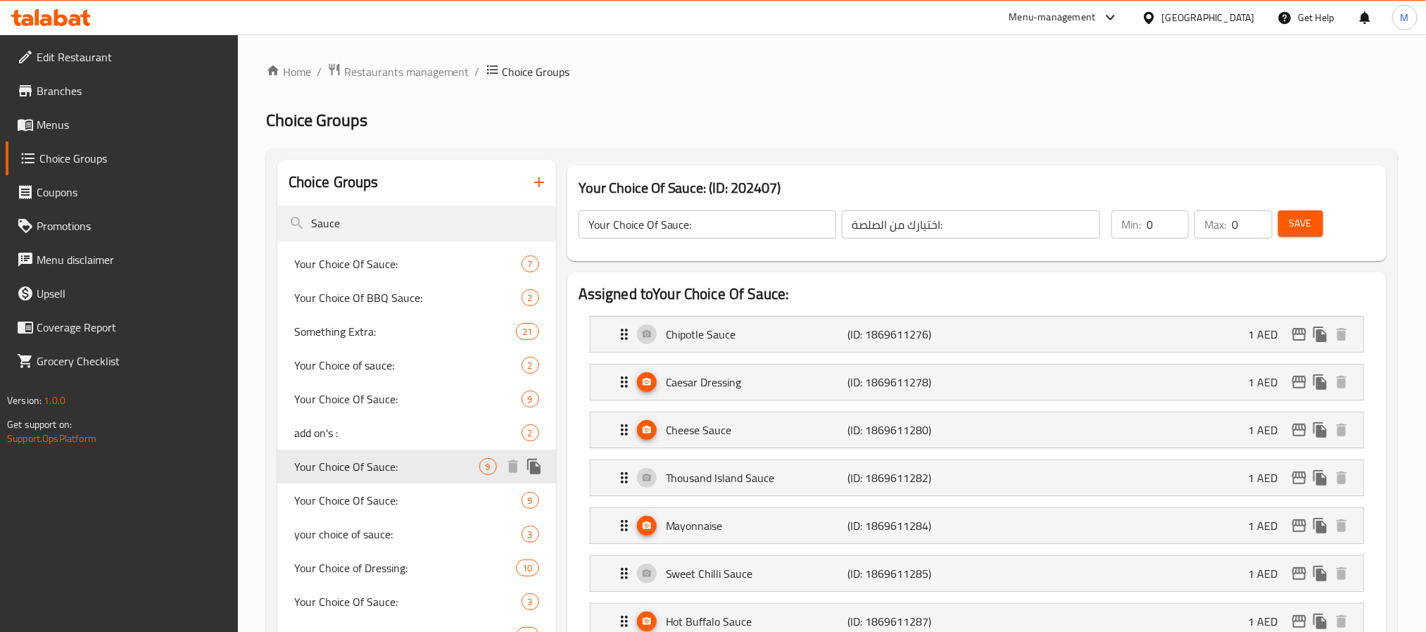
click at [418, 467] on span "Your Choice Of Sauce:" at bounding box center [386, 466] width 185 height 17
click at [829, 300] on h2 "Assigned to Your Choice Of Sauce:" at bounding box center [977, 294] width 797 height 21
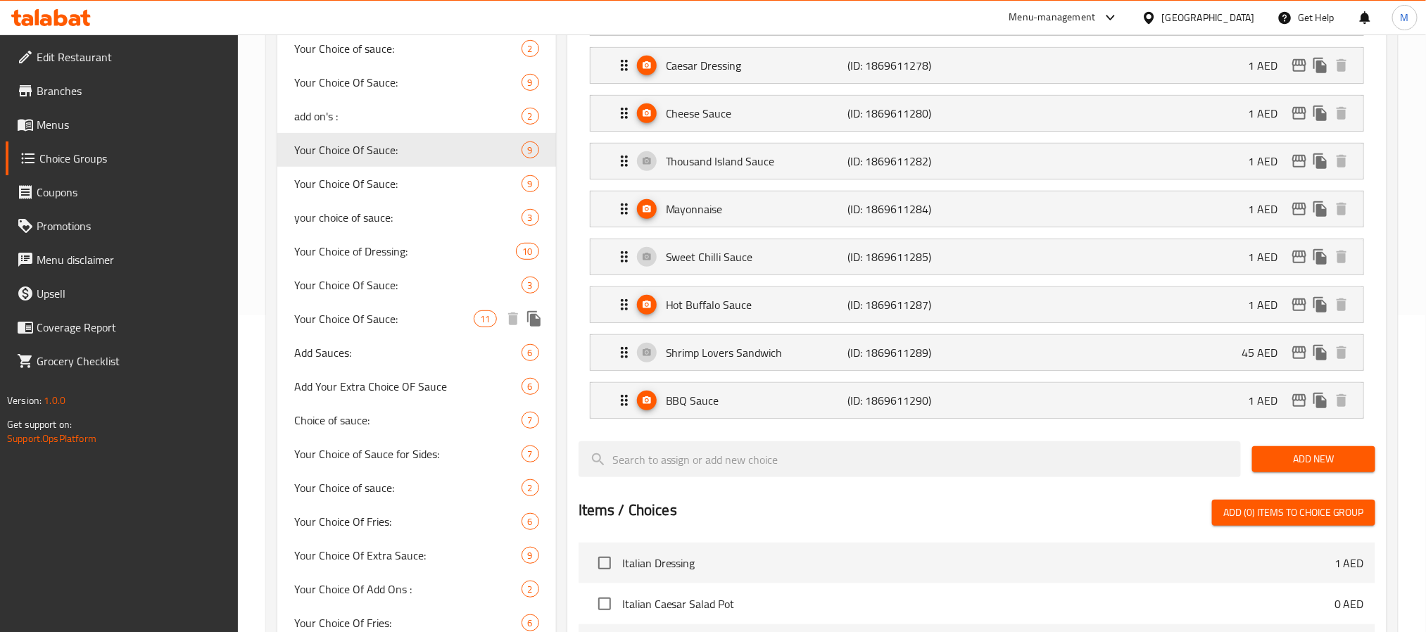
scroll to position [211, 0]
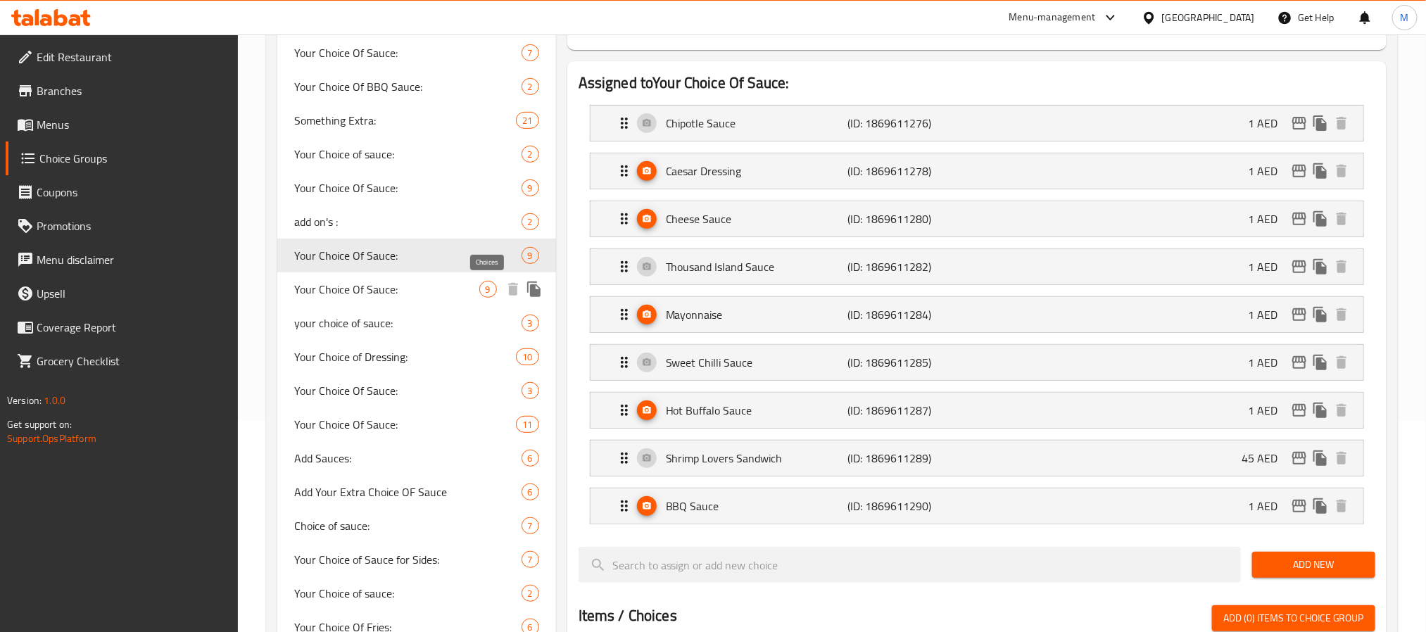
click at [479, 291] on div "9" at bounding box center [488, 289] width 18 height 17
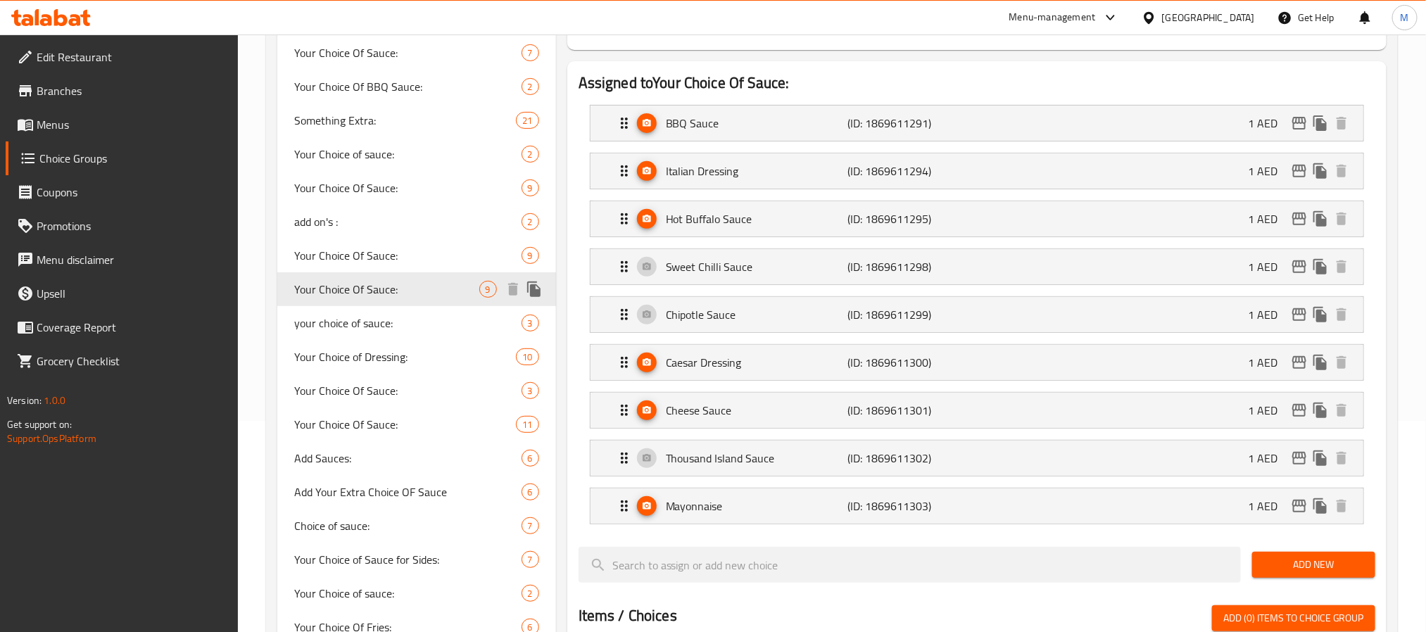
click at [446, 296] on span "Your Choice Of Sauce:" at bounding box center [386, 289] width 185 height 17
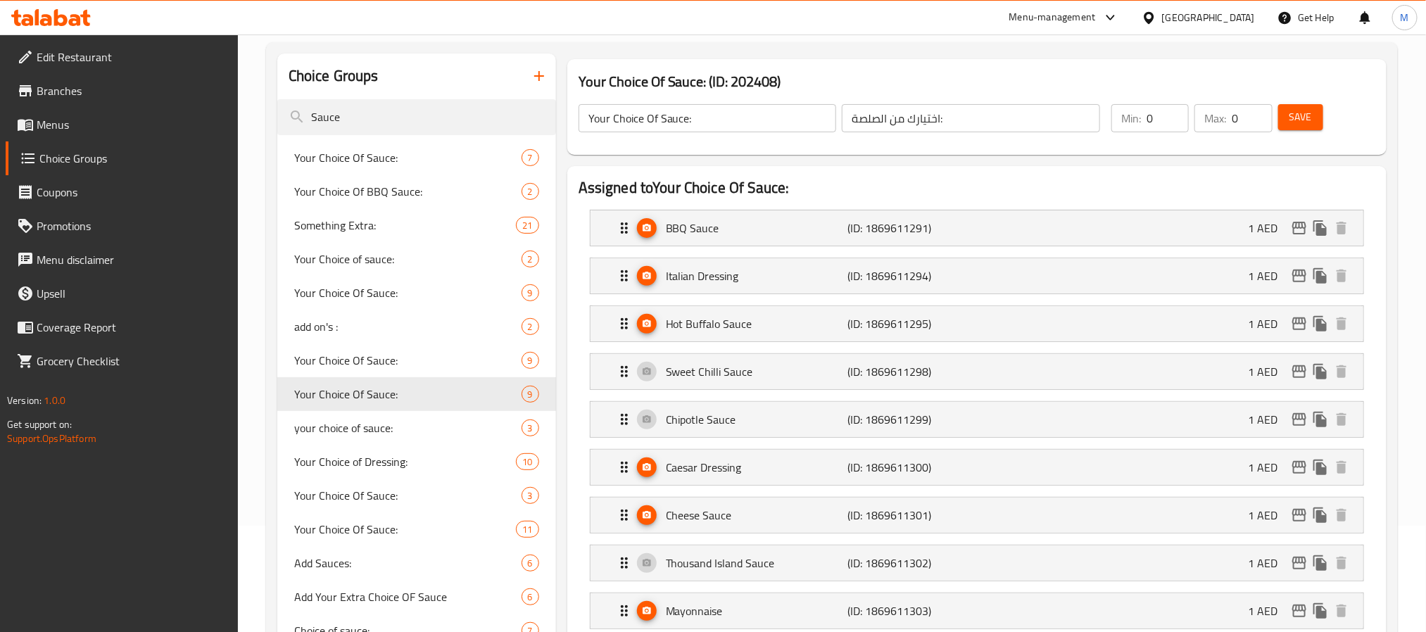
scroll to position [106, 0]
click at [843, 180] on h2 "Assigned to Your Choice Of Sauce:" at bounding box center [977, 188] width 797 height 21
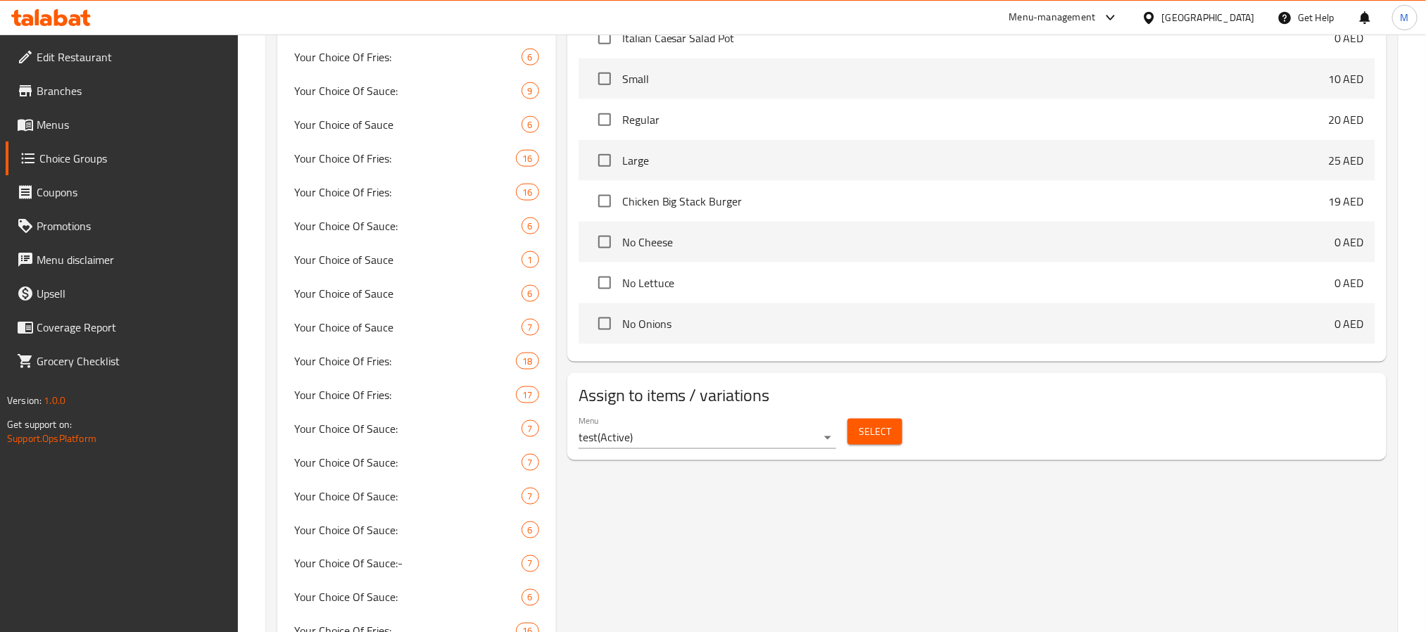
scroll to position [950, 0]
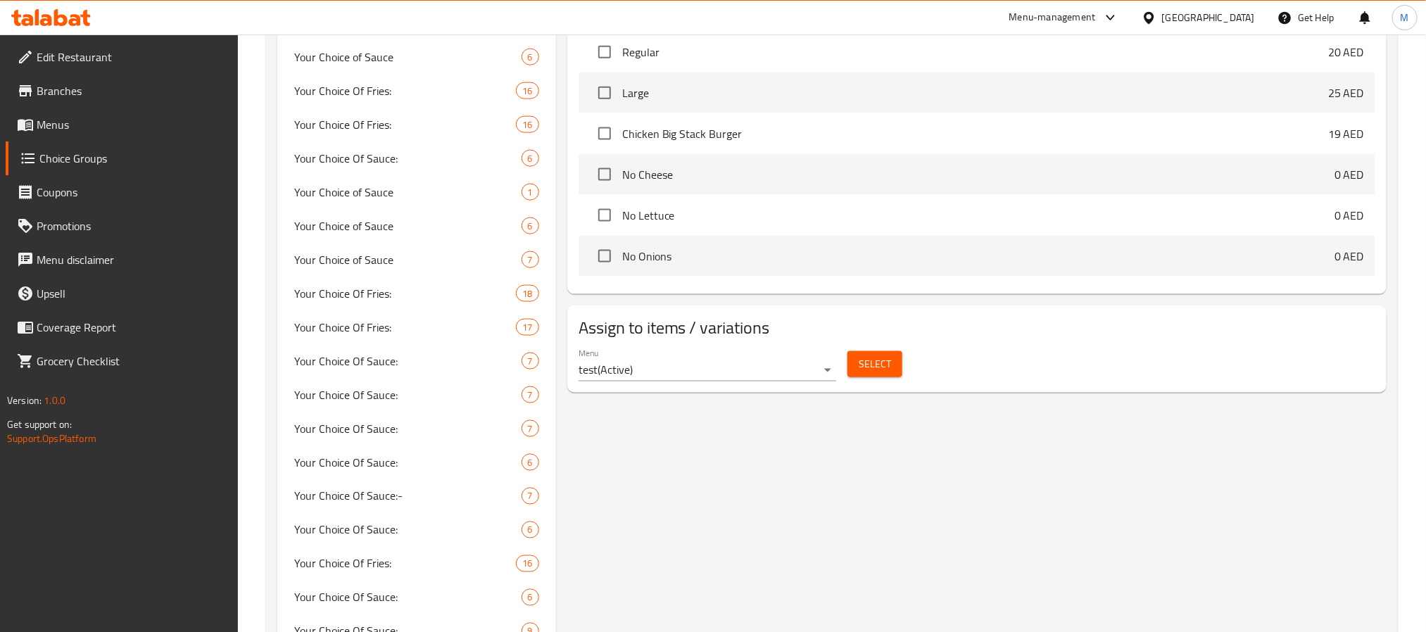
click at [883, 368] on span "Select" at bounding box center [875, 365] width 32 height 18
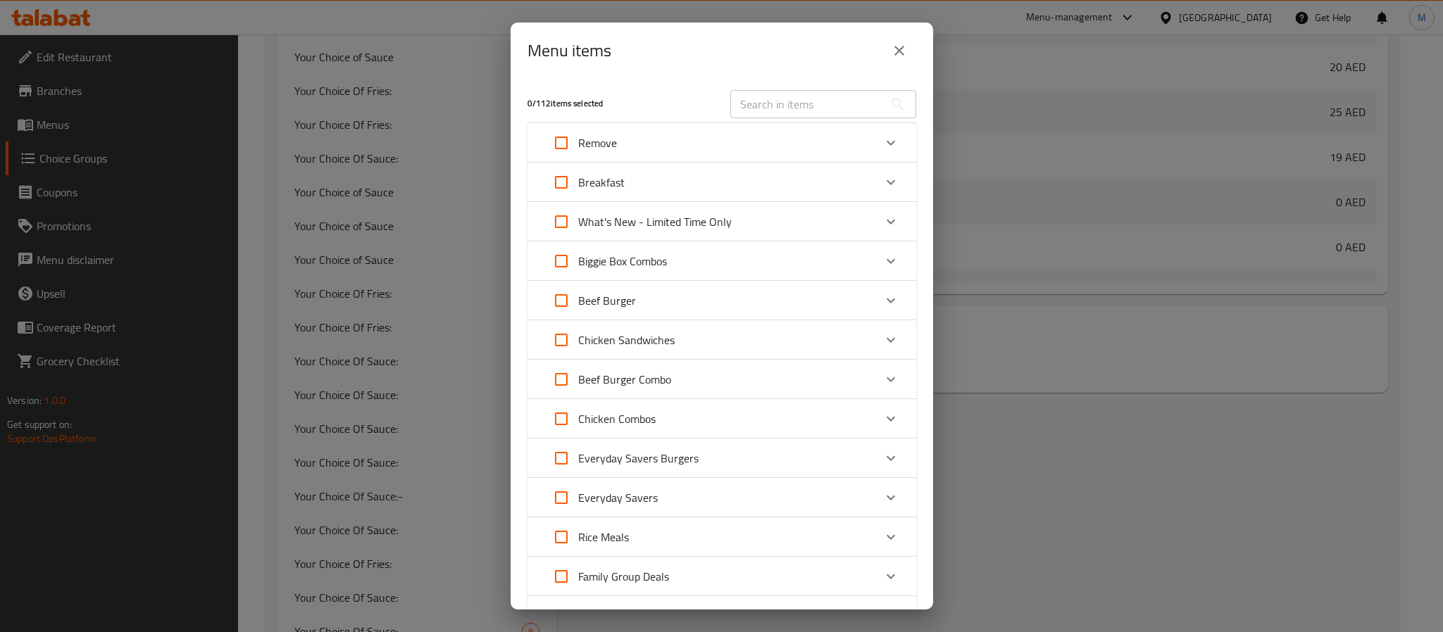
click at [893, 46] on icon "close" at bounding box center [899, 50] width 17 height 17
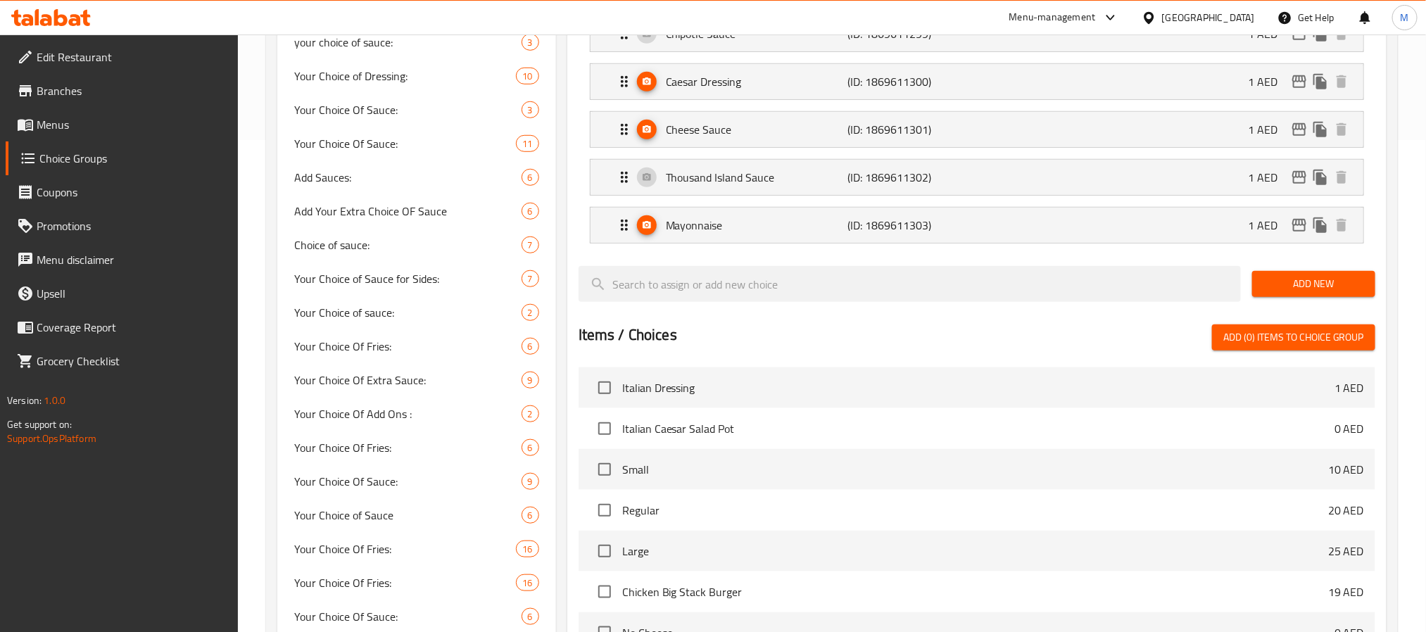
scroll to position [422, 0]
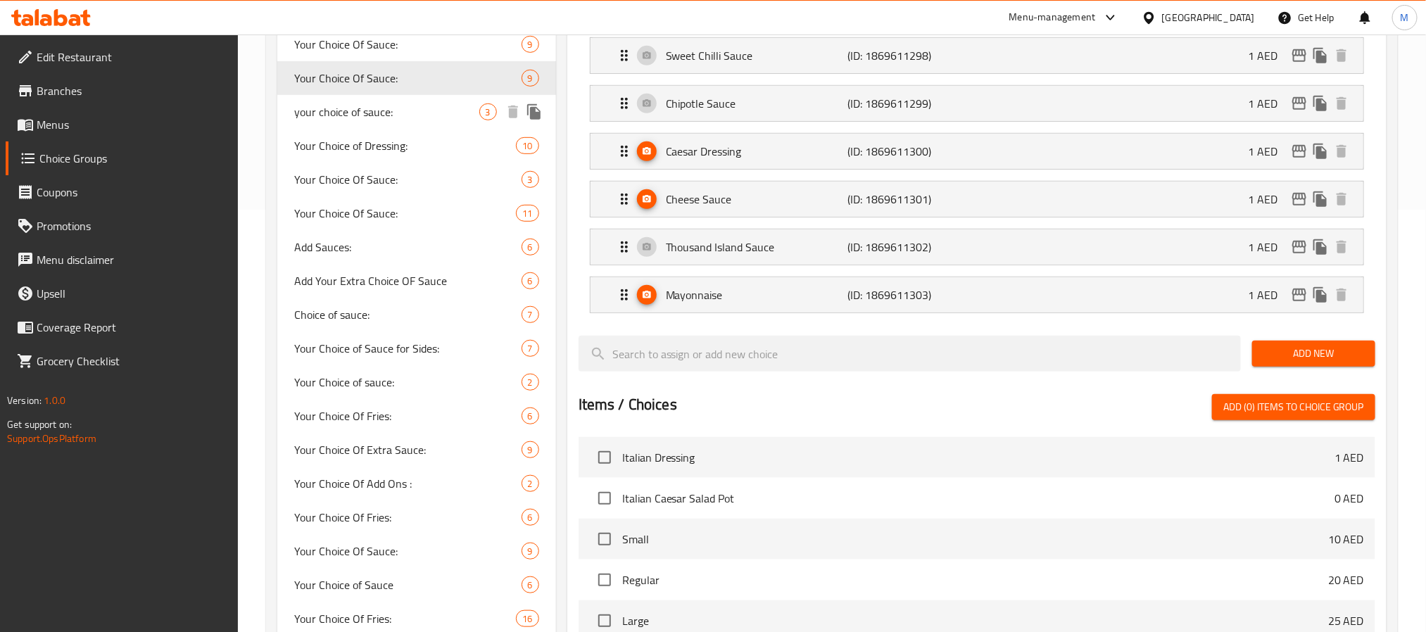
click at [414, 117] on span "your choice of sauce:" at bounding box center [386, 111] width 185 height 17
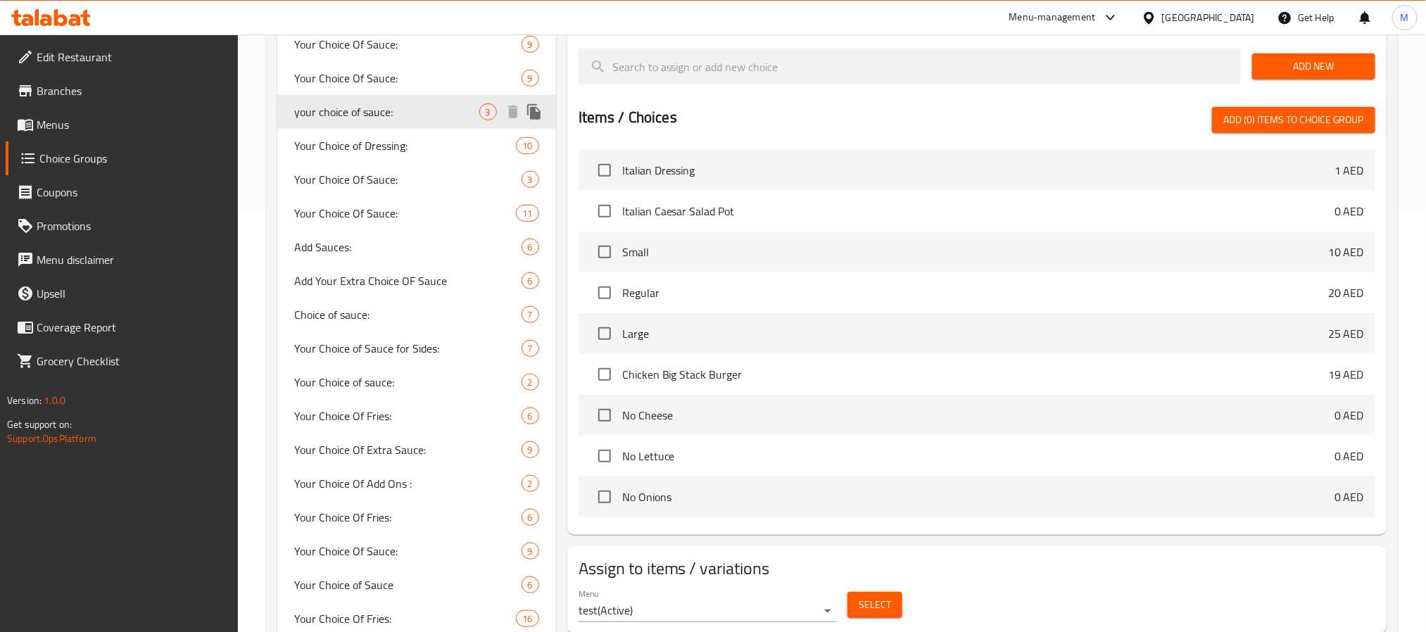
type input "your choice of sauce:"
type input "1"
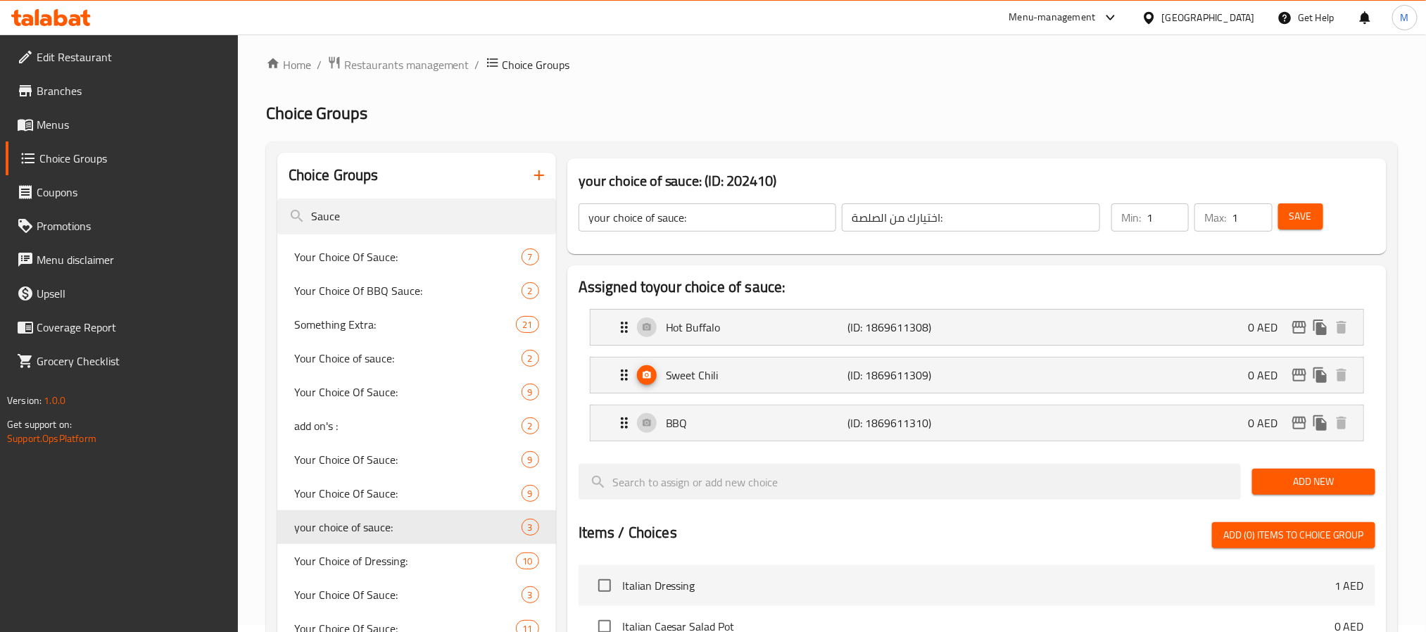
scroll to position [0, 0]
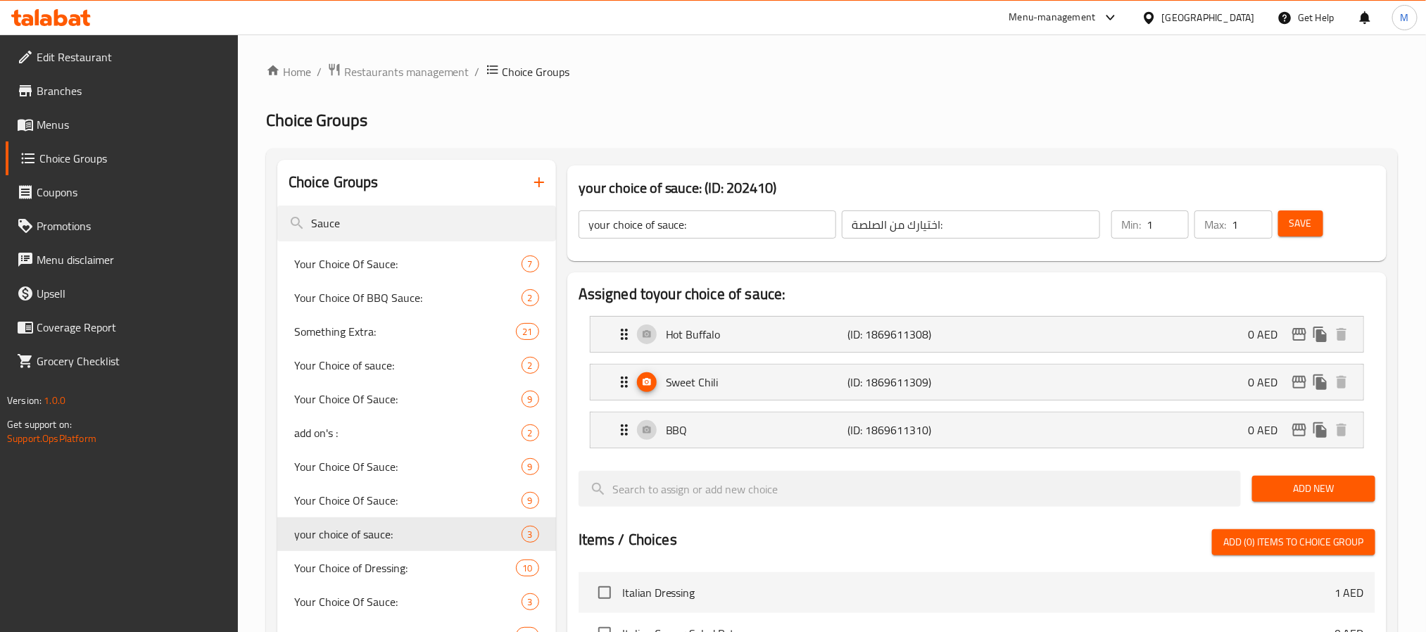
click at [807, 115] on h2 "Choice Groups" at bounding box center [832, 120] width 1132 height 23
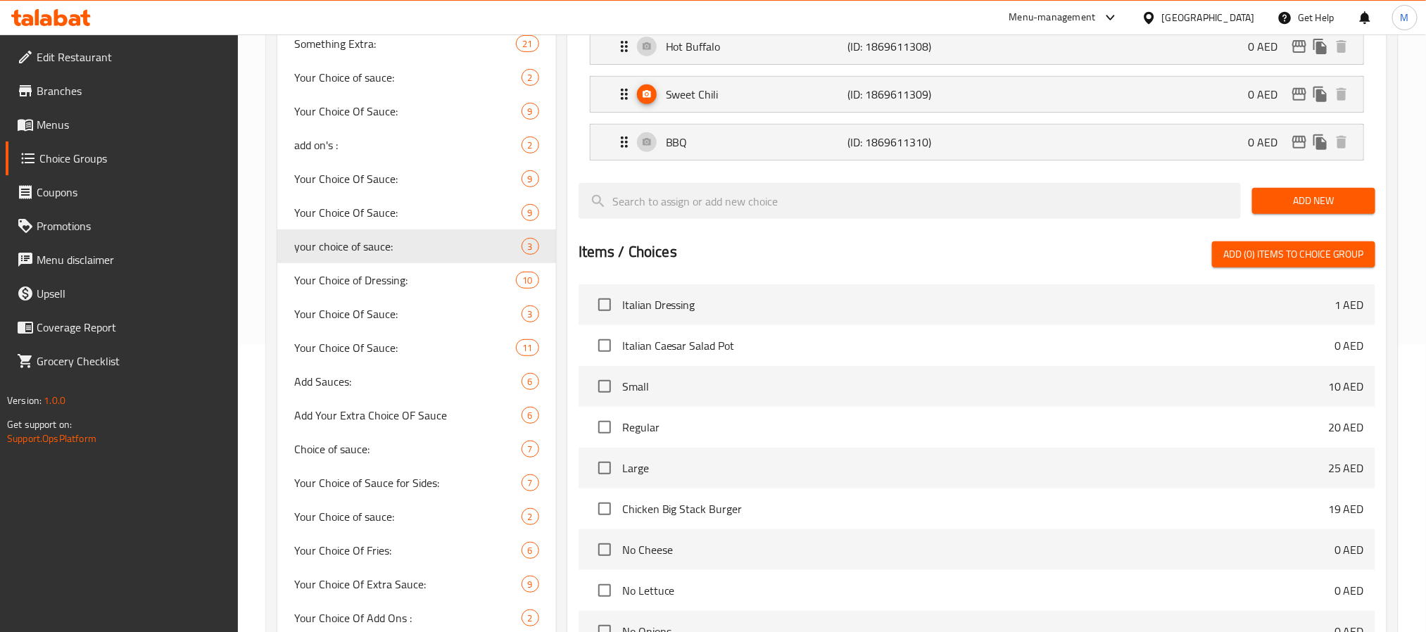
scroll to position [317, 0]
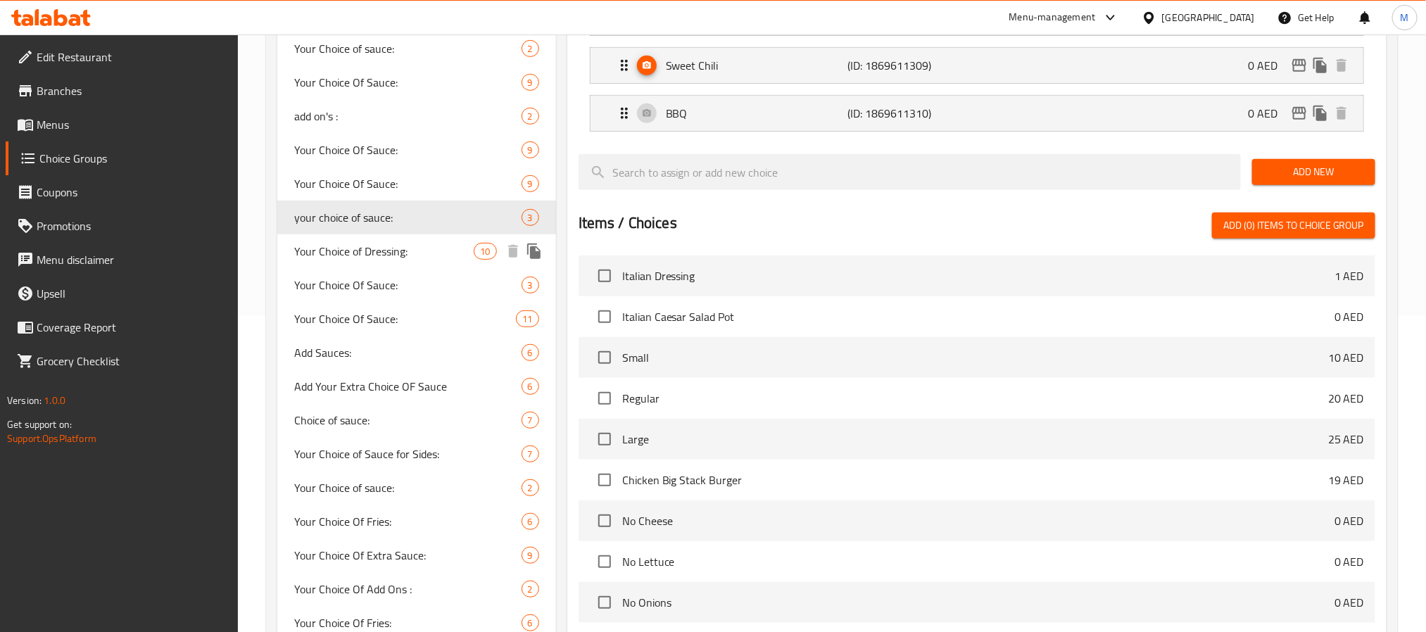
click at [429, 256] on span "Your Choice of Dressing:" at bounding box center [384, 251] width 180 height 17
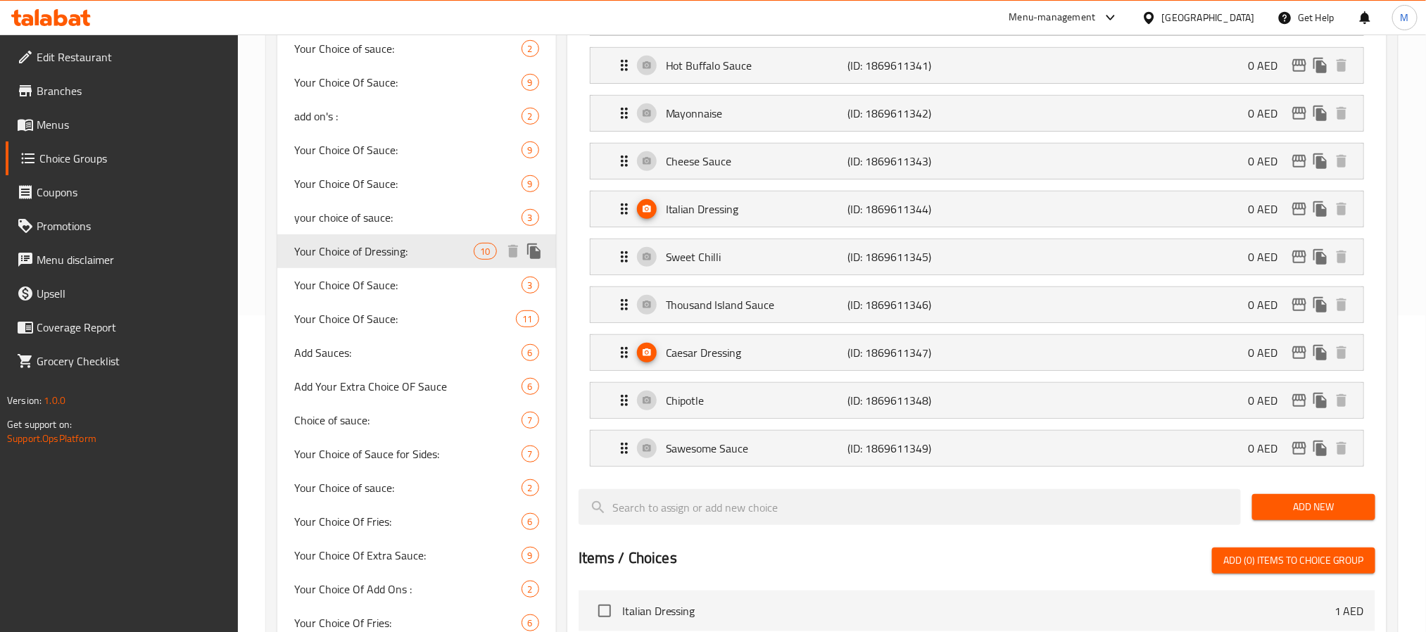
type input "Your Choice of Dressing:"
type input "اختيارك من الصلصة :"
click at [696, 489] on div at bounding box center [977, 483] width 797 height 11
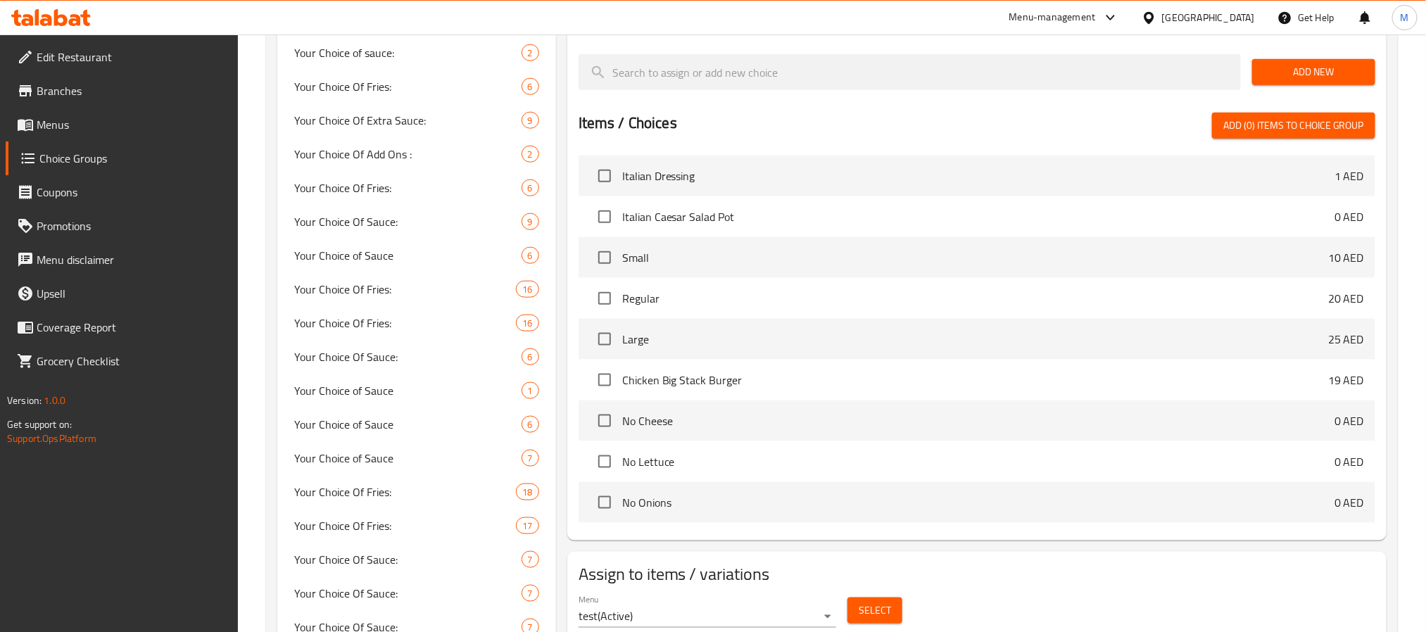
scroll to position [950, 0]
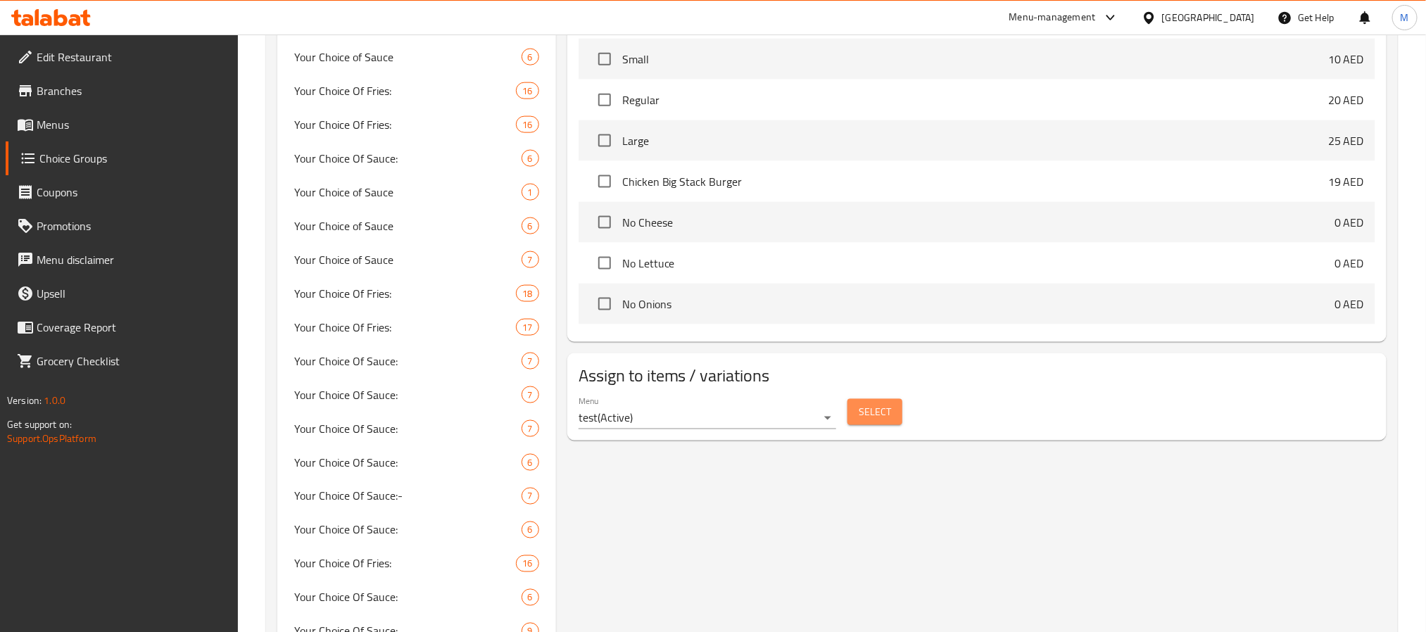
click at [884, 416] on span "Select" at bounding box center [875, 412] width 32 height 18
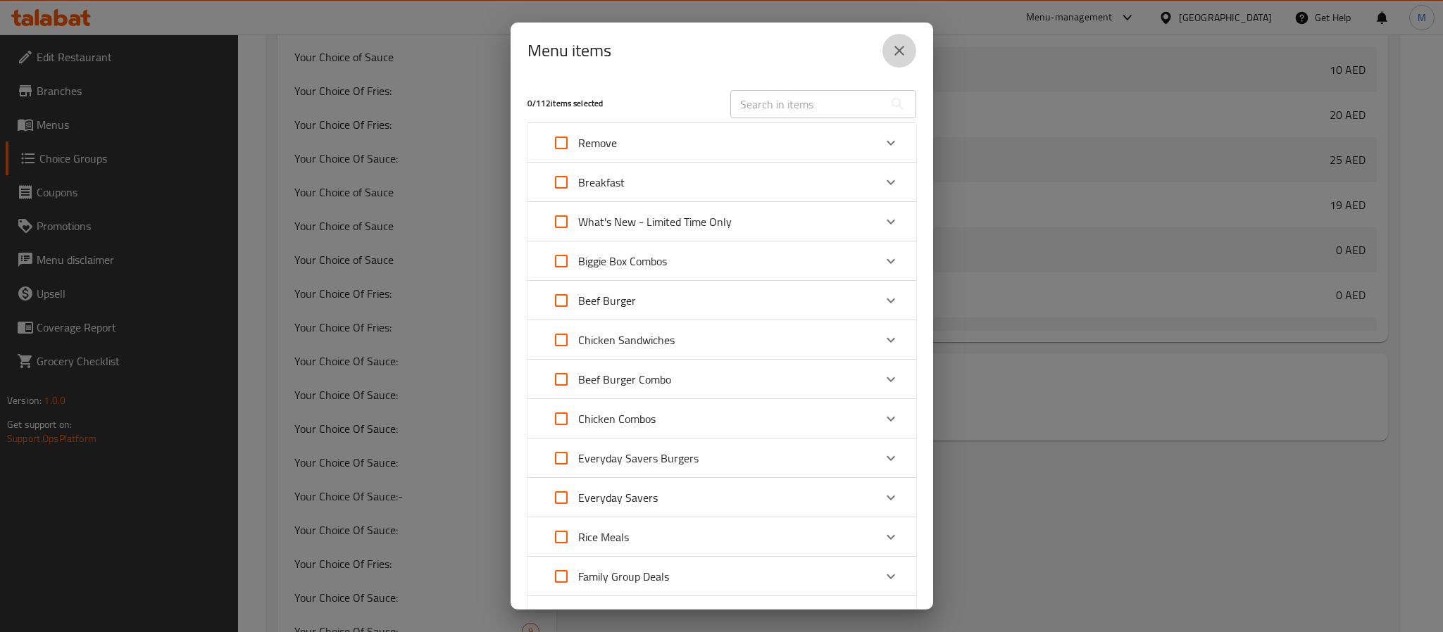
click at [908, 51] on button "close" at bounding box center [899, 51] width 34 height 34
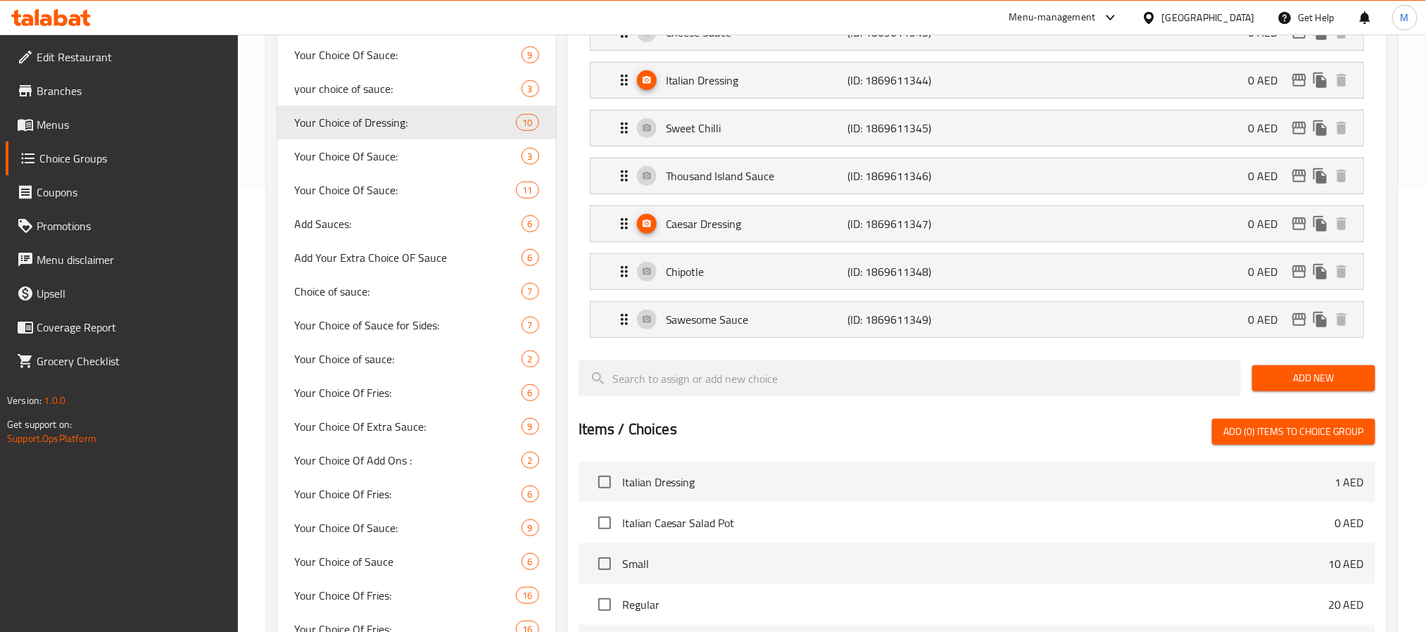
scroll to position [422, 0]
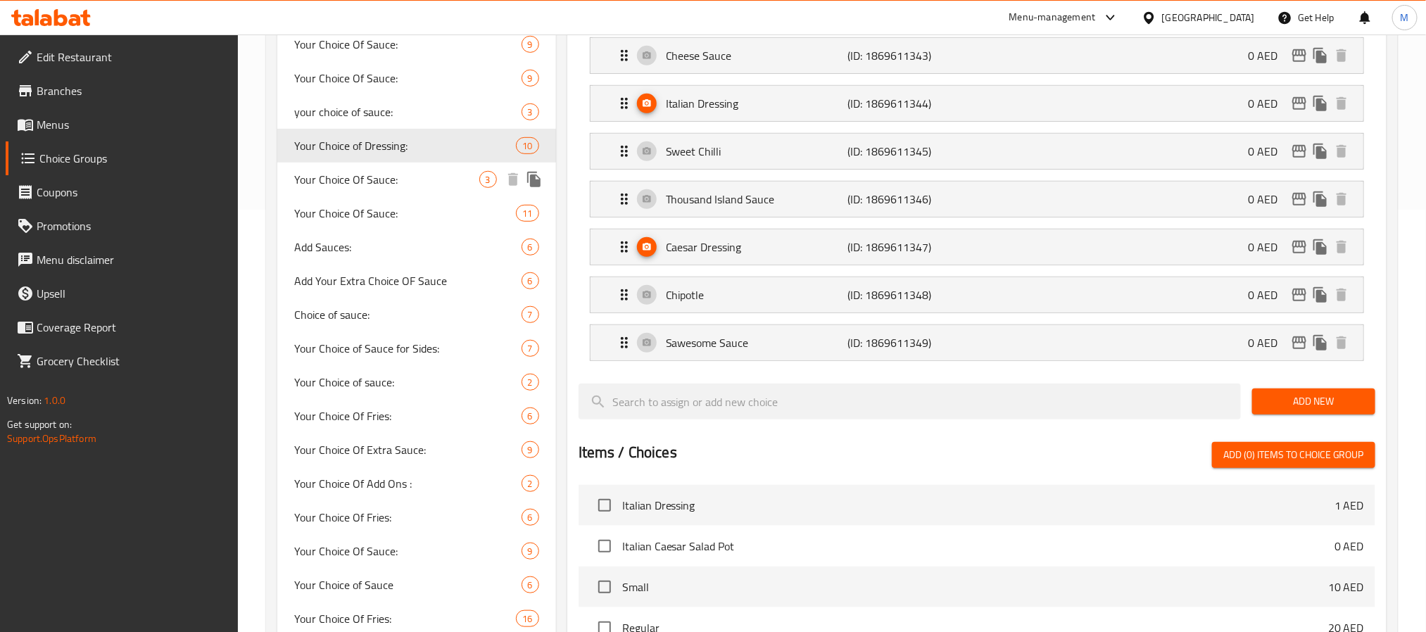
click at [416, 172] on span "Your Choice Of Sauce:" at bounding box center [386, 179] width 185 height 17
type input "Your Choice Of Sauce:"
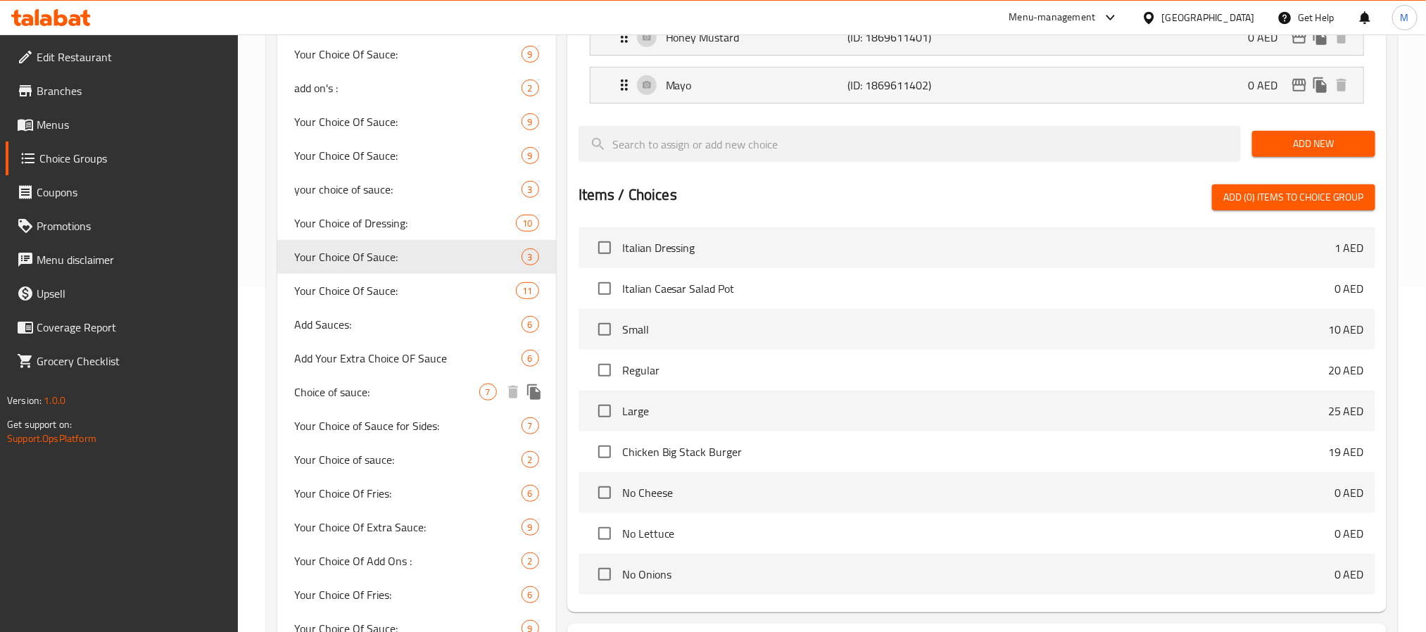
scroll to position [211, 0]
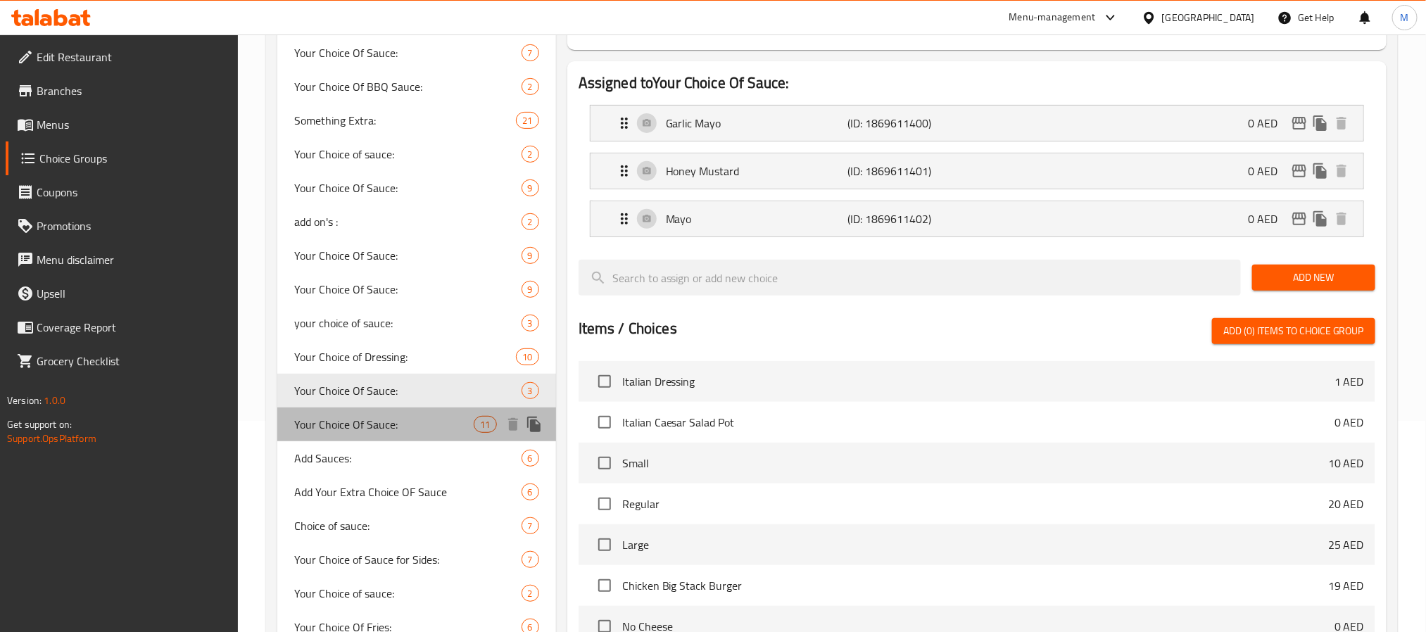
click at [410, 417] on span "Your Choice Of Sauce:" at bounding box center [384, 424] width 180 height 17
type input "اختيارك من الصلصة:"
type input "0"
type input "11"
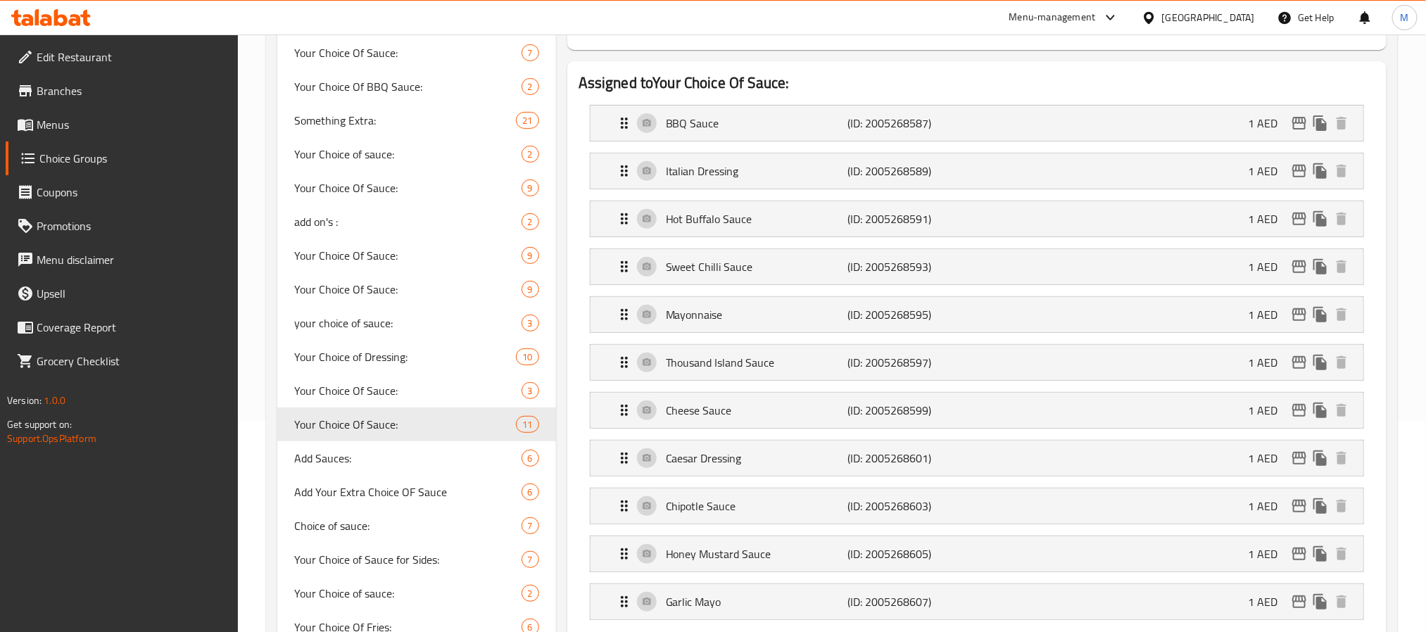
click at [855, 74] on h2 "Assigned to Your Choice Of Sauce:" at bounding box center [977, 83] width 797 height 21
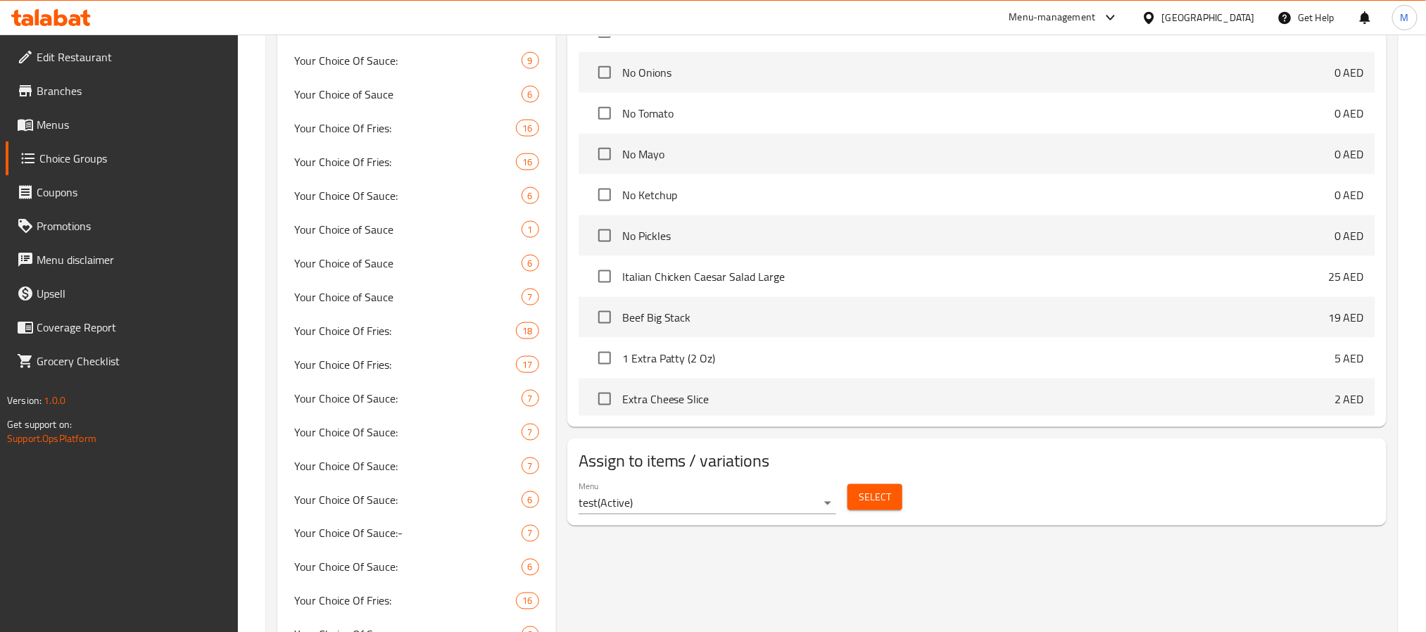
scroll to position [950, 0]
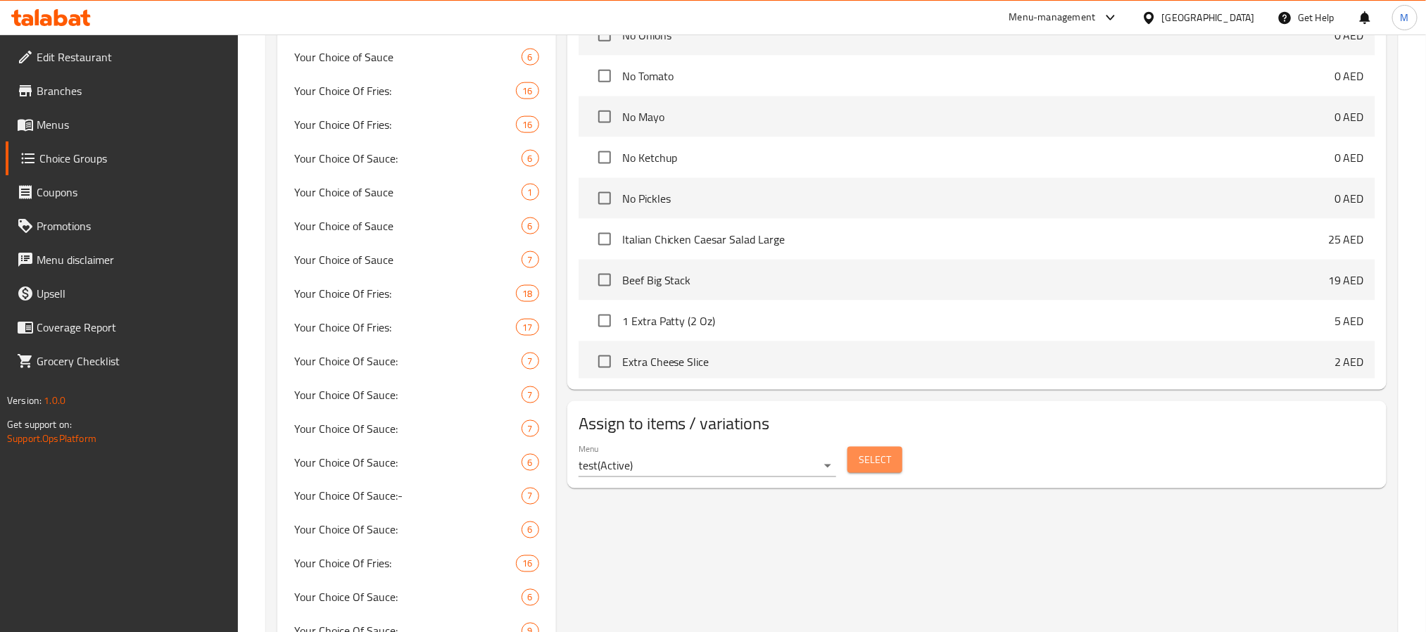
click at [868, 469] on span "Select" at bounding box center [875, 460] width 32 height 18
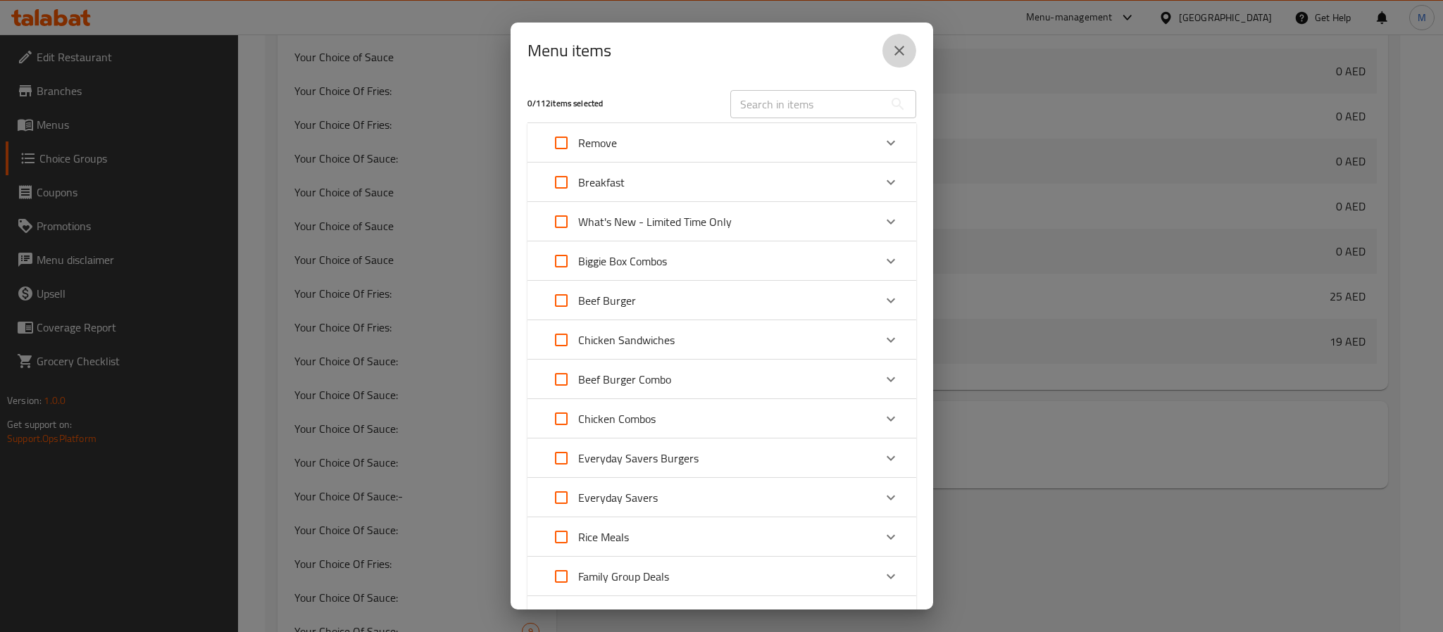
click at [907, 39] on button "close" at bounding box center [899, 51] width 34 height 34
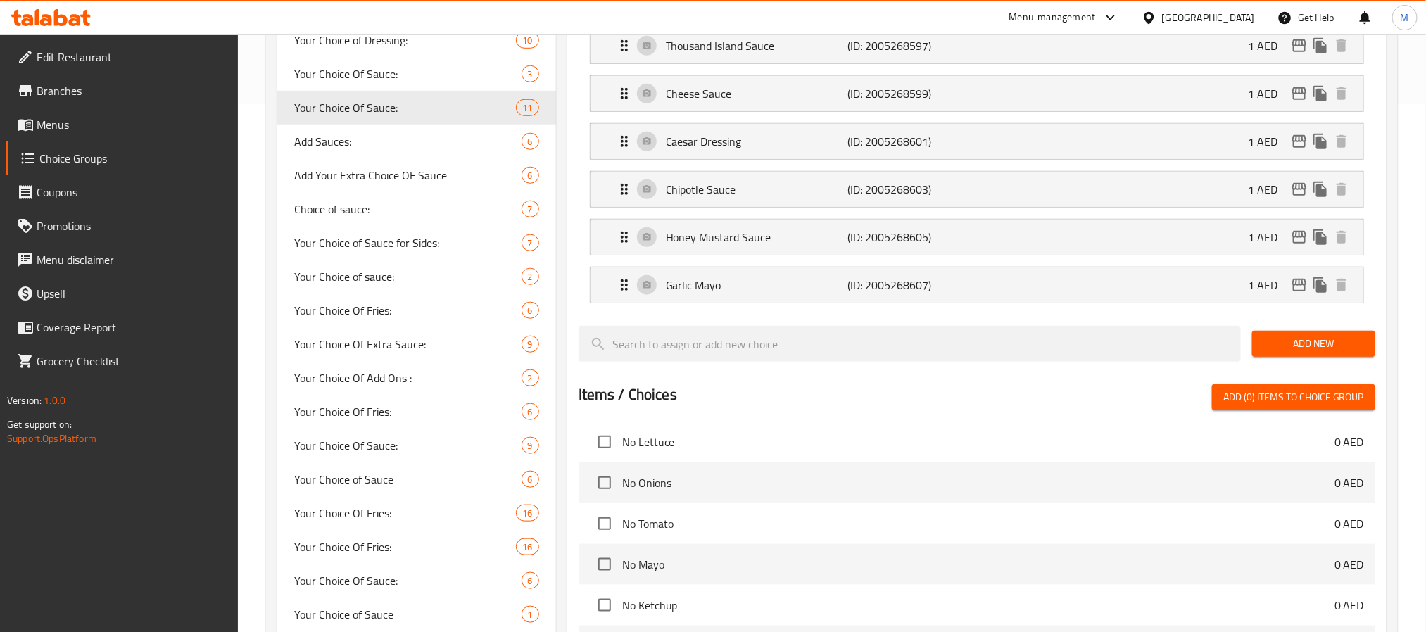
scroll to position [422, 0]
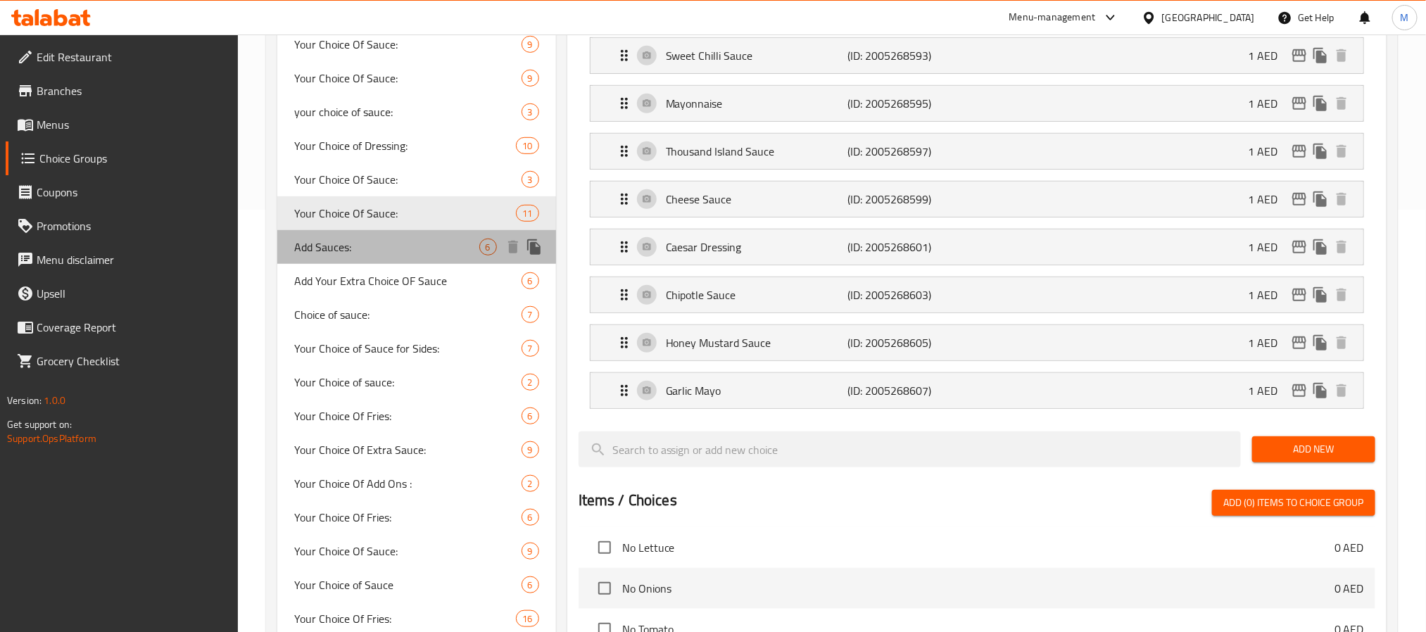
click at [467, 241] on span "Add Sauces:" at bounding box center [386, 247] width 185 height 17
type input "Add Sauces:"
type input "إضافة صوصات:"
type input "0"
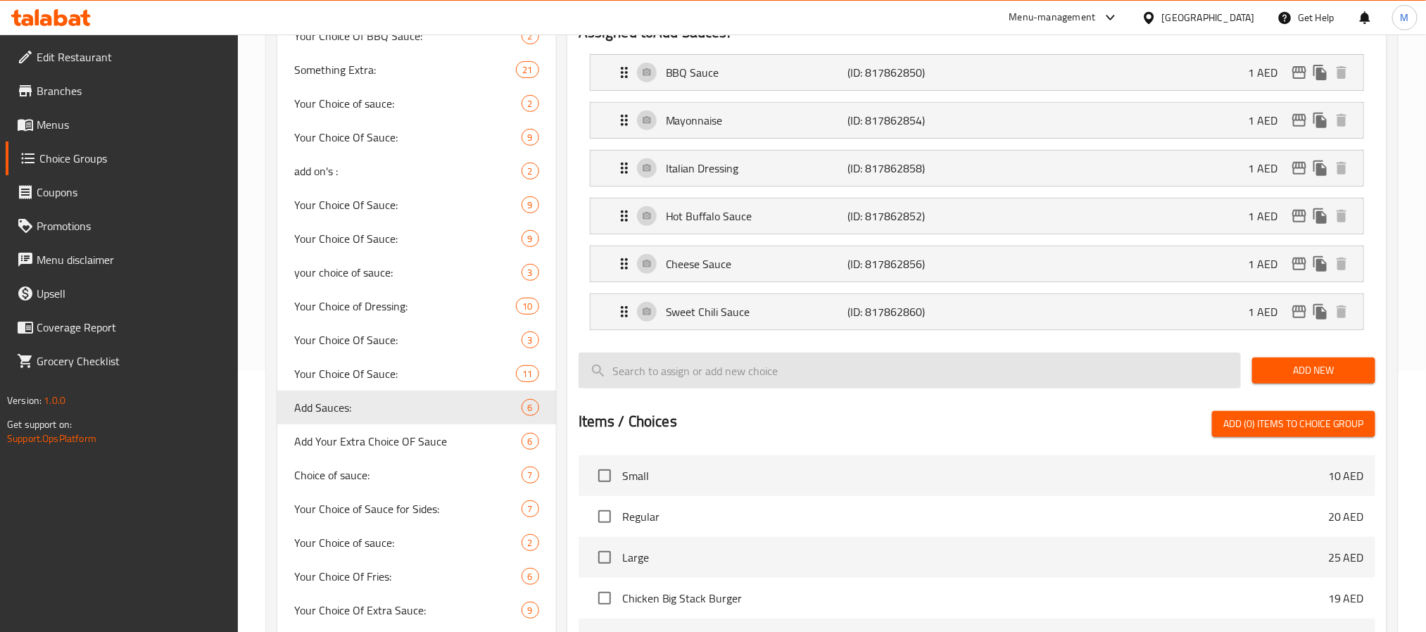
scroll to position [211, 0]
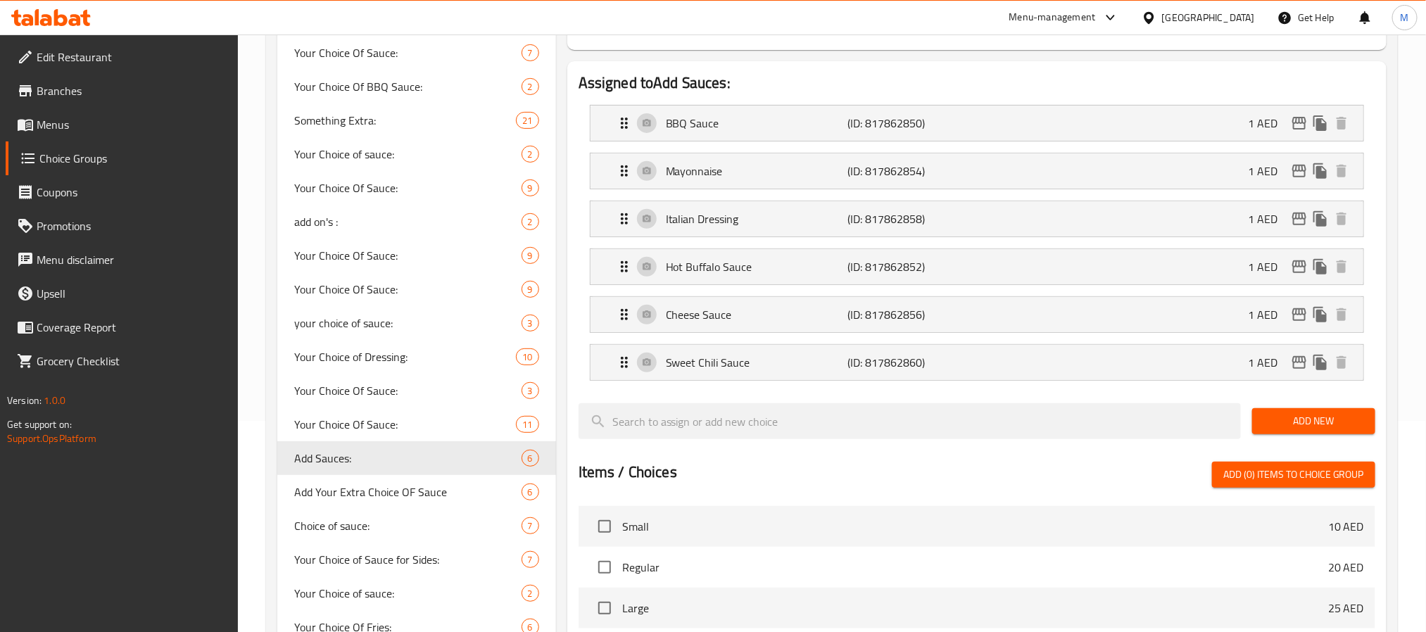
click at [847, 80] on h2 "Assigned to Add Sauces:" at bounding box center [977, 83] width 797 height 21
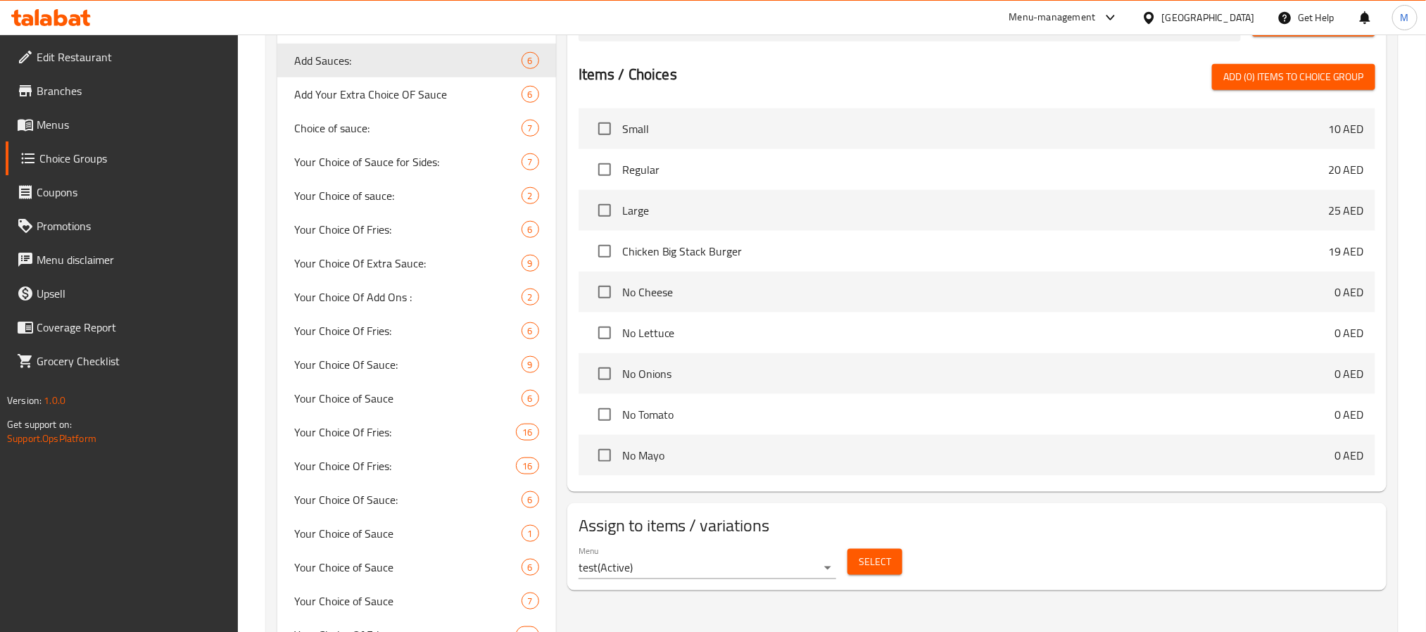
scroll to position [845, 0]
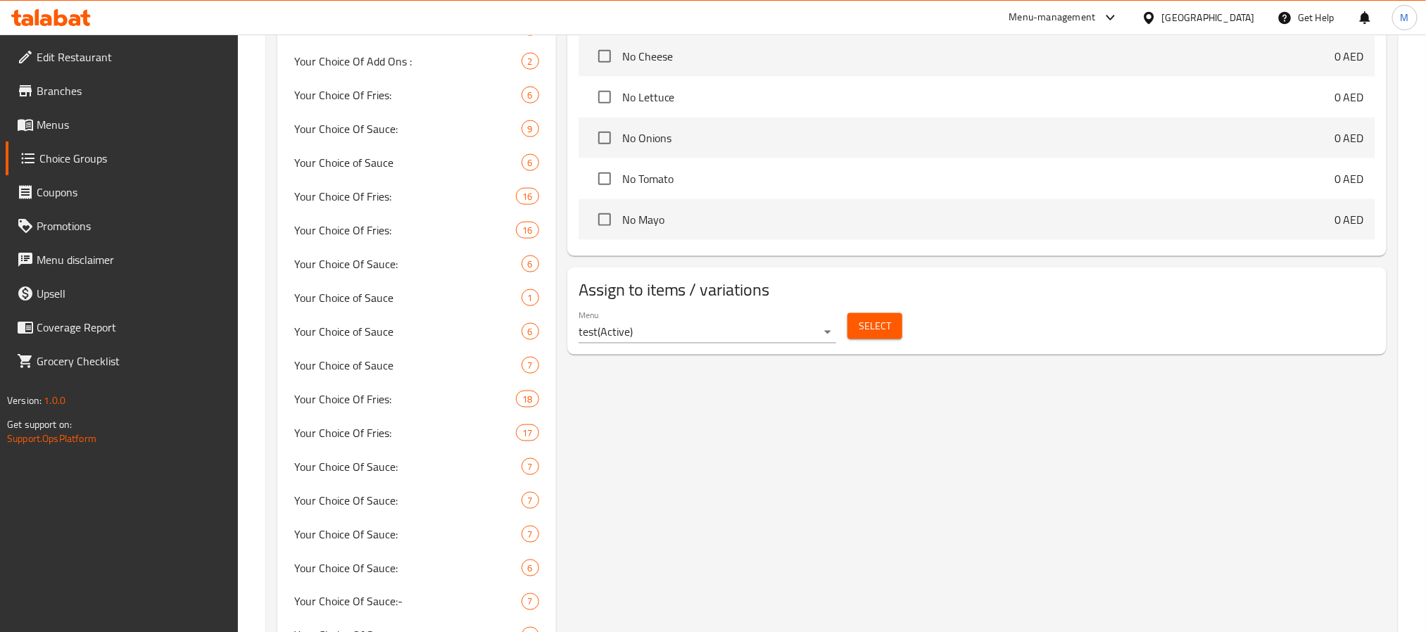
click at [857, 337] on button "Select" at bounding box center [875, 326] width 55 height 26
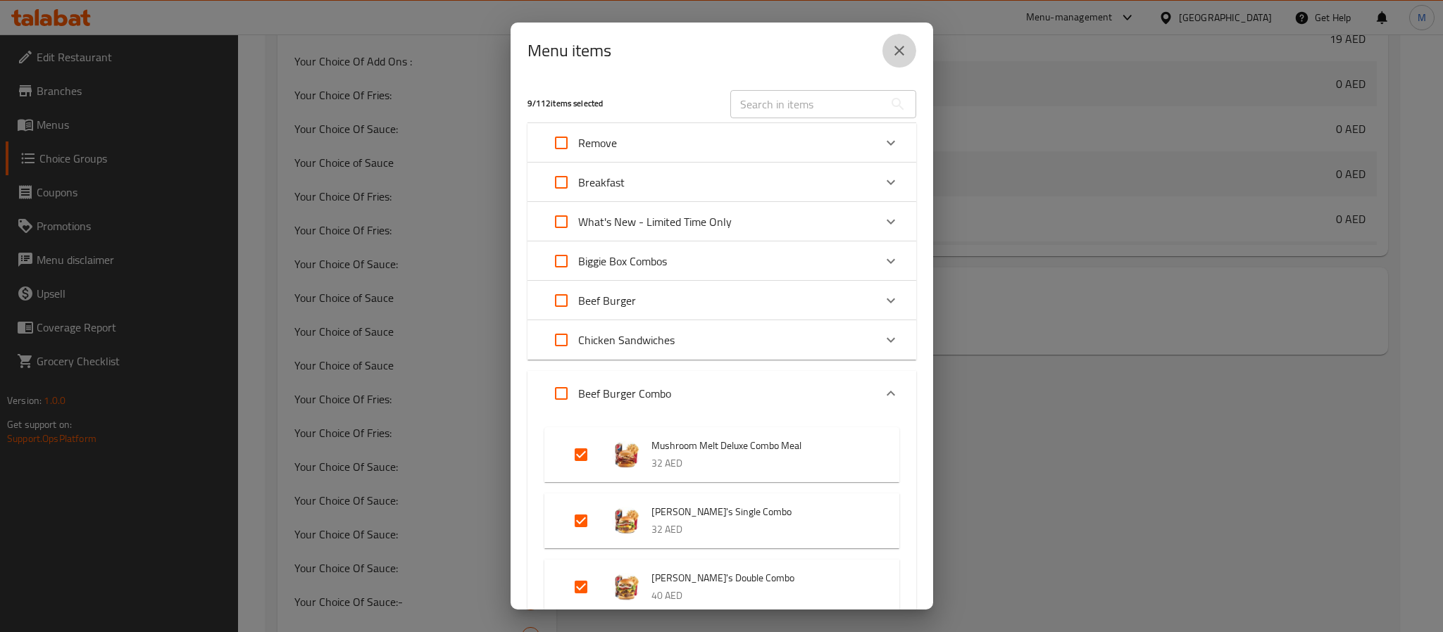
click at [905, 51] on icon "close" at bounding box center [899, 50] width 17 height 17
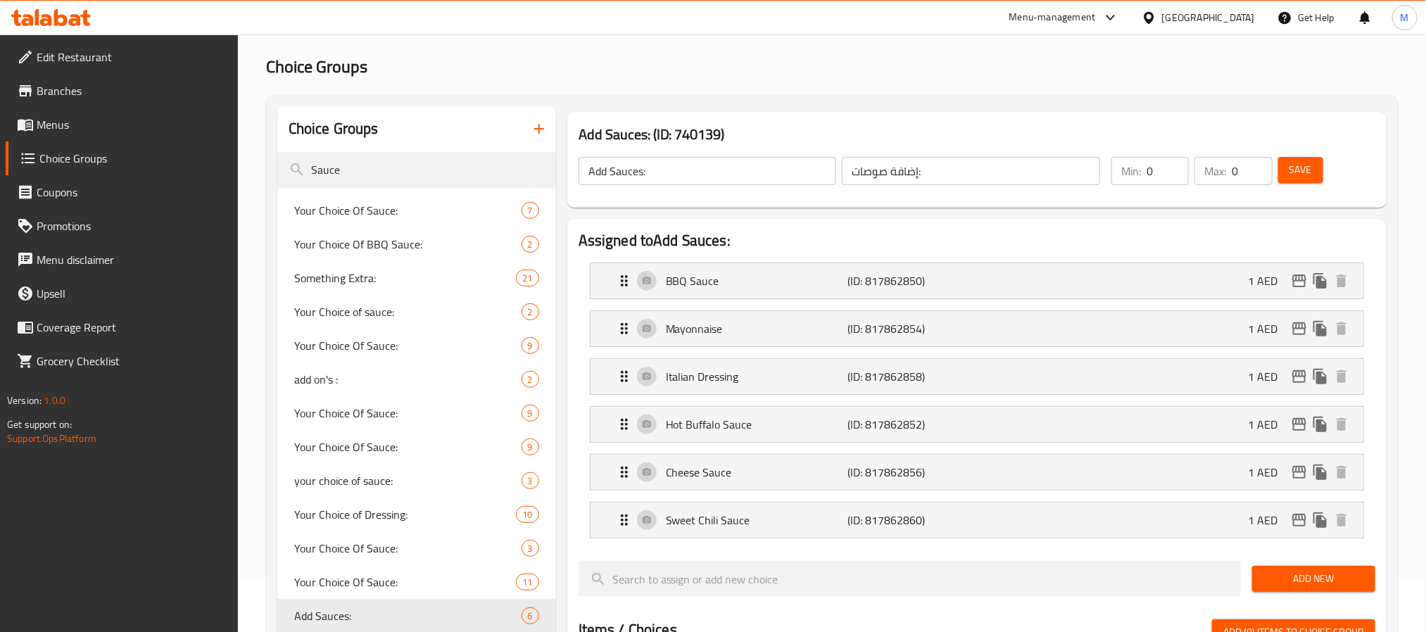
scroll to position [0, 0]
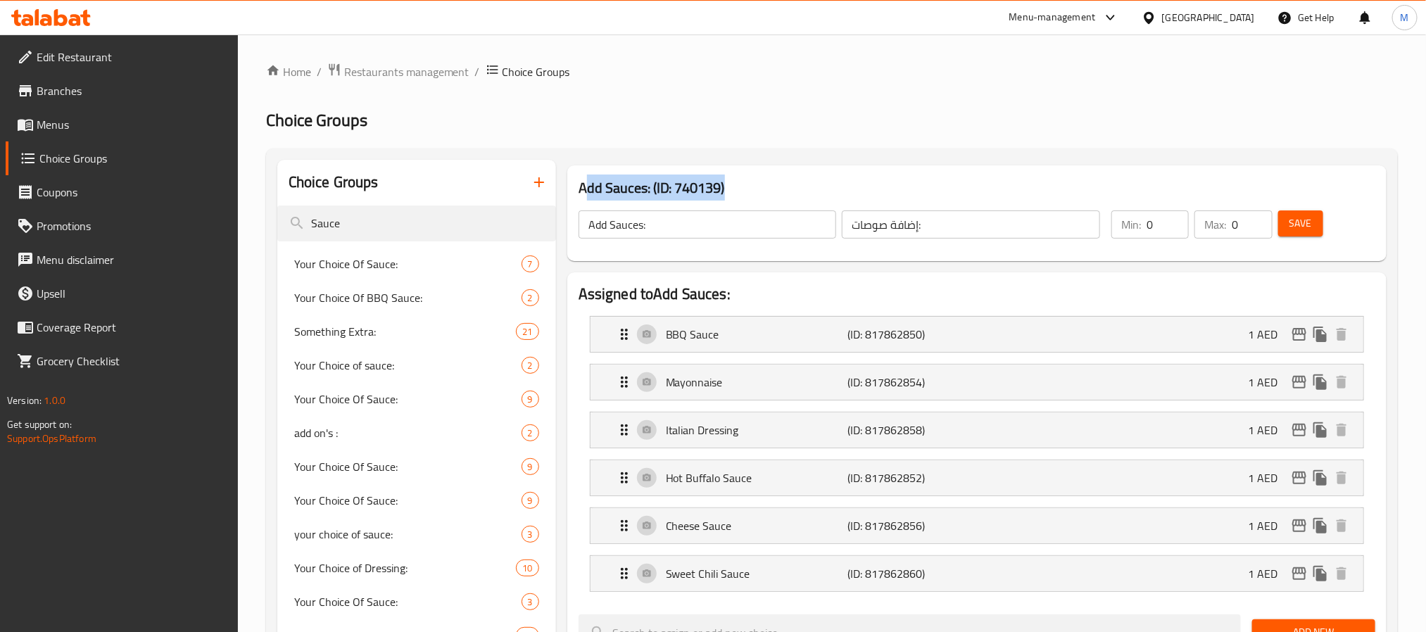
drag, startPoint x: 742, startPoint y: 188, endPoint x: 584, endPoint y: 186, distance: 158.4
click at [584, 186] on h3 "Add Sauces: (ID: 740139)" at bounding box center [977, 188] width 797 height 23
click at [582, 187] on h3 "Add Sauces: (ID: 740139)" at bounding box center [977, 188] width 797 height 23
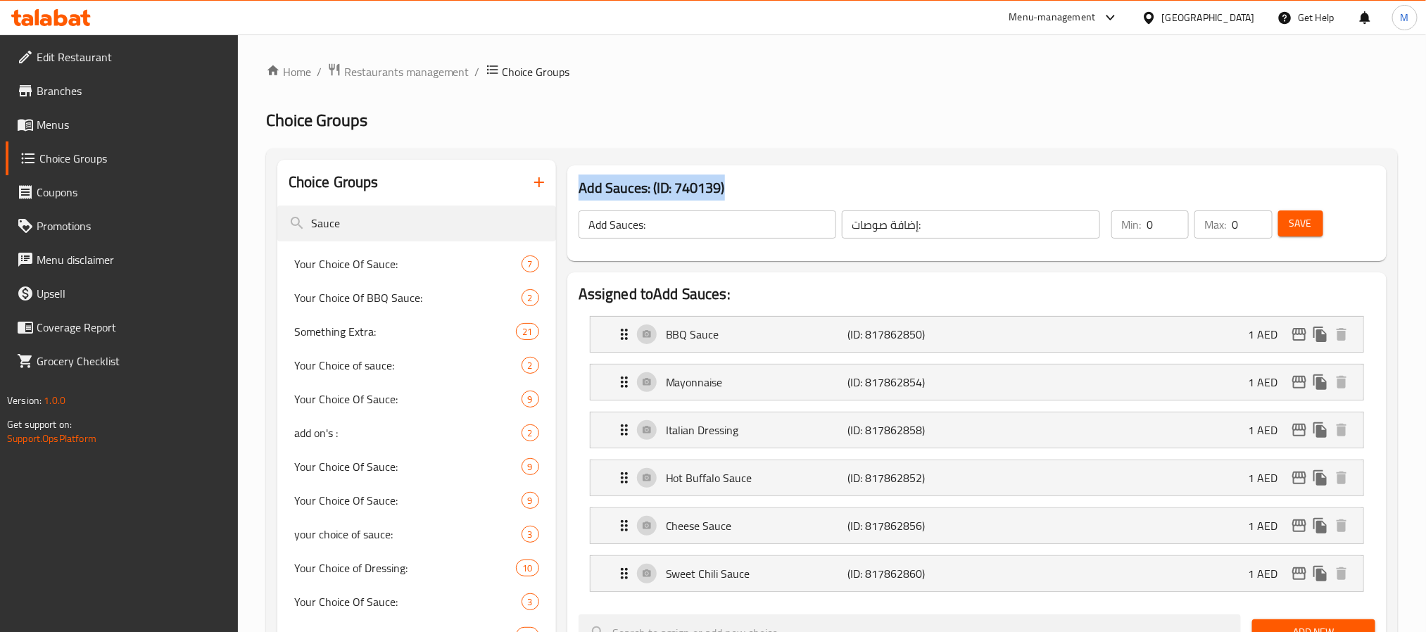
click at [582, 187] on h3 "Add Sauces: (ID: 740139)" at bounding box center [977, 188] width 797 height 23
copy h3 "Add Sauces: (ID: 740139)"
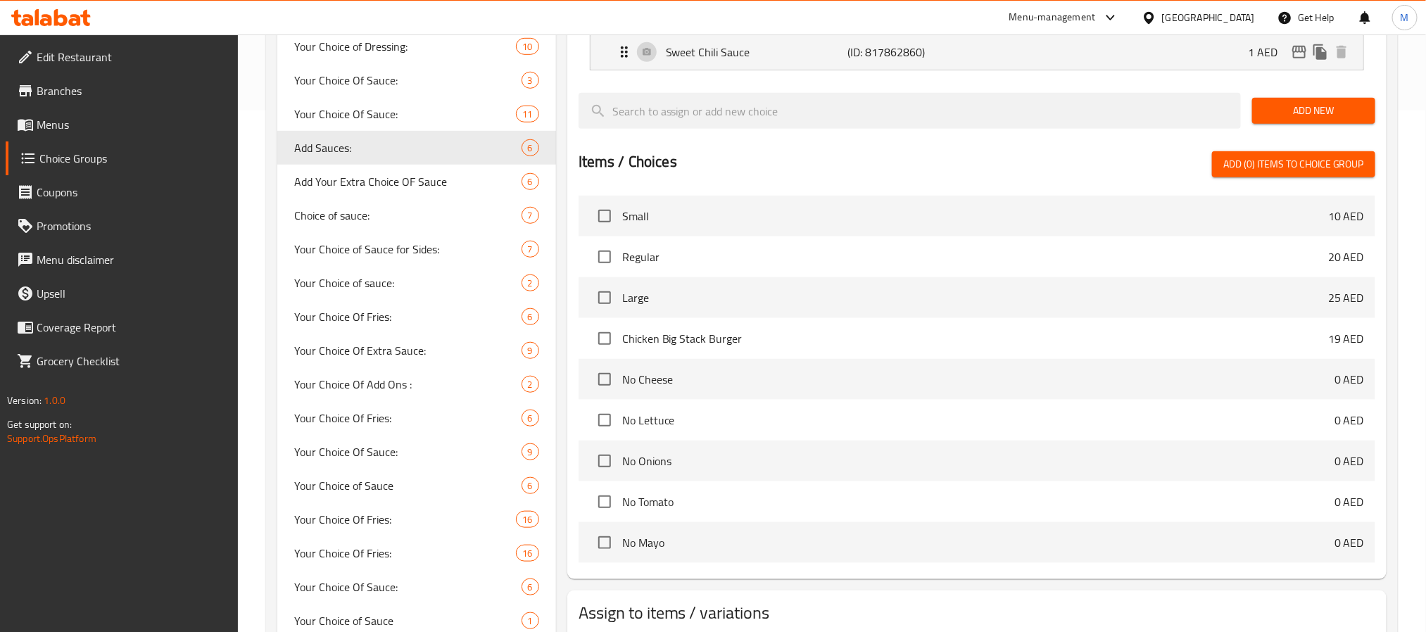
scroll to position [528, 0]
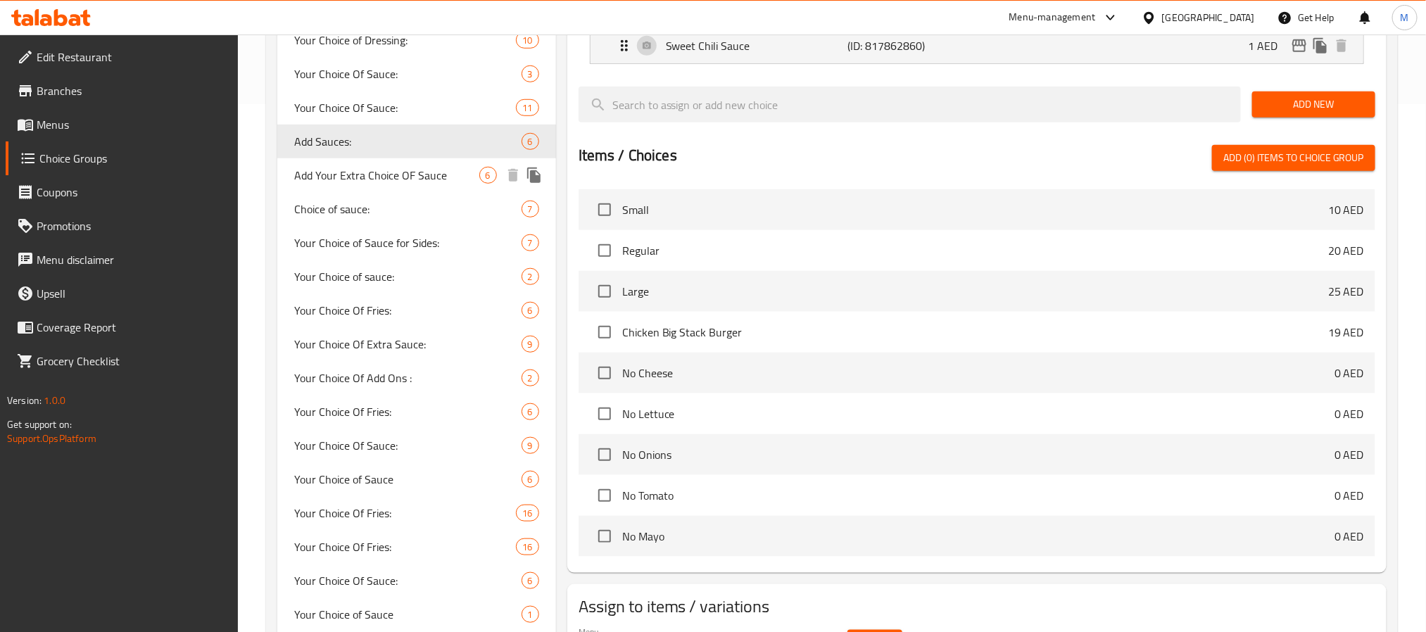
click at [432, 173] on span "Add Your Extra Choice OF Sauce" at bounding box center [386, 175] width 185 height 17
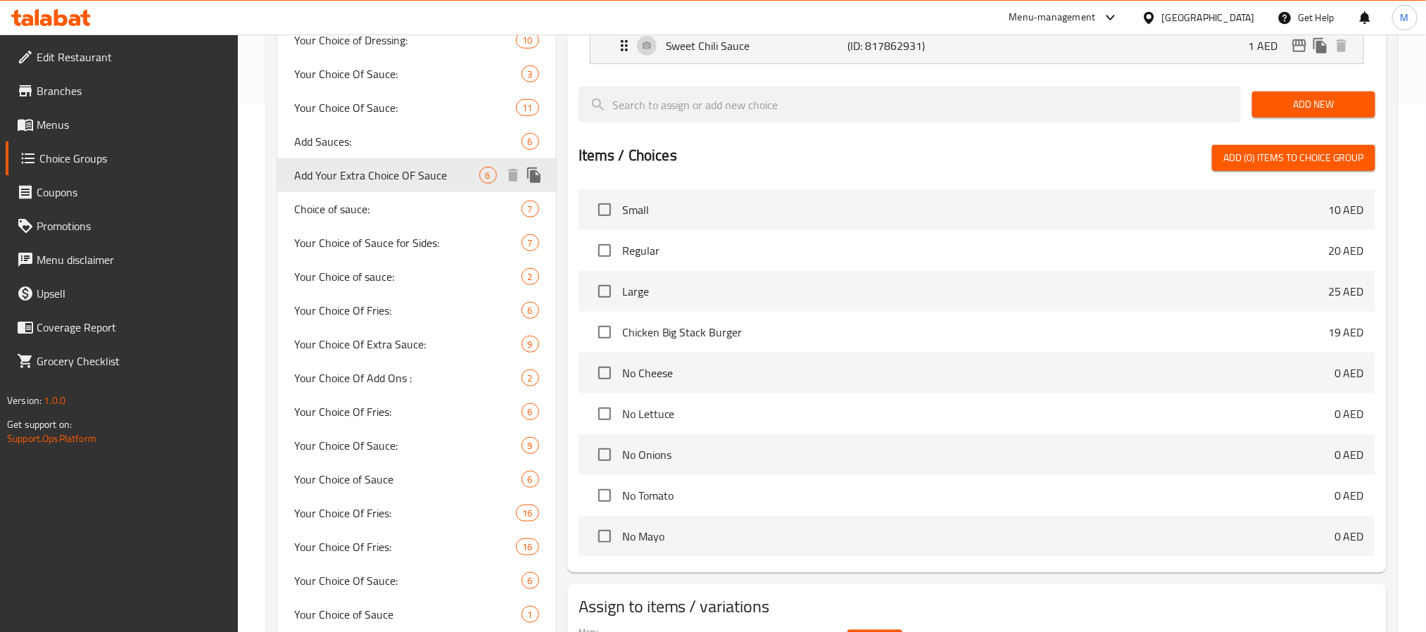
type input "Add Your Extra Choice OF Sauce"
type input "أضف اختيارك الإضافي من الصلصة"
click at [444, 180] on span "Add Your Extra Choice OF Sauce" at bounding box center [386, 175] width 185 height 17
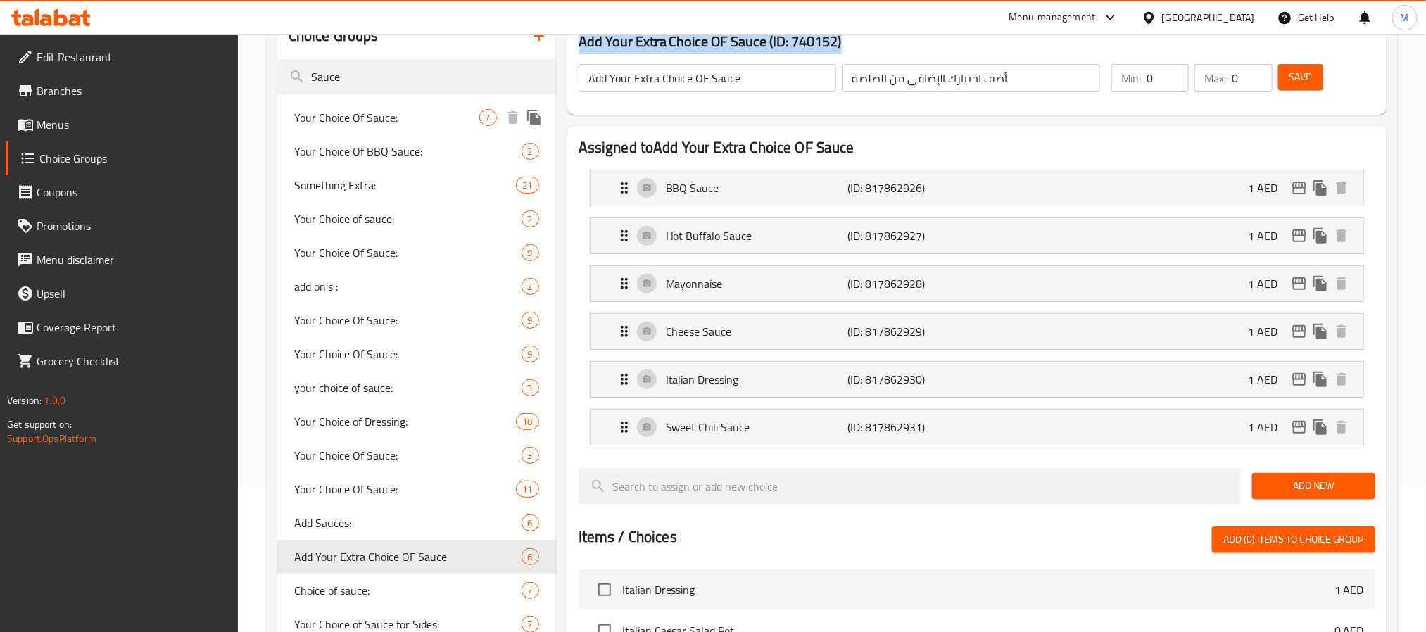
scroll to position [317, 0]
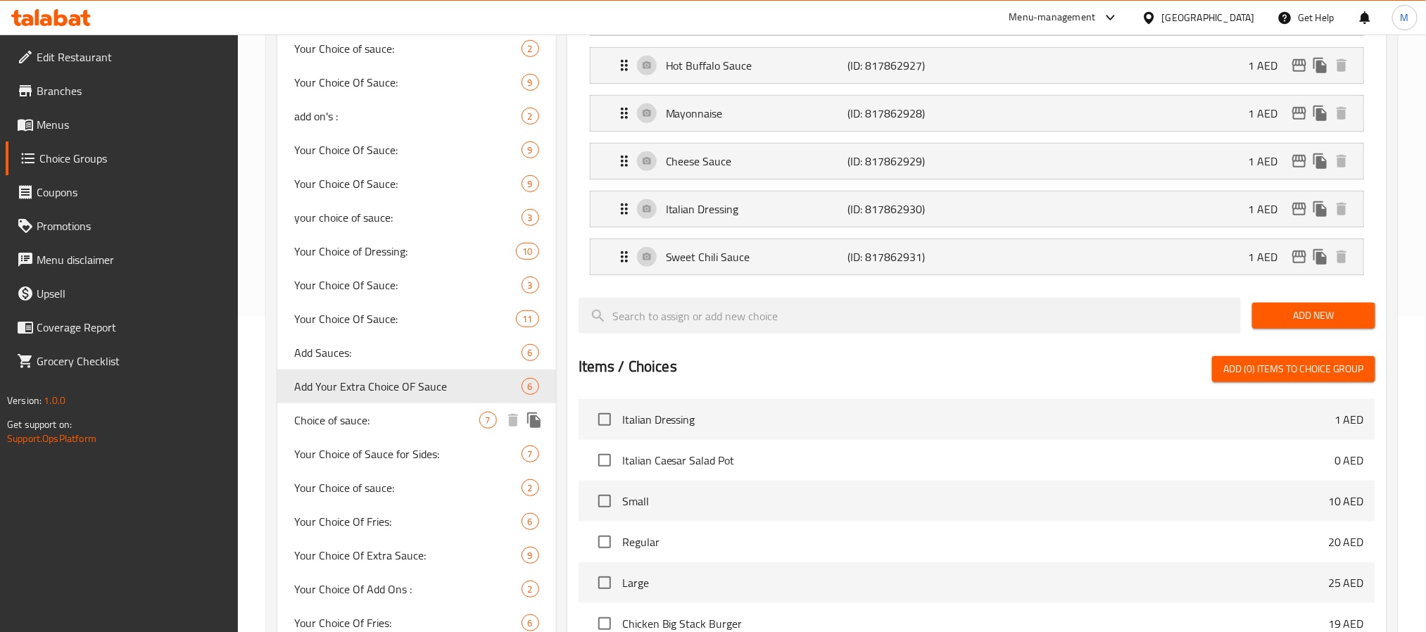
click at [463, 412] on span "Choice of sauce:" at bounding box center [386, 420] width 185 height 17
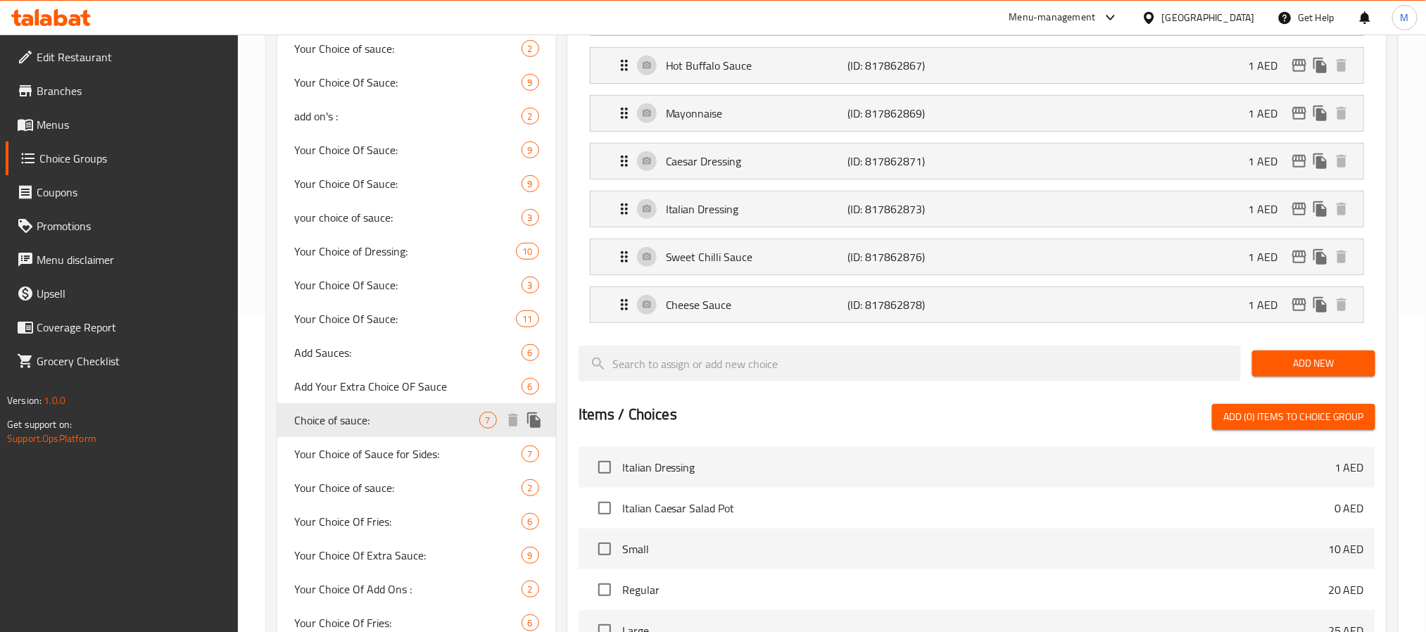
type input "Choice of sauce:"
type input "اختيار الصلصة:"
type input "1"
click at [581, 329] on li "Cheese Sauce (ID: 817862878) 1 AED Name (En) Cheese Sauce Name (En) Name (Ar) ص…" at bounding box center [977, 305] width 797 height 48
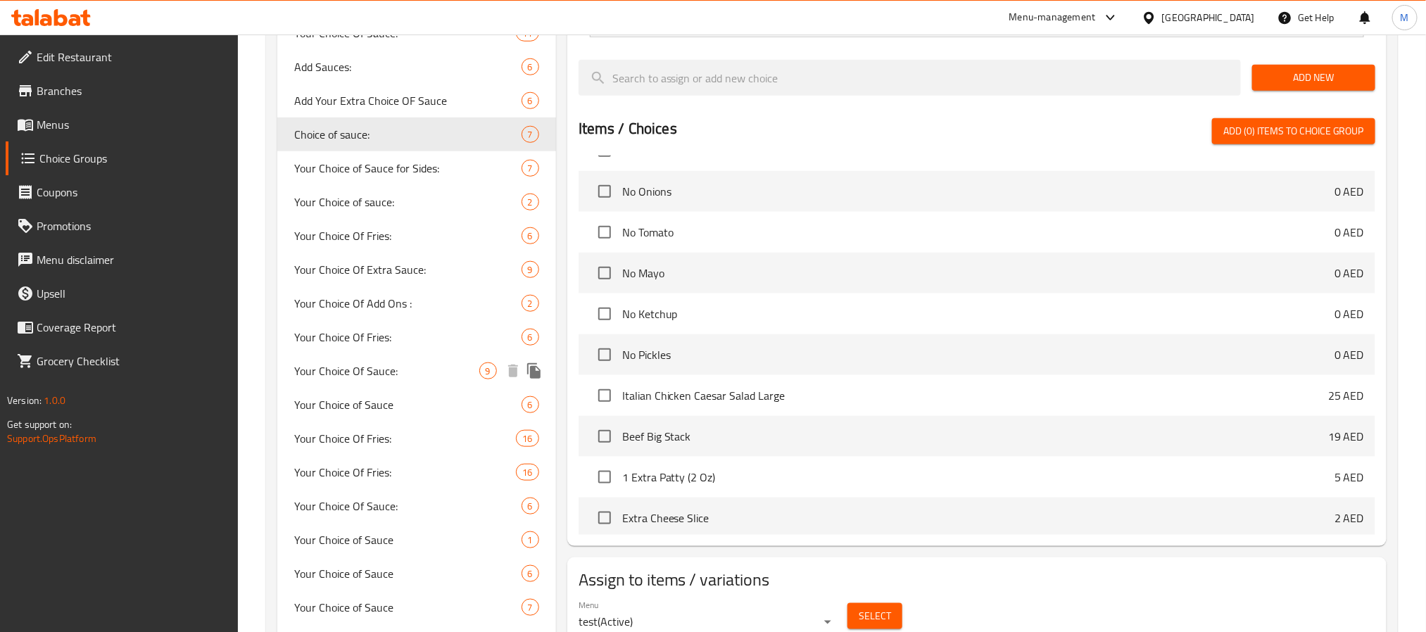
scroll to position [845, 0]
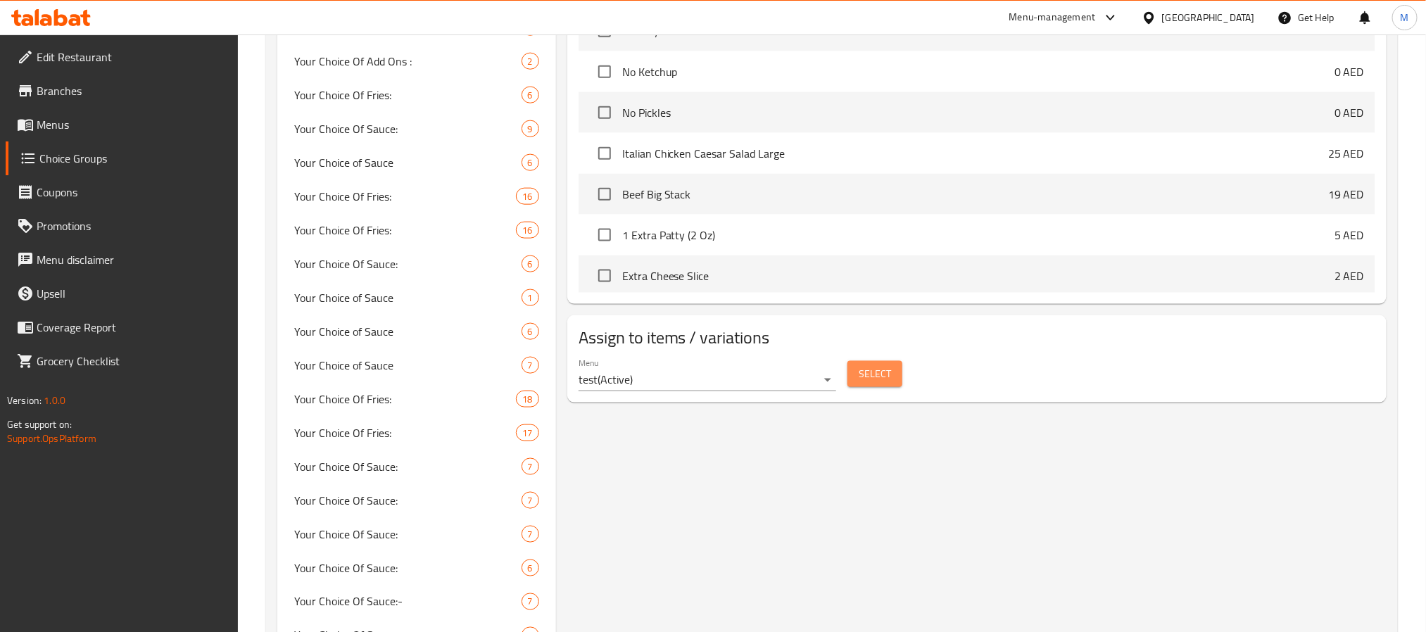
click at [862, 376] on span "Select" at bounding box center [875, 374] width 32 height 18
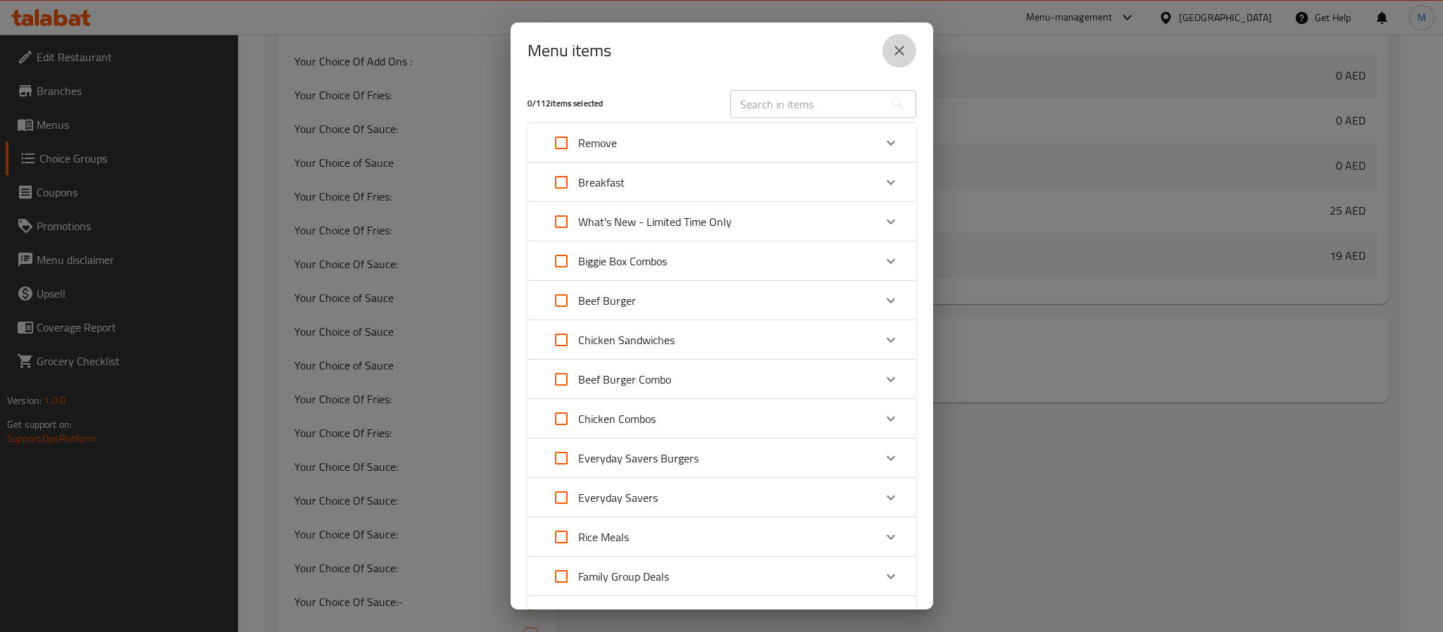
click at [903, 57] on icon "close" at bounding box center [899, 50] width 17 height 17
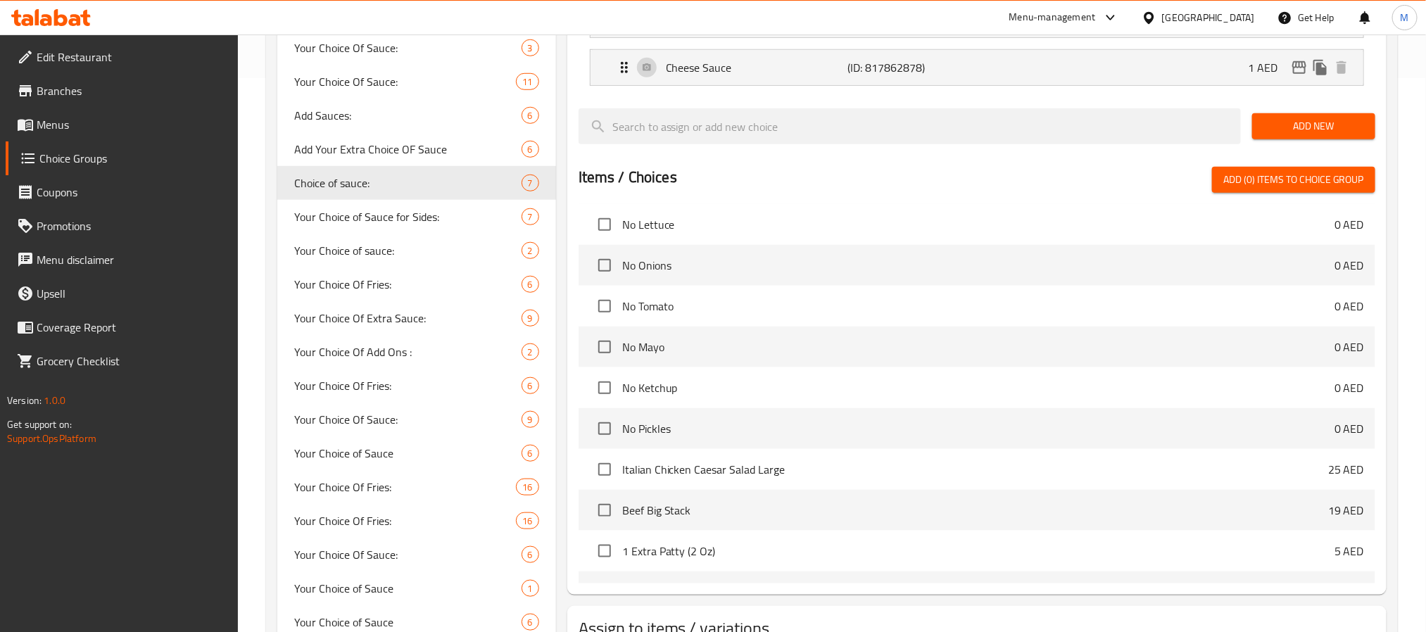
scroll to position [528, 0]
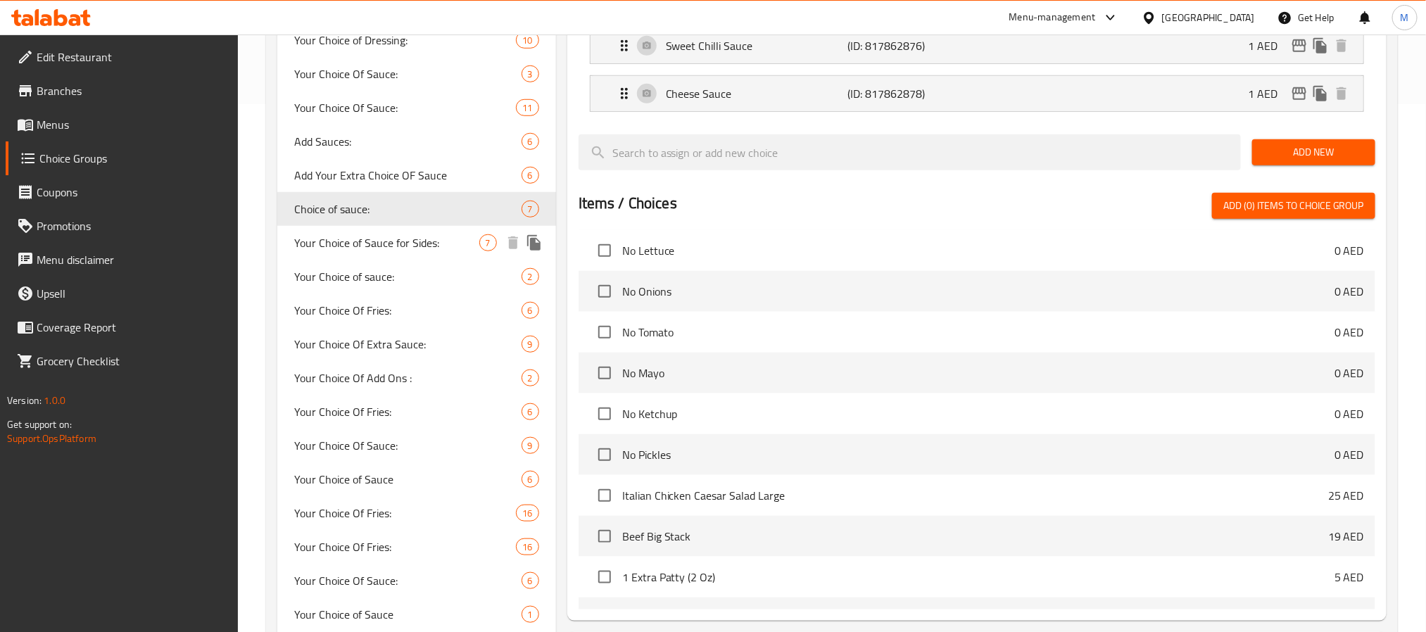
click at [410, 228] on div "Your Choice of Sauce for Sides: 7" at bounding box center [416, 243] width 279 height 34
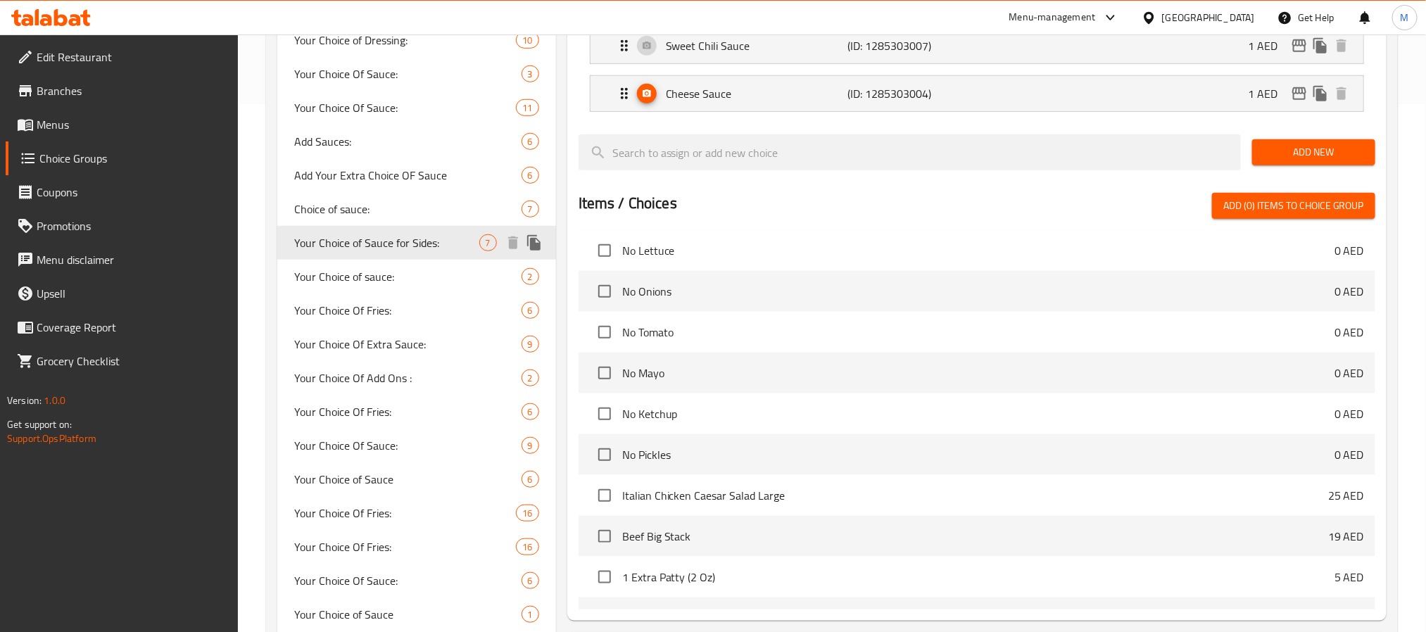
type input "Your Choice of Sauce for Sides:"
type input "اختيارك من صوص للأطباق الجانبية:"
type input "7"
click at [560, 309] on div "Your Choice of Sauce for Sides: (ID: 809817) Your Choice of Sauce for Sides: ​ …" at bounding box center [974, 354] width 836 height 1445
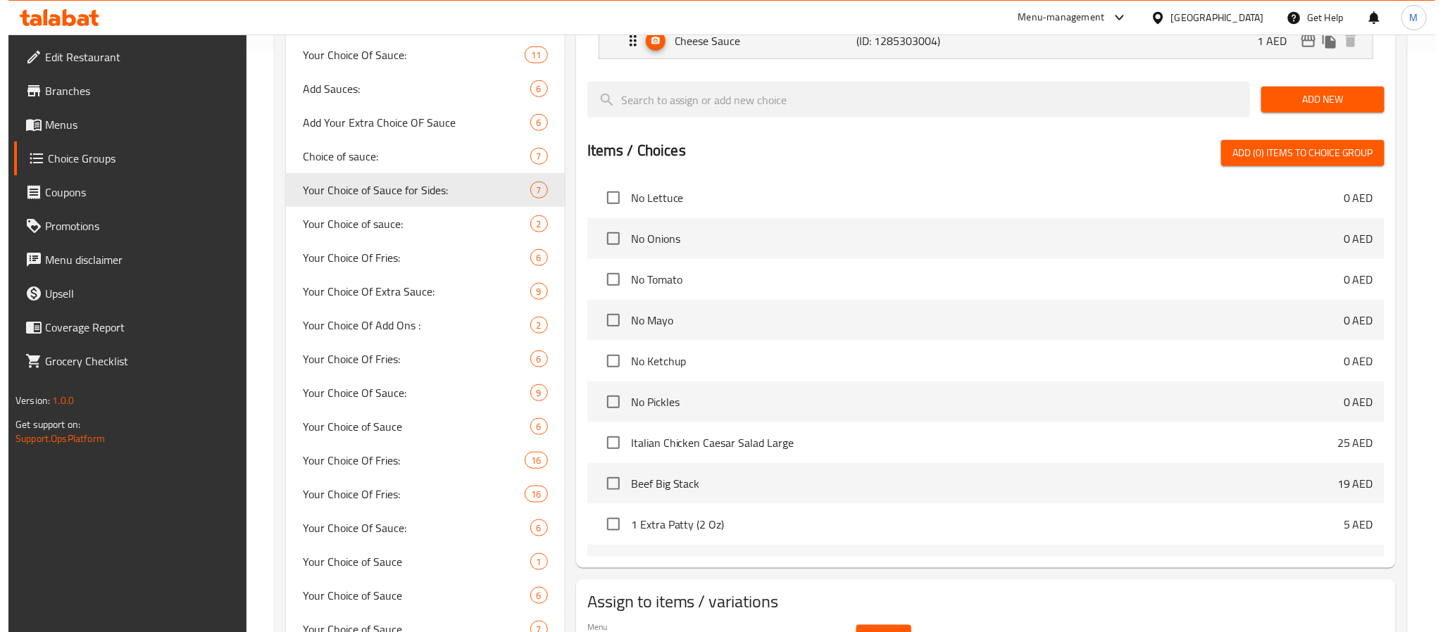
scroll to position [845, 0]
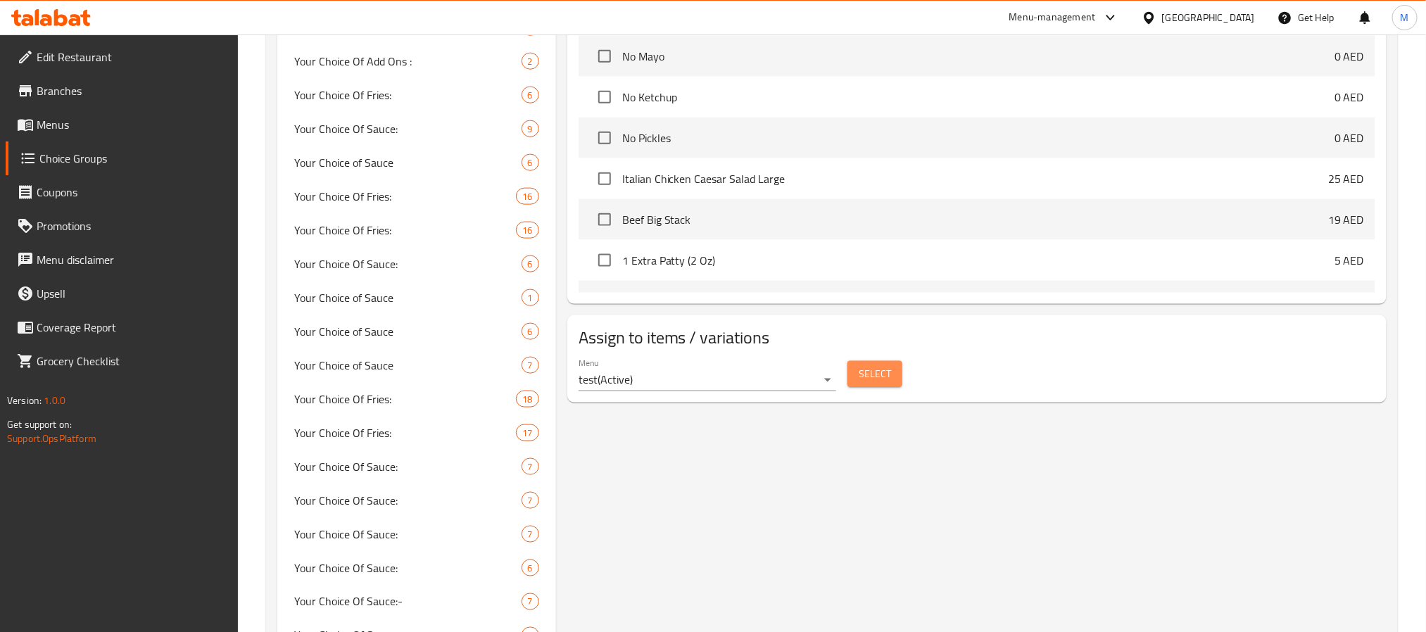
click at [856, 387] on button "Select" at bounding box center [875, 374] width 55 height 26
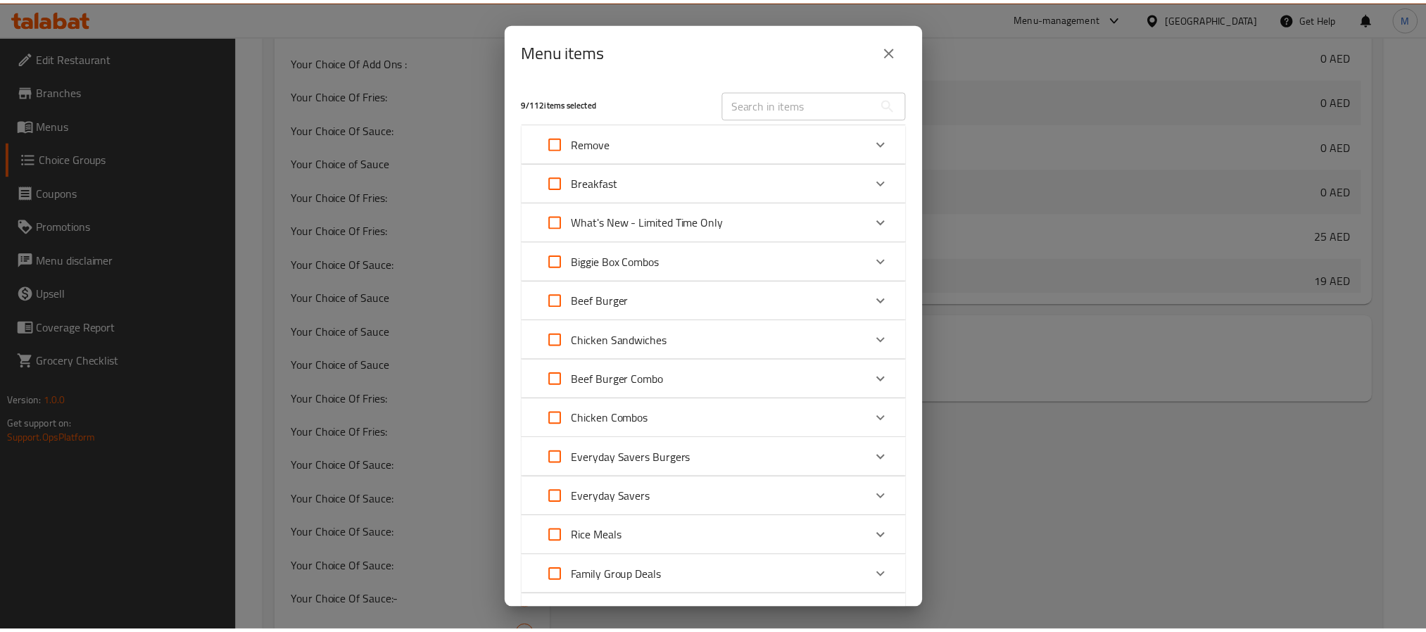
scroll to position [317, 0]
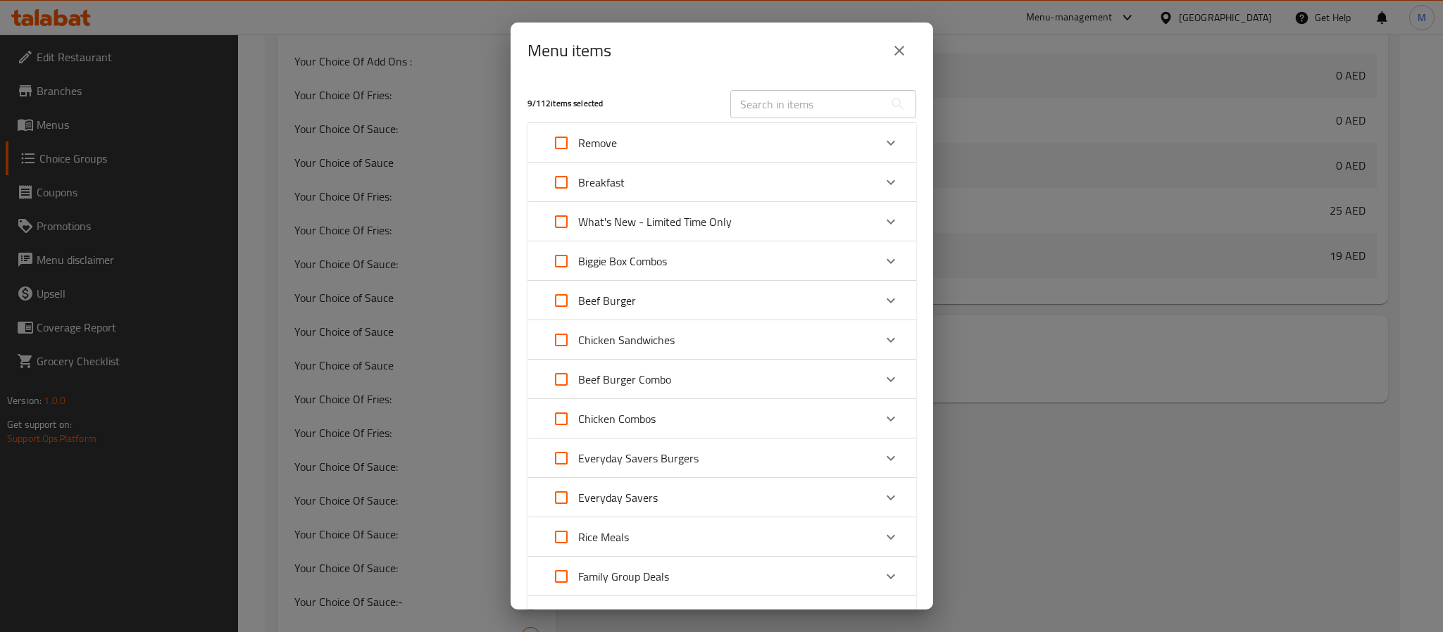
click at [903, 58] on icon "close" at bounding box center [899, 50] width 17 height 17
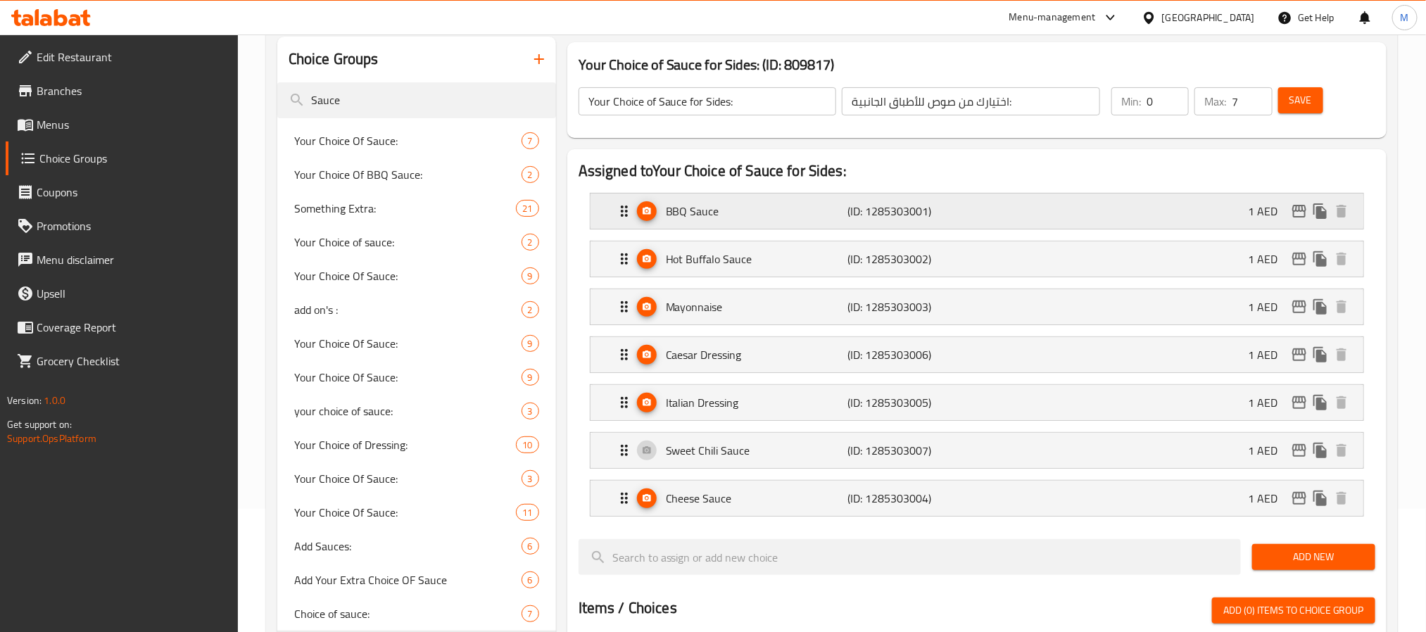
scroll to position [0, 0]
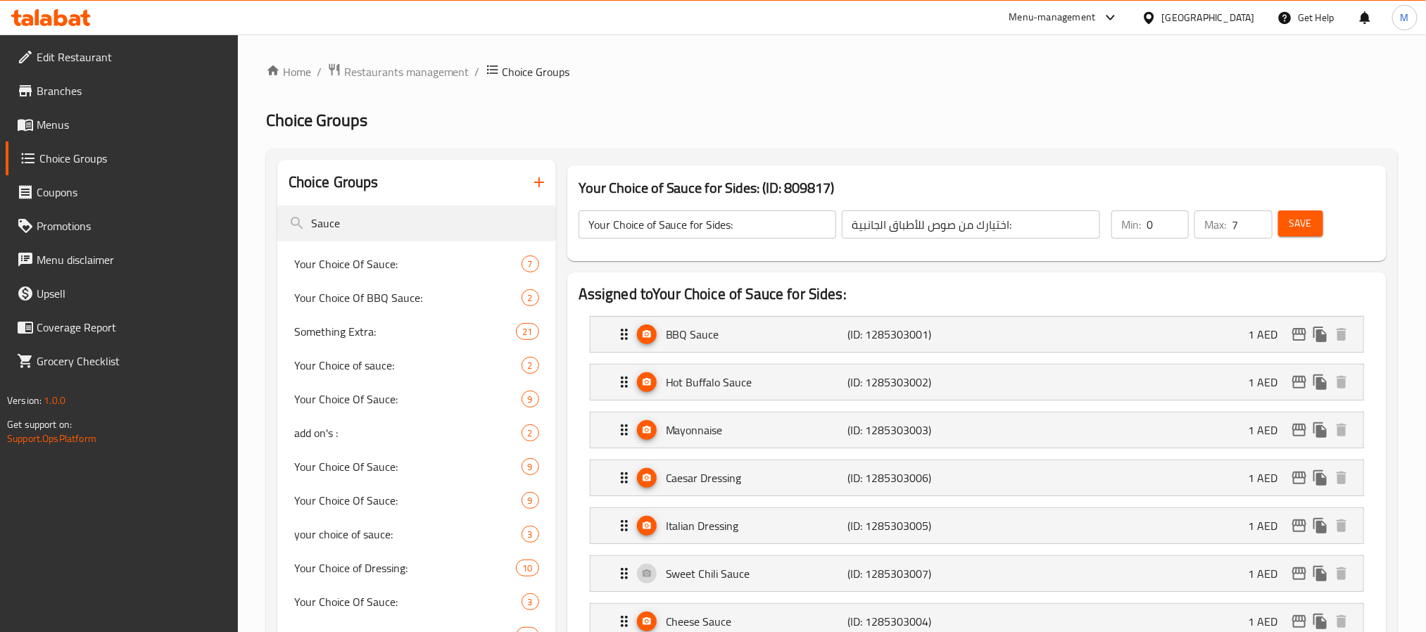
click at [723, 170] on div "Your Choice of Sauce for Sides: (ID: 809817) Your Choice of Sauce for Sides: ​ …" at bounding box center [976, 213] width 819 height 96
click at [719, 173] on div "Your Choice of Sauce for Sides: (ID: 809817) Your Choice of Sauce for Sides: ​ …" at bounding box center [976, 213] width 819 height 96
click at [718, 180] on h3 "Your Choice of Sauce for Sides: (ID: 809817)" at bounding box center [977, 188] width 797 height 23
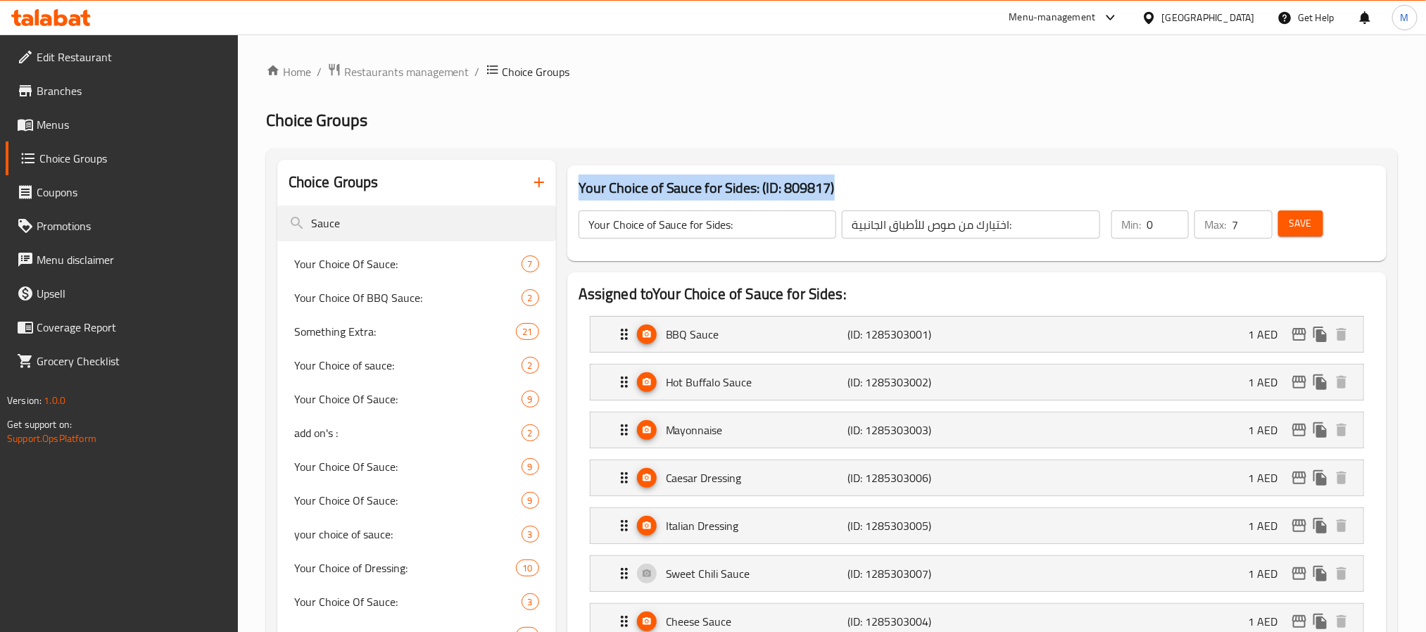
click at [718, 180] on h3 "Your Choice of Sauce for Sides: (ID: 809817)" at bounding box center [977, 188] width 797 height 23
copy h3 "Your Choice of Sauce for Sides: (ID: 809817)"
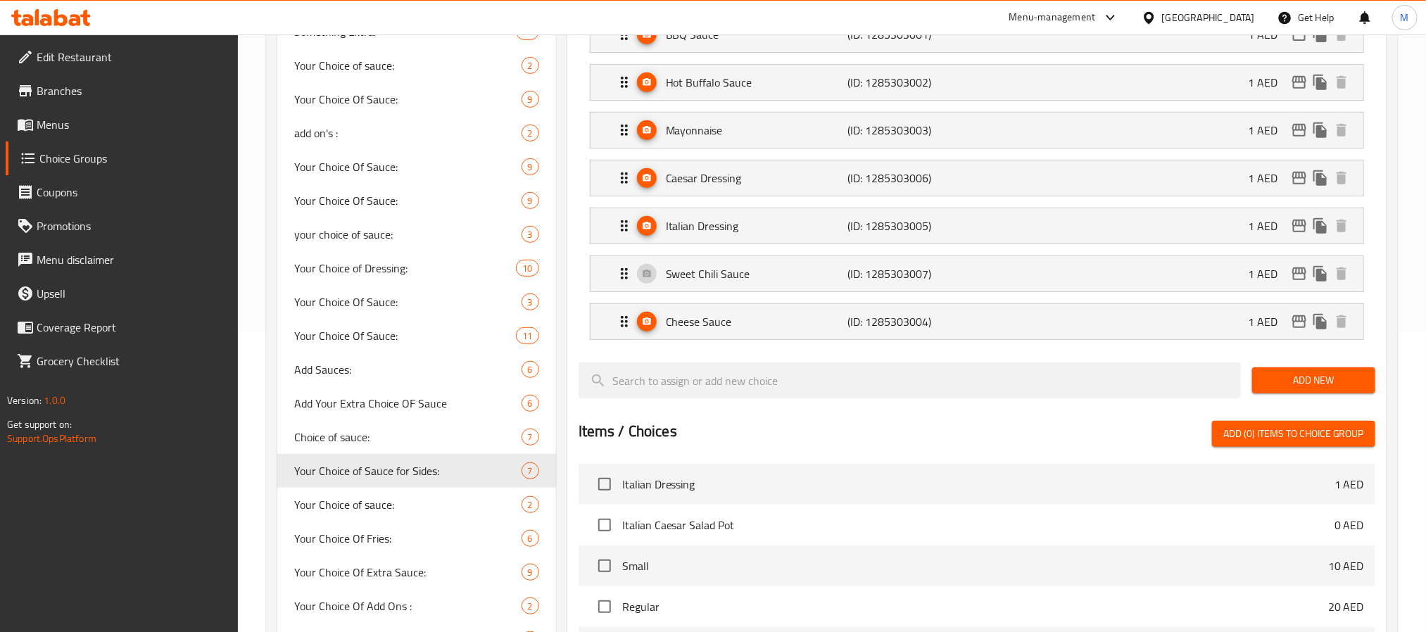
scroll to position [422, 0]
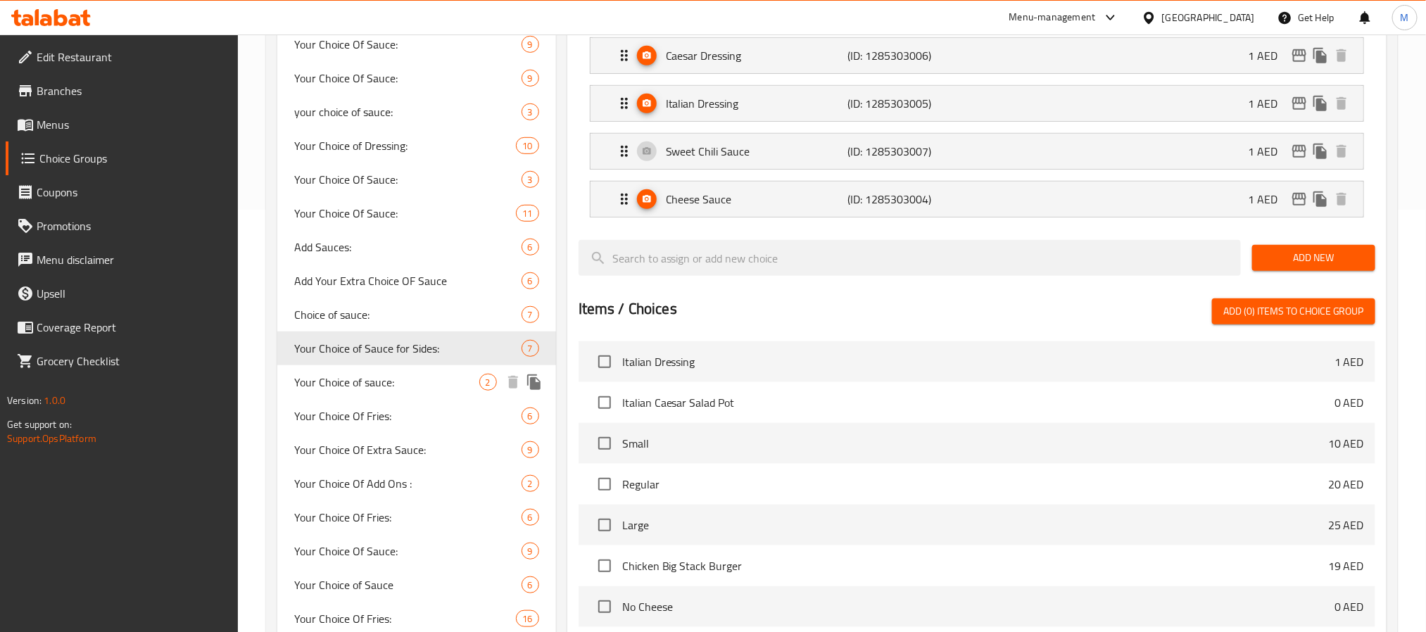
click at [375, 384] on span "Your Choice of sauce:" at bounding box center [386, 382] width 185 height 17
type input "Your Choice of sauce:"
type input "اختيارك من:"
type input "1"
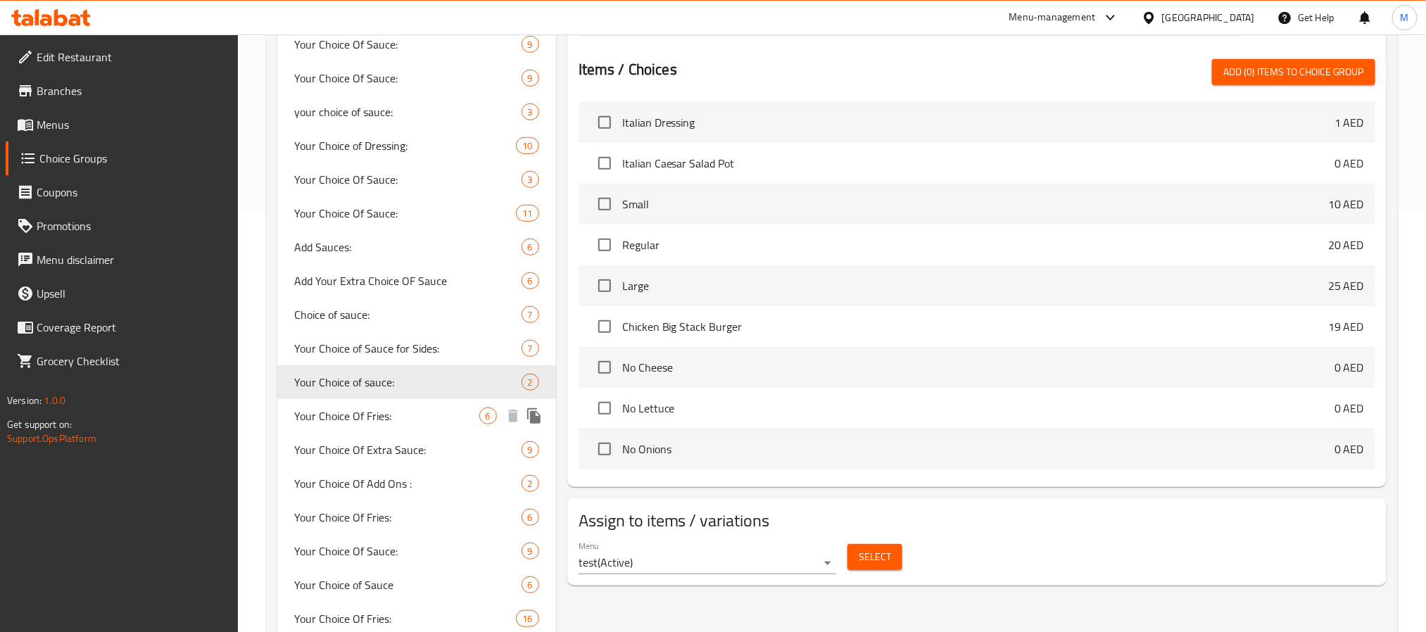
click at [401, 414] on span "Your Choice Of Fries:" at bounding box center [386, 416] width 185 height 17
type input "Your Choice Of Fries:"
type input "اختيارك من البطاطا:"
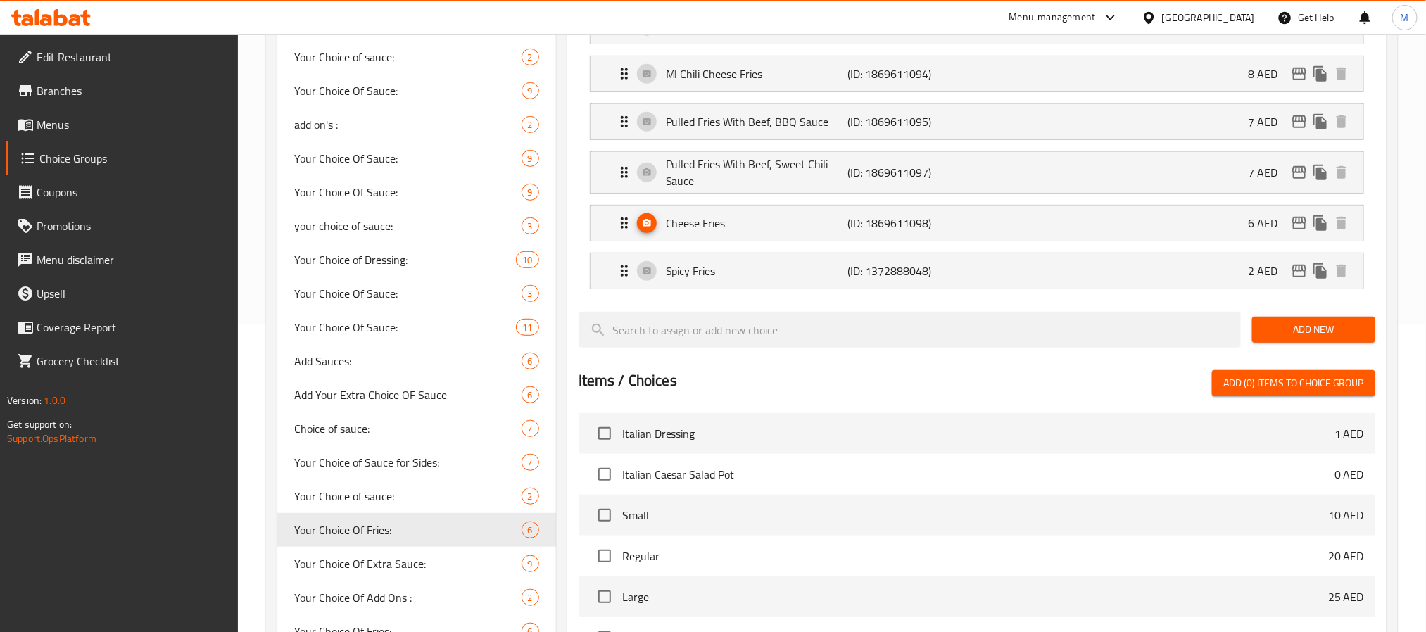
scroll to position [317, 0]
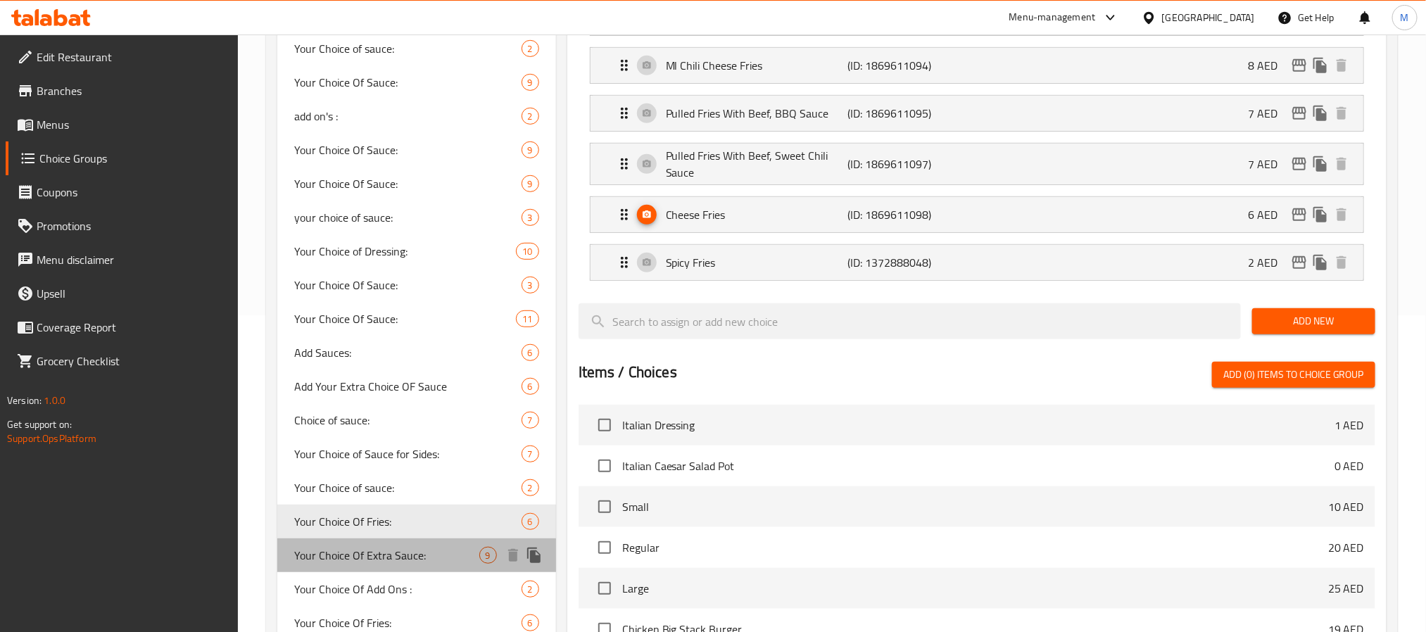
click at [399, 556] on span "Your Choice Of Extra Sauce:" at bounding box center [386, 555] width 185 height 17
type input "Your Choice Of Extra Sauce:"
type input "اختيارك من الصلصة الاضافية:"
type input "0"
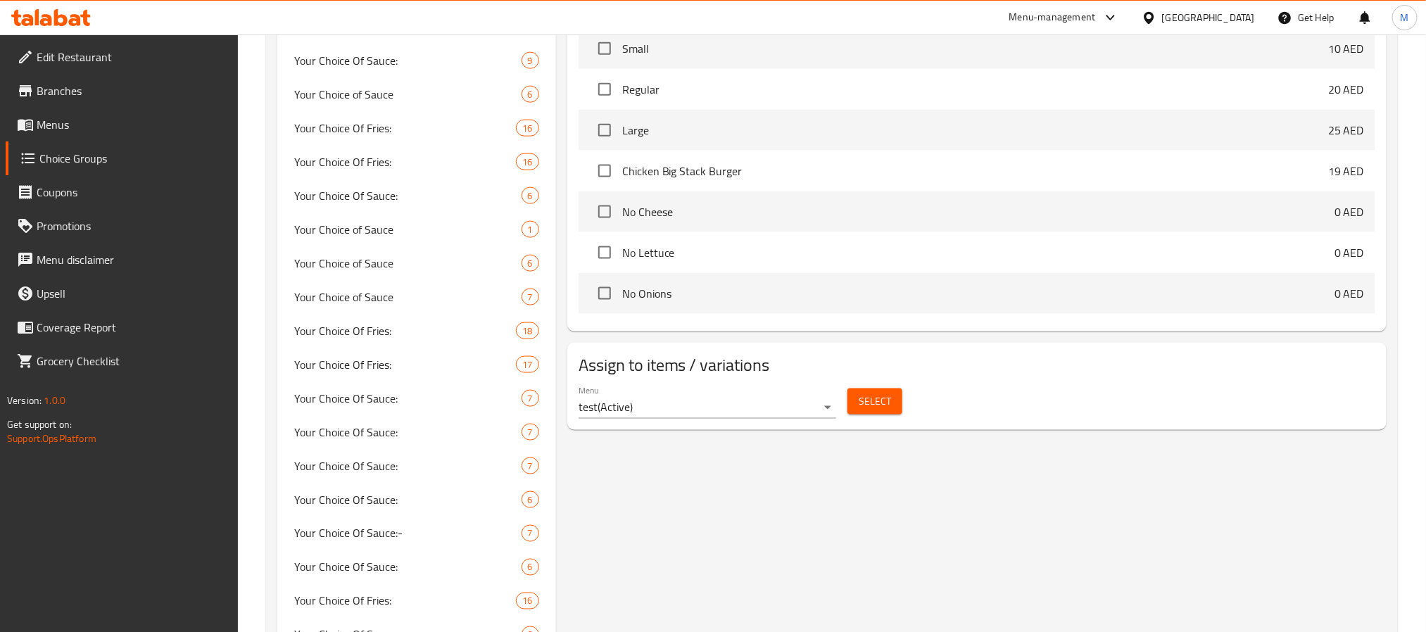
scroll to position [950, 0]
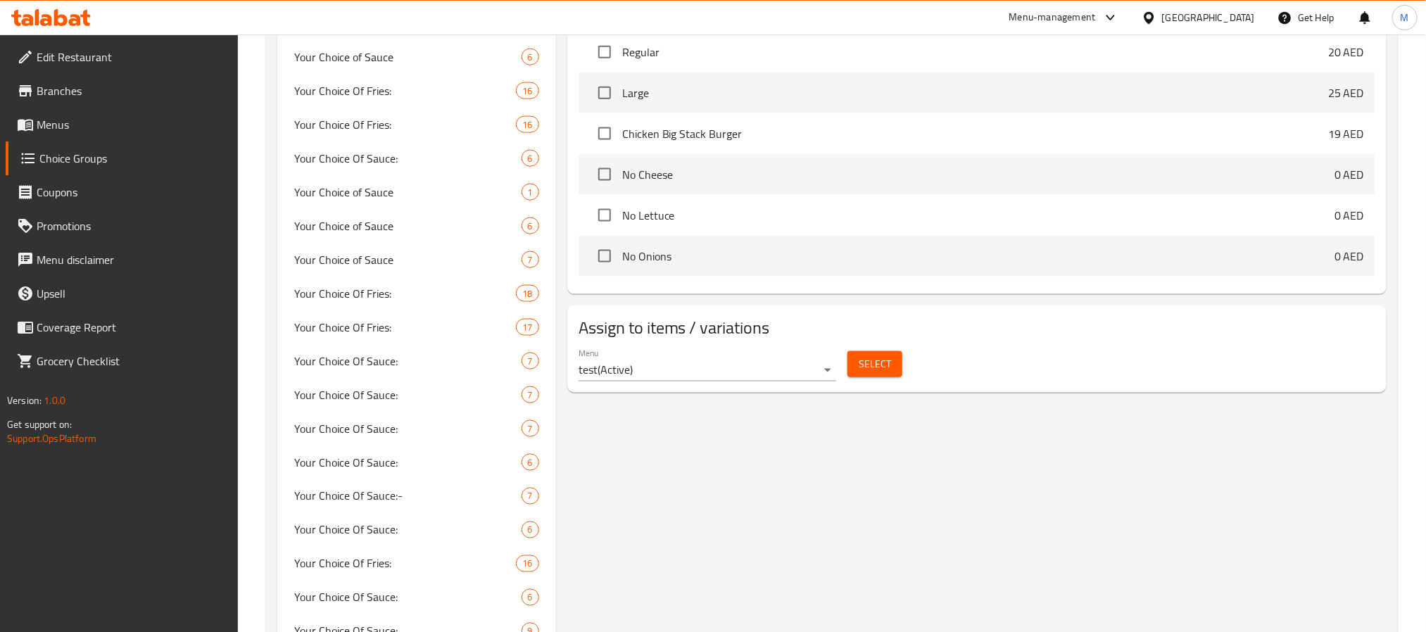
click at [857, 370] on button "Select" at bounding box center [875, 364] width 55 height 26
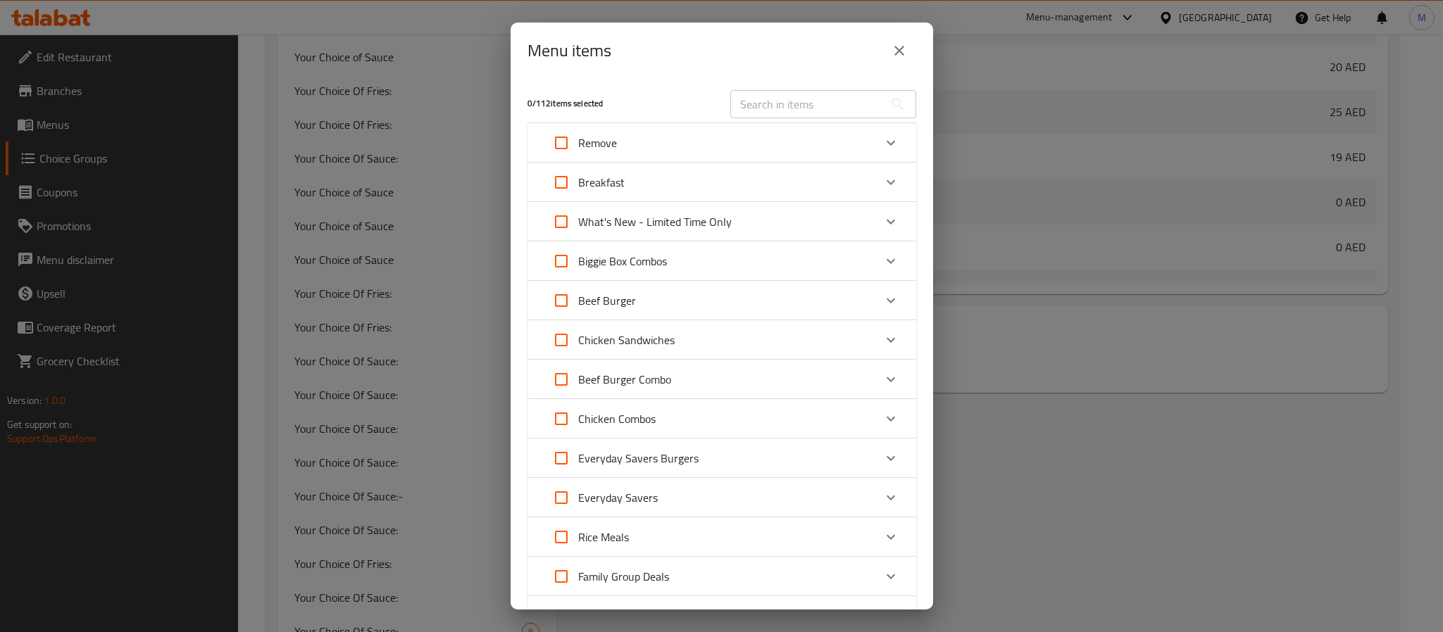
drag, startPoint x: 902, startPoint y: 58, endPoint x: 851, endPoint y: 136, distance: 93.1
click at [903, 58] on icon "close" at bounding box center [899, 50] width 17 height 17
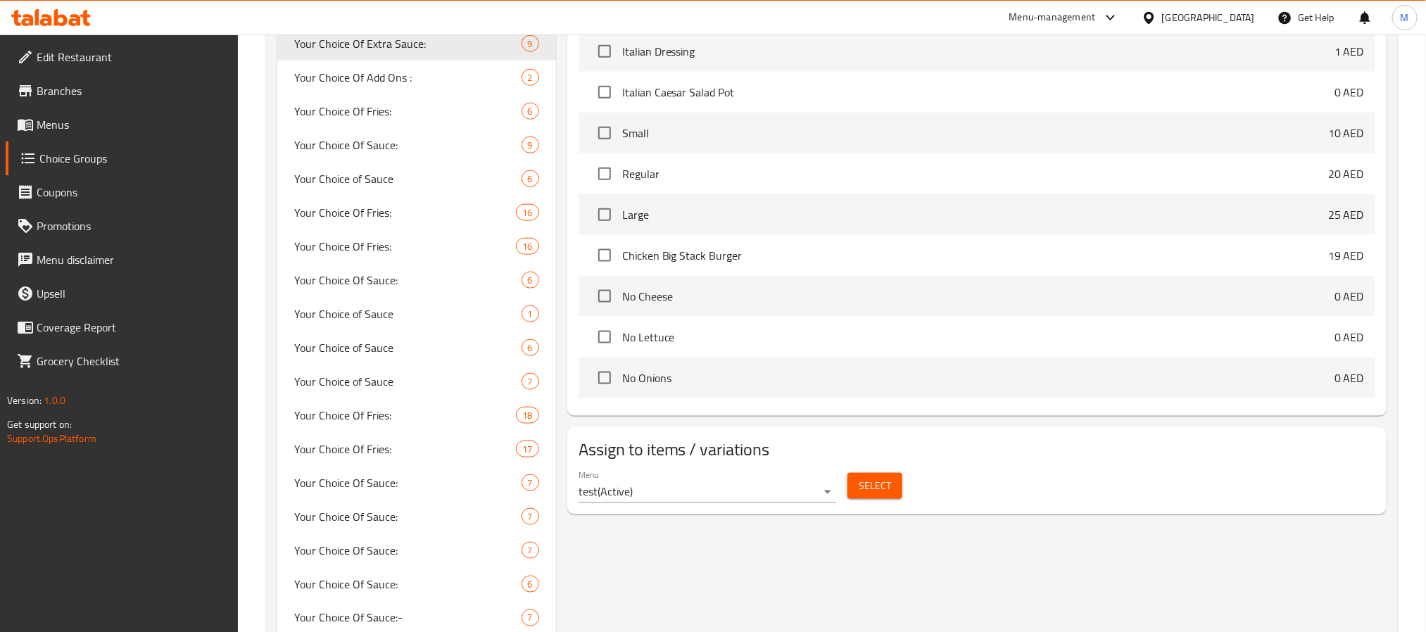
scroll to position [739, 0]
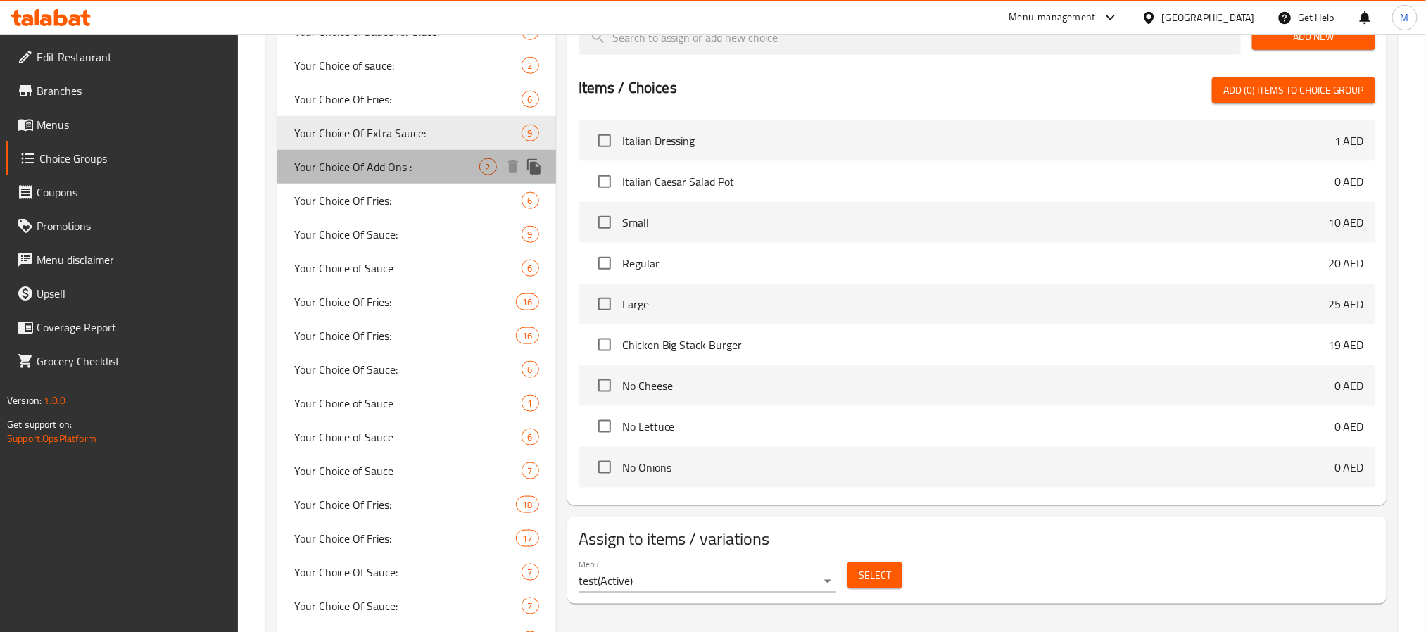
click at [395, 163] on span "Your Choice Of Add Ons :" at bounding box center [386, 166] width 185 height 17
type input "Your Choice Of Add Ons :"
type input "اختيارك من الاضافات :"
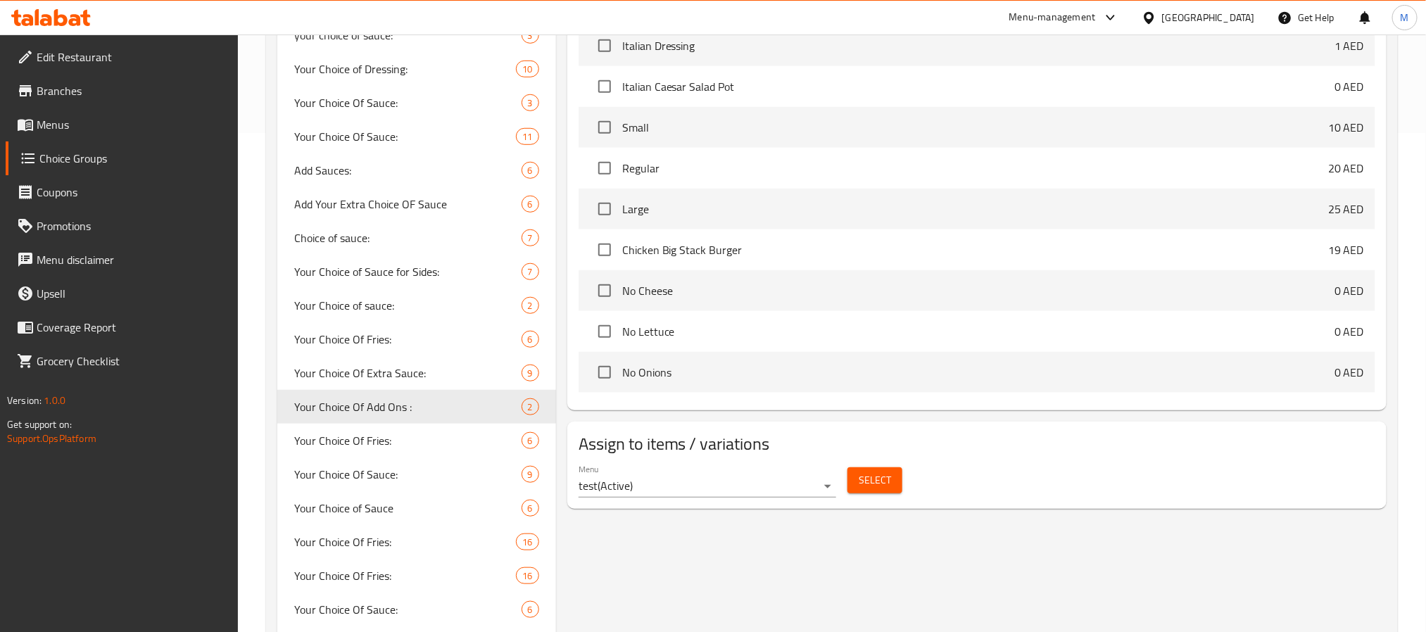
scroll to position [528, 0]
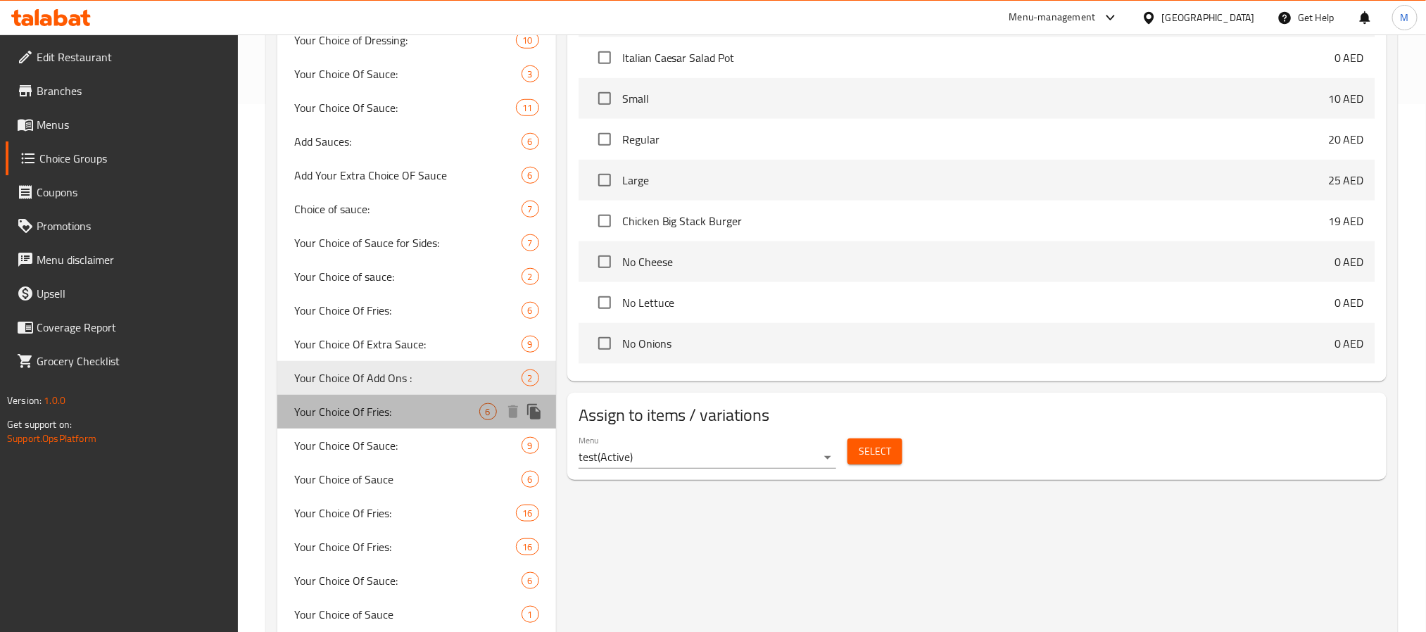
click at [442, 406] on span "Your Choice Of Fries:" at bounding box center [386, 411] width 185 height 17
type input "Your Choice Of Fries:"
type input "اختيارك من البطاطا:"
type input "1"
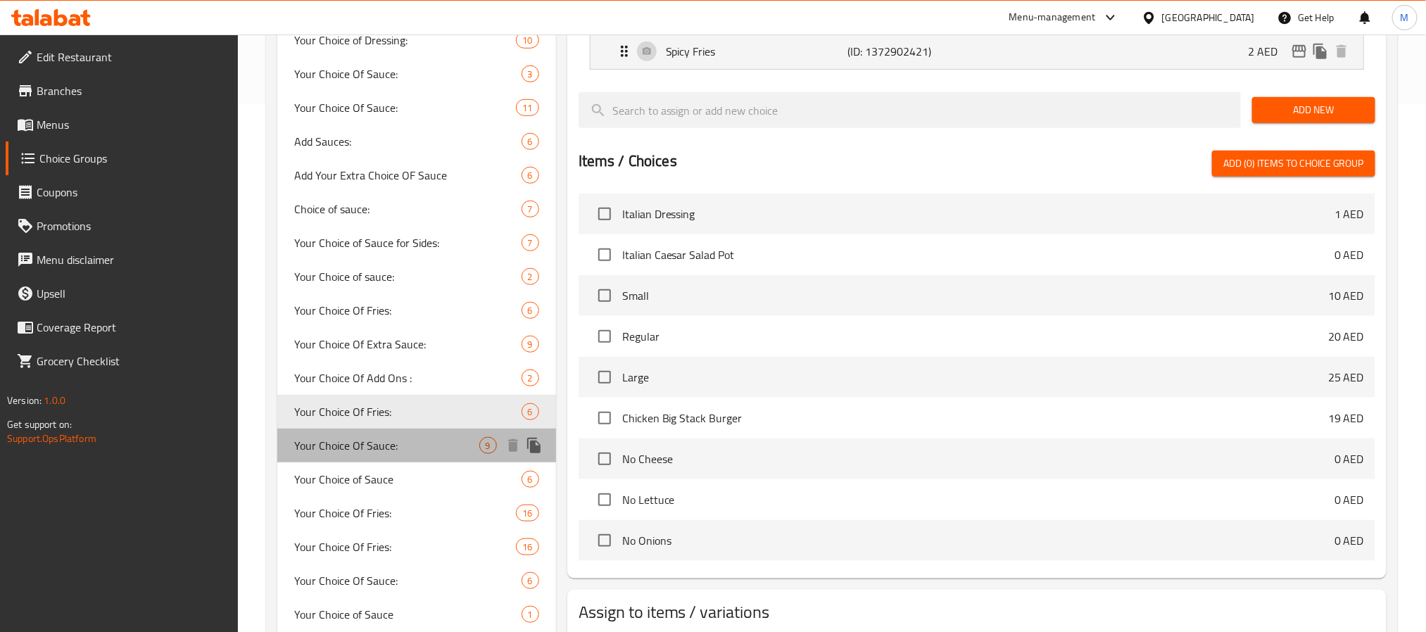
click at [446, 446] on span "Your Choice Of Sauce:" at bounding box center [386, 445] width 185 height 17
type input "Your Choice Of Sauce:"
type input "اختيارك من الصلصة:"
type input "0"
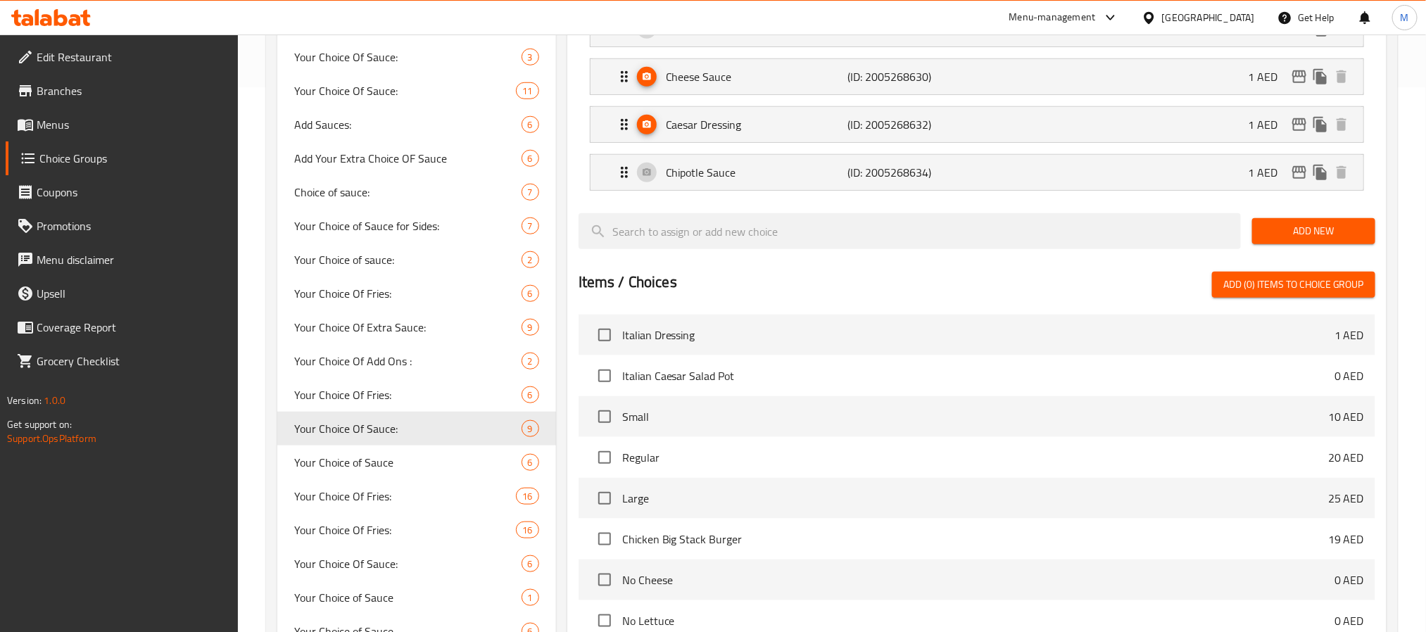
scroll to position [634, 0]
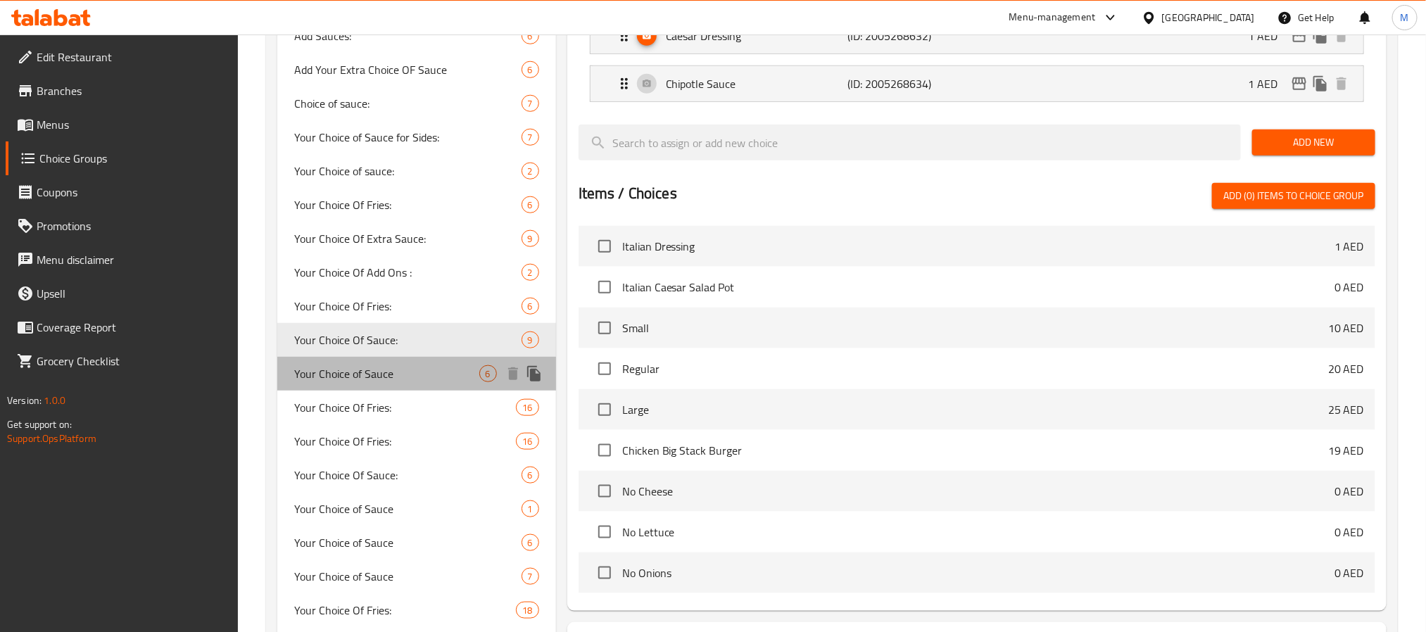
click at [475, 366] on span "Your Choice of Sauce" at bounding box center [386, 373] width 185 height 17
type input "Your Choice of Sauce"
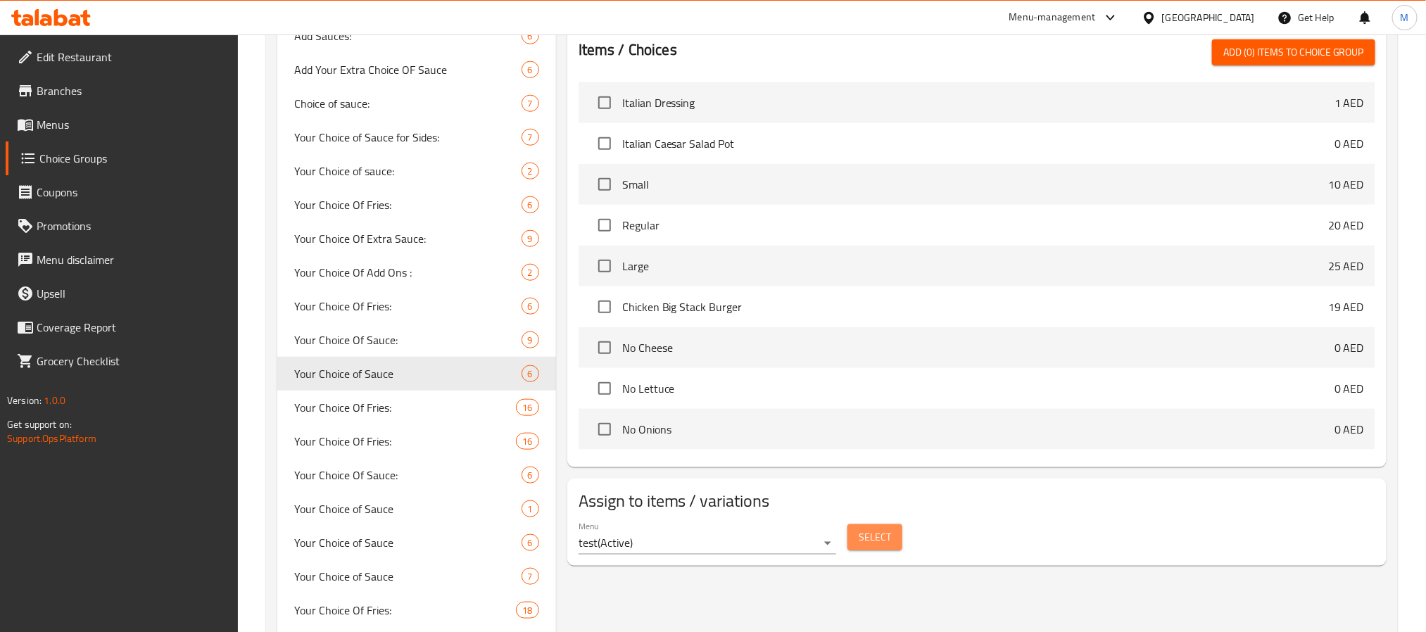
click at [884, 541] on span "Select" at bounding box center [875, 538] width 32 height 18
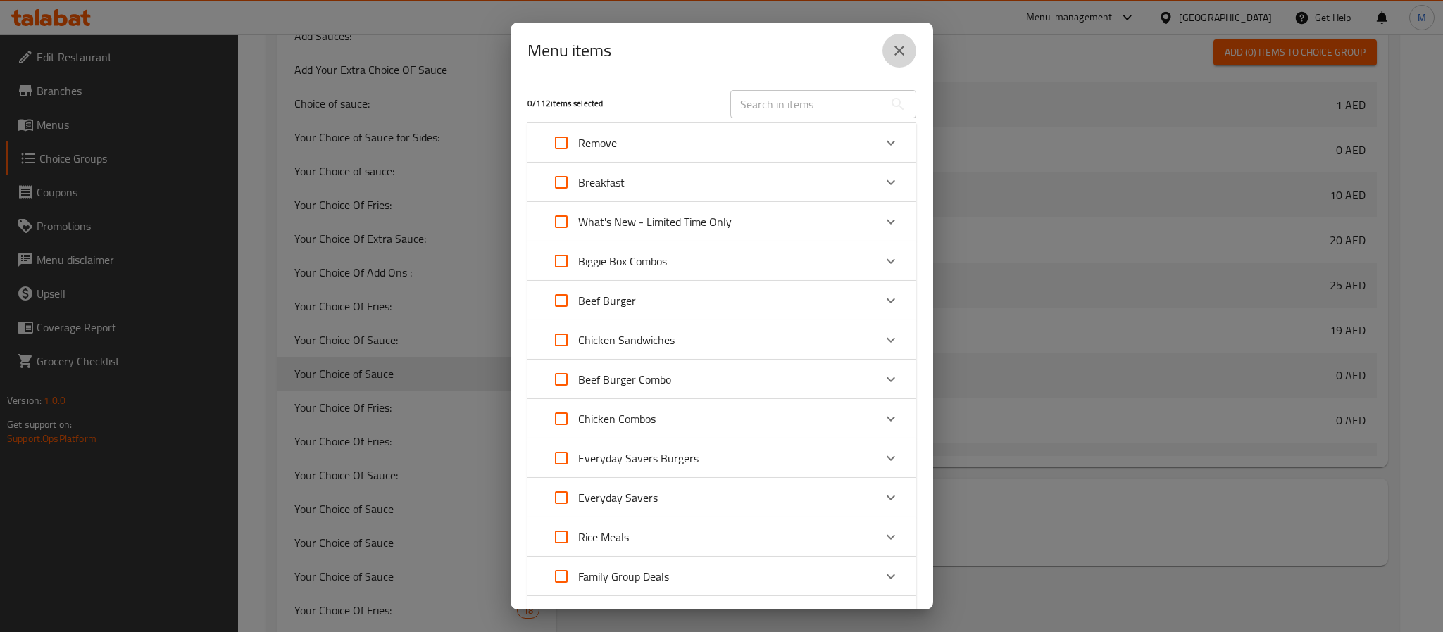
click at [909, 53] on button "close" at bounding box center [899, 51] width 34 height 34
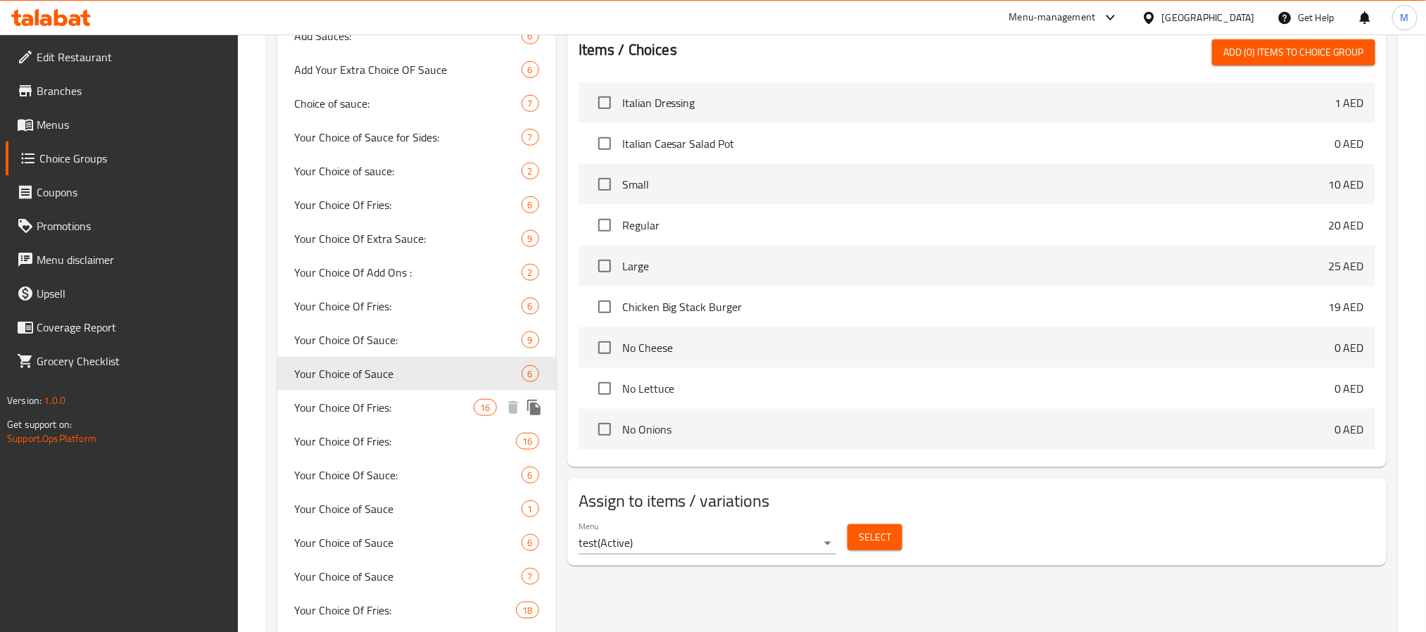
click at [467, 397] on div "Your Choice Of Fries: 16" at bounding box center [416, 408] width 279 height 34
type input "Your Choice Of Fries:"
type input "اختيارك من البطاطا:"
type input "1"
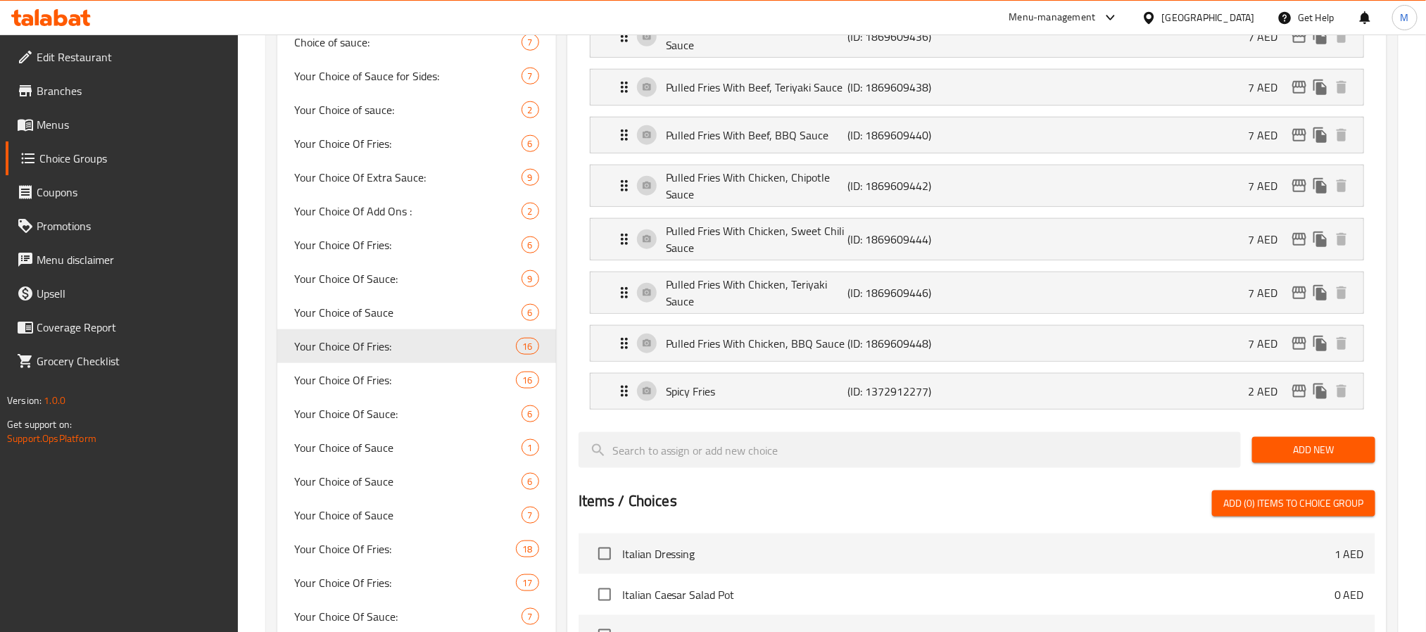
scroll to position [739, 0]
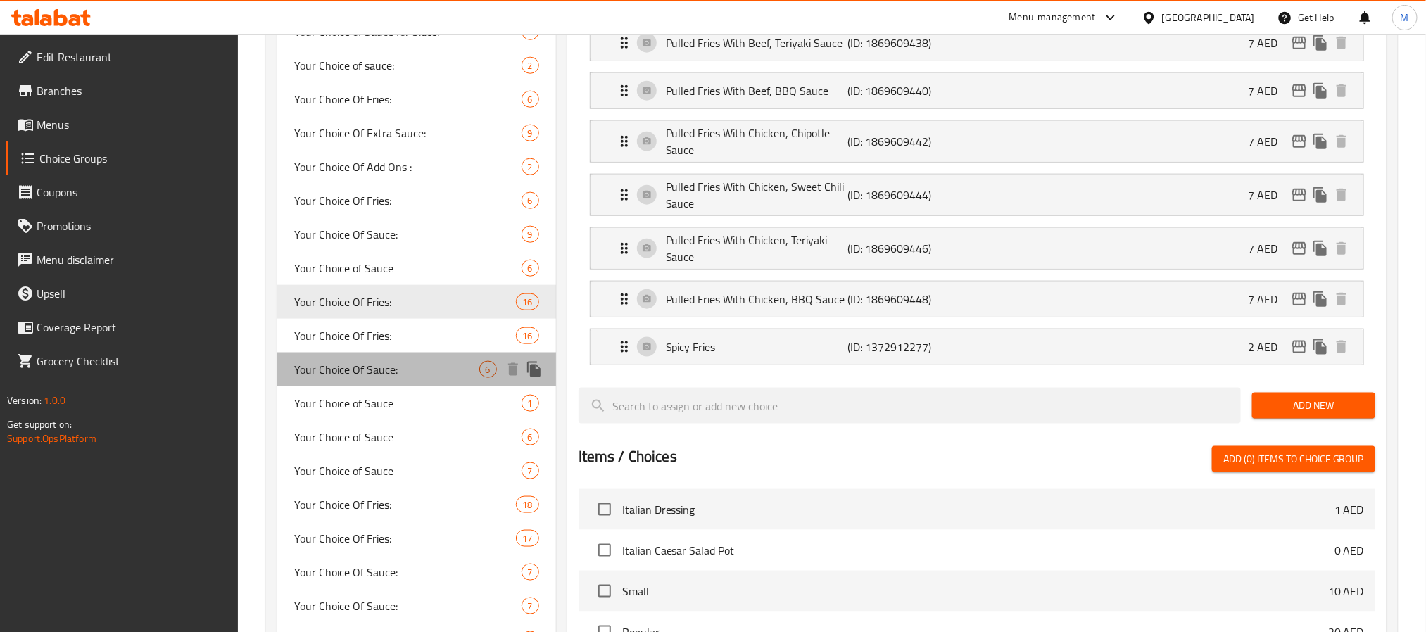
click at [420, 365] on span "Your Choice Of Sauce:" at bounding box center [386, 369] width 185 height 17
type input "Your Choice Of Sauce:"
type input "أختيارك من الصوص:"
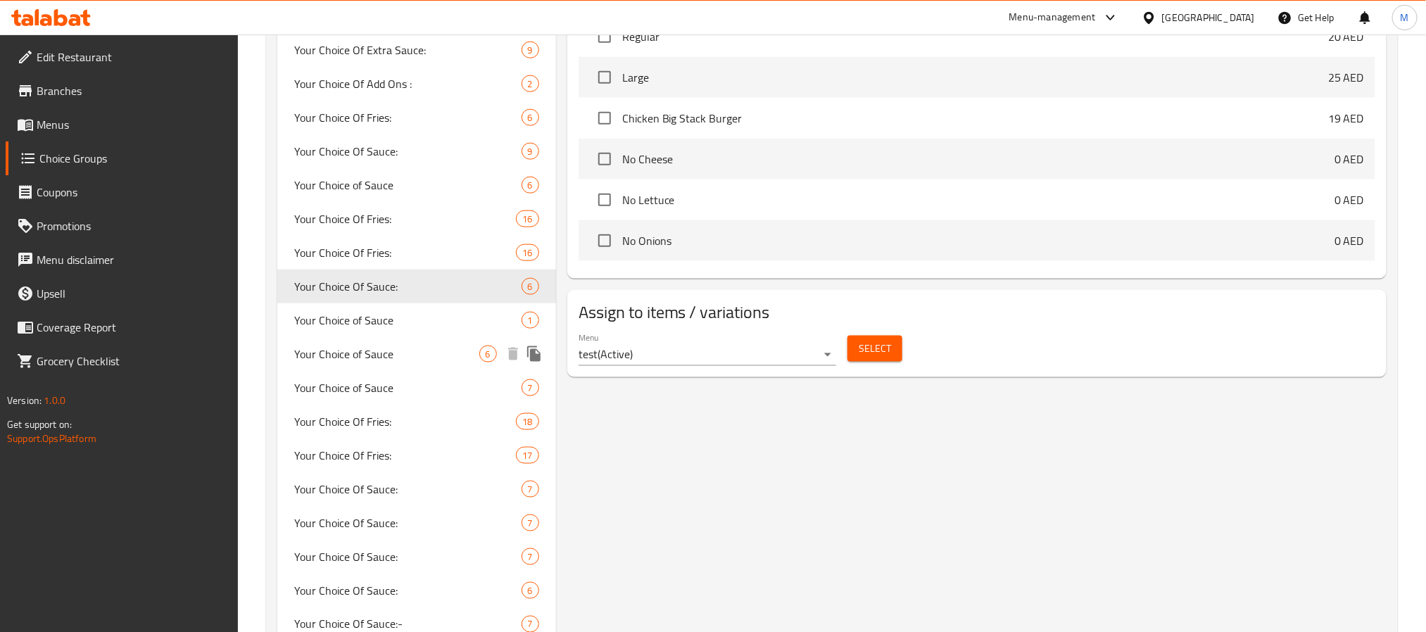
scroll to position [845, 0]
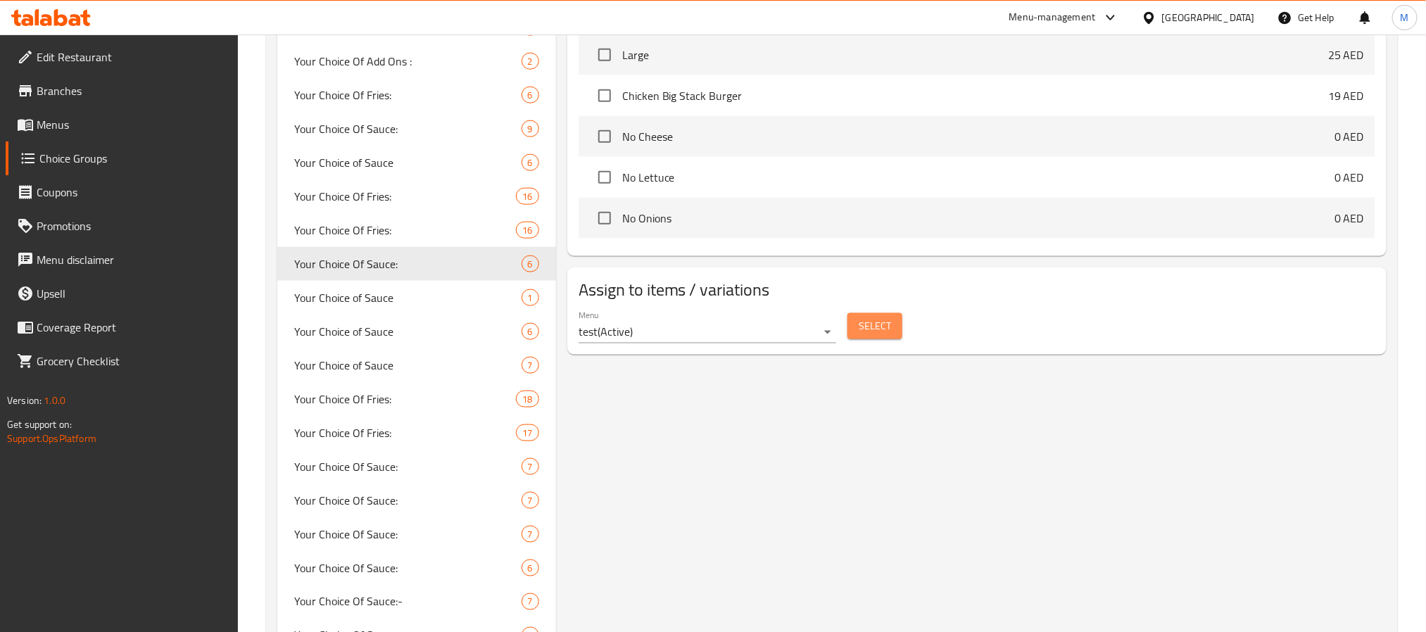
click at [866, 334] on span "Select" at bounding box center [875, 327] width 32 height 18
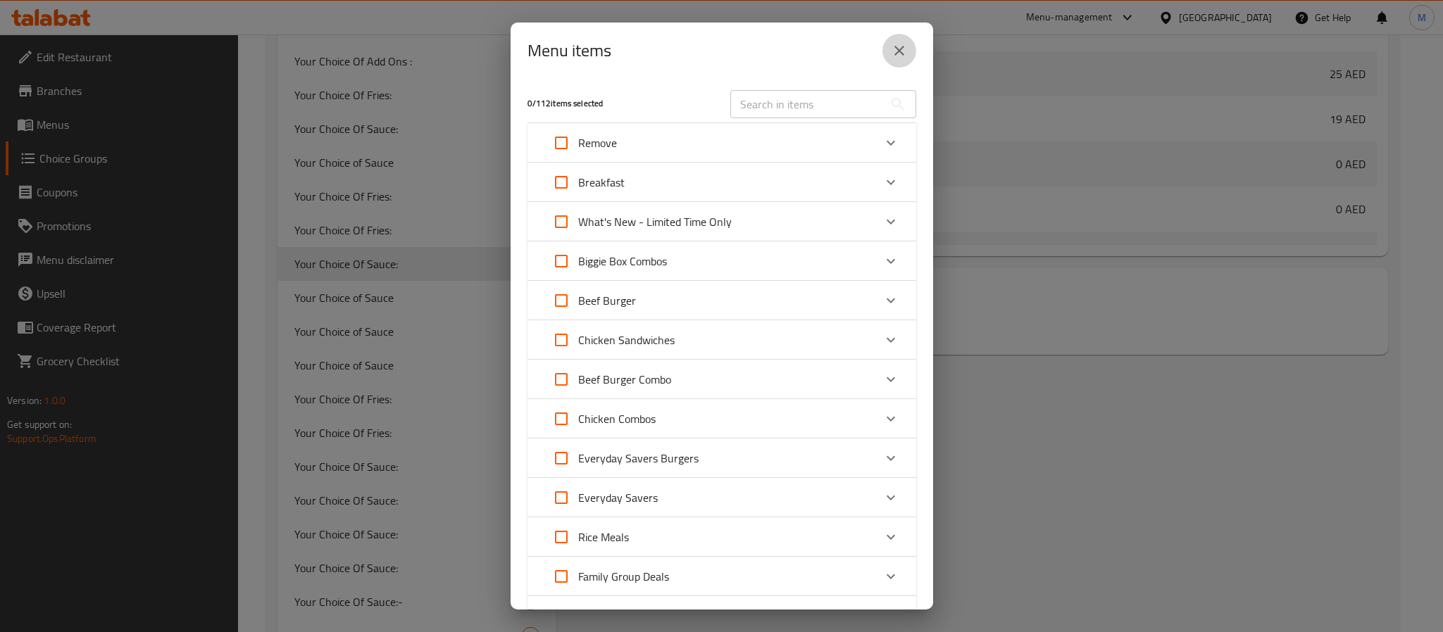
click at [905, 56] on icon "close" at bounding box center [899, 50] width 17 height 17
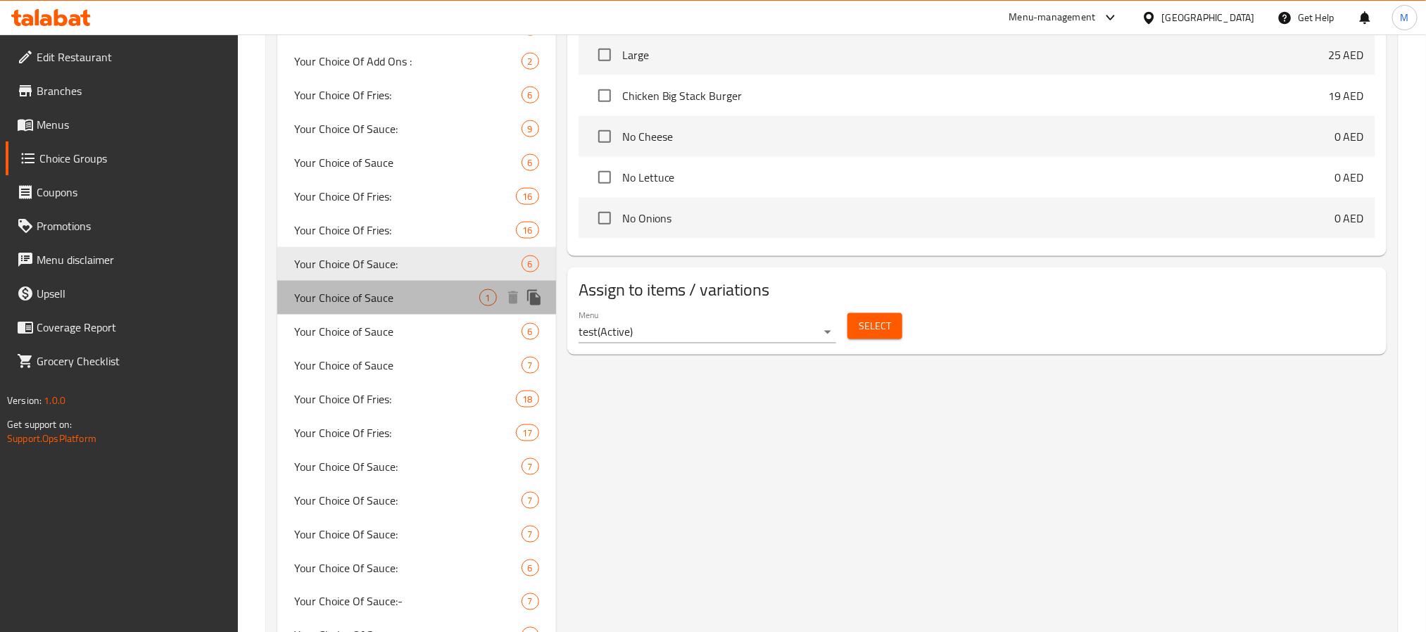
click at [406, 304] on span "Your Choice of Sauce" at bounding box center [386, 297] width 185 height 17
type input "Your Choice of Sauce"
type input "0"
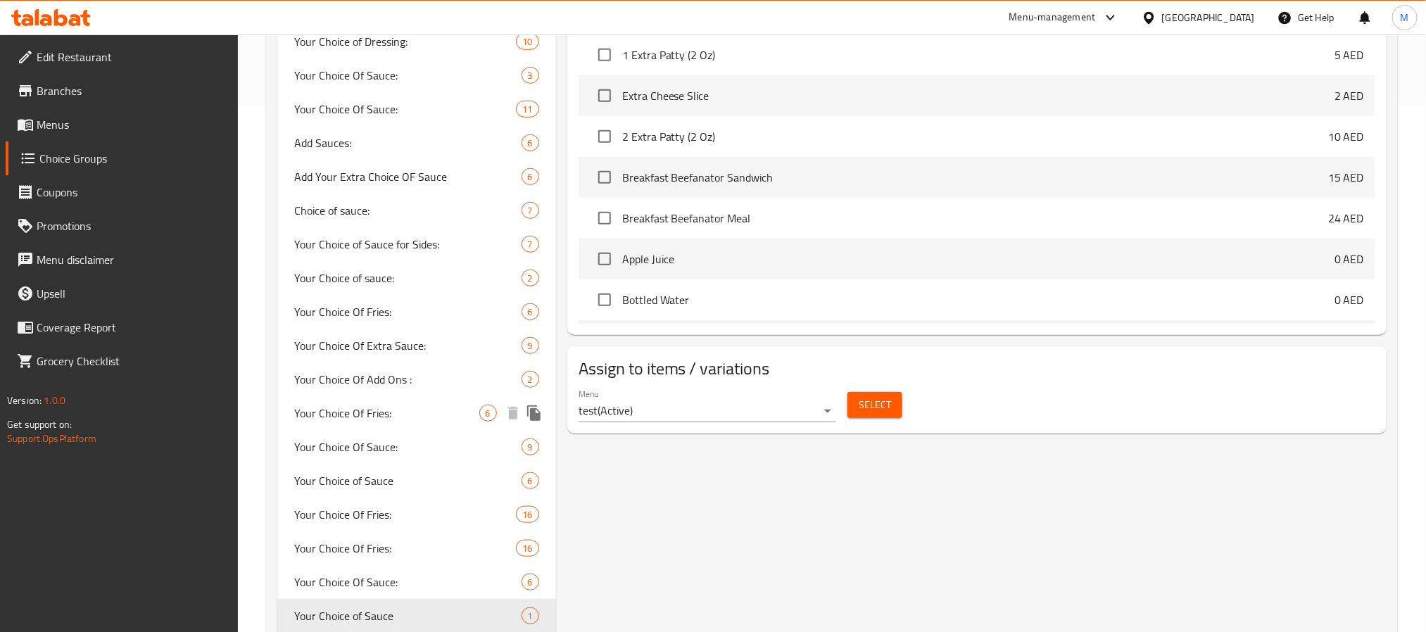
scroll to position [634, 0]
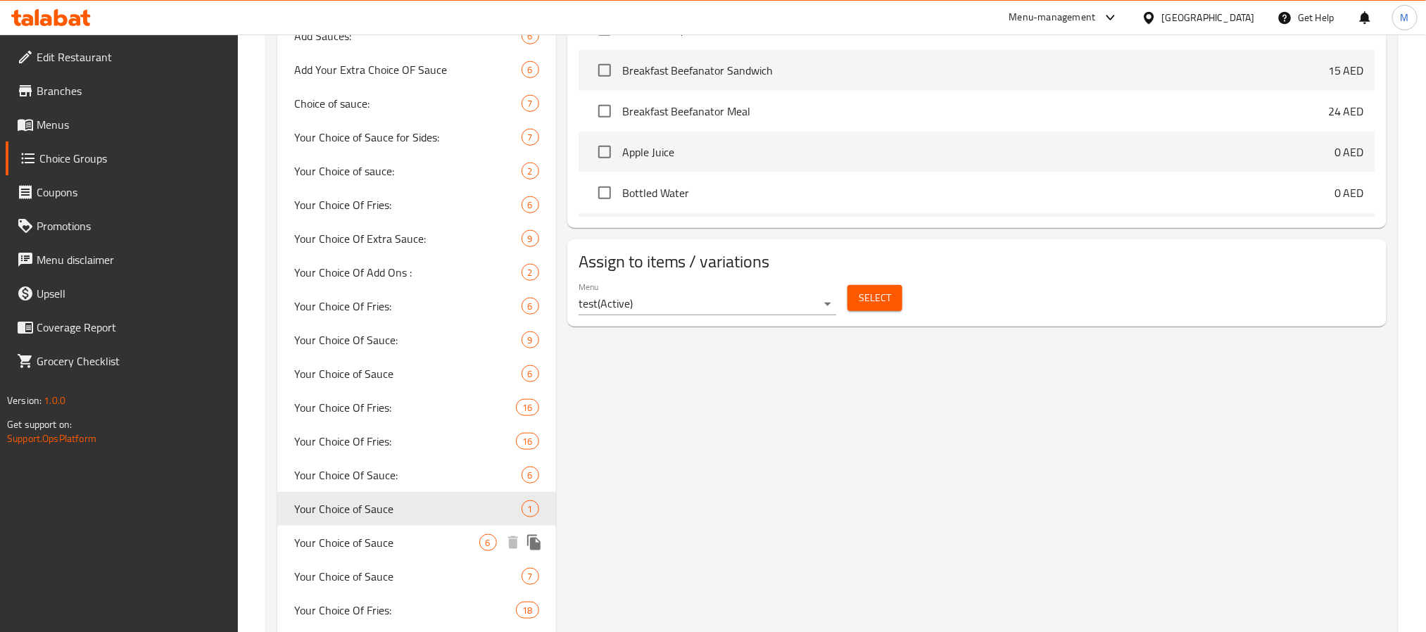
click at [435, 549] on span "Your Choice of Sauce" at bounding box center [386, 542] width 185 height 17
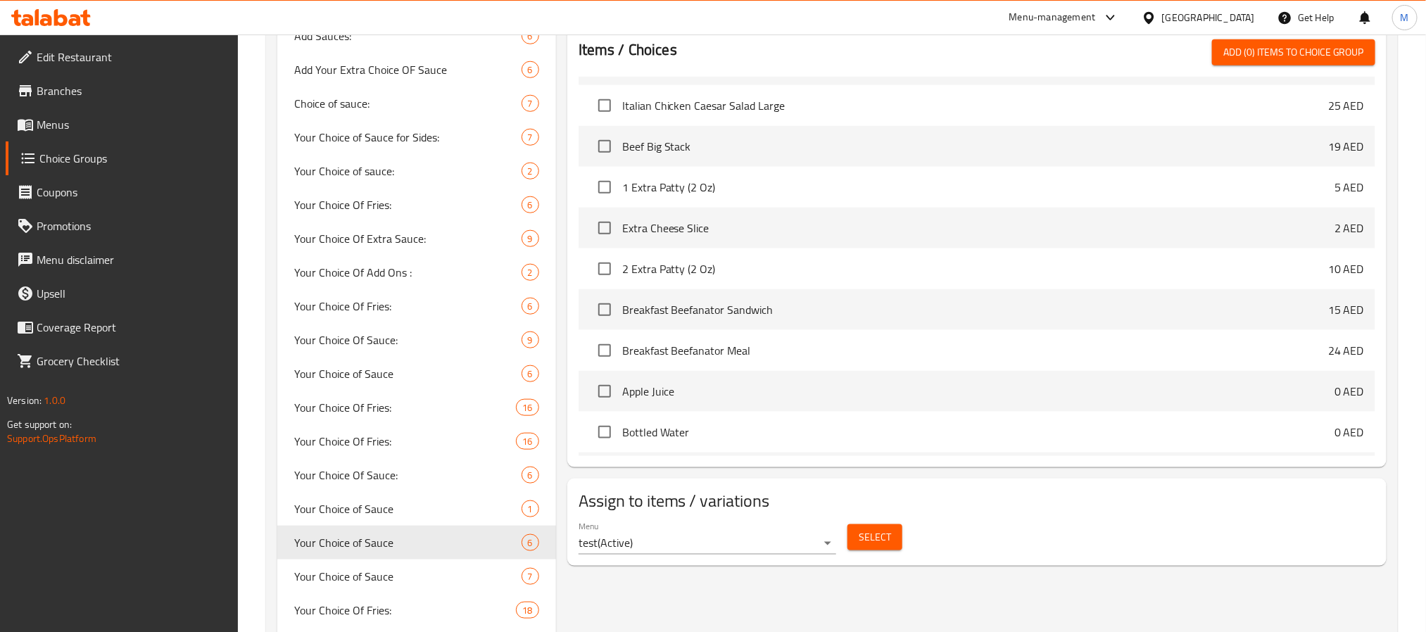
type input "1"
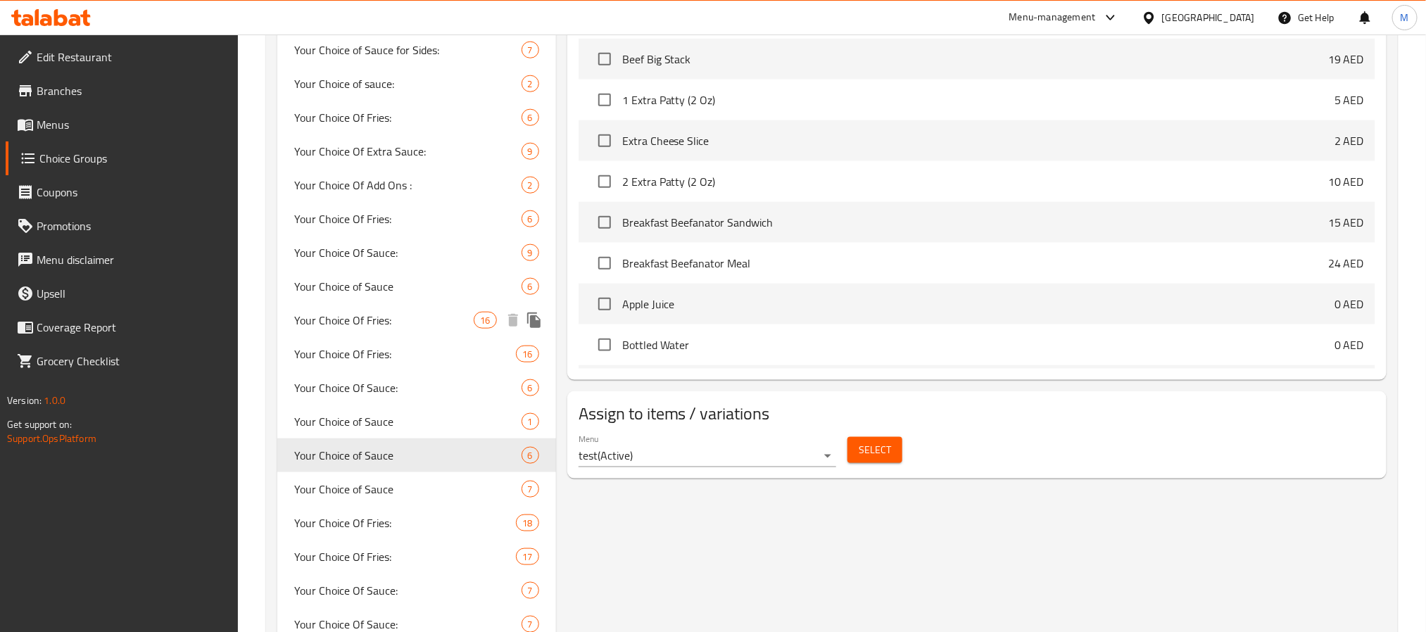
scroll to position [739, 0]
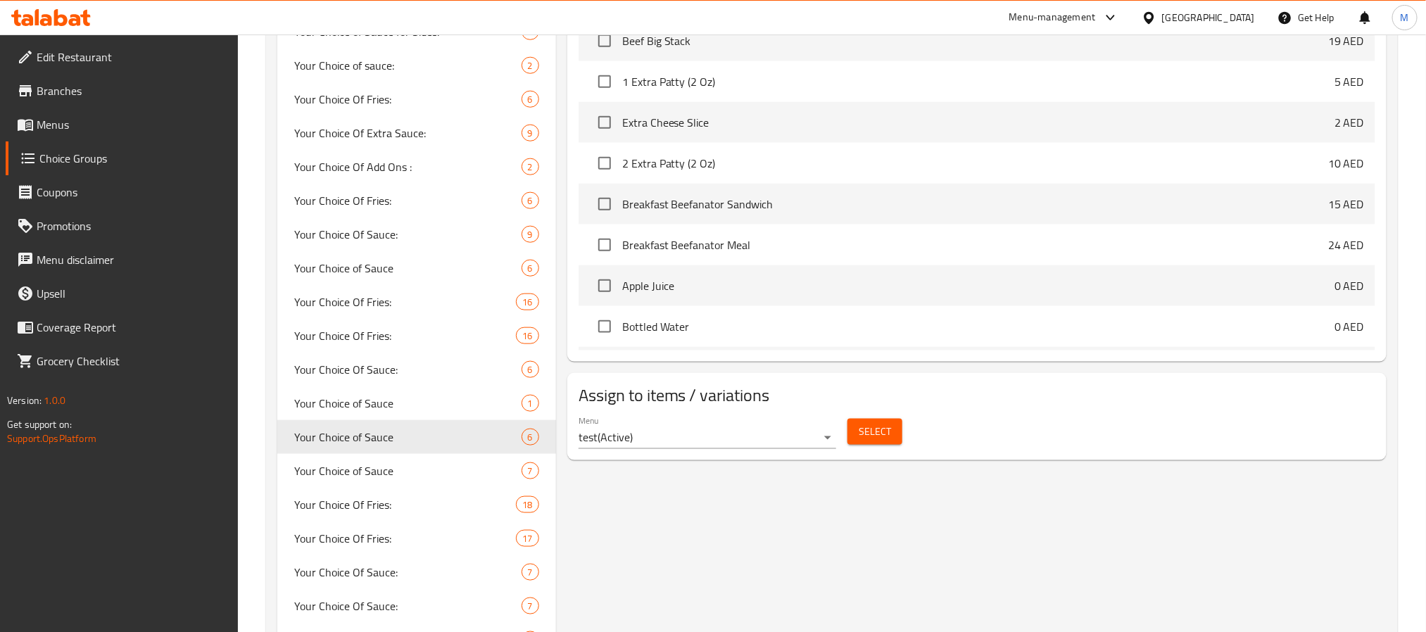
click at [849, 435] on button "Select" at bounding box center [875, 432] width 55 height 26
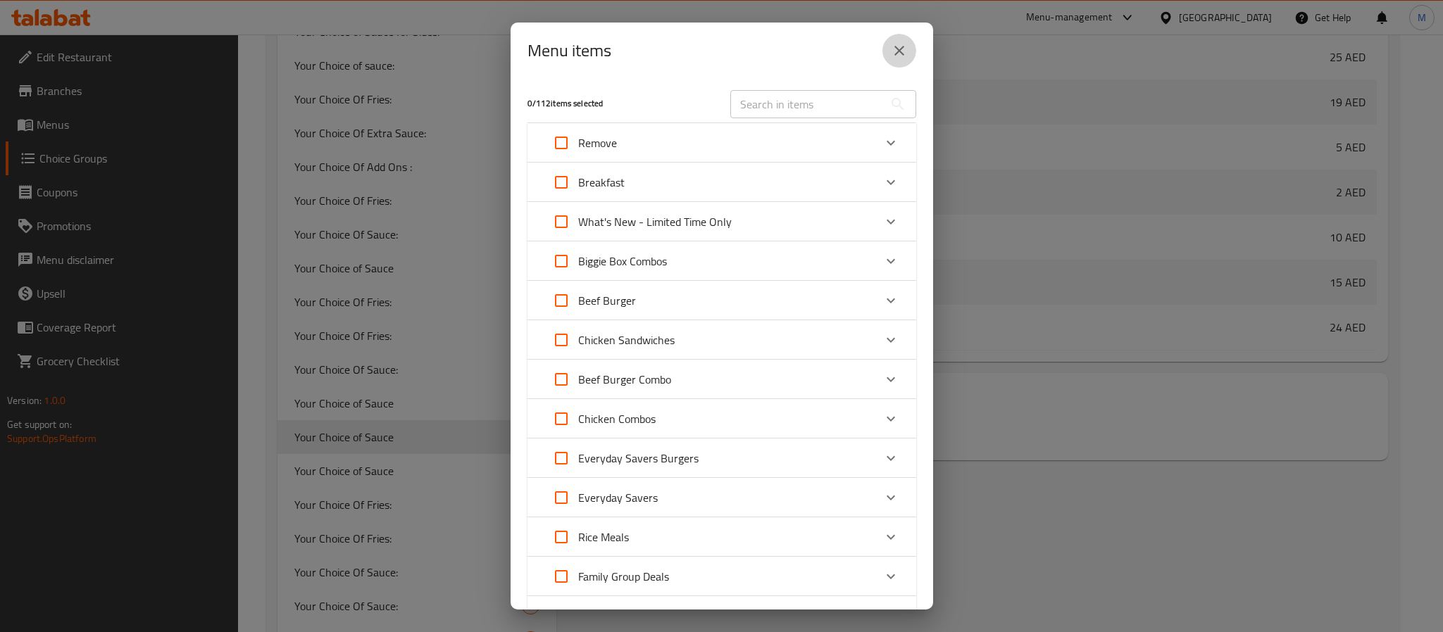
click at [910, 44] on button "close" at bounding box center [899, 51] width 34 height 34
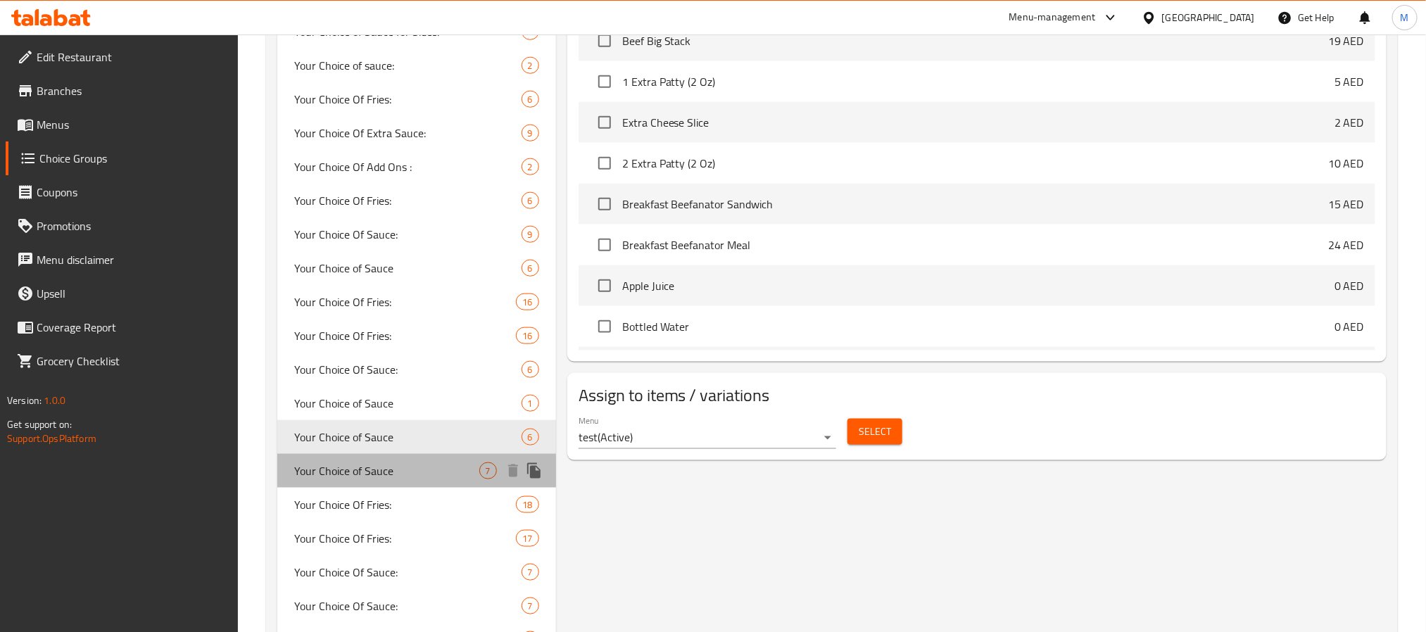
click at [412, 470] on span "Your Choice of Sauce" at bounding box center [386, 471] width 185 height 17
type input "0"
type input "6"
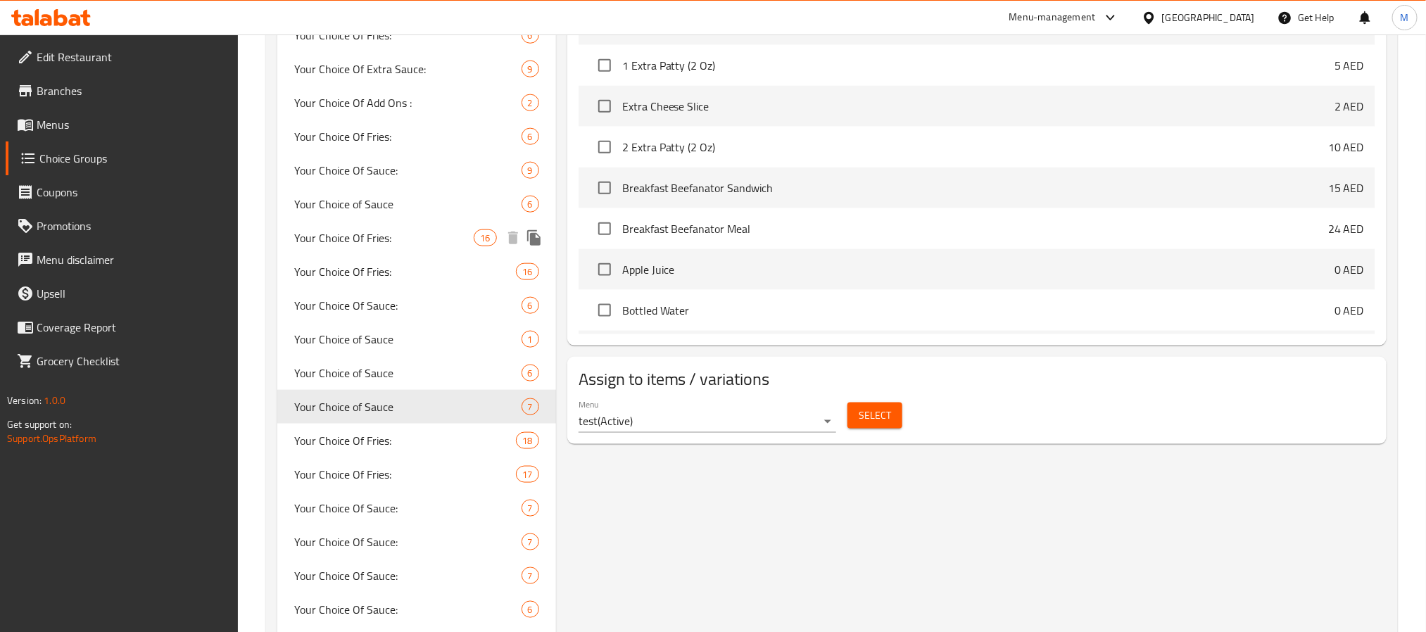
scroll to position [845, 0]
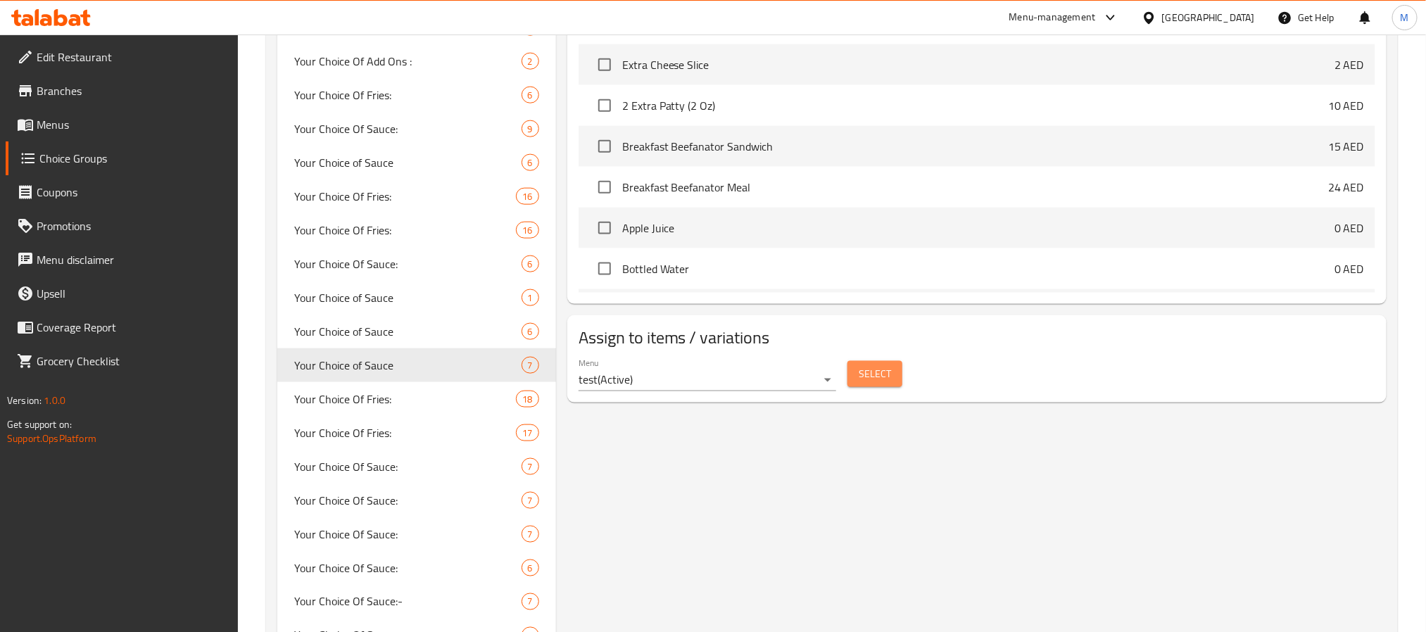
click at [875, 383] on span "Select" at bounding box center [875, 374] width 32 height 18
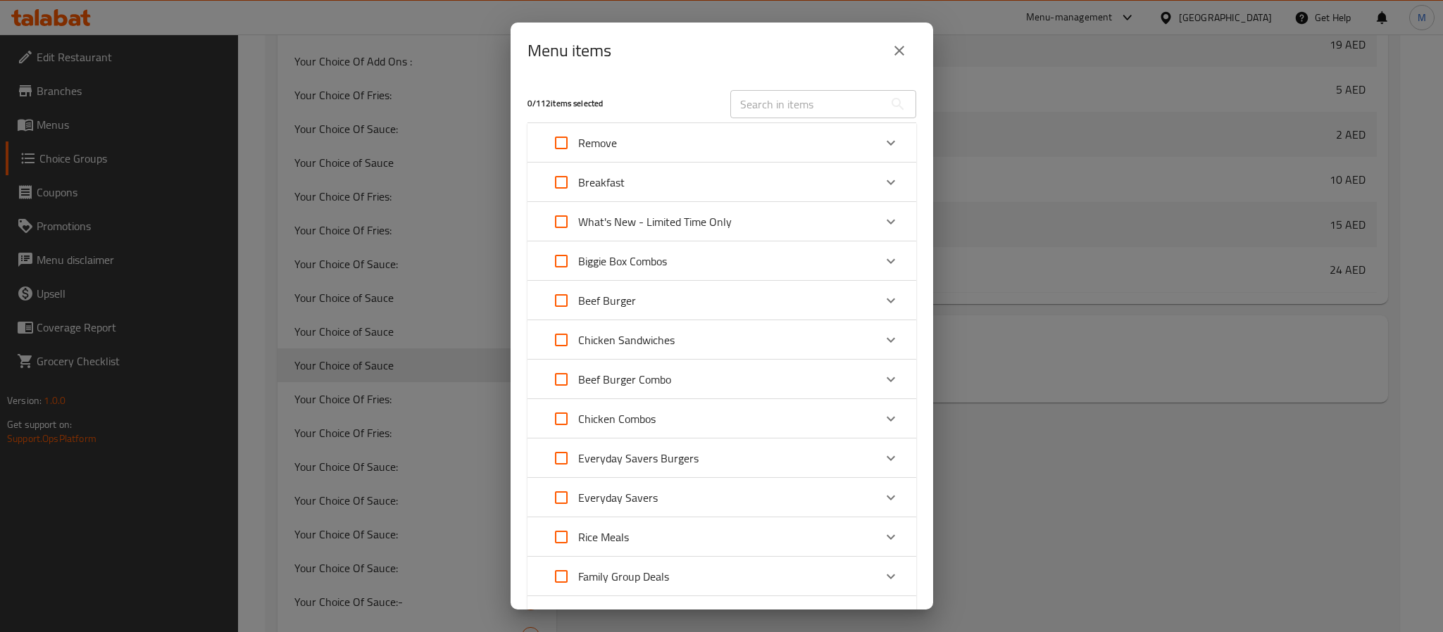
click at [891, 49] on icon "close" at bounding box center [899, 50] width 17 height 17
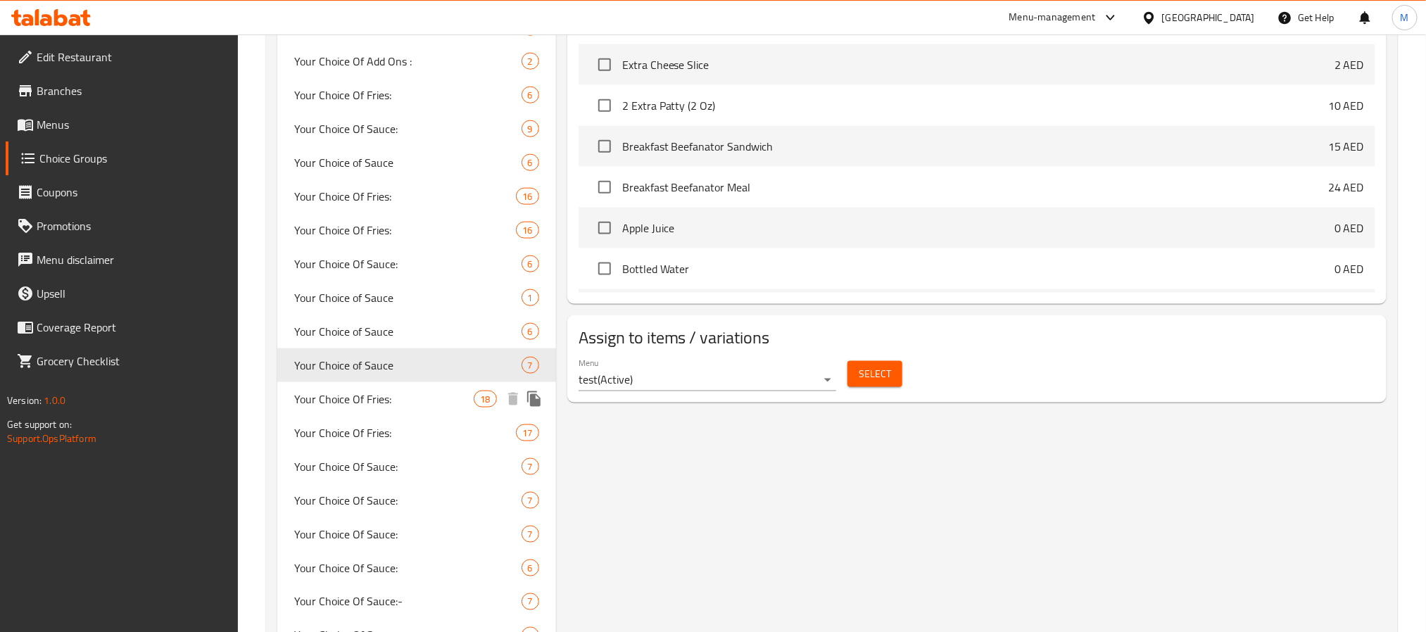
click at [391, 401] on span "Your Choice Of Fries:" at bounding box center [384, 399] width 180 height 17
type input "Your Choice Of Fries:"
type input "اختيارك من البطاطا:"
type input "1"
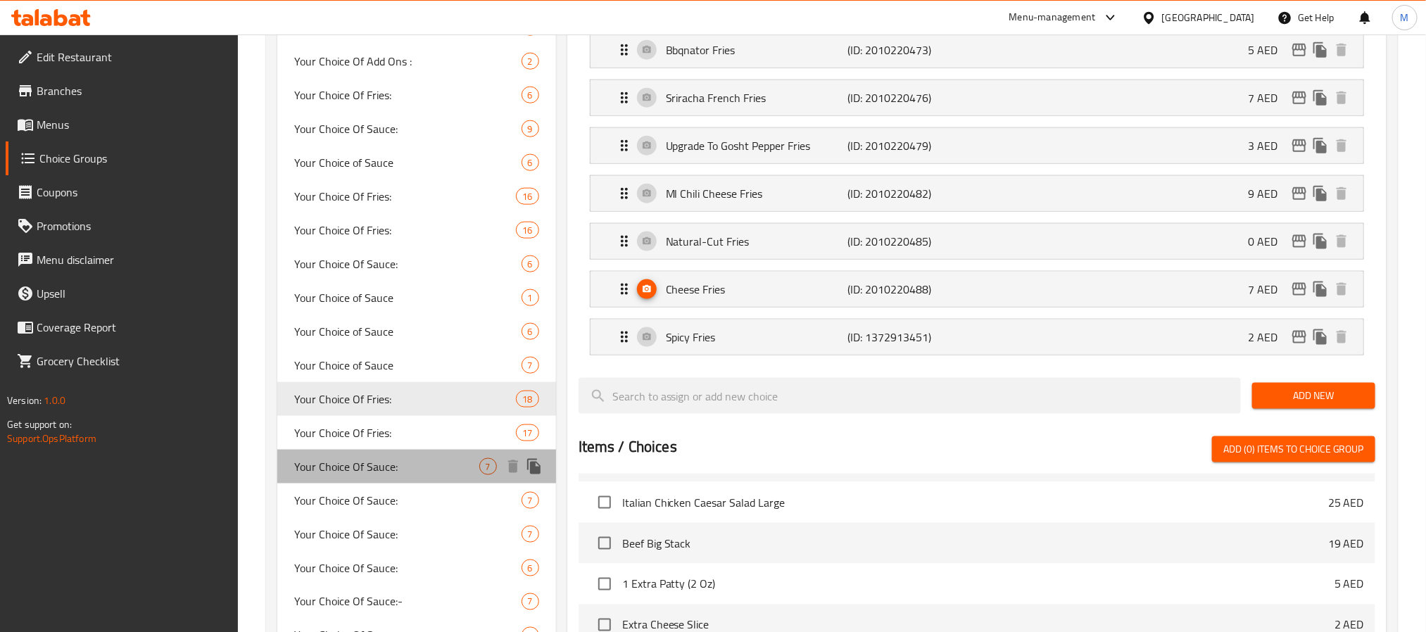
click at [403, 465] on span "Your Choice Of Sauce:" at bounding box center [386, 466] width 185 height 17
type input "Your Choice Of Sauce:"
type input "اختيارك من الصلصة:"
type input "0"
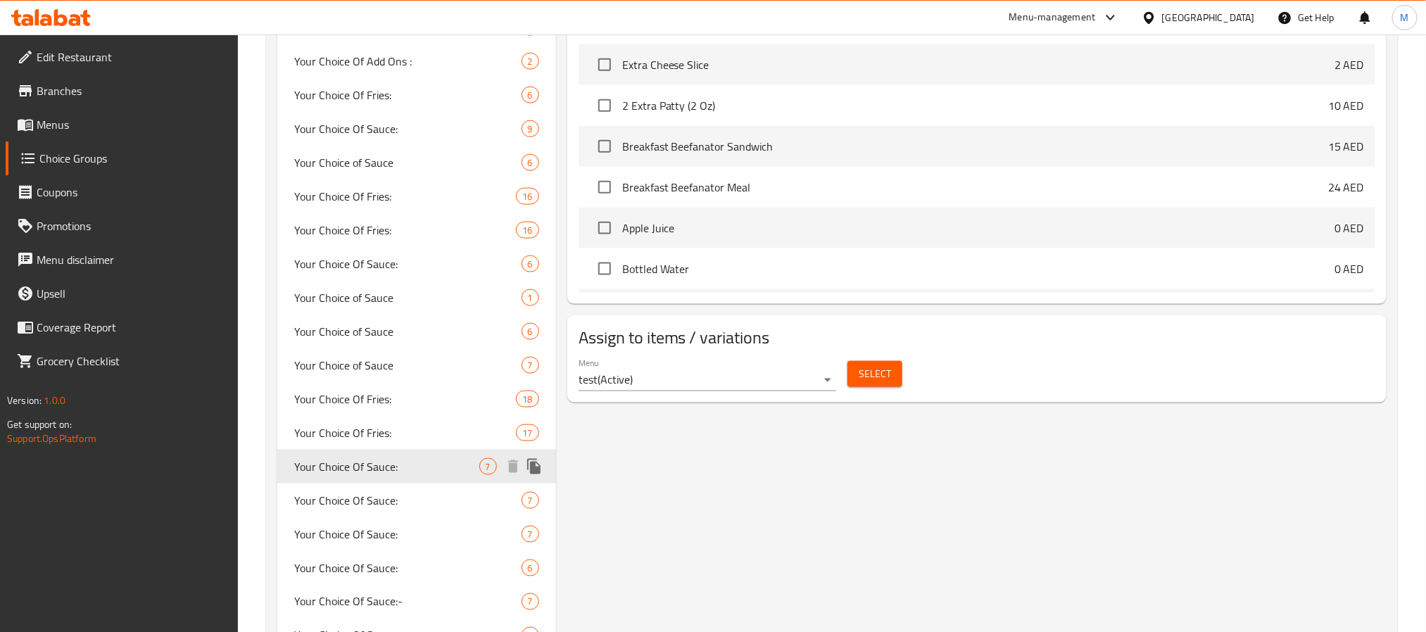
click at [403, 465] on span "Your Choice Of Sauce:" at bounding box center [386, 466] width 185 height 17
click at [683, 527] on div "Your Choice Of Sauce: (ID: 202389) Your Choice Of Sauce: ​ اختيارك من الصلصة: ​…" at bounding box center [974, 37] width 836 height 1445
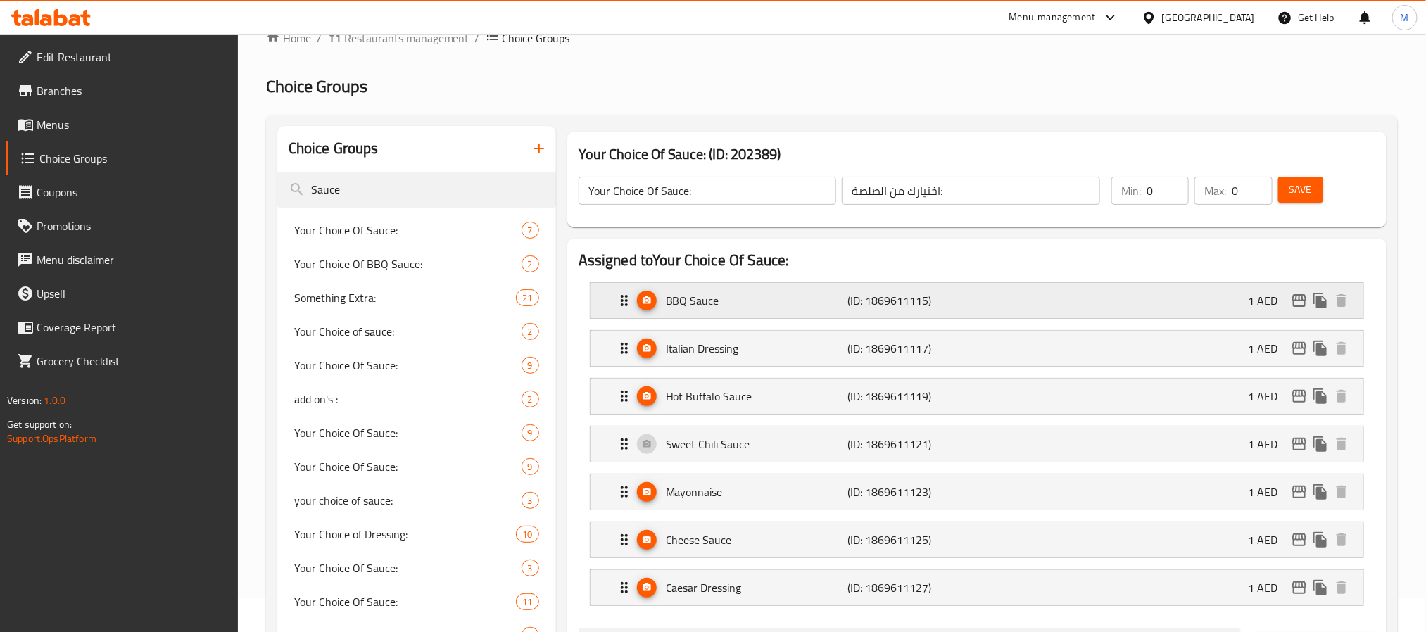
scroll to position [0, 0]
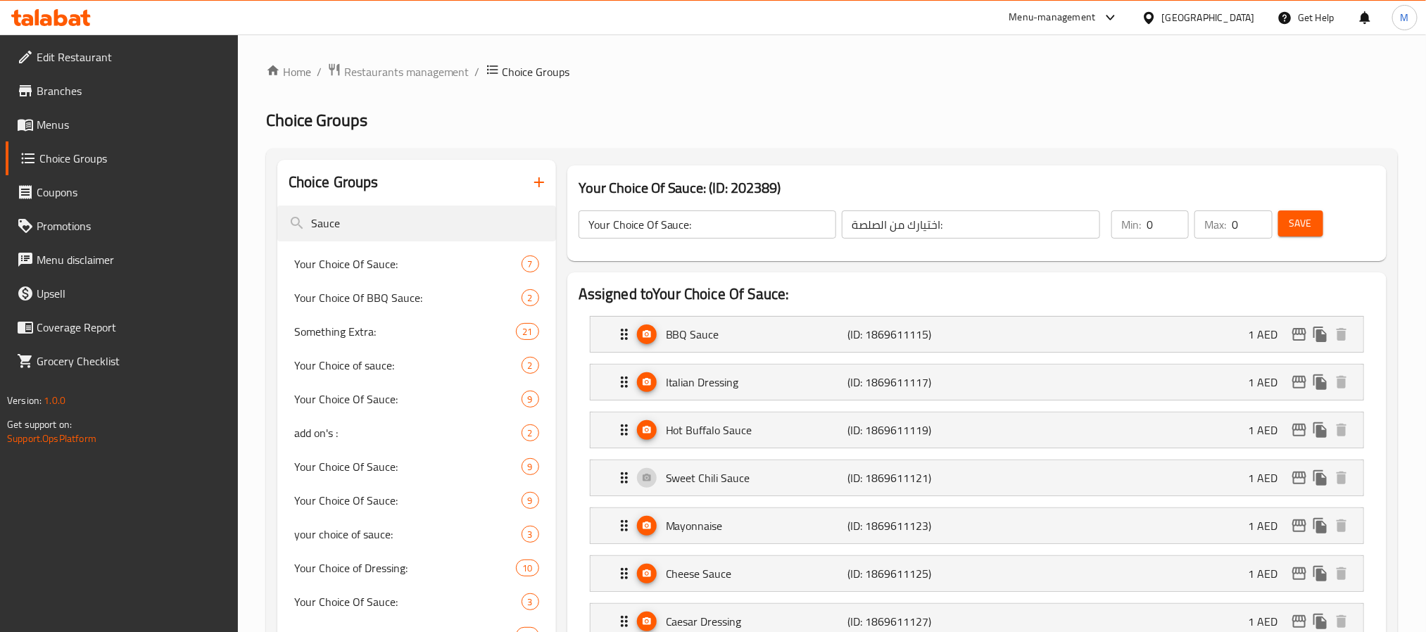
click at [841, 296] on h2 "Assigned to Your Choice Of Sauce:" at bounding box center [977, 294] width 797 height 21
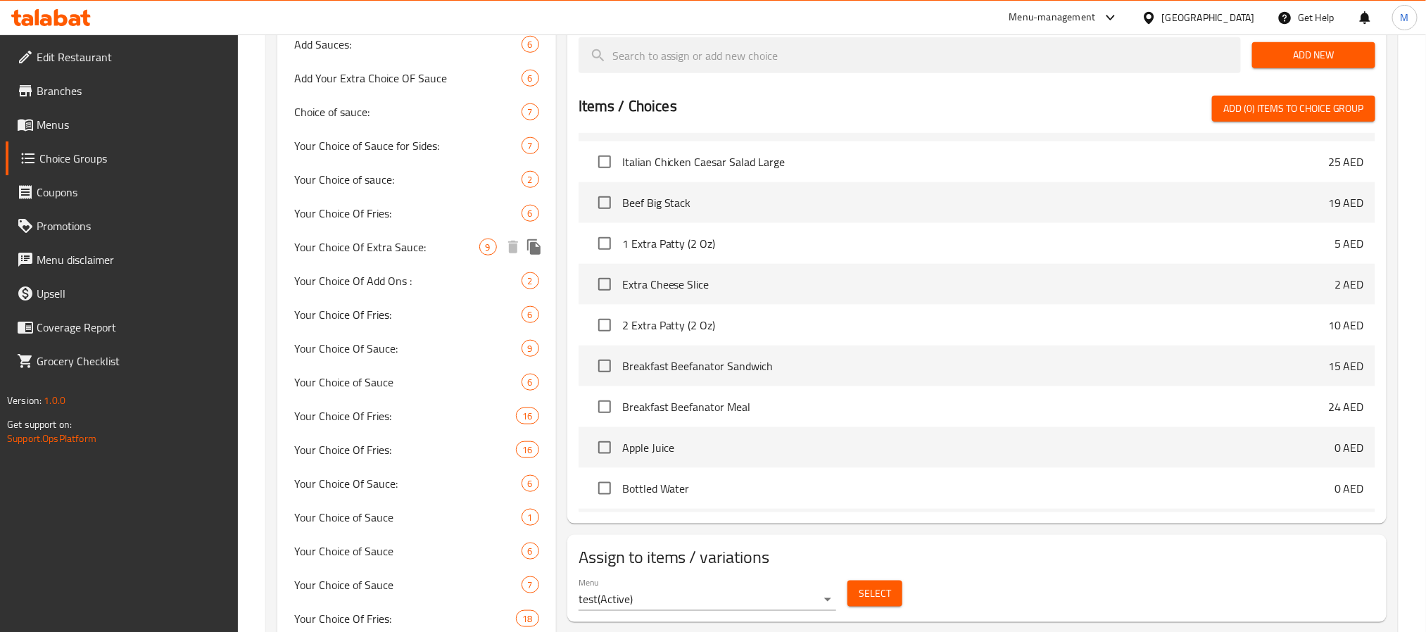
scroll to position [634, 0]
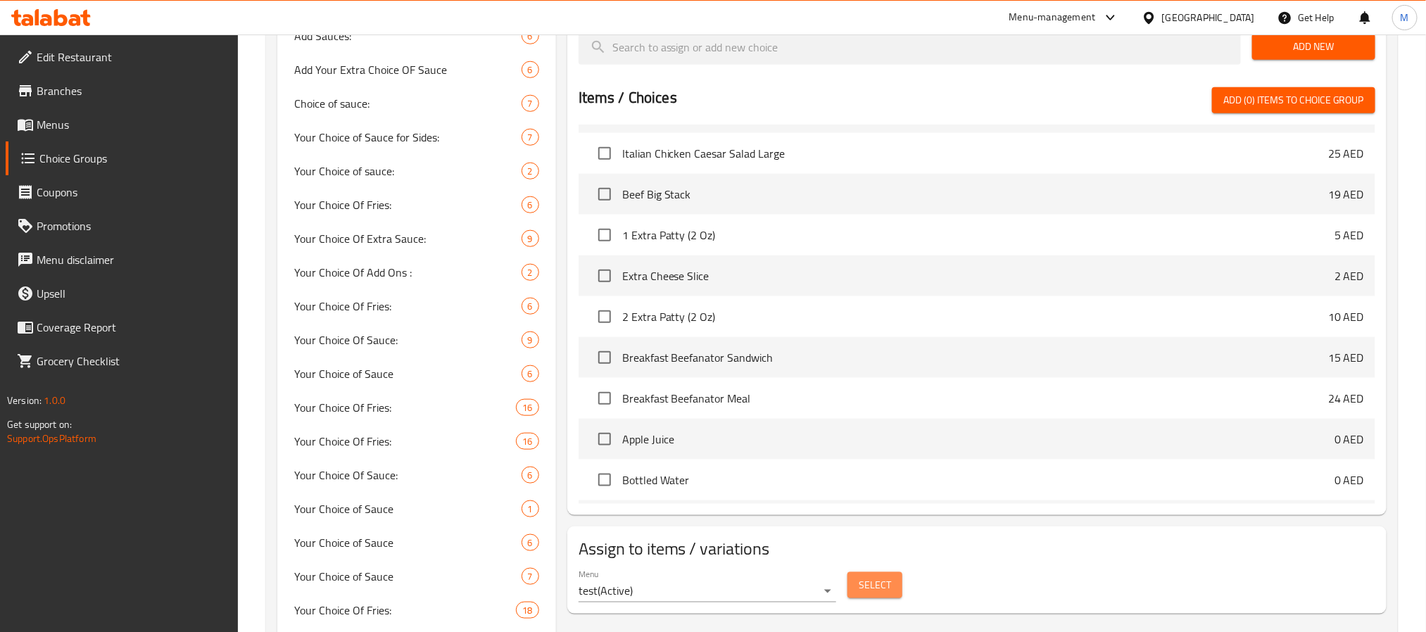
click at [869, 579] on button "Select" at bounding box center [875, 585] width 55 height 26
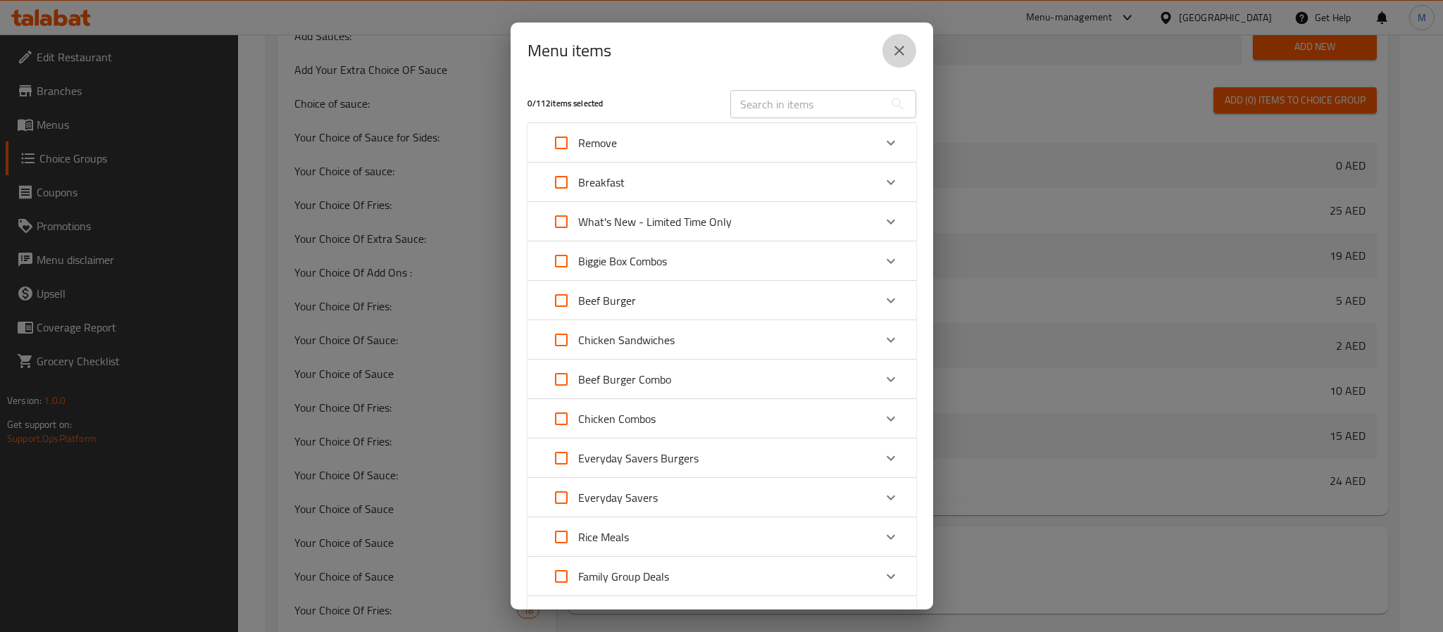
click at [895, 56] on icon "close" at bounding box center [899, 50] width 17 height 17
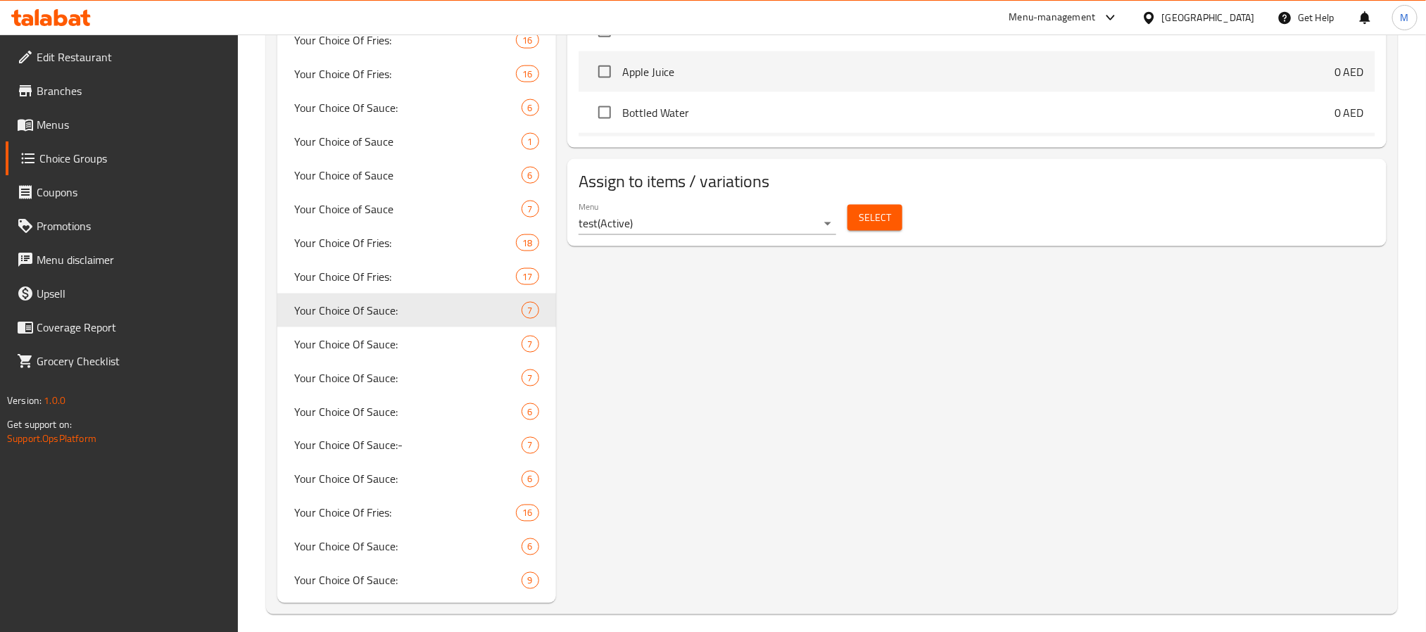
scroll to position [1010, 0]
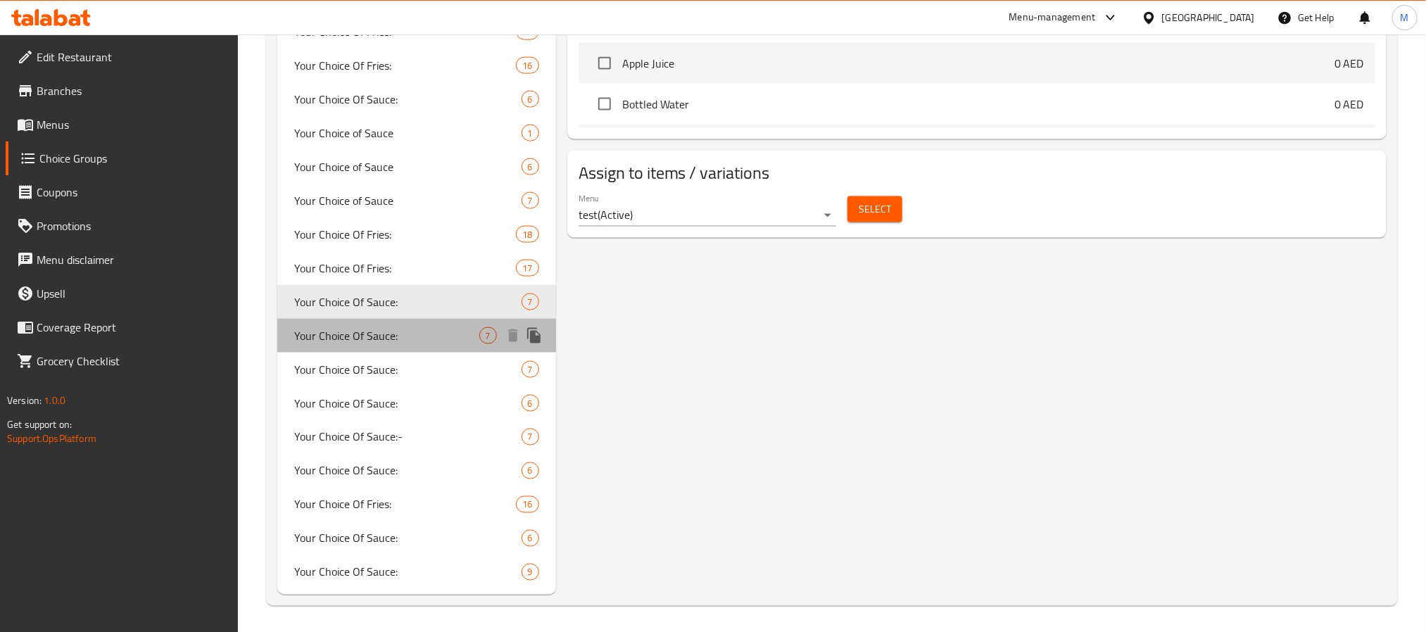
click at [446, 332] on span "Your Choice Of Sauce:" at bounding box center [386, 335] width 185 height 17
type input "1"
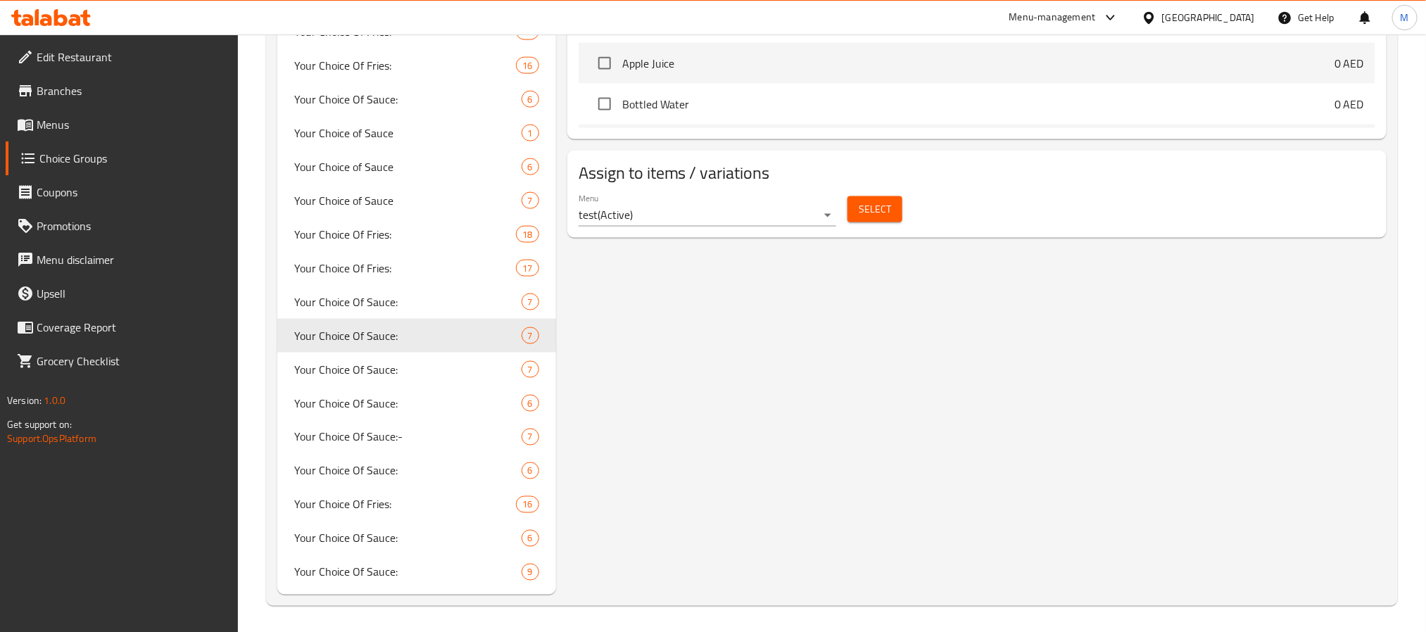
click at [855, 206] on button "Select" at bounding box center [875, 209] width 55 height 26
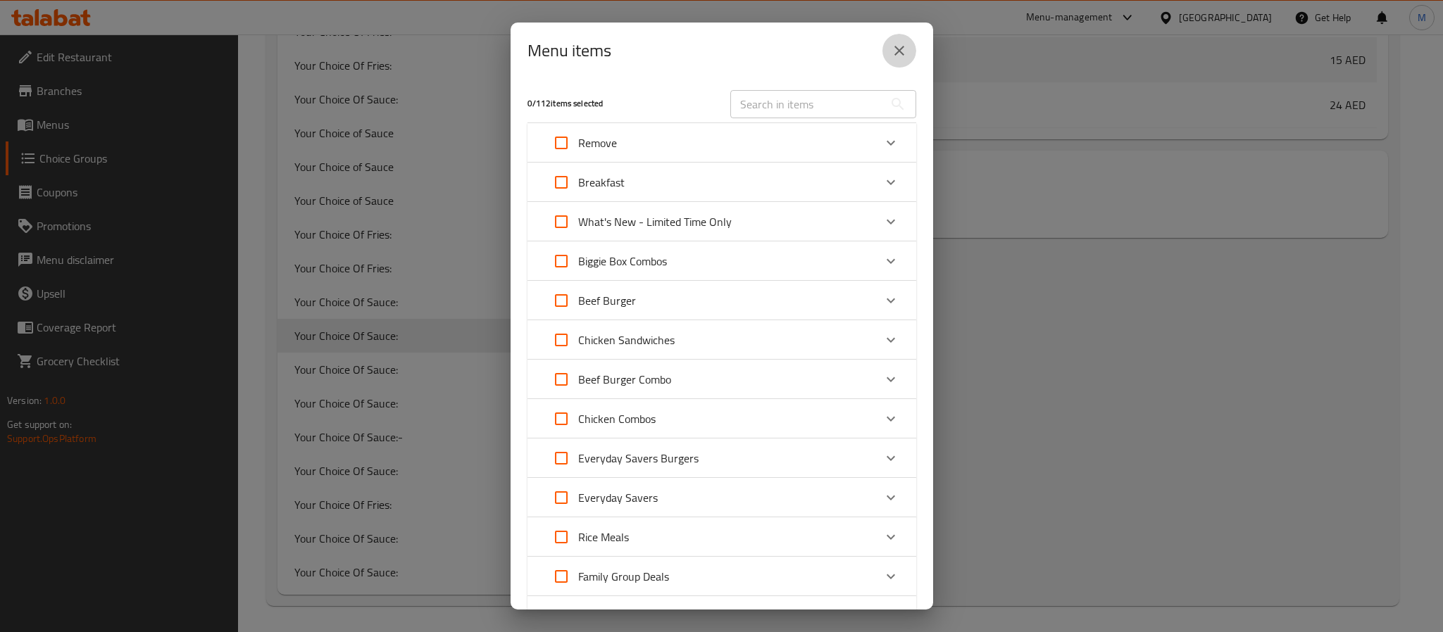
click at [900, 53] on icon "close" at bounding box center [899, 50] width 17 height 17
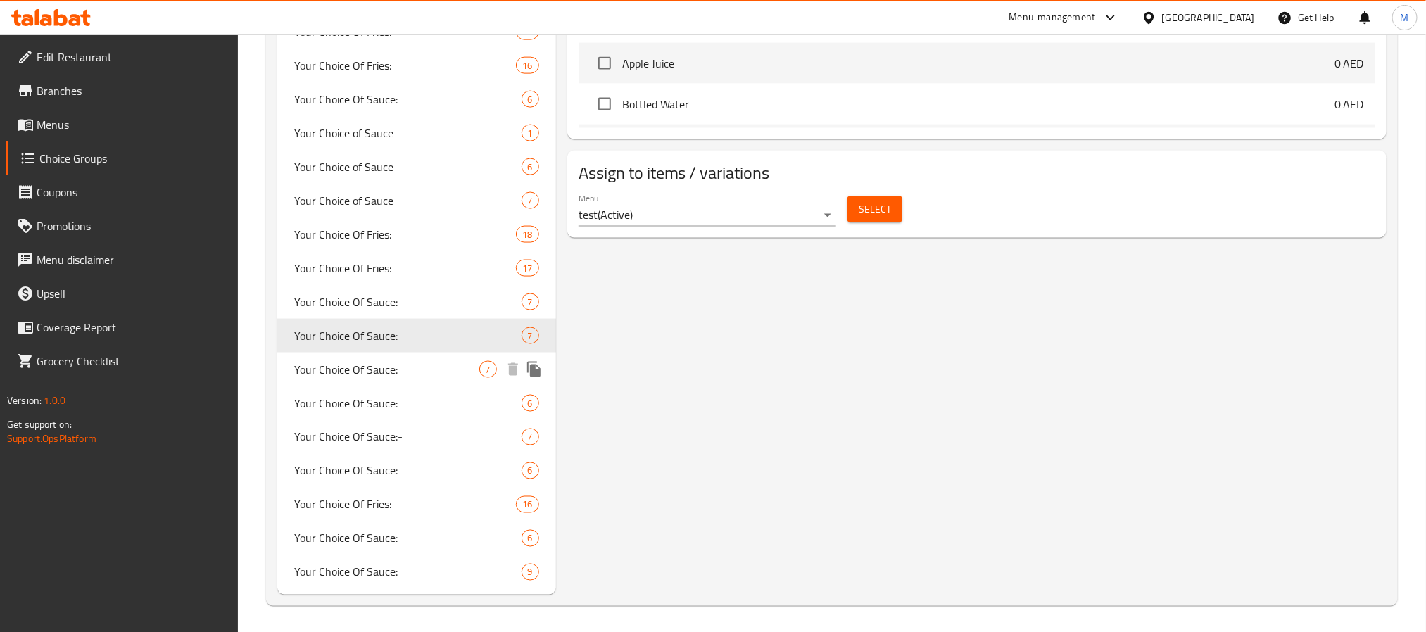
click at [394, 363] on span "Your Choice Of Sauce:" at bounding box center [386, 369] width 185 height 17
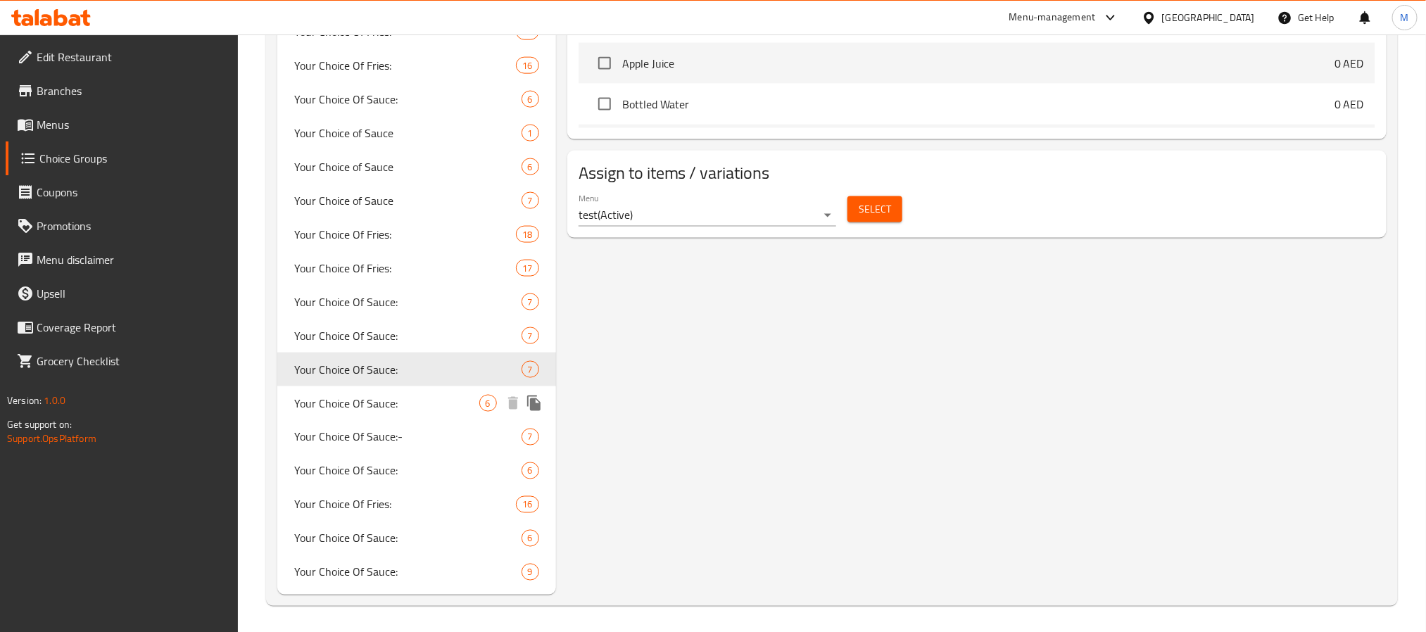
type input "أختيارك من الصلصة:"
type input "0"
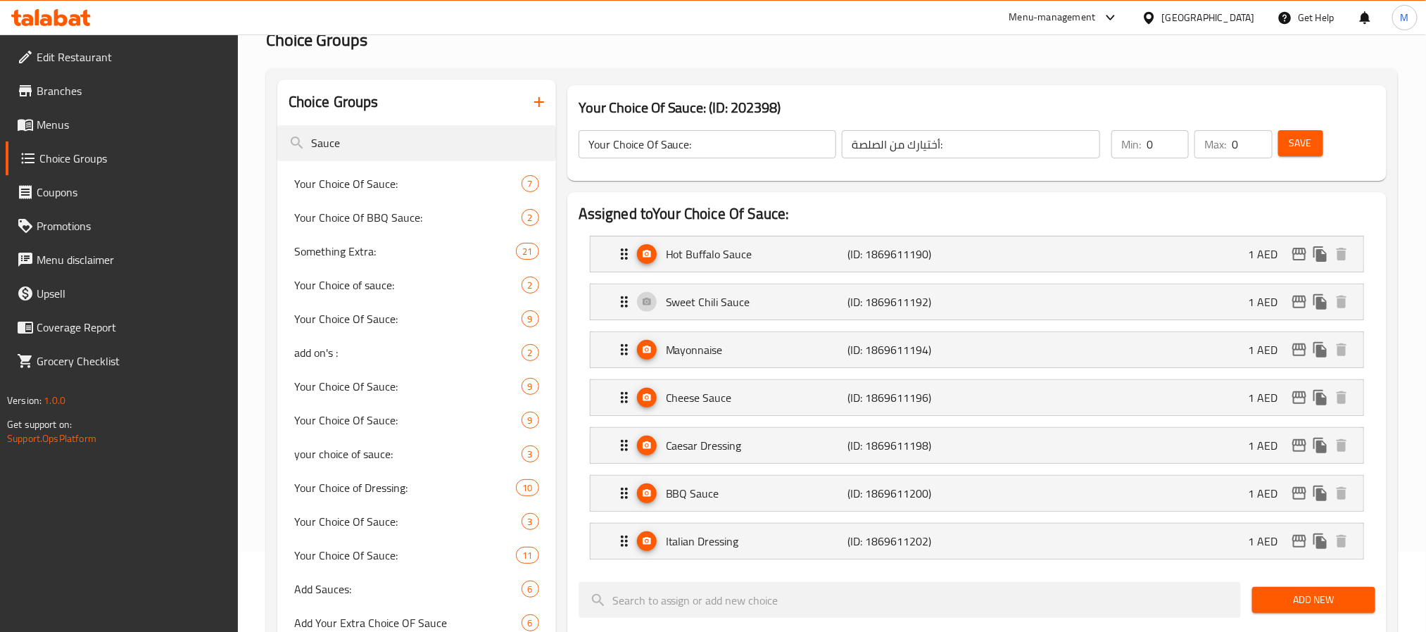
scroll to position [0, 0]
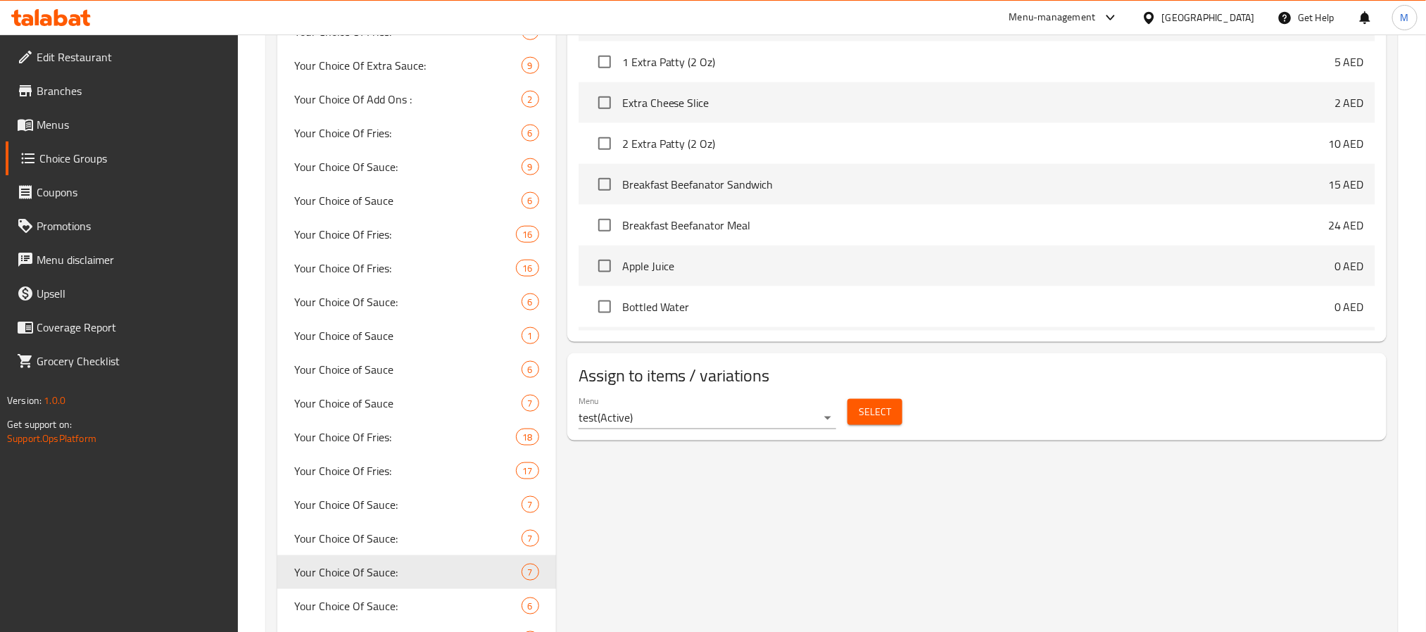
scroll to position [845, 0]
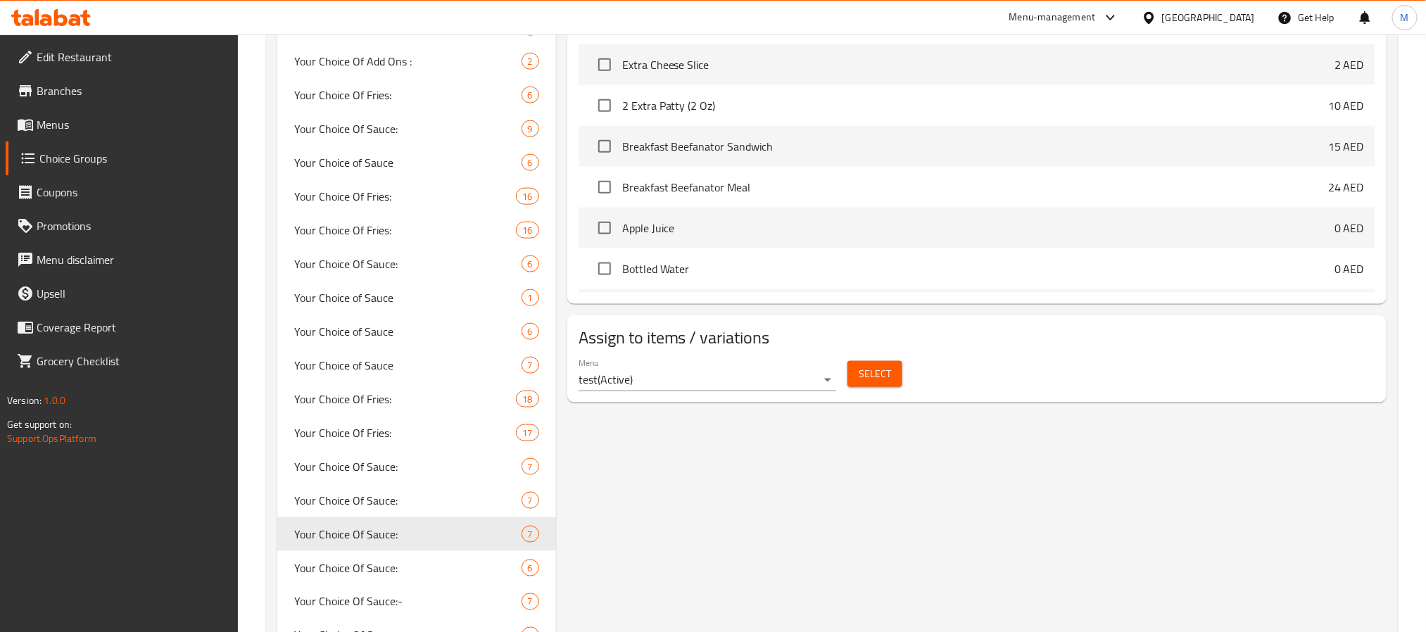
click at [883, 377] on span "Select" at bounding box center [875, 374] width 32 height 18
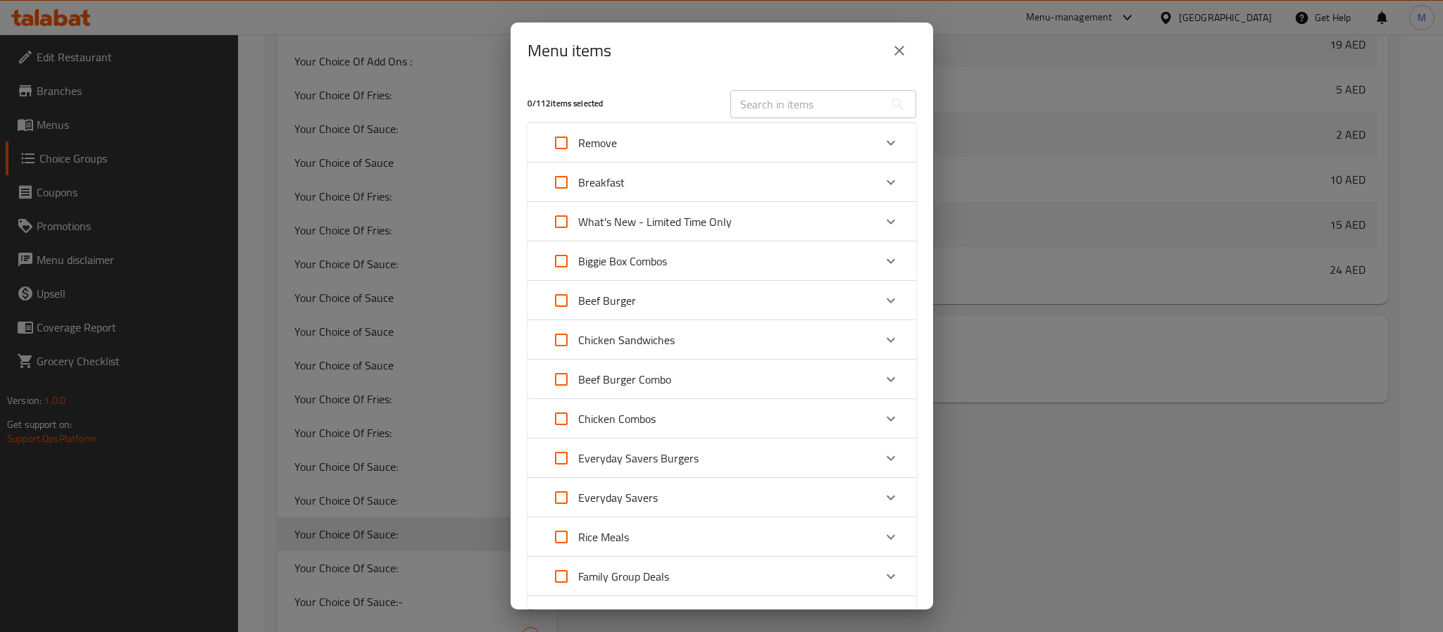
click at [894, 46] on icon "close" at bounding box center [899, 50] width 17 height 17
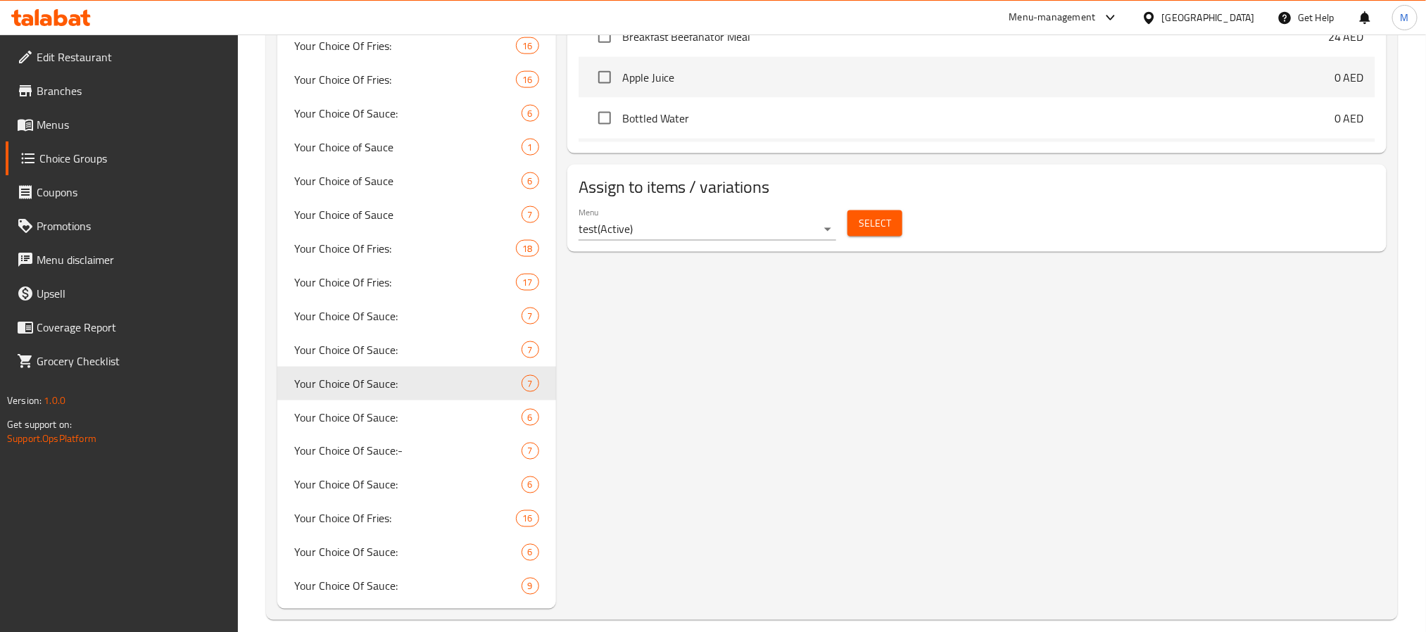
scroll to position [1010, 0]
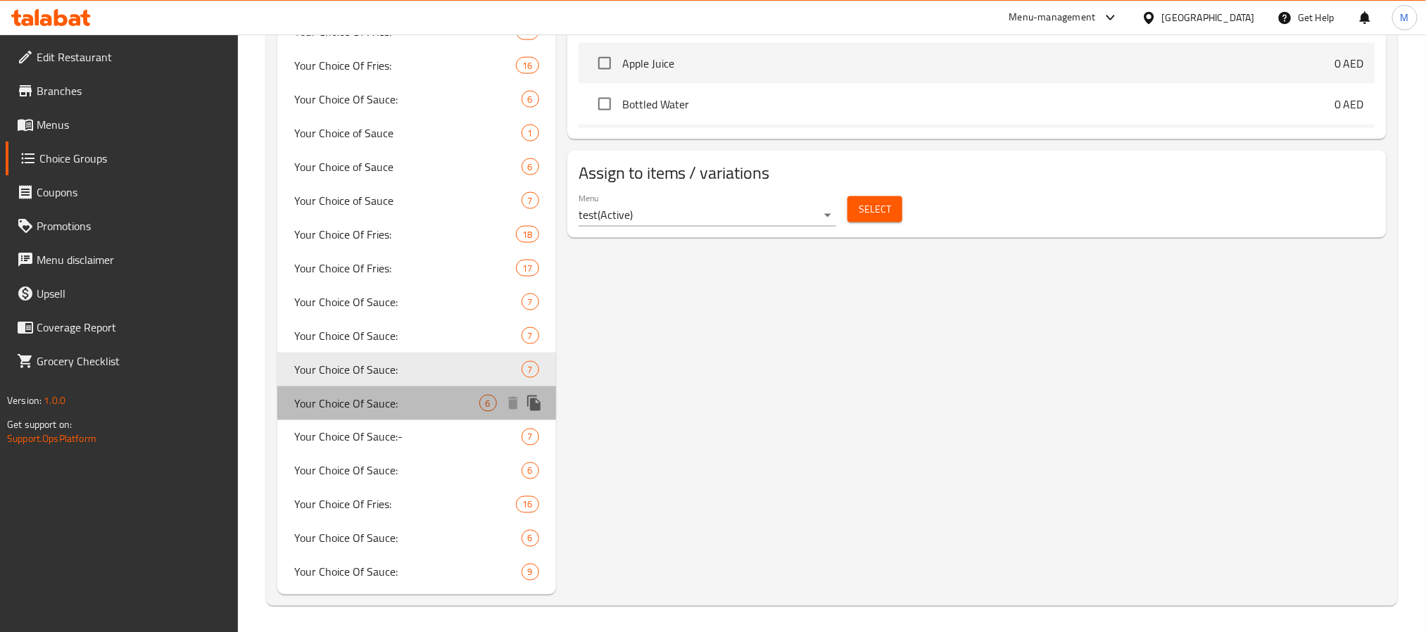
click at [434, 408] on span "Your Choice Of Sauce:" at bounding box center [386, 403] width 185 height 17
type input "أختيارك من الصوص:"
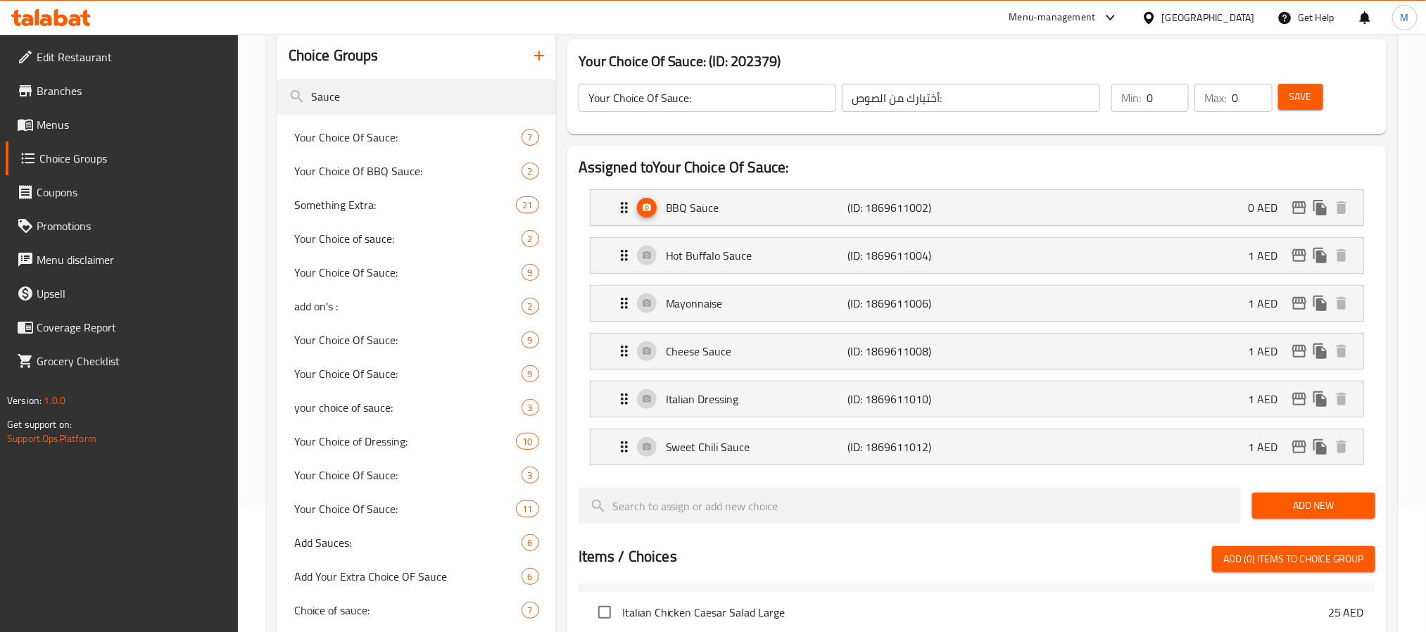
scroll to position [59, 0]
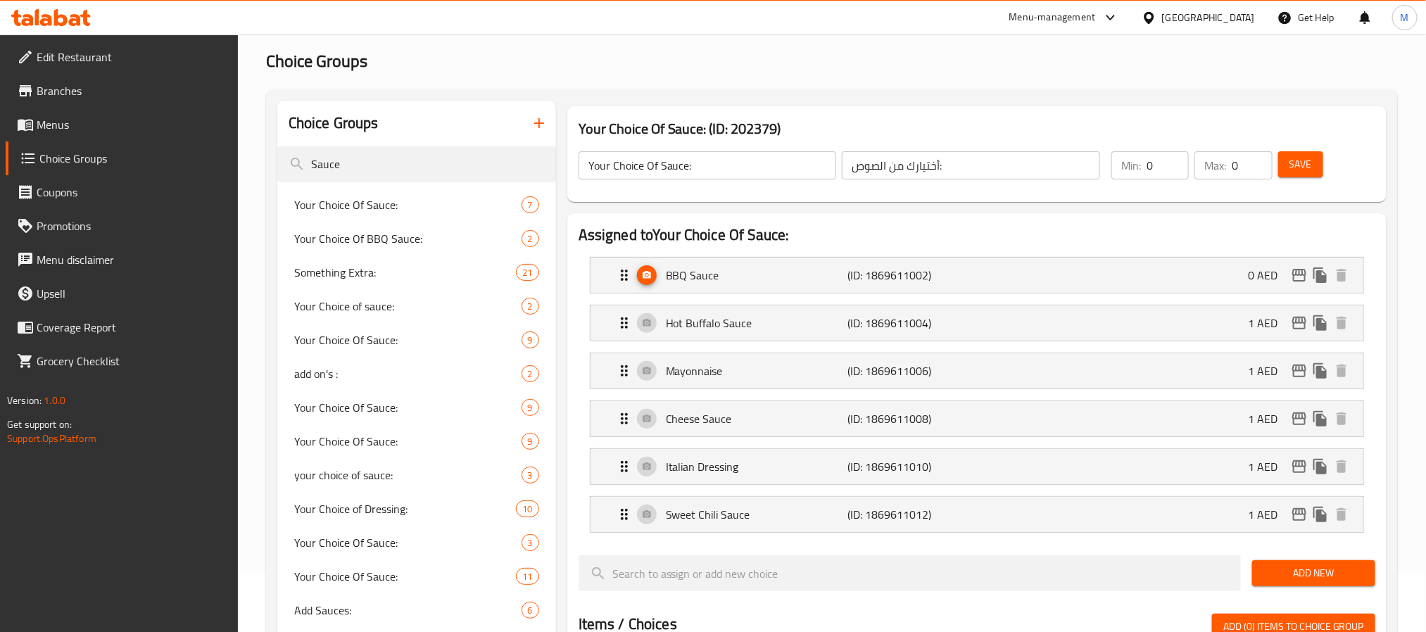
click at [862, 237] on h2 "Assigned to Your Choice Of Sauce:" at bounding box center [977, 235] width 797 height 21
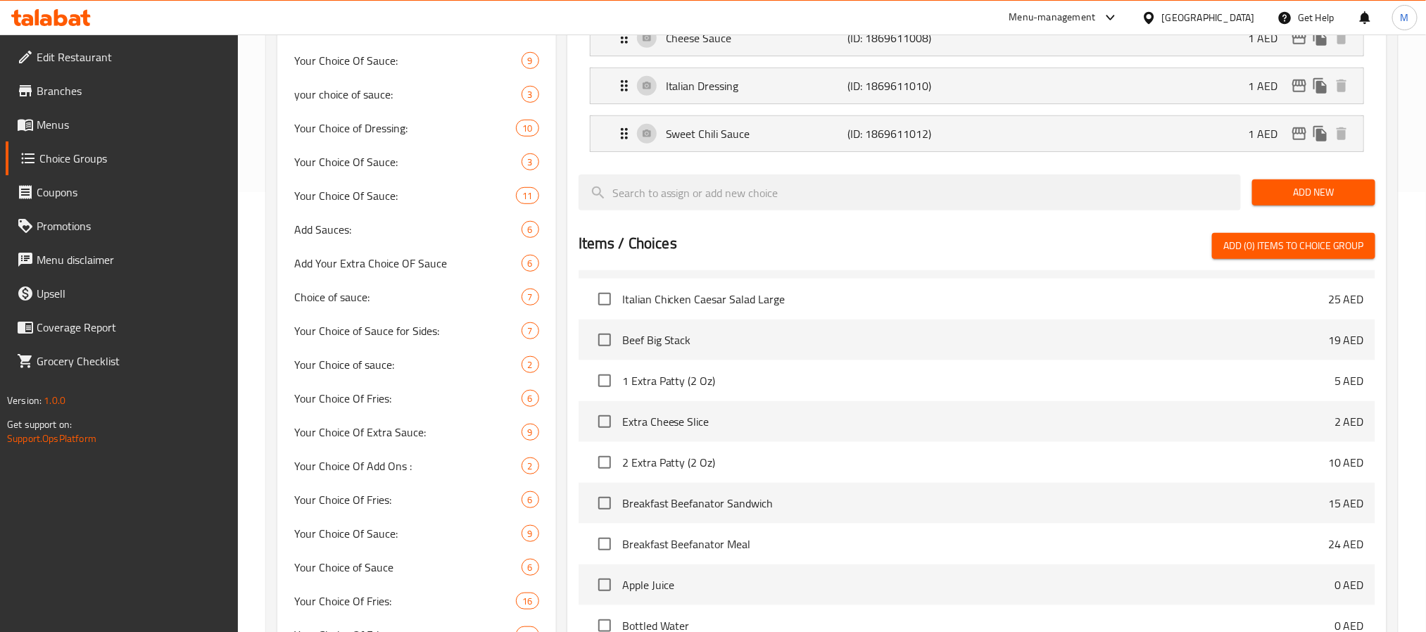
scroll to position [587, 0]
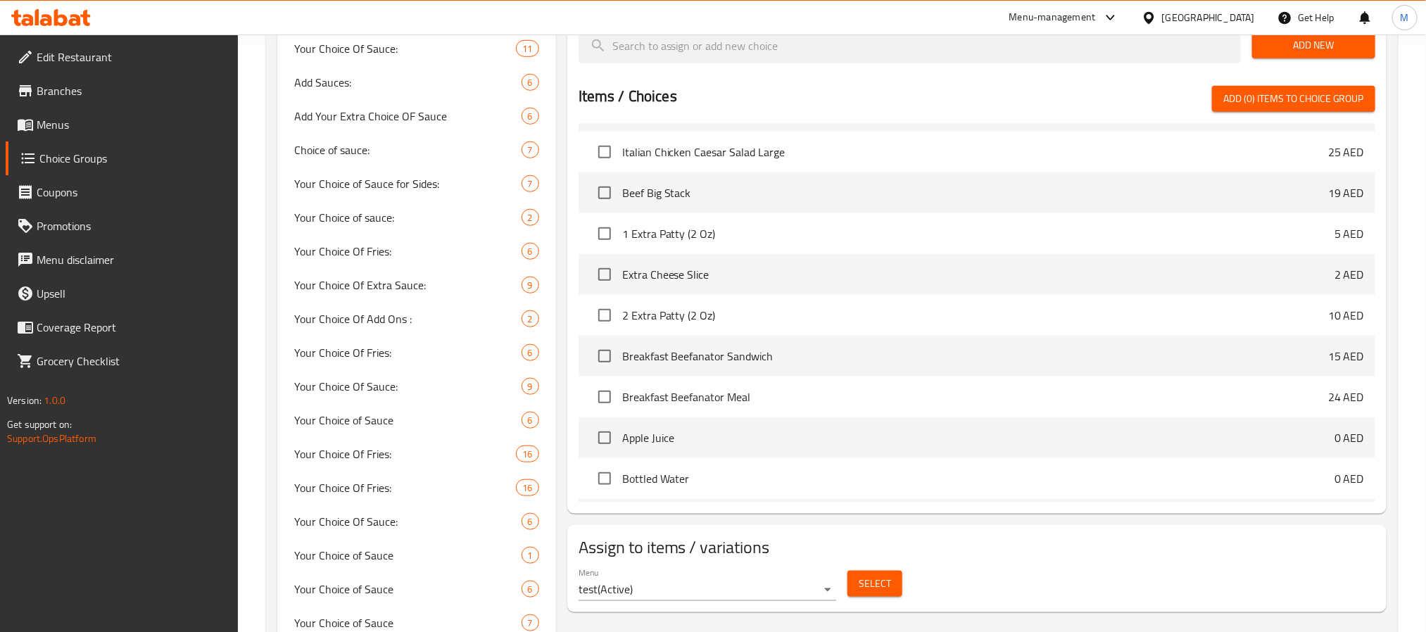
click at [896, 579] on button "Select" at bounding box center [875, 584] width 55 height 26
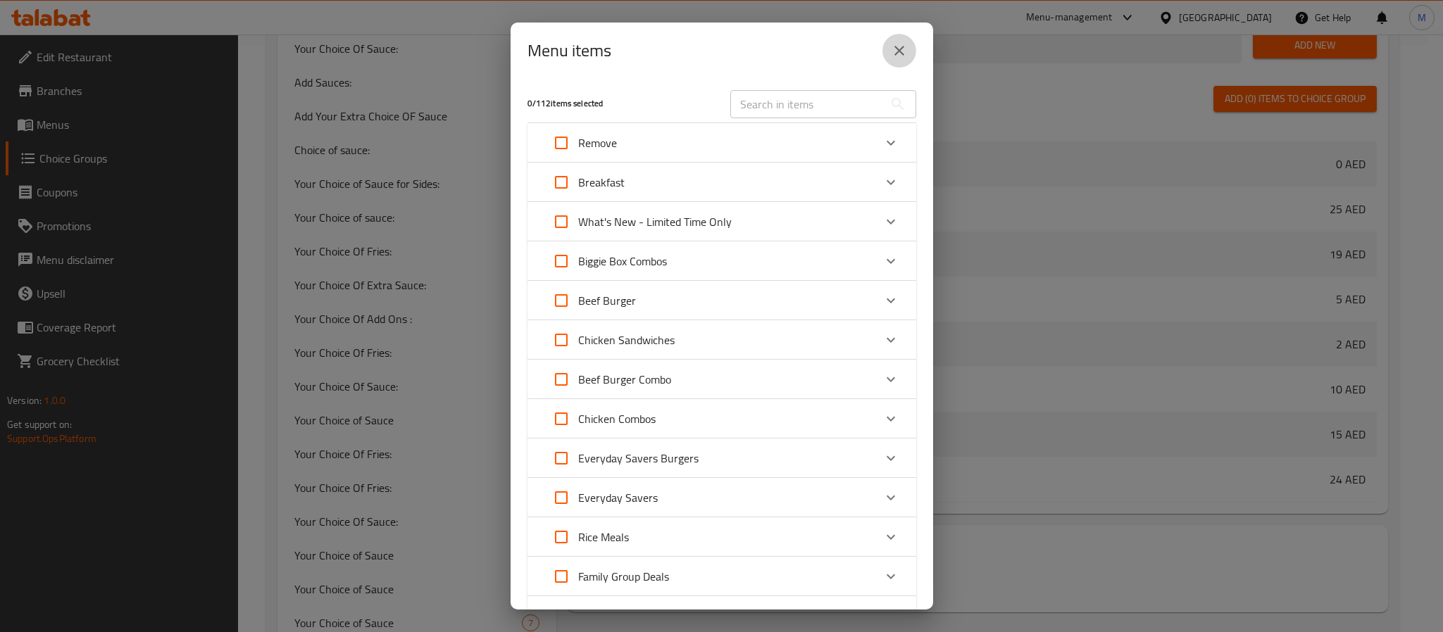
click at [900, 51] on icon "close" at bounding box center [899, 50] width 17 height 17
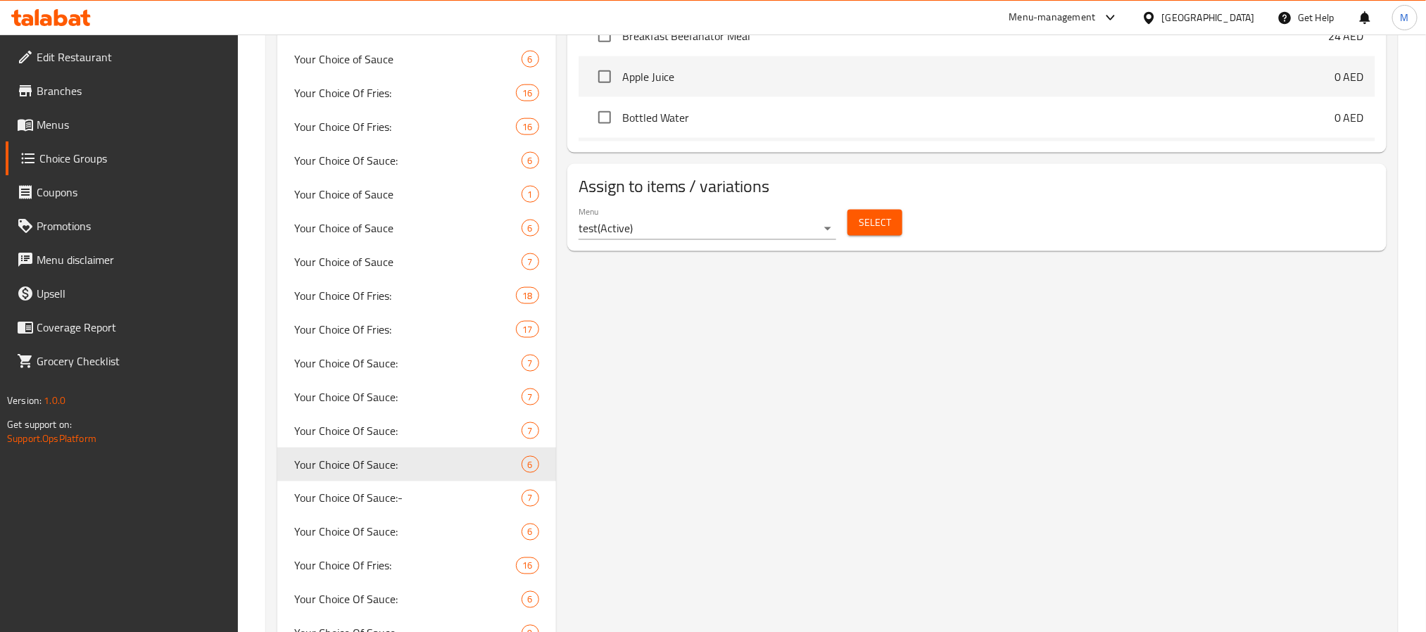
scroll to position [1010, 0]
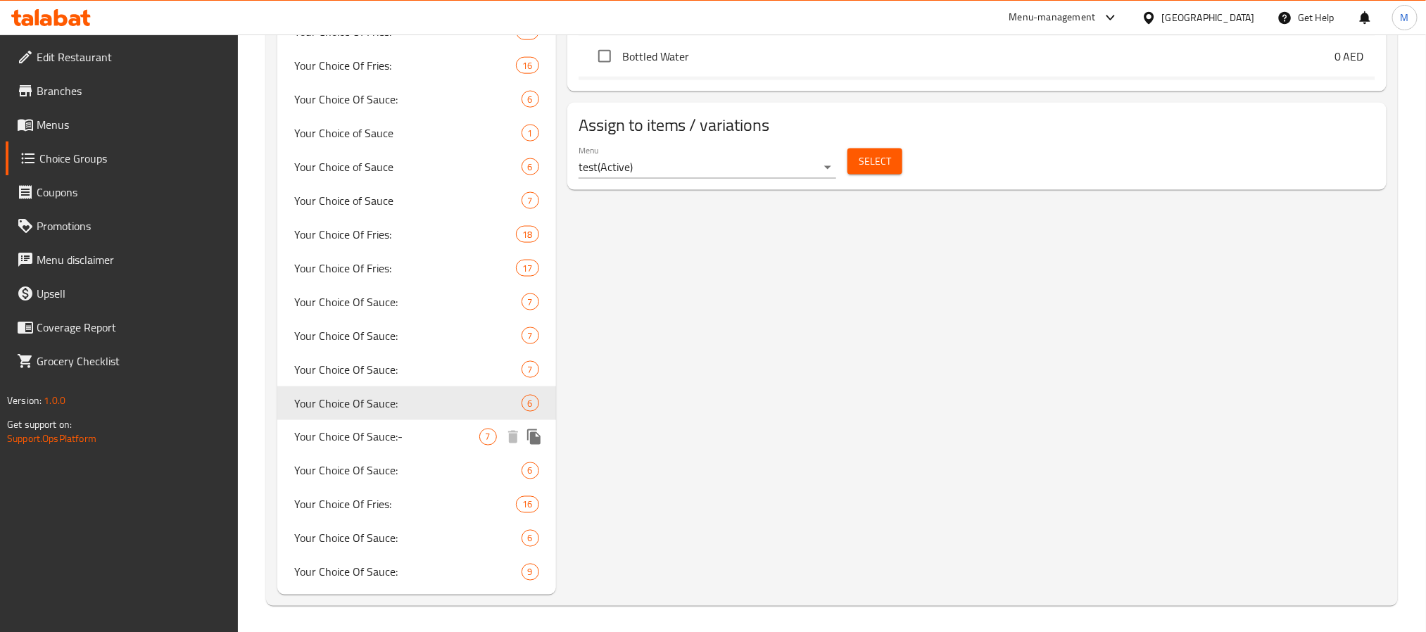
click at [442, 433] on span "Your Choice Of Sauce:-" at bounding box center [386, 437] width 185 height 17
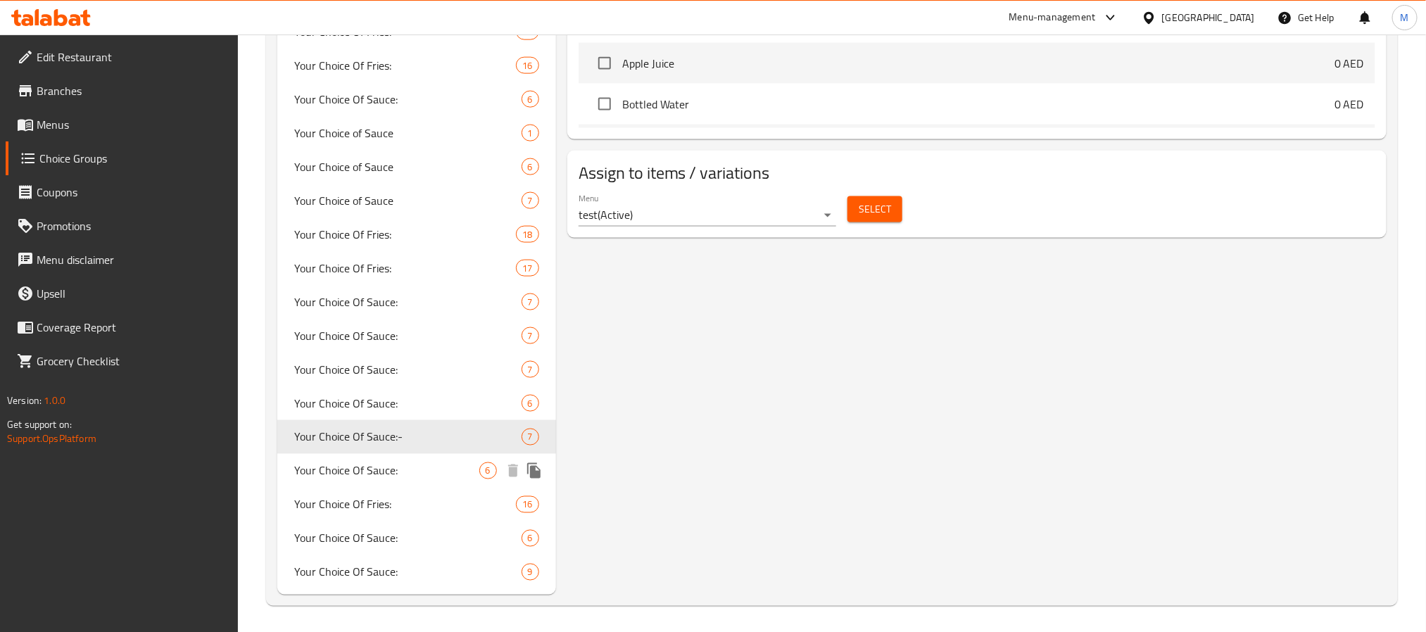
type input "Your Choice Of Sauce:-"
type input "إختيارك من الصوص"
type input "6"
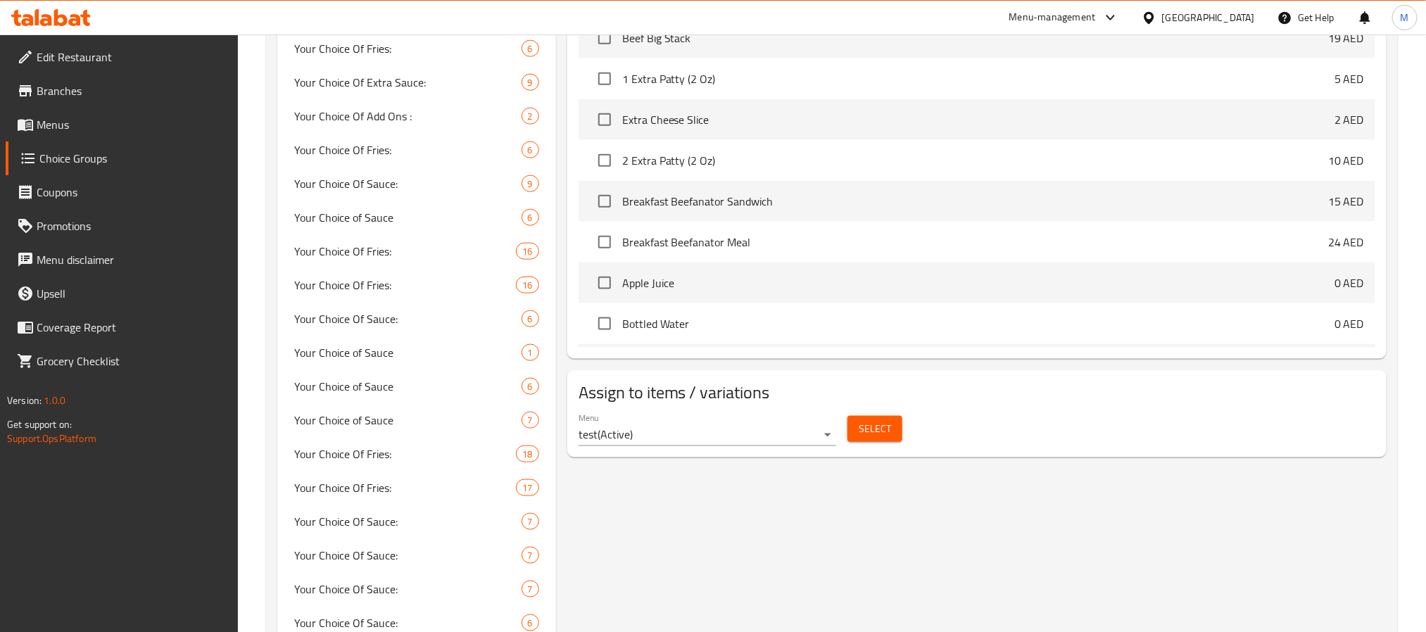
scroll to position [798, 0]
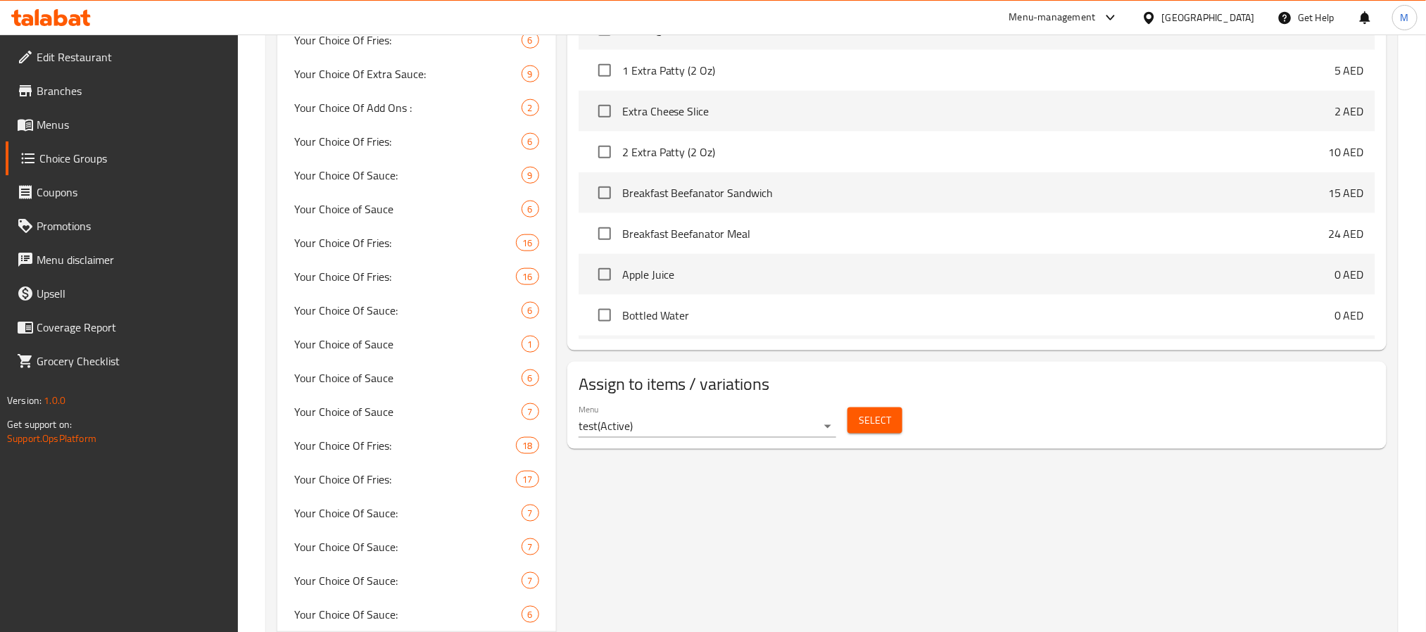
click at [865, 429] on span "Select" at bounding box center [875, 421] width 32 height 18
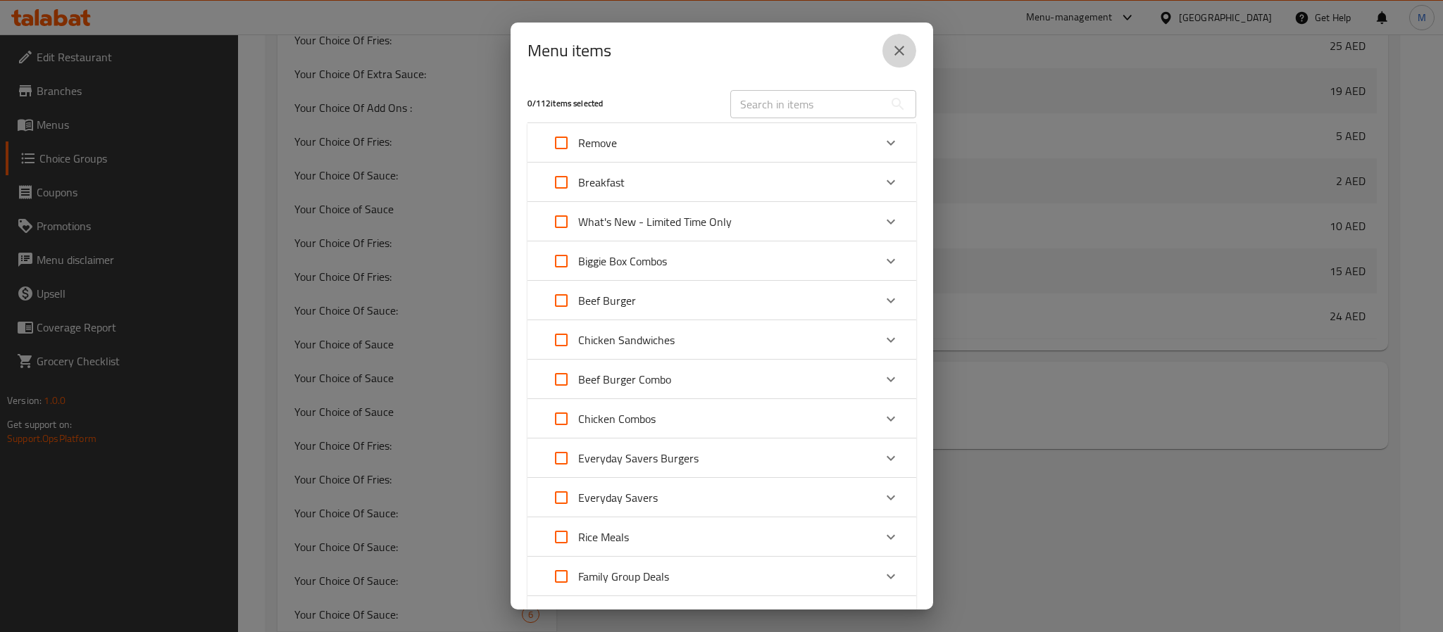
click at [902, 49] on icon "close" at bounding box center [899, 50] width 17 height 17
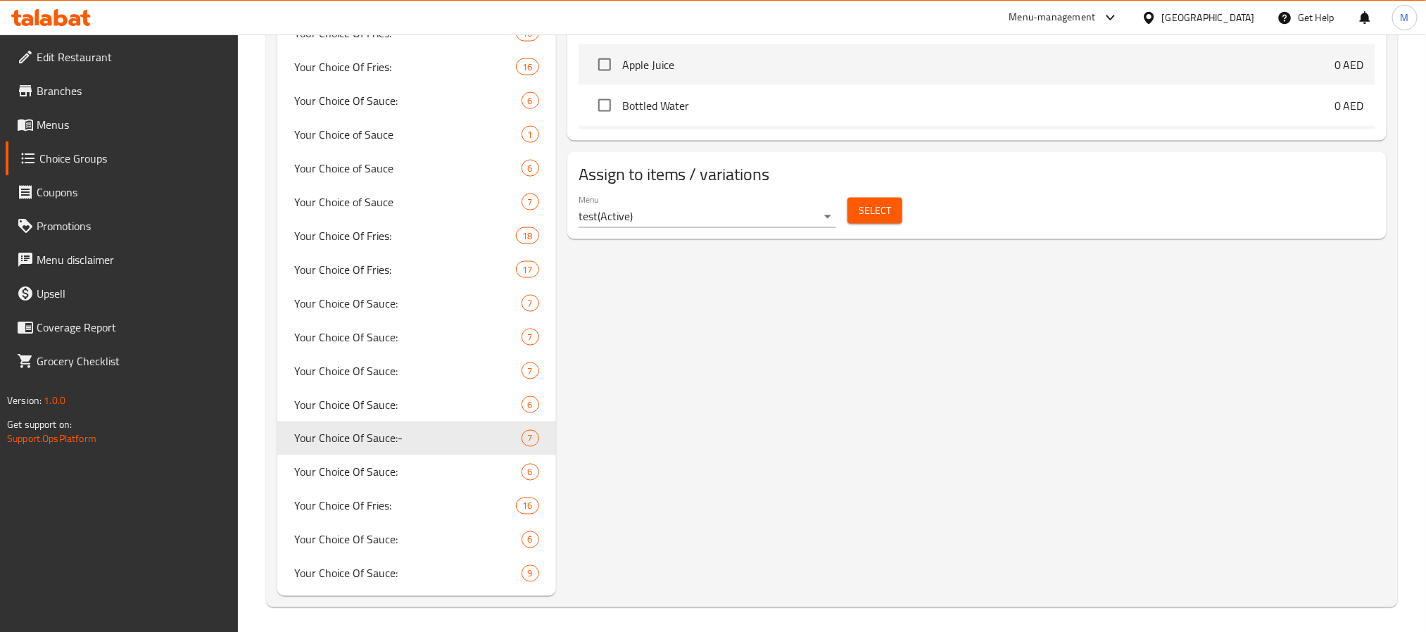
scroll to position [1010, 0]
click at [463, 465] on span "Your Choice Of Sauce:" at bounding box center [386, 471] width 185 height 17
type input "Your Choice Of Sauce:"
type input "أختيارك من الصوص:"
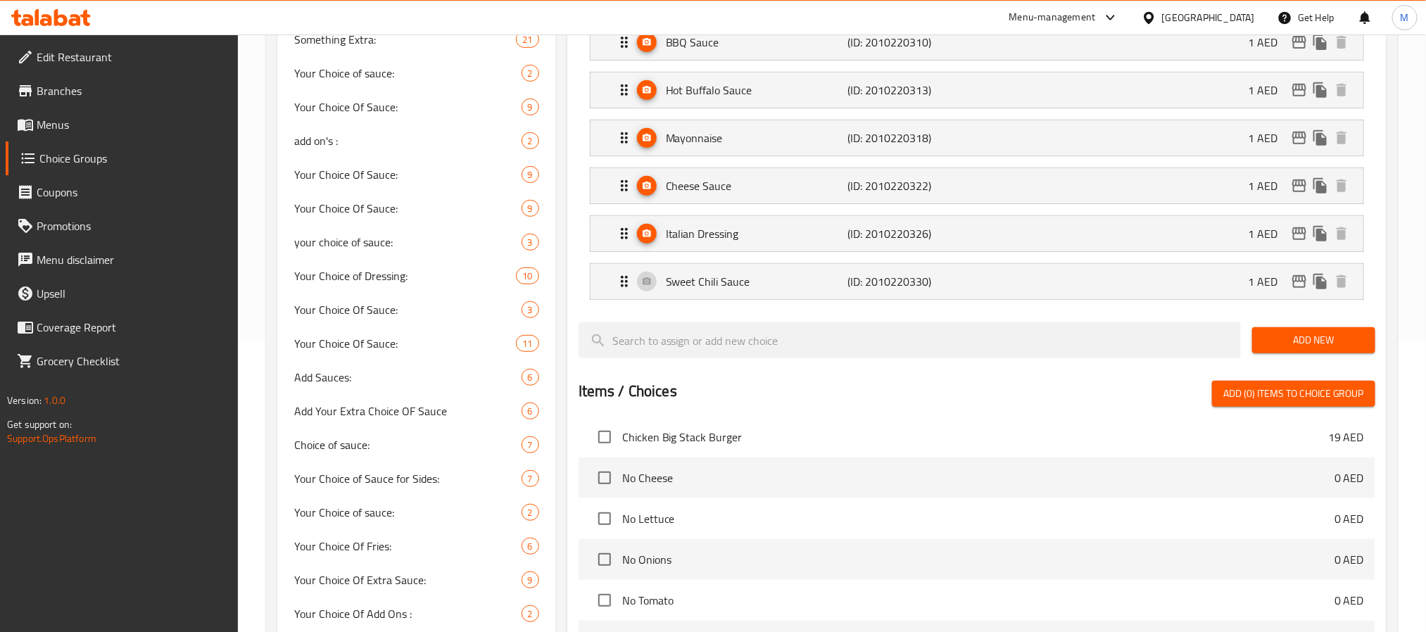
scroll to position [165, 0]
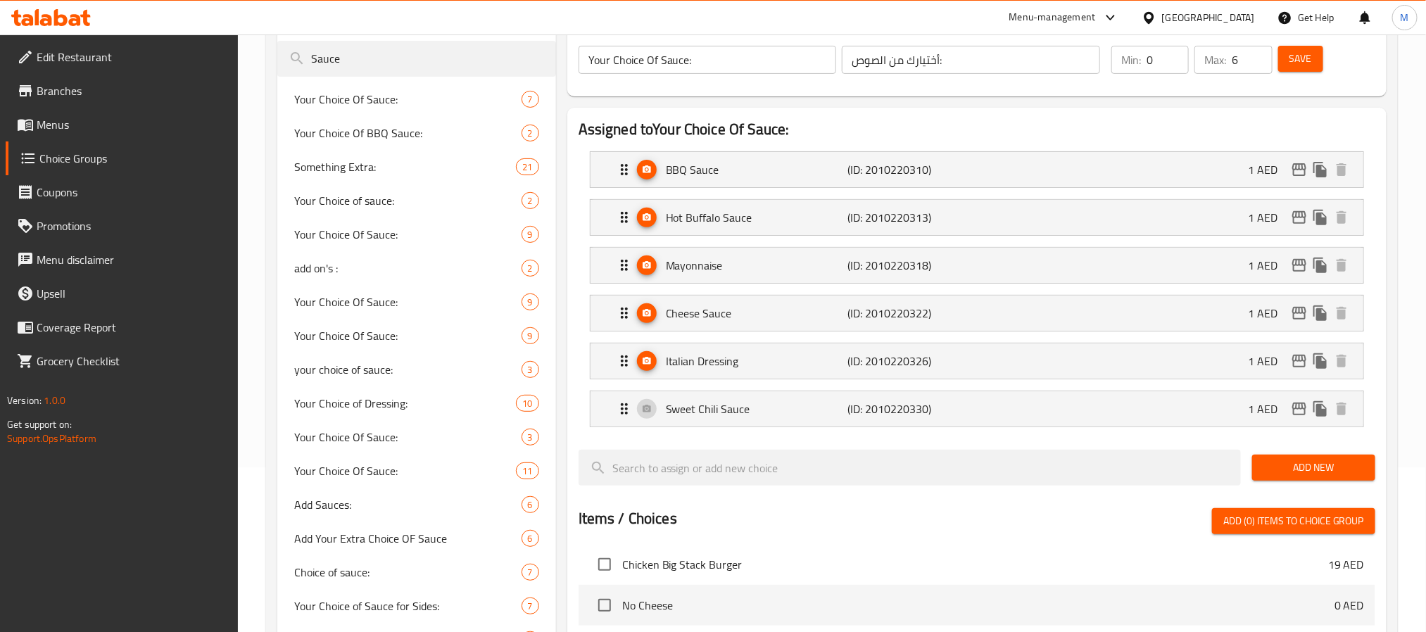
click at [841, 138] on h2 "Assigned to Your Choice Of Sauce:" at bounding box center [977, 129] width 797 height 21
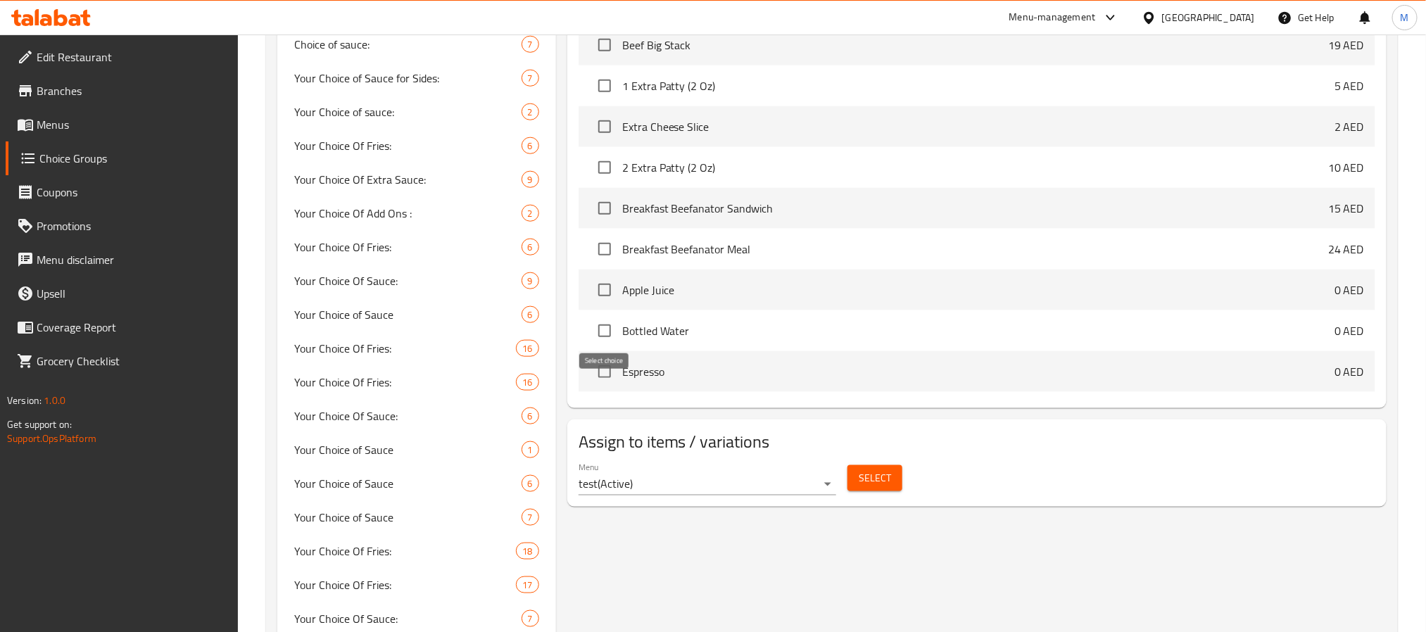
scroll to position [634, 0]
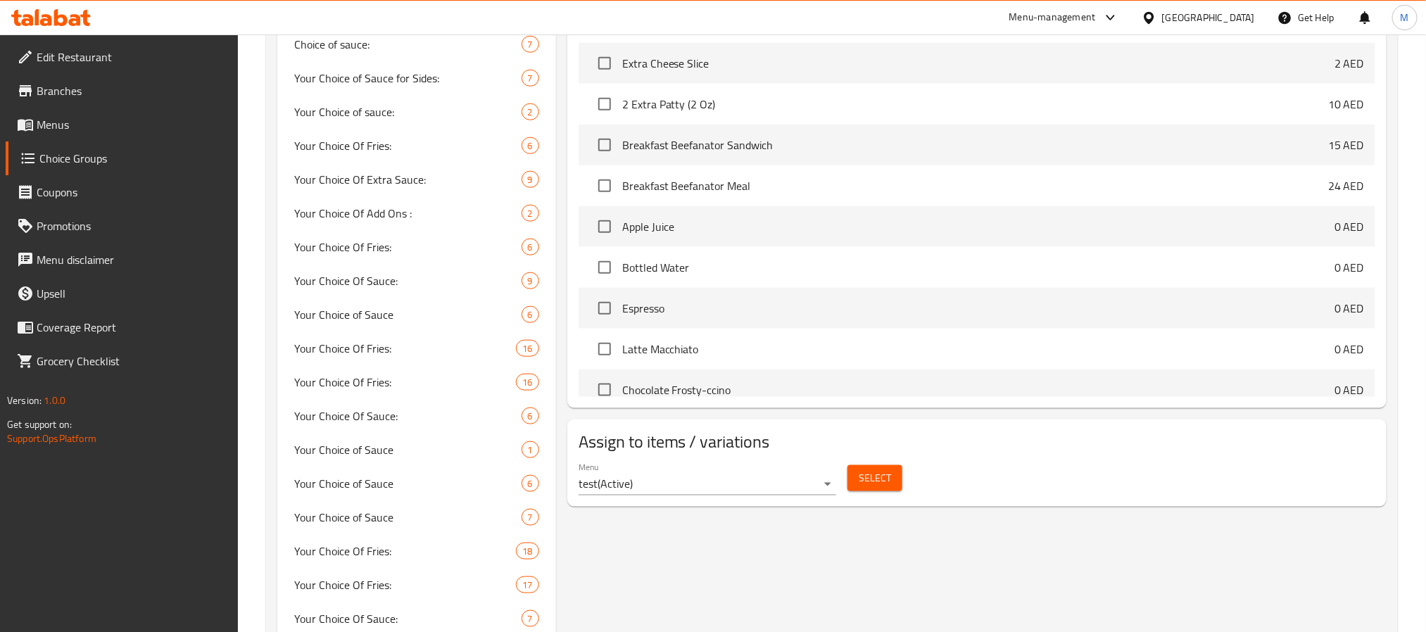
click at [900, 488] on button "Select" at bounding box center [875, 478] width 55 height 26
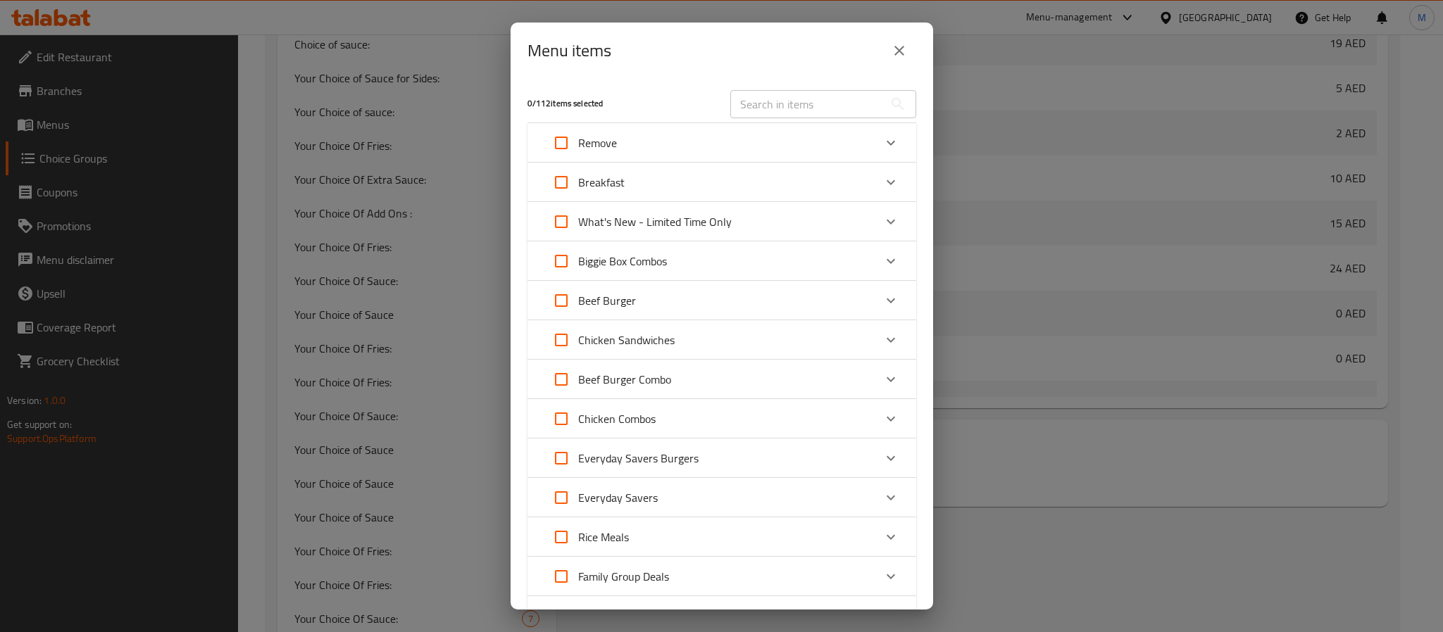
click at [891, 42] on icon "close" at bounding box center [899, 50] width 17 height 17
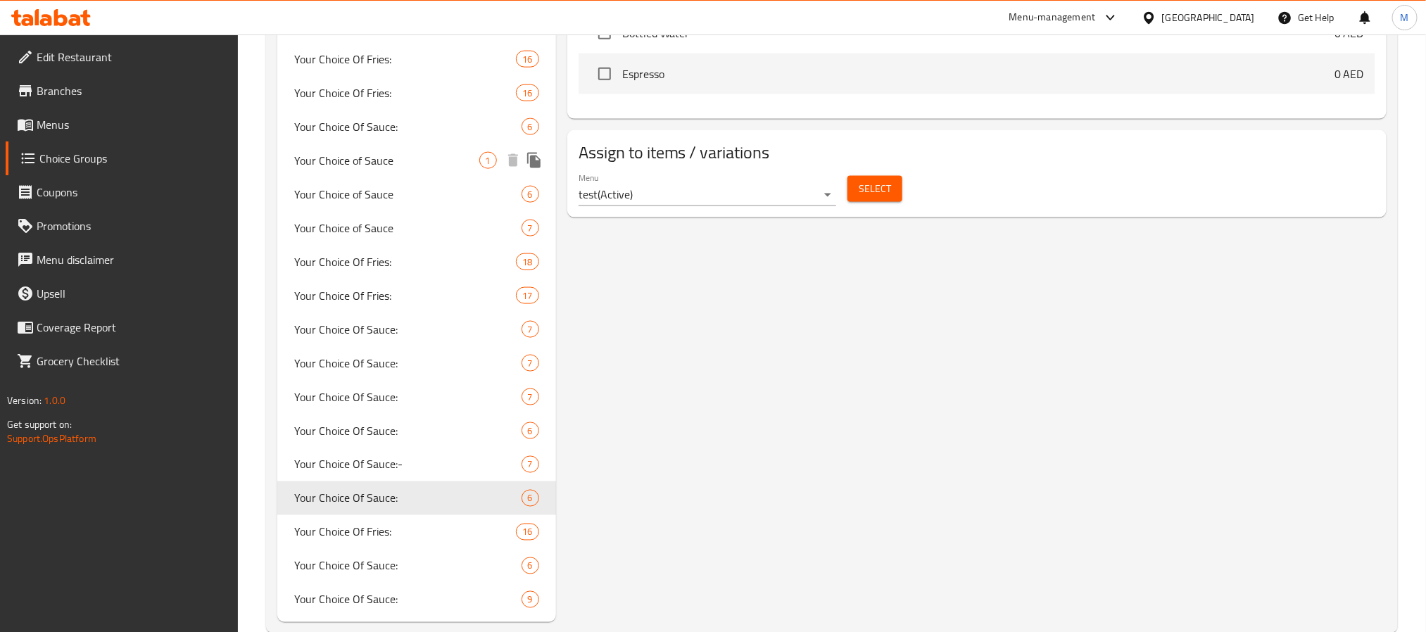
scroll to position [1010, 0]
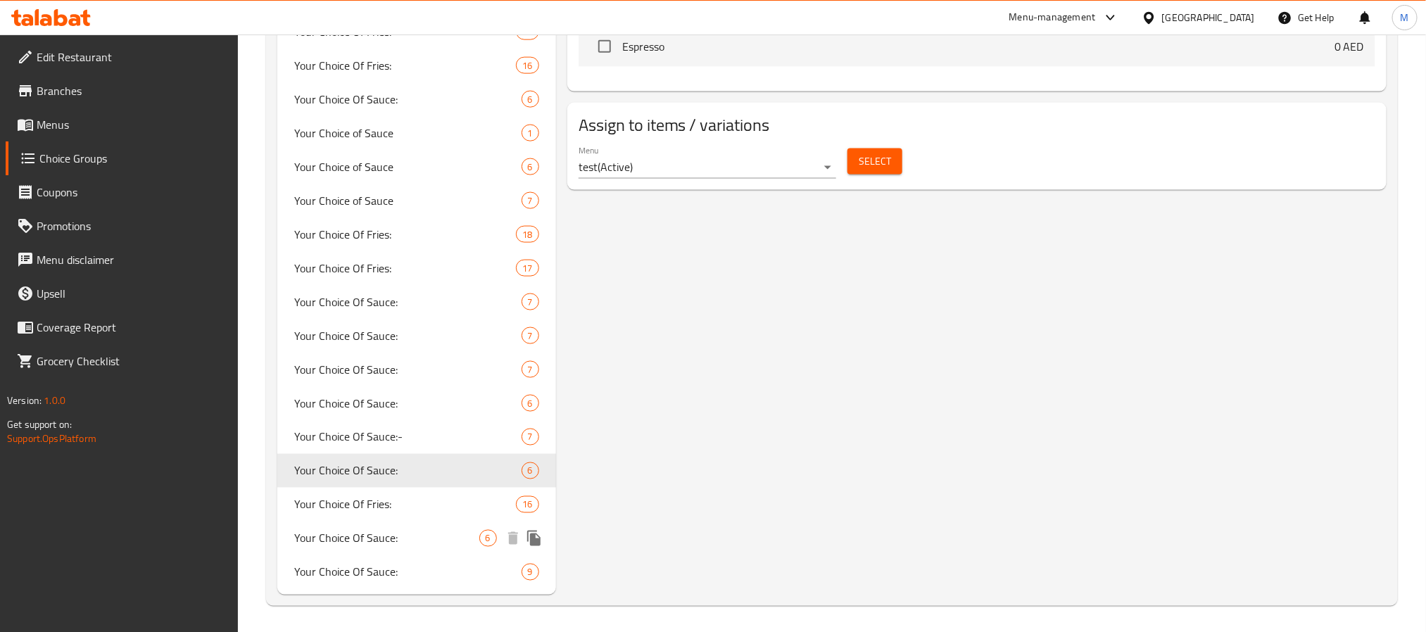
click at [448, 539] on span "Your Choice Of Sauce:" at bounding box center [386, 538] width 185 height 17
type input "0"
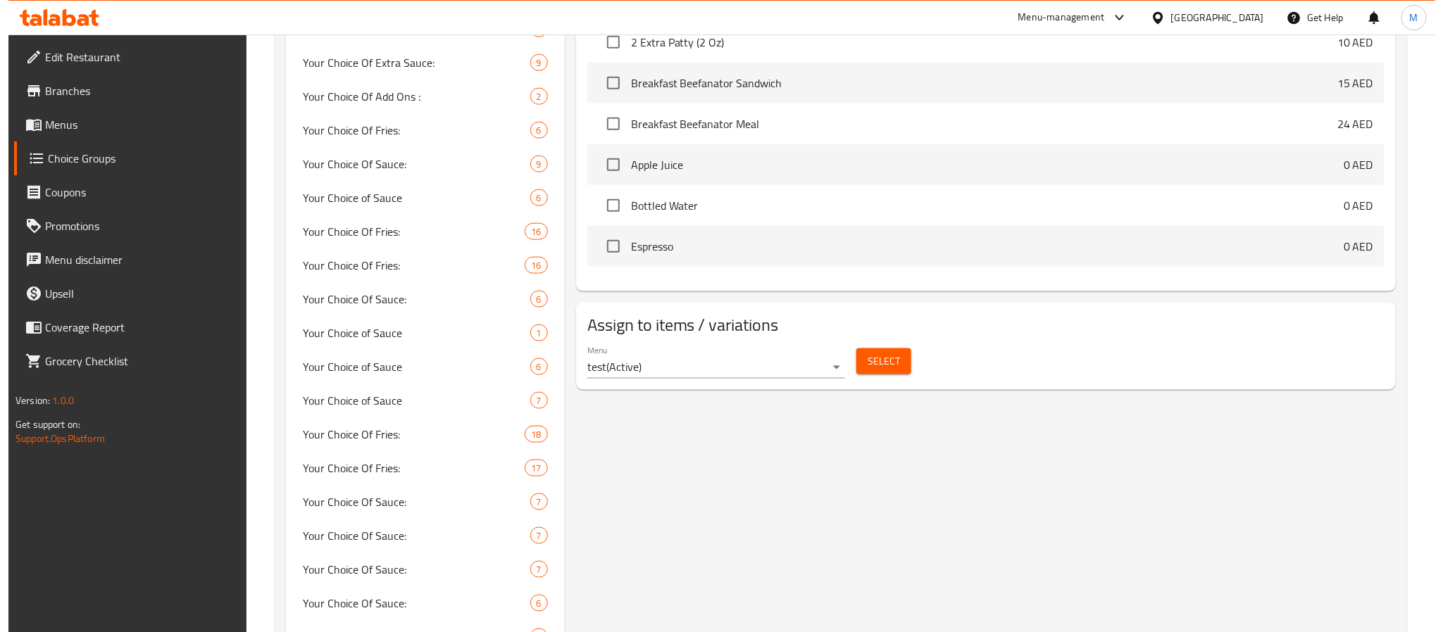
scroll to position [798, 0]
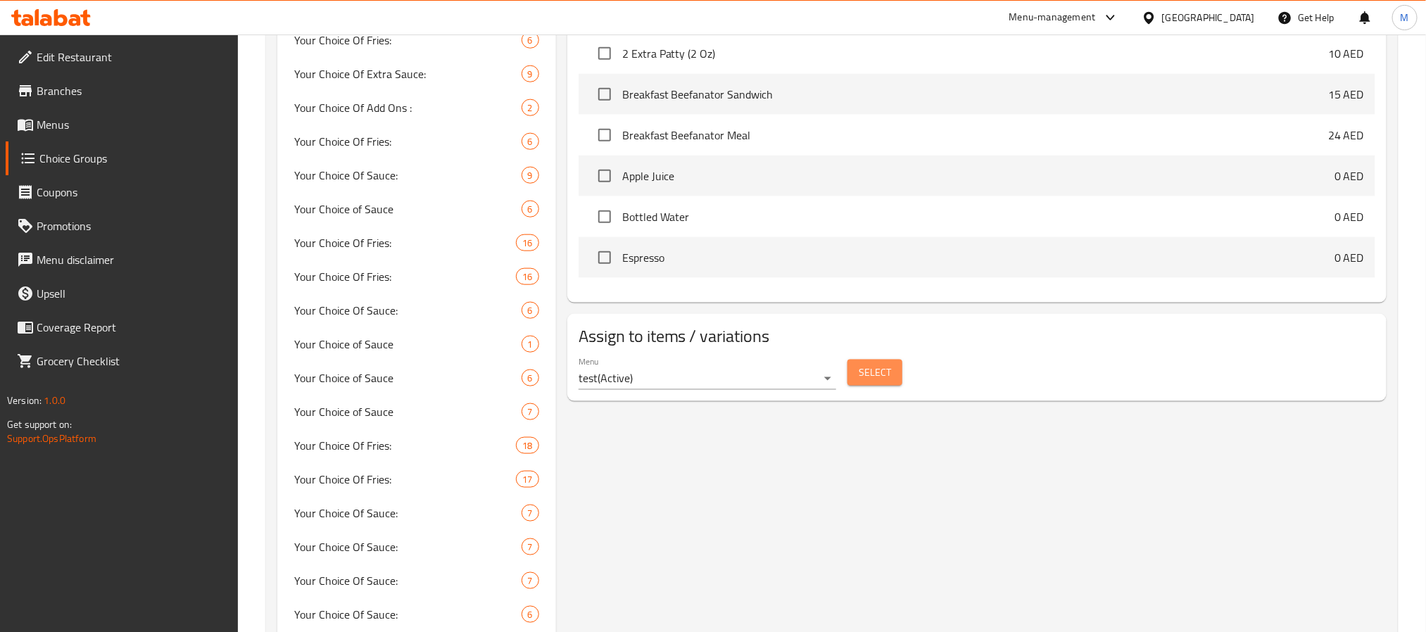
click at [876, 386] on button "Select" at bounding box center [875, 373] width 55 height 26
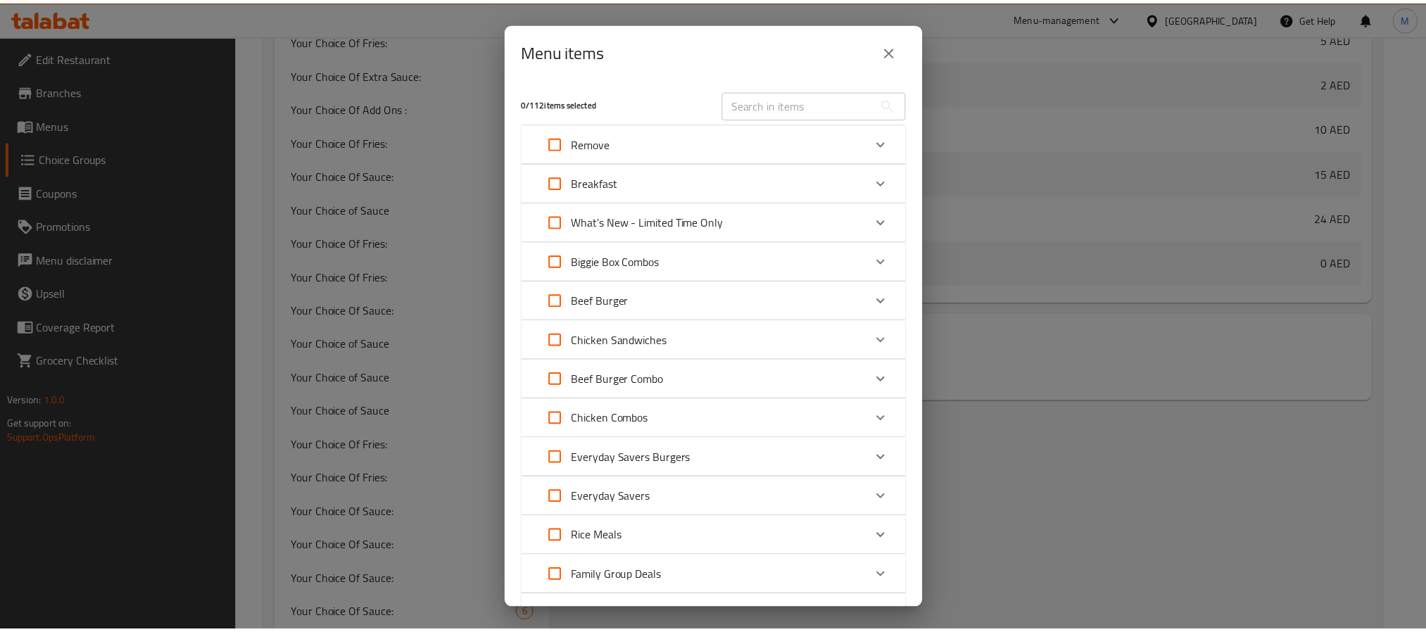
scroll to position [634, 0]
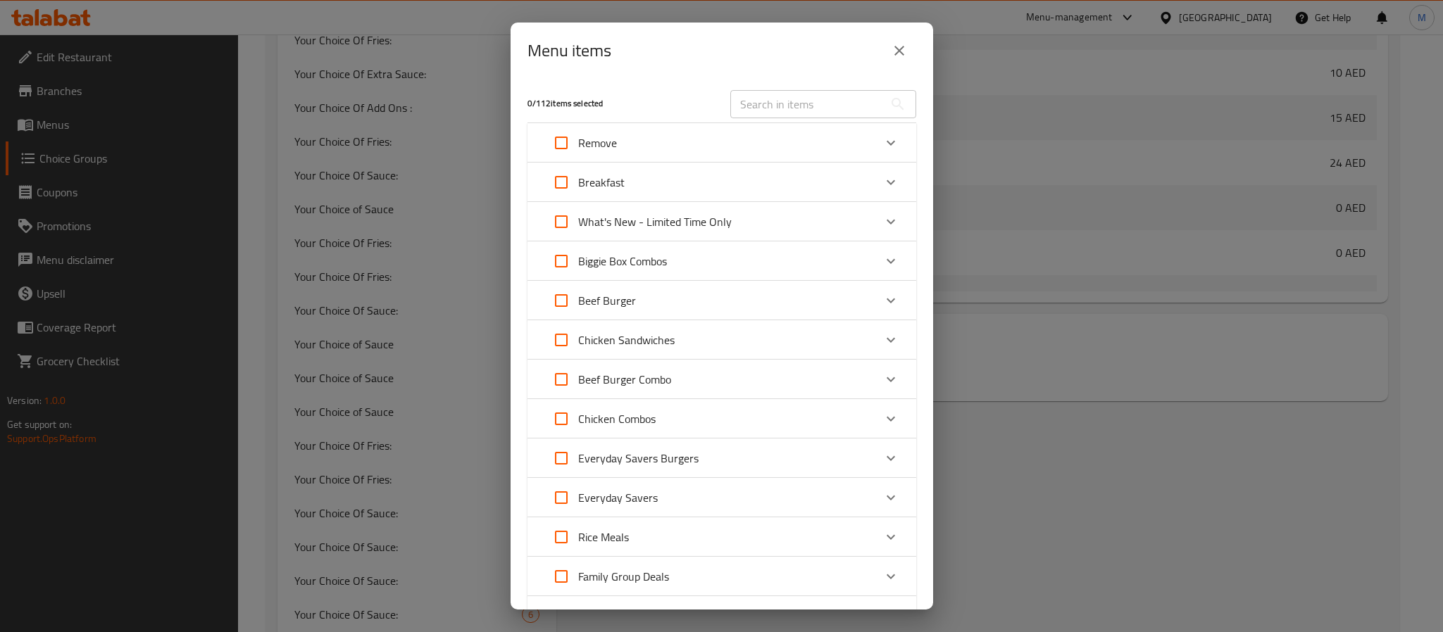
click at [906, 51] on icon "close" at bounding box center [899, 50] width 17 height 17
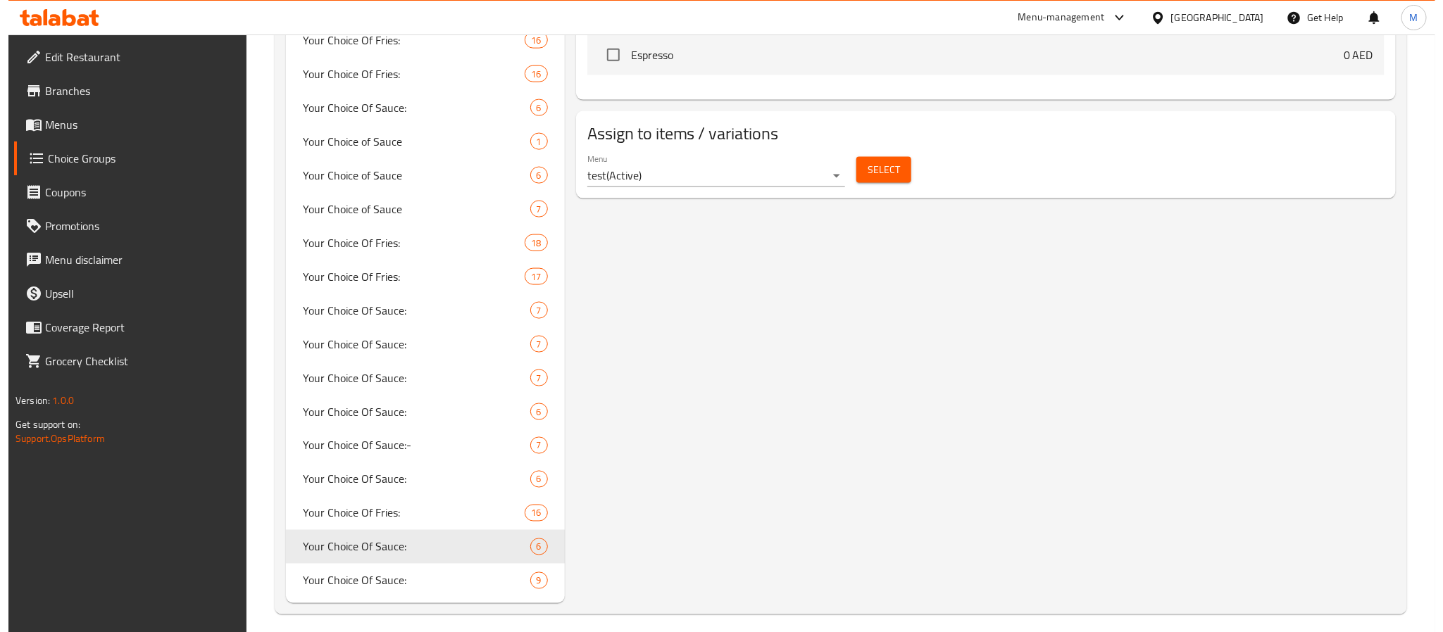
scroll to position [1010, 0]
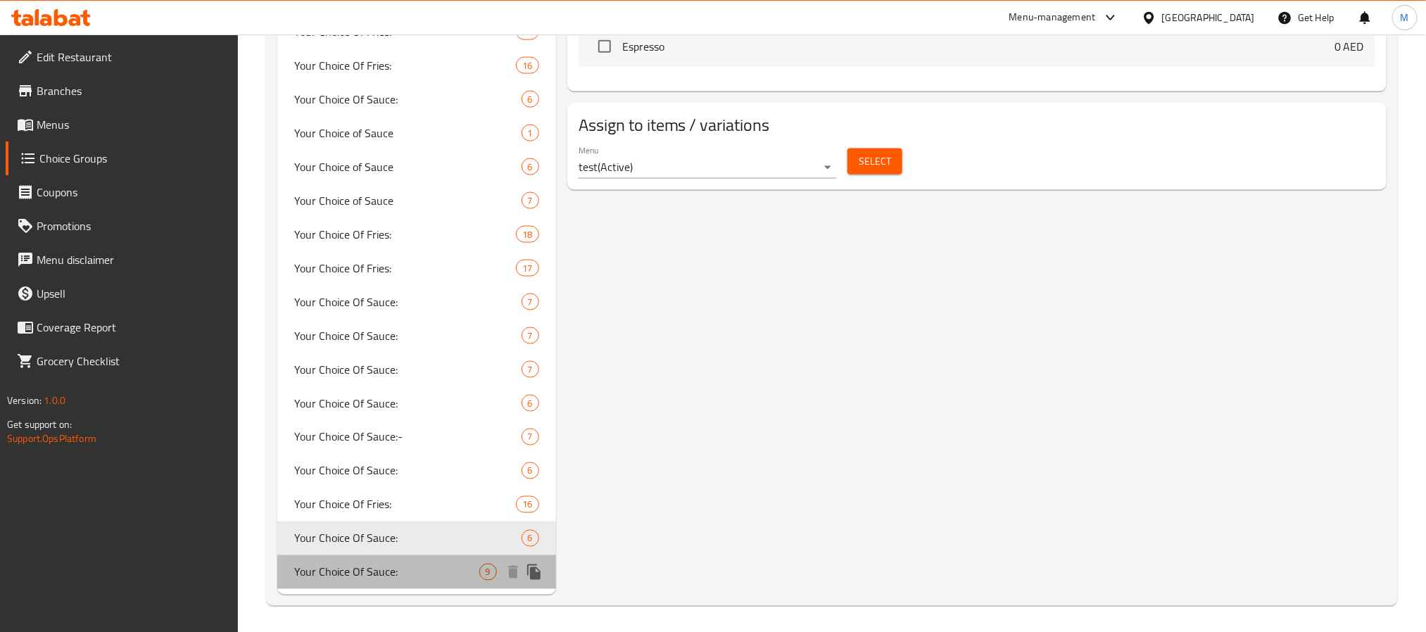
click at [444, 566] on span "Your Choice Of Sauce:" at bounding box center [386, 572] width 185 height 17
type input "اختيارك من الصلصة:"
type input "9"
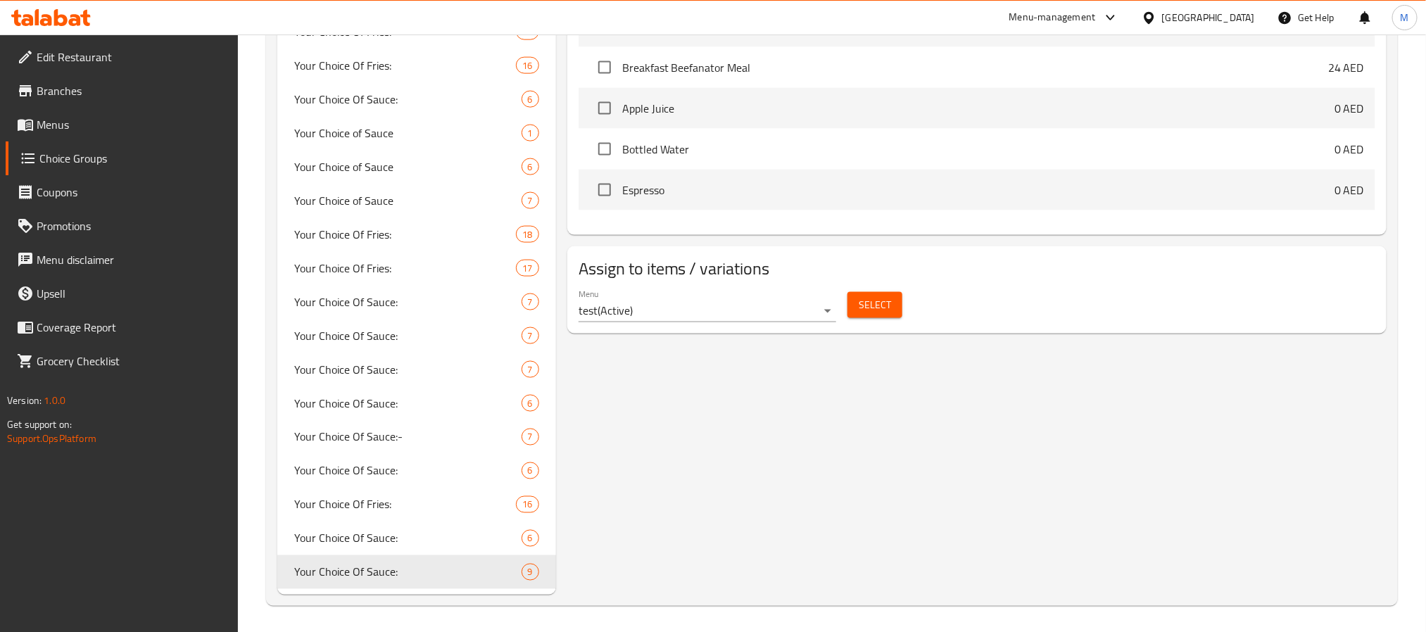
click at [889, 313] on span "Select" at bounding box center [875, 305] width 32 height 18
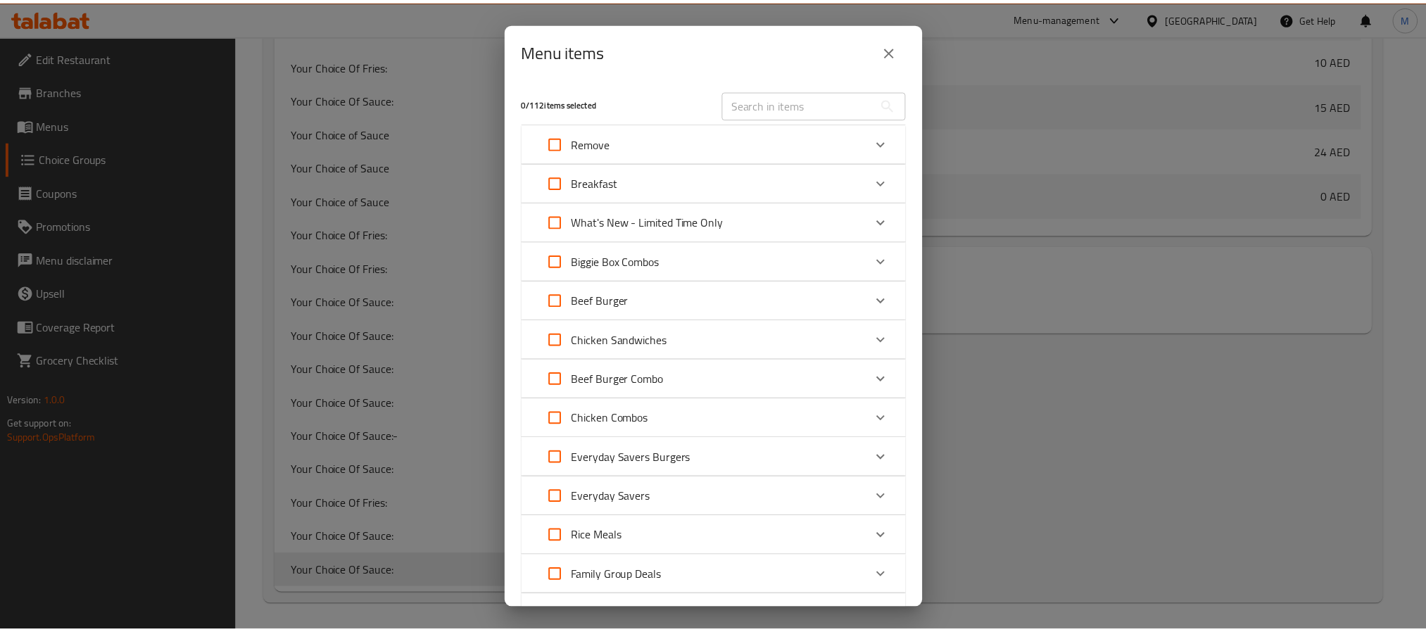
scroll to position [634, 0]
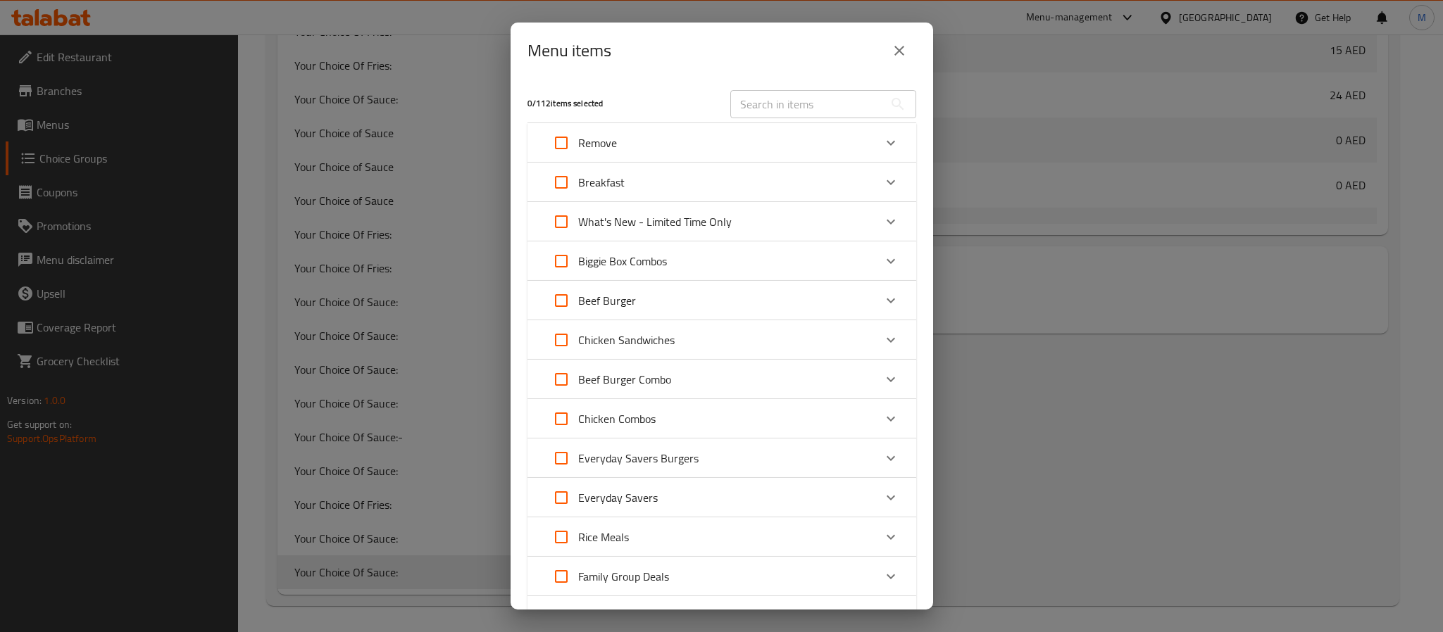
click at [898, 108] on div "​" at bounding box center [823, 104] width 186 height 28
click at [898, 44] on icon "close" at bounding box center [899, 50] width 17 height 17
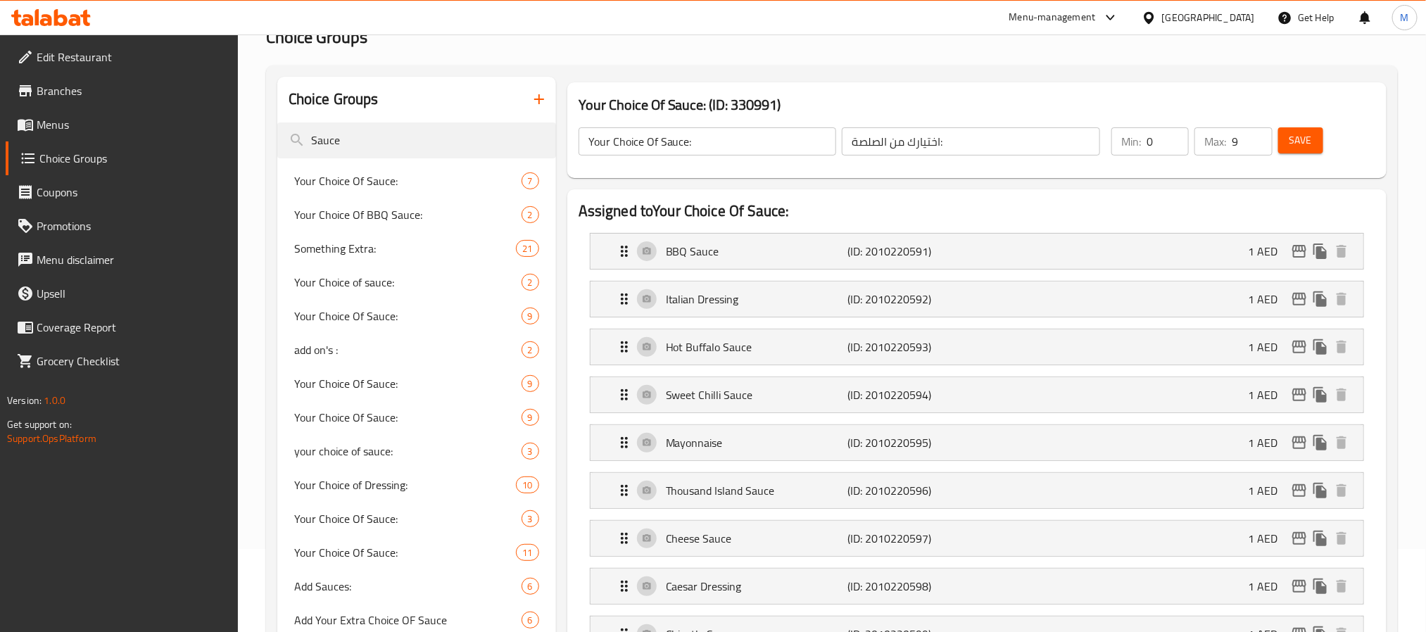
scroll to position [0, 0]
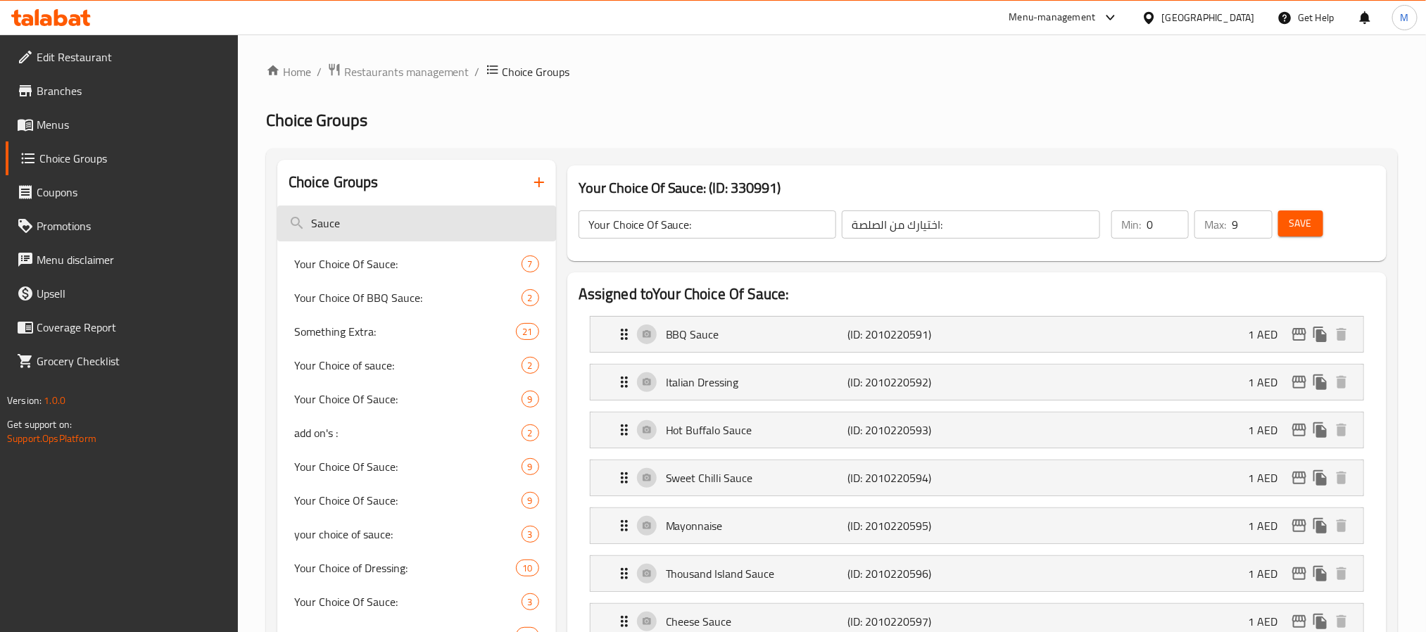
click at [463, 234] on input "Sauce" at bounding box center [416, 224] width 279 height 36
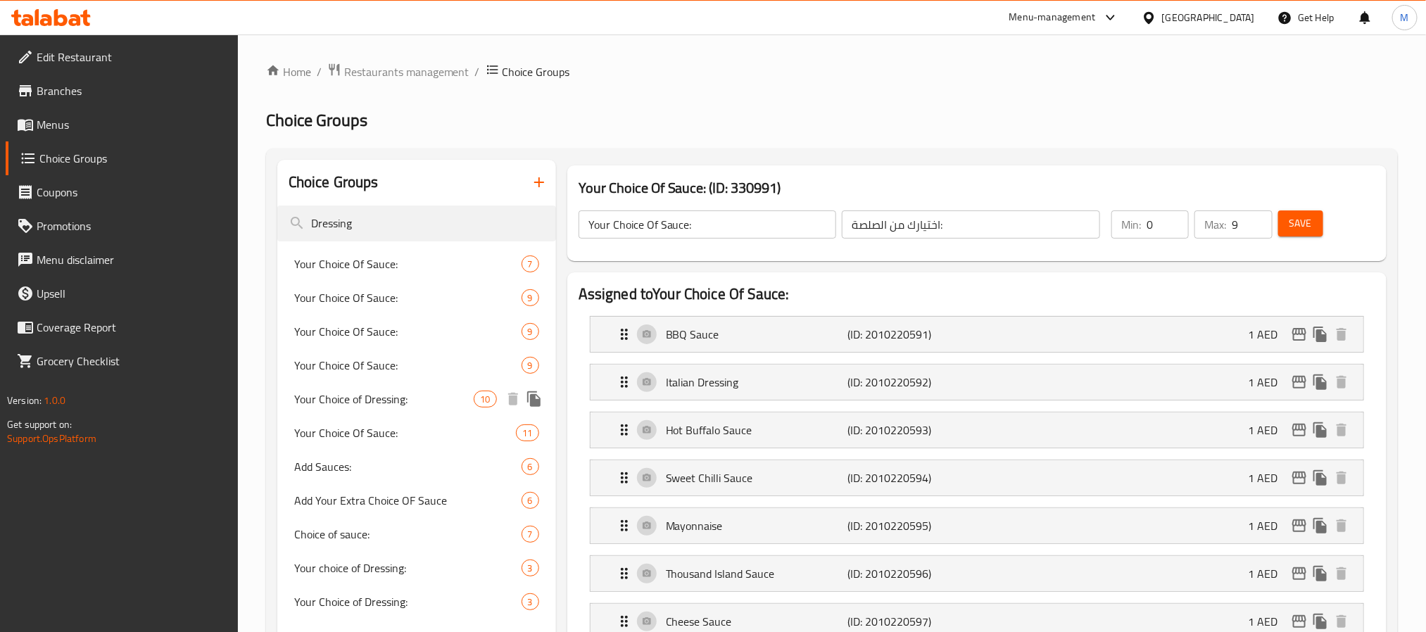
type input "Dressing"
click at [413, 400] on span "Your Choice of Dressing:" at bounding box center [384, 399] width 180 height 17
type input "Your Choice of Dressing:"
type input "اختيارك من الصلصة :"
type input "1"
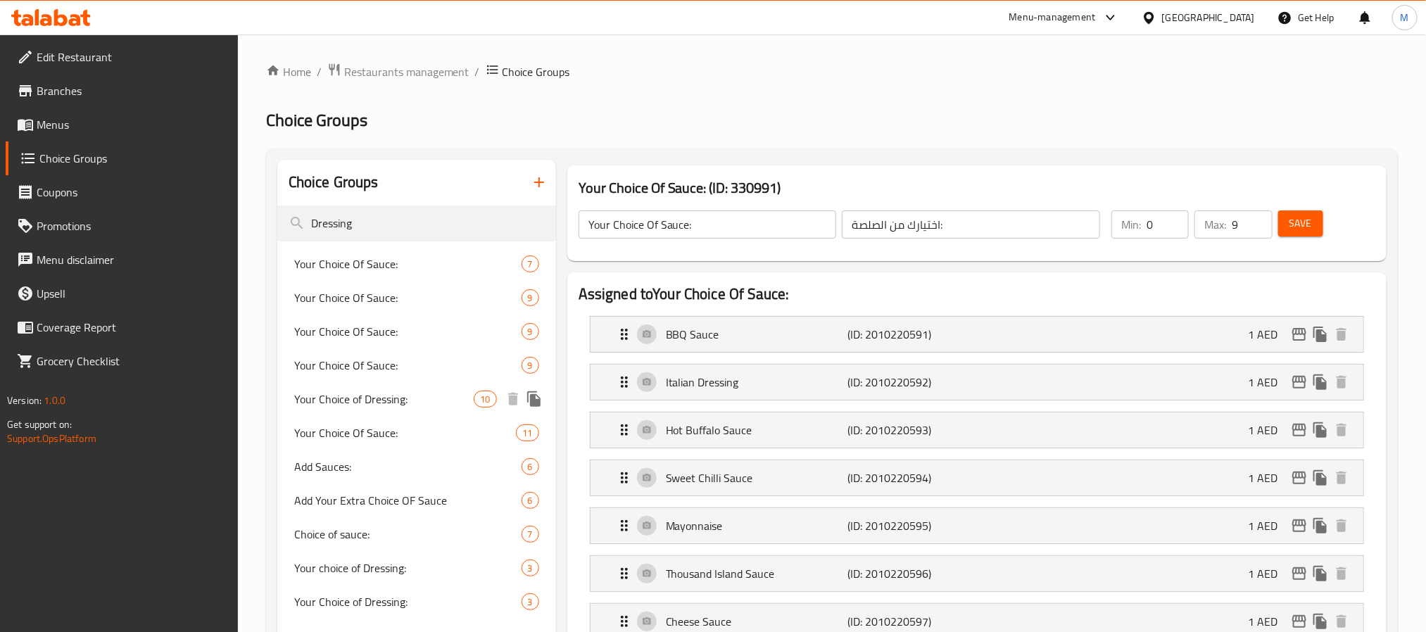
type input "1"
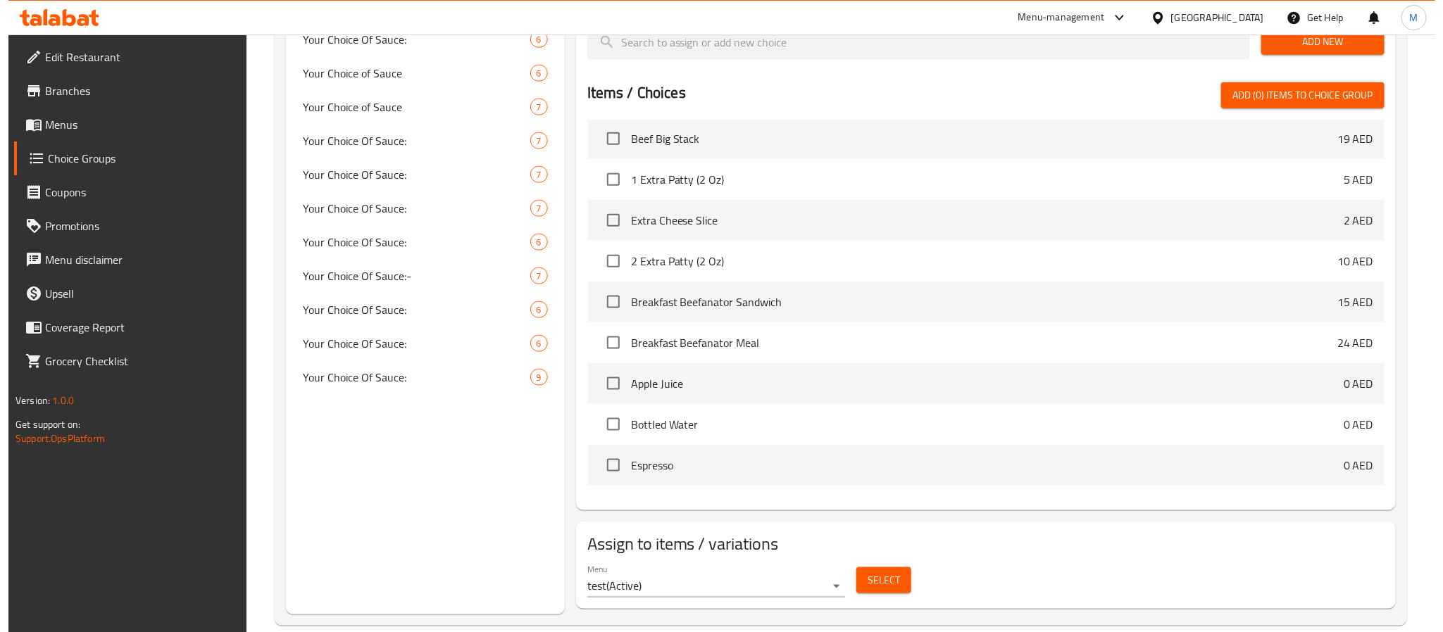
scroll to position [810, 0]
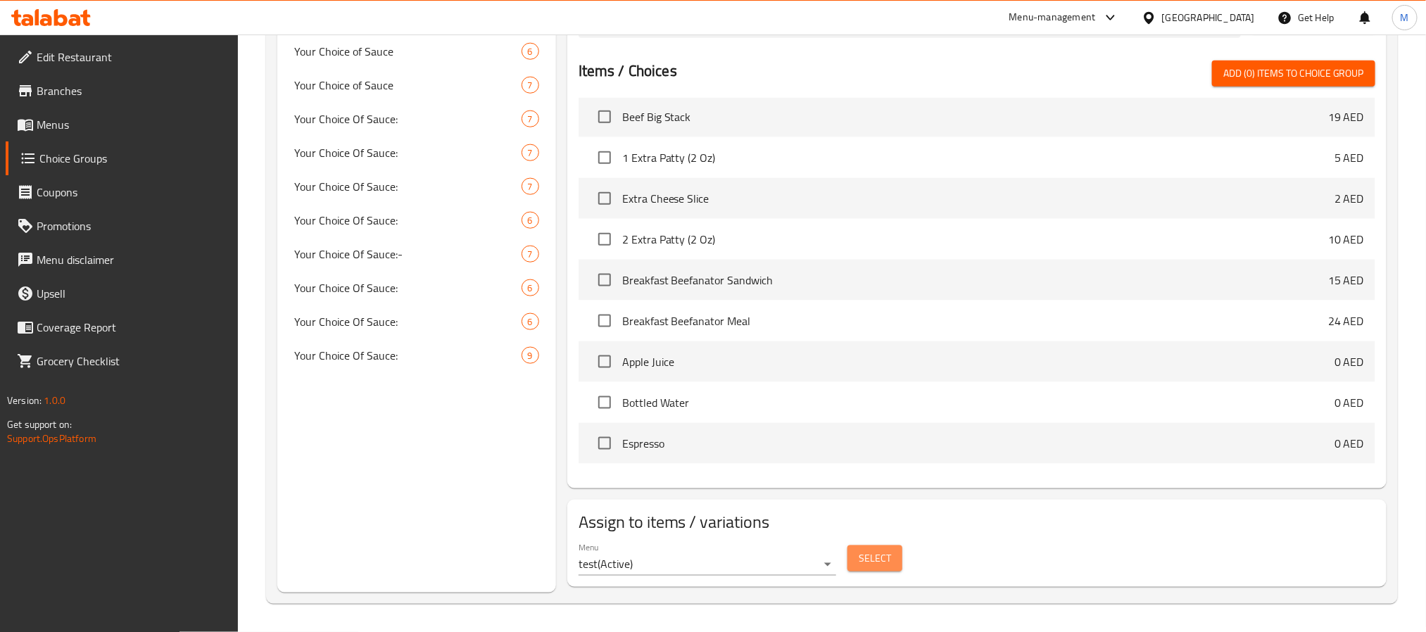
click at [872, 558] on span "Select" at bounding box center [875, 559] width 32 height 18
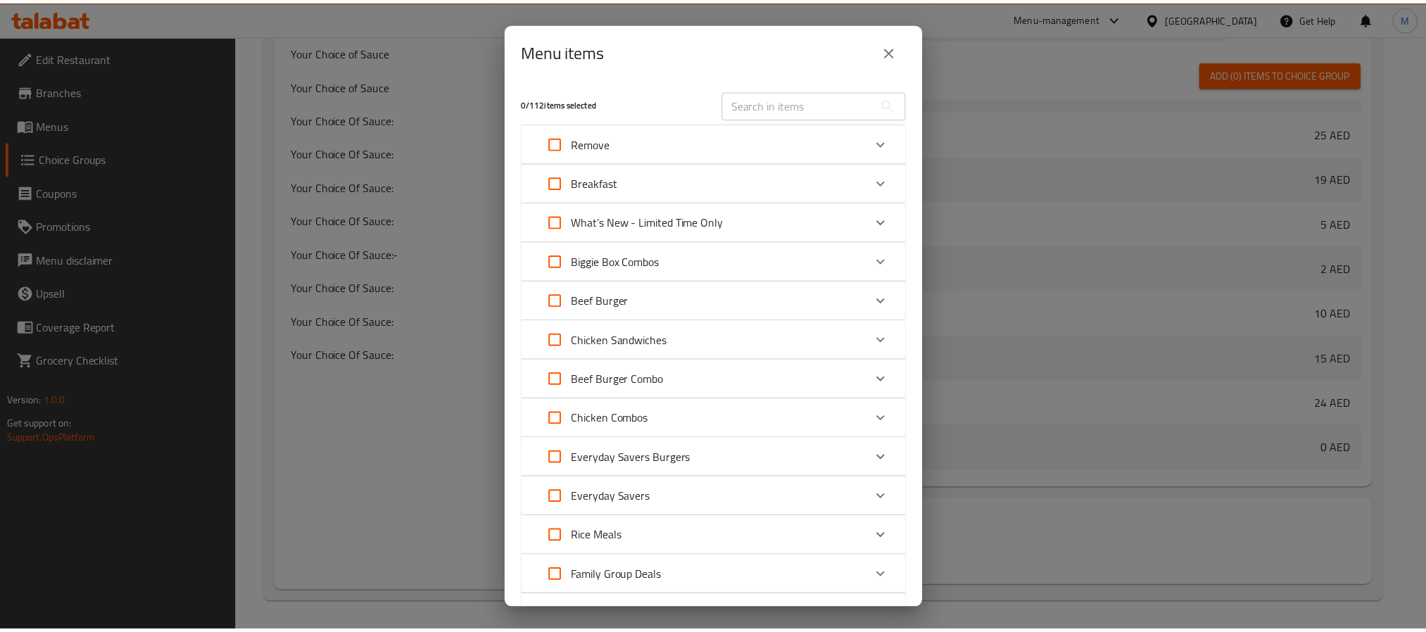
scroll to position [634, 0]
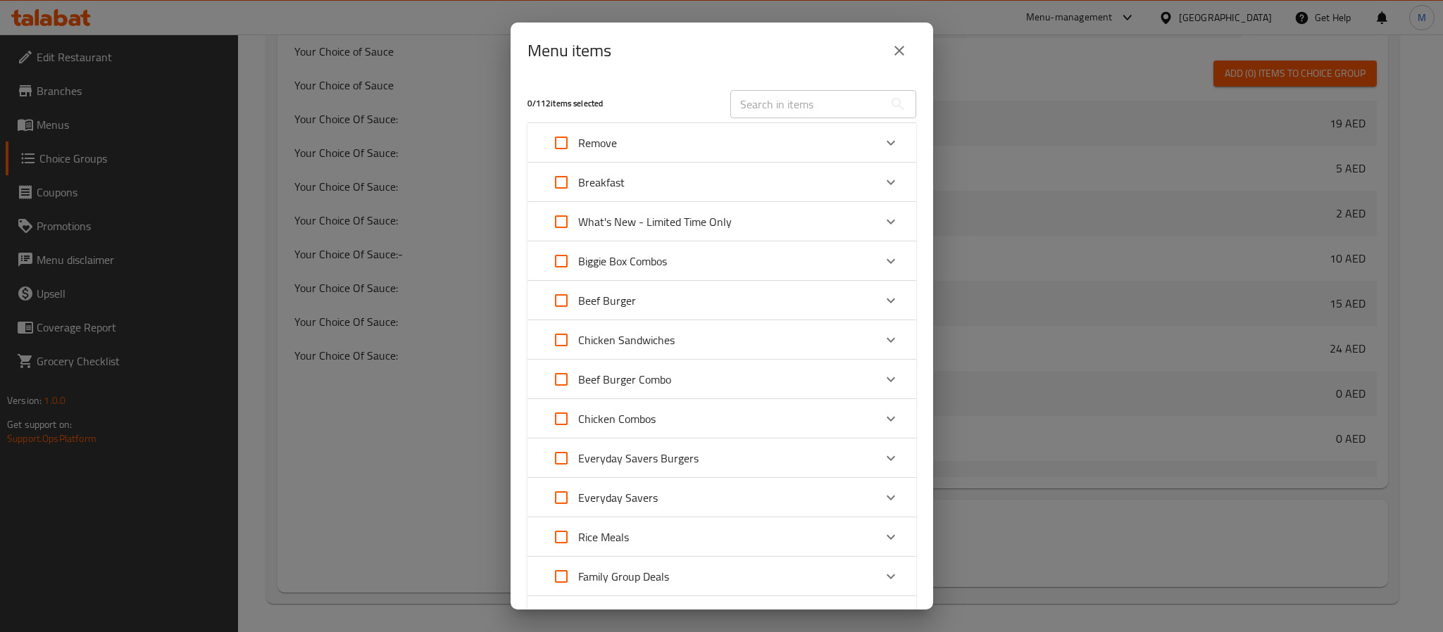
click at [908, 44] on button "close" at bounding box center [899, 51] width 34 height 34
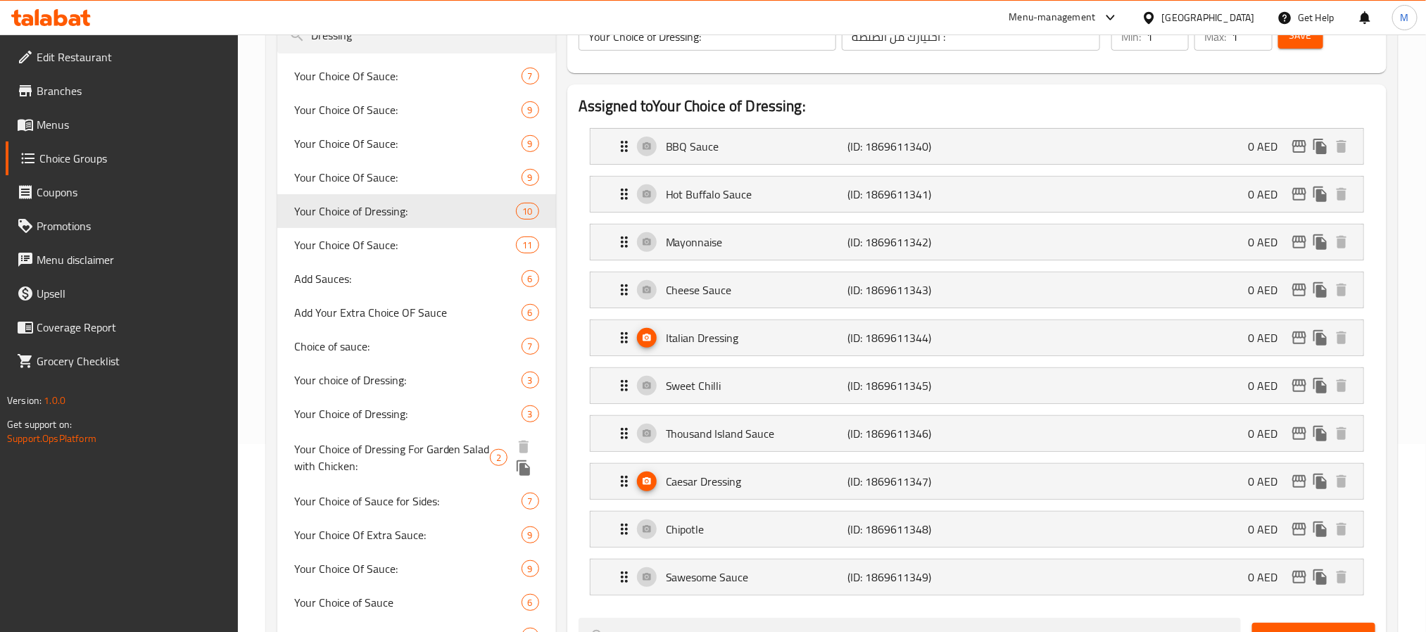
scroll to position [176, 0]
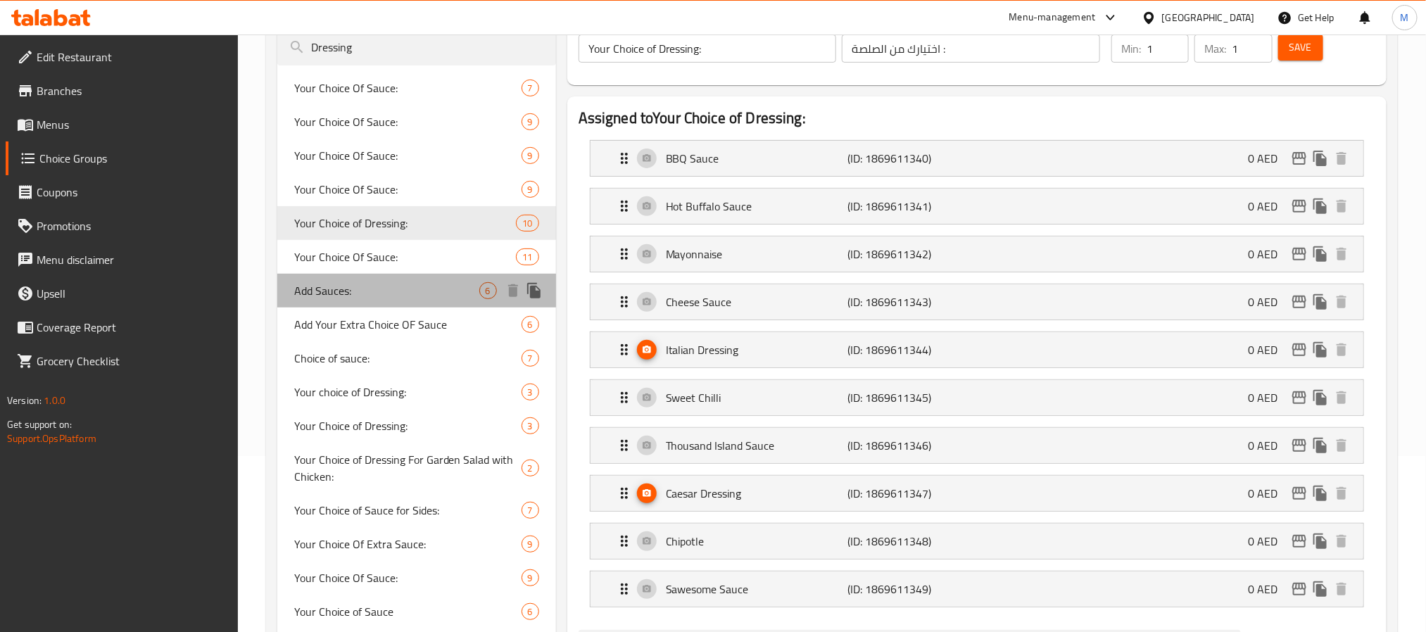
click at [389, 288] on span "Add Sauces:" at bounding box center [386, 290] width 185 height 17
type input "Add Sauces:"
type input "إضافة صوصات:"
type input "0"
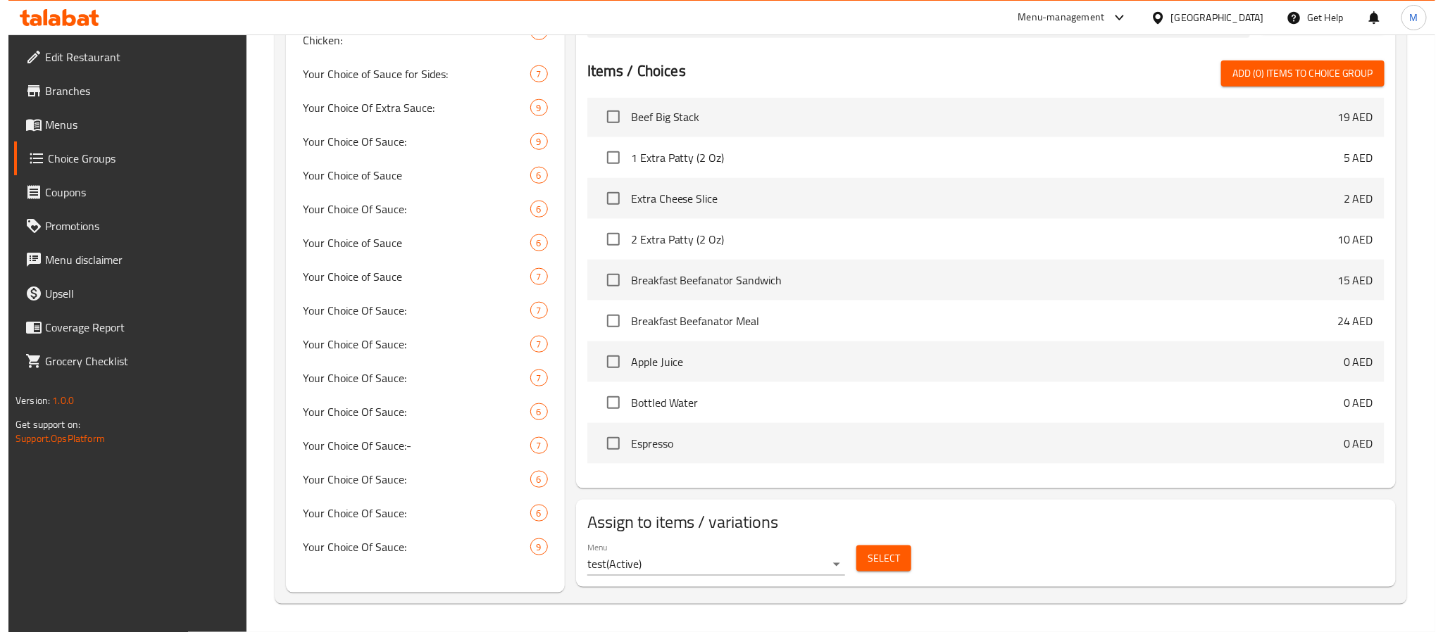
scroll to position [615, 0]
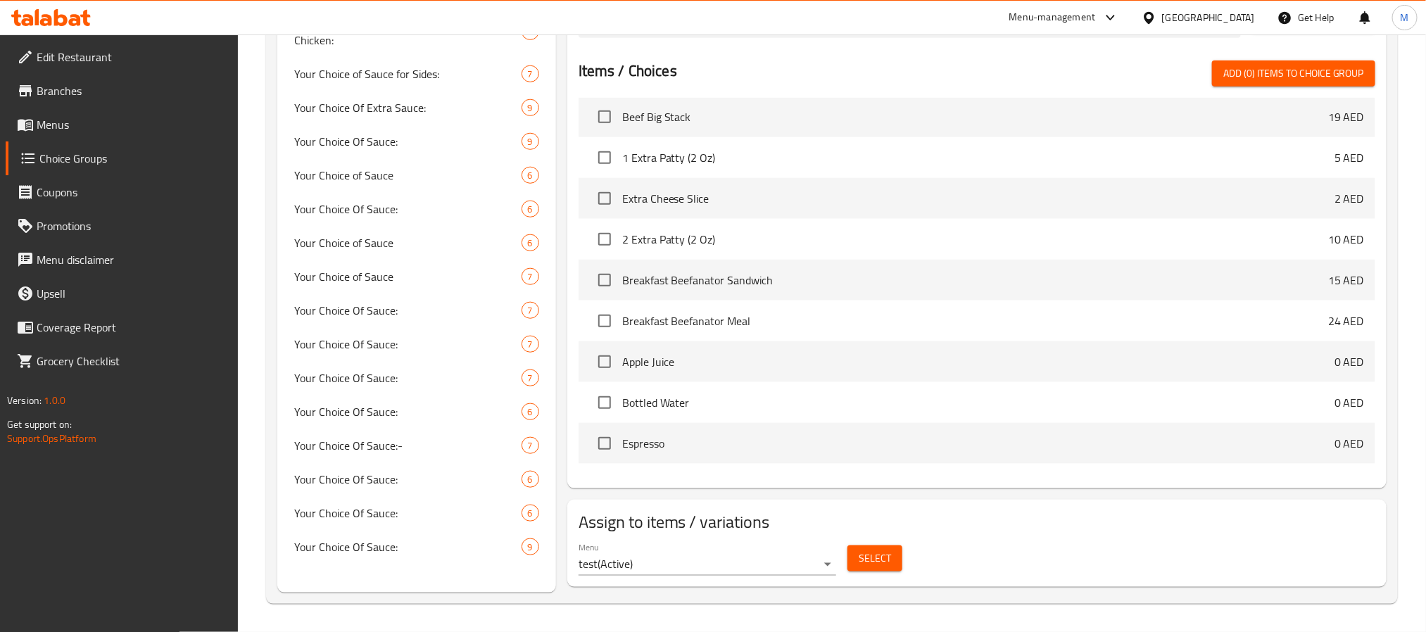
click at [890, 547] on button "Select" at bounding box center [875, 559] width 55 height 26
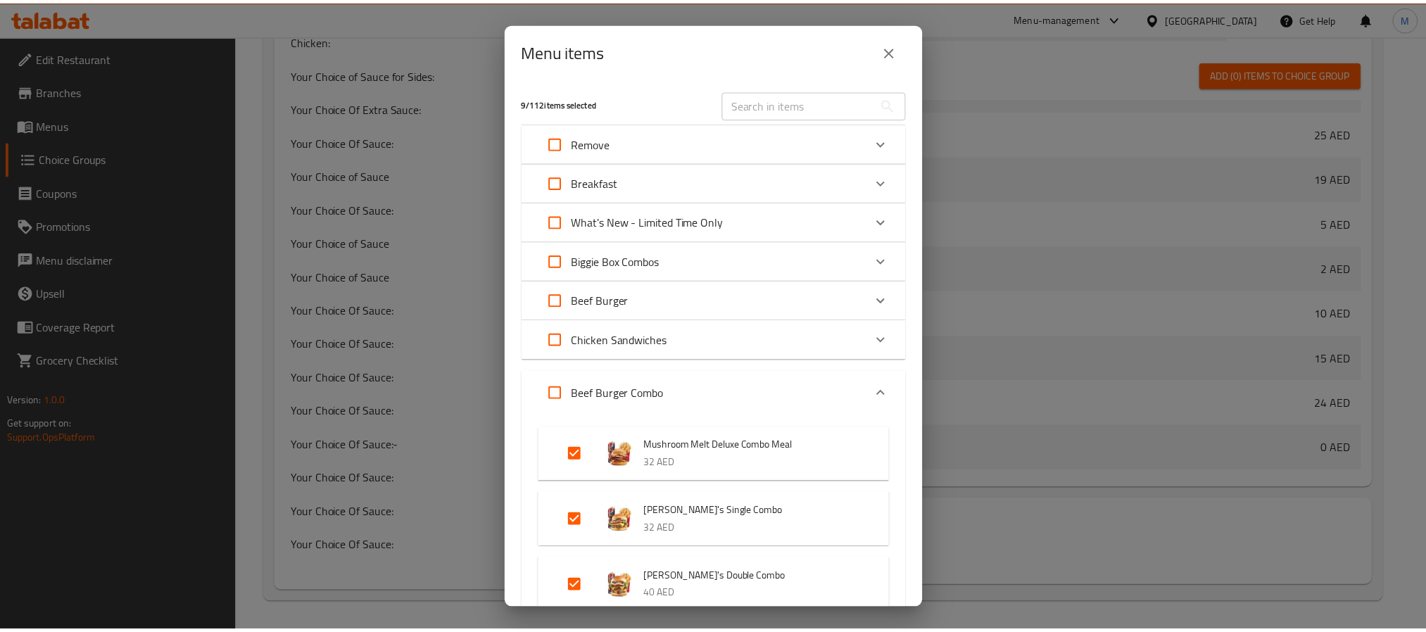
scroll to position [634, 0]
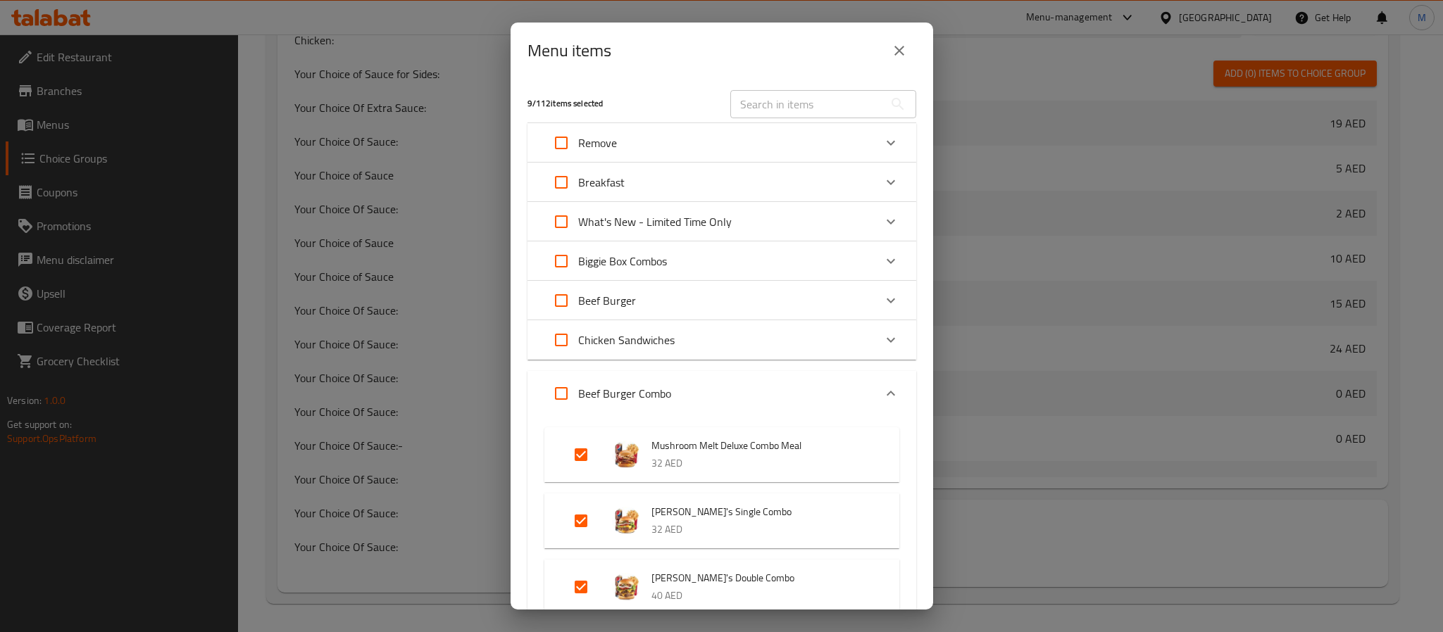
click at [896, 51] on icon "close" at bounding box center [899, 50] width 17 height 17
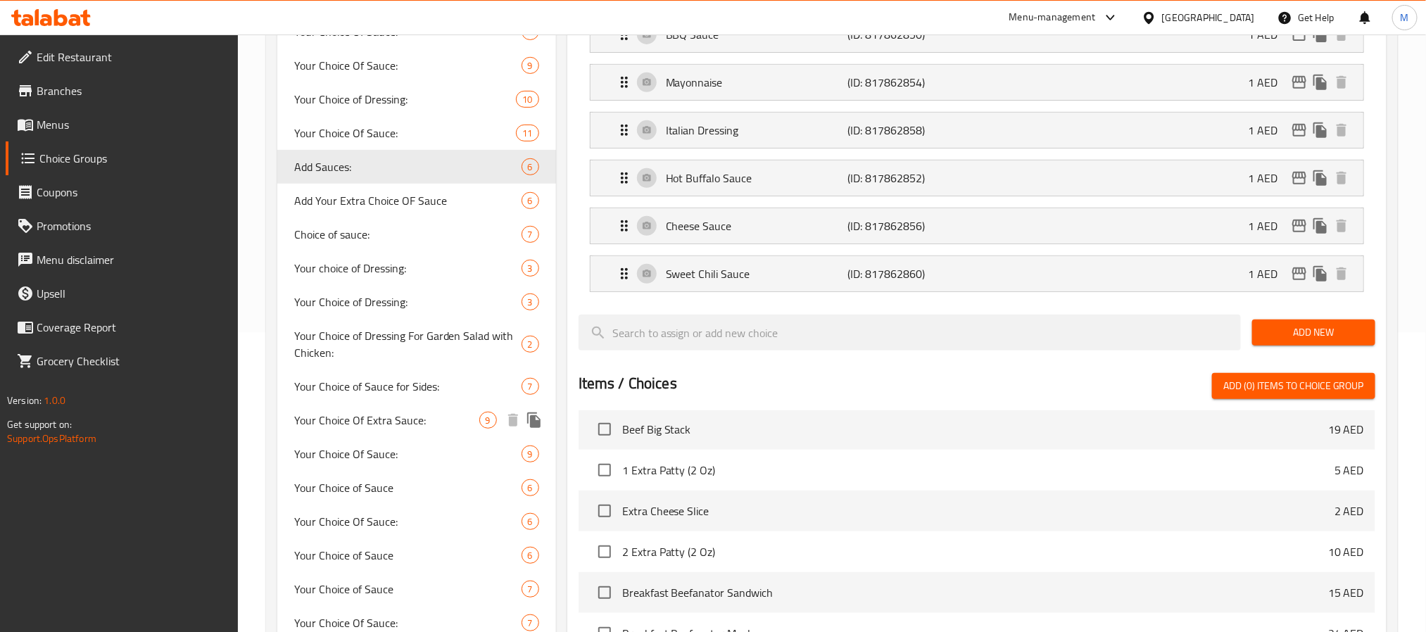
scroll to position [298, 0]
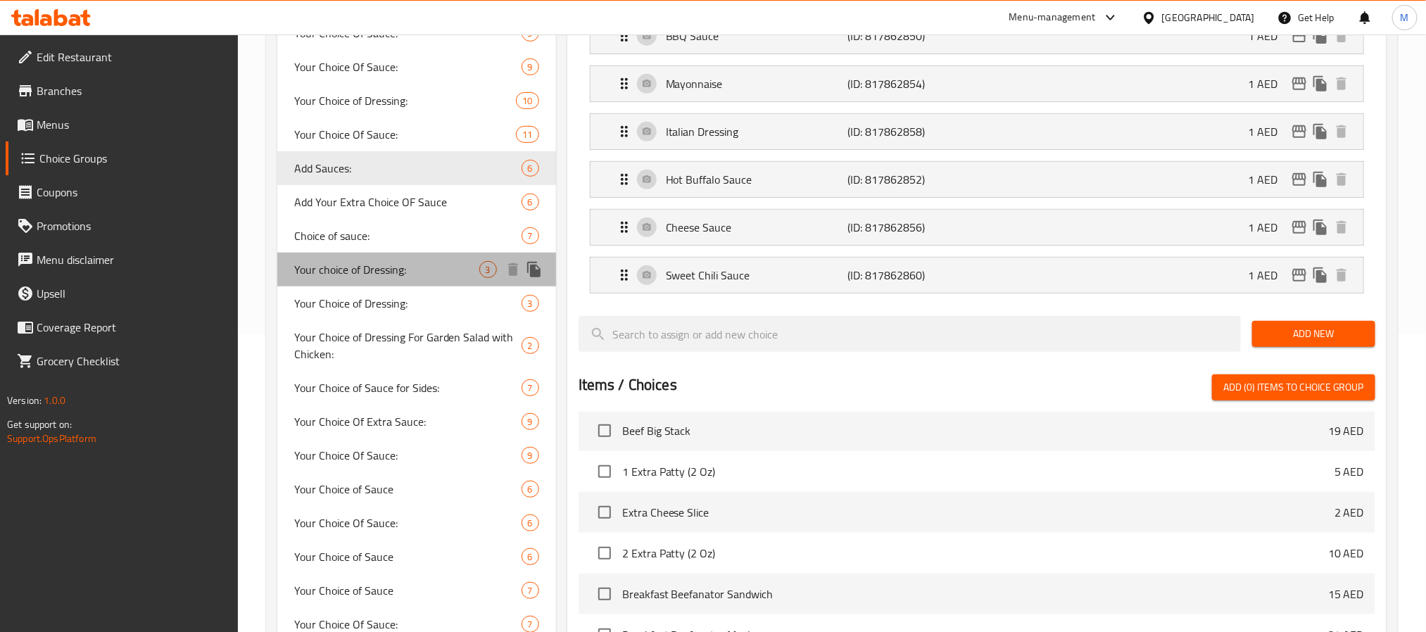
click at [401, 266] on span "Your choice of Dressing:" at bounding box center [386, 269] width 185 height 17
type input "Your choice of Dressing:"
type input "اختيارك من الصلصة:"
type input "1"
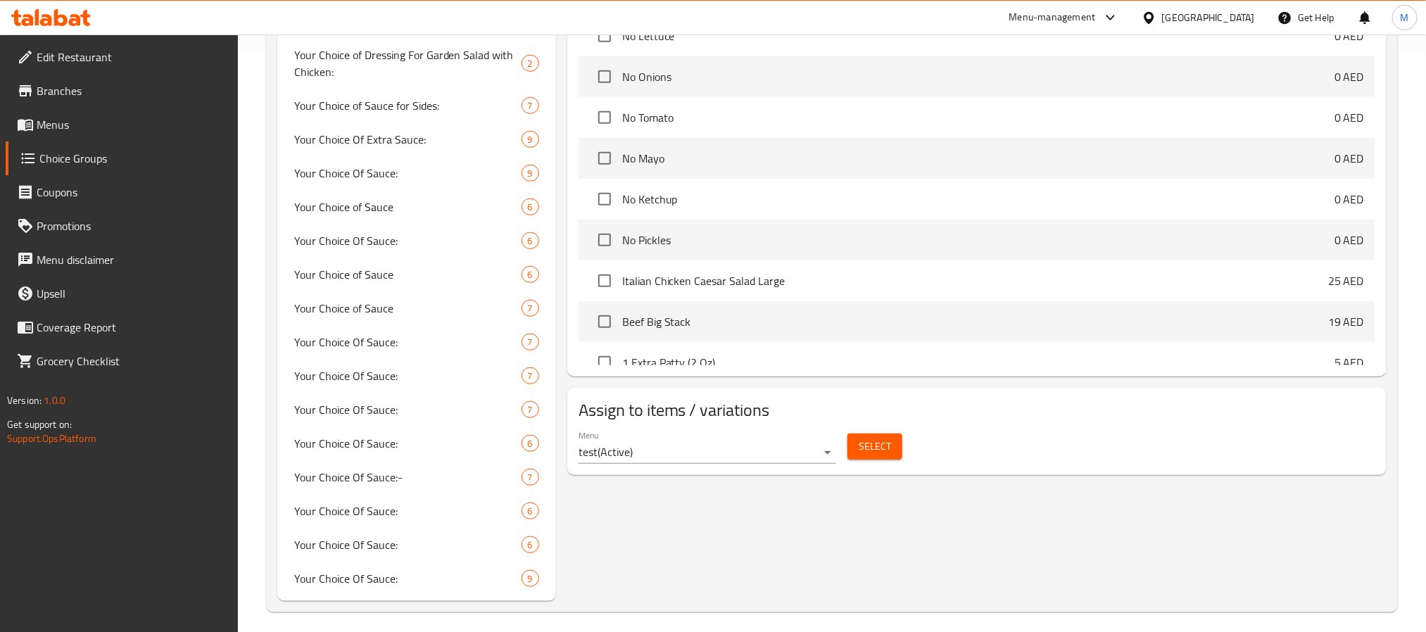
scroll to position [588, 0]
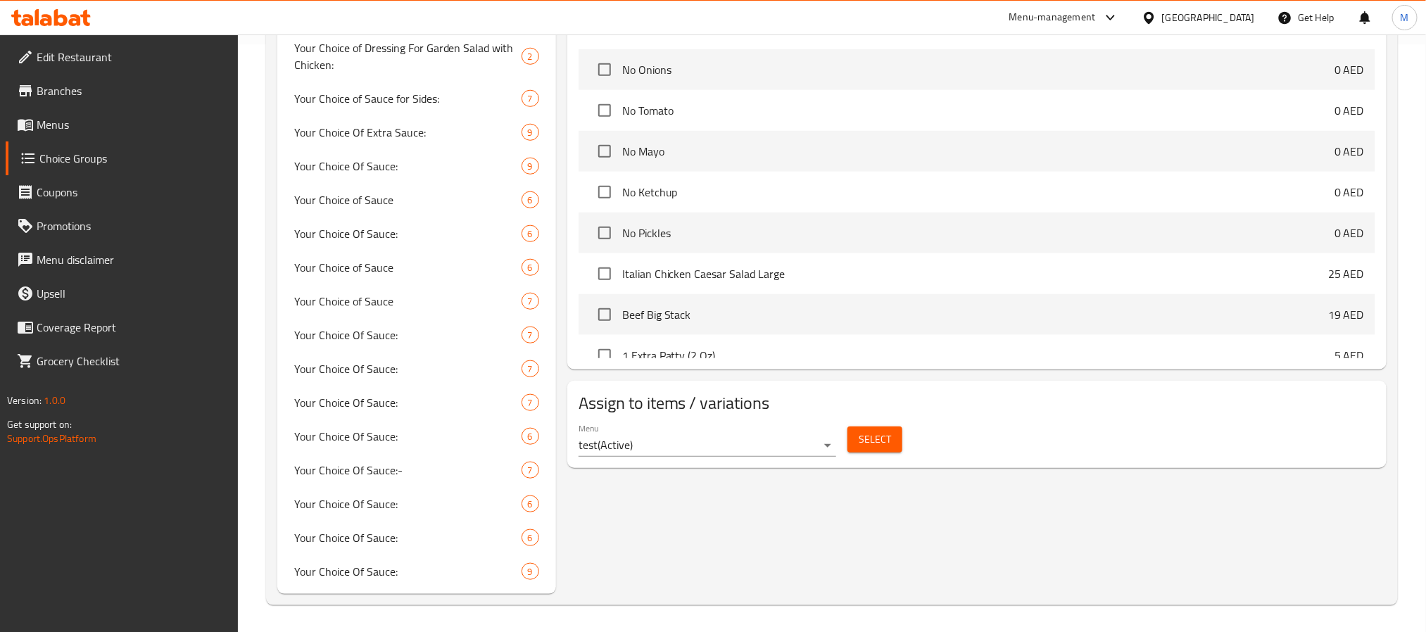
click at [886, 446] on span "Select" at bounding box center [875, 440] width 32 height 18
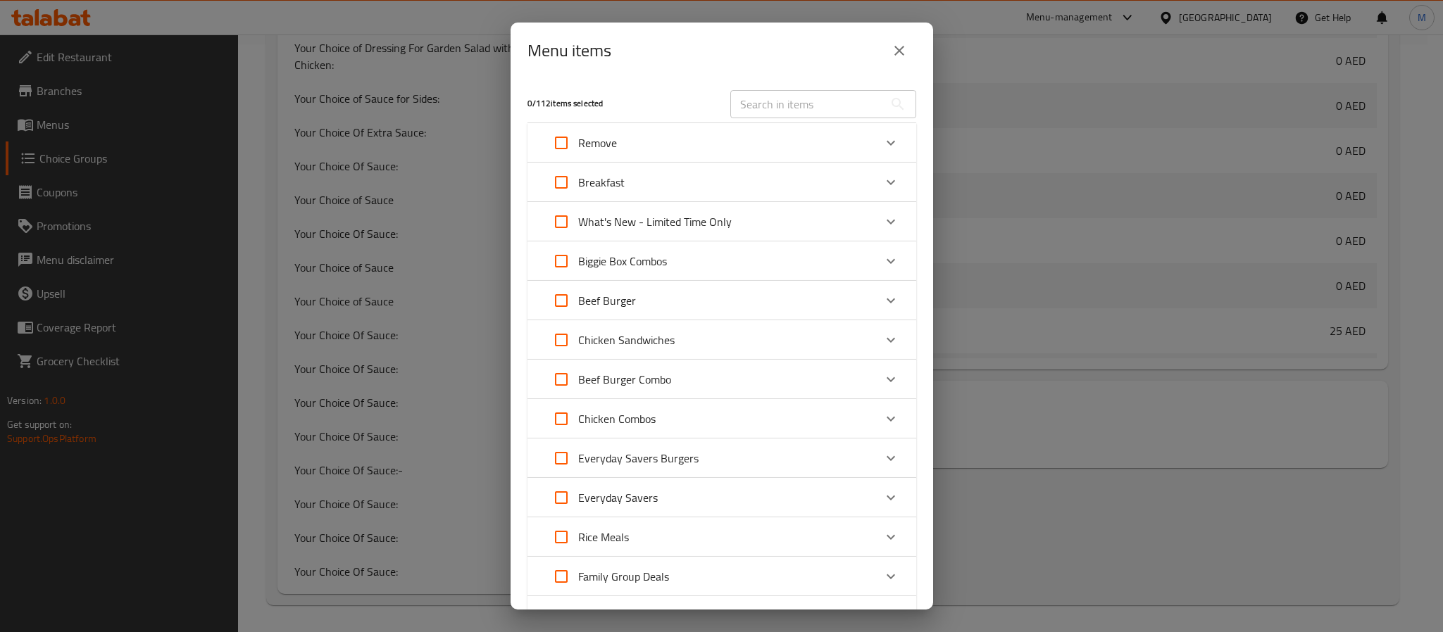
click at [894, 61] on button "close" at bounding box center [899, 51] width 34 height 34
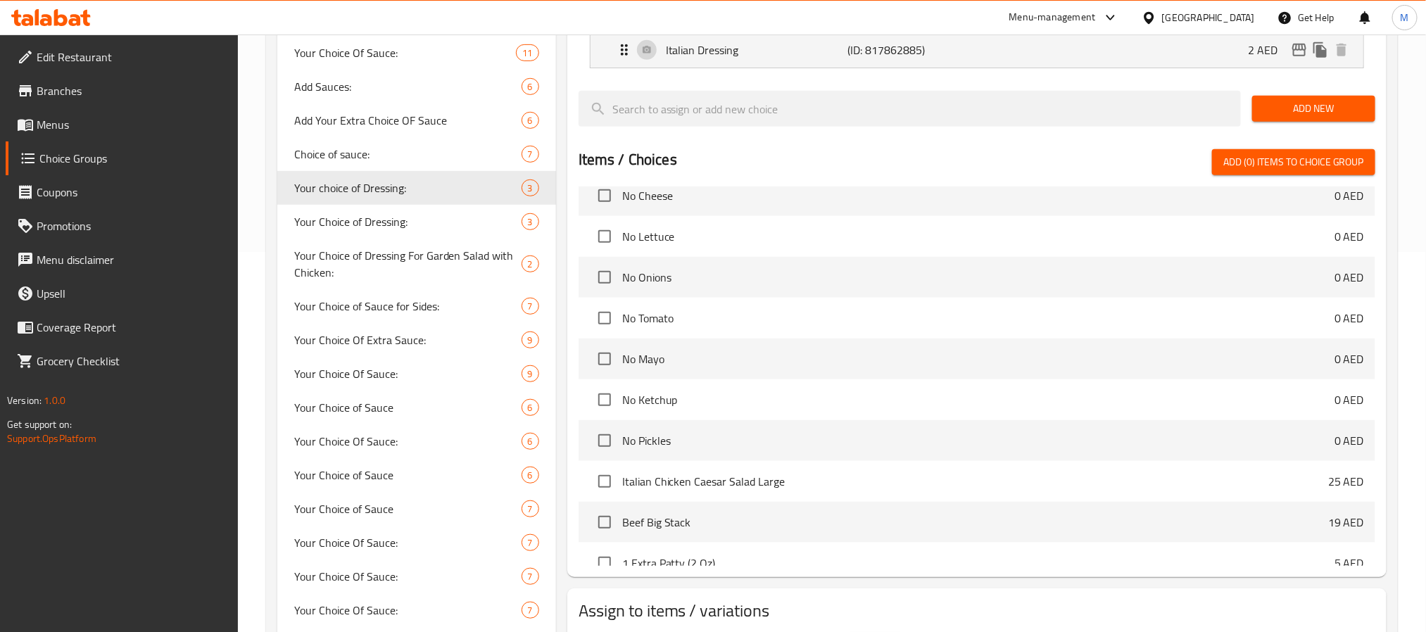
scroll to position [271, 0]
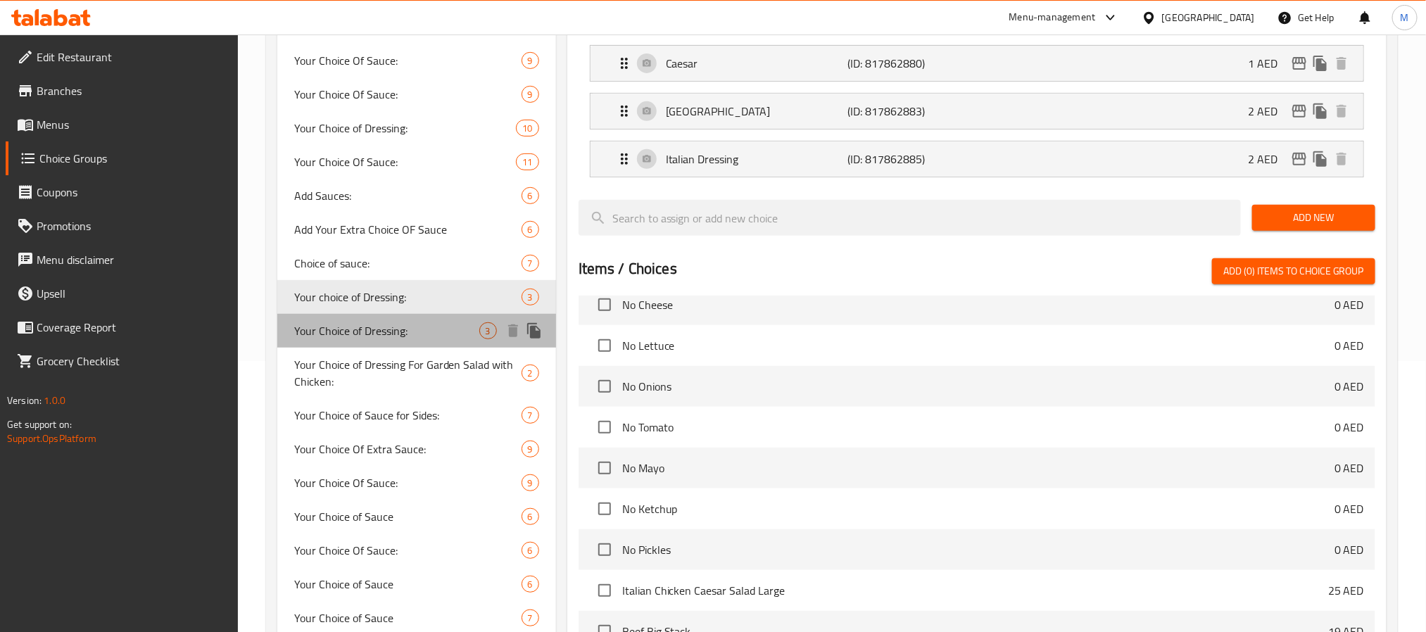
click at [397, 322] on span "Your Choice of Dressing:" at bounding box center [386, 330] width 185 height 17
type input "Your Choice of Dressing:"
type input "اختيارك من الصوص:"
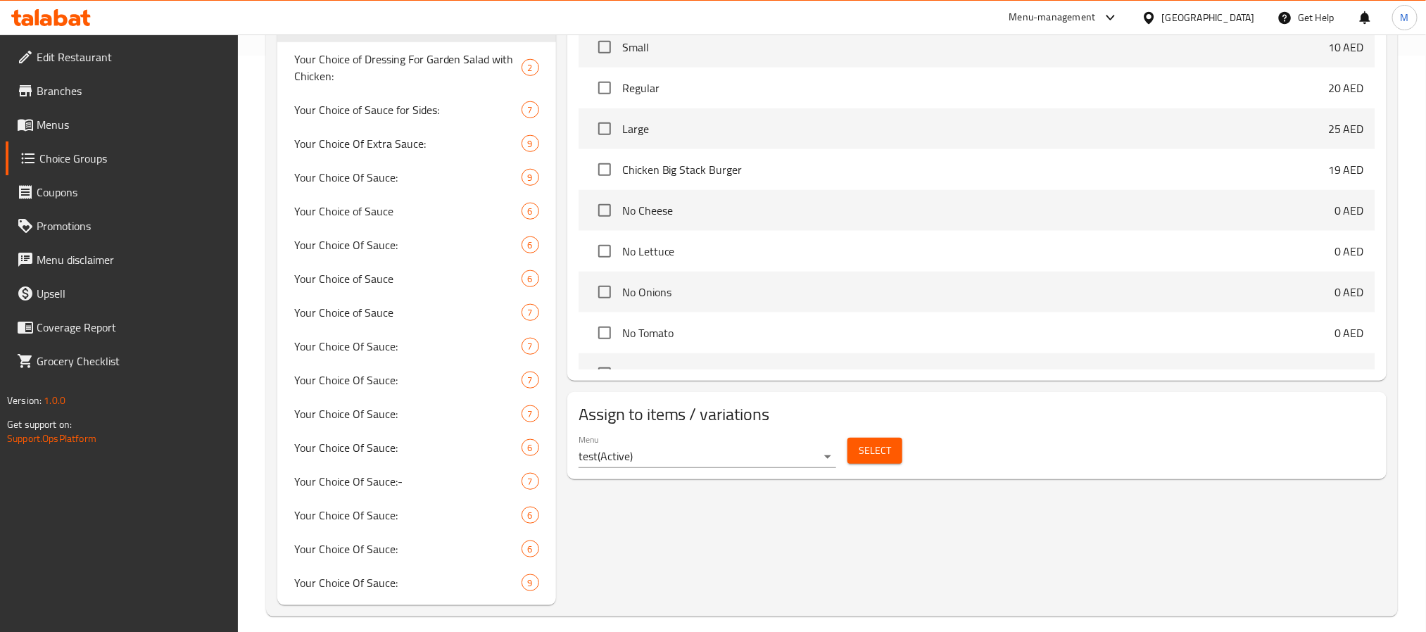
scroll to position [588, 0]
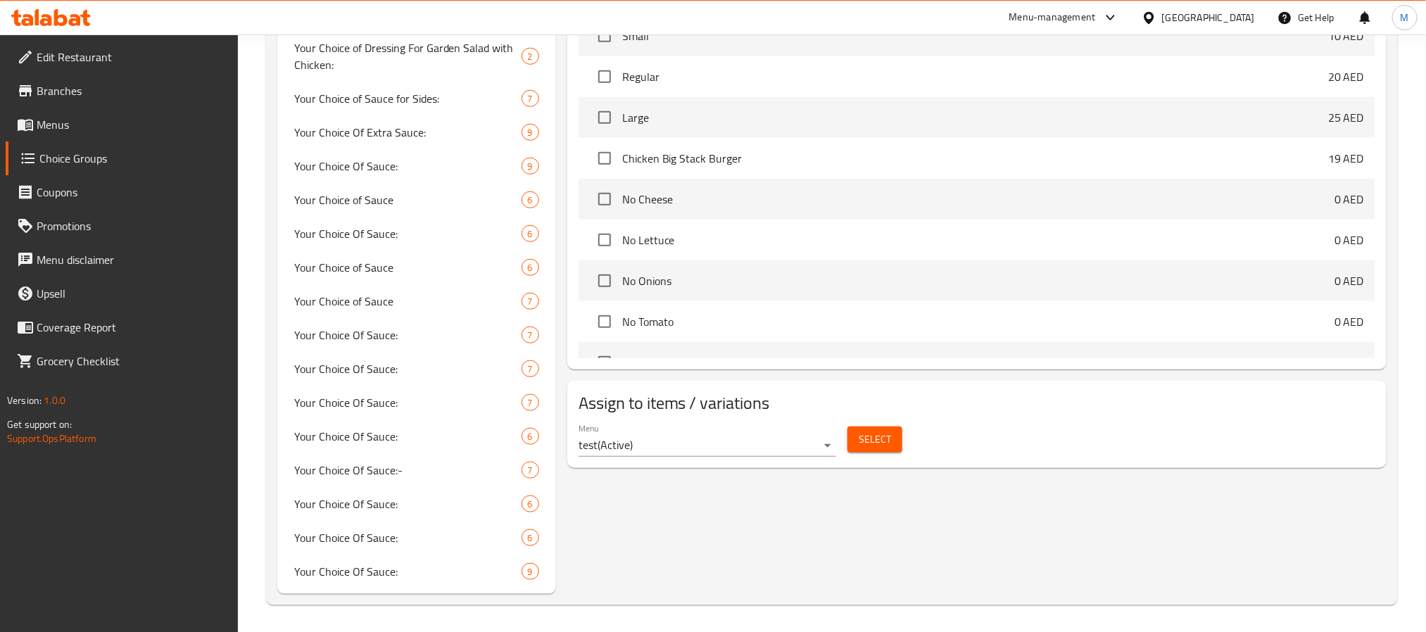
click at [879, 441] on span "Select" at bounding box center [875, 440] width 32 height 18
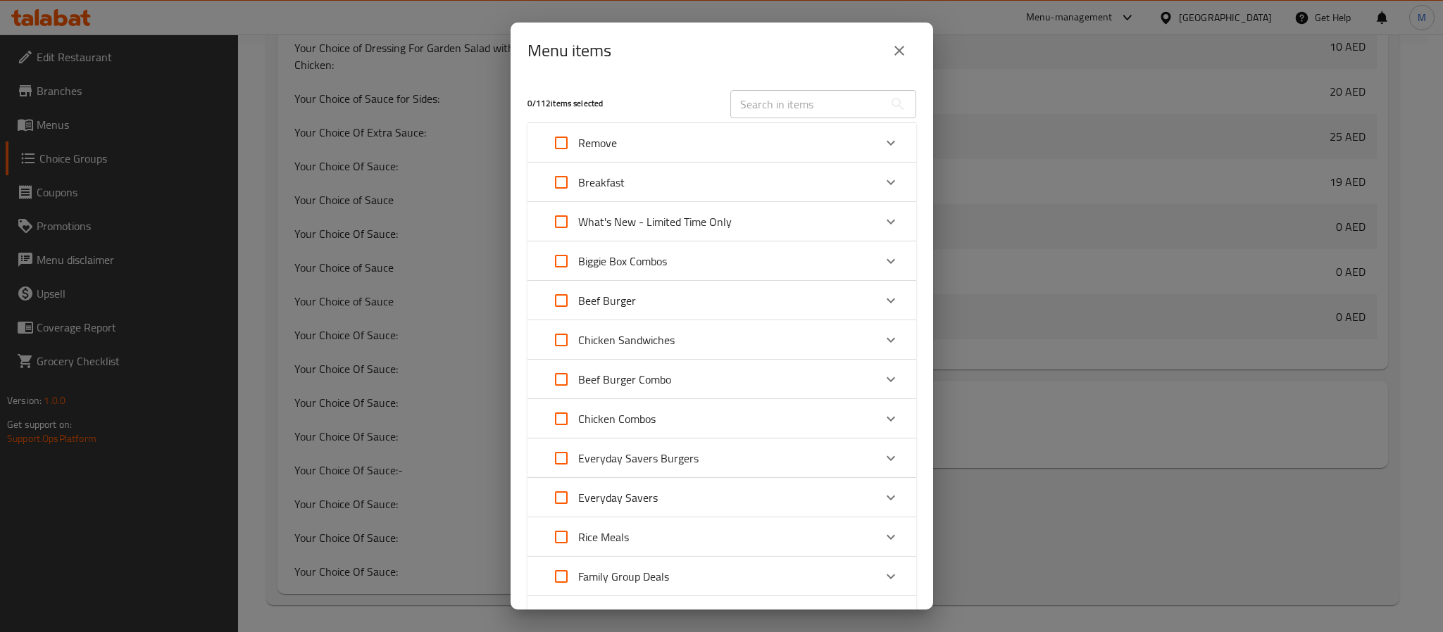
click at [910, 51] on button "close" at bounding box center [899, 51] width 34 height 34
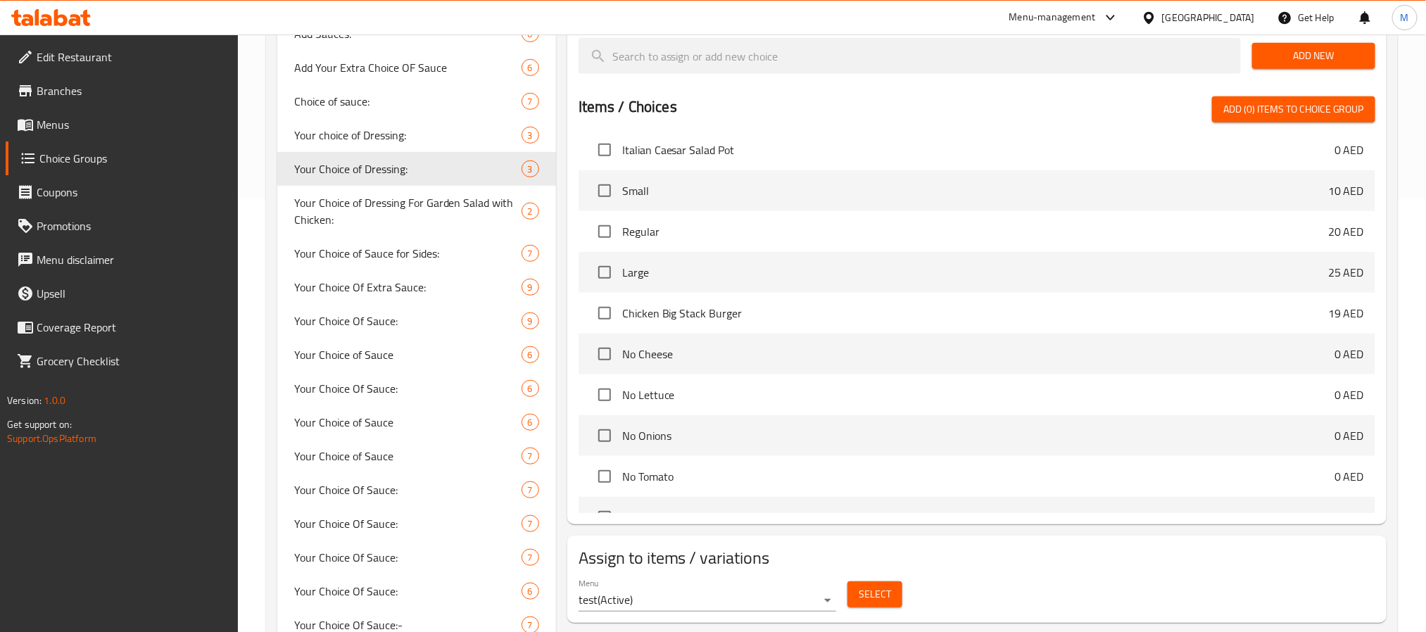
scroll to position [377, 0]
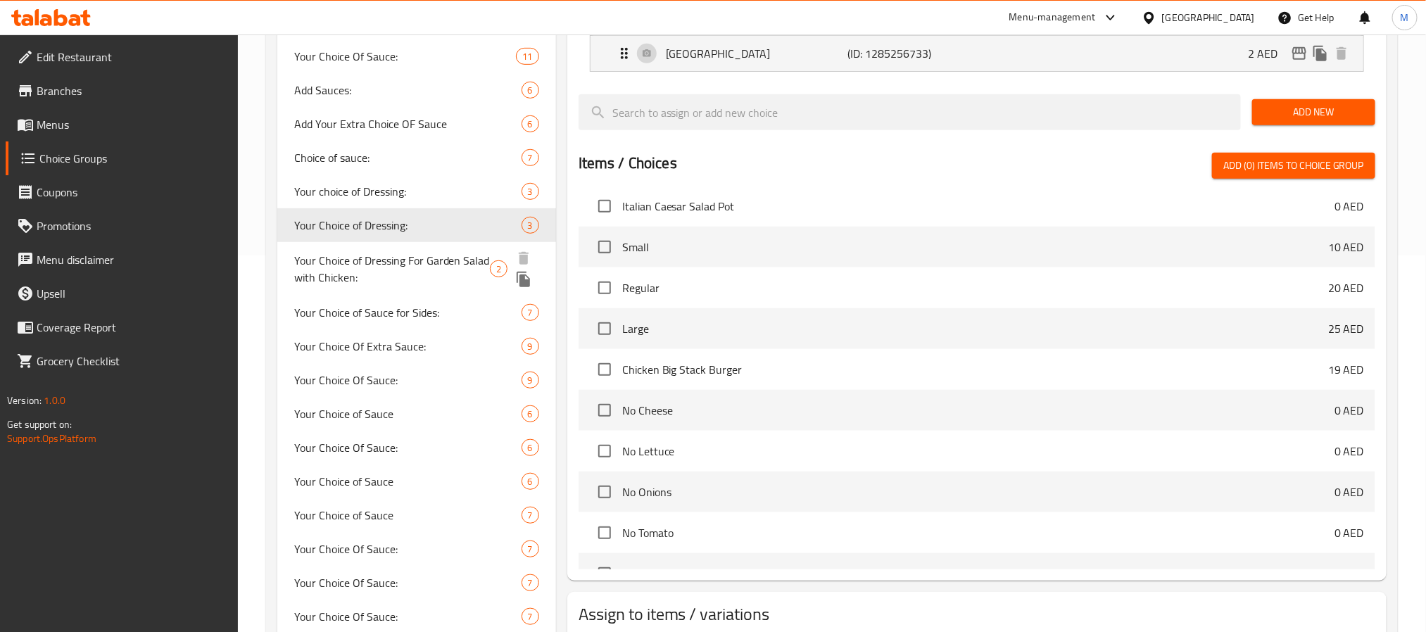
click at [394, 269] on span "Your Choice of Dressing For Garden Salad with Chicken:" at bounding box center [392, 269] width 196 height 34
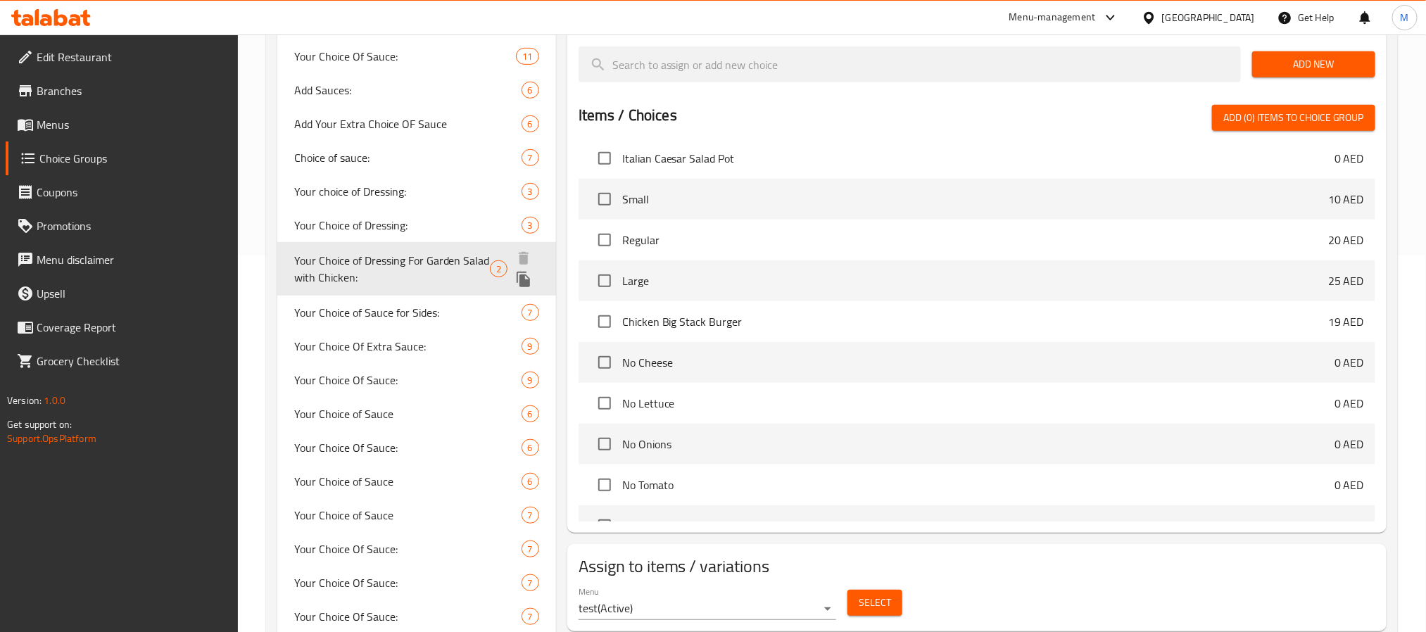
type input "Your Choice of Dressing For Garden Salad with Chicken:"
type input "اختيارك من الصوص لسلطة جاردن بالدجاج:"
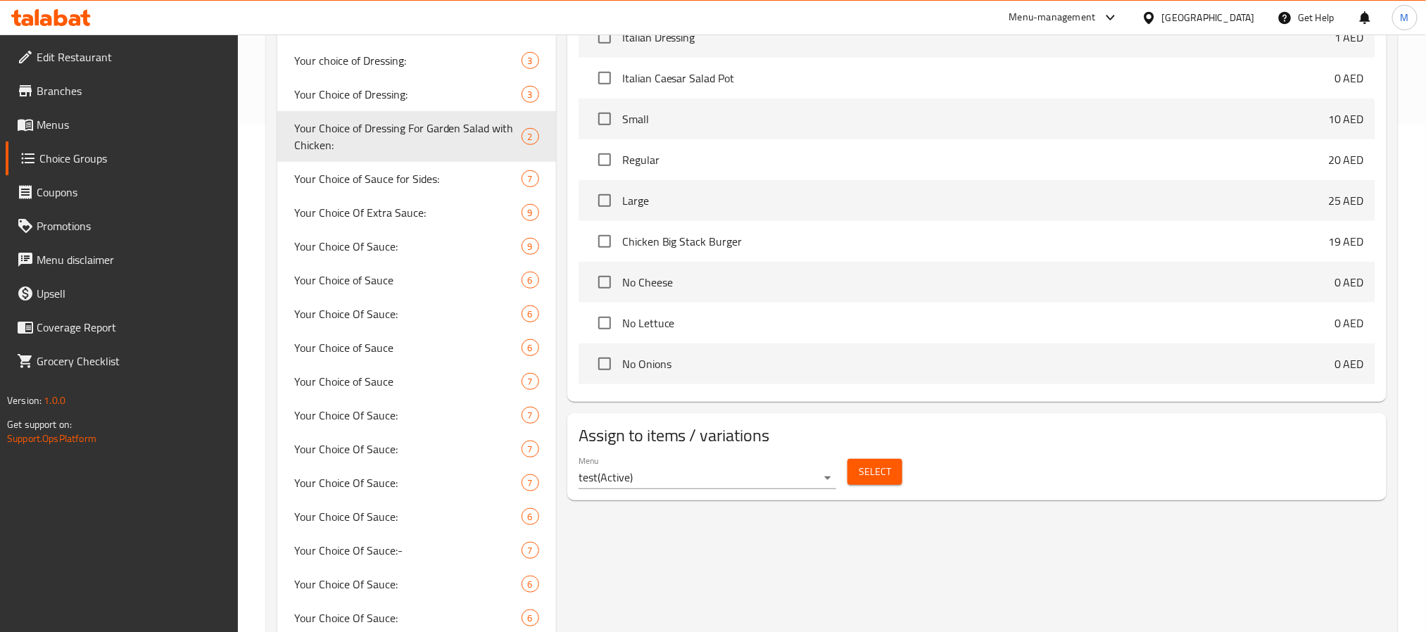
scroll to position [588, 0]
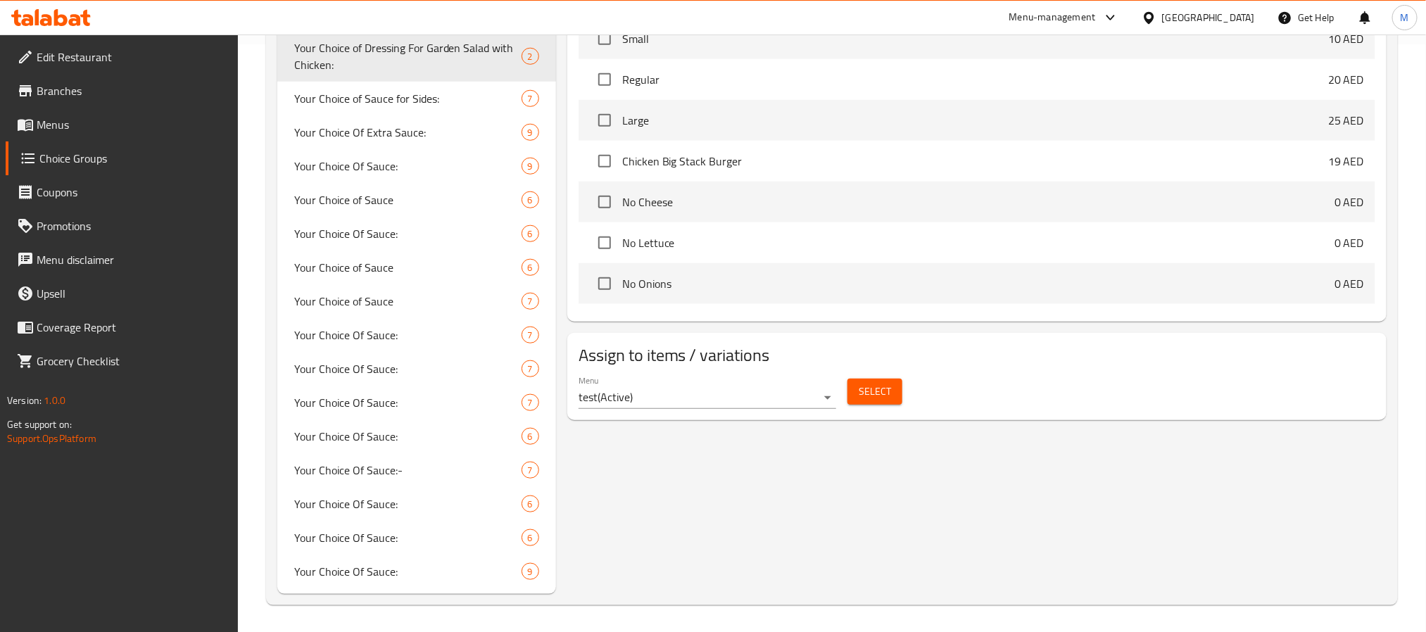
click at [889, 391] on span "Select" at bounding box center [875, 392] width 32 height 18
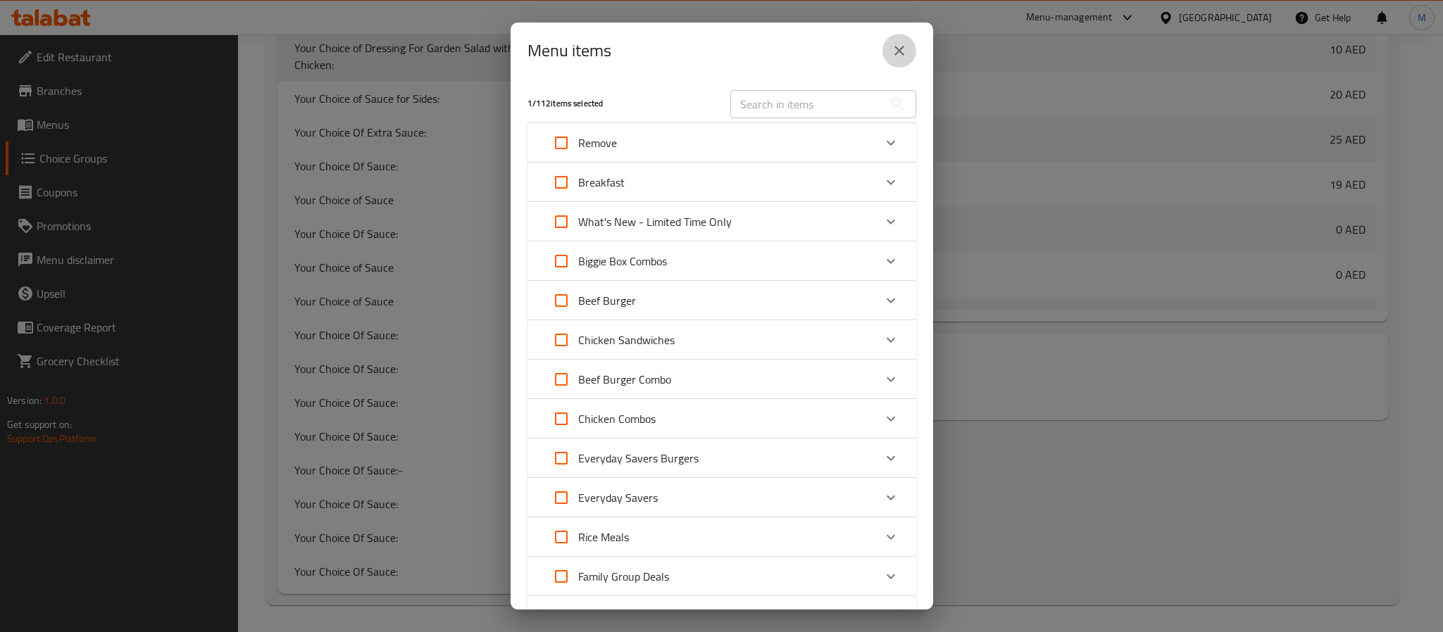
click at [896, 51] on icon "close" at bounding box center [899, 50] width 17 height 17
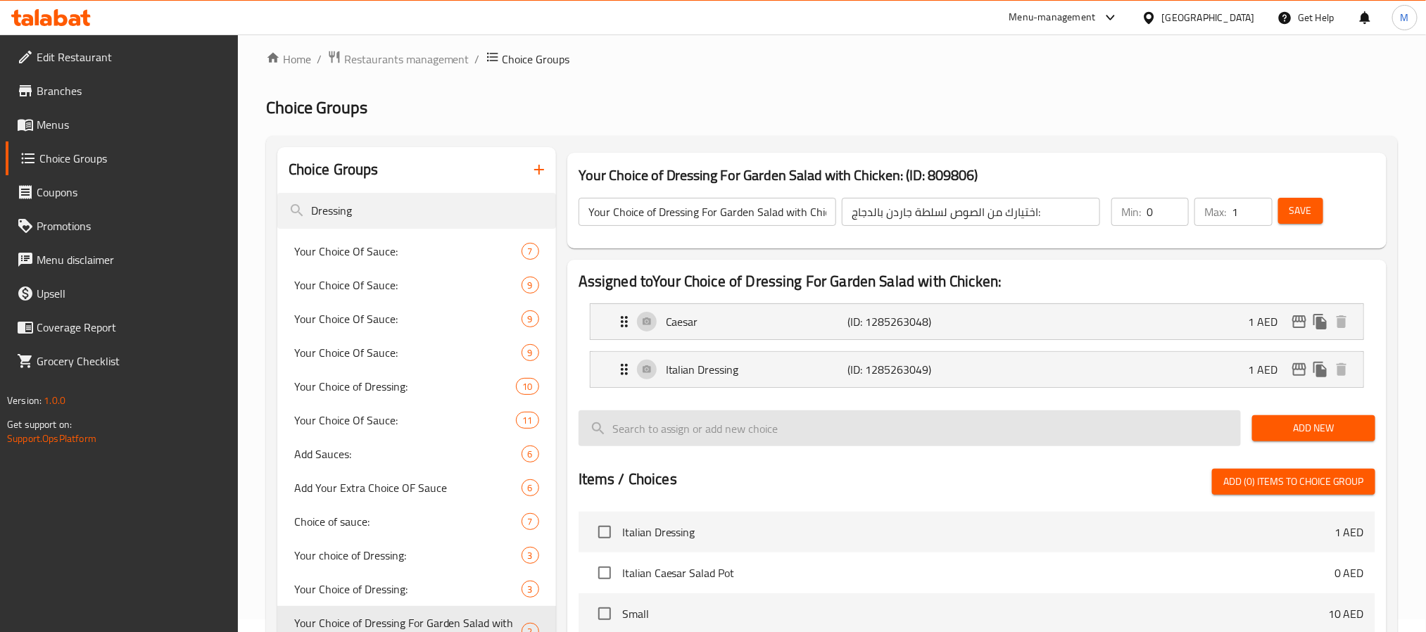
scroll to position [0, 0]
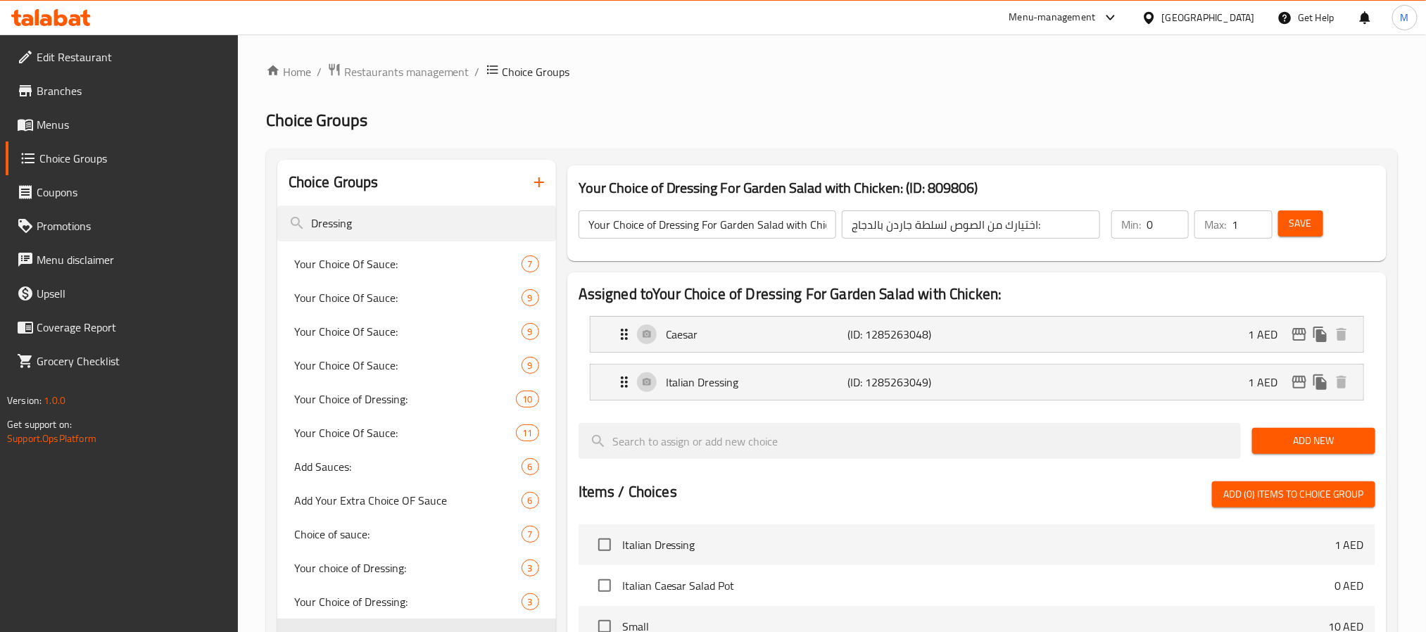
click at [805, 186] on h3 "Your Choice of Dressing For Garden Salad with Chicken: (ID: 809806)" at bounding box center [977, 188] width 797 height 23
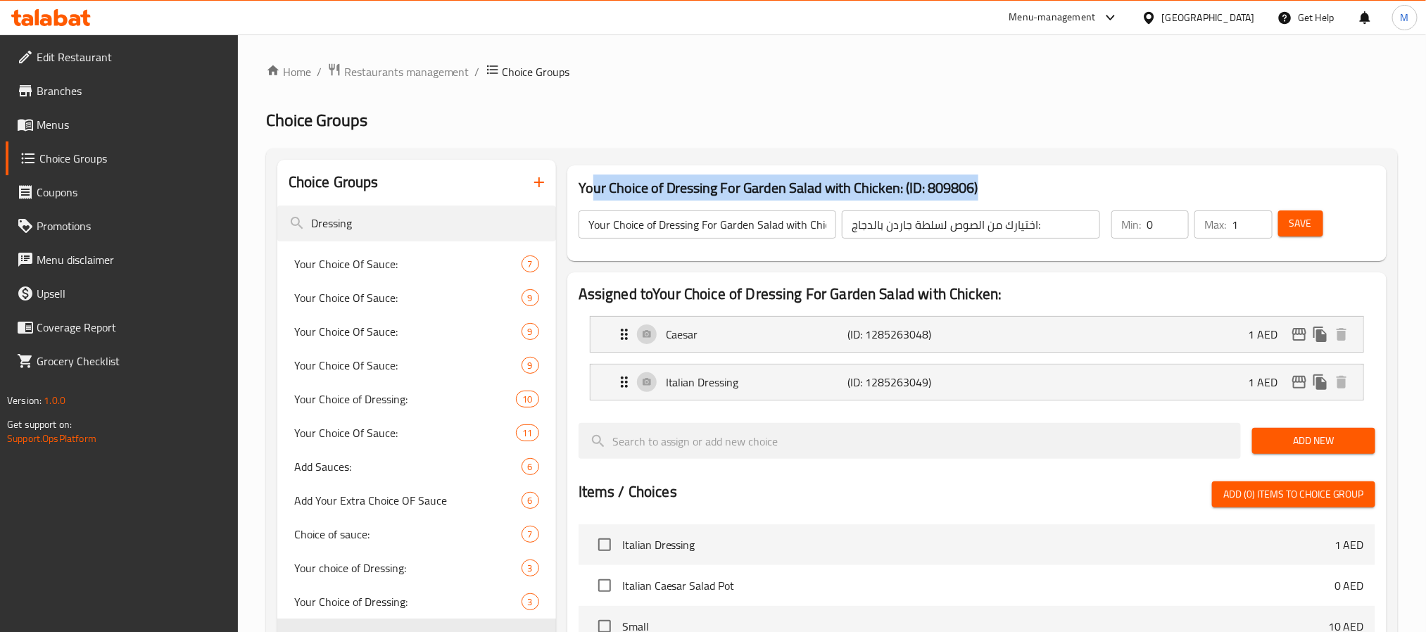
click at [805, 186] on h3 "Your Choice of Dressing For Garden Salad with Chicken: (ID: 809806)" at bounding box center [977, 188] width 797 height 23
copy h3 "Your Choice of Dressing For Garden Salad with Chicken: (ID: 809806)"
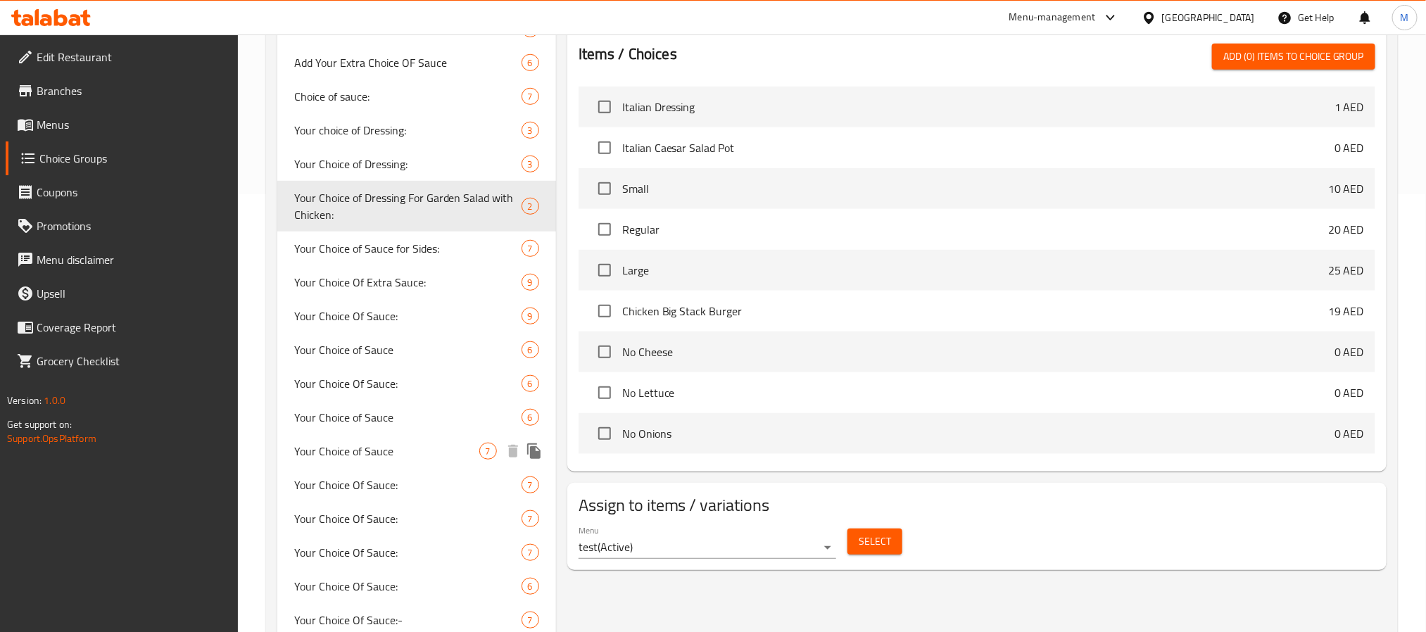
scroll to position [377, 0]
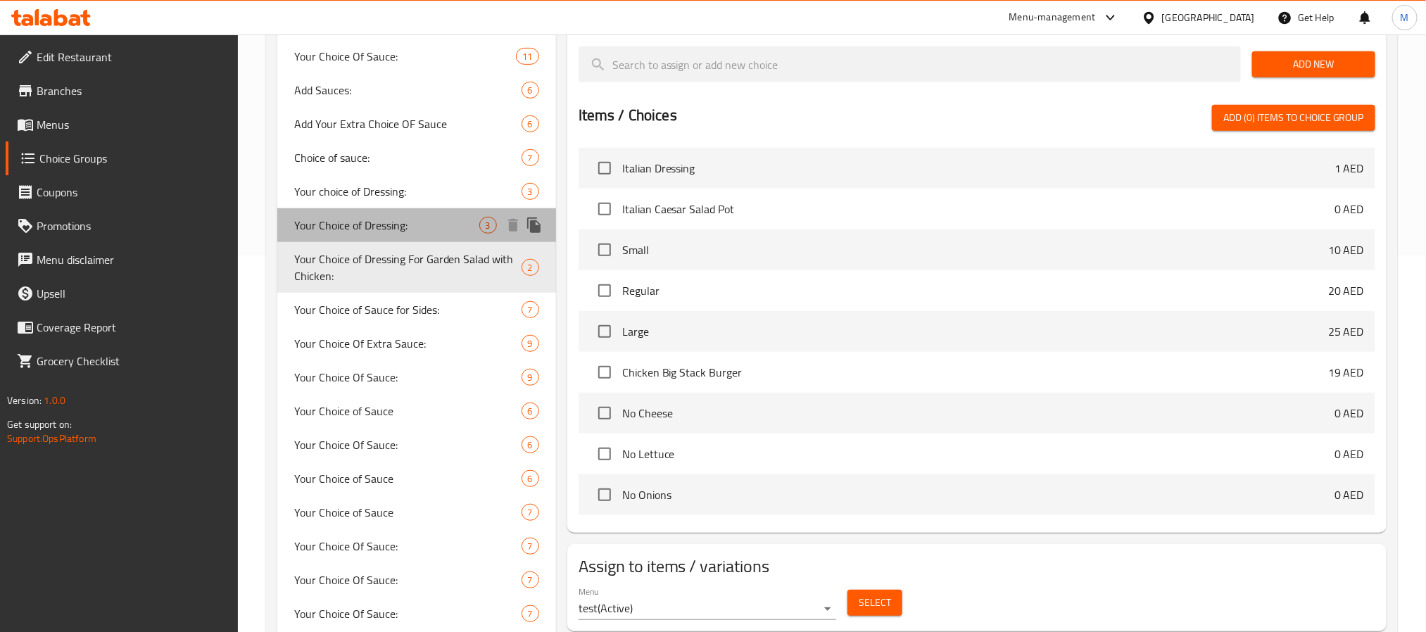
click at [433, 224] on span "Your Choice of Dressing:" at bounding box center [386, 225] width 185 height 17
type input "Your Choice of Dressing:"
type input "اختيارك من الصوص:"
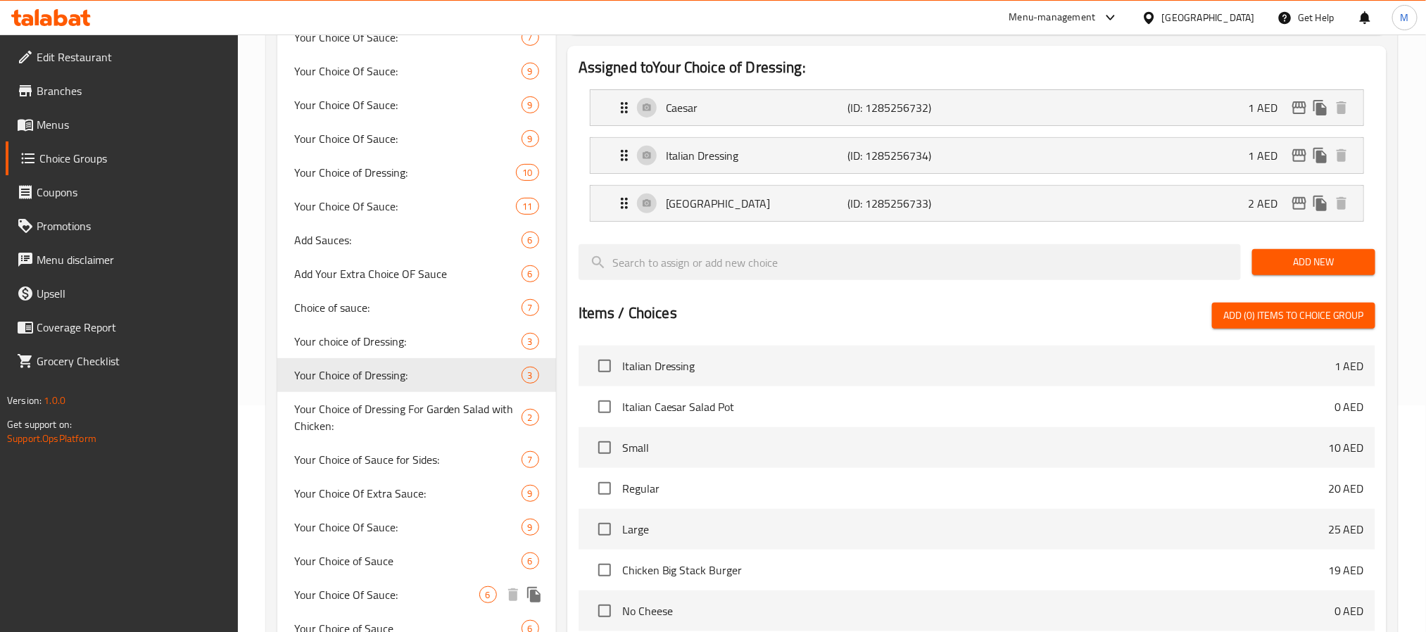
scroll to position [165, 0]
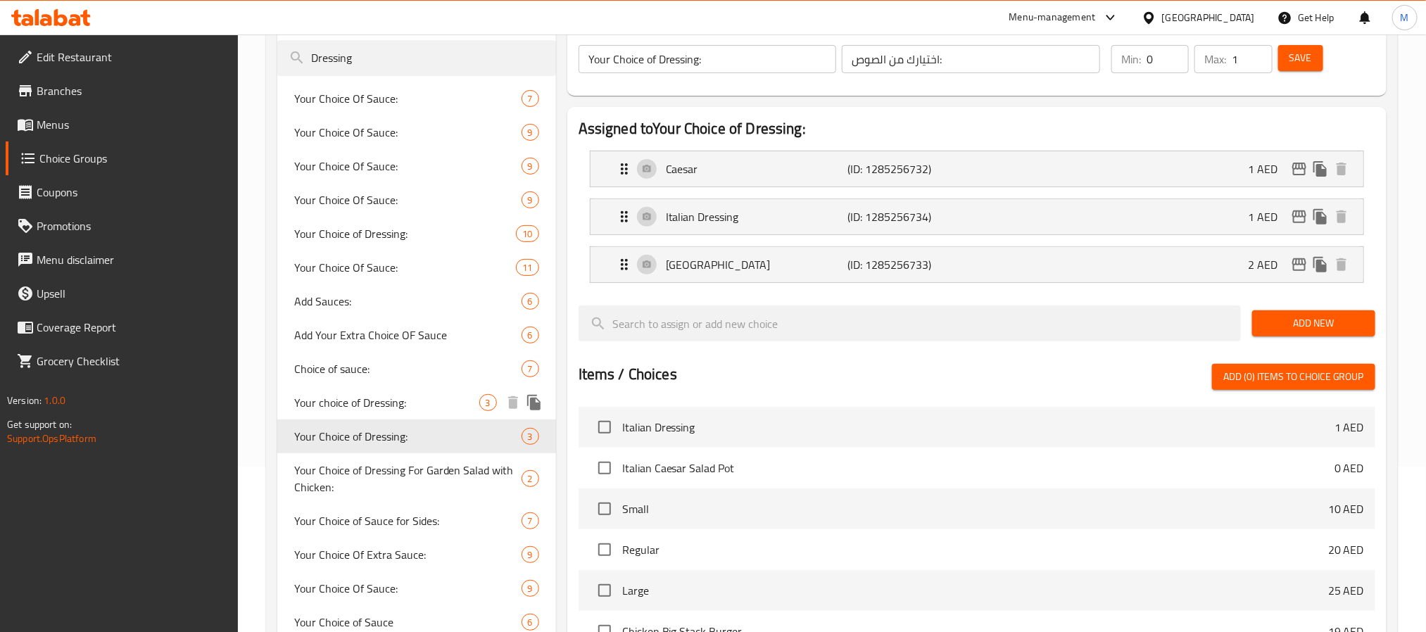
click at [416, 389] on div "Your choice of Dressing: 3" at bounding box center [416, 403] width 279 height 34
type input "Your choice of Dressing:"
type input "اختيارك من الصلصة:"
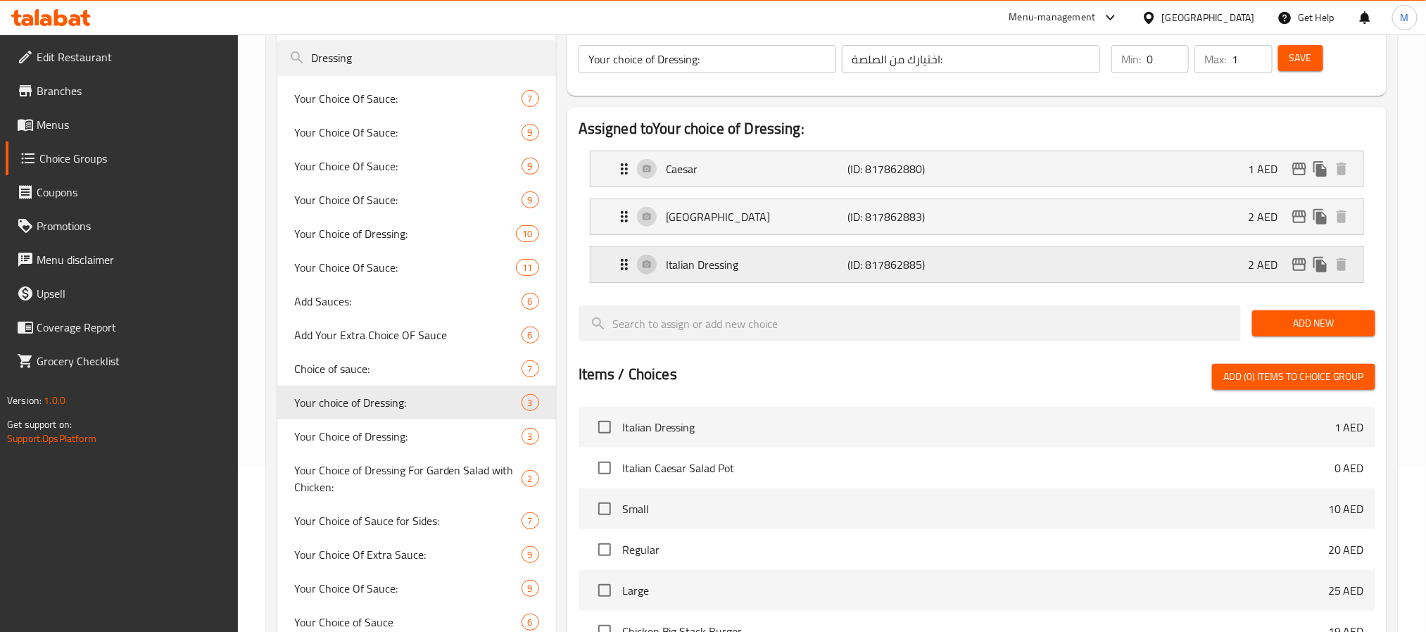
click at [773, 264] on p "Italian Dressing" at bounding box center [757, 264] width 182 height 17
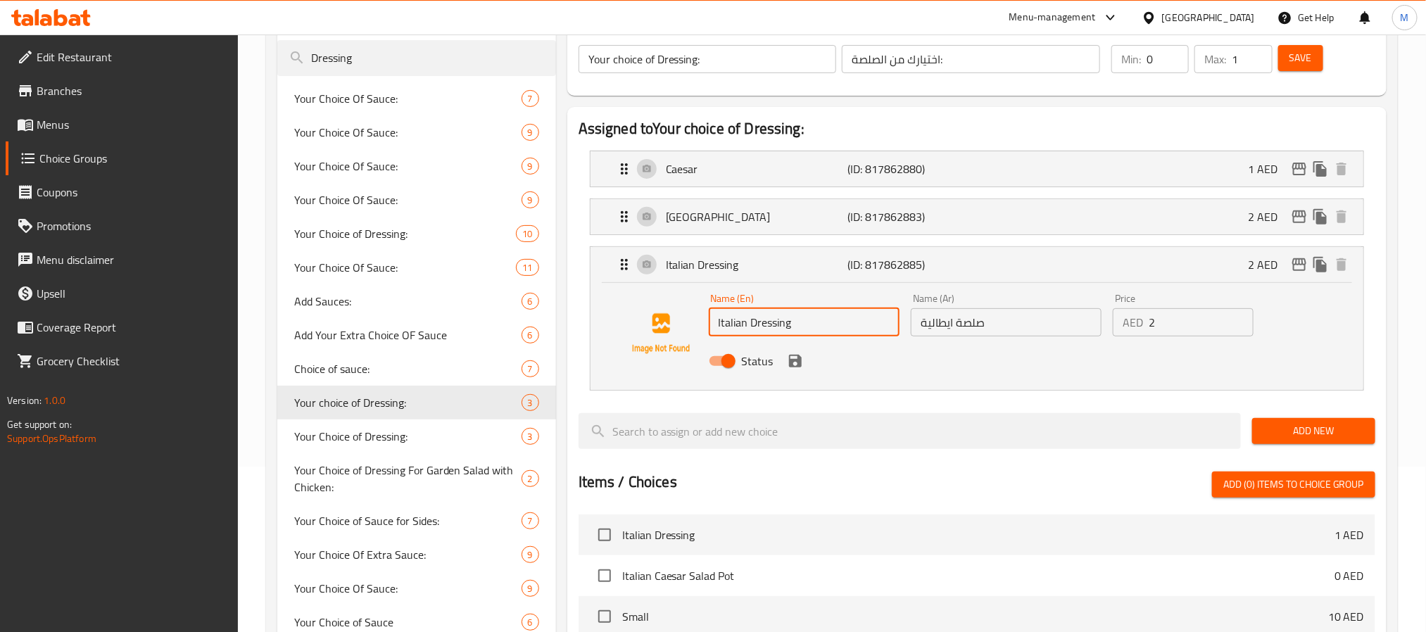
click at [761, 332] on input "Italian Dressing" at bounding box center [804, 322] width 191 height 28
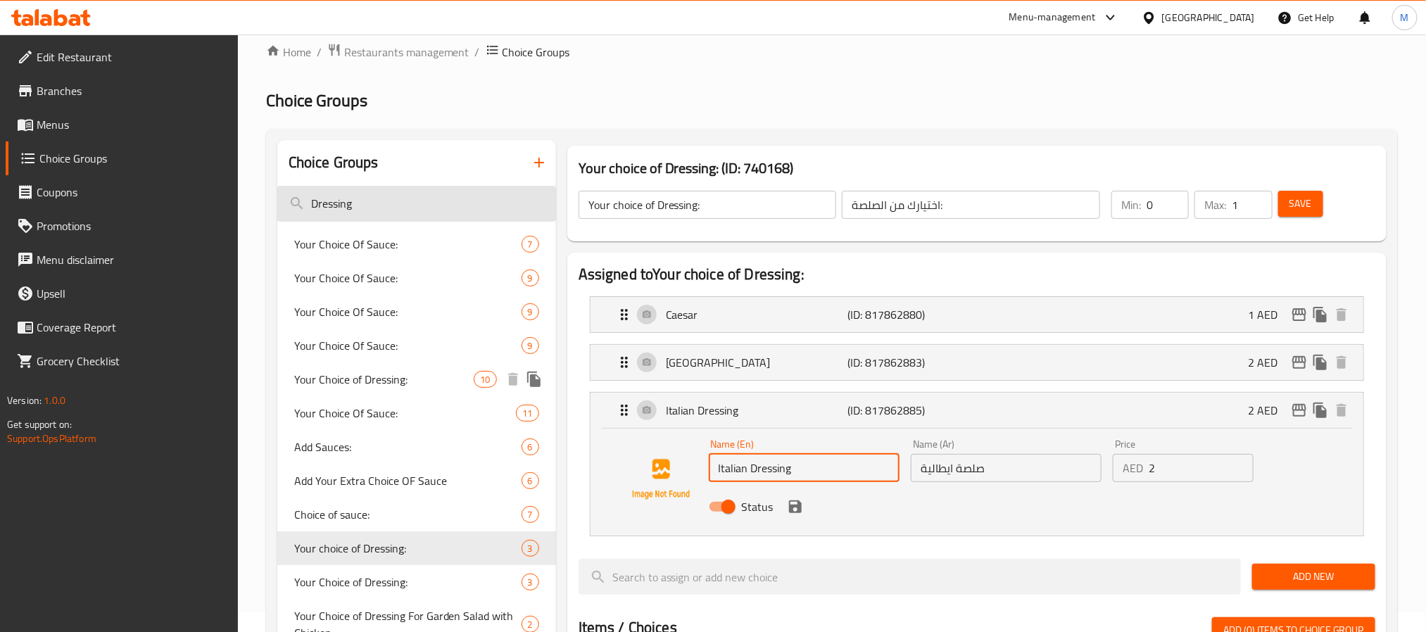
scroll to position [0, 0]
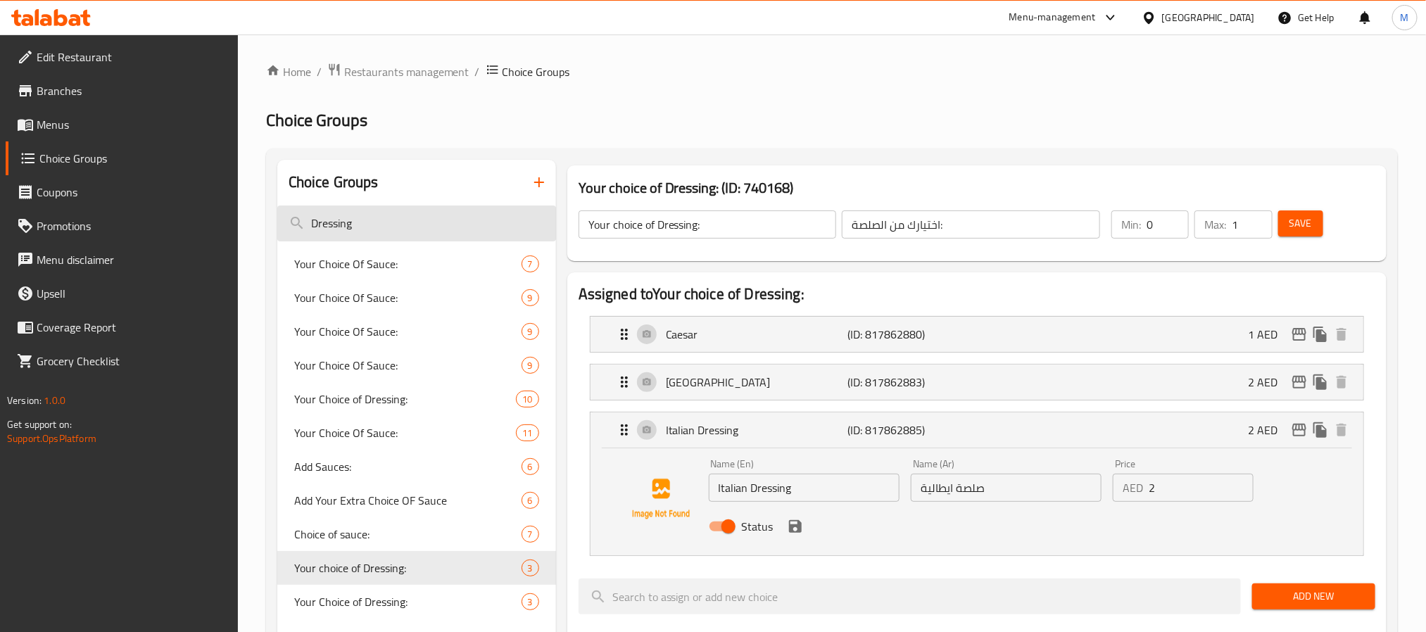
click at [408, 214] on input "Dressing" at bounding box center [416, 224] width 279 height 36
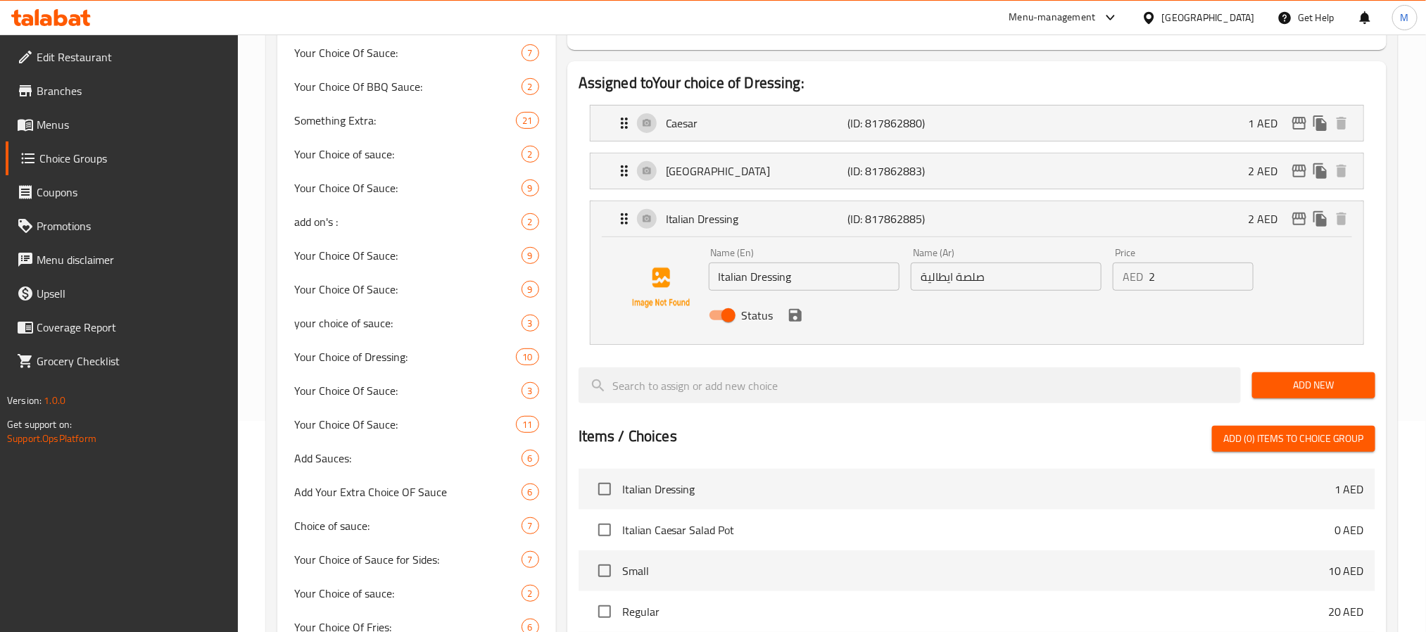
scroll to position [317, 0]
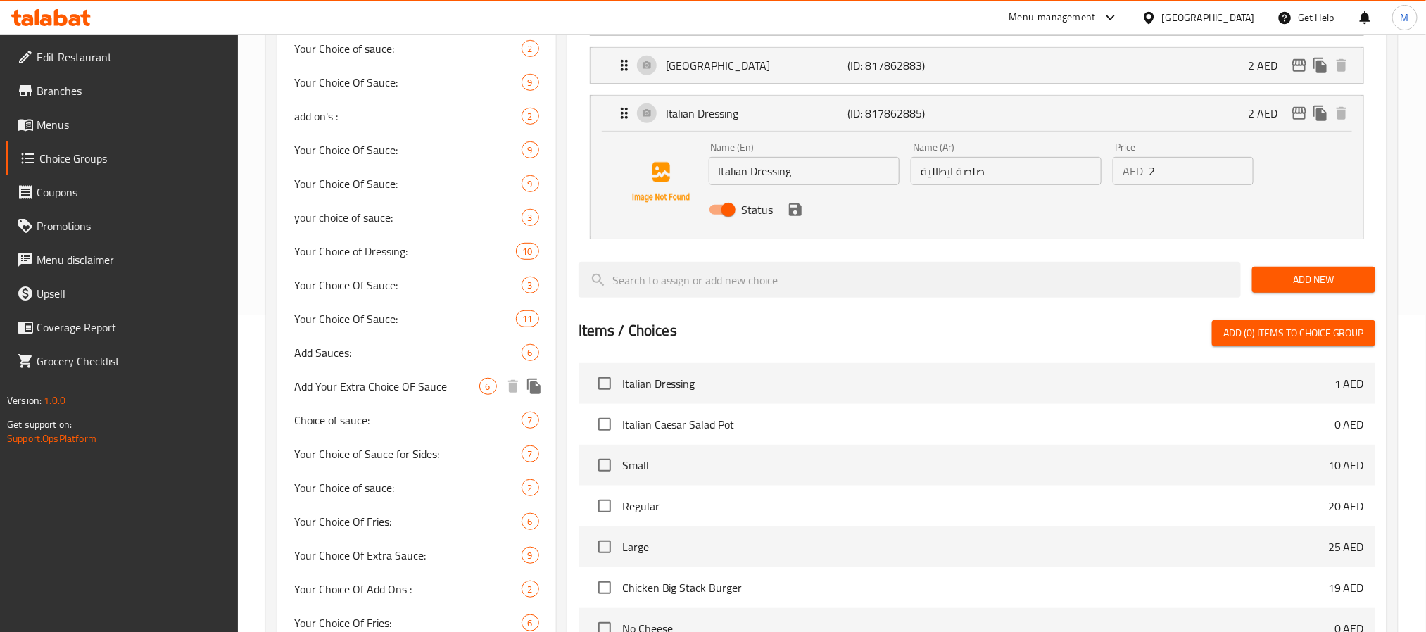
type input "Sauce"
click at [359, 379] on span "Add Your Extra Choice OF Sauce" at bounding box center [386, 386] width 185 height 17
type input "Add Your Extra Choice OF Sauce"
type input "أضف اختيارك الإضافي من الصلصة"
type input "0"
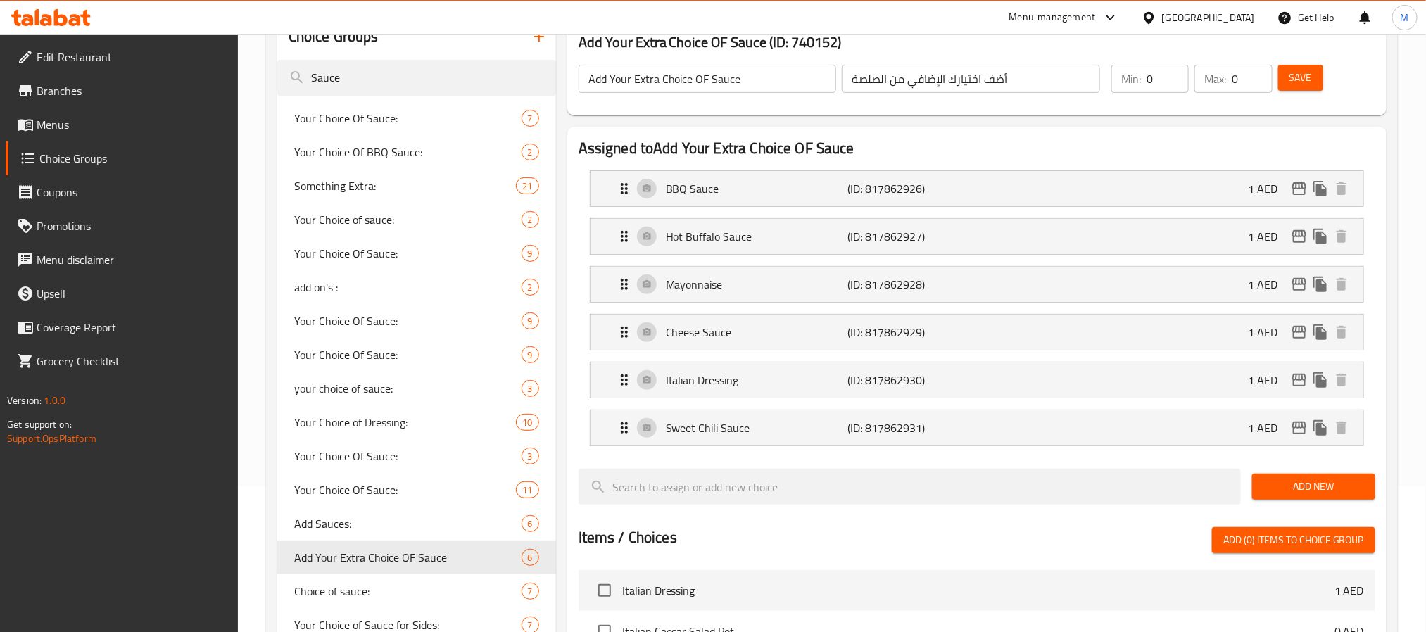
scroll to position [106, 0]
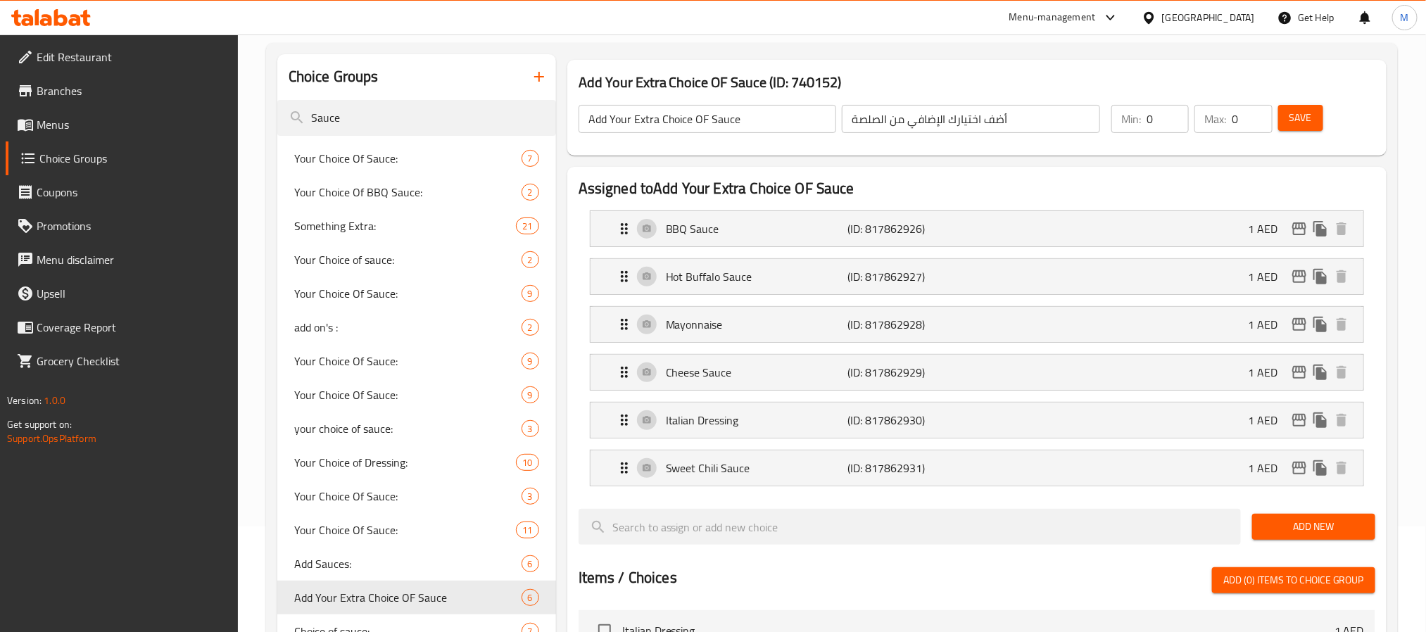
click at [782, 78] on h3 "Add Your Extra Choice OF Sauce (ID: 740152)" at bounding box center [977, 82] width 797 height 23
copy h3 "Add Your Extra Choice OF Sauce (ID: 740152)"
click at [744, 68] on div "Add Your Extra Choice OF Sauce (ID: 740152) Add Your Extra Choice OF Sauce ​ أض…" at bounding box center [976, 108] width 819 height 96
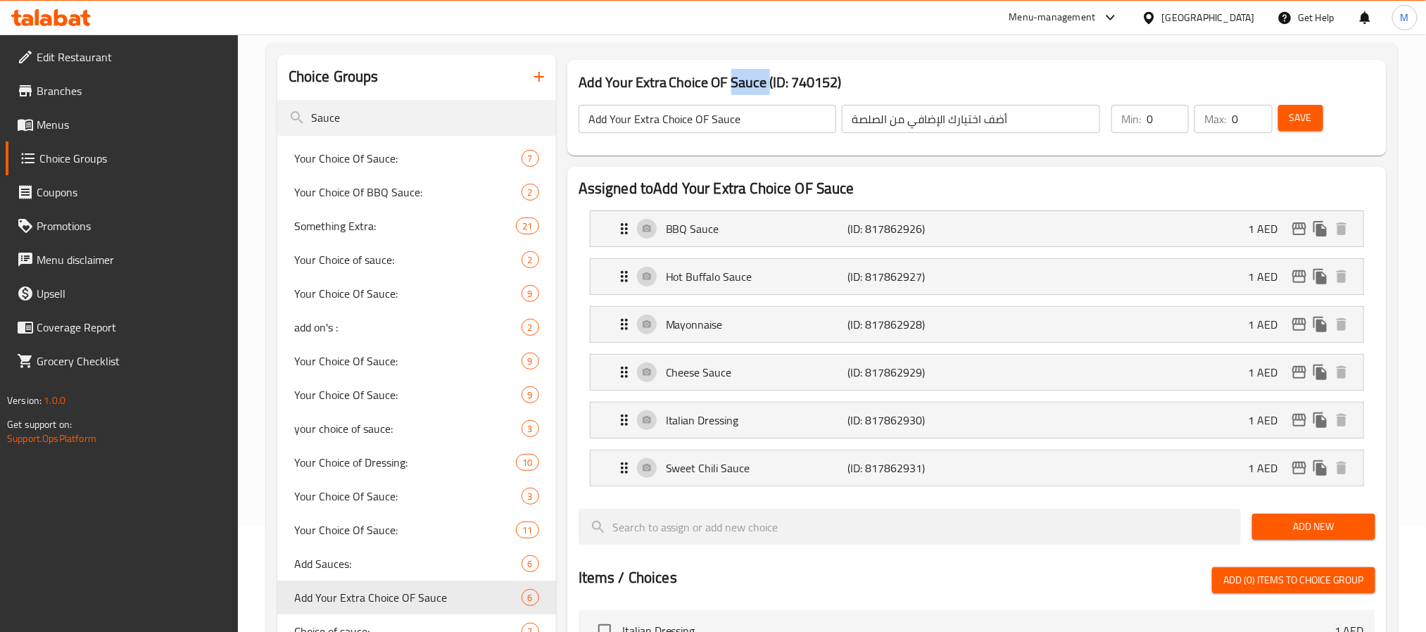
click at [744, 68] on div "Add Your Extra Choice OF Sauce (ID: 740152) Add Your Extra Choice OF Sauce ​ أض…" at bounding box center [976, 108] width 819 height 96
click at [769, 73] on h3 "Add Your Extra Choice OF Sauce (ID: 740152)" at bounding box center [977, 82] width 797 height 23
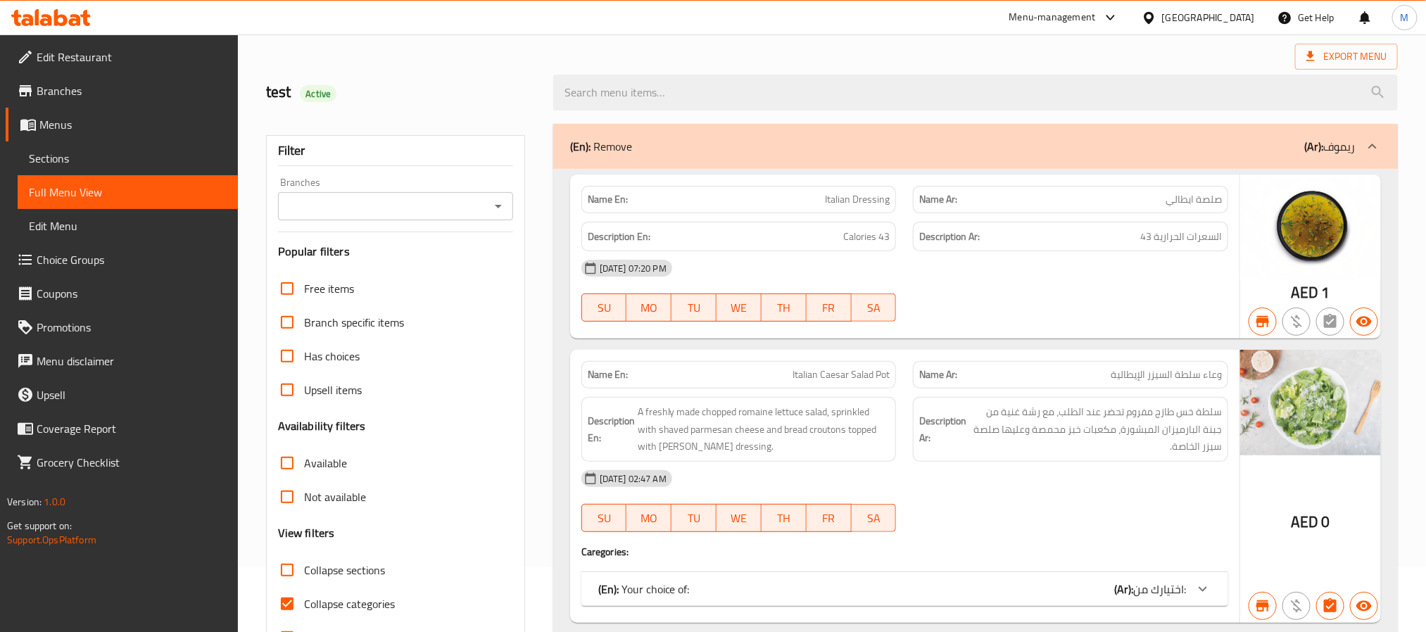
scroll to position [528, 0]
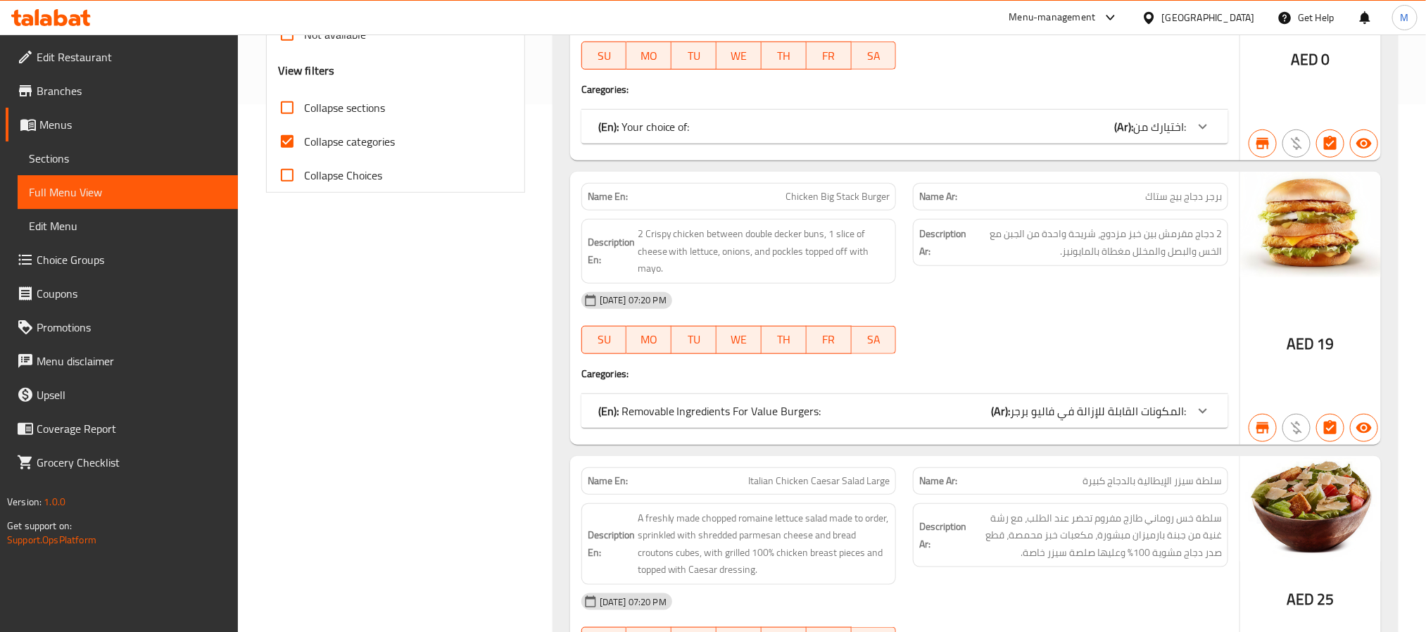
drag, startPoint x: 284, startPoint y: 146, endPoint x: 517, endPoint y: 450, distance: 383.0
click at [284, 146] on input "Collapse categories" at bounding box center [287, 142] width 34 height 34
checkbox input "false"
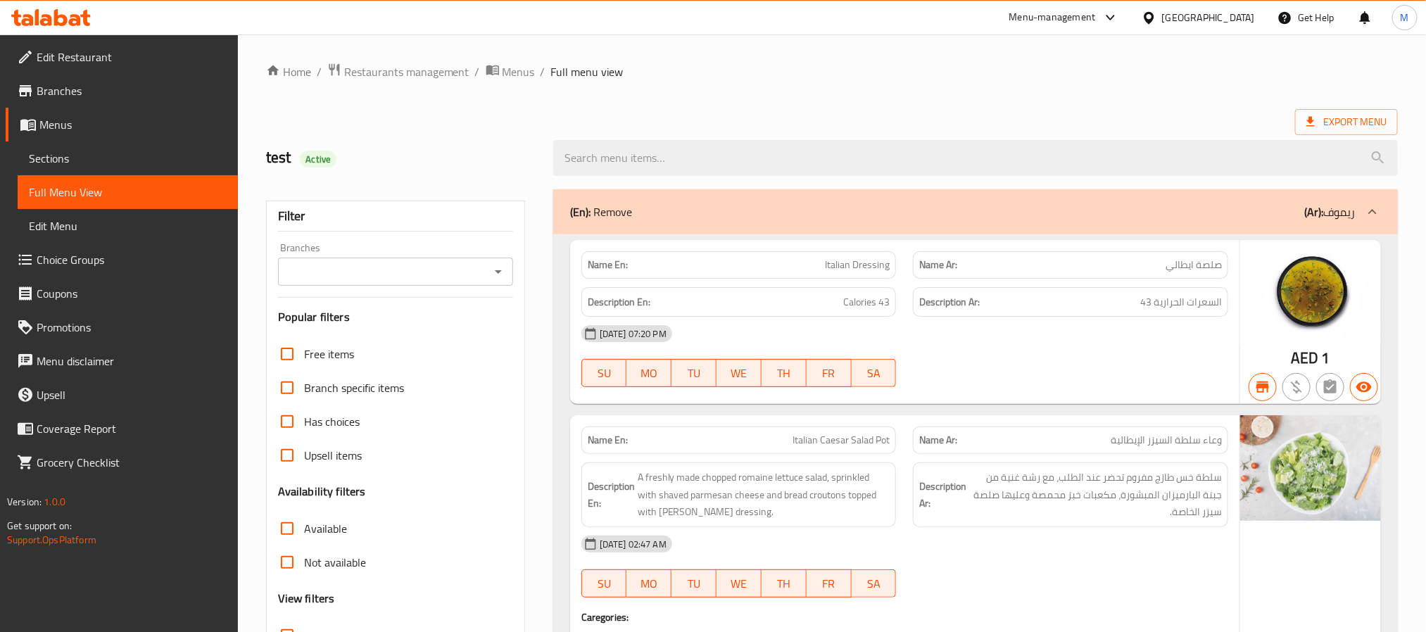
scroll to position [93607, 0]
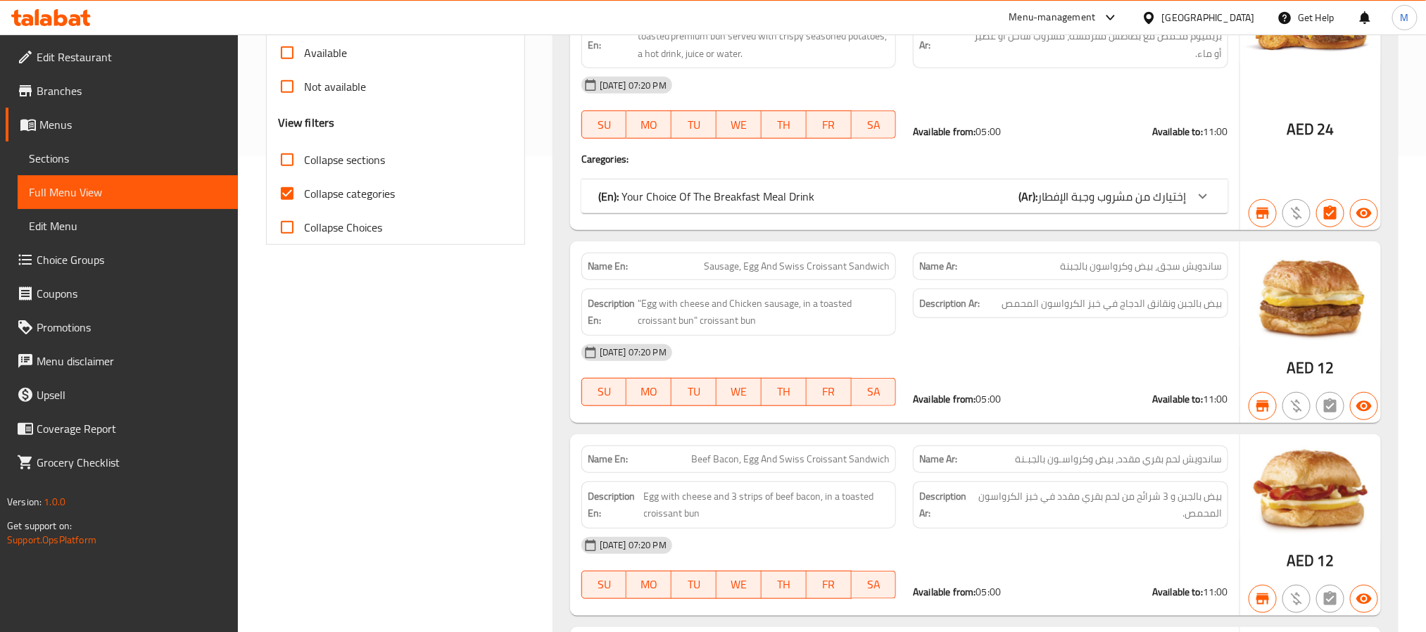
scroll to position [528, 0]
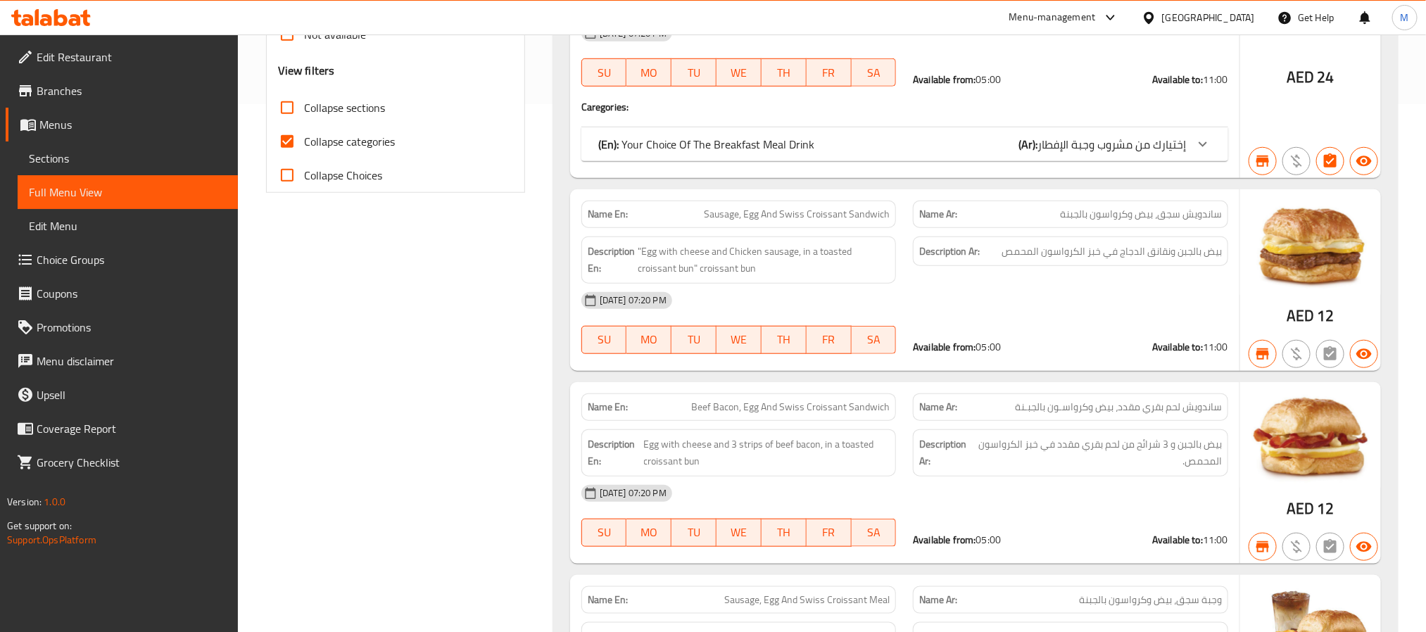
click at [286, 142] on input "Collapse categories" at bounding box center [287, 142] width 34 height 34
checkbox input "false"
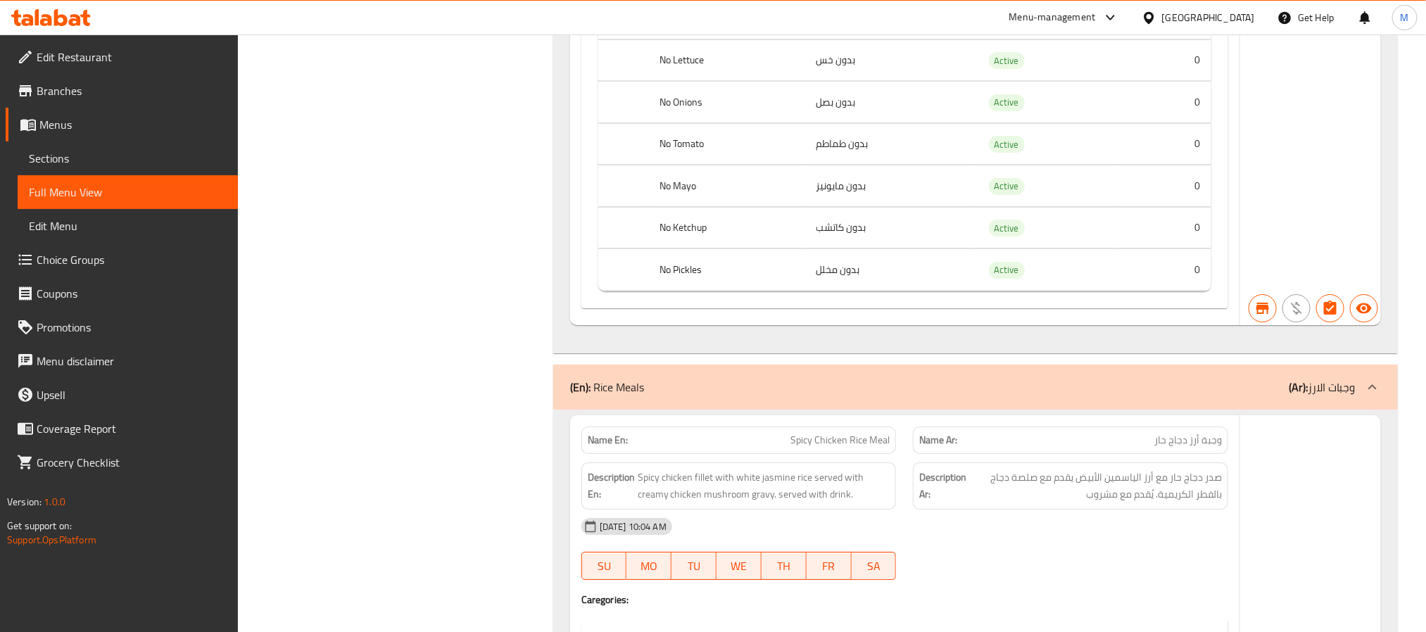
scroll to position [90975, 0]
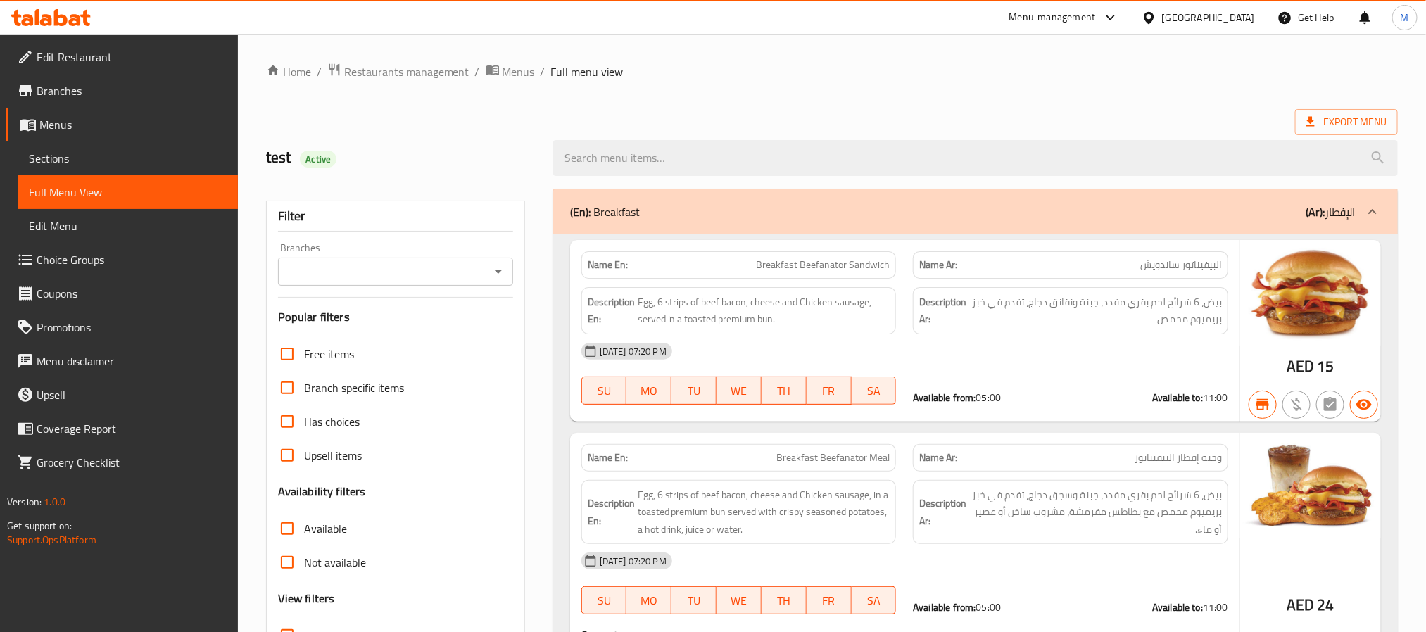
scroll to position [422, 0]
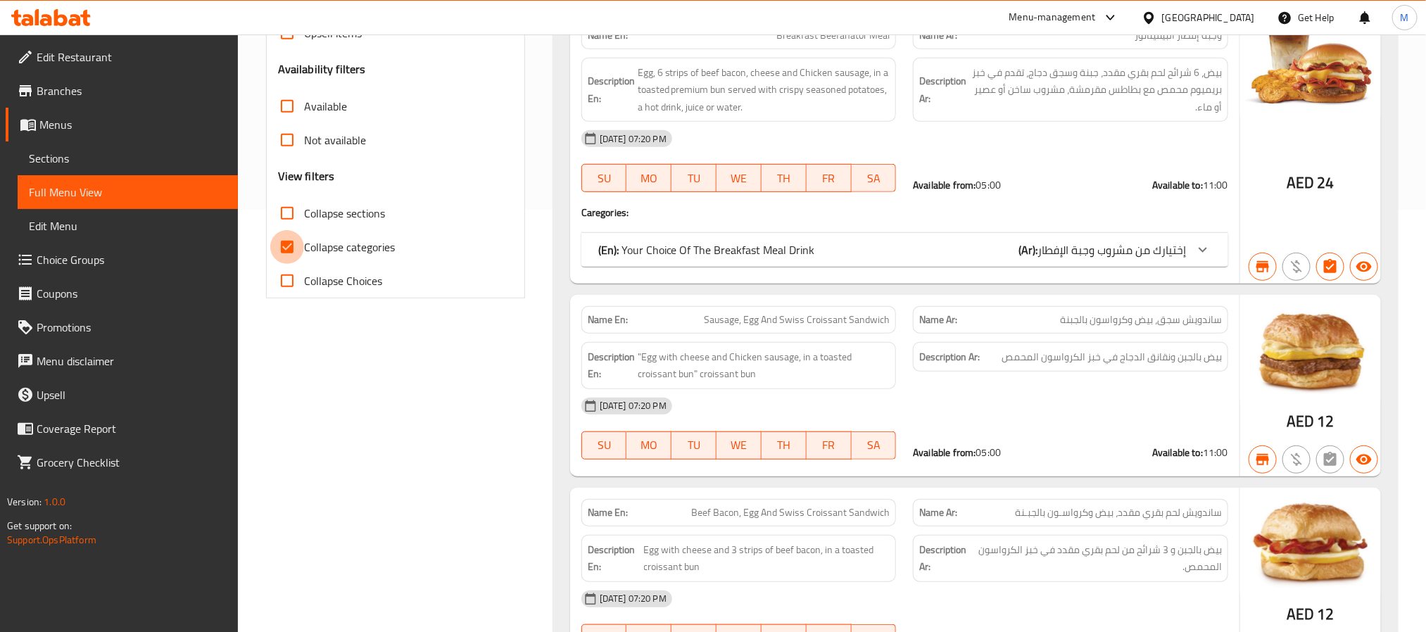
click at [296, 247] on input "Collapse categories" at bounding box center [287, 247] width 34 height 34
checkbox input "false"
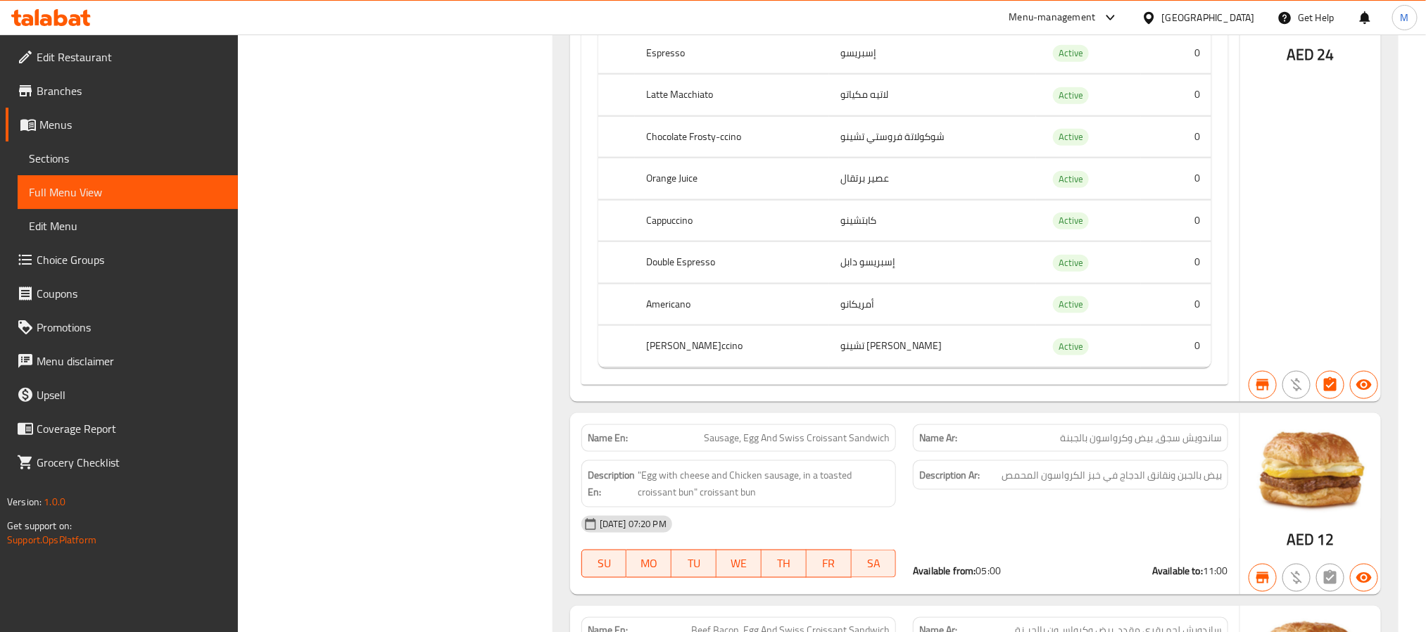
scroll to position [0, 0]
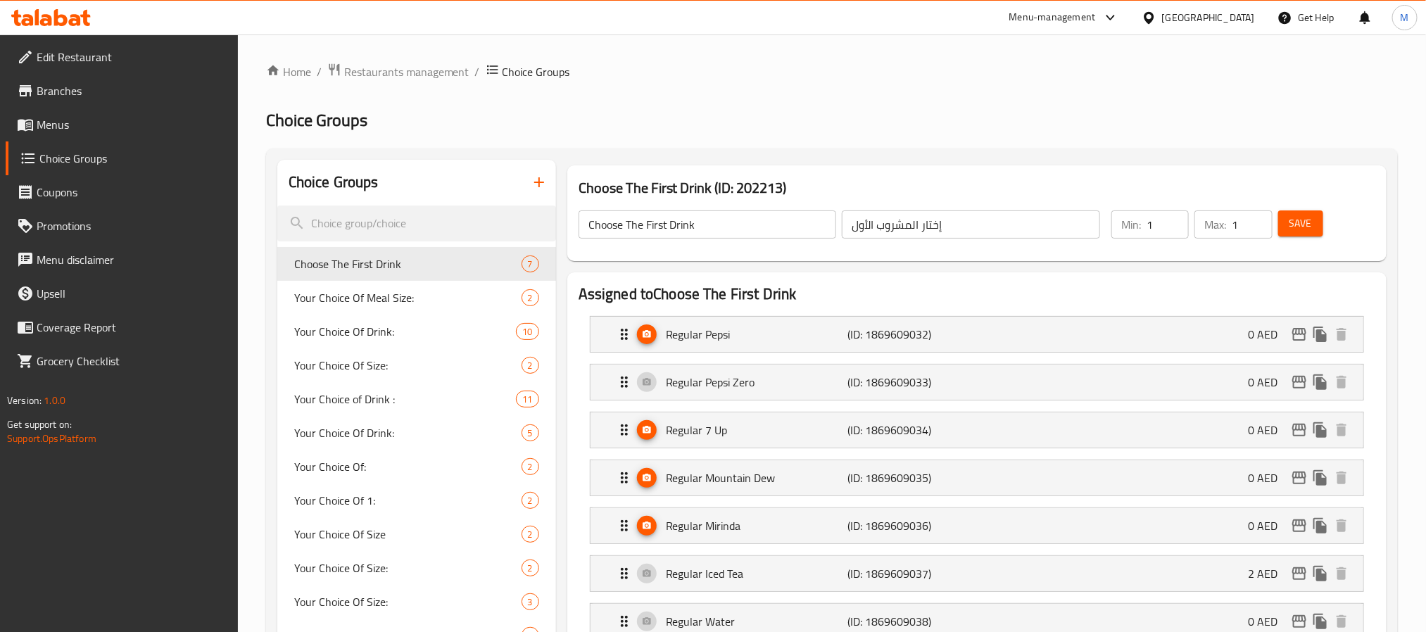
click at [782, 114] on h2 "Choice Groups" at bounding box center [832, 120] width 1132 height 23
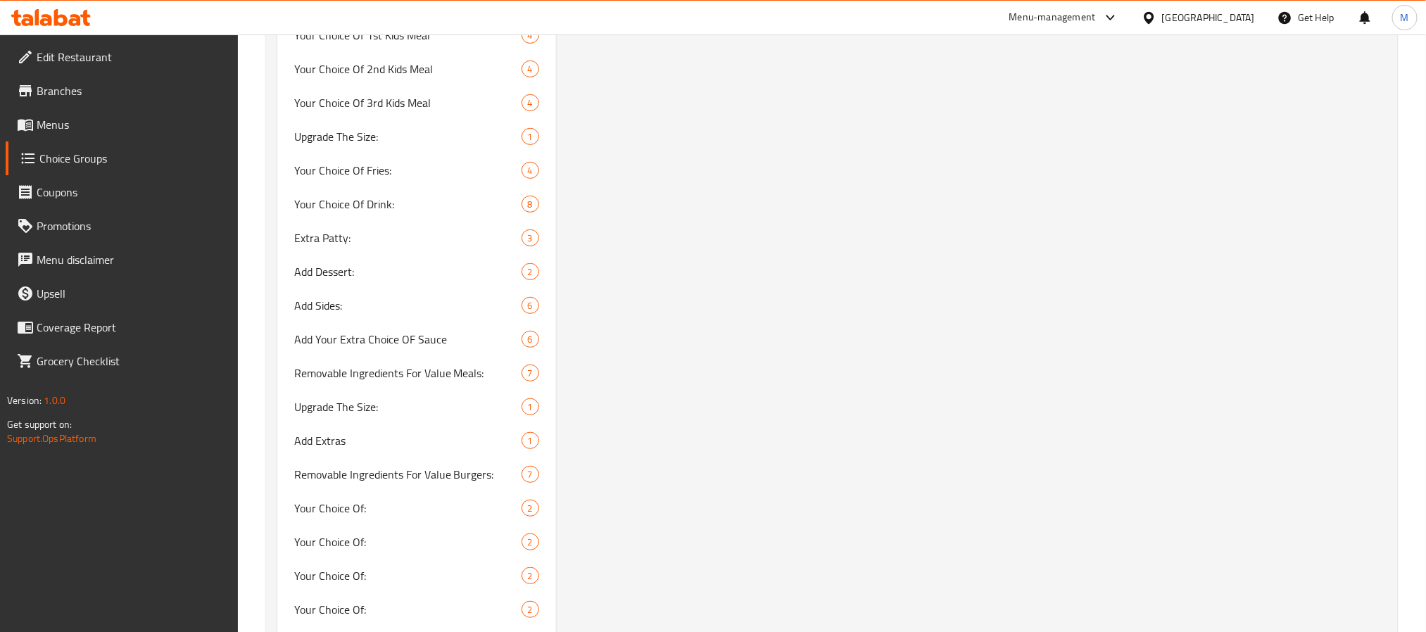
scroll to position [5885, 0]
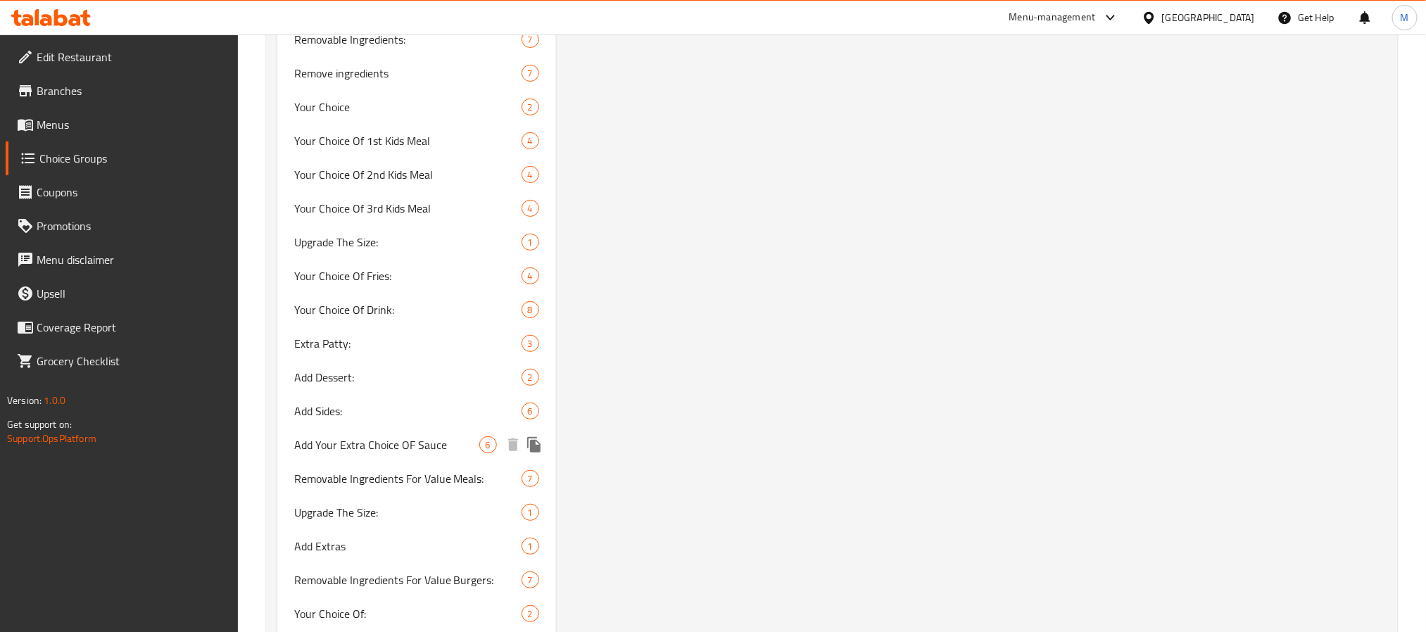
click at [358, 433] on div "Add Your Extra Choice OF Sauce 6" at bounding box center [416, 445] width 279 height 34
type input "Add Your Extra Choice OF Sauce"
type input "أضف اختيارك الإضافي من الصلصة"
type input "0"
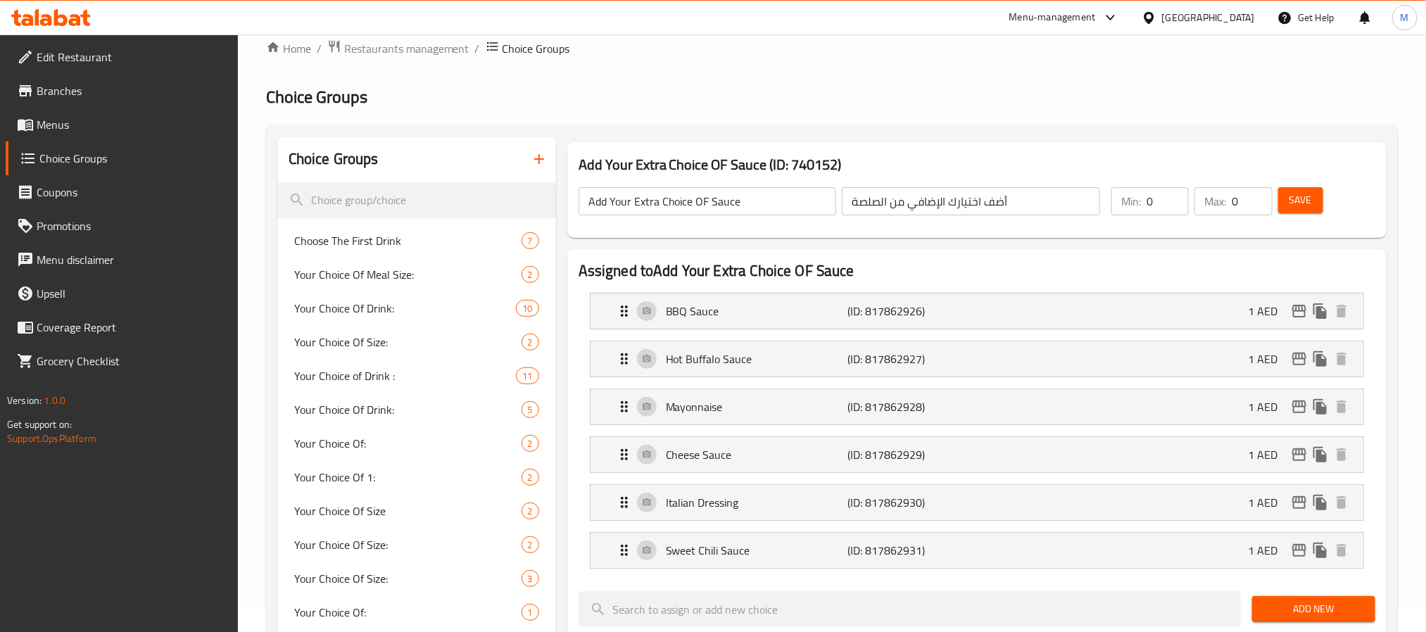
scroll to position [0, 0]
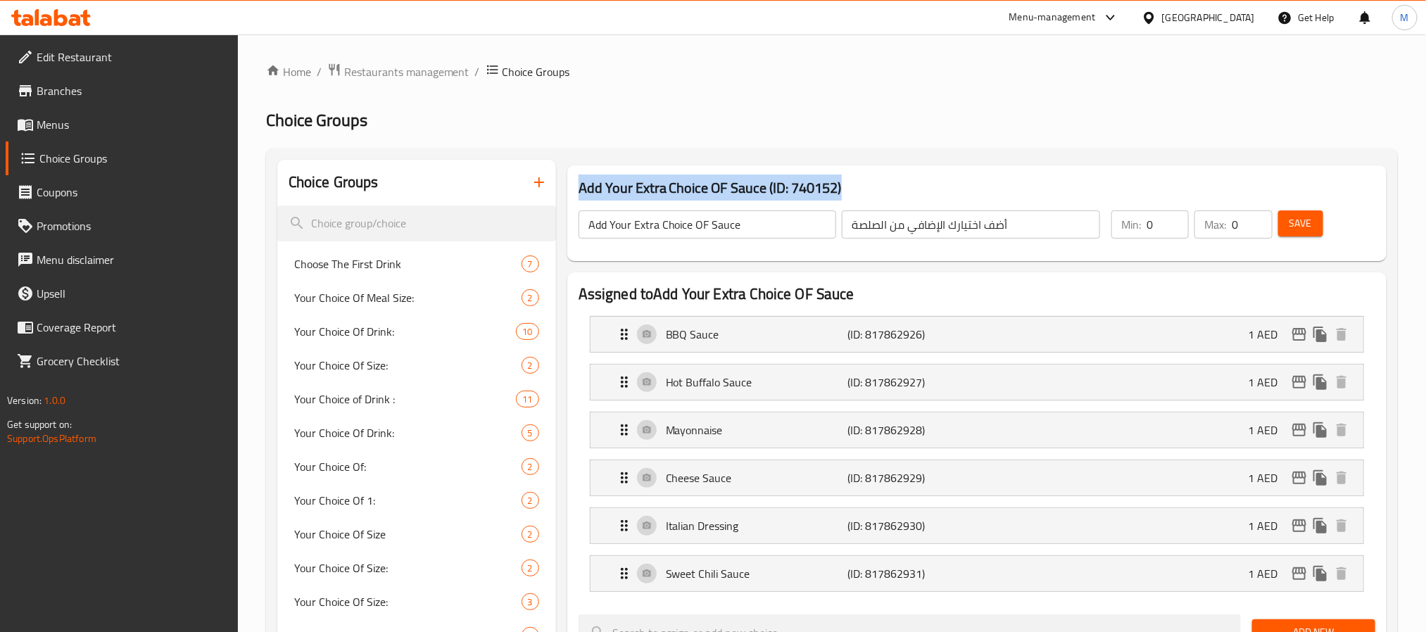
drag, startPoint x: 856, startPoint y: 188, endPoint x: 571, endPoint y: 184, distance: 285.2
click at [571, 184] on div "Add Your Extra Choice OF Sauce (ID: 740152) Add Your Extra Choice OF Sauce ​ أض…" at bounding box center [976, 213] width 819 height 96
copy h3 "Add Your Extra Choice OF Sauce (ID: 740152)"
click at [746, 189] on h3 "Add Your Extra Choice OF Sauce (ID: 740152)" at bounding box center [977, 188] width 797 height 23
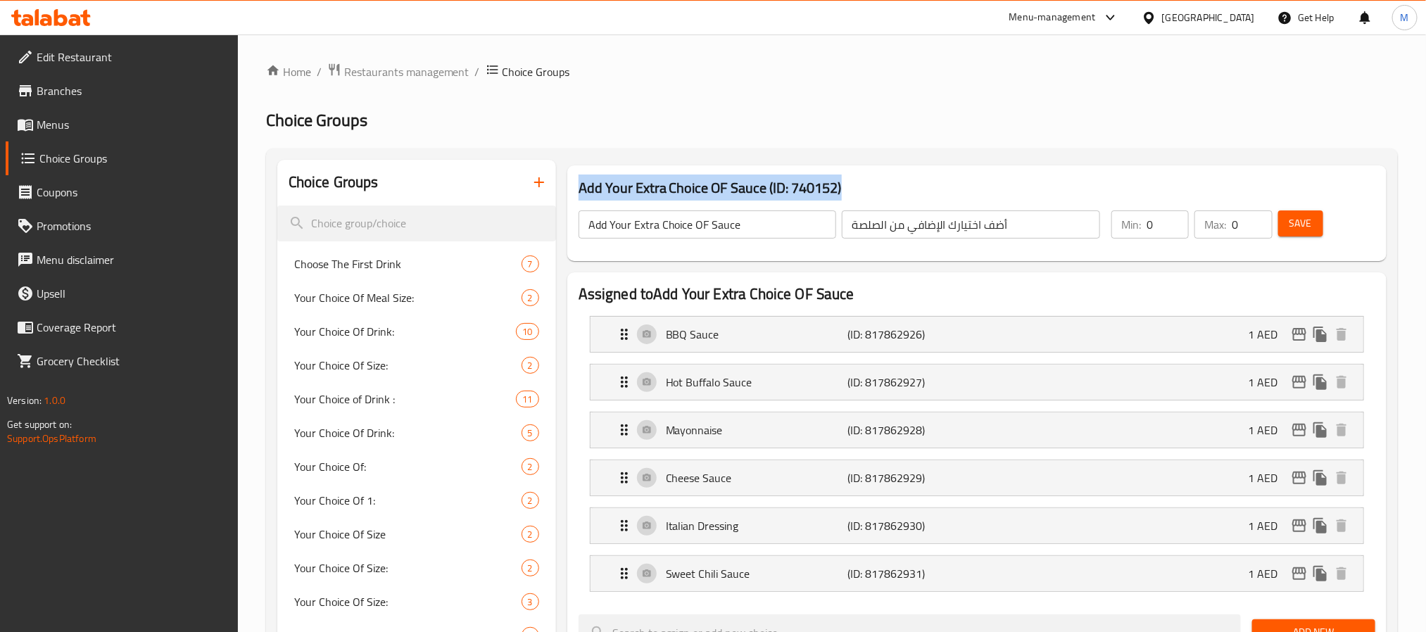
click at [746, 189] on h3 "Add Your Extra Choice OF Sauce (ID: 740152)" at bounding box center [977, 188] width 797 height 23
copy h3 "Add Your Extra Choice OF Sauce (ID: 740152)"
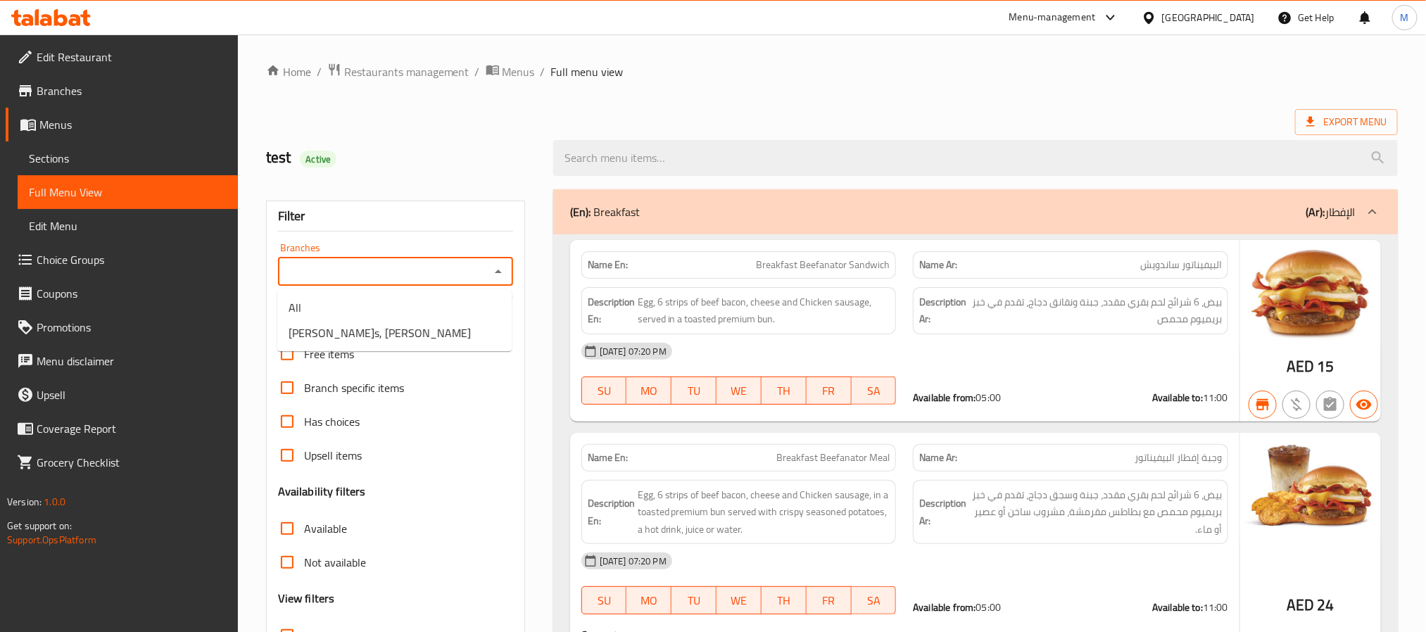
click at [469, 272] on input "Branches" at bounding box center [383, 272] width 203 height 20
click at [380, 334] on span "[PERSON_NAME]s, [PERSON_NAME]" at bounding box center [380, 333] width 182 height 17
type input "[PERSON_NAME]s, [PERSON_NAME]"
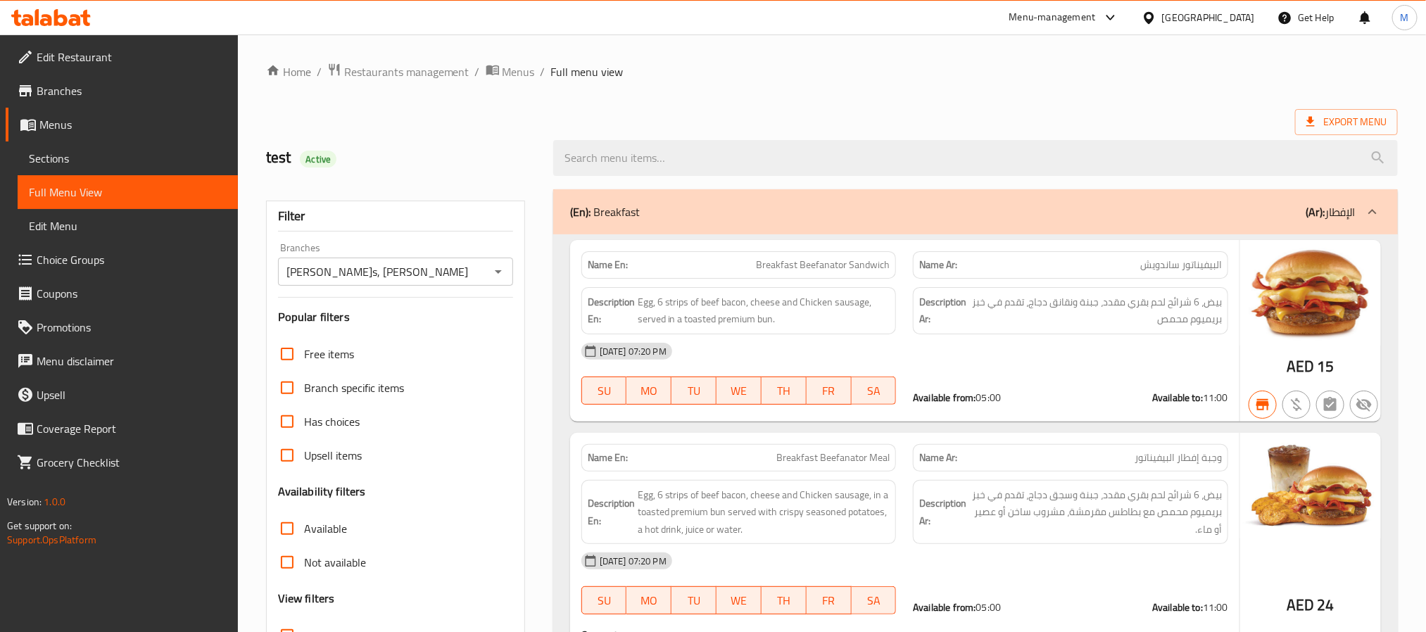
click at [1014, 74] on ol "Home / Restaurants management / Menus / Full menu view" at bounding box center [832, 72] width 1132 height 18
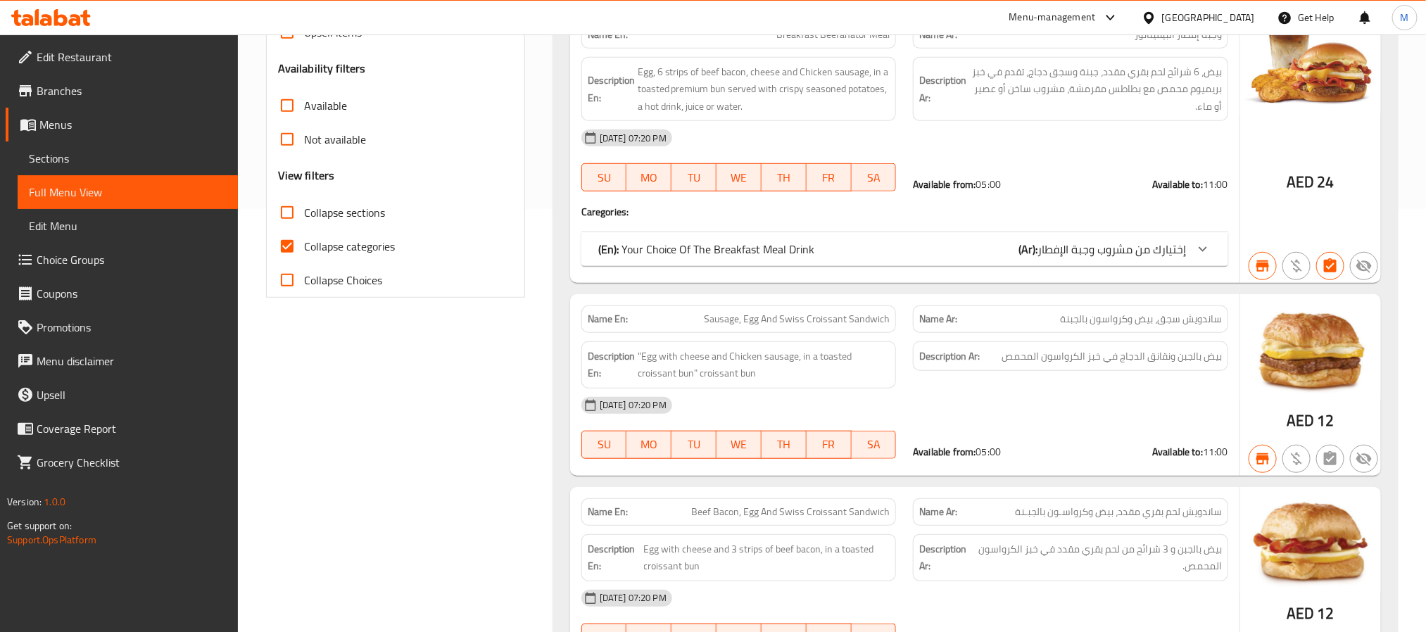
scroll to position [422, 0]
click at [292, 243] on input "Collapse categories" at bounding box center [287, 247] width 34 height 34
checkbox input "false"
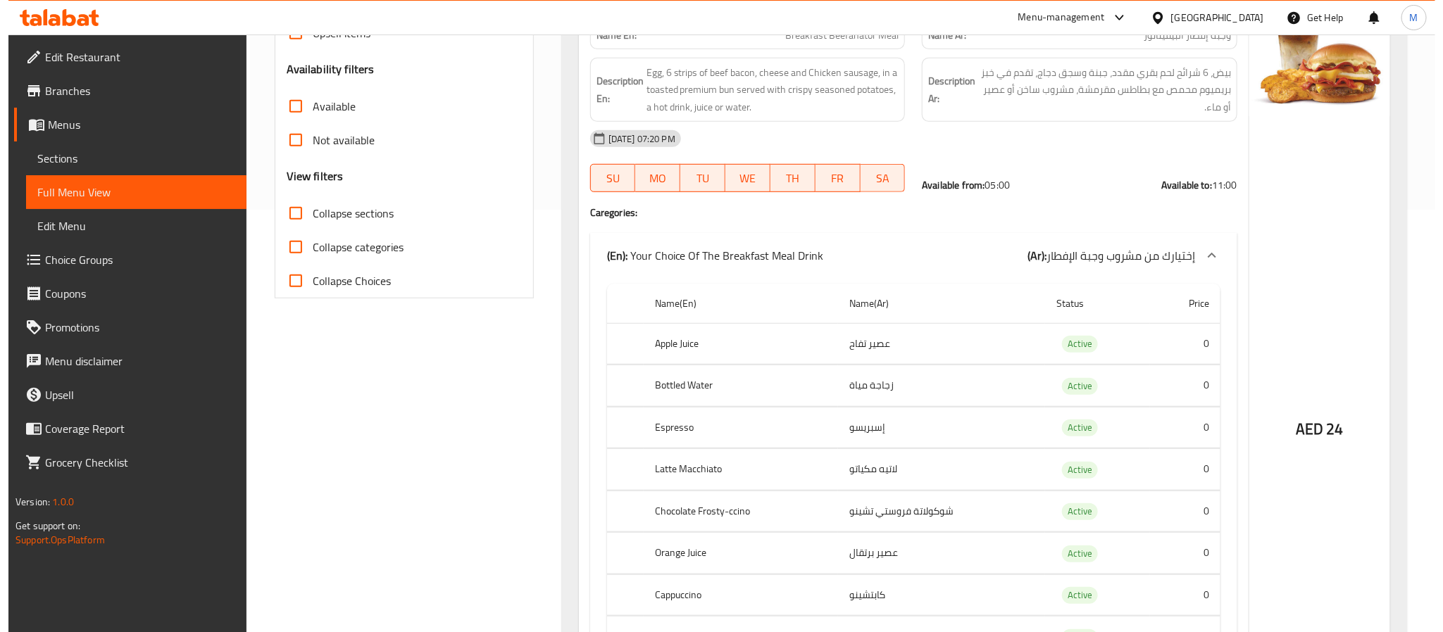
scroll to position [0, 0]
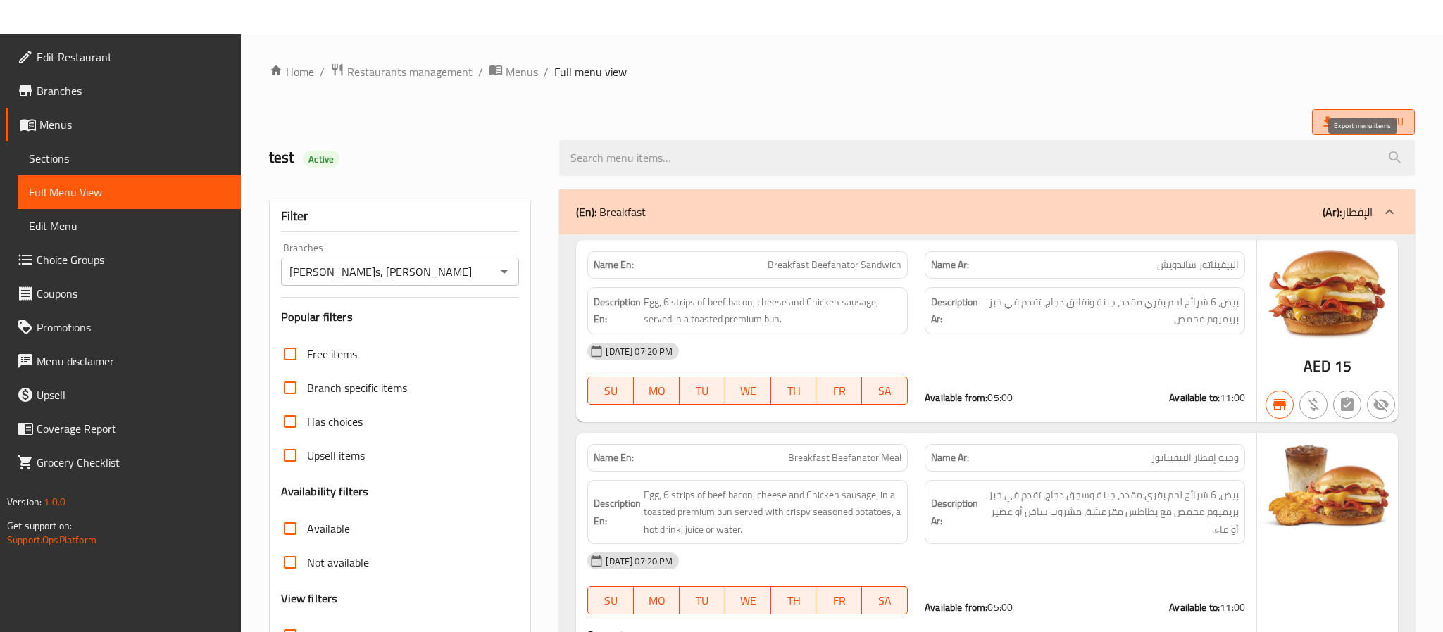
click at [1342, 118] on span "Export Menu" at bounding box center [1363, 122] width 80 height 18
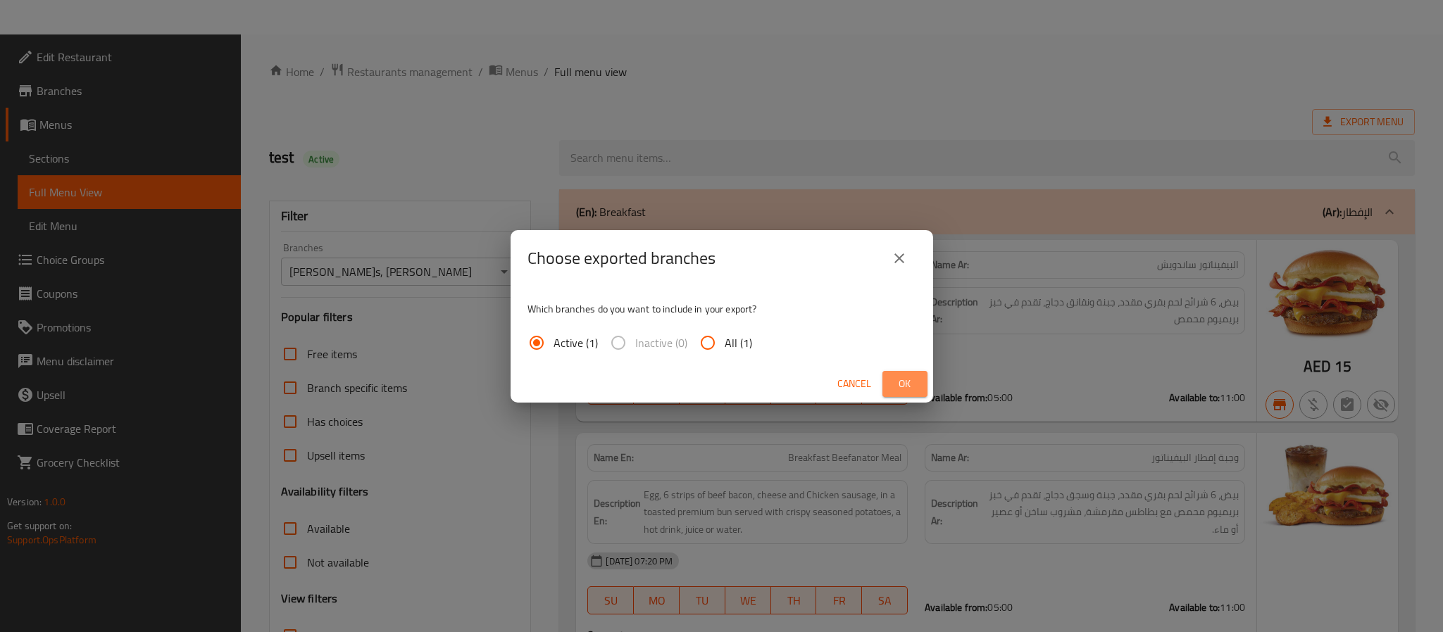
click at [905, 383] on span "Ok" at bounding box center [904, 384] width 23 height 18
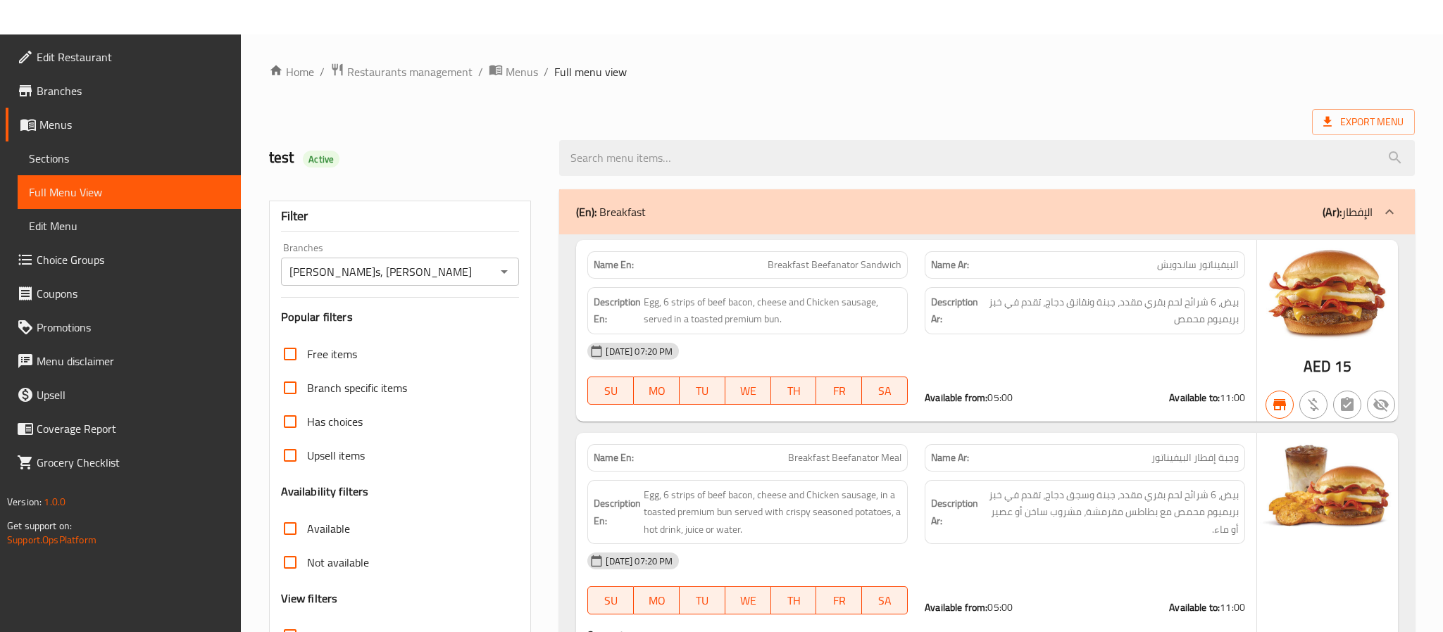
click at [609, 64] on span "Full menu view" at bounding box center [590, 71] width 73 height 17
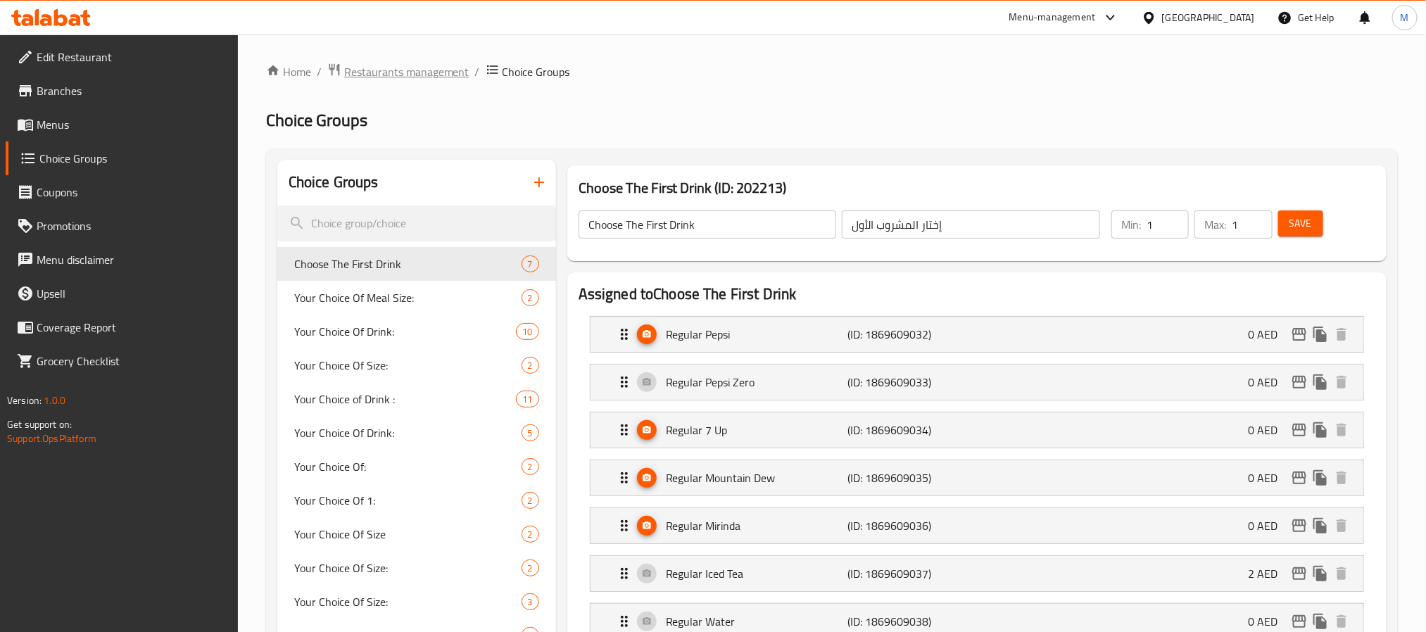
click at [427, 75] on span "Restaurants management" at bounding box center [406, 71] width 125 height 17
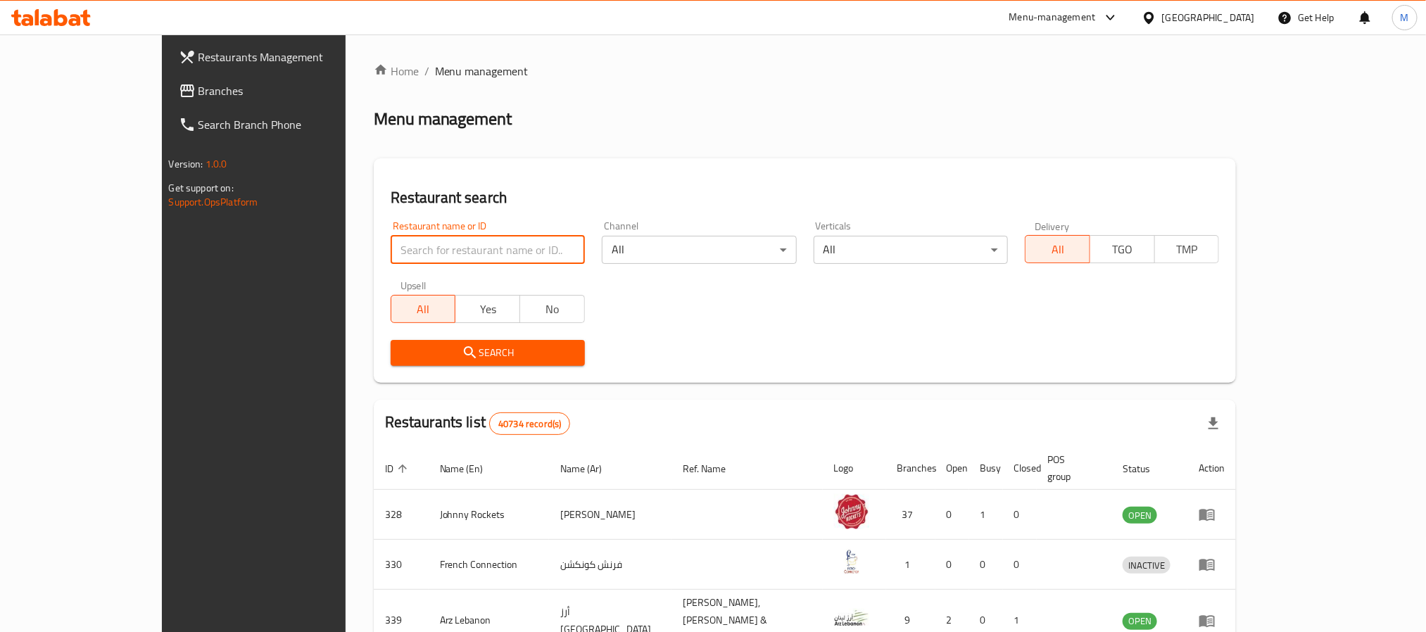
click at [427, 251] on input "search" at bounding box center [488, 250] width 194 height 28
paste input "9542"
type input "9542"
click button "Search" at bounding box center [488, 353] width 194 height 26
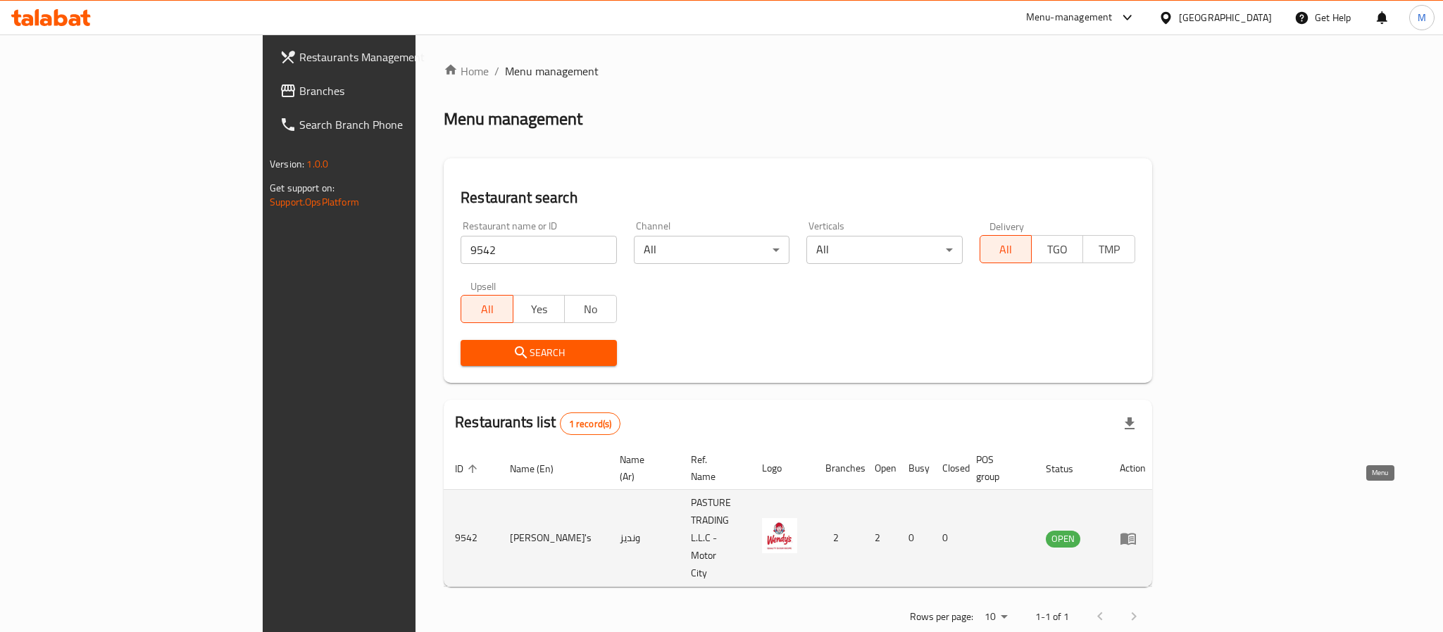
click at [1136, 530] on icon "enhanced table" at bounding box center [1127, 538] width 17 height 17
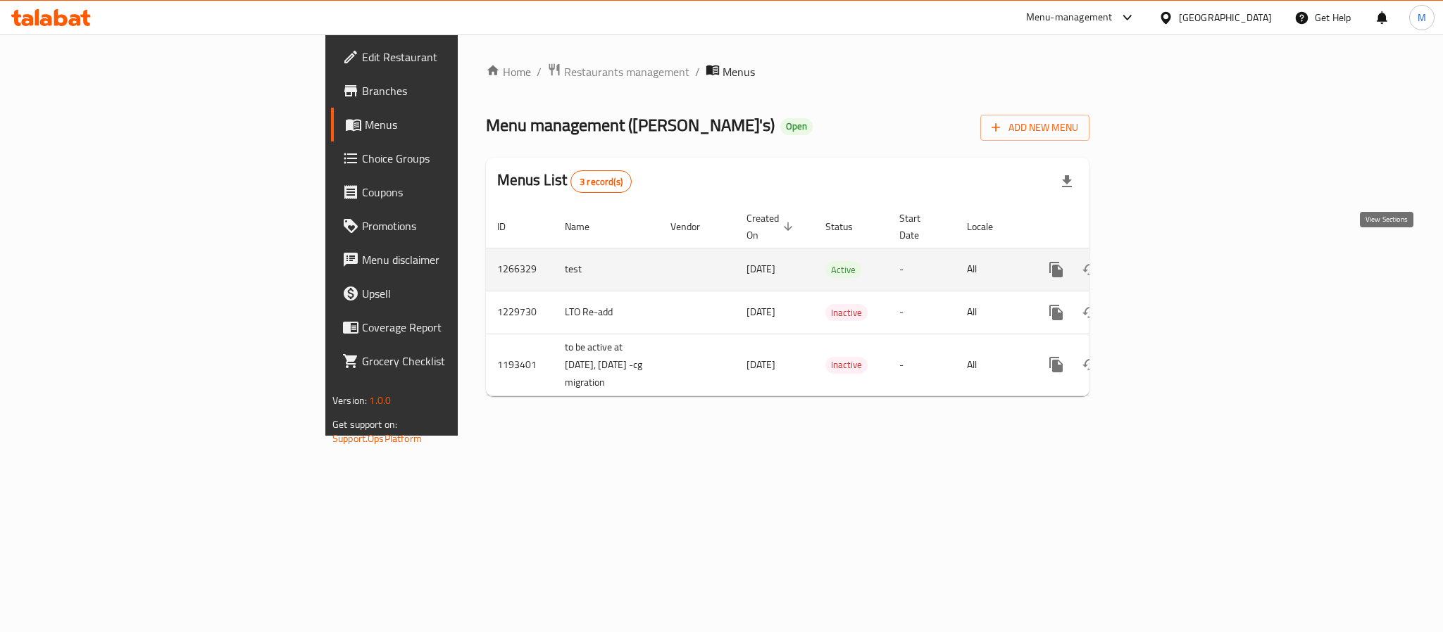
click at [1166, 261] on icon "enhanced table" at bounding box center [1157, 269] width 17 height 17
